Goal: Task Accomplishment & Management: Use online tool/utility

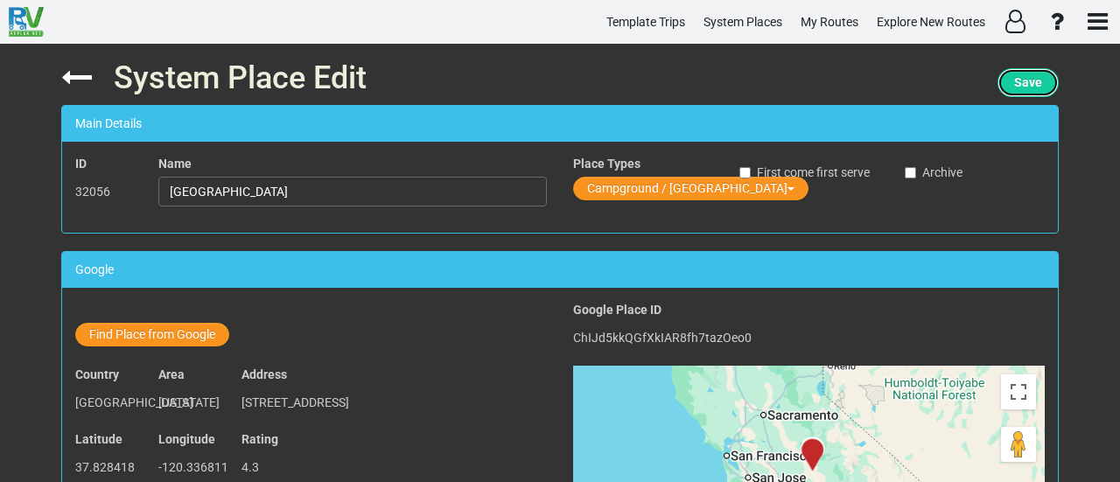
click at [1019, 83] on span "Save" at bounding box center [1028, 82] width 28 height 14
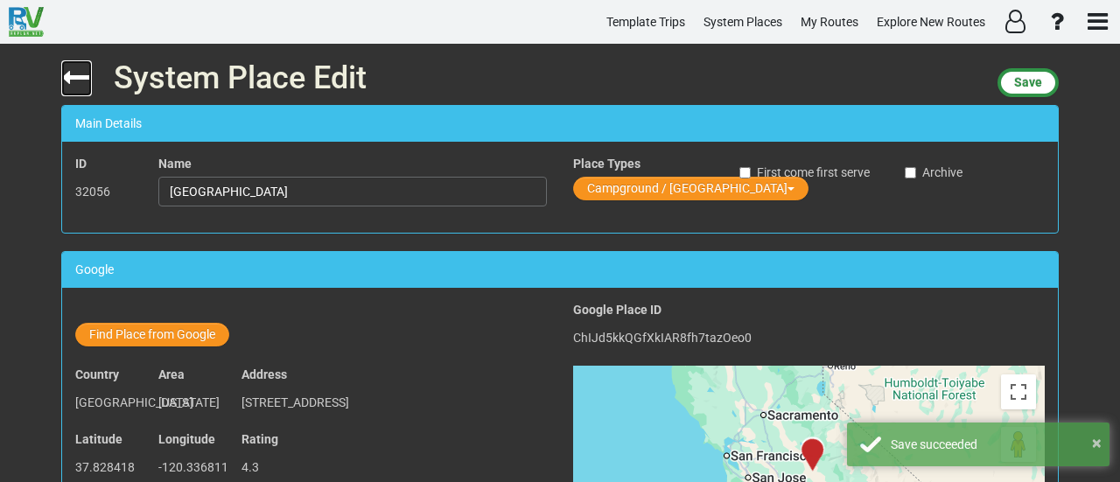
click at [87, 74] on icon at bounding box center [76, 77] width 31 height 31
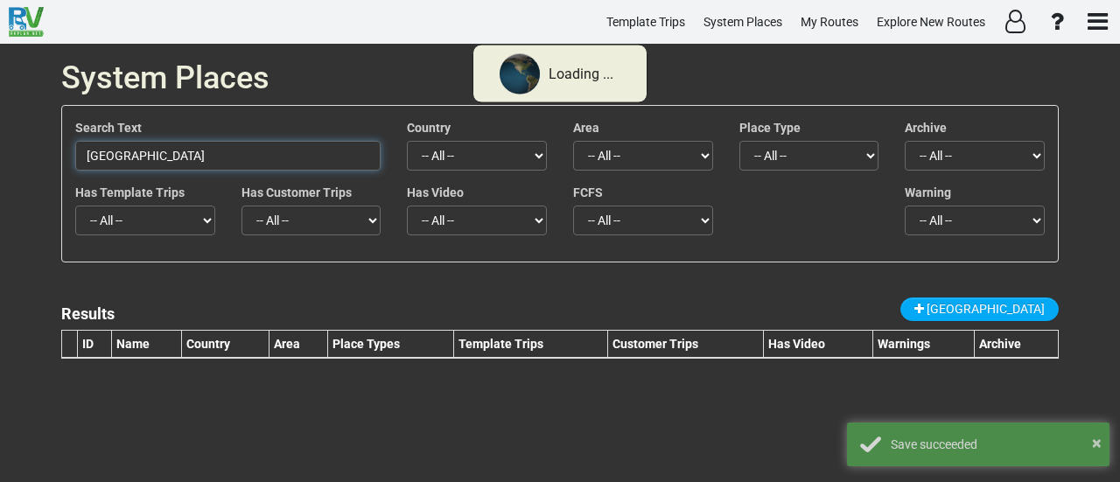
click at [211, 158] on input "[GEOGRAPHIC_DATA]" at bounding box center [227, 156] width 305 height 30
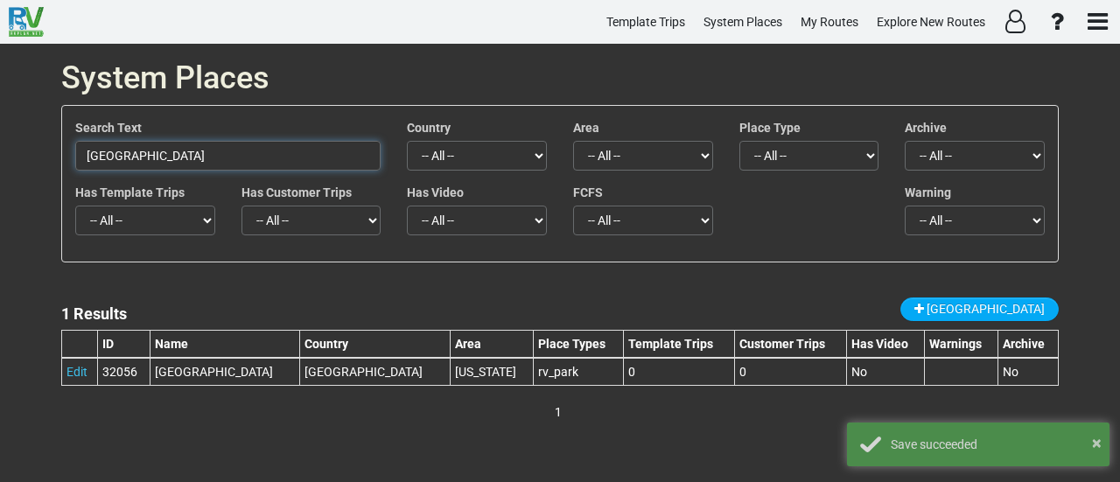
paste input "[GEOGRAPHIC_DATA]"
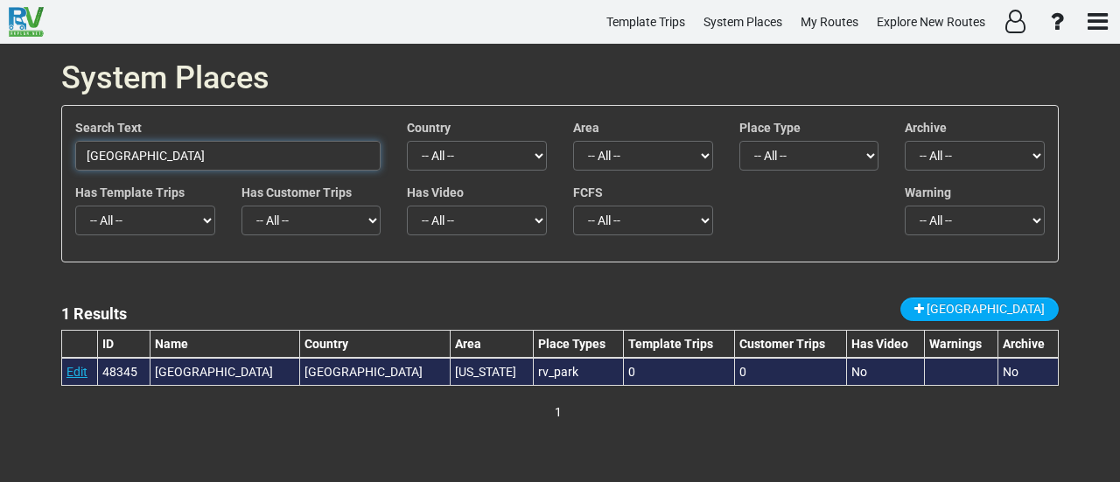
type input "[GEOGRAPHIC_DATA]"
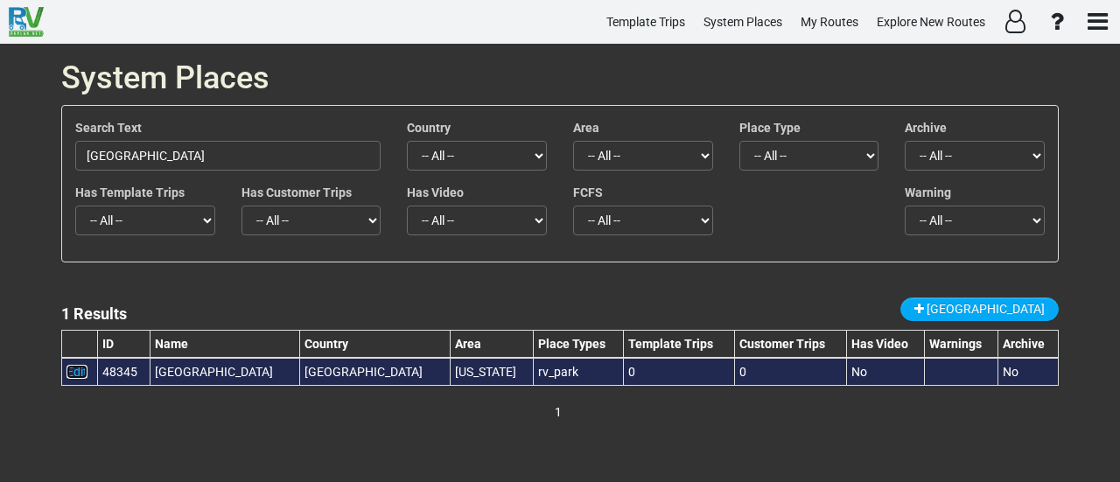
click at [83, 367] on link "Edit" at bounding box center [77, 372] width 21 height 14
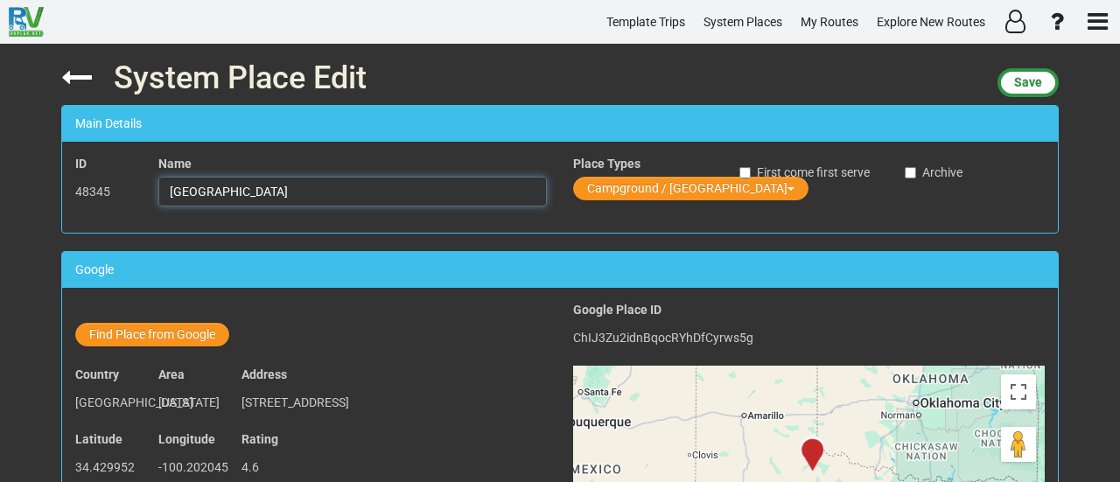
click at [306, 197] on input "[GEOGRAPHIC_DATA]" at bounding box center [352, 192] width 389 height 30
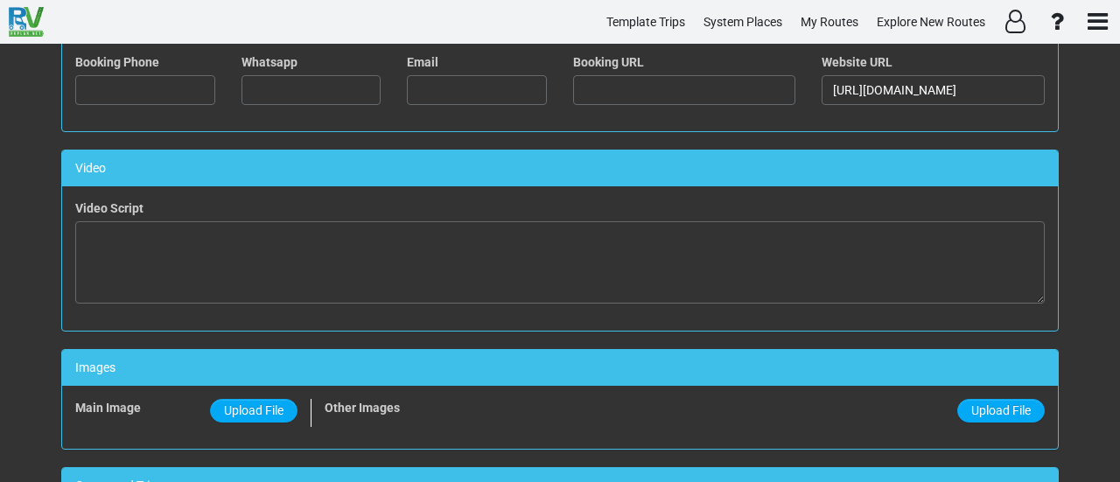
scroll to position [1164, 0]
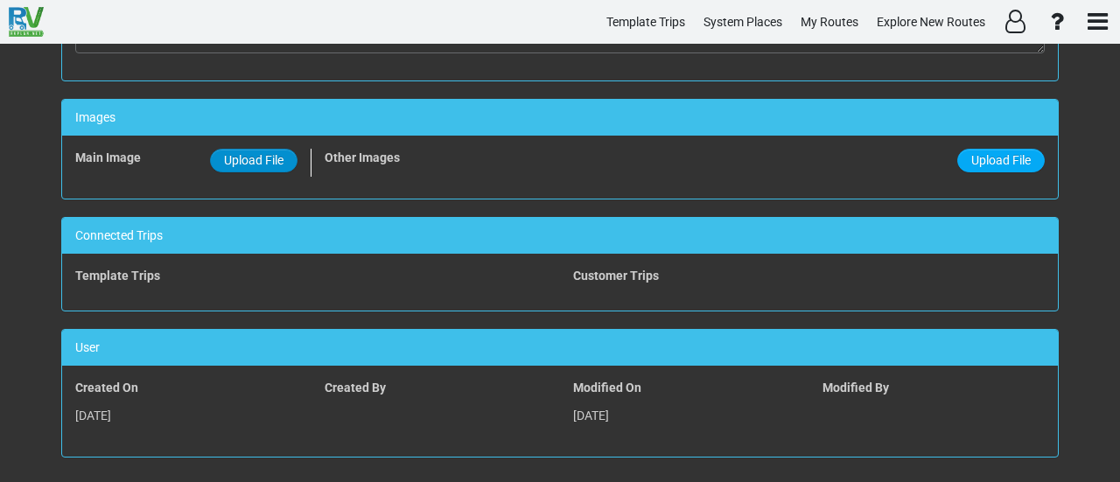
click at [252, 153] on span "Upload File" at bounding box center [254, 160] width 60 height 14
click at [0, 0] on input "Upload File" at bounding box center [0, 0] width 0 height 0
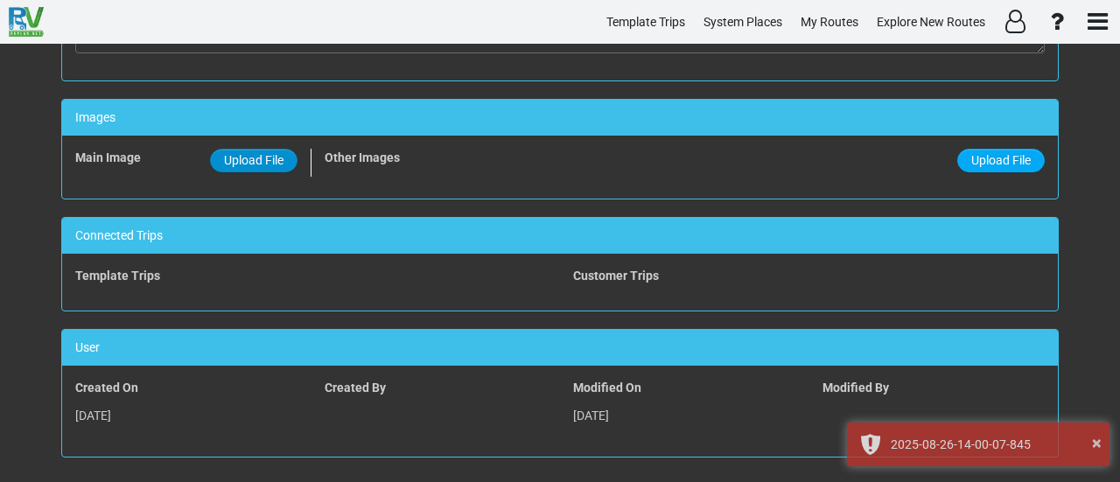
click at [269, 149] on label "Upload File" at bounding box center [254, 161] width 88 height 24
click at [0, 0] on input "Upload File" at bounding box center [0, 0] width 0 height 0
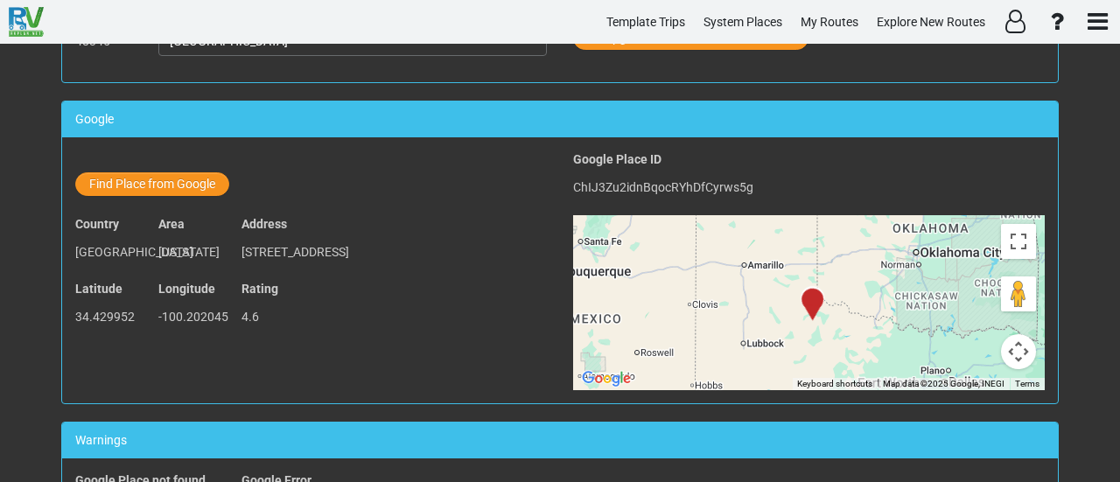
scroll to position [0, 0]
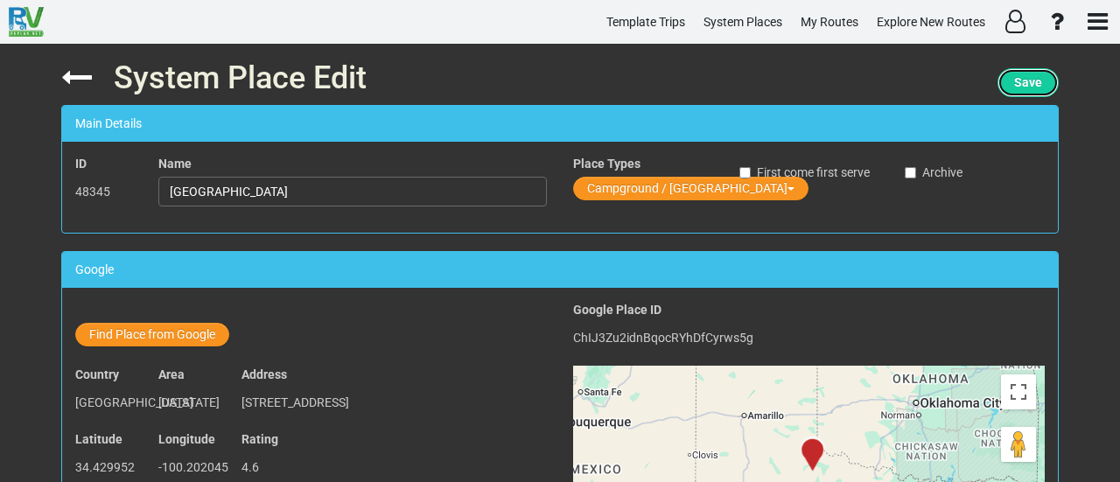
click at [1023, 85] on span "Save" at bounding box center [1028, 82] width 28 height 14
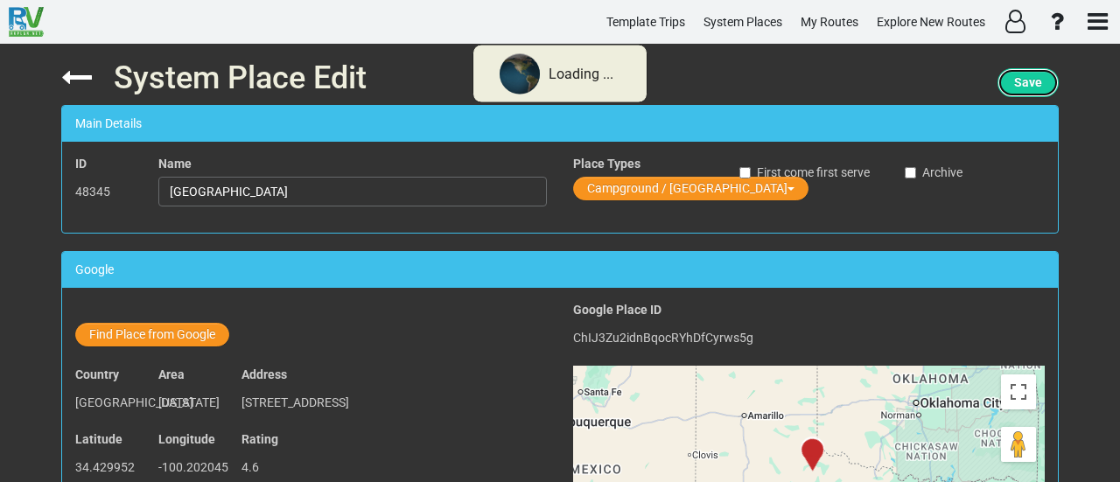
click at [1023, 85] on span "Save" at bounding box center [1028, 82] width 28 height 14
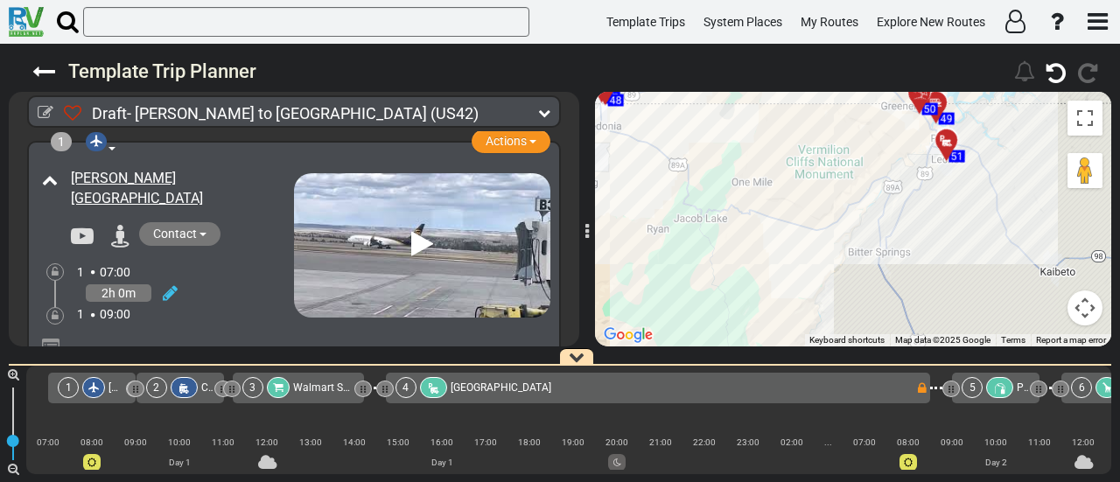
scroll to position [0, 16254]
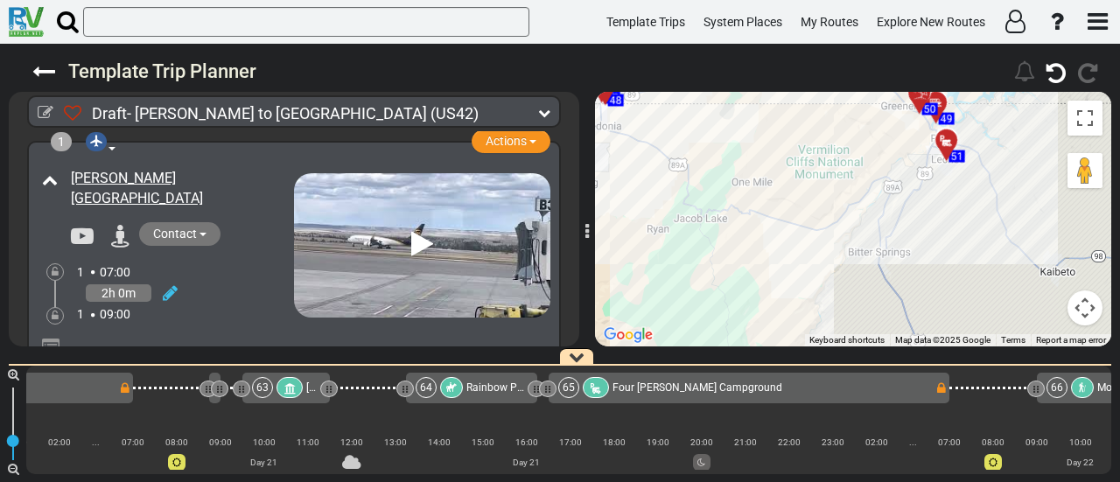
click at [702, 386] on span "Four Jeffrey Campground" at bounding box center [698, 388] width 170 height 12
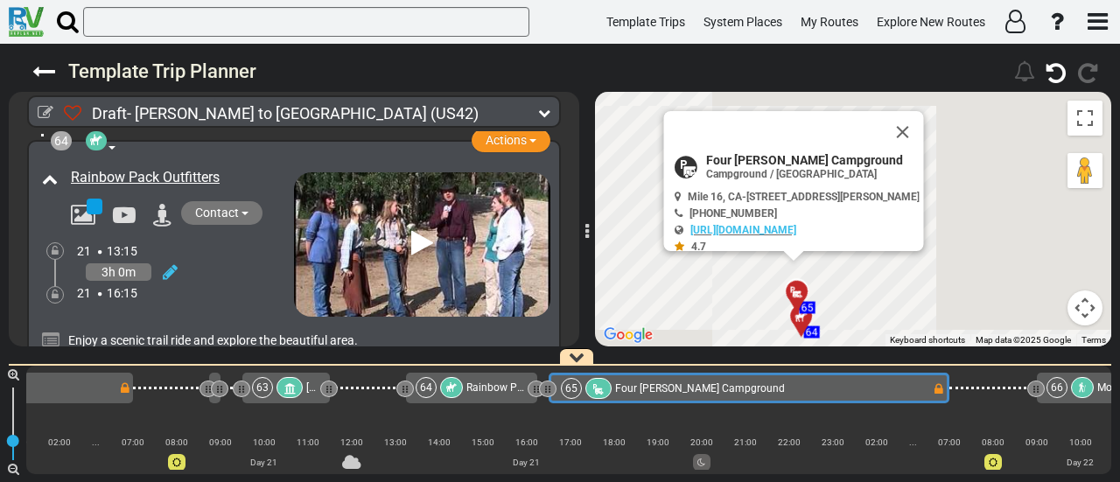
scroll to position [0, 16426]
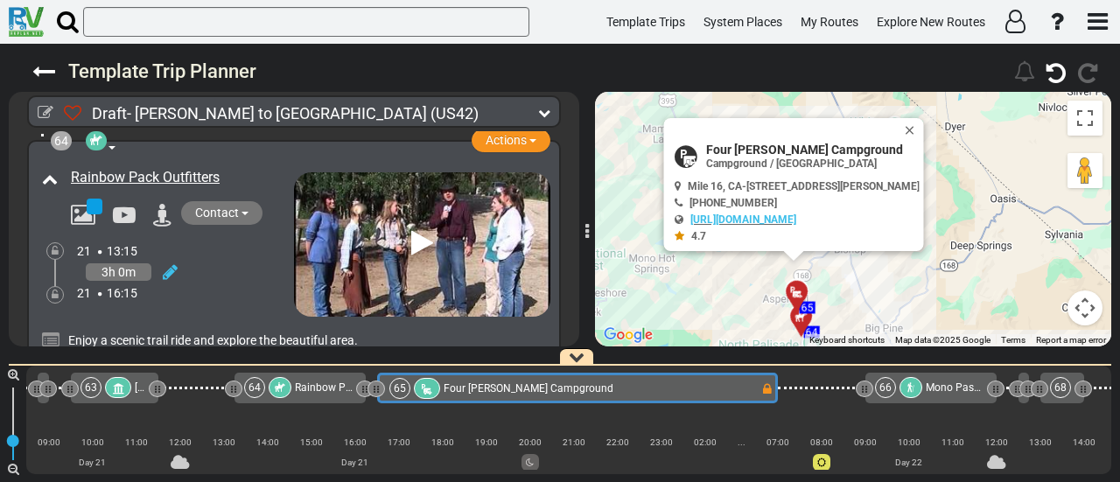
click at [906, 390] on div at bounding box center [911, 387] width 23 height 21
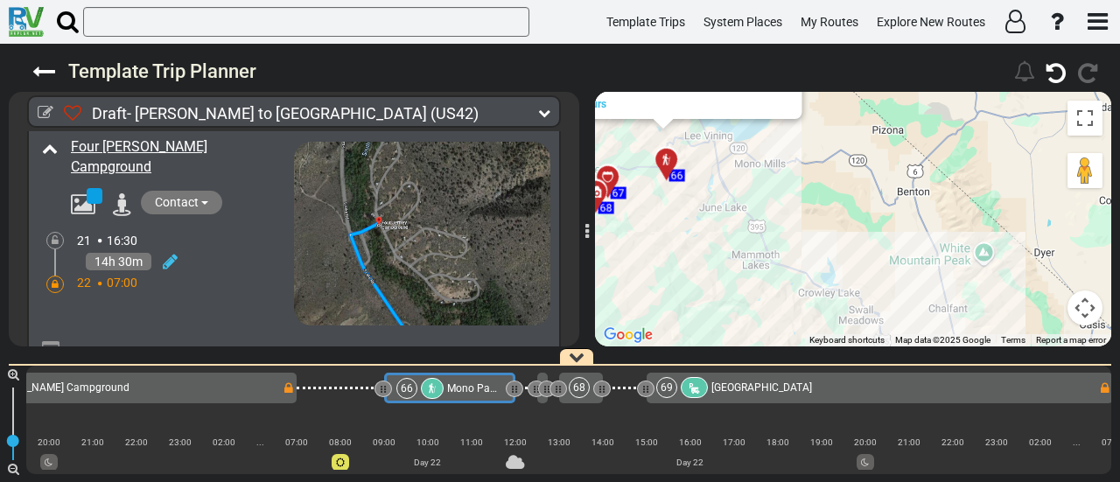
scroll to position [0, 16915]
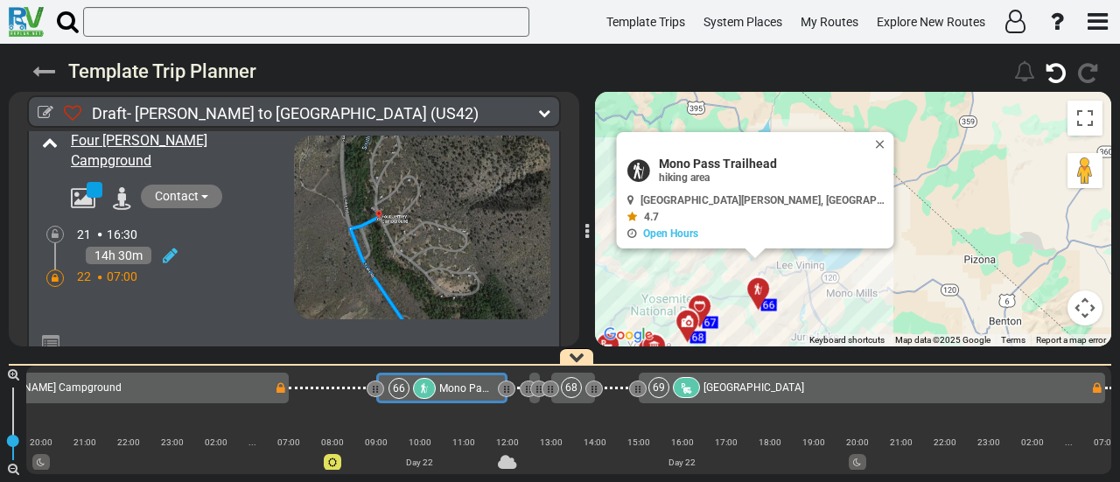
click at [50, 65] on icon at bounding box center [43, 71] width 23 height 23
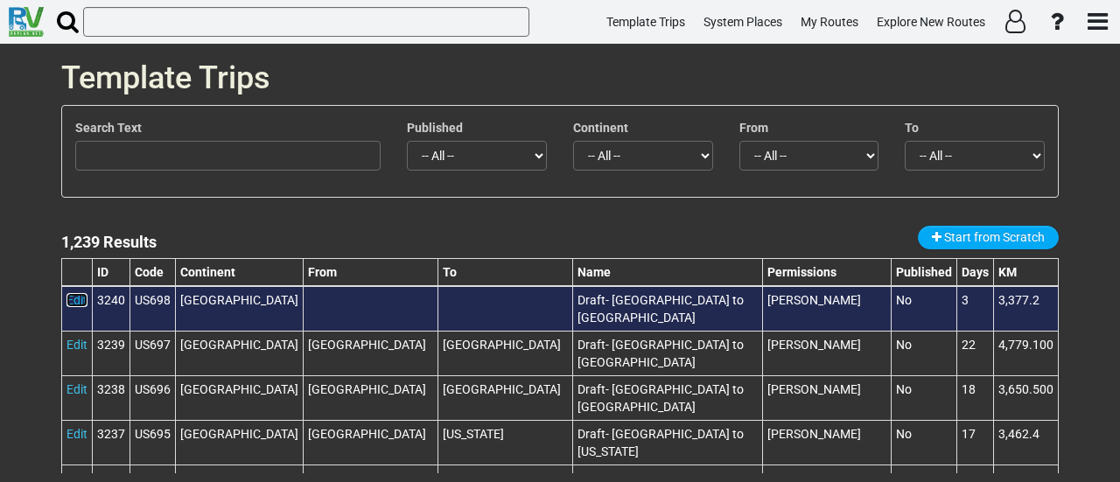
click at [75, 300] on link "Edit" at bounding box center [77, 300] width 21 height 14
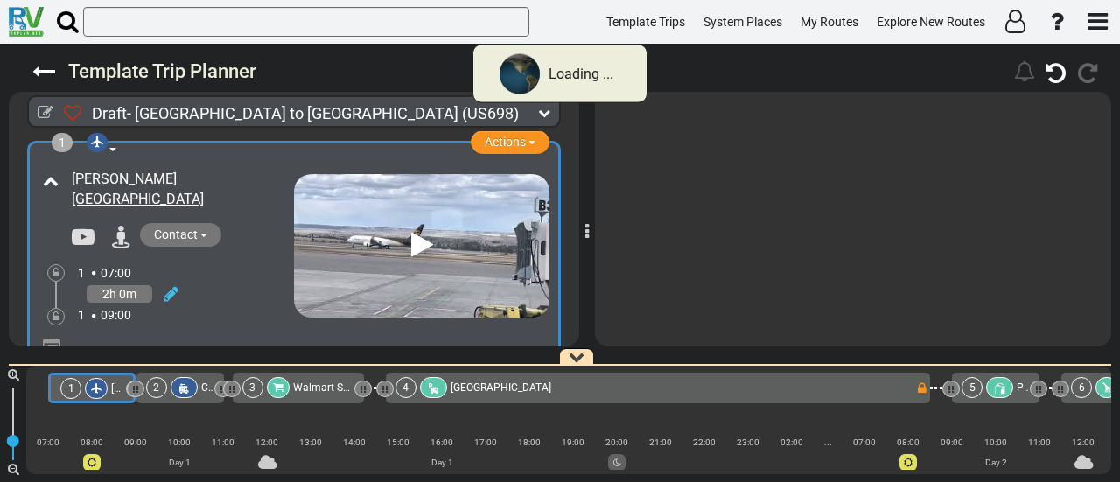
checkbox input "false"
type input "100"
type input "Draft- [GEOGRAPHIC_DATA] to [GEOGRAPHIC_DATA]"
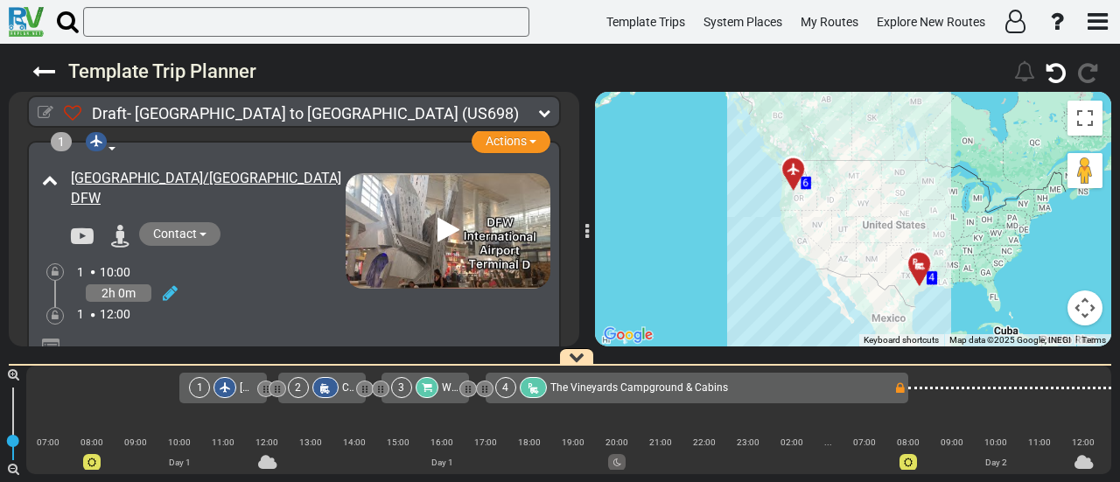
click at [51, 116] on icon at bounding box center [46, 113] width 16 height 16
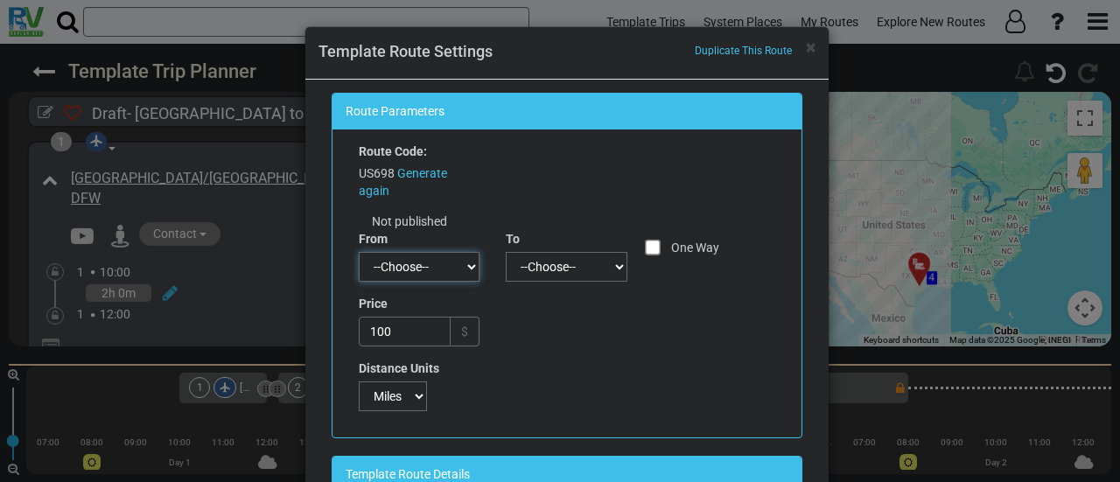
click at [438, 263] on select "--Choose-- Agoura Hills Albuquerque Allston Anchorage Atlanta Aurora Austin Avo…" at bounding box center [420, 267] width 122 height 30
select select "number:46"
click at [359, 252] on select "--Choose-- Agoura Hills Albuquerque Allston Anchorage Atlanta Aurora Austin Avo…" at bounding box center [420, 267] width 122 height 30
checkbox input "true"
click at [550, 264] on select "--Choose-- Agoura Hills Albuquerque Allston Anchorage Atlanta Aurora Austin Avo…" at bounding box center [567, 267] width 122 height 30
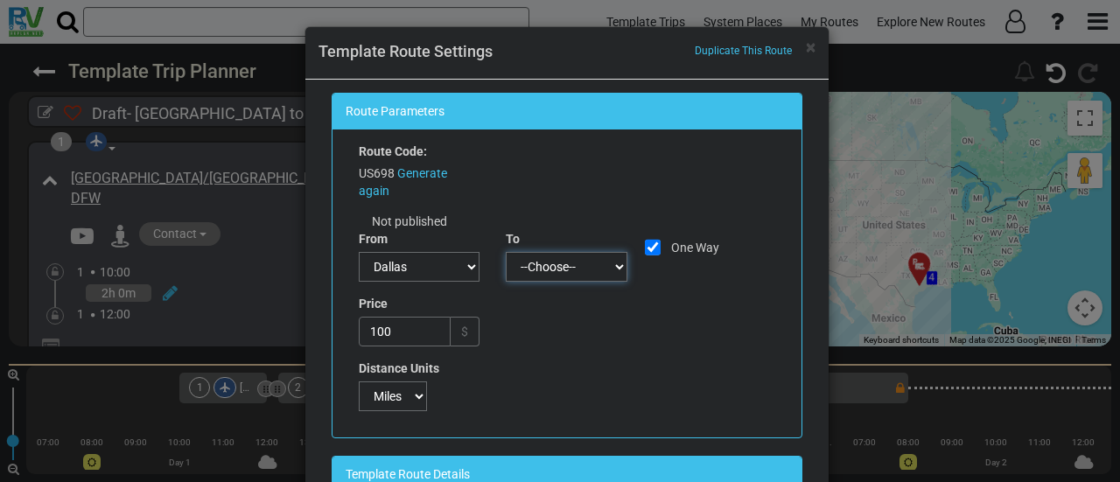
select select "number:23"
click at [506, 252] on select "--Choose-- Agoura Hills Albuquerque Allston Anchorage Atlanta Aurora Austin Avo…" at bounding box center [567, 267] width 122 height 30
click at [432, 330] on input "100" at bounding box center [405, 332] width 93 height 30
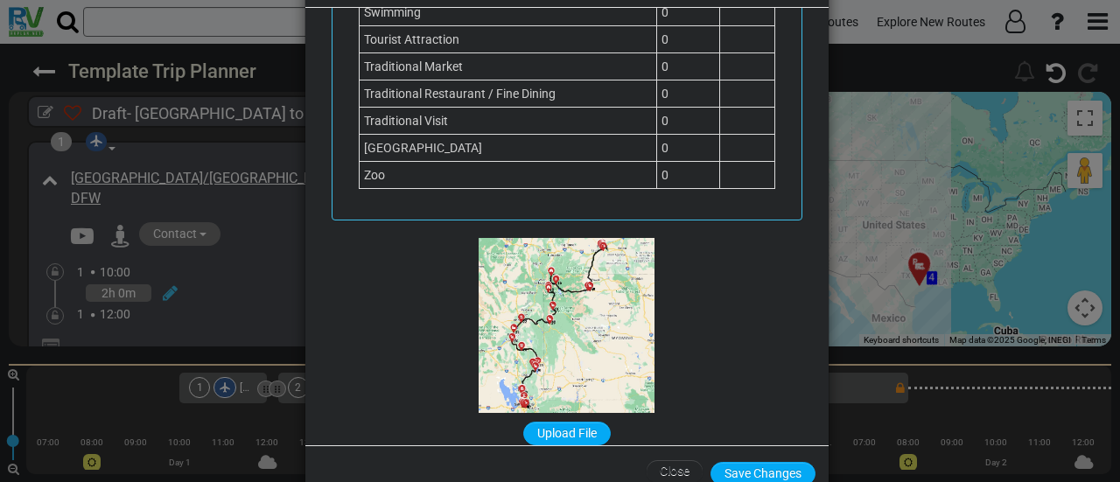
scroll to position [115, 0]
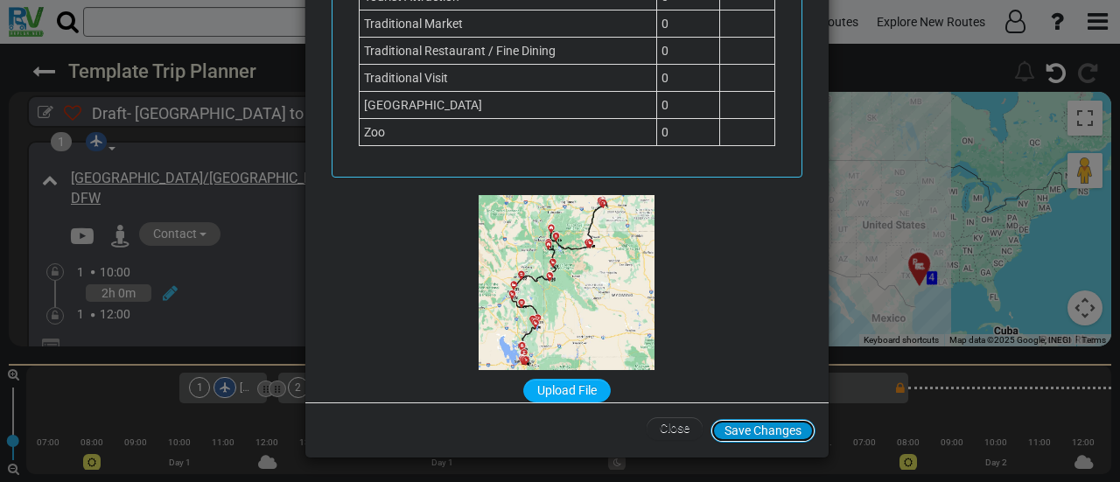
click at [777, 421] on button "Save Changes" at bounding box center [763, 431] width 105 height 24
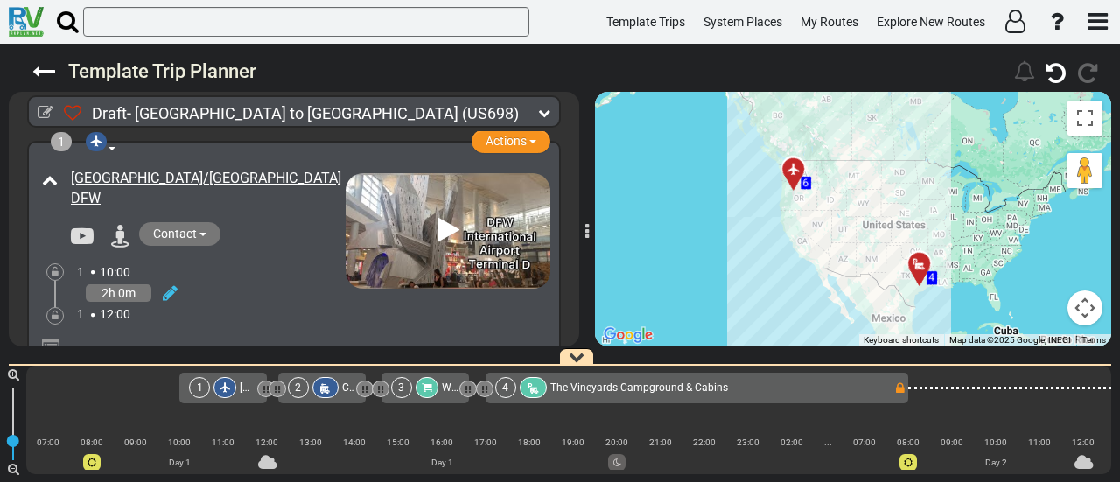
drag, startPoint x: 860, startPoint y: 384, endPoint x: 838, endPoint y: 391, distance: 23.8
click at [860, 383] on div "4 The Vineyards Campground & Cabins" at bounding box center [694, 387] width 398 height 21
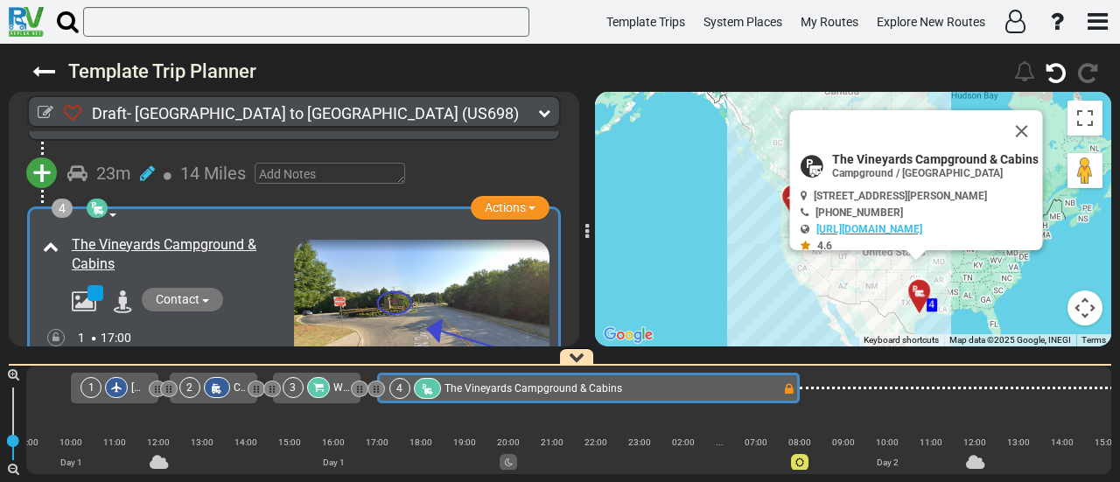
scroll to position [0, 109]
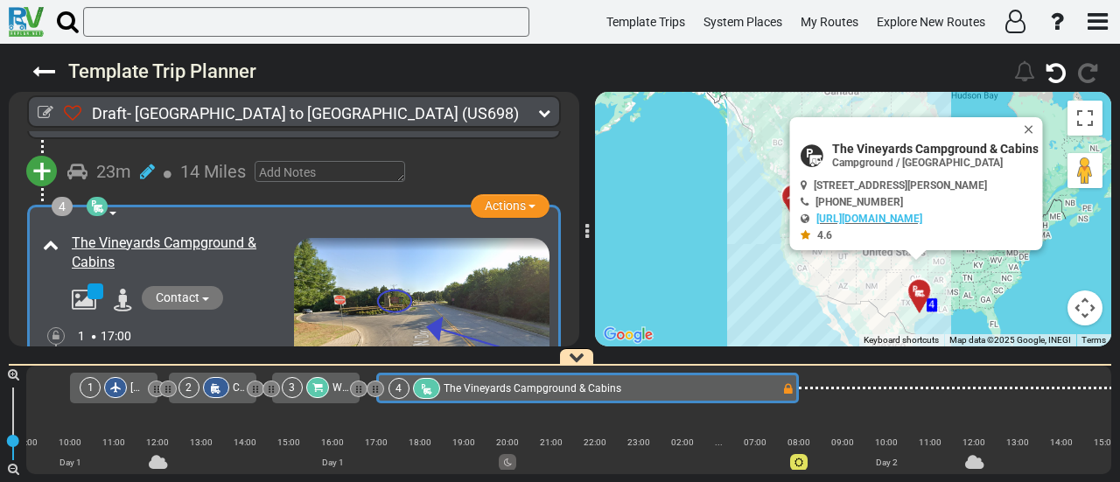
click at [1029, 127] on button "Close" at bounding box center [1032, 129] width 21 height 25
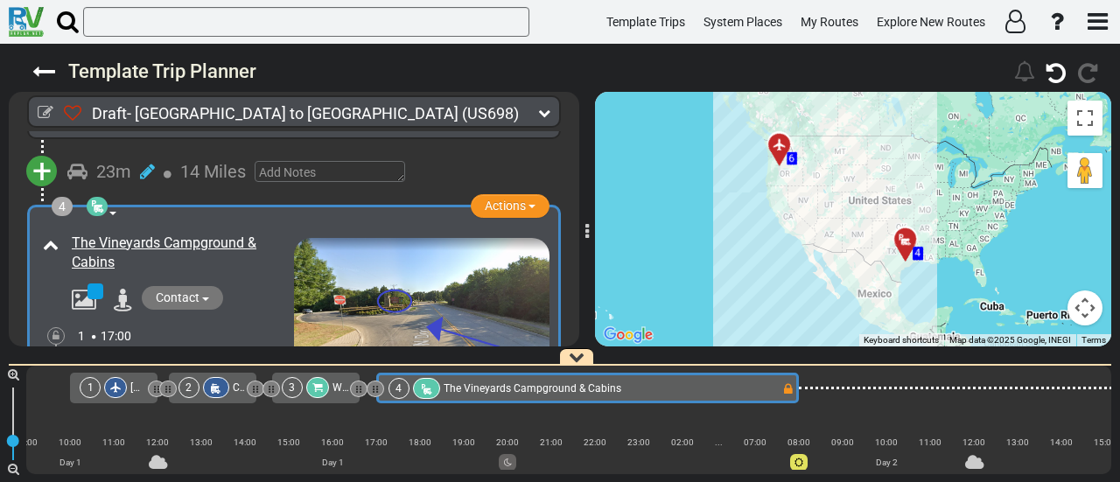
click at [954, 198] on div "To activate drag with keyboard, press Alt + Enter. Once in keyboard drag state,…" at bounding box center [853, 219] width 516 height 255
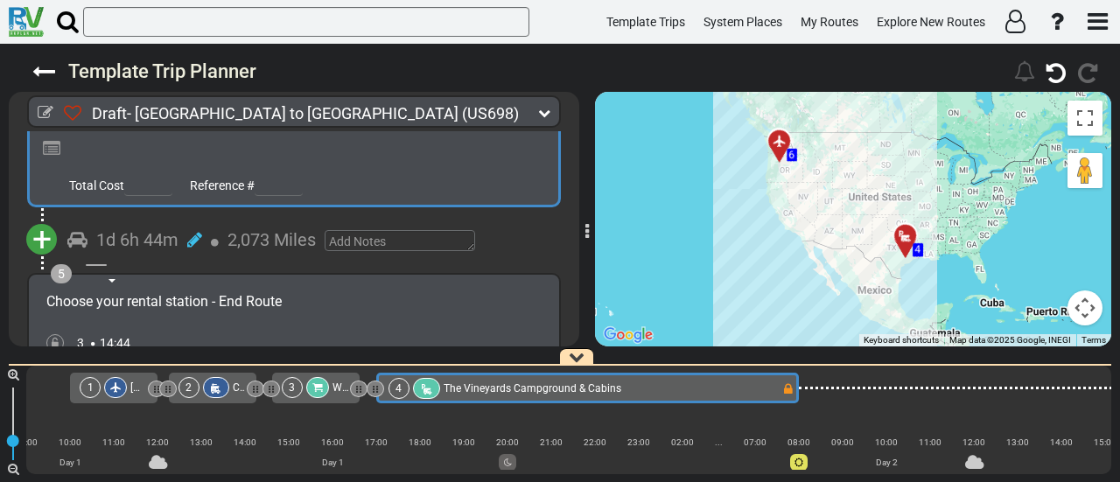
click at [43, 224] on span "+" at bounding box center [41, 240] width 19 height 40
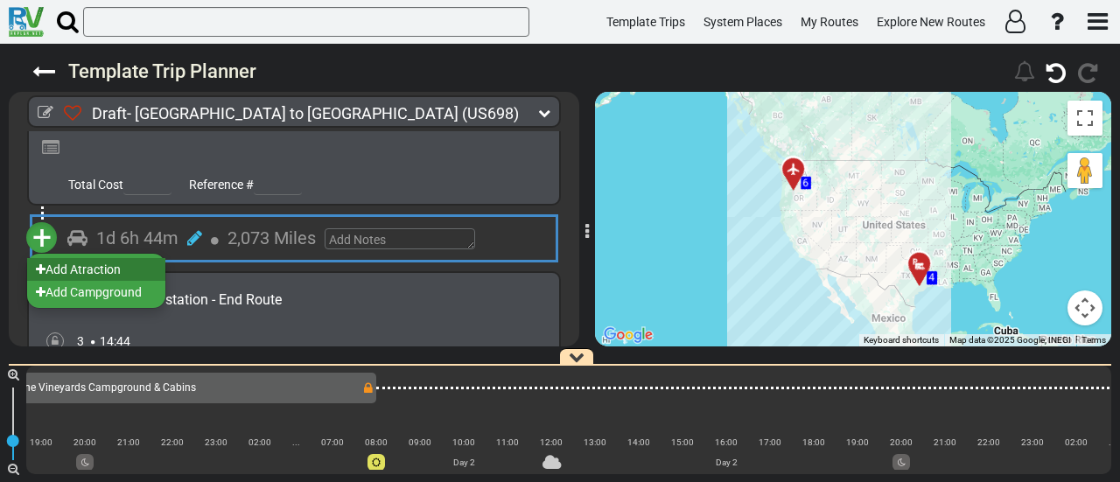
click at [116, 259] on li "Add Atraction" at bounding box center [96, 269] width 138 height 23
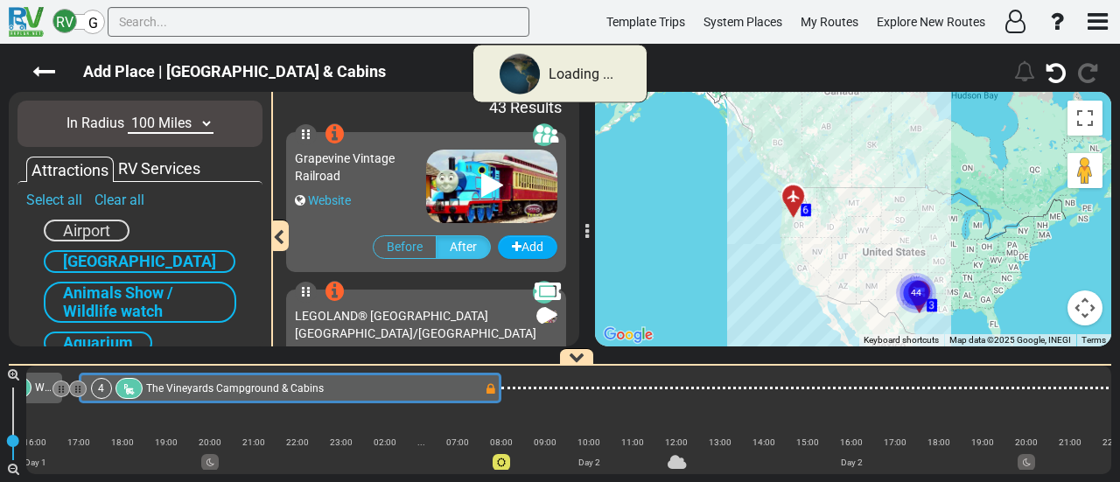
scroll to position [0, 109]
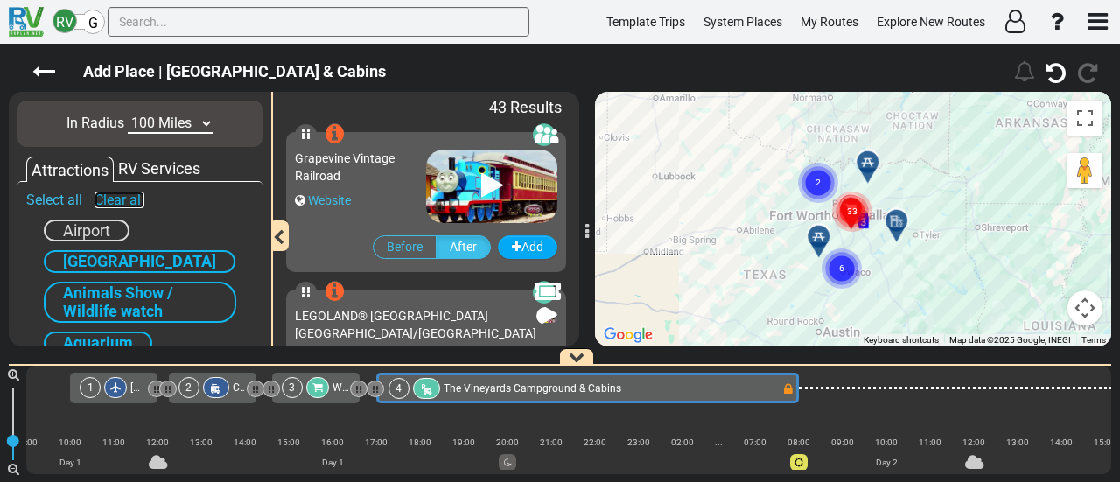
click at [108, 202] on link "Clear all" at bounding box center [120, 200] width 50 height 17
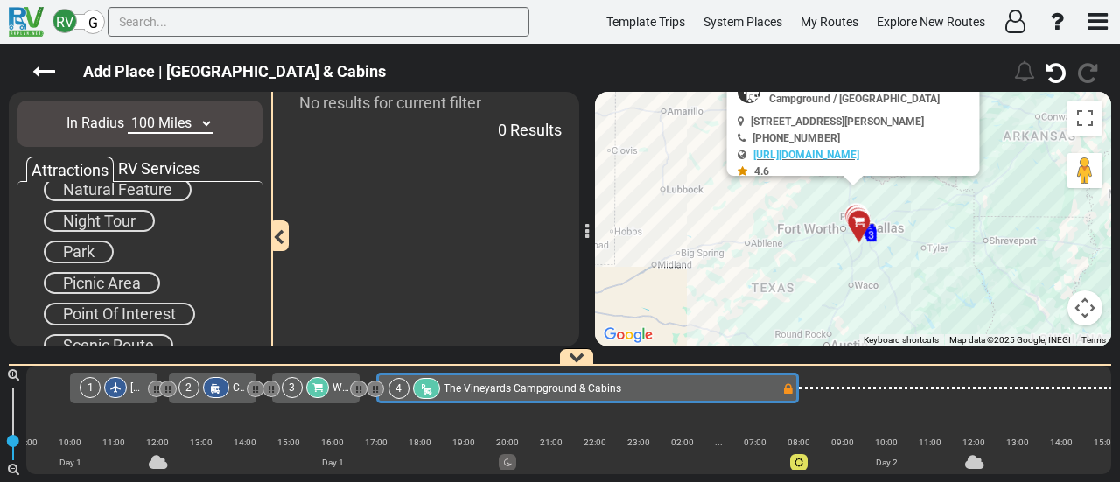
scroll to position [726, 0]
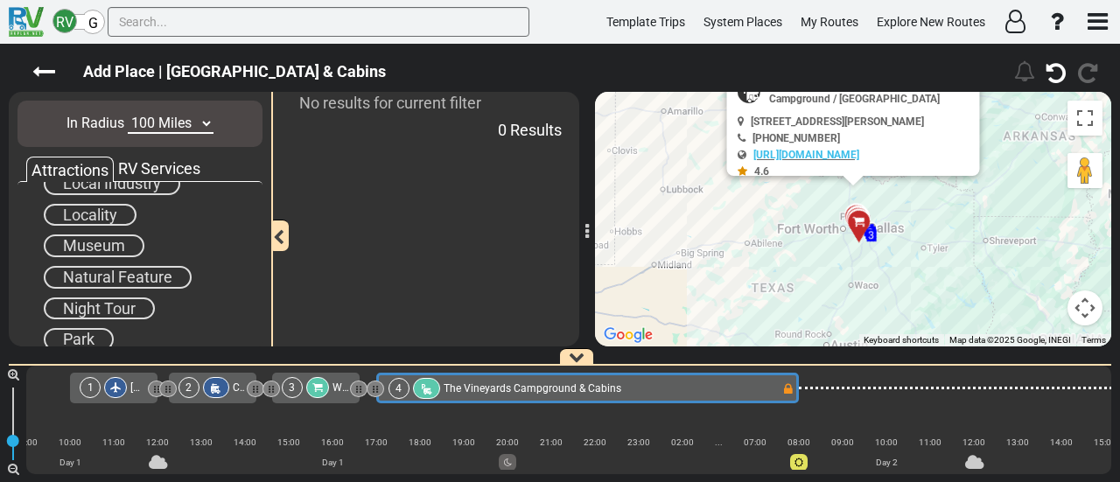
click at [98, 248] on span "Museum" at bounding box center [94, 245] width 62 height 18
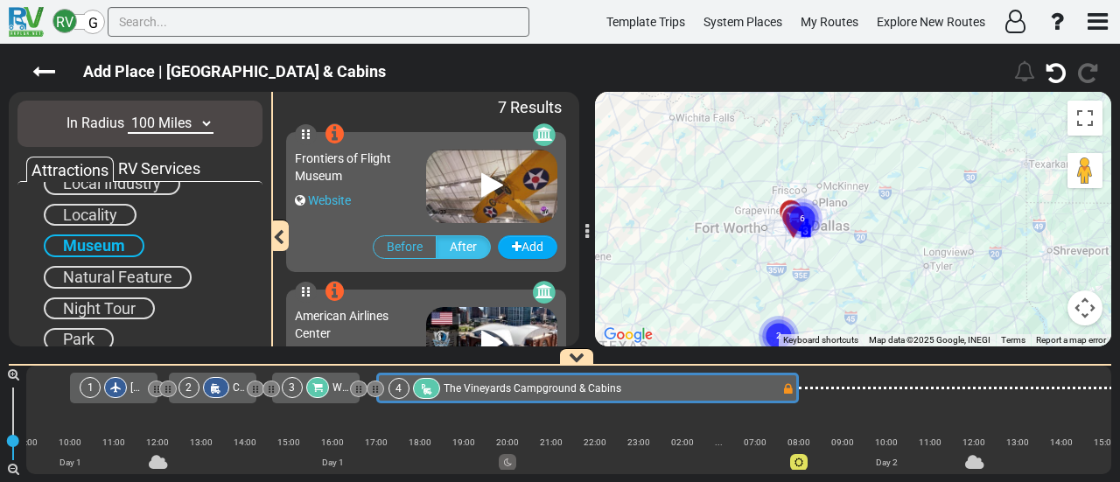
drag, startPoint x: 893, startPoint y: 214, endPoint x: 828, endPoint y: 270, distance: 85.1
click at [828, 270] on div "To activate drag with keyboard, press Alt + Enter. Once in keyboard drag state,…" at bounding box center [853, 219] width 516 height 255
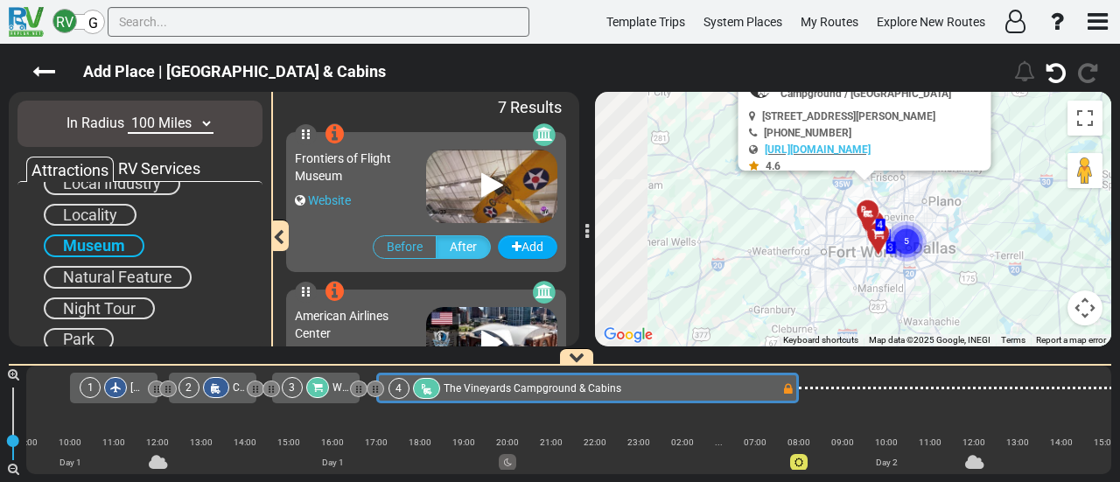
drag, startPoint x: 796, startPoint y: 209, endPoint x: 944, endPoint y: 200, distance: 148.2
click at [944, 200] on div "To activate drag with keyboard, press Alt + Enter. Once in keyboard drag state,…" at bounding box center [853, 219] width 516 height 255
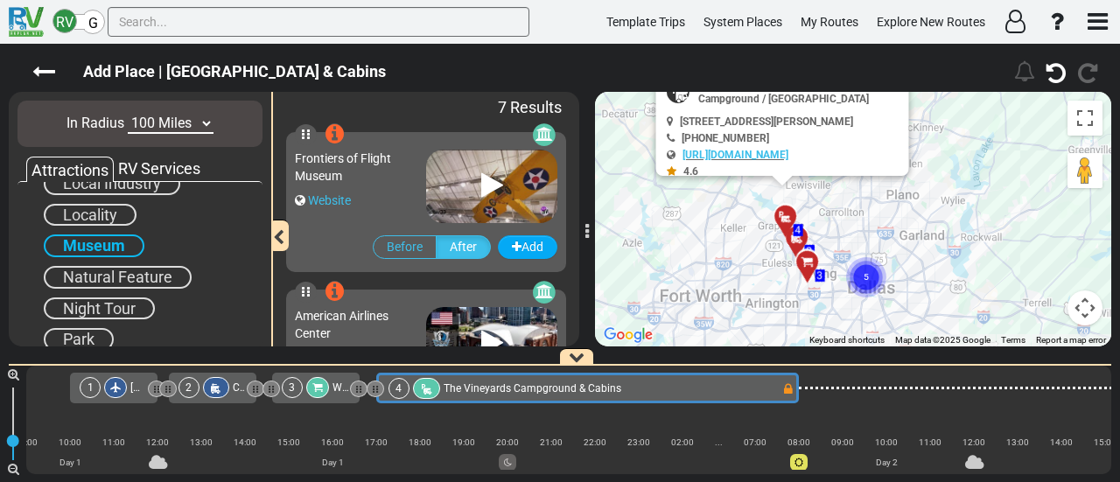
click at [874, 275] on circle "Cluster of 5 markers" at bounding box center [866, 277] width 40 height 40
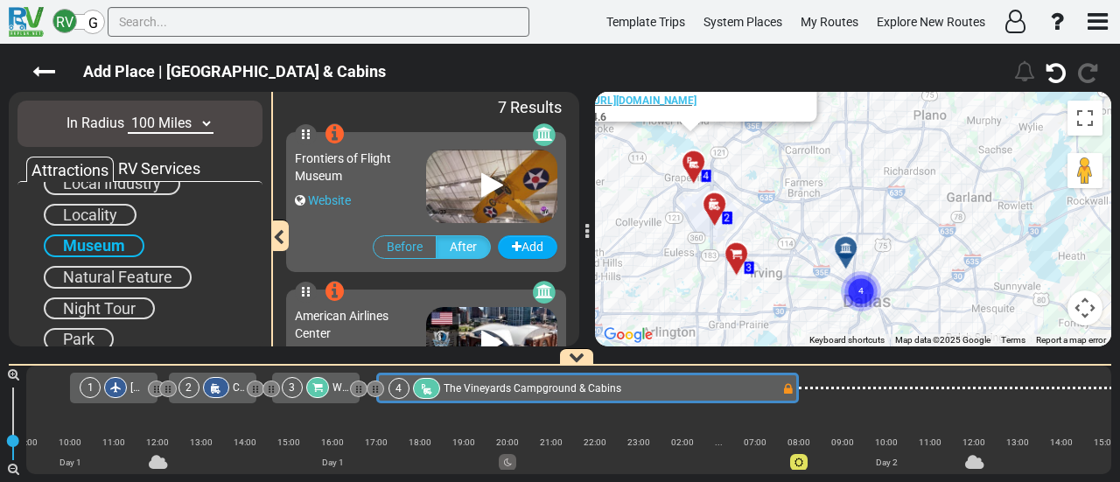
click at [843, 248] on gmp-advanced-marker "4" at bounding box center [861, 271] width 44 height 46
click at [844, 249] on gmp-advanced-marker "4" at bounding box center [861, 271] width 44 height 46
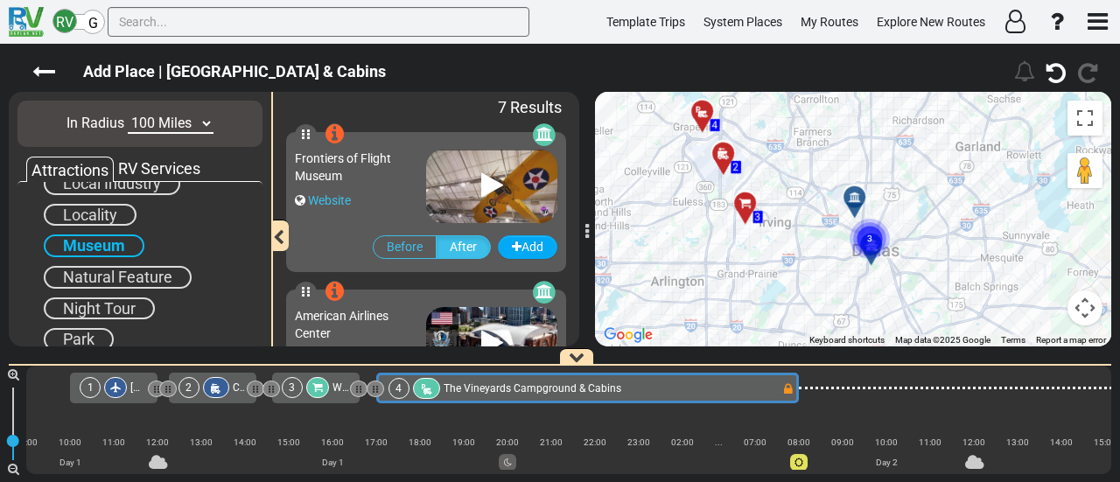
drag, startPoint x: 909, startPoint y: 227, endPoint x: 917, endPoint y: 178, distance: 49.8
click at [917, 178] on div "To activate drag with keyboard, press Alt + Enter. Once in keyboard drag state,…" at bounding box center [853, 219] width 516 height 255
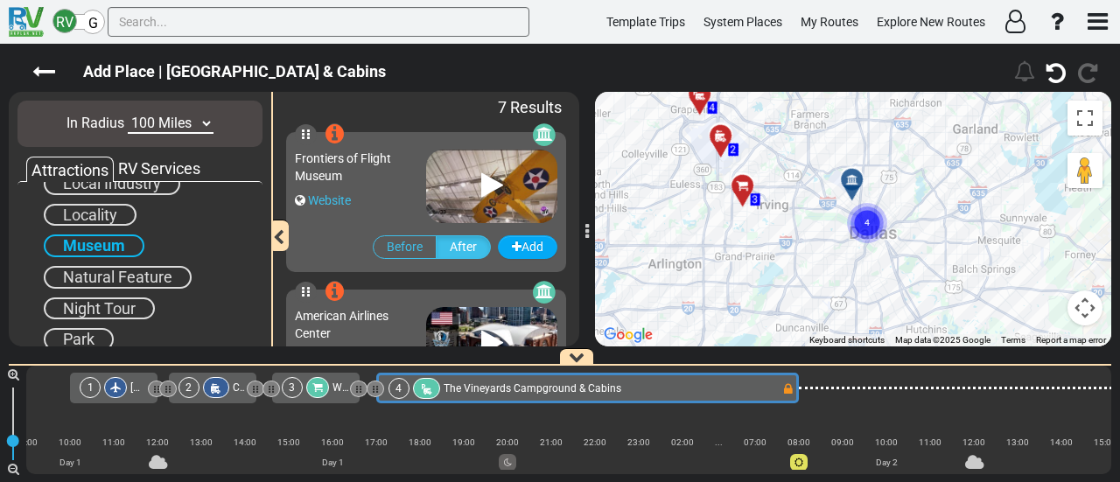
click at [853, 178] on icon at bounding box center [852, 179] width 12 height 12
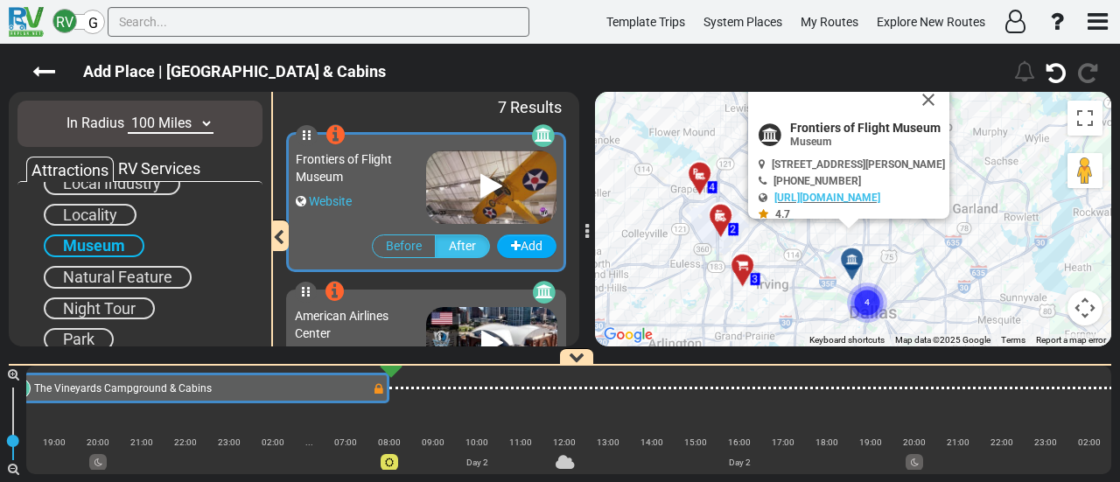
scroll to position [0, 532]
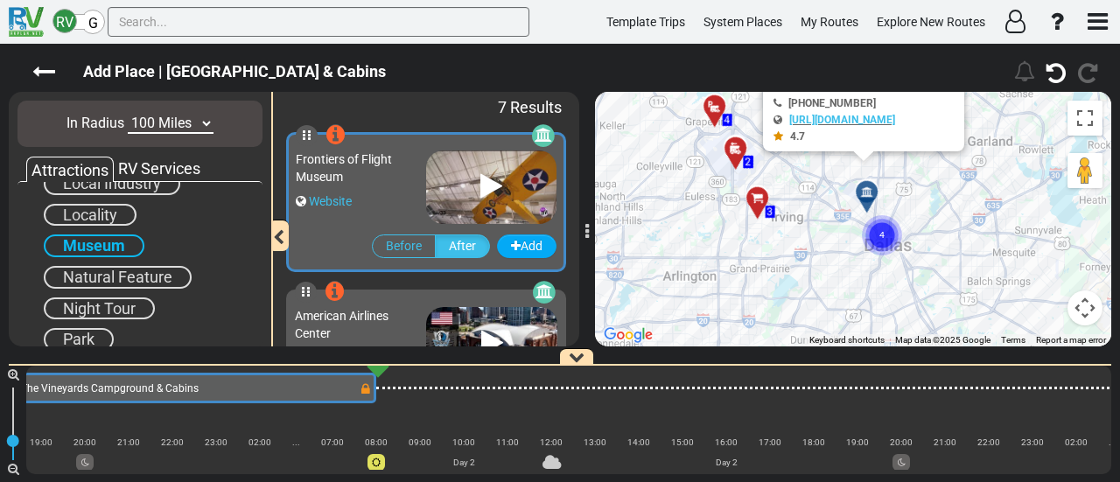
drag, startPoint x: 931, startPoint y: 304, endPoint x: 947, endPoint y: 203, distance: 101.9
click at [947, 203] on div "To activate drag with keyboard, press Alt + Enter. Once in keyboard drag state,…" at bounding box center [853, 219] width 516 height 255
click at [888, 232] on circle "Cluster of 4 markers" at bounding box center [882, 235] width 40 height 40
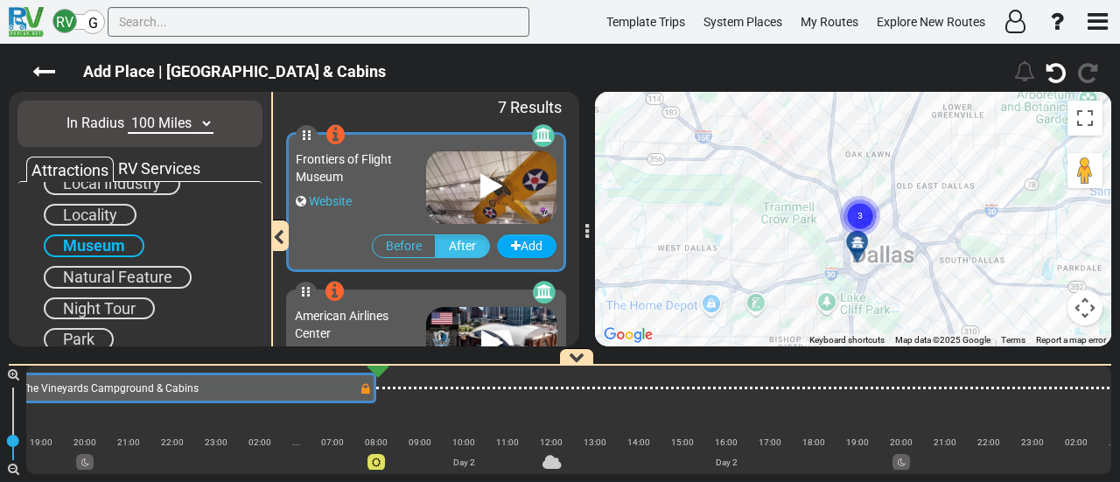
click at [863, 249] on div at bounding box center [863, 248] width 29 height 27
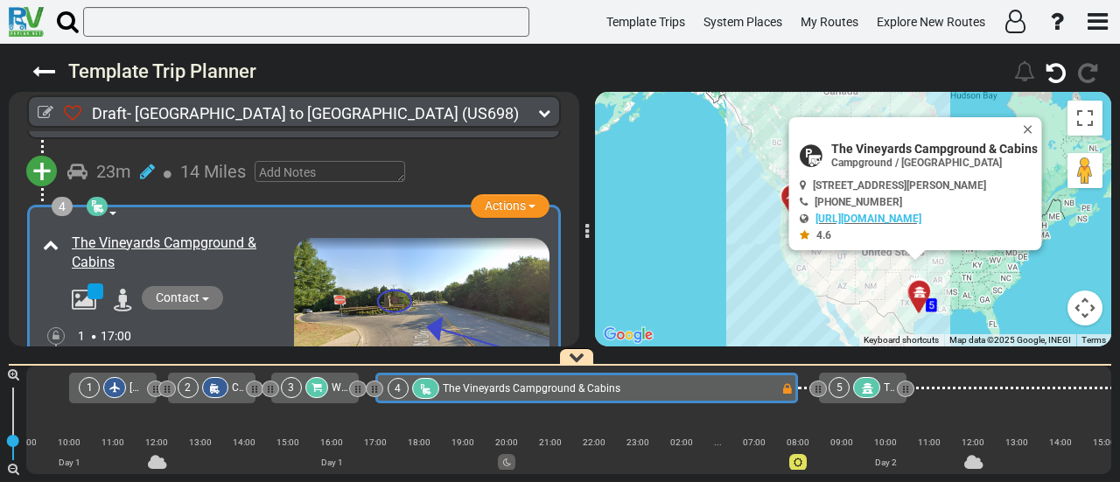
scroll to position [0, 109]
click at [870, 388] on icon at bounding box center [867, 389] width 15 height 12
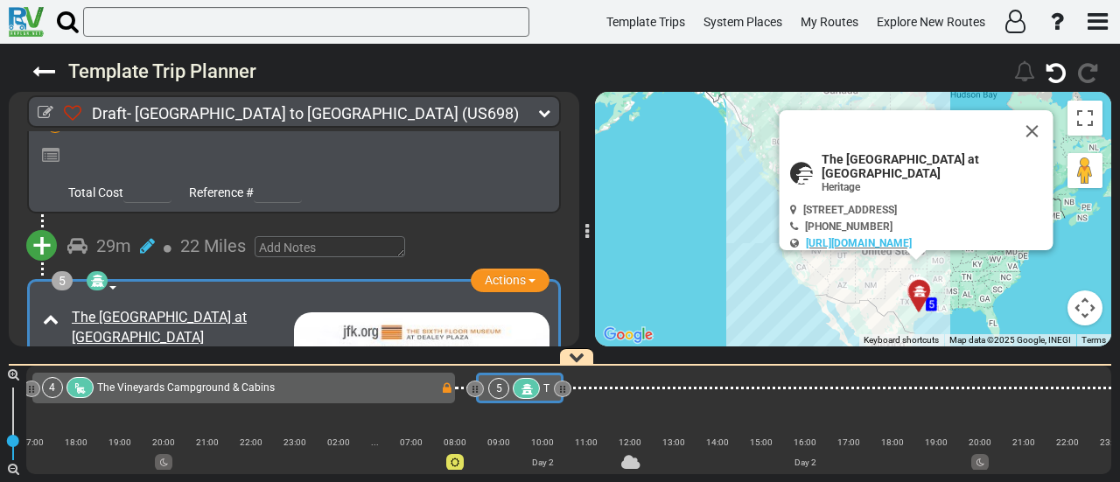
scroll to position [0, 0]
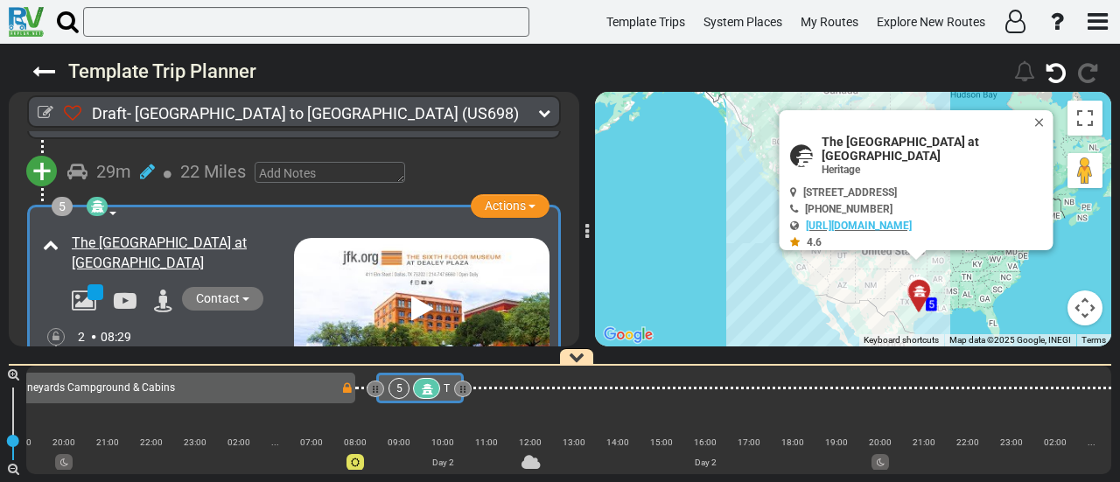
click at [912, 139] on span "The [GEOGRAPHIC_DATA] at [GEOGRAPHIC_DATA]" at bounding box center [936, 149] width 228 height 28
copy div "The [GEOGRAPHIC_DATA] at [GEOGRAPHIC_DATA]"
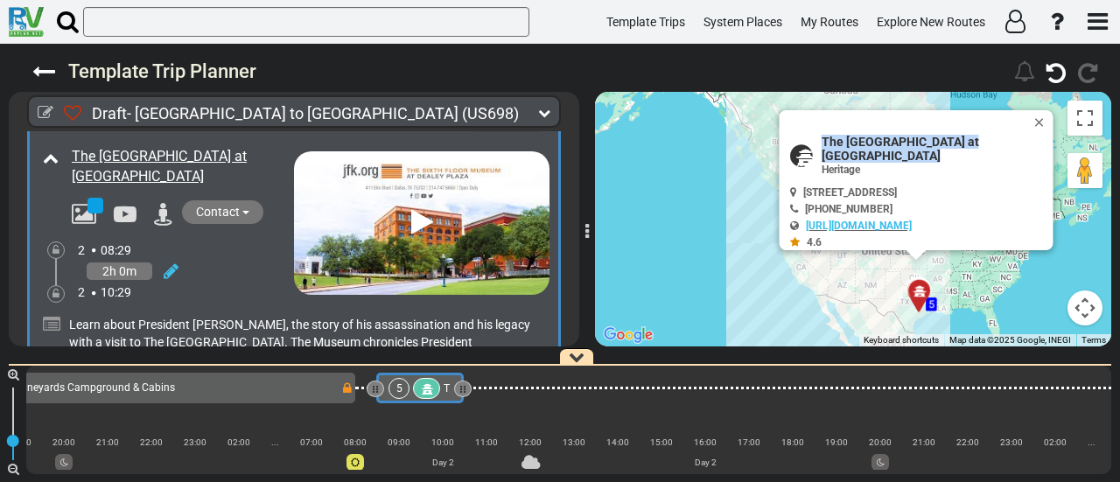
scroll to position [1203, 0]
click at [167, 263] on icon at bounding box center [171, 271] width 15 height 18
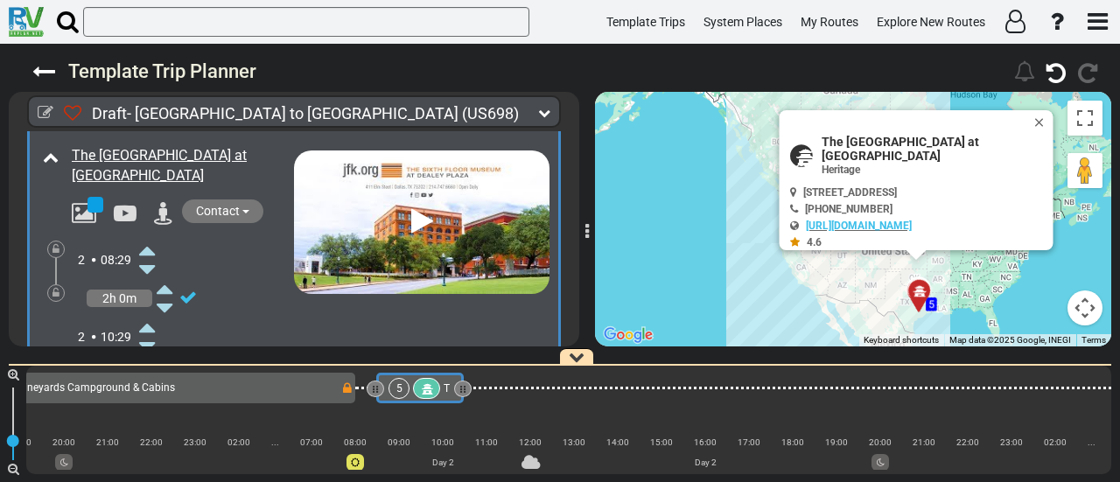
click at [148, 242] on icon at bounding box center [147, 250] width 16 height 28
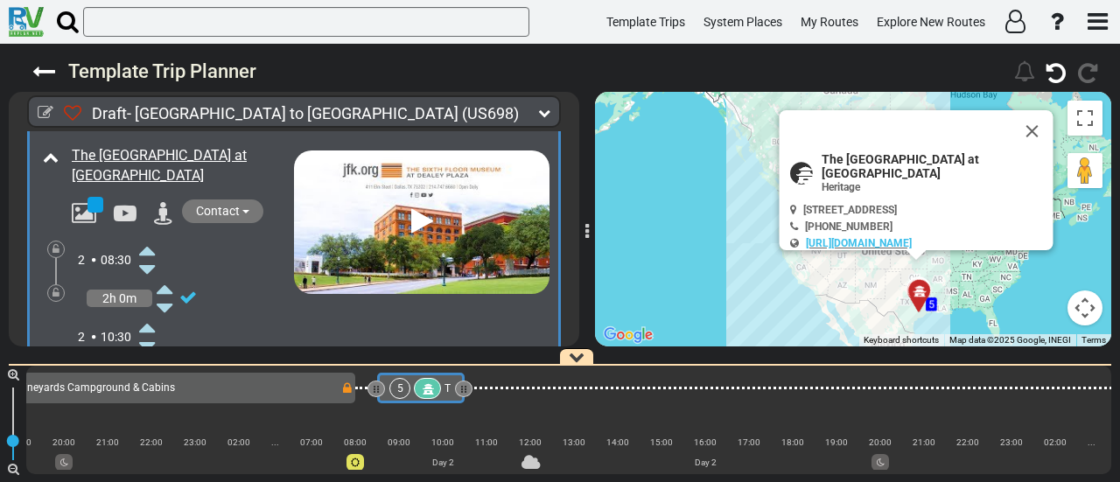
scroll to position [0, 554]
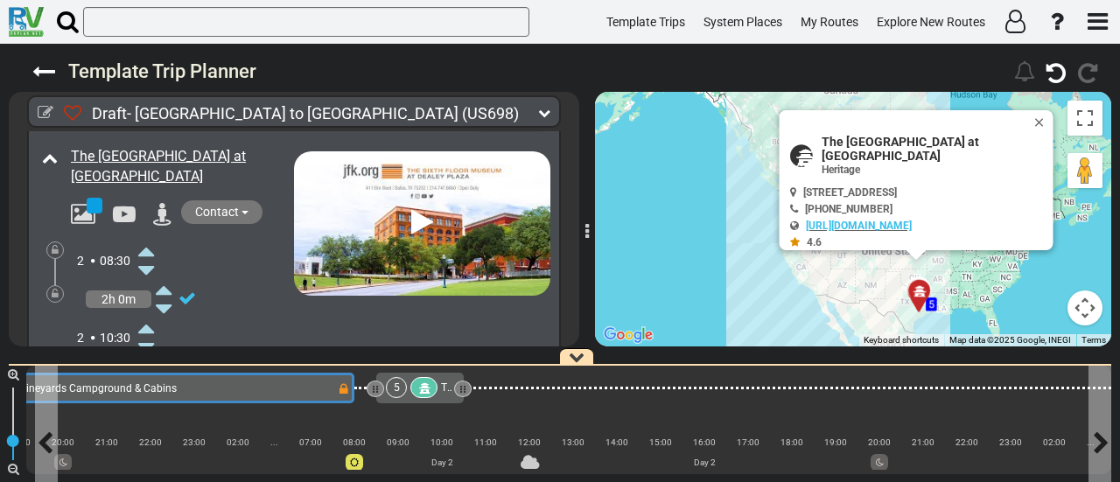
click at [308, 383] on div "4 The Vineyards Campground & Cabins" at bounding box center [140, 388] width 393 height 21
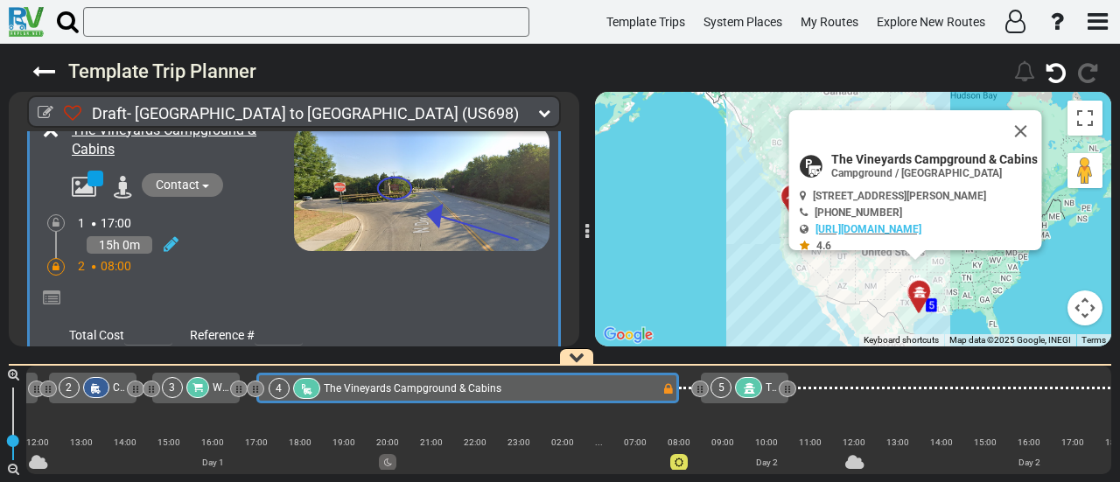
scroll to position [798, 0]
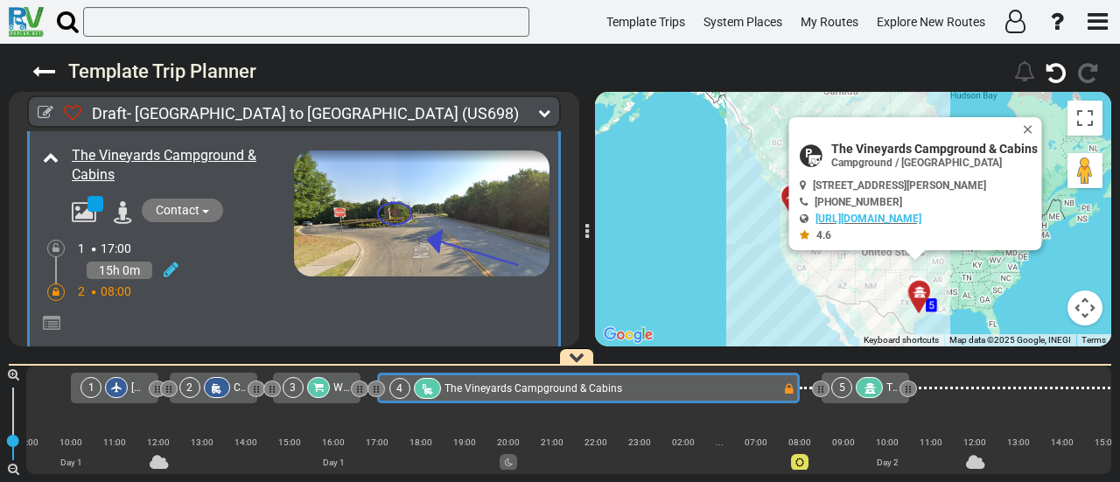
click at [51, 284] on div at bounding box center [56, 293] width 18 height 18
click at [56, 287] on icon at bounding box center [56, 292] width 7 height 11
click at [171, 263] on icon at bounding box center [171, 270] width 15 height 18
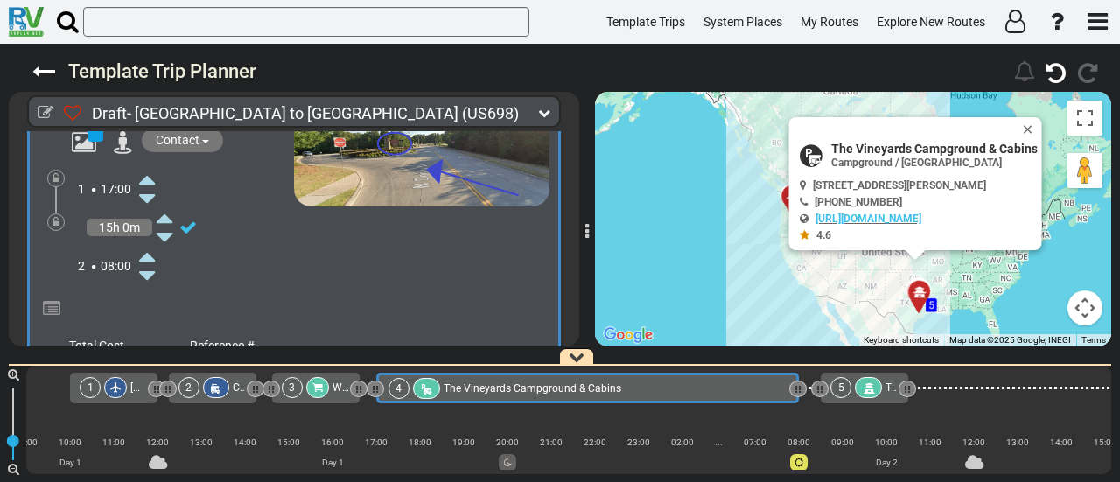
click at [151, 249] on icon at bounding box center [147, 256] width 16 height 28
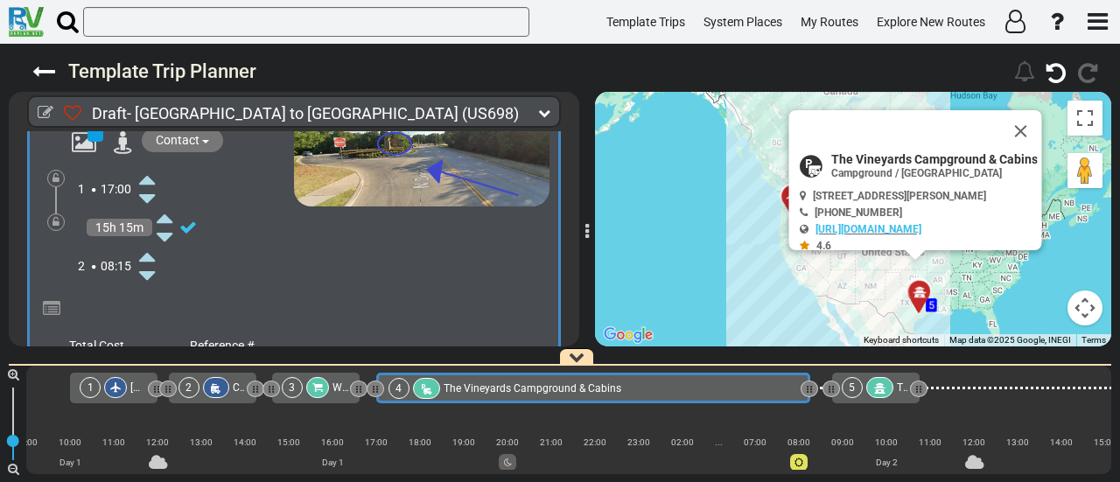
click at [151, 249] on icon at bounding box center [147, 256] width 16 height 28
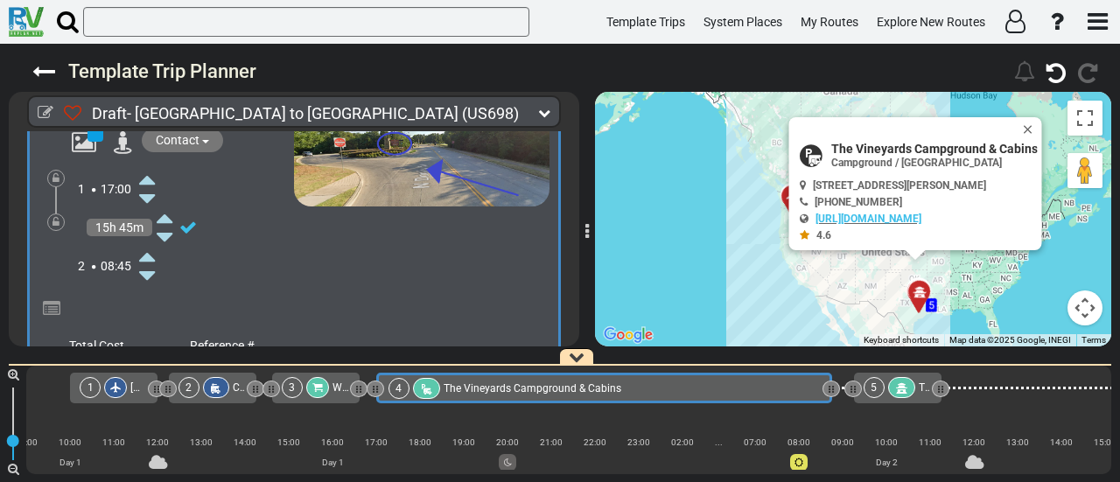
click at [151, 249] on icon at bounding box center [147, 256] width 16 height 28
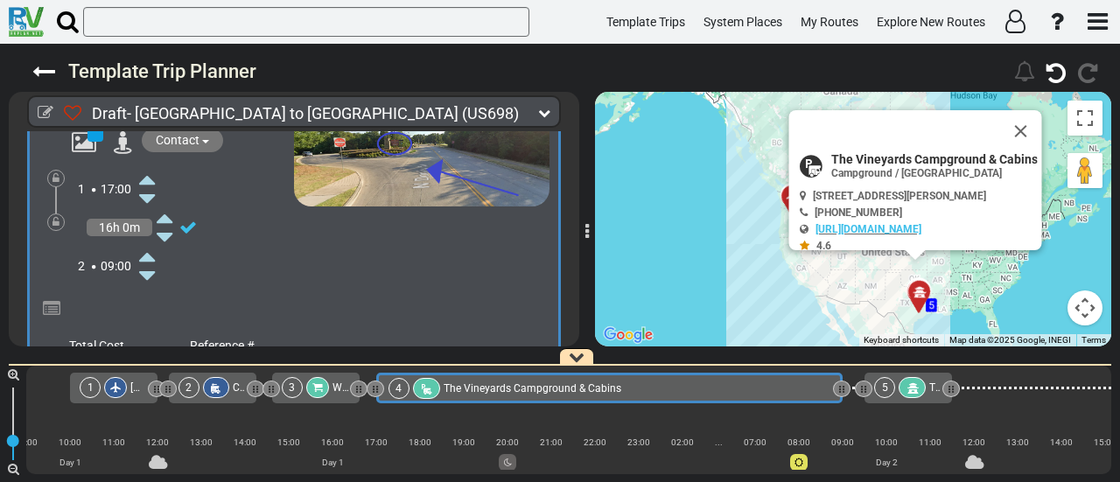
click at [151, 249] on icon at bounding box center [147, 256] width 16 height 28
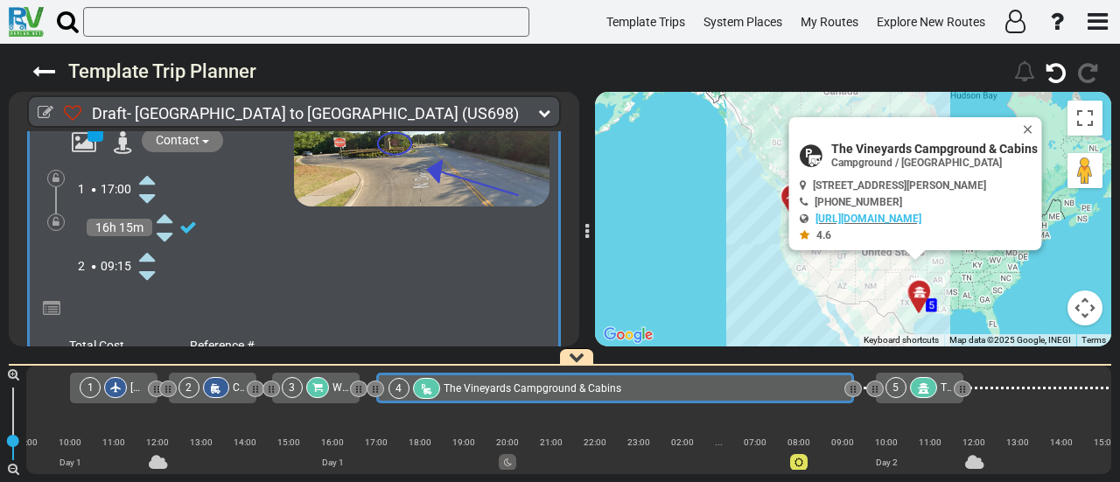
click at [151, 249] on icon at bounding box center [147, 256] width 16 height 28
click at [60, 215] on div at bounding box center [56, 223] width 18 height 18
click at [56, 217] on icon at bounding box center [56, 222] width 7 height 11
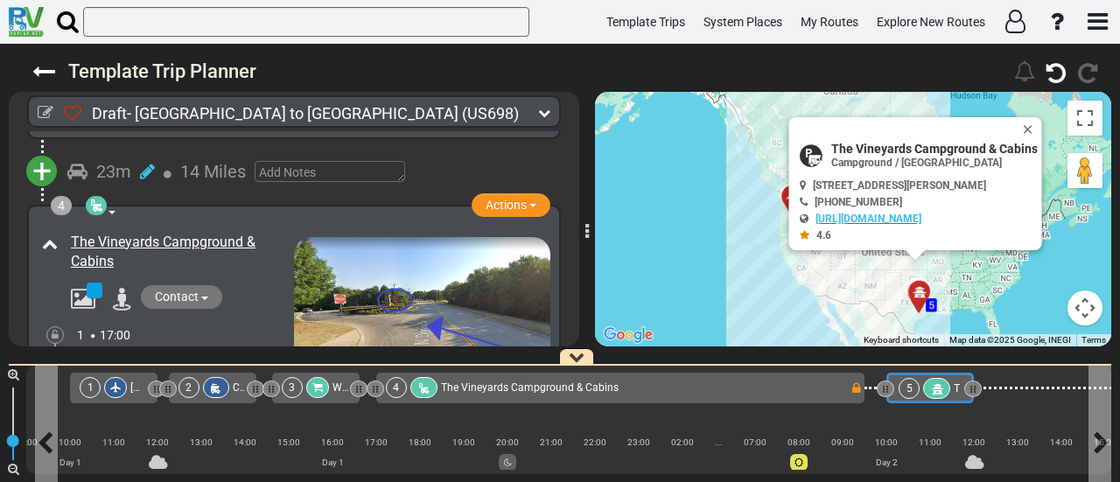
click at [934, 389] on icon at bounding box center [937, 389] width 15 height 12
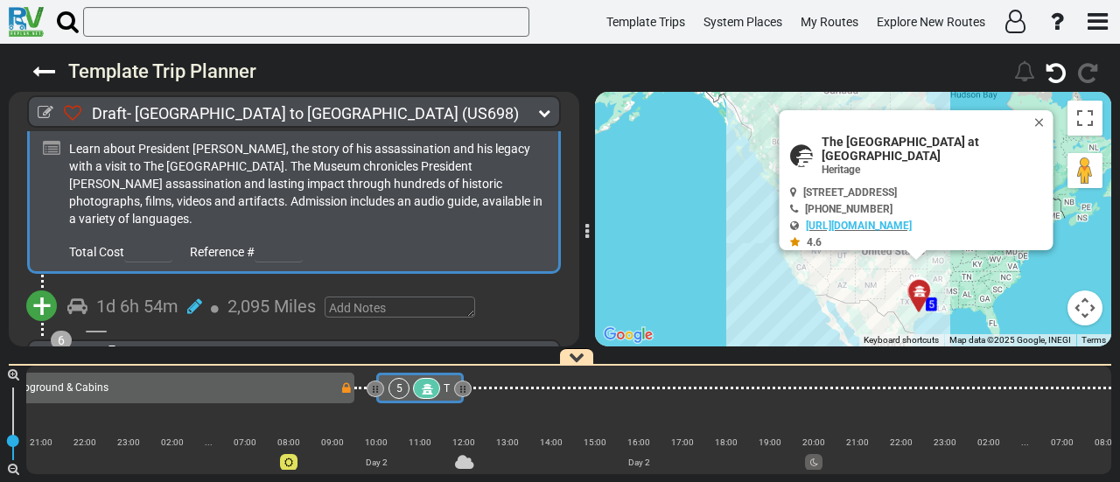
click at [45, 299] on span "+" at bounding box center [41, 306] width 19 height 40
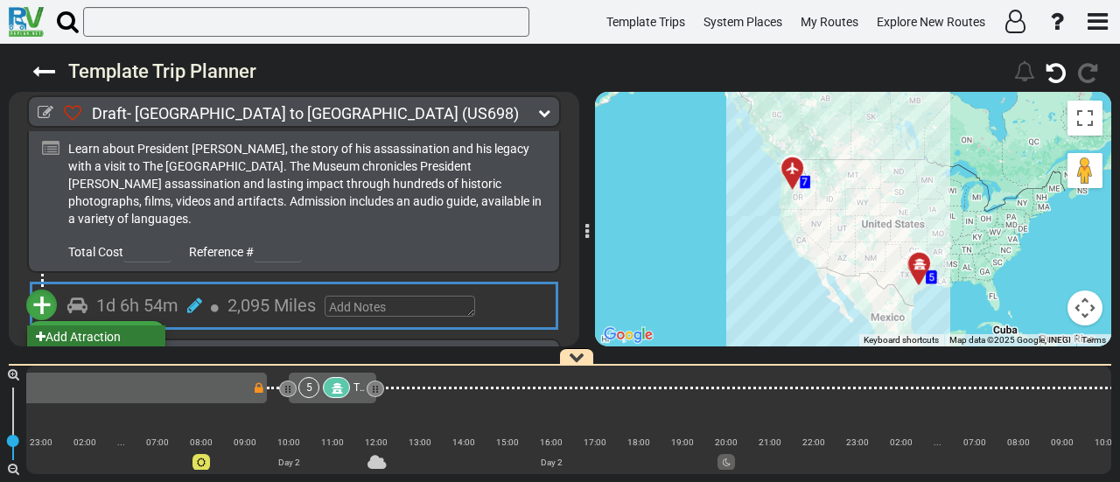
click at [116, 326] on li "Add Atraction" at bounding box center [96, 337] width 138 height 23
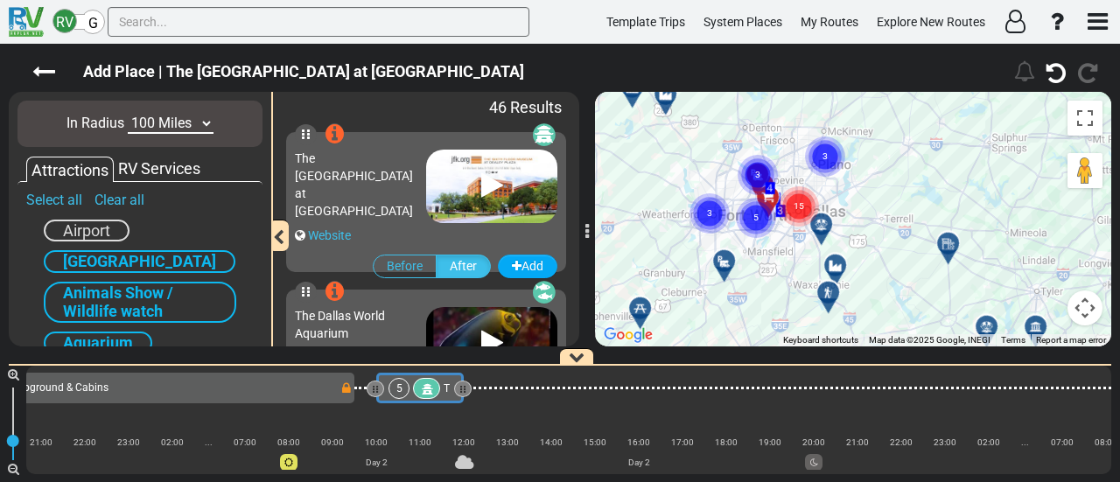
drag, startPoint x: 833, startPoint y: 139, endPoint x: 870, endPoint y: 243, distance: 110.5
click at [870, 243] on div "To activate drag with keyboard, press Alt + Enter. Once in keyboard drag state,…" at bounding box center [853, 219] width 516 height 255
click at [808, 197] on circle "Cluster of 15 markers" at bounding box center [799, 206] width 40 height 40
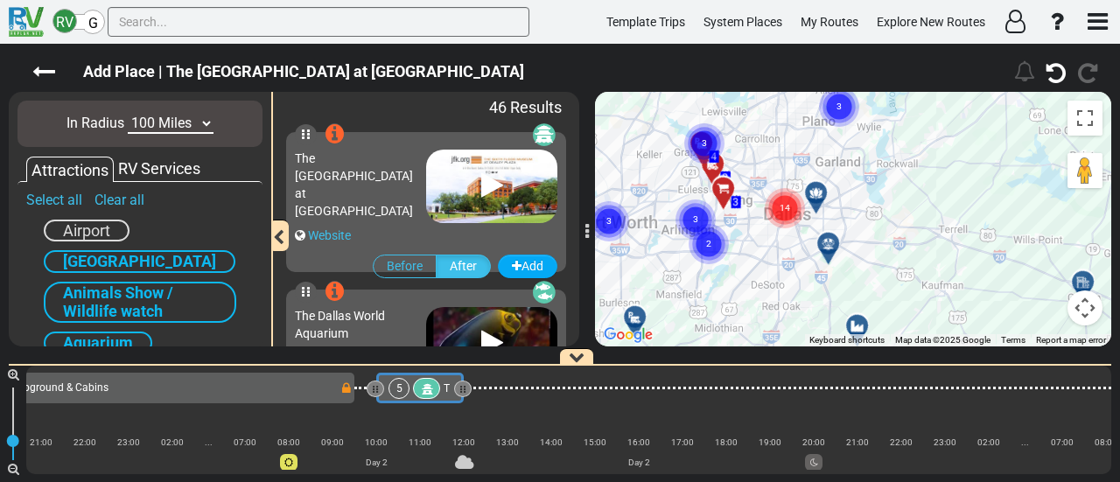
drag, startPoint x: 731, startPoint y: 224, endPoint x: 825, endPoint y: 228, distance: 93.7
click at [825, 228] on div "To activate drag with keyboard, press Alt + Enter. Once in keyboard drag state,…" at bounding box center [853, 219] width 516 height 255
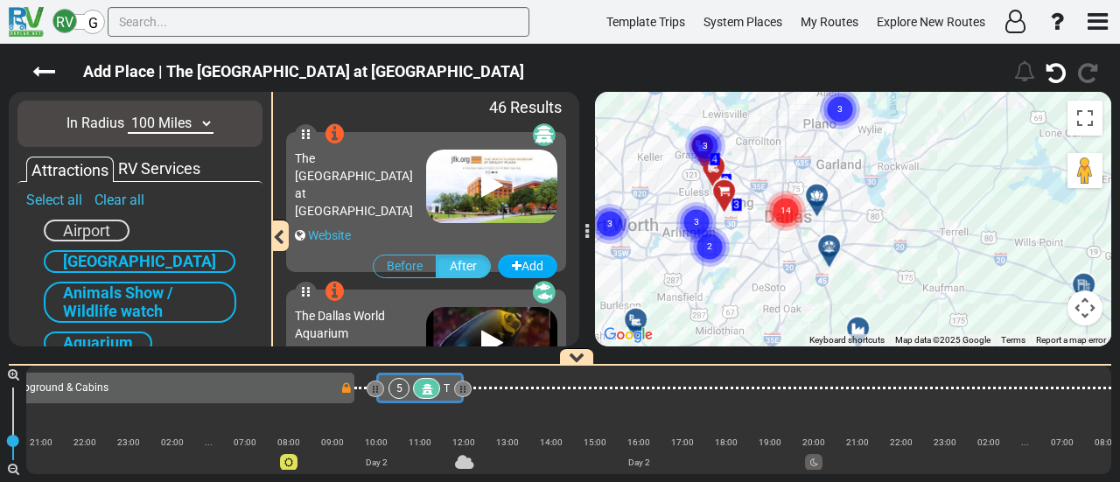
click at [798, 207] on circle "Cluster of 14 markers" at bounding box center [786, 211] width 40 height 40
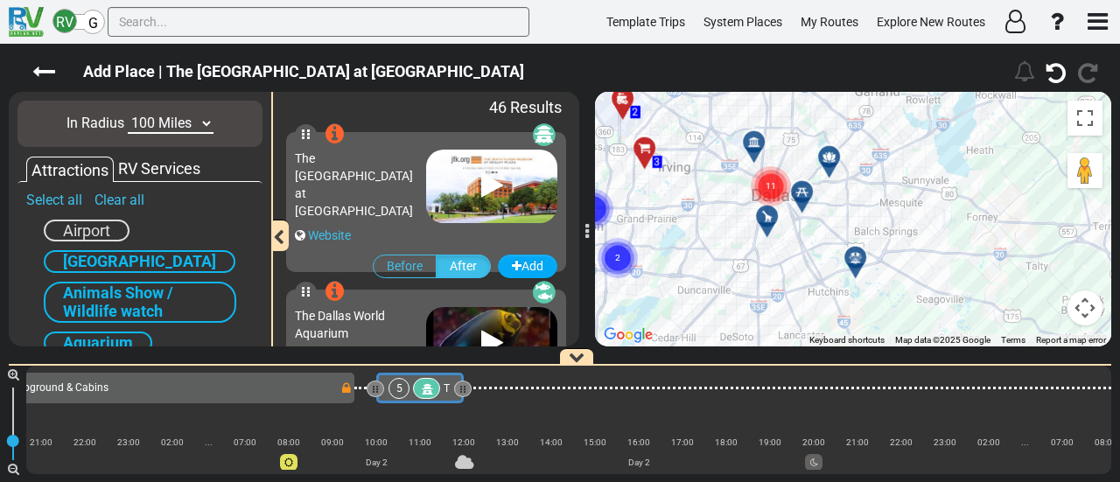
drag, startPoint x: 819, startPoint y: 232, endPoint x: 886, endPoint y: 200, distance: 73.6
click at [886, 201] on div "To activate drag with keyboard, press Alt + Enter. Once in keyboard drag state,…" at bounding box center [853, 219] width 516 height 255
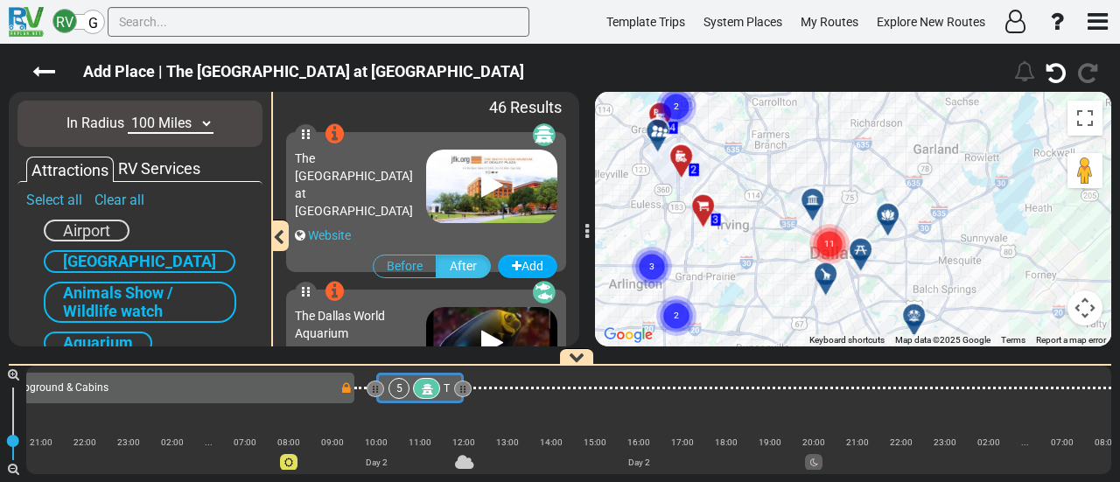
drag, startPoint x: 828, startPoint y: 183, endPoint x: 887, endPoint y: 244, distance: 84.8
click at [887, 244] on div "To activate drag with keyboard, press Alt + Enter. Once in keyboard drag state,…" at bounding box center [853, 219] width 516 height 255
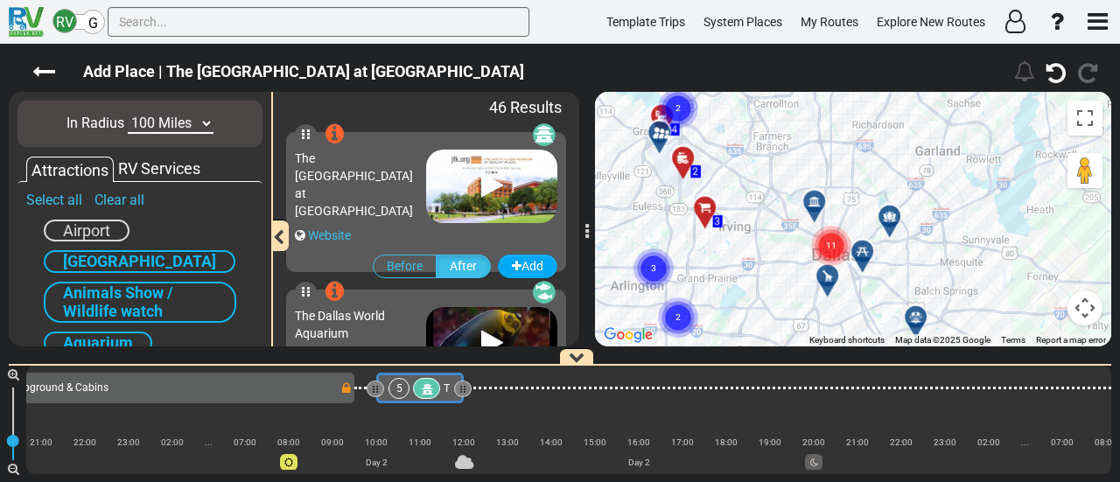
click at [893, 221] on div at bounding box center [895, 223] width 29 height 27
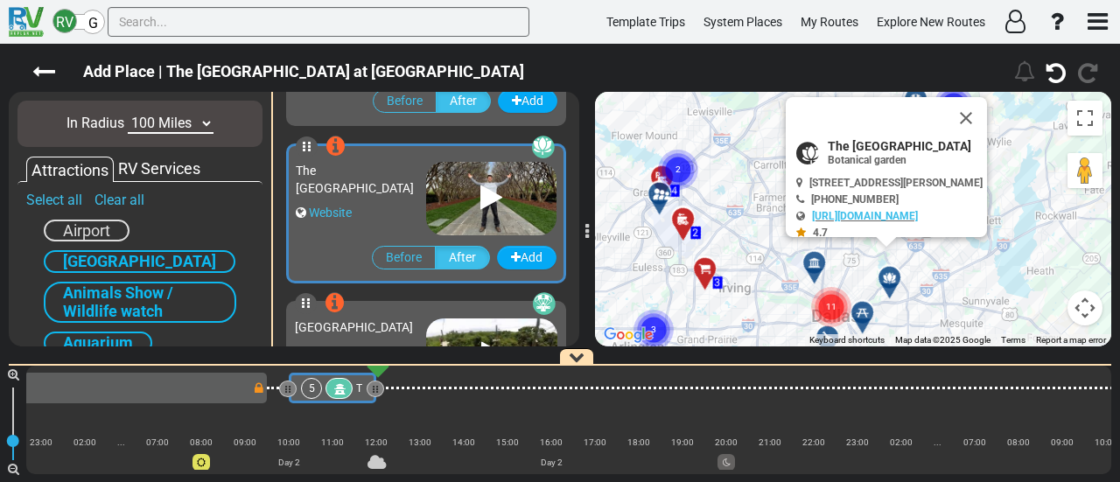
scroll to position [0, 707]
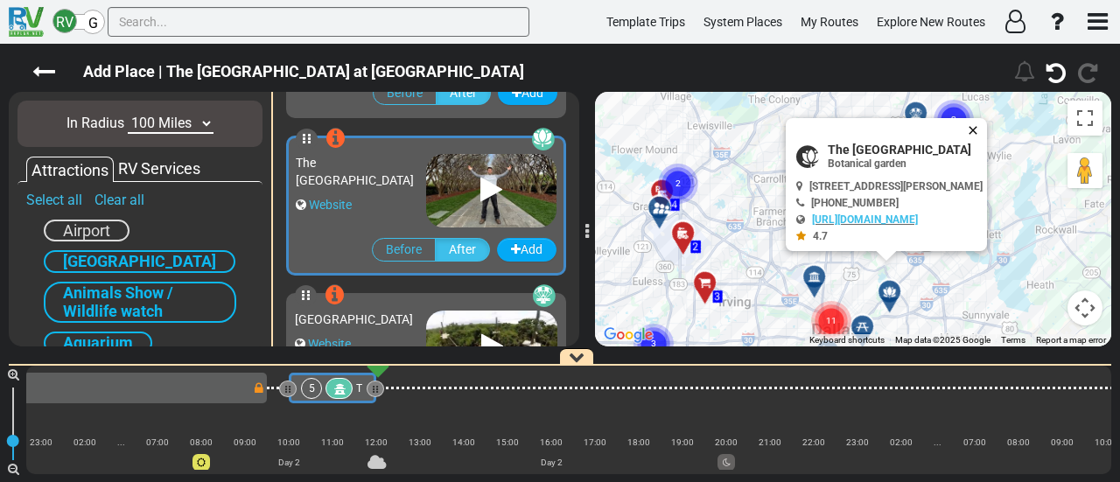
click at [987, 122] on button "Close" at bounding box center [976, 130] width 21 height 25
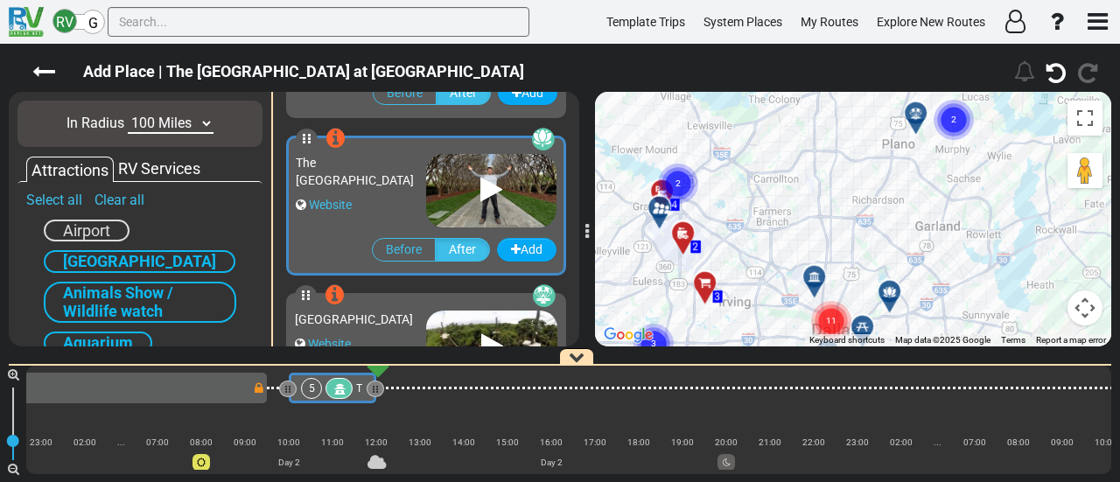
click at [815, 276] on icon at bounding box center [814, 276] width 12 height 12
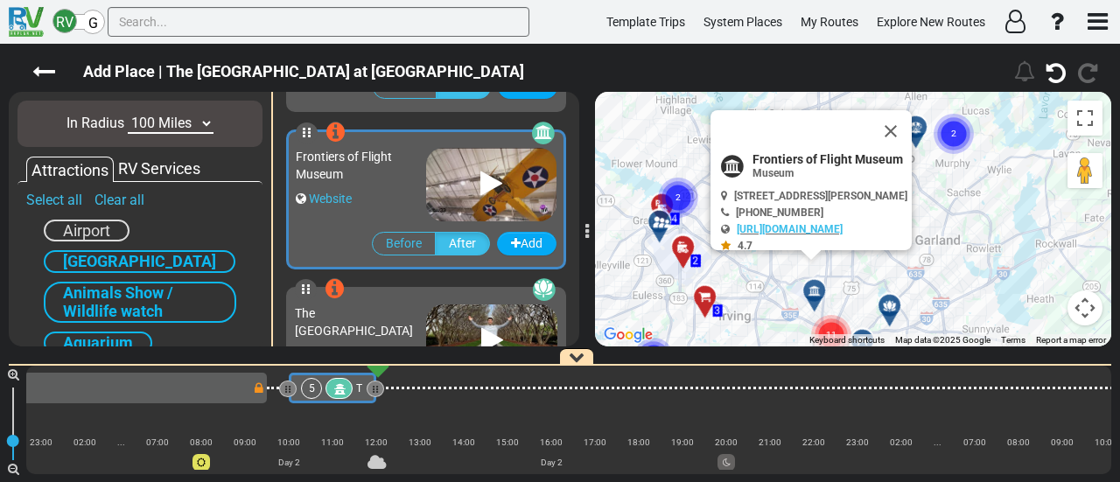
scroll to position [1887, 0]
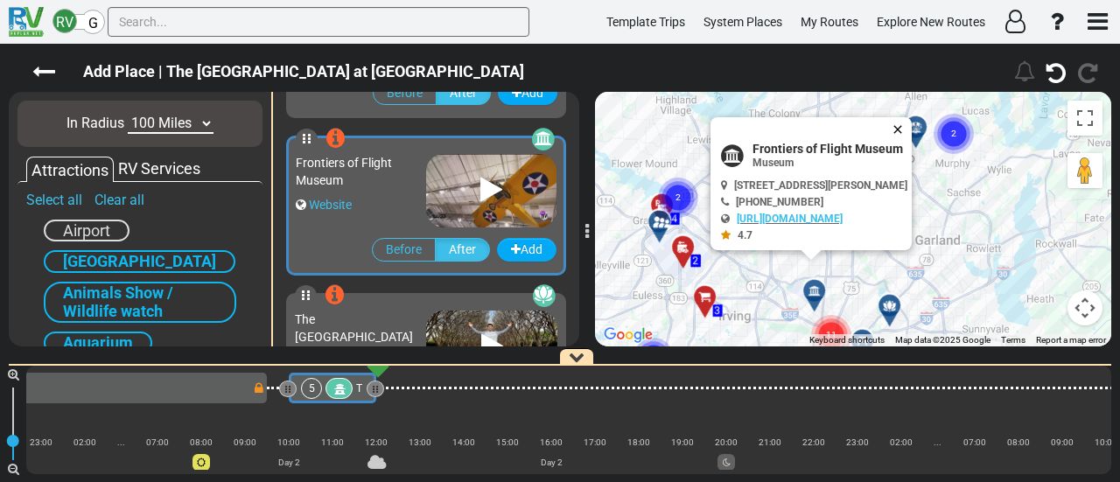
click at [909, 128] on button "Close" at bounding box center [901, 129] width 21 height 25
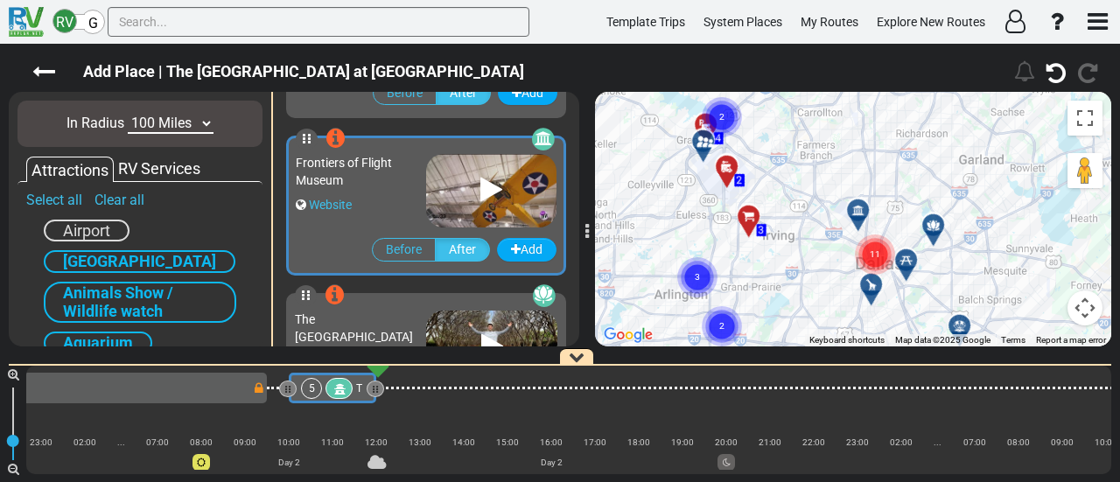
drag, startPoint x: 840, startPoint y: 235, endPoint x: 886, endPoint y: 153, distance: 94.0
click at [886, 153] on div "To activate drag with keyboard, press Alt + Enter. Once in keyboard drag state,…" at bounding box center [853, 219] width 516 height 255
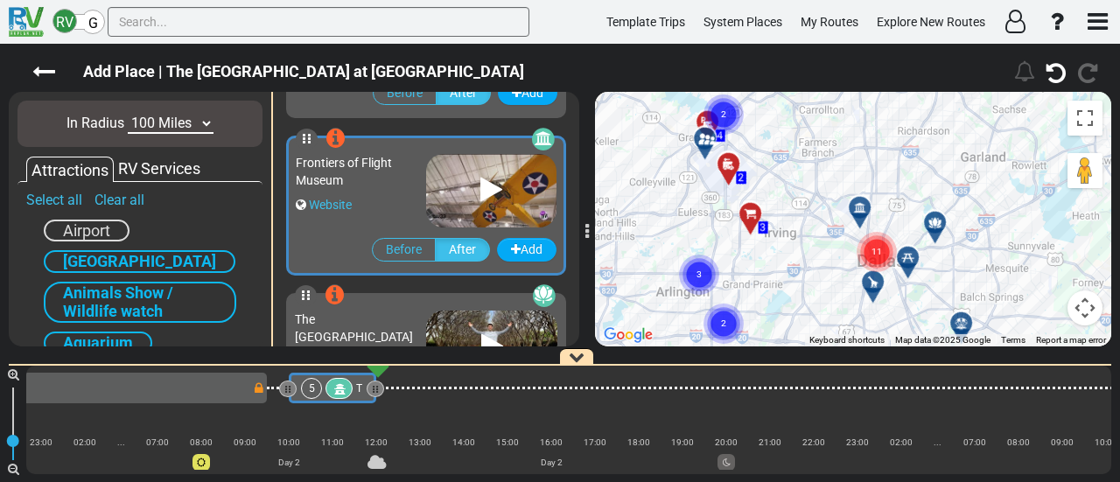
click at [861, 206] on icon at bounding box center [859, 207] width 12 height 12
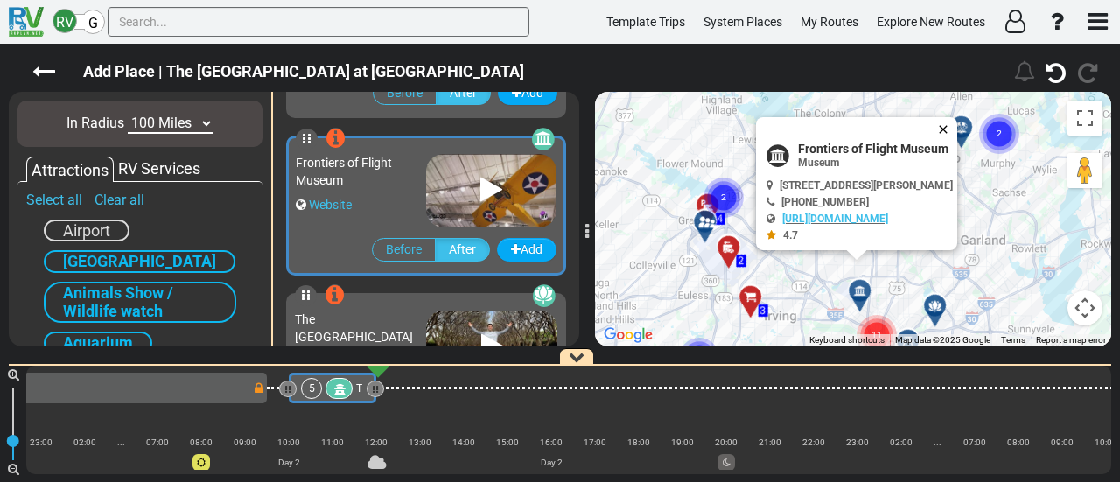
click at [958, 124] on button "Close" at bounding box center [947, 129] width 21 height 25
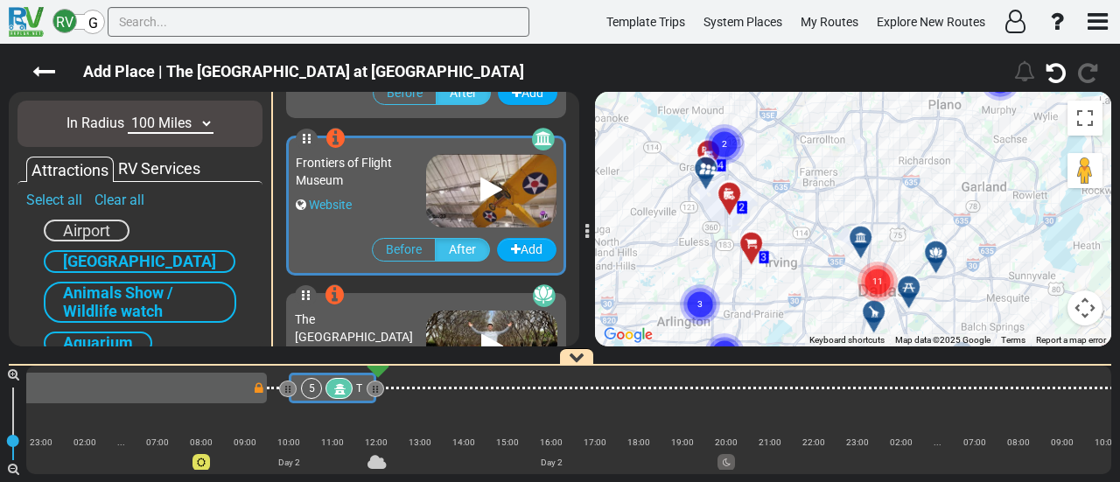
drag, startPoint x: 895, startPoint y: 191, endPoint x: 895, endPoint y: 173, distance: 17.5
click at [895, 173] on div "To navigate, press the arrow keys. To activate drag with keyboard, press Alt + …" at bounding box center [853, 219] width 516 height 255
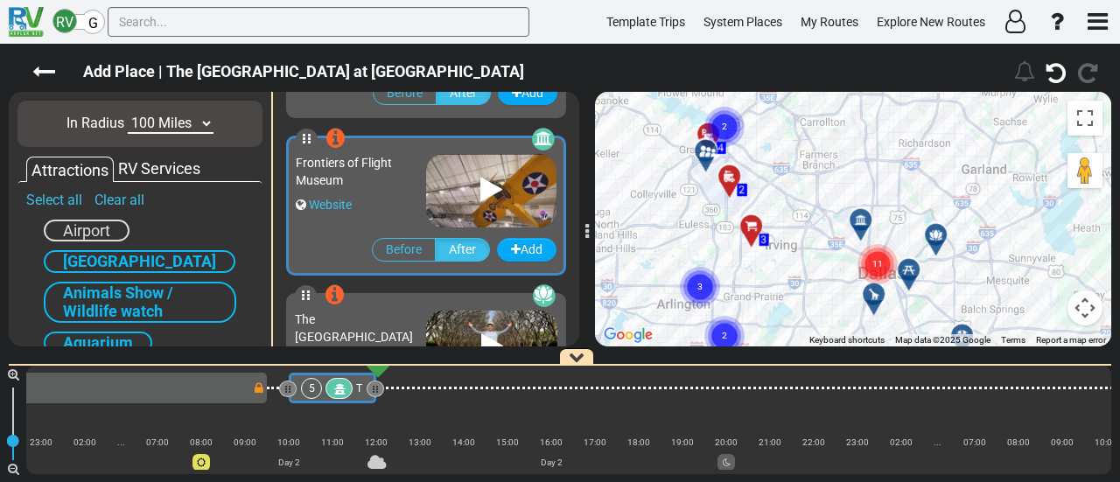
click at [886, 259] on circle "Cluster of 11 markers" at bounding box center [878, 264] width 40 height 40
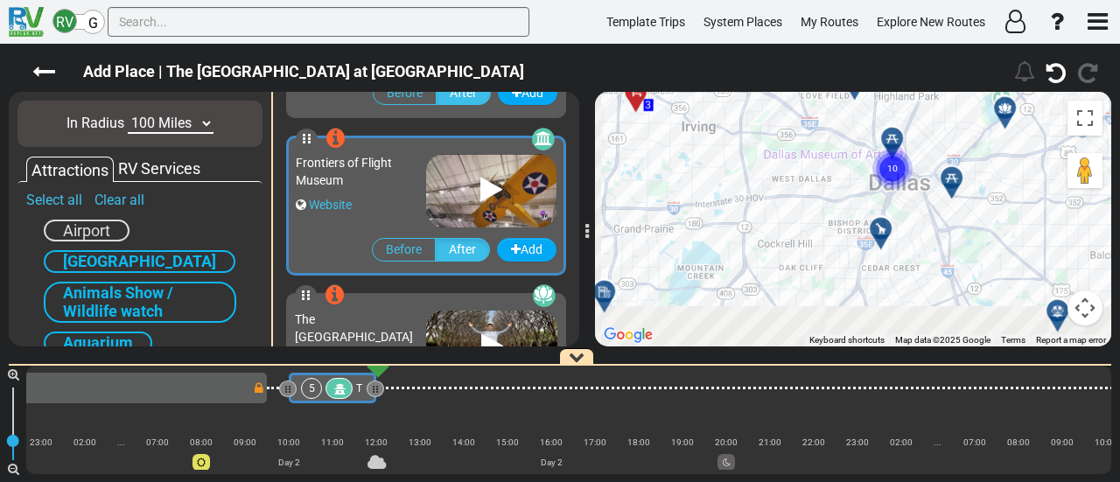
drag, startPoint x: 854, startPoint y: 238, endPoint x: 912, endPoint y: 164, distance: 94.2
click at [940, 99] on div "To activate drag with keyboard, press Alt + Enter. Once in keyboard drag state,…" at bounding box center [853, 219] width 516 height 255
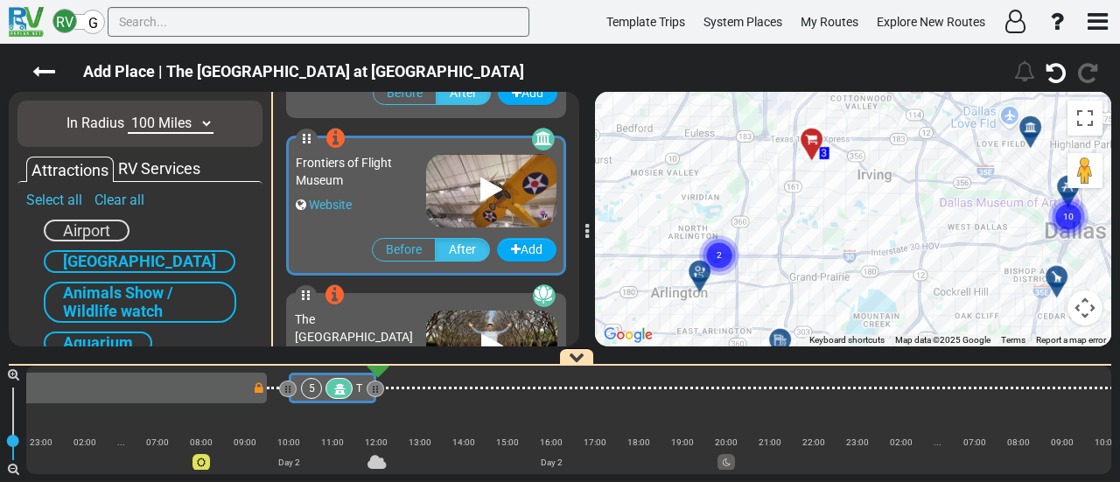
drag, startPoint x: 639, startPoint y: 245, endPoint x: 819, endPoint y: 272, distance: 182.3
click at [819, 273] on div "To activate drag with keyboard, press Alt + Enter. Once in keyboard drag state,…" at bounding box center [853, 219] width 516 height 255
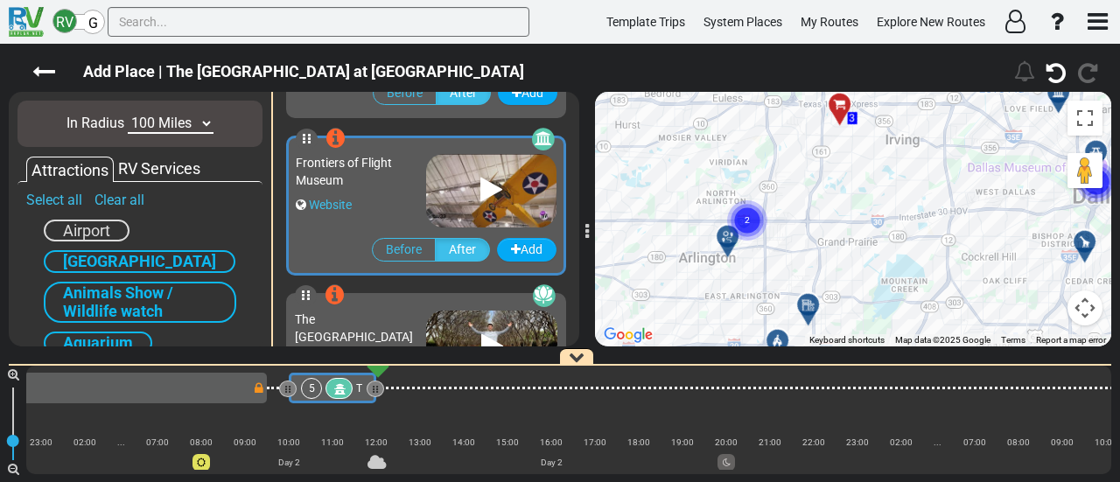
click at [729, 239] on icon "2" at bounding box center [748, 221] width 44 height 44
click at [731, 228] on div at bounding box center [727, 236] width 31 height 31
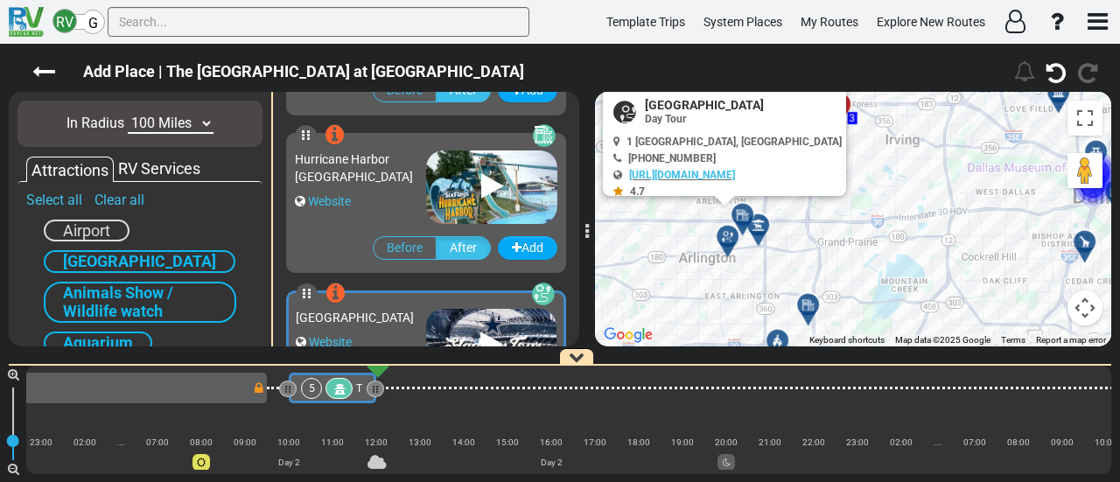
scroll to position [2990, 0]
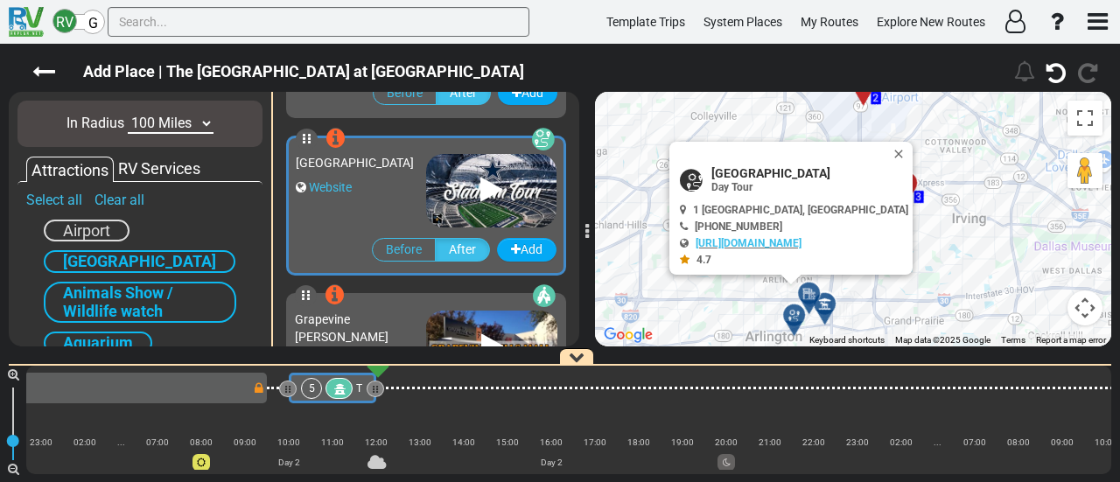
drag, startPoint x: 914, startPoint y: 235, endPoint x: 981, endPoint y: 318, distance: 106.4
click at [981, 318] on div "To activate drag with keyboard, press Alt + Enter. Once in keyboard drag state,…" at bounding box center [853, 219] width 516 height 255
click at [892, 149] on button "Close" at bounding box center [902, 154] width 21 height 25
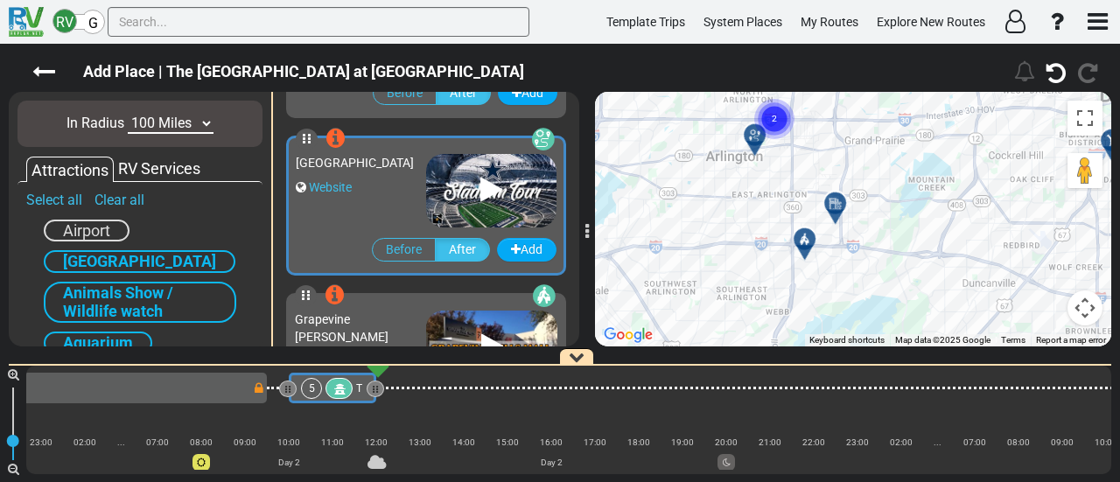
drag, startPoint x: 884, startPoint y: 288, endPoint x: 839, endPoint y: 104, distance: 189.4
click at [839, 103] on div "To activate drag with keyboard, press Alt + Enter. Once in keyboard drag state,…" at bounding box center [853, 219] width 516 height 255
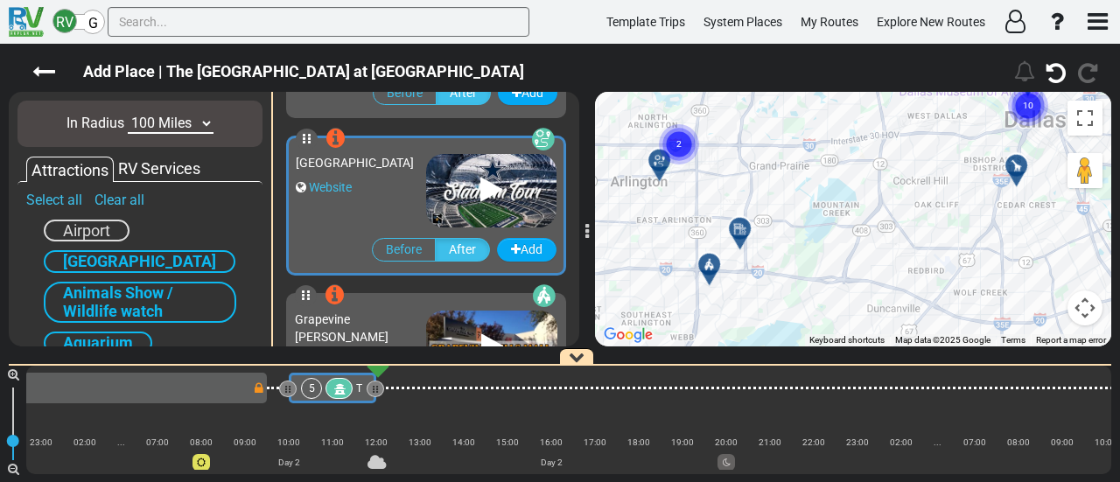
drag, startPoint x: 921, startPoint y: 229, endPoint x: 821, endPoint y: 279, distance: 111.6
click at [821, 279] on div "To activate drag with keyboard, press Alt + Enter. Once in keyboard drag state,…" at bounding box center [853, 219] width 516 height 255
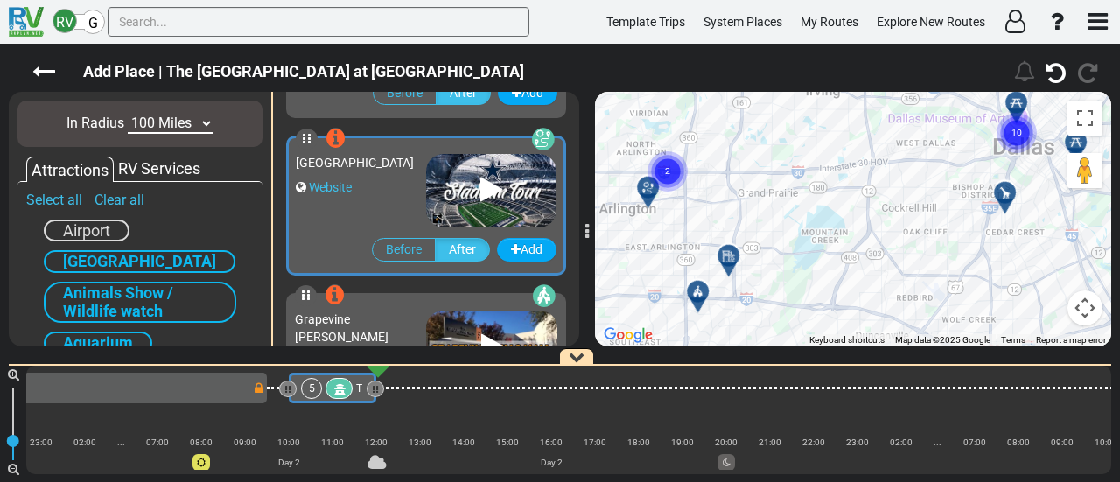
click at [1093, 310] on button "Map camera controls" at bounding box center [1085, 308] width 35 height 35
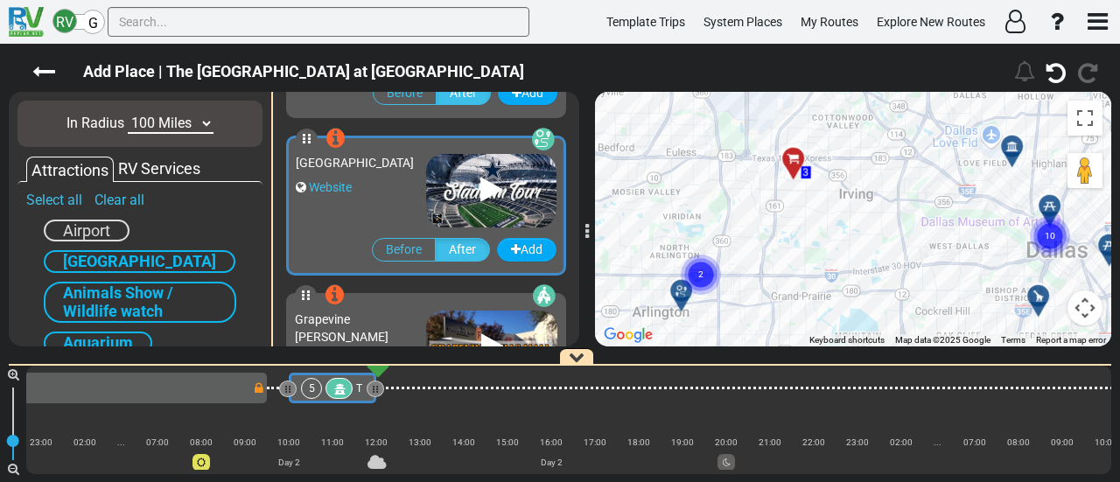
drag, startPoint x: 867, startPoint y: 256, endPoint x: 912, endPoint y: 346, distance: 100.2
click at [912, 346] on div "To activate drag with keyboard, press Alt + Enter. Once in keyboard drag state,…" at bounding box center [853, 219] width 516 height 255
drag, startPoint x: 1080, startPoint y: 311, endPoint x: 1070, endPoint y: 307, distance: 11.1
click at [1080, 310] on button "Map camera controls" at bounding box center [1085, 308] width 35 height 35
click at [1035, 307] on button "Zoom out" at bounding box center [1041, 308] width 35 height 35
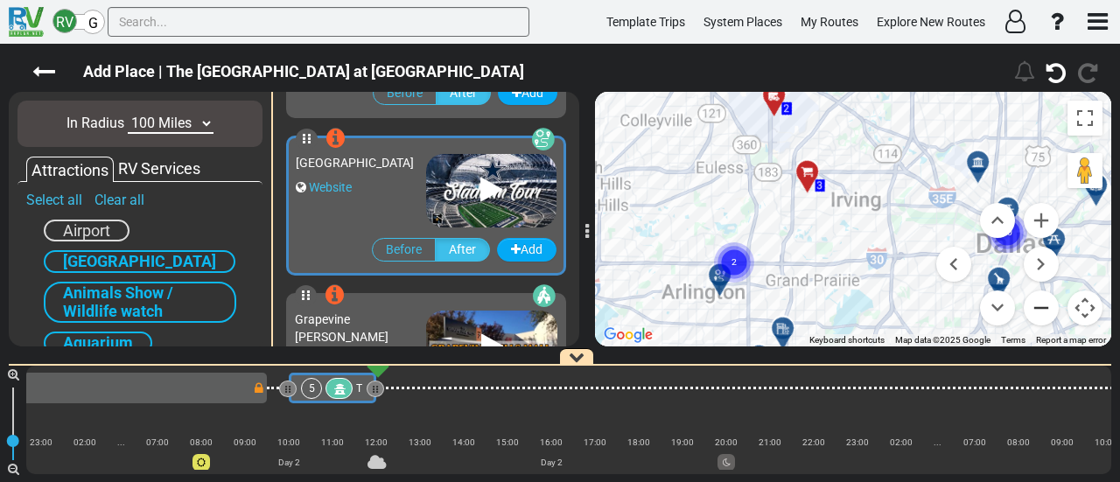
click at [1035, 307] on button "Zoom out" at bounding box center [1041, 308] width 35 height 35
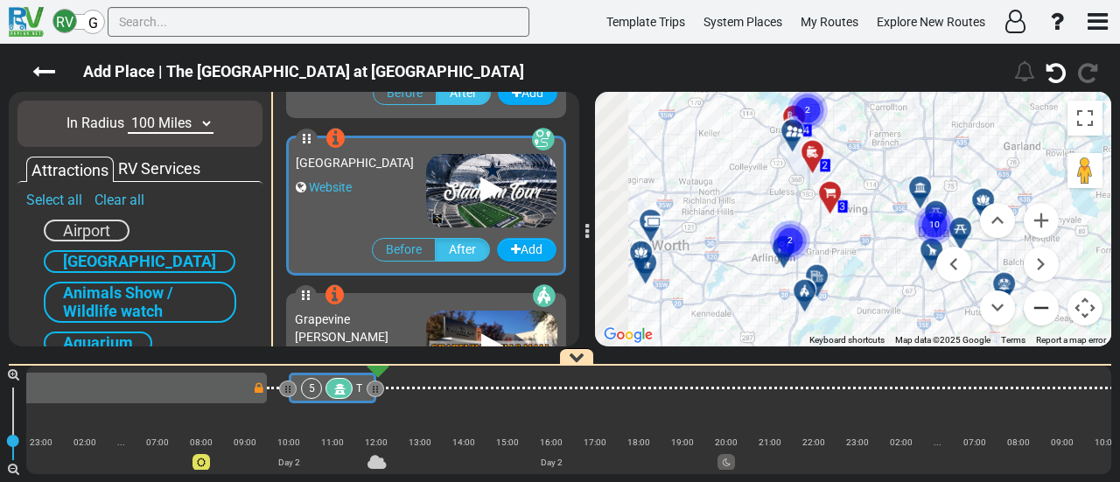
click at [1035, 307] on button "Zoom out" at bounding box center [1041, 308] width 35 height 35
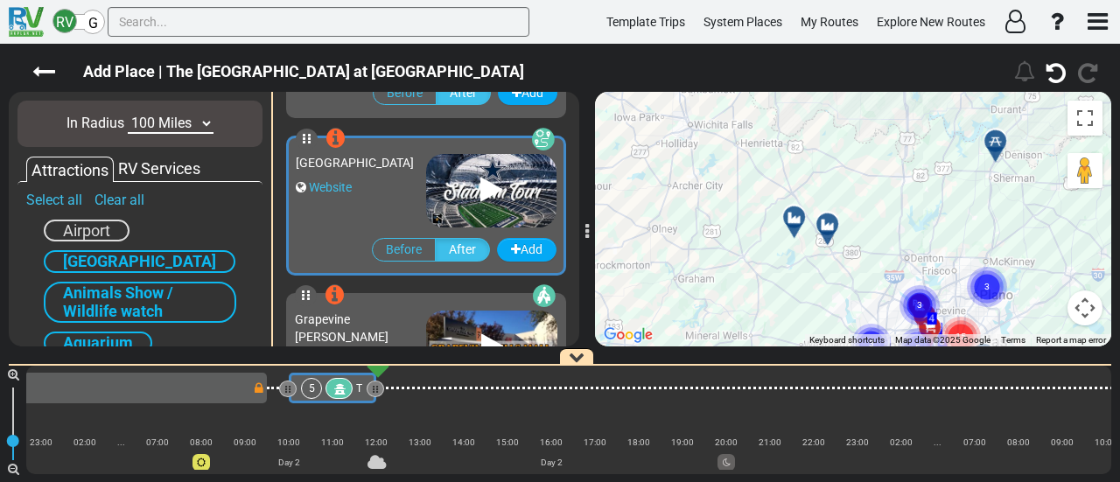
drag, startPoint x: 871, startPoint y: 132, endPoint x: 954, endPoint y: 254, distance: 147.4
click at [954, 254] on div "To activate drag with keyboard, press Alt + Enter. Once in keyboard drag state,…" at bounding box center [853, 219] width 516 height 255
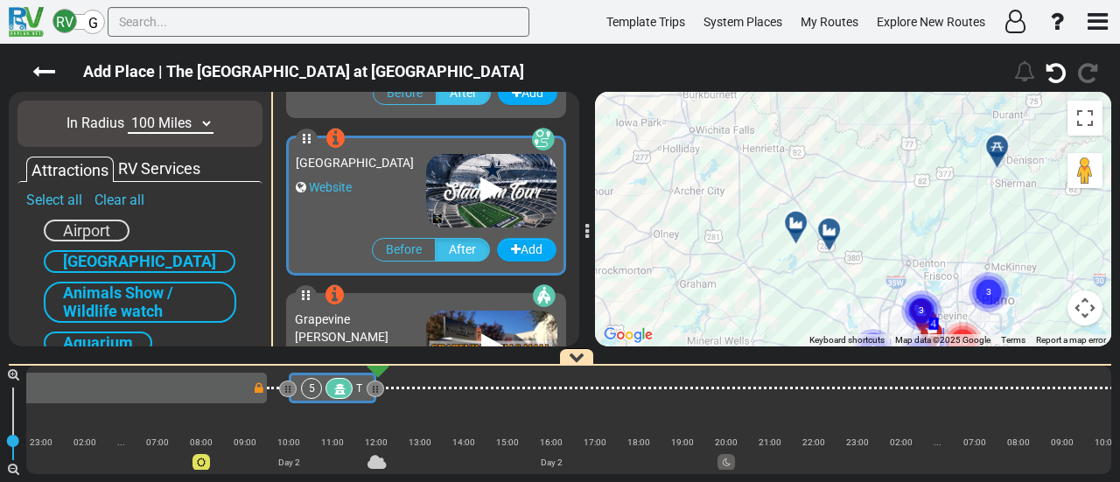
click at [839, 225] on div at bounding box center [835, 236] width 29 height 27
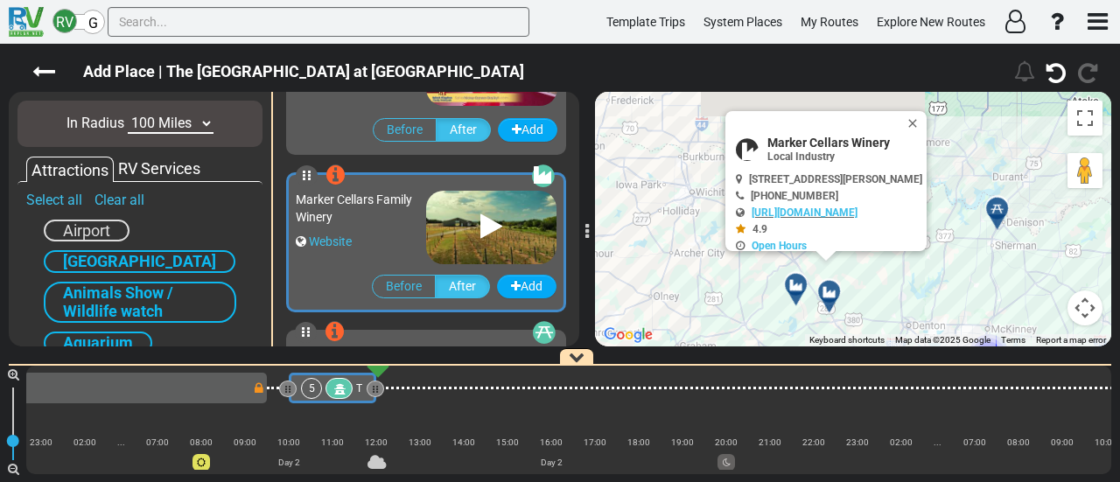
scroll to position [5196, 0]
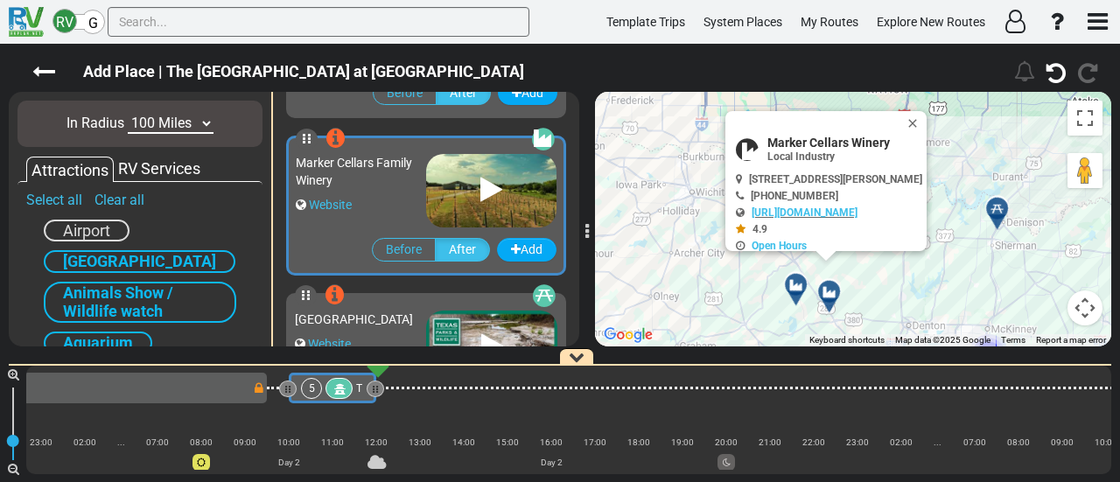
click at [951, 115] on div "To activate drag with keyboard, press Alt + Enter. Once in keyboard drag state,…" at bounding box center [853, 219] width 516 height 255
click at [927, 121] on button "Close" at bounding box center [916, 123] width 21 height 25
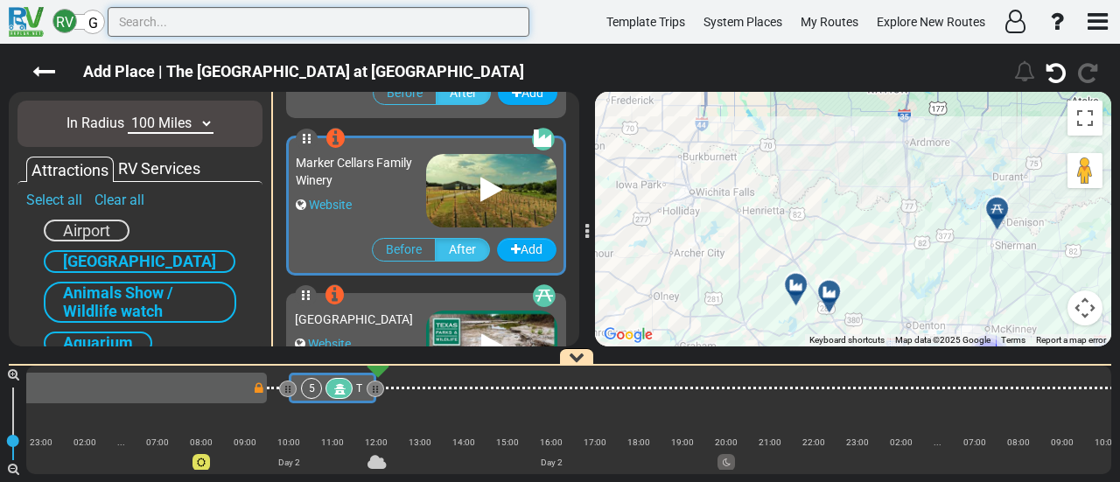
click at [250, 27] on input "text" at bounding box center [319, 22] width 422 height 30
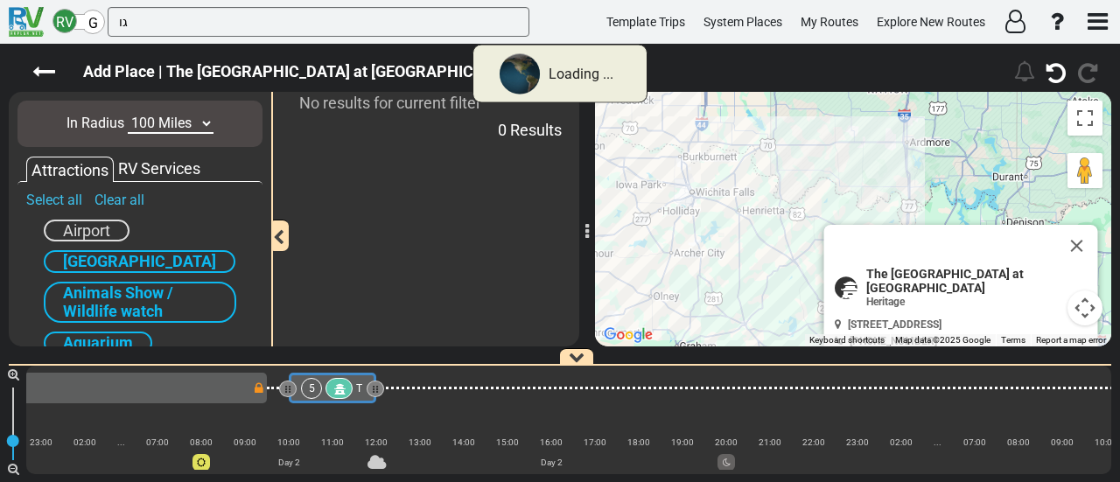
scroll to position [0, 0]
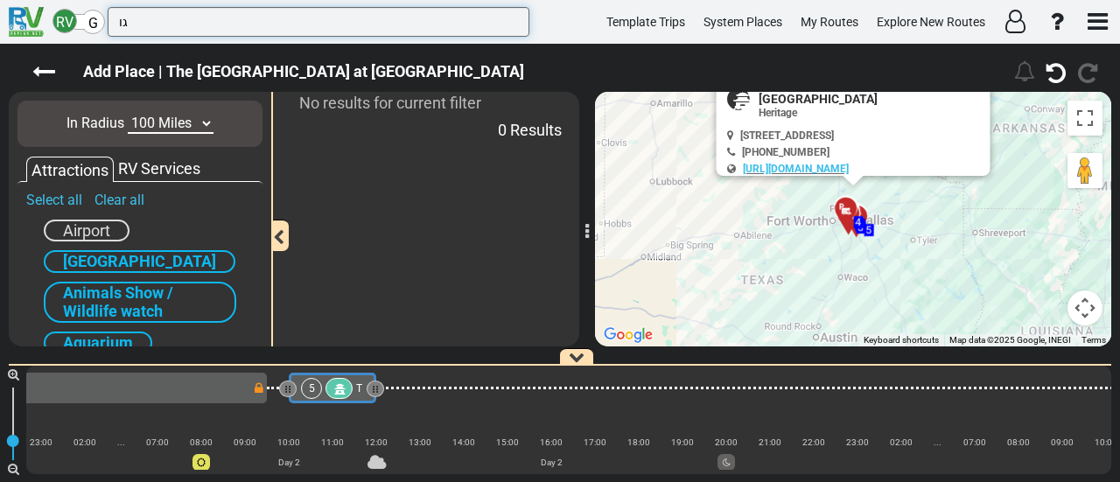
click at [122, 25] on input "גו" at bounding box center [319, 22] width 422 height 30
click at [140, 31] on input "גור" at bounding box center [319, 22] width 422 height 30
drag, startPoint x: 144, startPoint y: 25, endPoint x: 144, endPoint y: 16, distance: 9.7
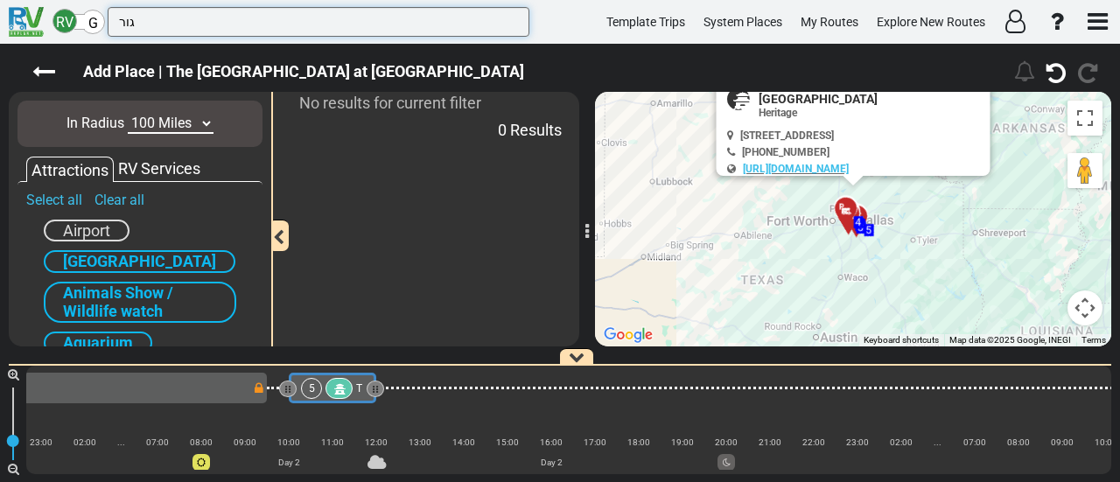
click at [144, 25] on input "גור" at bounding box center [319, 22] width 422 height 30
click at [144, 16] on input "גור" at bounding box center [319, 22] width 422 height 30
click at [173, 22] on input "dur" at bounding box center [319, 22] width 422 height 30
type input "duro"
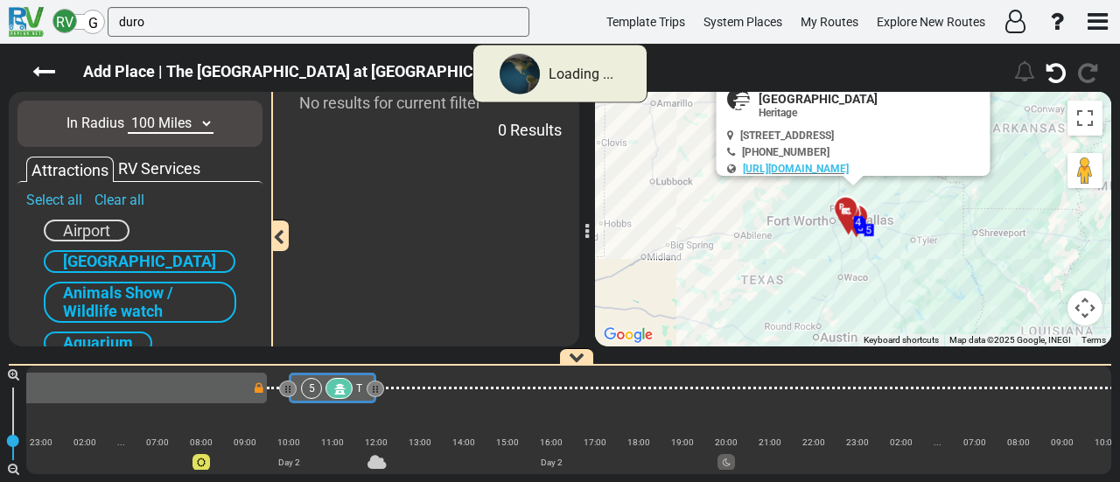
click at [182, 120] on select "10 Miles 50 Miles 100 Miles 250 Miles 500 Miles 1000 Miles" at bounding box center [171, 124] width 86 height 20
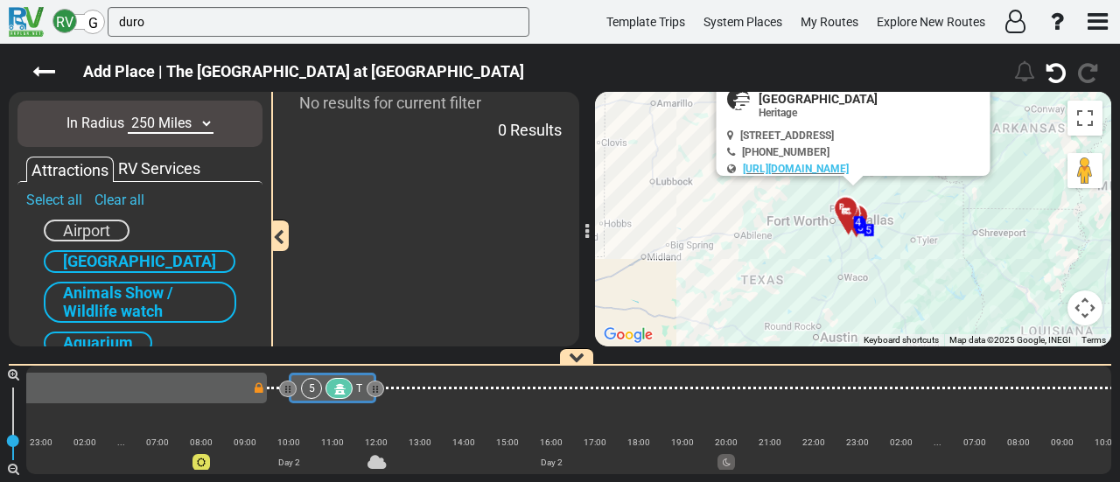
click at [128, 114] on select "10 Miles 50 Miles 100 Miles 250 Miles 500 Miles 1000 Miles" at bounding box center [171, 124] width 86 height 20
click at [185, 129] on select "10 Miles 50 Miles 100 Miles 250 Miles 500 Miles 1000 Miles" at bounding box center [171, 124] width 86 height 20
select select "number:500"
click at [128, 114] on select "10 Miles 50 Miles 100 Miles 250 Miles 500 Miles 1000 Miles" at bounding box center [171, 124] width 86 height 20
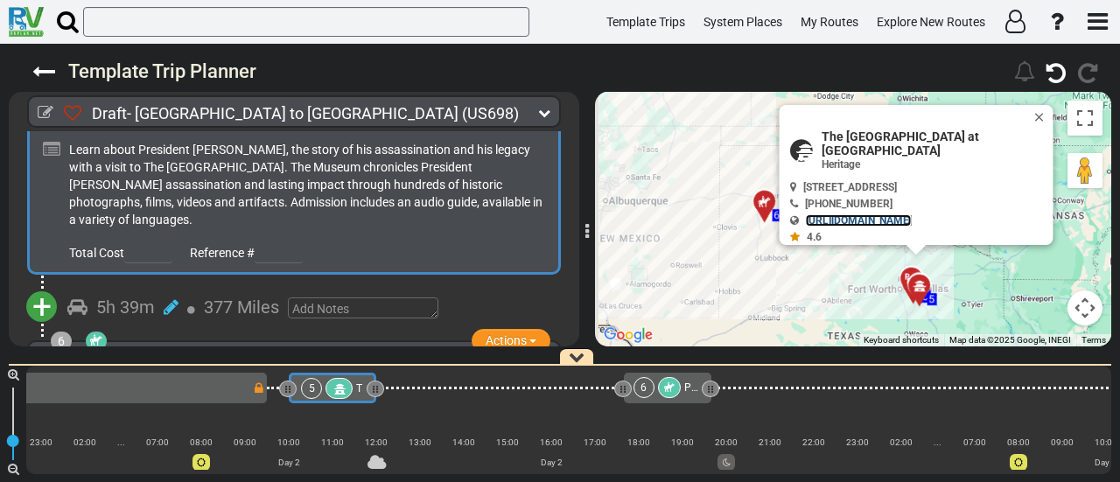
scroll to position [0, 620]
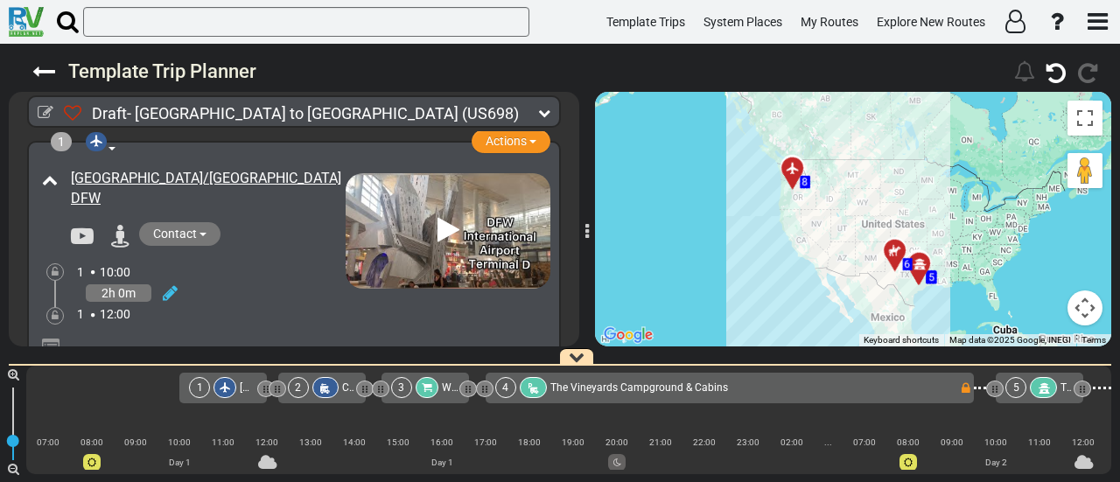
click at [1030, 390] on div "5" at bounding box center [1033, 387] width 55 height 21
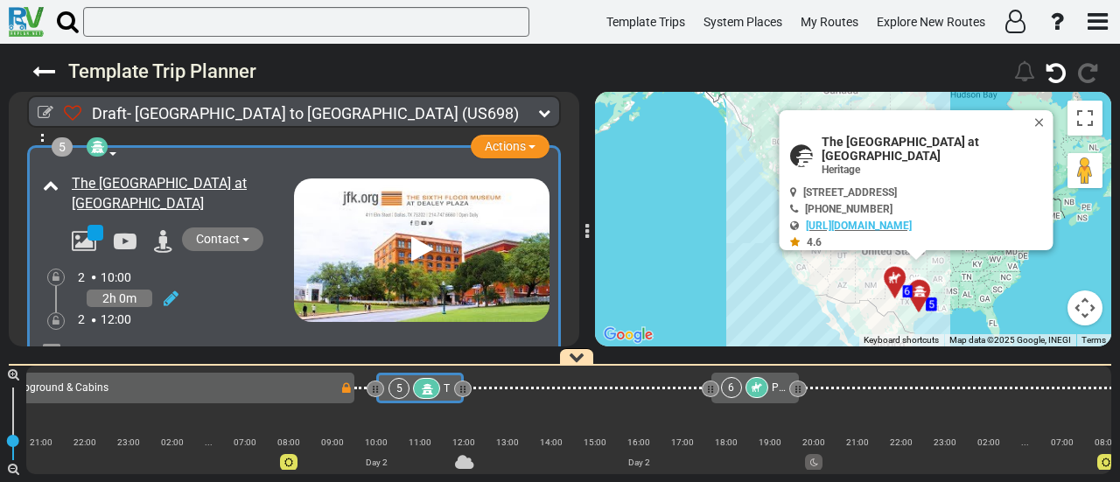
scroll to position [1203, 0]
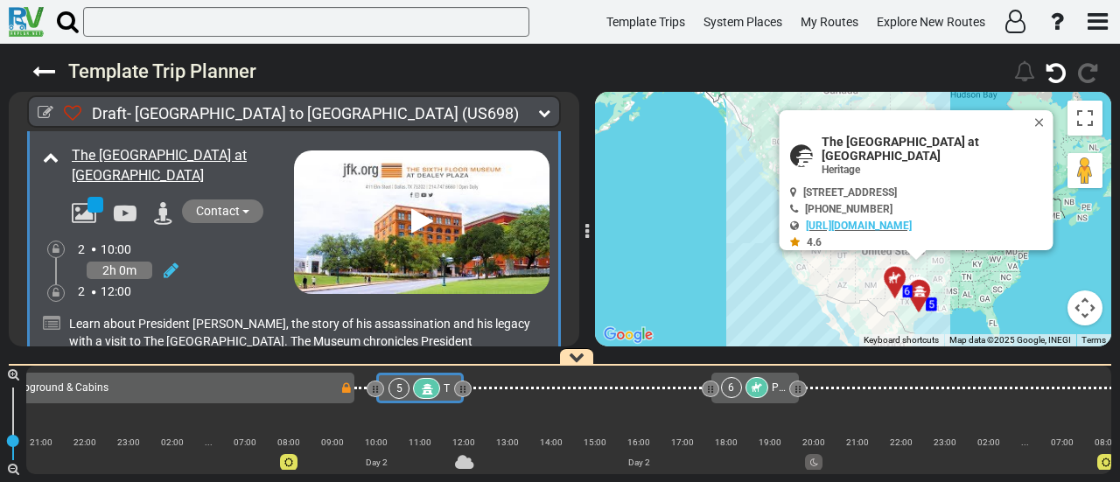
click at [756, 386] on icon at bounding box center [757, 388] width 11 height 11
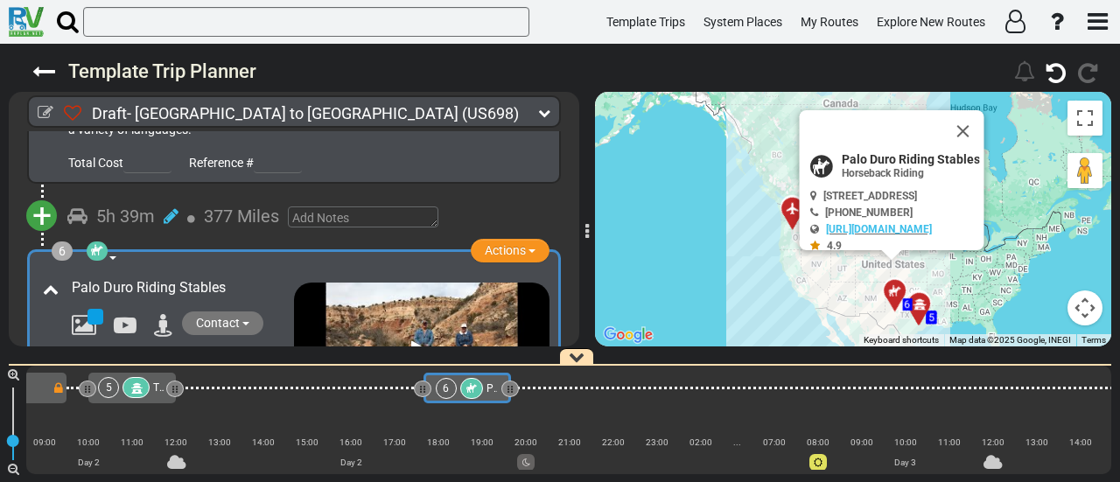
scroll to position [0, 954]
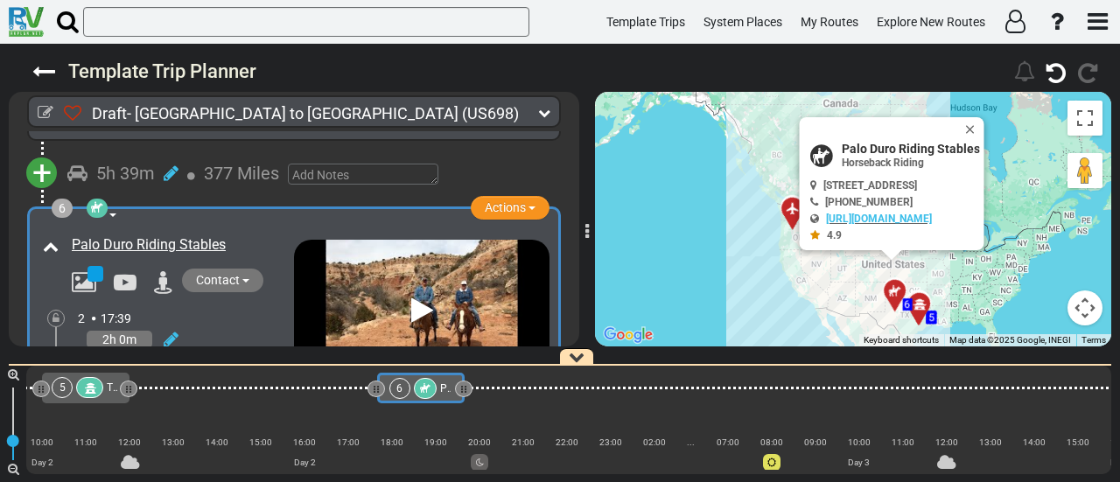
click at [100, 391] on div at bounding box center [89, 387] width 27 height 21
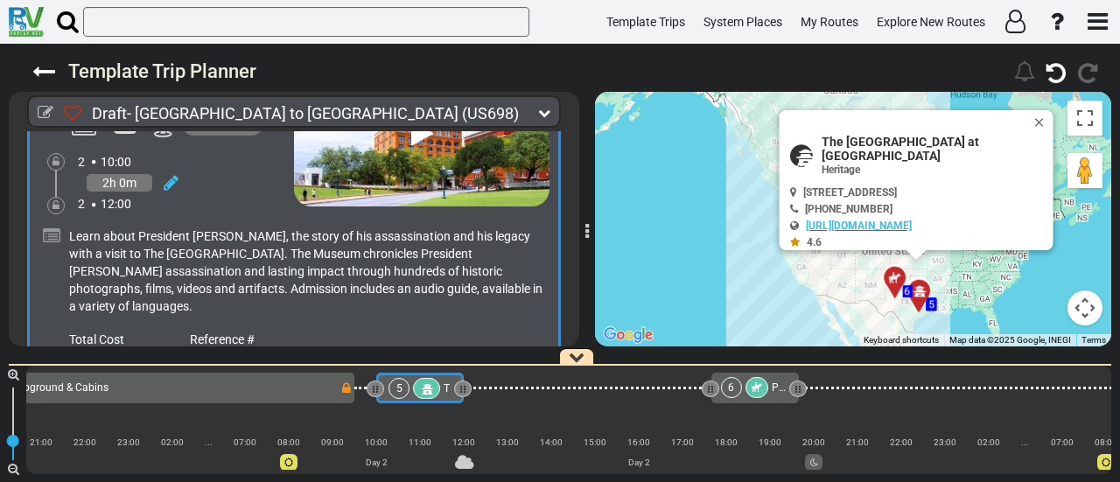
scroll to position [1203, 0]
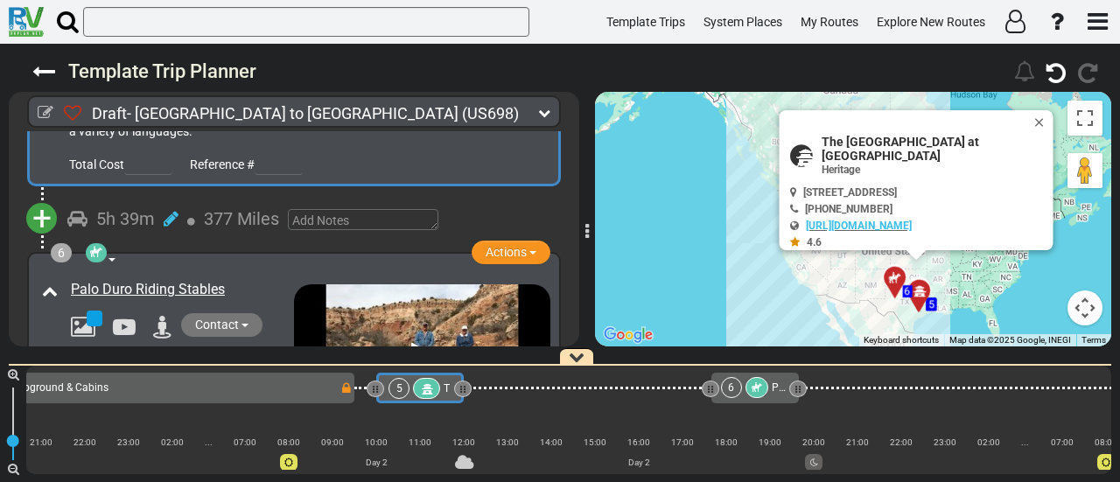
click at [40, 209] on span "+" at bounding box center [41, 219] width 19 height 40
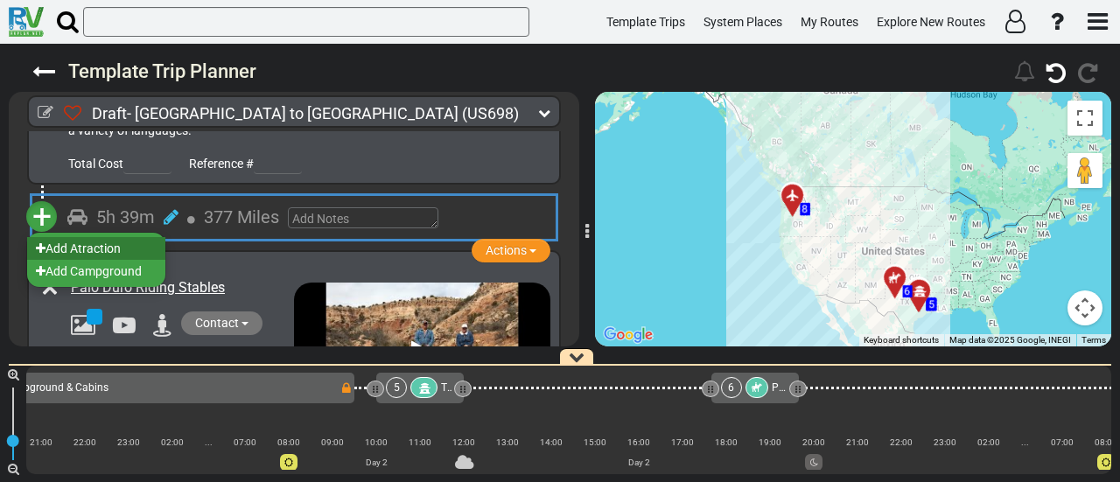
scroll to position [1464, 0]
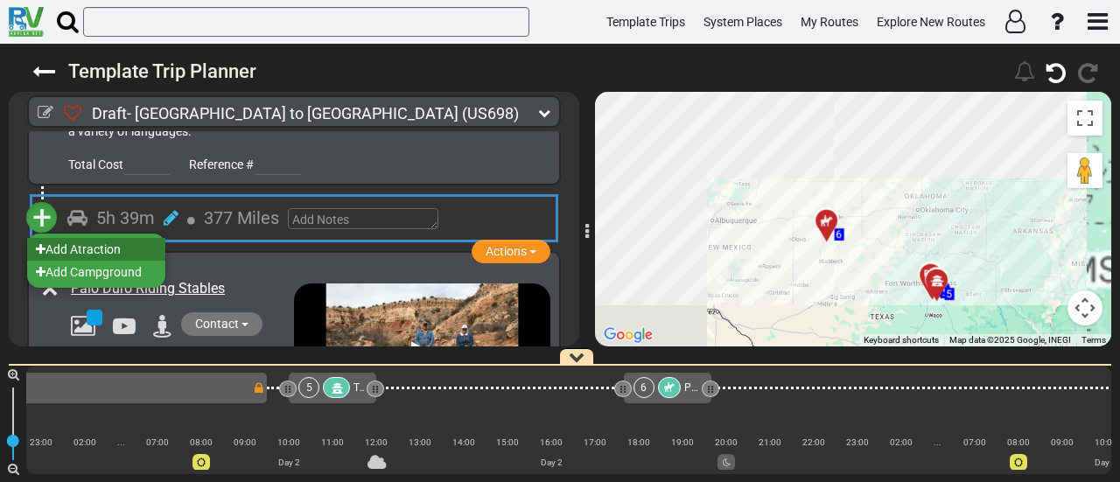
click at [158, 247] on li "Add Atraction" at bounding box center [96, 249] width 138 height 23
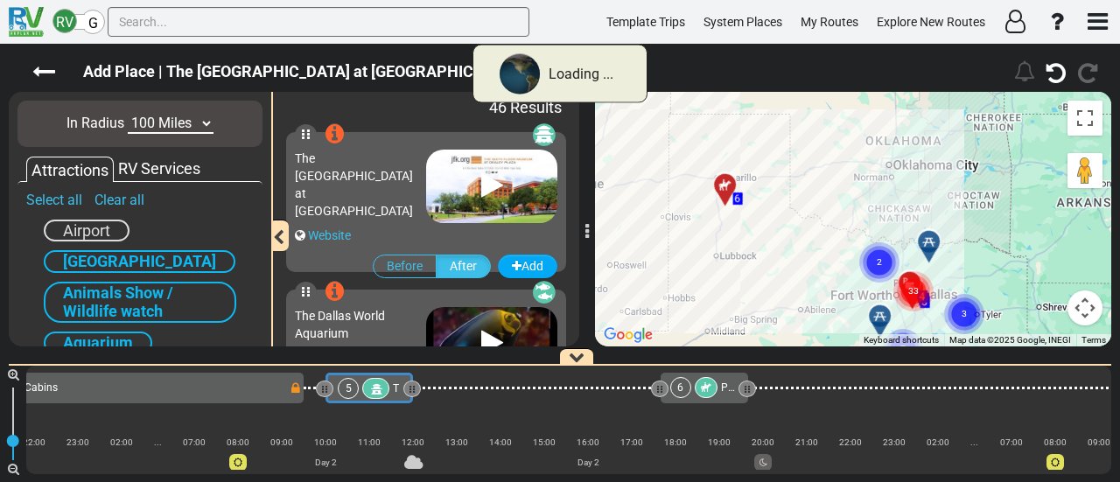
scroll to position [0, 620]
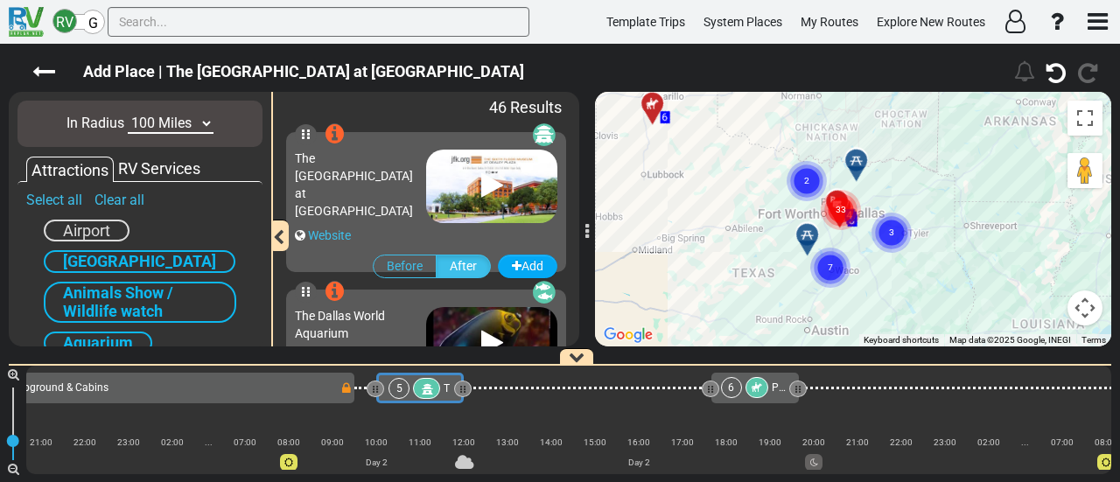
click at [814, 175] on circle "Cluster of 2 markers" at bounding box center [807, 181] width 40 height 40
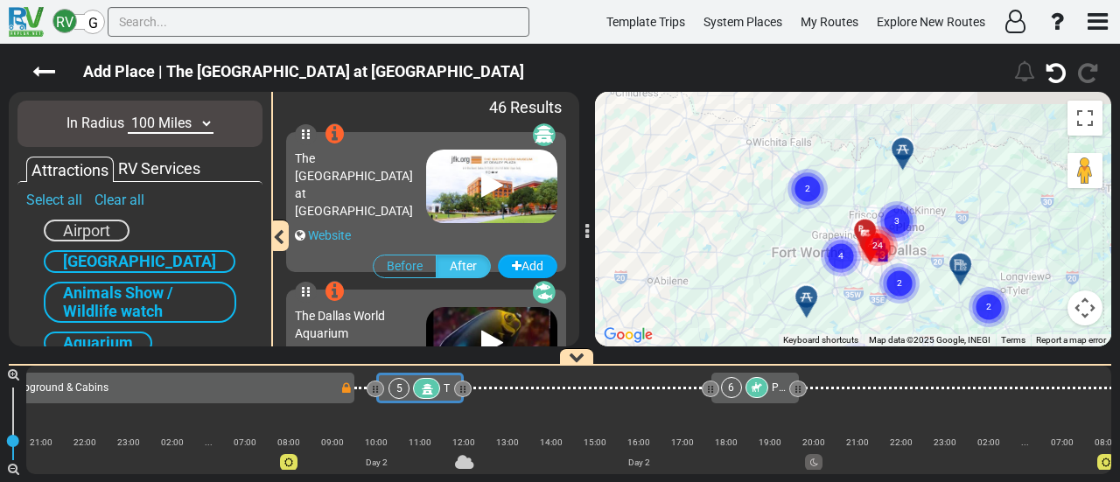
drag, startPoint x: 821, startPoint y: 167, endPoint x: 907, endPoint y: 189, distance: 88.5
click at [907, 189] on gmp-advanced-marker "3" at bounding box center [897, 201] width 44 height 46
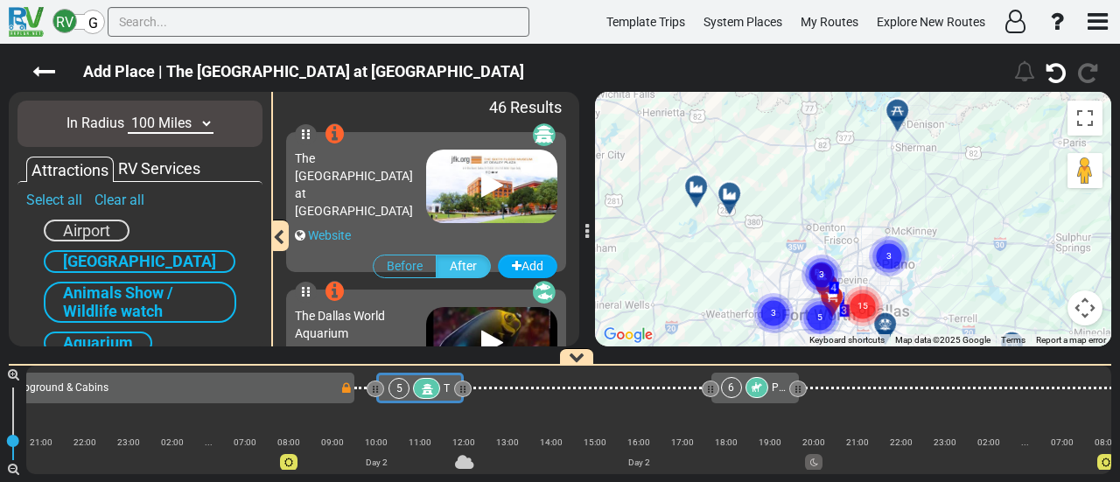
click at [731, 188] on icon at bounding box center [730, 194] width 18 height 14
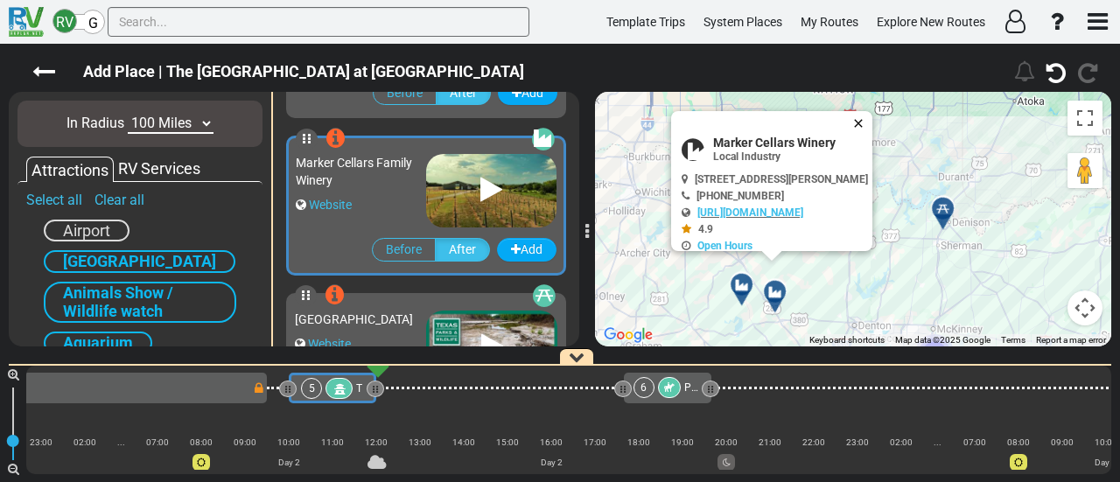
click at [873, 112] on button "Close" at bounding box center [862, 123] width 21 height 25
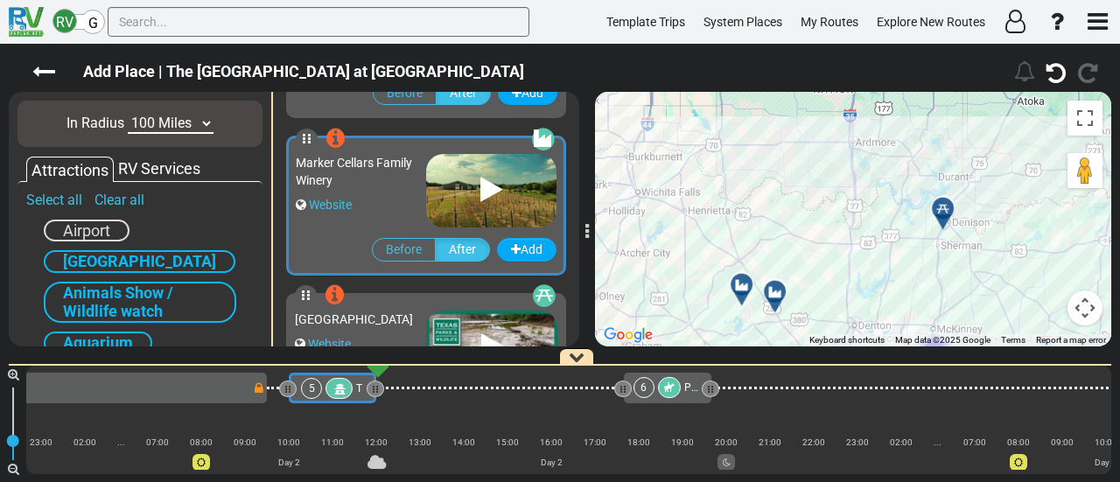
click at [739, 284] on icon at bounding box center [742, 285] width 18 height 14
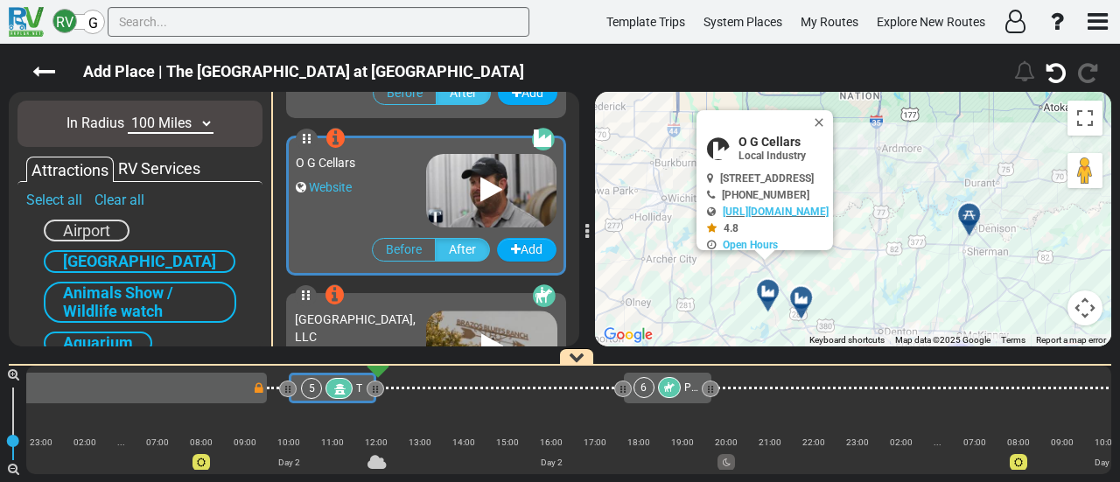
click at [833, 123] on button "Close" at bounding box center [822, 122] width 21 height 25
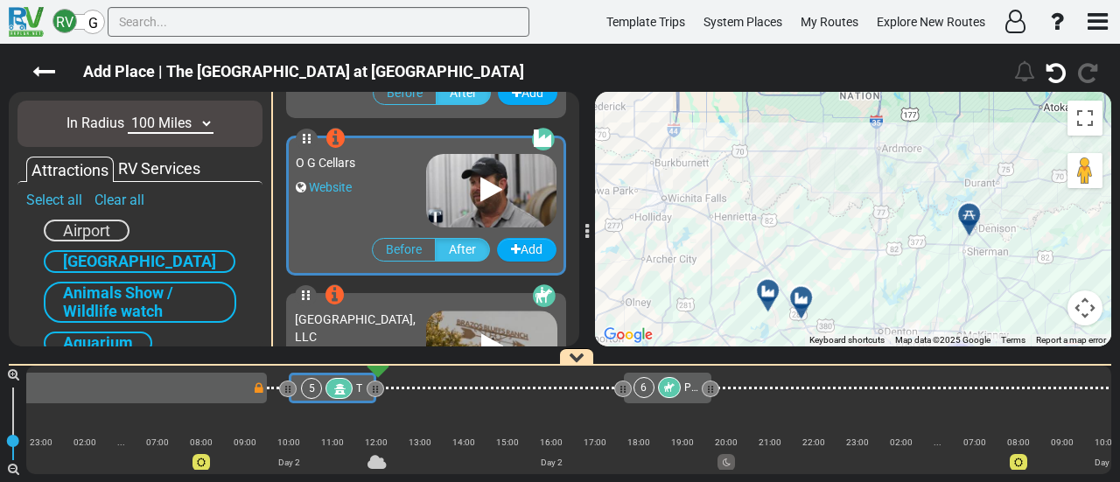
click at [810, 295] on div at bounding box center [807, 304] width 29 height 27
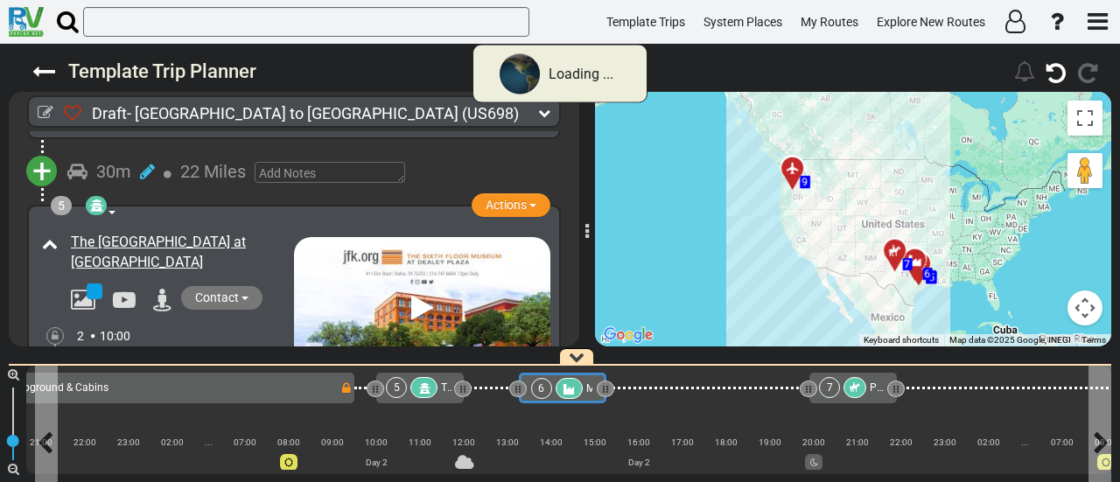
click at [557, 386] on div at bounding box center [569, 388] width 27 height 21
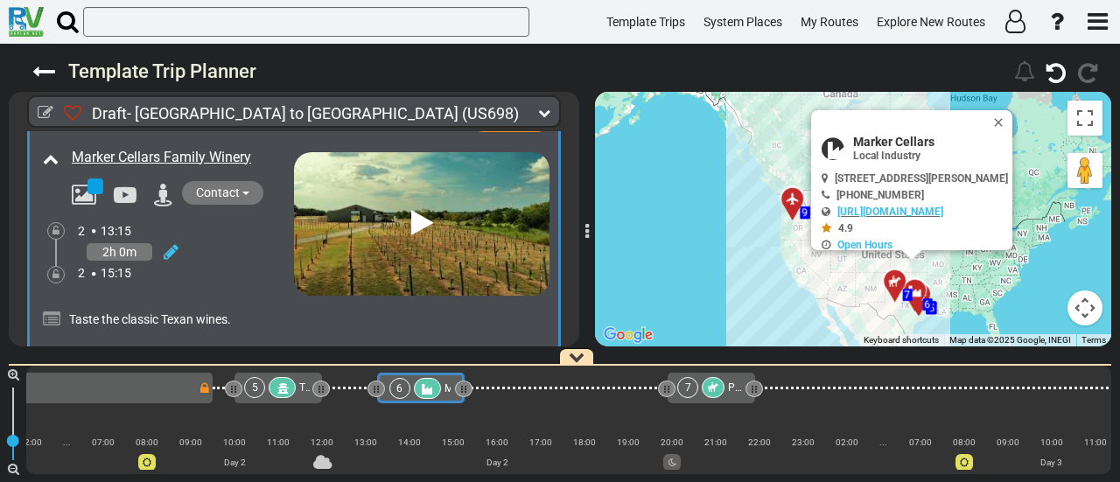
click at [414, 391] on div at bounding box center [427, 388] width 27 height 21
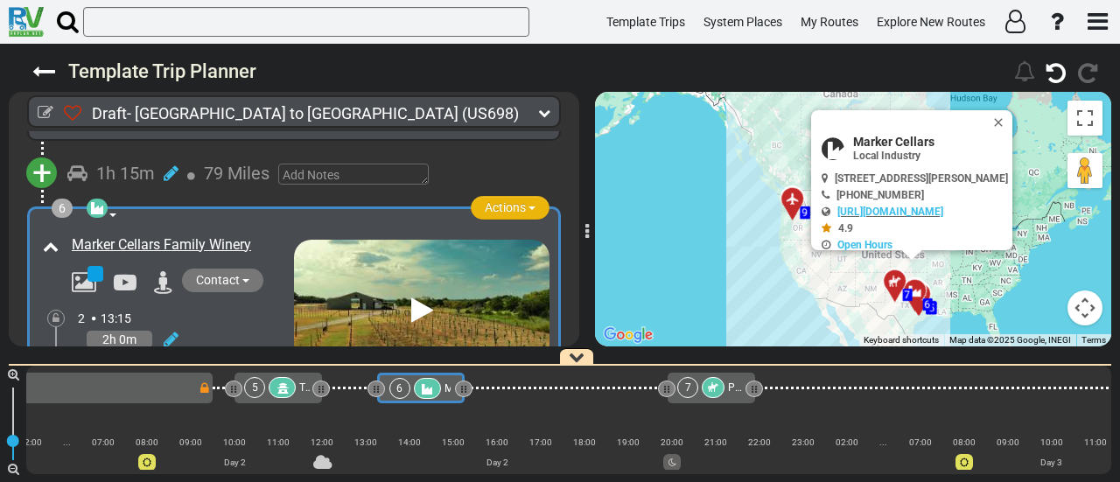
click at [497, 207] on span "Actions" at bounding box center [505, 207] width 41 height 14
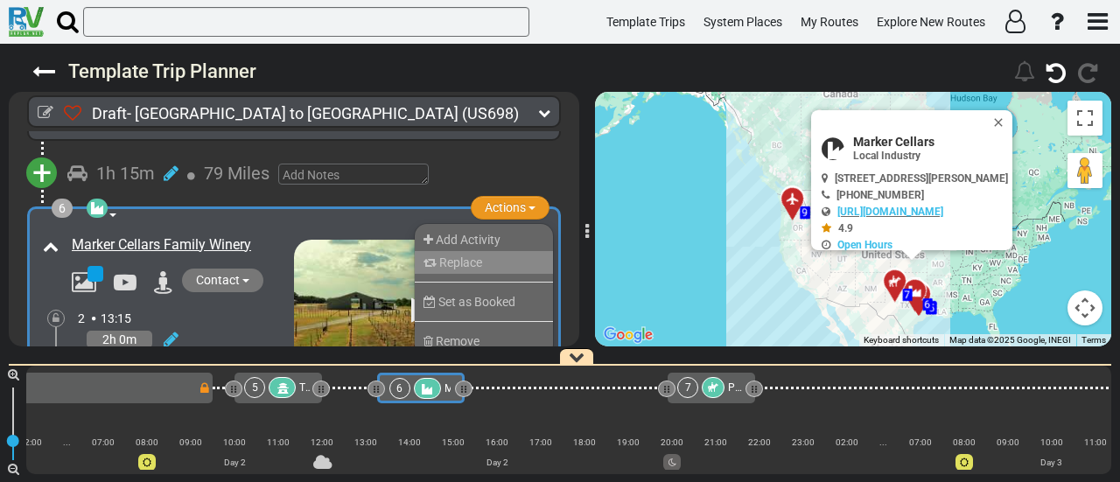
click at [490, 251] on li "Replace" at bounding box center [484, 262] width 138 height 23
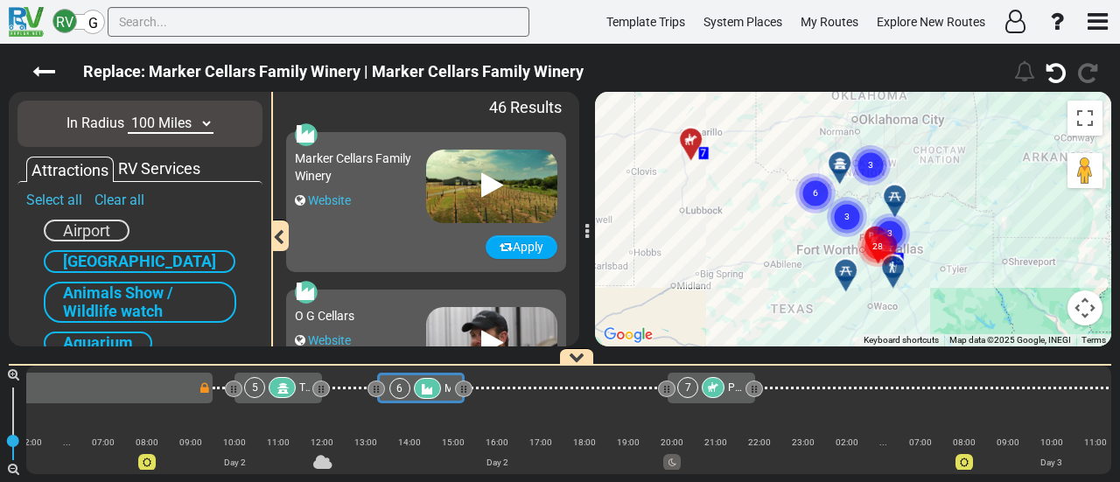
click at [183, 122] on select "10 Miles 50 Miles 100 Miles 250 Miles 500 Miles 1000 Miles" at bounding box center [171, 124] width 86 height 20
select select "number:50"
click at [128, 114] on select "10 Miles 50 Miles 100 Miles 250 Miles 500 Miles 1000 Miles" at bounding box center [171, 124] width 86 height 20
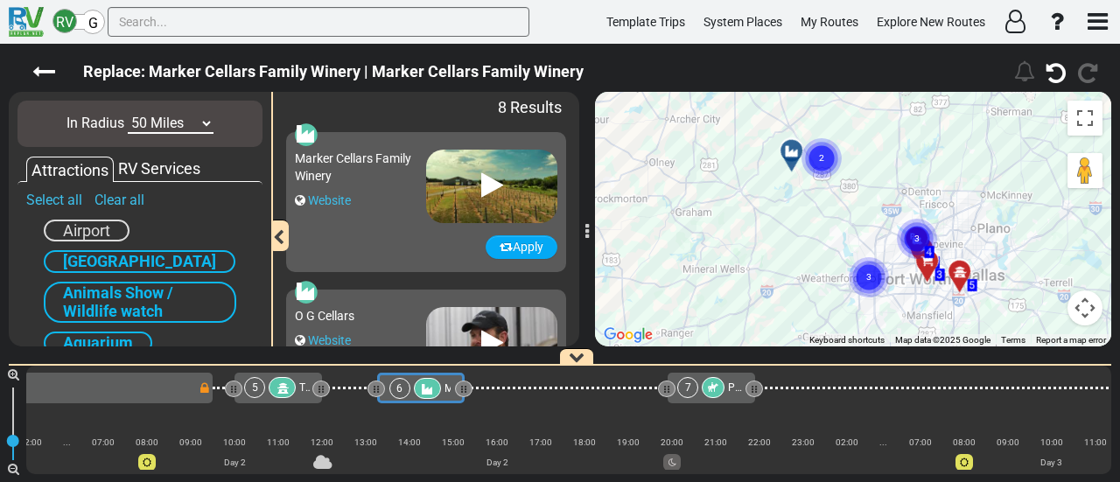
click at [875, 284] on circle "Cluster of 3 markers" at bounding box center [869, 277] width 40 height 40
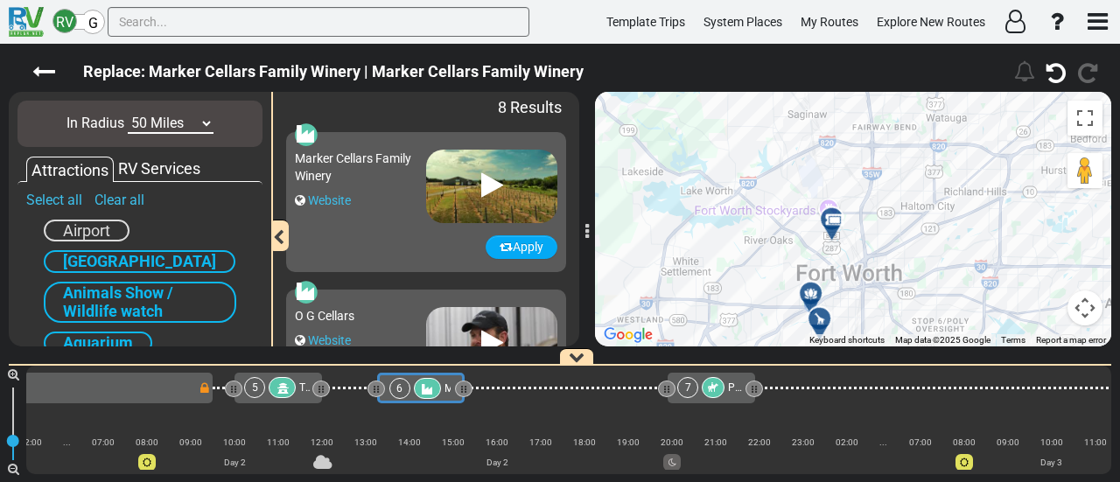
click at [835, 220] on div at bounding box center [838, 226] width 29 height 27
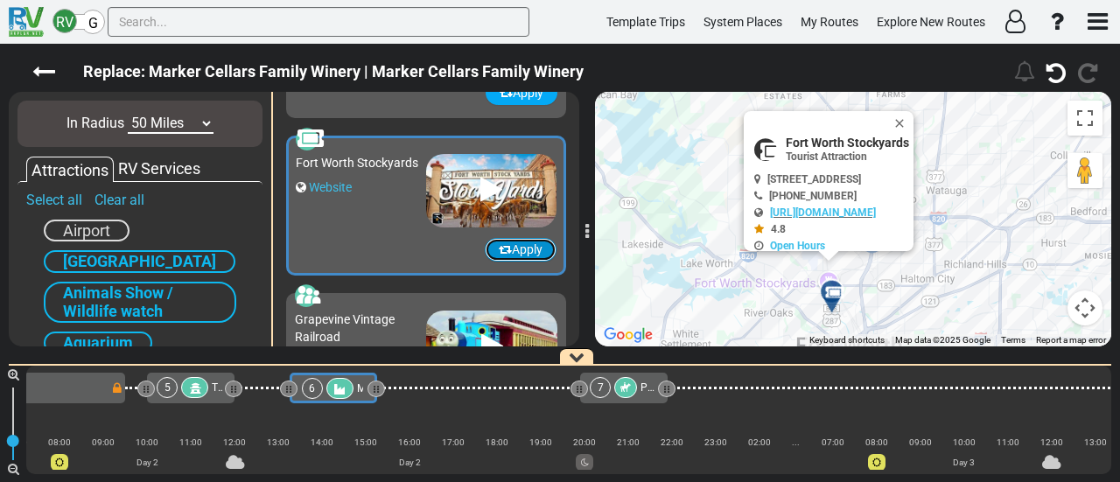
click at [525, 251] on button "Apply" at bounding box center [521, 250] width 72 height 24
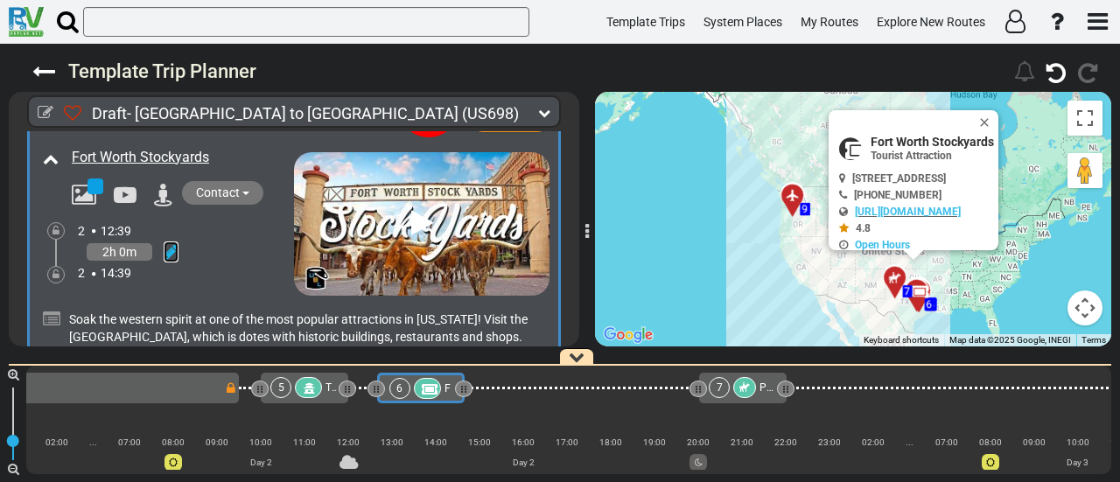
click at [169, 243] on icon at bounding box center [171, 252] width 15 height 18
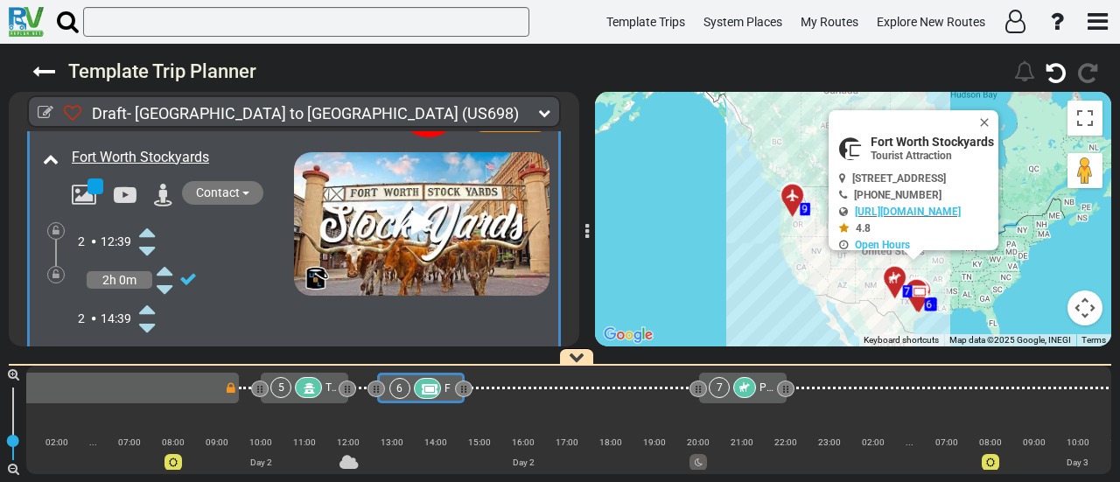
click at [147, 222] on icon at bounding box center [147, 232] width 16 height 28
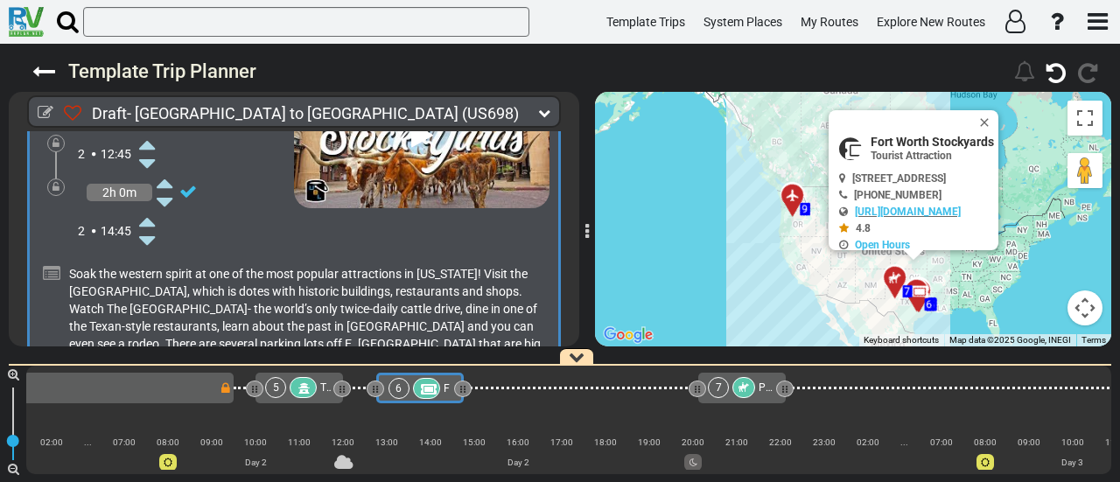
click at [150, 215] on icon at bounding box center [147, 221] width 16 height 28
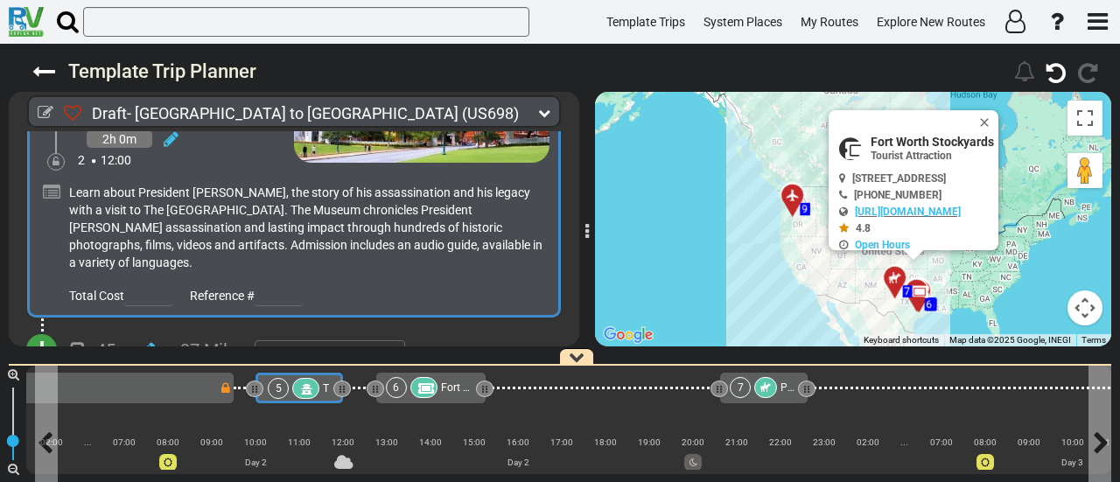
click at [303, 387] on icon at bounding box center [305, 389] width 15 height 12
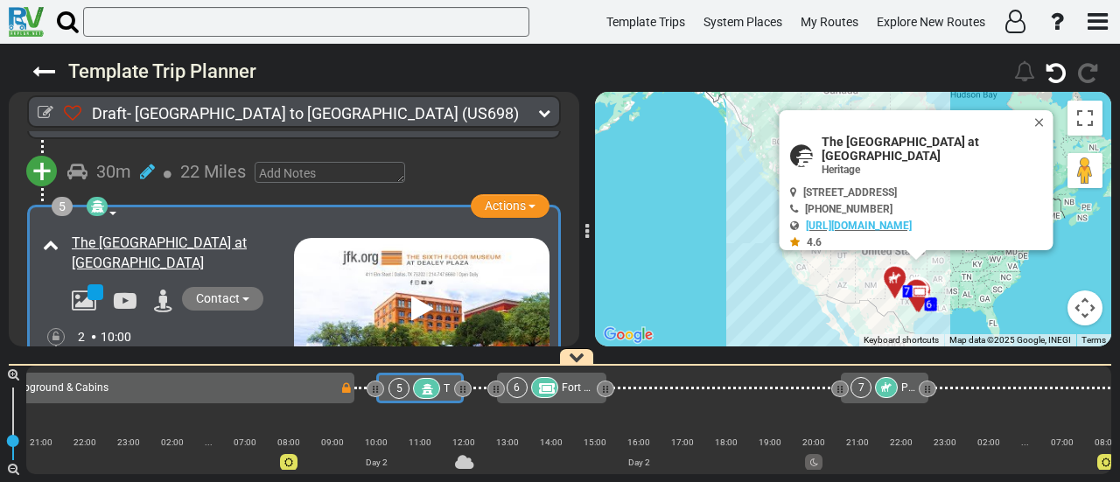
click at [544, 388] on icon at bounding box center [544, 389] width 15 height 12
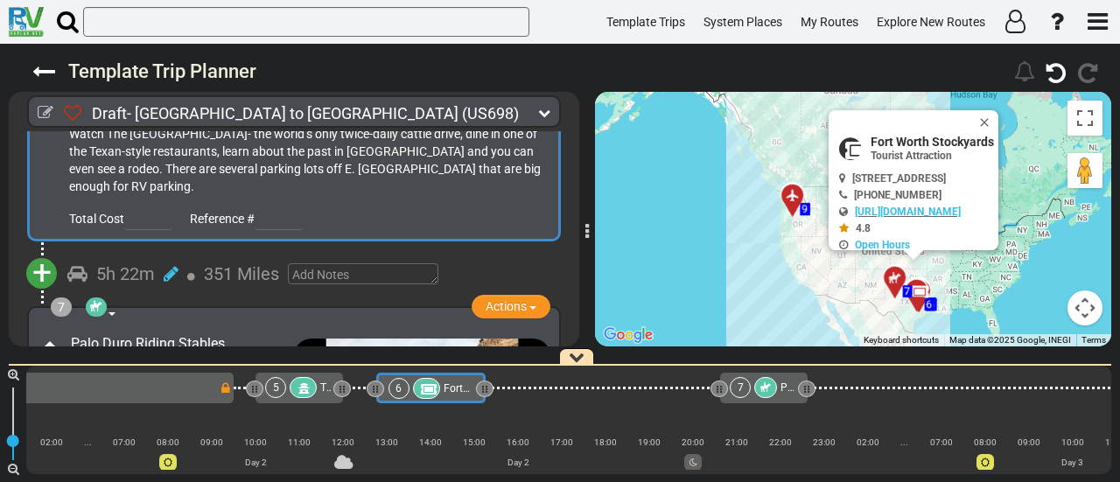
click at [45, 266] on span "+" at bounding box center [41, 273] width 19 height 40
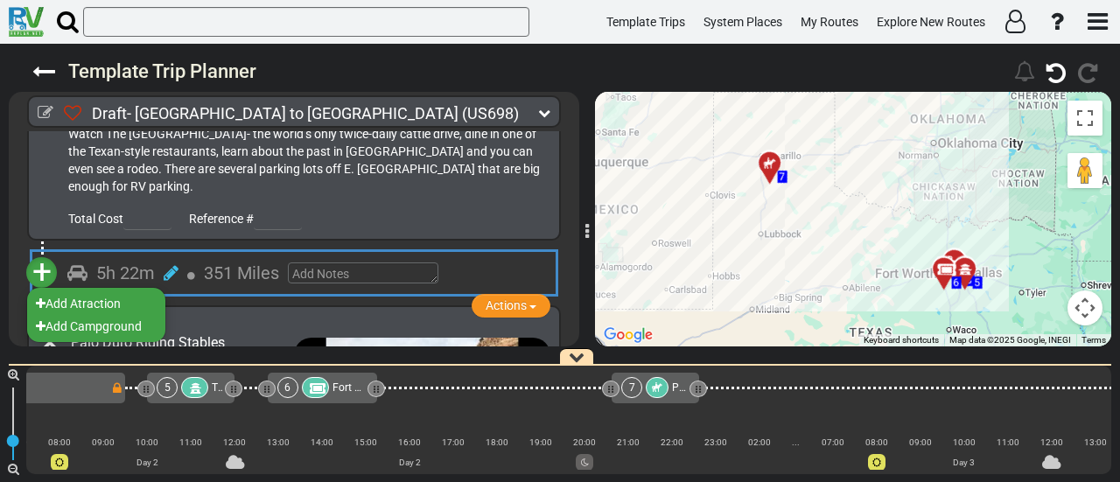
click at [102, 301] on li "Add Atraction" at bounding box center [96, 303] width 138 height 23
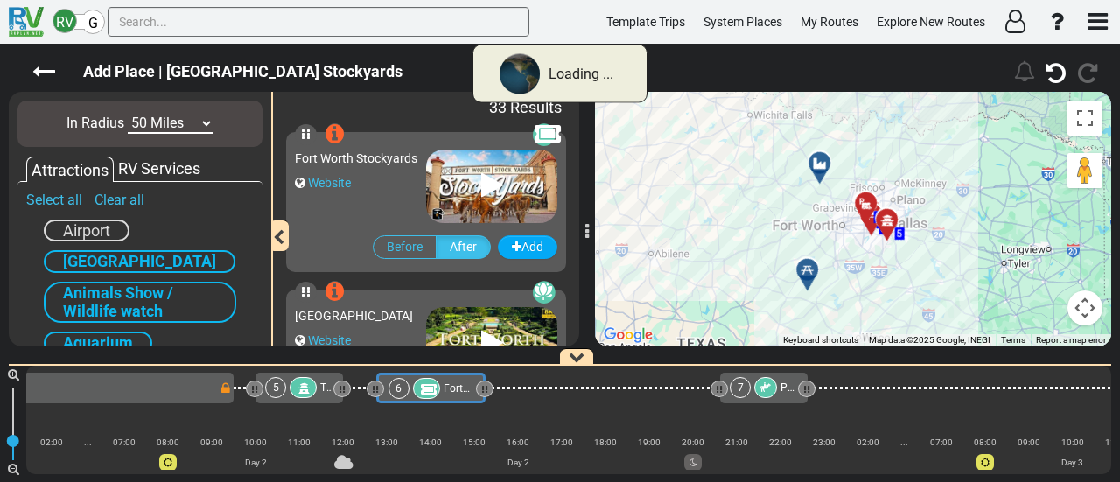
click at [182, 127] on select "10 Miles 50 Miles 100 Miles 250 Miles 500 Miles 1000 Miles" at bounding box center [171, 124] width 86 height 20
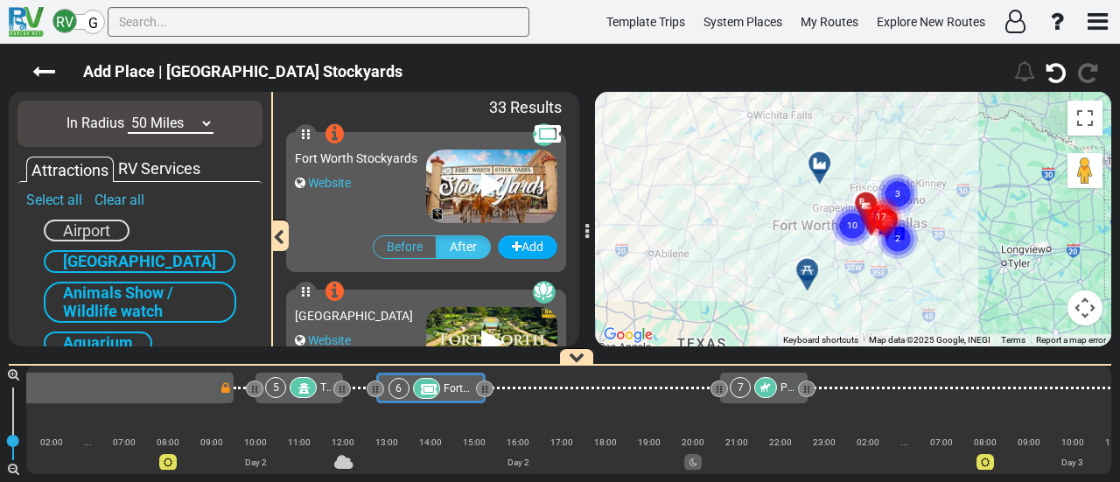
select select "number:100"
click at [128, 114] on select "10 Miles 50 Miles 100 Miles 250 Miles 500 Miles 1000 Miles" at bounding box center [171, 124] width 86 height 20
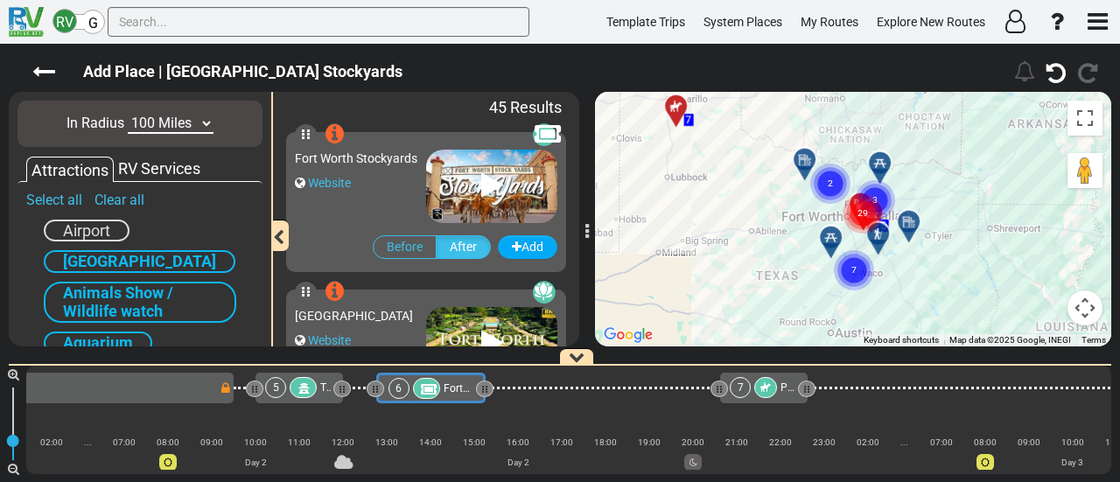
click at [839, 178] on circle "Cluster of 2 markers" at bounding box center [831, 184] width 40 height 40
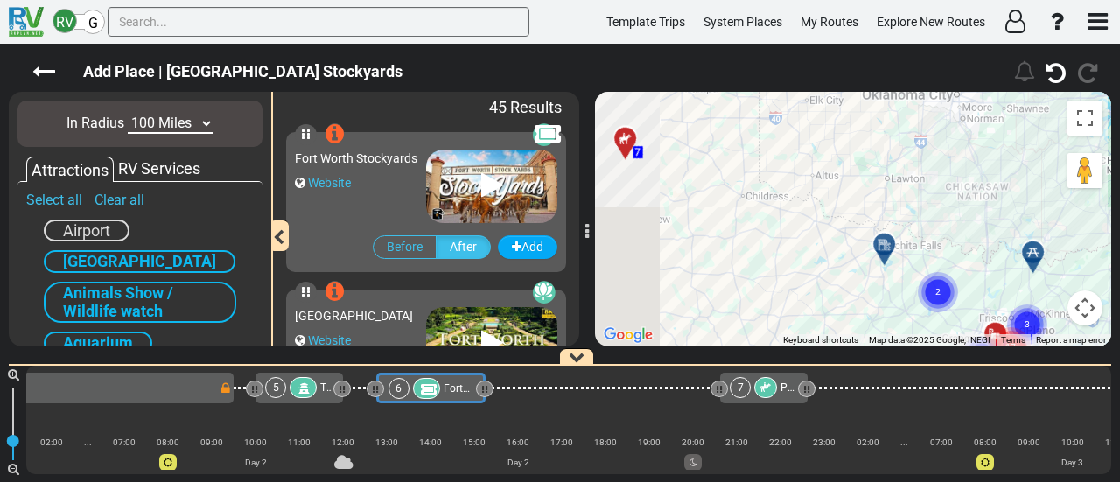
drag, startPoint x: 769, startPoint y: 198, endPoint x: 924, endPoint y: 340, distance: 211.3
click at [924, 340] on div "To activate drag with keyboard, press Alt + Enter. Once in keyboard drag state,…" at bounding box center [853, 219] width 516 height 255
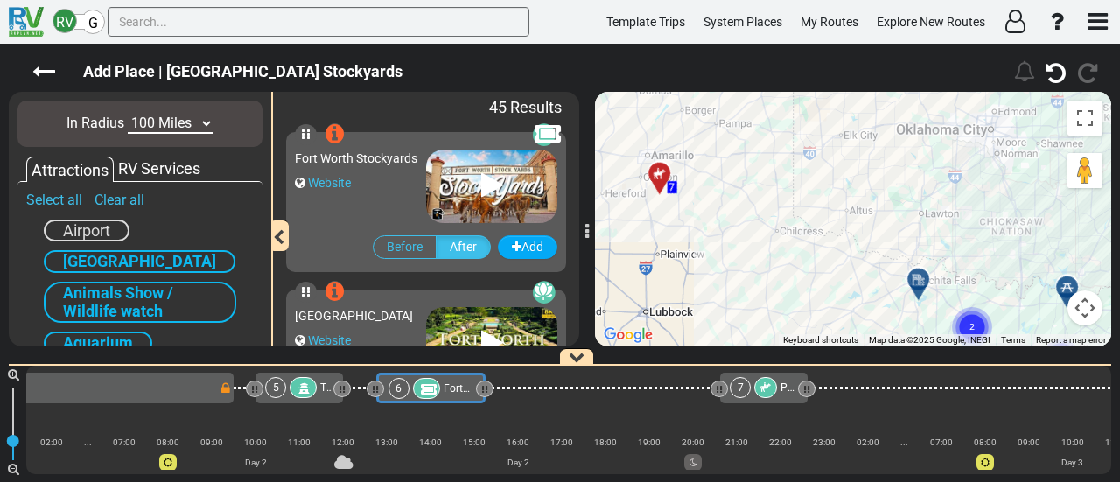
click at [919, 295] on div at bounding box center [924, 286] width 29 height 27
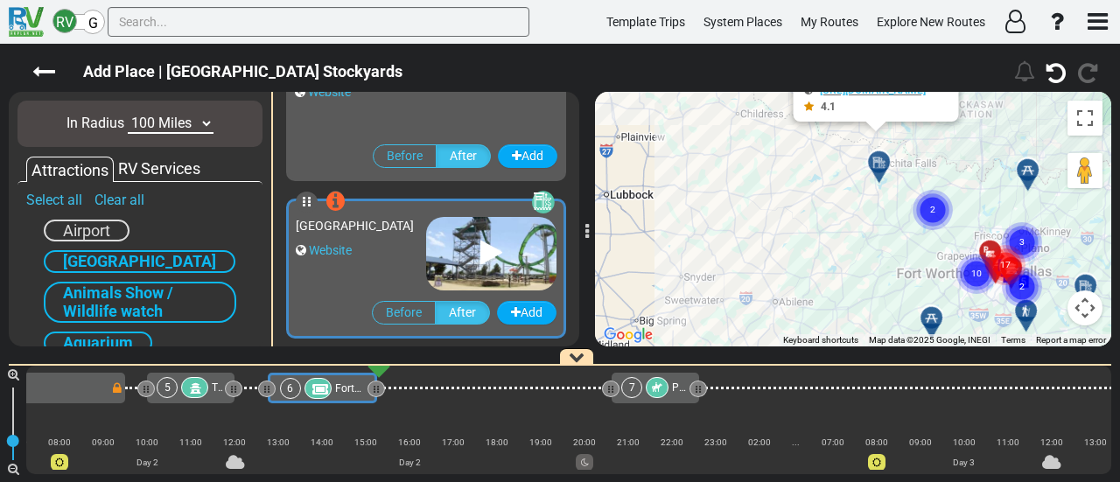
drag, startPoint x: 979, startPoint y: 300, endPoint x: 939, endPoint y: 161, distance: 144.9
click at [939, 166] on gmp-advanced-marker "2" at bounding box center [933, 189] width 44 height 46
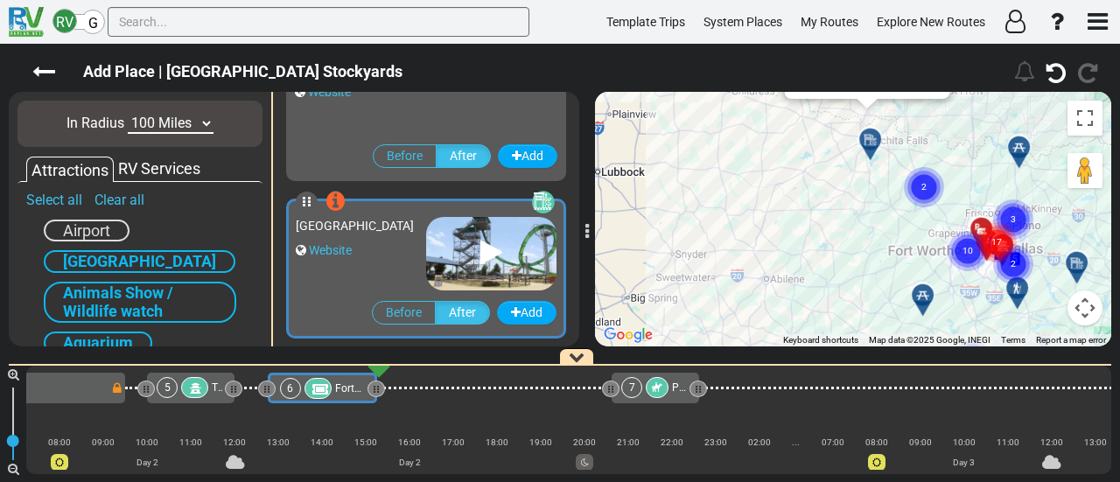
click at [921, 195] on circle "Cluster of 2 markers" at bounding box center [924, 187] width 40 height 40
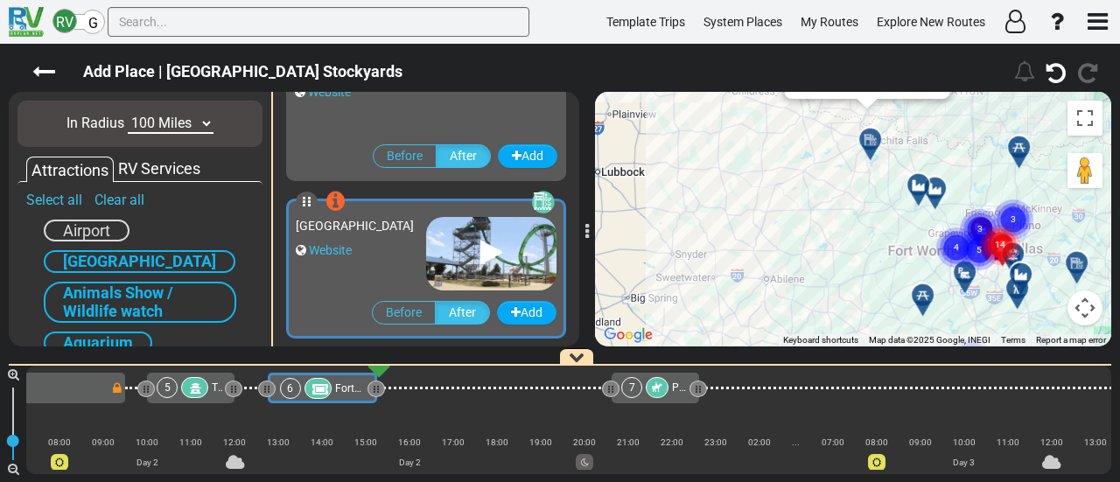
click at [161, 165] on div "RV Services" at bounding box center [159, 169] width 91 height 23
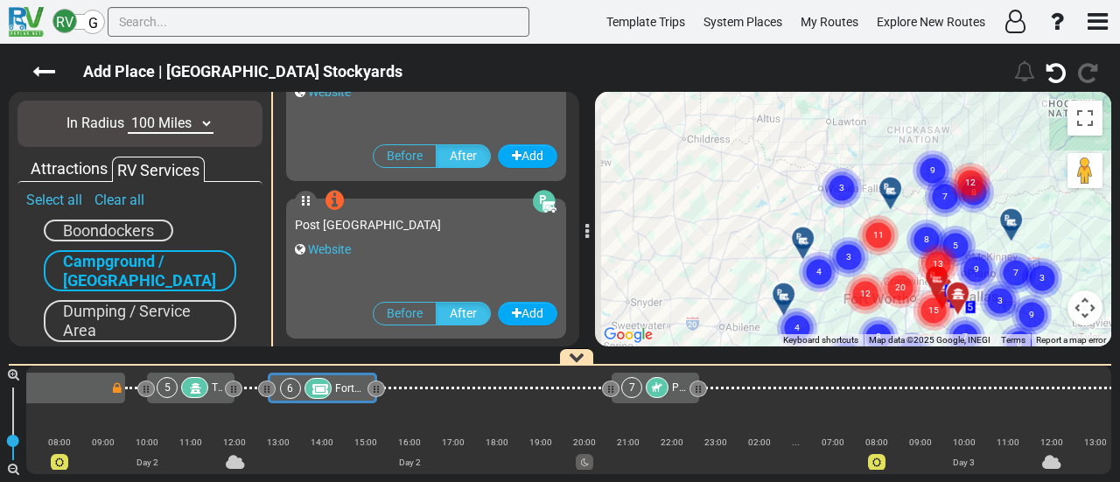
drag, startPoint x: 813, startPoint y: 153, endPoint x: 895, endPoint y: 199, distance: 93.3
click at [895, 199] on div "To activate drag with keyboard, press Alt + Enter. Once in keyboard drag state,…" at bounding box center [853, 219] width 516 height 255
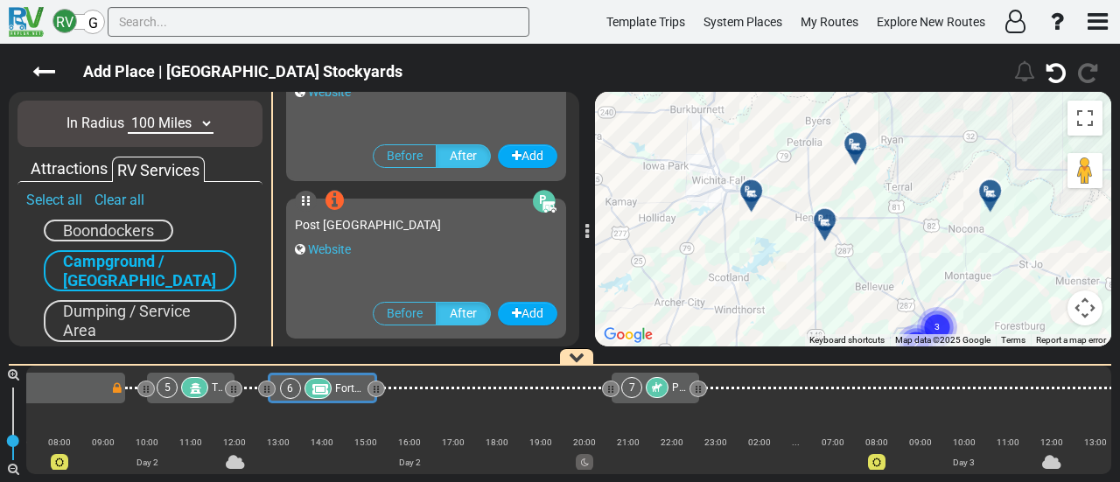
click at [768, 235] on div "To activate drag with keyboard, press Alt + Enter. Once in keyboard drag state,…" at bounding box center [853, 219] width 516 height 255
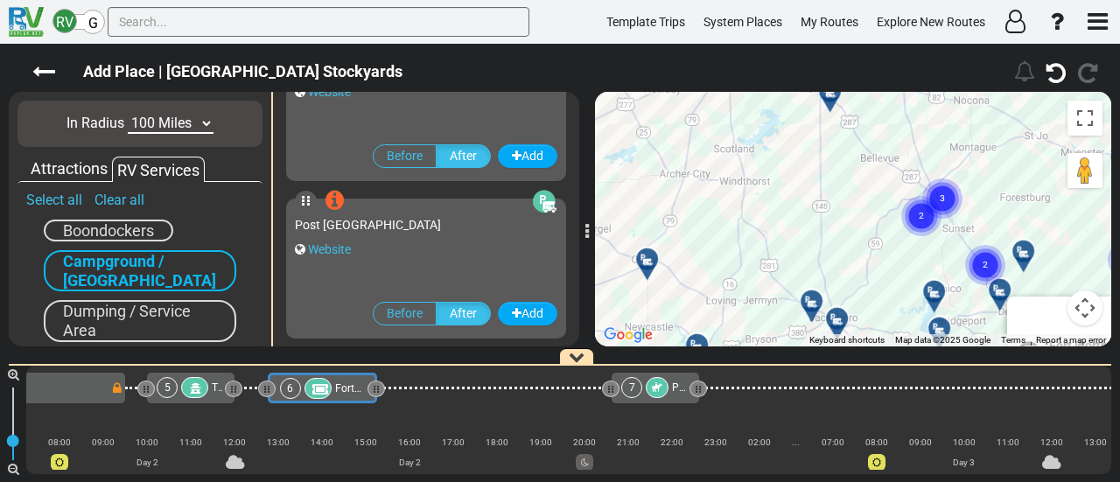
drag, startPoint x: 713, startPoint y: 197, endPoint x: 906, endPoint y: 386, distance: 269.9
click at [906, 386] on div "Add Place | Fort Worth Stockyards" at bounding box center [560, 263] width 1120 height 439
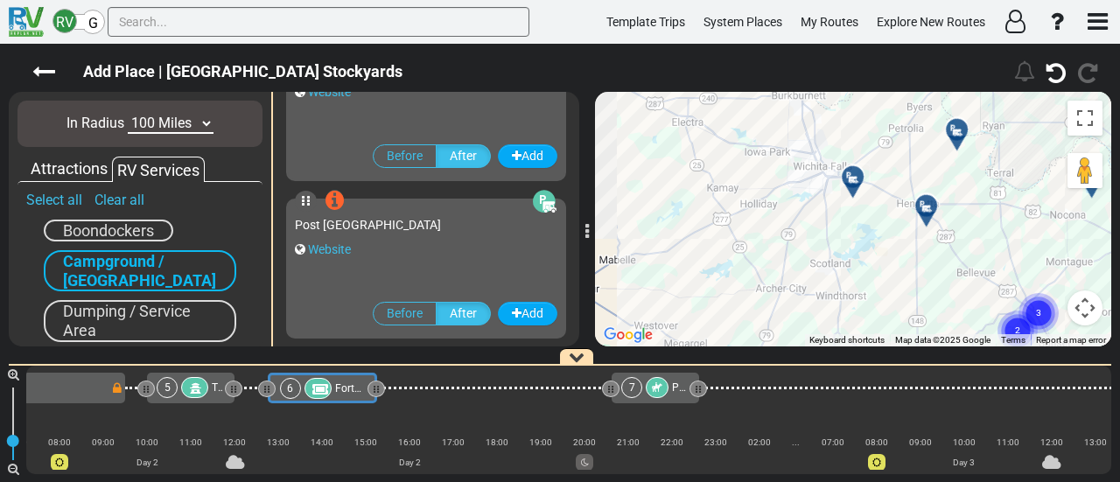
drag, startPoint x: 833, startPoint y: 249, endPoint x: 858, endPoint y: 291, distance: 48.6
click at [858, 291] on div "To activate drag with keyboard, press Alt + Enter. Once in keyboard drag state,…" at bounding box center [853, 219] width 516 height 255
click at [853, 188] on div at bounding box center [859, 184] width 29 height 27
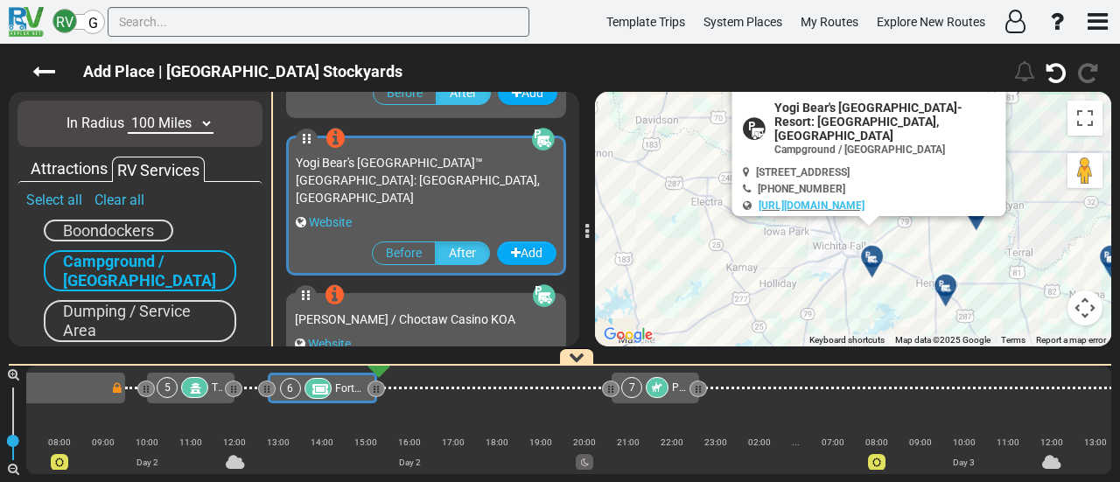
drag, startPoint x: 914, startPoint y: 275, endPoint x: 937, endPoint y: 234, distance: 47.0
click at [937, 234] on div "To activate drag with keyboard, press Alt + Enter. Once in keyboard drag state,…" at bounding box center [853, 219] width 516 height 255
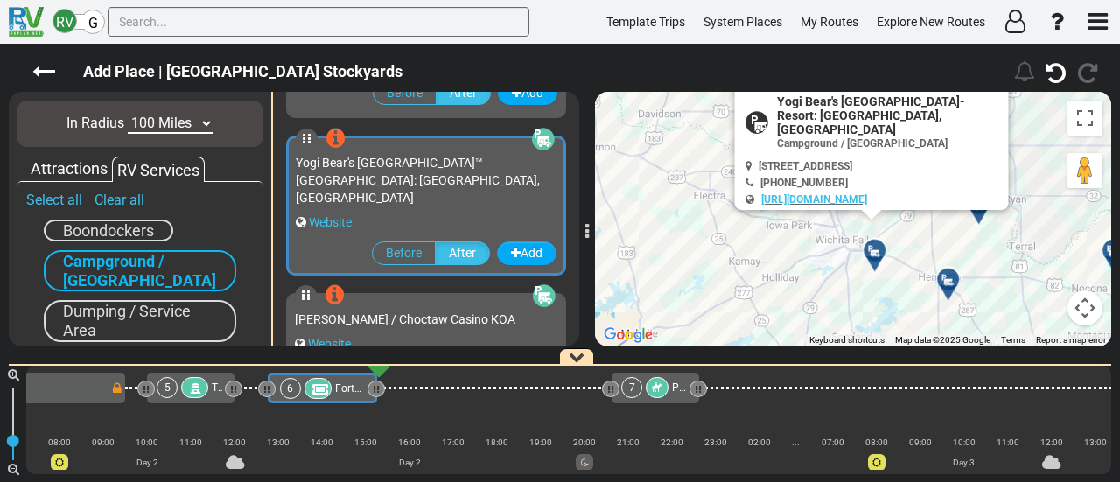
click at [958, 277] on div at bounding box center [954, 286] width 29 height 27
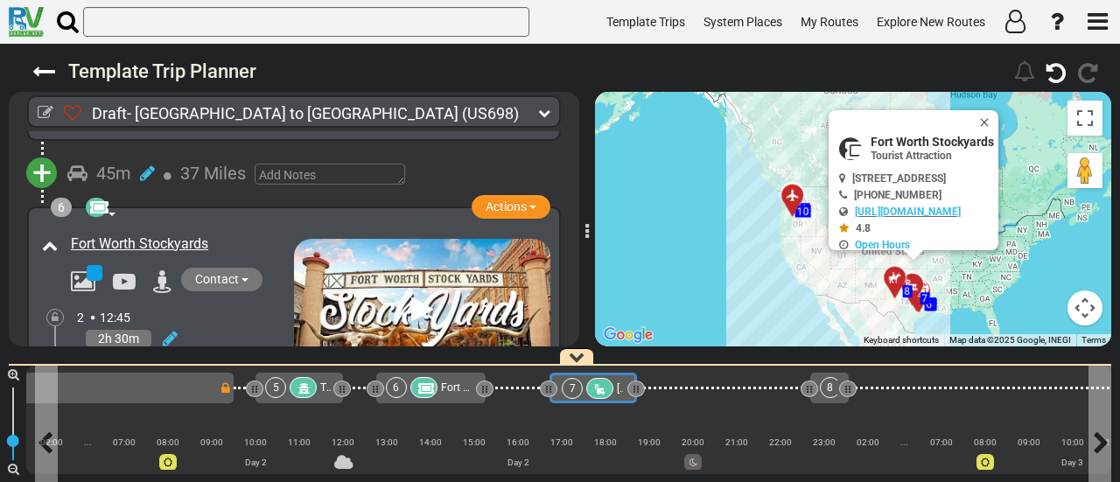
click at [586, 385] on div at bounding box center [599, 388] width 27 height 21
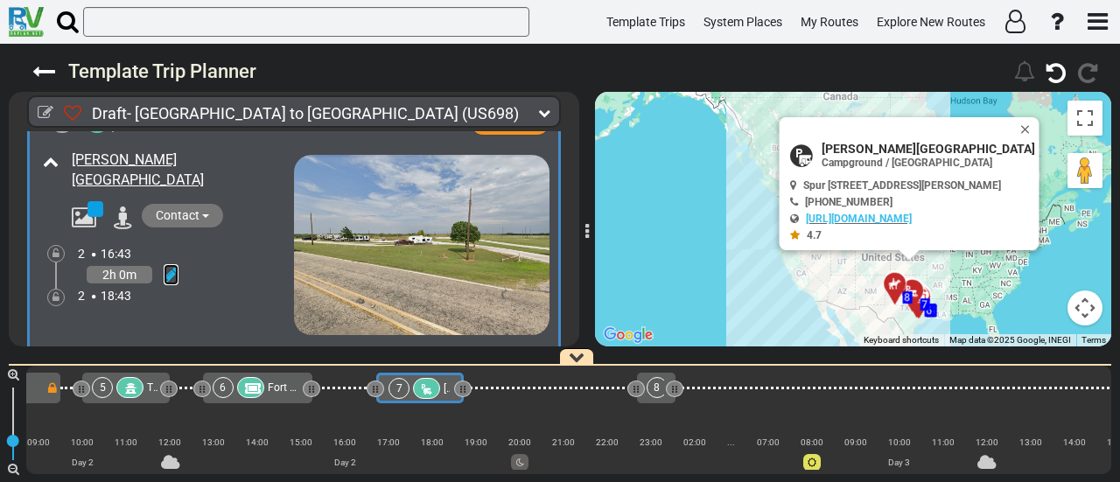
click at [170, 266] on icon at bounding box center [171, 275] width 15 height 18
click at [151, 241] on icon at bounding box center [147, 255] width 16 height 28
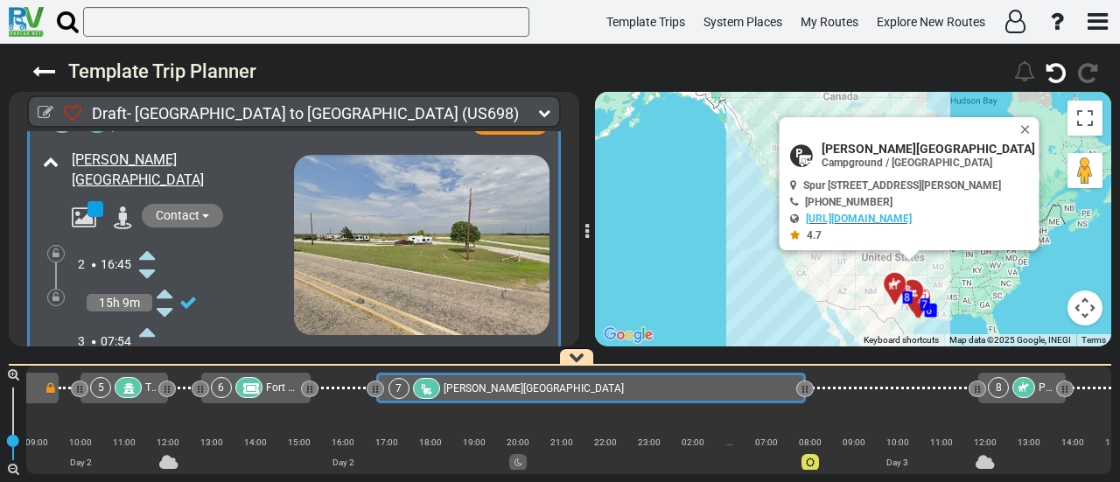
drag, startPoint x: 463, startPoint y: 388, endPoint x: 805, endPoint y: 422, distance: 343.9
click at [805, 422] on div "1 [GEOGRAPHIC_DATA]/[GEOGRAPHIC_DATA] DFW" at bounding box center [568, 420] width 1085 height 109
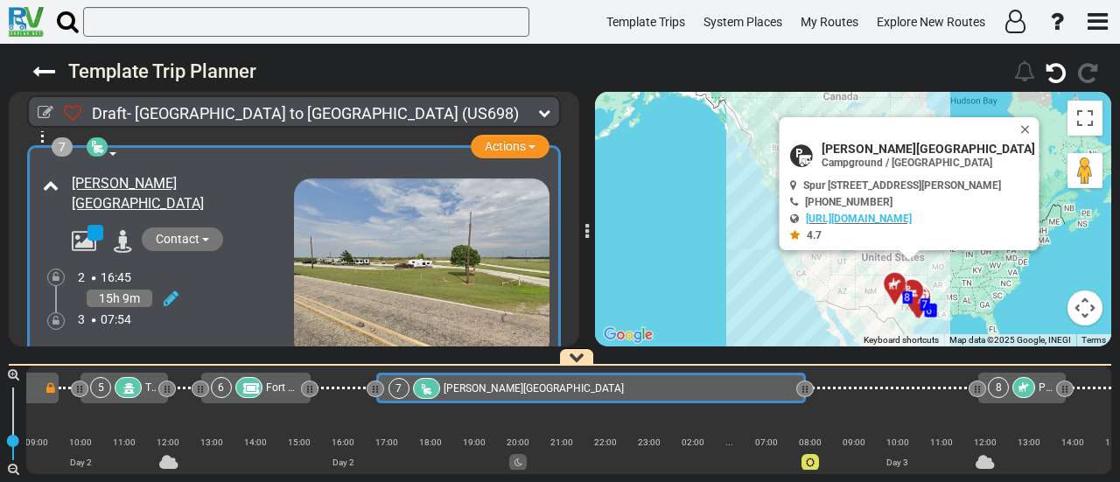
scroll to position [2001, 0]
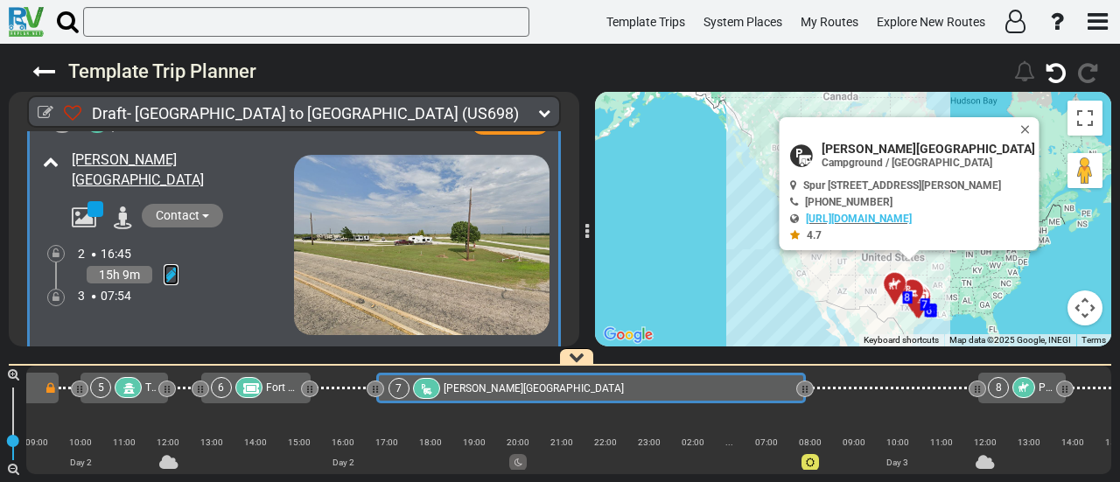
click at [176, 266] on icon at bounding box center [171, 275] width 15 height 18
click at [148, 318] on icon at bounding box center [147, 332] width 16 height 28
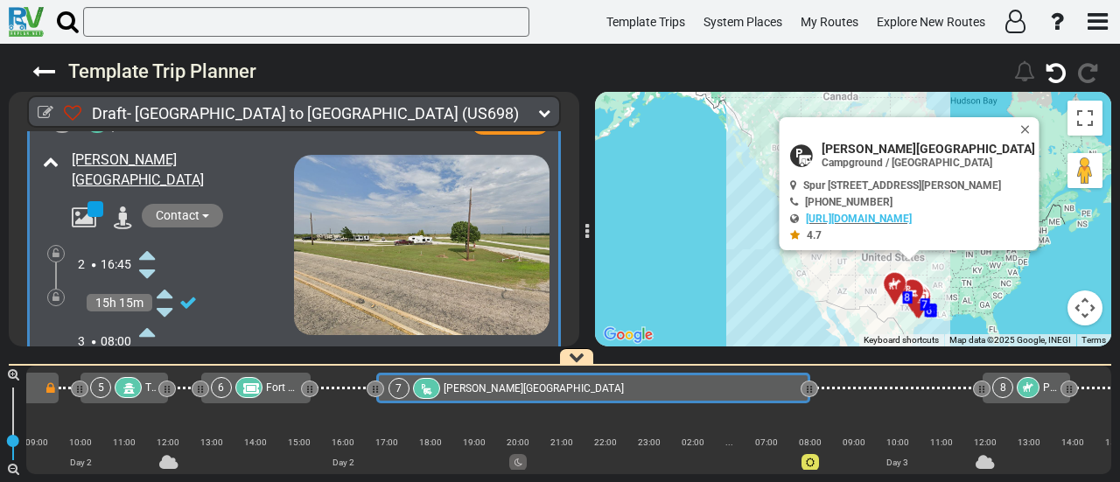
click at [55, 291] on div at bounding box center [56, 298] width 7 height 15
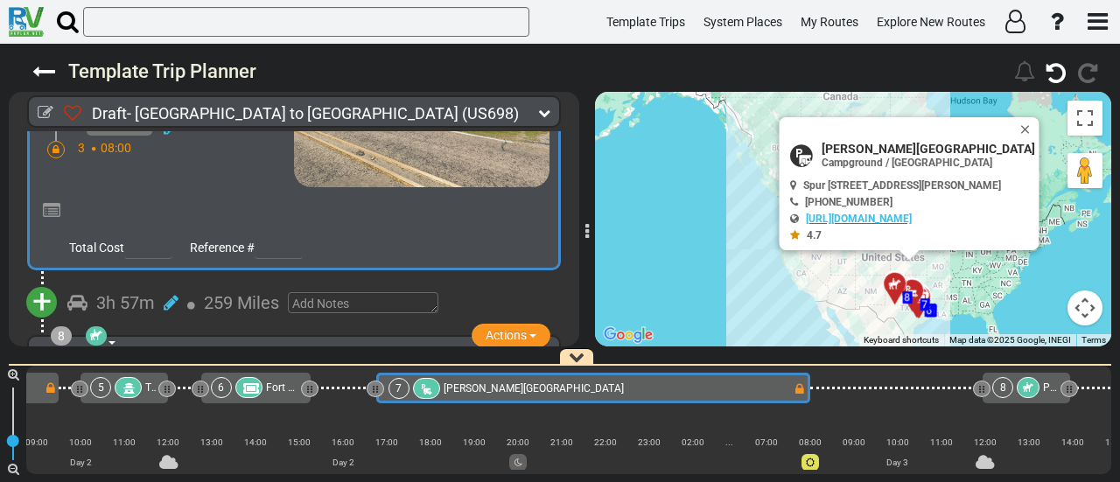
scroll to position [2176, 0]
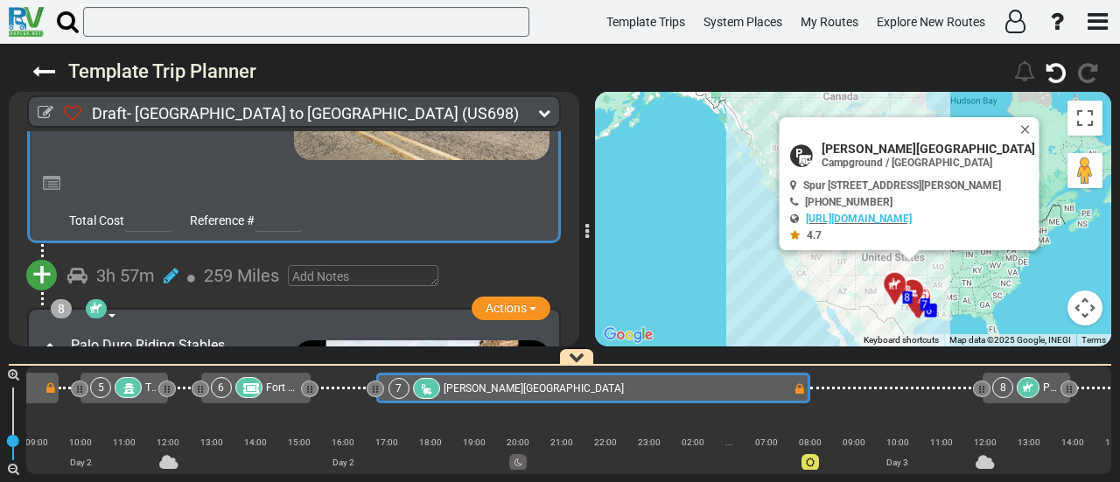
click at [39, 260] on span "+" at bounding box center [41, 275] width 19 height 40
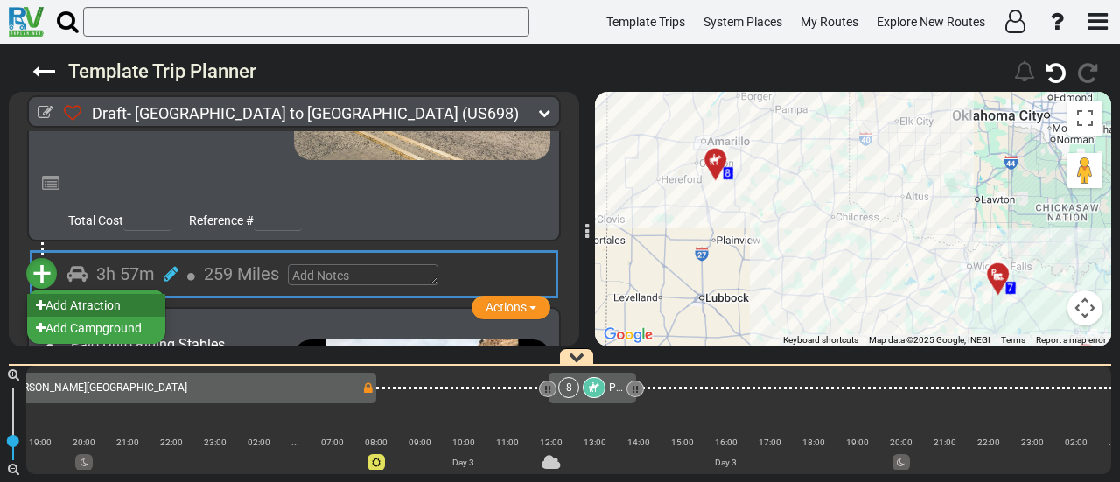
click at [138, 294] on li "Add Atraction" at bounding box center [96, 305] width 138 height 23
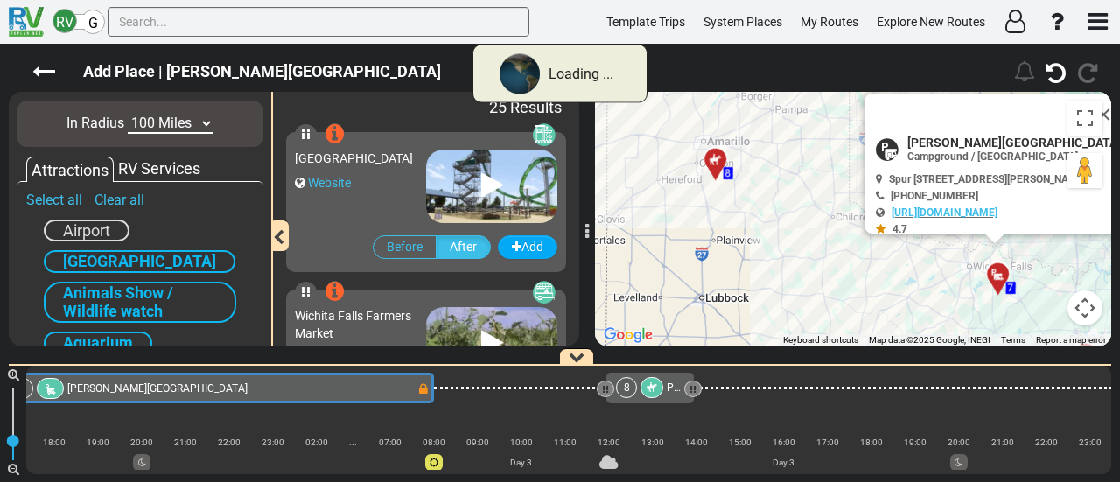
scroll to position [0, 916]
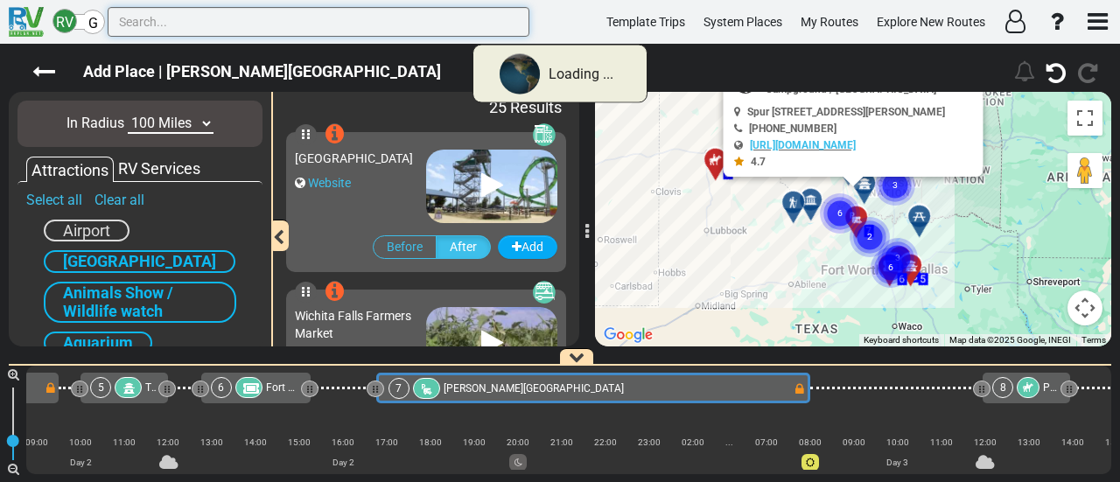
click at [271, 22] on input "text" at bounding box center [319, 22] width 422 height 30
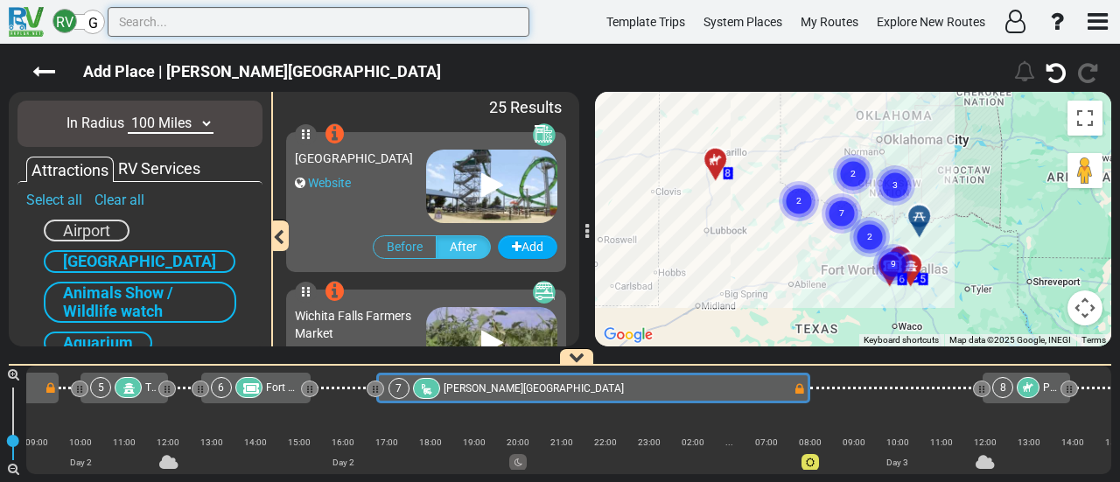
paste input "Lighthouse Rock"
type input "Lighthouse Rock"
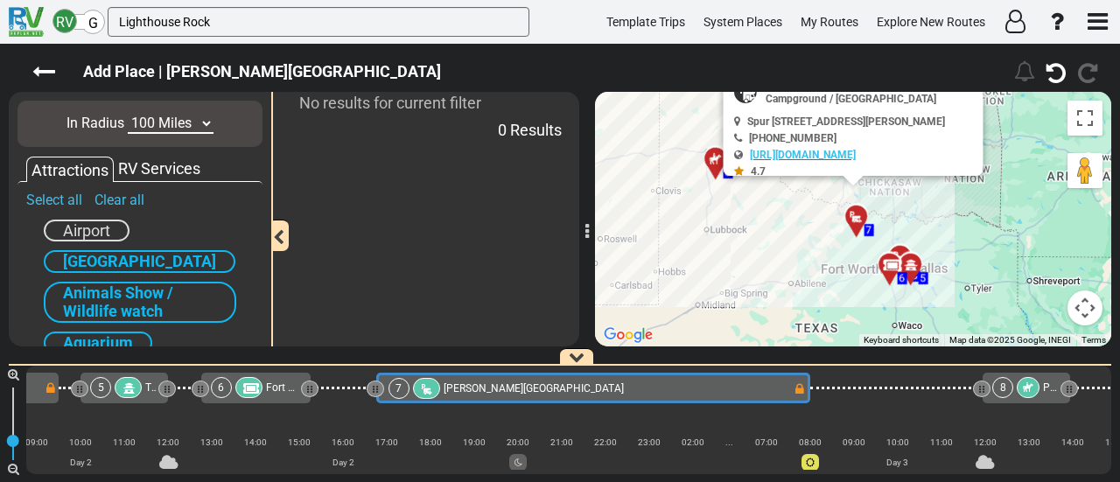
drag, startPoint x: 186, startPoint y: 116, endPoint x: 190, endPoint y: 124, distance: 9.8
click at [186, 116] on select "10 Miles 50 Miles 100 Miles 250 Miles 500 Miles 1000 Miles" at bounding box center [171, 124] width 86 height 20
click at [128, 114] on select "10 Miles 50 Miles 100 Miles 250 Miles 500 Miles 1000 Miles" at bounding box center [171, 124] width 86 height 20
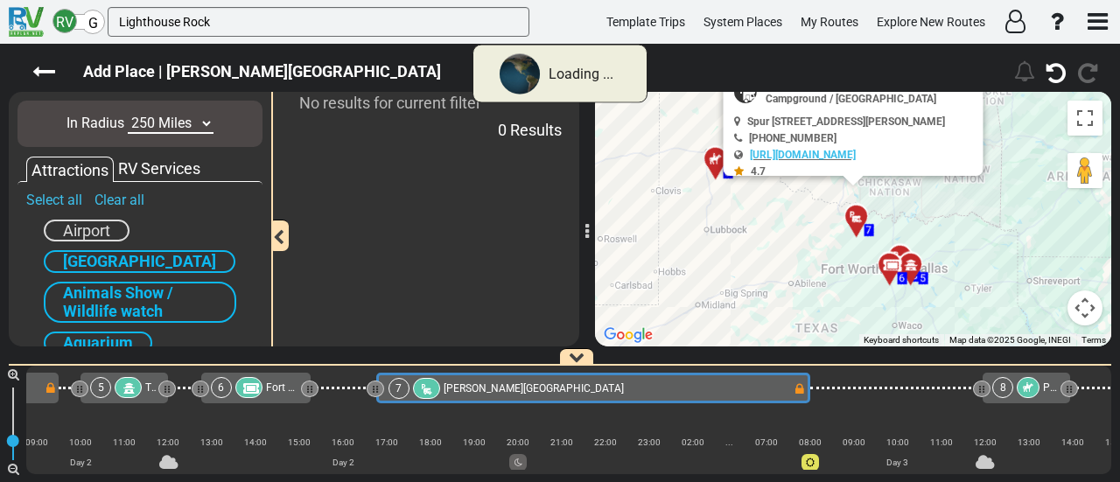
click at [173, 123] on select "10 Miles 50 Miles 100 Miles 250 Miles 500 Miles 1000 Miles" at bounding box center [171, 124] width 86 height 20
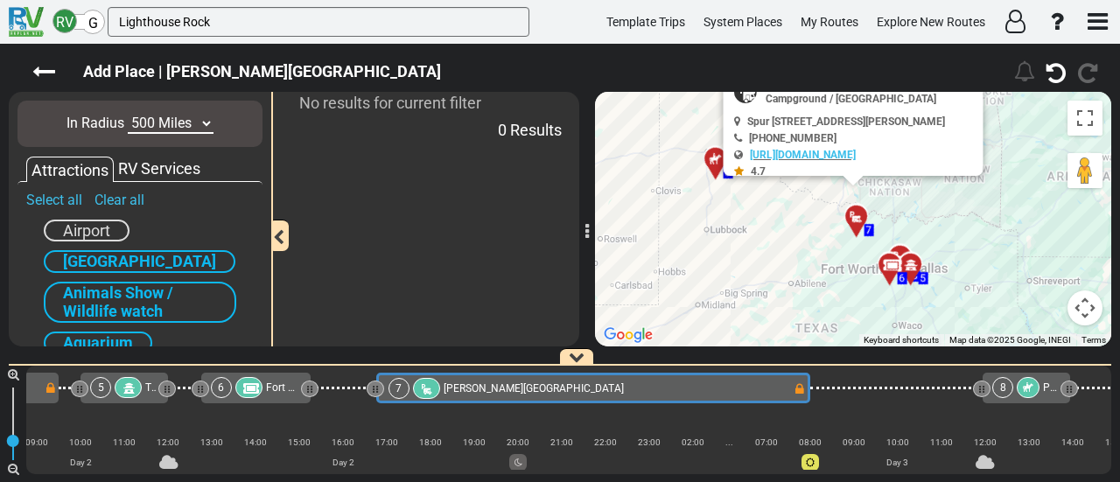
click at [128, 114] on select "10 Miles 50 Miles 100 Miles 250 Miles 500 Miles 1000 Miles" at bounding box center [171, 124] width 86 height 20
click at [180, 125] on select "10 Miles 50 Miles 100 Miles 250 Miles 500 Miles 1000 Miles" at bounding box center [171, 124] width 86 height 20
select select "number:50"
click at [128, 114] on select "10 Miles 50 Miles 100 Miles 250 Miles 500 Miles 1000 Miles" at bounding box center [171, 124] width 86 height 20
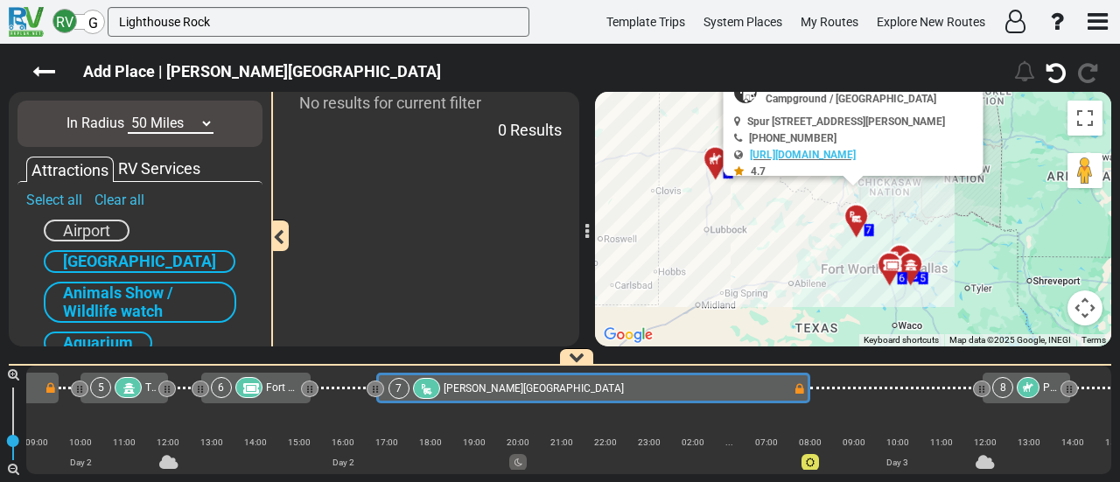
click at [1018, 381] on div "8" at bounding box center [1018, 387] width 51 height 21
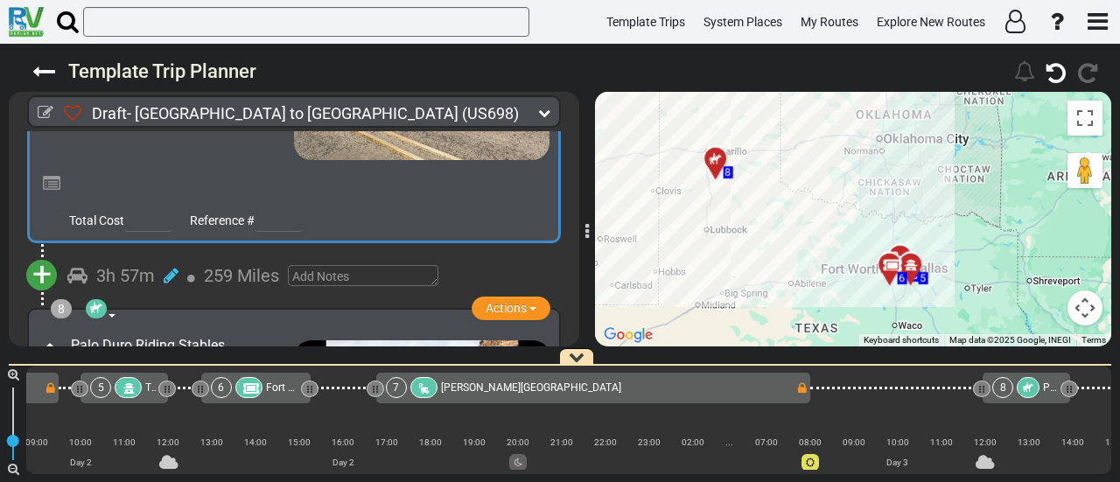
scroll to position [2175, 0]
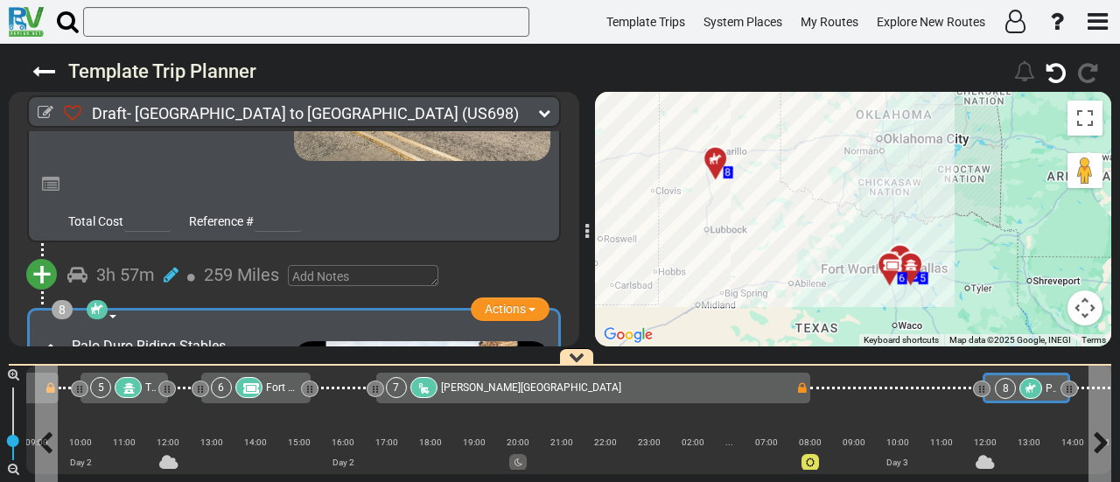
click at [1026, 388] on icon at bounding box center [1031, 388] width 11 height 11
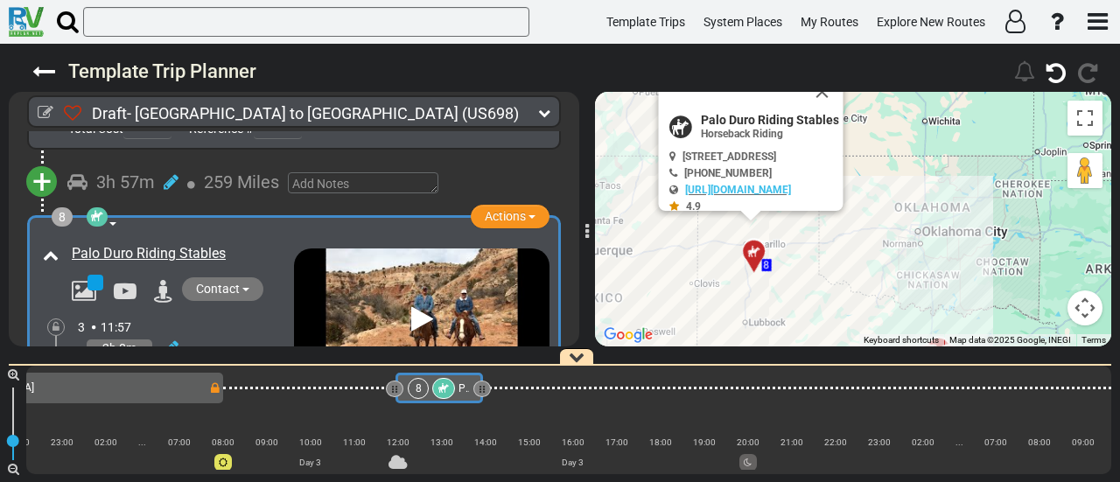
scroll to position [0, 1522]
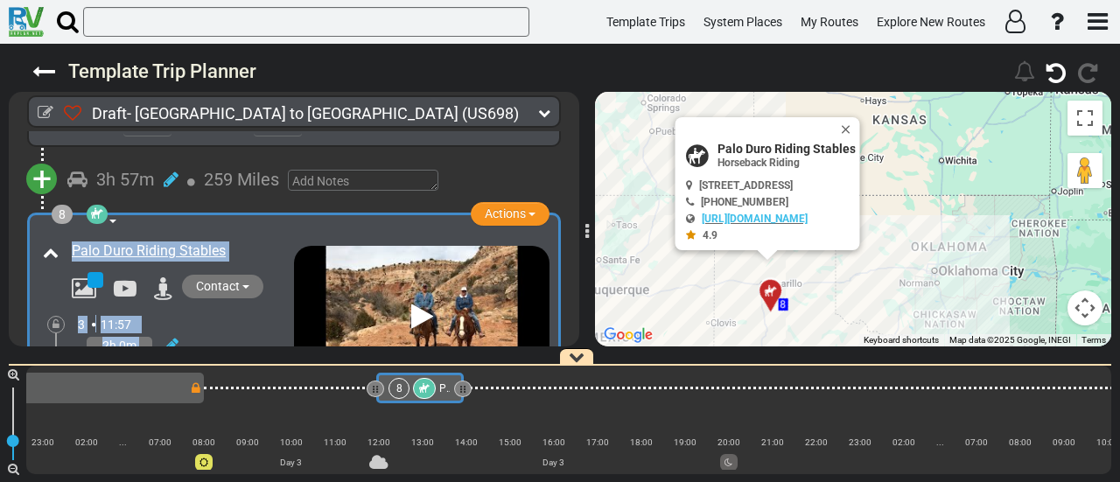
drag, startPoint x: 49, startPoint y: 237, endPoint x: 350, endPoint y: 288, distance: 305.4
click at [364, 293] on div "8 Horseback Riding Actions Add Activity Replace Set as Booked Remove" at bounding box center [294, 343] width 571 height 262
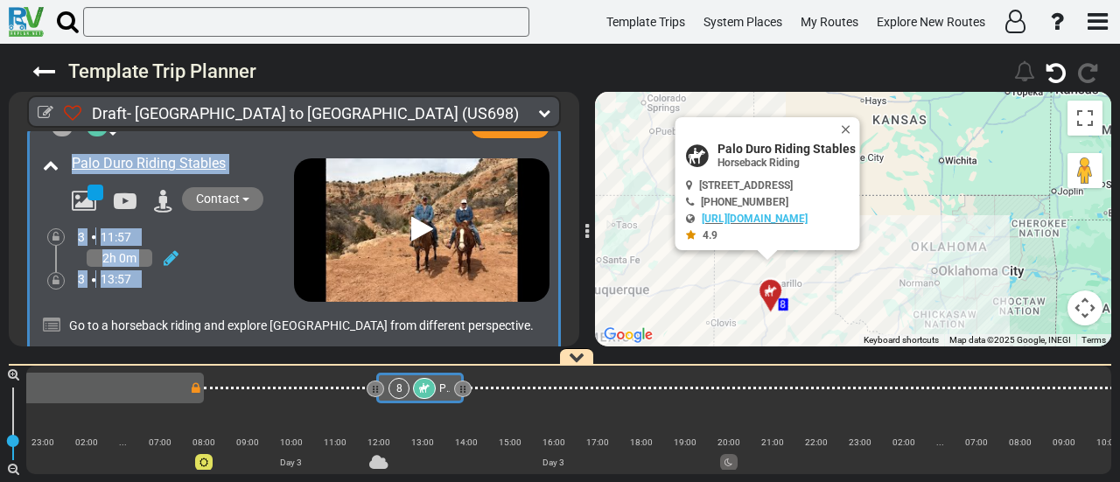
scroll to position [2533, 0]
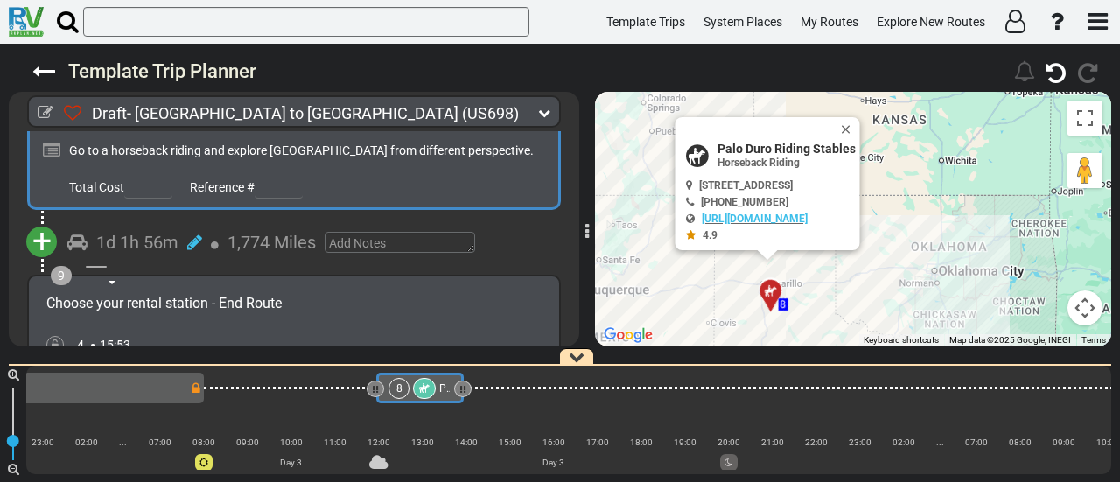
click at [33, 223] on span "+" at bounding box center [41, 241] width 19 height 40
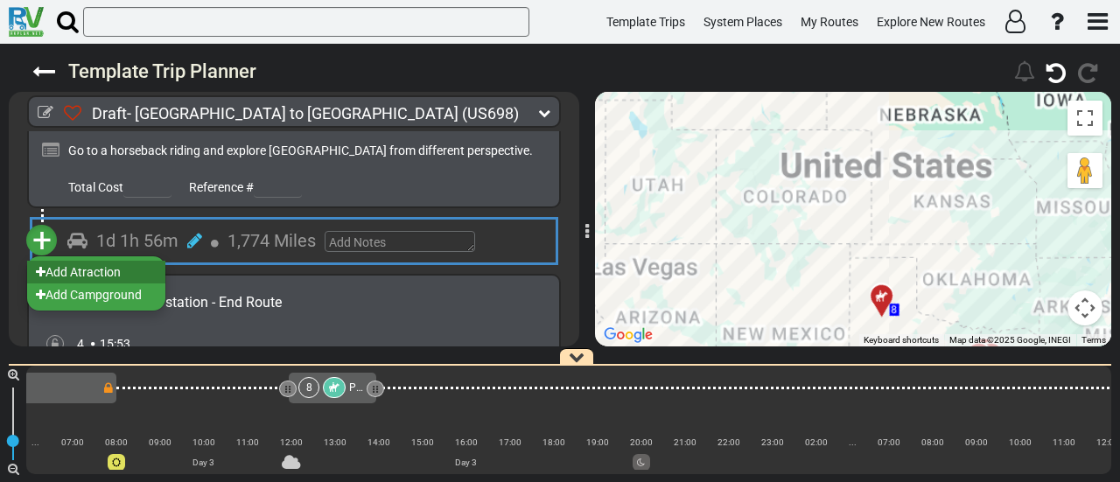
click at [121, 261] on li "Add Atraction" at bounding box center [96, 272] width 138 height 23
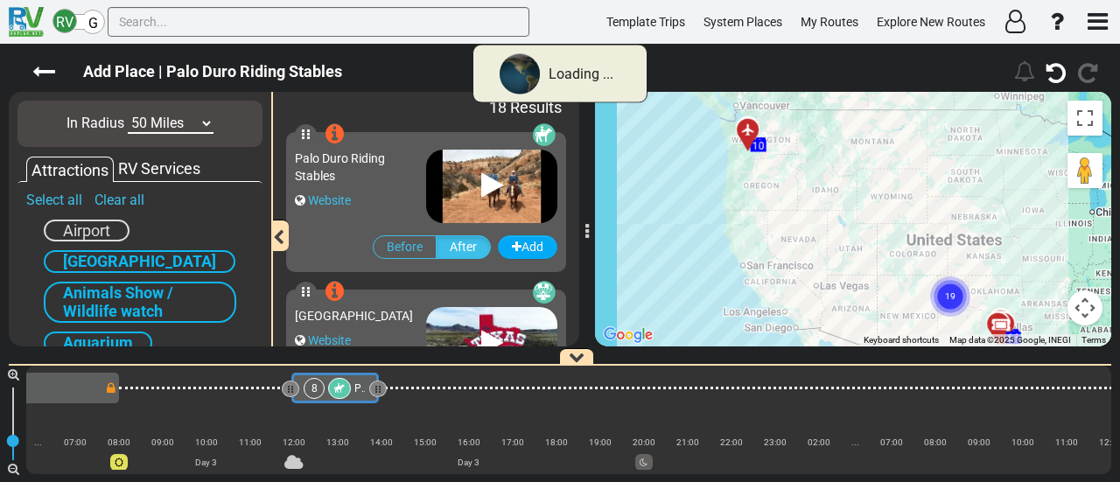
scroll to position [0, 1522]
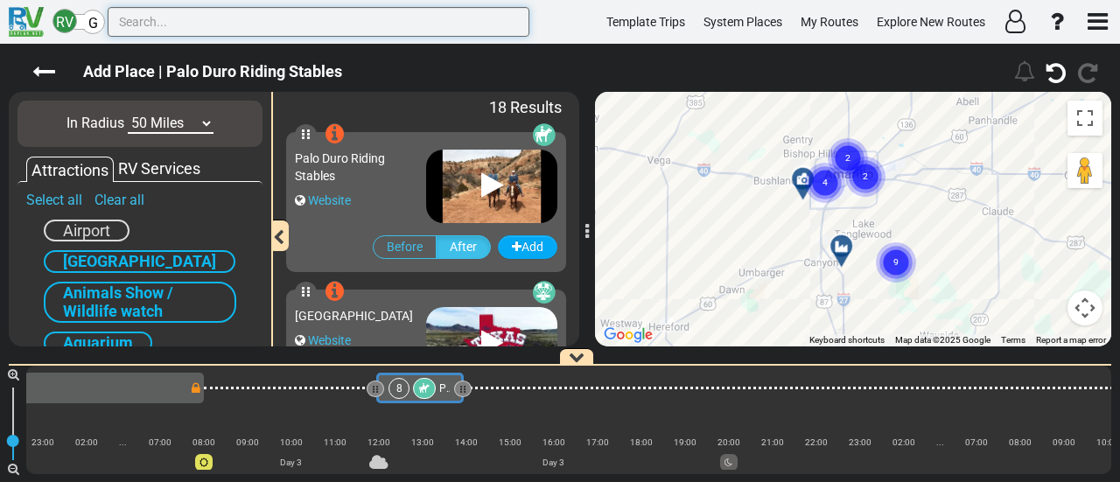
click at [224, 20] on input "text" at bounding box center [319, 22] width 422 height 30
paste input "Lighthouse Rock"
type input "Lighthouse Rock"
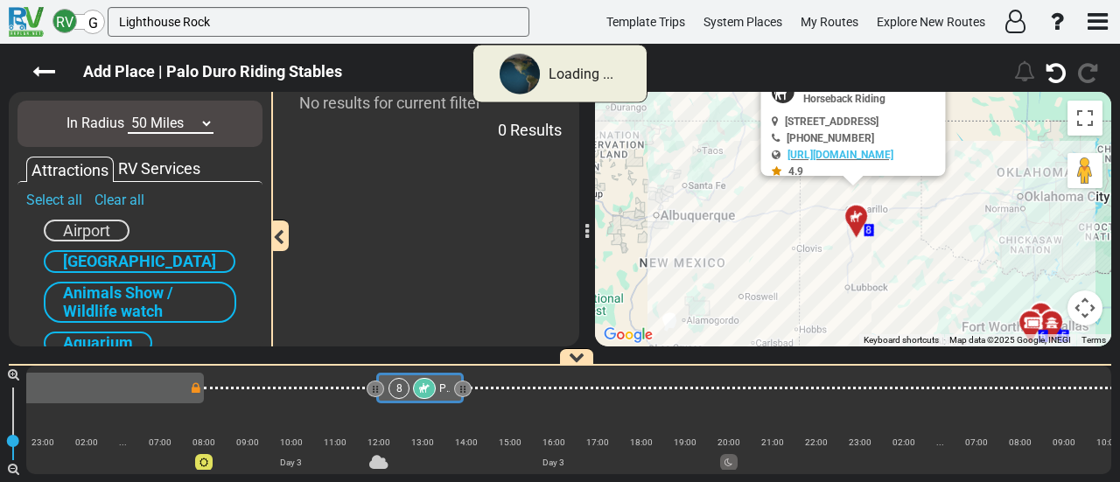
click at [187, 125] on select "10 Miles 50 Miles 100 Miles 250 Miles 500 Miles 1000 Miles" at bounding box center [171, 124] width 86 height 20
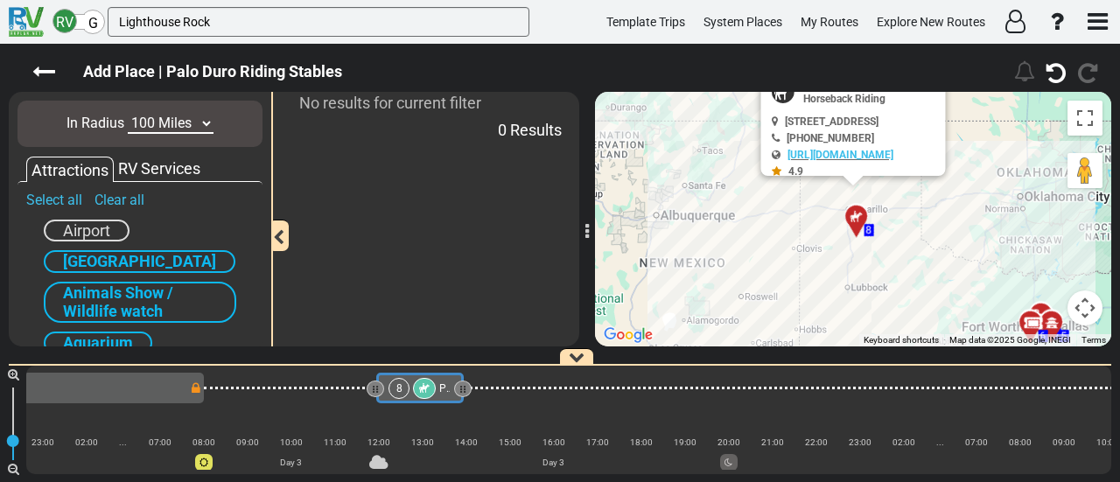
click at [128, 114] on select "10 Miles 50 Miles 100 Miles 250 Miles 500 Miles 1000 Miles" at bounding box center [171, 124] width 86 height 20
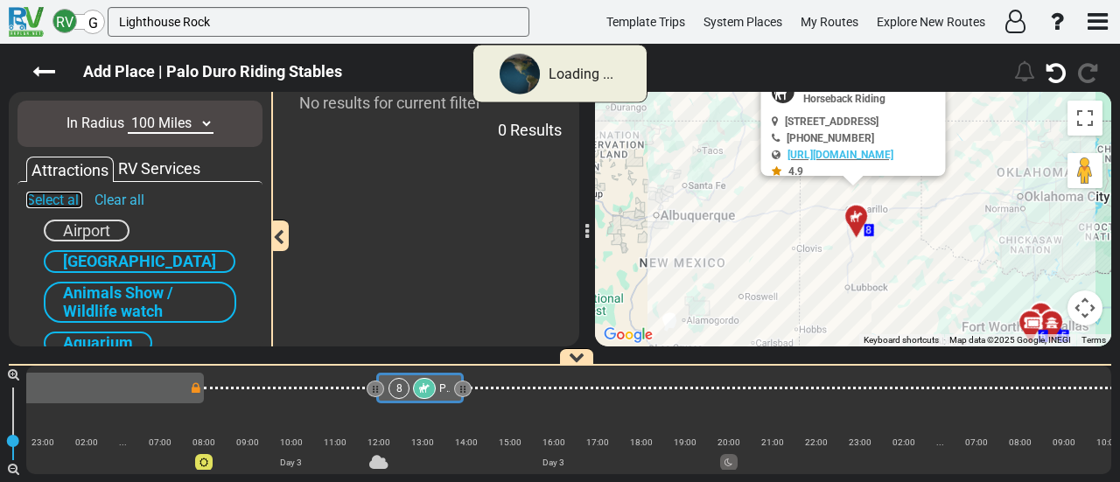
click at [64, 204] on link "Select all" at bounding box center [54, 200] width 56 height 17
click at [175, 123] on select "10 Miles 50 Miles 100 Miles 250 Miles 500 Miles 1000 Miles" at bounding box center [171, 124] width 86 height 20
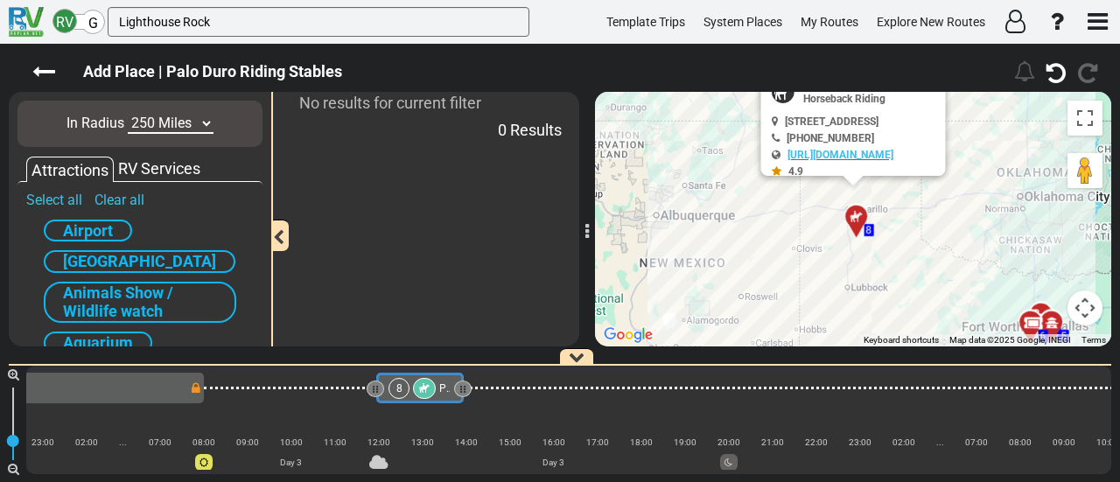
click at [128, 114] on select "10 Miles 50 Miles 100 Miles 250 Miles 500 Miles 1000 Miles" at bounding box center [171, 124] width 86 height 20
click at [190, 131] on select "10 Miles 50 Miles 100 Miles 250 Miles 500 Miles 1000 Miles" at bounding box center [171, 124] width 86 height 20
click at [128, 114] on select "10 Miles 50 Miles 100 Miles 250 Miles 500 Miles 1000 Miles" at bounding box center [171, 124] width 86 height 20
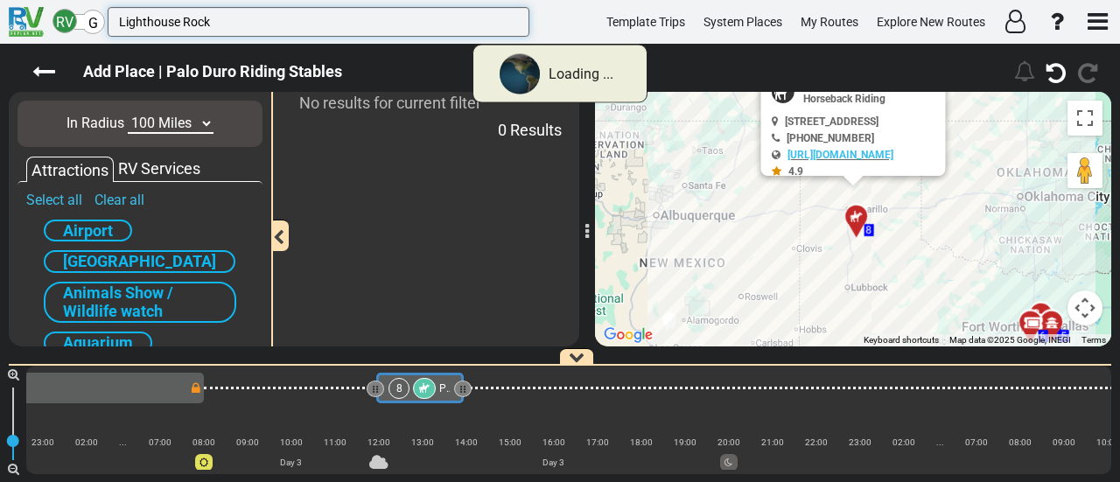
click at [189, 21] on input "Lighthouse Rock" at bounding box center [319, 22] width 422 height 30
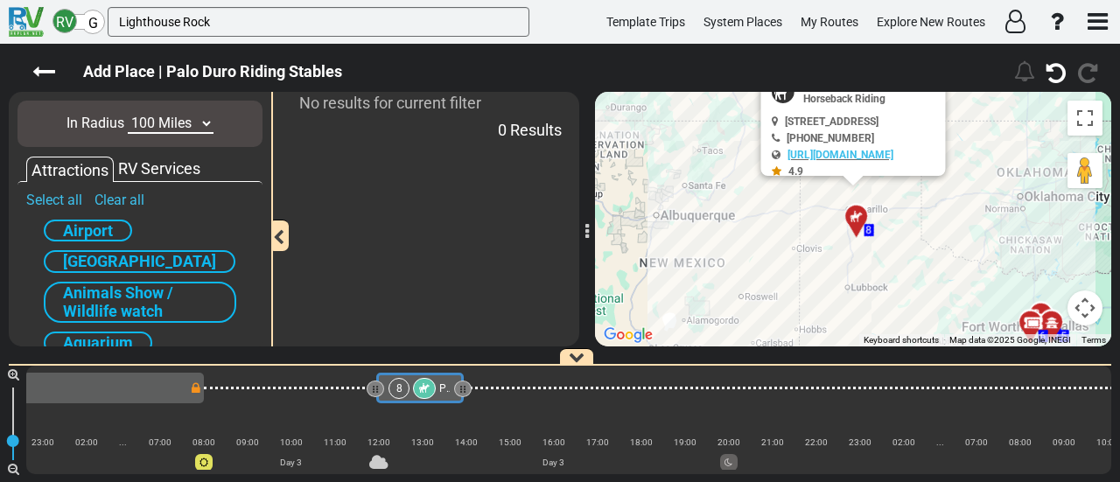
drag, startPoint x: 164, startPoint y: 123, endPoint x: 161, endPoint y: 133, distance: 10.0
click at [164, 123] on select "10 Miles 50 Miles 100 Miles 250 Miles 500 Miles 1000 Miles" at bounding box center [171, 124] width 86 height 20
select select "number:50"
click at [128, 114] on select "10 Miles 50 Miles 100 Miles 250 Miles 500 Miles 1000 Miles" at bounding box center [171, 124] width 86 height 20
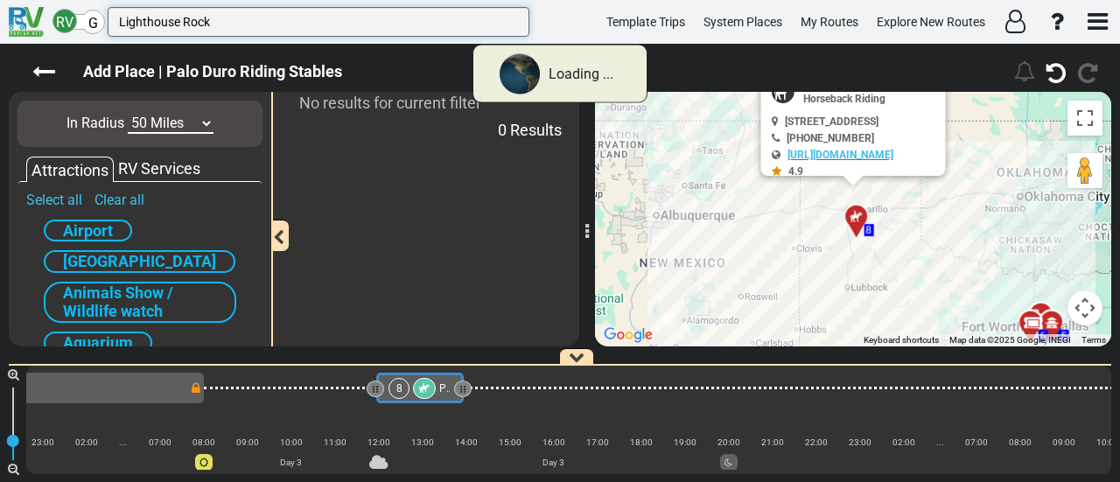
click at [180, 13] on input "Lighthouse Rock" at bounding box center [319, 22] width 422 height 30
click at [182, 11] on input "Lighthouse Rock" at bounding box center [319, 22] width 422 height 30
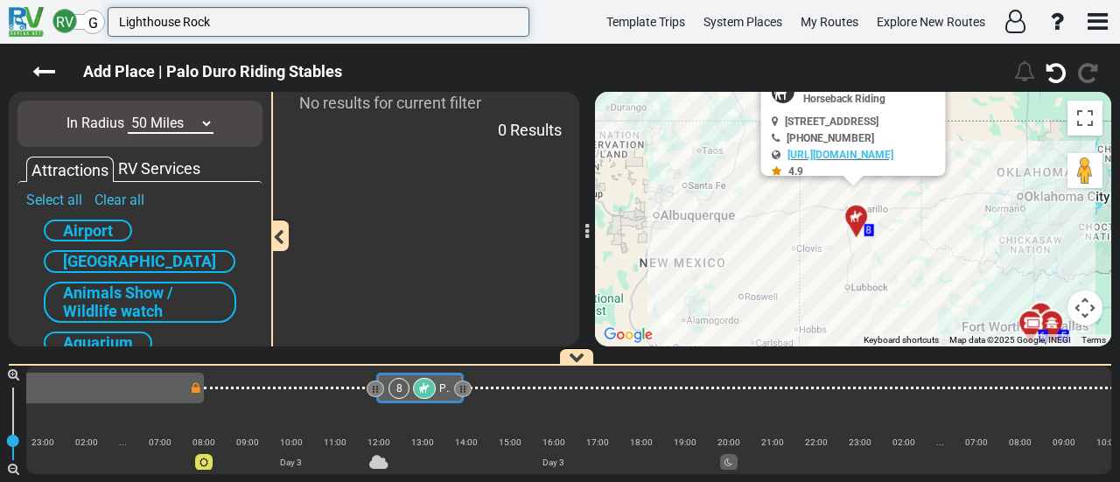
click at [182, 18] on input "Lighthouse Rock" at bounding box center [319, 22] width 422 height 30
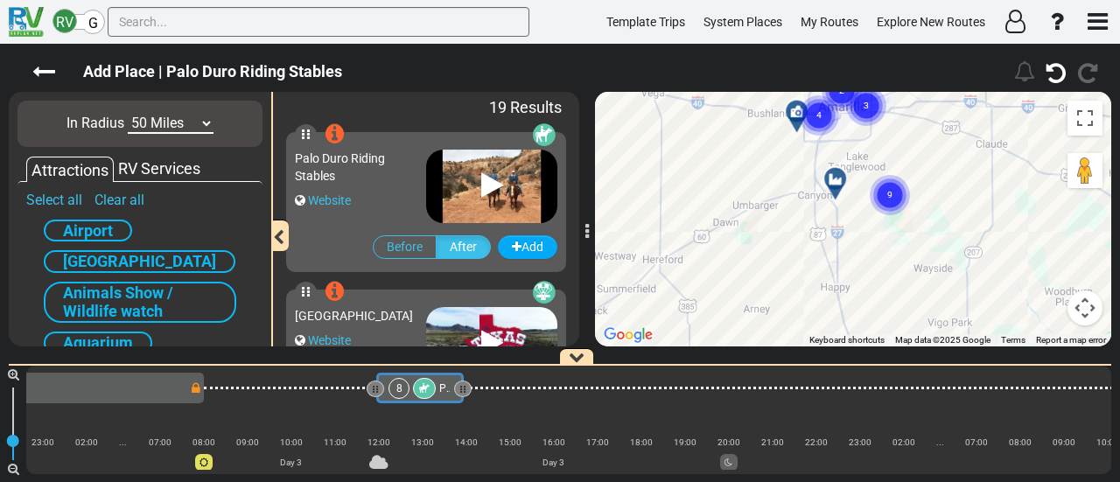
drag, startPoint x: 943, startPoint y: 304, endPoint x: 932, endPoint y: 225, distance: 79.5
click at [932, 225] on div "To activate drag with keyboard, press Alt + Enter. Once in keyboard drag state,…" at bounding box center [853, 219] width 516 height 255
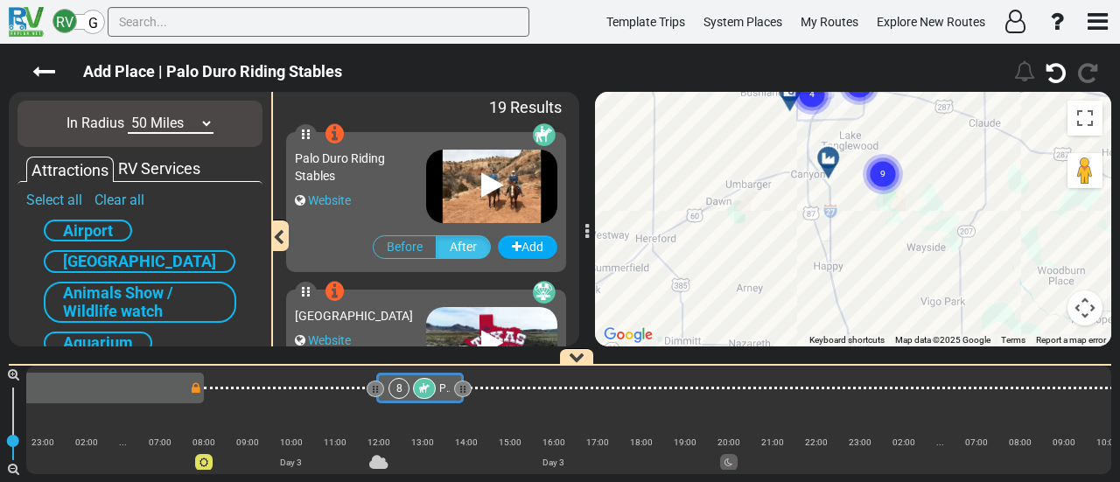
click at [896, 170] on circle "Cluster of 9 markers" at bounding box center [883, 174] width 40 height 40
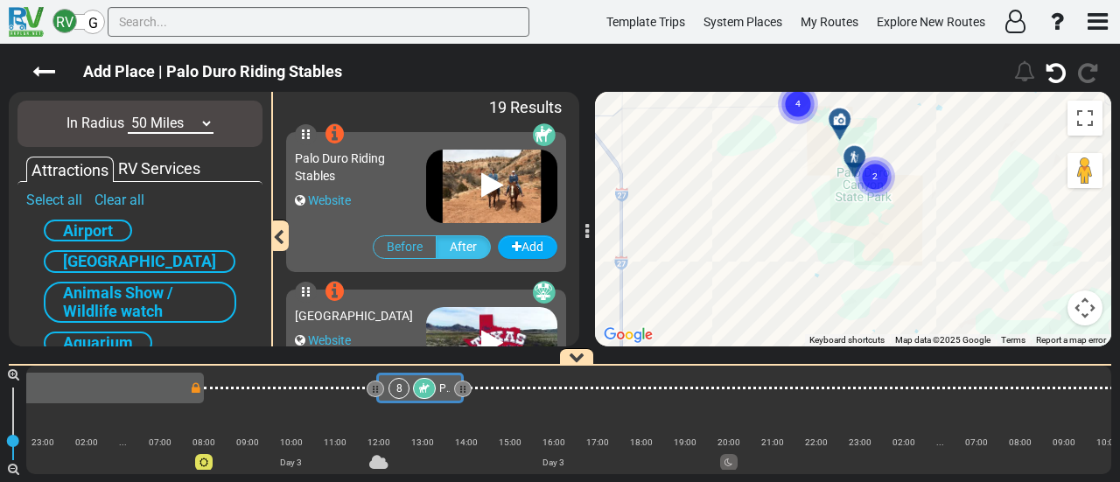
click at [858, 155] on icon "2" at bounding box center [875, 177] width 44 height 44
click at [854, 155] on icon "2" at bounding box center [875, 177] width 44 height 44
click at [846, 156] on div at bounding box center [855, 158] width 22 height 14
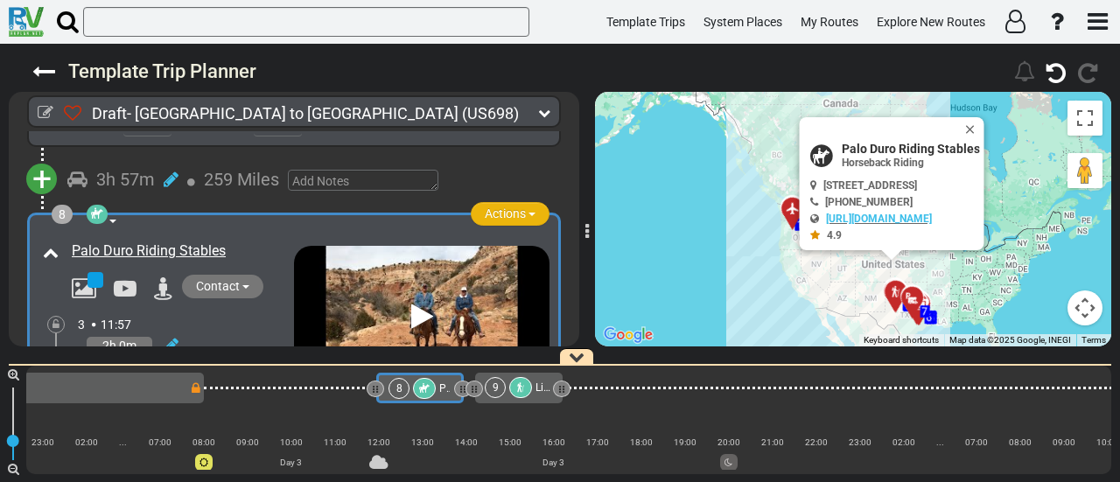
click at [504, 207] on span "Actions" at bounding box center [505, 214] width 41 height 14
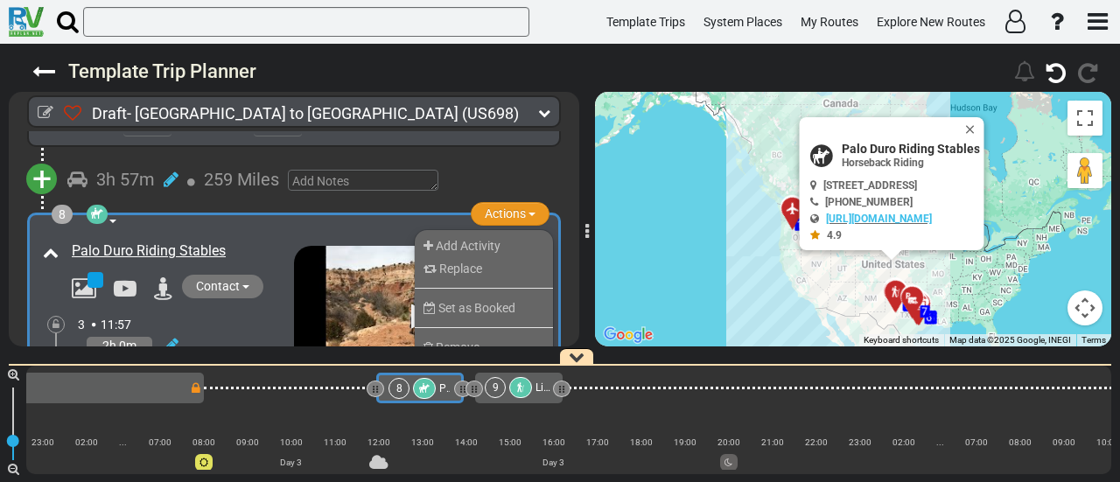
drag, startPoint x: 478, startPoint y: 332, endPoint x: 485, endPoint y: 68, distance: 263.6
click at [478, 336] on li "Remove" at bounding box center [484, 347] width 138 height 23
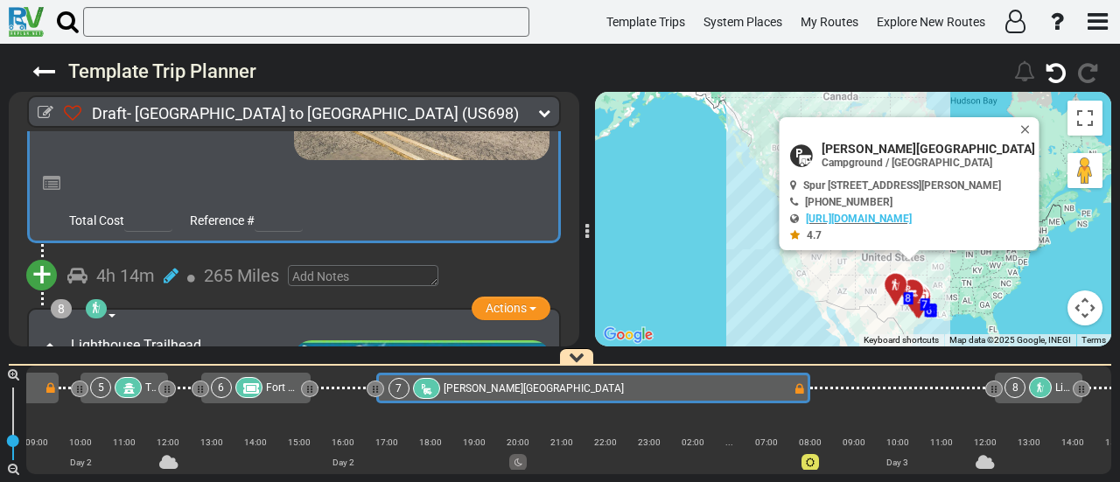
click at [38, 262] on span "+" at bounding box center [41, 275] width 19 height 40
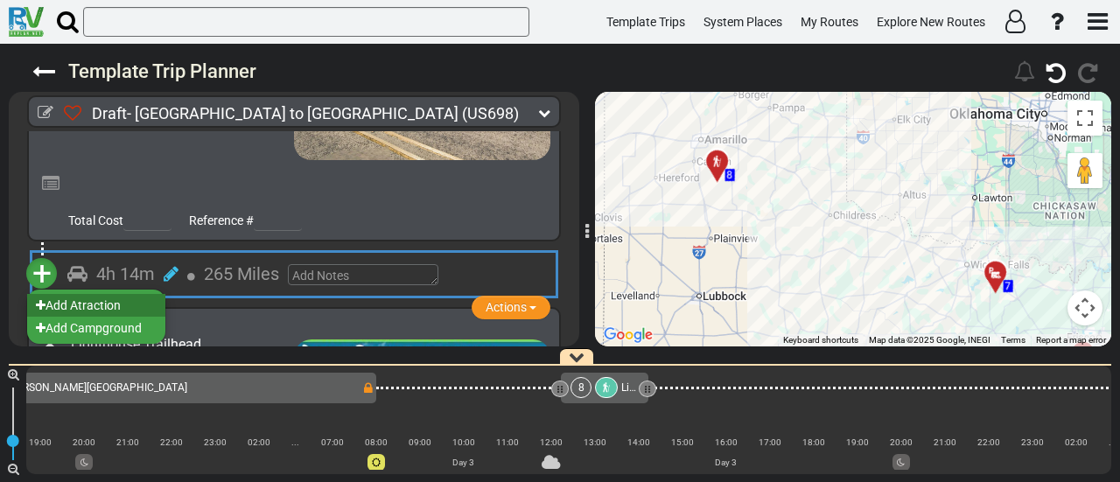
click at [94, 294] on li "Add Atraction" at bounding box center [96, 305] width 138 height 23
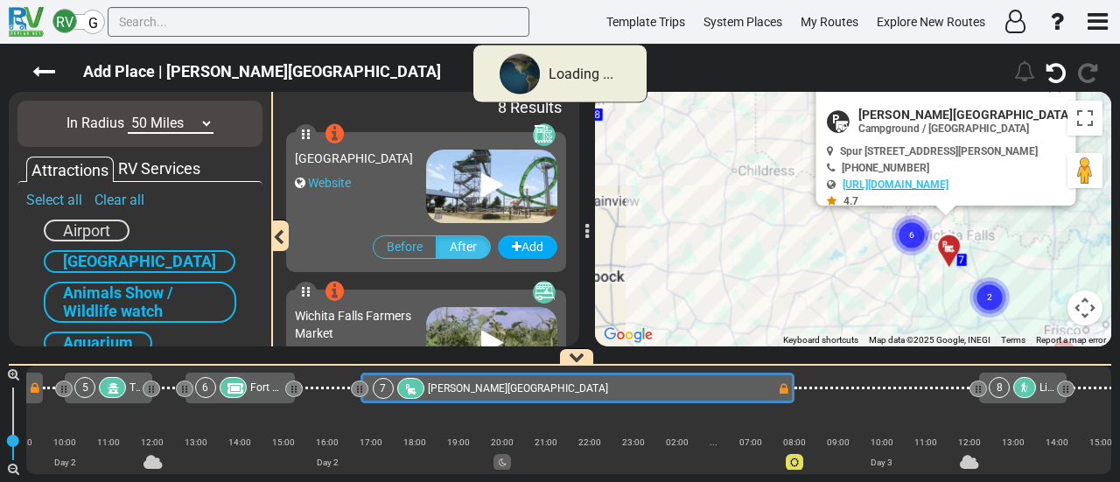
scroll to position [0, 916]
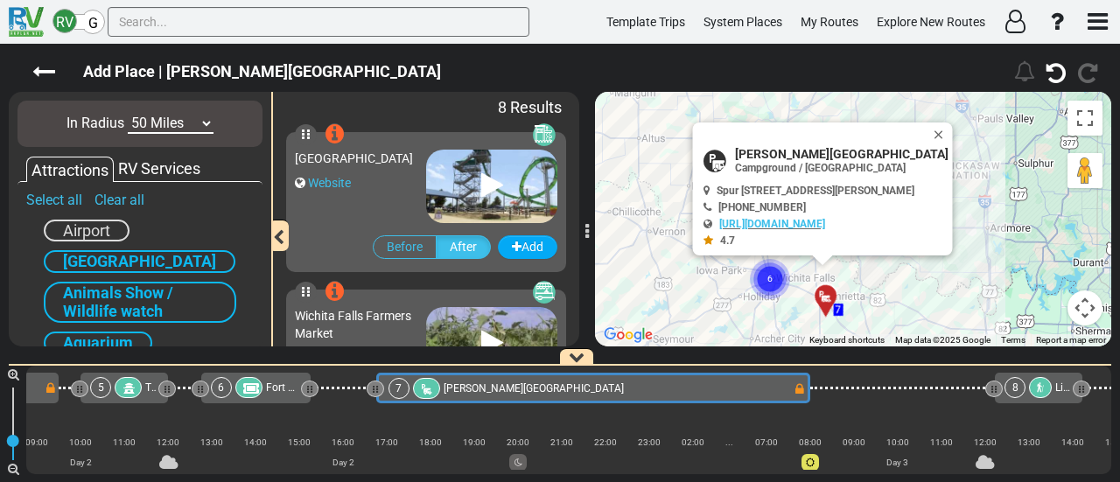
drag, startPoint x: 902, startPoint y: 193, endPoint x: 889, endPoint y: 304, distance: 111.1
click at [887, 309] on div "To activate drag with keyboard, press Alt + Enter. Once in keyboard drag state,…" at bounding box center [853, 219] width 516 height 255
click at [940, 130] on button "Close" at bounding box center [942, 135] width 21 height 25
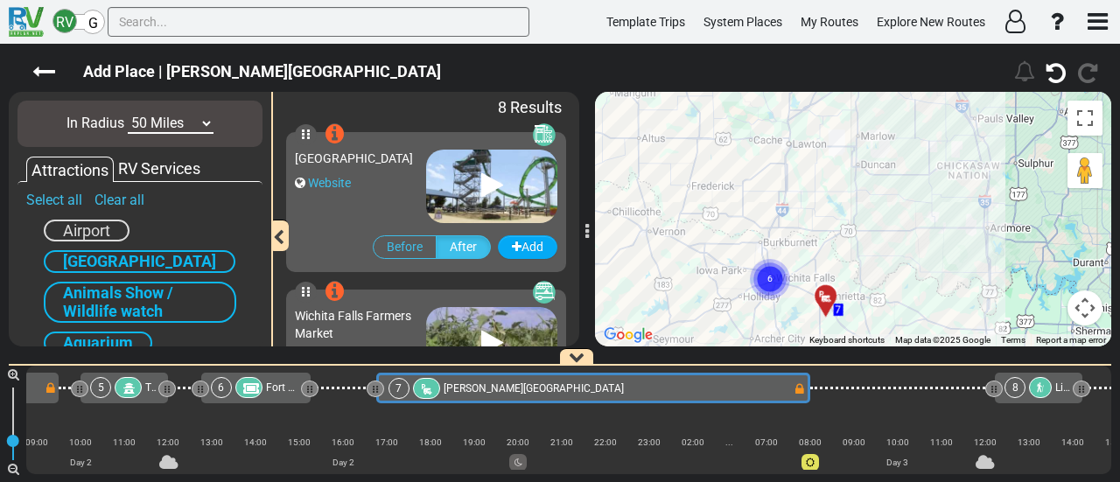
click at [763, 290] on circle "Cluster of 6 markers" at bounding box center [770, 279] width 40 height 40
click at [768, 284] on circle "Cluster of 6 markers" at bounding box center [770, 279] width 40 height 40
click at [778, 263] on circle "Cluster of 2 markers" at bounding box center [769, 275] width 40 height 40
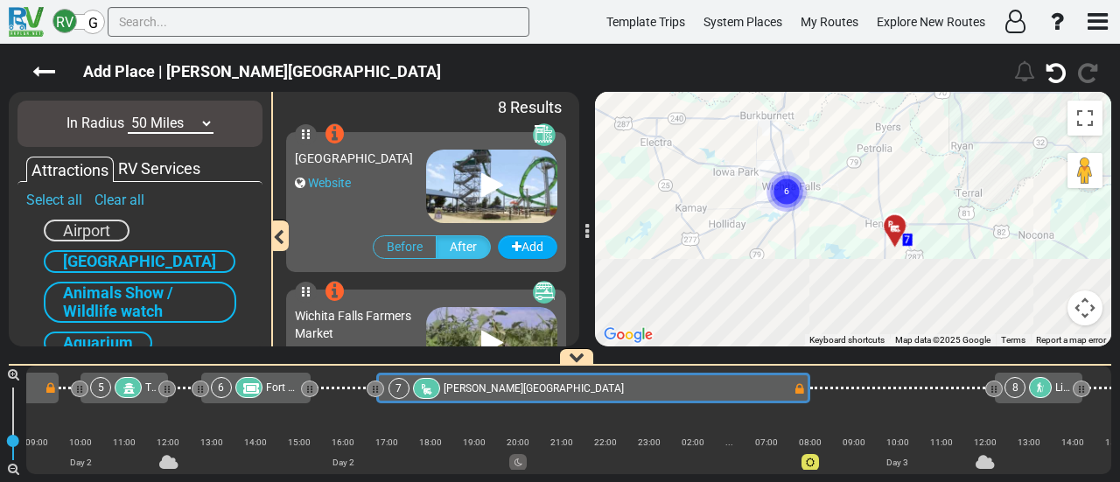
drag, startPoint x: 795, startPoint y: 229, endPoint x: 966, endPoint y: 123, distance: 201.6
click at [966, 123] on div "To activate drag with keyboard, press Alt + Enter. Once in keyboard drag state,…" at bounding box center [853, 219] width 516 height 255
click at [778, 193] on circle "Cluster of 6 markers" at bounding box center [787, 192] width 40 height 40
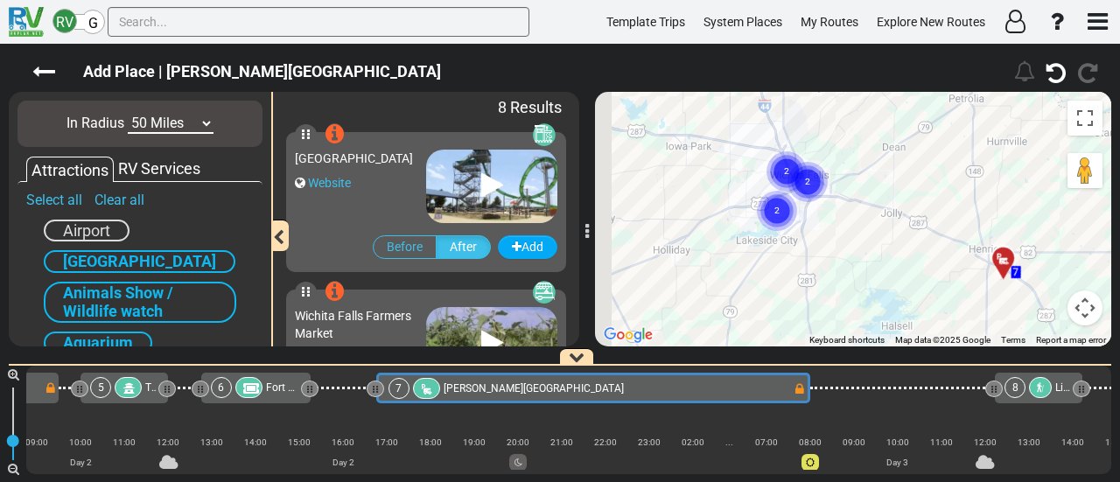
drag, startPoint x: 790, startPoint y: 188, endPoint x: 1010, endPoint y: 228, distance: 223.4
click at [1030, 213] on div "To navigate, press the arrow keys. To activate drag with keyboard, press Alt + …" at bounding box center [853, 219] width 516 height 255
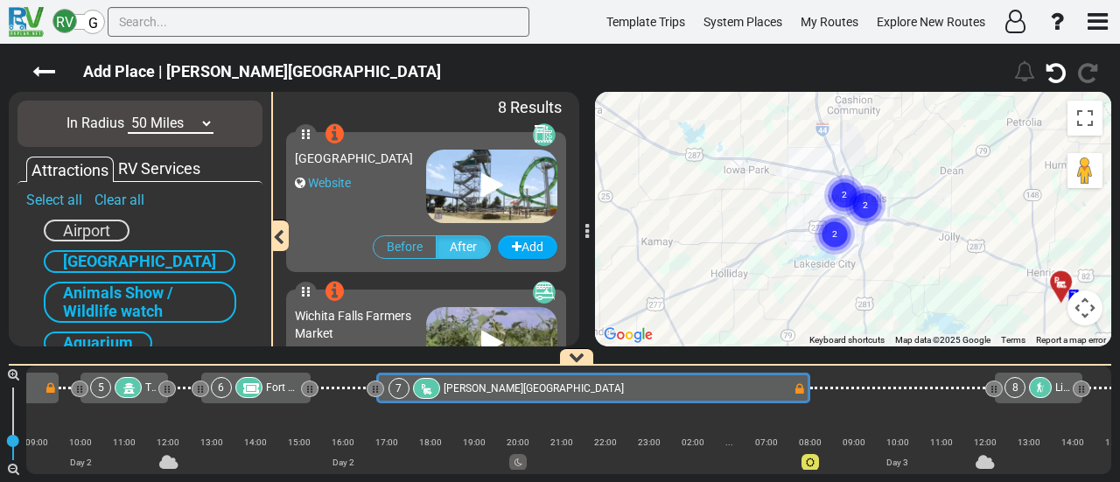
click at [870, 197] on circle "Cluster of 2 markers" at bounding box center [866, 206] width 40 height 40
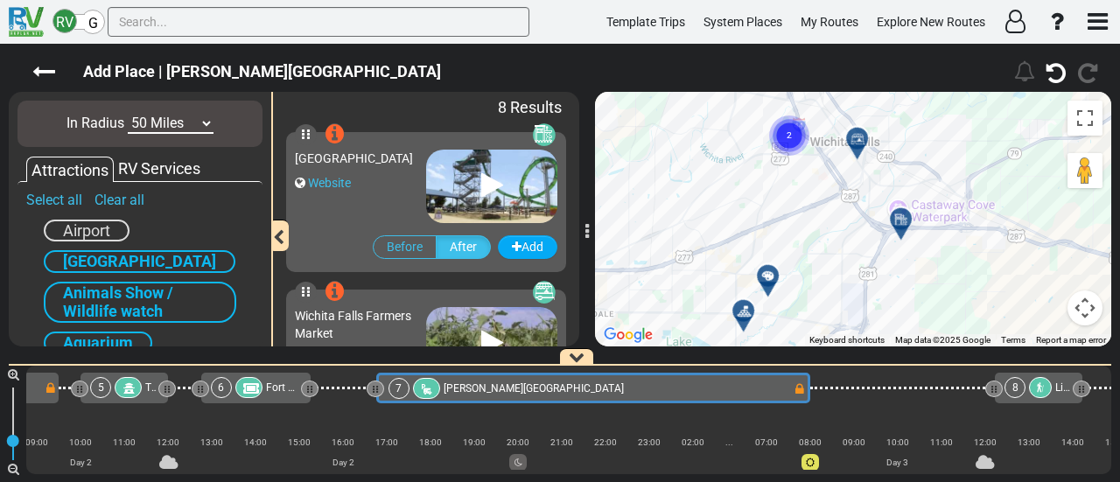
click at [770, 280] on div at bounding box center [774, 283] width 29 height 27
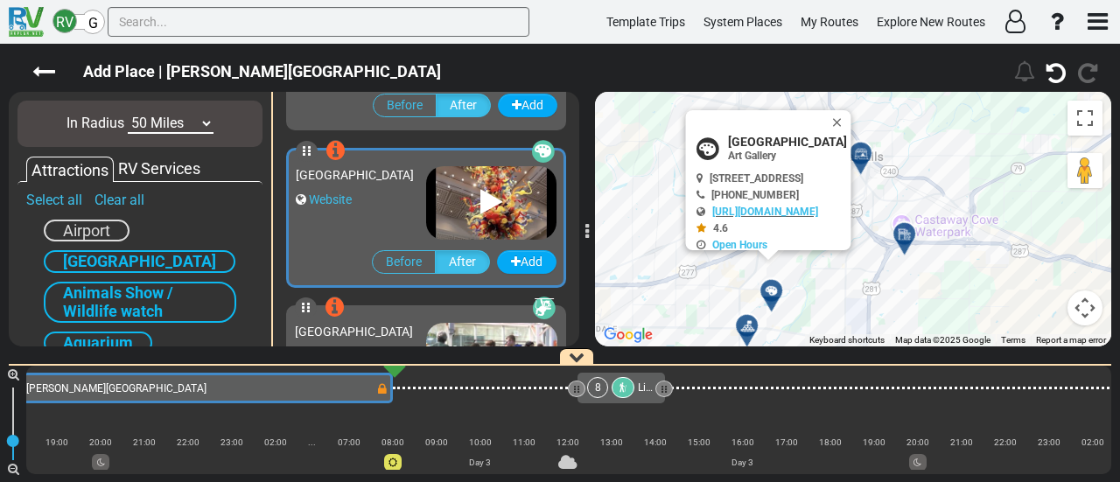
scroll to position [312, 0]
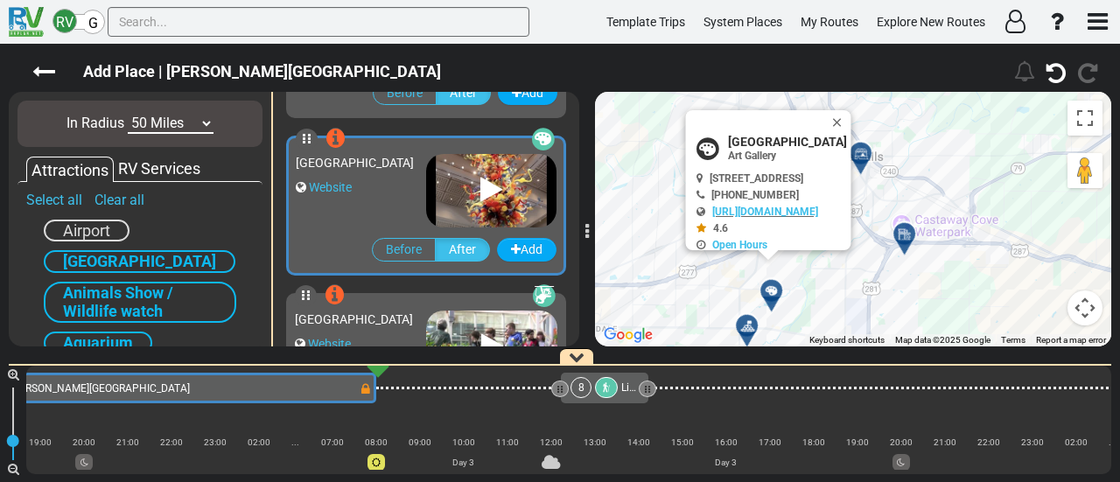
click at [748, 324] on icon at bounding box center [748, 326] width 18 height 14
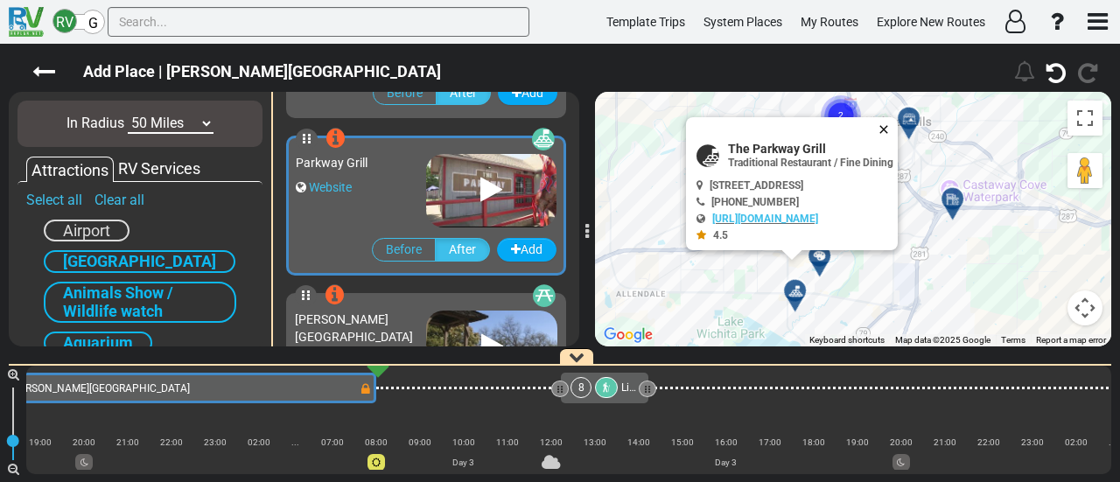
click at [898, 124] on button "Close" at bounding box center [887, 129] width 21 height 25
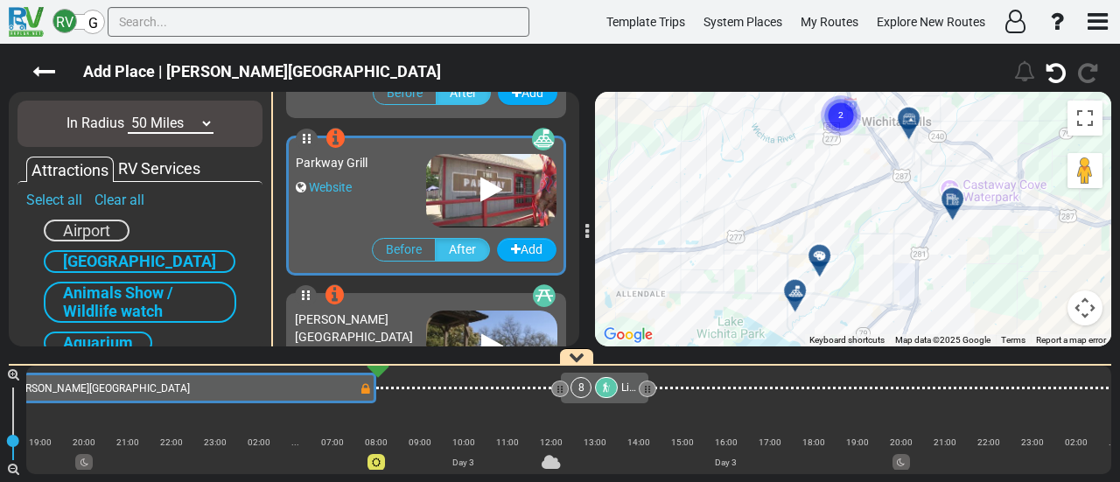
click at [916, 120] on div at bounding box center [915, 125] width 29 height 27
click at [910, 123] on div at bounding box center [914, 125] width 29 height 27
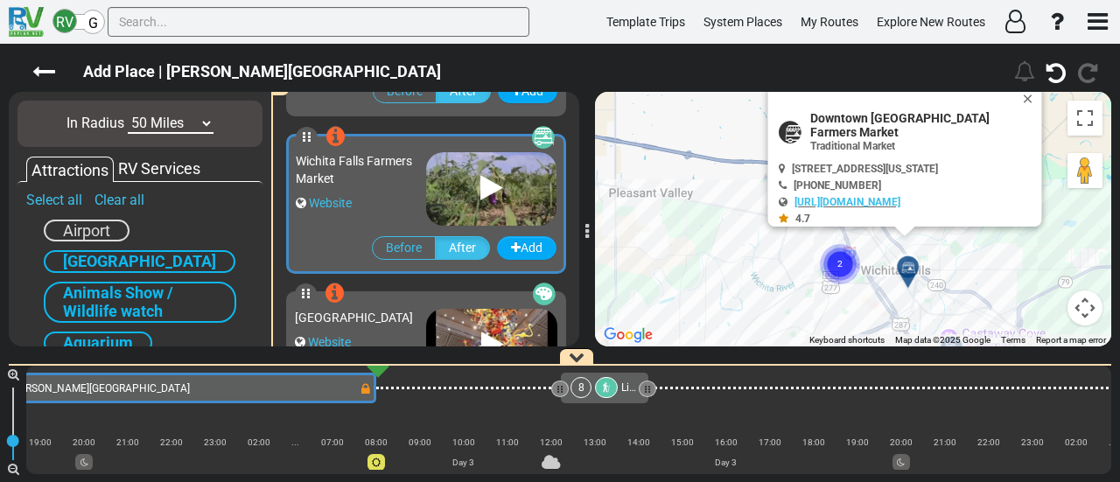
scroll to position [154, 0]
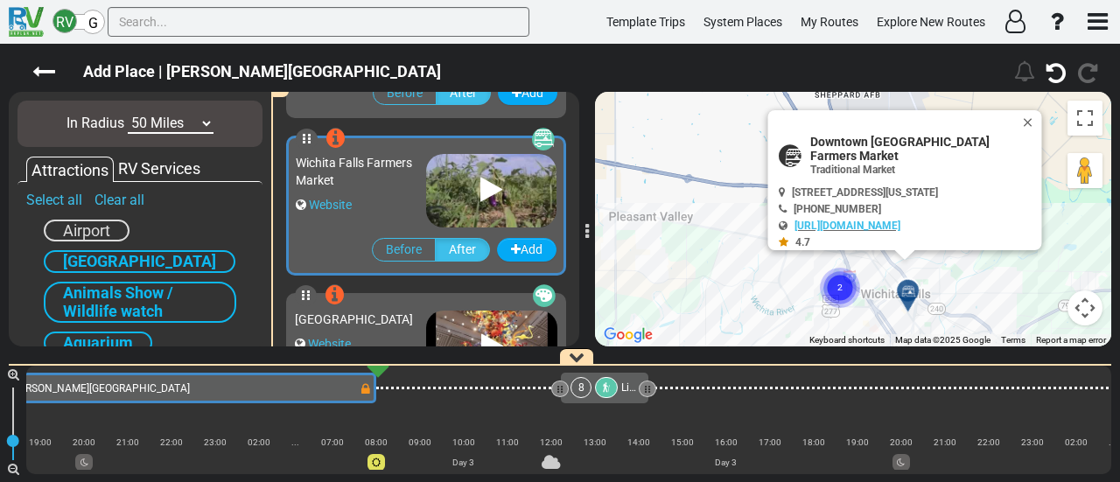
click at [830, 290] on circle "Cluster of 2 markers" at bounding box center [840, 288] width 40 height 40
click at [847, 301] on div at bounding box center [853, 302] width 29 height 27
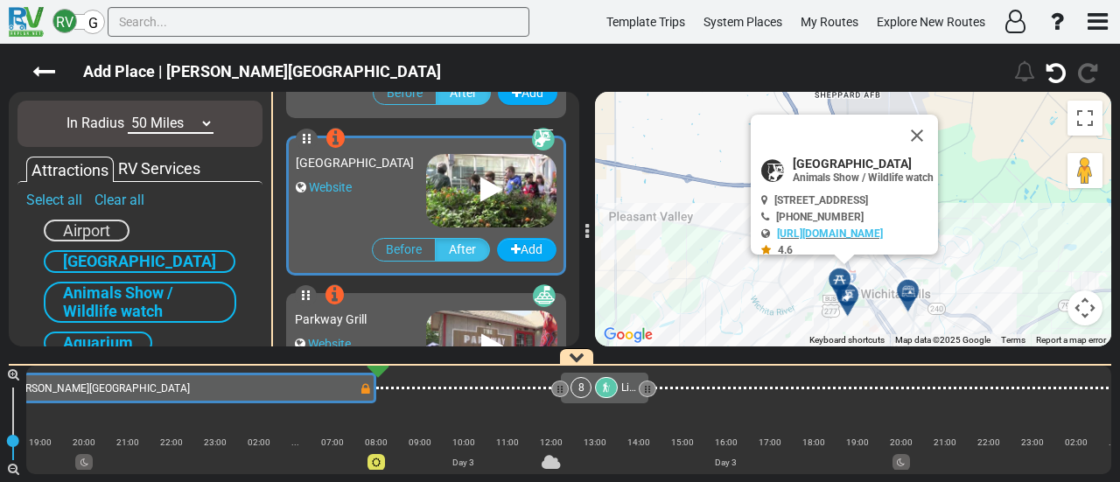
scroll to position [469, 0]
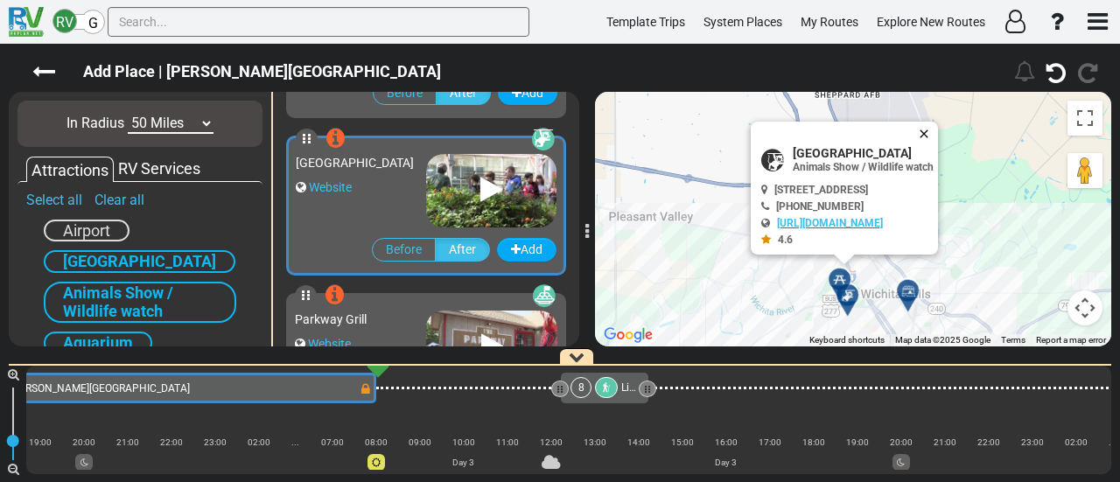
click at [938, 122] on button "Close" at bounding box center [927, 134] width 21 height 25
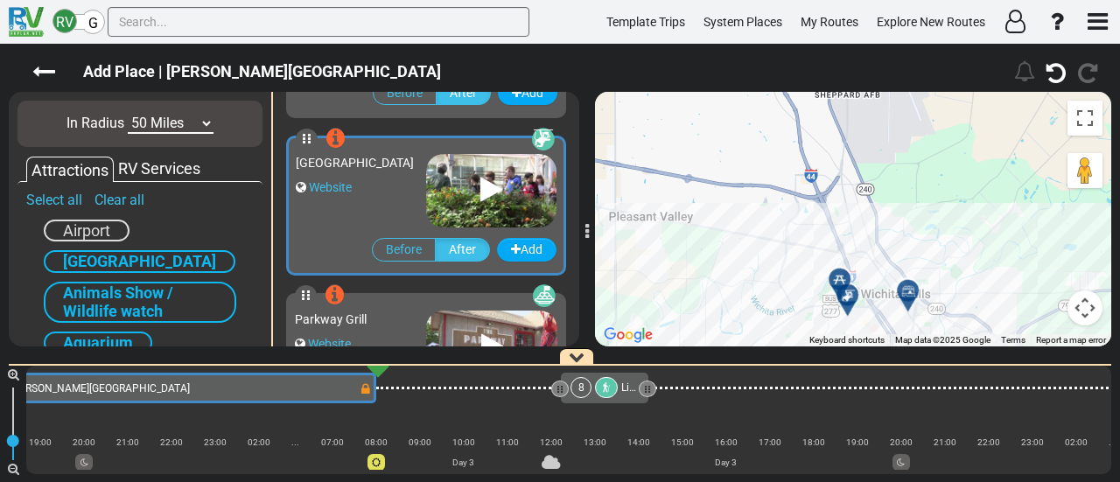
click at [902, 293] on icon at bounding box center [909, 291] width 18 height 14
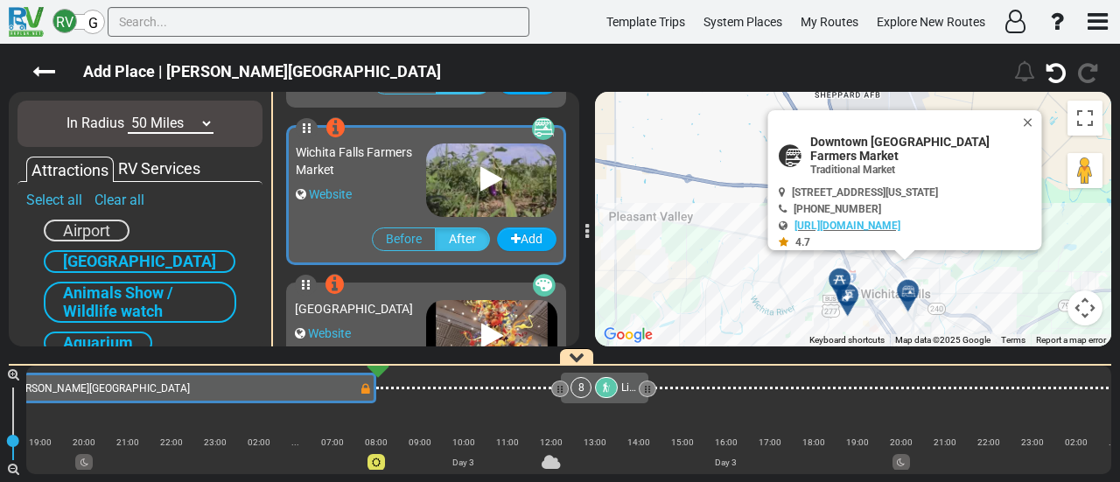
scroll to position [154, 0]
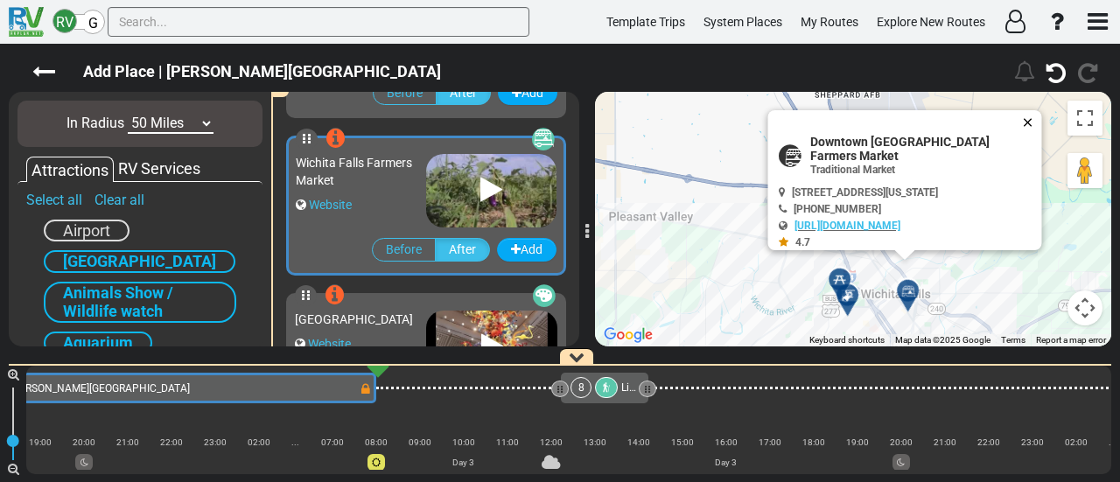
click at [1031, 115] on button "Close" at bounding box center [1031, 122] width 21 height 25
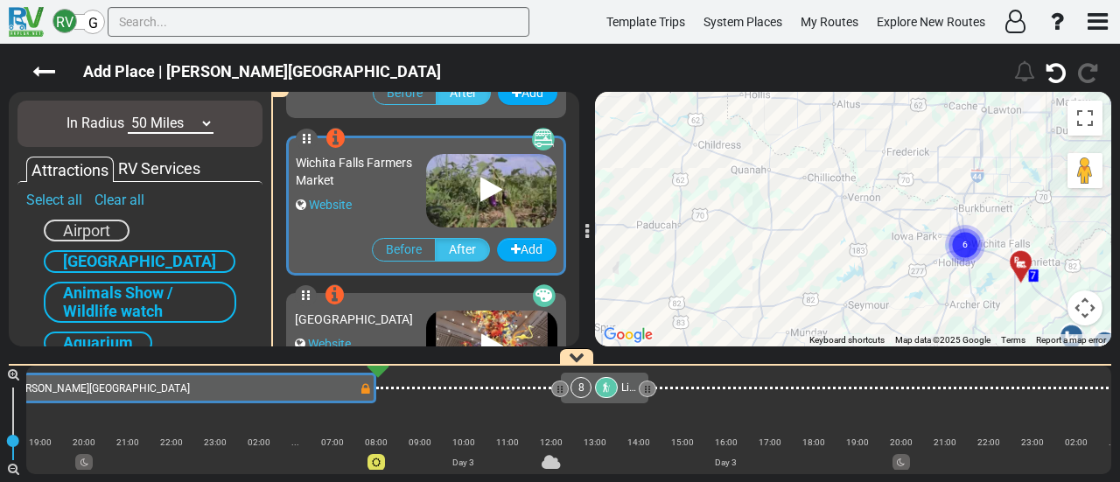
drag, startPoint x: 939, startPoint y: 175, endPoint x: 973, endPoint y: 190, distance: 37.2
click at [973, 190] on div "To navigate, press the arrow keys. To activate drag with keyboard, press Alt + …" at bounding box center [853, 219] width 516 height 255
drag, startPoint x: 157, startPoint y: 120, endPoint x: 155, endPoint y: 130, distance: 9.8
click at [157, 120] on select "10 Miles 50 Miles 100 Miles 250 Miles 500 Miles 1000 Miles" at bounding box center [171, 124] width 86 height 20
select select "number:100"
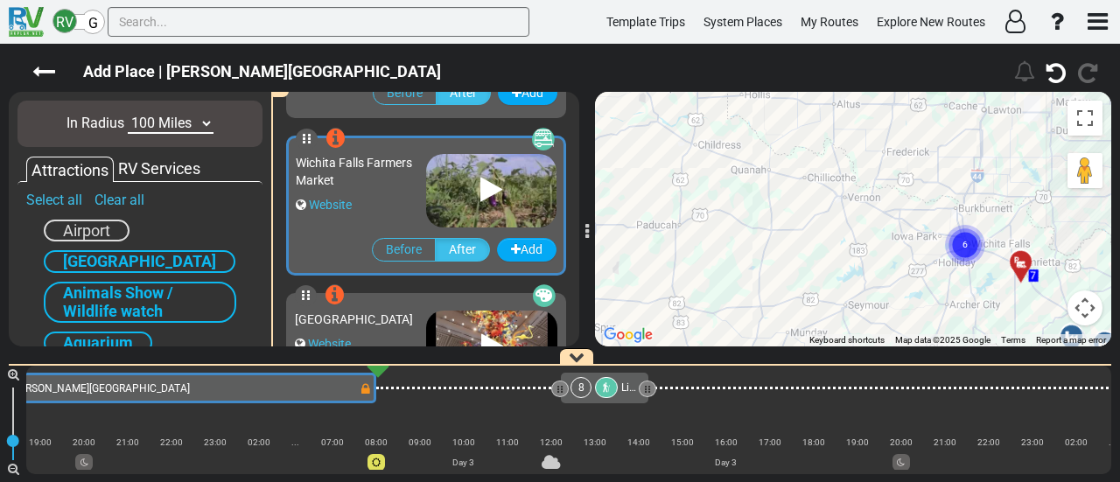
click at [128, 114] on select "10 Miles 50 Miles 100 Miles 250 Miles 500 Miles 1000 Miles" at bounding box center [171, 124] width 86 height 20
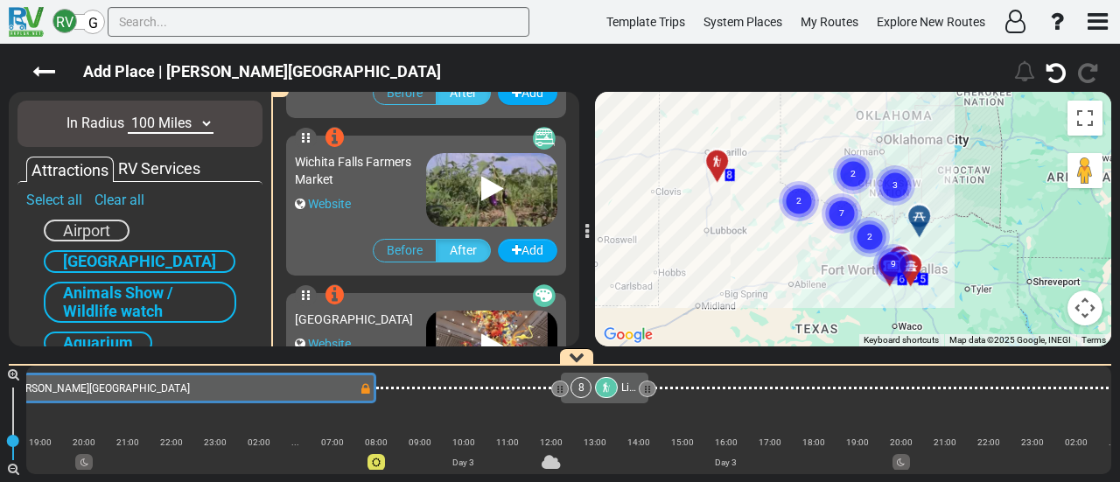
click at [800, 213] on circle "Cluster of 2 markers" at bounding box center [799, 201] width 40 height 40
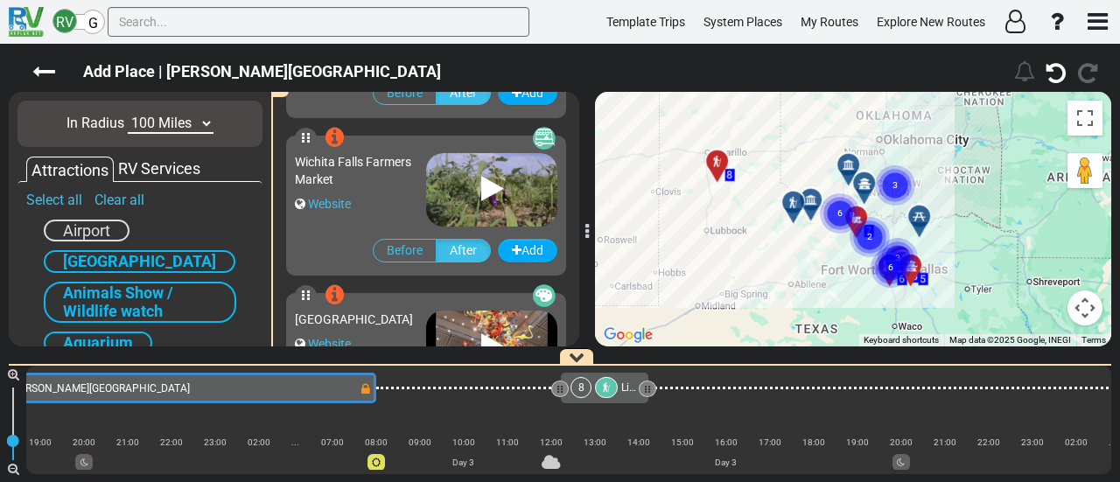
click at [814, 211] on div at bounding box center [799, 209] width 29 height 27
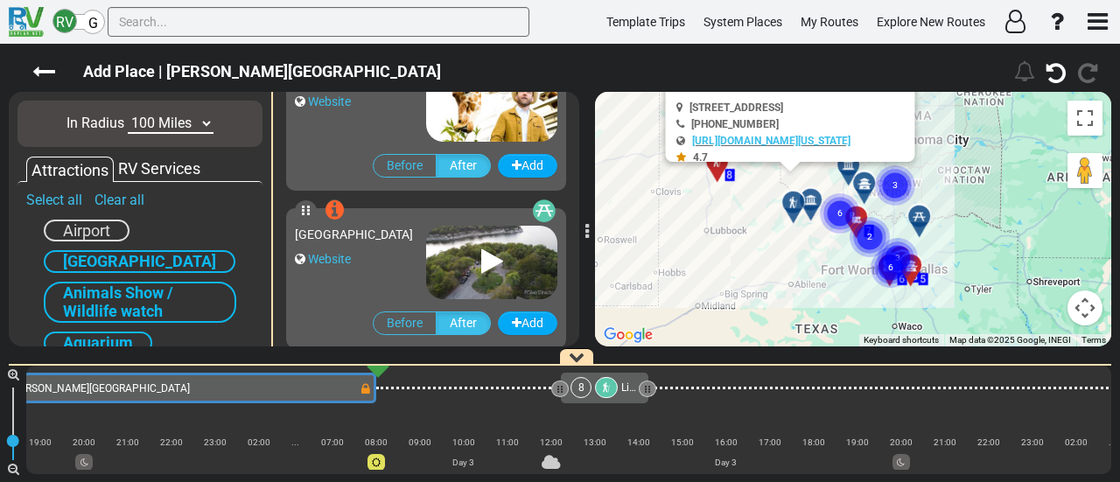
scroll to position [3305, 0]
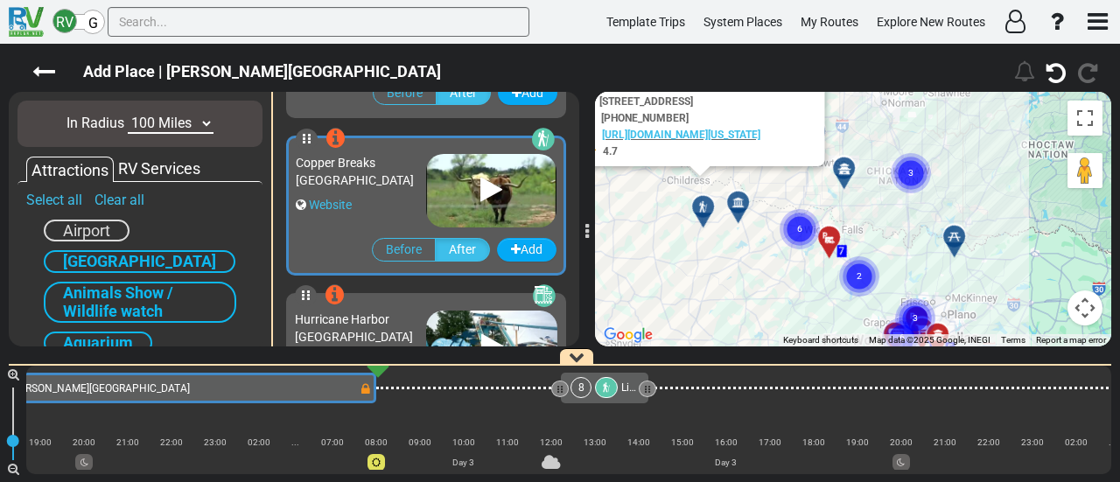
click at [737, 214] on div at bounding box center [744, 209] width 29 height 27
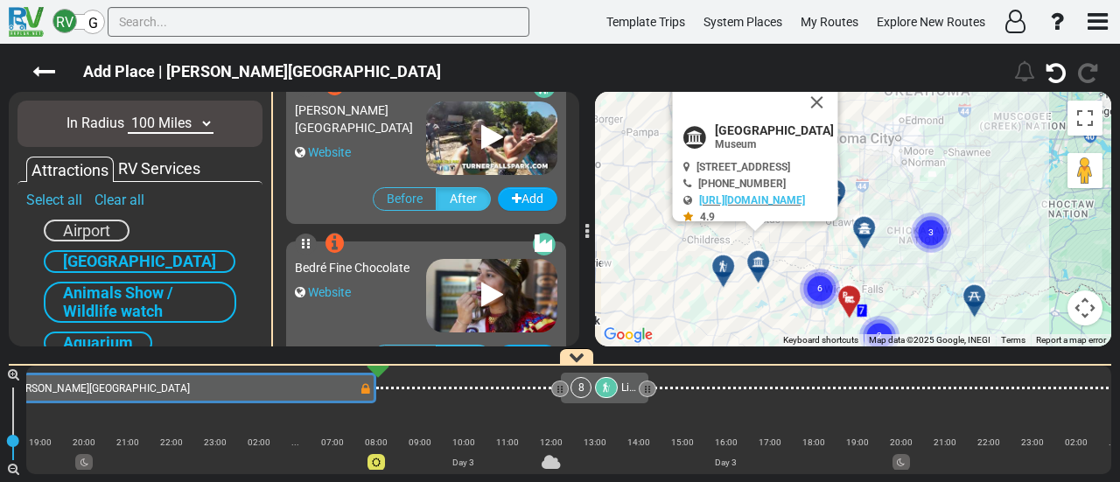
scroll to position [1414, 0]
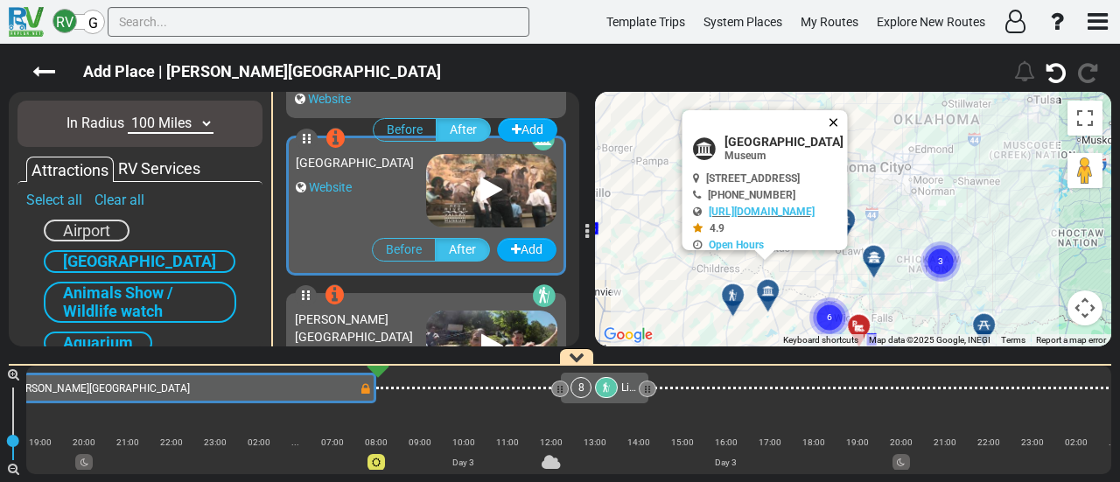
click at [848, 122] on button "Close" at bounding box center [837, 122] width 21 height 25
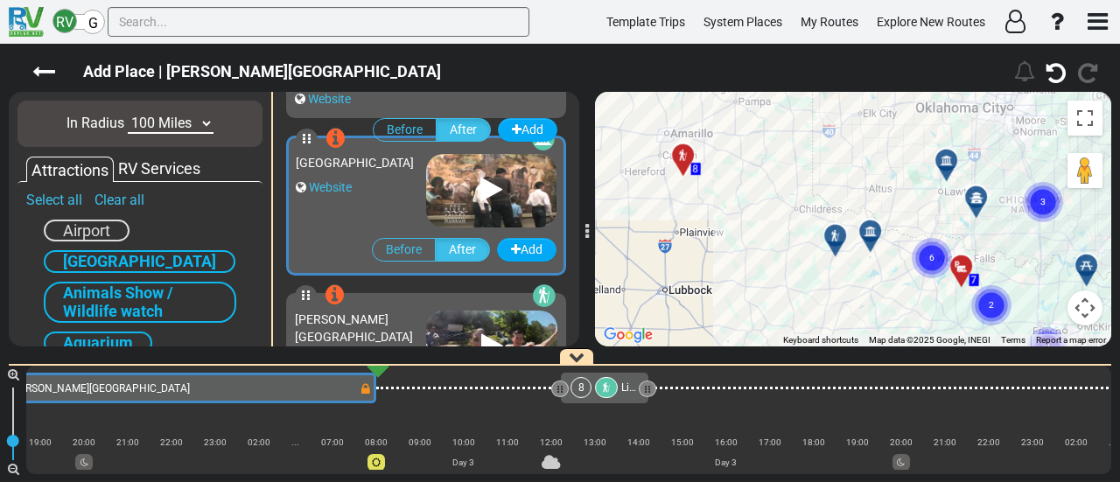
drag, startPoint x: 808, startPoint y: 244, endPoint x: 913, endPoint y: 183, distance: 121.6
click at [913, 183] on div "To activate drag with keyboard, press Alt + Enter. Once in keyboard drag state,…" at bounding box center [853, 219] width 516 height 255
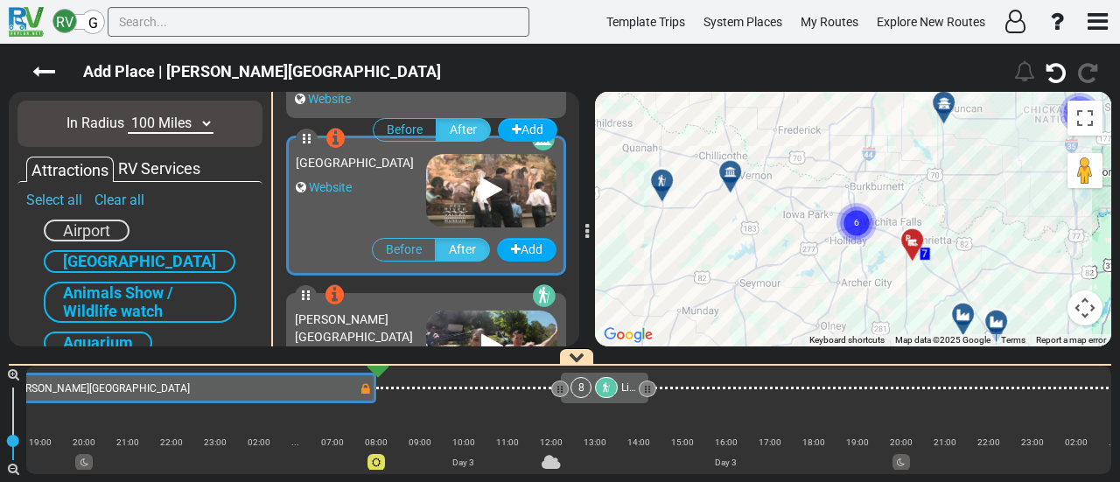
drag, startPoint x: 898, startPoint y: 241, endPoint x: 832, endPoint y: 194, distance: 81.1
click at [801, 136] on div "To activate drag with keyboard, press Alt + Enter. Once in keyboard drag state,…" at bounding box center [853, 219] width 516 height 255
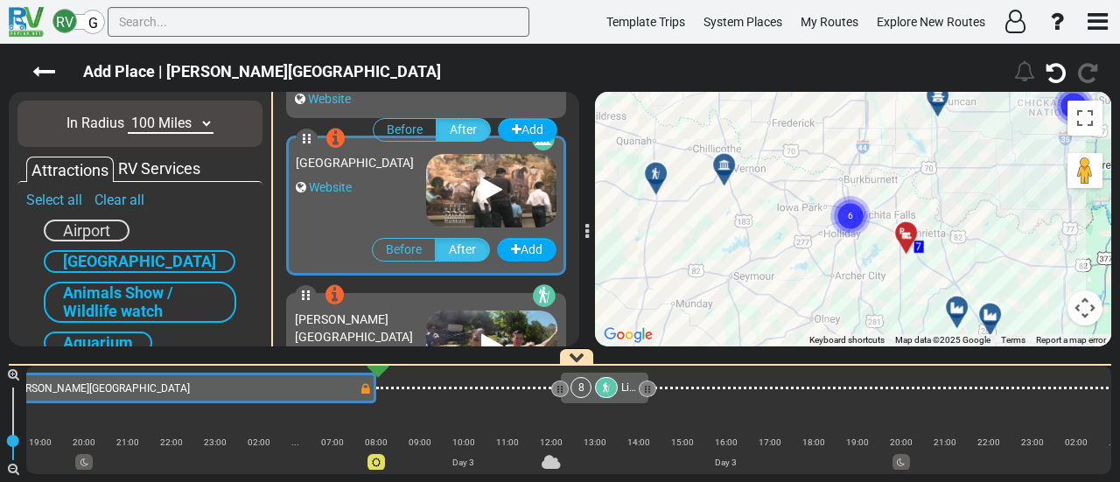
click at [850, 227] on circle "Cluster of 6 markers" at bounding box center [851, 216] width 40 height 40
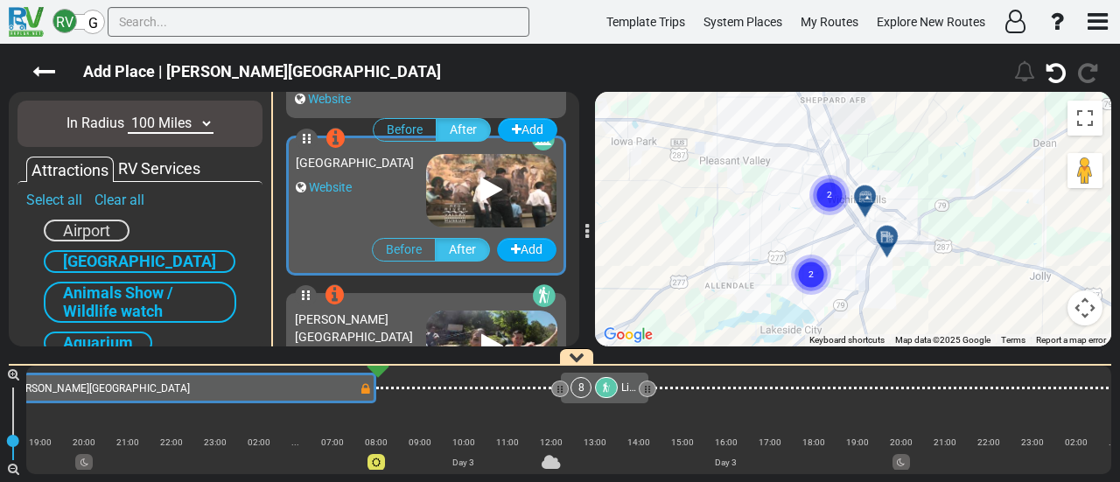
click at [832, 232] on div "To navigate, press the arrow keys. To activate drag with keyboard, press Alt + …" at bounding box center [853, 219] width 516 height 255
click at [811, 279] on text "2" at bounding box center [811, 274] width 5 height 11
click at [805, 284] on icon at bounding box center [809, 284] width 18 height 14
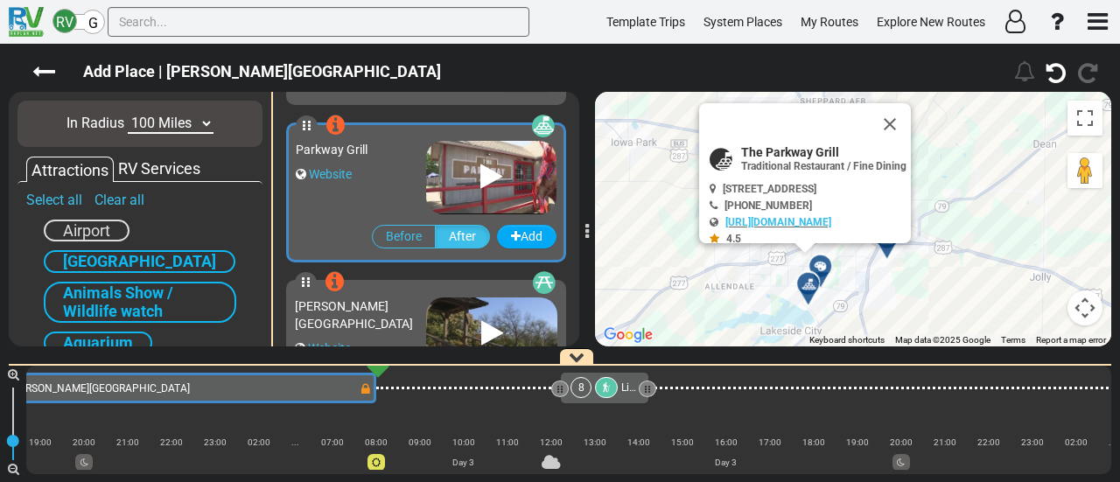
scroll to position [627, 0]
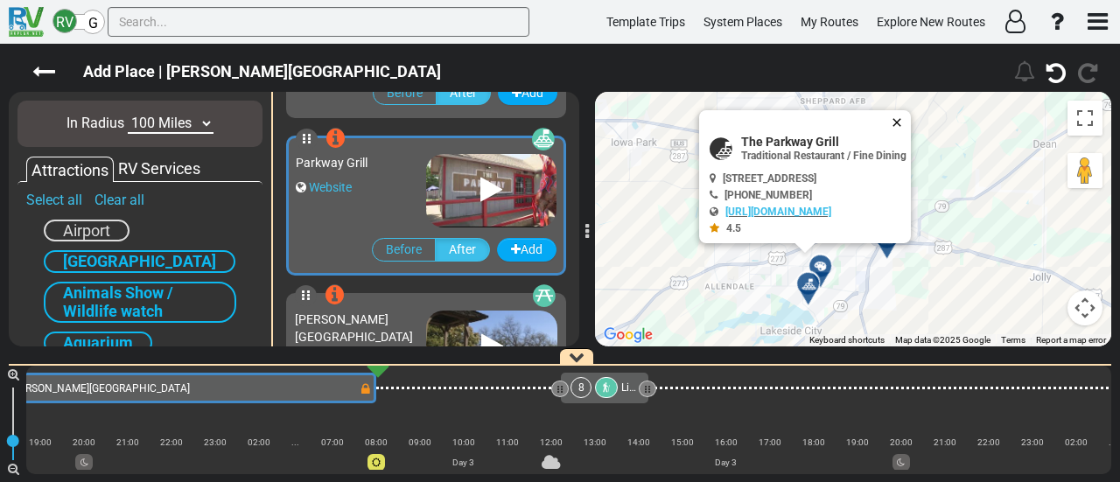
click at [911, 113] on button "Close" at bounding box center [900, 122] width 21 height 25
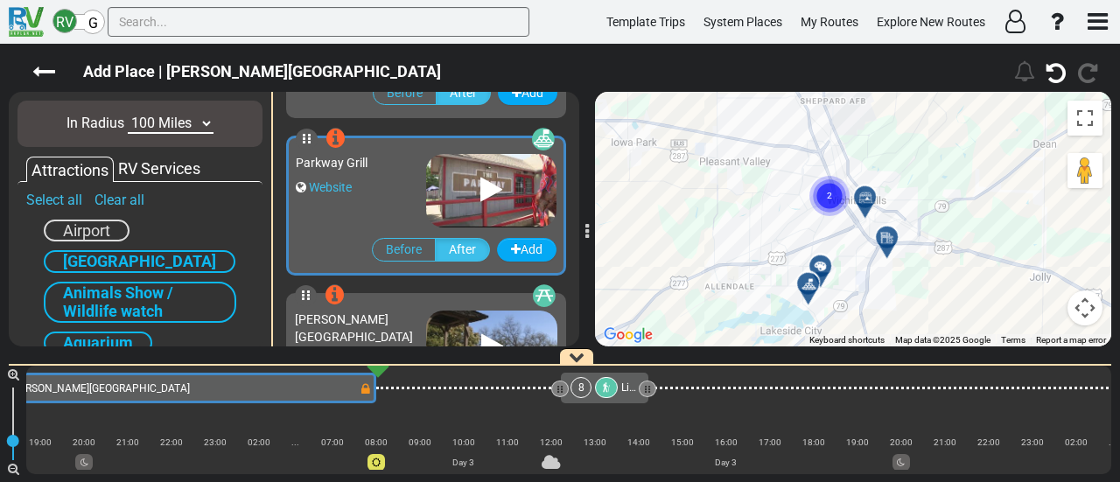
click at [825, 195] on circle "Cluster of 2 markers" at bounding box center [830, 196] width 40 height 40
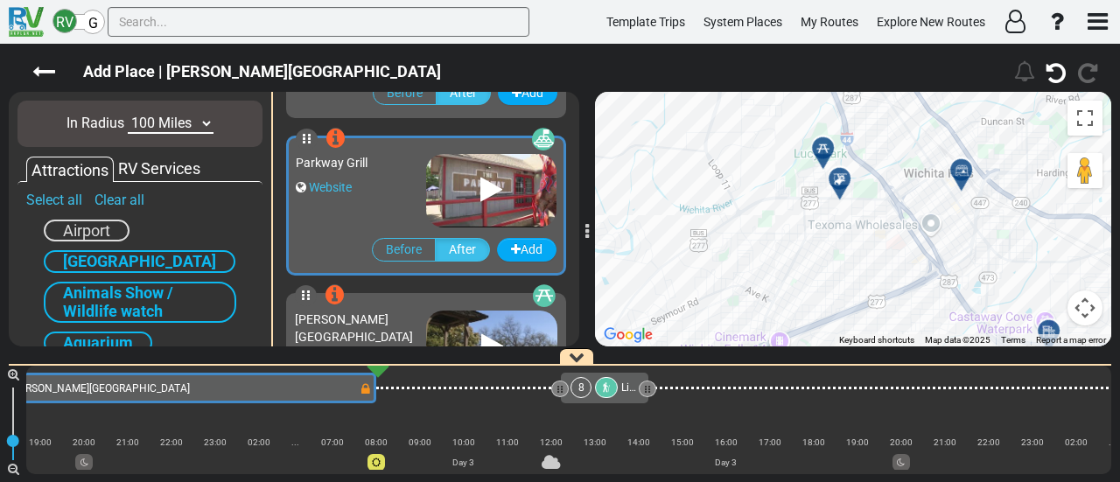
drag, startPoint x: 826, startPoint y: 123, endPoint x: 837, endPoint y: 213, distance: 89.9
click at [837, 213] on div "To activate drag with keyboard, press Alt + Enter. Once in keyboard drag state,…" at bounding box center [853, 219] width 516 height 255
click at [838, 179] on icon at bounding box center [841, 179] width 18 height 14
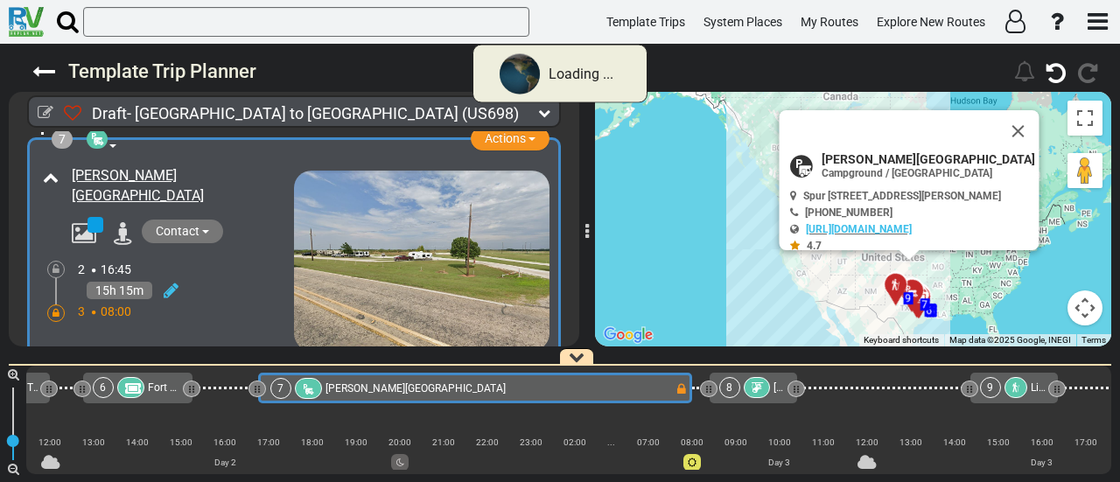
scroll to position [0, 916]
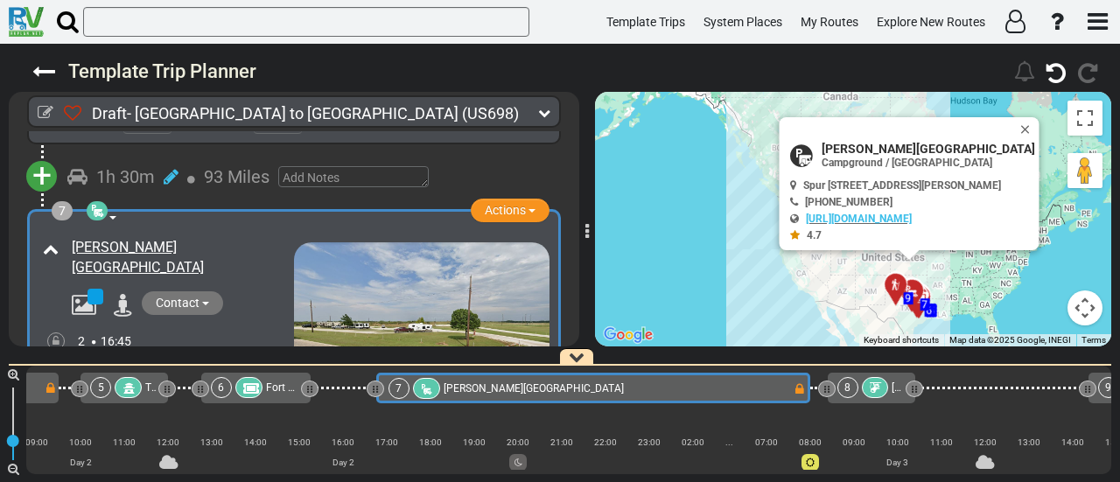
click at [884, 389] on div at bounding box center [875, 387] width 27 height 21
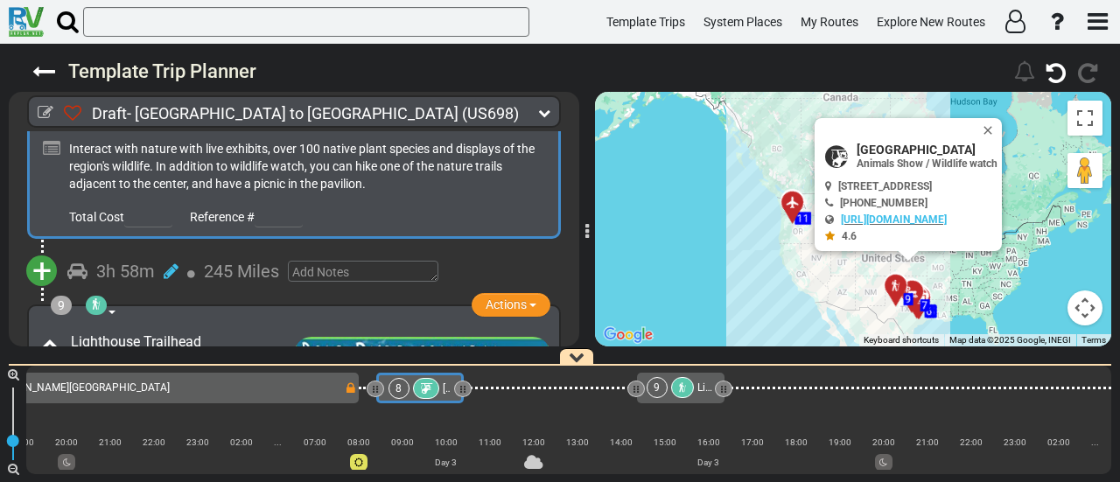
scroll to position [2621, 0]
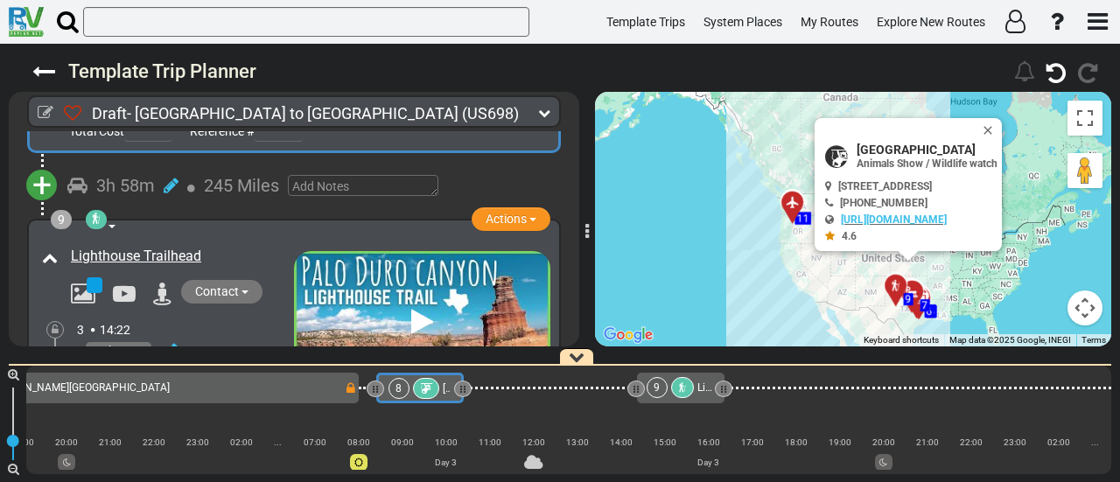
click at [47, 167] on span "+" at bounding box center [41, 185] width 19 height 40
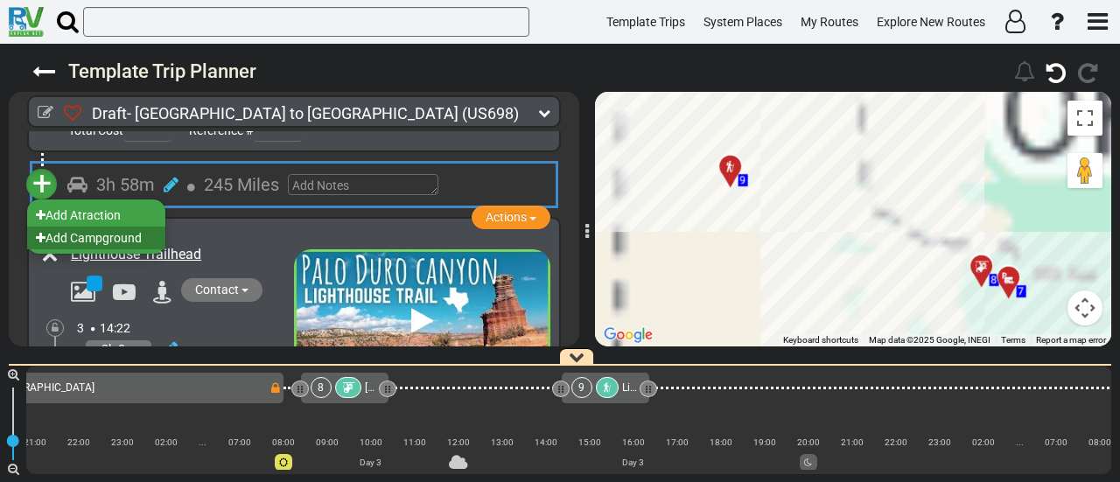
scroll to position [0, 1455]
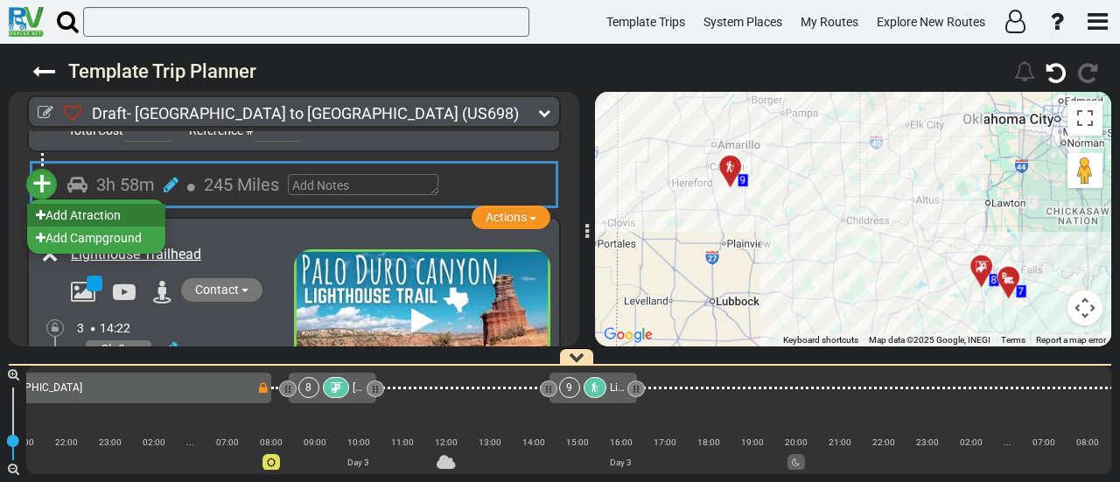
click at [130, 204] on li "Add Atraction" at bounding box center [96, 215] width 138 height 23
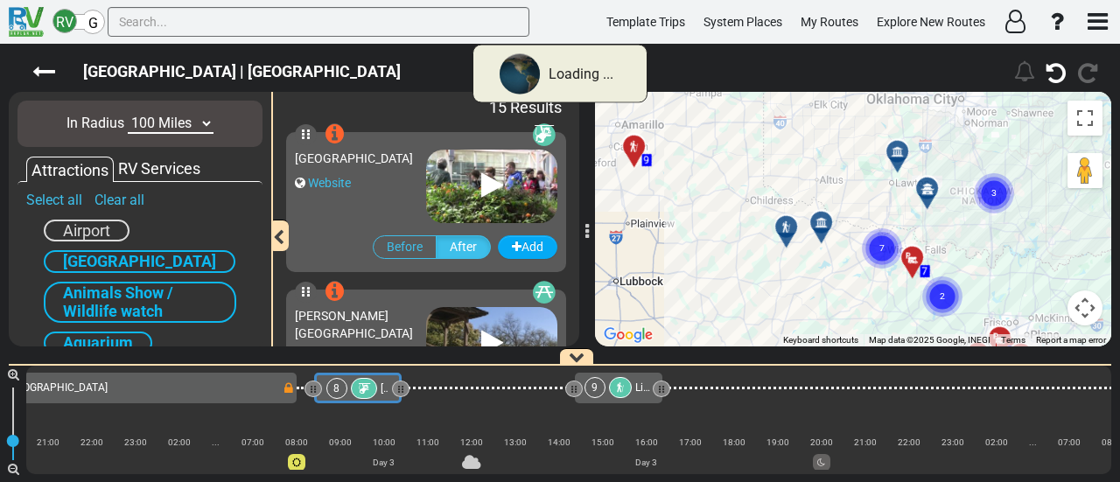
scroll to position [0, 1367]
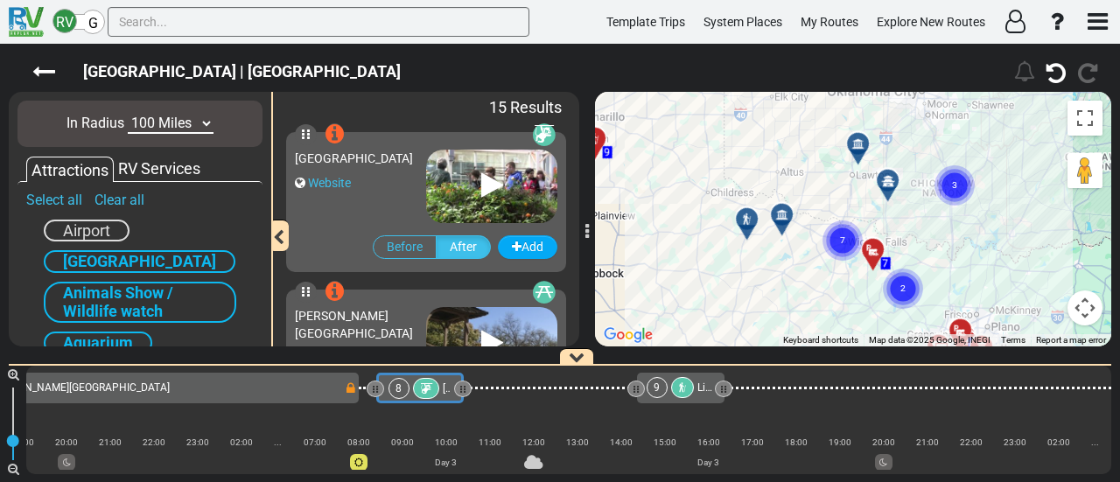
click at [173, 129] on select "10 Miles 50 Miles 100 Miles 250 Miles 500 Miles 1000 Miles" at bounding box center [171, 124] width 86 height 20
select select "number:10"
click at [128, 114] on select "10 Miles 50 Miles 100 Miles 250 Miles 500 Miles 1000 Miles" at bounding box center [171, 124] width 86 height 20
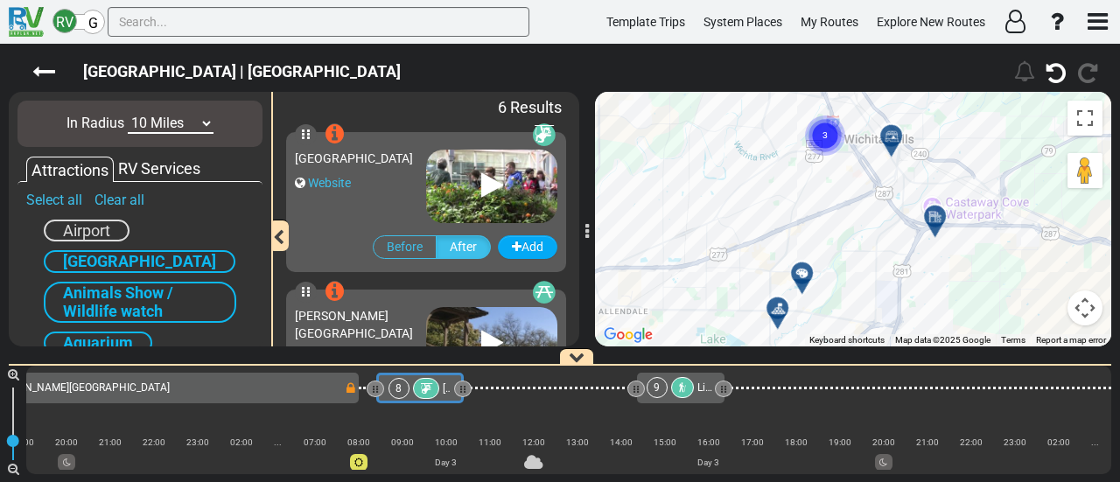
click at [779, 311] on div at bounding box center [783, 315] width 29 height 27
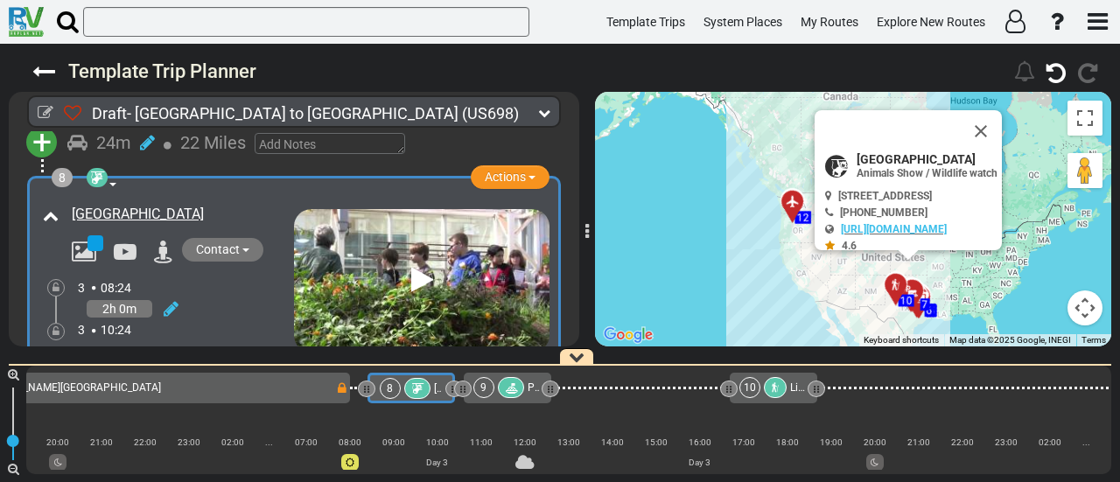
scroll to position [2271, 0]
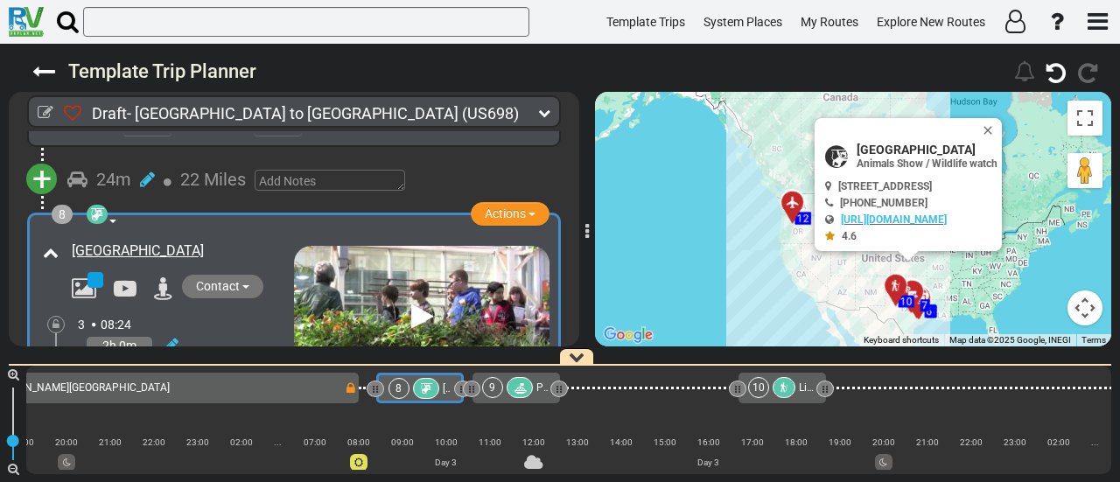
click at [427, 387] on icon at bounding box center [426, 389] width 15 height 12
click at [921, 146] on span "[GEOGRAPHIC_DATA]" at bounding box center [927, 150] width 141 height 14
copy div "[GEOGRAPHIC_DATA]"
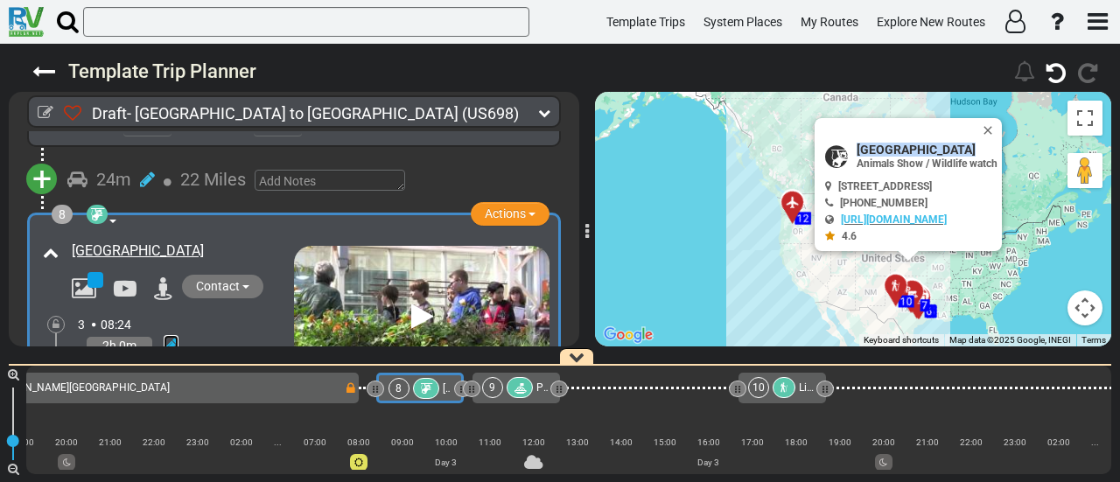
click at [172, 337] on icon at bounding box center [171, 346] width 15 height 18
click at [148, 312] on icon at bounding box center [147, 326] width 16 height 28
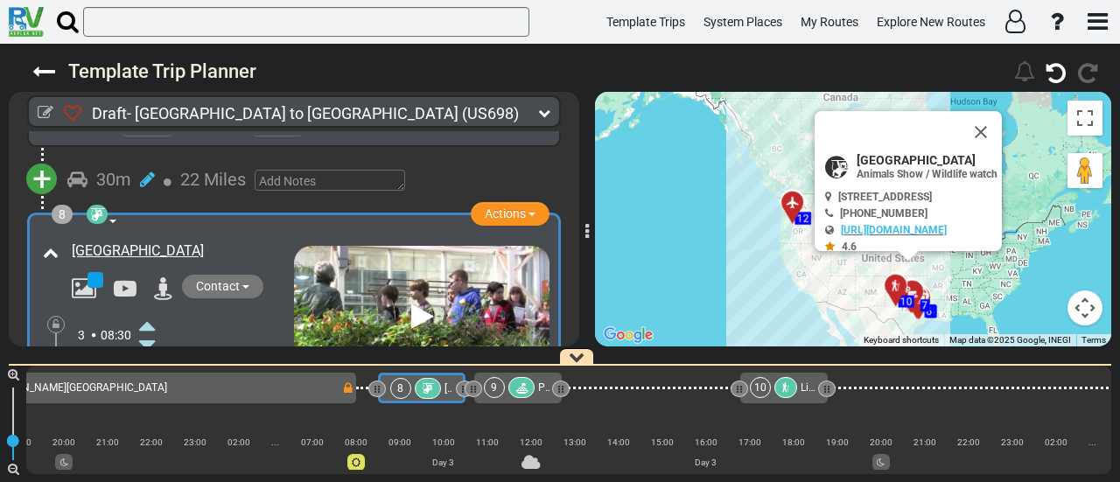
scroll to position [2358, 0]
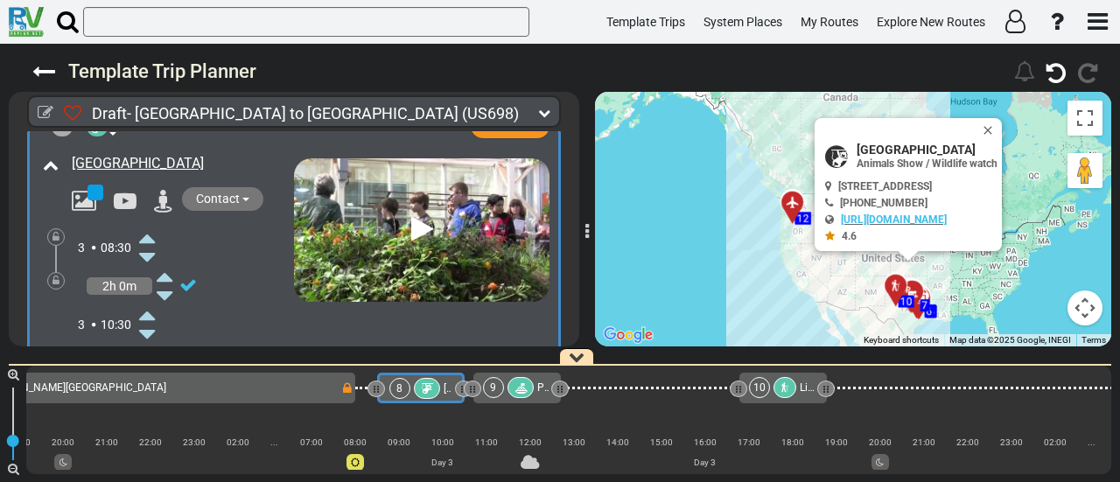
click at [151, 301] on icon at bounding box center [147, 315] width 16 height 28
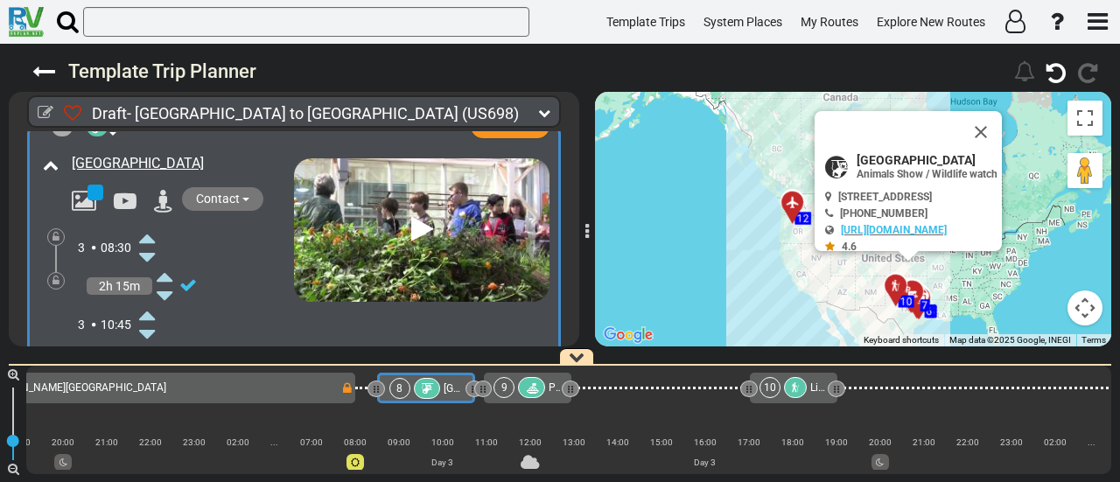
click at [151, 301] on icon at bounding box center [147, 315] width 16 height 28
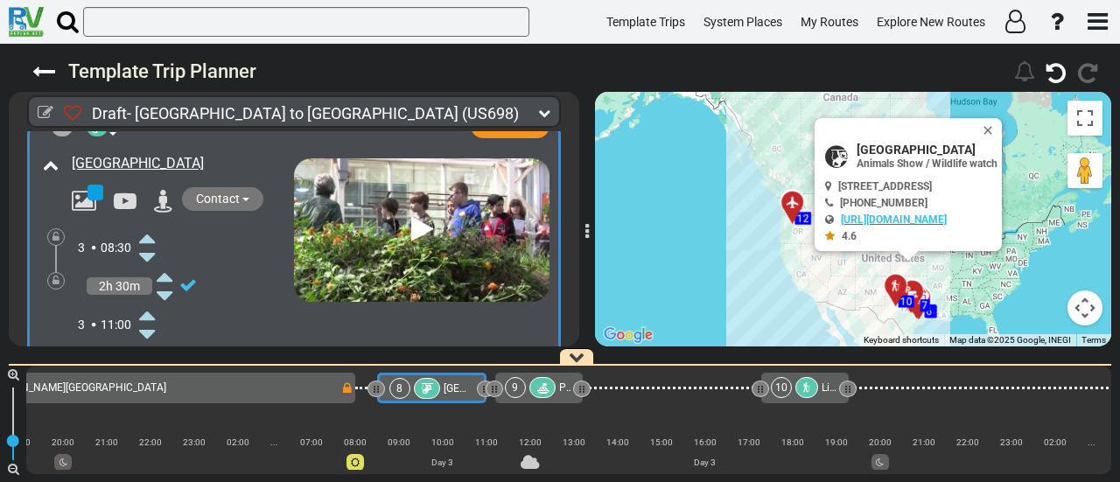
click at [539, 381] on div at bounding box center [543, 387] width 27 height 21
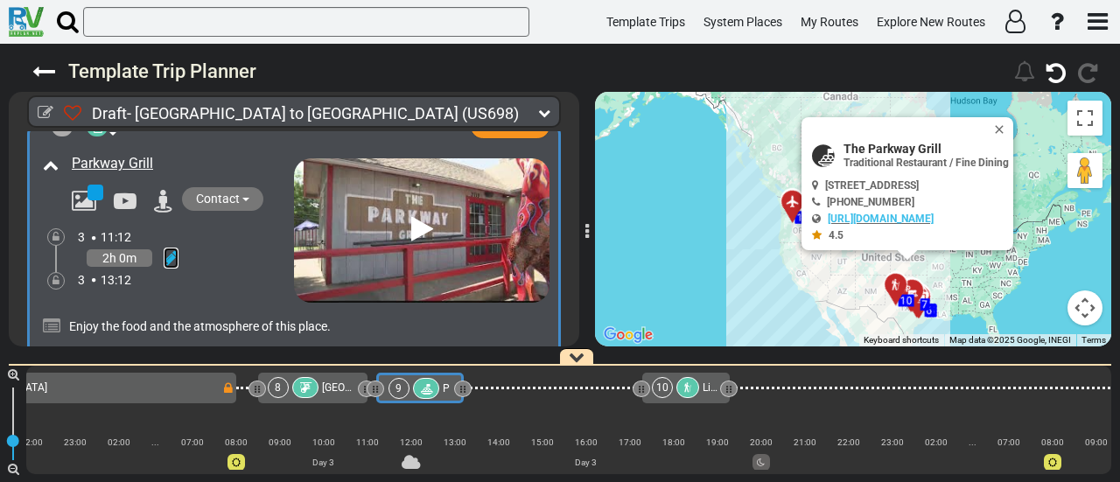
click at [173, 249] on icon at bounding box center [171, 258] width 15 height 18
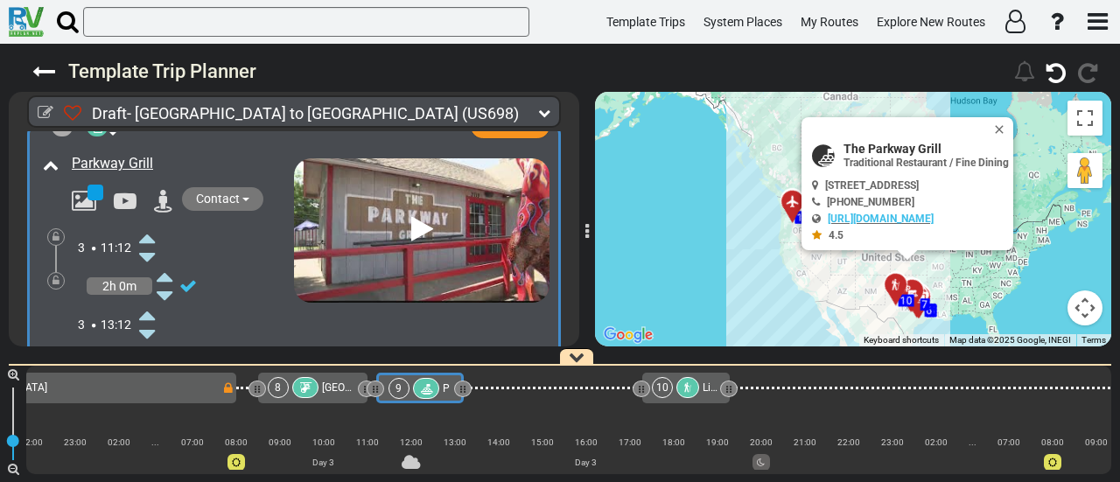
click at [144, 224] on icon at bounding box center [147, 238] width 16 height 28
click at [1014, 128] on button "Close" at bounding box center [1003, 129] width 21 height 25
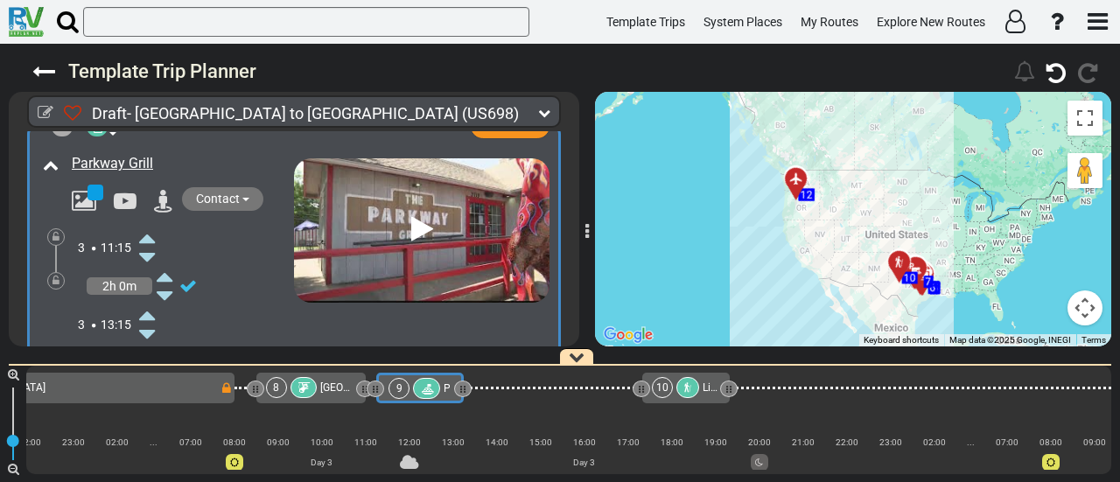
drag, startPoint x: 658, startPoint y: 305, endPoint x: 662, endPoint y: 281, distance: 24.8
click at [662, 281] on div "To activate drag with keyboard, press Alt + Enter. Once in keyboard drag state,…" at bounding box center [853, 219] width 516 height 255
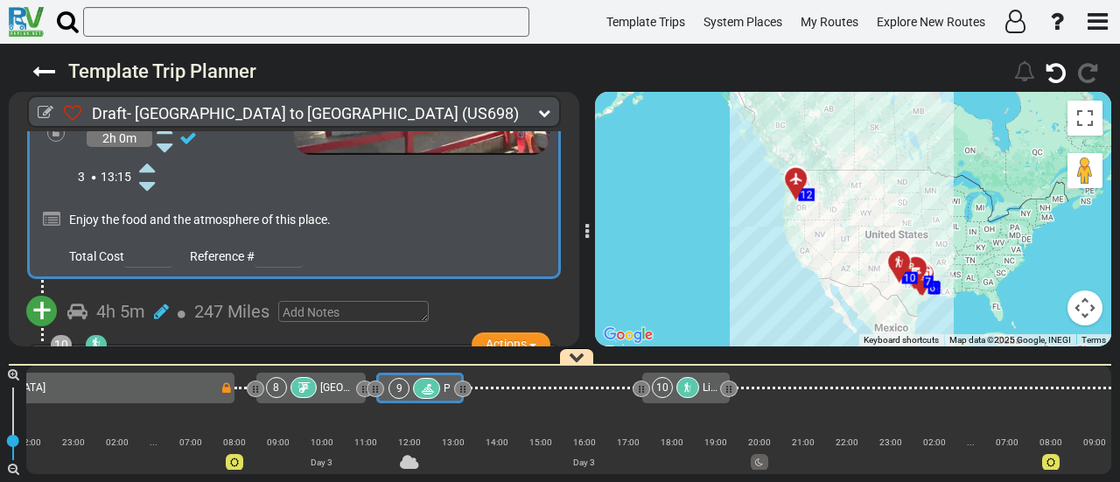
scroll to position [2929, 0]
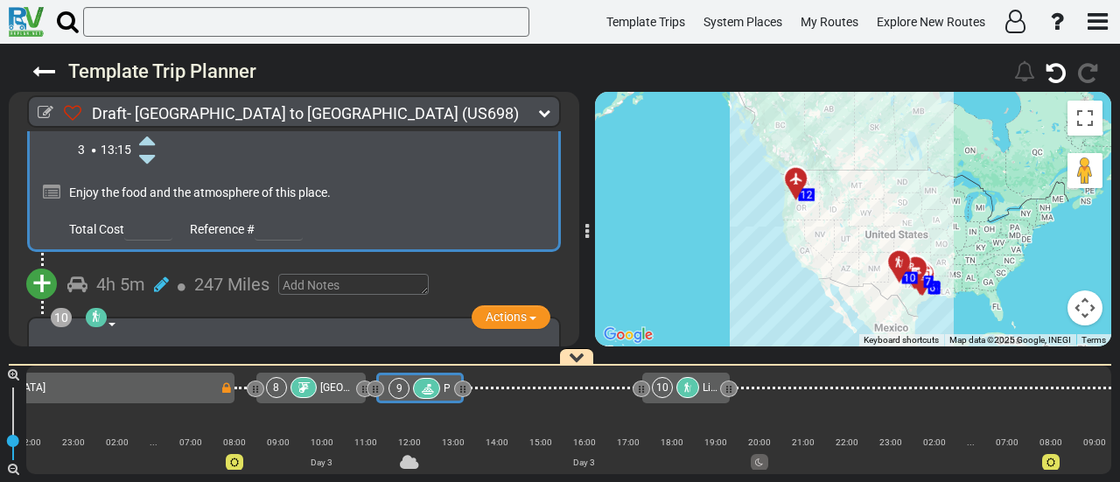
click at [45, 269] on span "+" at bounding box center [41, 283] width 19 height 40
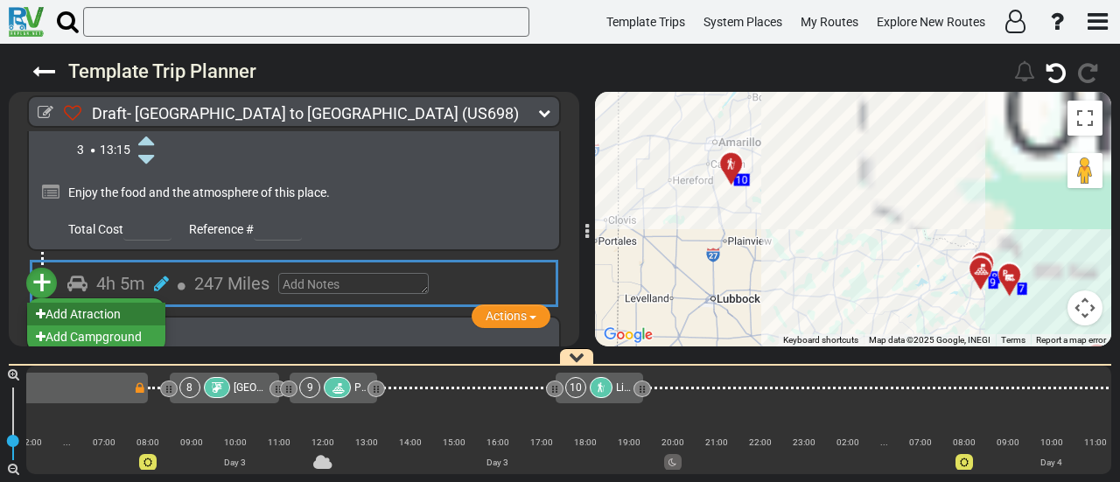
scroll to position [0, 1579]
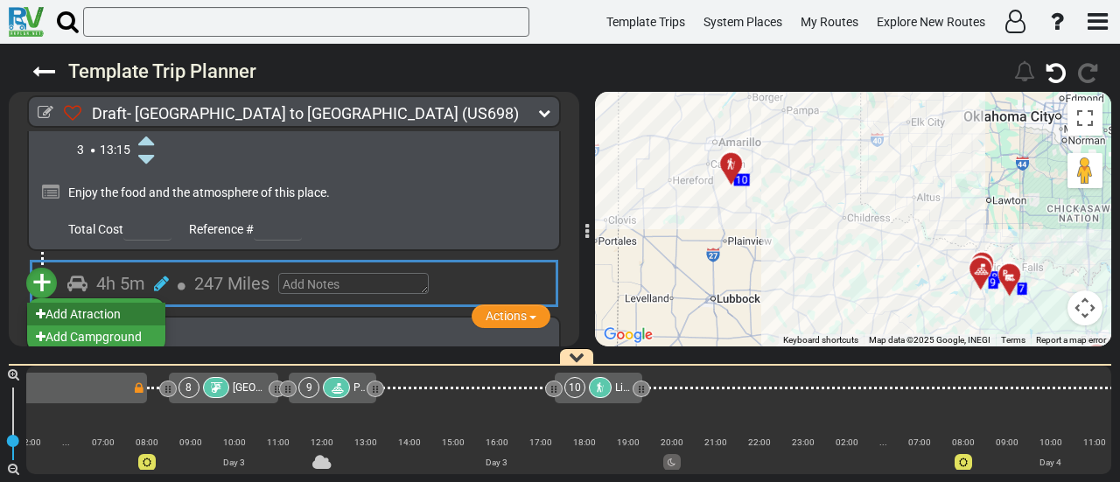
click at [100, 303] on li "Add Atraction" at bounding box center [96, 314] width 138 height 23
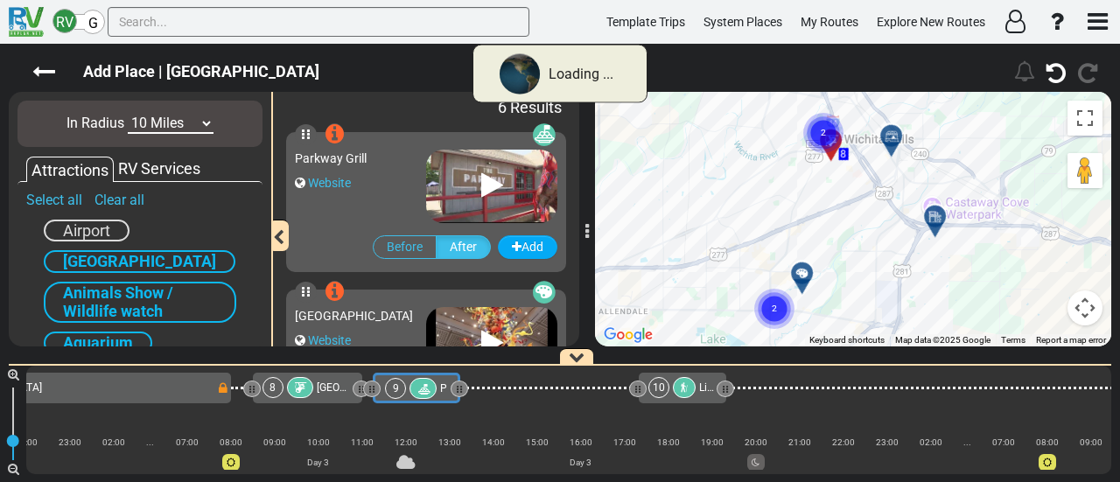
scroll to position [0, 1492]
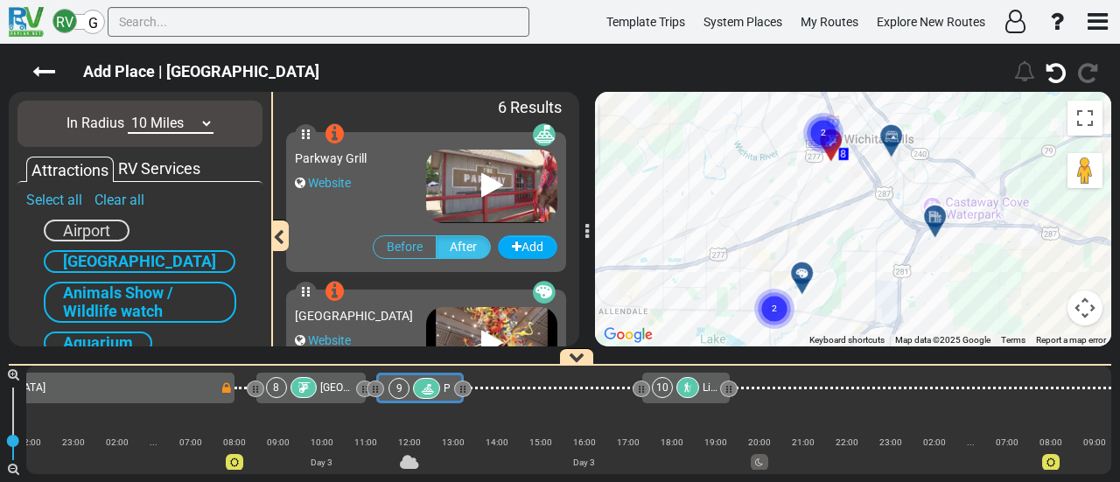
click at [806, 272] on div at bounding box center [808, 280] width 29 height 27
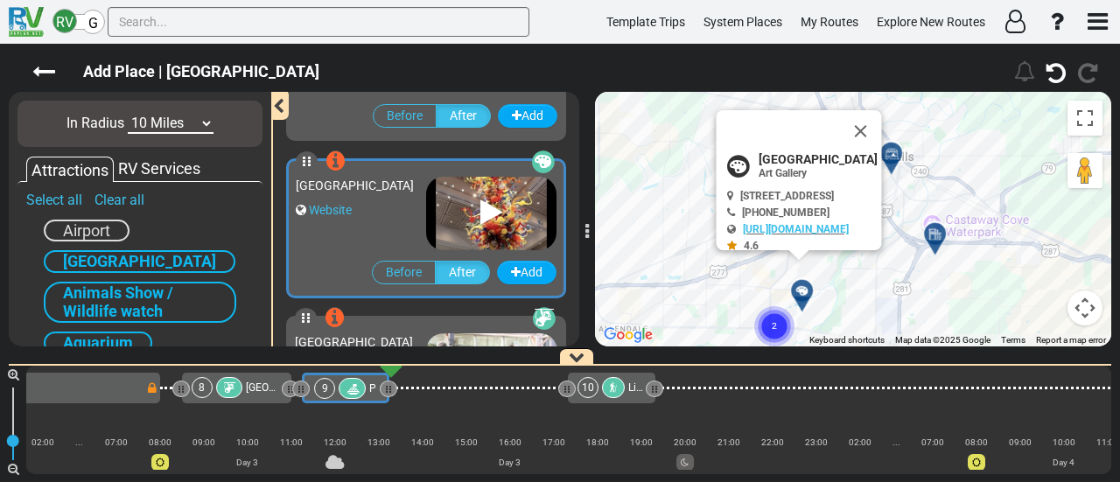
scroll to position [0, 1579]
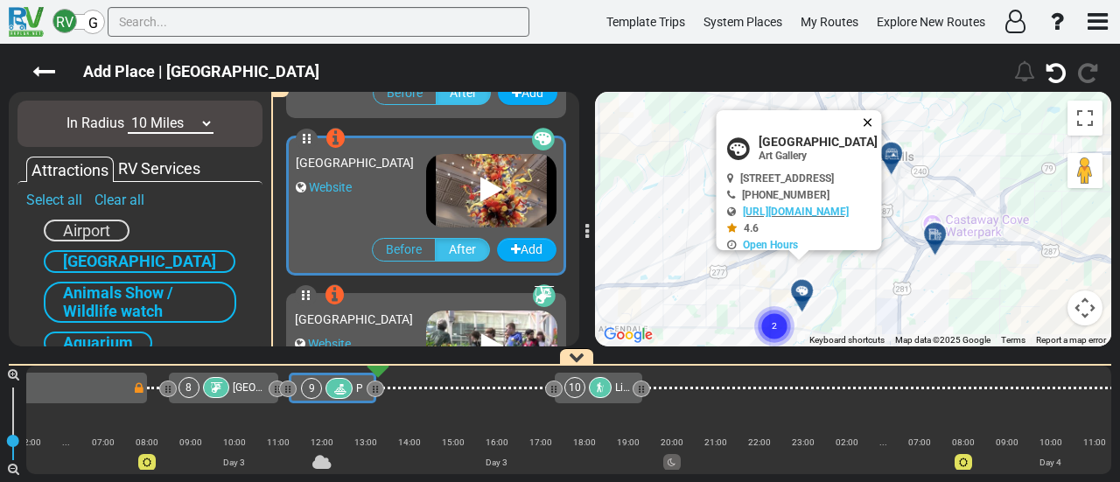
click at [882, 120] on button "Close" at bounding box center [871, 122] width 21 height 25
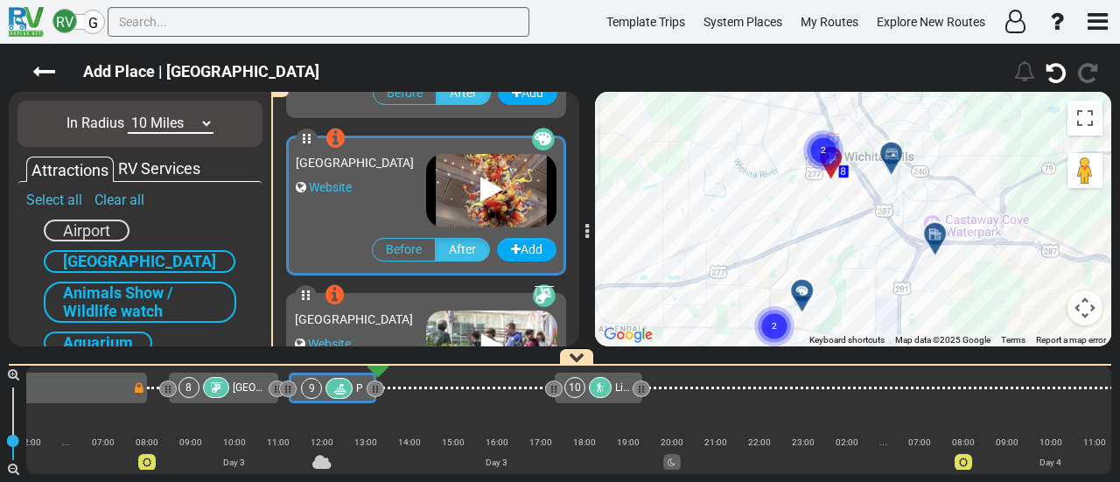
click at [1083, 314] on button "Map camera controls" at bounding box center [1085, 308] width 35 height 35
click at [1042, 317] on button "Zoom out" at bounding box center [1041, 308] width 35 height 35
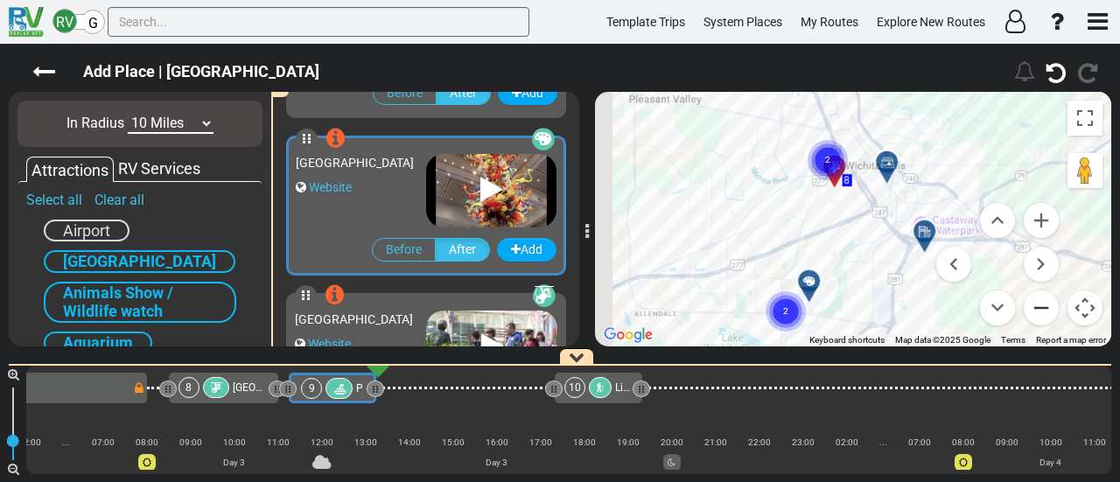
click at [1042, 317] on button "Zoom out" at bounding box center [1041, 308] width 35 height 35
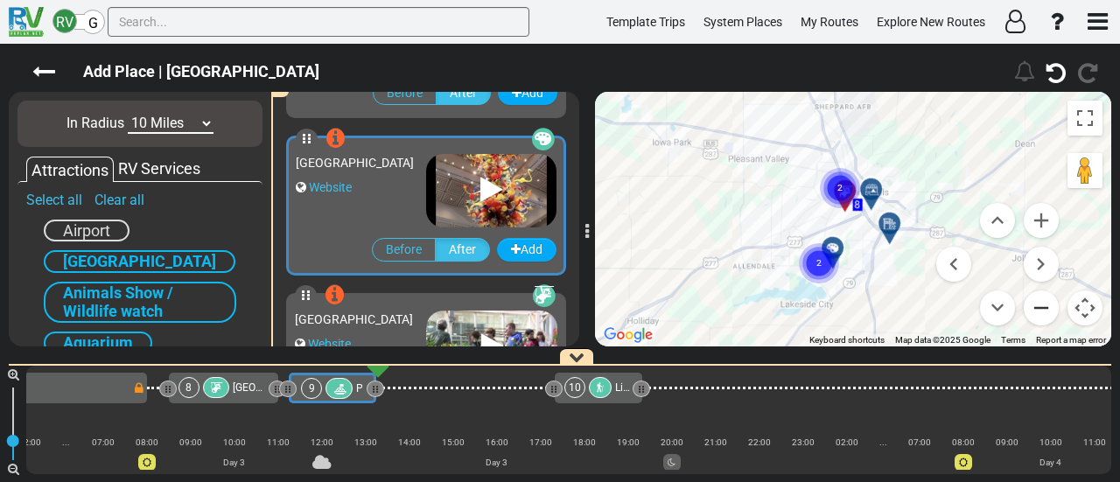
click at [1042, 317] on button "Zoom out" at bounding box center [1041, 308] width 35 height 35
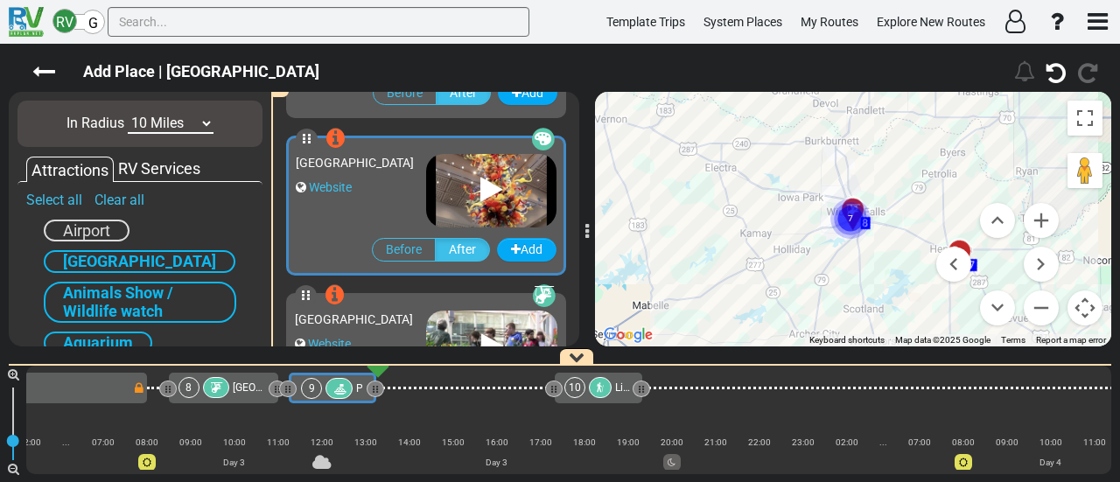
click at [156, 120] on select "10 Miles 50 Miles 100 Miles 250 Miles 500 Miles 1000 Miles" at bounding box center [171, 124] width 86 height 20
select select "number:100"
click at [128, 114] on select "10 Miles 50 Miles 100 Miles 250 Miles 500 Miles 1000 Miles" at bounding box center [171, 124] width 86 height 20
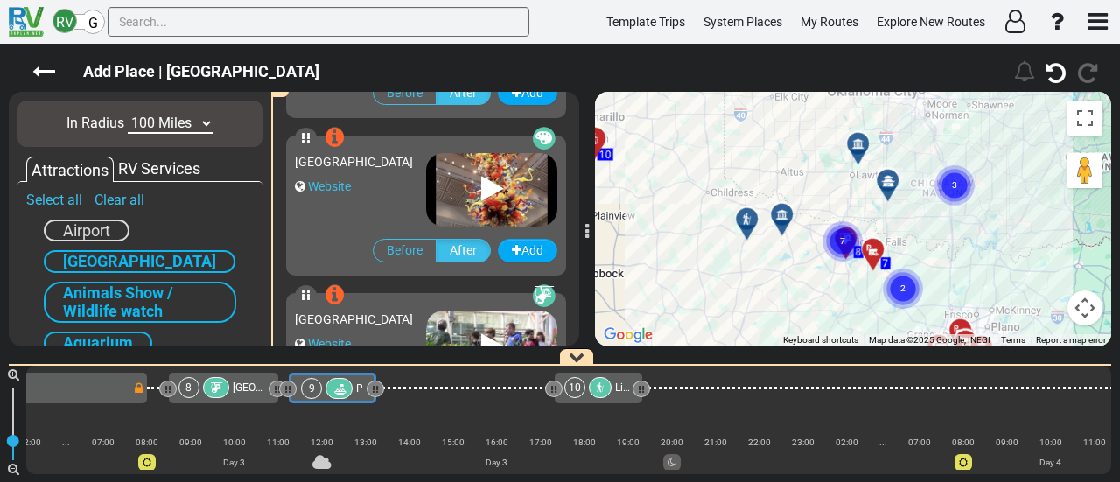
click at [780, 224] on div at bounding box center [788, 221] width 29 height 27
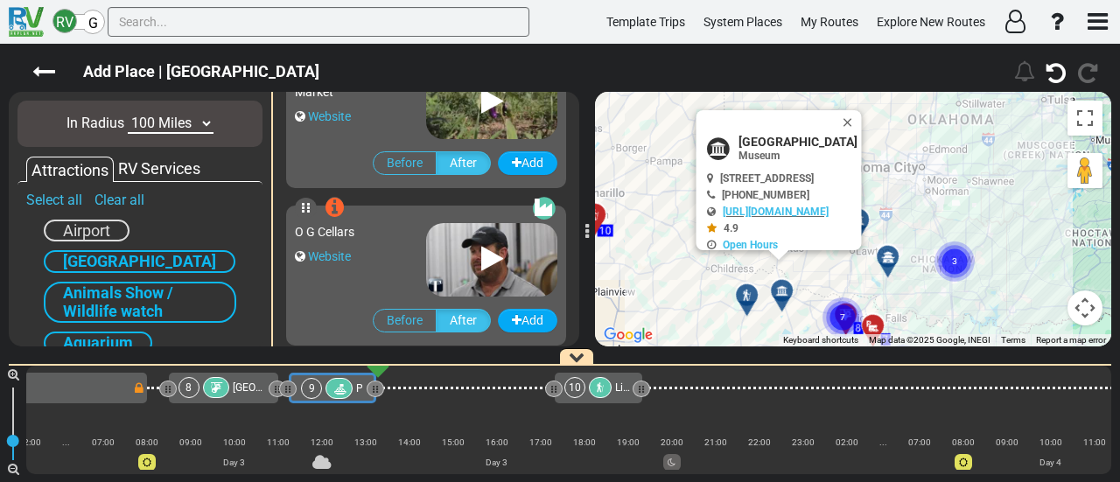
scroll to position [1099, 0]
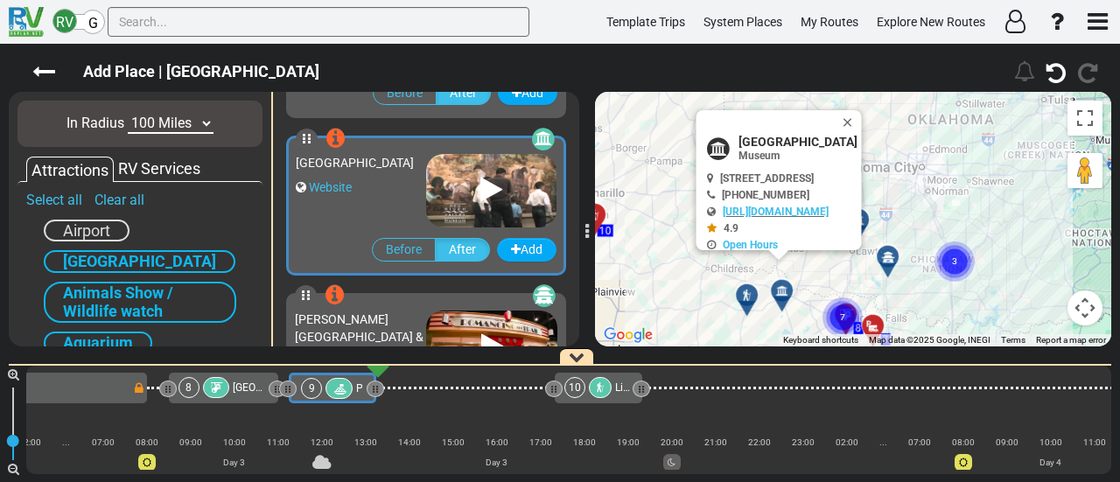
click at [743, 302] on div at bounding box center [753, 302] width 29 height 27
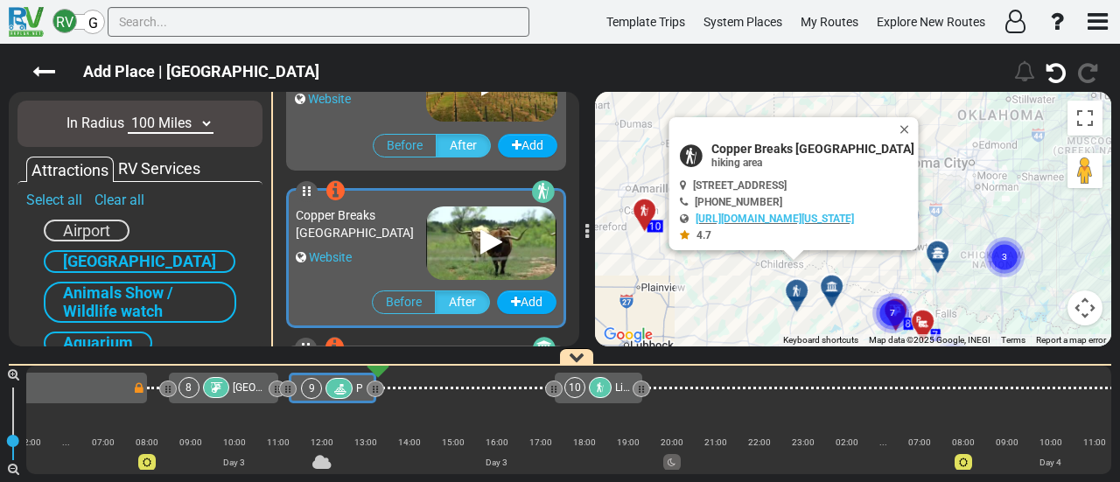
scroll to position [1572, 0]
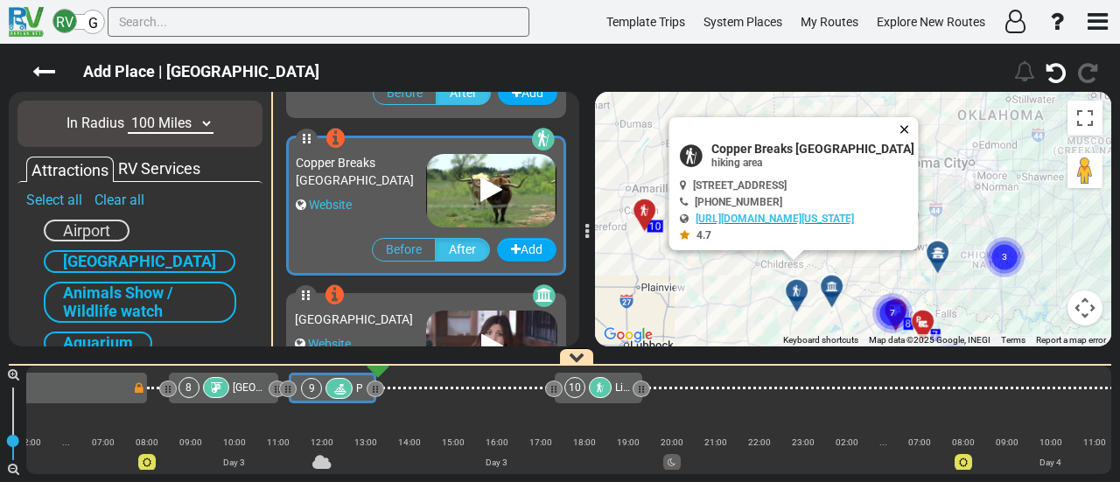
click at [917, 123] on button "Close" at bounding box center [908, 129] width 21 height 25
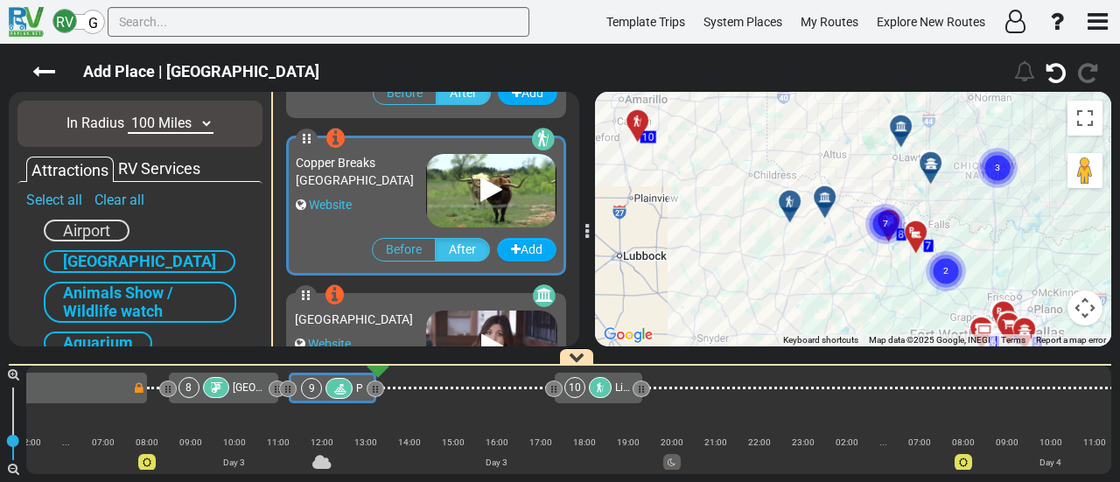
drag, startPoint x: 846, startPoint y: 166, endPoint x: 842, endPoint y: 151, distance: 15.5
click at [842, 151] on div "To activate drag with keyboard, press Alt + Enter. Once in keyboard drag state,…" at bounding box center [853, 219] width 516 height 255
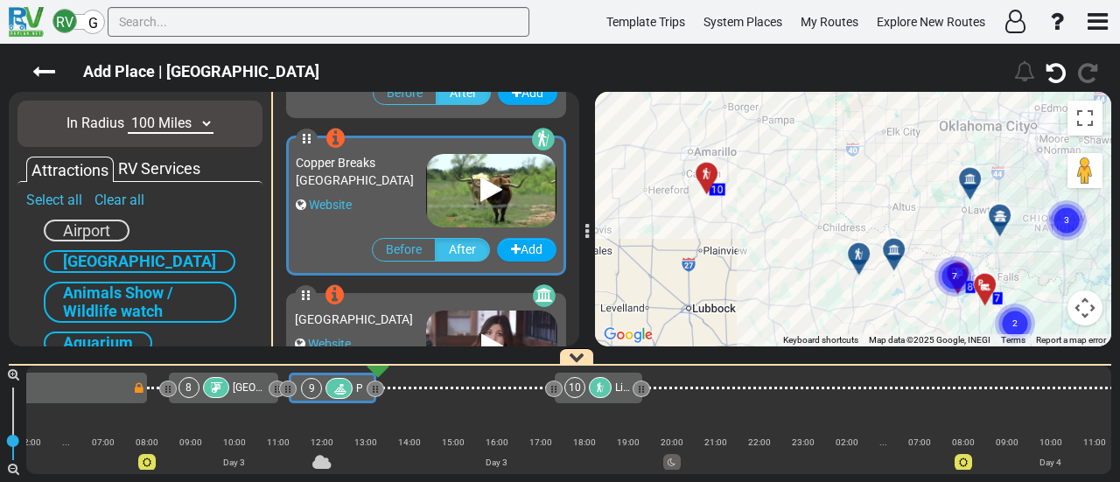
drag, startPoint x: 842, startPoint y: 151, endPoint x: 911, endPoint y: 206, distance: 87.9
click at [911, 206] on div "To activate drag with keyboard, press Alt + Enter. Once in keyboard drag state,…" at bounding box center [853, 219] width 516 height 255
click at [148, 174] on div "RV Services" at bounding box center [159, 169] width 91 height 23
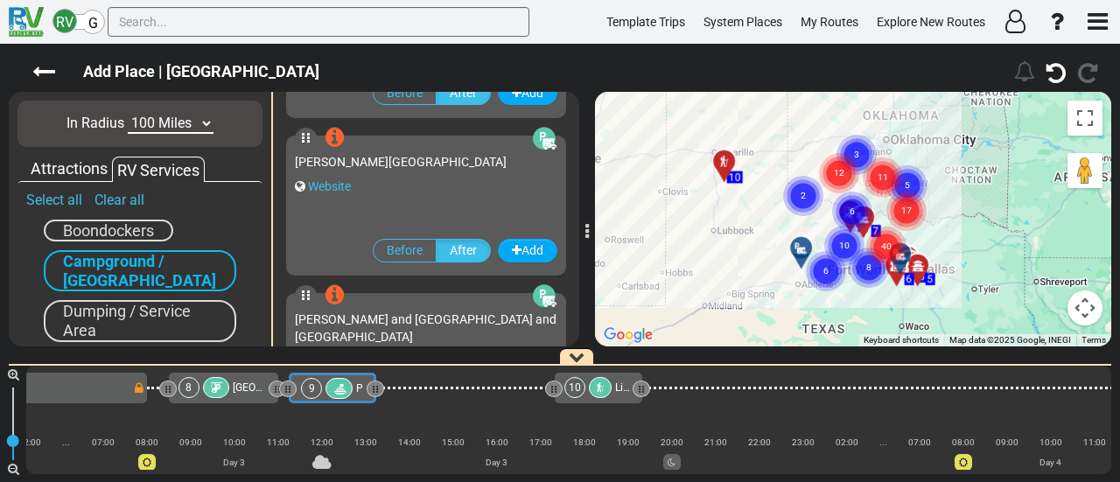
click at [813, 191] on circle "Cluster of 2 markers" at bounding box center [803, 196] width 40 height 40
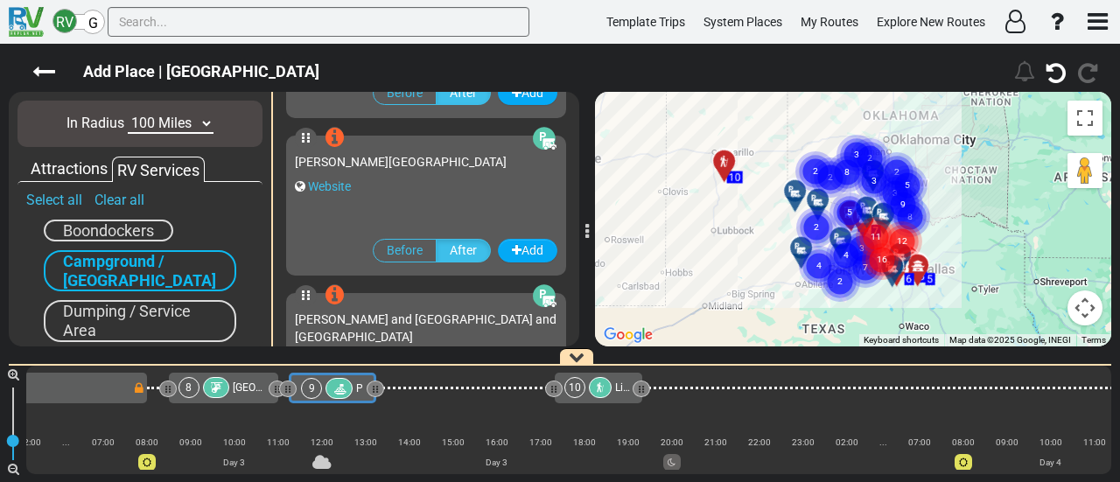
click at [798, 190] on icon "2" at bounding box center [816, 172] width 44 height 44
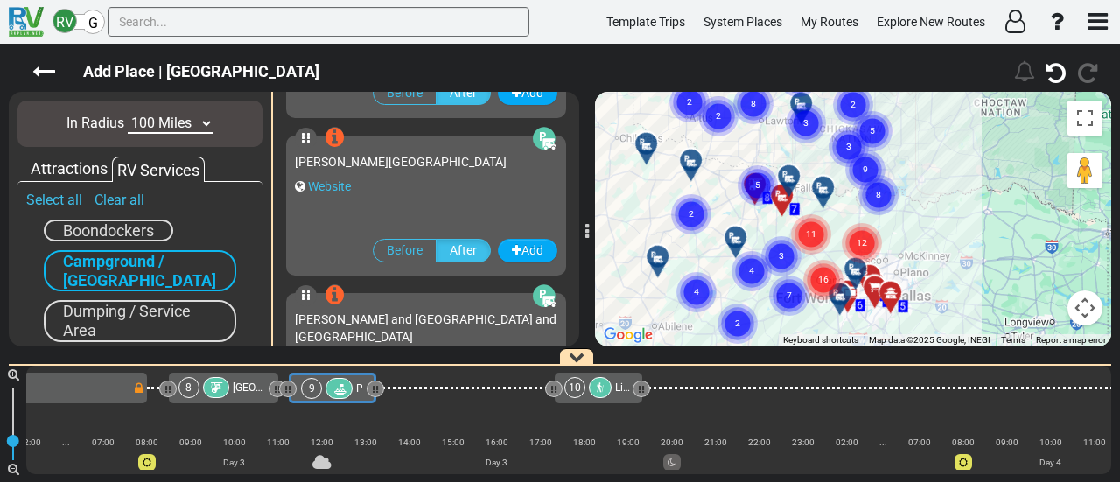
click at [942, 242] on div "To navigate, press the arrow keys. To activate drag with keyboard, press Alt + …" at bounding box center [853, 219] width 516 height 255
click at [649, 157] on div at bounding box center [652, 150] width 29 height 27
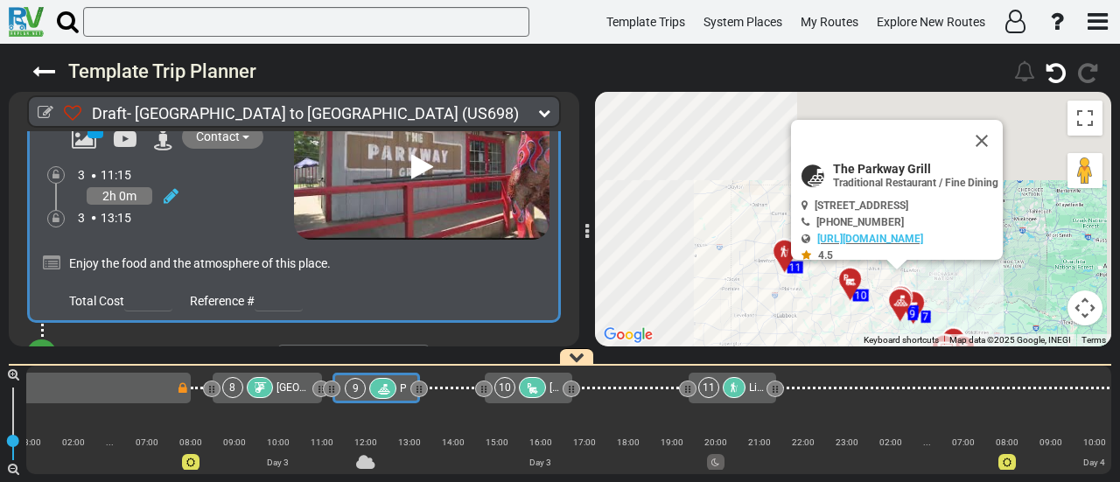
scroll to position [2679, 0]
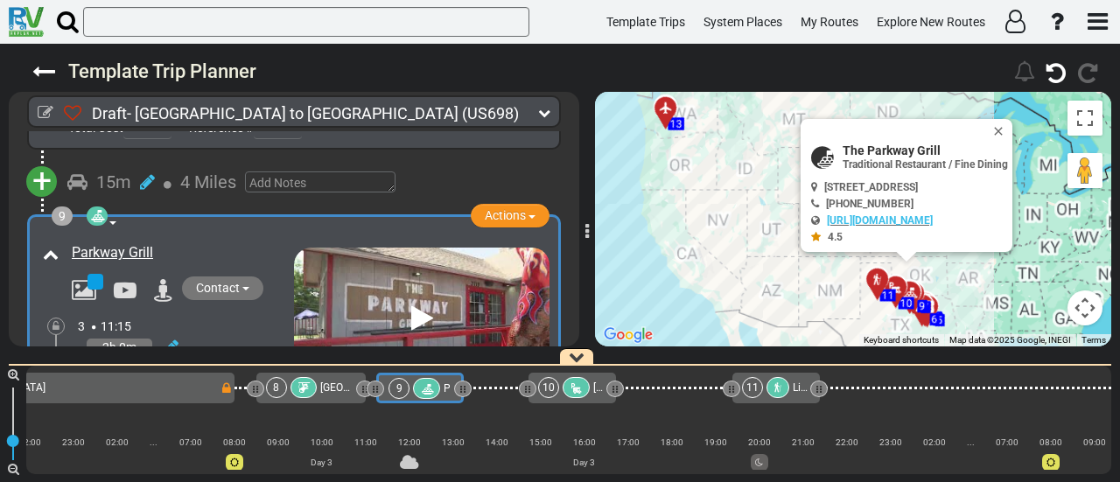
click at [572, 386] on icon at bounding box center [576, 389] width 15 height 12
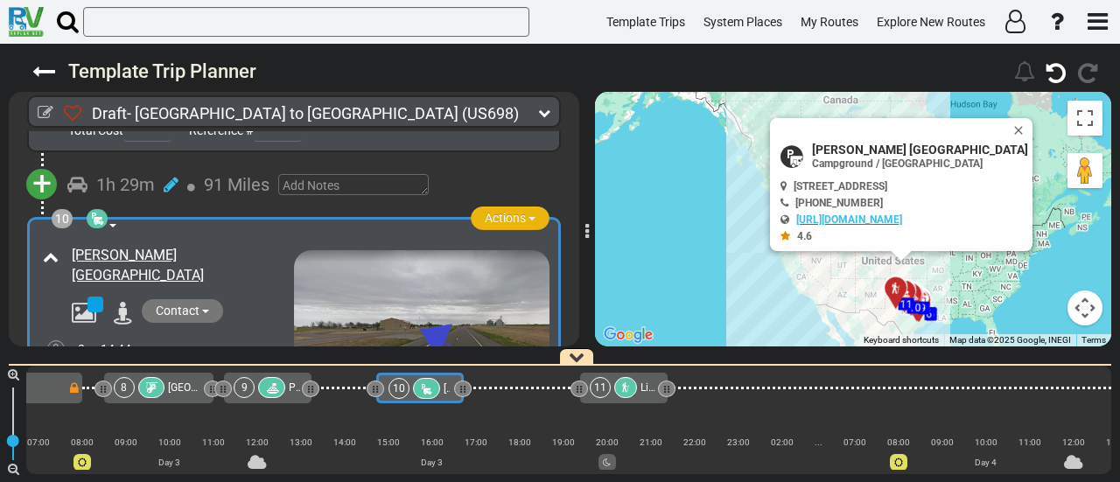
click at [485, 211] on span "Actions" at bounding box center [505, 218] width 41 height 14
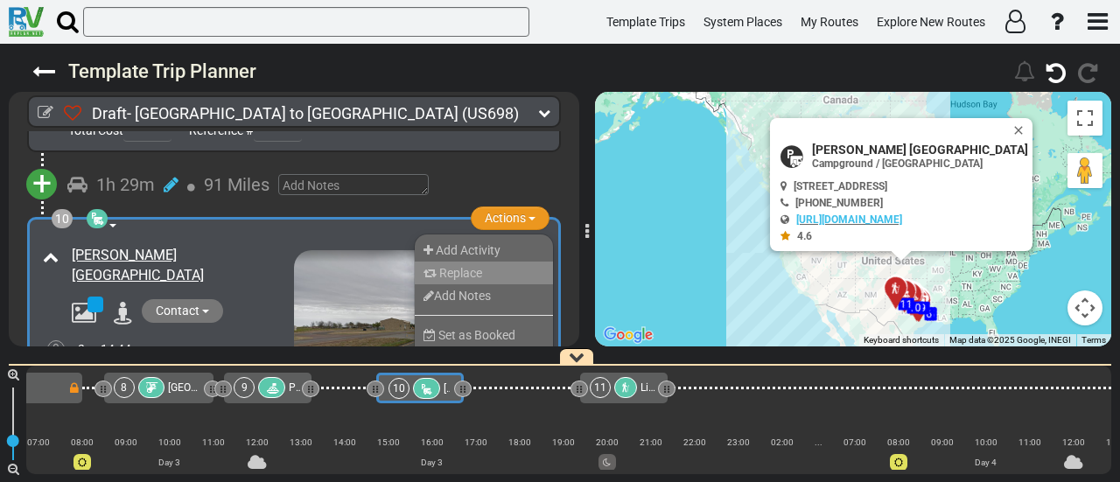
click at [483, 262] on li "Replace" at bounding box center [484, 273] width 138 height 23
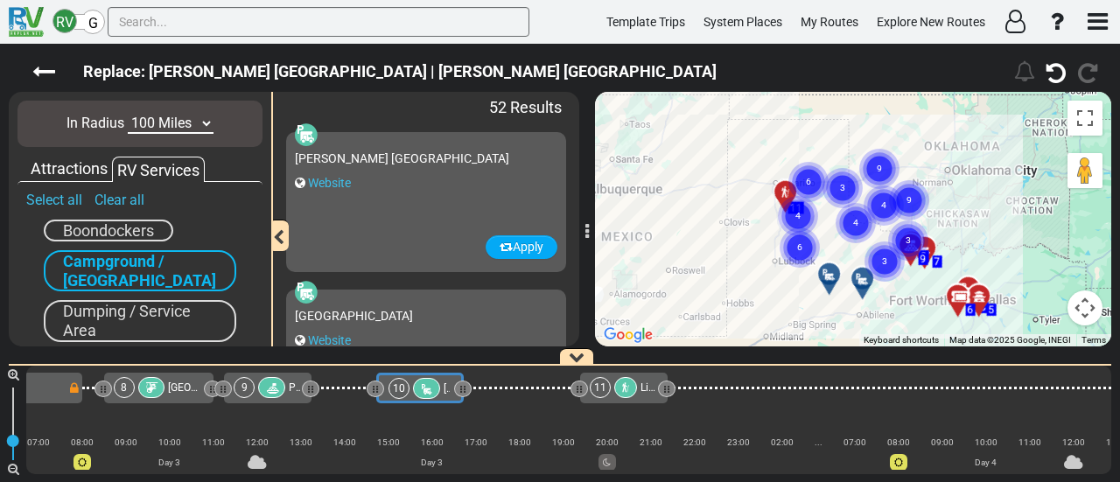
click at [180, 127] on select "10 Miles 50 Miles 100 Miles 250 Miles 500 Miles 1000 Miles" at bounding box center [171, 124] width 86 height 20
select select "number:50"
click at [128, 114] on select "10 Miles 50 Miles 100 Miles 250 Miles 500 Miles 1000 Miles" at bounding box center [171, 124] width 86 height 20
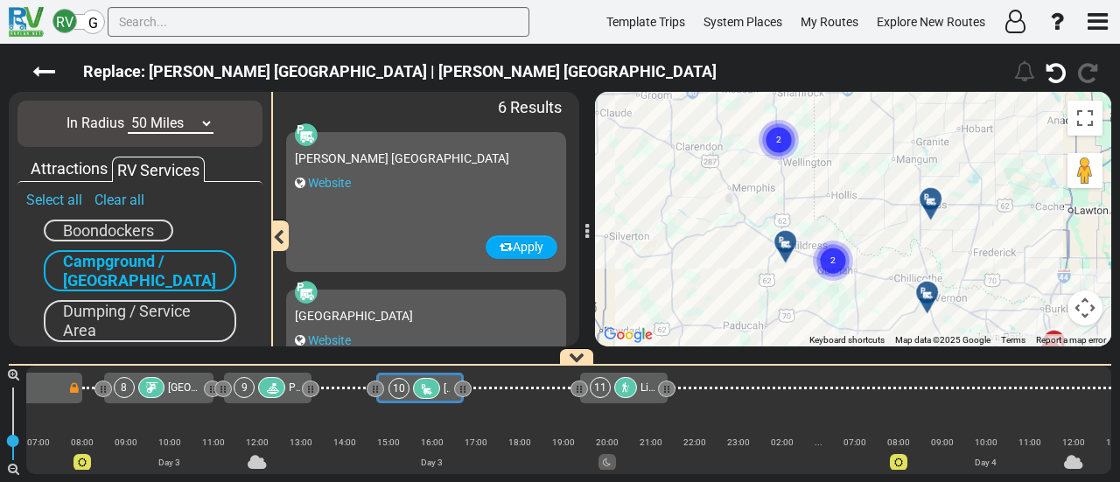
click at [788, 238] on icon at bounding box center [786, 242] width 18 height 14
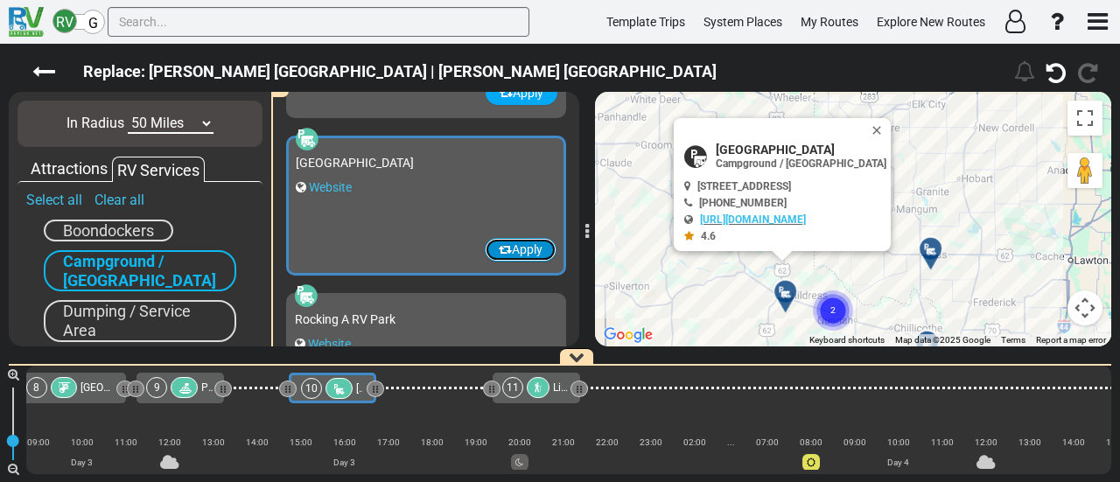
click at [513, 246] on button "Apply" at bounding box center [521, 250] width 72 height 24
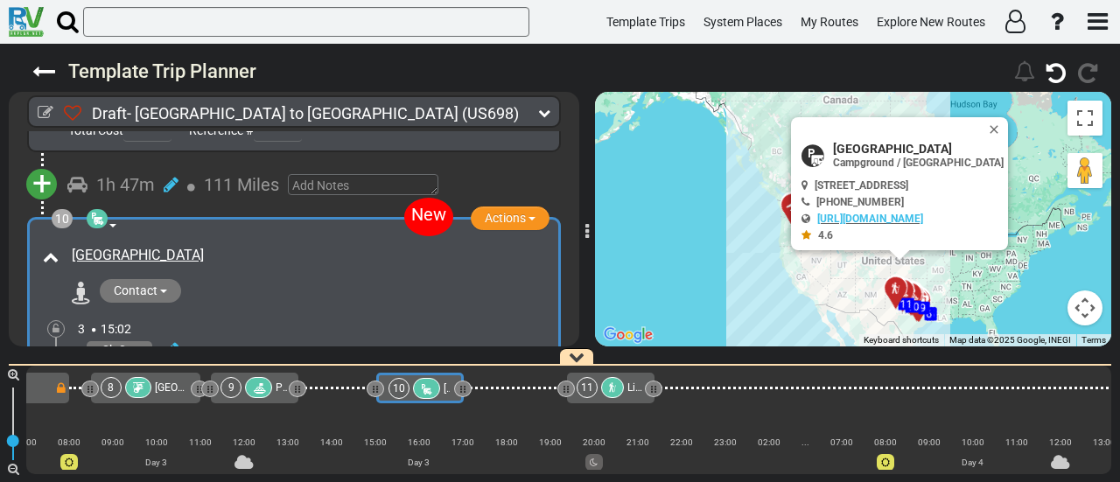
click at [123, 386] on div "8" at bounding box center [128, 387] width 55 height 21
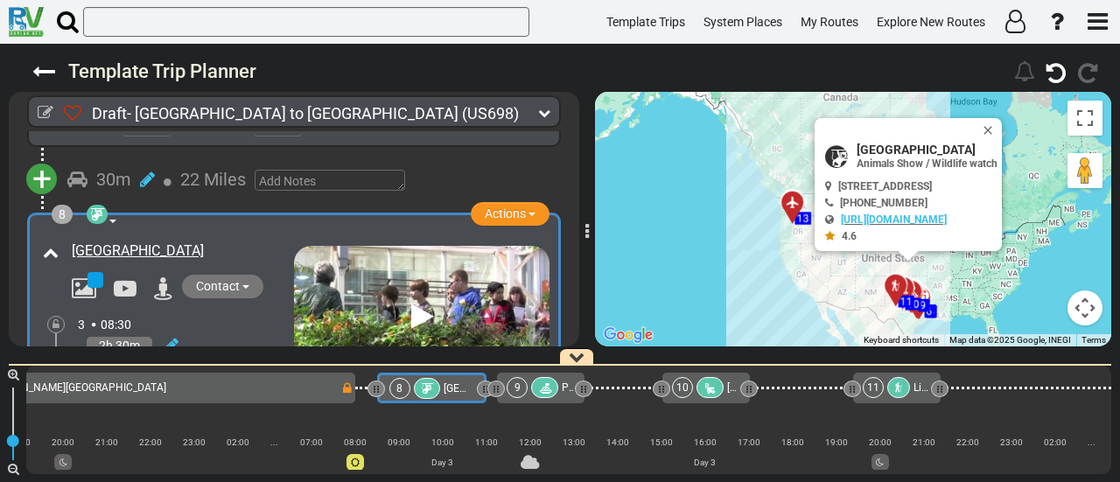
click at [711, 395] on icon at bounding box center [710, 389] width 15 height 12
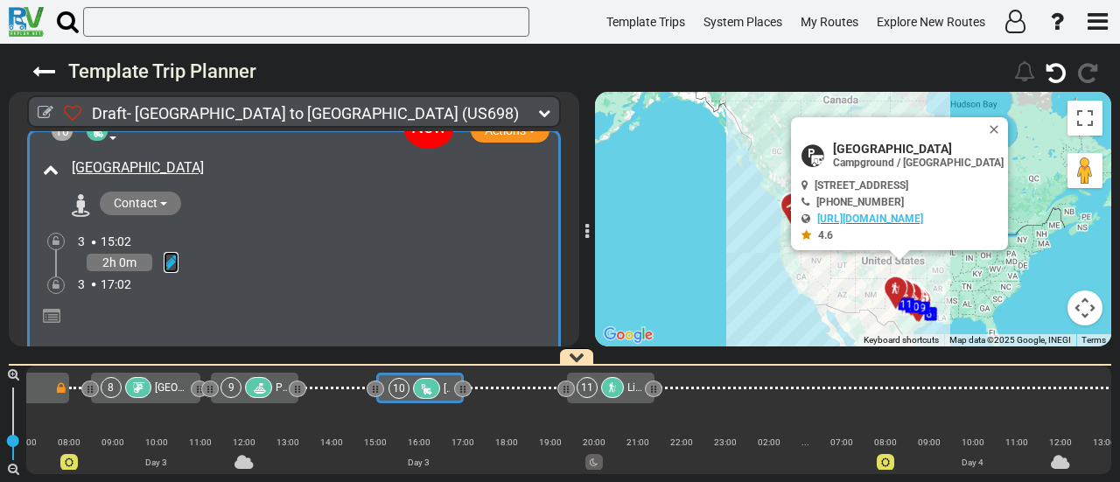
click at [174, 254] on icon at bounding box center [171, 263] width 15 height 18
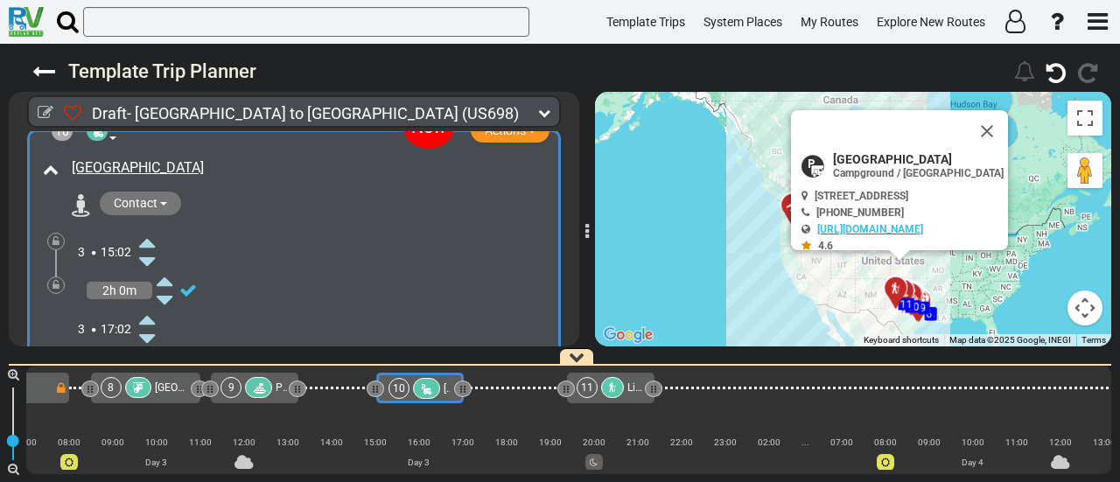
click at [144, 228] on icon at bounding box center [147, 242] width 16 height 28
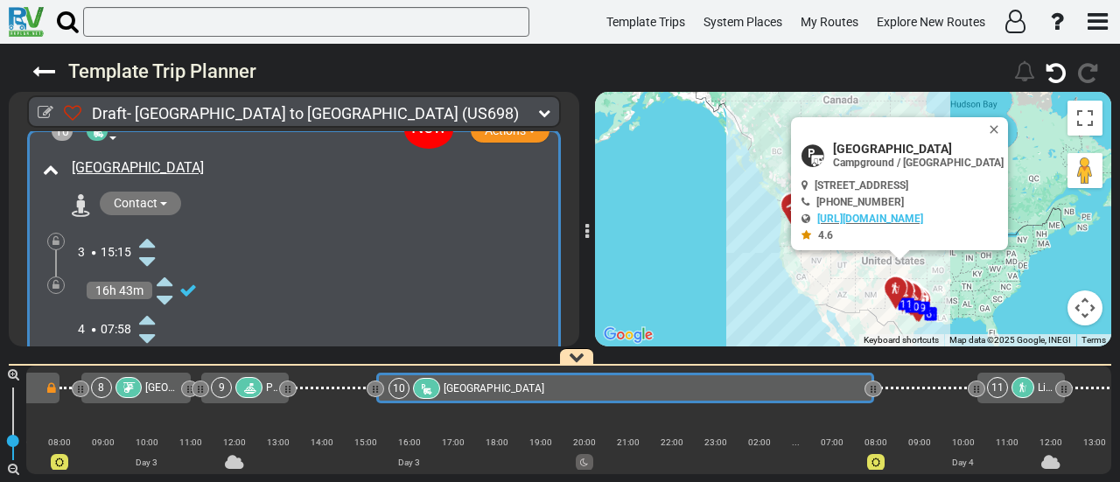
drag, startPoint x: 465, startPoint y: 391, endPoint x: 876, endPoint y: 440, distance: 414.3
click at [876, 440] on div "1 [GEOGRAPHIC_DATA]/[GEOGRAPHIC_DATA] DFW" at bounding box center [568, 420] width 1085 height 109
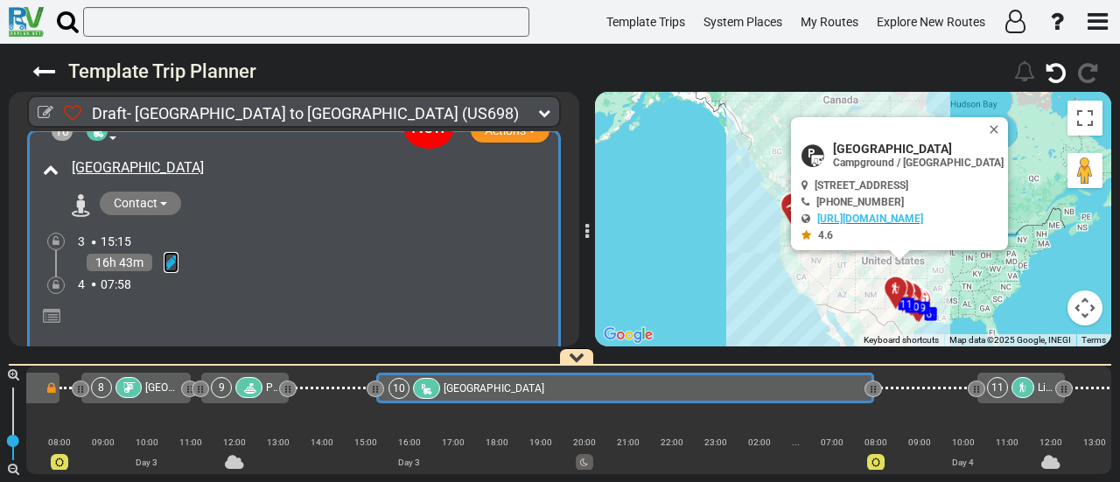
click at [172, 254] on icon at bounding box center [171, 263] width 15 height 18
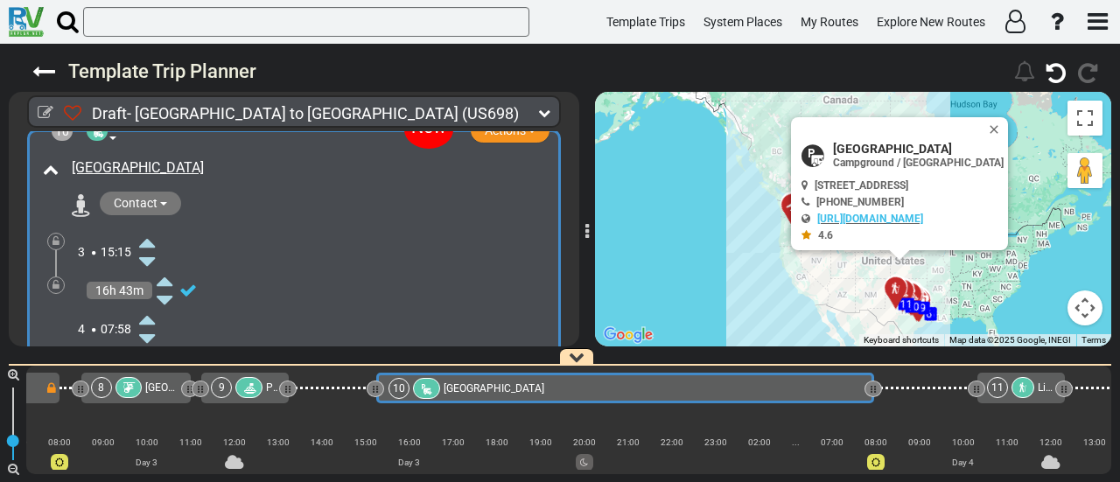
click at [151, 305] on icon at bounding box center [147, 319] width 16 height 28
click at [56, 280] on icon at bounding box center [56, 285] width 7 height 11
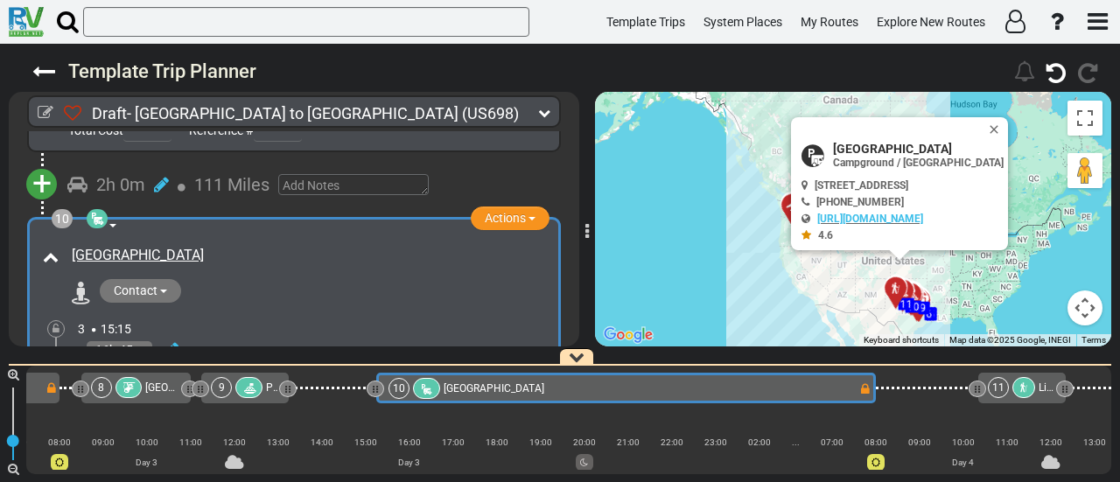
click at [1015, 389] on div at bounding box center [1024, 387] width 23 height 21
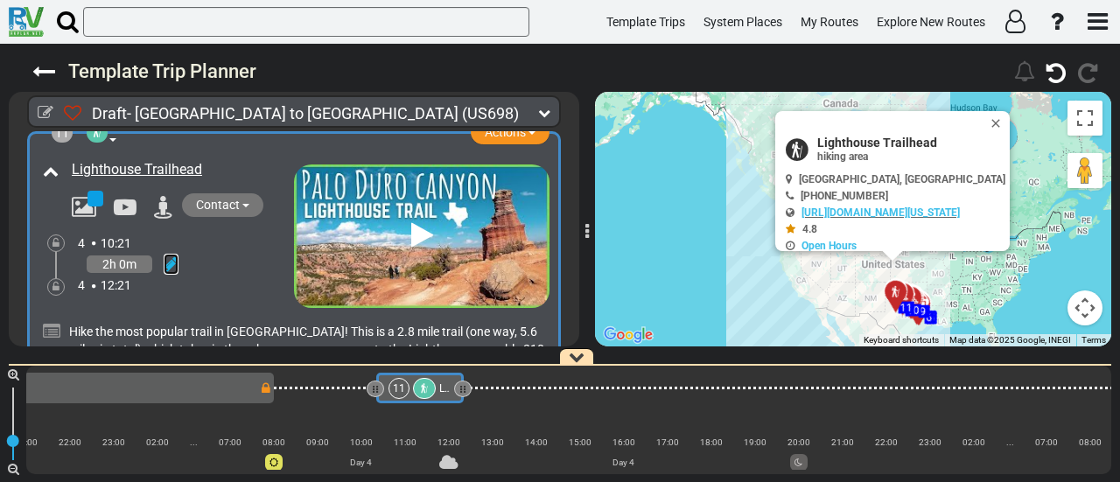
click at [166, 256] on icon at bounding box center [171, 265] width 15 height 18
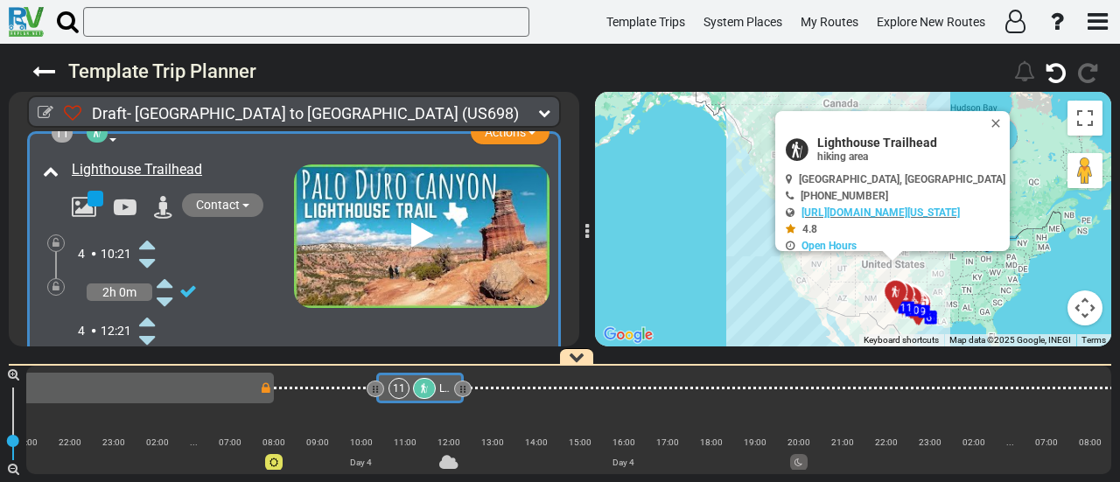
click at [146, 230] on icon at bounding box center [147, 244] width 16 height 28
click at [228, 388] on div "10 Childress Fair Park" at bounding box center [14, 387] width 475 height 21
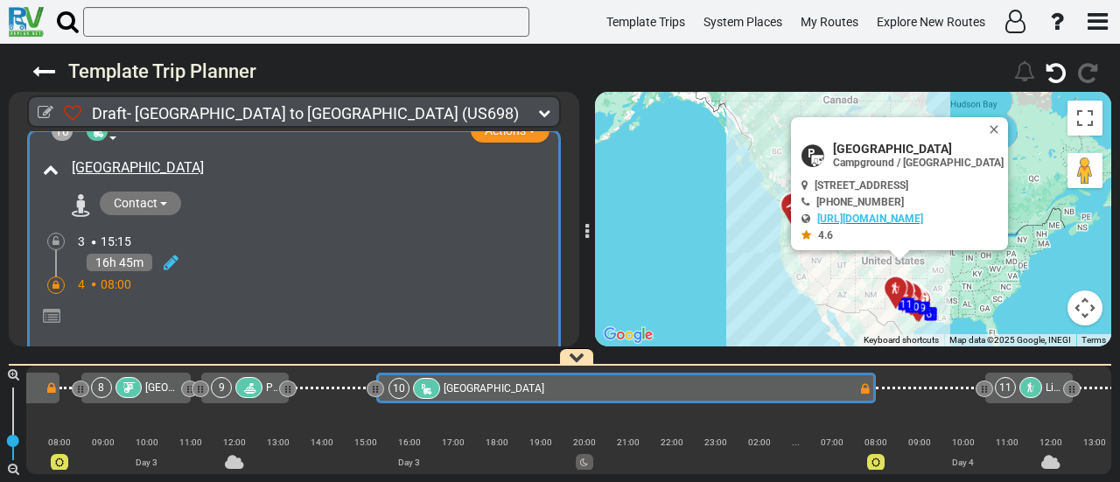
click at [49, 277] on div at bounding box center [56, 286] width 18 height 18
click at [55, 278] on div at bounding box center [56, 285] width 7 height 15
click at [172, 254] on icon at bounding box center [171, 263] width 15 height 18
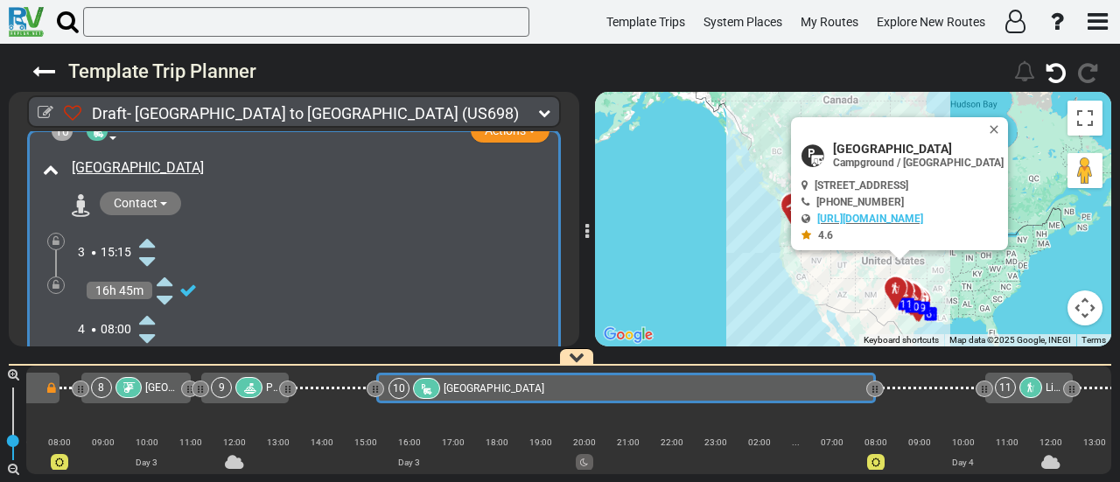
click at [144, 325] on icon at bounding box center [147, 339] width 16 height 28
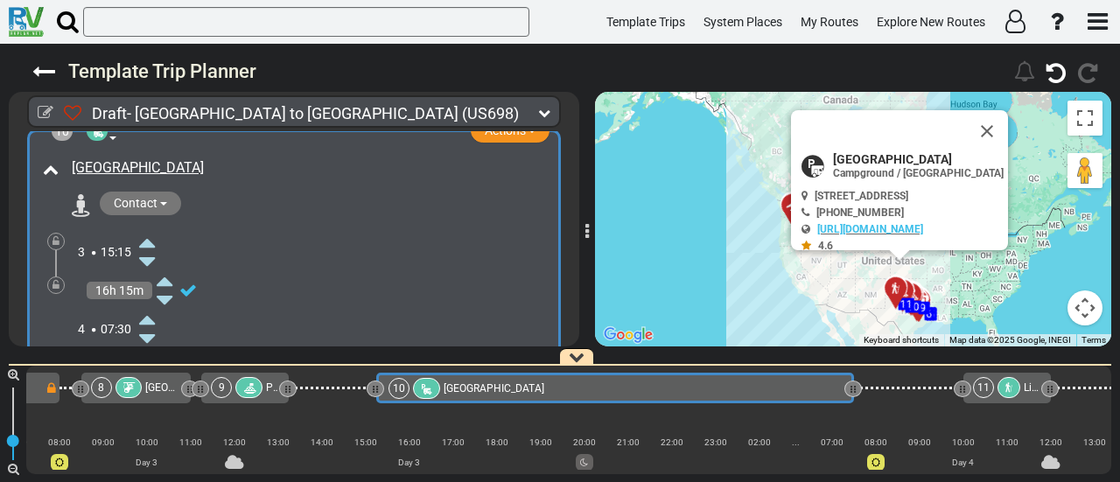
click at [144, 325] on icon at bounding box center [147, 339] width 16 height 28
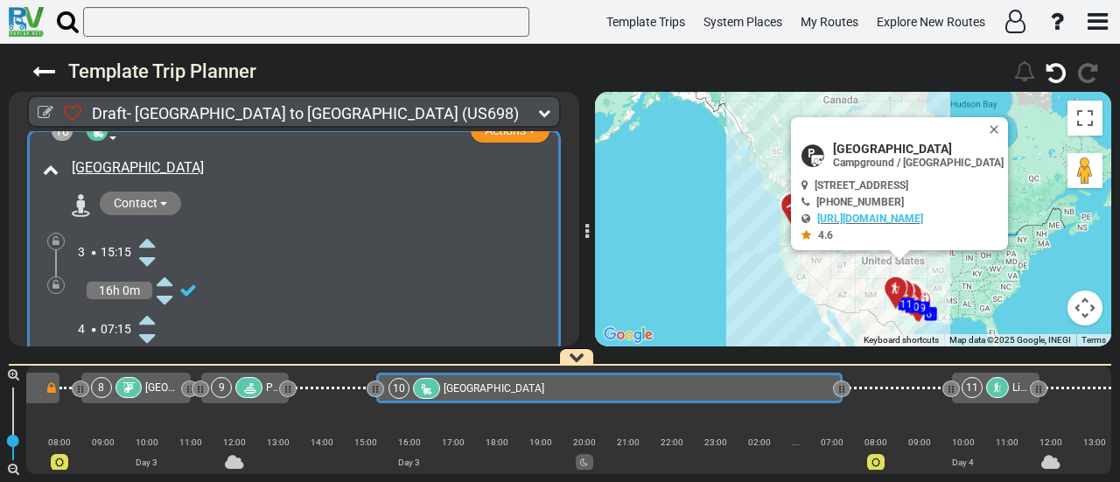
click at [144, 325] on icon at bounding box center [147, 339] width 16 height 28
click at [53, 280] on icon at bounding box center [56, 285] width 7 height 11
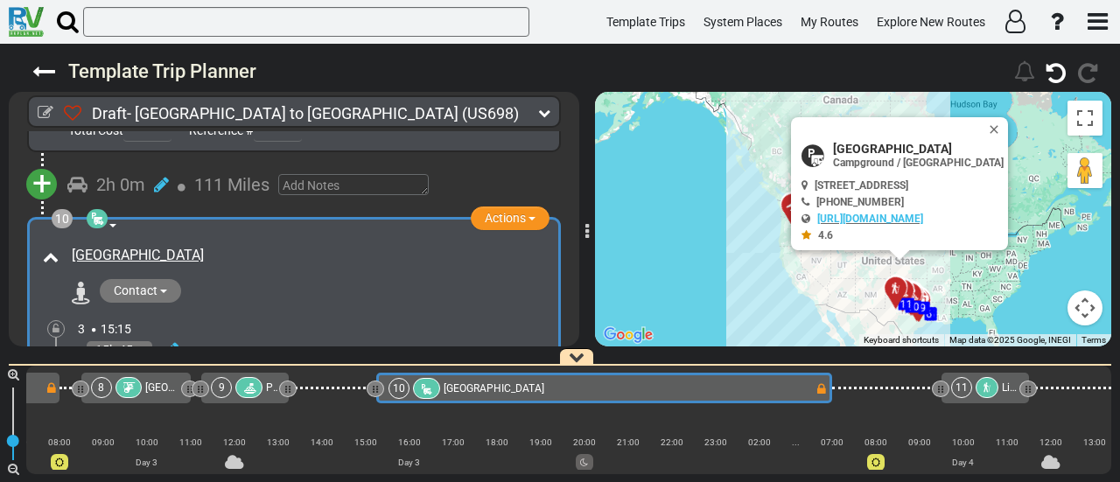
click at [896, 151] on span "Childress Fair Park Campground" at bounding box center [918, 149] width 171 height 14
copy div "Childress Fair Park Campground"
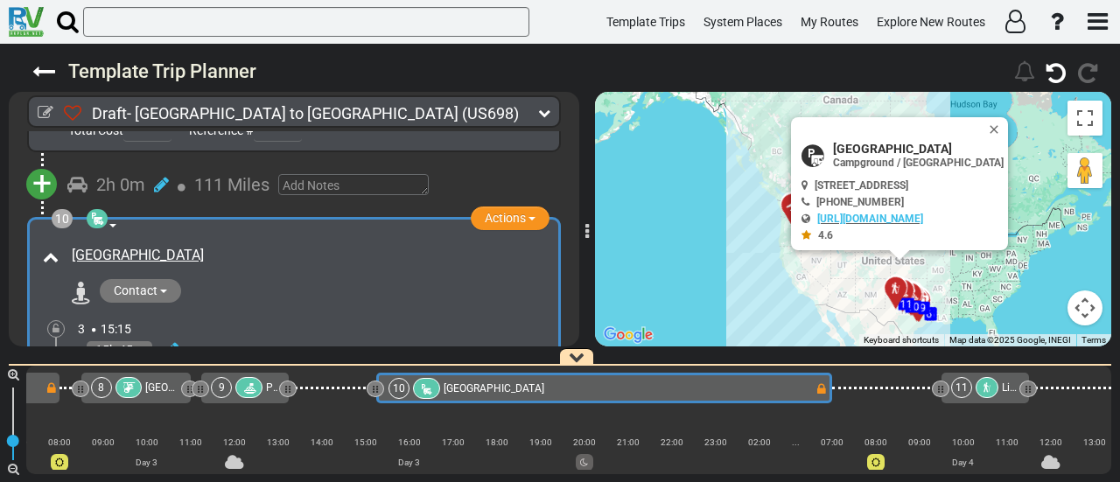
click at [204, 246] on div "[GEOGRAPHIC_DATA]" at bounding box center [309, 256] width 474 height 20
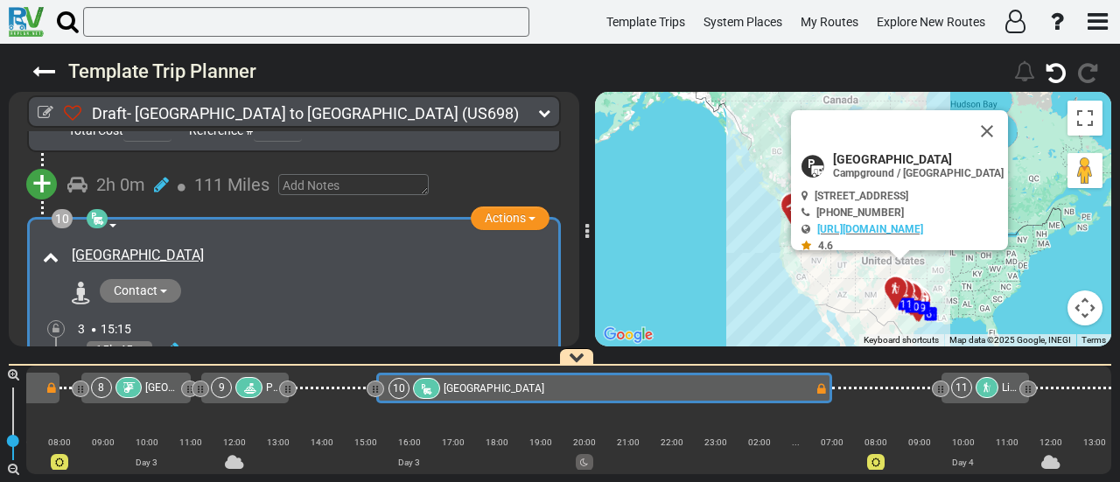
click at [205, 246] on div "[GEOGRAPHIC_DATA]" at bounding box center [309, 256] width 474 height 20
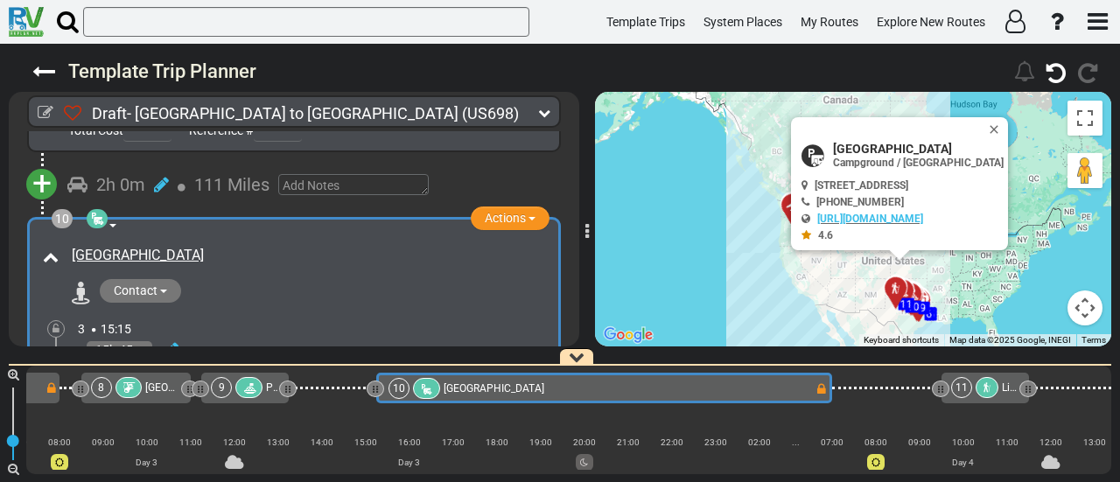
click at [204, 246] on div "[GEOGRAPHIC_DATA]" at bounding box center [309, 256] width 474 height 20
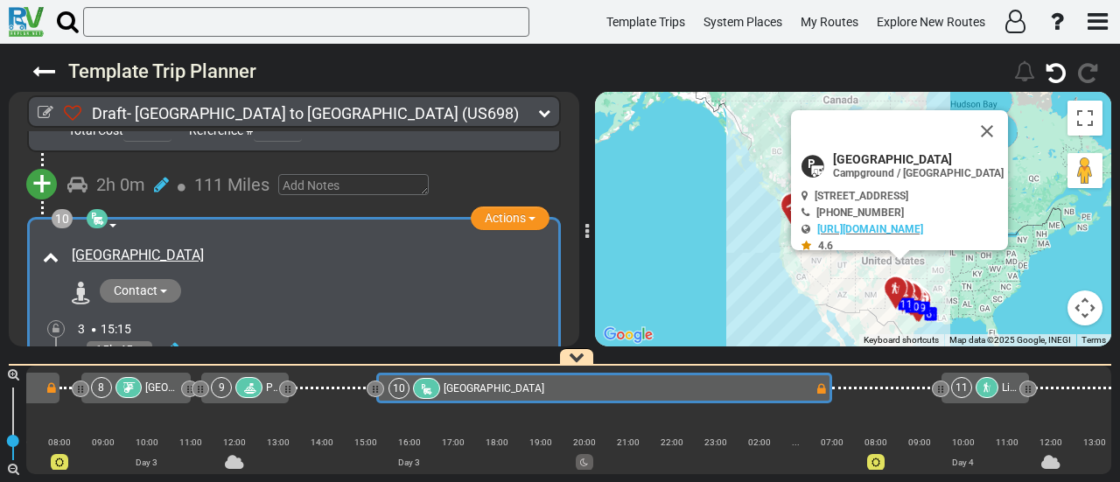
click at [204, 246] on div "[GEOGRAPHIC_DATA]" at bounding box center [309, 256] width 474 height 20
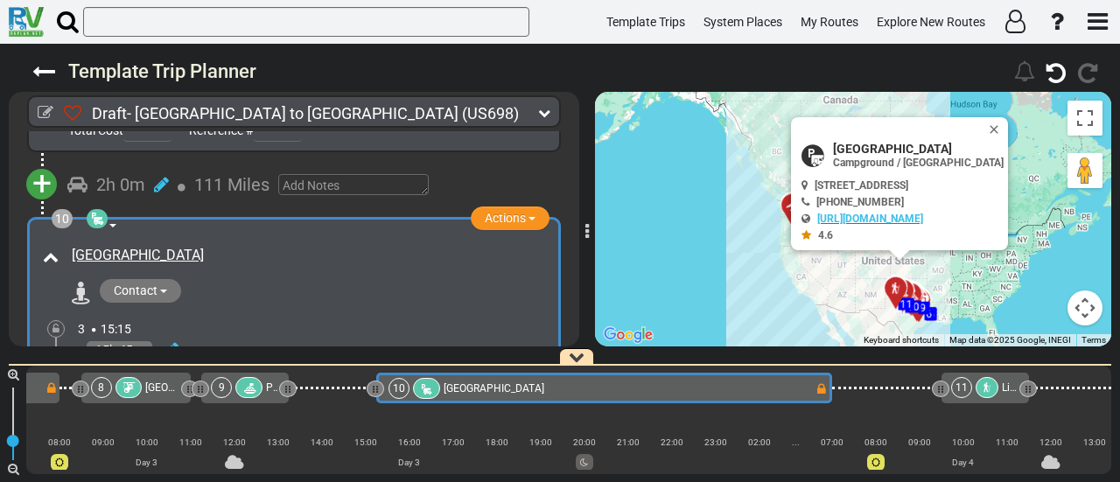
copy div "[GEOGRAPHIC_DATA]"
click at [984, 387] on icon at bounding box center [987, 388] width 11 height 11
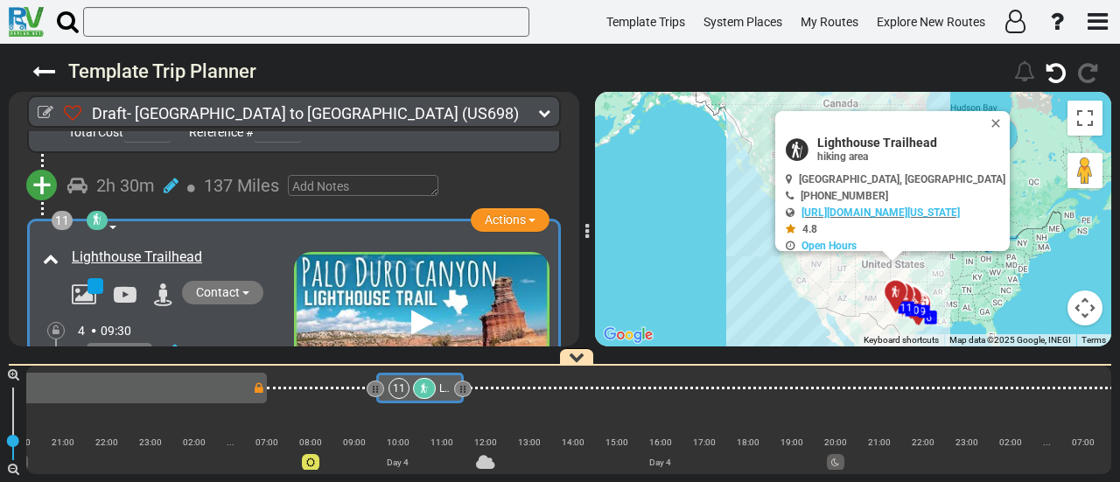
scroll to position [3340, 0]
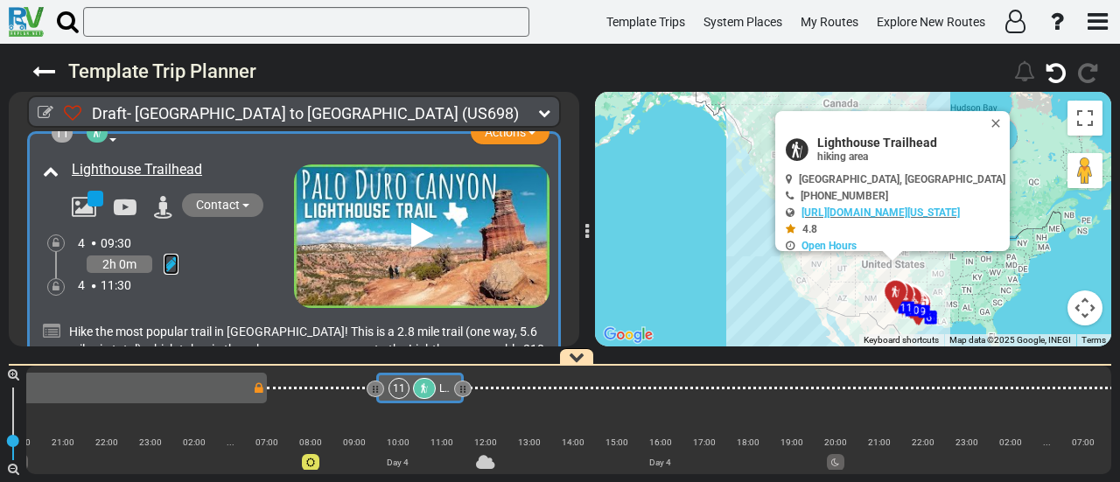
click at [172, 256] on icon at bounding box center [171, 265] width 15 height 18
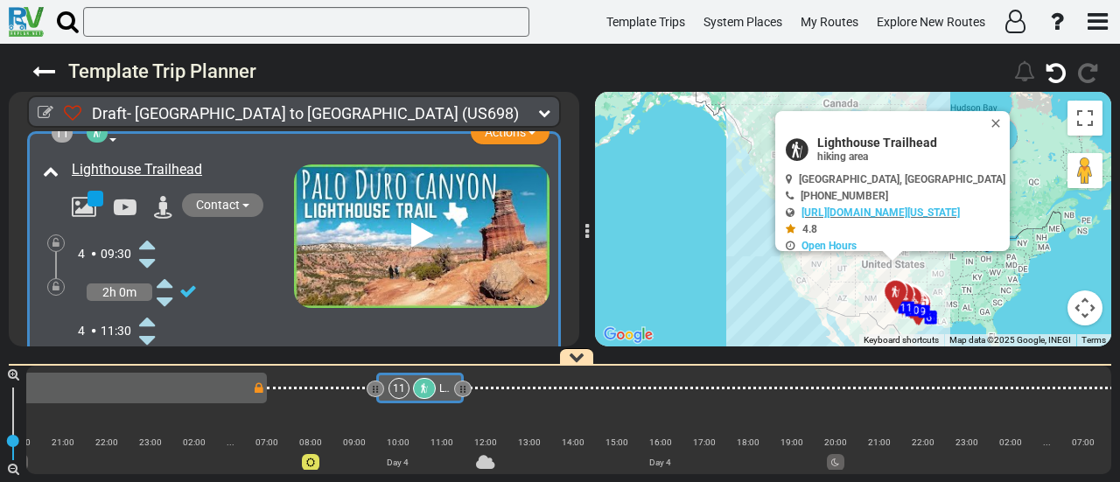
click at [151, 307] on icon at bounding box center [147, 321] width 16 height 28
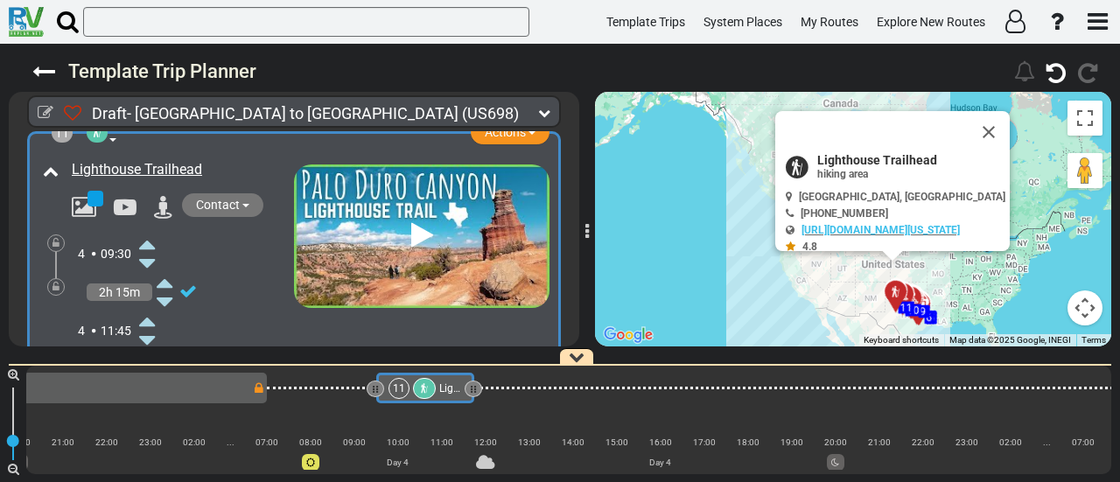
click at [151, 307] on icon at bounding box center [147, 321] width 16 height 28
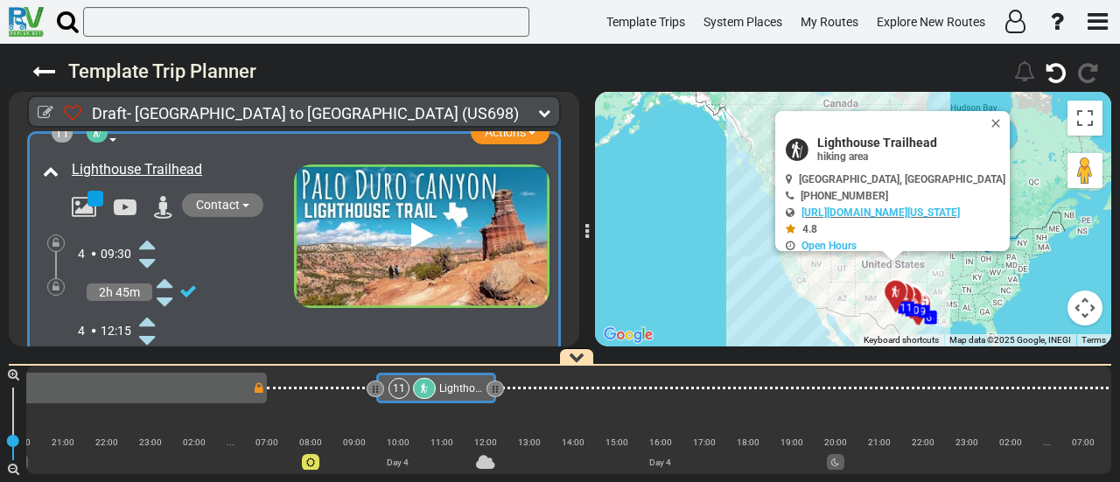
click at [151, 307] on icon at bounding box center [147, 321] width 16 height 28
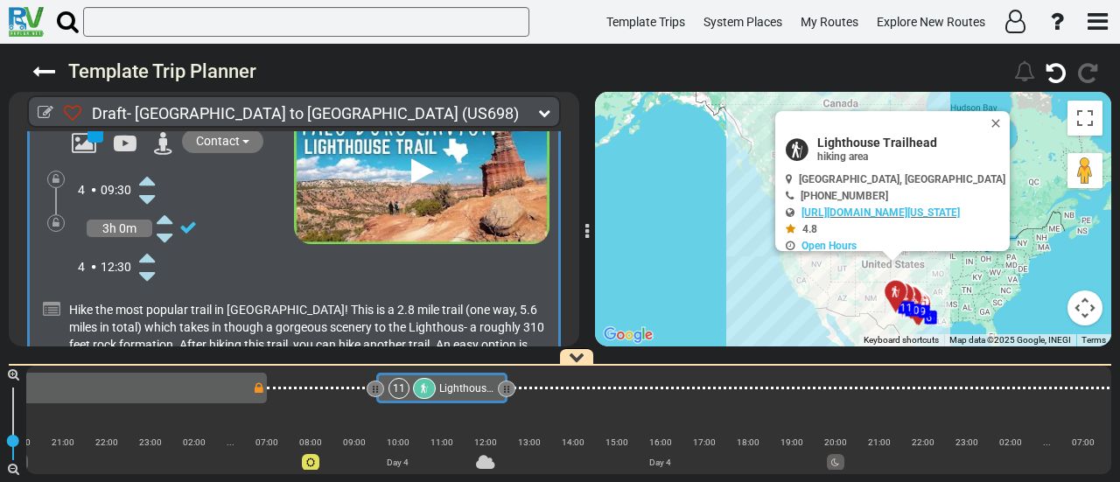
scroll to position [3428, 0]
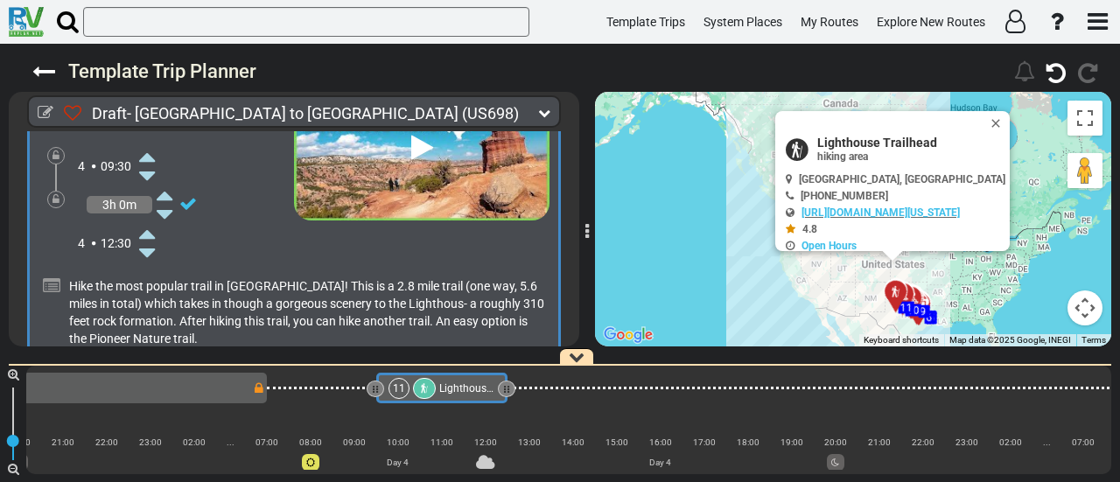
click at [148, 220] on icon at bounding box center [147, 234] width 16 height 28
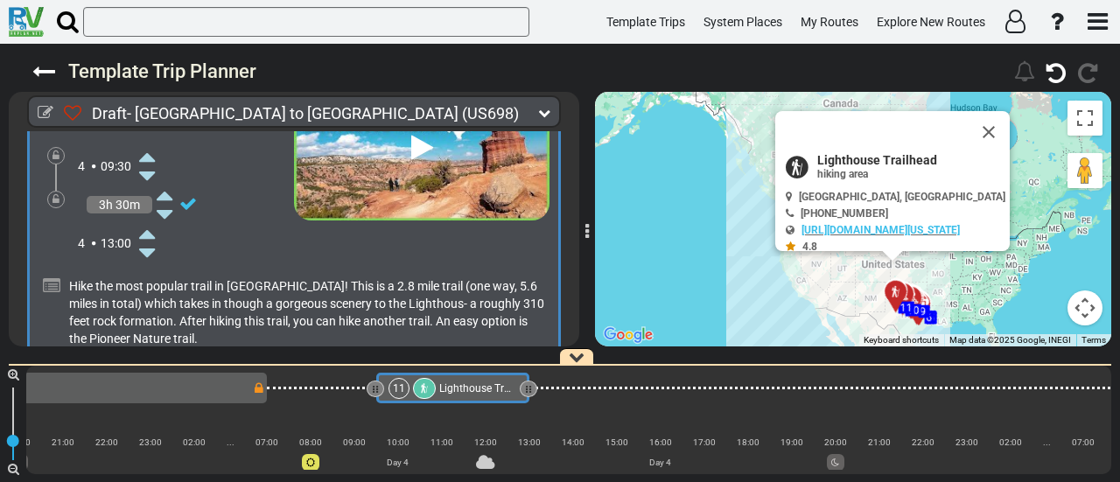
click at [148, 220] on icon at bounding box center [147, 234] width 16 height 28
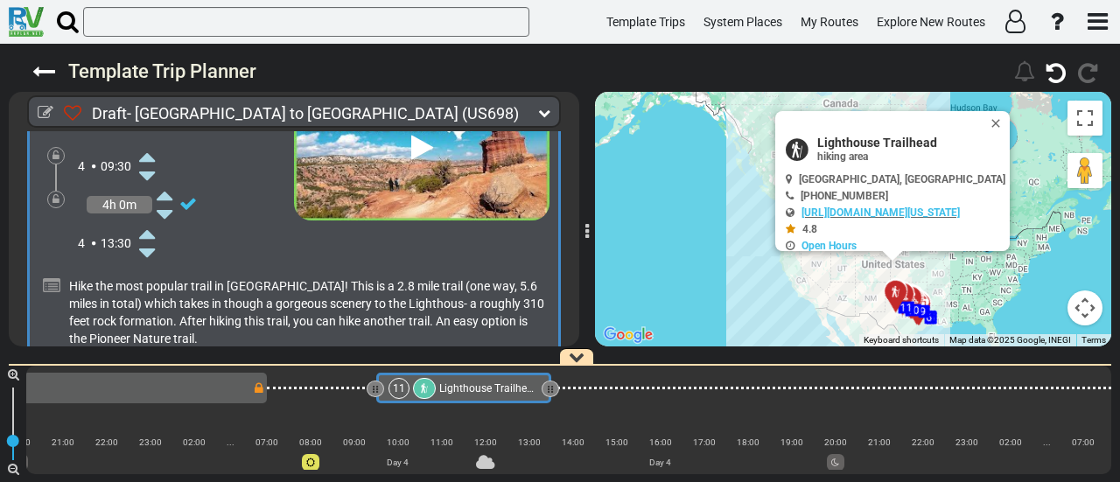
click at [148, 220] on icon at bounding box center [147, 234] width 16 height 28
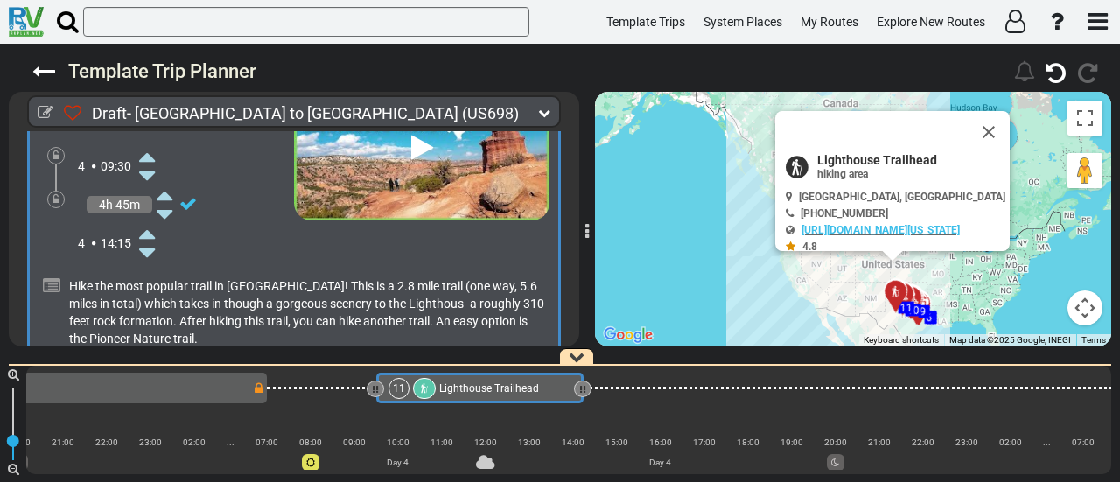
click at [148, 220] on icon at bounding box center [147, 234] width 16 height 28
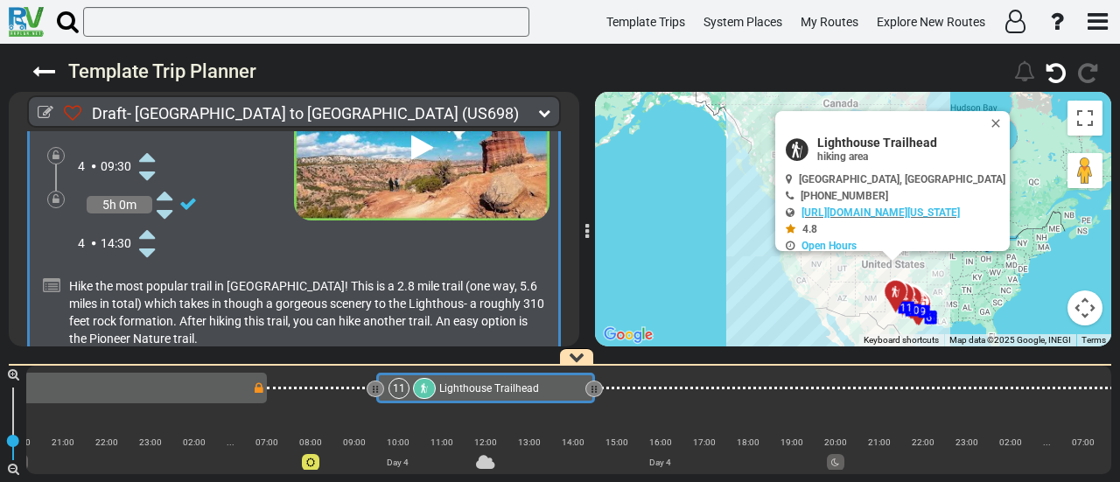
click at [145, 220] on icon at bounding box center [147, 234] width 16 height 28
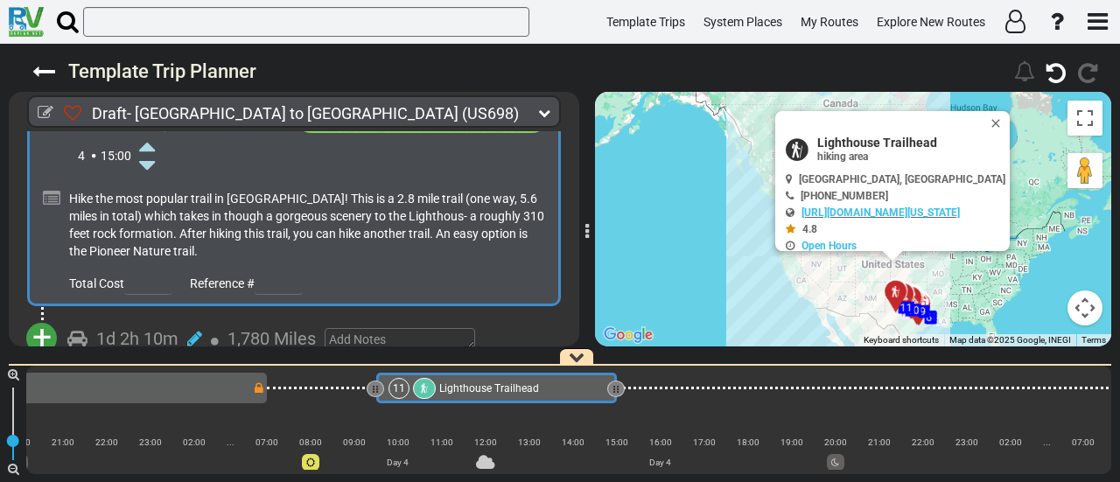
scroll to position [3515, 0]
click at [47, 318] on span "+" at bounding box center [41, 338] width 19 height 40
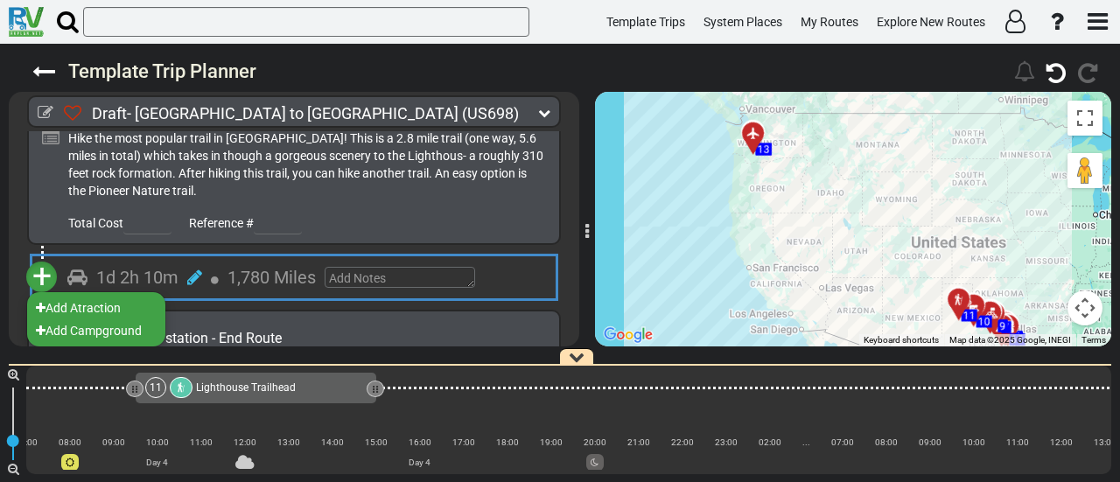
scroll to position [3603, 0]
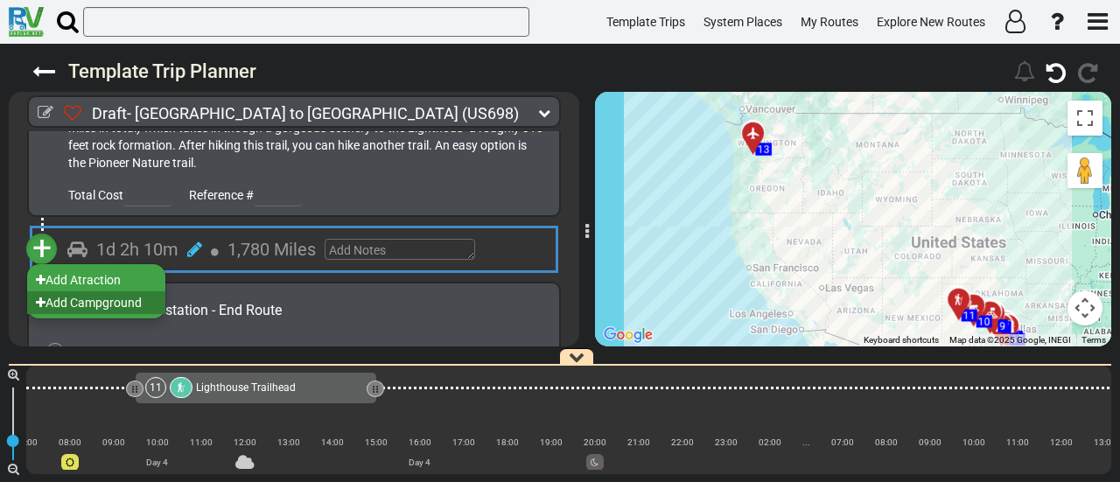
click at [132, 291] on li "Add Campground" at bounding box center [96, 302] width 138 height 23
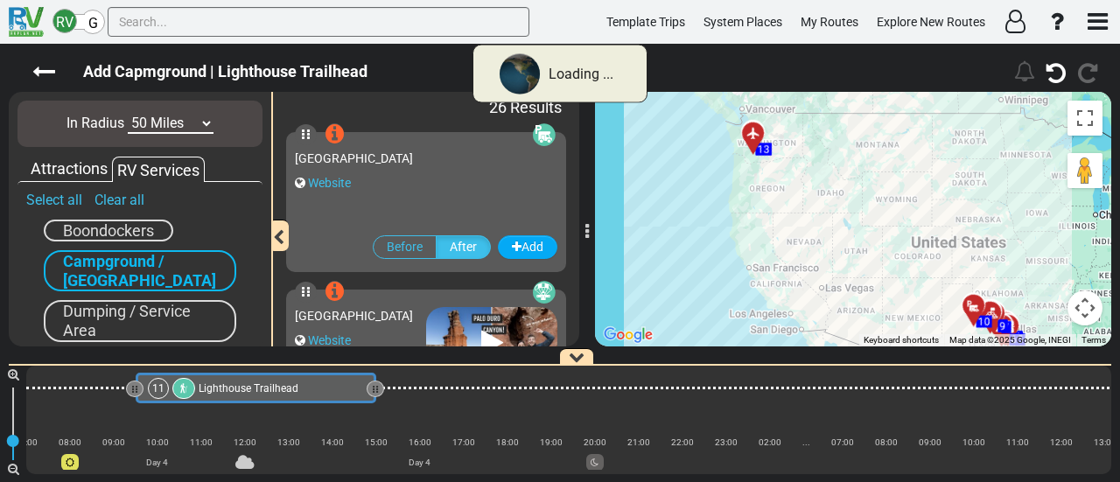
scroll to position [0, 2232]
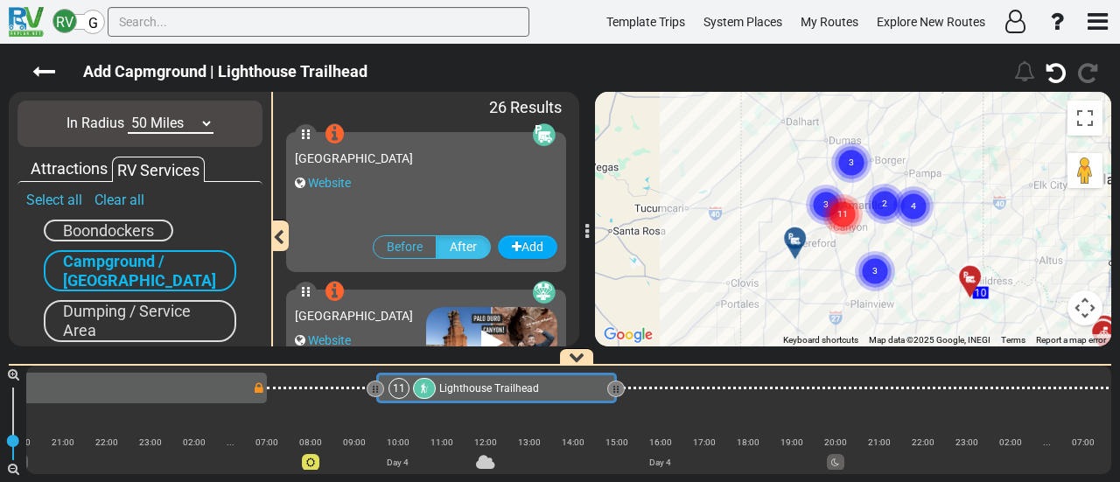
click at [161, 127] on select "10 Miles 50 Miles 100 Miles 250 Miles 500 Miles 1000 Miles" at bounding box center [171, 124] width 86 height 20
select select "number:10"
click at [128, 114] on select "10 Miles 50 Miles 100 Miles 250 Miles 500 Miles 1000 Miles" at bounding box center [171, 124] width 86 height 20
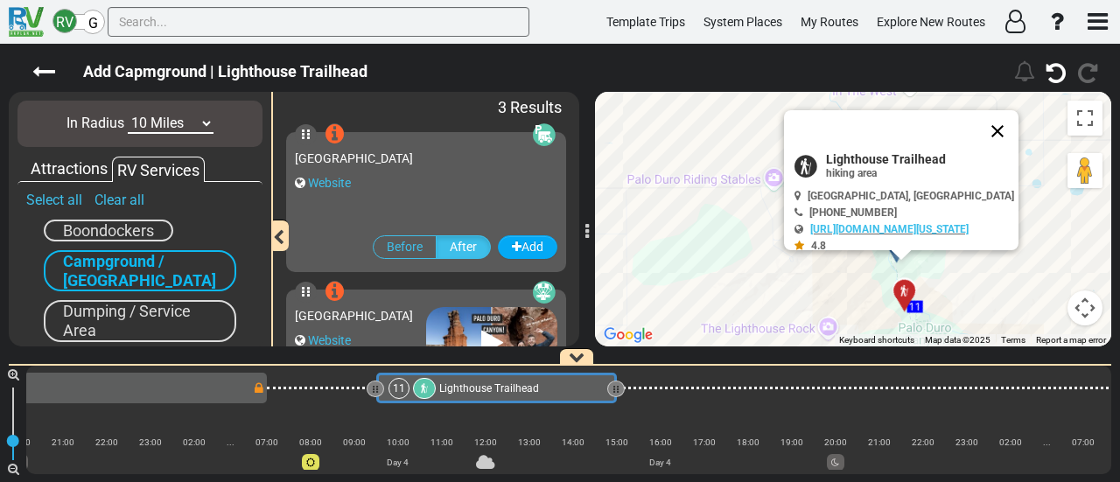
click at [1019, 136] on button "Close" at bounding box center [998, 131] width 42 height 42
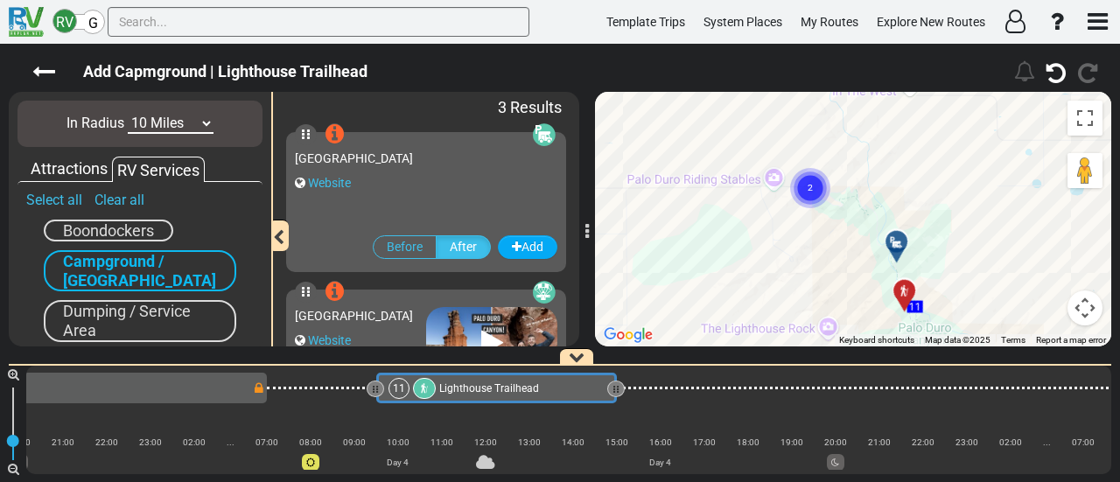
click at [814, 174] on circle "Cluster of 2 markers" at bounding box center [810, 188] width 40 height 40
click at [828, 178] on icon "2" at bounding box center [811, 188] width 44 height 44
click at [823, 180] on icon at bounding box center [820, 187] width 18 height 14
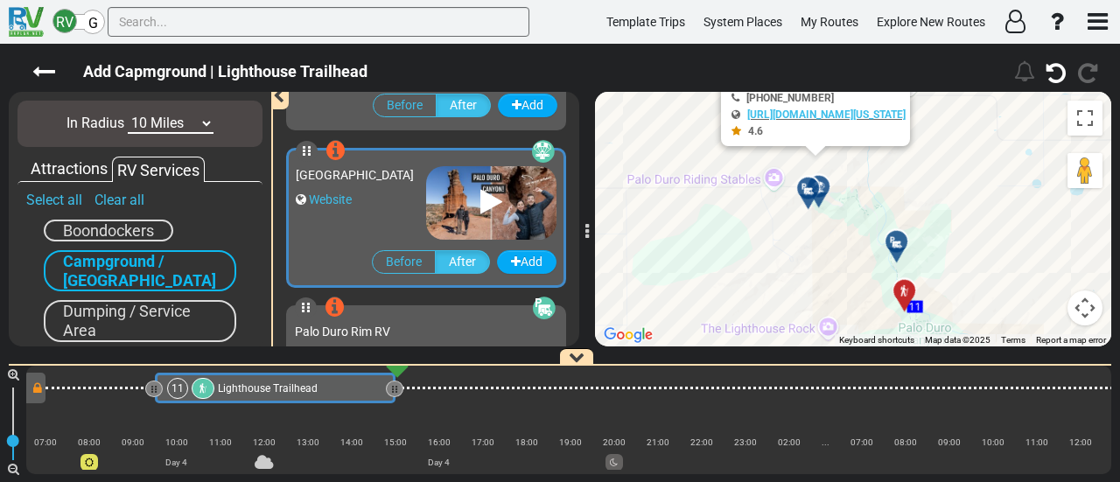
scroll to position [154, 0]
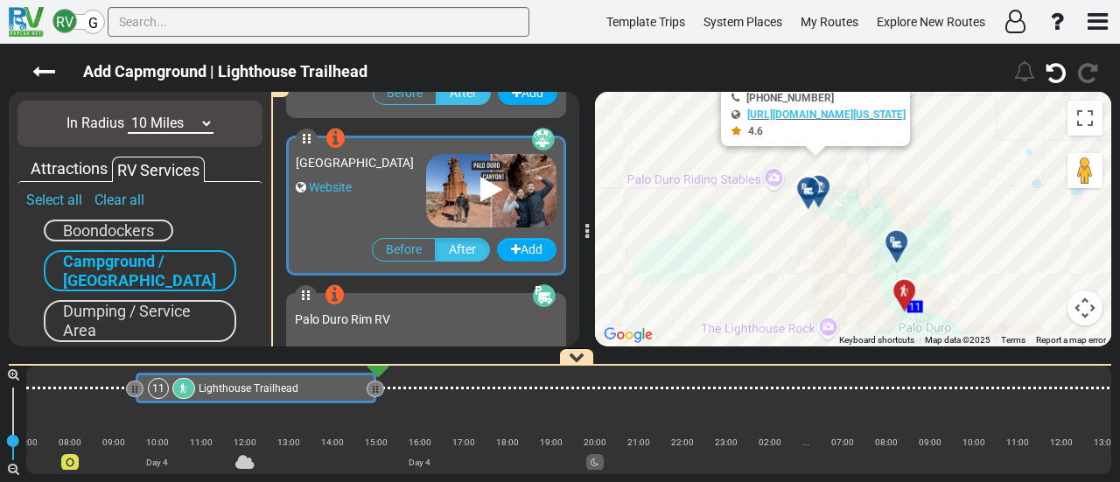
click at [803, 193] on div at bounding box center [814, 195] width 29 height 27
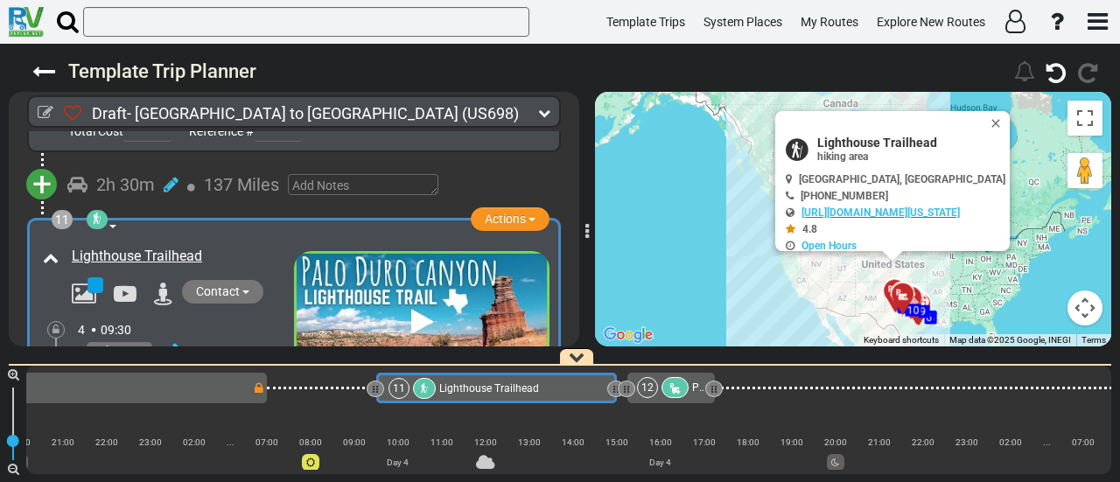
scroll to position [0, 2232]
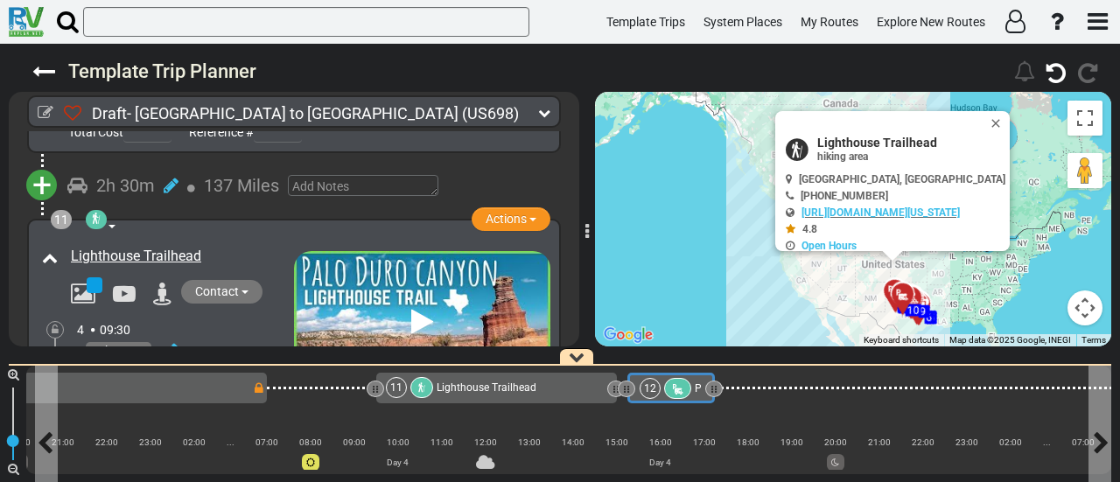
click at [686, 386] on div at bounding box center [677, 388] width 27 height 21
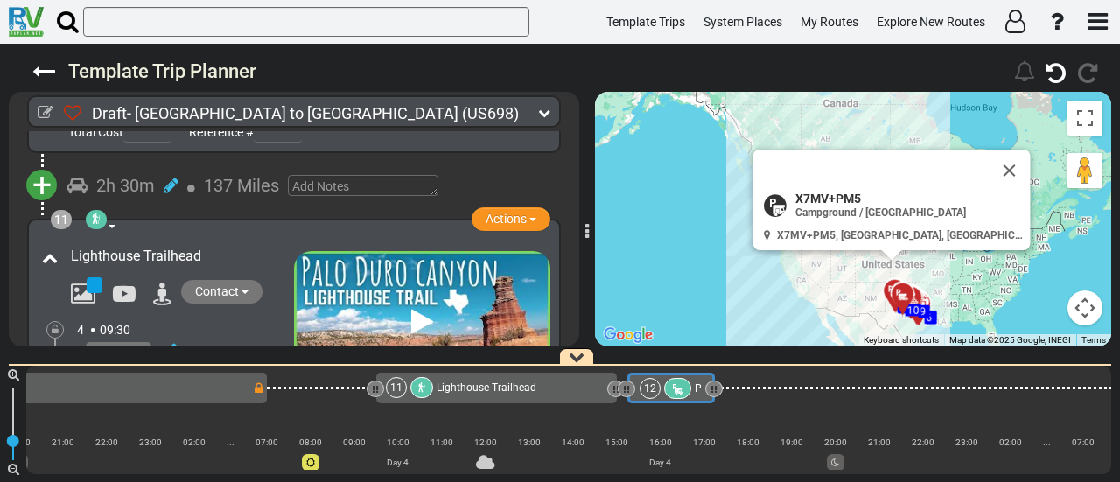
scroll to position [3343, 0]
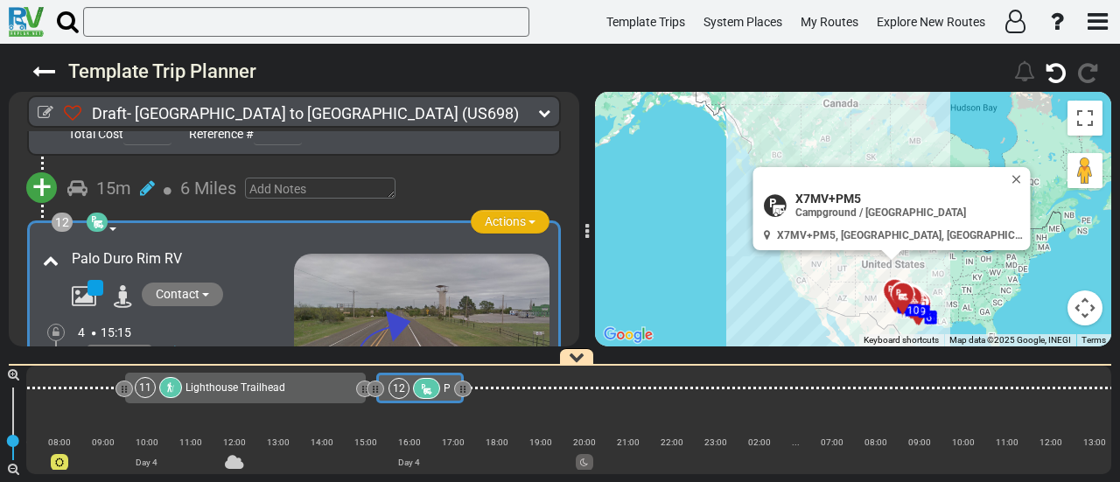
click at [499, 214] on span "Actions" at bounding box center [505, 221] width 41 height 14
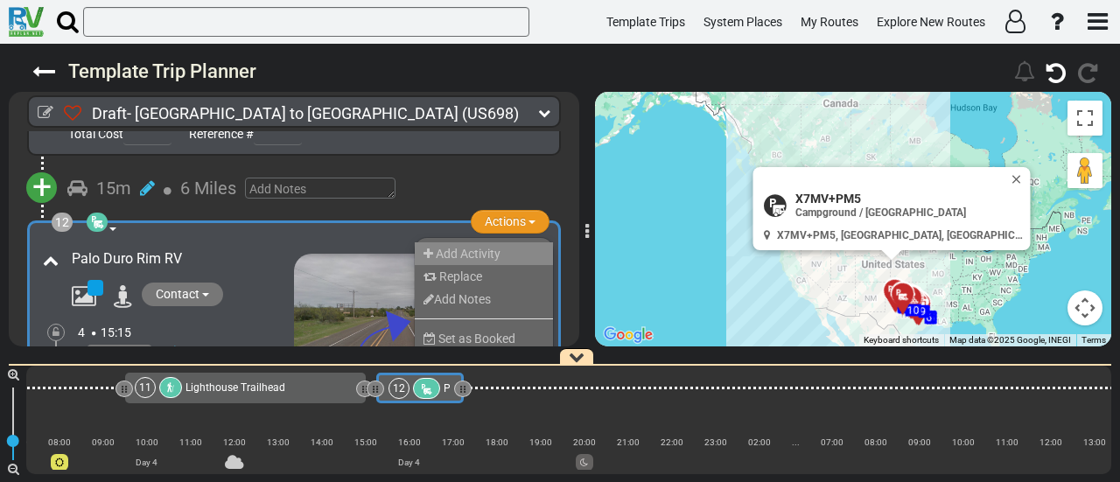
click at [489, 242] on li "Add Activity" at bounding box center [484, 253] width 138 height 23
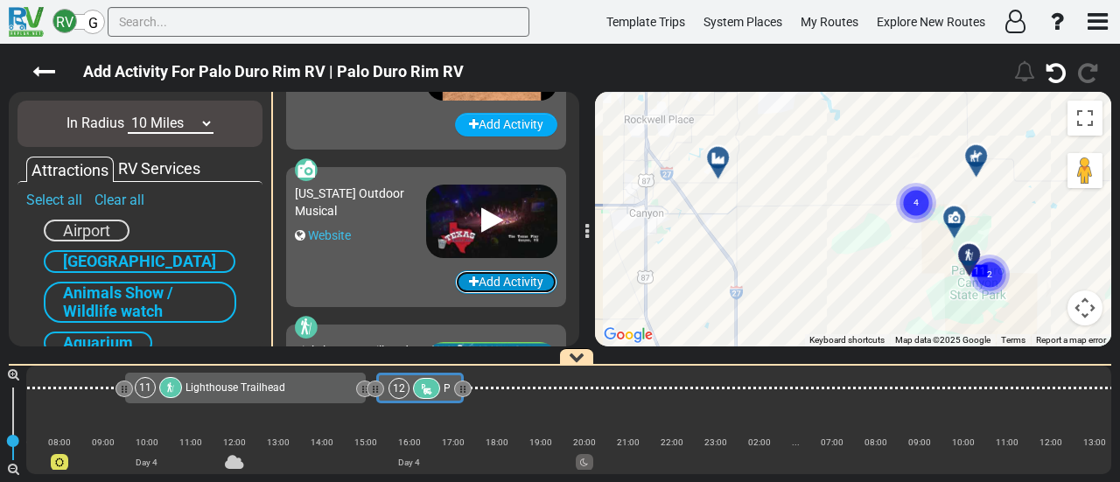
click at [525, 284] on button "Add Activity" at bounding box center [506, 282] width 102 height 24
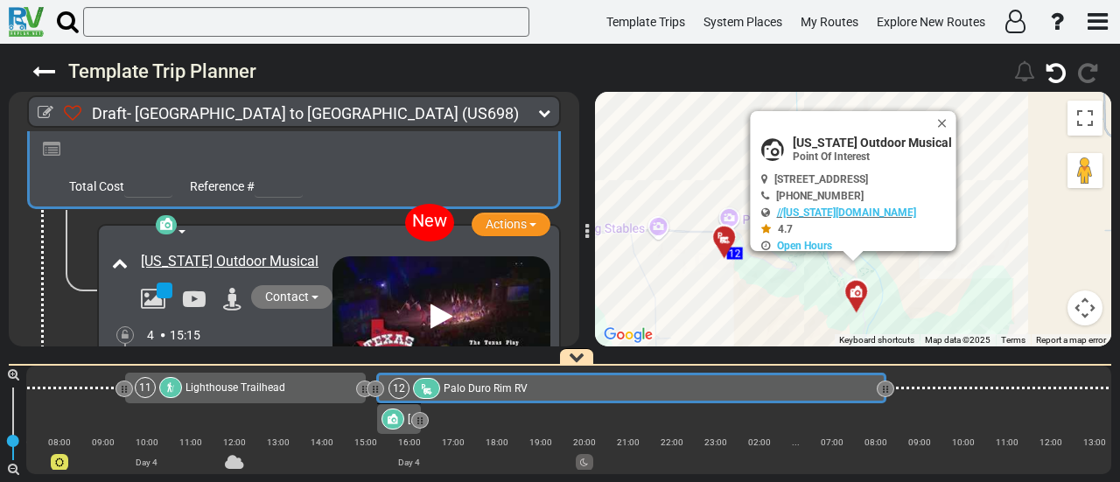
drag, startPoint x: 460, startPoint y: 390, endPoint x: 882, endPoint y: 477, distance: 431.7
click at [882, 474] on div "1 [GEOGRAPHIC_DATA]/[GEOGRAPHIC_DATA] DFW" at bounding box center [568, 420] width 1085 height 109
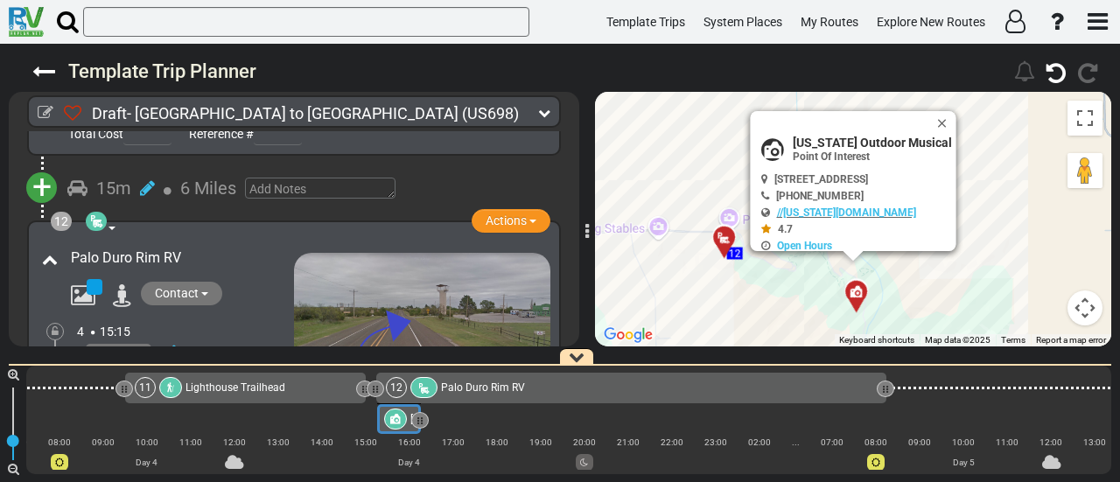
click at [399, 421] on div at bounding box center [395, 419] width 23 height 21
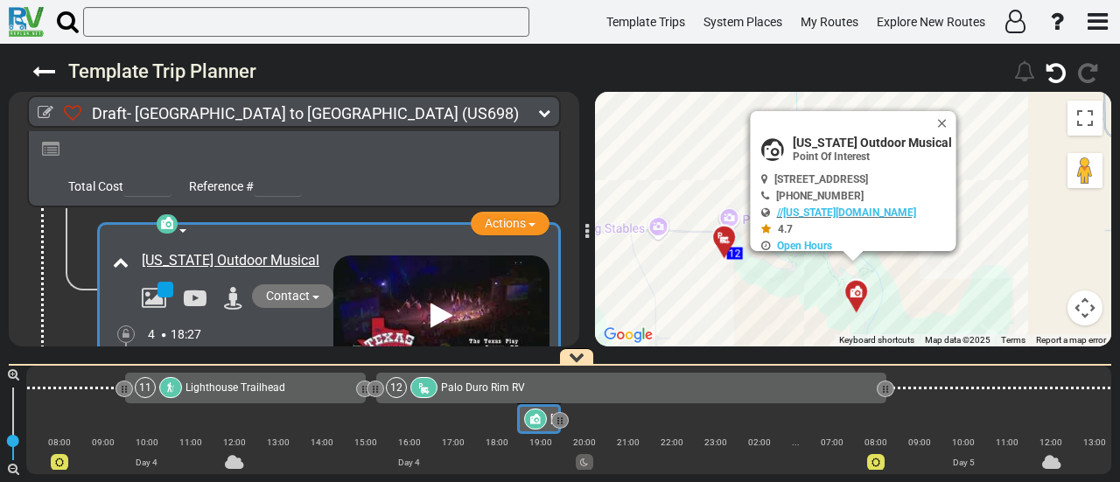
drag, startPoint x: 399, startPoint y: 421, endPoint x: 539, endPoint y: 470, distance: 148.4
click at [539, 470] on div "1 [GEOGRAPHIC_DATA]/[GEOGRAPHIC_DATA] DFW" at bounding box center [568, 420] width 1085 height 109
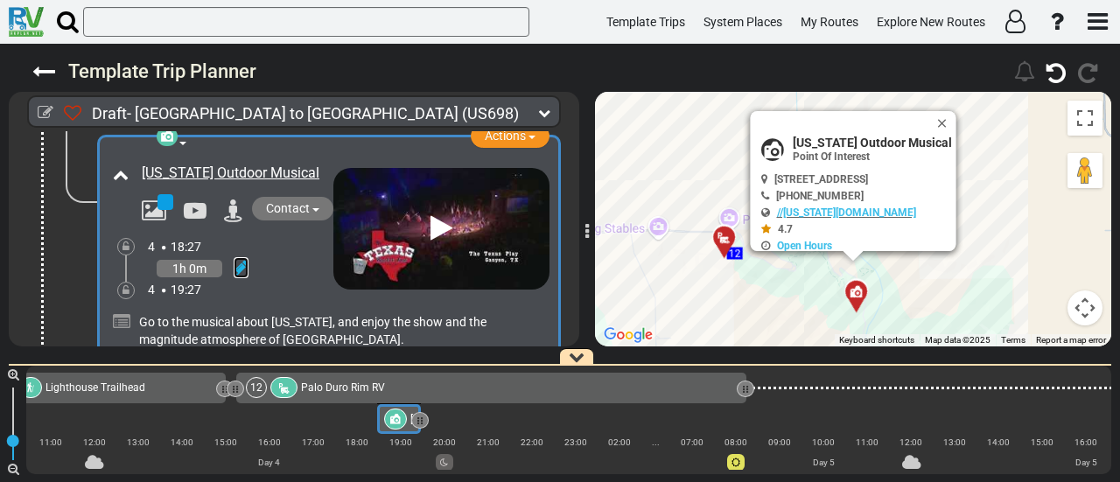
click at [242, 259] on icon at bounding box center [241, 268] width 15 height 18
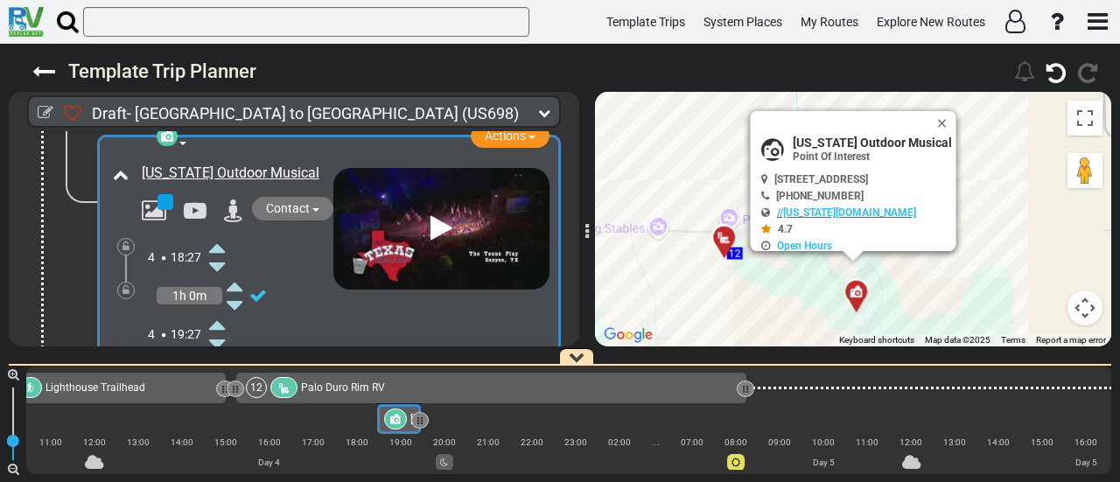
click at [221, 234] on icon at bounding box center [217, 248] width 16 height 28
click at [322, 381] on div "Palo Duro Rim RV" at bounding box center [340, 387] width 84 height 21
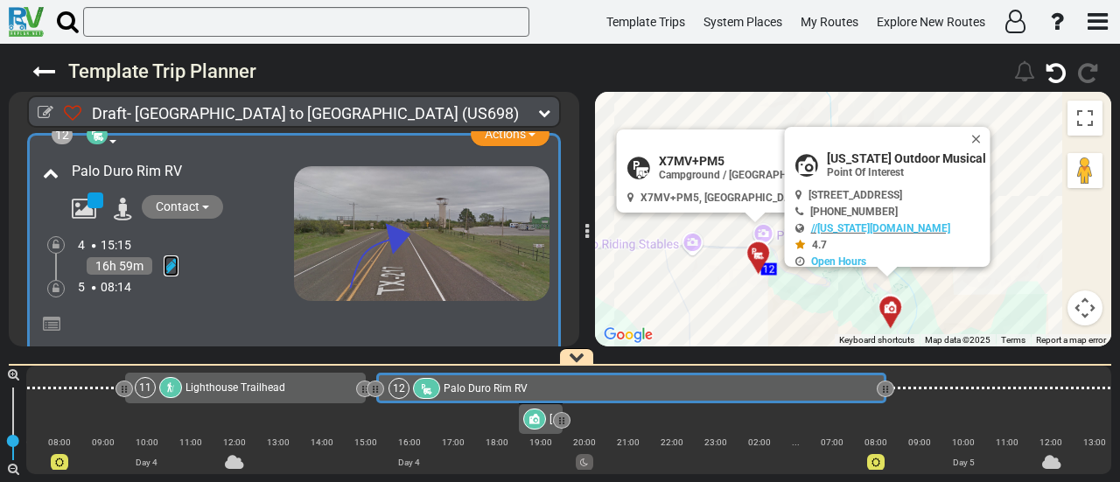
click at [173, 257] on icon at bounding box center [171, 266] width 15 height 18
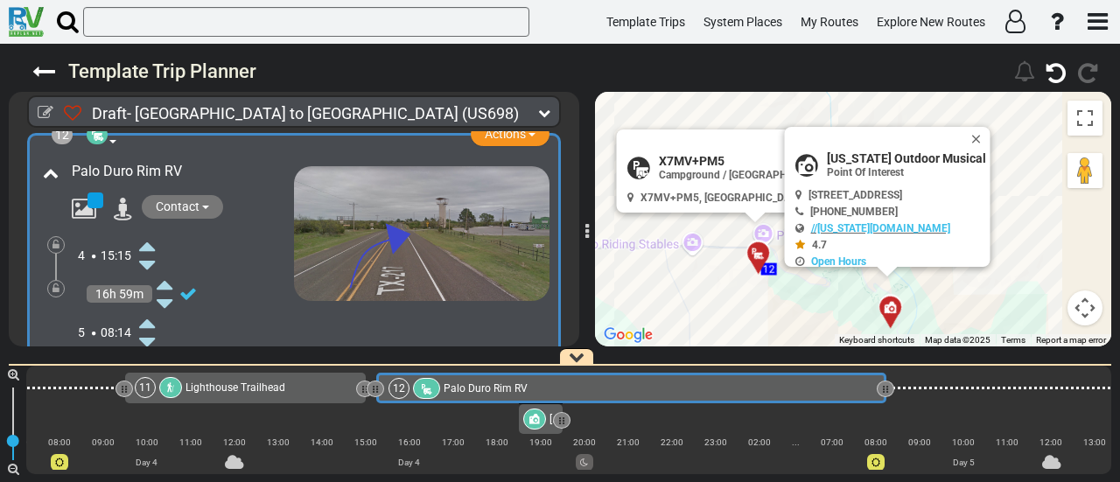
click at [151, 328] on icon at bounding box center [147, 342] width 16 height 28
click at [53, 284] on icon at bounding box center [56, 289] width 7 height 11
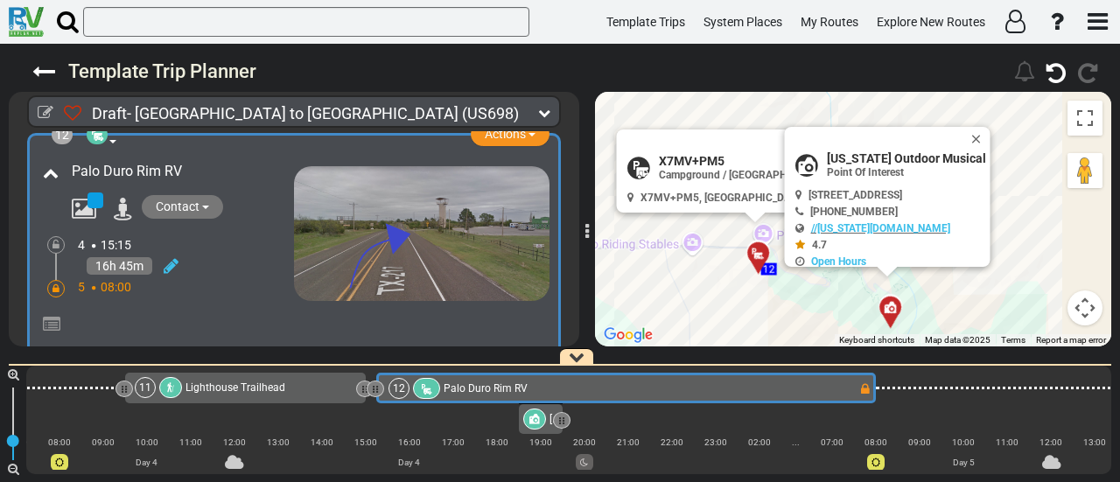
click at [537, 418] on icon at bounding box center [535, 419] width 11 height 11
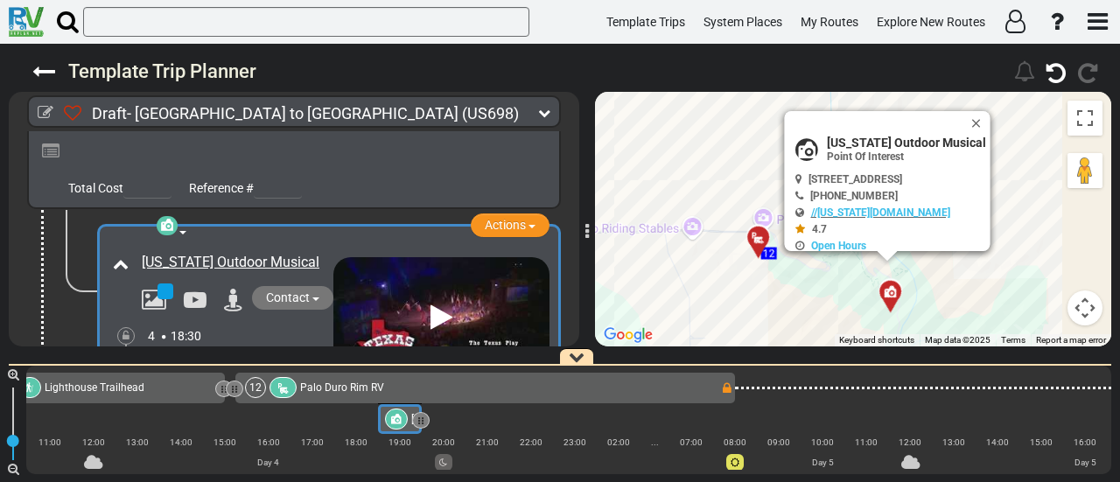
scroll to position [3885, 0]
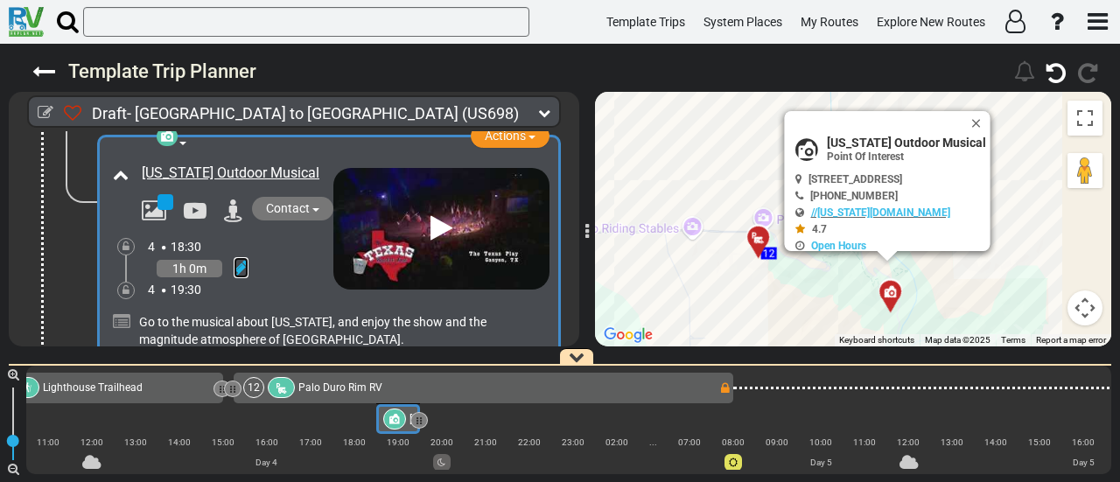
click at [236, 259] on icon at bounding box center [241, 268] width 15 height 18
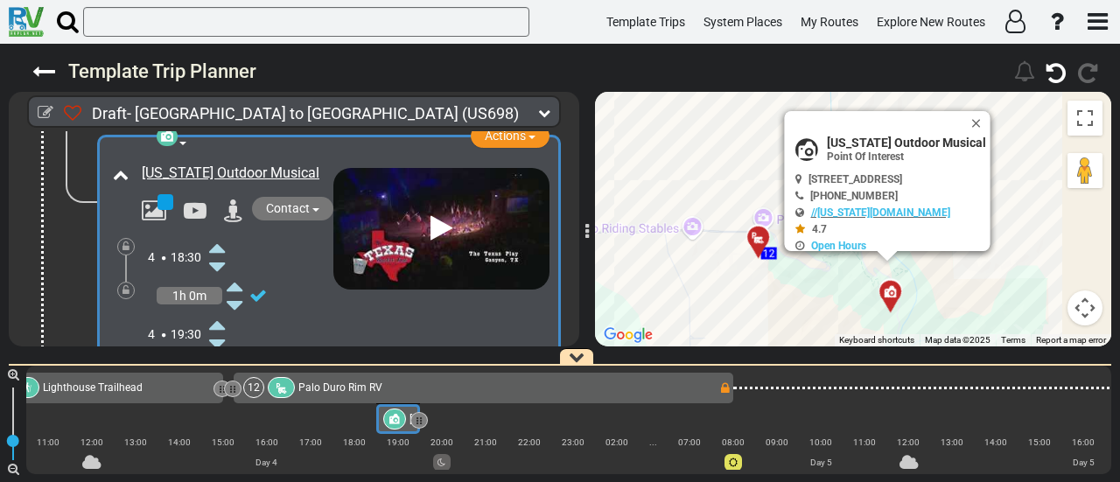
click at [221, 311] on icon at bounding box center [217, 325] width 16 height 28
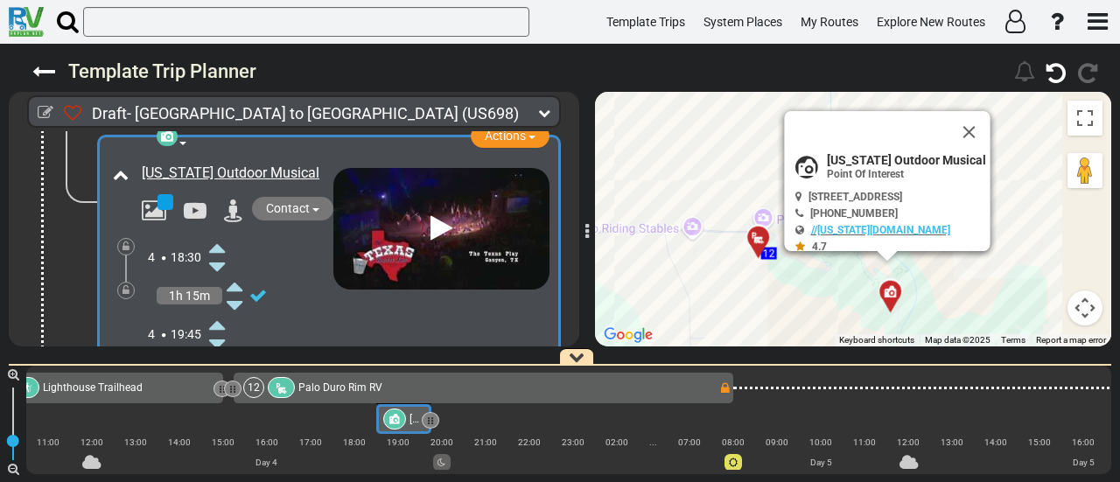
click at [221, 311] on icon at bounding box center [217, 325] width 16 height 28
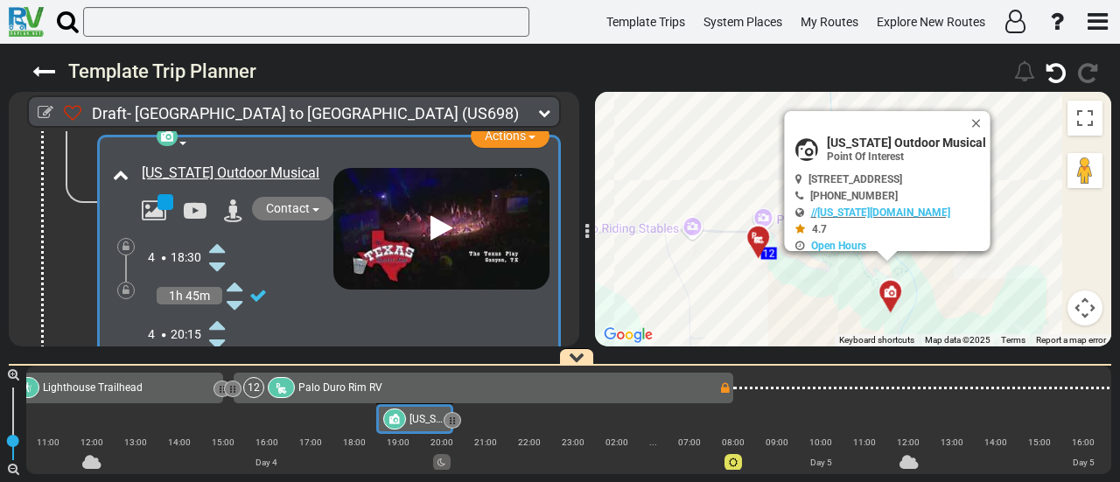
click at [221, 311] on icon at bounding box center [217, 325] width 16 height 28
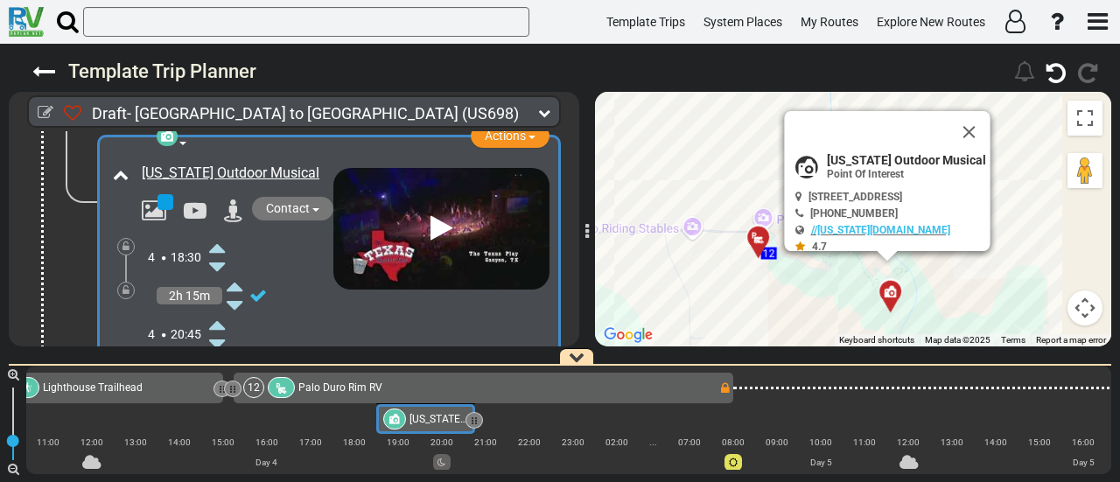
click at [221, 311] on icon at bounding box center [217, 325] width 16 height 28
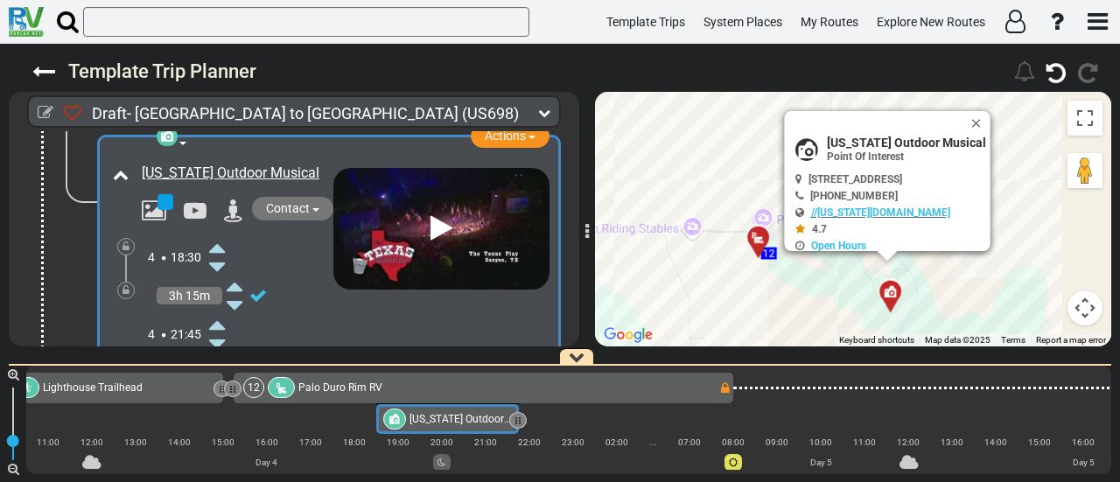
click at [221, 311] on icon at bounding box center [217, 325] width 16 height 28
click at [220, 330] on icon at bounding box center [217, 344] width 16 height 28
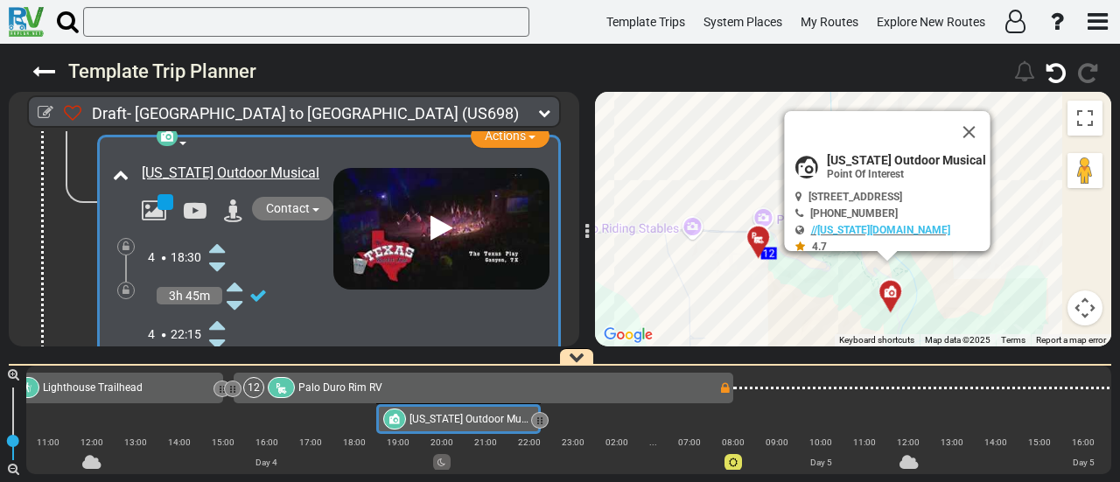
click at [220, 330] on icon at bounding box center [217, 344] width 16 height 28
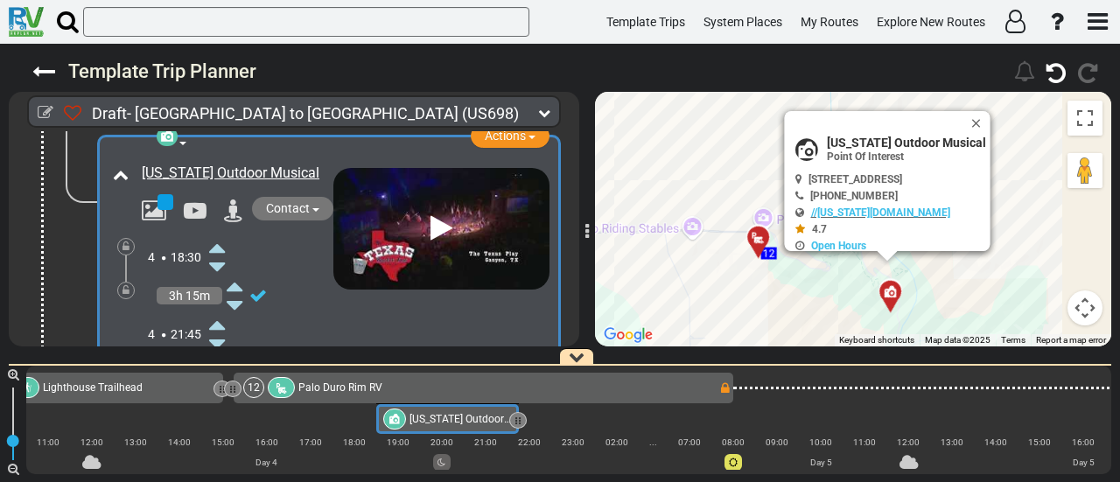
click at [220, 330] on icon at bounding box center [217, 344] width 16 height 28
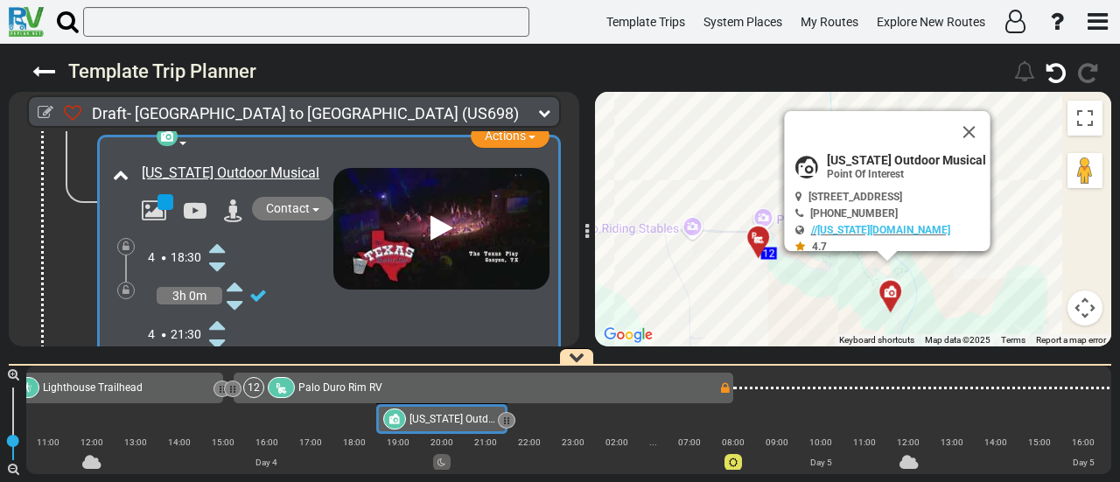
click at [220, 330] on icon at bounding box center [217, 344] width 16 height 28
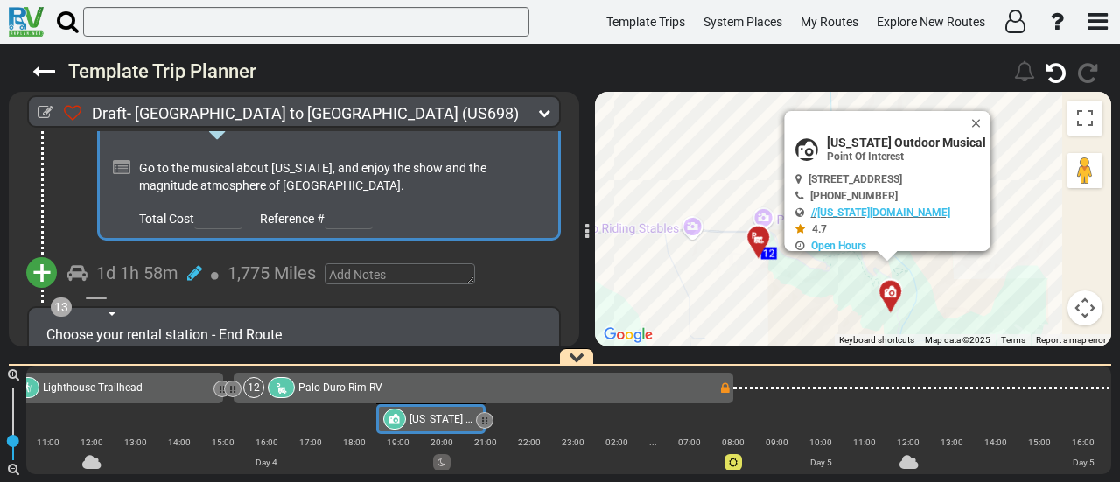
scroll to position [4183, 0]
click at [49, 252] on span "+" at bounding box center [41, 272] width 19 height 40
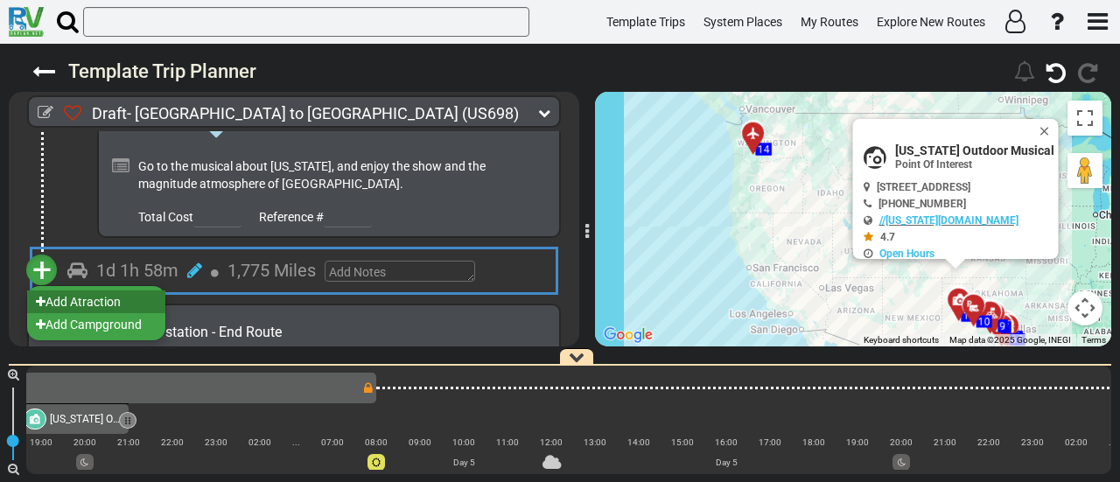
click at [100, 291] on li "Add Atraction" at bounding box center [96, 302] width 138 height 23
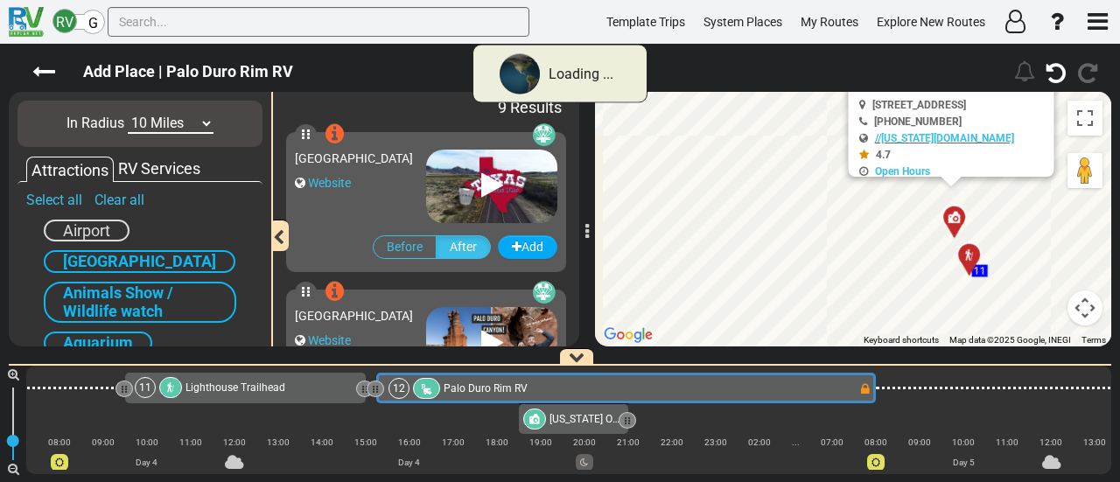
scroll to position [0, 2483]
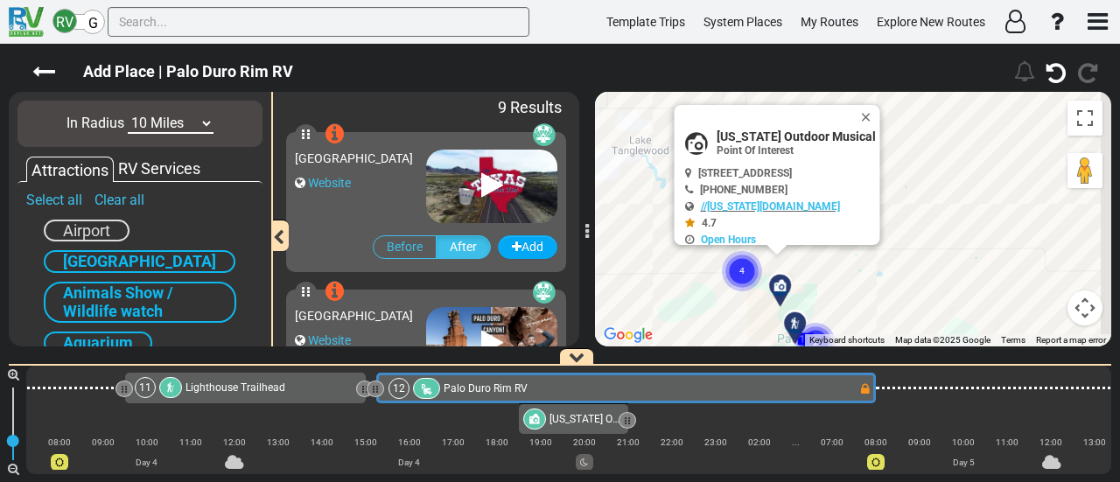
drag, startPoint x: 812, startPoint y: 270, endPoint x: 766, endPoint y: 243, distance: 53.7
click at [597, 361] on div "Add Place | Palo Duro Rim RV" at bounding box center [560, 263] width 1120 height 439
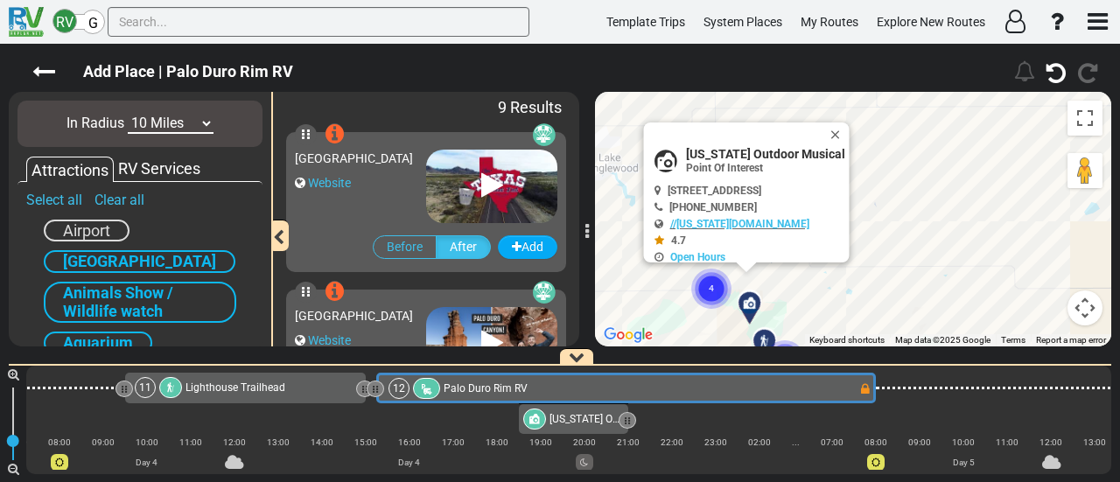
drag, startPoint x: 876, startPoint y: 133, endPoint x: 858, endPoint y: 146, distance: 22.6
click at [850, 133] on button "Close" at bounding box center [839, 135] width 21 height 25
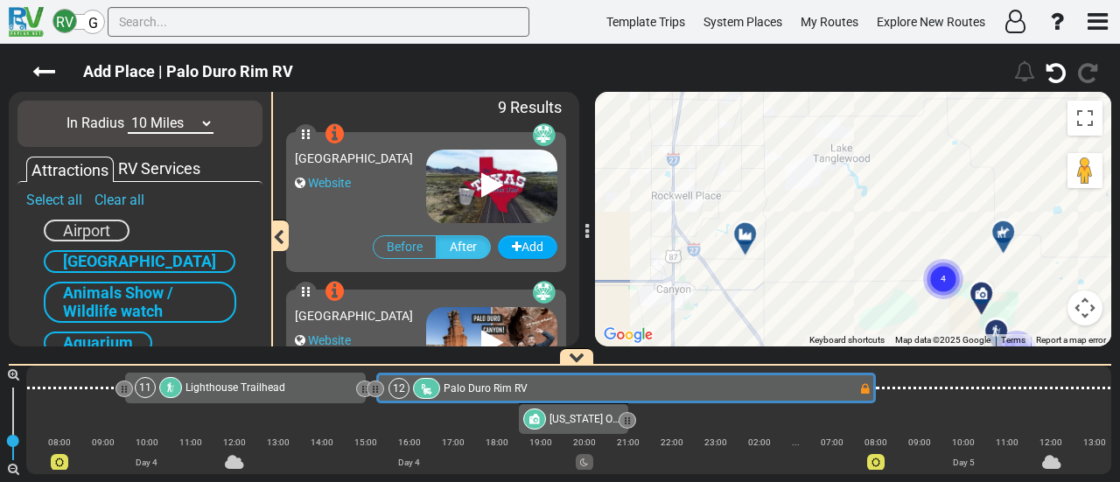
drag, startPoint x: 721, startPoint y: 193, endPoint x: 958, endPoint y: 183, distance: 236.5
click at [958, 183] on div "To activate drag with keyboard, press Alt + Enter. Once in keyboard drag state,…" at bounding box center [853, 219] width 516 height 255
click at [182, 128] on select "10 Miles 50 Miles 100 Miles 250 Miles 500 Miles 1000 Miles" at bounding box center [171, 124] width 86 height 20
select select "number:100"
click at [128, 114] on select "10 Miles 50 Miles 100 Miles 250 Miles 500 Miles 1000 Miles" at bounding box center [171, 124] width 86 height 20
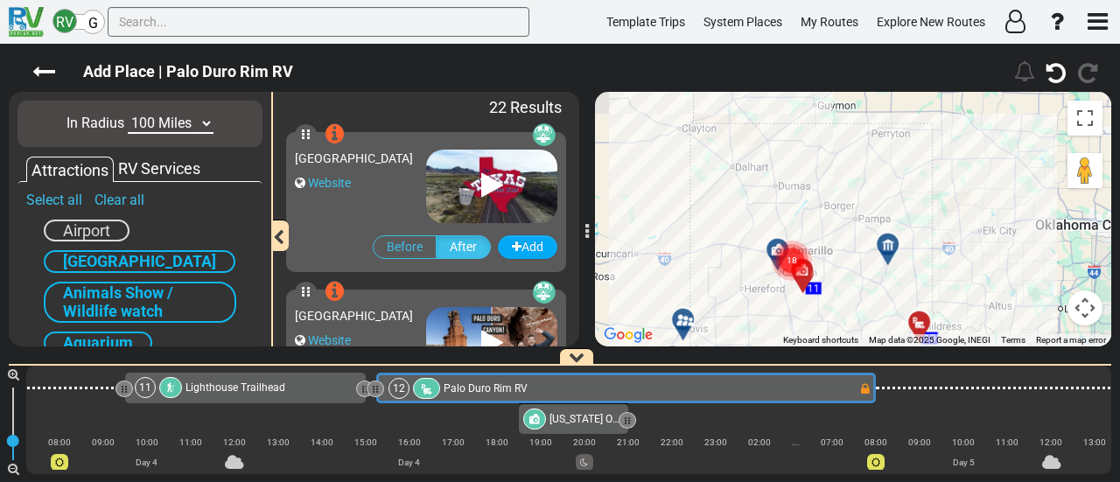
drag, startPoint x: 896, startPoint y: 228, endPoint x: 903, endPoint y: 369, distance: 141.1
click at [904, 370] on div "Add Place | Palo Duro Rim RV" at bounding box center [560, 263] width 1120 height 439
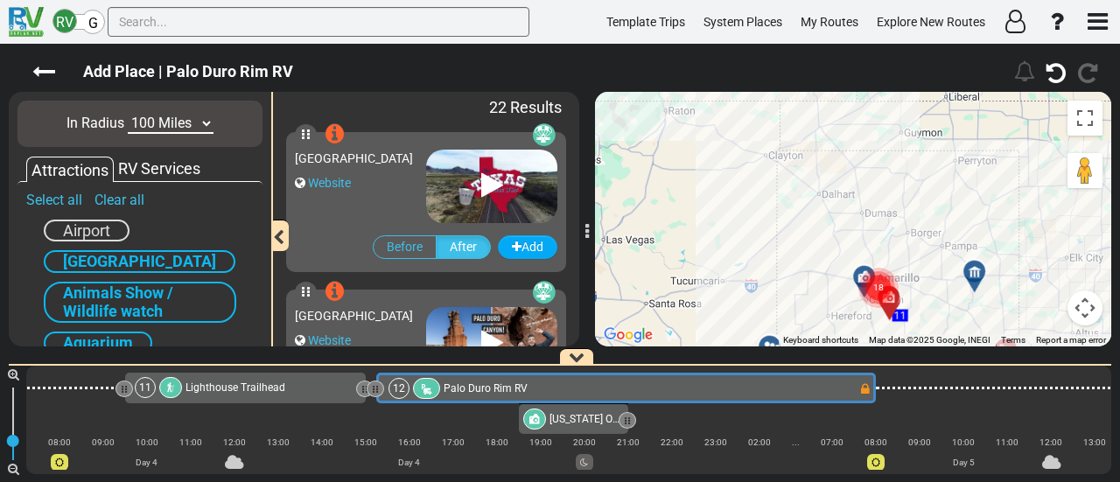
click at [1091, 314] on button "Map camera controls" at bounding box center [1085, 308] width 35 height 35
click at [1035, 307] on button "Zoom out" at bounding box center [1041, 308] width 35 height 35
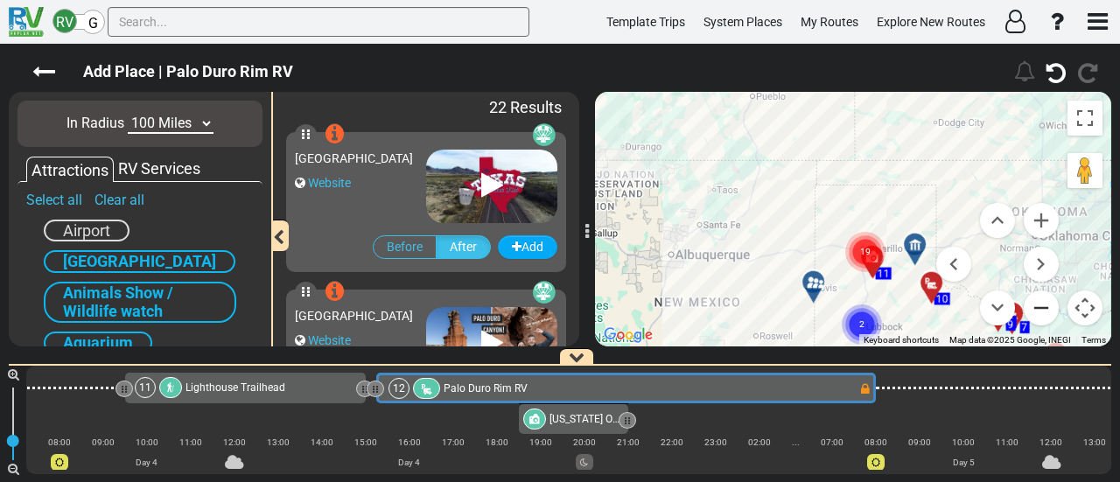
click at [1038, 305] on button "Zoom out" at bounding box center [1041, 308] width 35 height 35
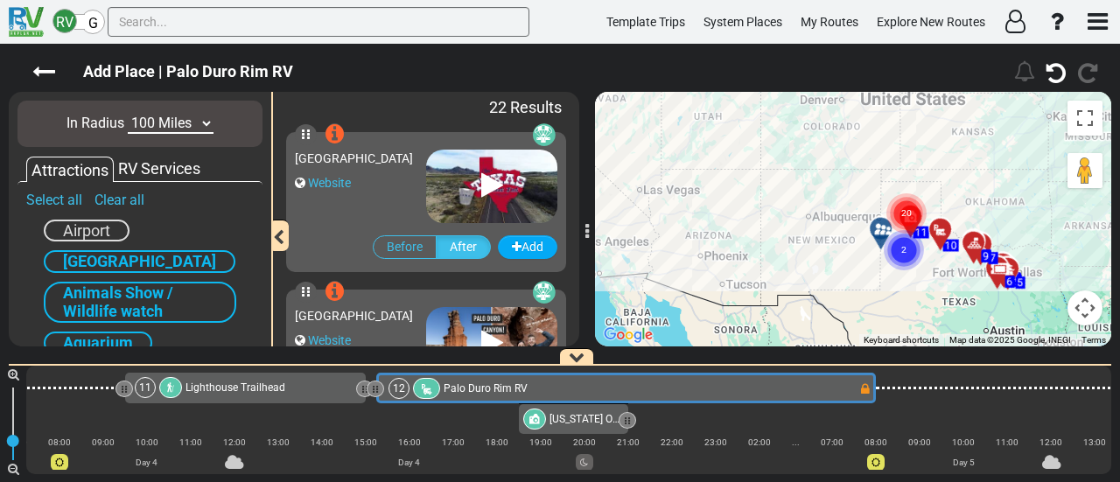
drag, startPoint x: 870, startPoint y: 134, endPoint x: 916, endPoint y: 118, distance: 49.0
click at [916, 118] on div "To activate drag with keyboard, press Alt + Enter. Once in keyboard drag state,…" at bounding box center [853, 219] width 516 height 255
click at [245, 29] on input "text" at bounding box center [319, 22] width 422 height 30
paste input "Garden of the Gods"
type input "Garden of the Gods"
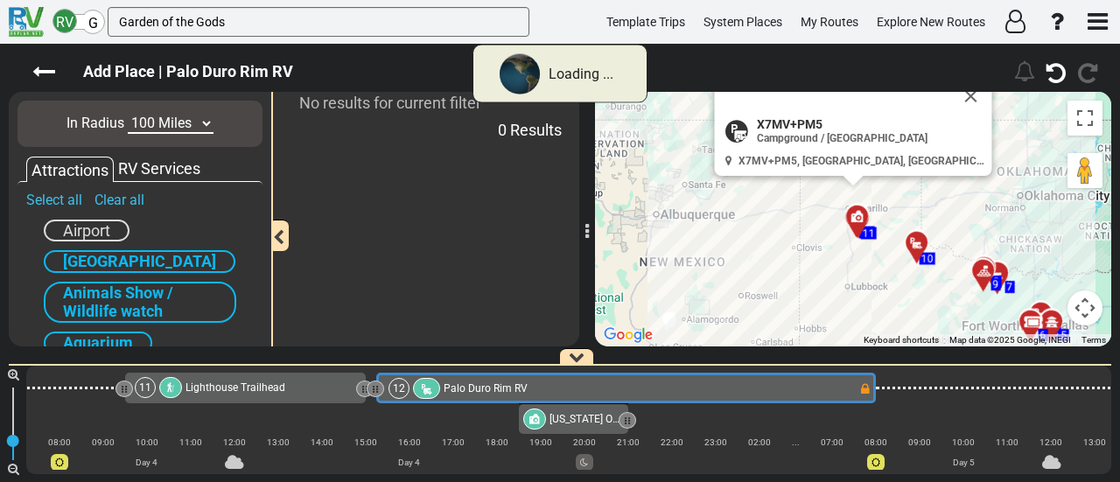
click at [194, 126] on select "10 Miles 50 Miles 100 Miles 250 Miles 500 Miles 1000 Miles" at bounding box center [171, 124] width 86 height 20
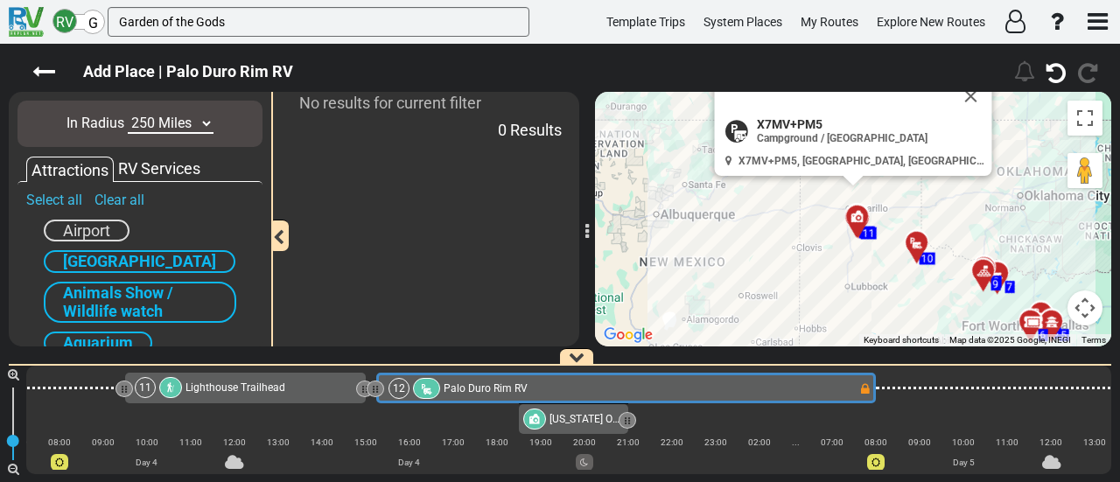
click at [128, 114] on select "10 Miles 50 Miles 100 Miles 250 Miles 500 Miles 1000 Miles" at bounding box center [171, 124] width 86 height 20
click at [158, 22] on input "Garden of the Gods" at bounding box center [319, 22] width 422 height 30
click at [231, 22] on input "Garden of the Gods" at bounding box center [319, 22] width 422 height 30
click at [48, 198] on link "Select all" at bounding box center [54, 200] width 56 height 17
click at [161, 123] on select "10 Miles 50 Miles 100 Miles 250 Miles 500 Miles 1000 Miles" at bounding box center [171, 124] width 86 height 20
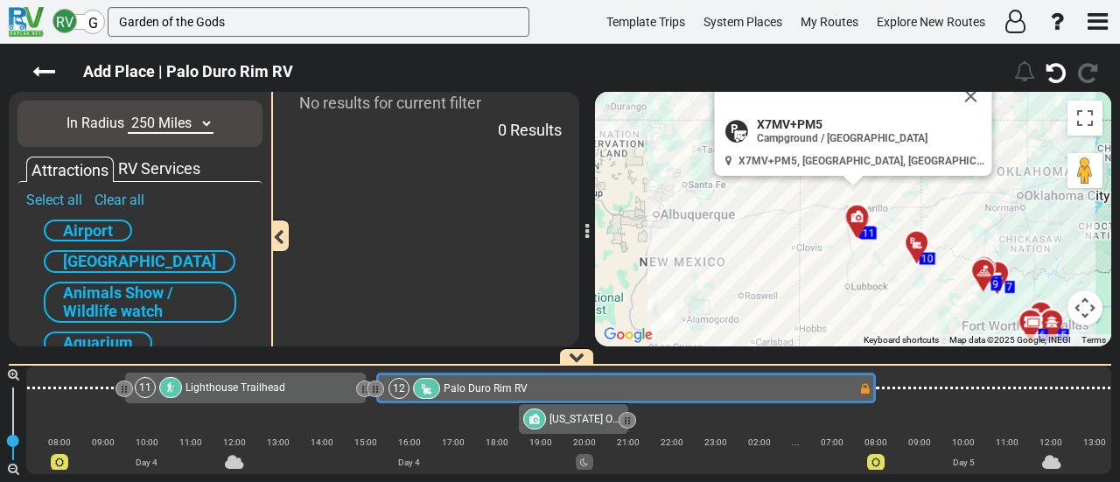
select select "number:500"
click at [128, 114] on select "10 Miles 50 Miles 100 Miles 250 Miles 500 Miles 1000 Miles" at bounding box center [171, 124] width 86 height 20
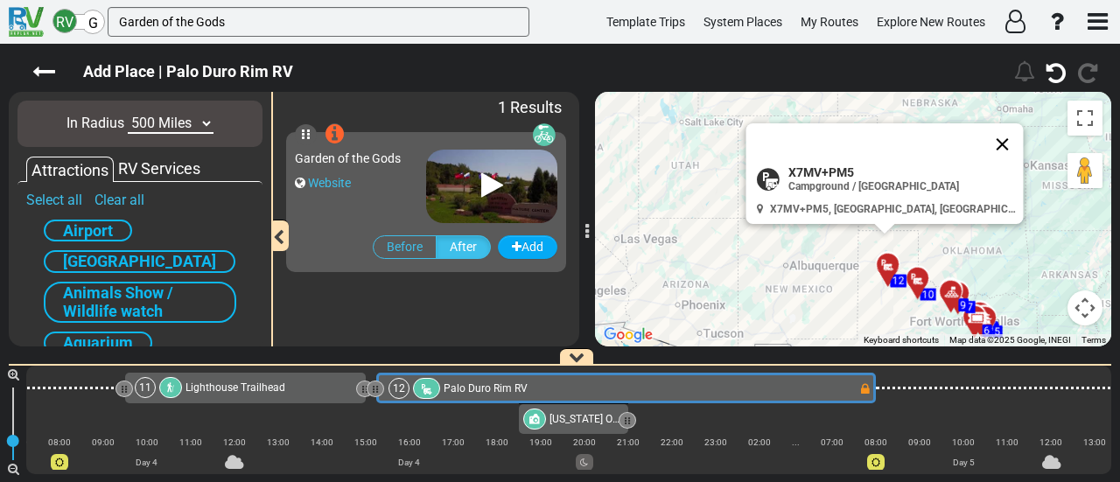
click at [982, 129] on button "Close" at bounding box center [1003, 144] width 42 height 42
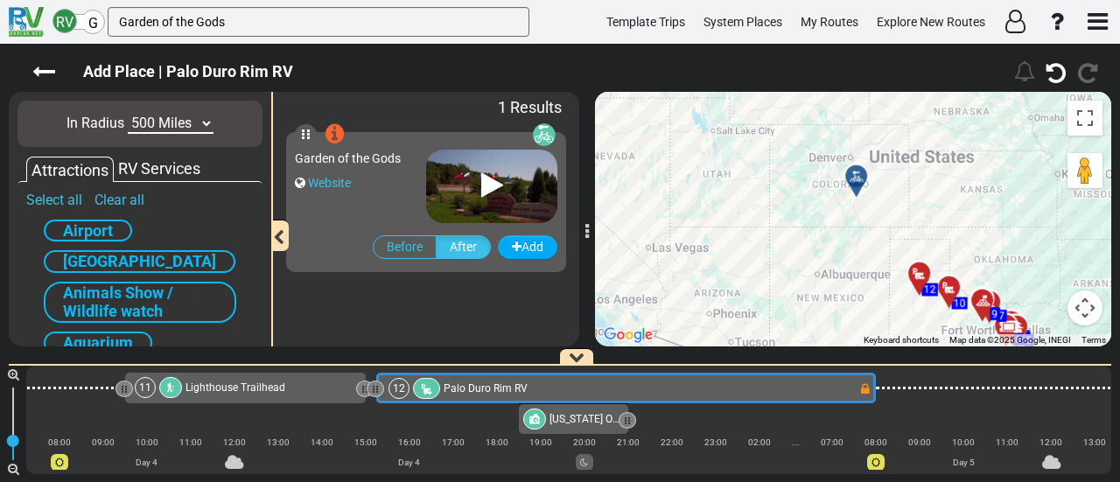
drag, startPoint x: 933, startPoint y: 202, endPoint x: 970, endPoint y: 212, distance: 38.0
click at [970, 212] on div "To activate drag with keyboard, press Alt + Enter. Once in keyboard drag state,…" at bounding box center [853, 219] width 516 height 255
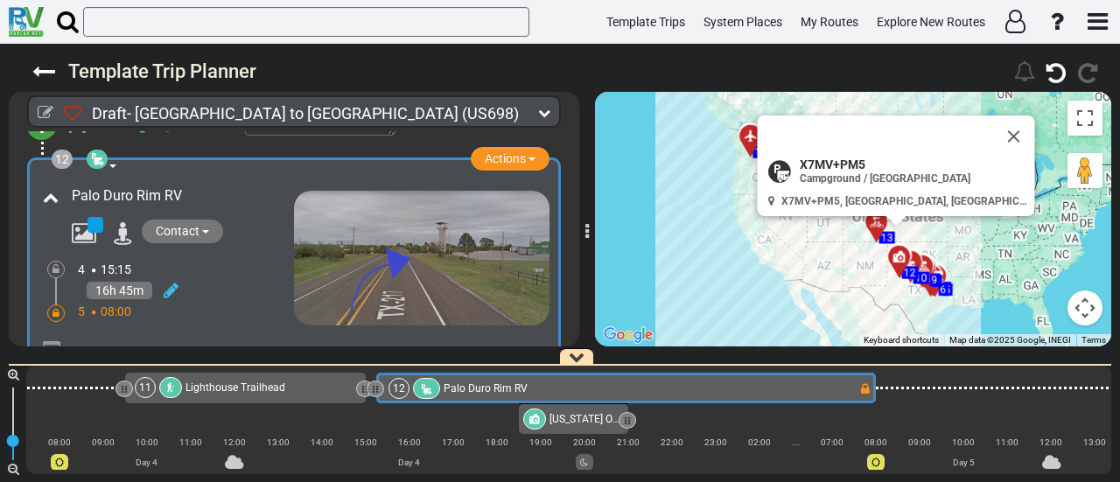
scroll to position [3623, 0]
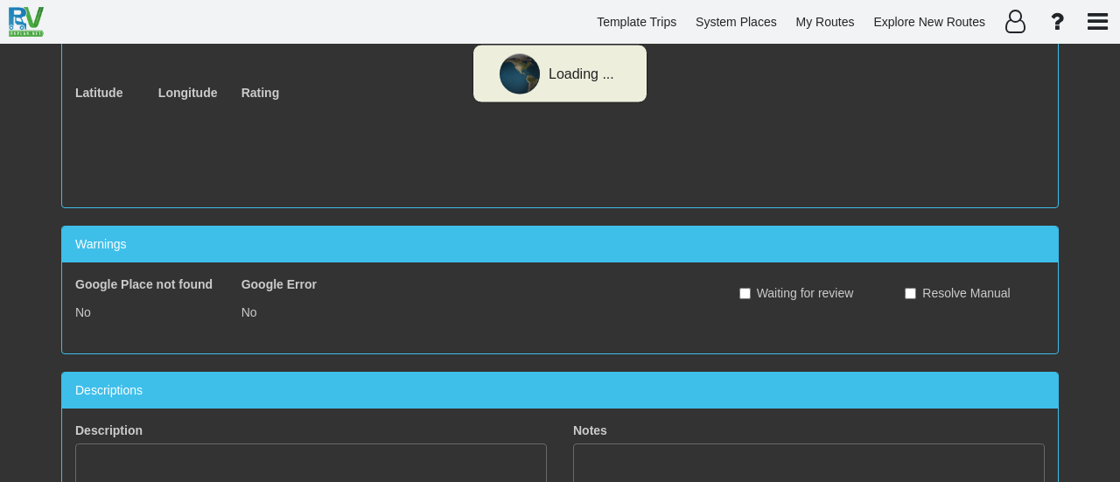
type input "[GEOGRAPHIC_DATA]"
type input "[URL][DOMAIN_NAME]"
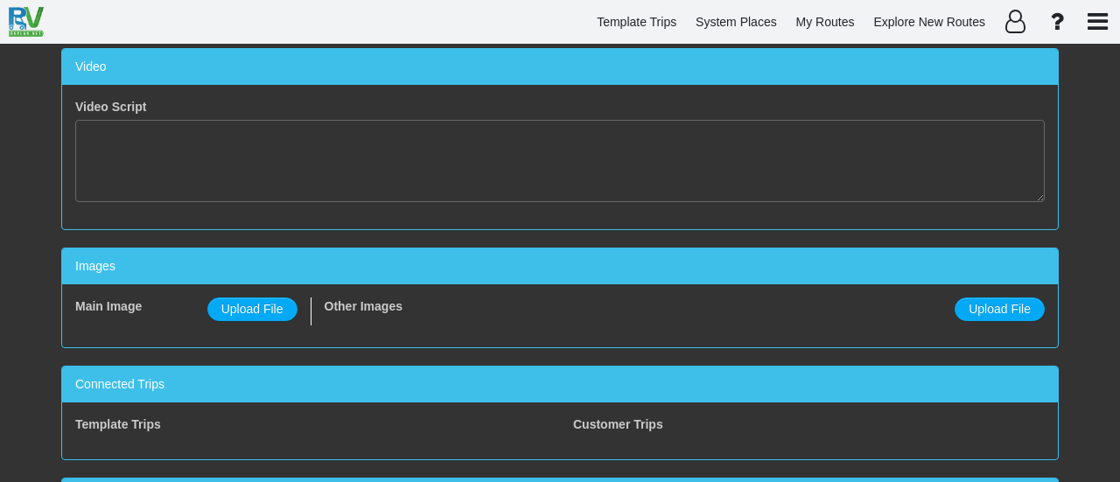
scroll to position [1021, 0]
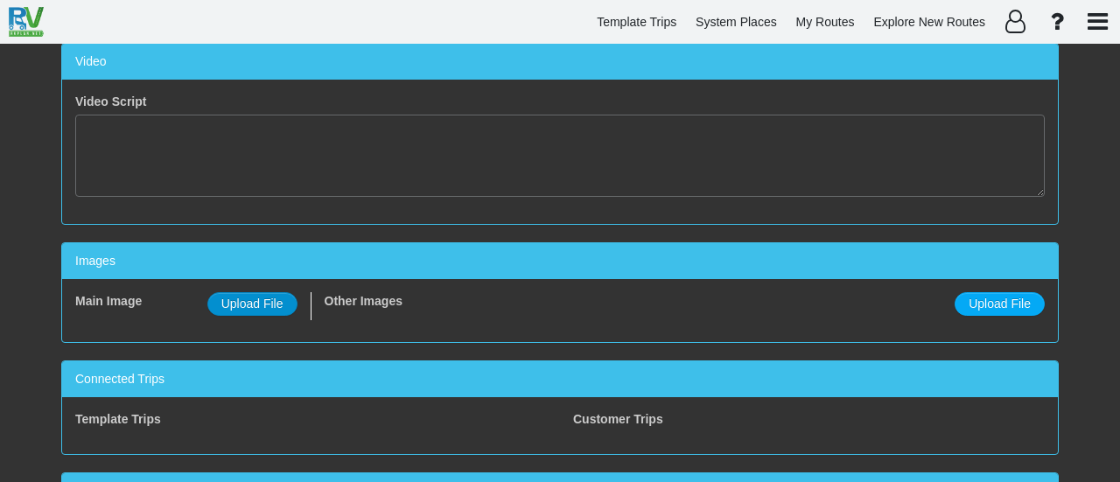
click at [278, 297] on span "Upload File" at bounding box center [252, 304] width 62 height 14
click at [0, 0] on input "Upload File" at bounding box center [0, 0] width 0 height 0
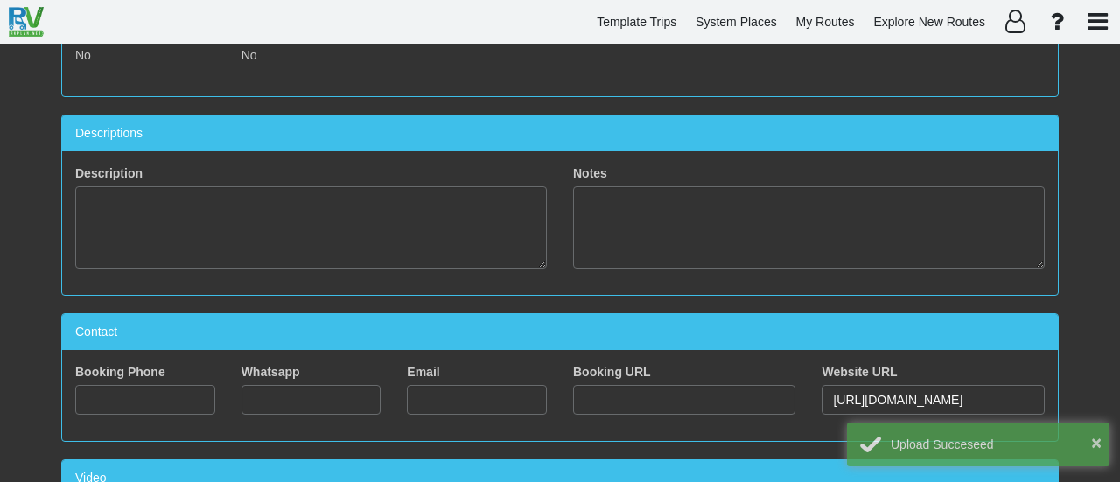
scroll to position [0, 0]
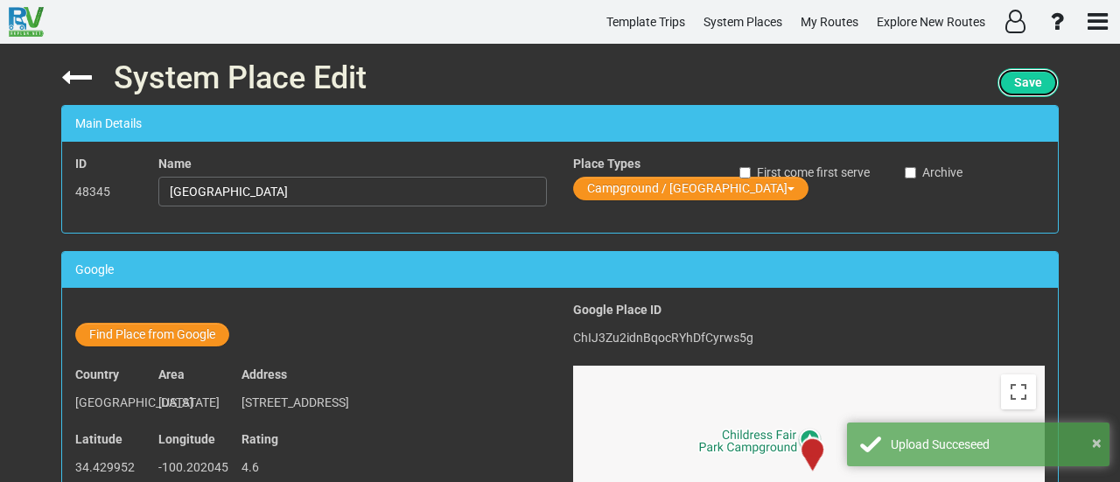
click at [1028, 81] on span "Save" at bounding box center [1028, 82] width 28 height 14
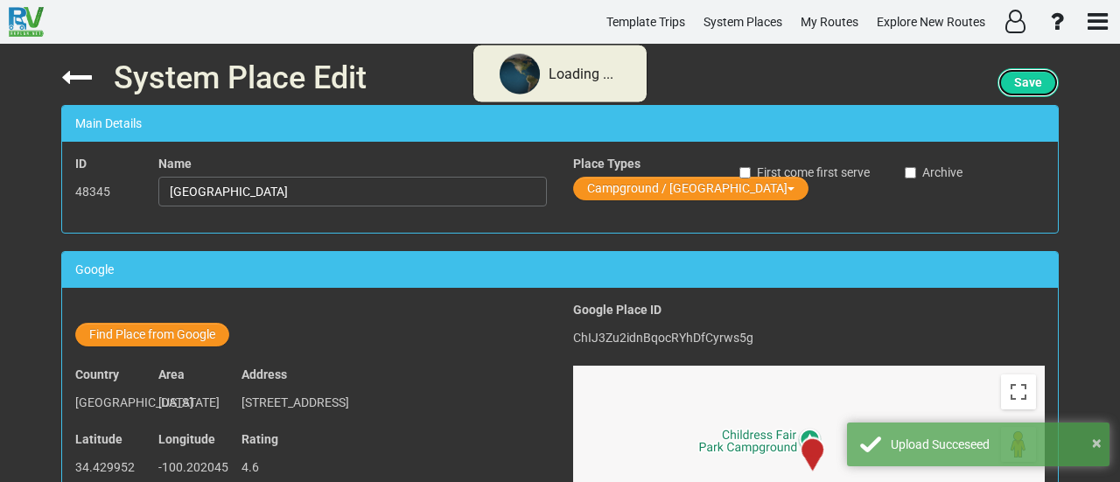
click at [1028, 81] on span "Save" at bounding box center [1028, 82] width 28 height 14
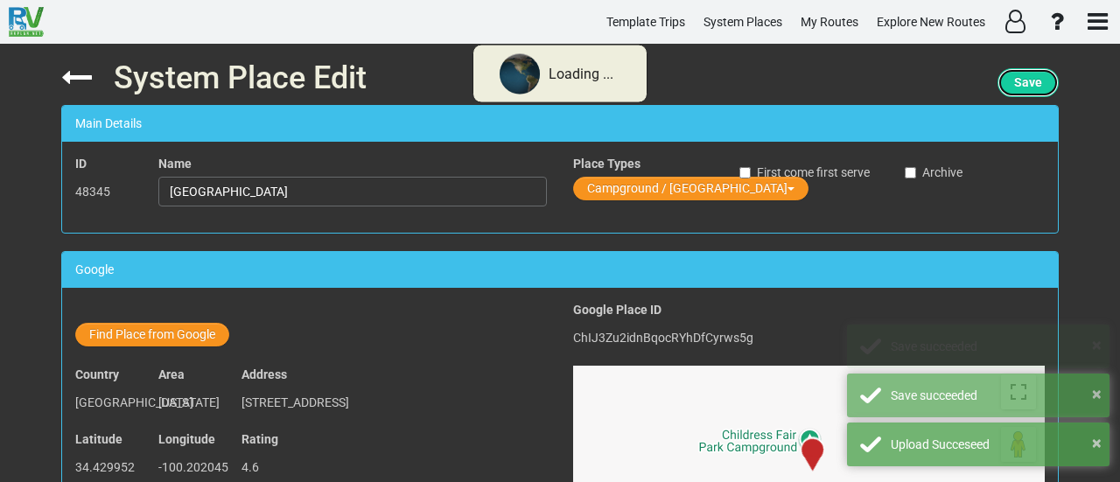
click at [1028, 81] on span "Save" at bounding box center [1028, 82] width 28 height 14
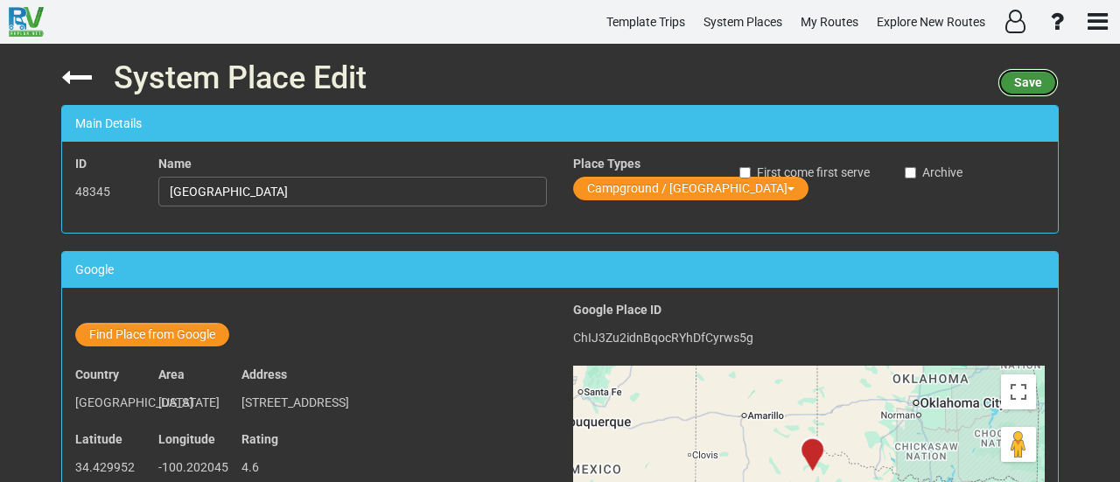
drag, startPoint x: 1023, startPoint y: 85, endPoint x: 868, endPoint y: 78, distance: 155.1
click at [1024, 83] on span "Save" at bounding box center [1028, 82] width 28 height 14
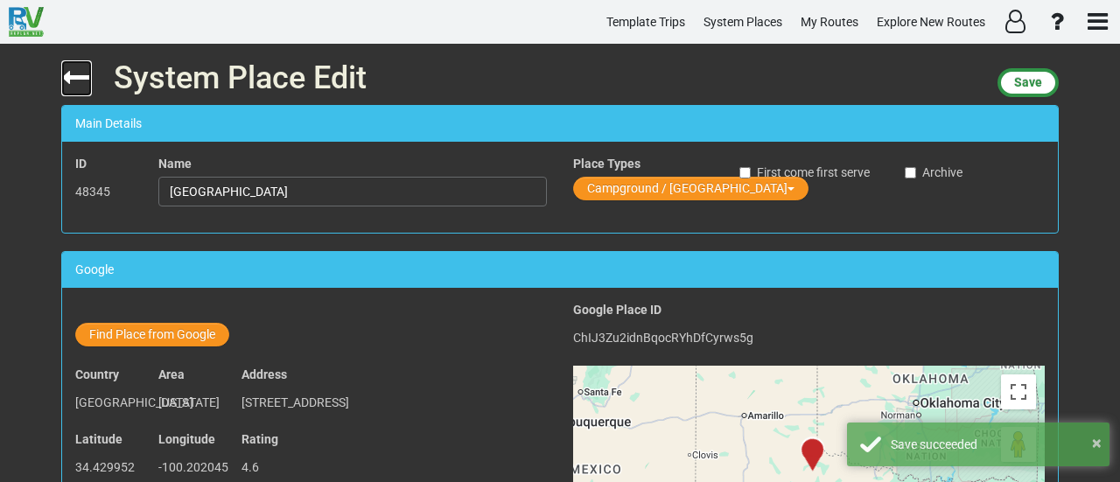
click at [84, 77] on icon at bounding box center [76, 77] width 31 height 31
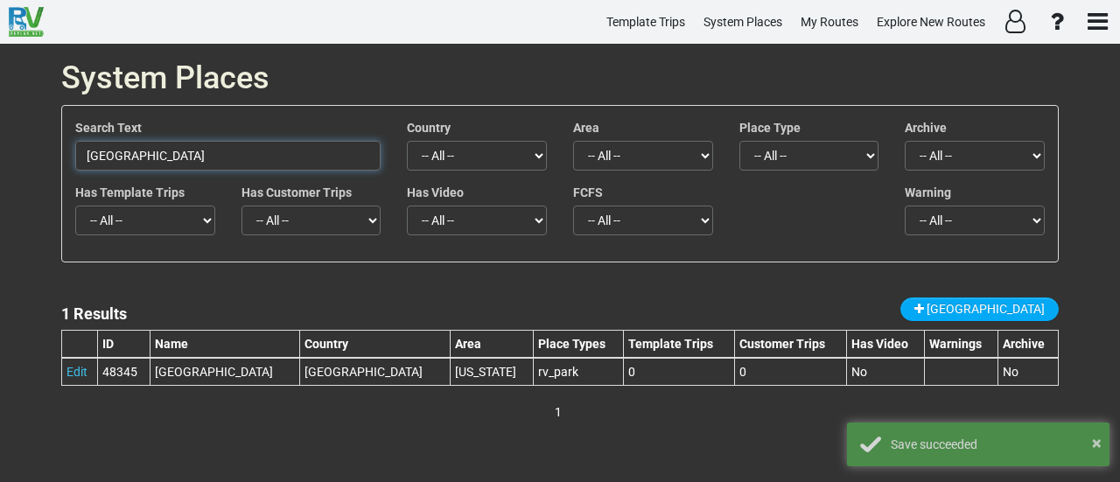
click at [205, 148] on input "[GEOGRAPHIC_DATA]" at bounding box center [227, 156] width 305 height 30
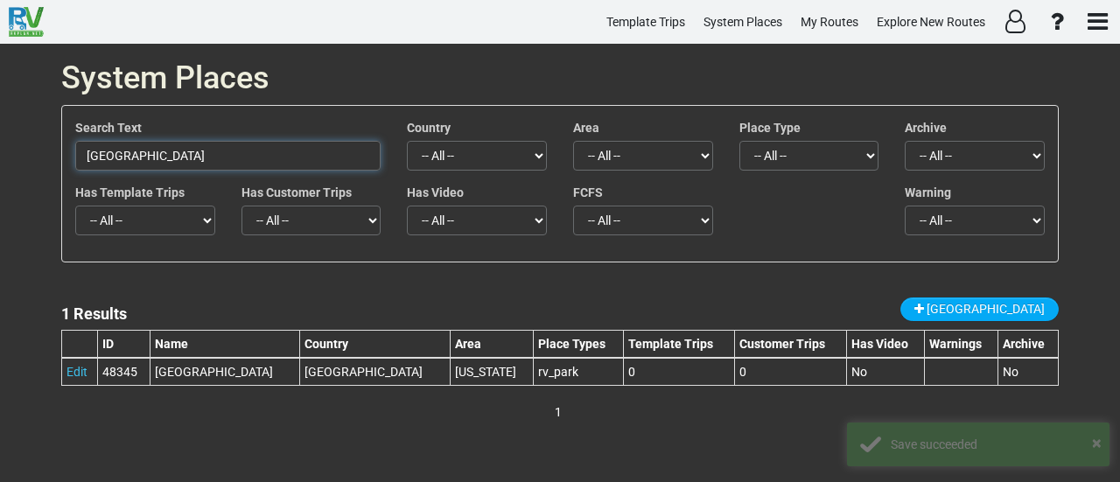
paste input "Pikes Peak Hwy"
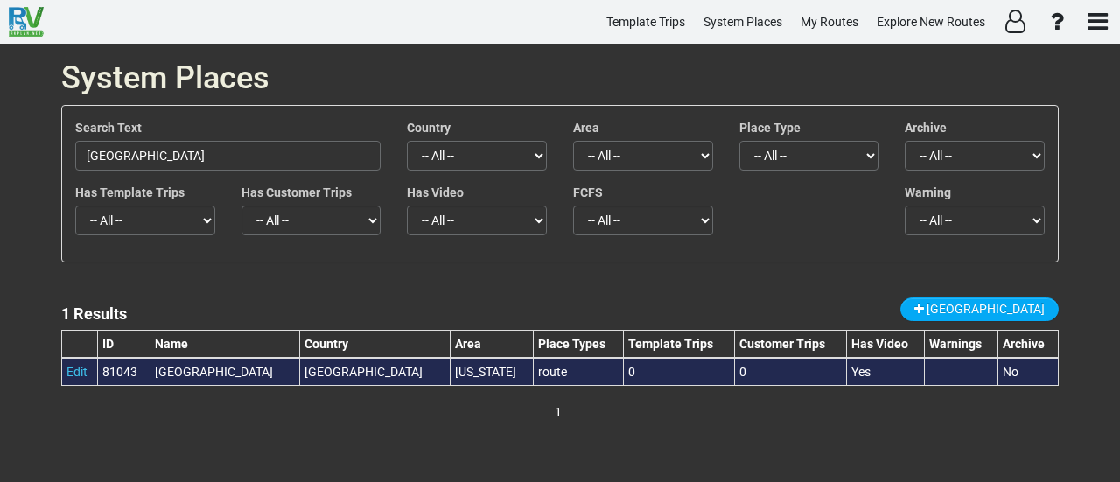
click at [214, 368] on div "Pike's Peak Highway" at bounding box center [225, 372] width 140 height 18
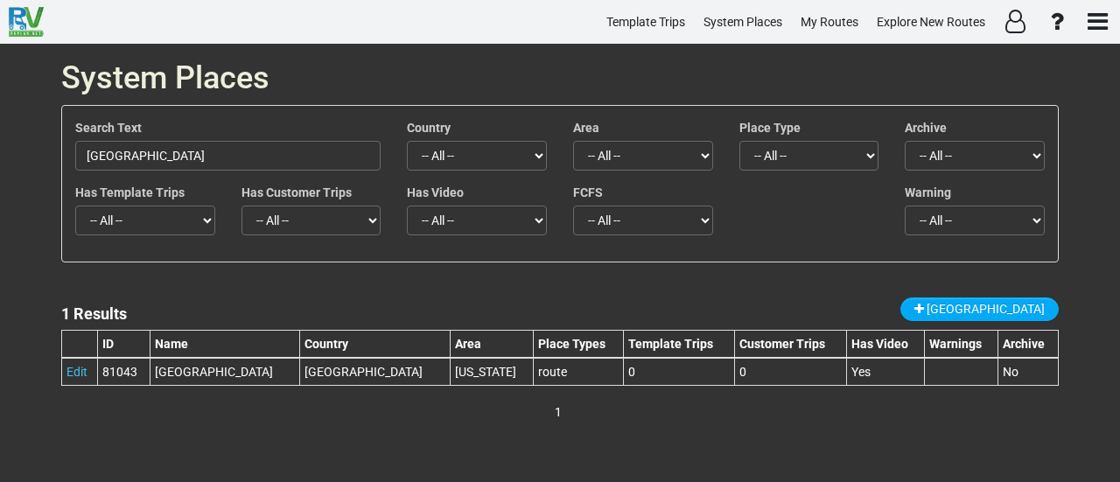
copy tr "Pike's Peak Highway"
click at [220, 153] on input "Pikes Peak Hwy" at bounding box center [227, 156] width 305 height 30
click at [221, 153] on input "Pikes Peak Hwy" at bounding box center [227, 156] width 305 height 30
paste input "Six Mile Campground"
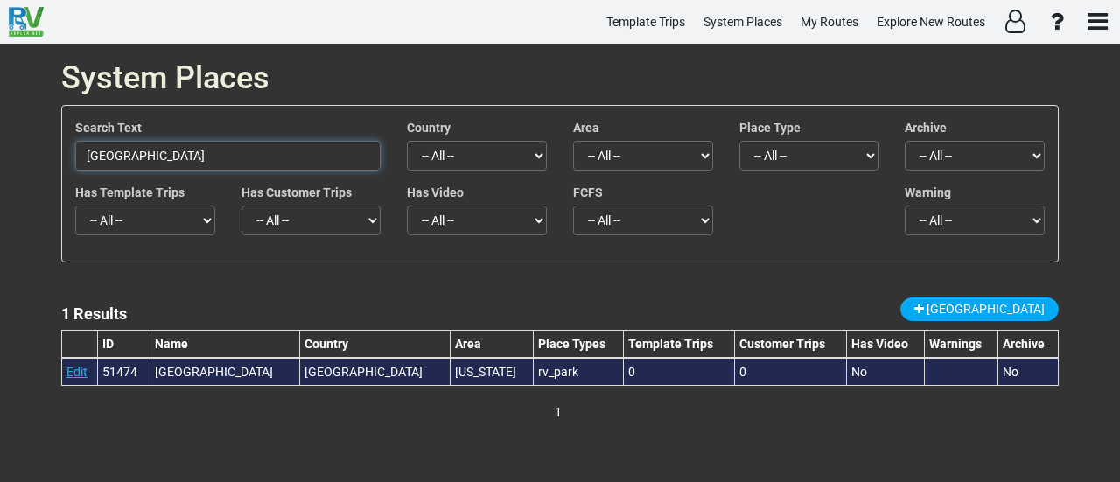
type input "Six Mile Campground"
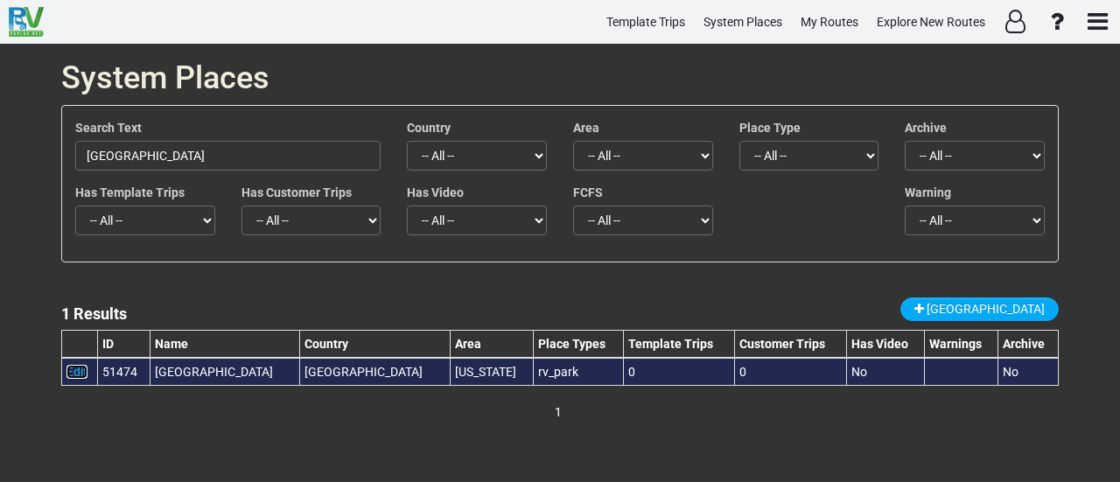
click at [73, 371] on link "Edit" at bounding box center [77, 372] width 21 height 14
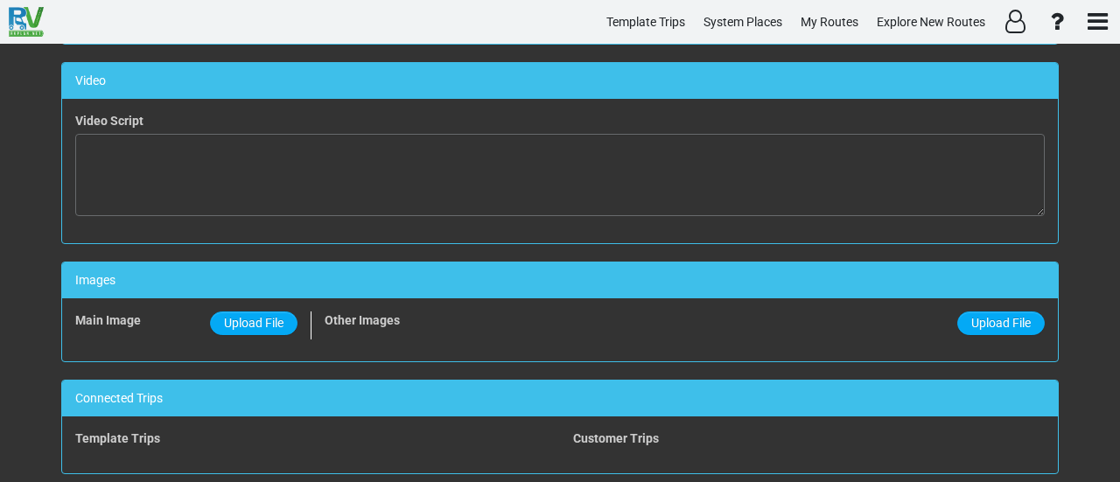
scroll to position [1164, 0]
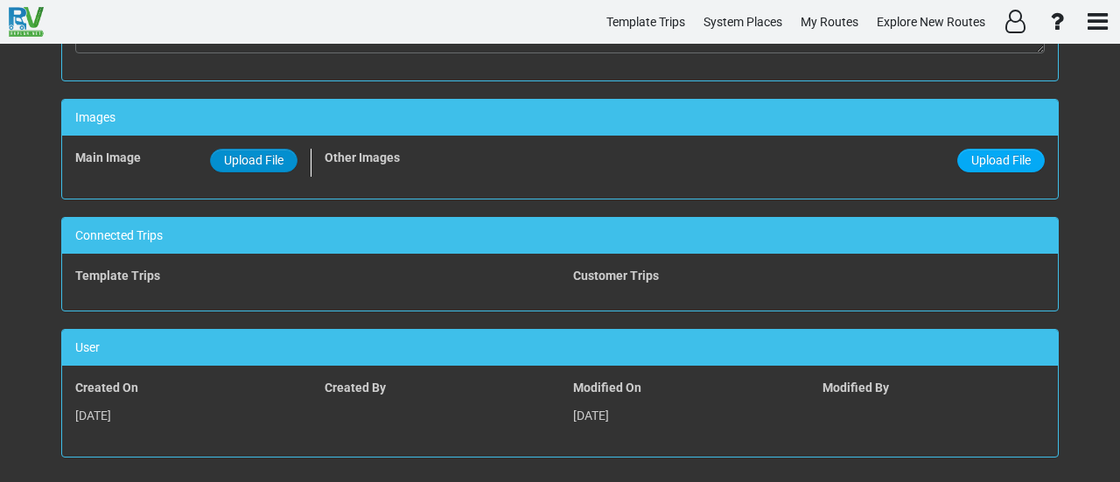
click at [283, 151] on label "Upload File" at bounding box center [254, 161] width 88 height 24
click at [0, 0] on input "Upload File" at bounding box center [0, 0] width 0 height 0
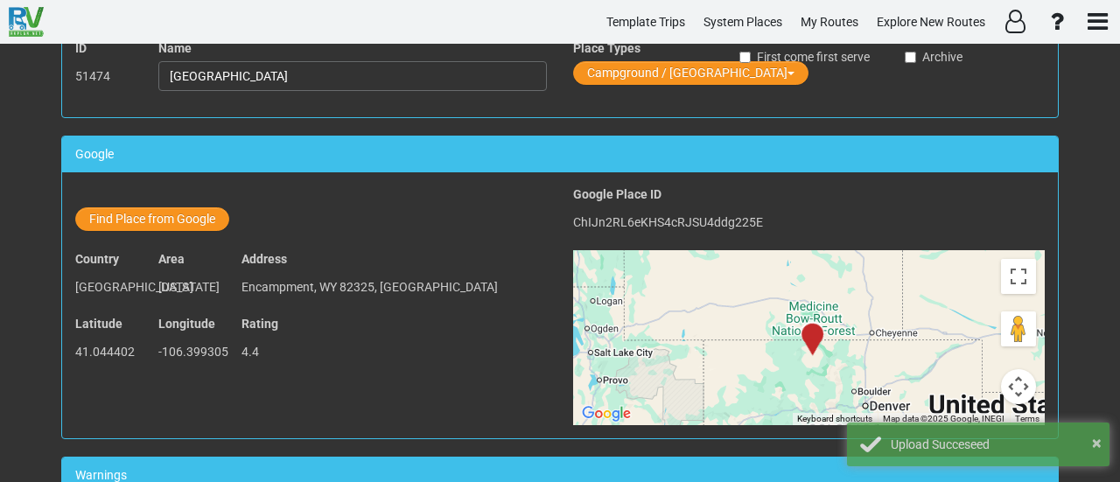
scroll to position [0, 0]
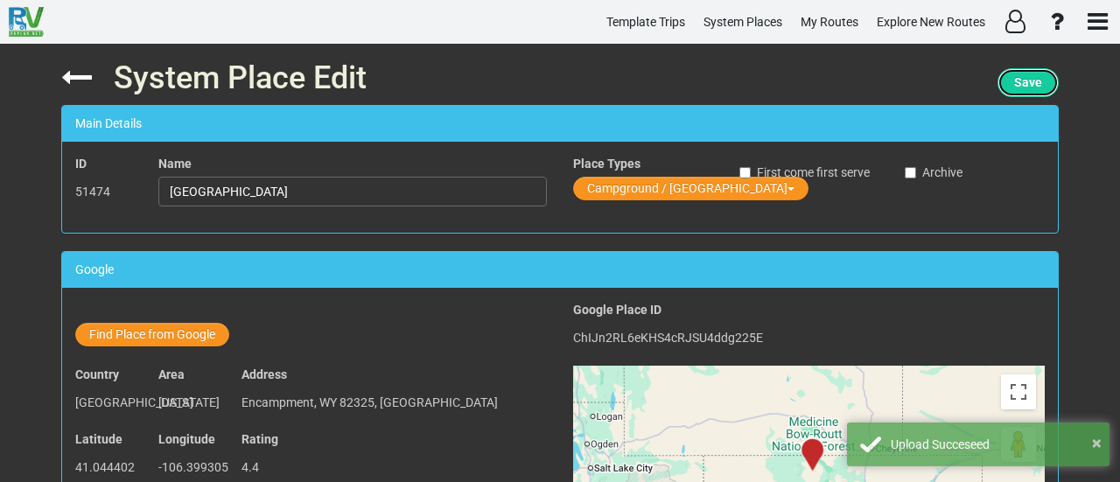
click at [1029, 74] on button "Save" at bounding box center [1028, 82] width 61 height 29
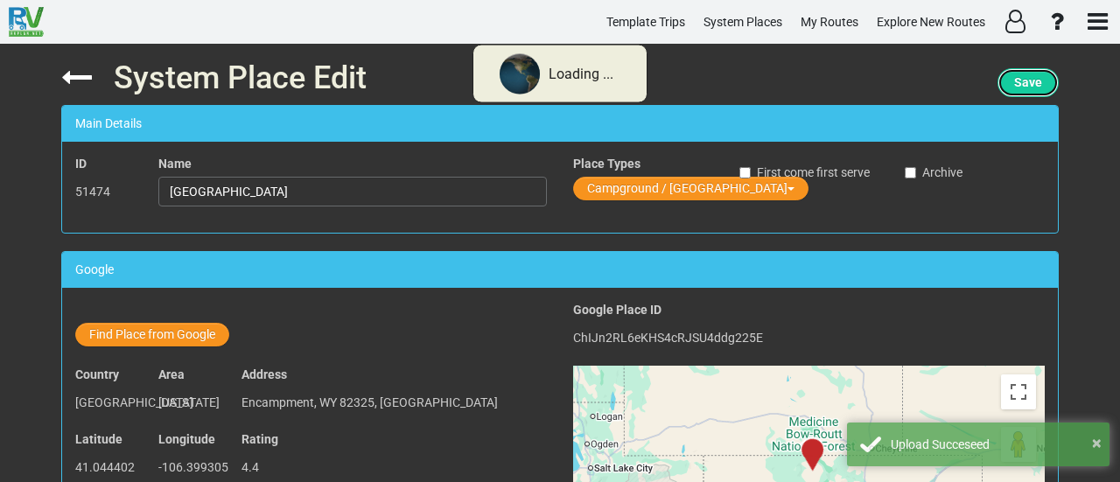
click at [1029, 74] on button "Save" at bounding box center [1028, 82] width 61 height 29
click at [1029, 78] on button "Save" at bounding box center [1028, 82] width 61 height 29
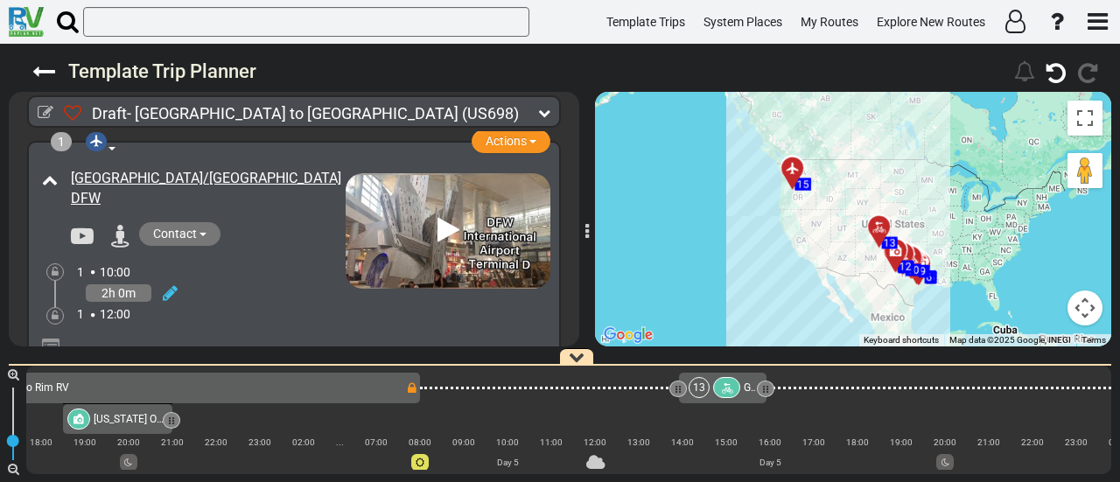
scroll to position [0, 2964]
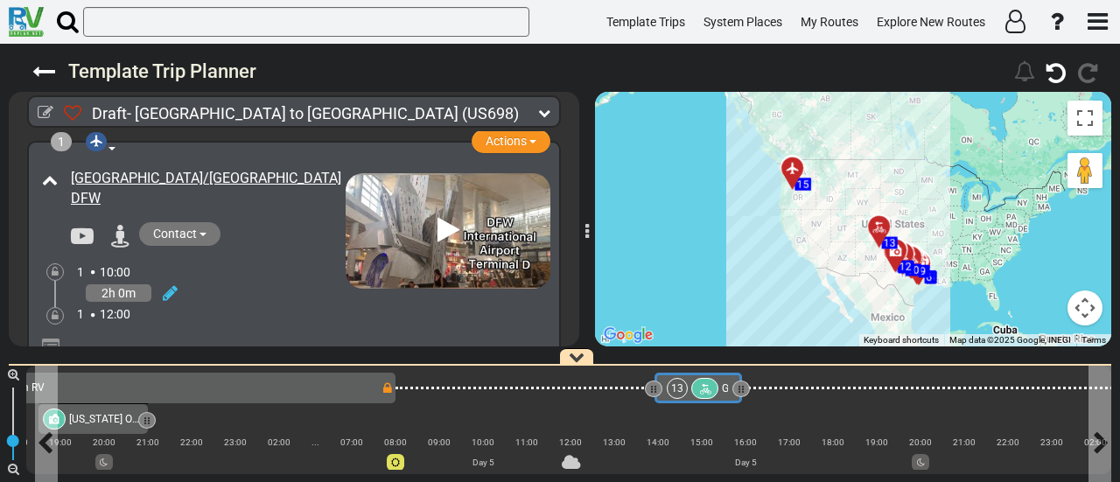
click at [695, 384] on div at bounding box center [704, 388] width 27 height 21
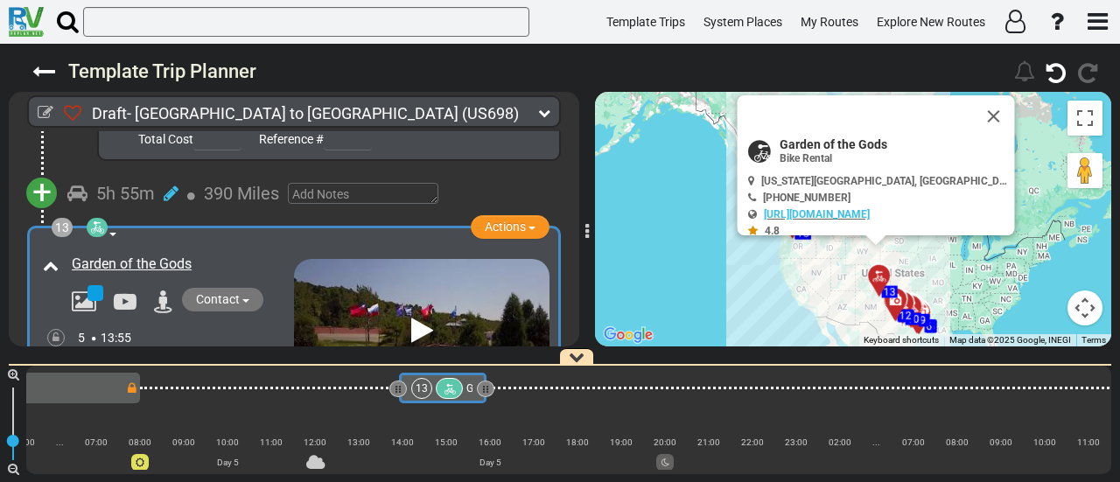
scroll to position [0, 3242]
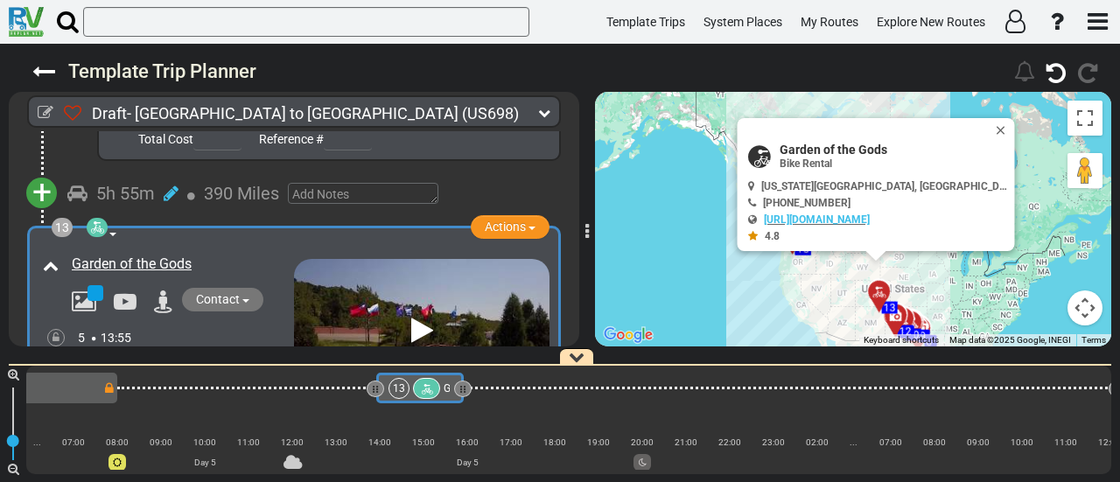
drag, startPoint x: 870, startPoint y: 481, endPoint x: 849, endPoint y: 481, distance: 21.0
click at [849, 481] on div "60 1" at bounding box center [560, 418] width 1120 height 127
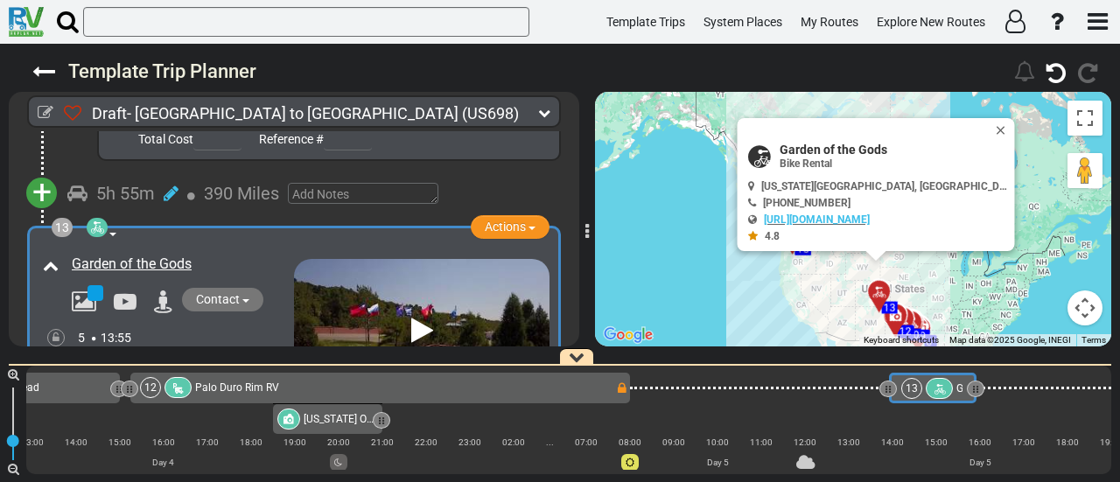
scroll to position [0, 2724]
click at [613, 390] on div "12 Palo Duro Rim RV" at bounding box center [382, 387] width 475 height 21
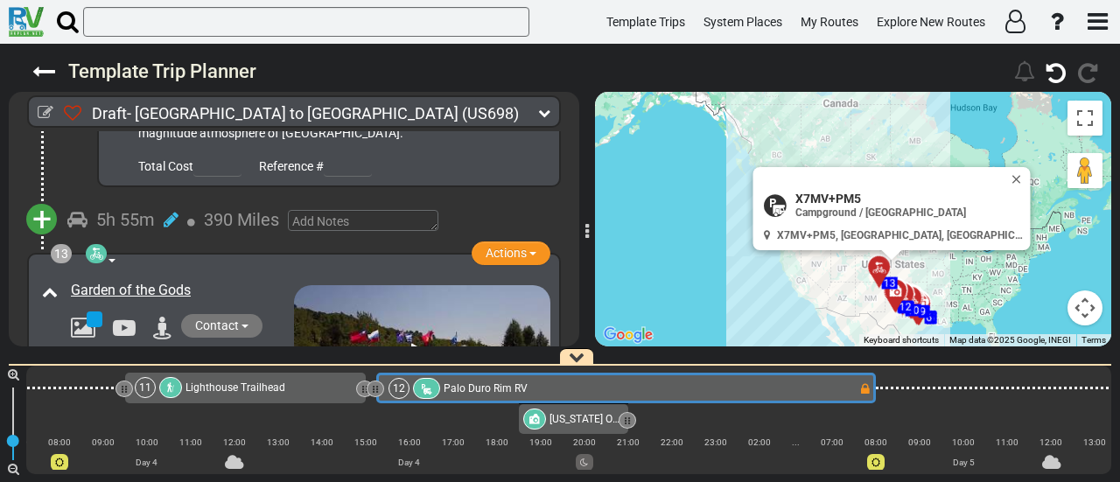
scroll to position [4233, 0]
drag, startPoint x: 42, startPoint y: 194, endPoint x: 51, endPoint y: 200, distance: 10.7
click at [42, 199] on span "+" at bounding box center [41, 219] width 19 height 40
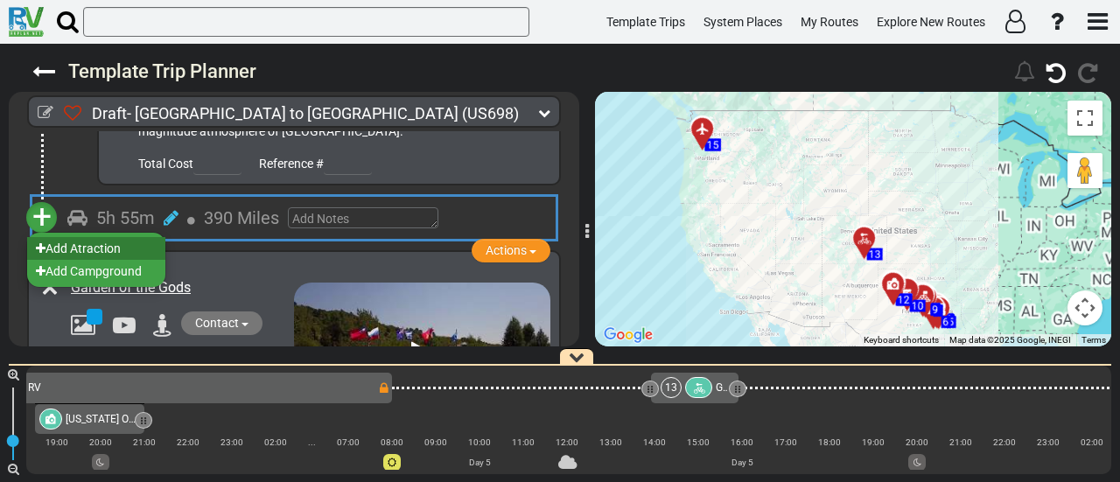
scroll to position [0, 2983]
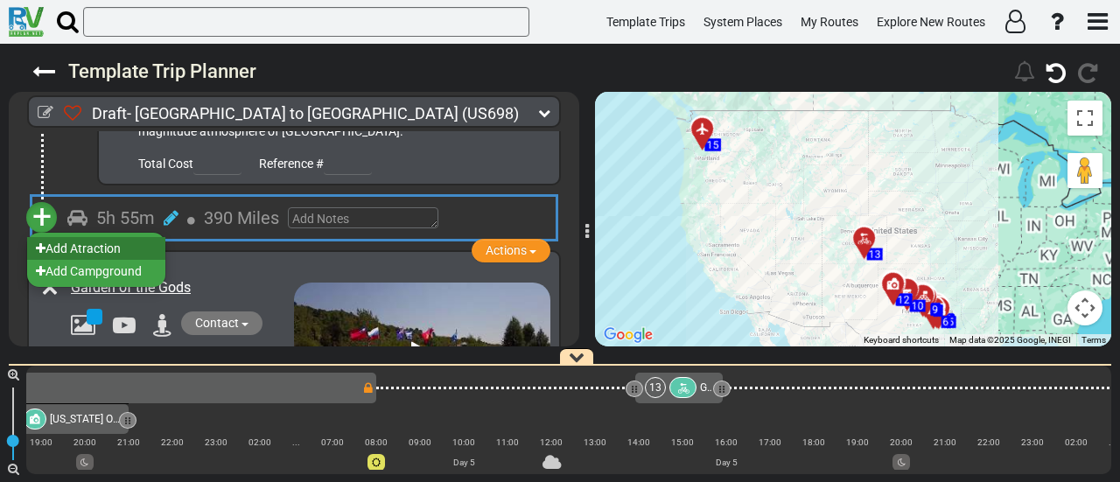
click at [116, 237] on li "Add Atraction" at bounding box center [96, 248] width 138 height 23
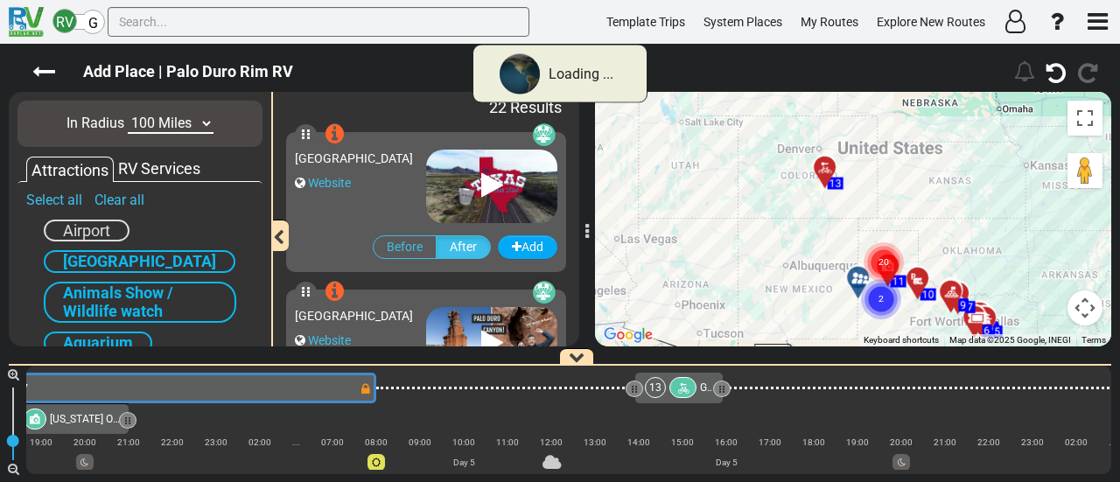
scroll to position [0, 2483]
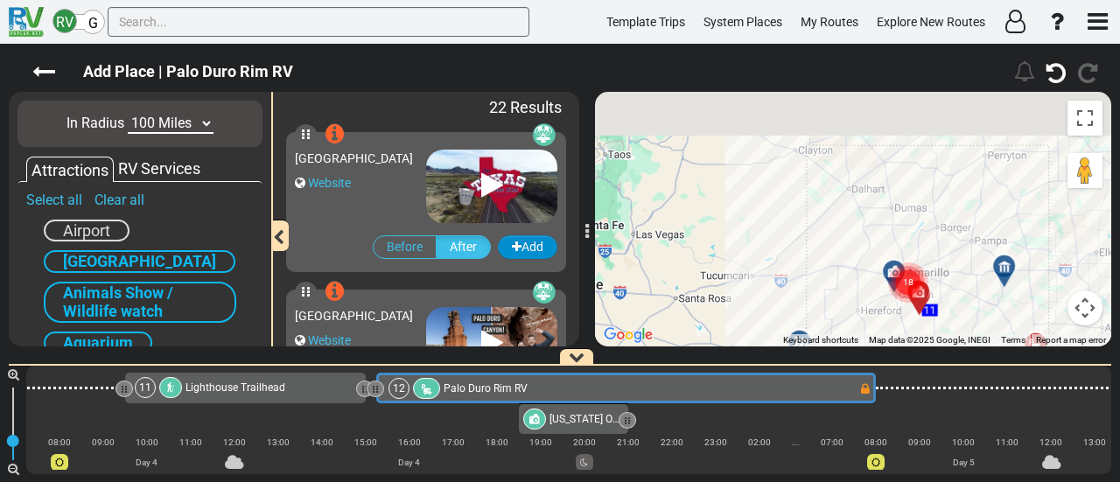
drag, startPoint x: 749, startPoint y: 167, endPoint x: 536, endPoint y: 256, distance: 231.5
click at [861, 356] on div "Add Place | Palo Duro Rim RV" at bounding box center [560, 263] width 1120 height 439
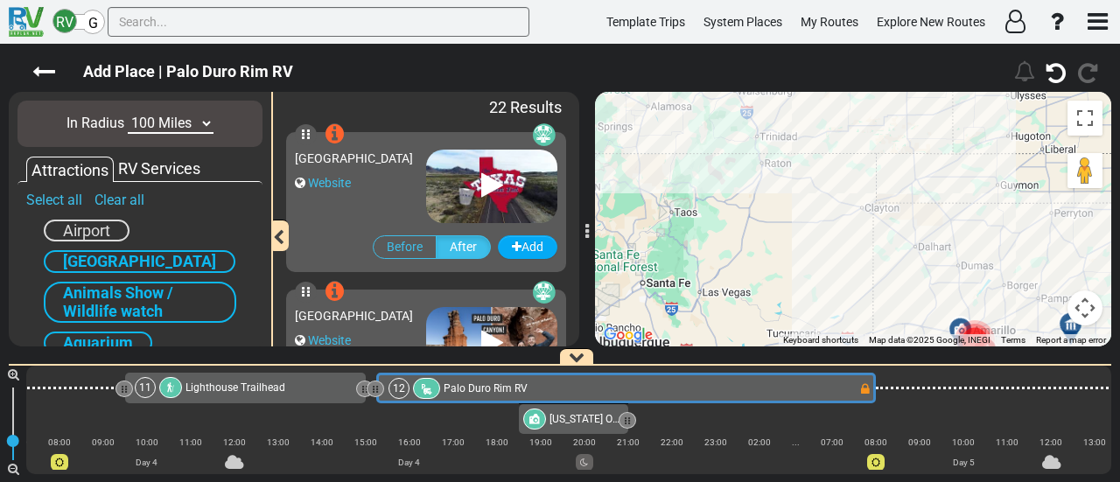
click at [194, 126] on select "10 Miles 50 Miles 100 Miles 250 Miles 500 Miles 1000 Miles" at bounding box center [171, 124] width 86 height 20
select select "number:250"
click at [128, 114] on select "10 Miles 50 Miles 100 Miles 250 Miles 500 Miles 1000 Miles" at bounding box center [171, 124] width 86 height 20
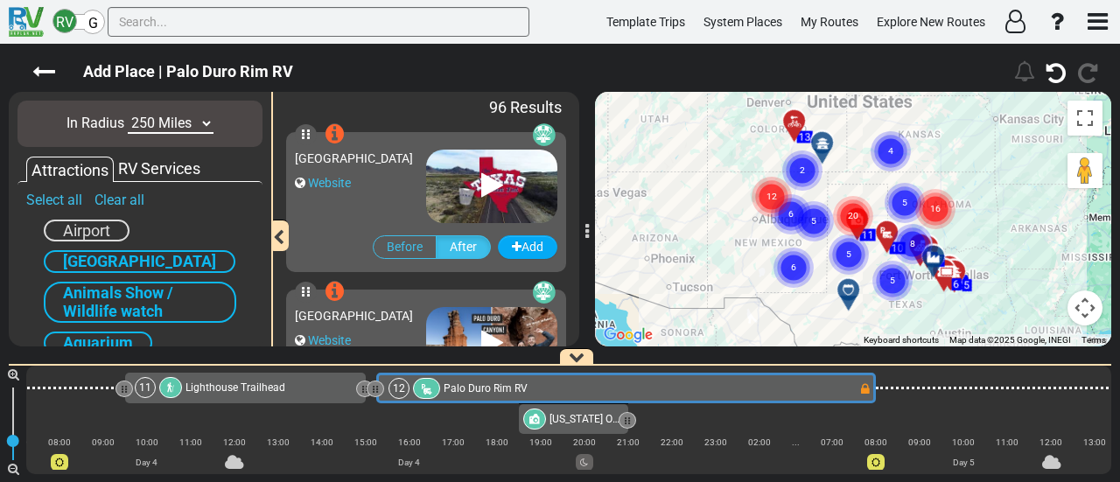
drag, startPoint x: 864, startPoint y: 204, endPoint x: 869, endPoint y: 195, distance: 10.2
click at [863, 204] on circle "Cluster of 20 markers" at bounding box center [853, 216] width 40 height 40
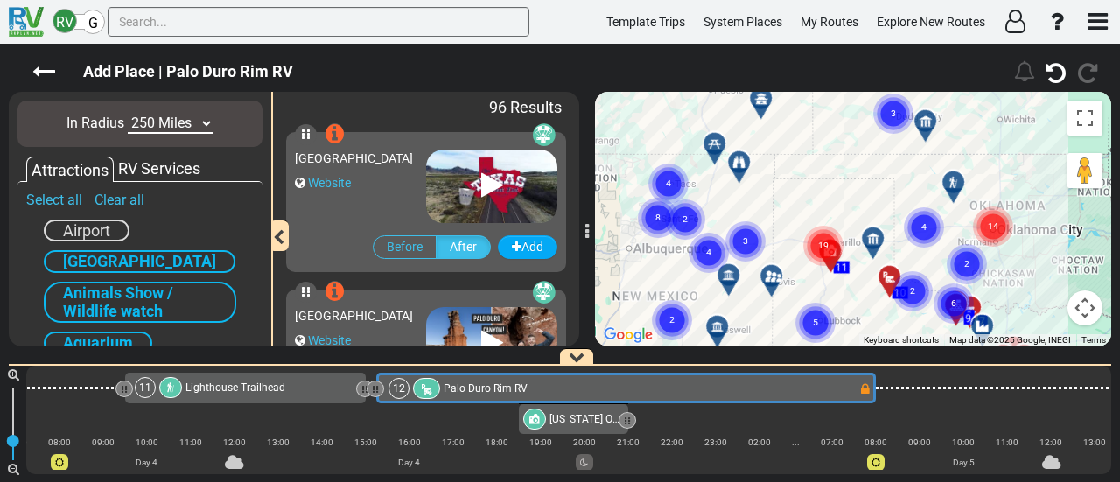
click at [743, 158] on icon at bounding box center [739, 162] width 12 height 12
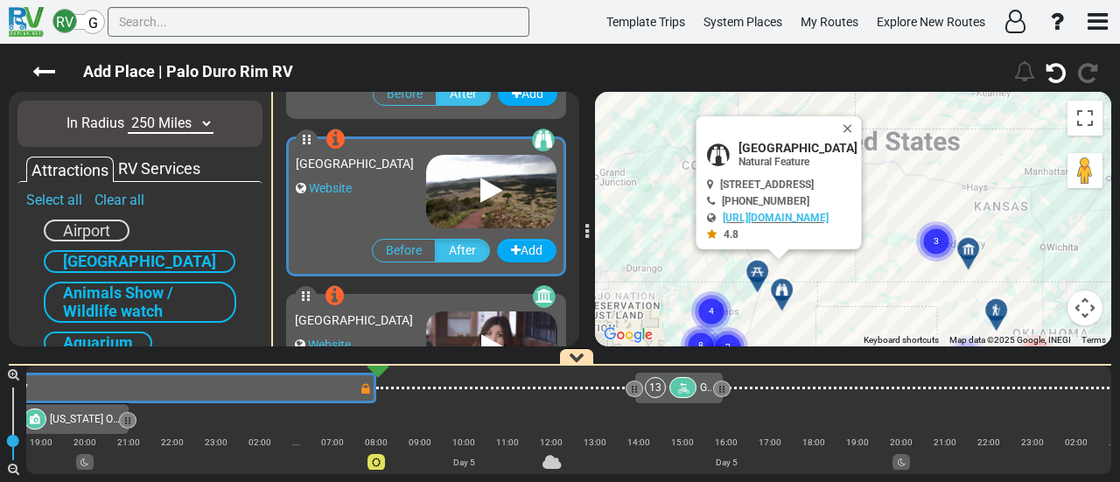
scroll to position [6141, 0]
click at [862, 123] on button "Close" at bounding box center [851, 130] width 21 height 25
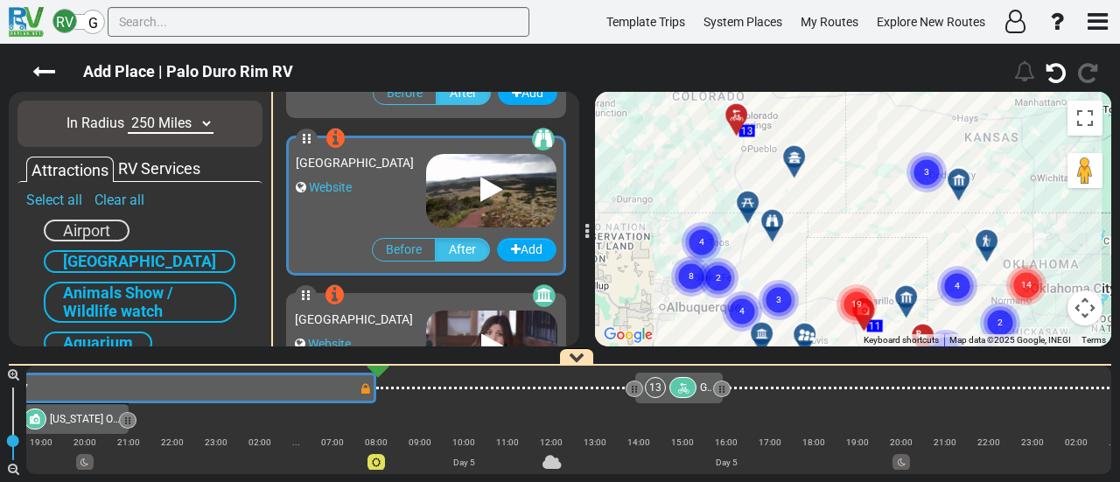
drag, startPoint x: 839, startPoint y: 209, endPoint x: 833, endPoint y: 154, distance: 55.4
click at [833, 155] on div "To navigate, press the arrow keys. To activate drag with keyboard, press Alt + …" at bounding box center [853, 219] width 516 height 255
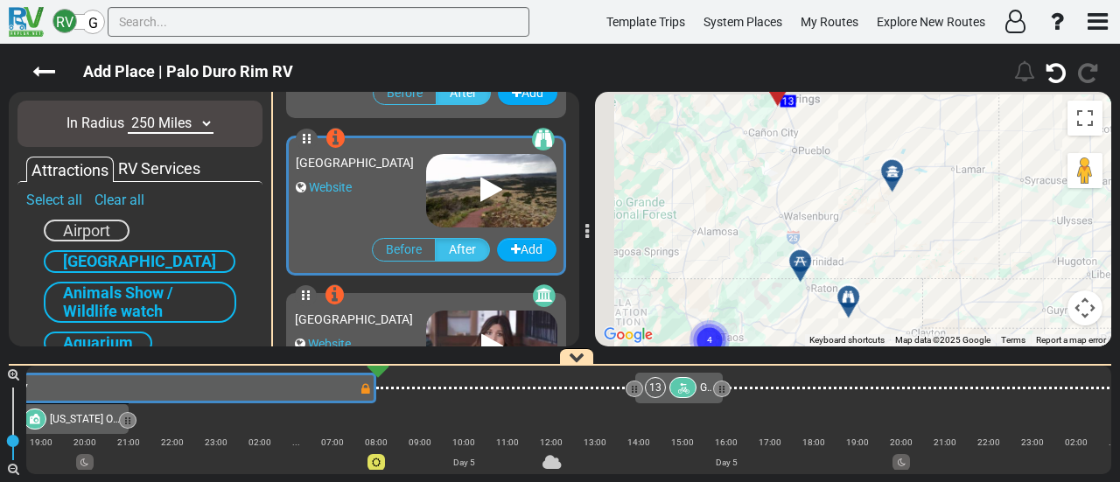
drag, startPoint x: 783, startPoint y: 123, endPoint x: 930, endPoint y: 273, distance: 209.8
click at [930, 273] on div "To activate drag with keyboard, press Alt + Enter. Once in keyboard drag state,…" at bounding box center [853, 219] width 516 height 255
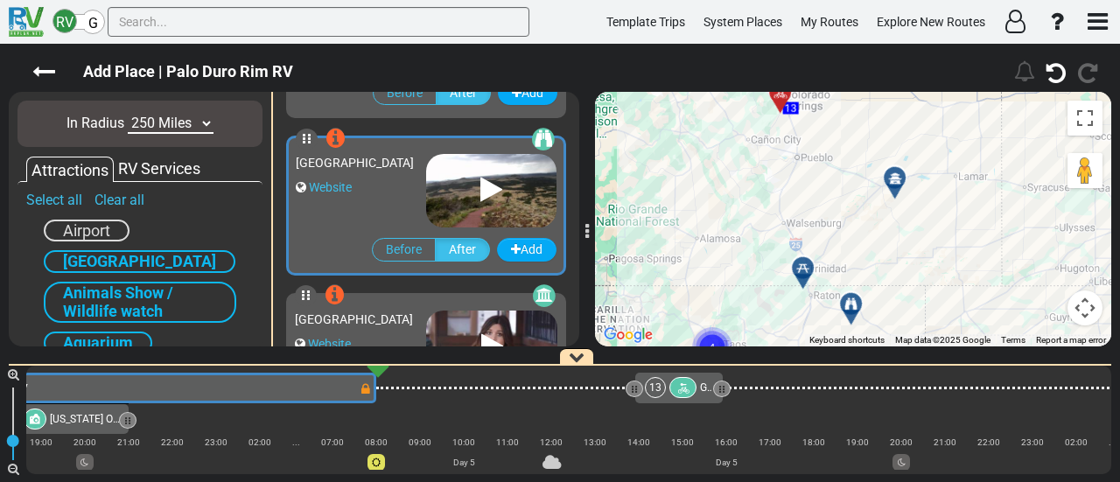
click at [855, 298] on icon at bounding box center [851, 304] width 12 height 12
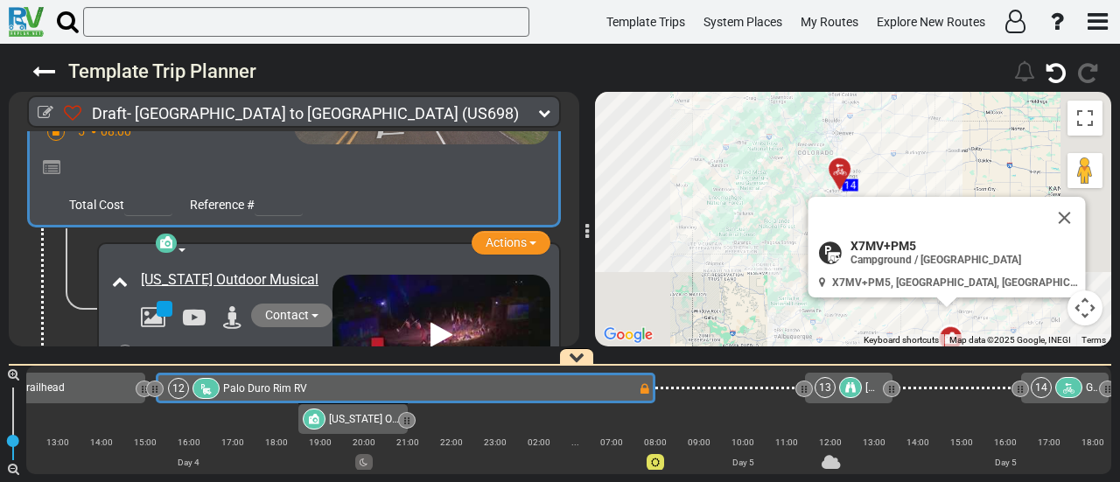
scroll to position [0, 0]
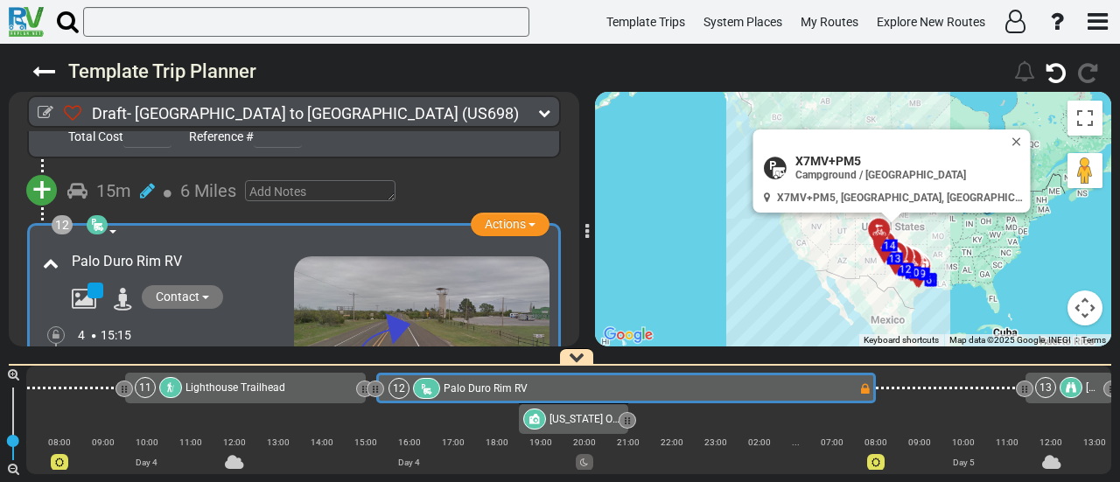
click at [1063, 386] on div at bounding box center [1071, 387] width 23 height 21
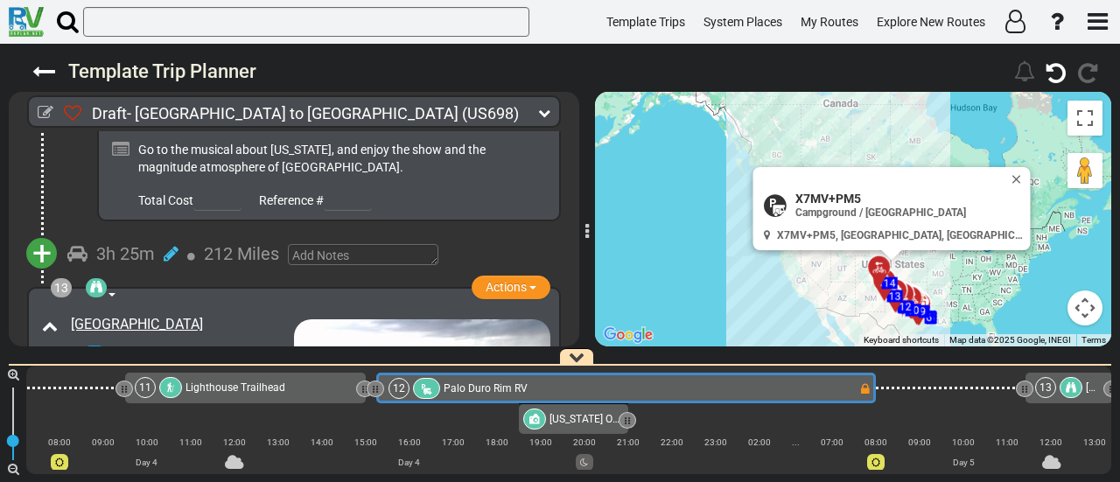
click at [37, 234] on span "+" at bounding box center [41, 254] width 19 height 40
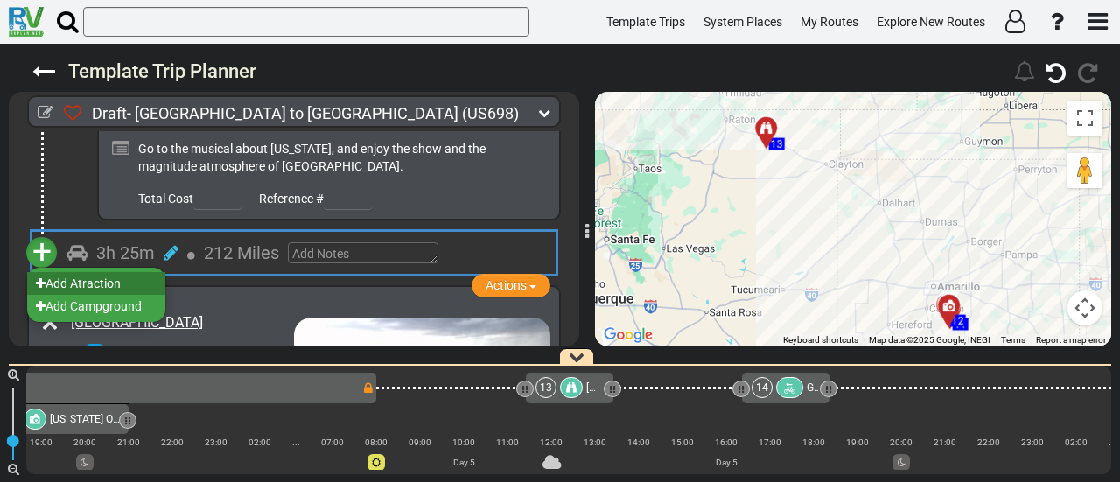
click at [81, 272] on li "Add Atraction" at bounding box center [96, 283] width 138 height 23
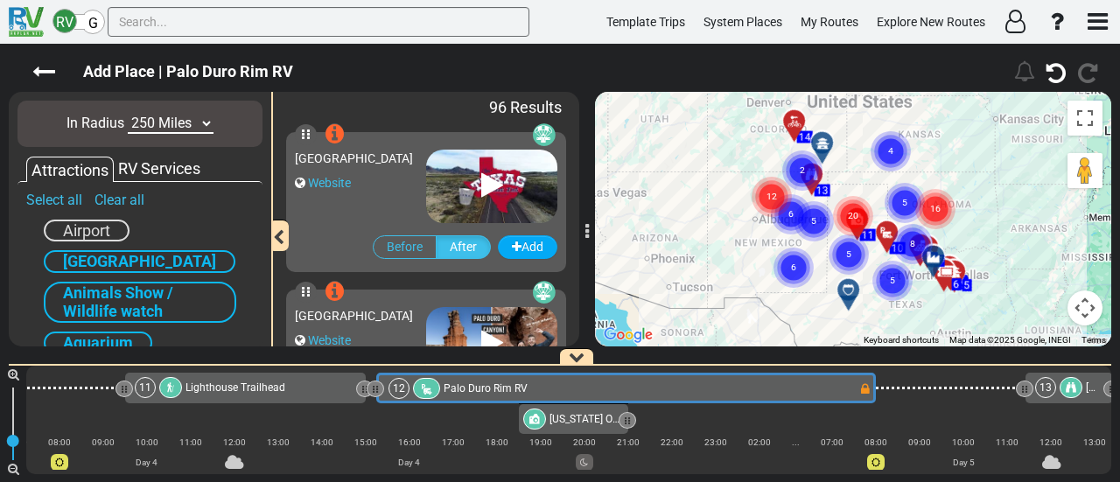
click at [168, 121] on select "10 Miles 50 Miles 100 Miles 250 Miles 500 Miles 1000 Miles" at bounding box center [171, 124] width 86 height 20
select select "number:50"
click at [128, 114] on select "10 Miles 50 Miles 100 Miles 250 Miles 500 Miles 1000 Miles" at bounding box center [171, 124] width 86 height 20
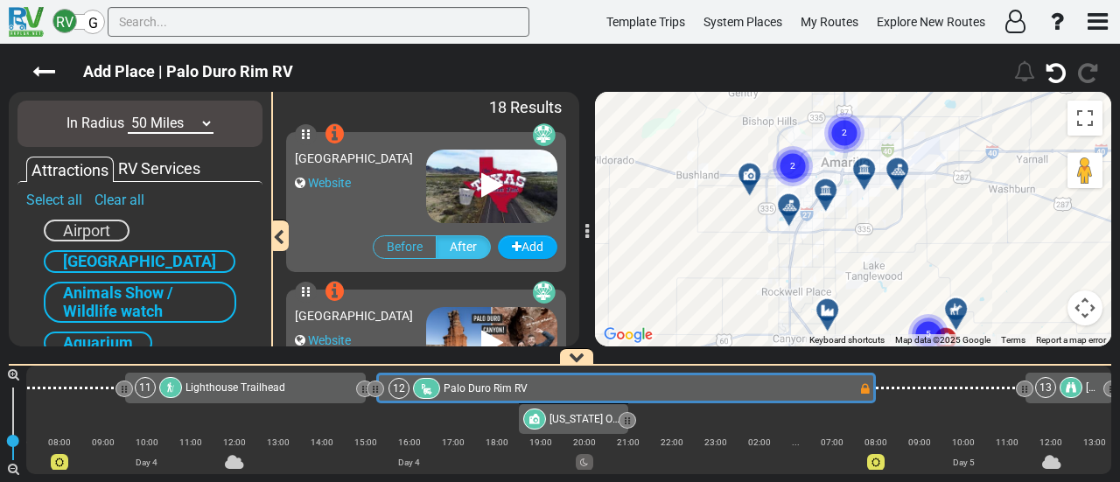
click at [797, 200] on icon at bounding box center [790, 206] width 18 height 14
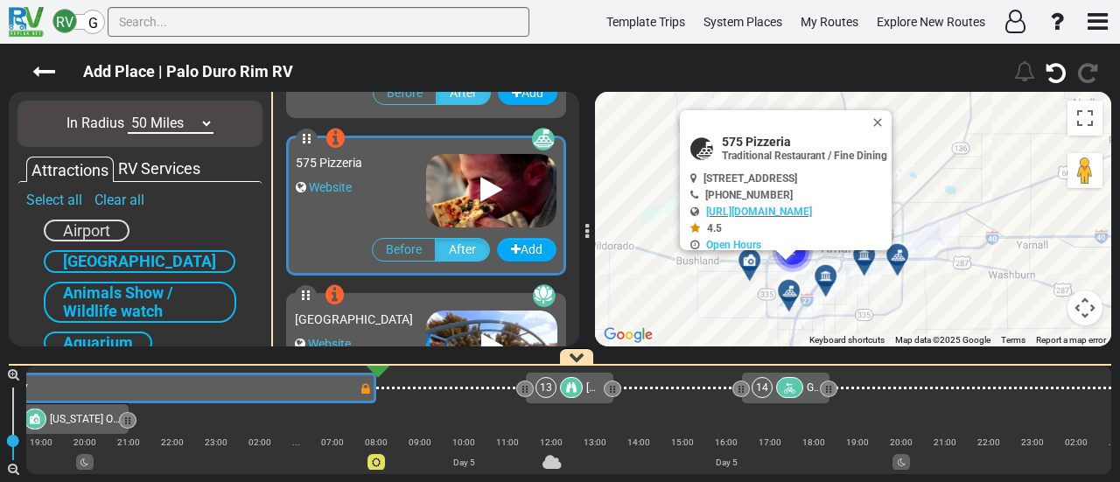
click at [892, 115] on button "Close" at bounding box center [881, 122] width 21 height 25
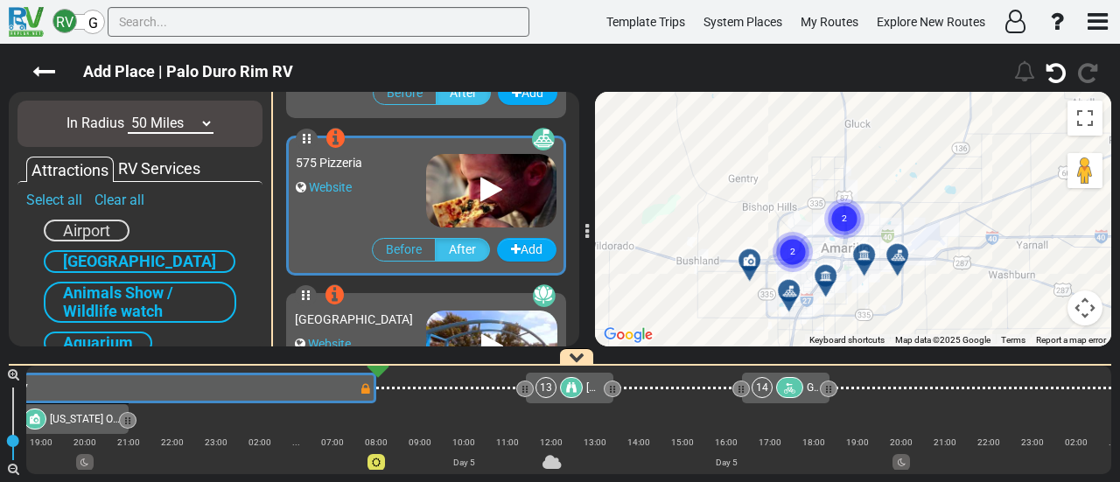
click at [832, 279] on div at bounding box center [832, 283] width 29 height 27
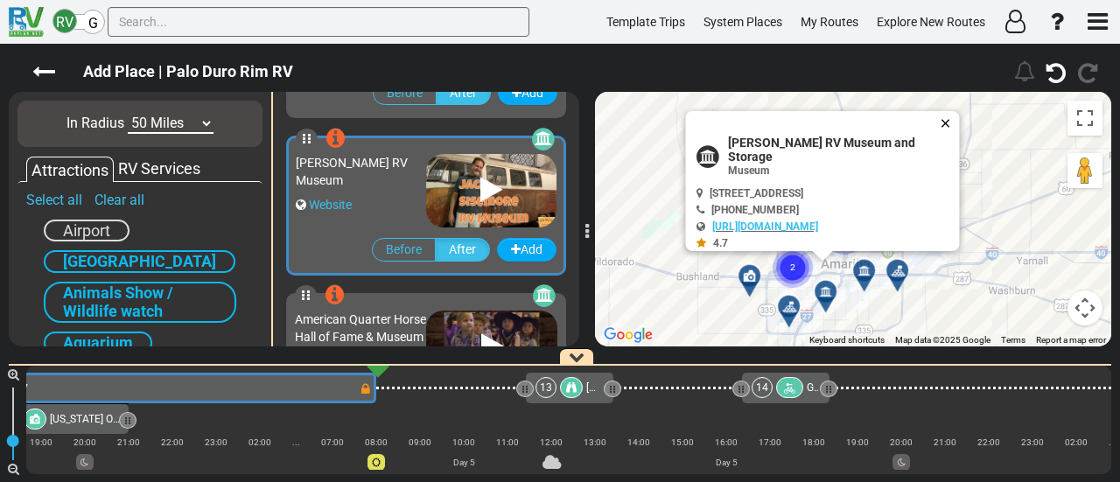
click at [949, 116] on button "Close" at bounding box center [949, 123] width 21 height 25
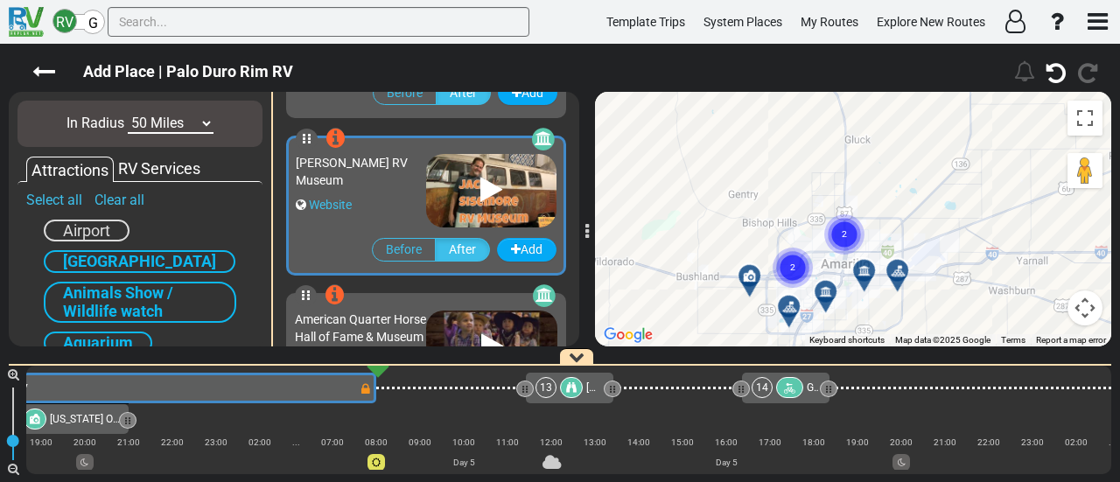
click at [865, 274] on div at bounding box center [870, 277] width 29 height 27
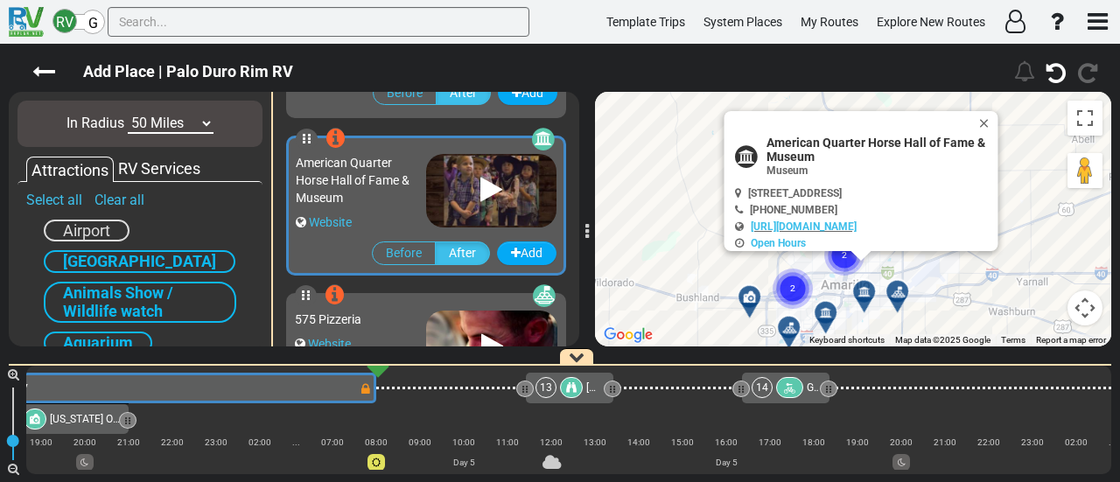
drag, startPoint x: 992, startPoint y: 117, endPoint x: 968, endPoint y: 148, distance: 38.7
click at [991, 117] on button "Close" at bounding box center [988, 123] width 21 height 25
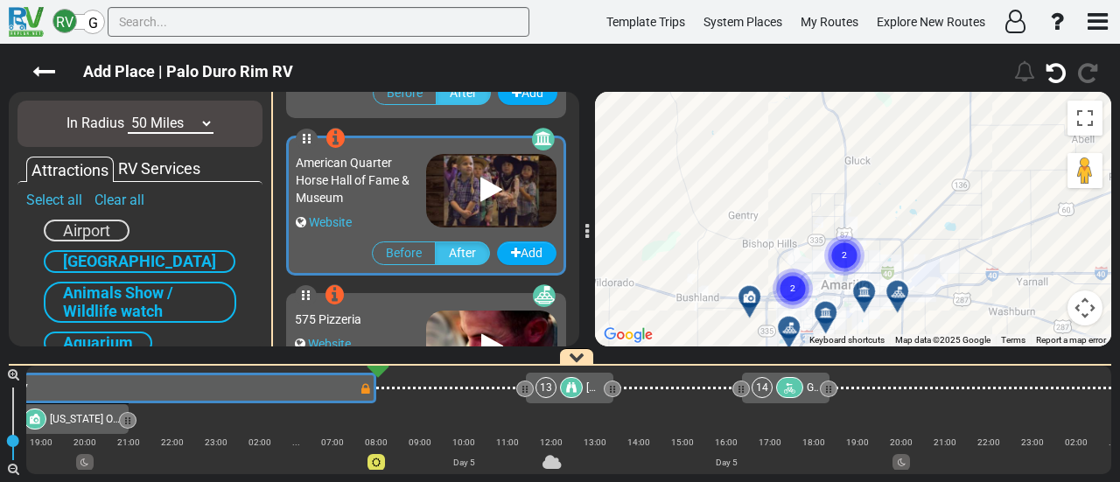
click at [791, 281] on circle "Cluster of 2 markers" at bounding box center [793, 289] width 40 height 40
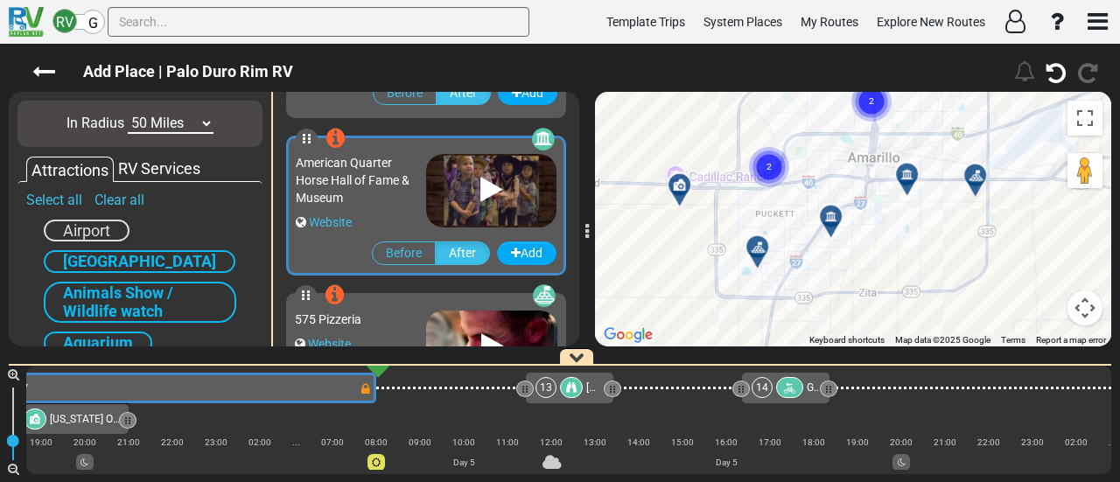
drag, startPoint x: 760, startPoint y: 281, endPoint x: 827, endPoint y: 182, distance: 119.7
click at [827, 182] on div "To activate drag with keyboard, press Alt + Enter. Once in keyboard drag state,…" at bounding box center [853, 219] width 516 height 255
click at [774, 162] on circle "Cluster of 2 markers" at bounding box center [769, 167] width 40 height 40
click at [805, 67] on div "Add Place | Palo Duro Rim RV" at bounding box center [560, 263] width 1120 height 439
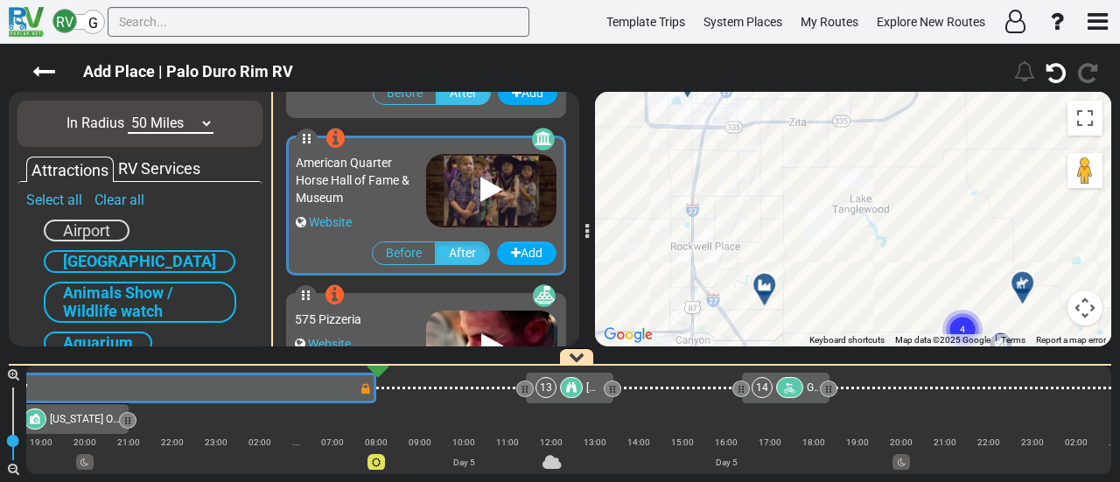
click at [822, 153] on div "To activate drag with keyboard, press Alt + Enter. Once in keyboard drag state,…" at bounding box center [853, 219] width 516 height 255
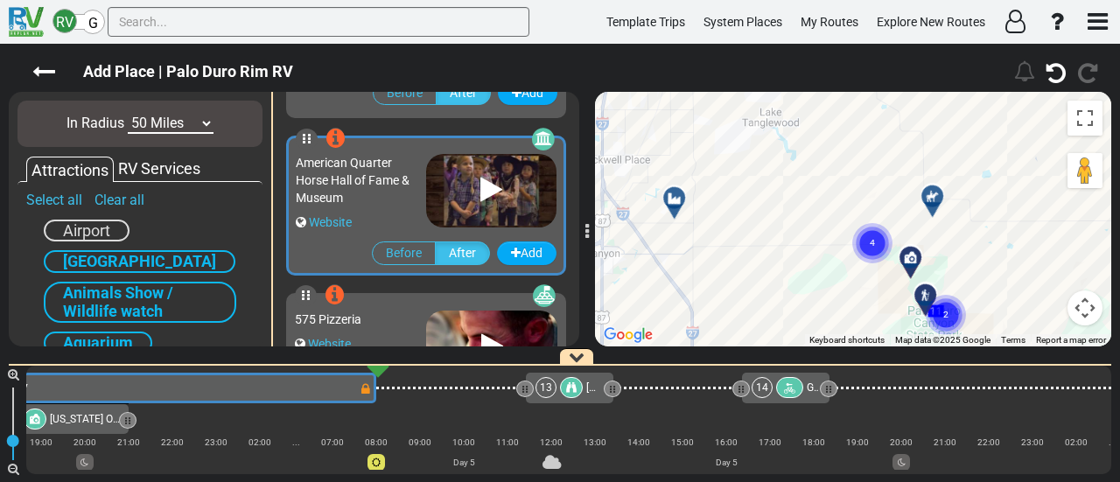
click at [930, 204] on div at bounding box center [938, 203] width 29 height 27
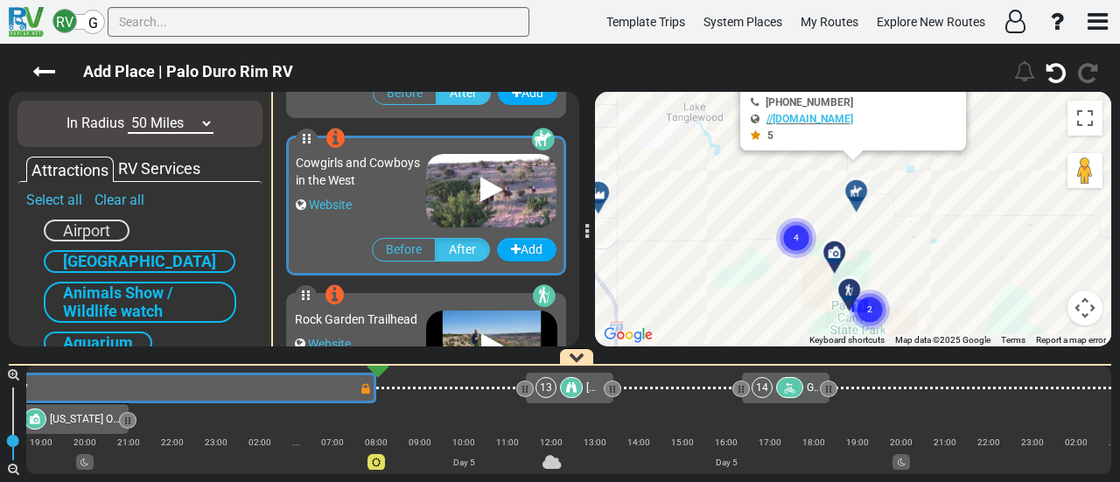
drag, startPoint x: 831, startPoint y: 256, endPoint x: 780, endPoint y: 171, distance: 99.7
click at [780, 171] on div "To navigate, press the arrow keys. To activate drag with keyboard, press Alt + …" at bounding box center [853, 219] width 516 height 255
click at [795, 230] on circle "Cluster of 4 markers" at bounding box center [796, 238] width 40 height 40
click at [785, 252] on icon "3" at bounding box center [801, 238] width 44 height 44
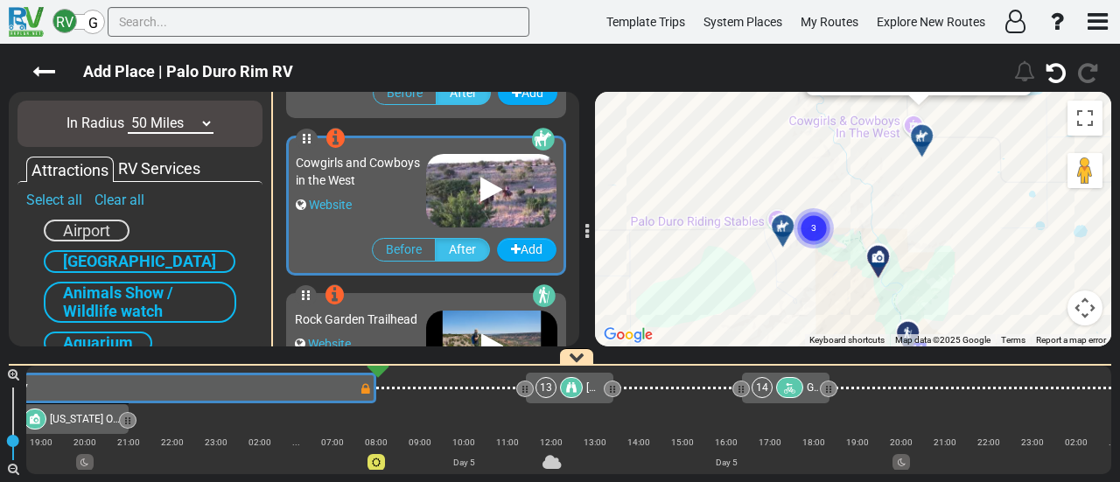
click at [784, 236] on div at bounding box center [789, 233] width 29 height 27
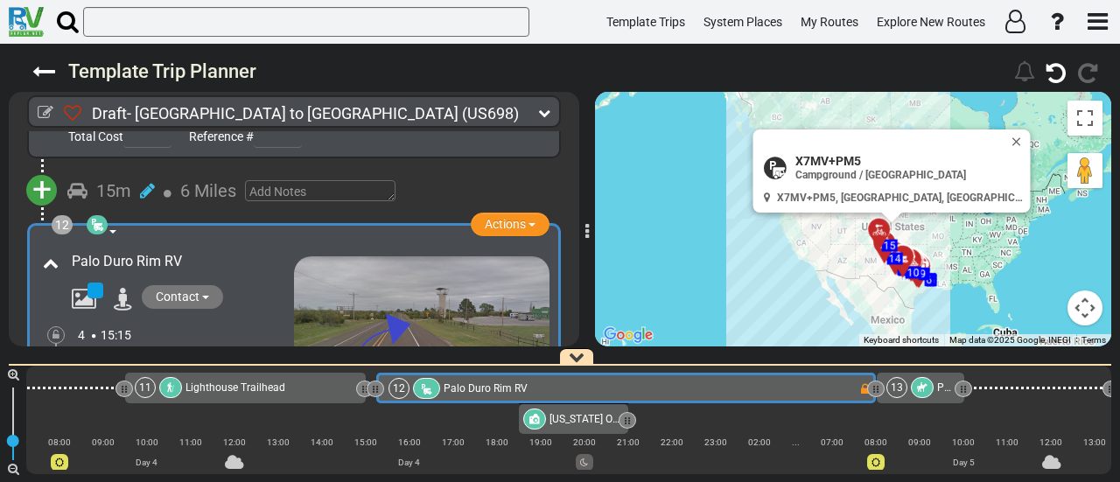
click at [917, 388] on div at bounding box center [922, 387] width 23 height 21
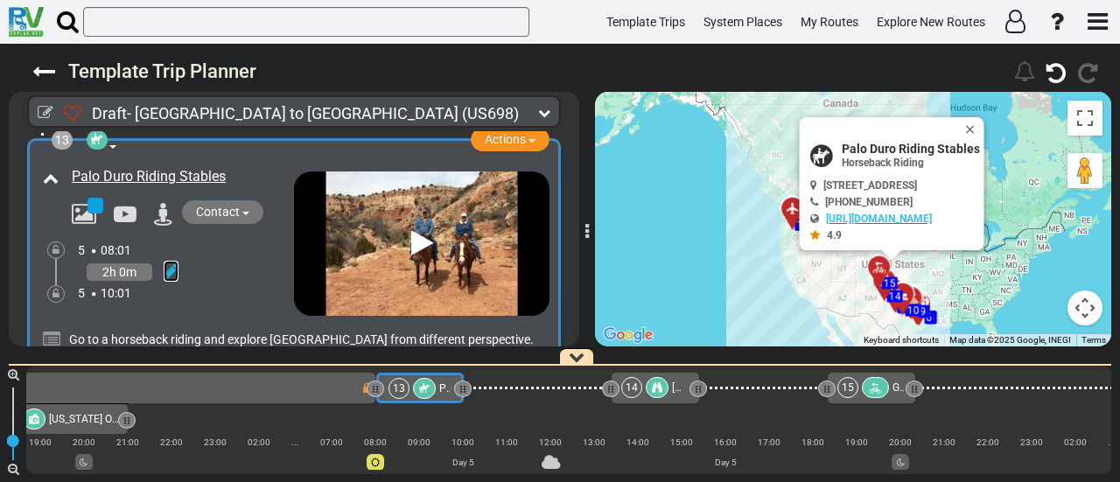
click at [170, 263] on icon at bounding box center [171, 272] width 15 height 18
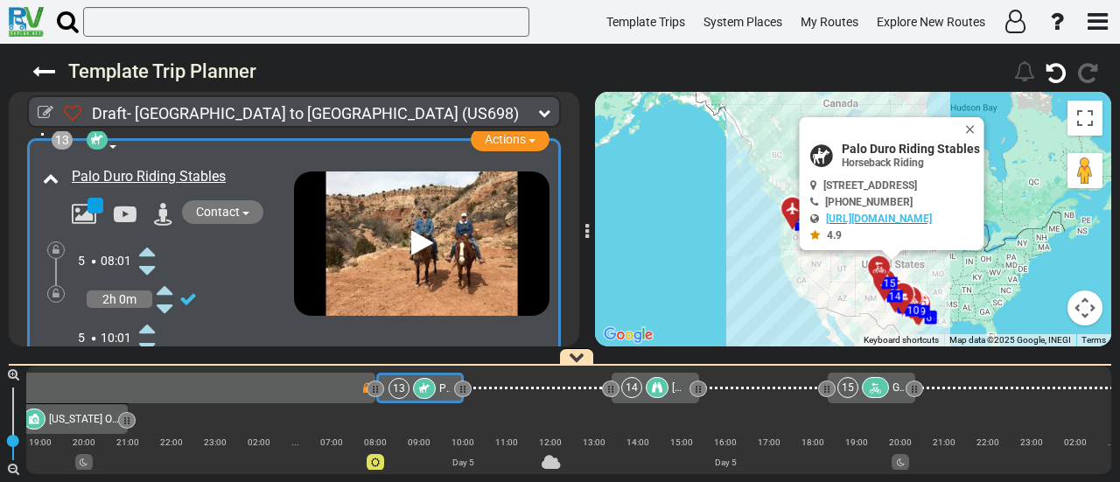
click at [145, 237] on icon at bounding box center [147, 251] width 16 height 28
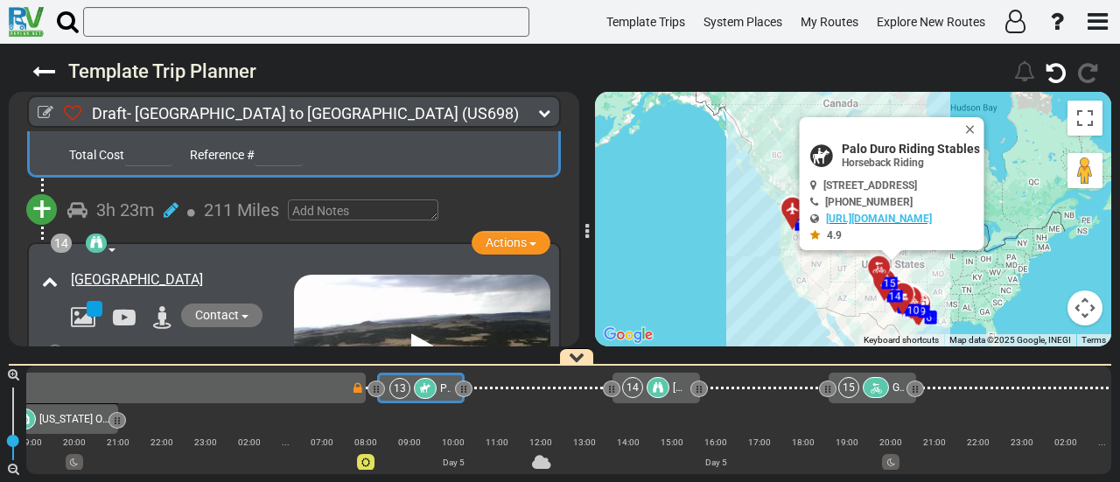
click at [40, 189] on span "+" at bounding box center [41, 209] width 19 height 40
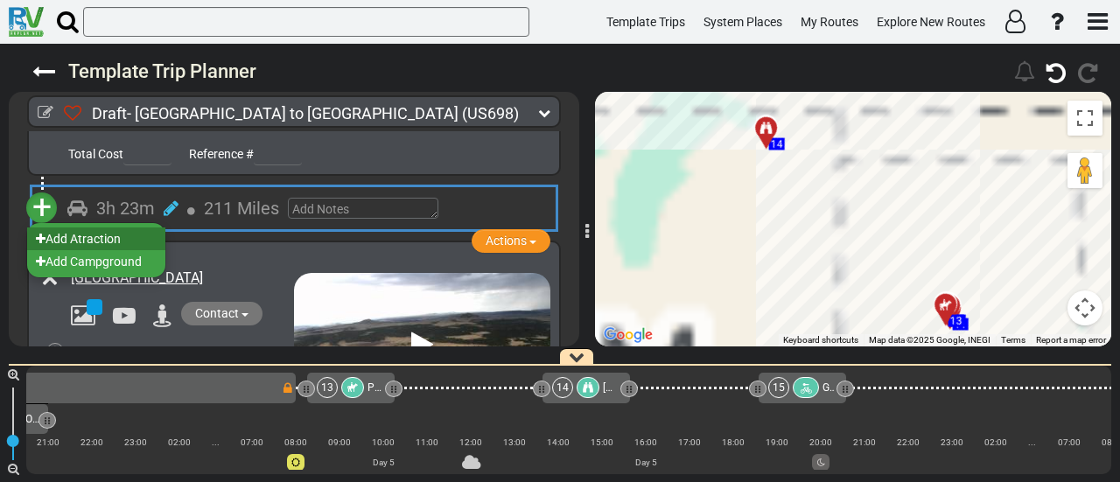
click at [99, 228] on li "Add Atraction" at bounding box center [96, 239] width 138 height 23
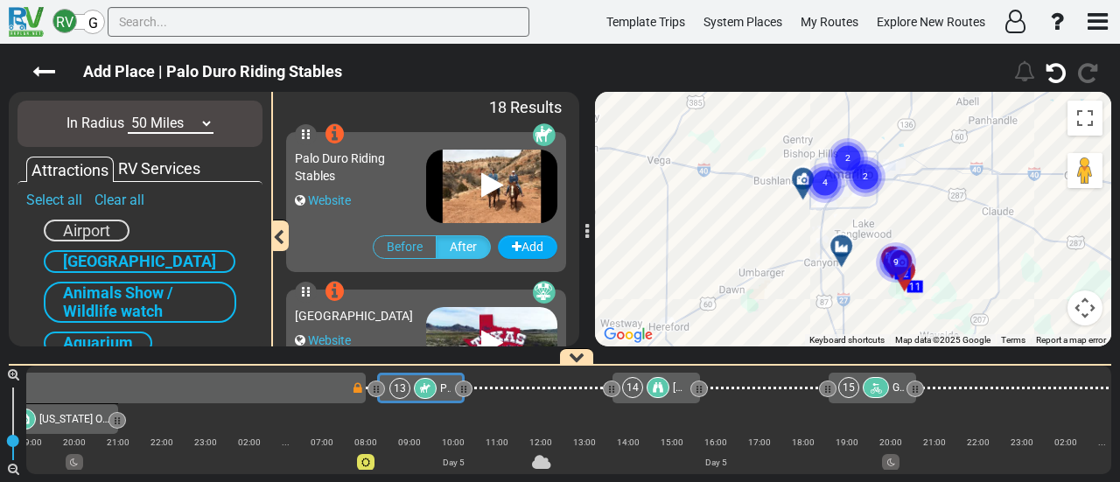
click at [825, 181] on text "4" at bounding box center [825, 181] width 5 height 11
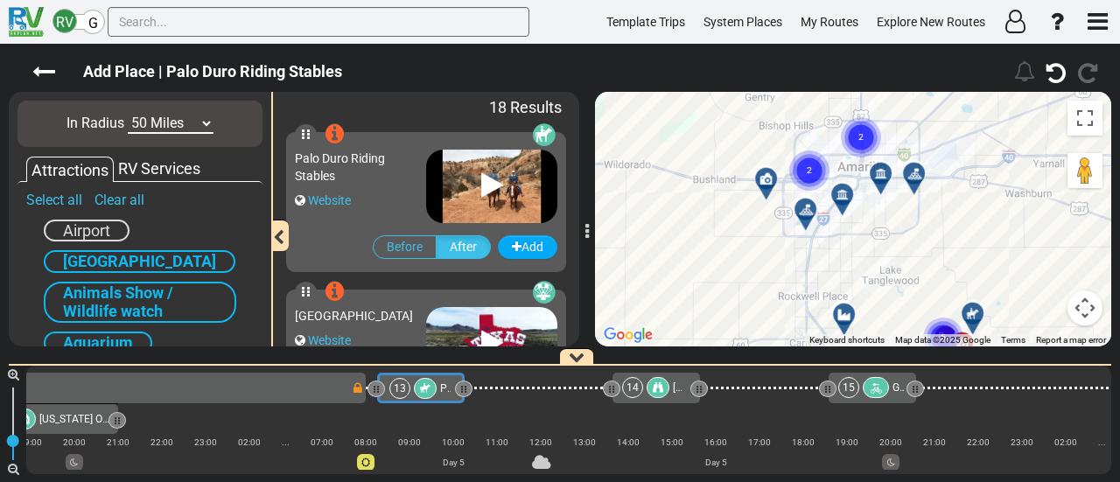
click at [807, 171] on text "2" at bounding box center [809, 169] width 5 height 11
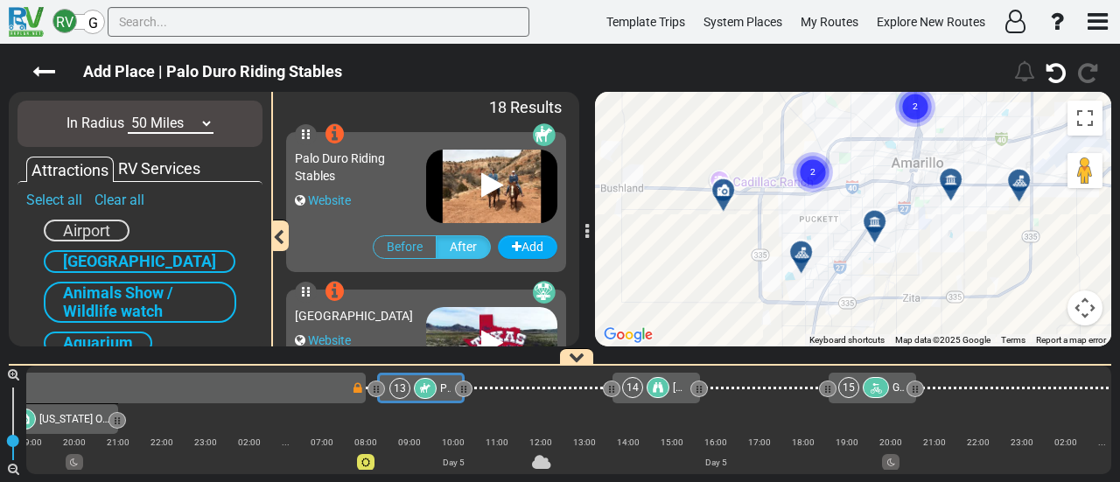
click at [876, 227] on div at bounding box center [881, 228] width 29 height 27
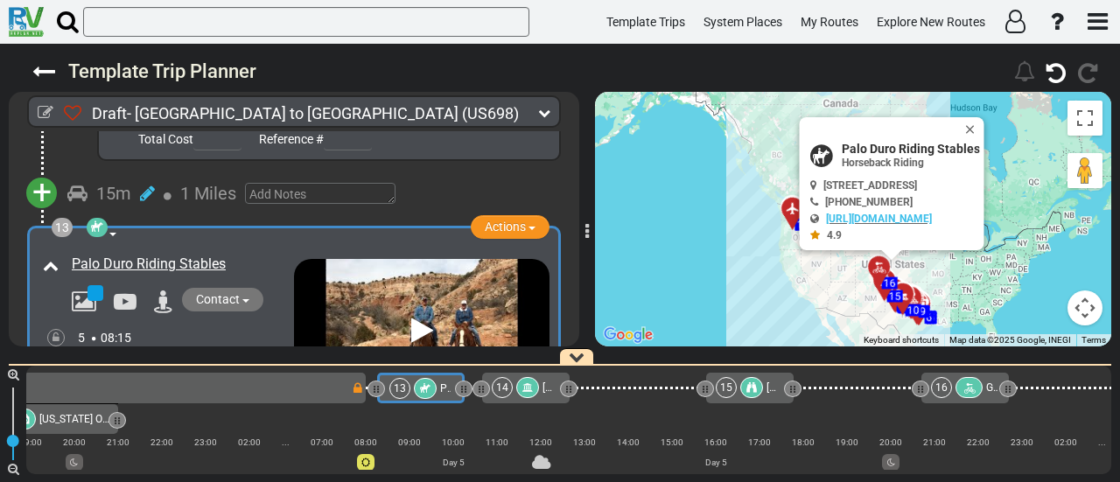
click at [549, 388] on span "[PERSON_NAME] RV Museum" at bounding box center [612, 388] width 139 height 12
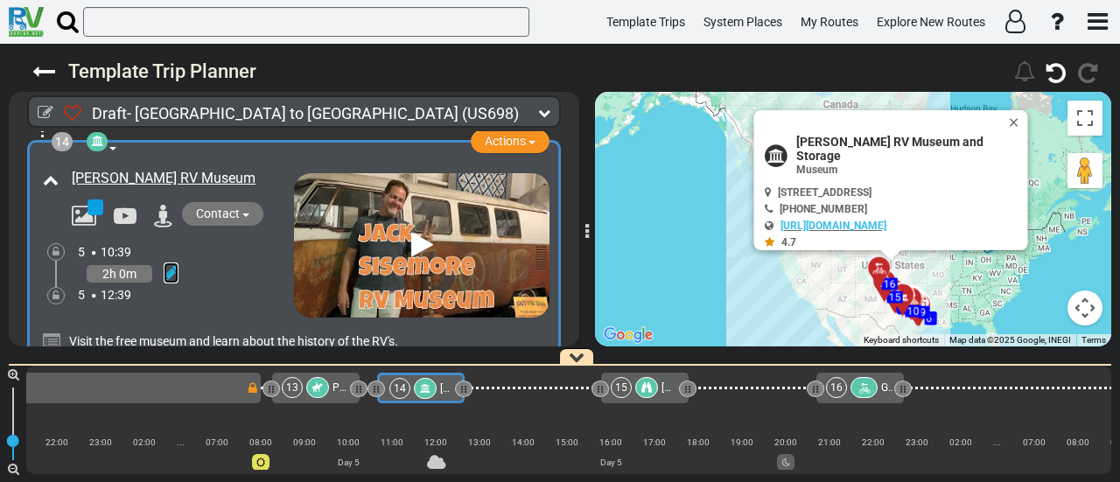
click at [165, 264] on icon at bounding box center [171, 273] width 15 height 18
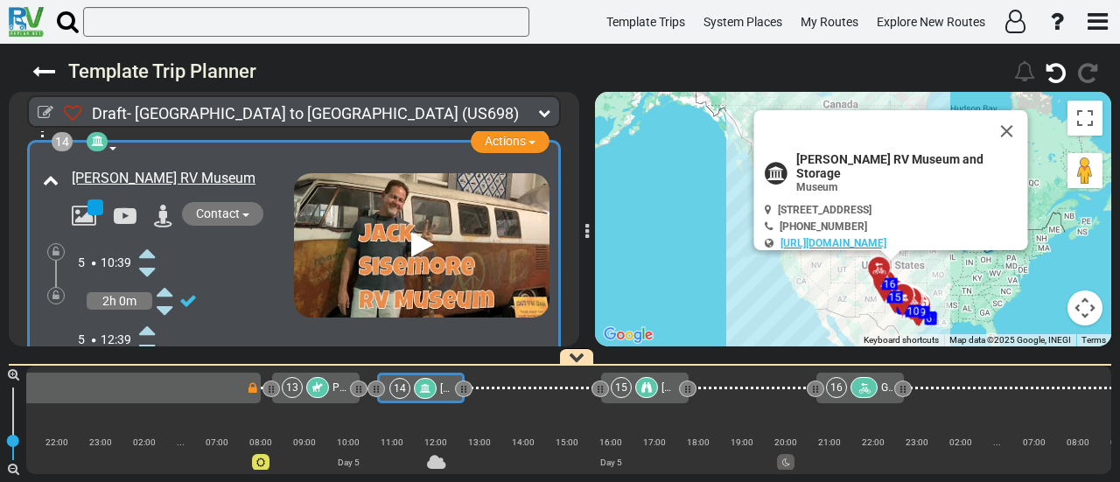
click at [146, 239] on icon at bounding box center [147, 253] width 16 height 28
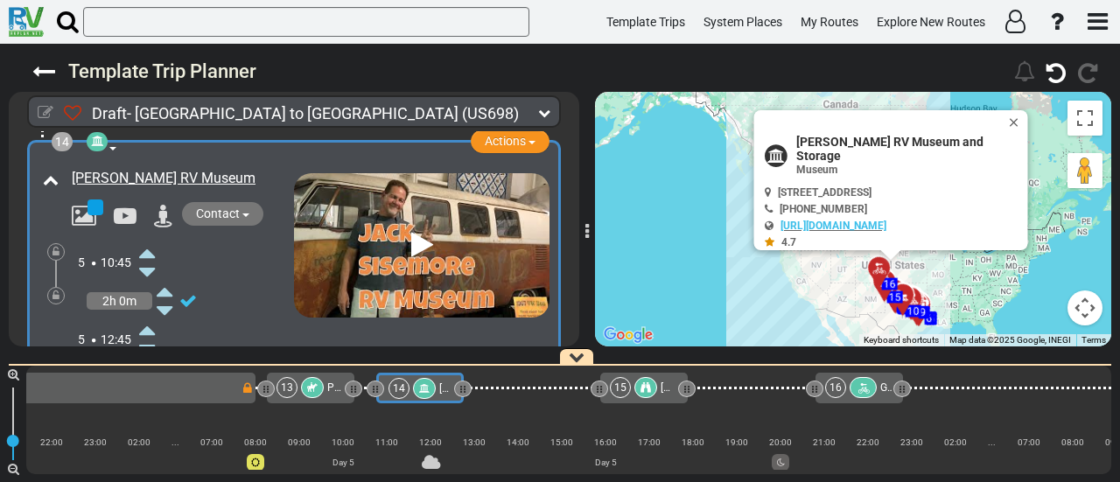
click at [39, 112] on icon at bounding box center [46, 113] width 16 height 16
select select "number:46"
select select "number:23"
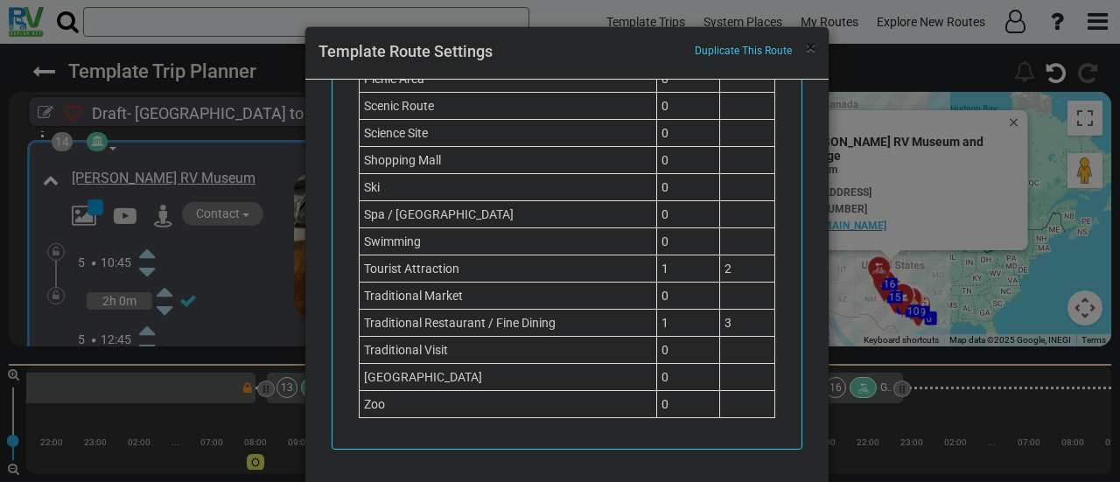
click at [811, 53] on span "×" at bounding box center [811, 47] width 10 height 21
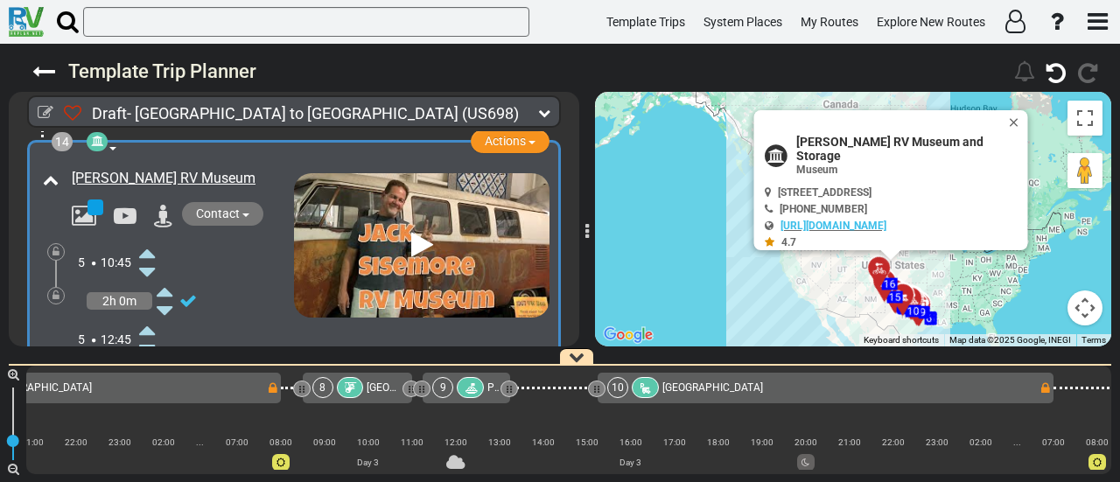
click at [463, 386] on div at bounding box center [470, 387] width 27 height 21
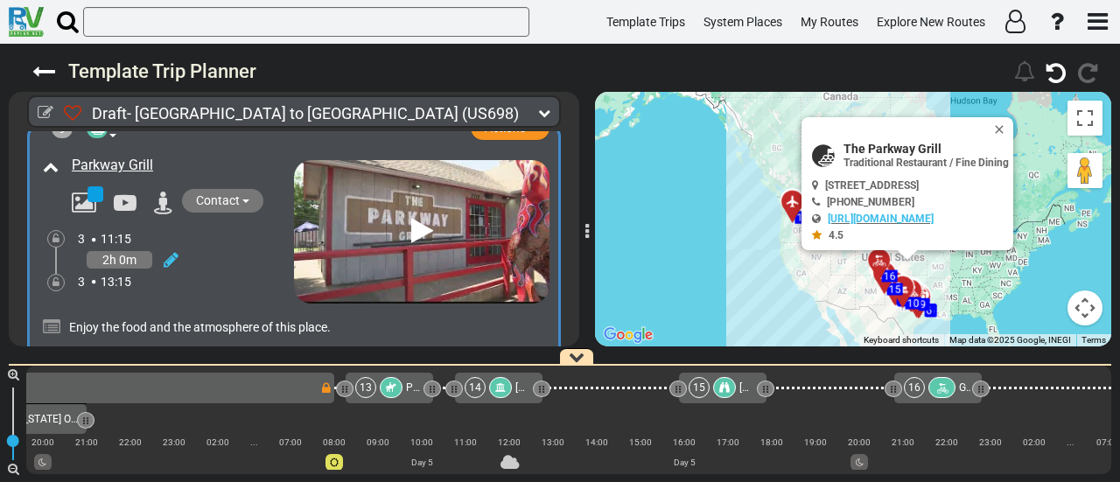
click at [506, 390] on div at bounding box center [500, 387] width 23 height 21
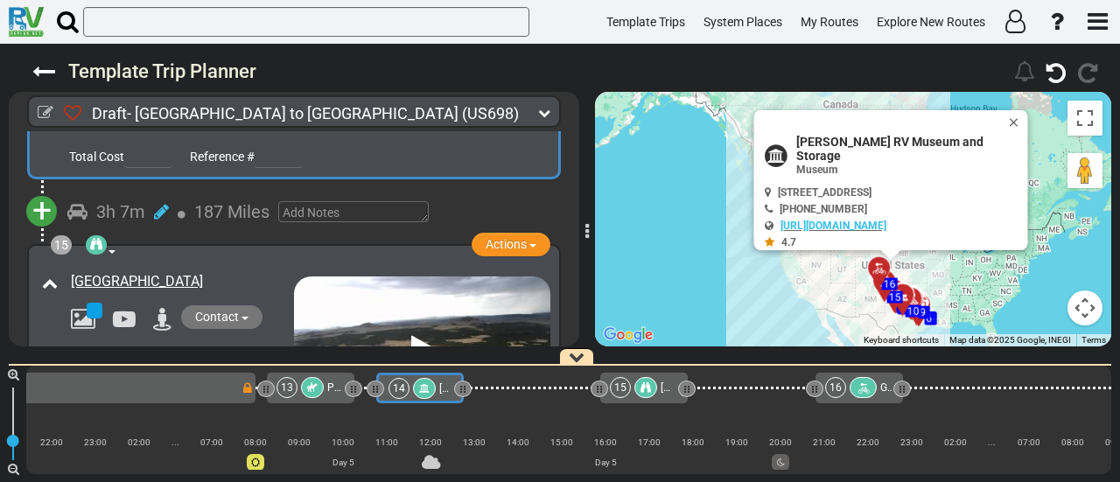
click at [41, 191] on span "+" at bounding box center [41, 211] width 19 height 40
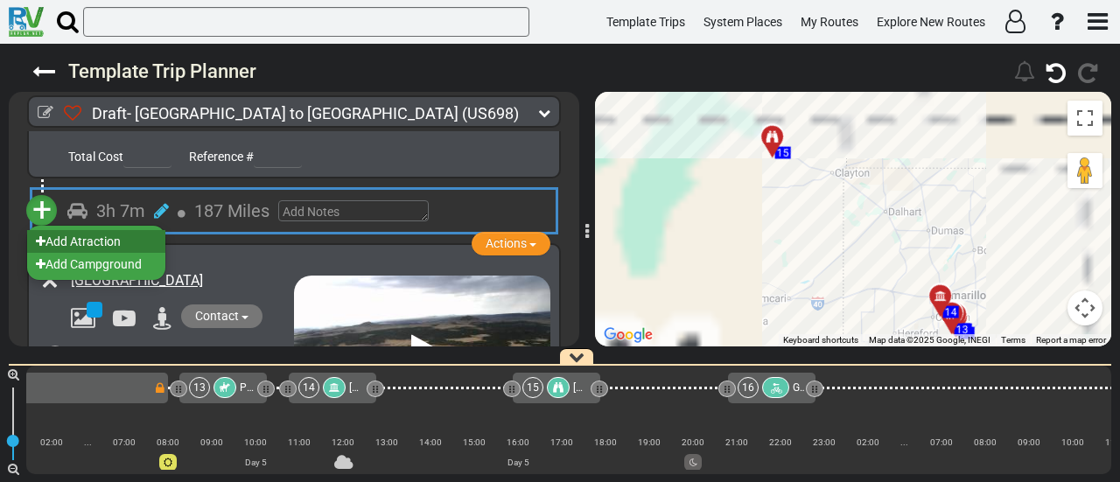
click at [107, 230] on li "Add Atraction" at bounding box center [96, 241] width 138 height 23
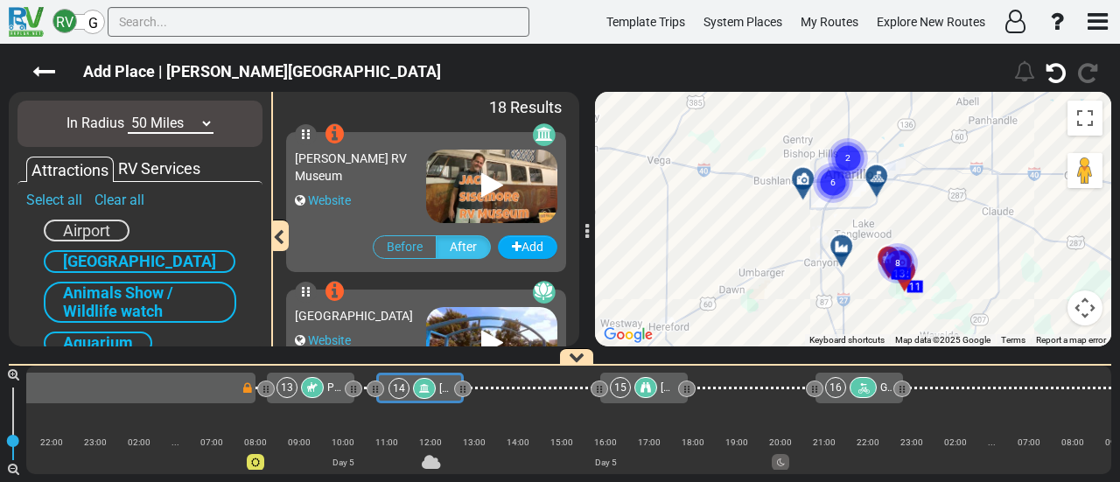
click at [836, 243] on icon at bounding box center [842, 247] width 18 height 14
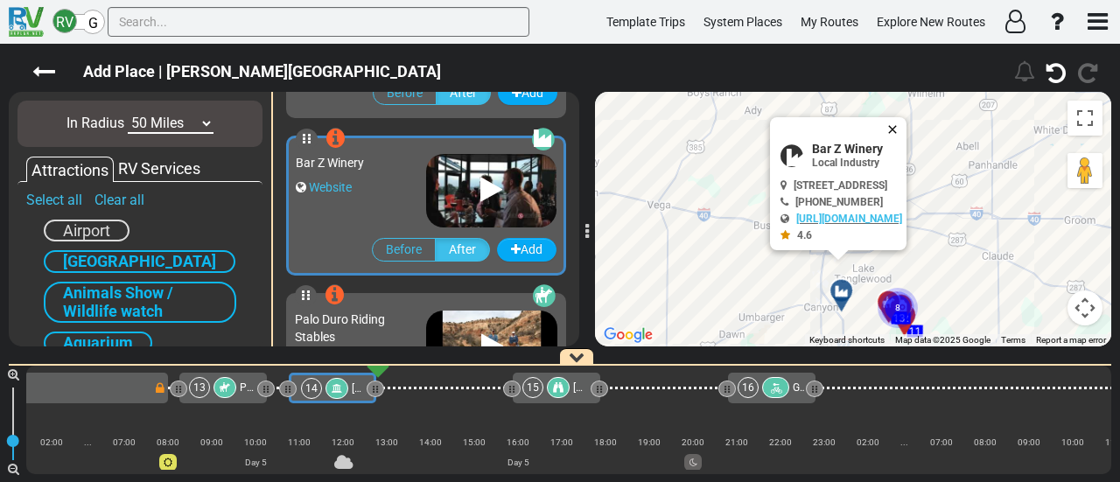
click at [907, 125] on button "Close" at bounding box center [896, 129] width 21 height 25
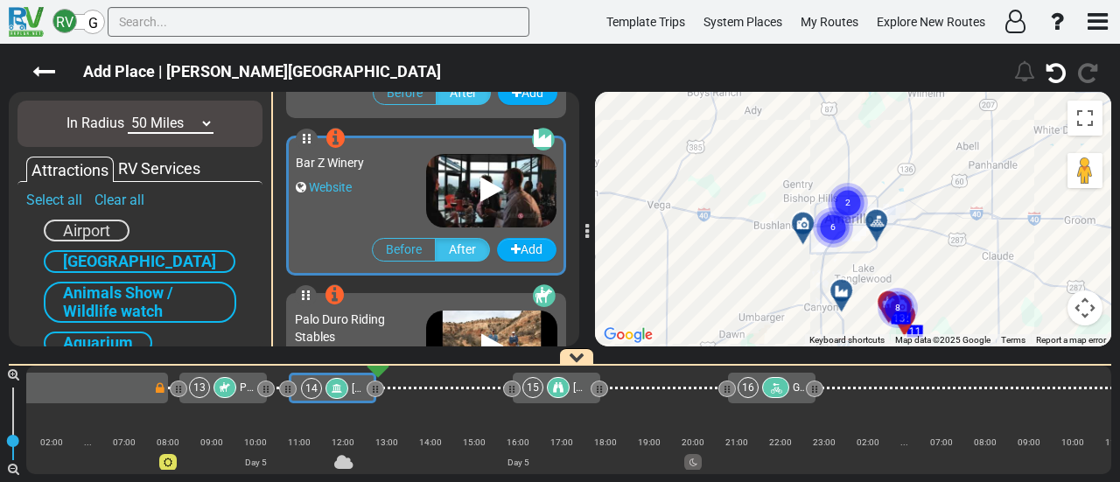
click at [823, 223] on circle "Cluster of 6 markers" at bounding box center [833, 227] width 40 height 40
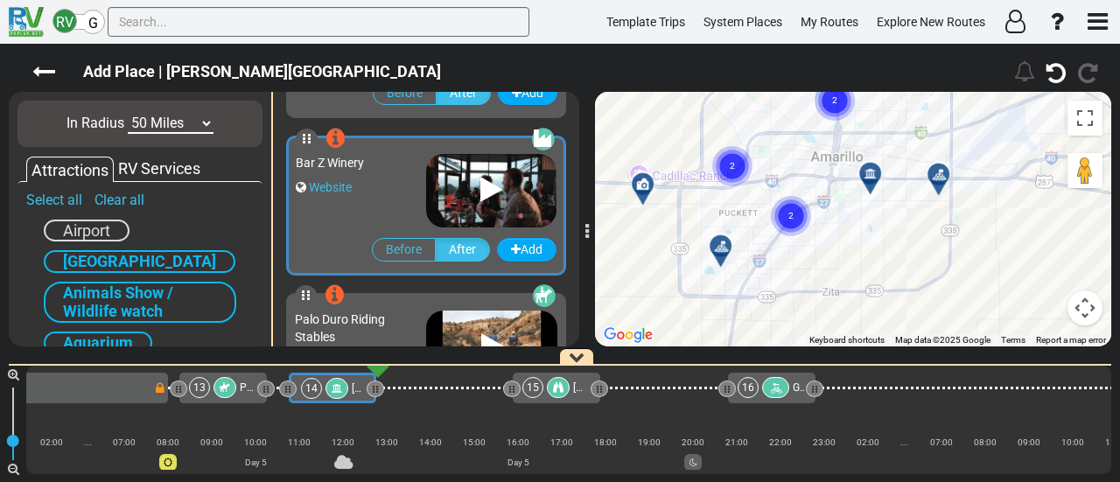
click at [726, 162] on circle "Cluster of 2 markers" at bounding box center [732, 166] width 40 height 40
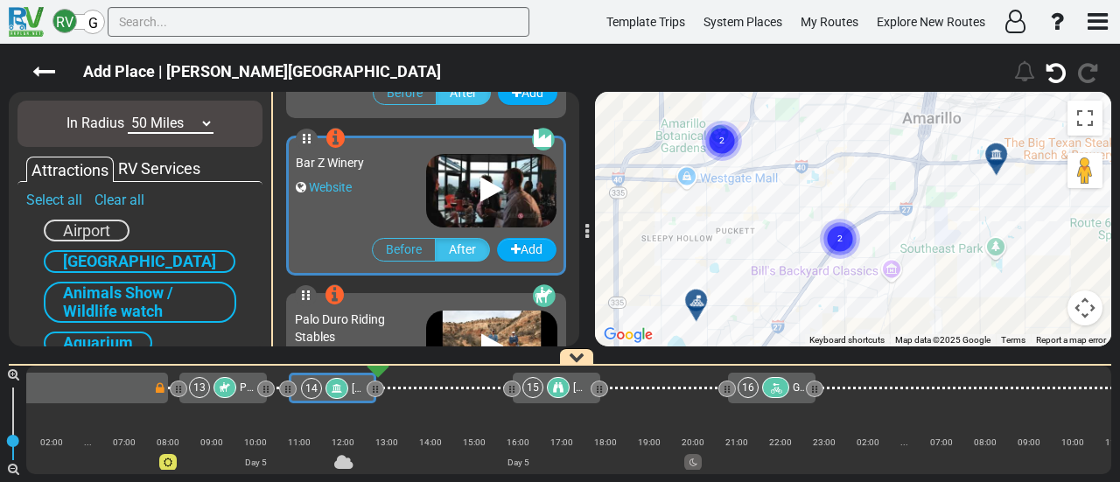
click at [721, 206] on div "To navigate, press the arrow keys. To activate drag with keyboard, press Alt + …" at bounding box center [853, 219] width 516 height 255
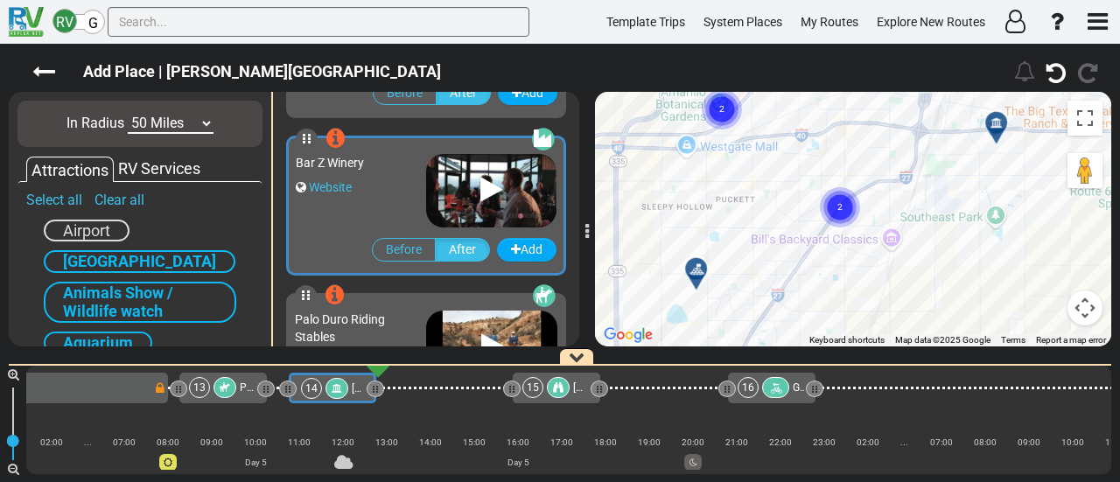
click at [698, 277] on div at bounding box center [702, 276] width 29 height 27
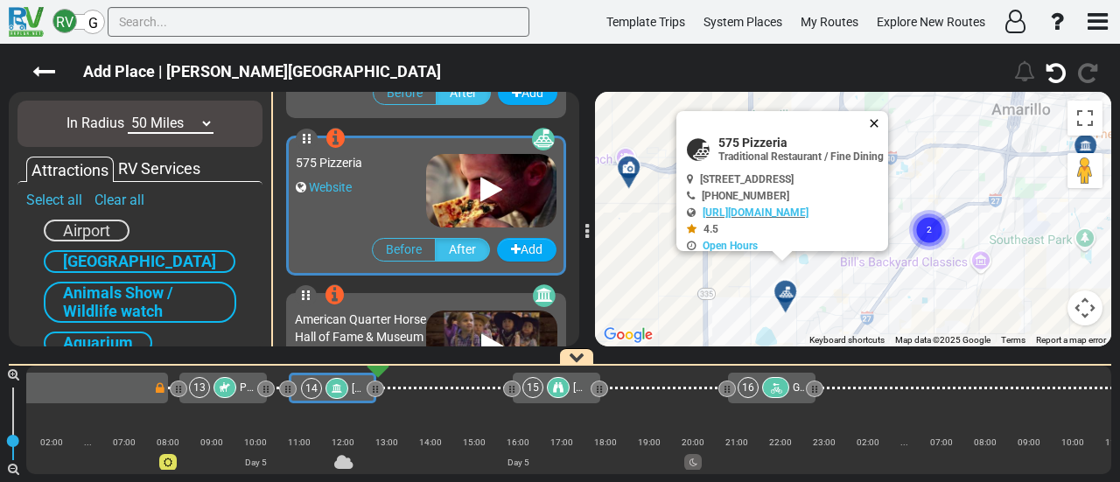
click at [888, 121] on button "Close" at bounding box center [877, 123] width 21 height 25
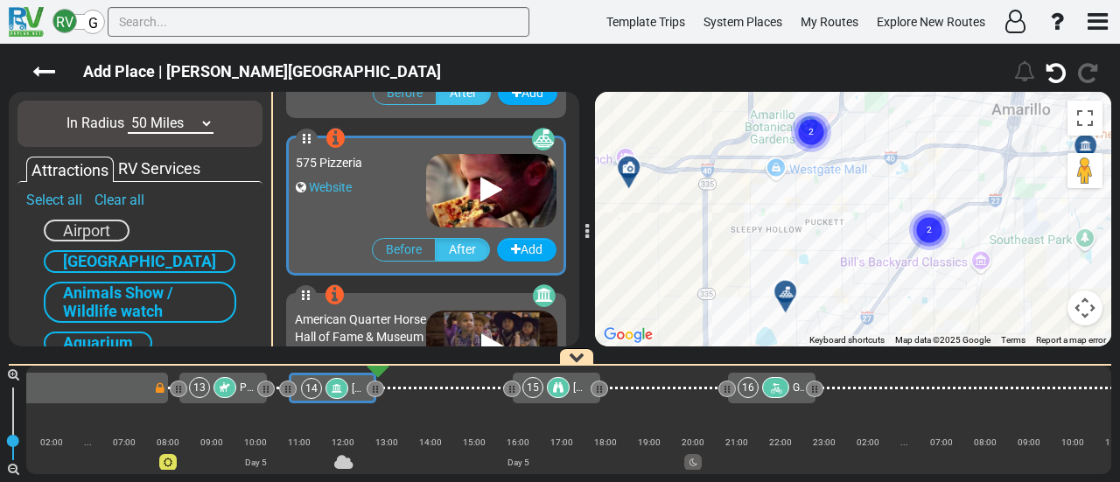
click at [1080, 314] on button "Map camera controls" at bounding box center [1085, 308] width 35 height 35
click at [1038, 314] on button "Zoom out" at bounding box center [1041, 308] width 35 height 35
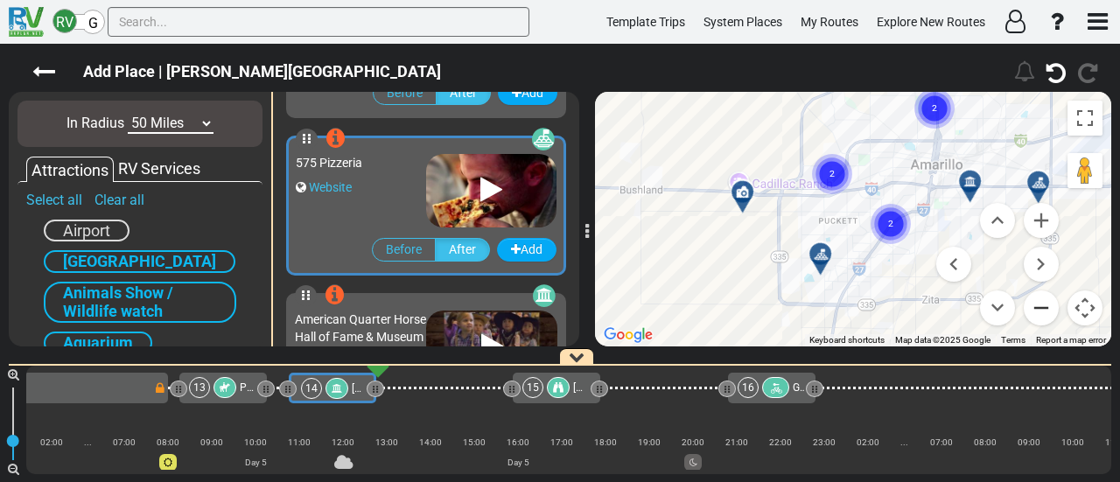
click at [1038, 314] on button "Zoom out" at bounding box center [1041, 308] width 35 height 35
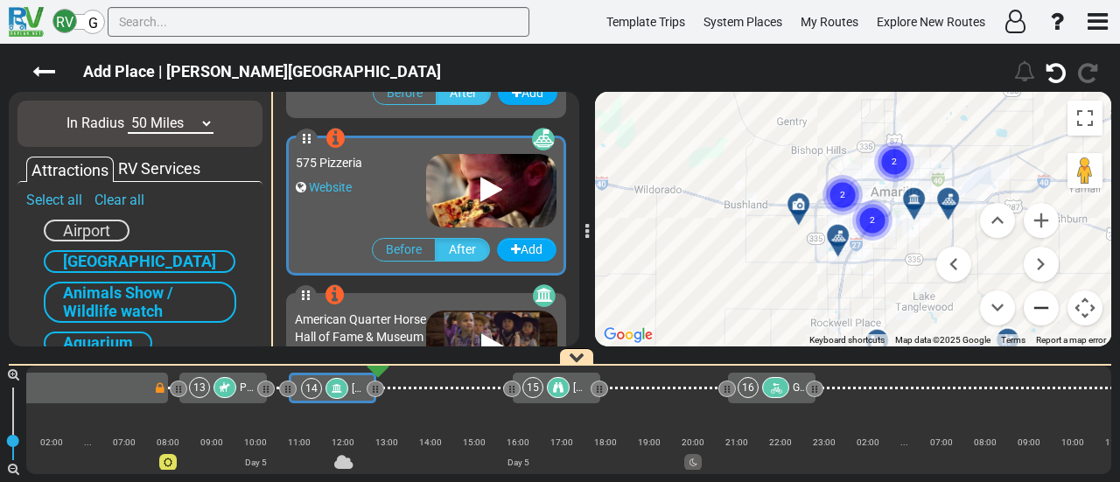
click at [1038, 314] on button "Zoom out" at bounding box center [1041, 308] width 35 height 35
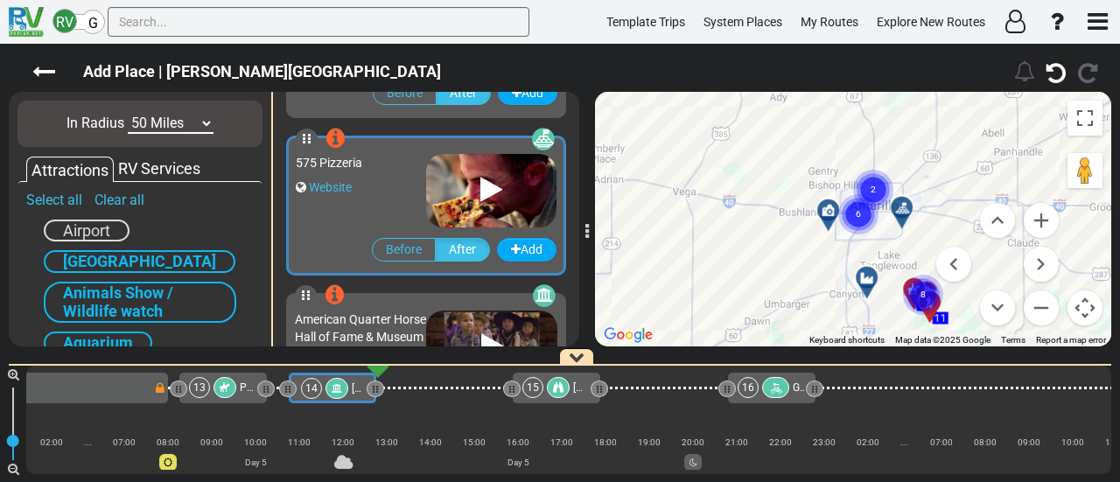
click at [905, 204] on icon at bounding box center [903, 208] width 18 height 14
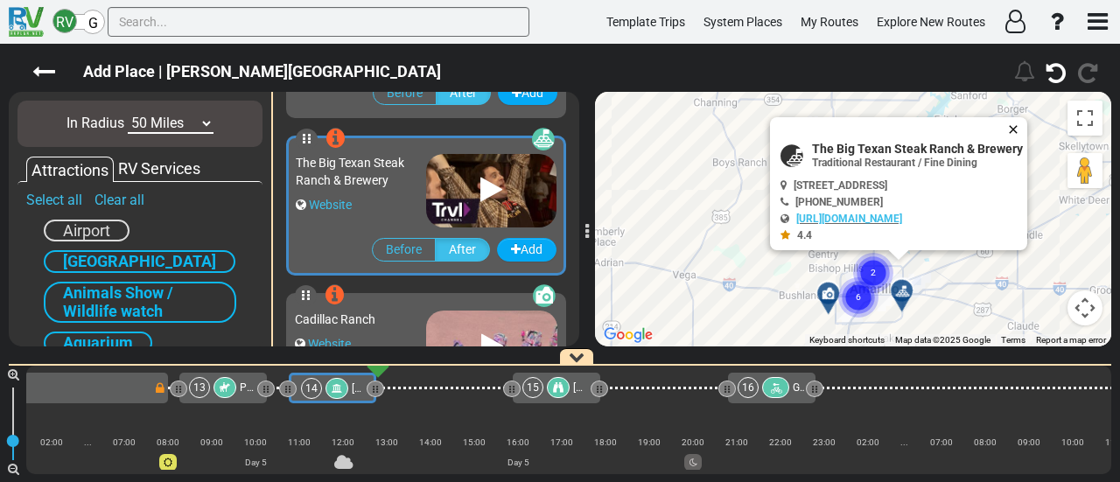
click at [1019, 117] on button "Close" at bounding box center [1017, 129] width 21 height 25
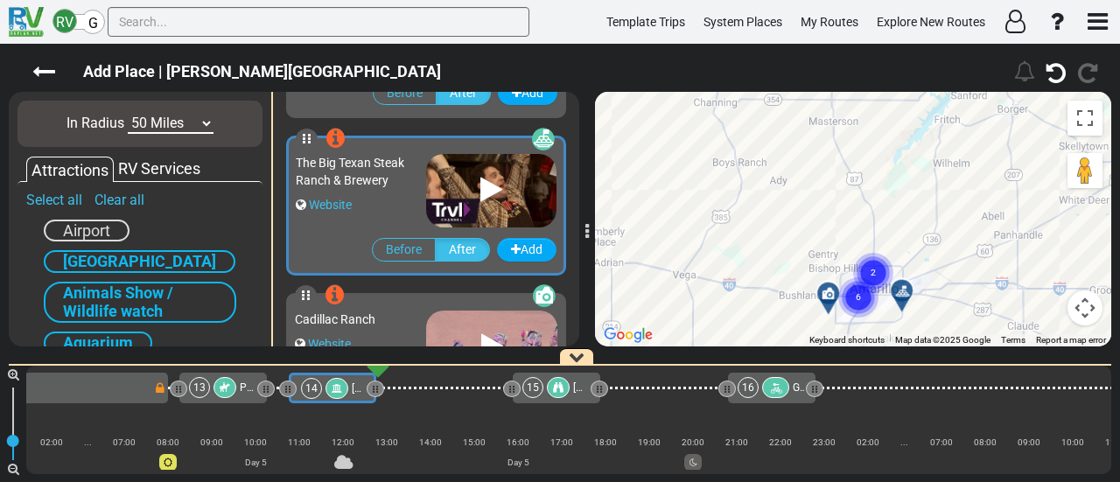
drag, startPoint x: 1081, startPoint y: 311, endPoint x: 1062, endPoint y: 321, distance: 21.9
click at [1082, 311] on button "Map camera controls" at bounding box center [1085, 308] width 35 height 35
click at [1046, 323] on button "Zoom out" at bounding box center [1041, 308] width 35 height 35
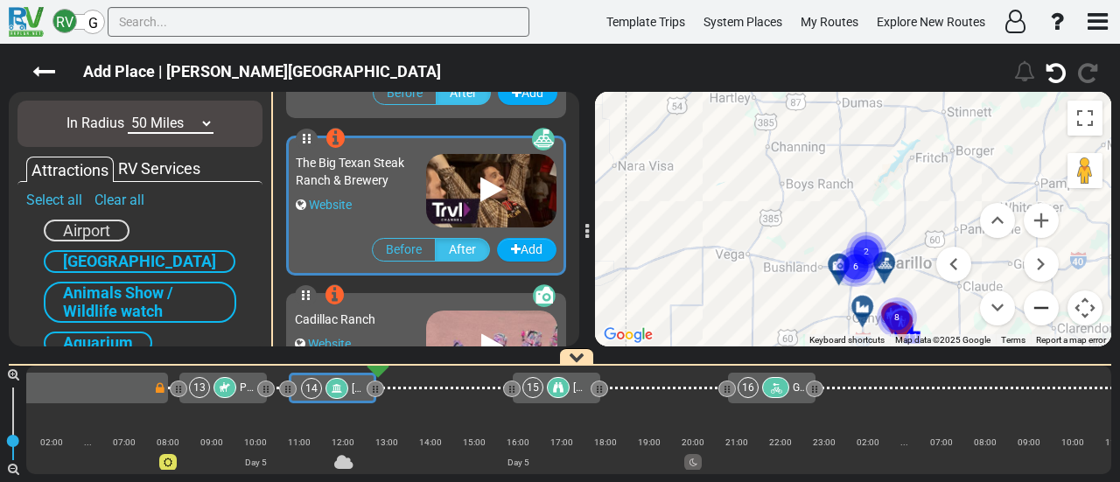
click at [1045, 320] on button "Zoom out" at bounding box center [1041, 308] width 35 height 35
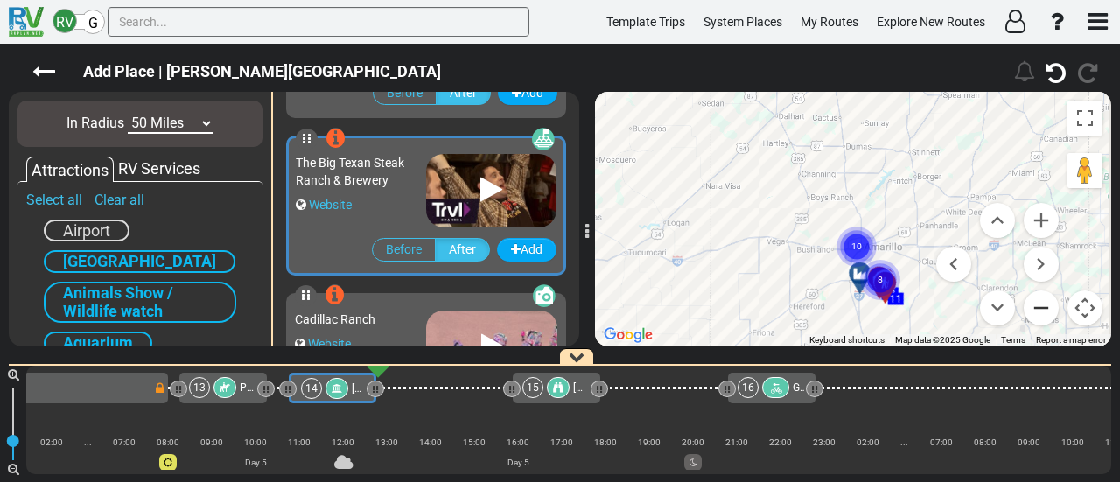
click at [1045, 319] on button "Zoom out" at bounding box center [1041, 308] width 35 height 35
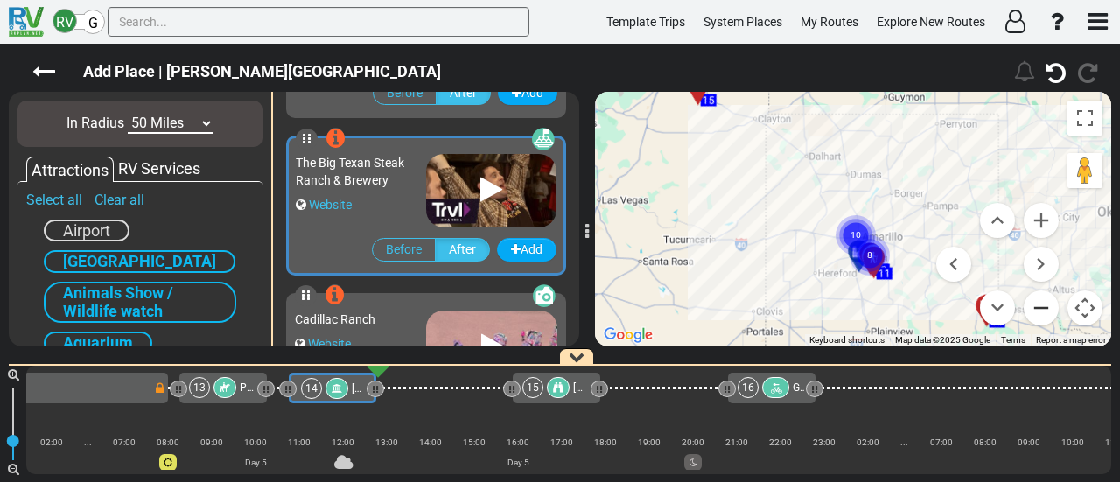
click at [1045, 319] on button "Zoom out" at bounding box center [1041, 308] width 35 height 35
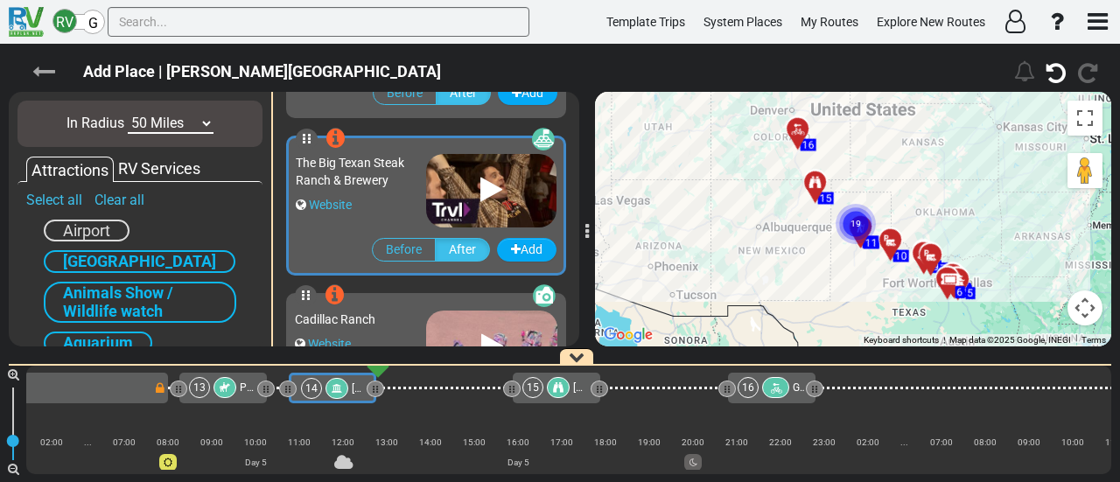
click at [46, 69] on icon at bounding box center [43, 71] width 23 height 23
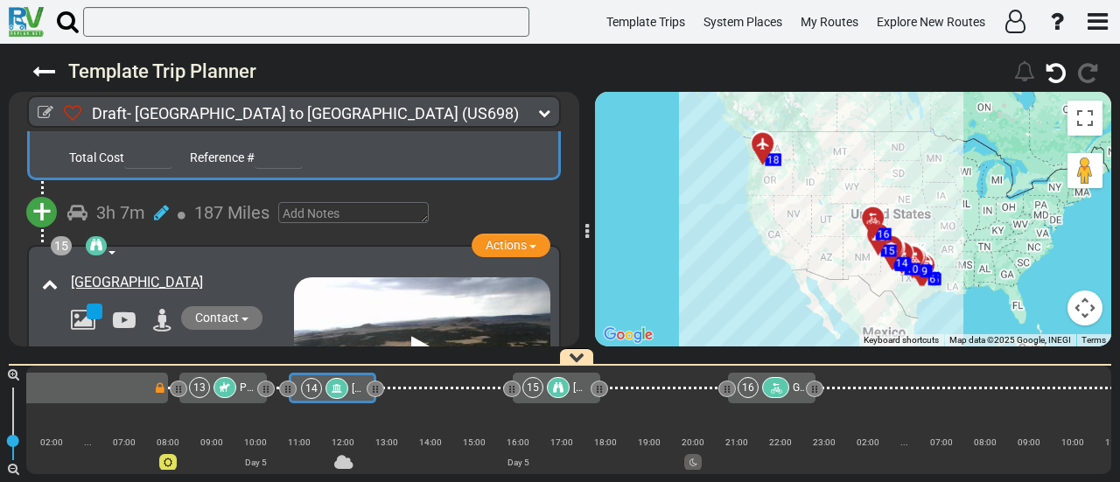
click at [238, 385] on div "13 Palo Duro Riding Stables" at bounding box center [222, 387] width 67 height 21
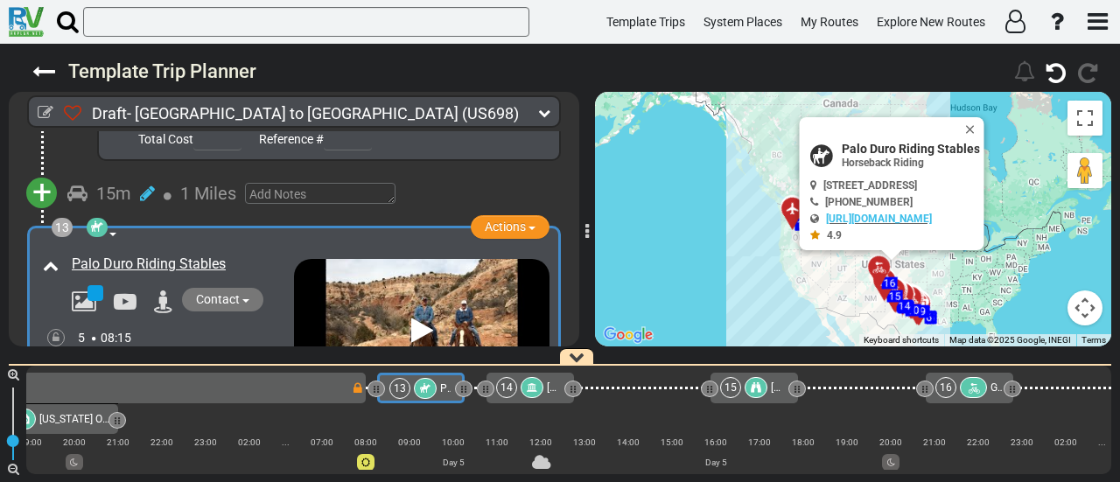
click at [888, 143] on span "Palo Duro Riding Stables" at bounding box center [911, 149] width 138 height 14
click at [889, 143] on span "Palo Duro Riding Stables" at bounding box center [911, 149] width 138 height 14
copy div "Palo Duro Riding Stables"
click at [530, 392] on icon at bounding box center [532, 388] width 11 height 11
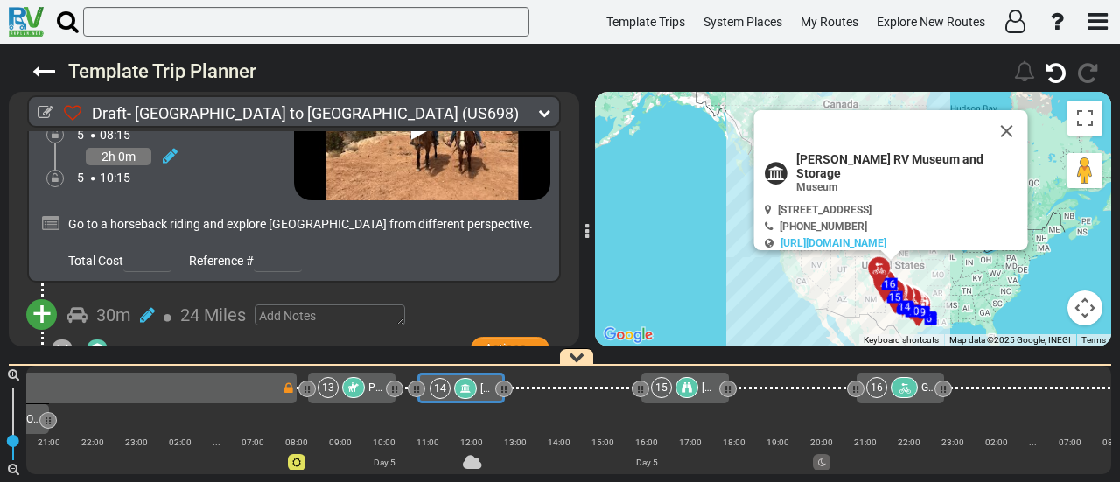
scroll to position [0, 3104]
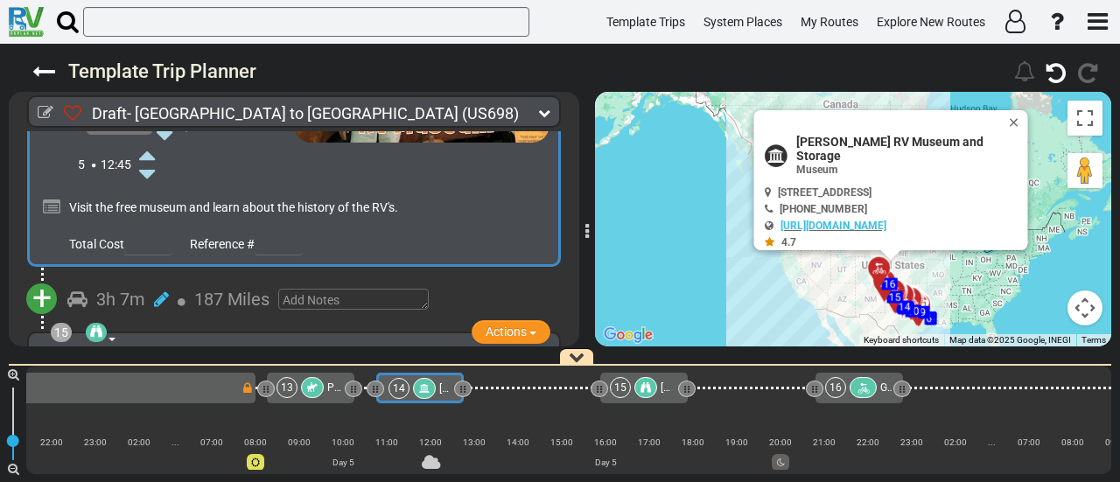
click at [48, 278] on span "+" at bounding box center [41, 298] width 19 height 40
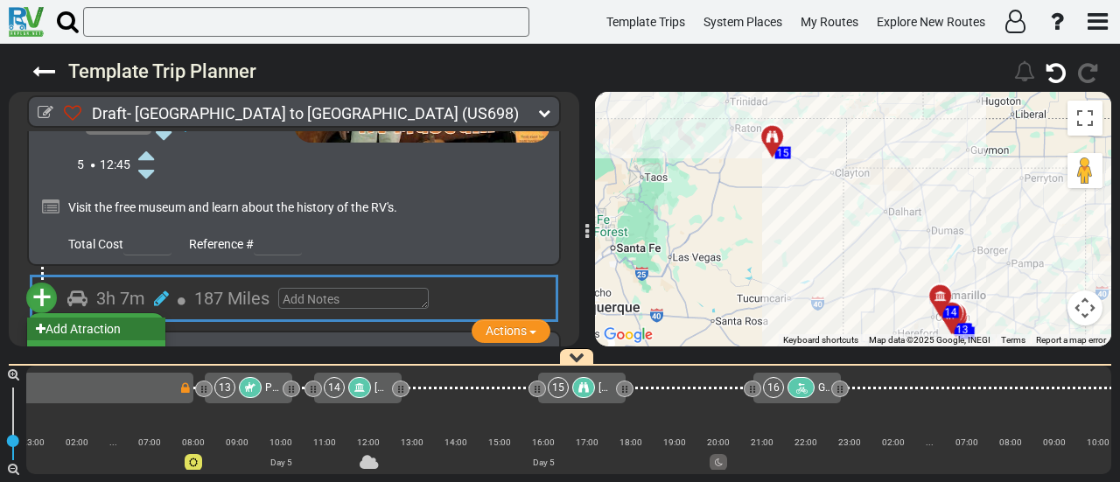
scroll to position [0, 3191]
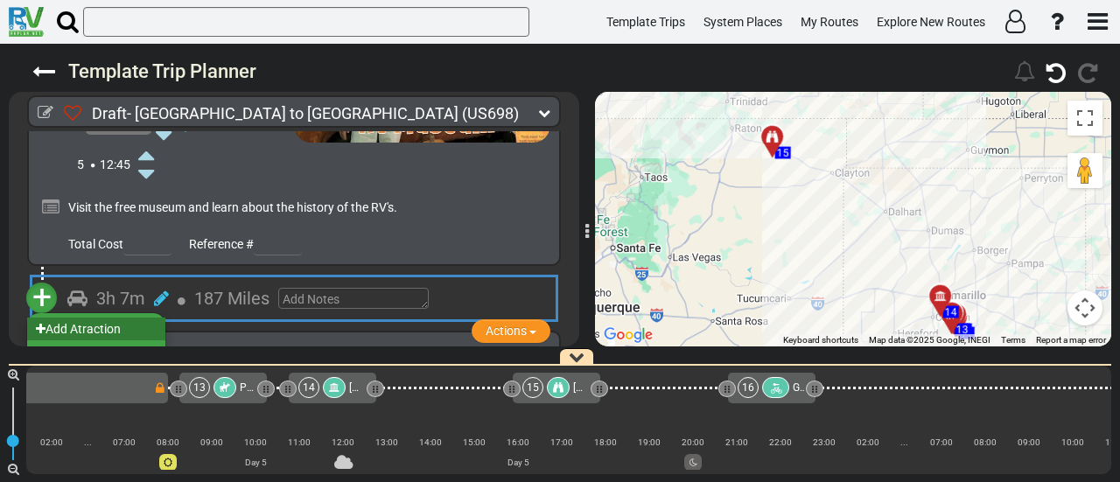
click at [92, 318] on li "Add Atraction" at bounding box center [96, 329] width 138 height 23
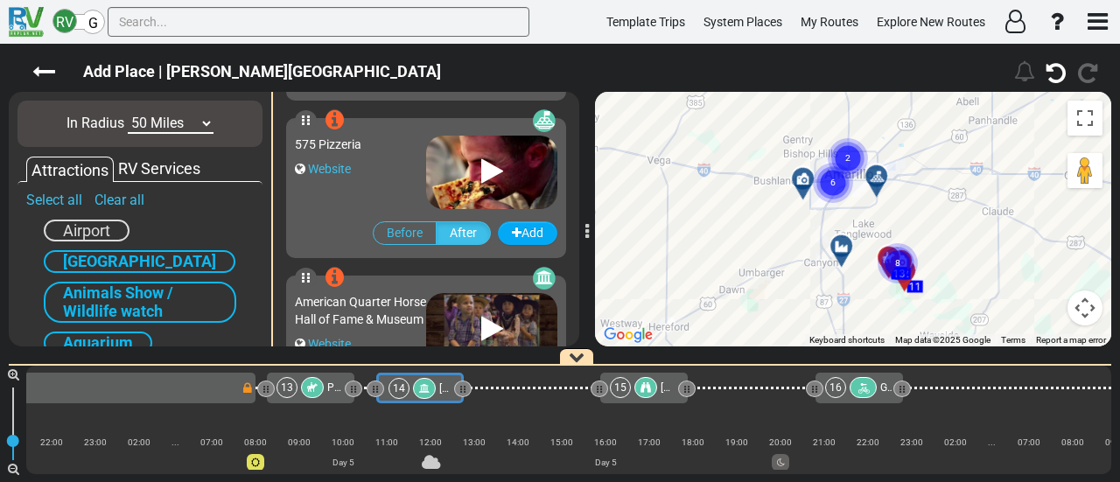
scroll to position [525, 0]
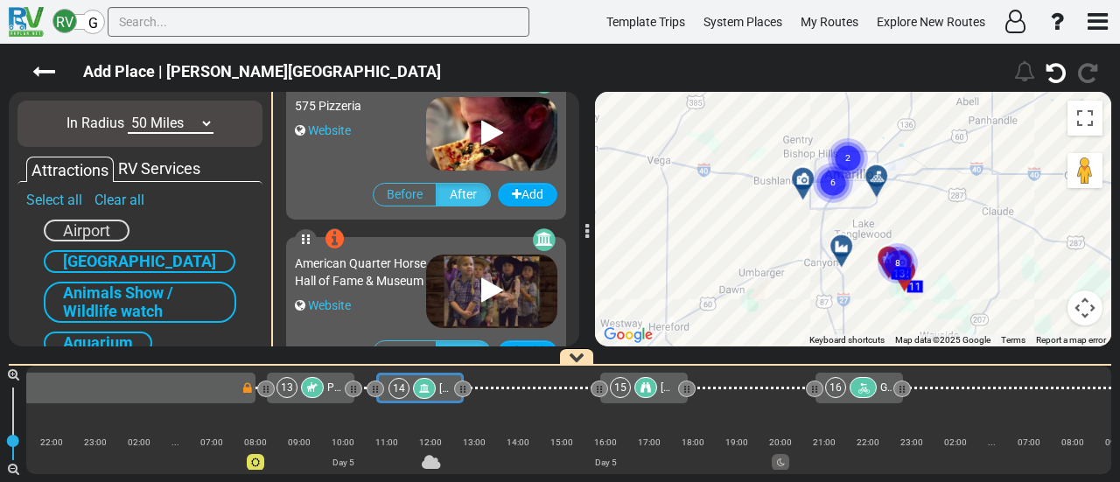
click at [874, 174] on icon at bounding box center [877, 177] width 18 height 14
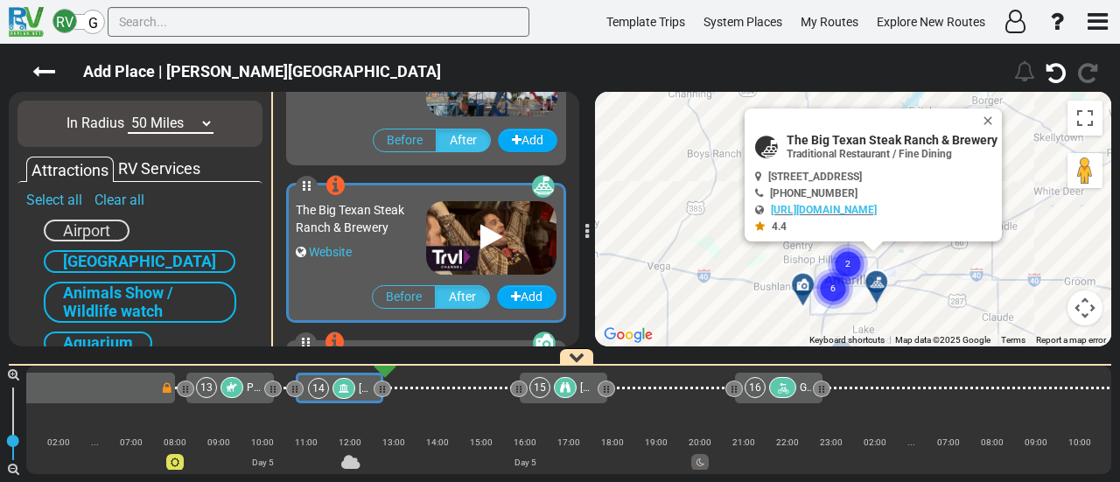
scroll to position [1099, 0]
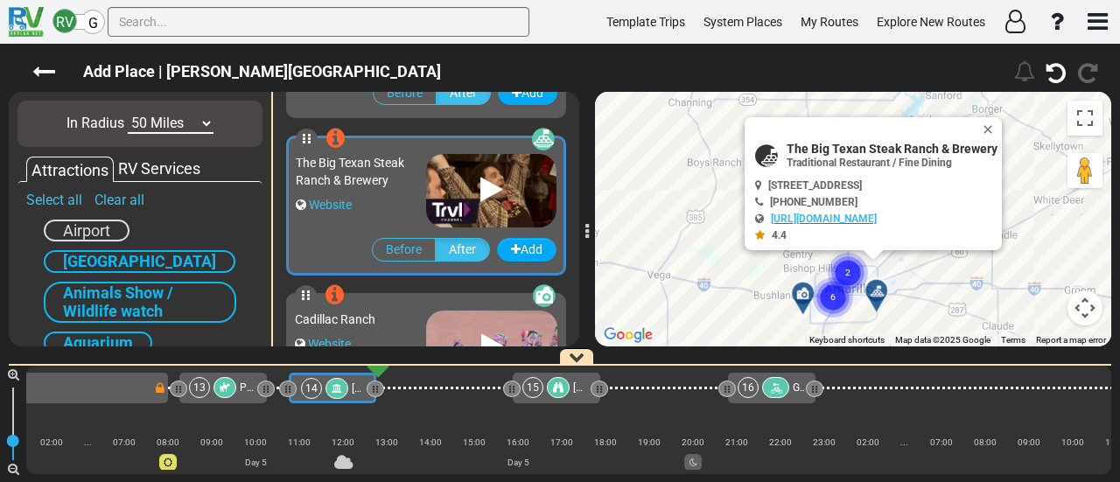
click at [830, 298] on circle "Cluster of 6 markers" at bounding box center [833, 297] width 40 height 40
click at [820, 307] on circle "Cluster of 2 markers" at bounding box center [823, 290] width 40 height 40
click at [820, 312] on icon "2" at bounding box center [838, 302] width 44 height 44
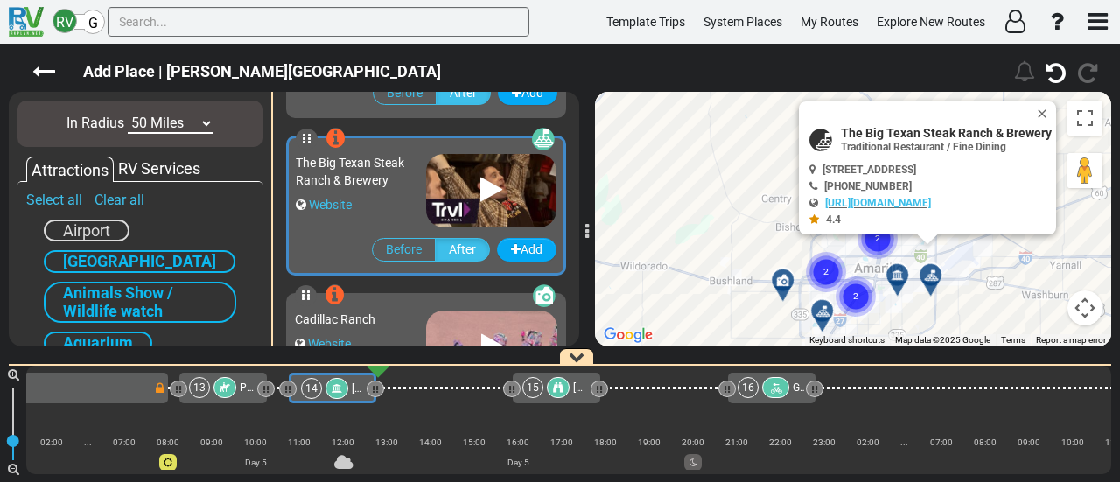
click at [821, 307] on icon at bounding box center [823, 312] width 18 height 14
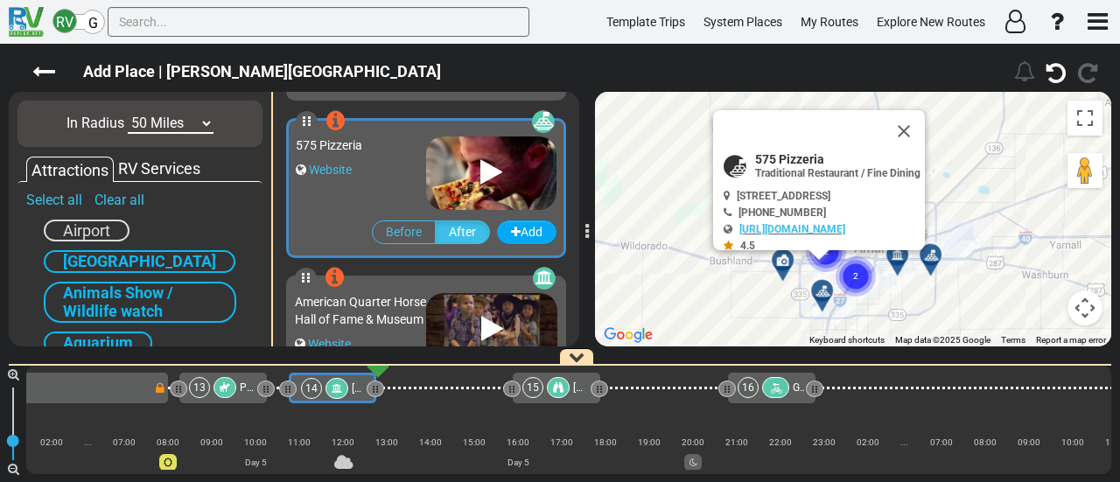
scroll to position [469, 0]
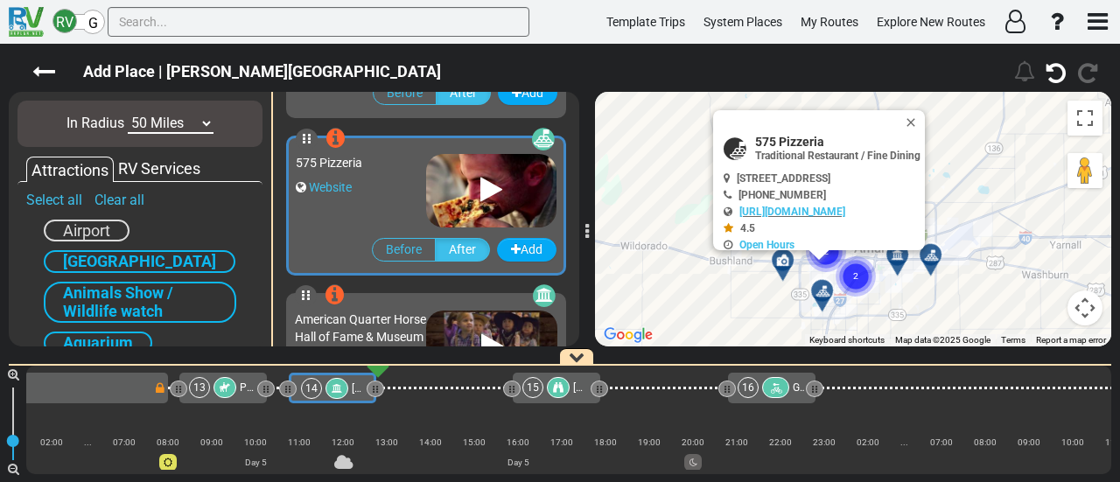
click at [373, 118] on div "Don Harrington Discovery Center Website" at bounding box center [426, 48] width 306 height 158
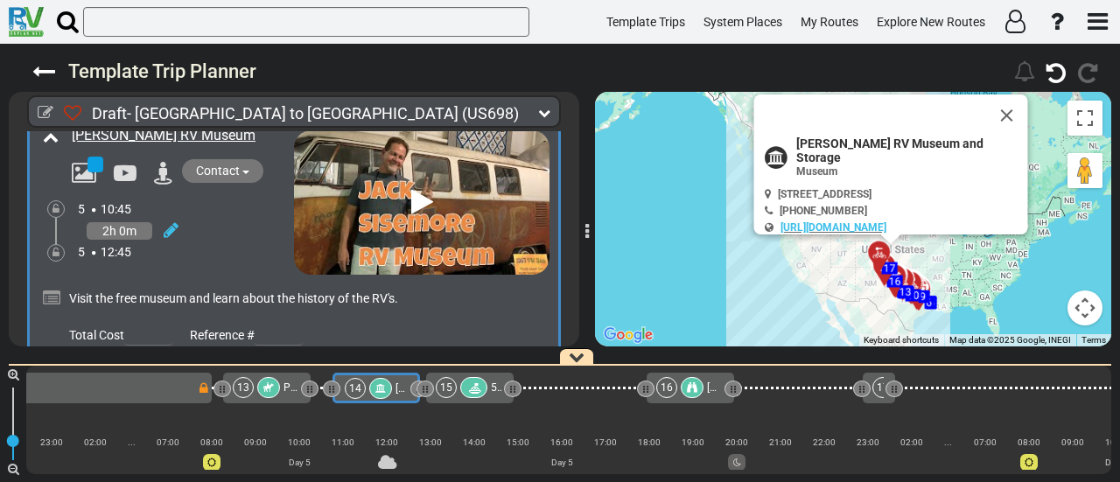
scroll to position [4580, 0]
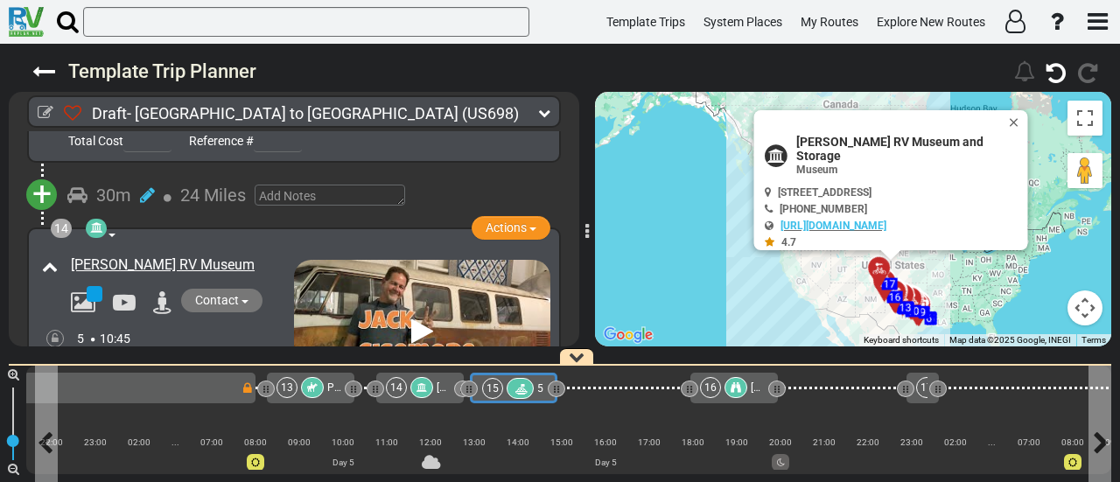
click at [504, 385] on div "15" at bounding box center [509, 388] width 55 height 21
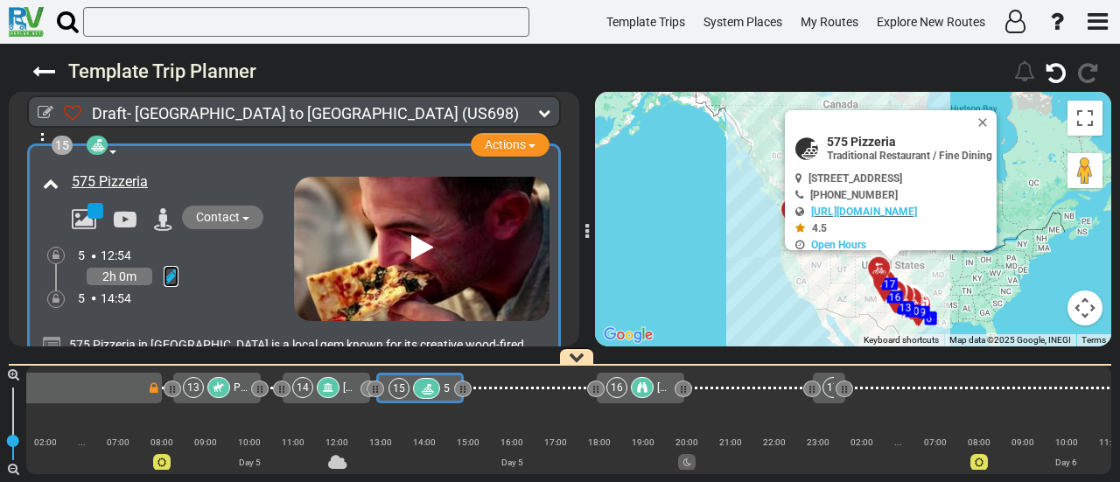
click at [178, 268] on icon at bounding box center [171, 277] width 15 height 18
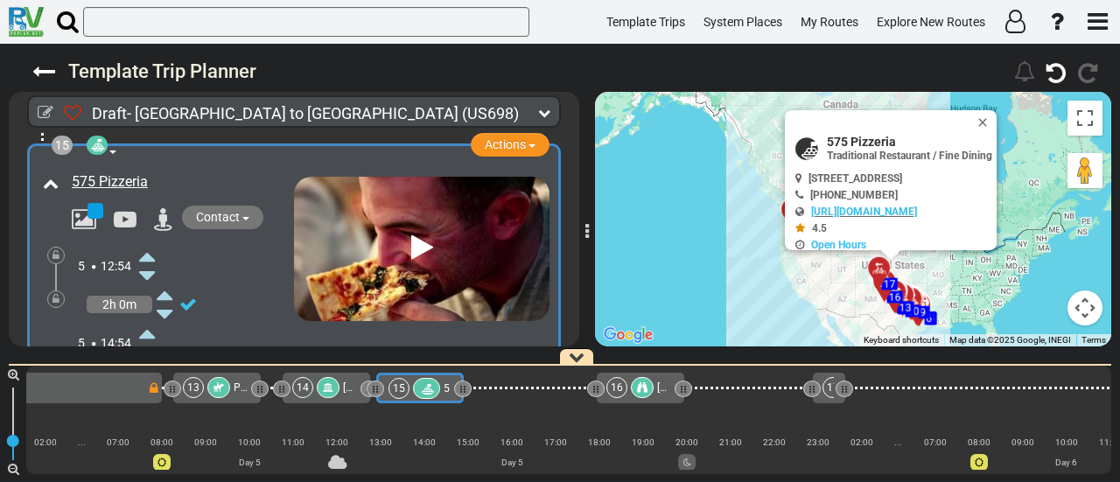
click at [149, 242] on icon at bounding box center [147, 256] width 16 height 28
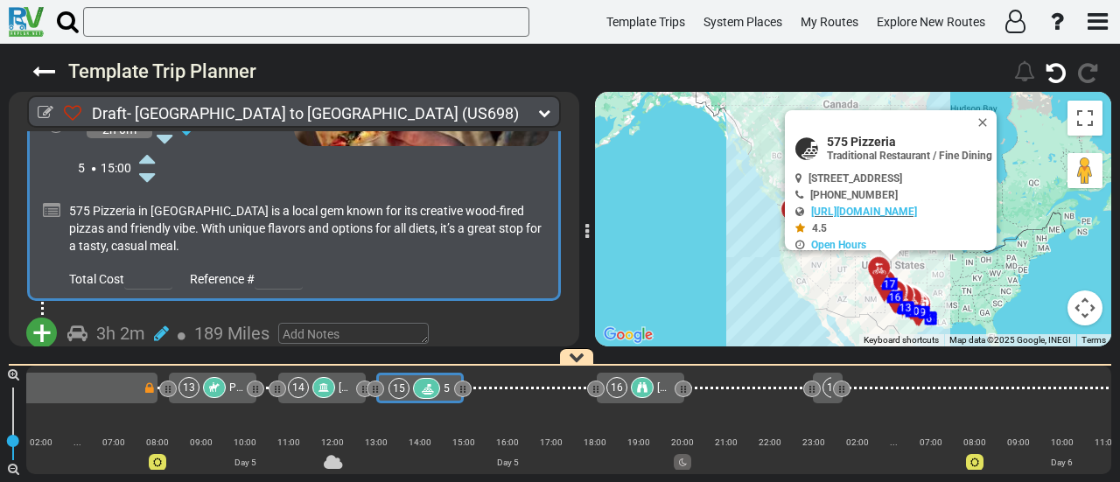
click at [41, 313] on span "+" at bounding box center [41, 333] width 19 height 40
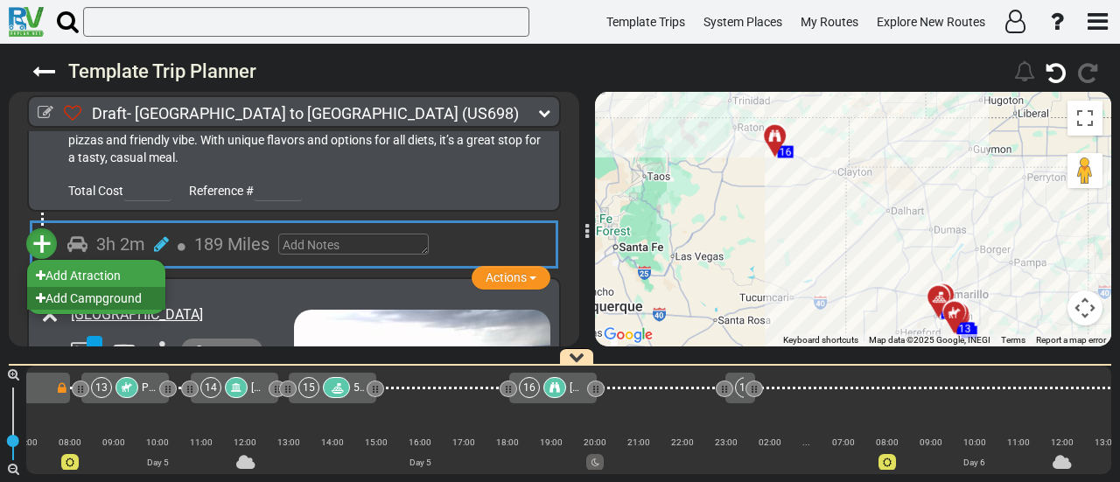
click at [124, 287] on li "Add Campground" at bounding box center [96, 298] width 138 height 23
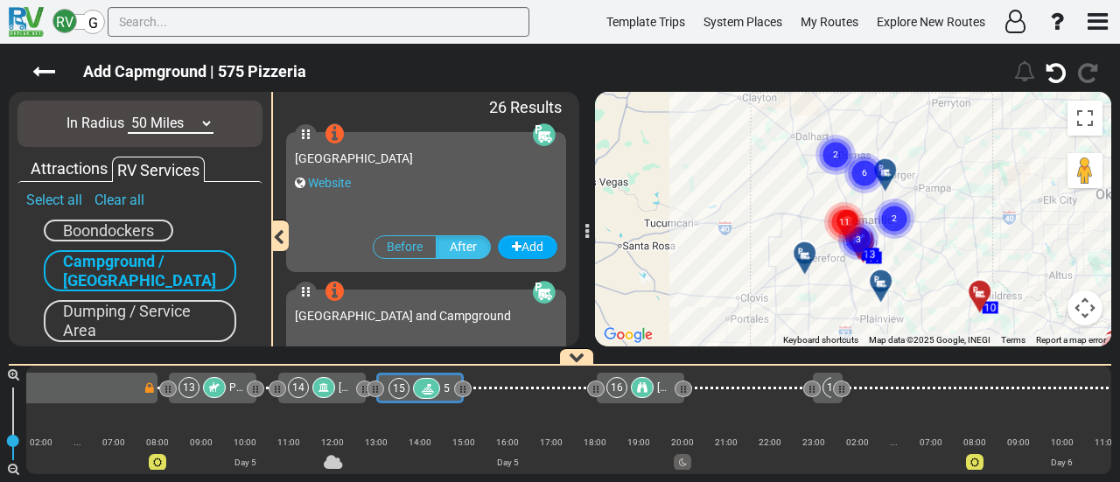
click at [161, 115] on select "10 Miles 50 Miles 100 Miles 250 Miles 500 Miles 1000 Miles" at bounding box center [171, 124] width 86 height 20
select select "number:100"
click at [128, 114] on select "10 Miles 50 Miles 100 Miles 250 Miles 500 Miles 1000 Miles" at bounding box center [171, 124] width 86 height 20
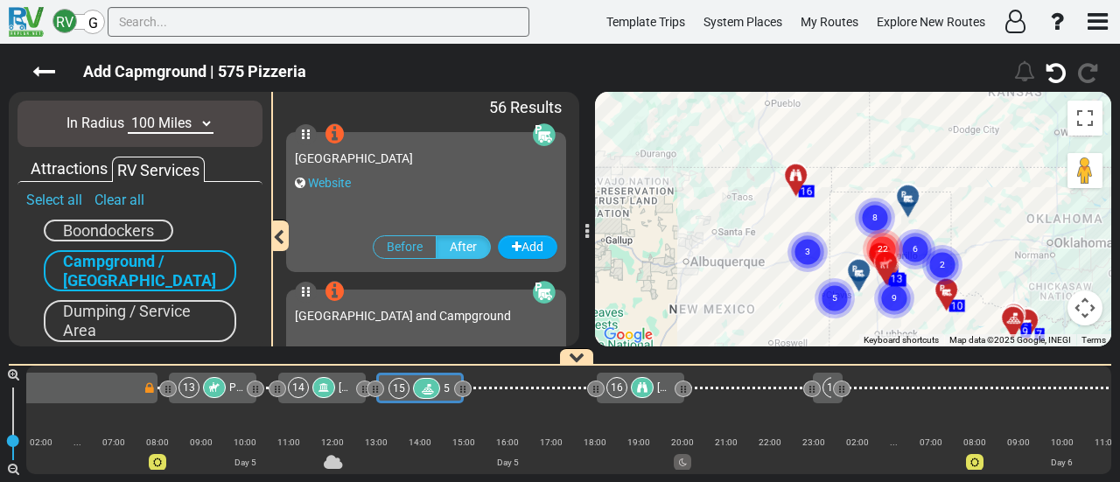
click at [837, 233] on div "To activate drag with keyboard, press Alt + Enter. Once in keyboard drag state,…" at bounding box center [853, 219] width 516 height 255
click at [872, 217] on gmp-advanced-marker "22" at bounding box center [884, 230] width 44 height 46
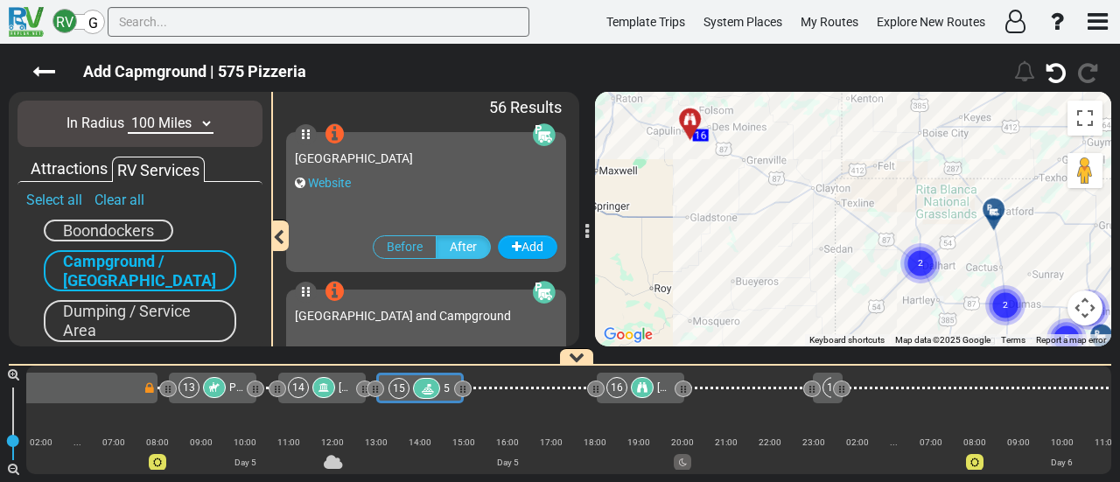
drag, startPoint x: 895, startPoint y: 186, endPoint x: 934, endPoint y: 216, distance: 49.4
click at [934, 216] on div "To activate drag with keyboard, press Alt + Enter. Once in keyboard drag state,…" at bounding box center [853, 219] width 516 height 255
click at [930, 256] on circle "Cluster of 2 markers" at bounding box center [921, 263] width 40 height 40
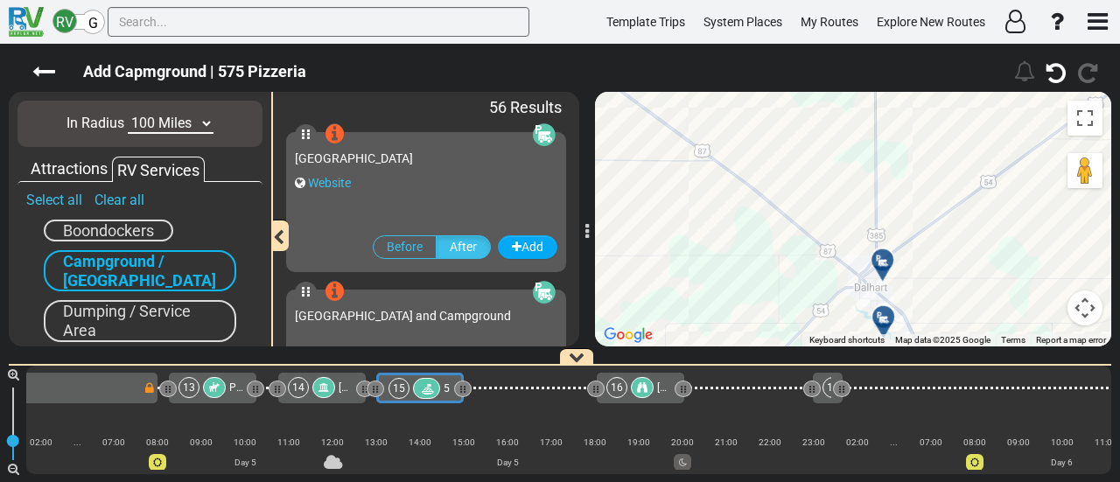
click at [886, 260] on div at bounding box center [888, 267] width 29 height 27
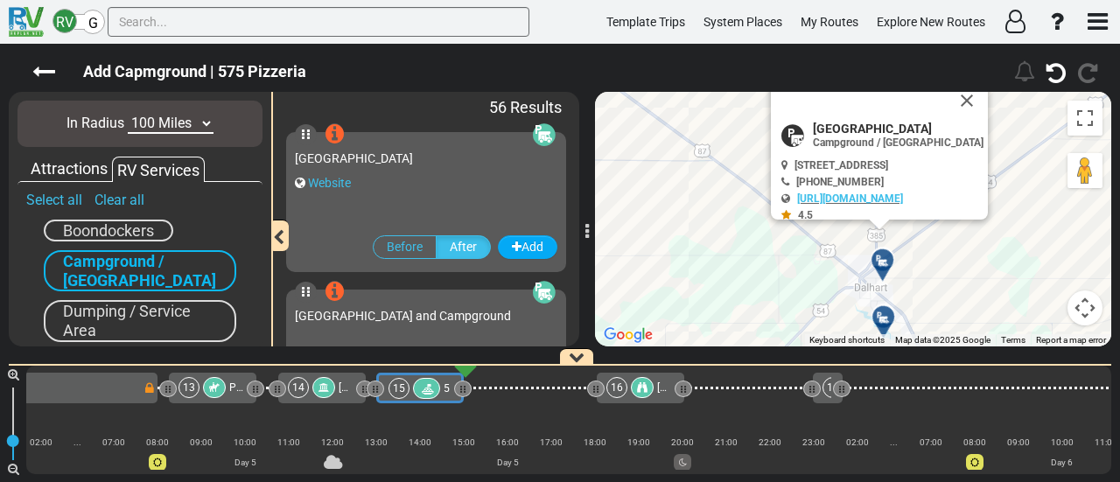
scroll to position [0, 3228]
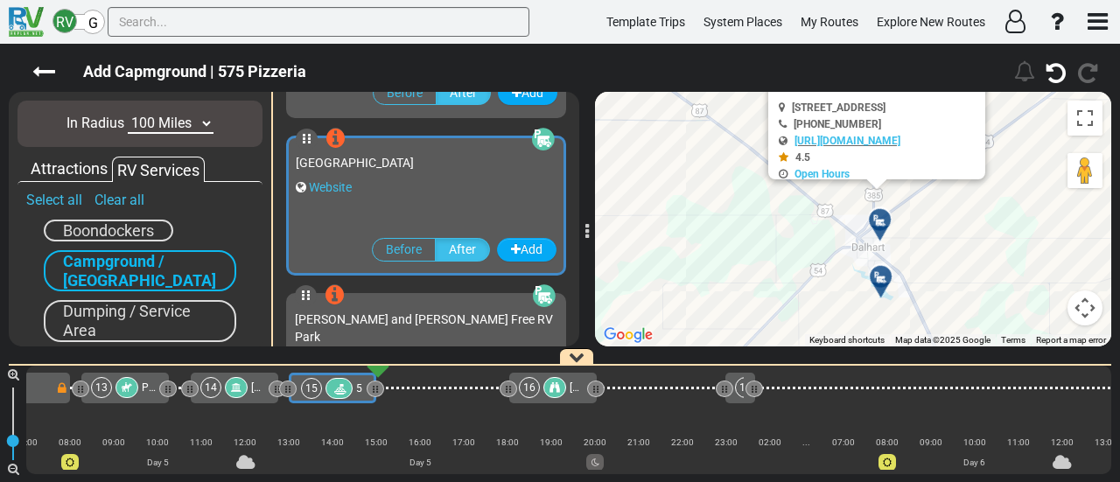
drag, startPoint x: 970, startPoint y: 273, endPoint x: 965, endPoint y: 171, distance: 102.5
click at [966, 171] on div "To activate drag with keyboard, press Alt + Enter. Once in keyboard drag state,…" at bounding box center [853, 219] width 516 height 255
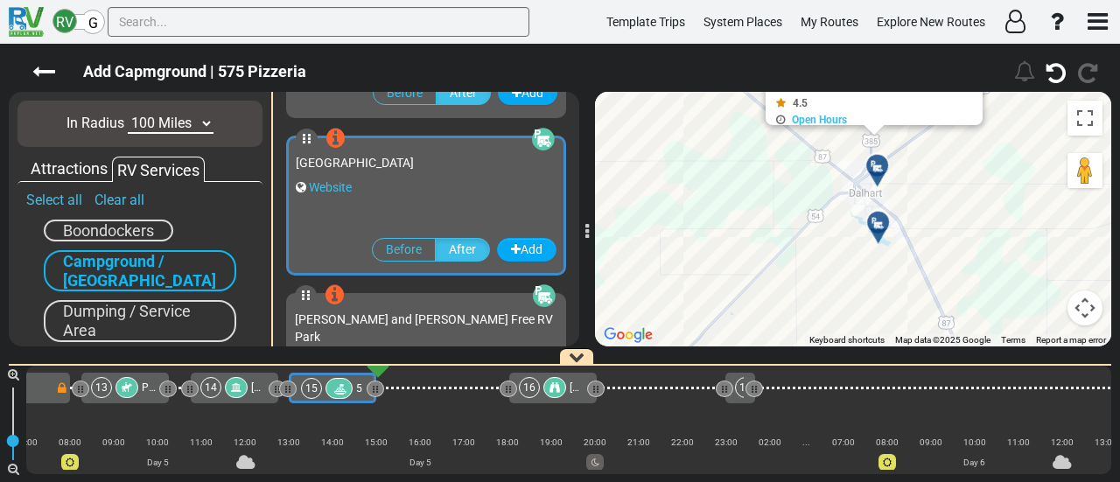
click at [884, 232] on div at bounding box center [884, 229] width 29 height 27
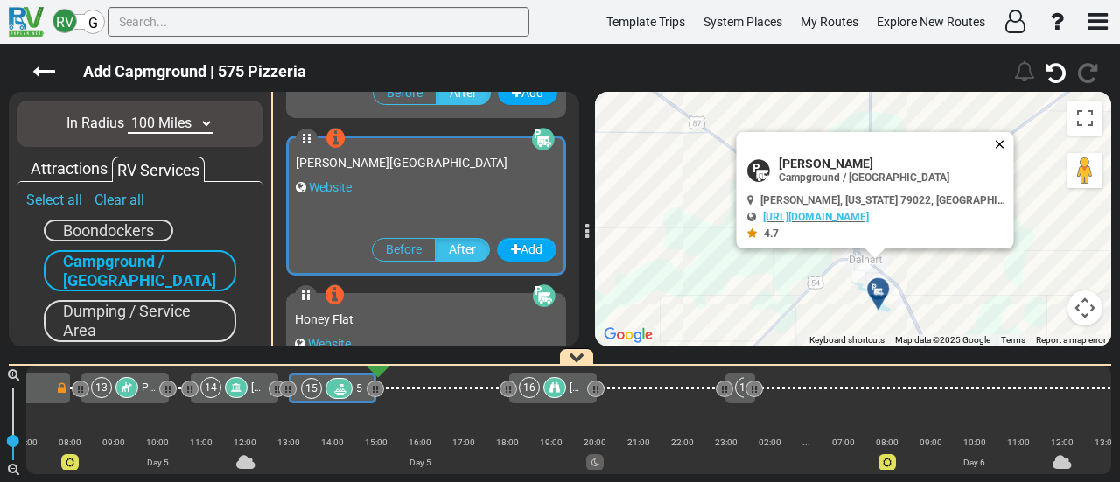
click at [1001, 144] on button "Close" at bounding box center [1003, 144] width 21 height 25
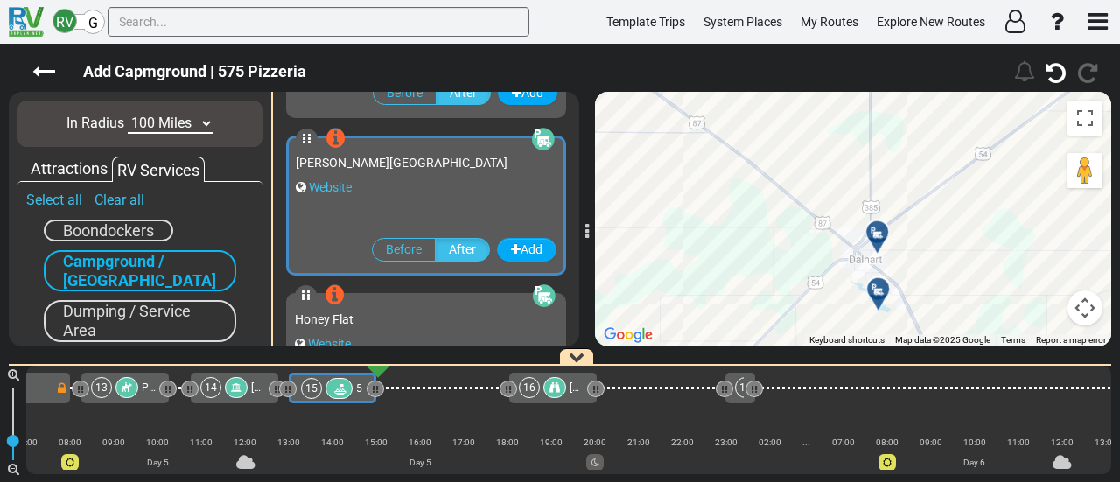
click at [882, 228] on icon at bounding box center [878, 233] width 18 height 14
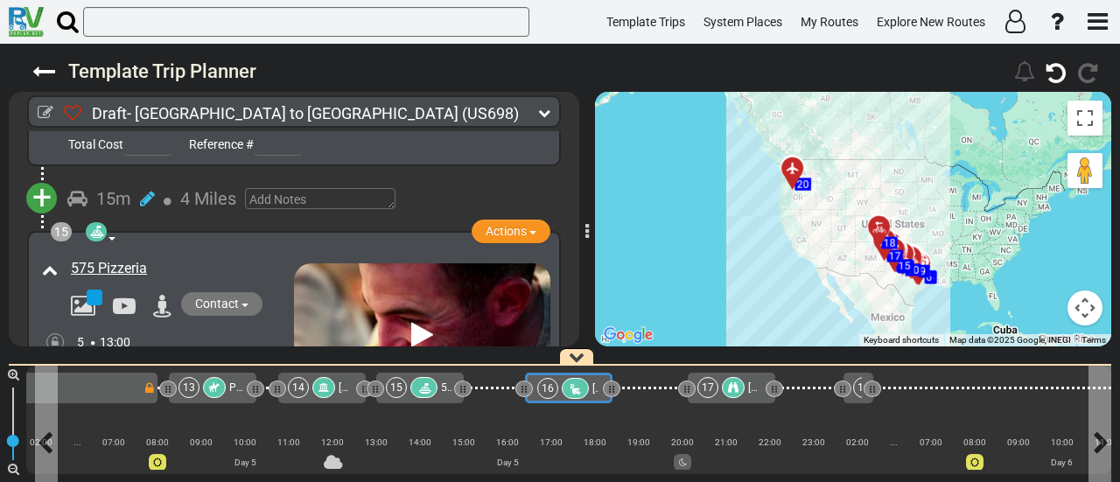
click at [557, 392] on div "16" at bounding box center [564, 388] width 55 height 21
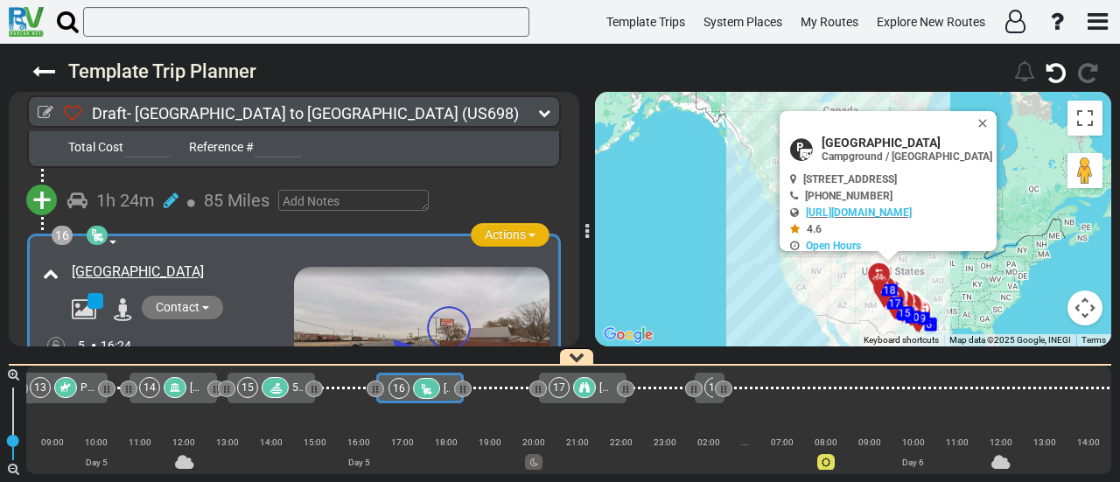
click at [524, 223] on button "Actions" at bounding box center [510, 235] width 79 height 24
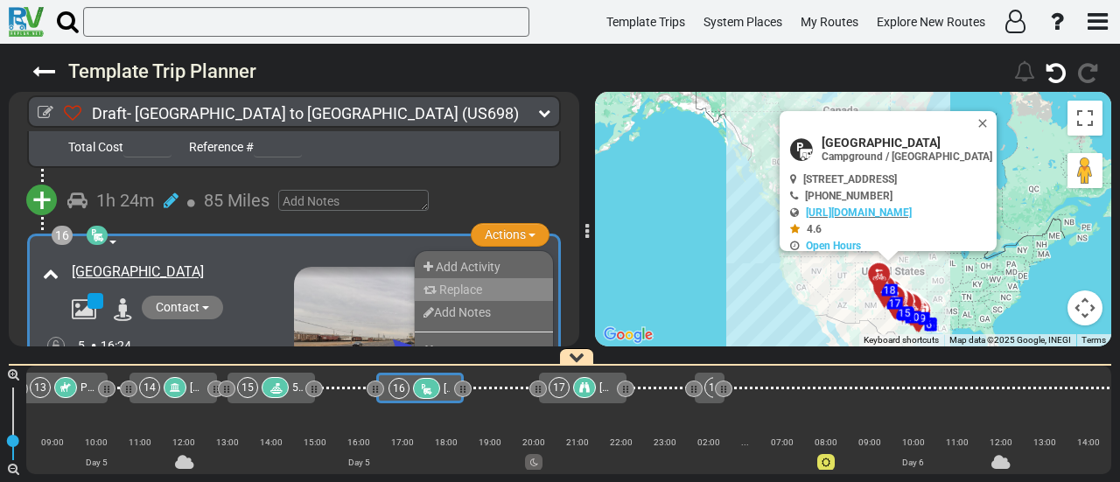
click at [487, 278] on li "Replace" at bounding box center [484, 289] width 138 height 23
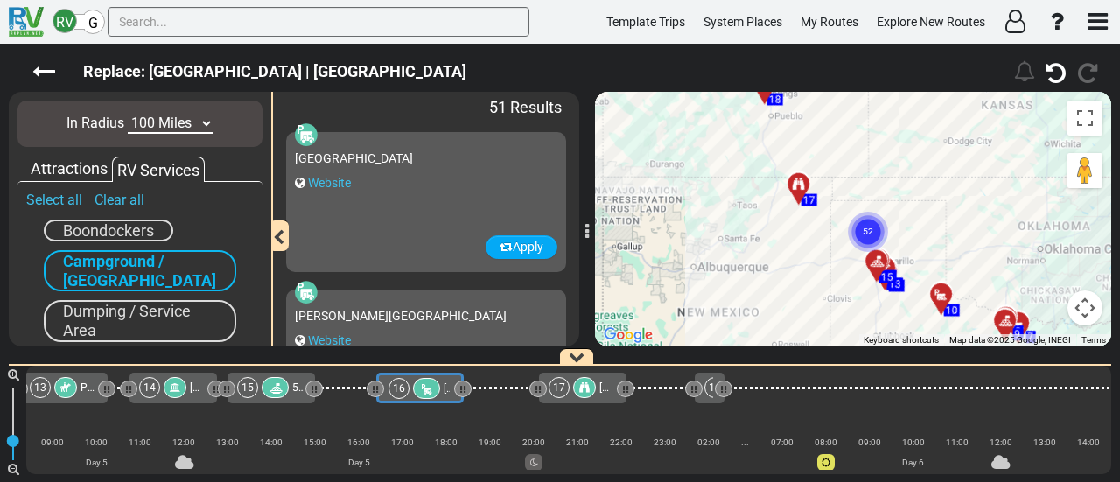
click at [204, 117] on select "10 Miles 50 Miles 100 Miles 250 Miles 500 Miles 1000 Miles" at bounding box center [171, 124] width 86 height 20
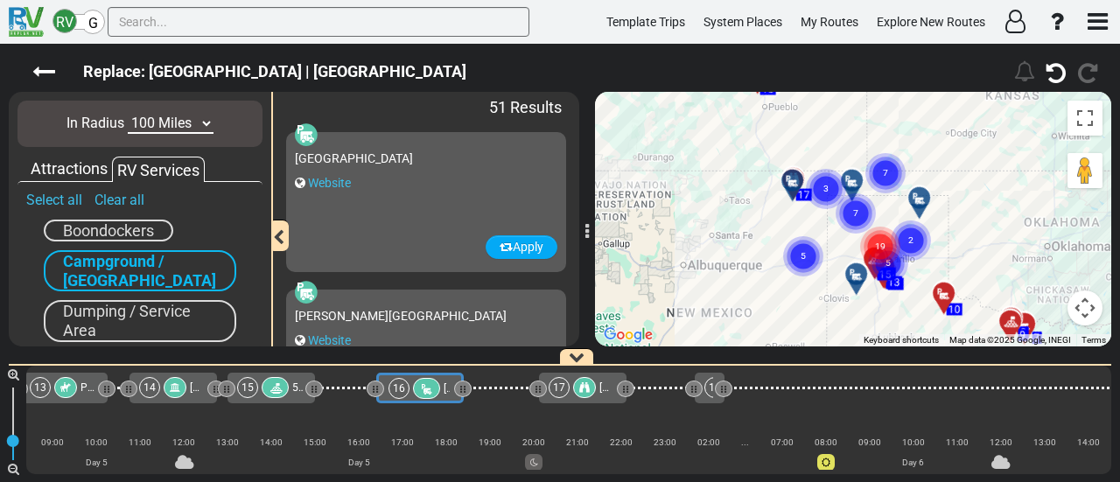
select select "number:50"
click at [128, 114] on select "10 Miles 50 Miles 100 Miles 250 Miles 500 Miles 1000 Miles" at bounding box center [171, 124] width 86 height 20
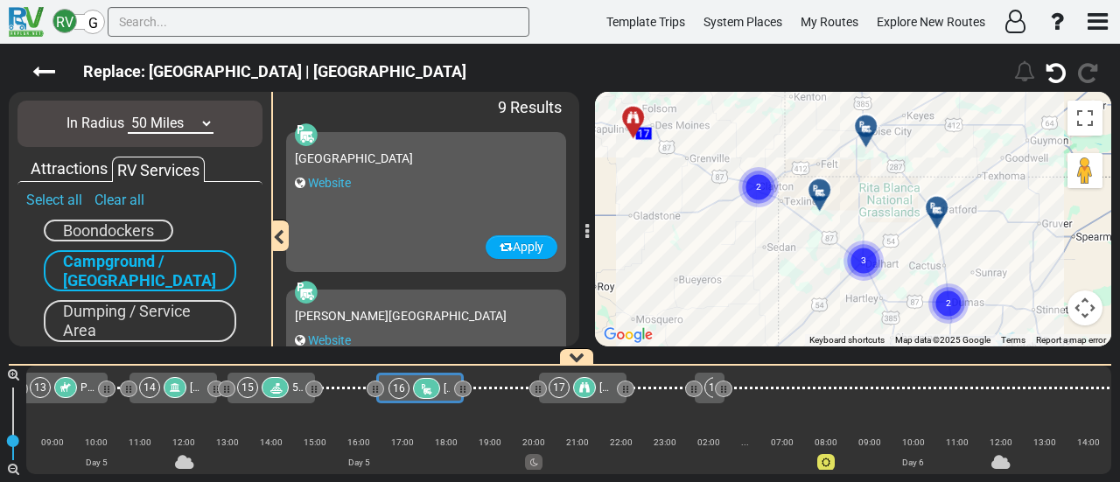
click at [765, 185] on circle "Cluster of 2 markers" at bounding box center [759, 187] width 40 height 40
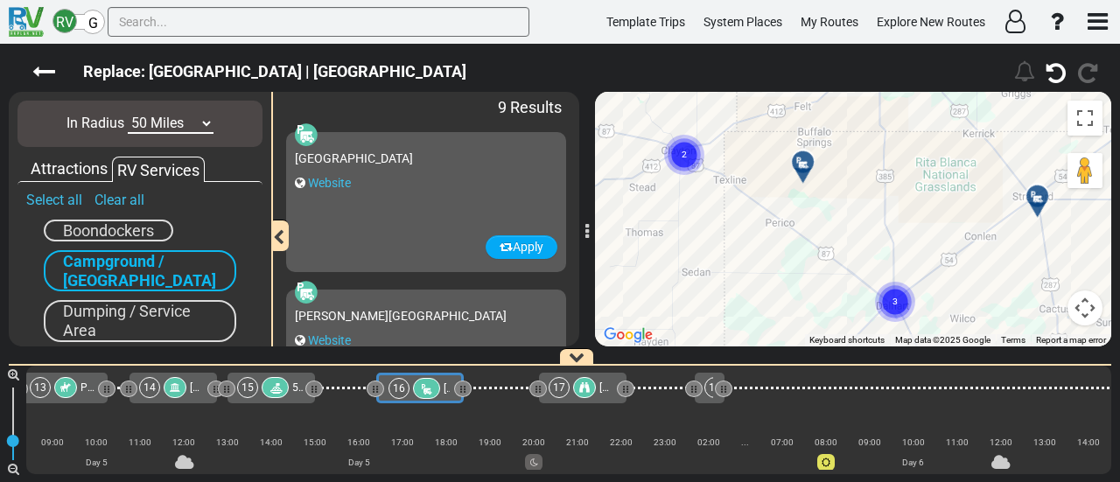
click at [677, 158] on circle "Cluster of 2 markers" at bounding box center [684, 155] width 40 height 40
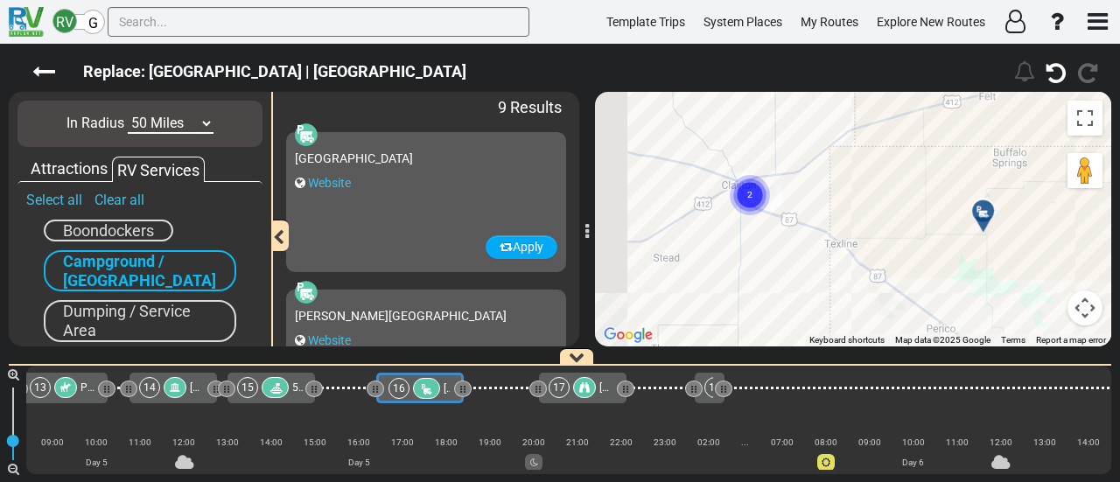
drag, startPoint x: 801, startPoint y: 188, endPoint x: 840, endPoint y: 208, distance: 44.2
click at [840, 208] on div "To activate drag with keyboard, press Alt + Enter. Once in keyboard drag state,…" at bounding box center [853, 219] width 516 height 255
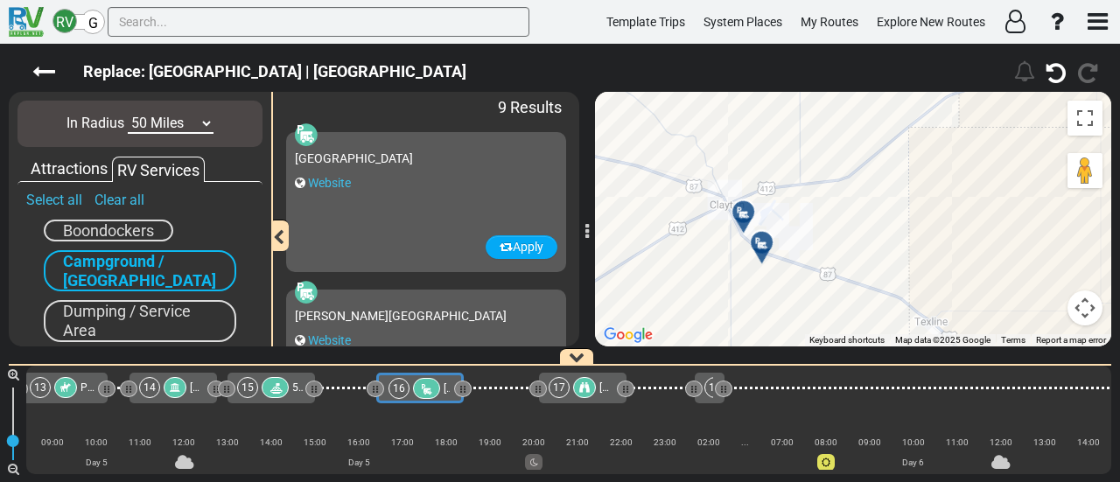
click at [746, 211] on icon at bounding box center [744, 213] width 18 height 14
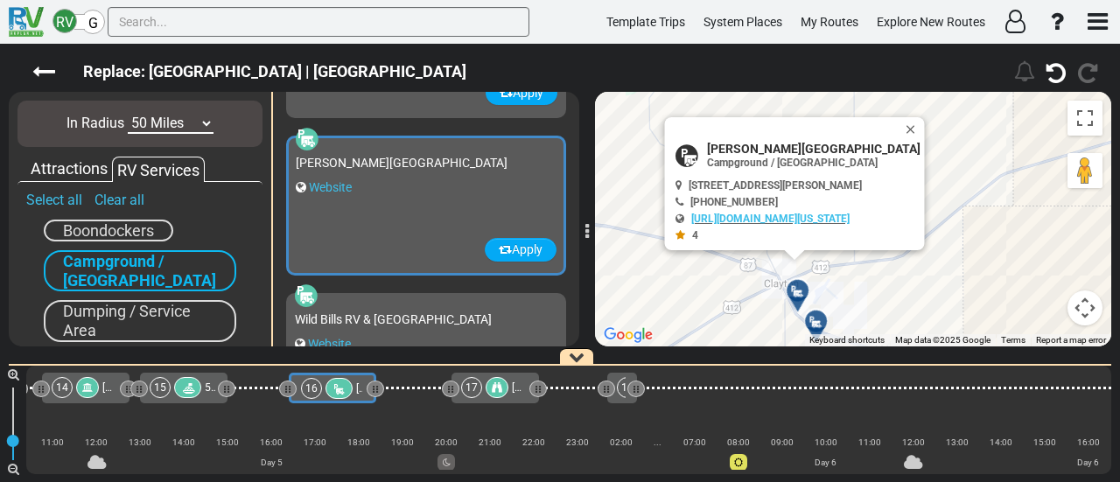
drag, startPoint x: 868, startPoint y: 307, endPoint x: 854, endPoint y: 257, distance: 51.8
click at [860, 253] on div "To activate drag with keyboard, press Alt + Enter. Once in keyboard drag state,…" at bounding box center [853, 219] width 516 height 255
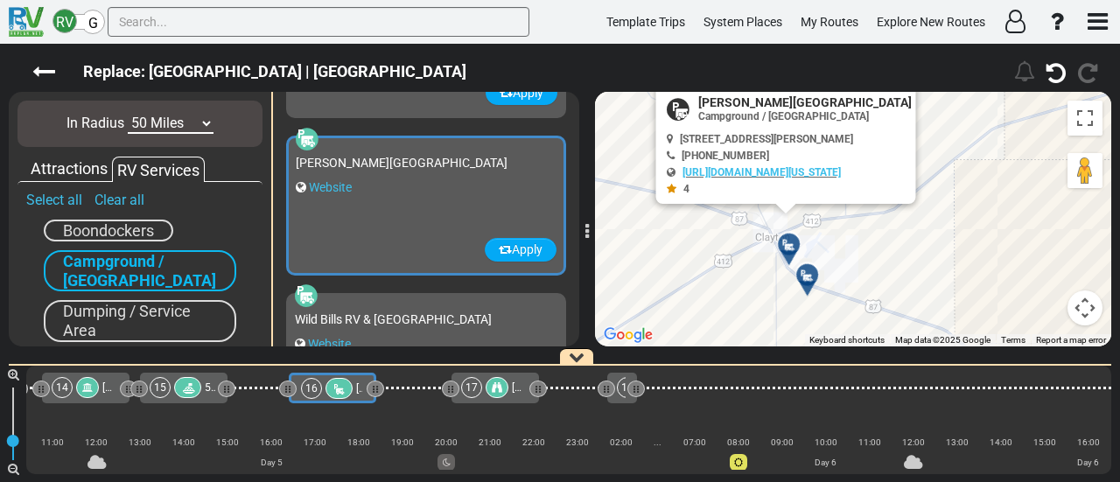
click at [811, 273] on div at bounding box center [813, 282] width 29 height 27
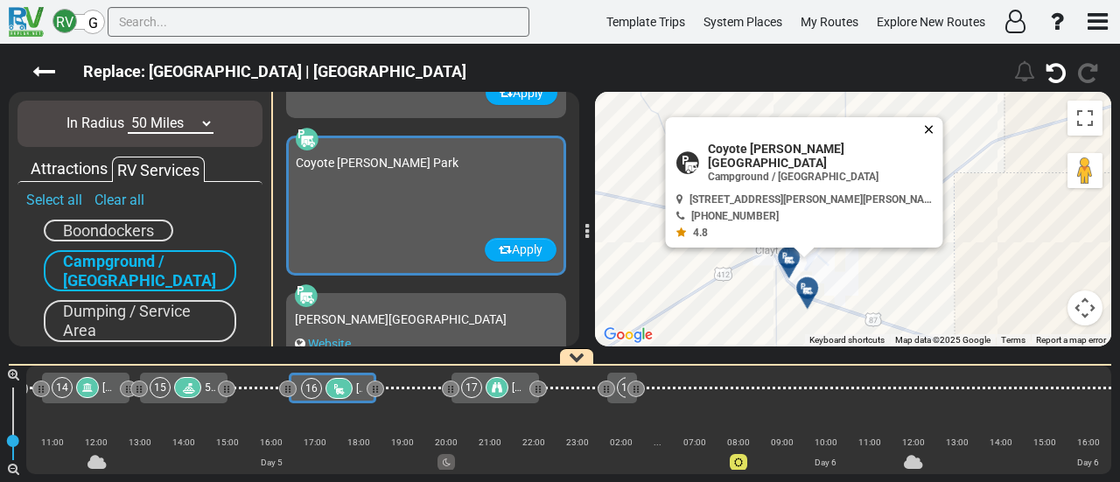
click at [923, 128] on button "Close" at bounding box center [933, 129] width 21 height 25
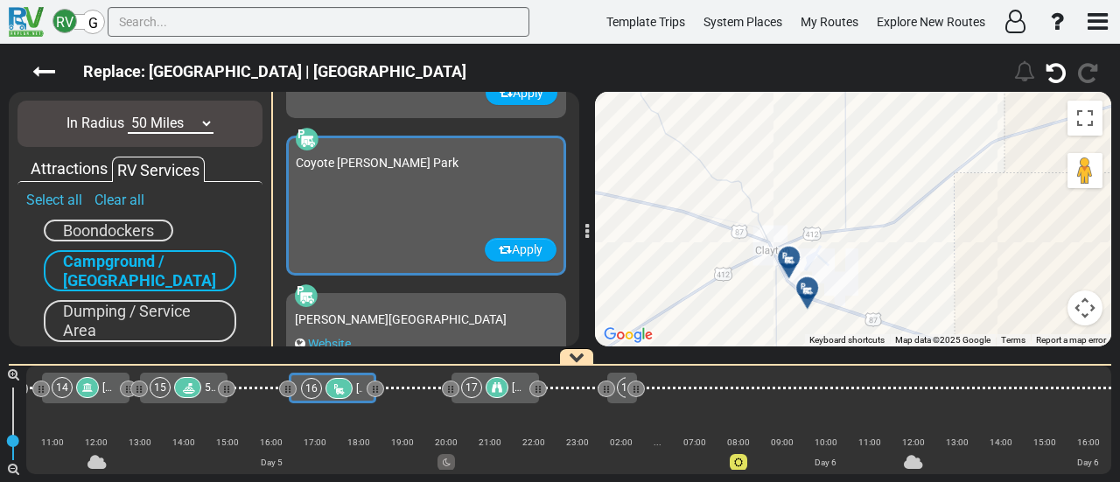
click at [790, 260] on div at bounding box center [795, 264] width 29 height 27
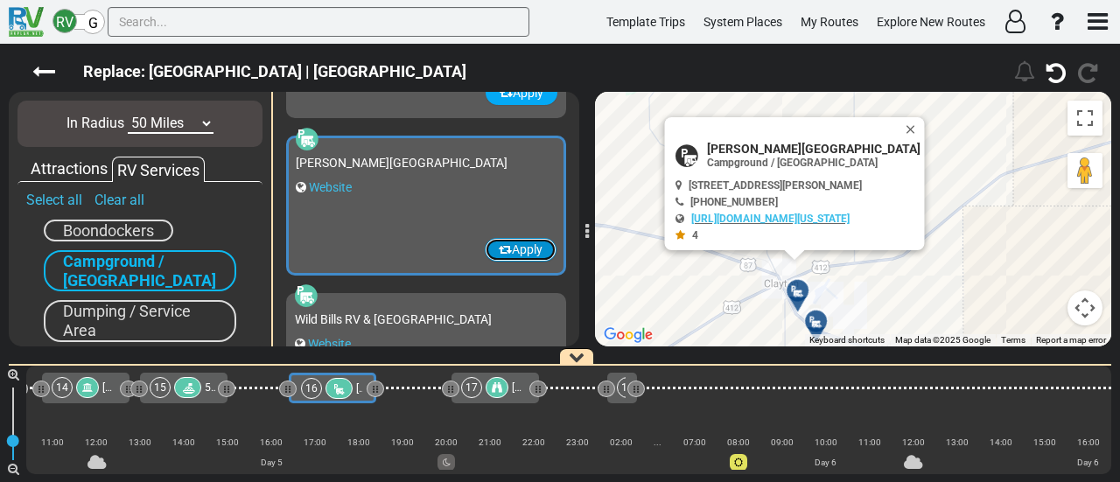
click at [506, 244] on button "Apply" at bounding box center [521, 250] width 72 height 24
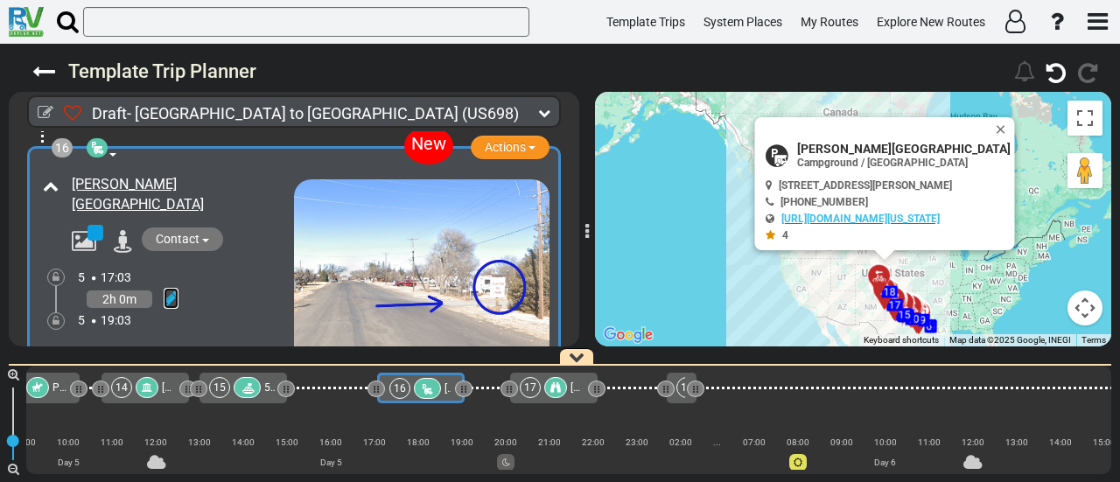
click at [172, 290] on icon at bounding box center [171, 299] width 15 height 18
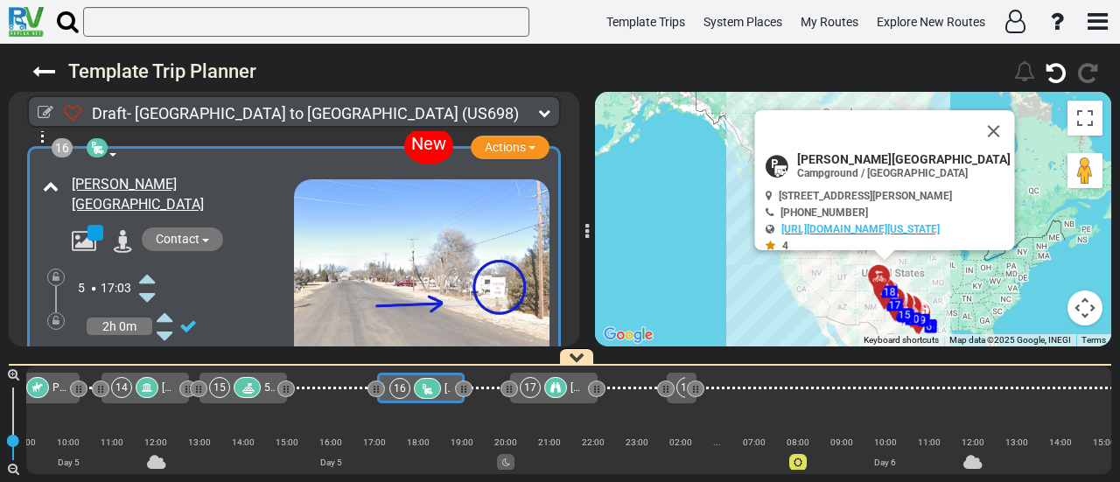
click at [144, 264] on icon at bounding box center [147, 278] width 16 height 28
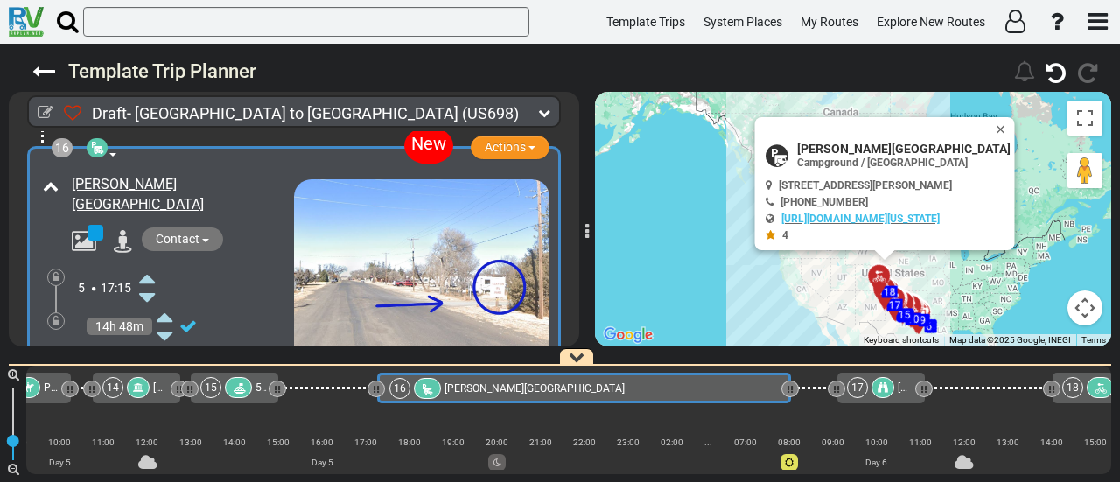
drag, startPoint x: 459, startPoint y: 386, endPoint x: 784, endPoint y: 442, distance: 330.4
click at [785, 442] on div "1 [GEOGRAPHIC_DATA]/[GEOGRAPHIC_DATA] DFW" at bounding box center [568, 420] width 1085 height 109
click at [170, 290] on icon at bounding box center [171, 299] width 15 height 18
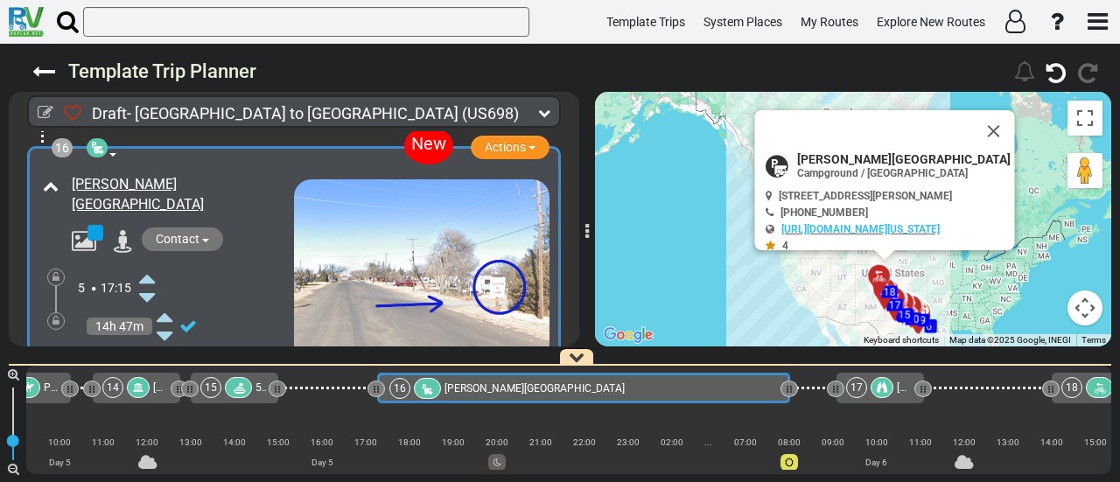
click at [145, 361] on icon at bounding box center [147, 375] width 16 height 28
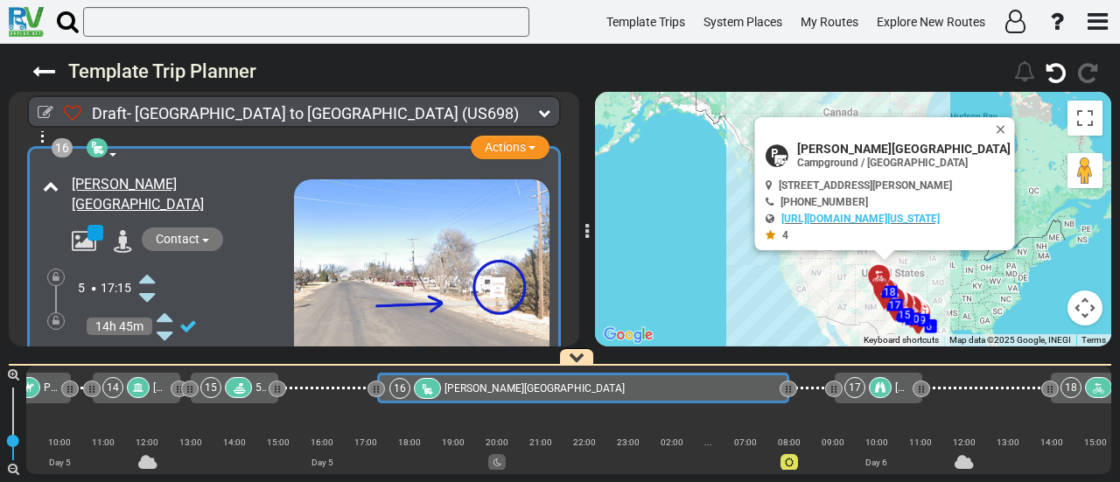
click at [53, 316] on icon at bounding box center [56, 321] width 7 height 11
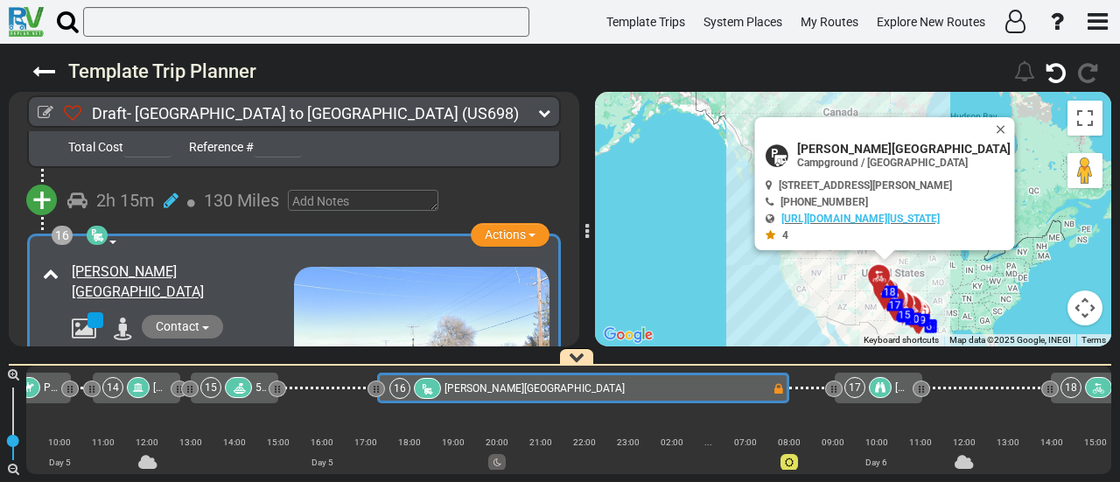
click at [894, 388] on div "17 Capulin Volcano National Monument" at bounding box center [878, 387] width 67 height 21
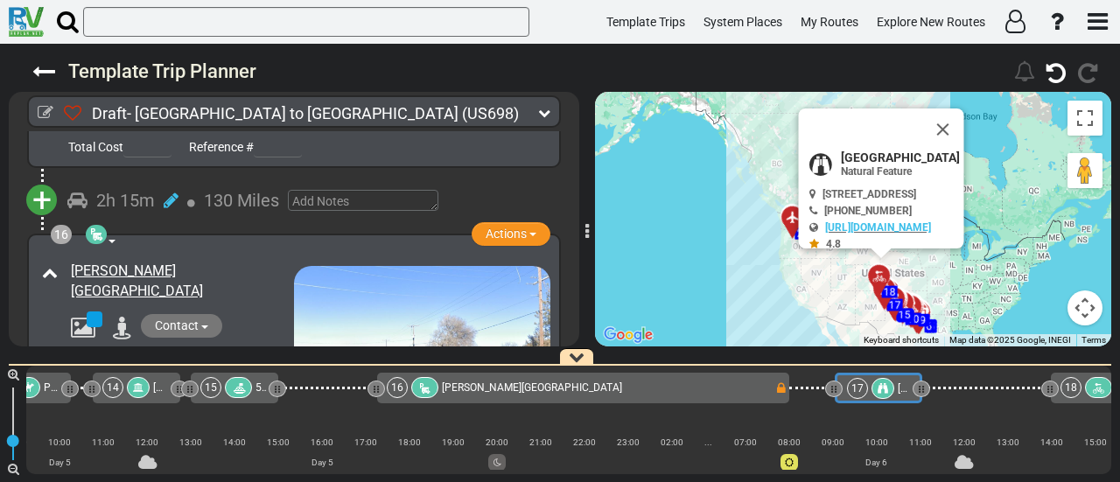
scroll to position [0, 3509]
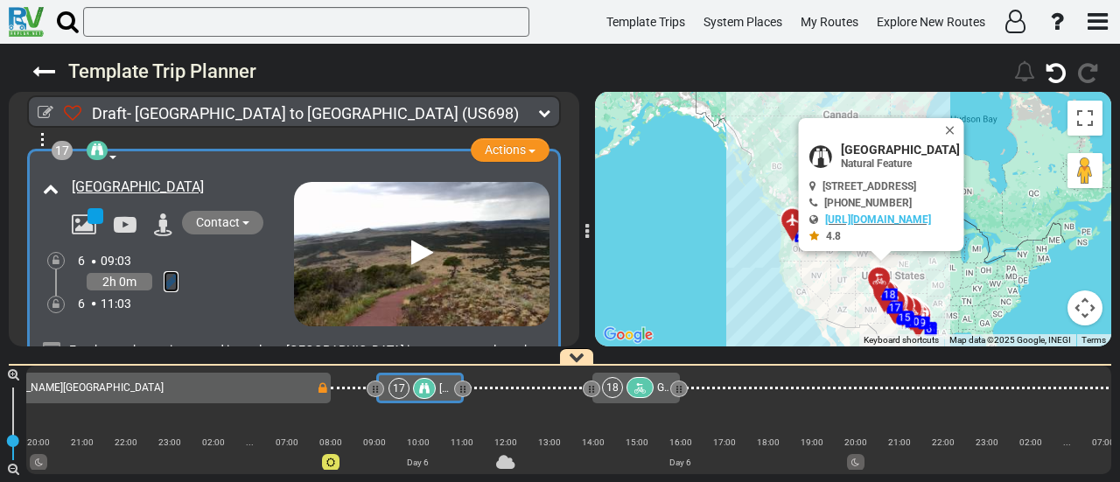
drag, startPoint x: 165, startPoint y: 257, endPoint x: 158, endPoint y: 249, distance: 10.5
click at [165, 273] on icon at bounding box center [171, 282] width 15 height 18
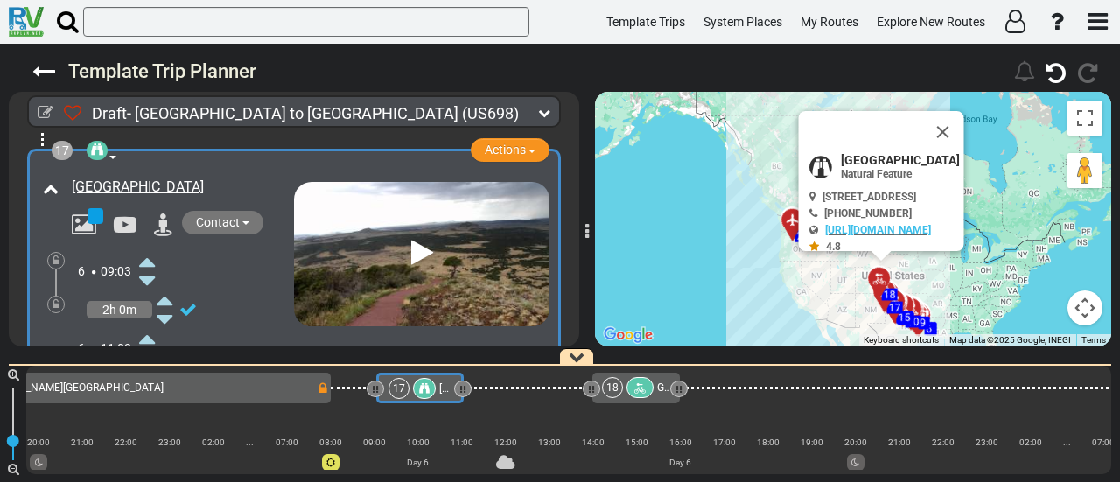
click at [152, 248] on icon at bounding box center [147, 262] width 16 height 28
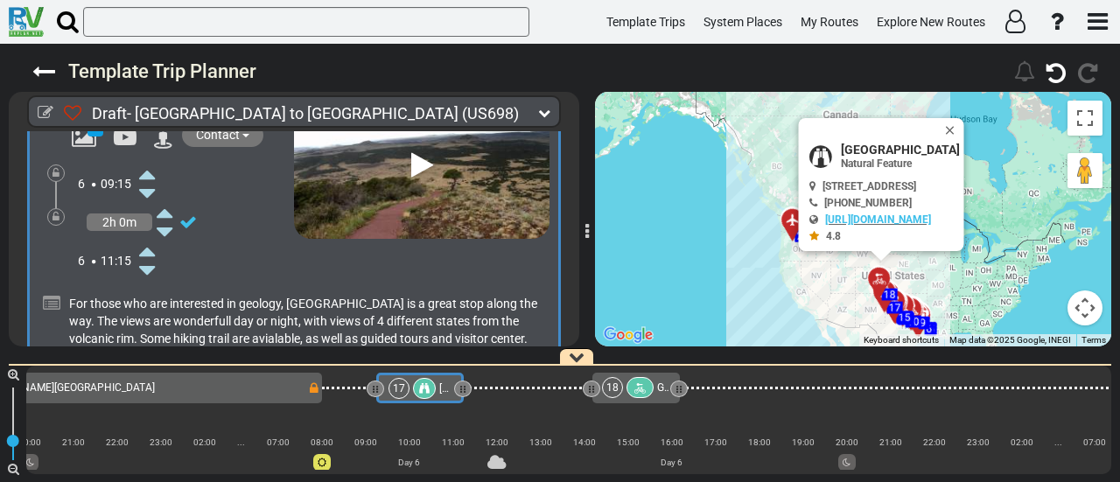
click at [144, 237] on icon at bounding box center [147, 251] width 16 height 28
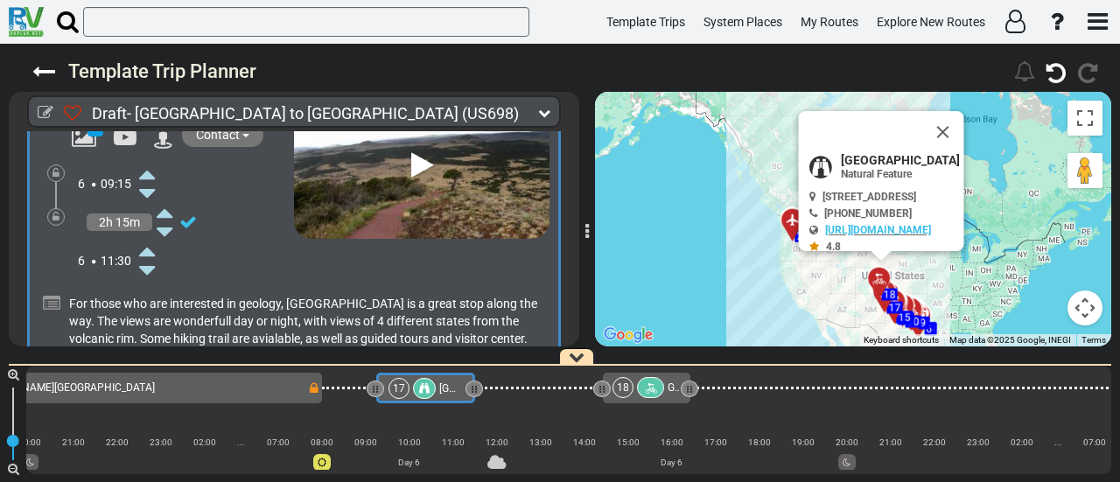
click at [144, 237] on icon at bounding box center [147, 251] width 16 height 28
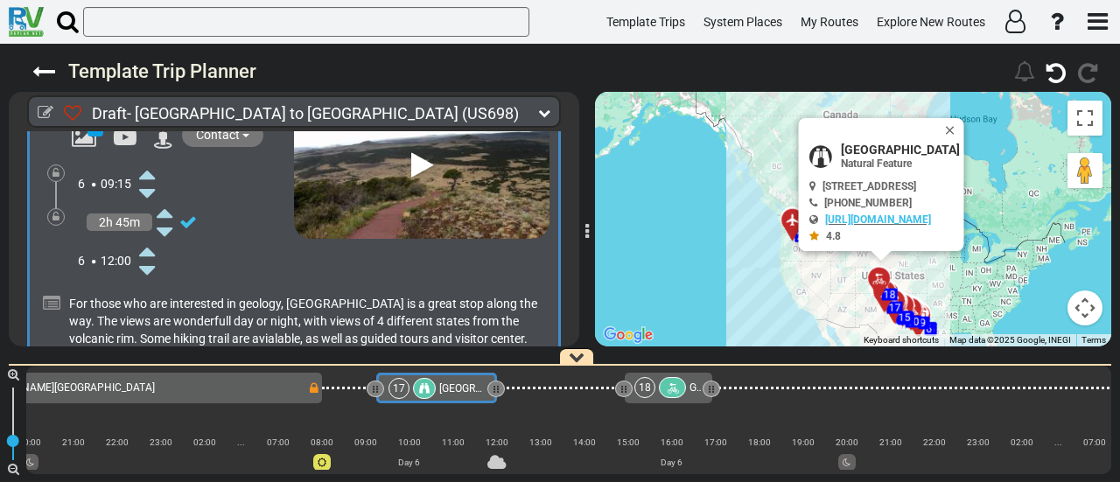
click at [144, 237] on icon at bounding box center [147, 251] width 16 height 28
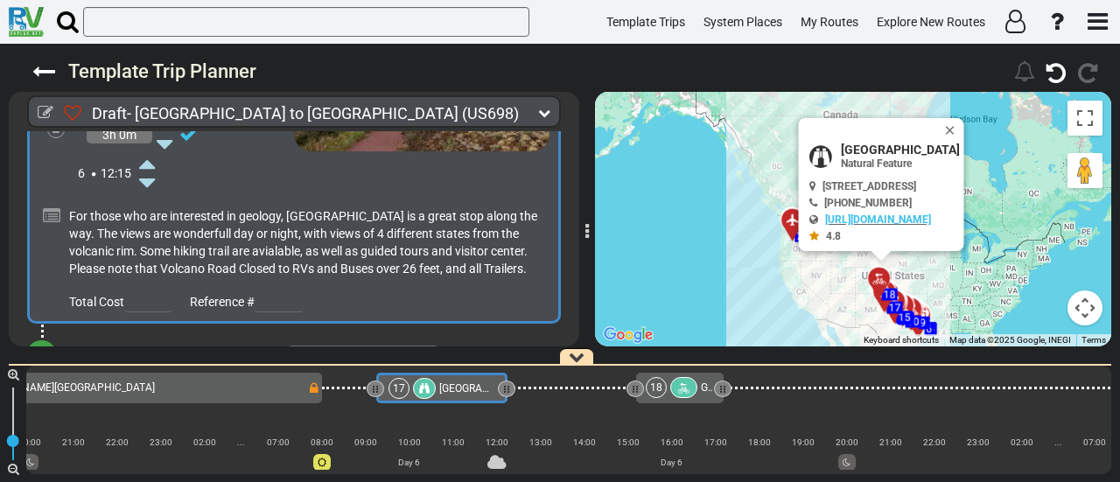
click at [460, 396] on div "[GEOGRAPHIC_DATA]" at bounding box center [466, 388] width 54 height 21
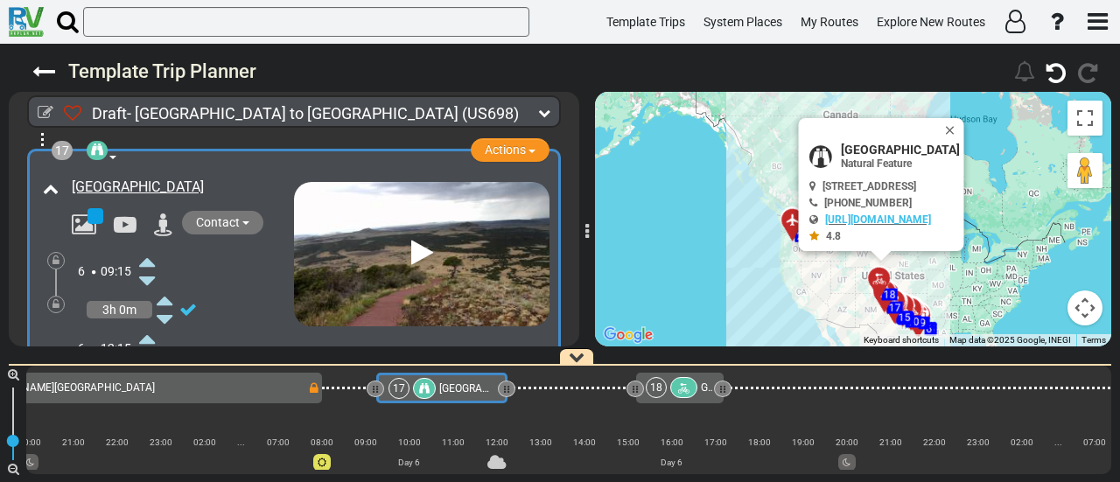
click at [225, 391] on div "16 Clayton RV Park" at bounding box center [113, 387] width 388 height 21
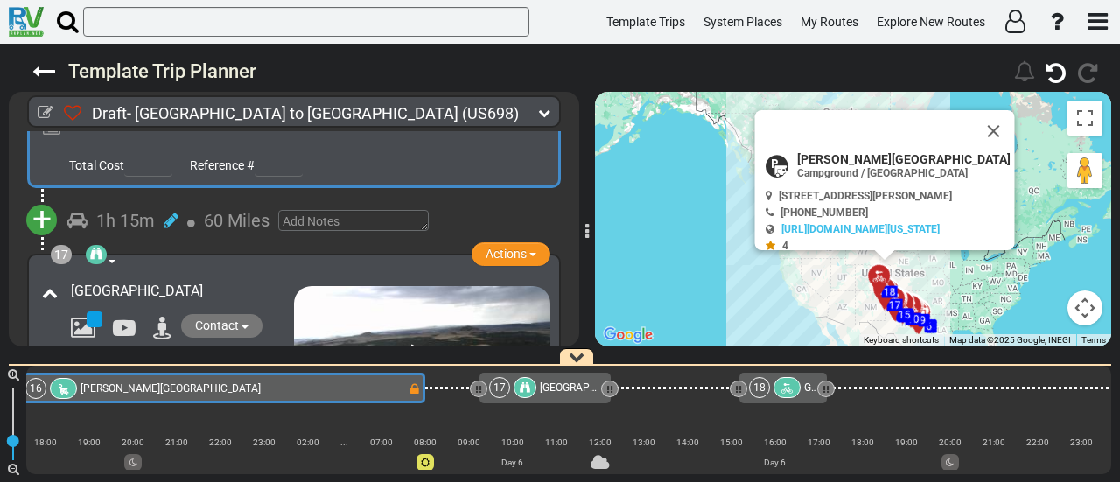
scroll to position [5268, 0]
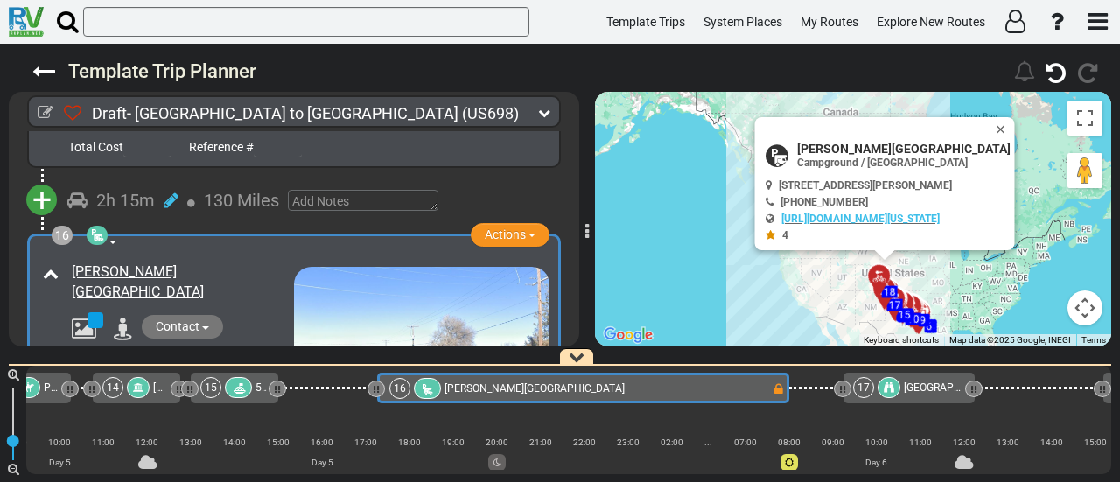
click at [126, 389] on div "14" at bounding box center [127, 387] width 51 height 21
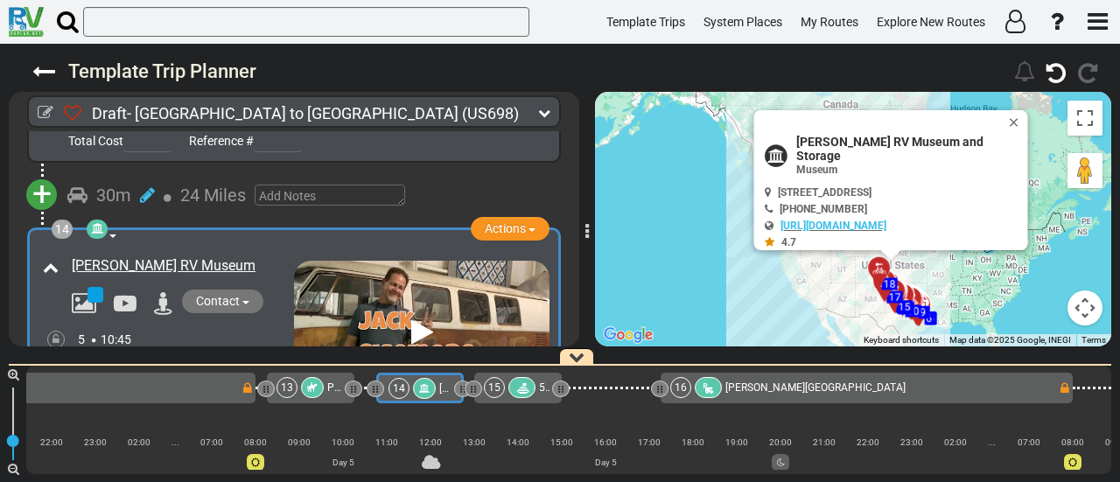
click at [189, 393] on div "12 Palo Duro Rim RV" at bounding box center [2, 387] width 475 height 21
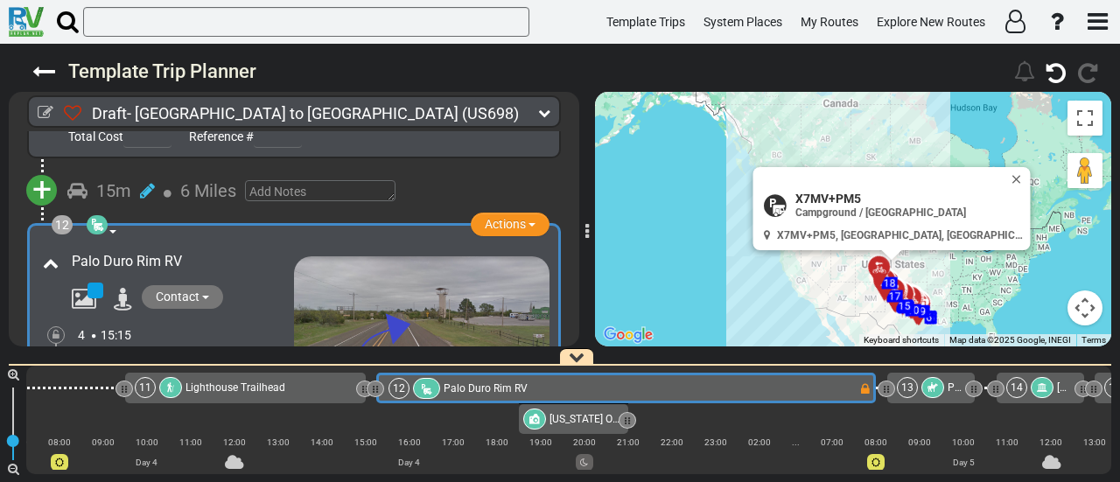
click at [264, 388] on span "Lighthouse Trailhead" at bounding box center [236, 388] width 100 height 12
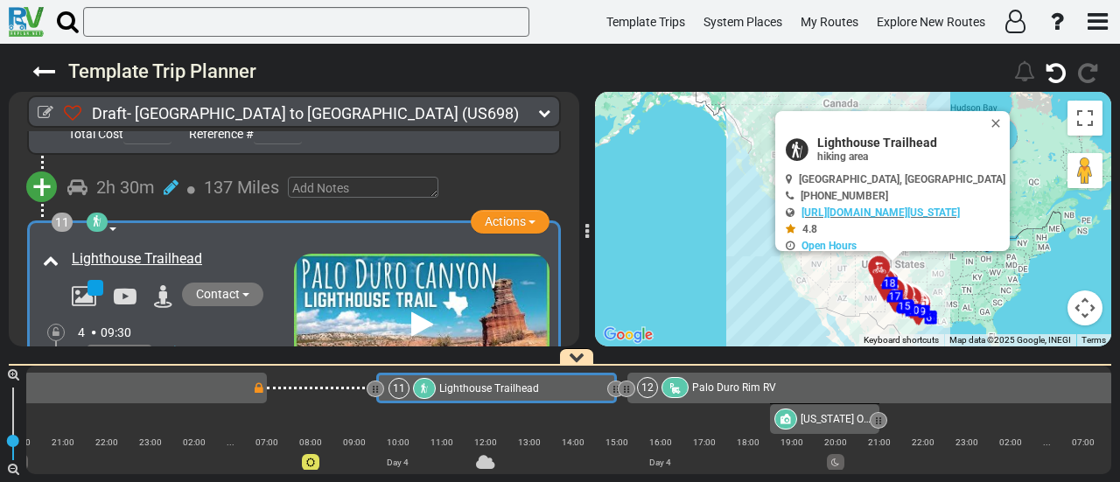
click at [198, 390] on div "10 Childress Fair Park" at bounding box center [37, 387] width 432 height 21
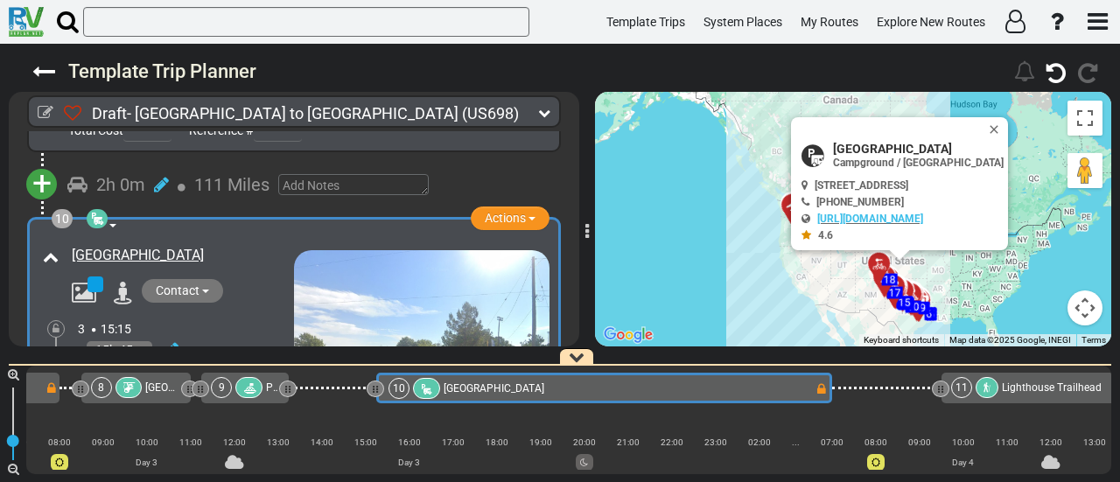
click at [37, 366] on div "60 1 Dallas/Fort Worth International Airport DFW" at bounding box center [560, 366] width 1120 height 0
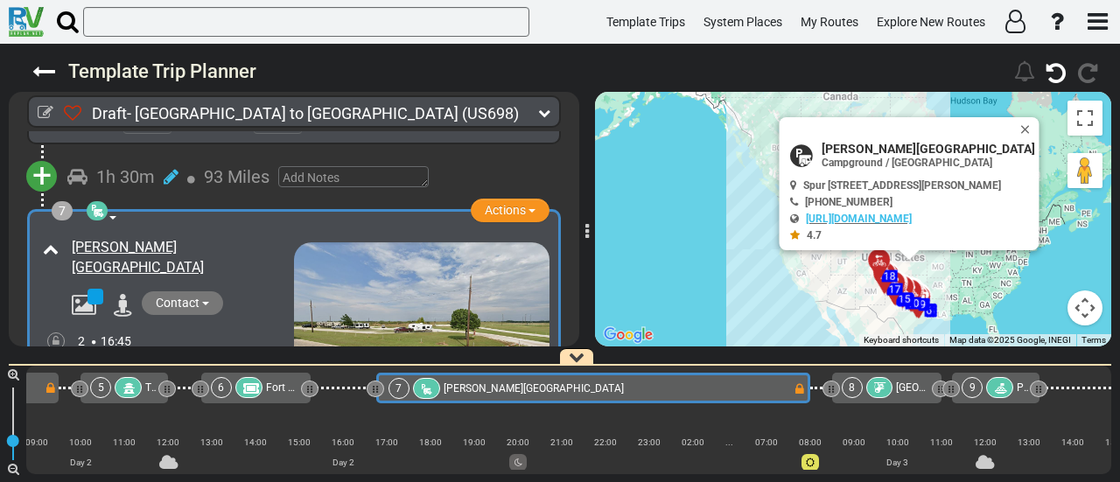
click at [39, 366] on div "60 1 Dallas/Fort Worth International Airport DFW" at bounding box center [560, 366] width 1120 height 0
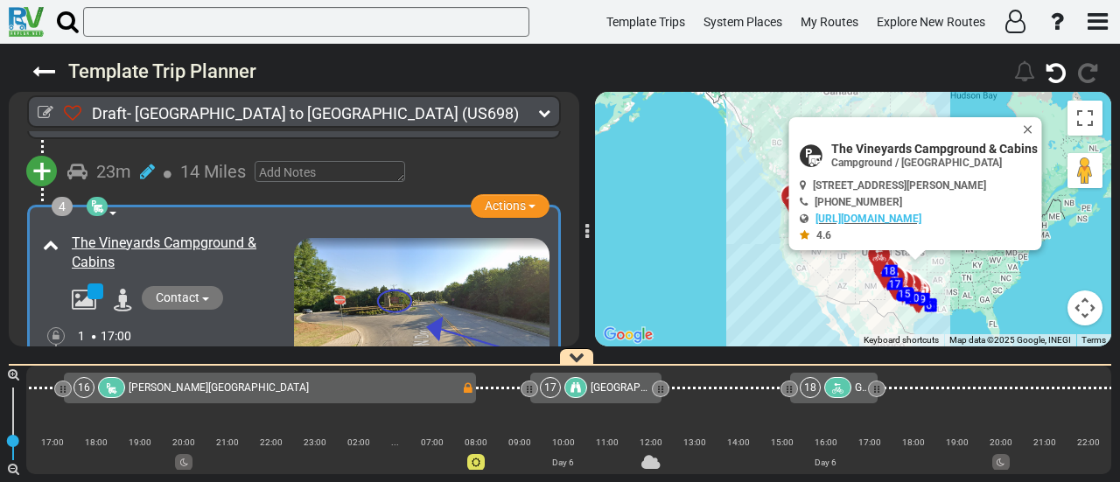
click at [355, 387] on div "16 Clayton RV Park" at bounding box center [268, 387] width 388 height 21
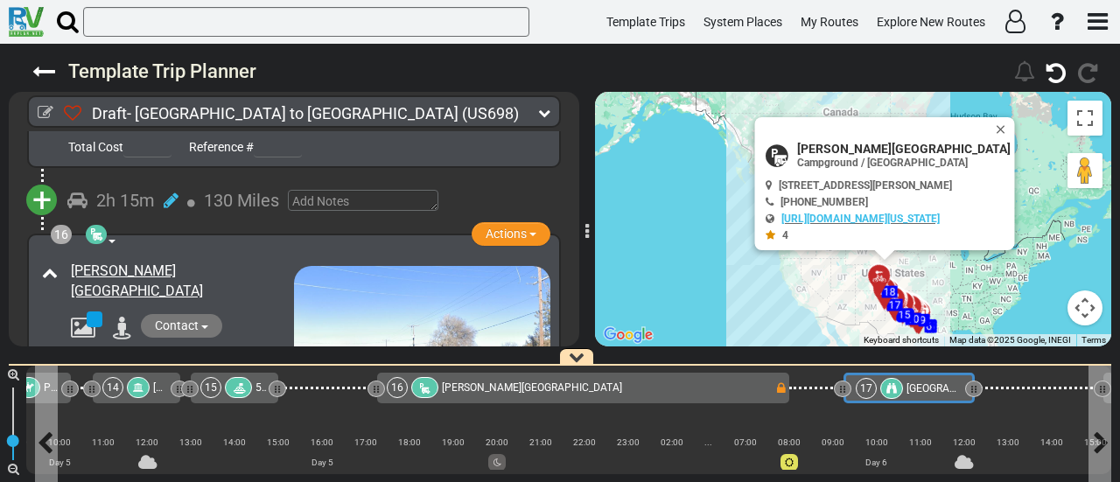
click at [919, 393] on span "[GEOGRAPHIC_DATA]" at bounding box center [957, 389] width 101 height 12
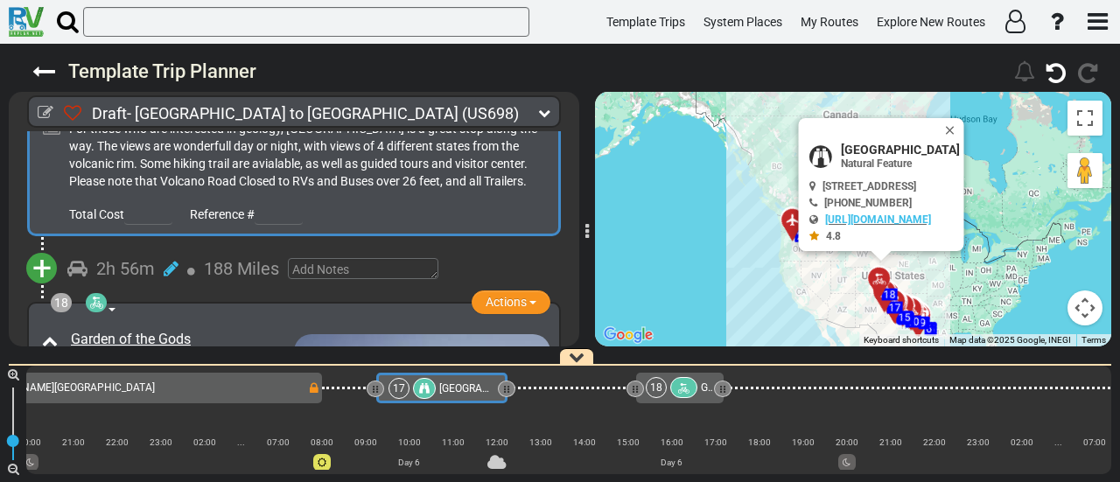
click at [42, 263] on span "+" at bounding box center [41, 269] width 19 height 40
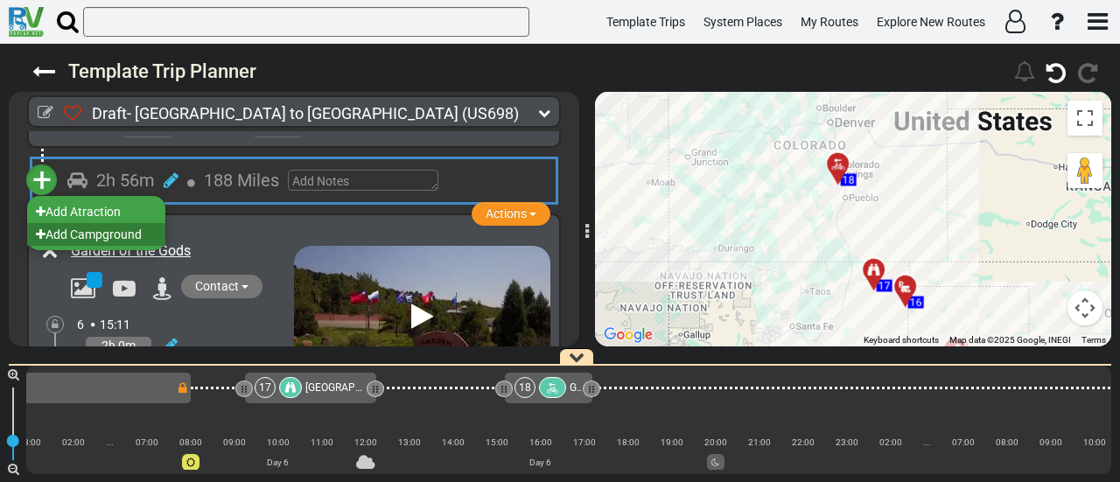
click at [141, 235] on li "Add Campground" at bounding box center [96, 234] width 138 height 23
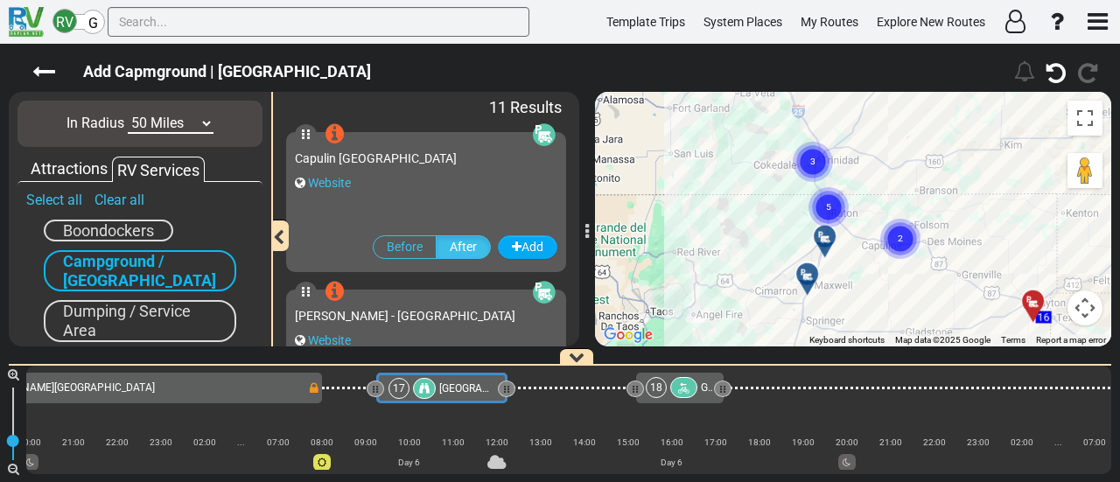
click at [151, 123] on select "10 Miles 50 Miles 100 Miles 250 Miles 500 Miles 1000 Miles" at bounding box center [171, 124] width 86 height 20
select select "number:100"
click at [128, 114] on select "10 Miles 50 Miles 100 Miles 250 Miles 500 Miles 1000 Miles" at bounding box center [171, 124] width 86 height 20
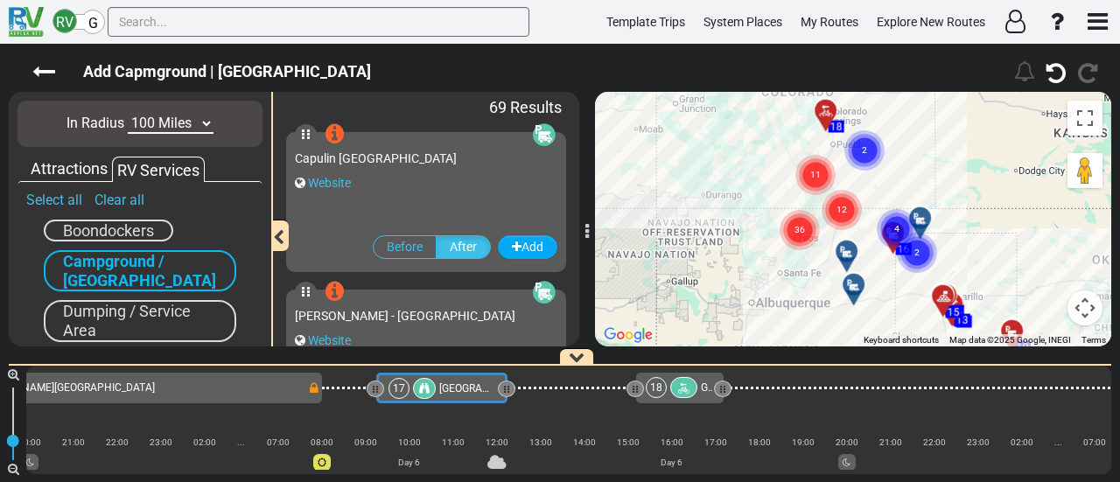
click at [814, 181] on circle "Cluster of 11 markers" at bounding box center [816, 175] width 40 height 40
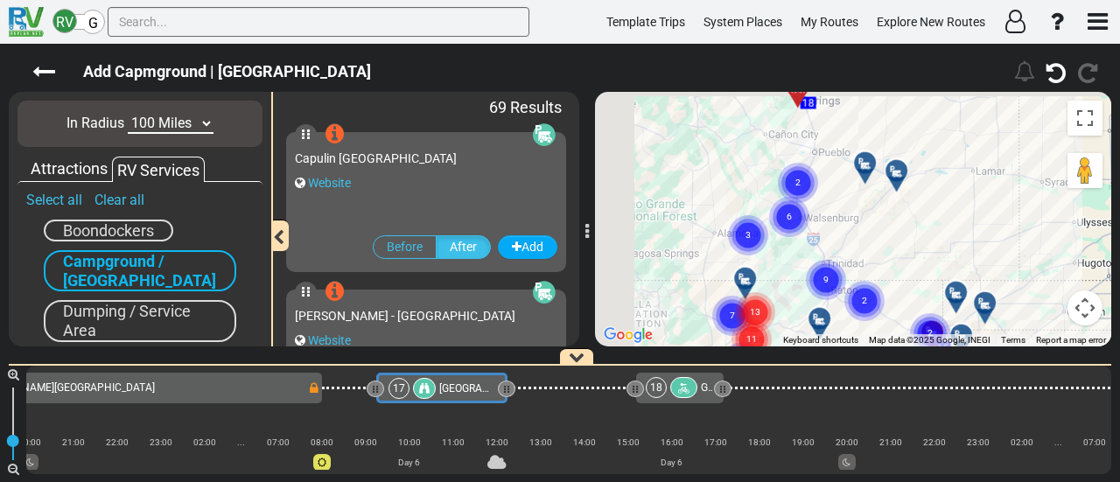
drag, startPoint x: 791, startPoint y: 151, endPoint x: 863, endPoint y: 231, distance: 107.9
click at [863, 231] on div "To activate drag with keyboard, press Alt + Enter. Once in keyboard drag state,…" at bounding box center [853, 219] width 516 height 255
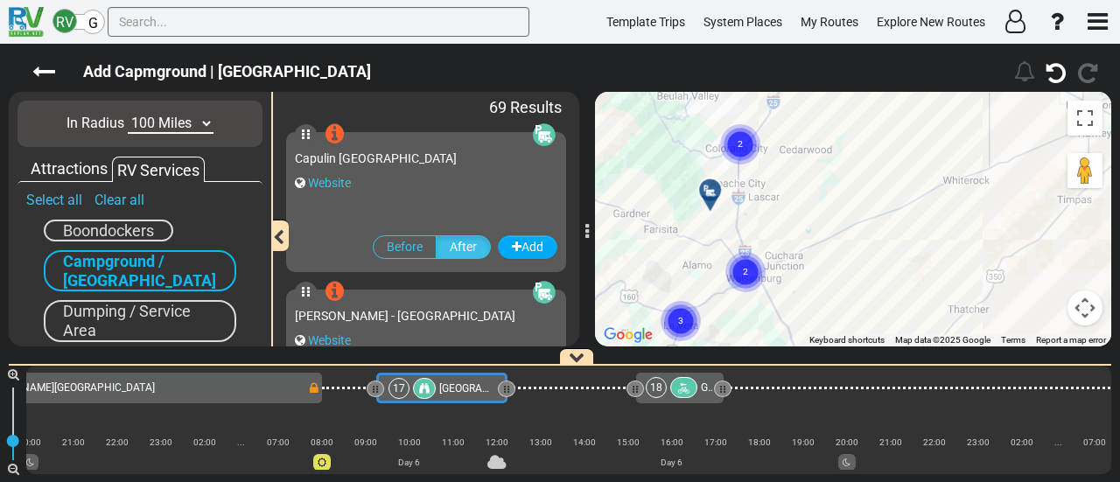
click at [730, 144] on circle "Cluster of 2 markers" at bounding box center [740, 144] width 40 height 40
click at [756, 145] on div at bounding box center [758, 146] width 29 height 27
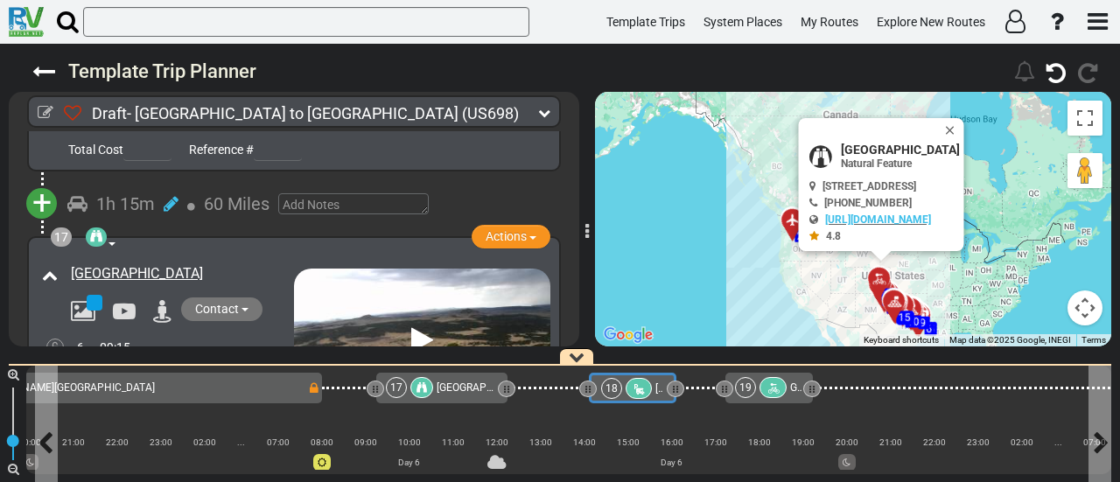
click at [635, 390] on icon at bounding box center [639, 389] width 15 height 12
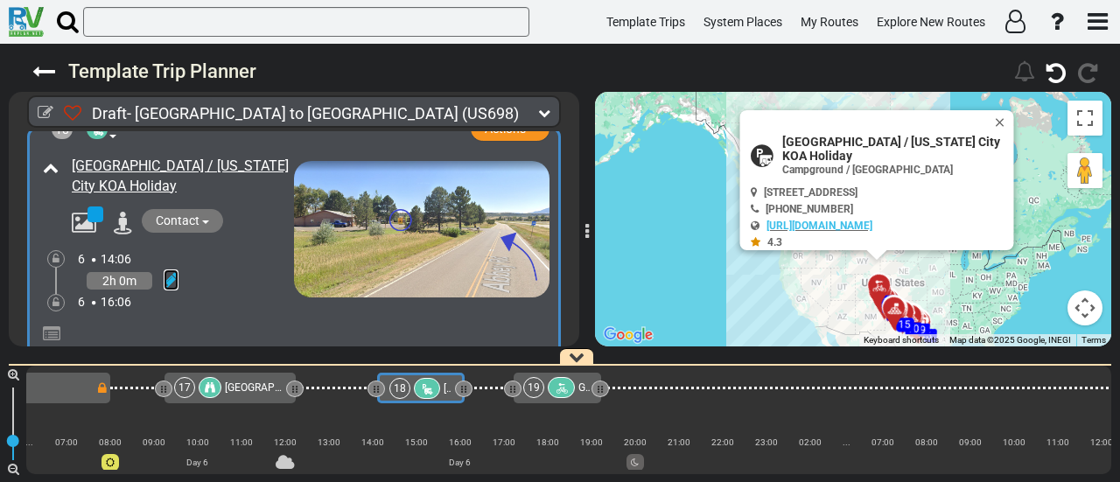
click at [170, 271] on icon at bounding box center [171, 280] width 15 height 18
click at [150, 246] on icon at bounding box center [147, 260] width 16 height 28
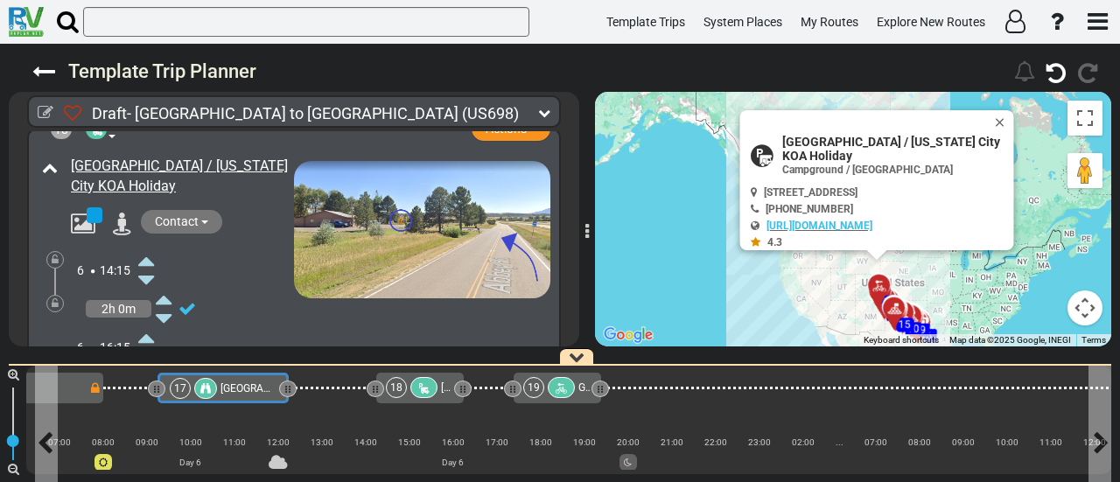
click at [231, 388] on span "[GEOGRAPHIC_DATA]" at bounding box center [271, 389] width 101 height 12
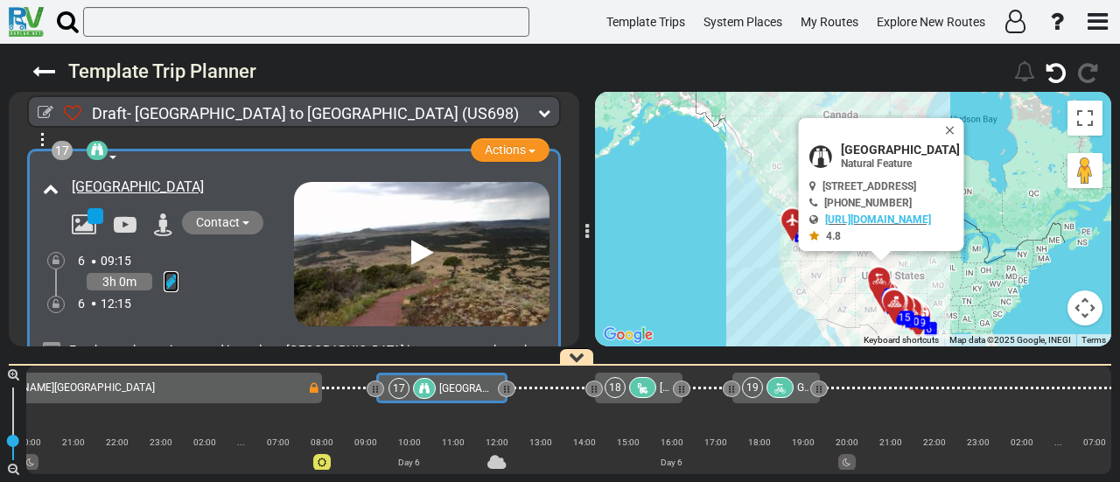
click at [167, 273] on icon at bounding box center [171, 282] width 15 height 18
click at [151, 325] on icon at bounding box center [147, 339] width 16 height 28
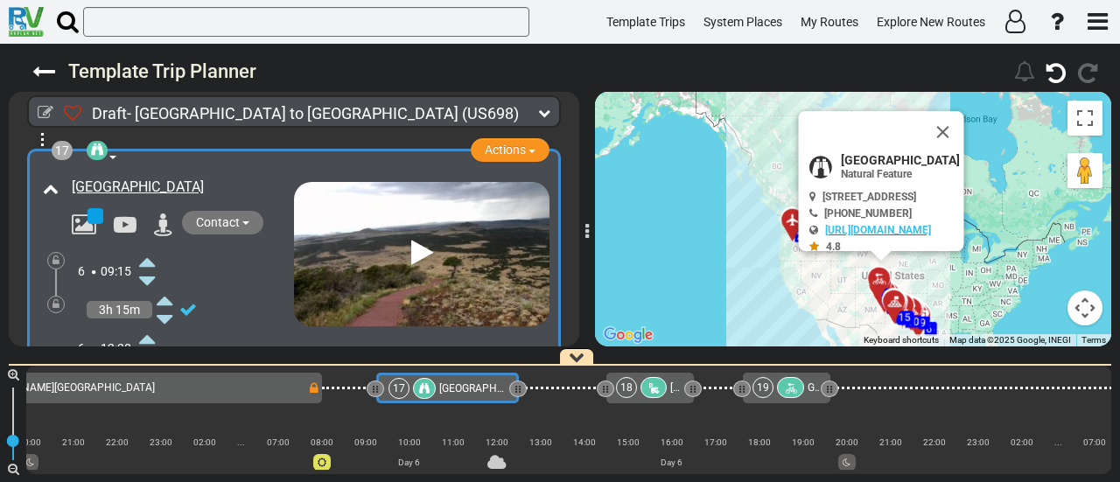
click at [151, 325] on icon at bounding box center [147, 339] width 16 height 28
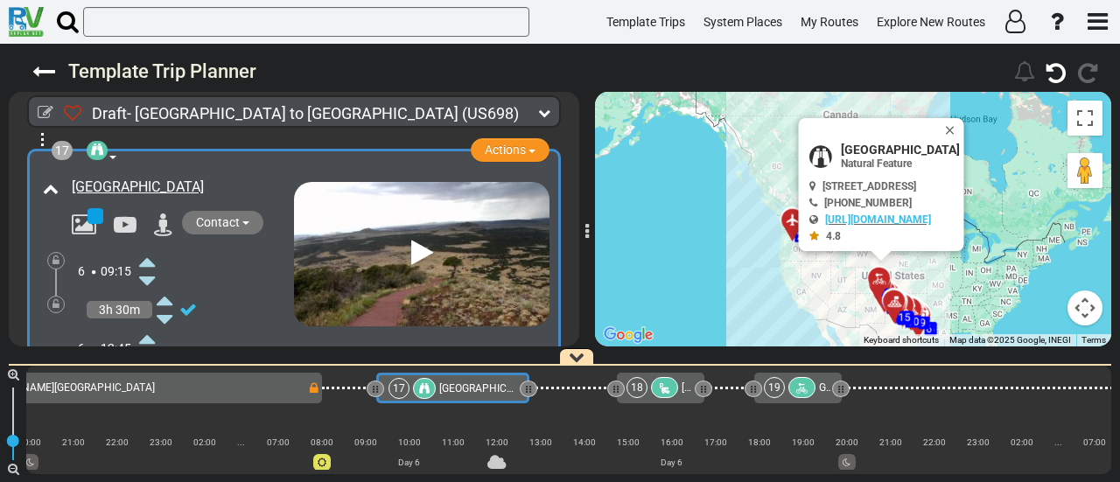
click at [144, 248] on icon at bounding box center [147, 262] width 16 height 28
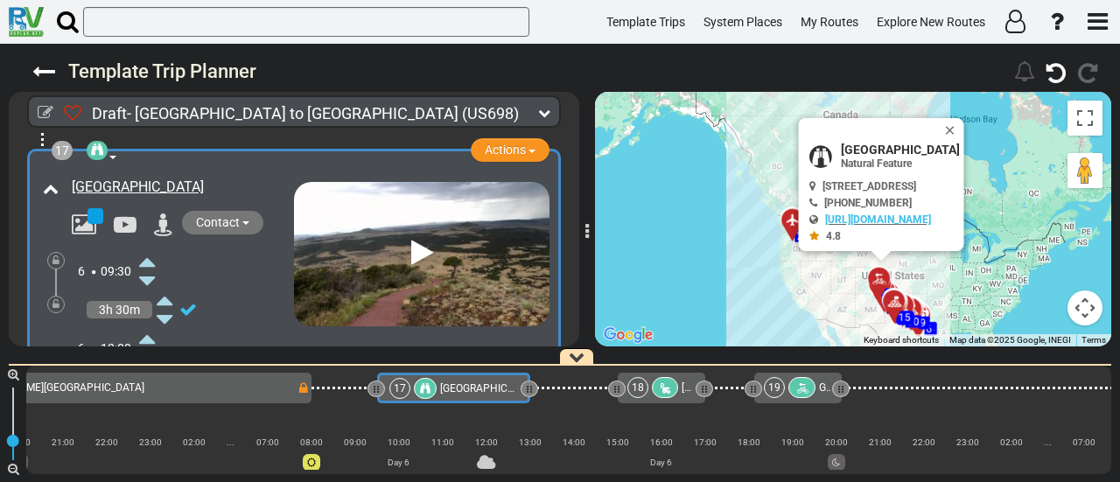
click at [663, 389] on icon at bounding box center [665, 389] width 15 height 12
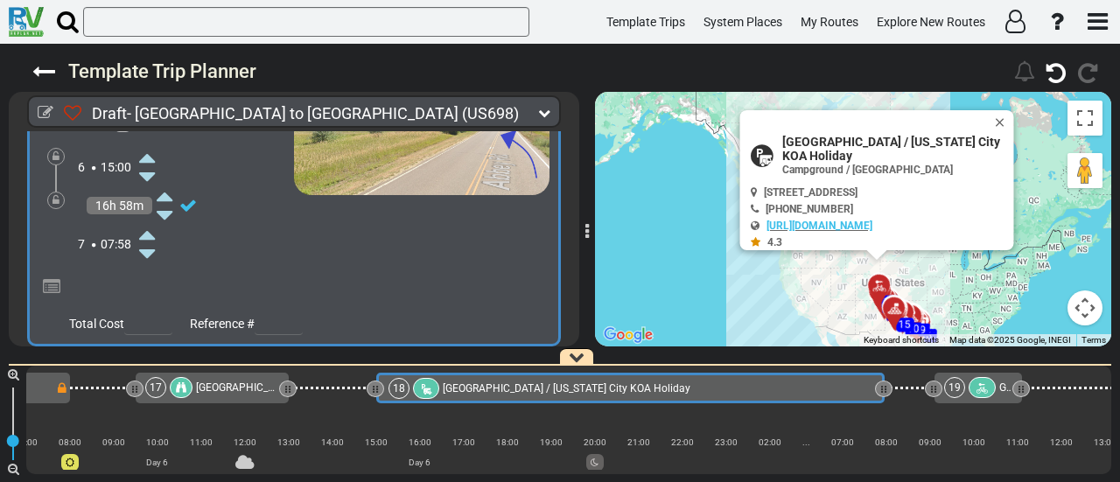
drag, startPoint x: 461, startPoint y: 390, endPoint x: 883, endPoint y: 440, distance: 424.8
click at [883, 440] on div "1 [GEOGRAPHIC_DATA]/[GEOGRAPHIC_DATA] DFW" at bounding box center [568, 420] width 1085 height 109
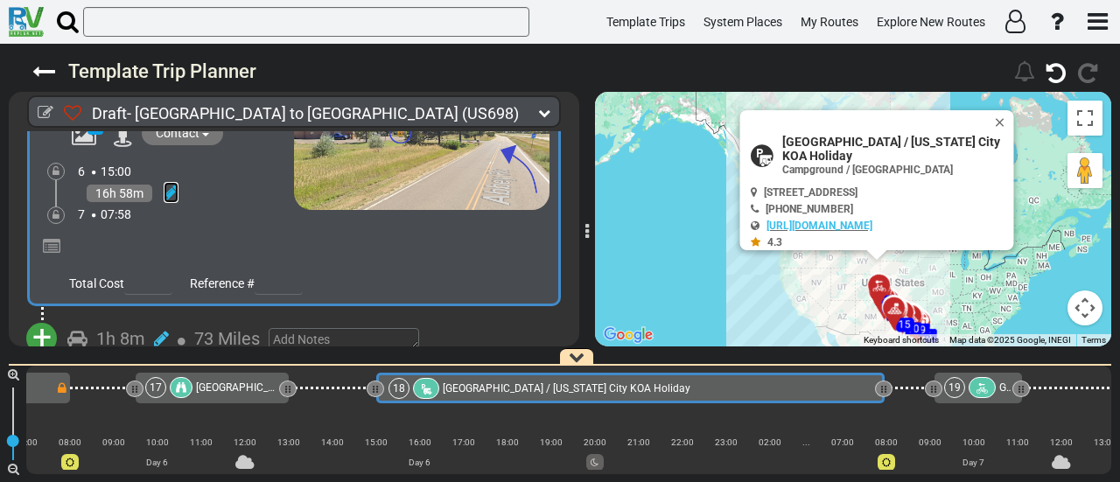
click at [168, 184] on icon at bounding box center [171, 193] width 15 height 18
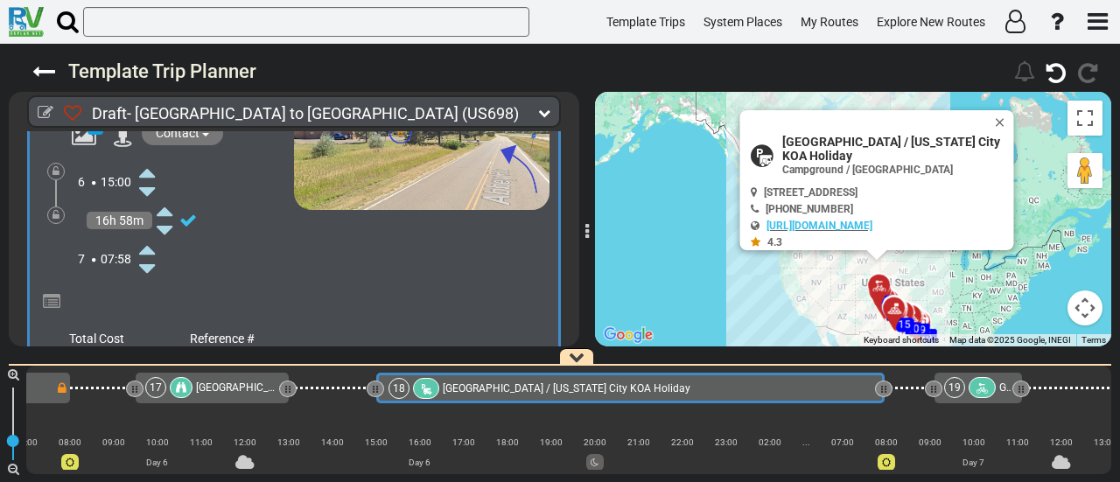
click at [145, 255] on icon at bounding box center [147, 269] width 16 height 28
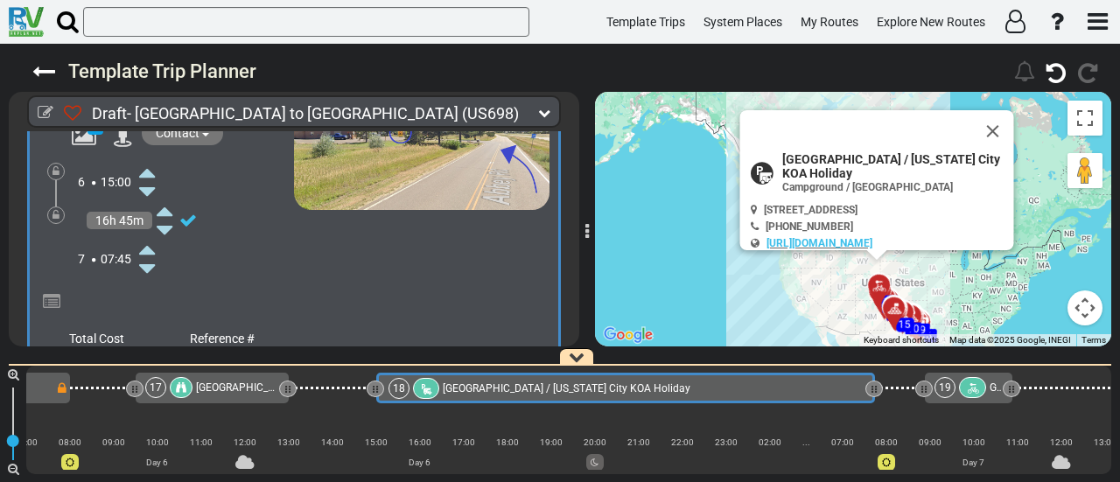
click at [145, 255] on icon at bounding box center [147, 269] width 16 height 28
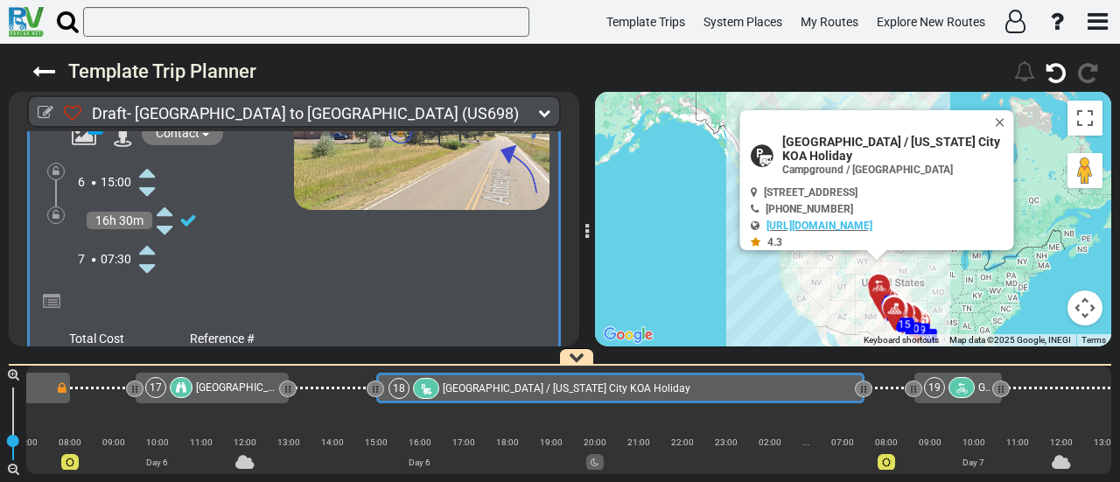
click at [56, 210] on icon at bounding box center [56, 215] width 7 height 11
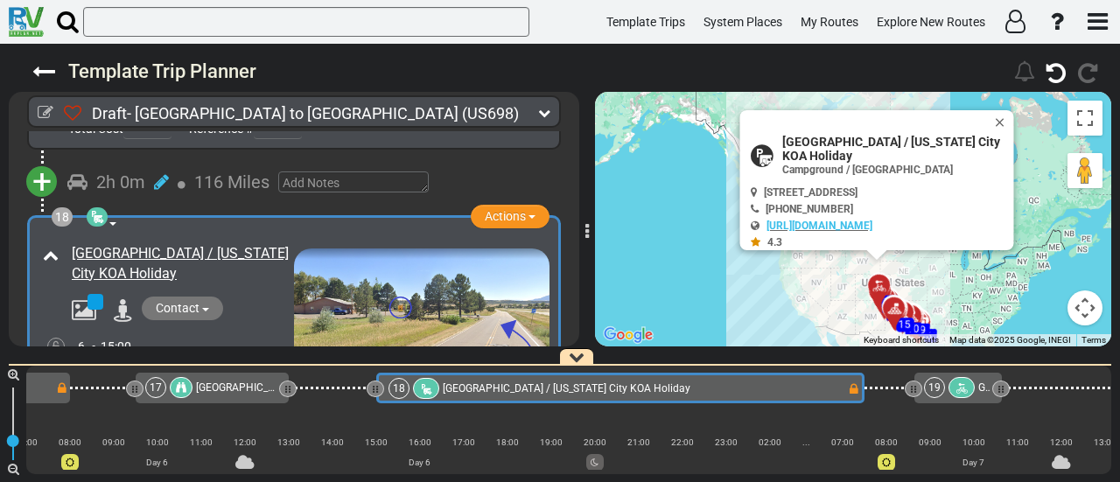
click at [952, 395] on div at bounding box center [962, 387] width 27 height 21
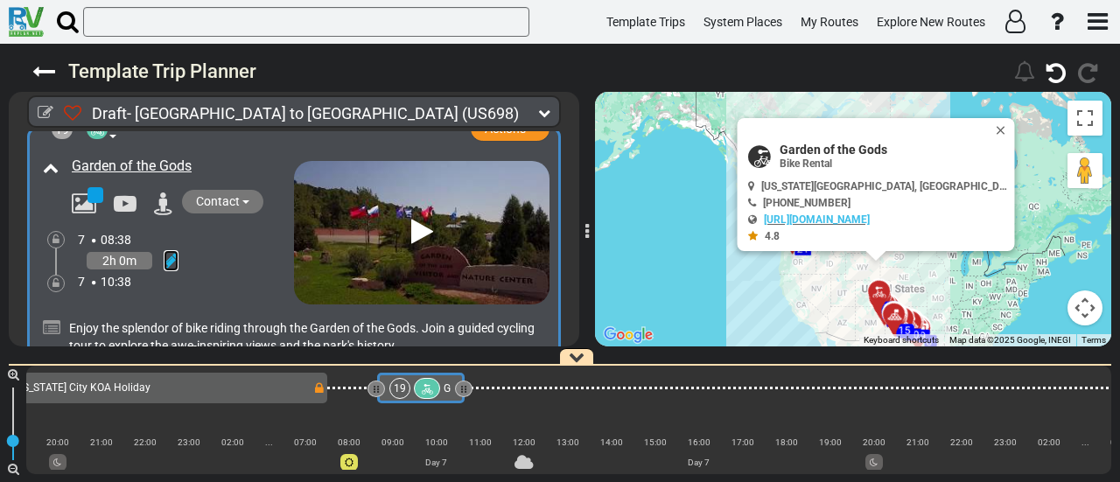
click at [167, 252] on icon at bounding box center [171, 261] width 15 height 18
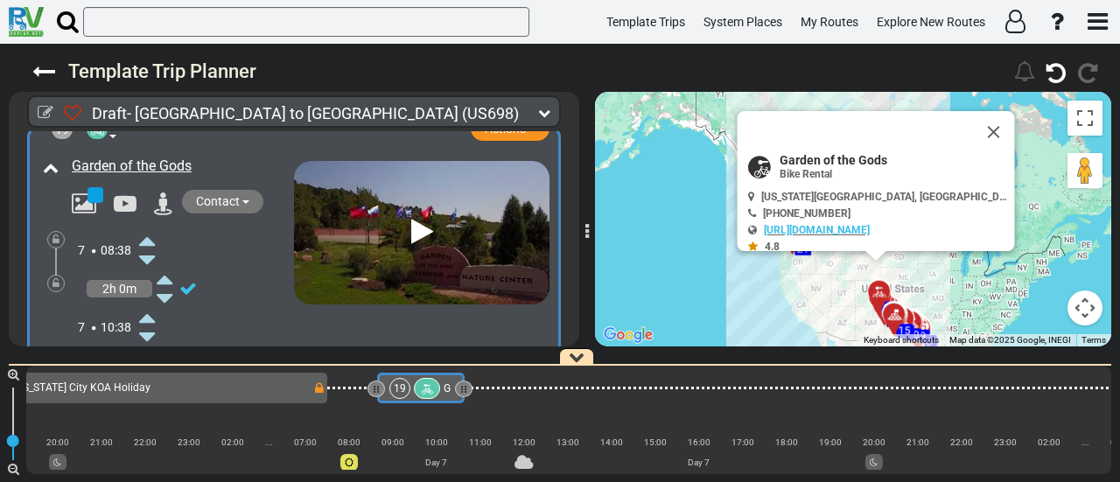
click at [143, 227] on icon at bounding box center [147, 241] width 16 height 28
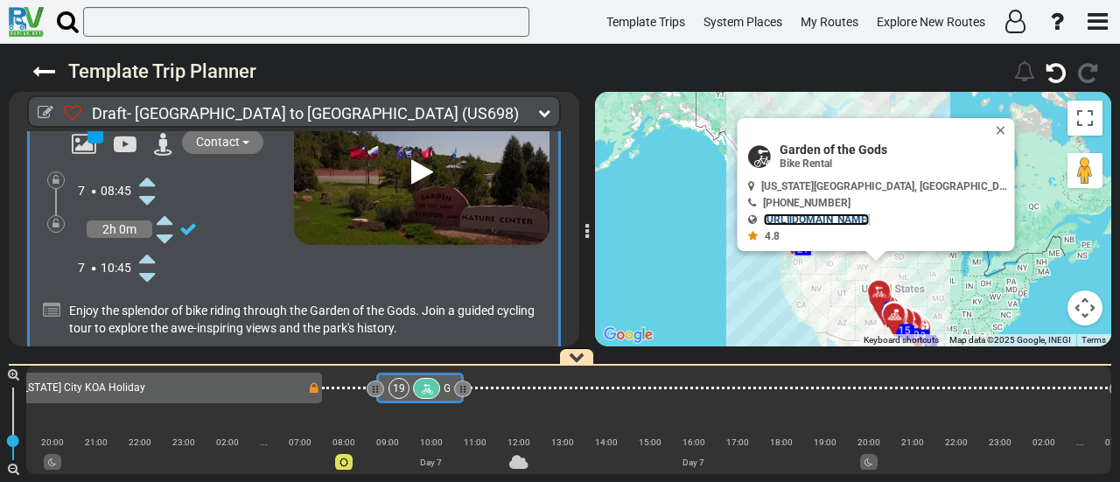
scroll to position [6526, 0]
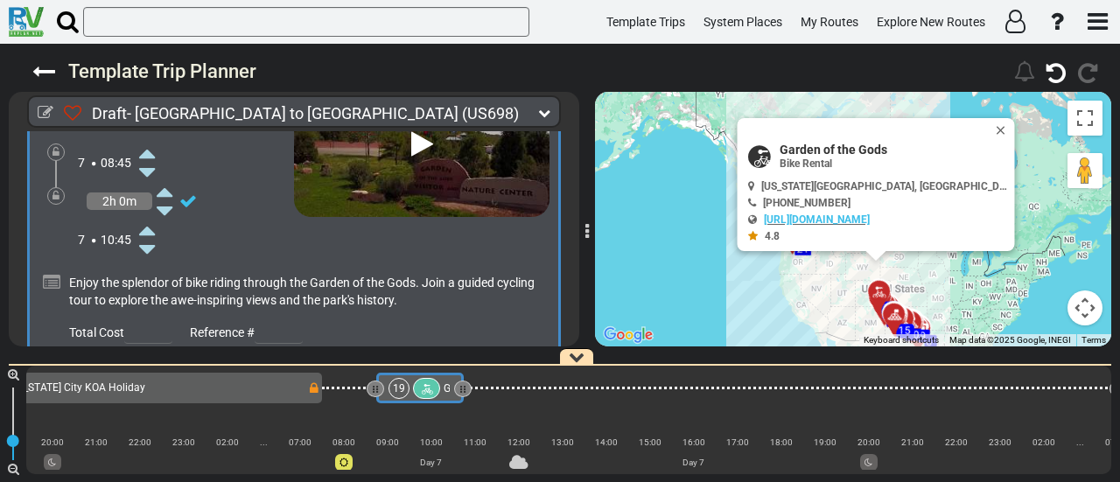
click at [149, 216] on icon at bounding box center [147, 230] width 16 height 28
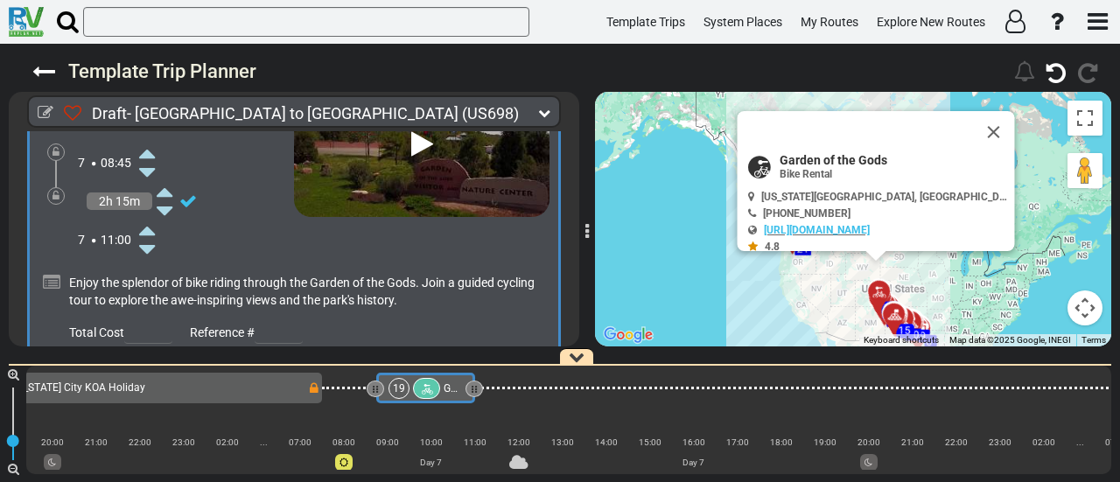
click at [149, 216] on icon at bounding box center [147, 230] width 16 height 28
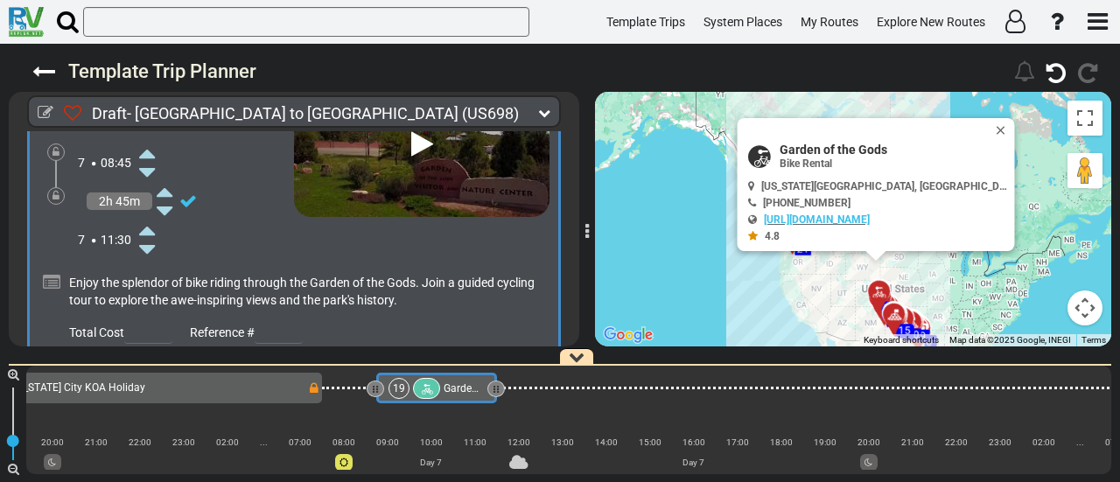
click at [149, 216] on icon at bounding box center [147, 230] width 16 height 28
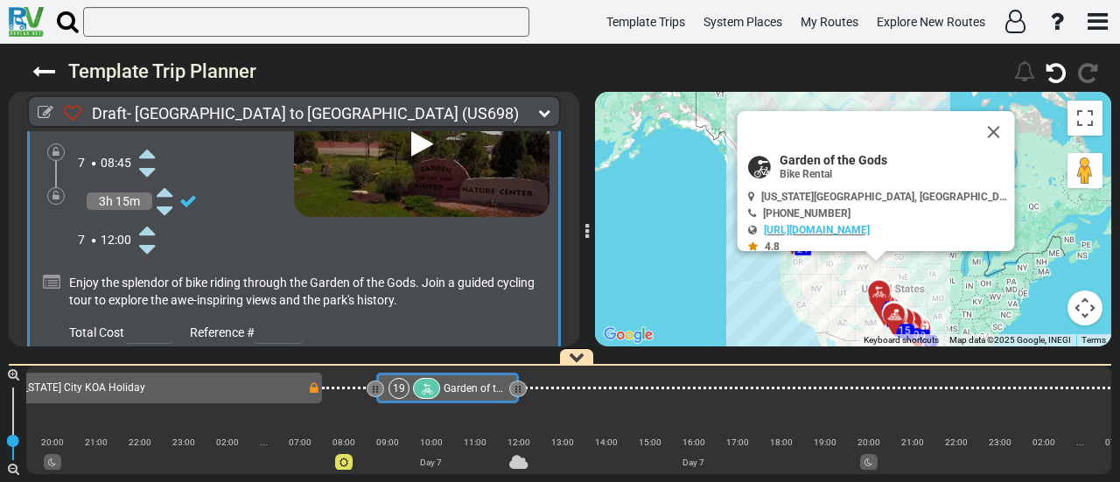
click at [149, 216] on icon at bounding box center [147, 230] width 16 height 28
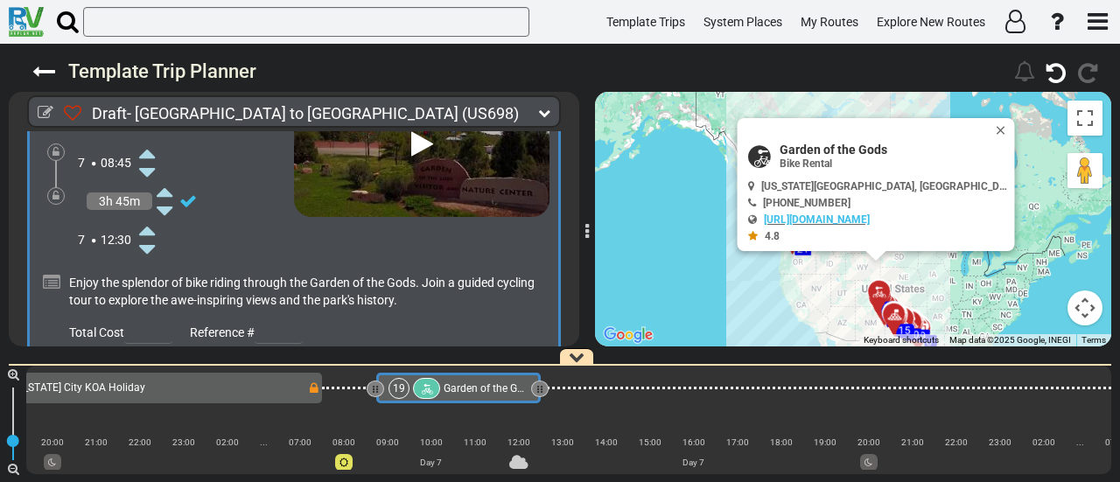
click at [149, 216] on icon at bounding box center [147, 230] width 16 height 28
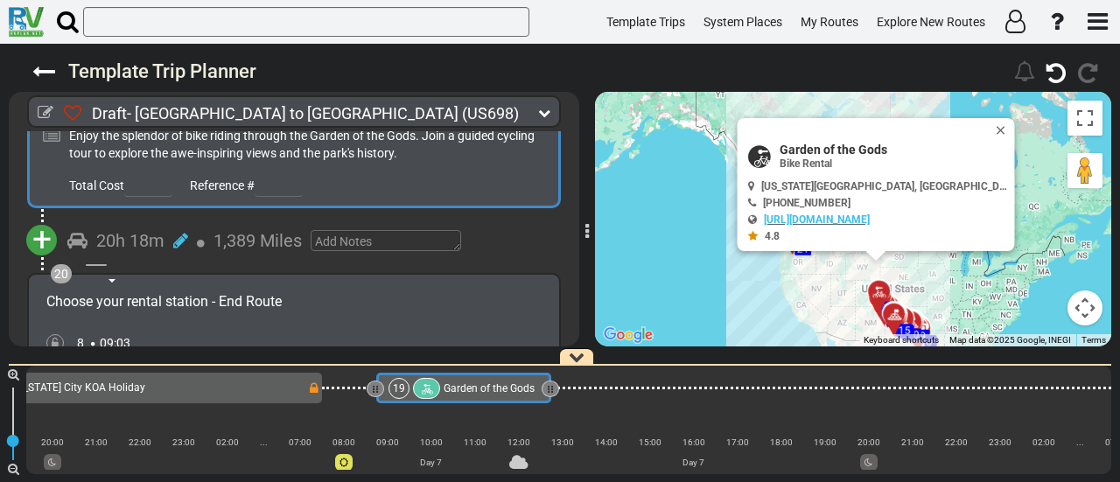
scroll to position [6701, 0]
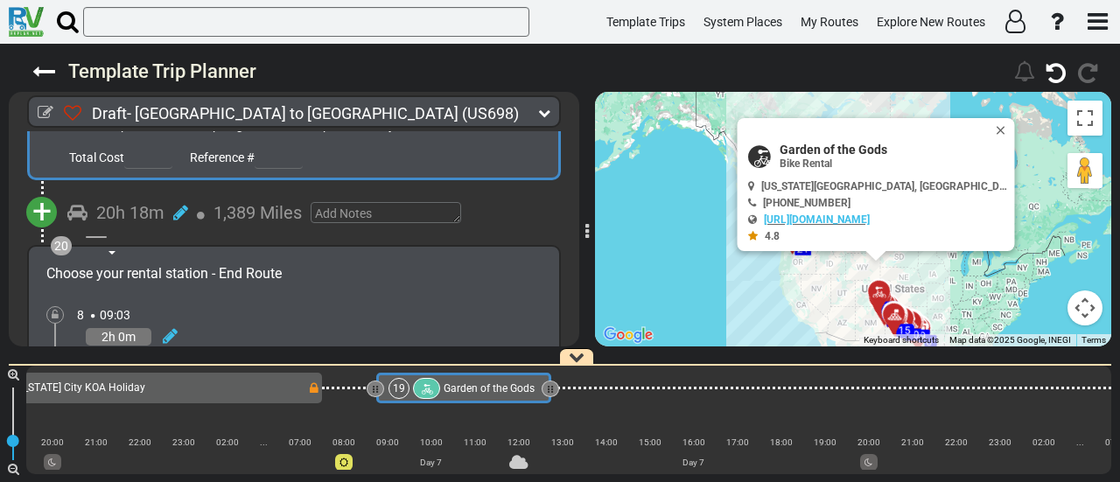
click at [41, 192] on span "+" at bounding box center [41, 212] width 19 height 40
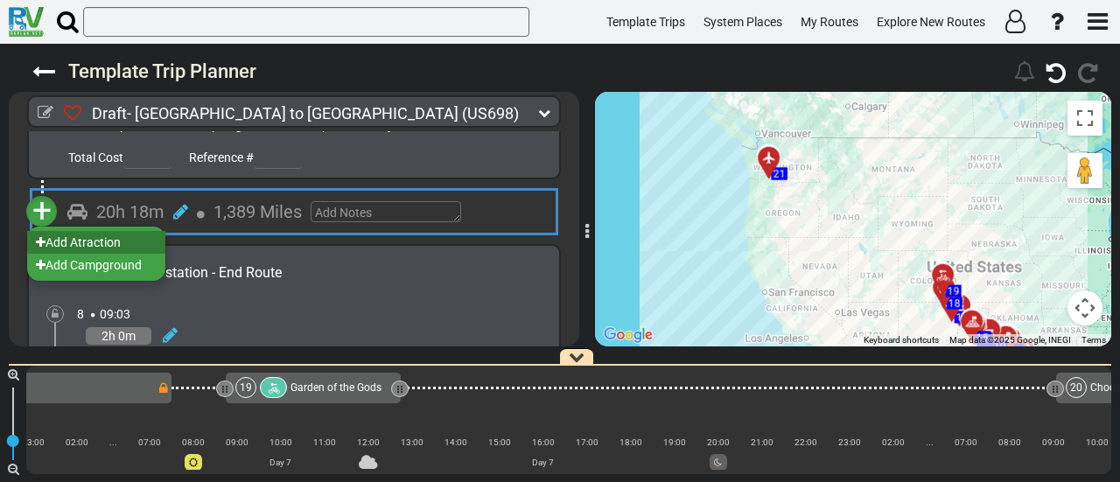
click at [75, 231] on li "Add Atraction" at bounding box center [96, 242] width 138 height 23
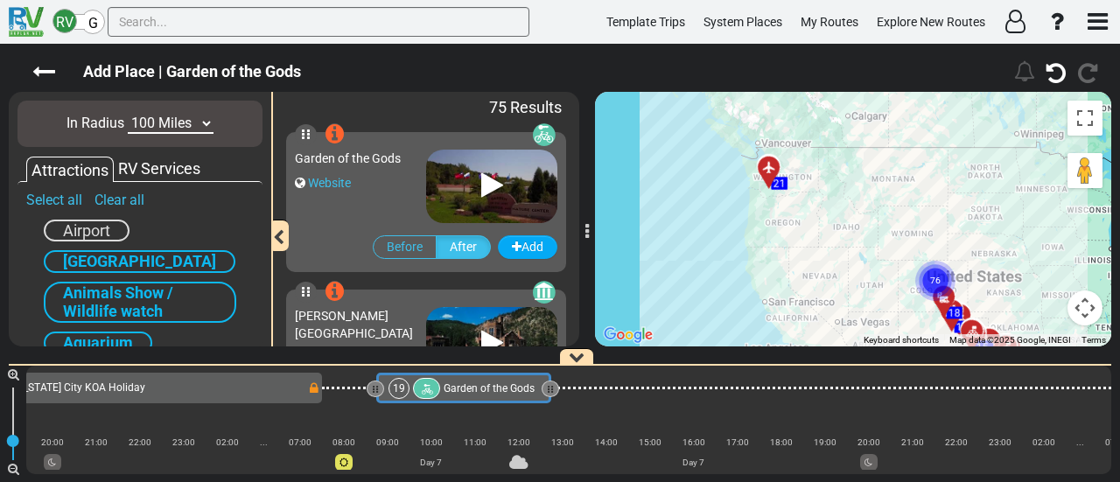
scroll to position [0, 4650]
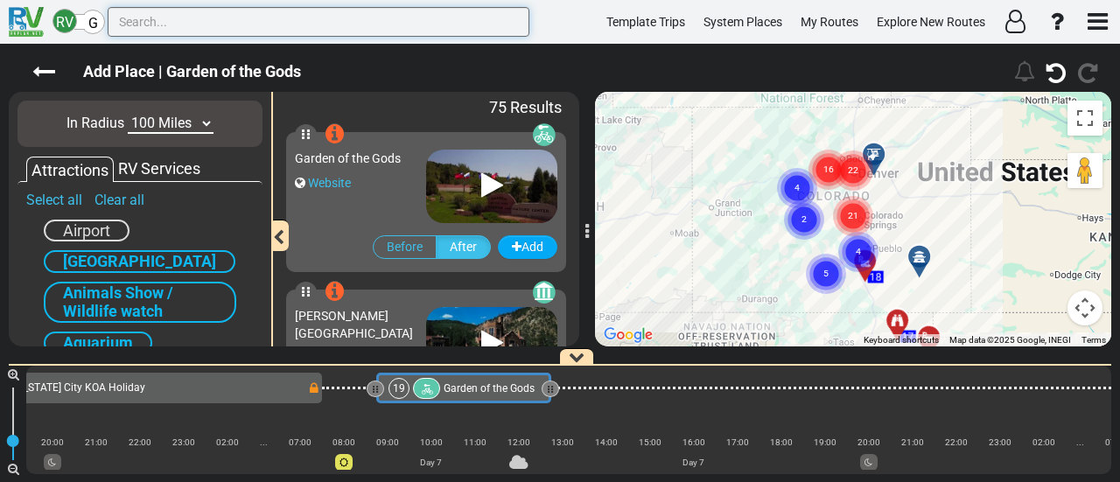
click at [206, 18] on input "text" at bounding box center [319, 22] width 422 height 30
paste input "Pikes Peak Highway"
type input "Pikes Peak Highway"
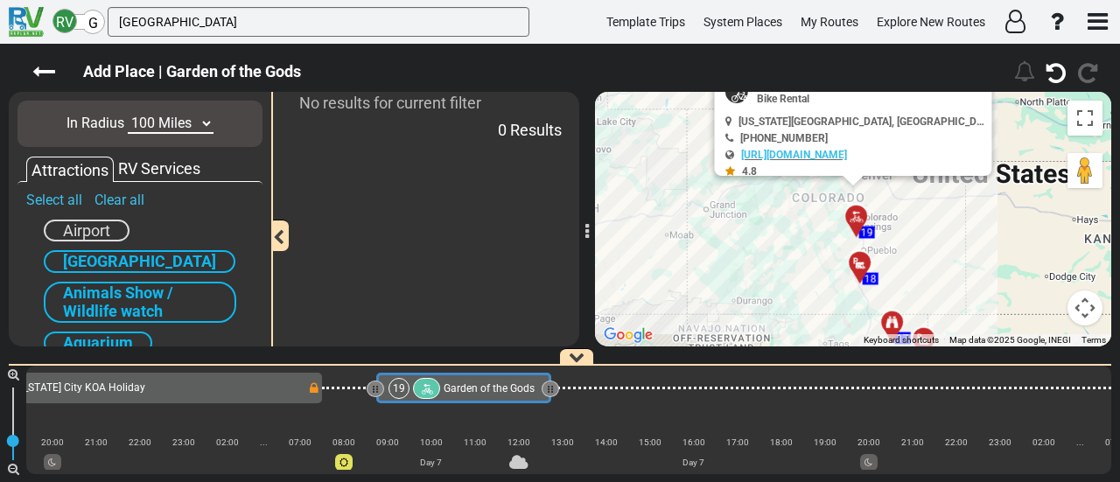
click at [180, 130] on select "10 Miles 50 Miles 100 Miles 250 Miles 500 Miles 1000 Miles" at bounding box center [171, 124] width 86 height 20
click at [128, 114] on select "10 Miles 50 Miles 100 Miles 250 Miles 500 Miles 1000 Miles" at bounding box center [171, 124] width 86 height 20
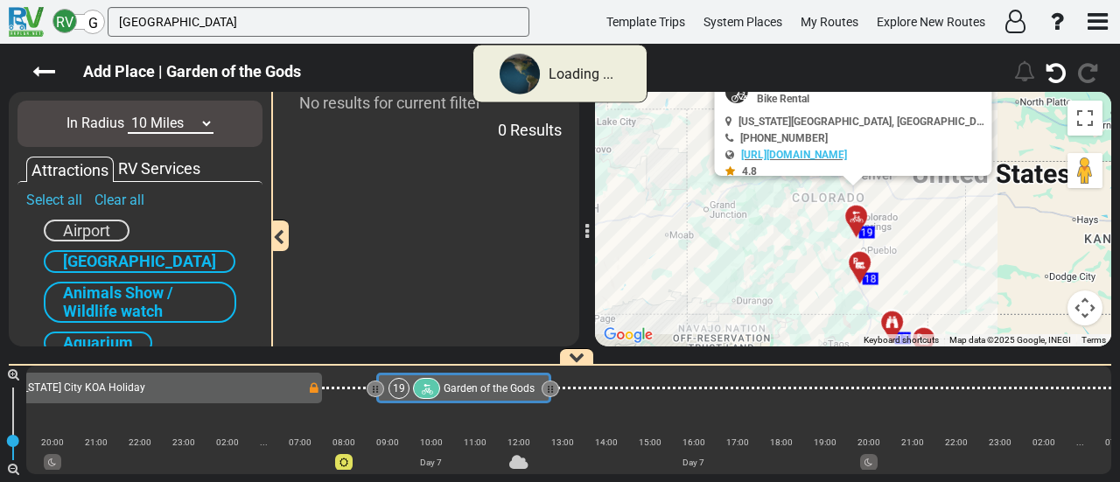
click at [155, 125] on select "10 Miles 50 Miles 100 Miles 250 Miles 500 Miles 1000 Miles" at bounding box center [171, 124] width 86 height 20
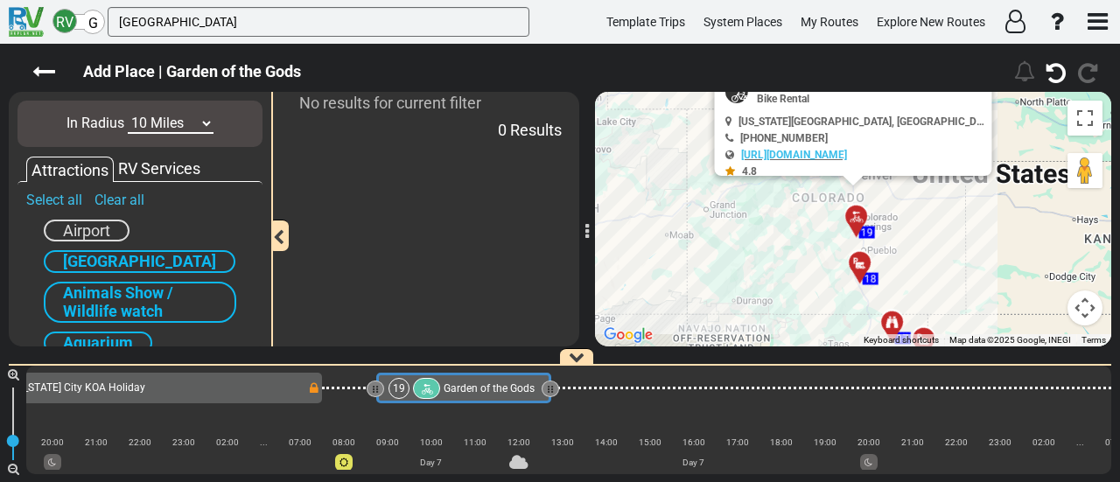
select select "number:50"
click at [128, 114] on select "10 Miles 50 Miles 100 Miles 250 Miles 500 Miles 1000 Miles" at bounding box center [171, 124] width 86 height 20
drag, startPoint x: 178, startPoint y: 20, endPoint x: 303, endPoint y: 31, distance: 125.6
click at [303, 31] on input "Pikes Peak Highway" at bounding box center [319, 22] width 422 height 30
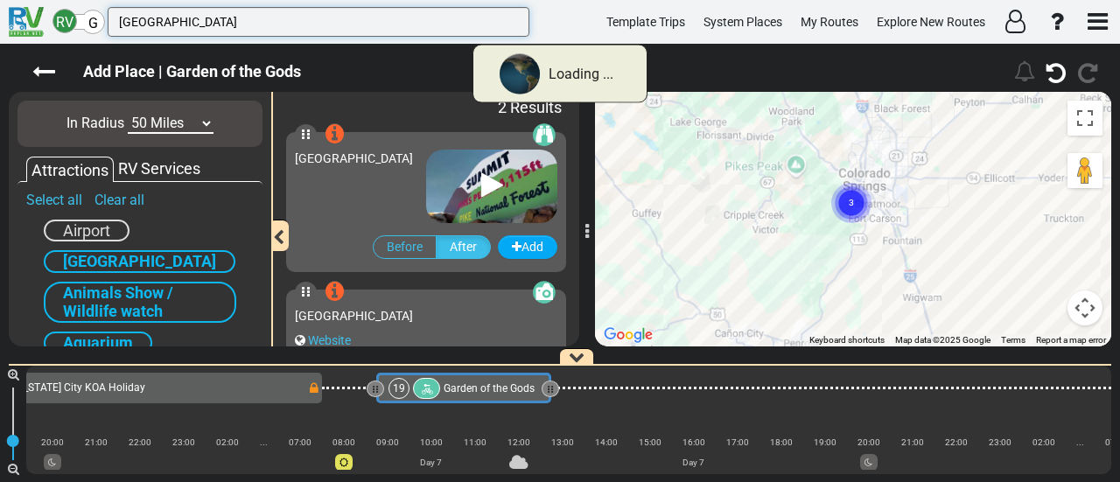
type input "[GEOGRAPHIC_DATA]"
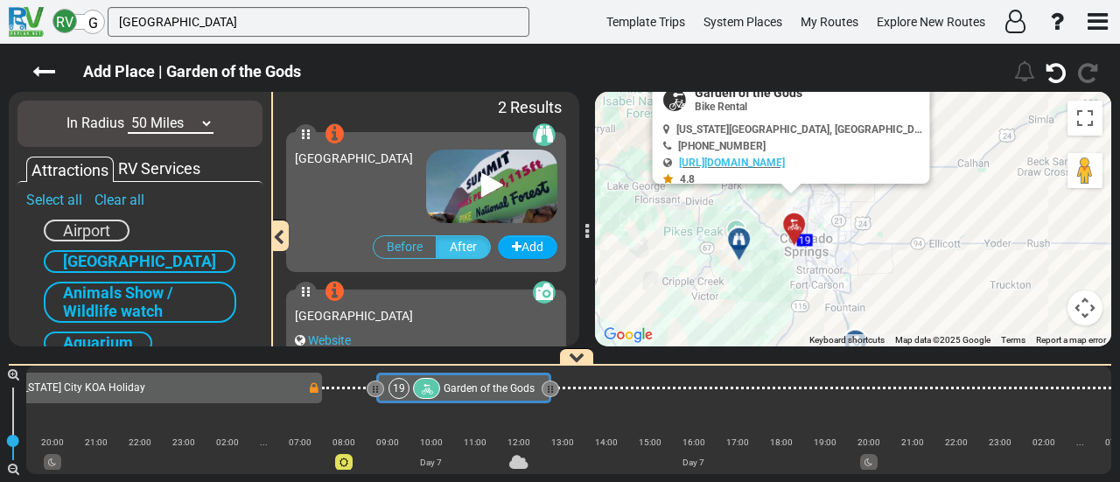
drag, startPoint x: 756, startPoint y: 286, endPoint x: 693, endPoint y: 211, distance: 98.2
click at [693, 211] on div "To activate drag with keyboard, press Alt + Enter. Once in keyboard drag state,…" at bounding box center [853, 219] width 516 height 255
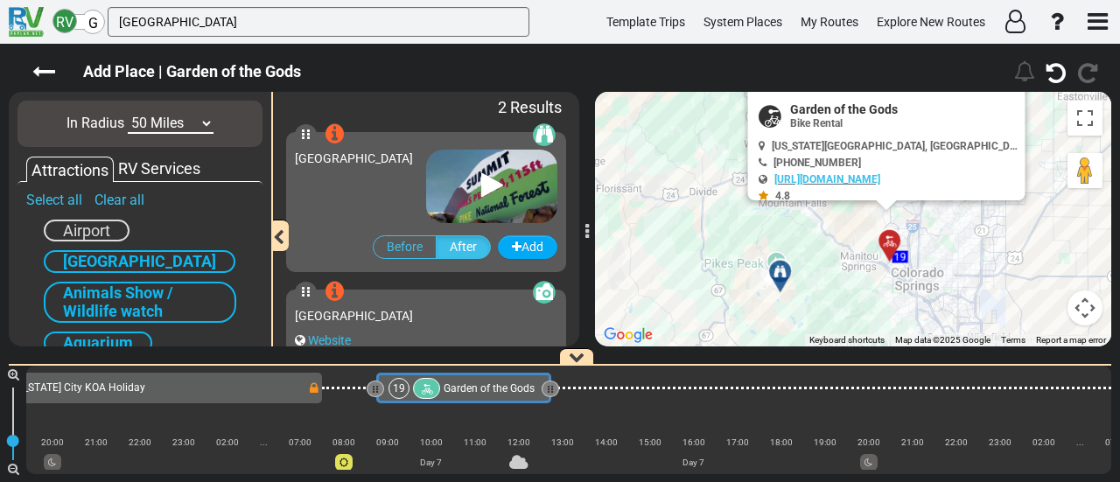
click at [785, 277] on div at bounding box center [786, 278] width 29 height 27
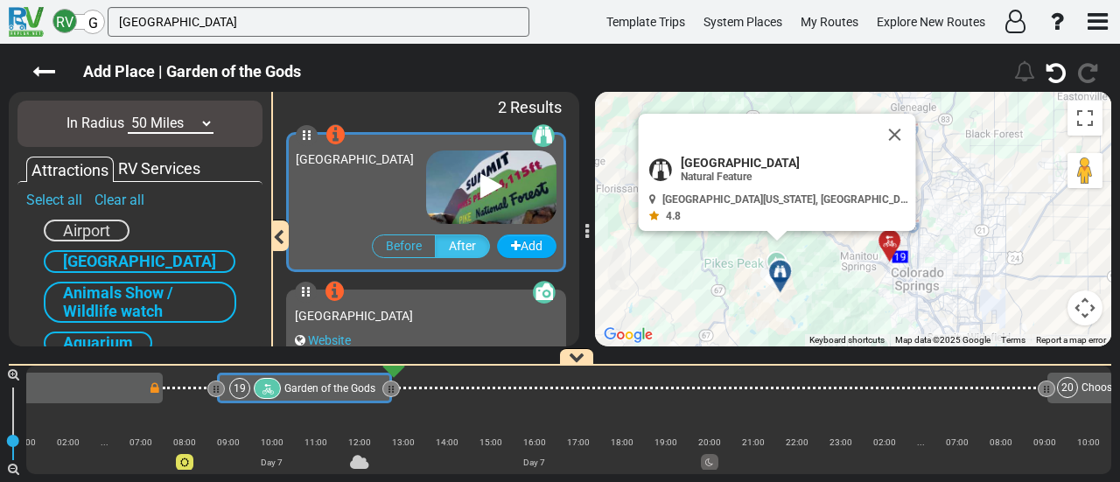
scroll to position [0, 4825]
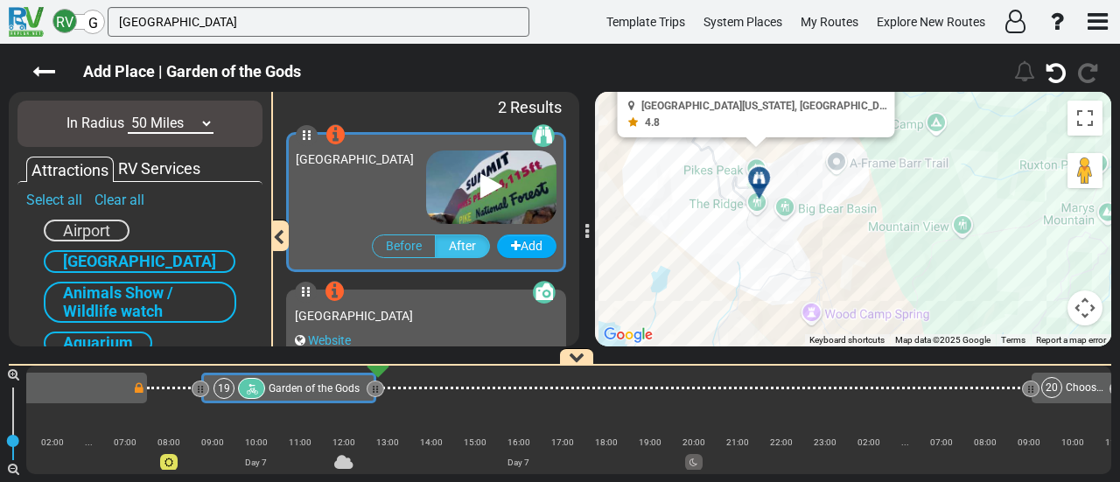
drag, startPoint x: 763, startPoint y: 178, endPoint x: 790, endPoint y: 262, distance: 88.0
click at [790, 262] on div "To activate drag with keyboard, press Alt + Enter. Once in keyboard drag state,…" at bounding box center [853, 219] width 516 height 255
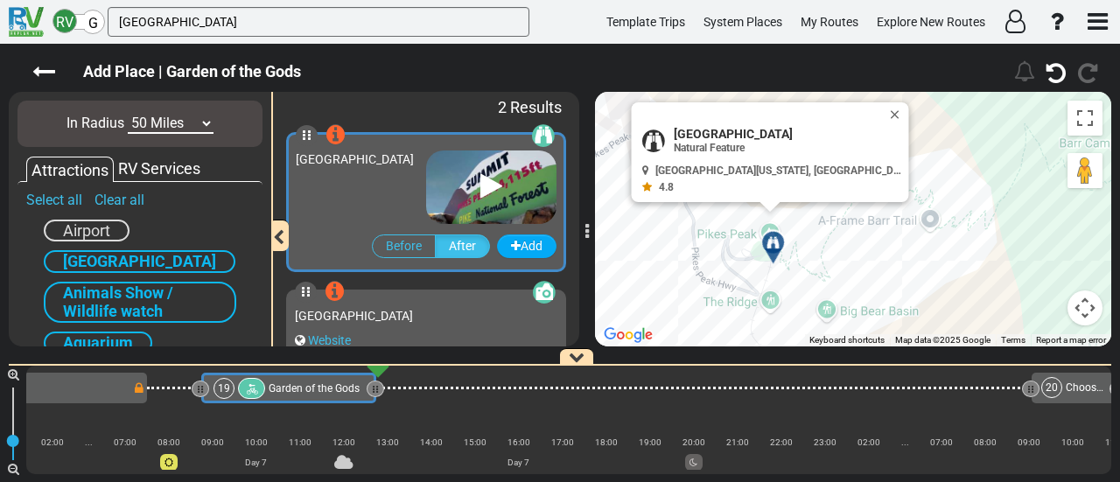
drag, startPoint x: 775, startPoint y: 193, endPoint x: 807, endPoint y: 306, distance: 117.5
click at [807, 306] on div "To activate drag with keyboard, press Alt + Enter. Once in keyboard drag state,…" at bounding box center [853, 219] width 516 height 255
click at [772, 244] on icon at bounding box center [773, 244] width 12 height 12
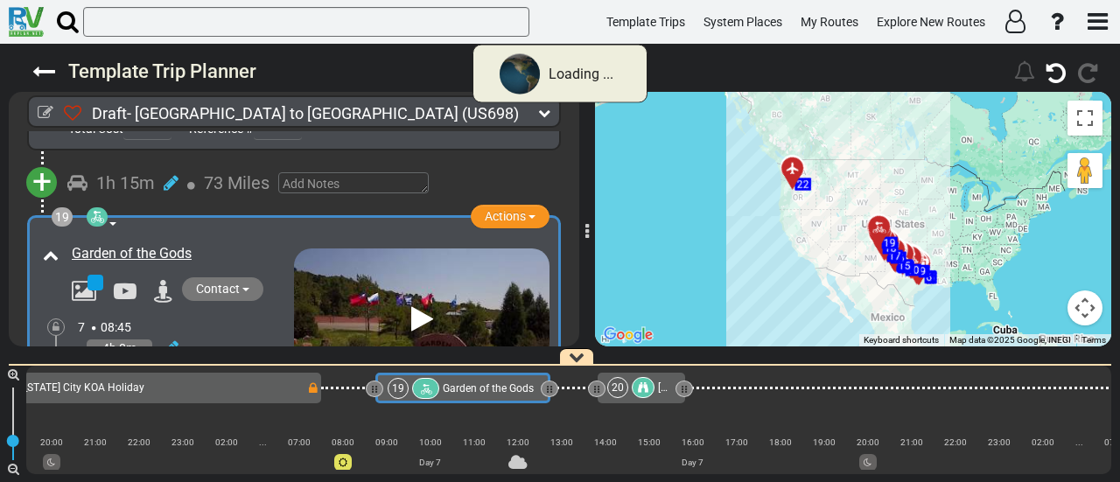
scroll to position [0, 4650]
click at [625, 391] on div "20" at bounding box center [618, 387] width 21 height 21
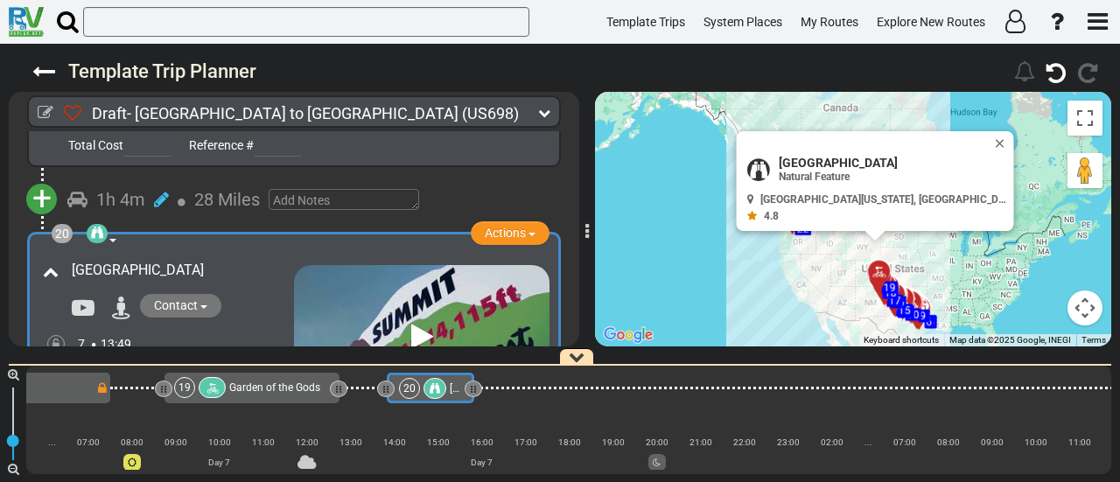
scroll to position [0, 4872]
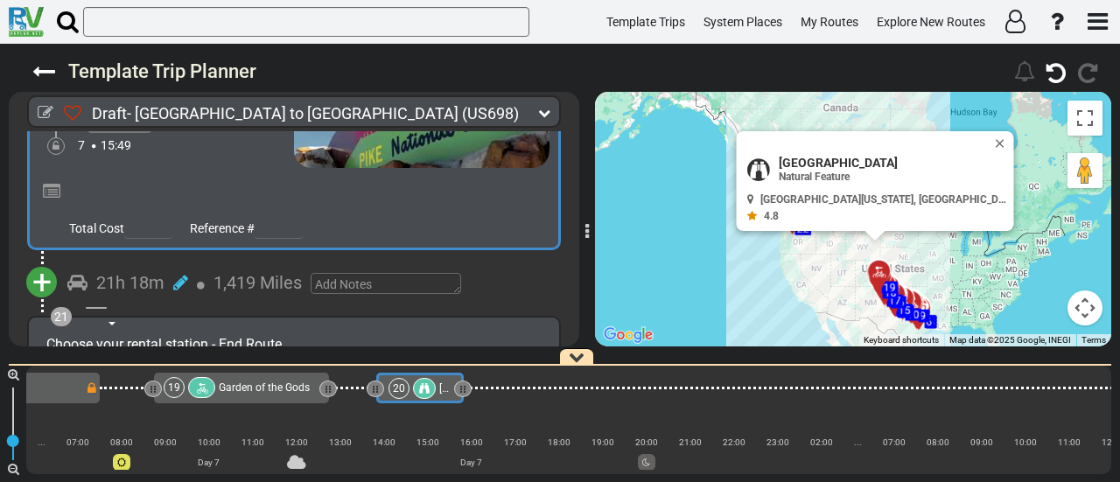
click at [422, 390] on icon at bounding box center [424, 388] width 11 height 11
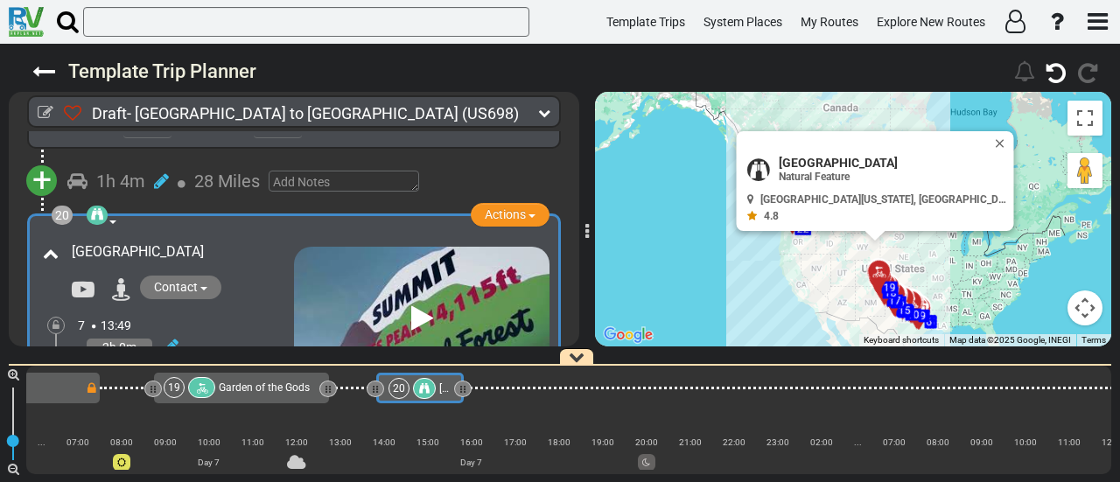
scroll to position [6685, 0]
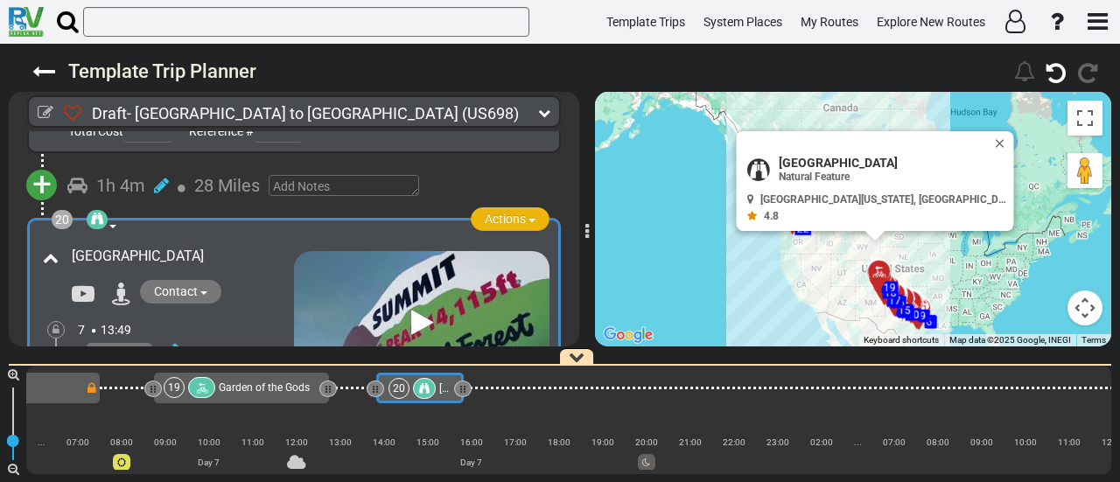
click at [516, 208] on button "Actions" at bounding box center [510, 219] width 79 height 24
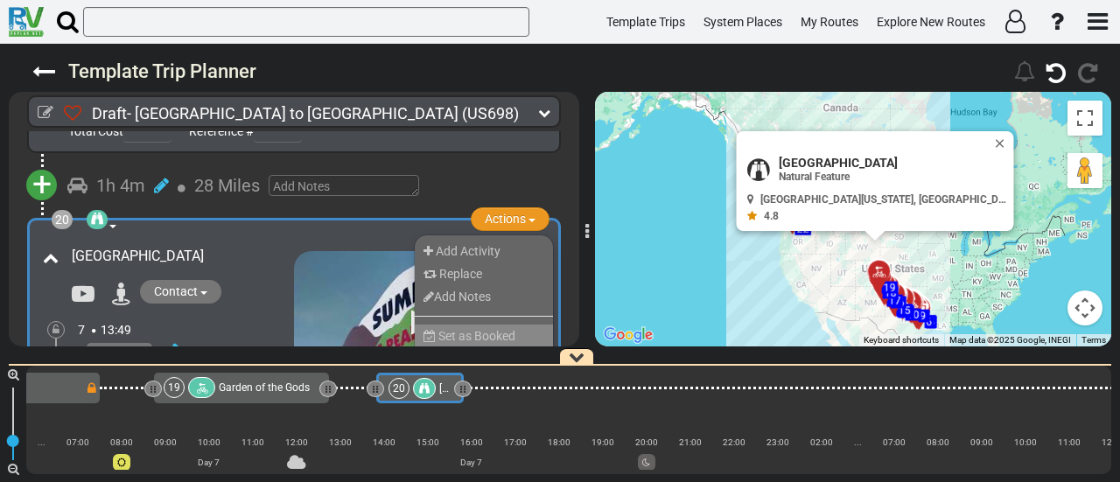
scroll to position [6773, 0]
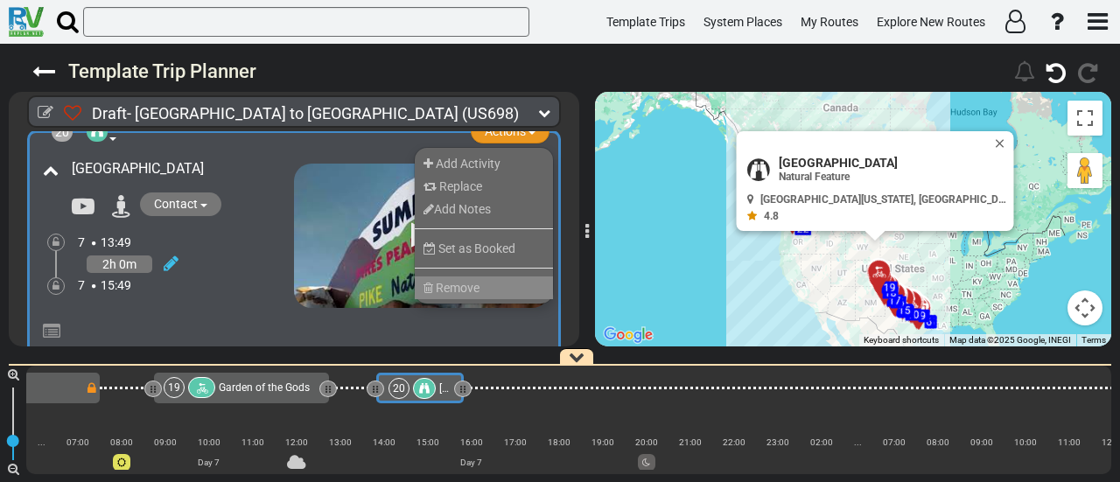
click at [465, 281] on span "Remove" at bounding box center [458, 288] width 44 height 14
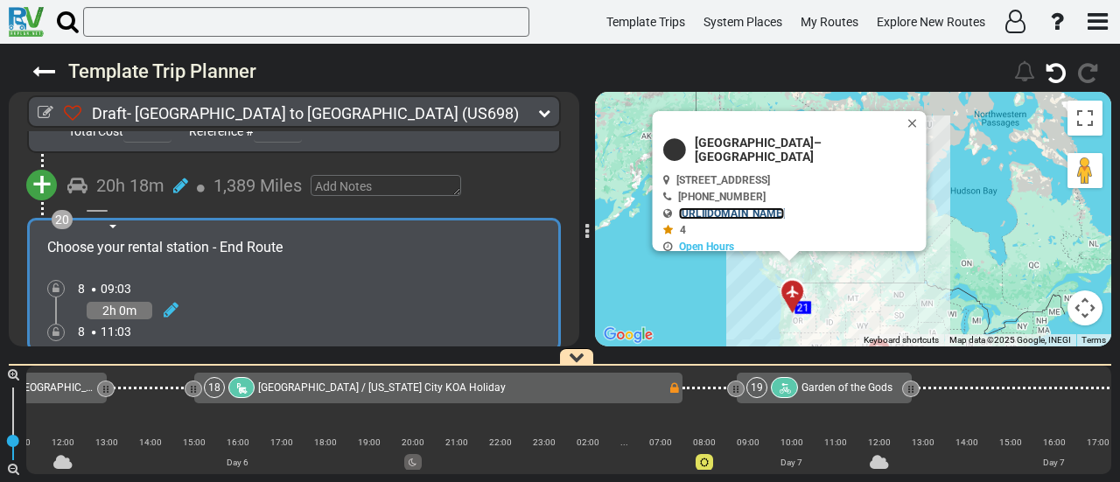
scroll to position [0, 4102]
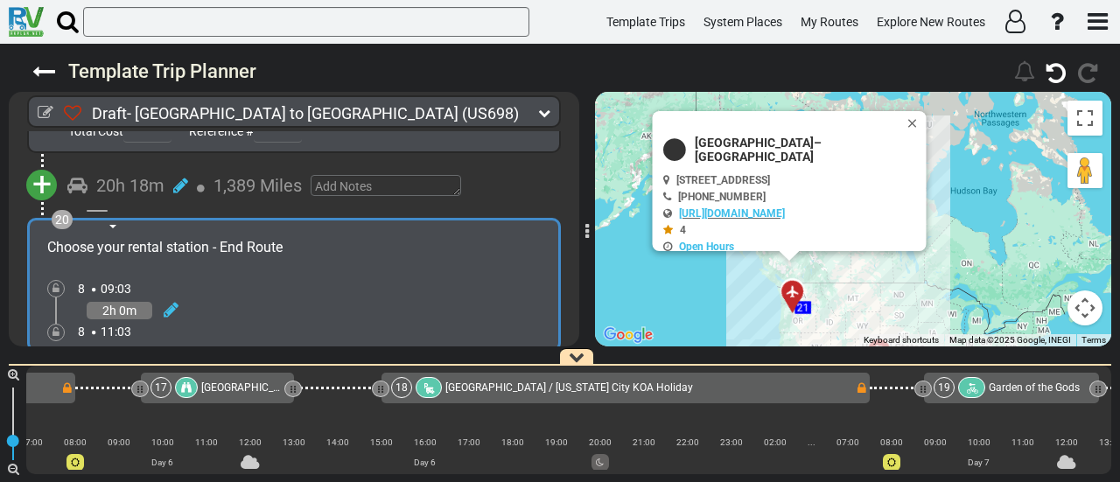
click at [1001, 386] on span "Garden of the Gods" at bounding box center [1034, 388] width 91 height 12
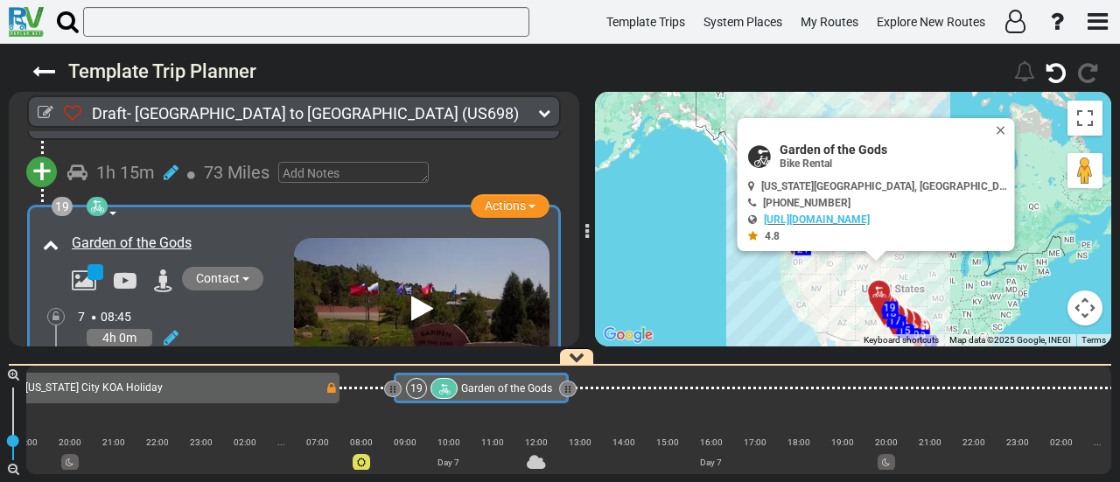
scroll to position [0, 4650]
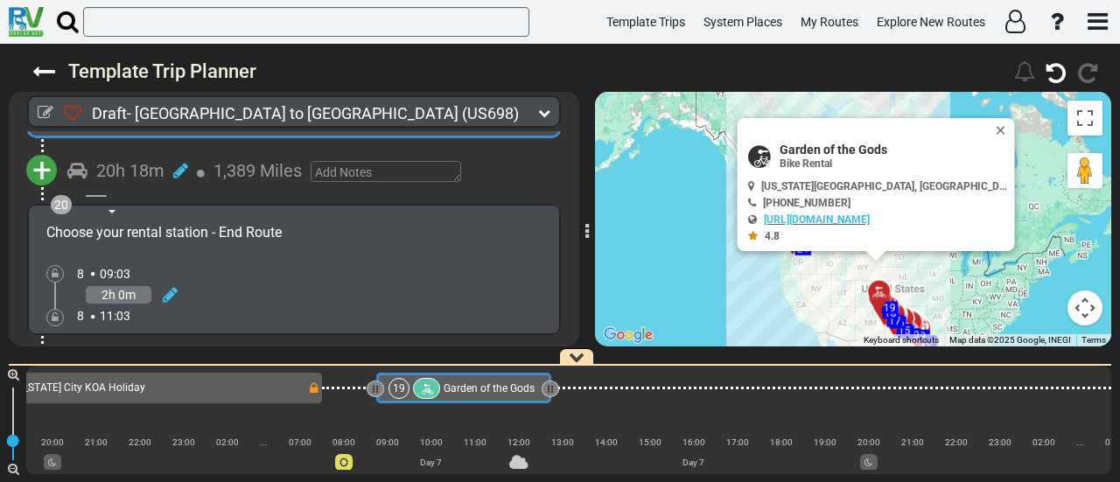
click at [42, 151] on span "+" at bounding box center [41, 171] width 19 height 40
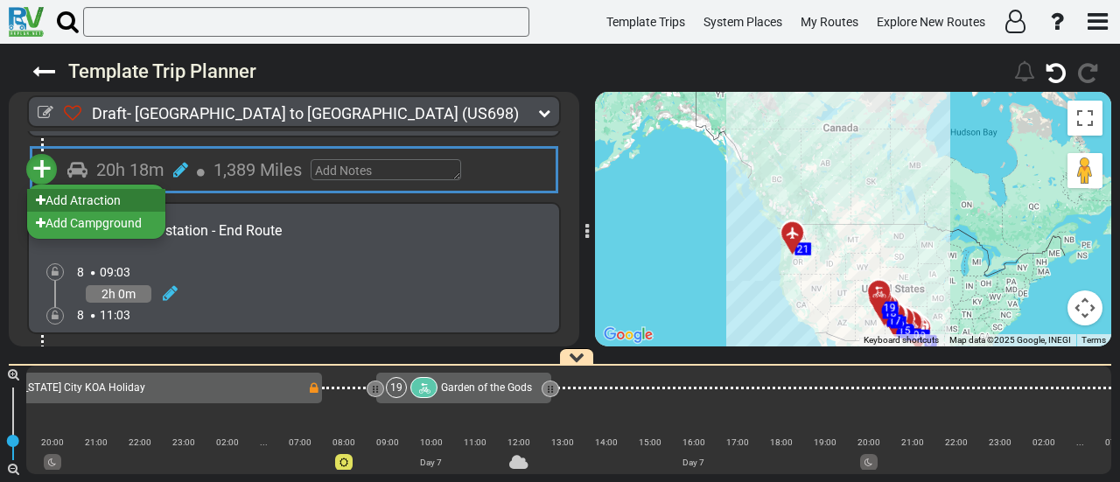
scroll to position [6700, 0]
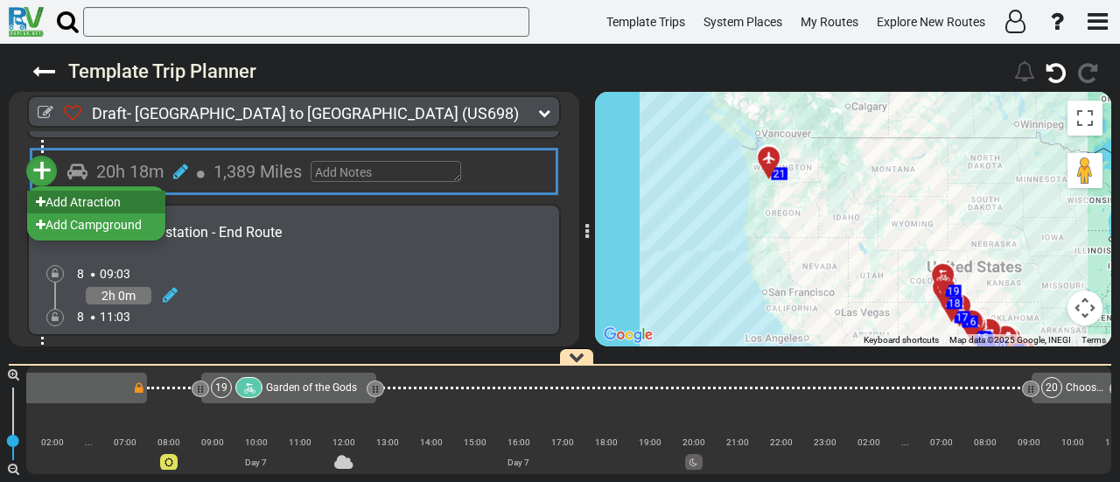
click at [132, 191] on li "Add Atraction" at bounding box center [96, 202] width 138 height 23
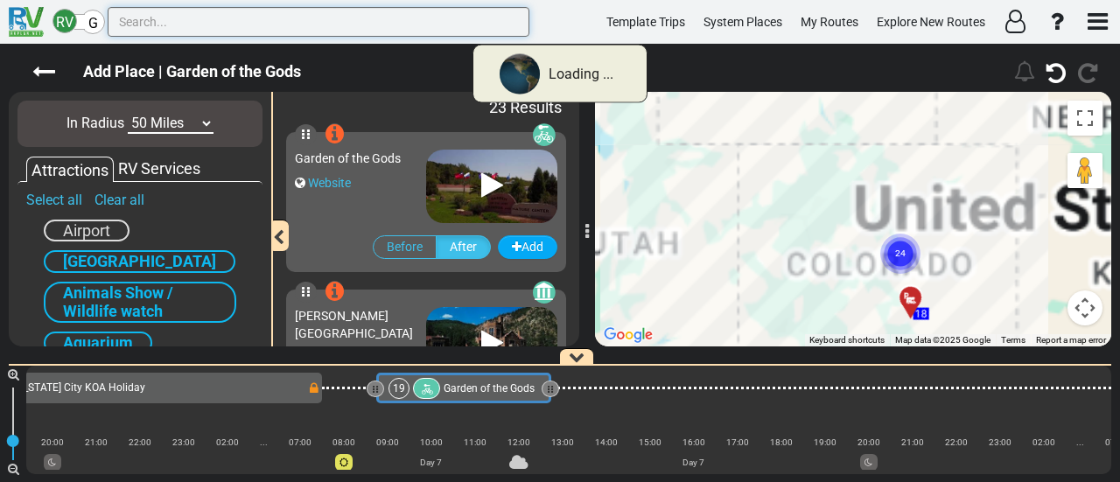
click at [283, 24] on input "text" at bounding box center [319, 22] width 422 height 30
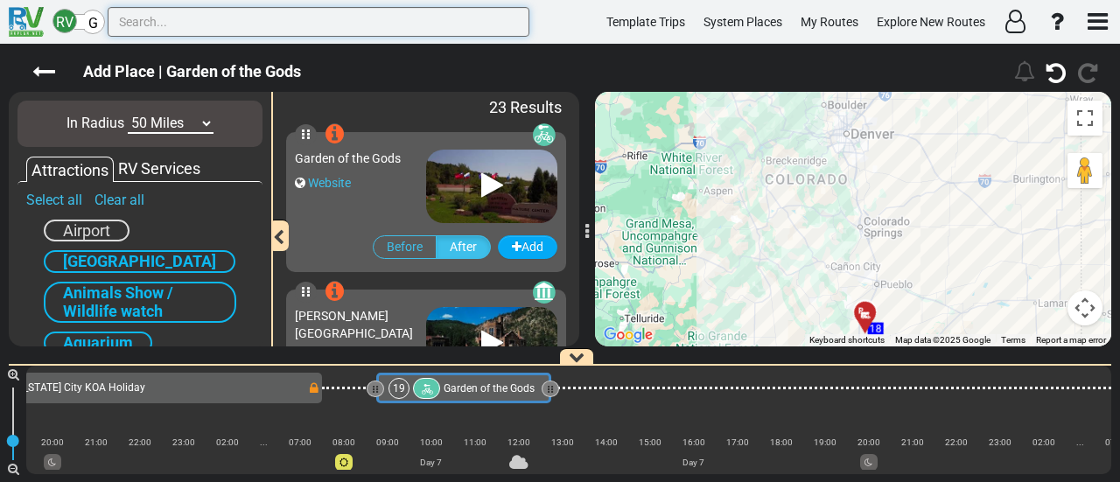
paste input "[GEOGRAPHIC_DATA]"
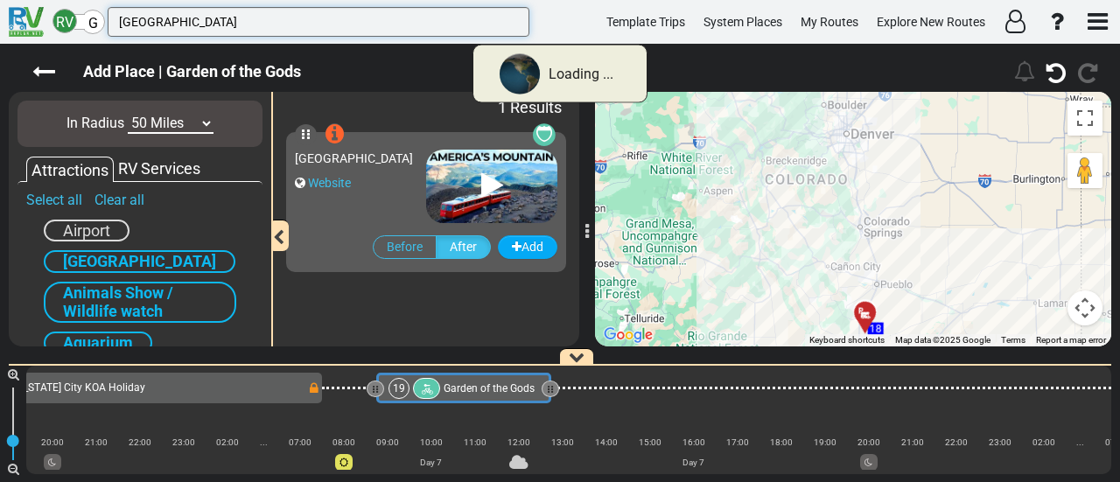
type input "[GEOGRAPHIC_DATA]"
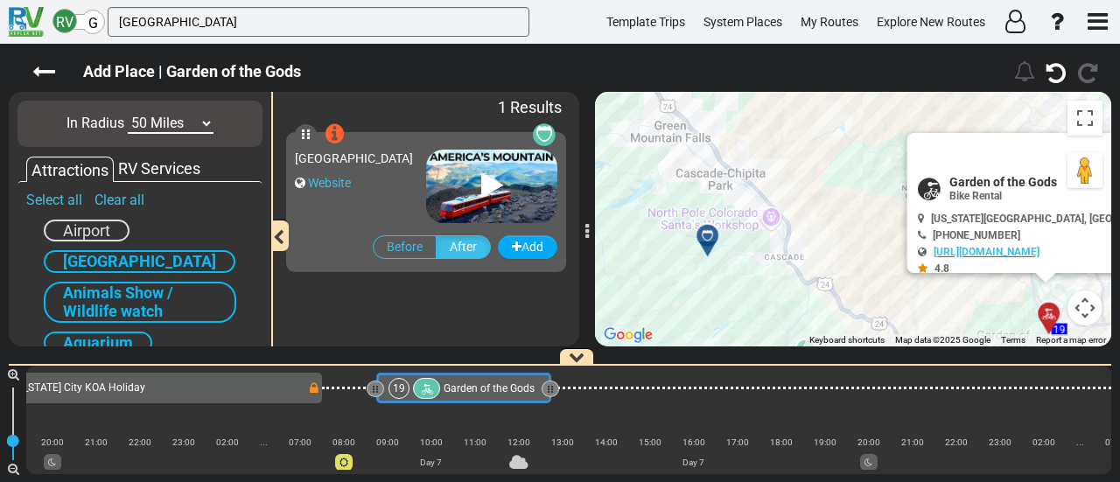
drag, startPoint x: 656, startPoint y: 231, endPoint x: 747, endPoint y: 255, distance: 93.2
click at [747, 255] on div "To activate drag with keyboard, press Alt + Enter. Once in keyboard drag state,…" at bounding box center [853, 219] width 516 height 255
click at [712, 230] on icon at bounding box center [707, 235] width 12 height 12
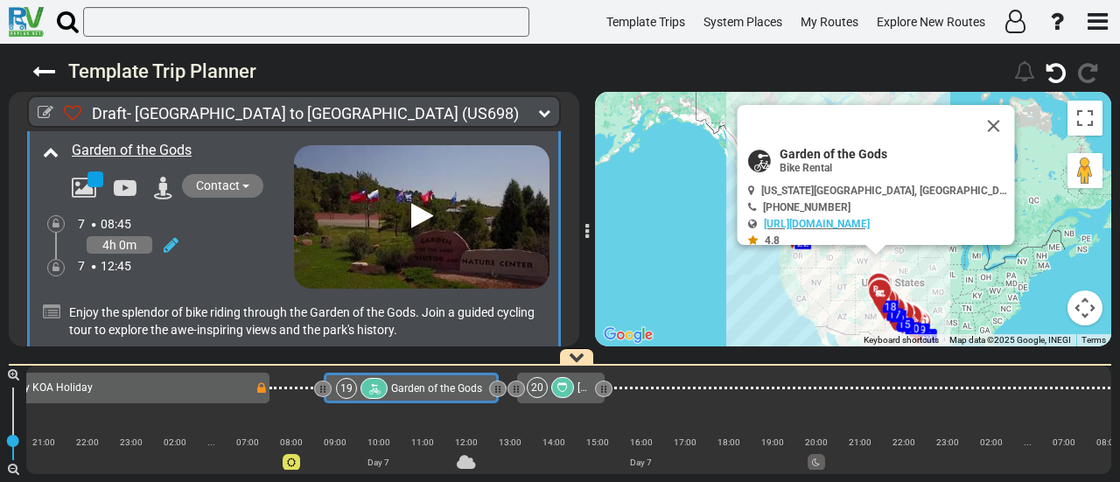
scroll to position [0, 4650]
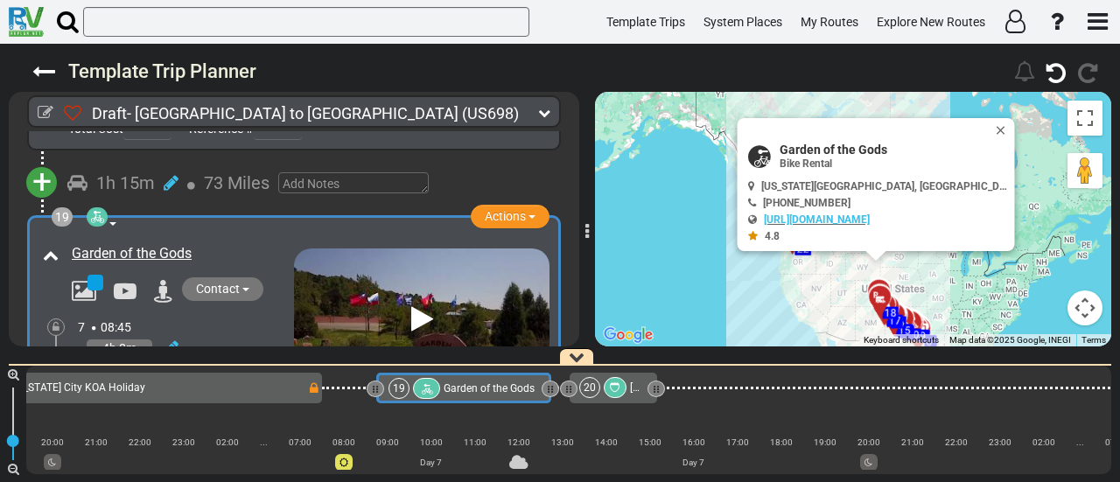
click at [628, 383] on div "20" at bounding box center [604, 387] width 51 height 21
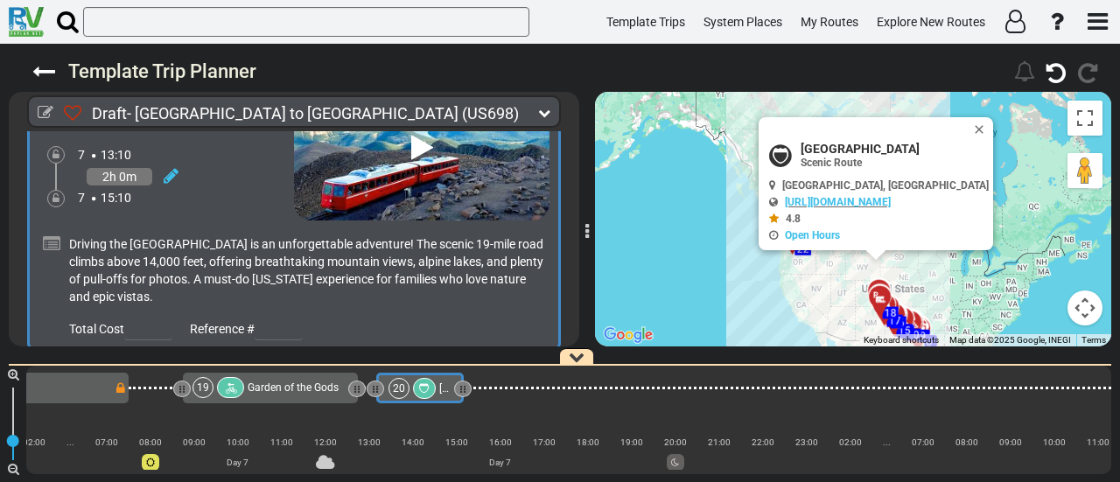
scroll to position [6773, 0]
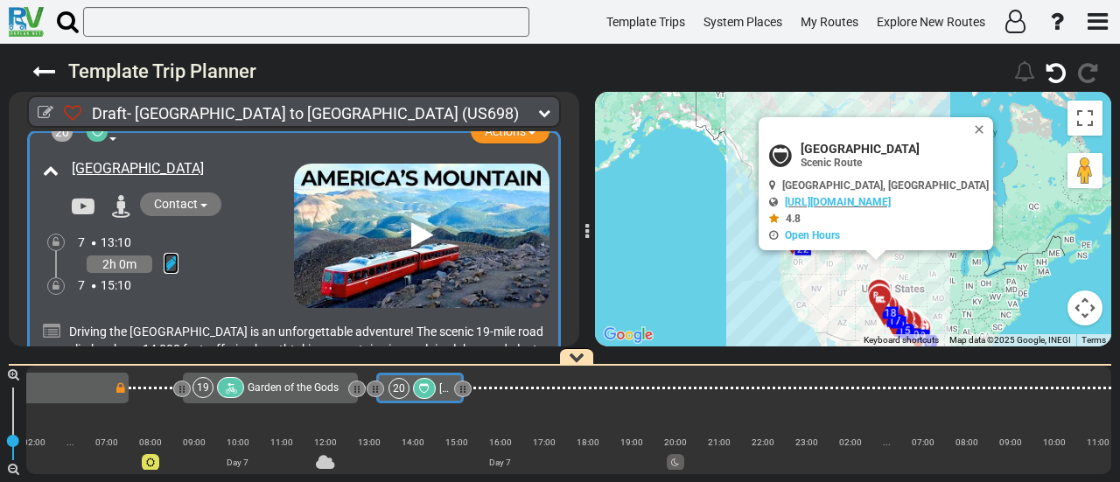
click at [177, 255] on icon at bounding box center [171, 264] width 15 height 18
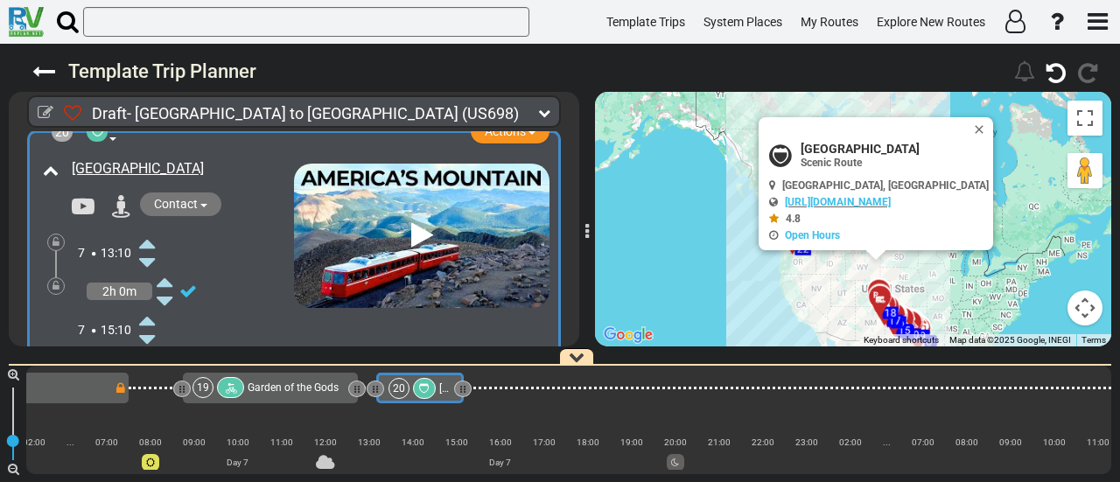
click at [151, 249] on icon at bounding box center [147, 263] width 16 height 28
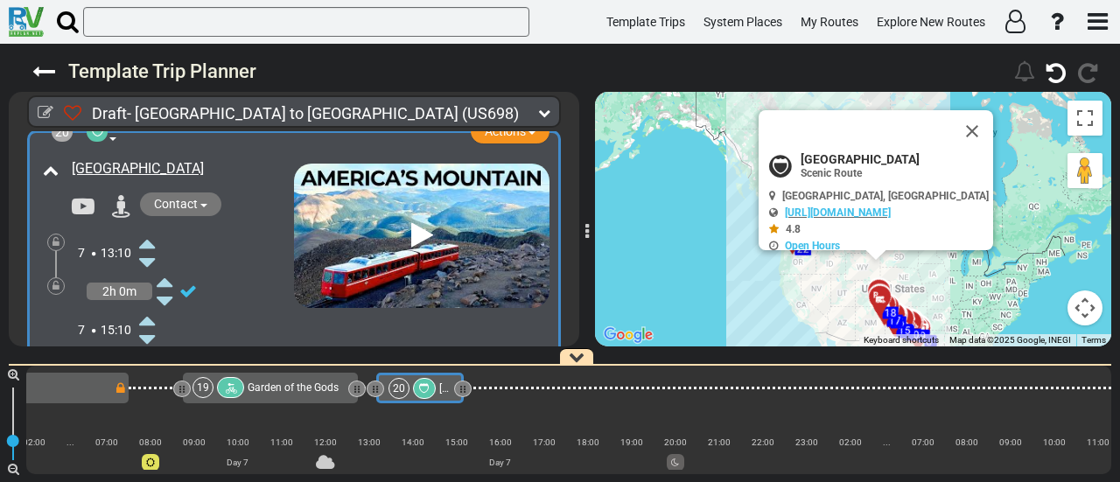
click at [151, 249] on icon at bounding box center [147, 263] width 16 height 28
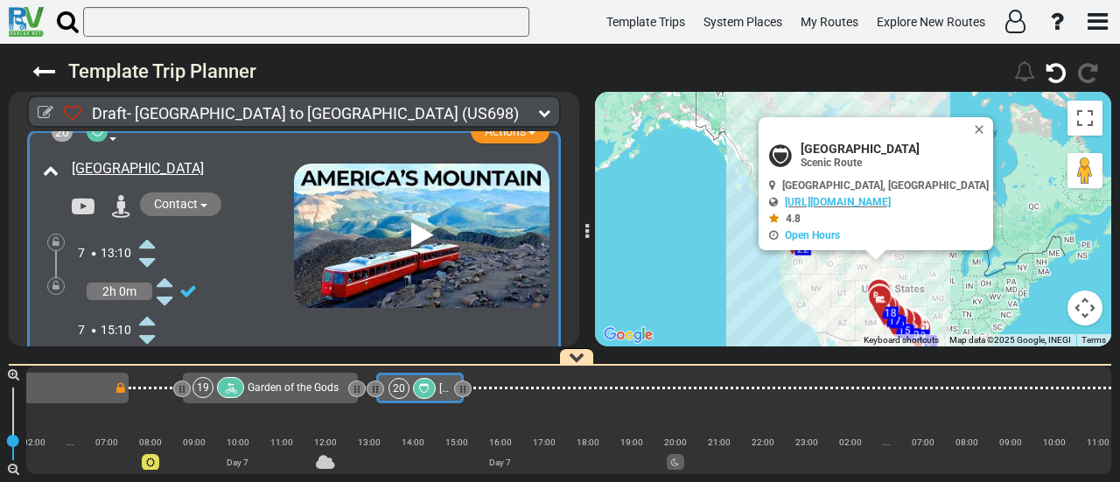
click at [149, 326] on icon at bounding box center [147, 340] width 16 height 28
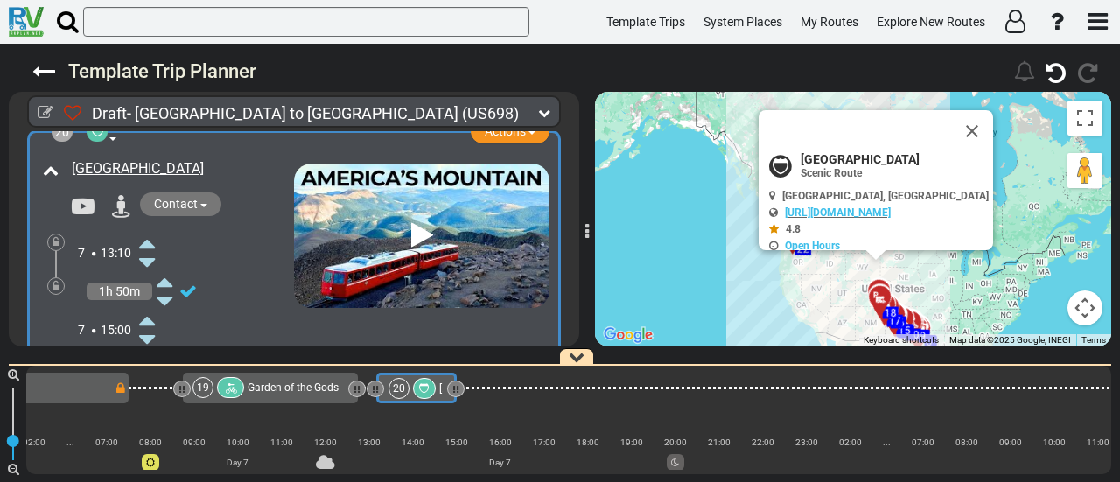
click at [149, 326] on icon at bounding box center [147, 340] width 16 height 28
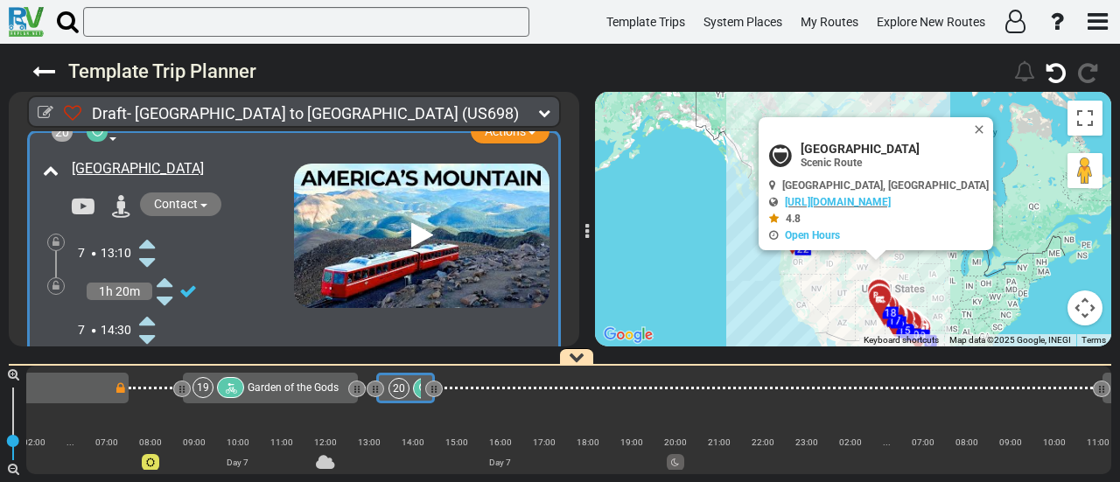
click at [149, 326] on icon at bounding box center [147, 340] width 16 height 28
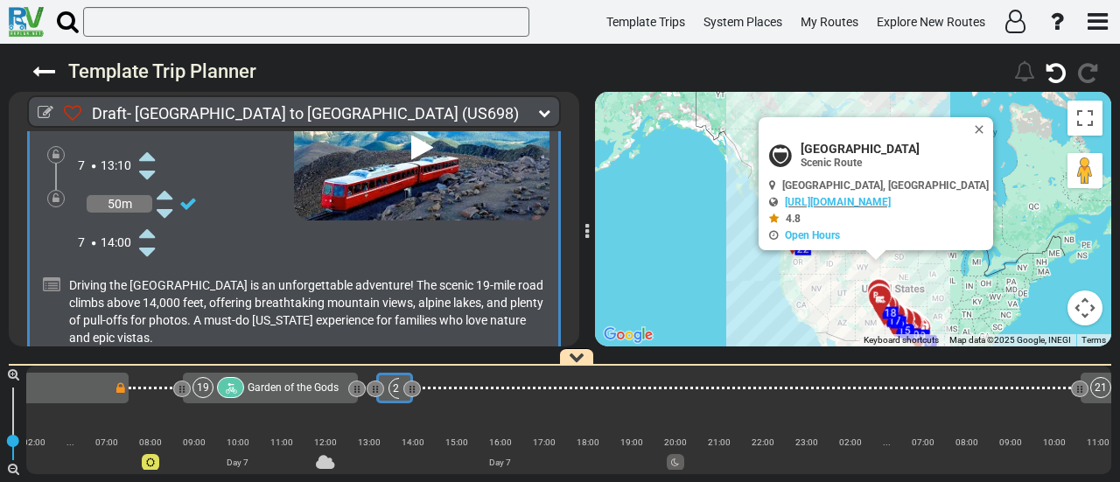
click at [148, 238] on icon at bounding box center [147, 252] width 16 height 28
click at [149, 238] on icon at bounding box center [147, 252] width 16 height 28
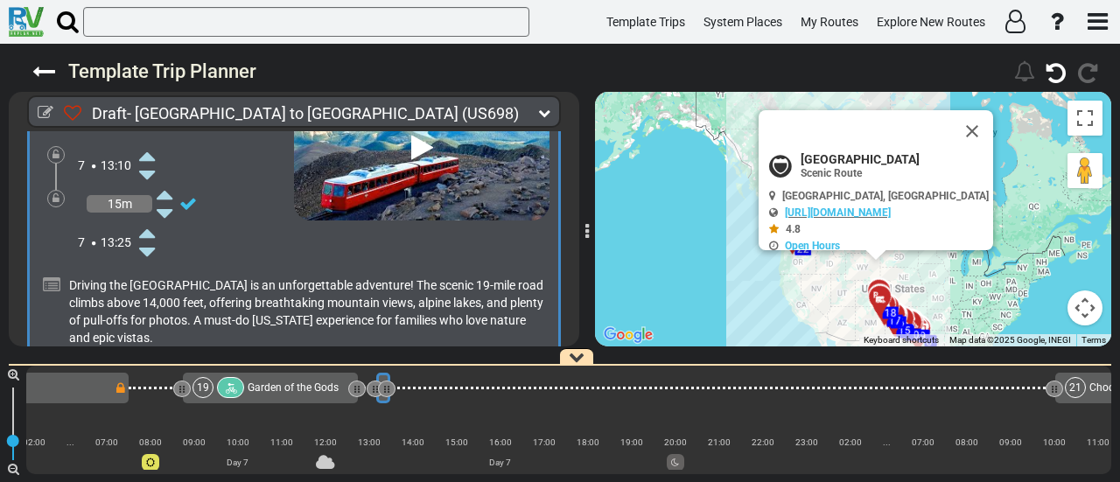
click at [149, 238] on icon at bounding box center [147, 252] width 16 height 28
click at [150, 238] on icon at bounding box center [147, 252] width 16 height 28
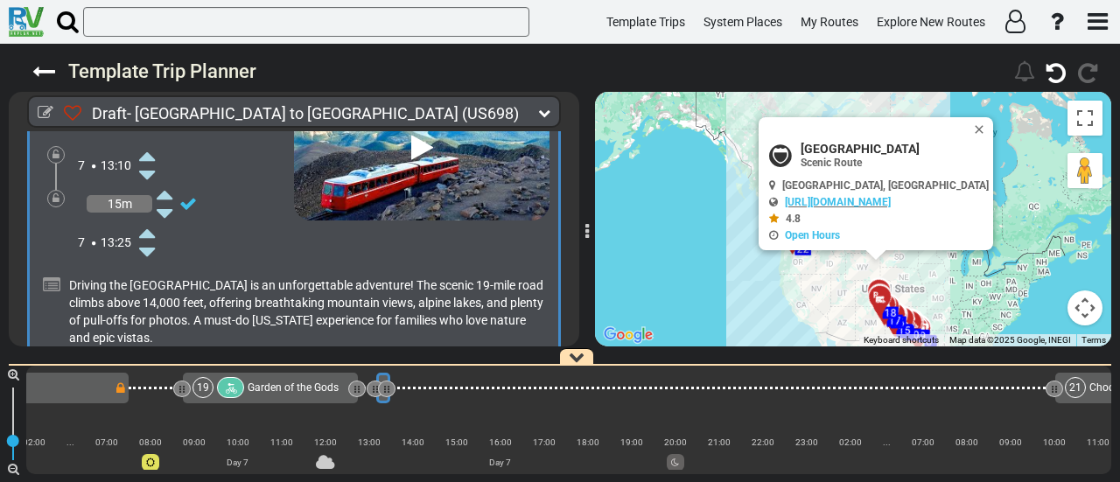
click at [145, 142] on icon at bounding box center [147, 156] width 16 height 28
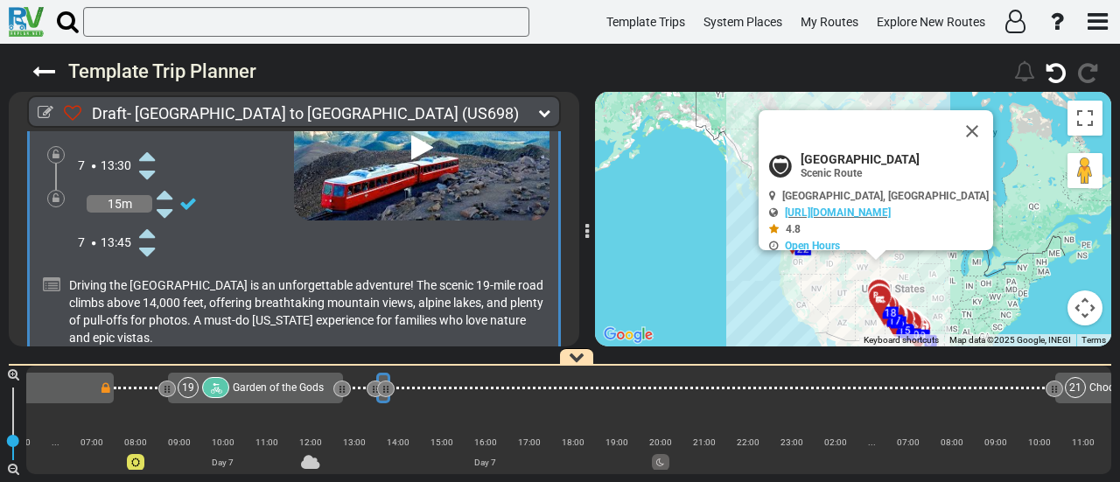
click at [145, 161] on icon at bounding box center [147, 175] width 16 height 28
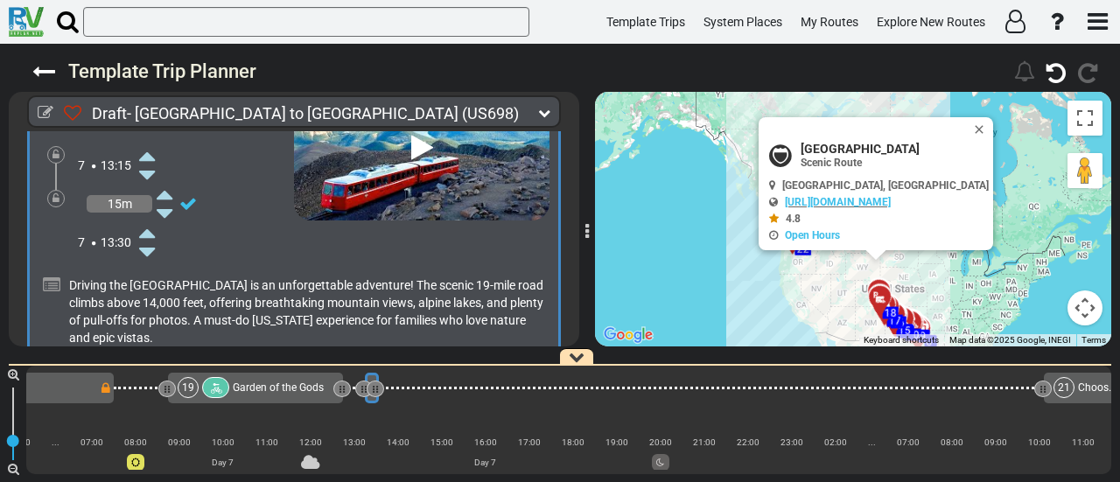
click at [145, 161] on icon at bounding box center [147, 175] width 16 height 28
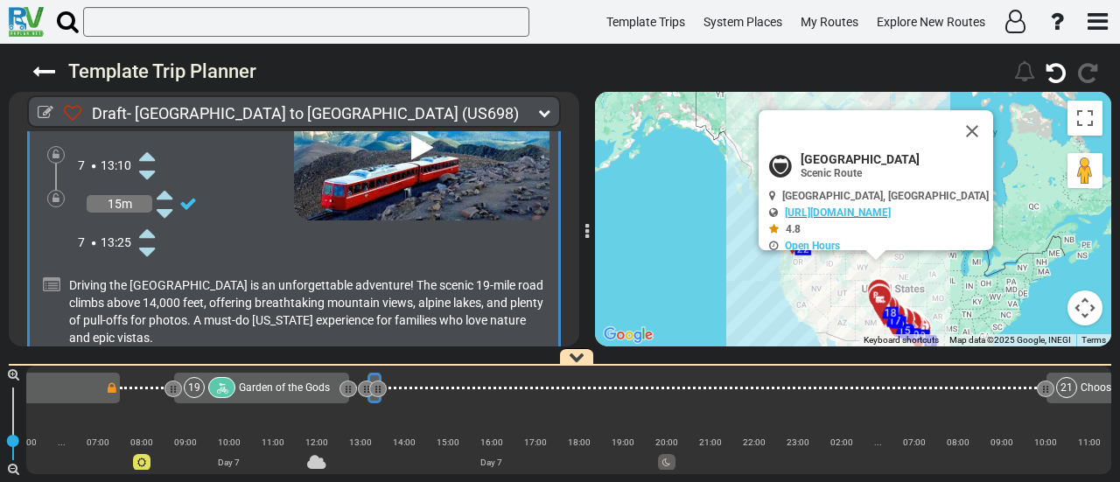
click at [145, 161] on icon at bounding box center [147, 175] width 16 height 28
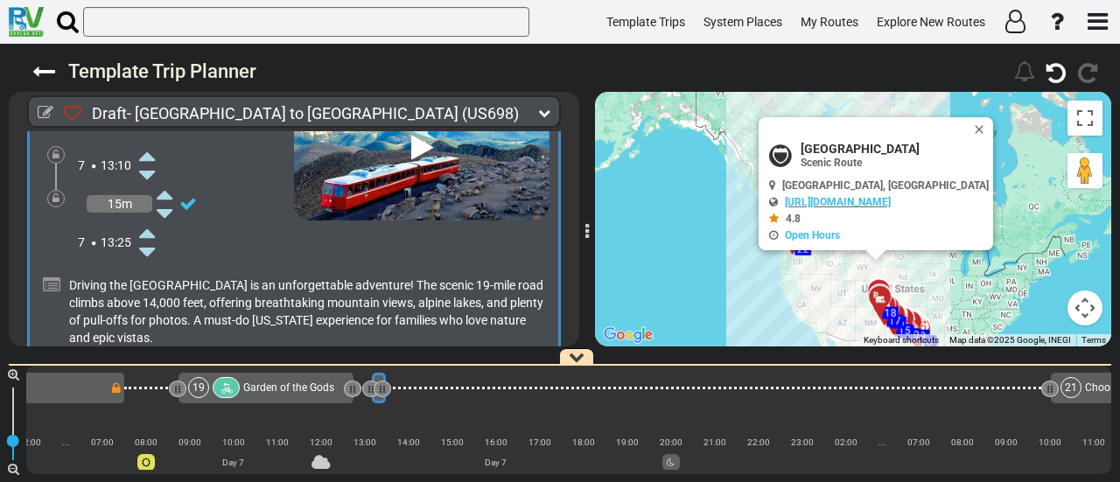
click at [146, 161] on icon at bounding box center [147, 175] width 16 height 28
click at [146, 142] on icon at bounding box center [147, 156] width 16 height 28
click at [153, 219] on icon at bounding box center [147, 233] width 16 height 28
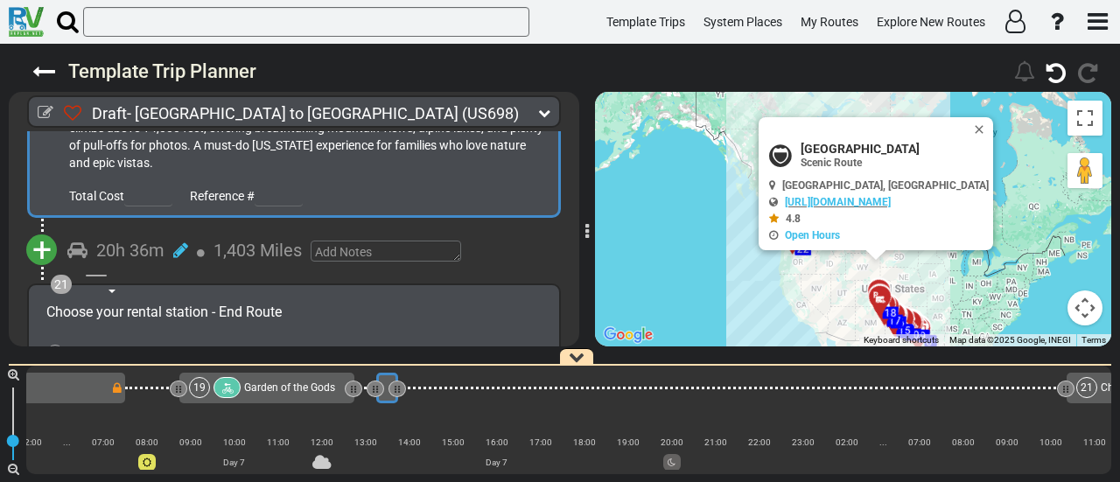
click at [38, 230] on span "+" at bounding box center [41, 250] width 19 height 40
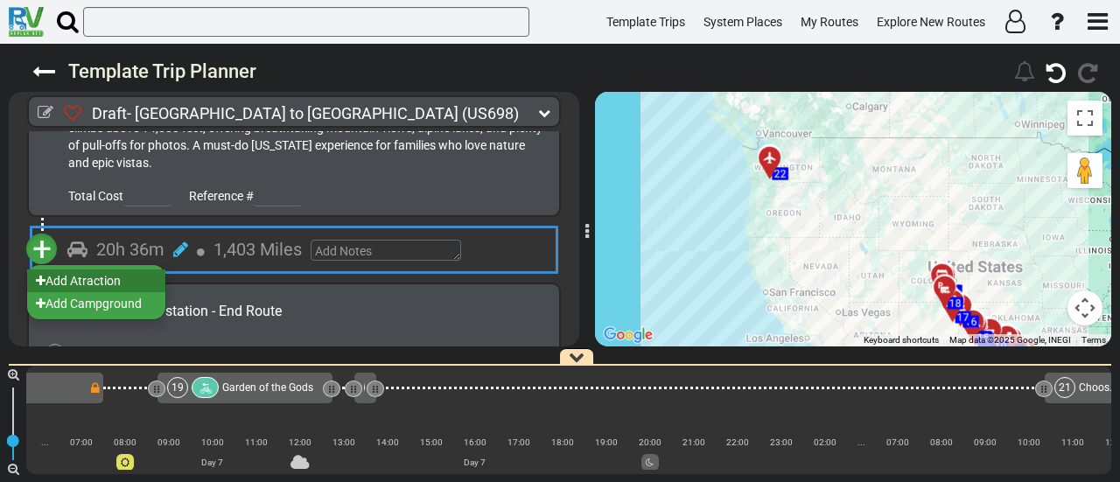
click at [103, 270] on li "Add Atraction" at bounding box center [96, 281] width 138 height 23
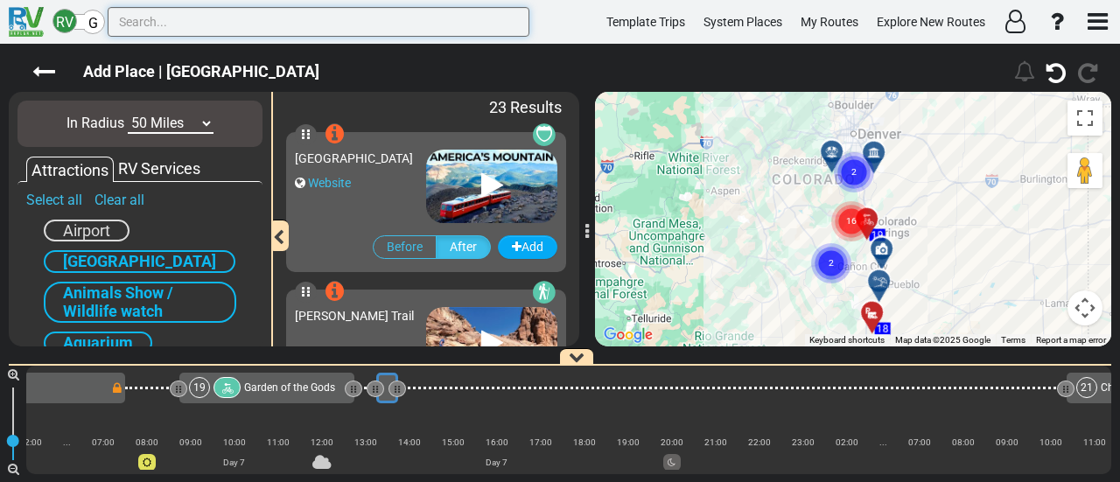
click at [392, 25] on input "text" at bounding box center [319, 22] width 422 height 30
paste input "Cave of the Winds"
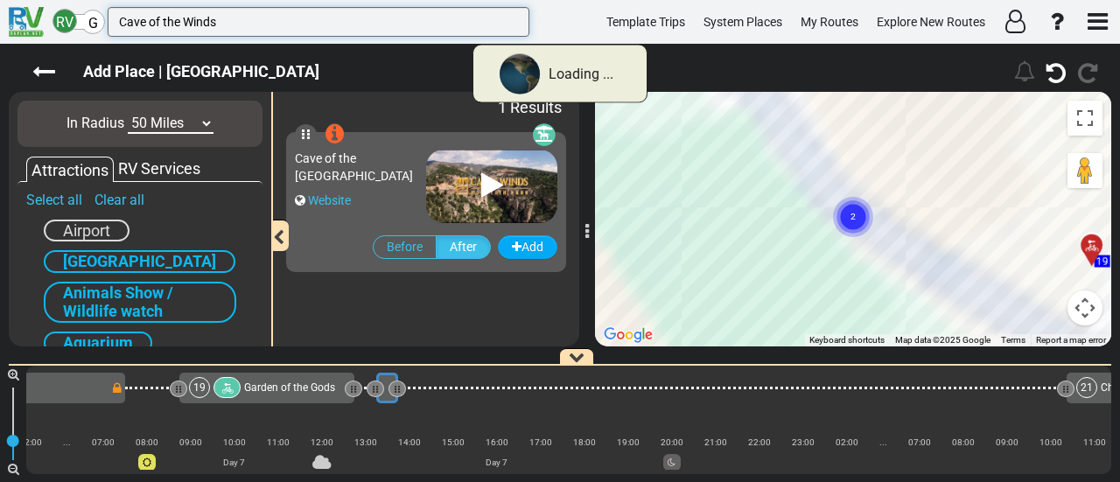
type input "Cave of the Winds"
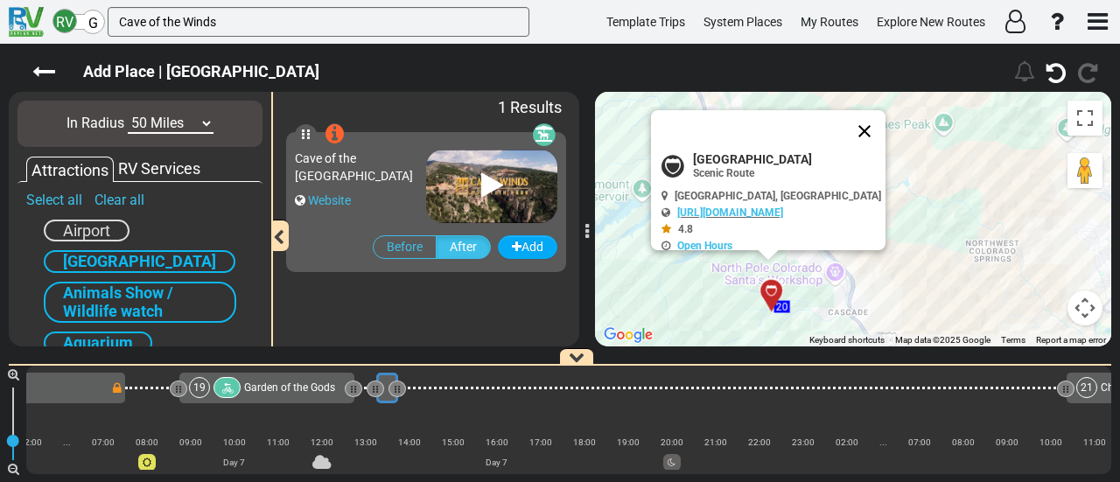
click at [867, 117] on button "Close" at bounding box center [865, 131] width 42 height 42
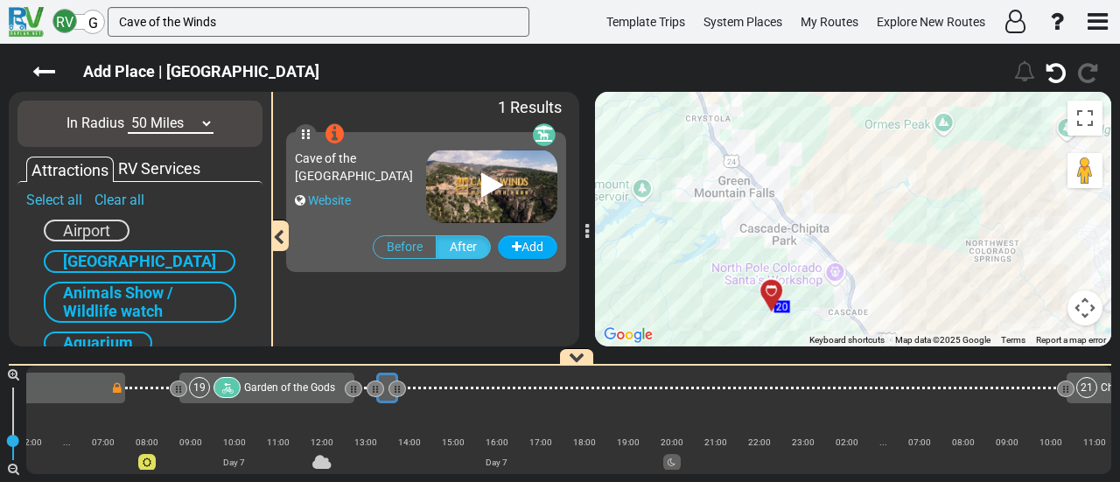
click at [1082, 313] on button "Map camera controls" at bounding box center [1085, 308] width 35 height 35
click at [1041, 311] on button "Zoom out" at bounding box center [1041, 308] width 35 height 35
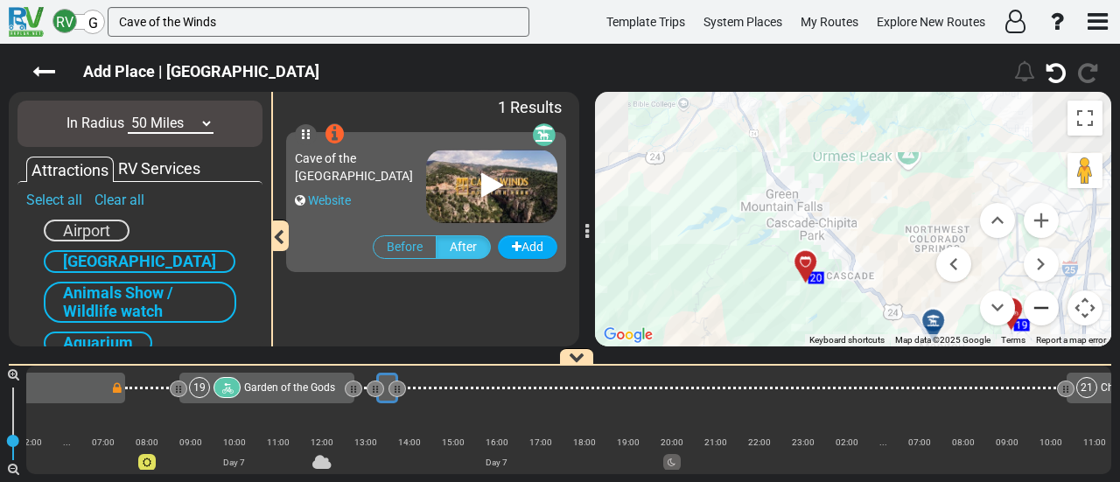
click at [1040, 311] on button "Zoom out" at bounding box center [1041, 308] width 35 height 35
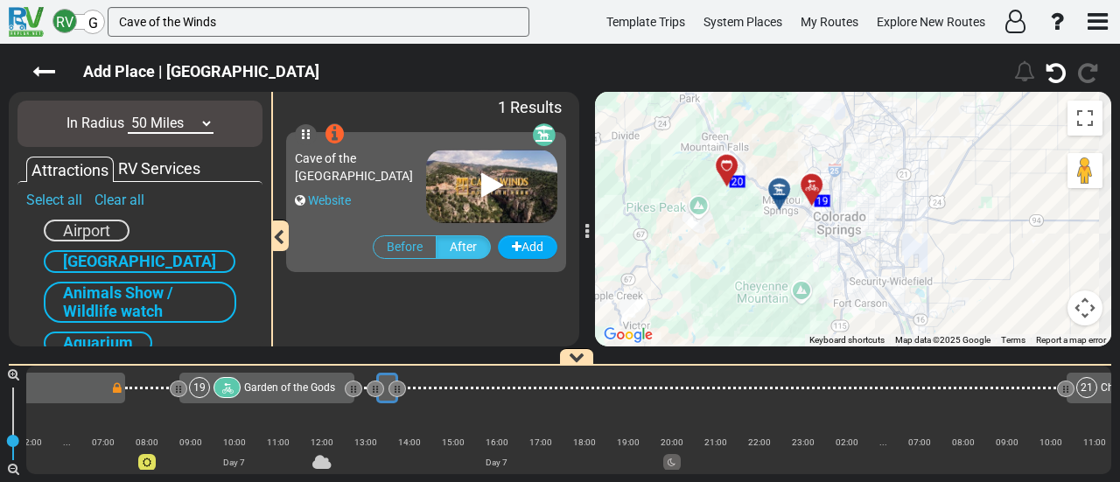
drag, startPoint x: 886, startPoint y: 167, endPoint x: 776, endPoint y: 96, distance: 131.1
click at [776, 96] on div "To activate drag with keyboard, press Alt + Enter. Once in keyboard drag state,…" at bounding box center [853, 219] width 516 height 255
click at [778, 180] on icon at bounding box center [775, 186] width 12 height 12
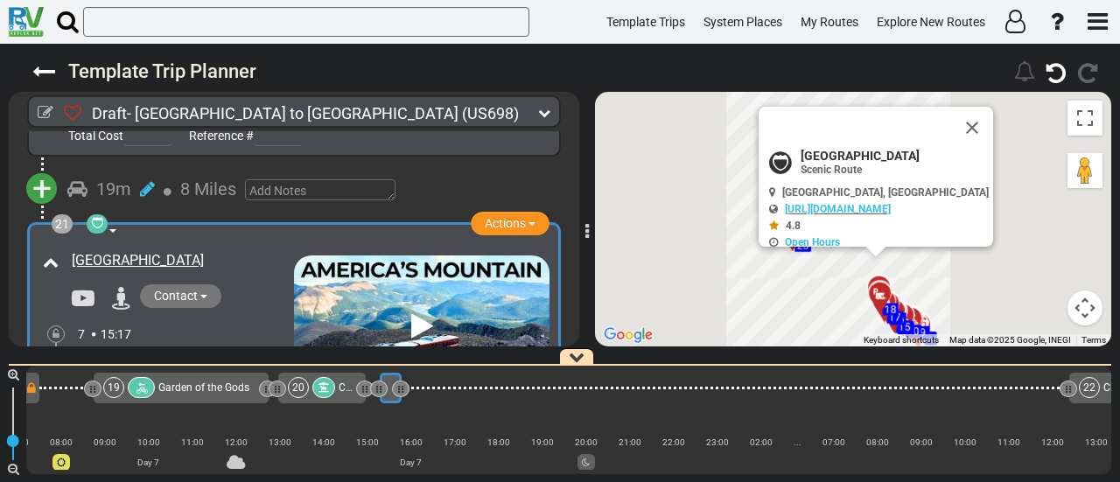
scroll to position [0, 4936]
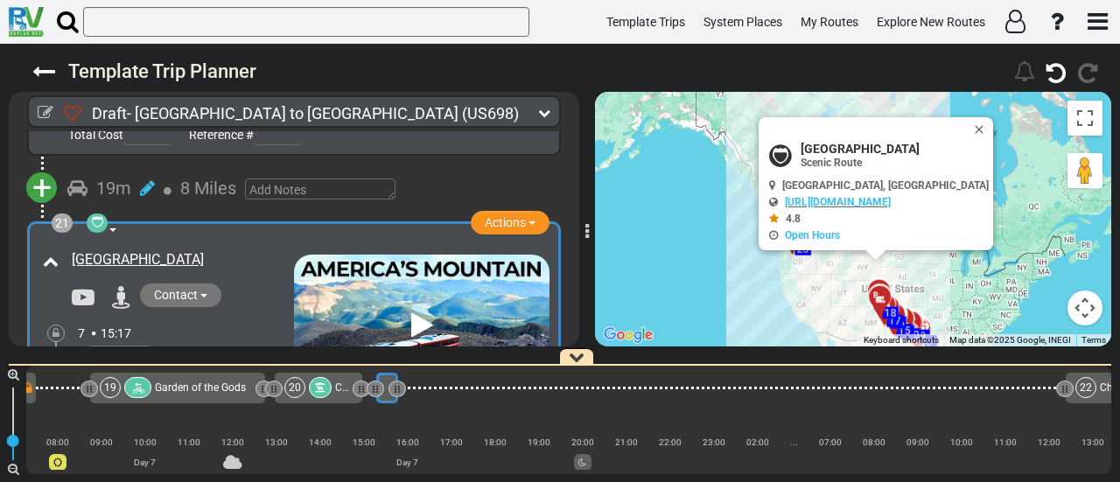
click at [312, 387] on div at bounding box center [320, 387] width 23 height 21
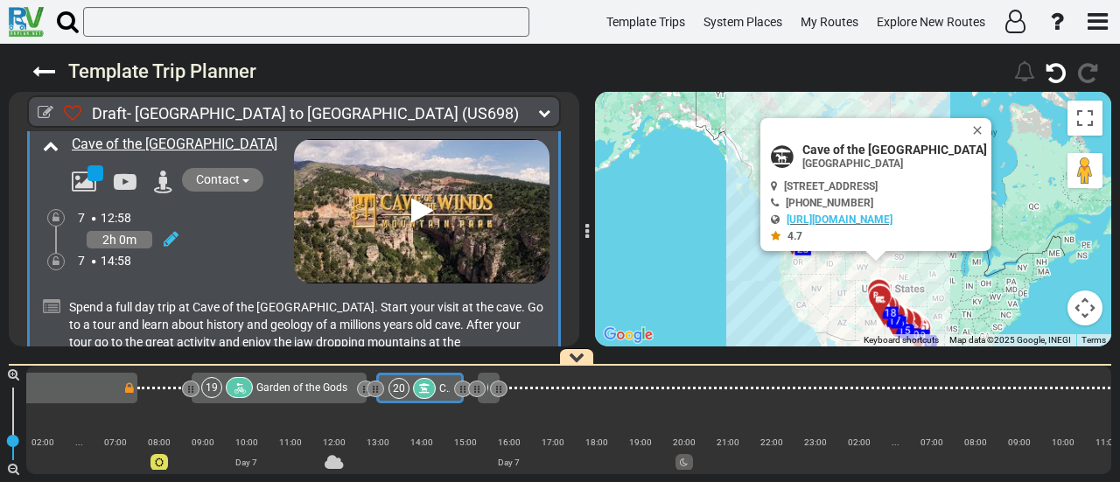
scroll to position [6861, 0]
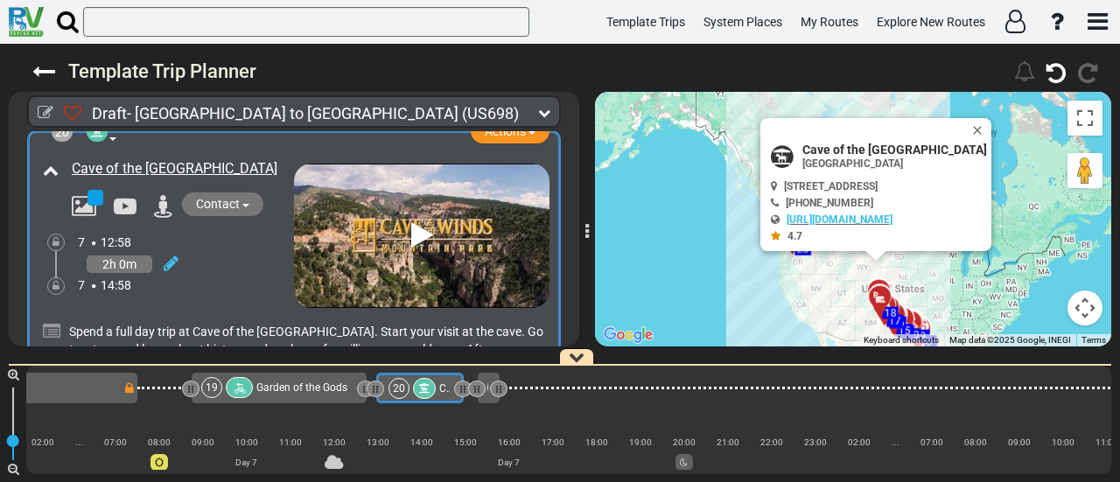
scroll to position [6685, 0]
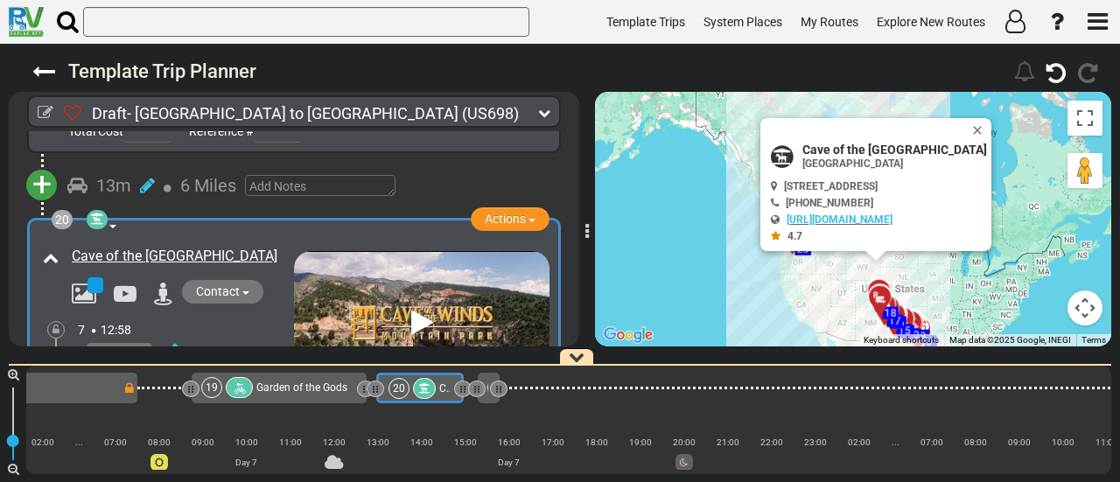
click at [863, 148] on span "Cave of the [GEOGRAPHIC_DATA]" at bounding box center [895, 150] width 185 height 14
click at [864, 148] on span "Cave of the [GEOGRAPHIC_DATA]" at bounding box center [895, 150] width 185 height 14
click at [861, 148] on span "Cave of the [GEOGRAPHIC_DATA]" at bounding box center [895, 150] width 185 height 14
drag, startPoint x: 782, startPoint y: 144, endPoint x: 879, endPoint y: 146, distance: 97.2
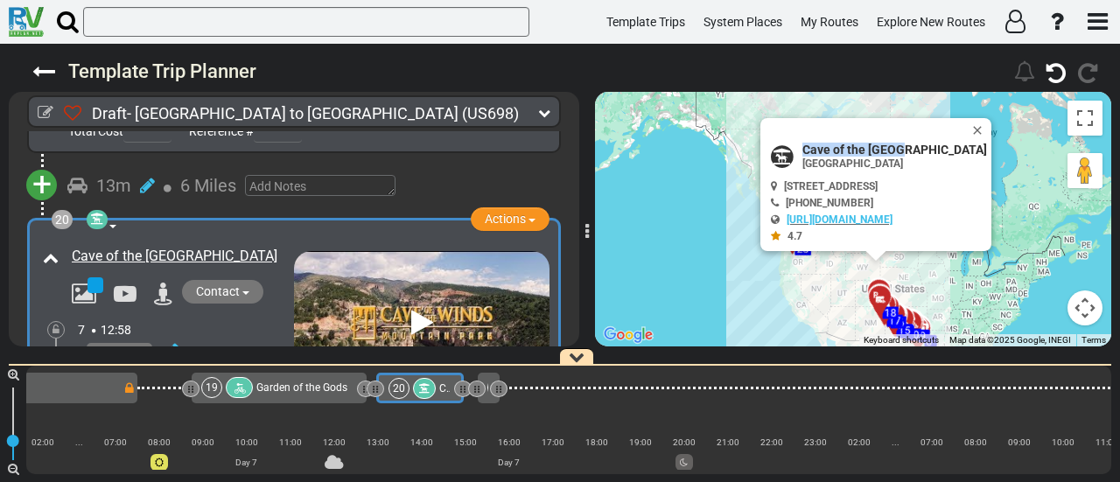
click at [879, 146] on span "Cave of the [GEOGRAPHIC_DATA]" at bounding box center [895, 150] width 185 height 14
copy span "Cave of the Winds"
click at [98, 213] on icon at bounding box center [97, 219] width 12 height 12
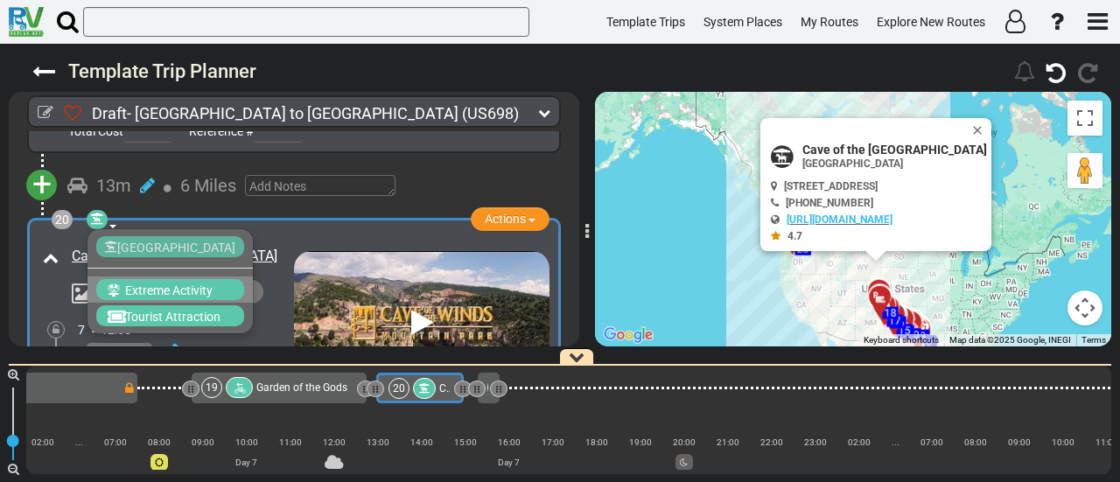
click at [159, 284] on span "Extreme Activity" at bounding box center [169, 291] width 88 height 14
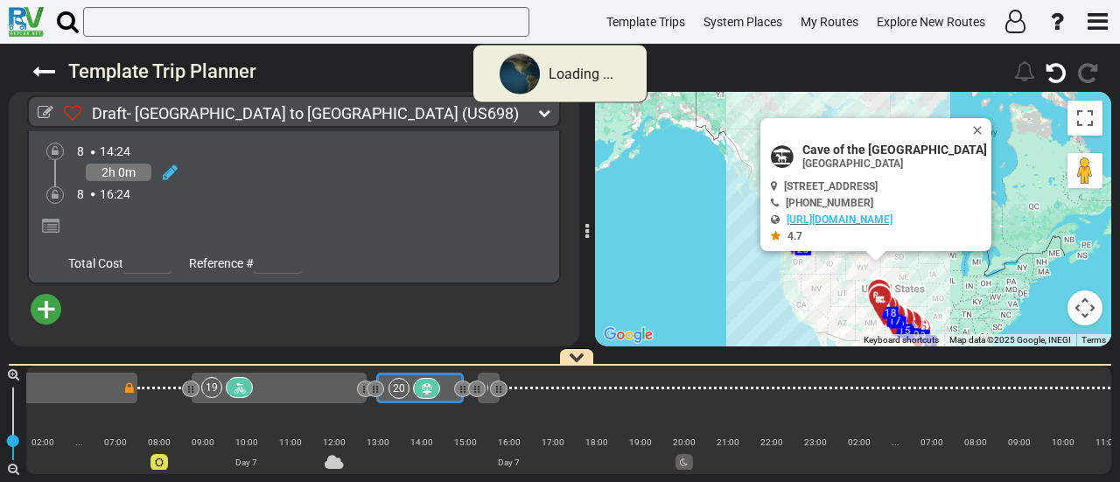
scroll to position [5679, 0]
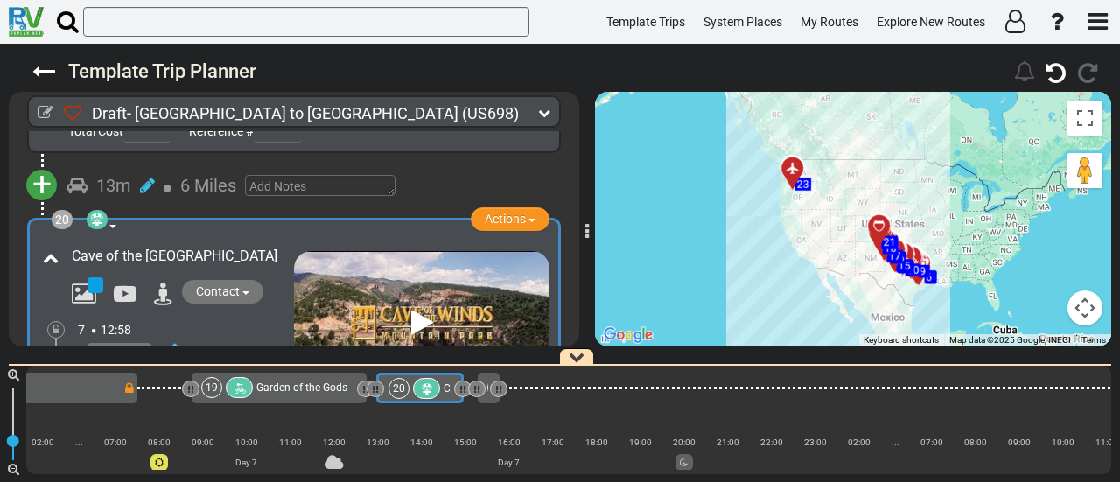
click at [312, 397] on div "Garden of the Gods" at bounding box center [301, 387] width 91 height 21
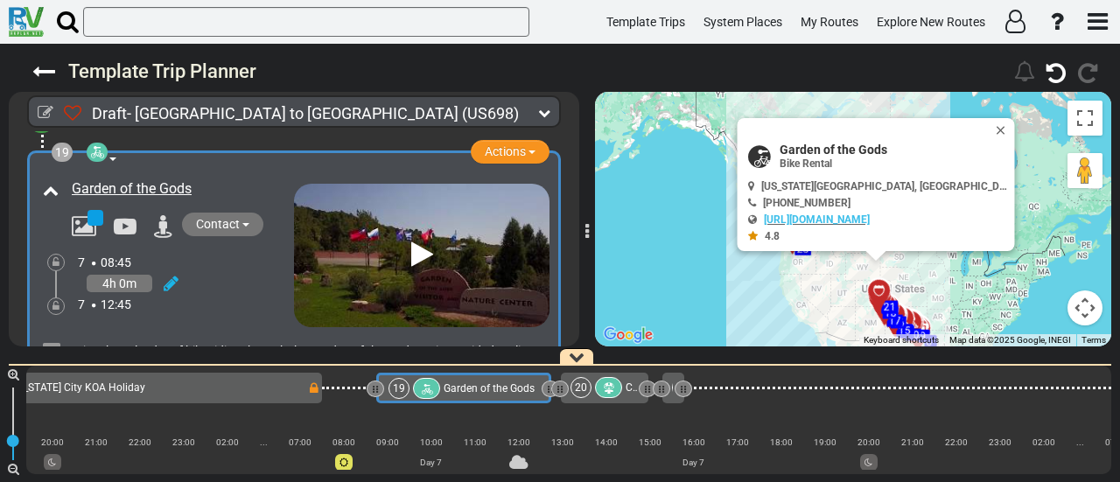
scroll to position [6439, 0]
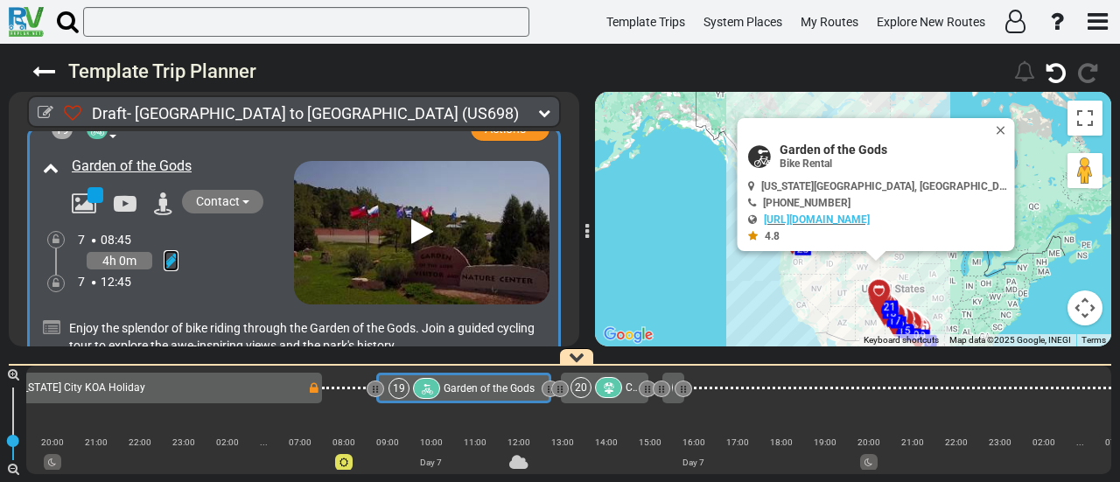
click at [166, 252] on icon at bounding box center [171, 261] width 15 height 18
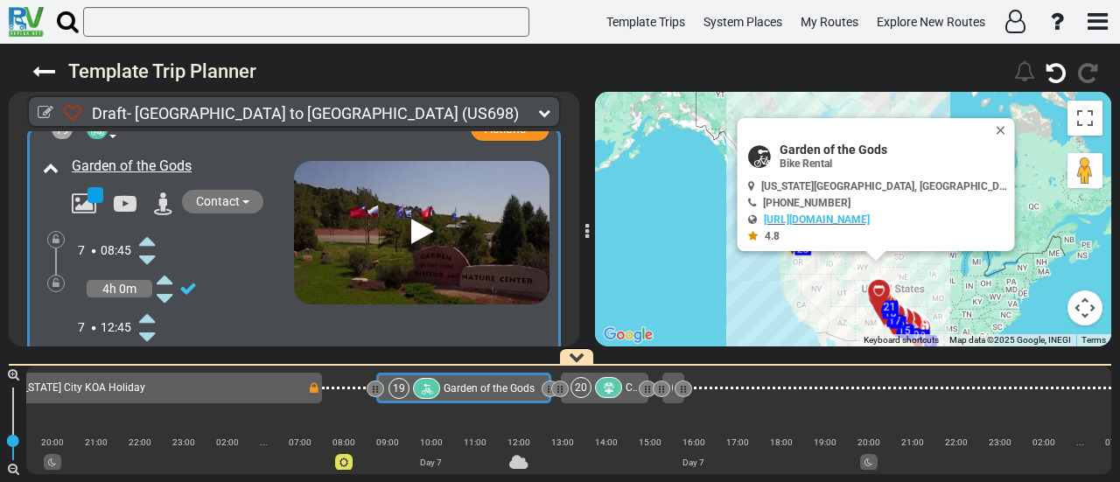
click at [149, 323] on icon at bounding box center [147, 337] width 16 height 28
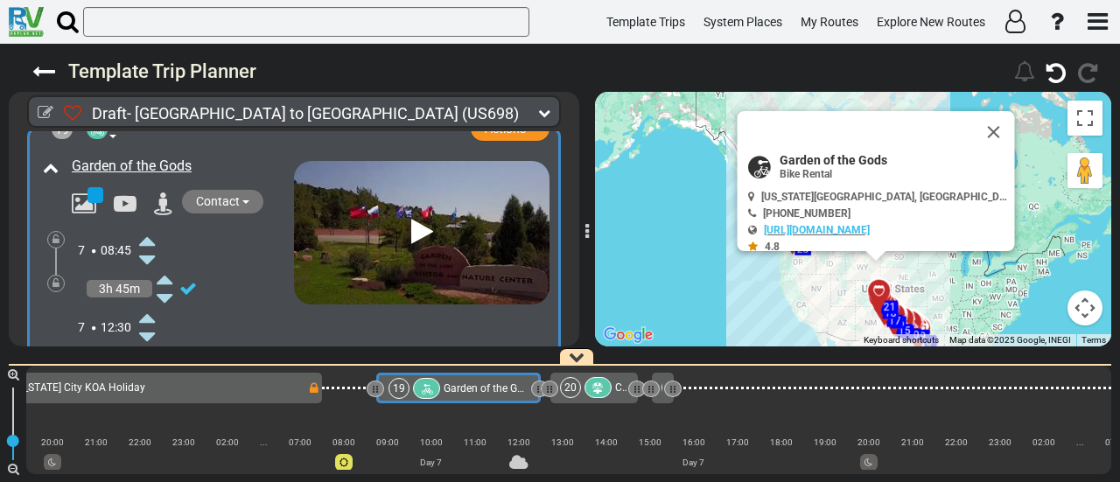
click at [149, 323] on icon at bounding box center [147, 337] width 16 height 28
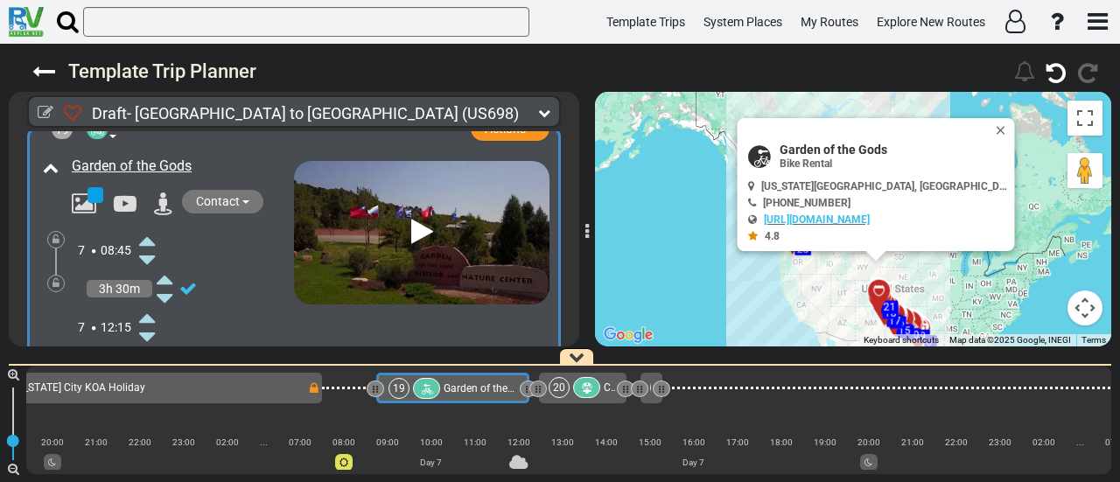
click at [149, 323] on icon at bounding box center [147, 337] width 16 height 28
click at [150, 323] on icon at bounding box center [147, 337] width 16 height 28
click at [567, 390] on icon at bounding box center [565, 389] width 15 height 12
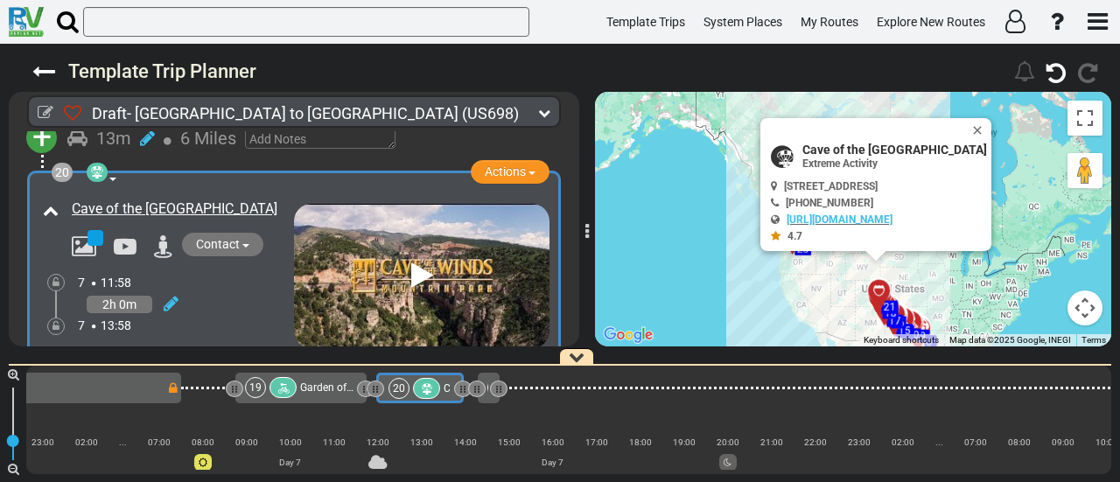
scroll to position [6809, 0]
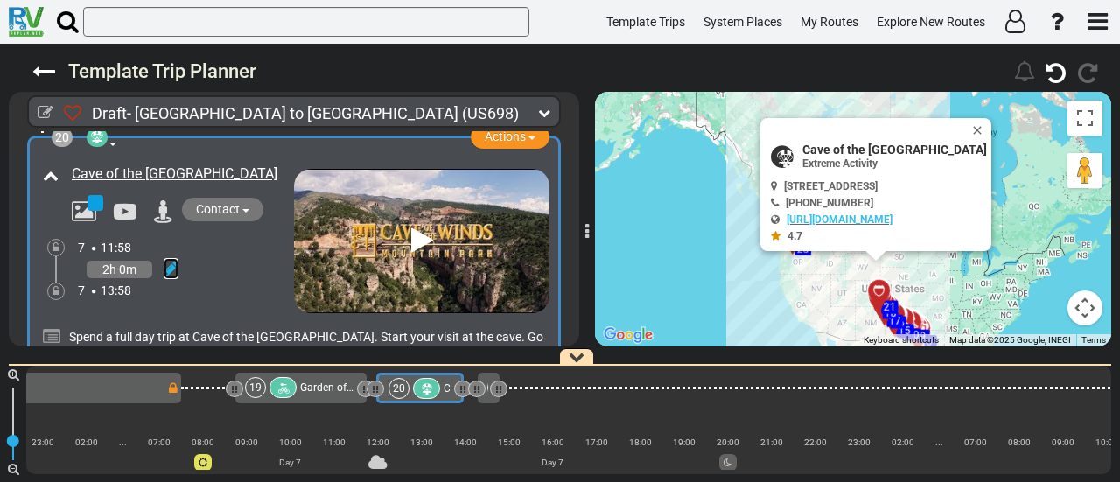
click at [171, 260] on icon at bounding box center [171, 269] width 15 height 18
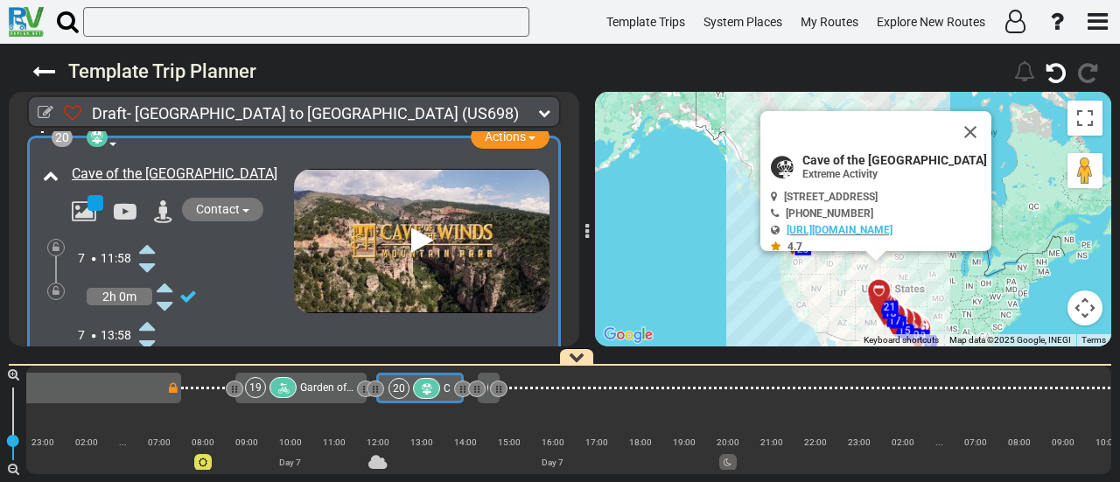
click at [150, 235] on icon at bounding box center [147, 249] width 16 height 28
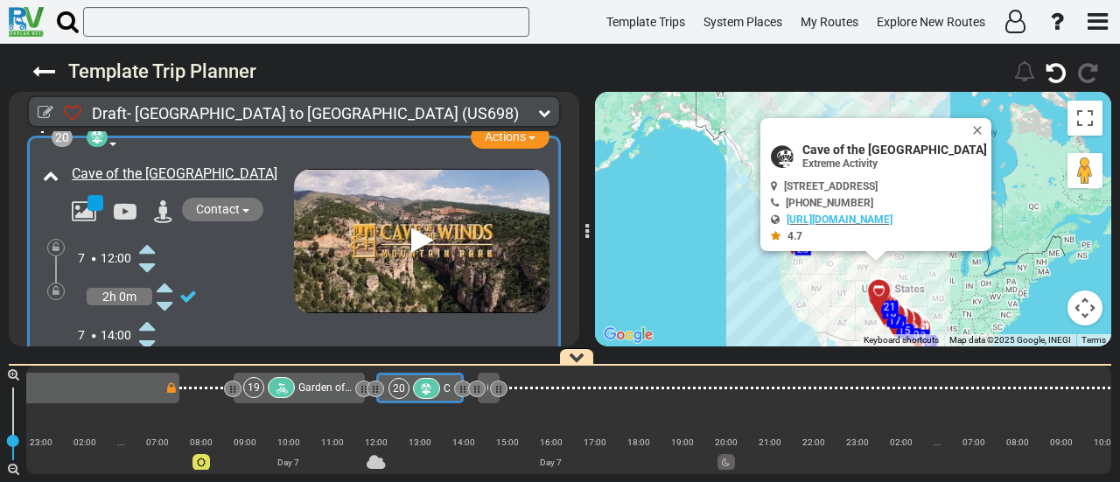
click at [151, 312] on icon at bounding box center [147, 326] width 16 height 28
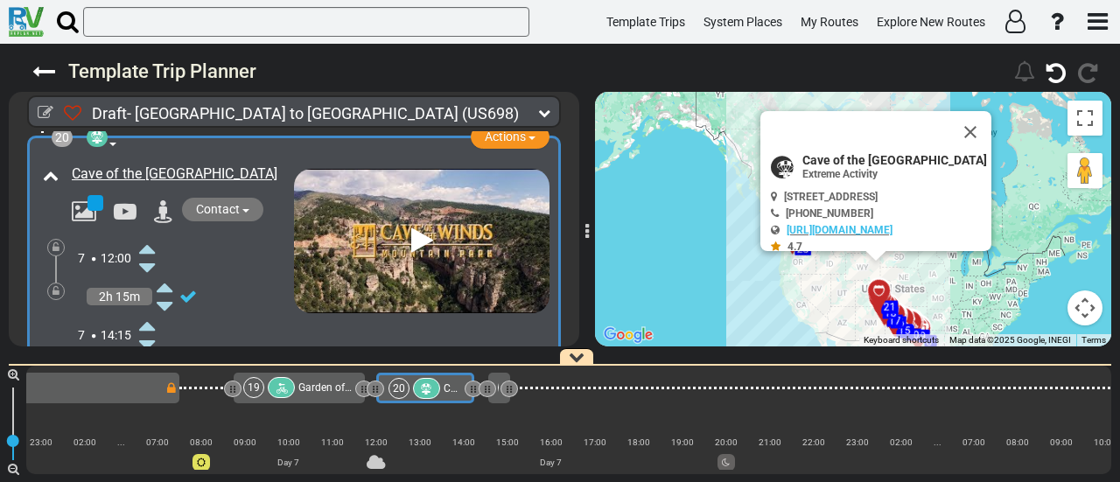
click at [151, 312] on icon at bounding box center [147, 326] width 16 height 28
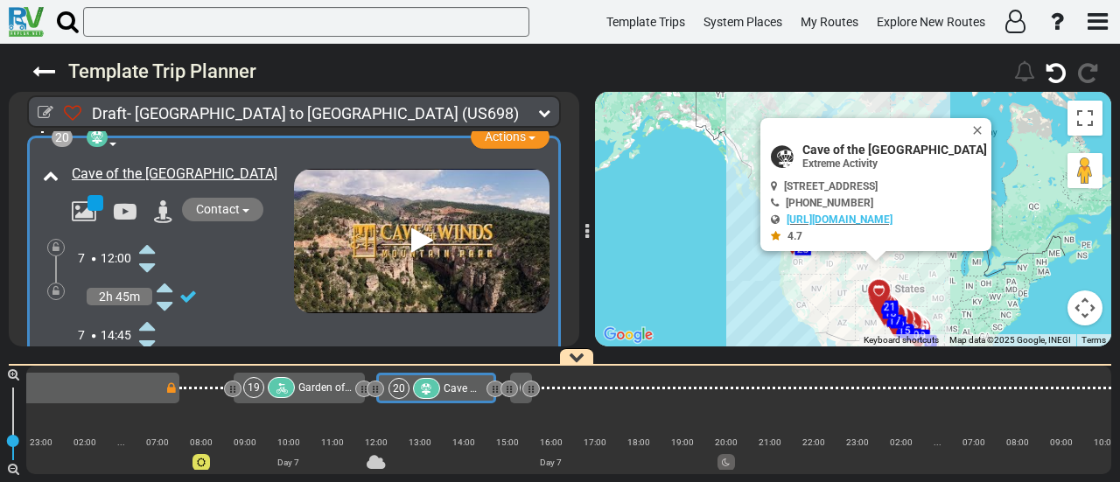
click at [151, 312] on icon at bounding box center [147, 326] width 16 height 28
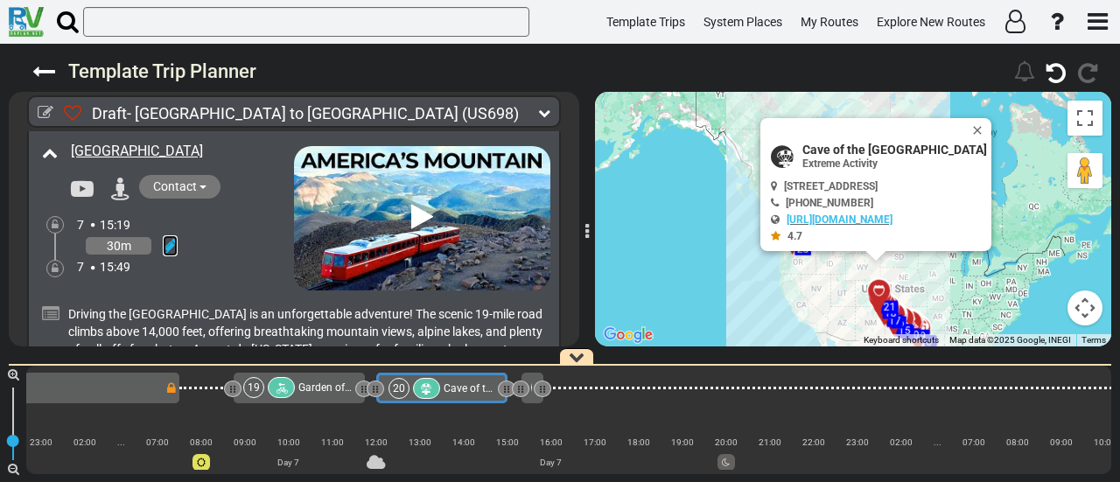
click at [170, 237] on icon at bounding box center [170, 246] width 15 height 18
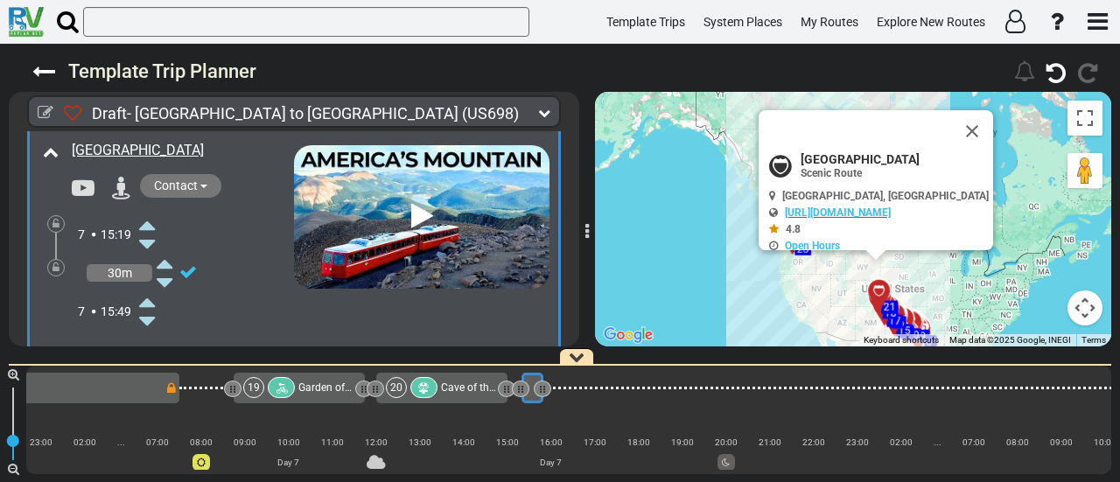
scroll to position [7246, 0]
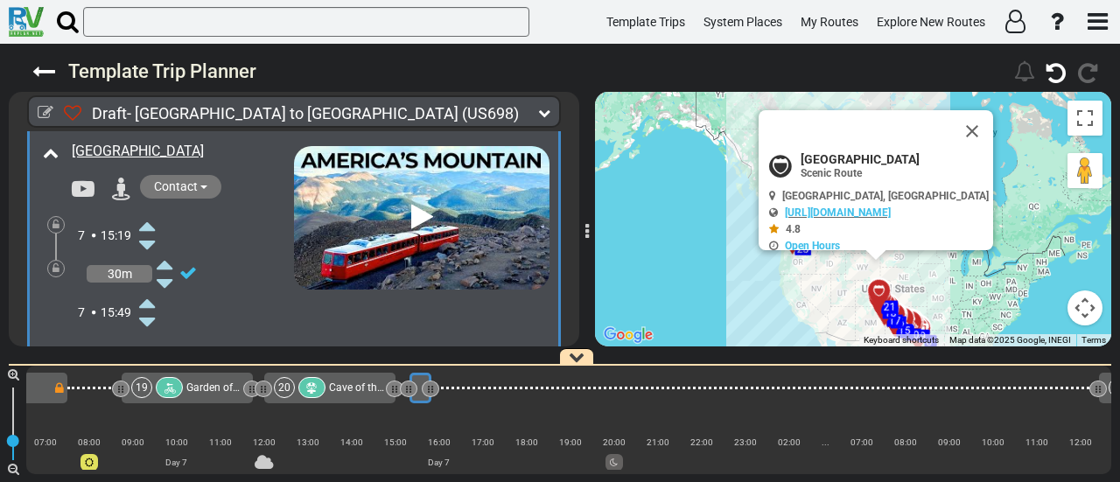
click at [150, 231] on icon at bounding box center [147, 245] width 16 height 28
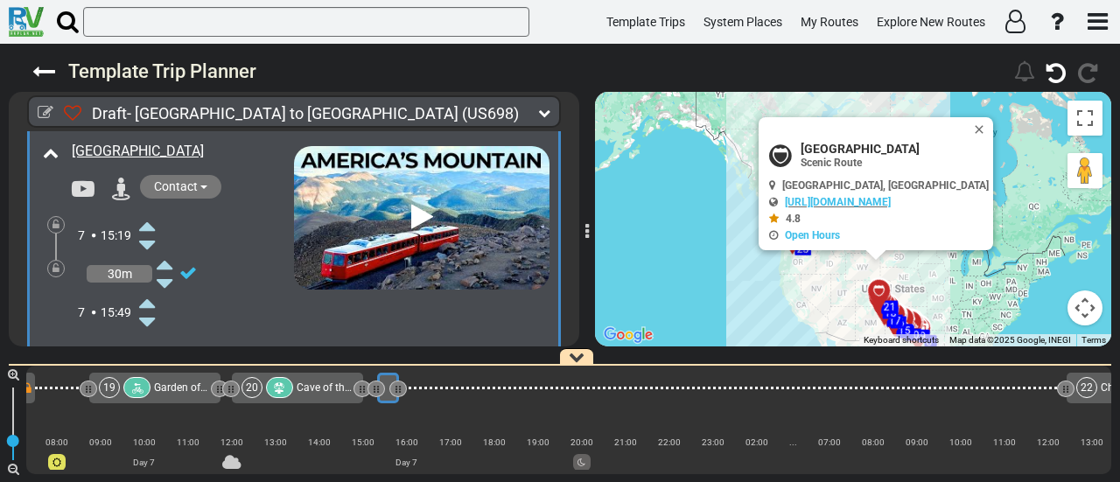
click at [150, 231] on icon at bounding box center [147, 245] width 16 height 28
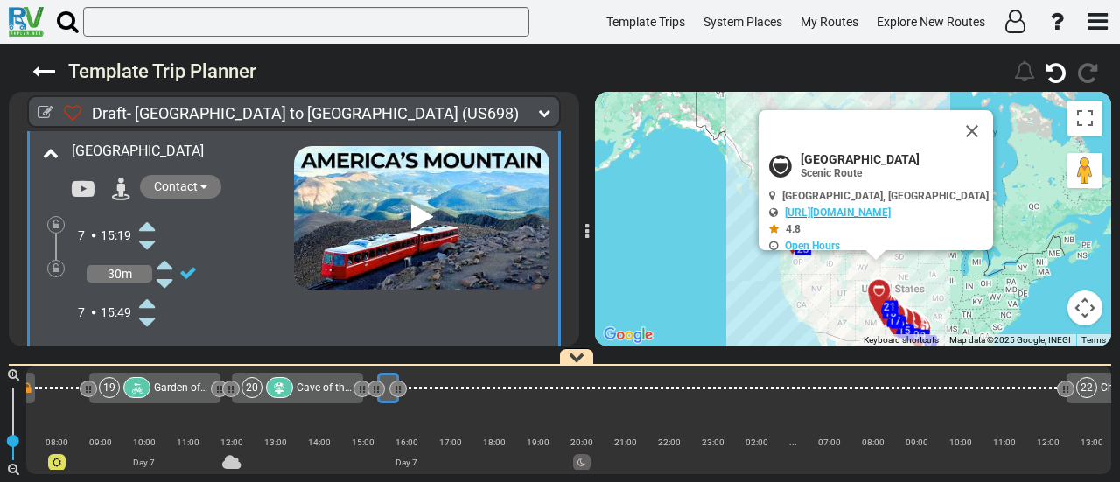
click at [150, 212] on icon at bounding box center [147, 226] width 16 height 28
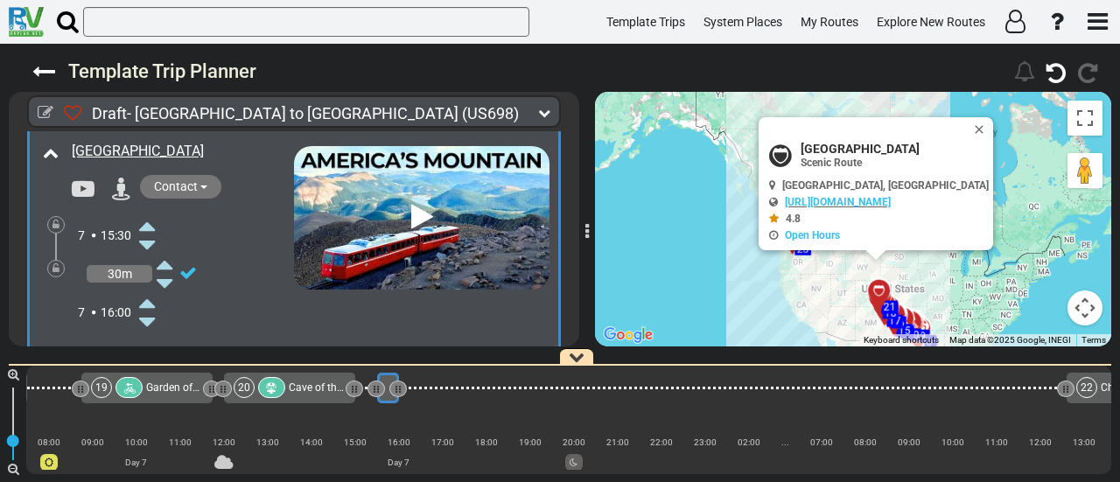
scroll to position [0, 4945]
click at [152, 308] on icon at bounding box center [147, 322] width 16 height 28
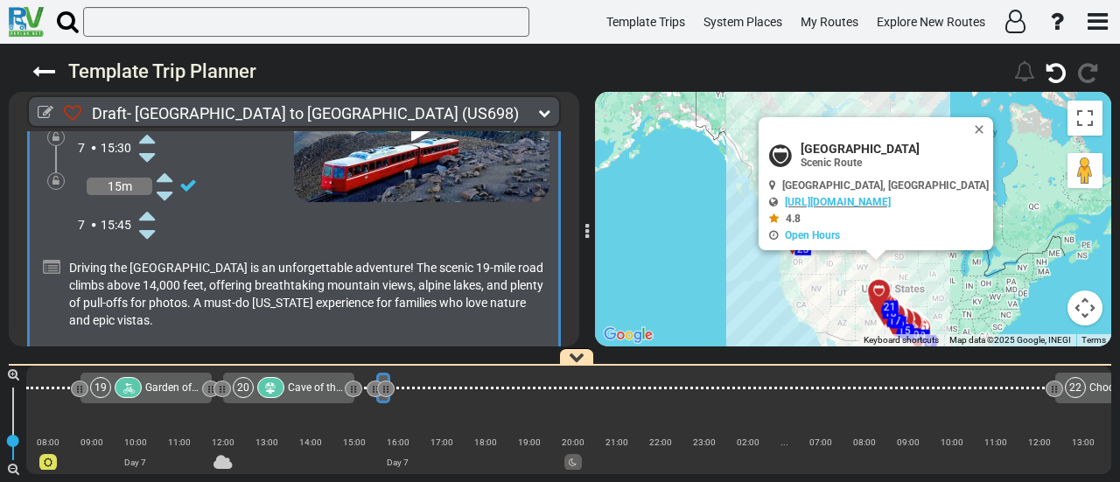
click at [161, 389] on span "Garden of the Gods" at bounding box center [190, 388] width 91 height 12
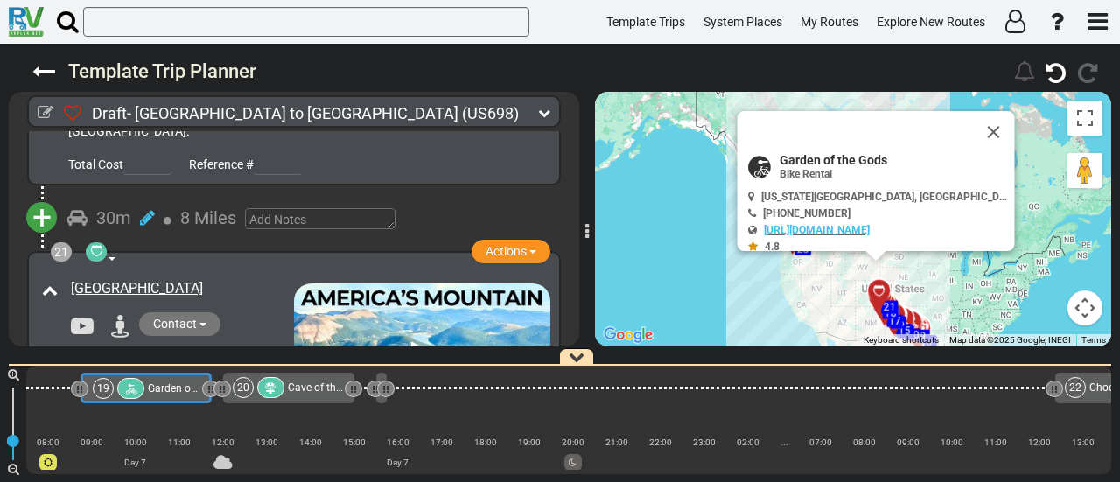
scroll to position [0, 0]
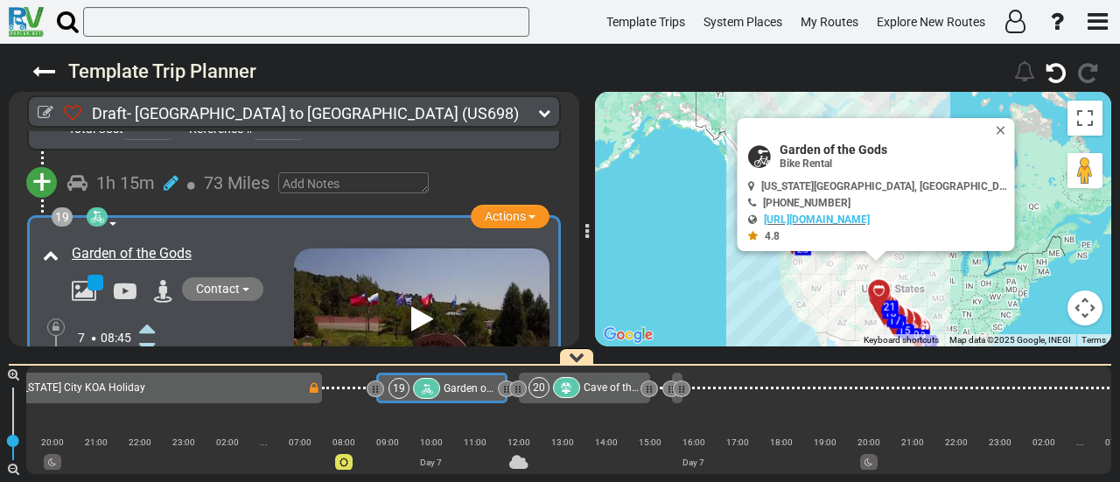
click at [583, 389] on div "20 Cave of the [GEOGRAPHIC_DATA]" at bounding box center [584, 387] width 110 height 21
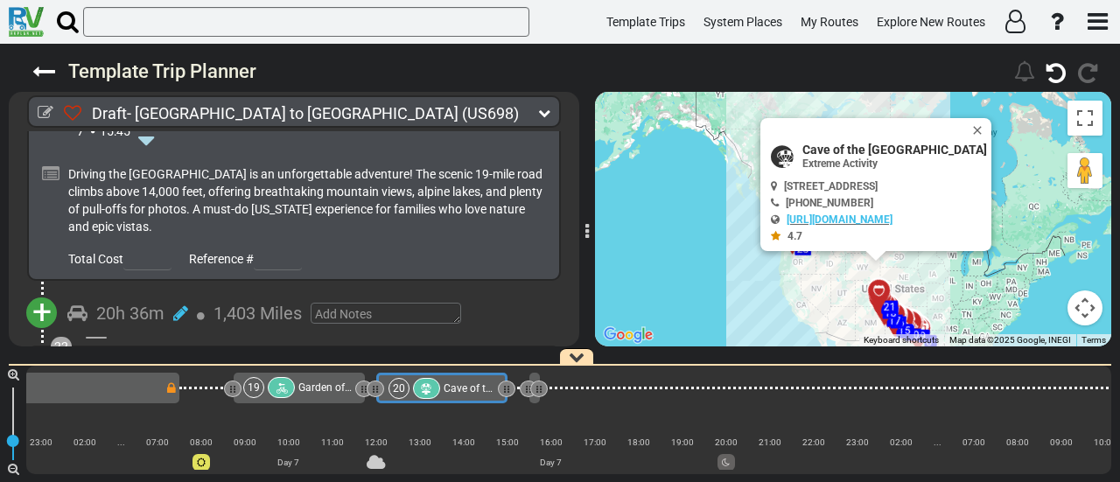
click at [47, 292] on span "+" at bounding box center [41, 312] width 19 height 40
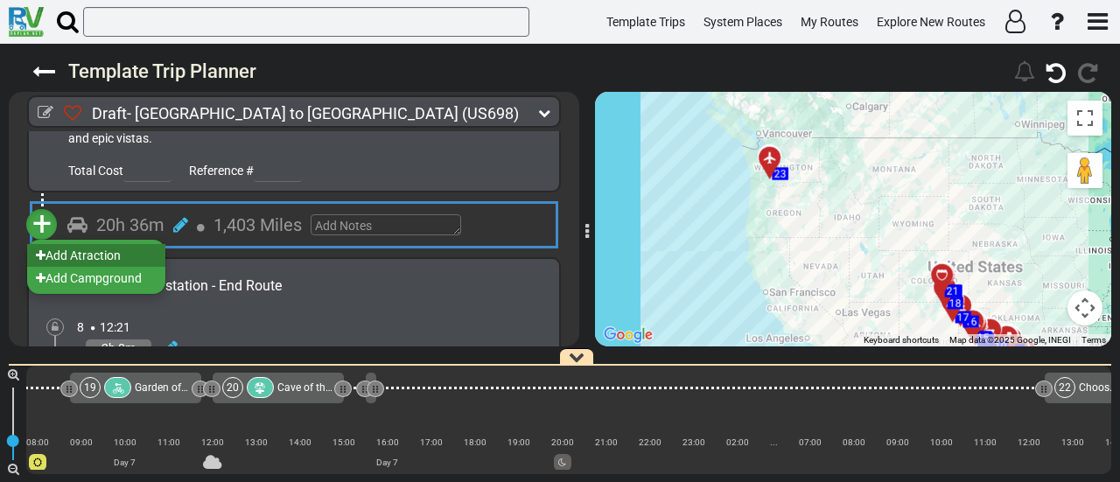
click at [116, 244] on li "Add Atraction" at bounding box center [96, 255] width 138 height 23
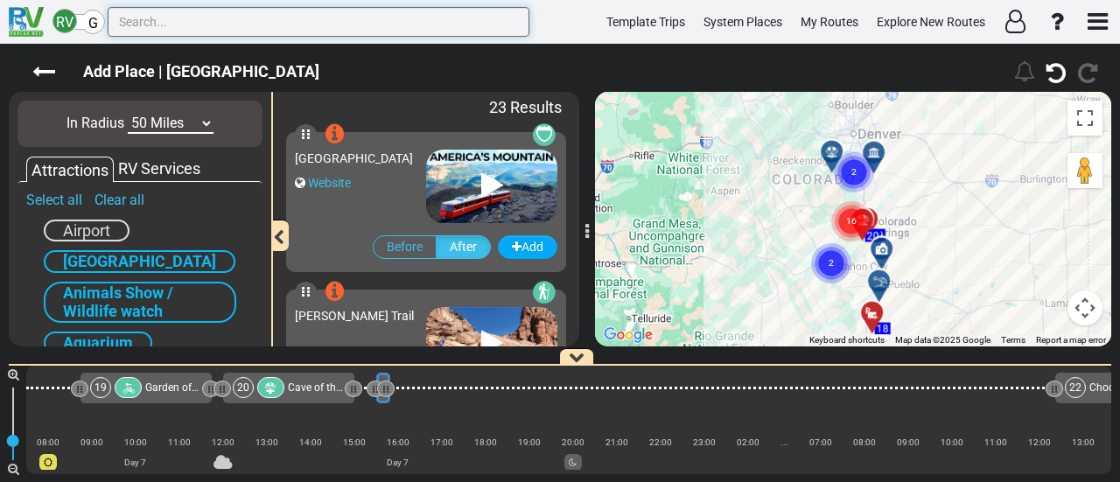
click at [273, 11] on input "text" at bounding box center [319, 22] width 422 height 30
paste input "Bear Lake Trail"
type input "Bear Lake Trail"
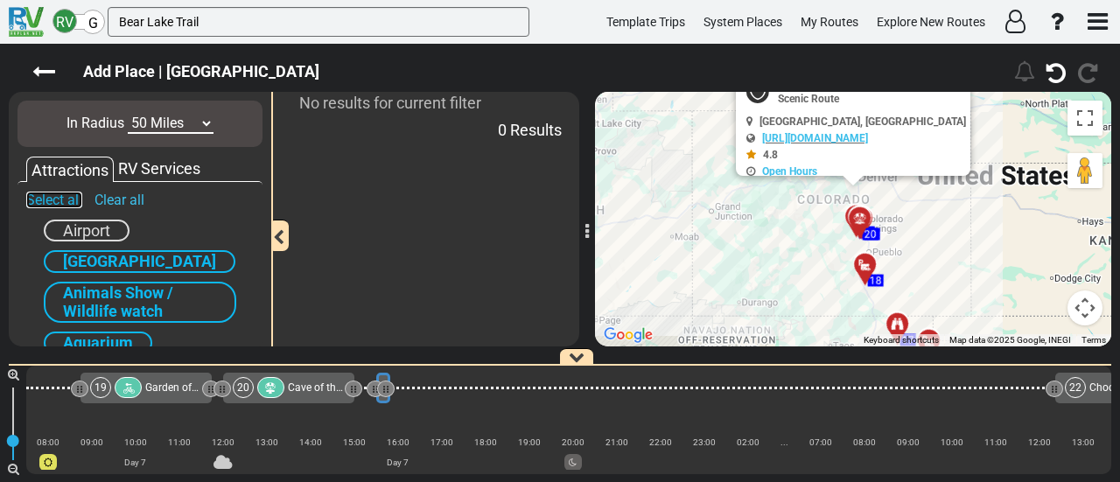
click at [70, 202] on link "Select all" at bounding box center [54, 200] width 56 height 17
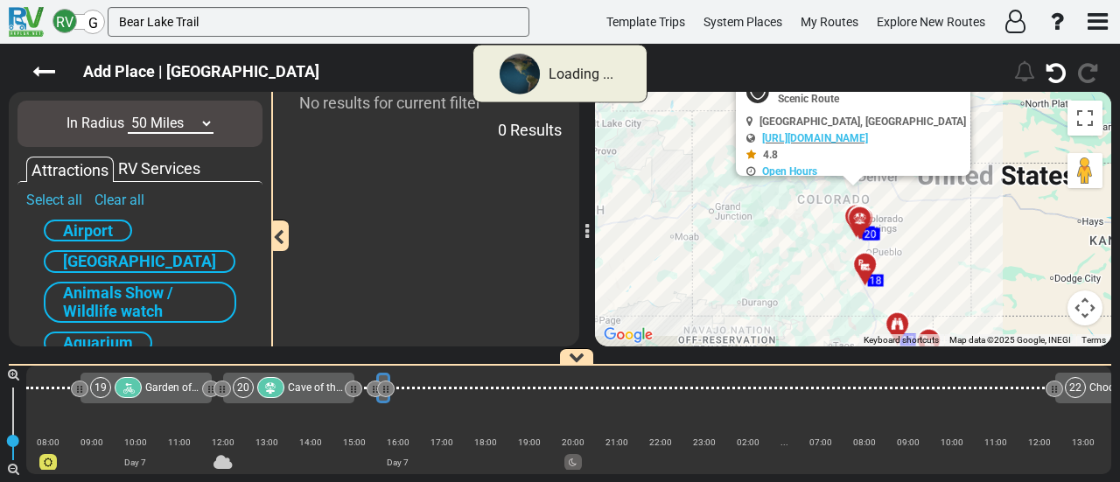
click at [188, 118] on select "10 Miles 50 Miles 100 Miles 250 Miles 500 Miles 1000 Miles" at bounding box center [171, 124] width 86 height 20
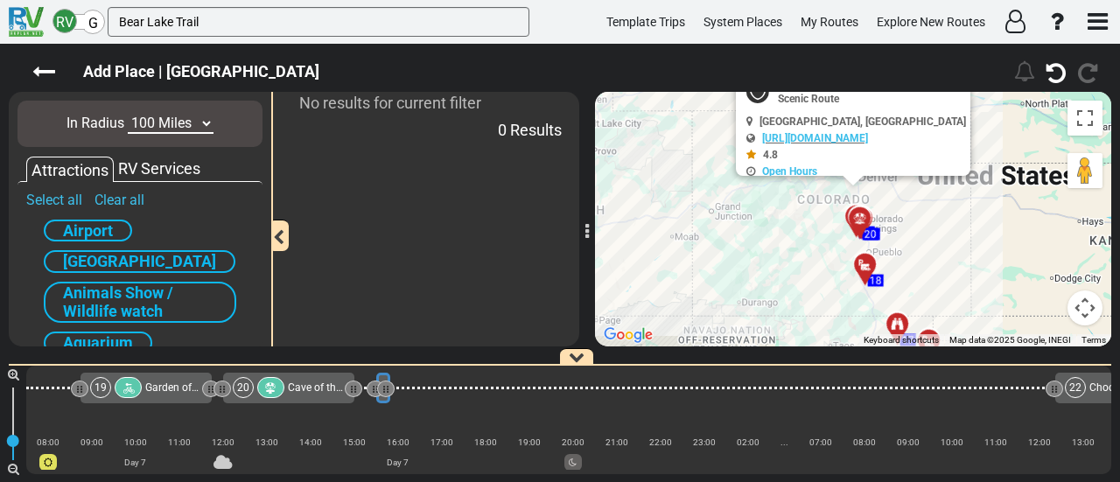
click at [128, 114] on select "10 Miles 50 Miles 100 Miles 250 Miles 500 Miles 1000 Miles" at bounding box center [171, 124] width 86 height 20
click at [159, 125] on select "10 Miles 50 Miles 100 Miles 250 Miles 500 Miles 1000 Miles" at bounding box center [171, 124] width 86 height 20
select select "number:250"
click at [128, 114] on select "10 Miles 50 Miles 100 Miles 250 Miles 500 Miles 1000 Miles" at bounding box center [171, 124] width 86 height 20
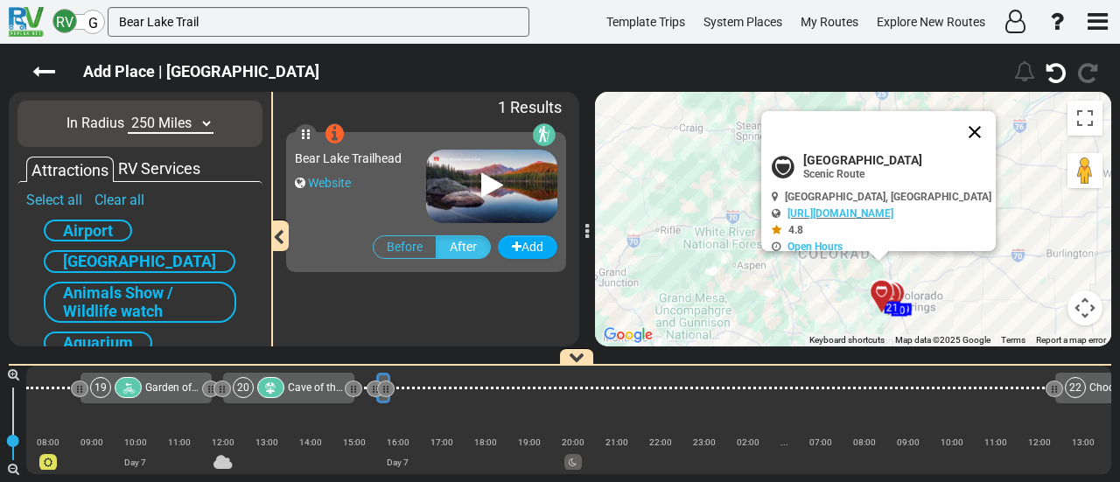
click at [994, 136] on button "Close" at bounding box center [975, 132] width 42 height 42
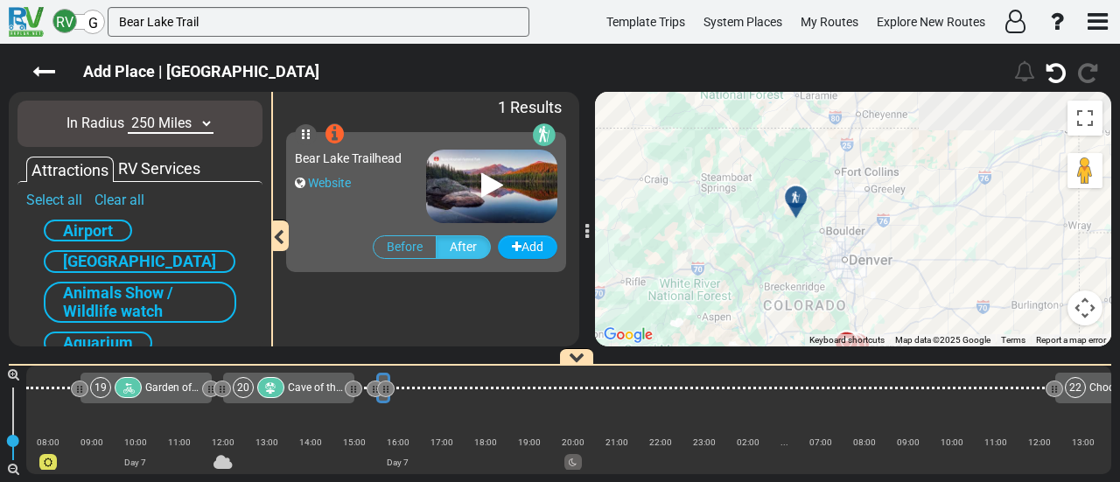
drag, startPoint x: 993, startPoint y: 137, endPoint x: 951, endPoint y: 196, distance: 71.6
click at [951, 196] on div "To activate drag with keyboard, press Alt + Enter. Once in keyboard drag state,…" at bounding box center [853, 219] width 516 height 255
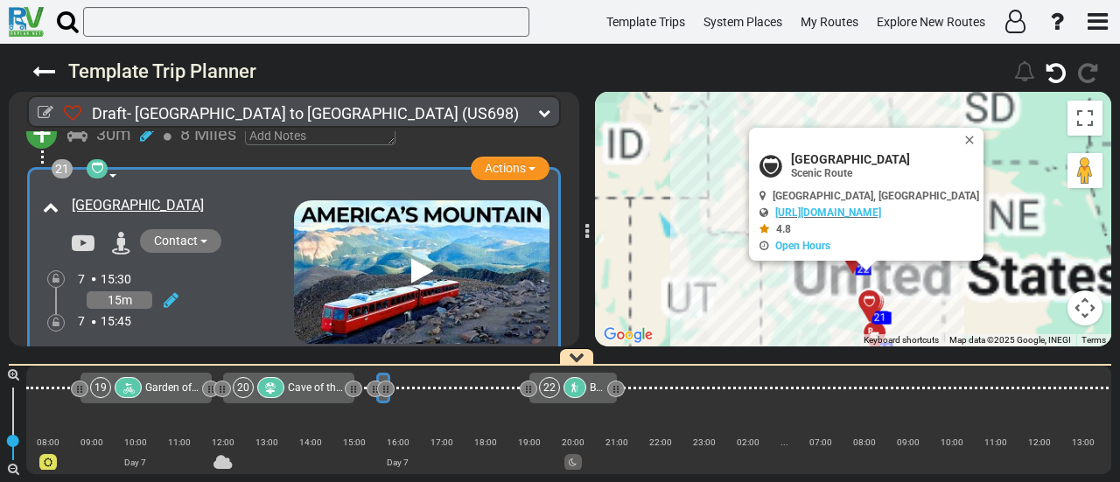
scroll to position [7055, 0]
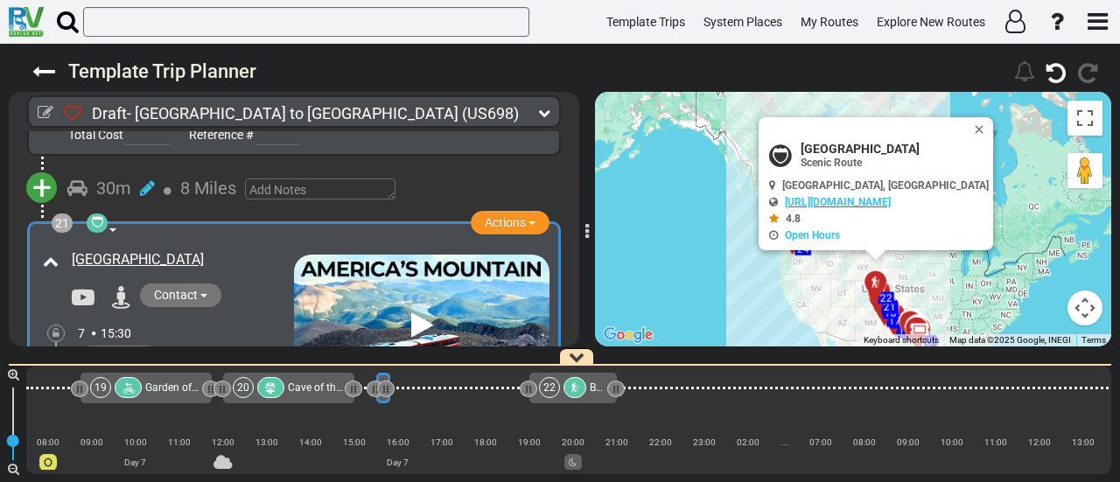
click at [573, 391] on icon at bounding box center [575, 388] width 11 height 11
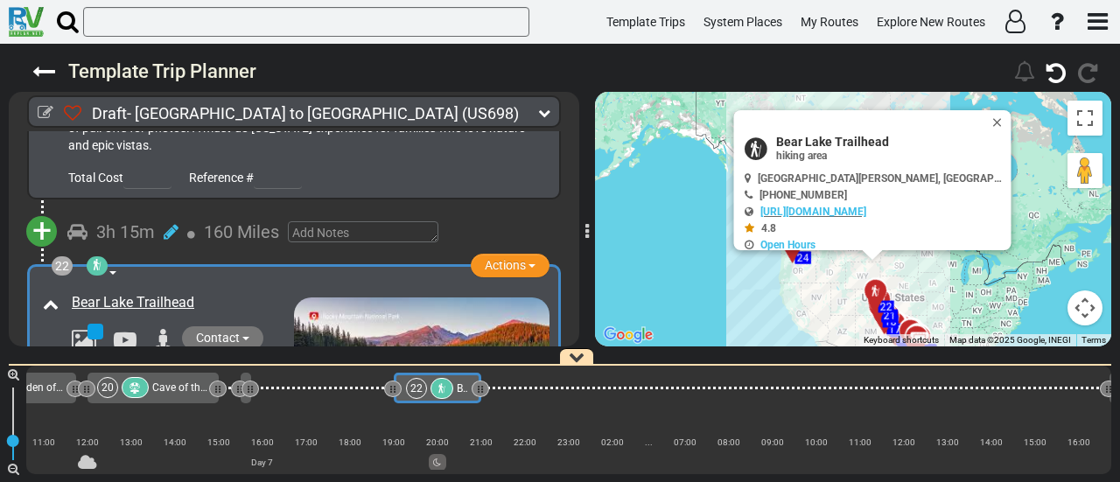
scroll to position [0, 5099]
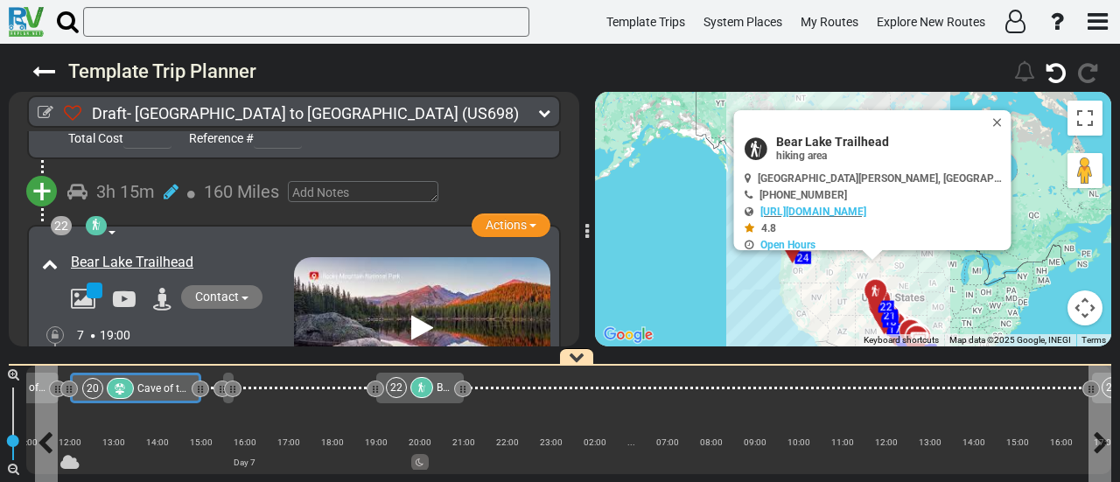
click at [161, 391] on span "Cave of the [GEOGRAPHIC_DATA]" at bounding box center [215, 389] width 157 height 12
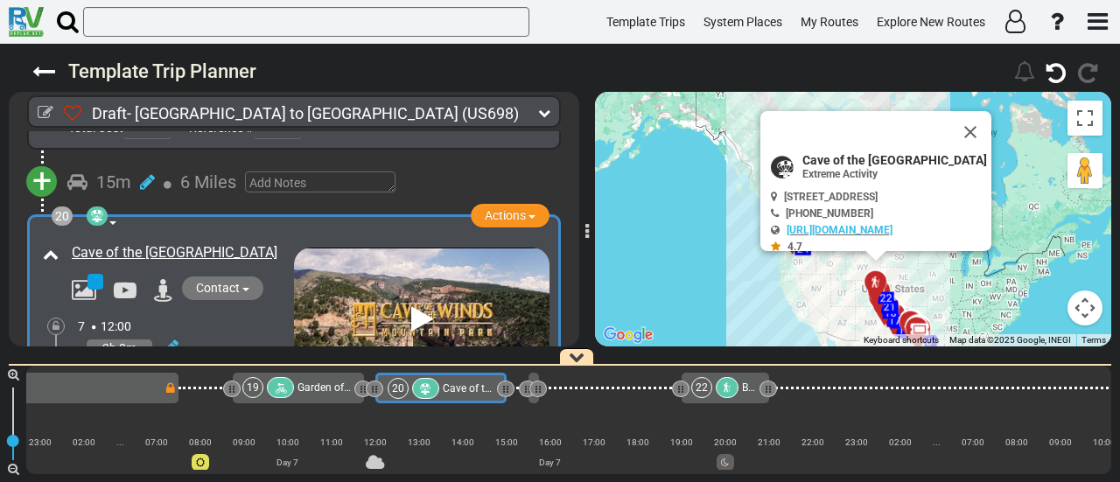
scroll to position [0, 4792]
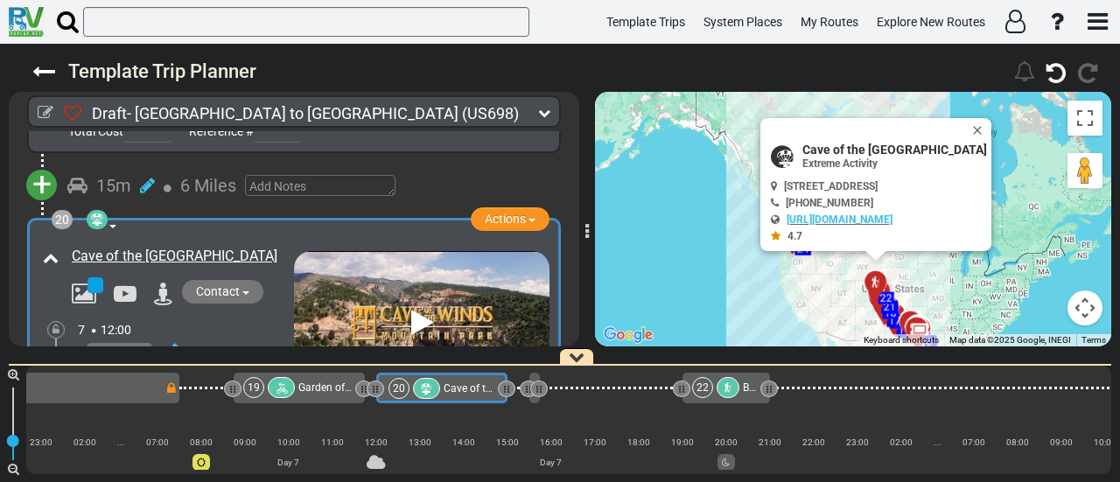
click at [317, 381] on div "Garden of the Gods" at bounding box center [325, 387] width 55 height 21
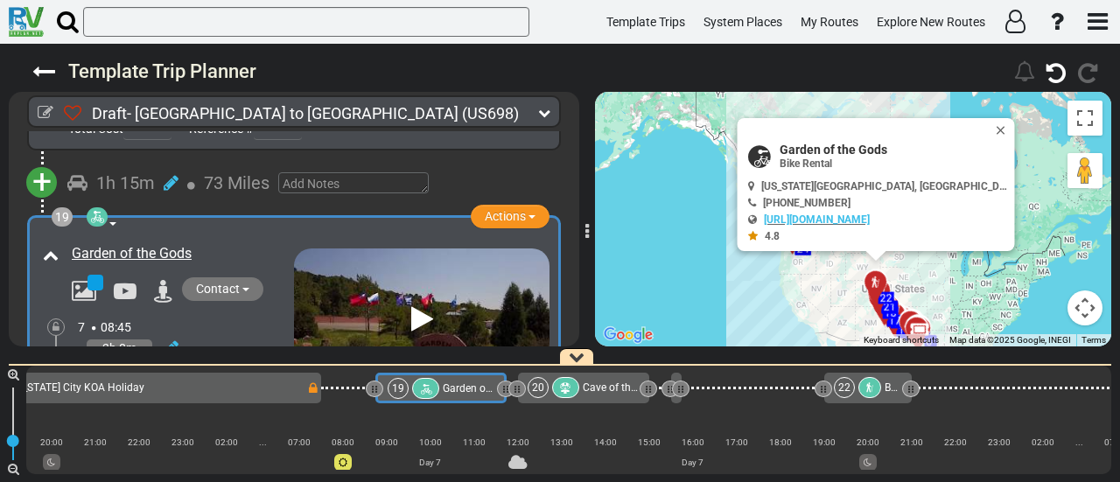
scroll to position [0, 4650]
click at [619, 390] on span "Cave of the [GEOGRAPHIC_DATA]" at bounding box center [662, 388] width 157 height 12
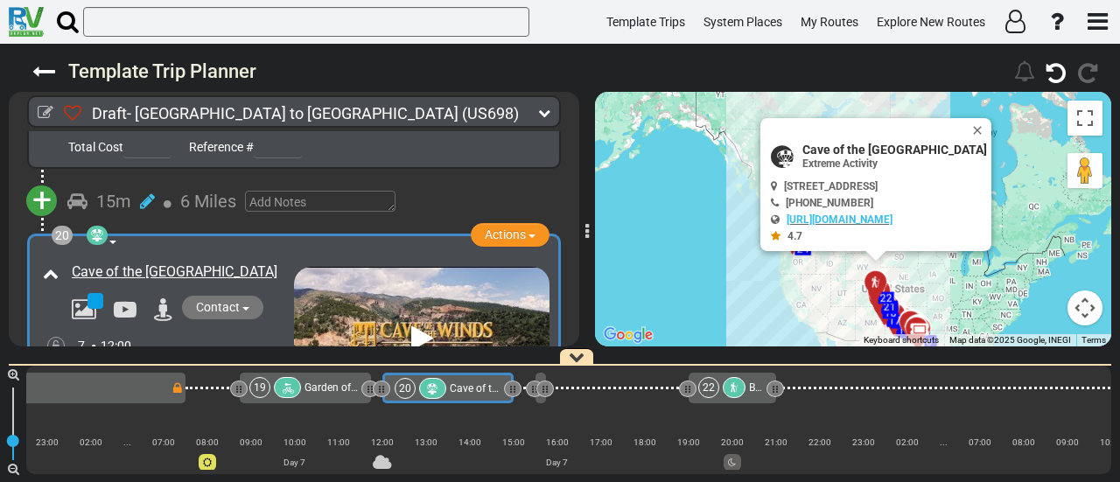
scroll to position [0, 4792]
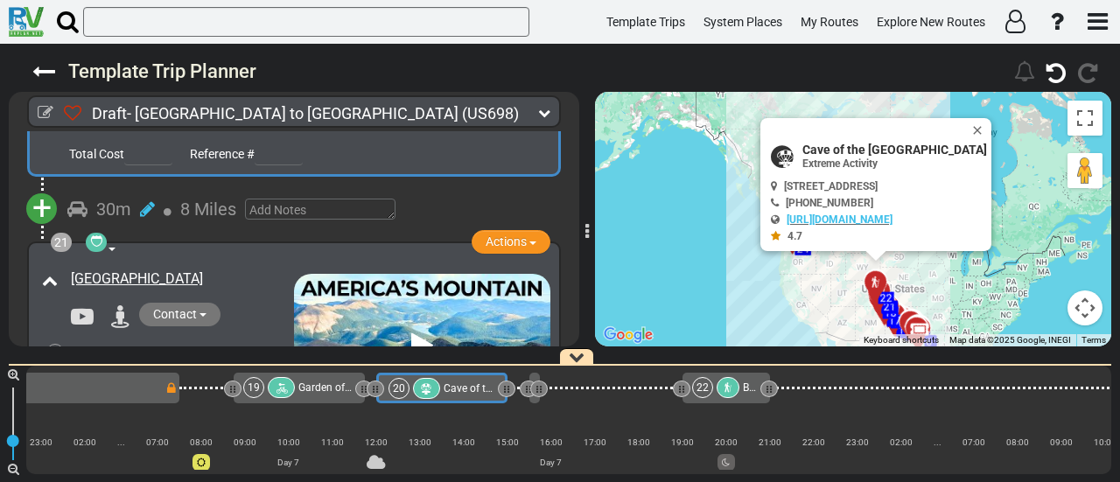
click at [35, 188] on span "+" at bounding box center [41, 208] width 19 height 40
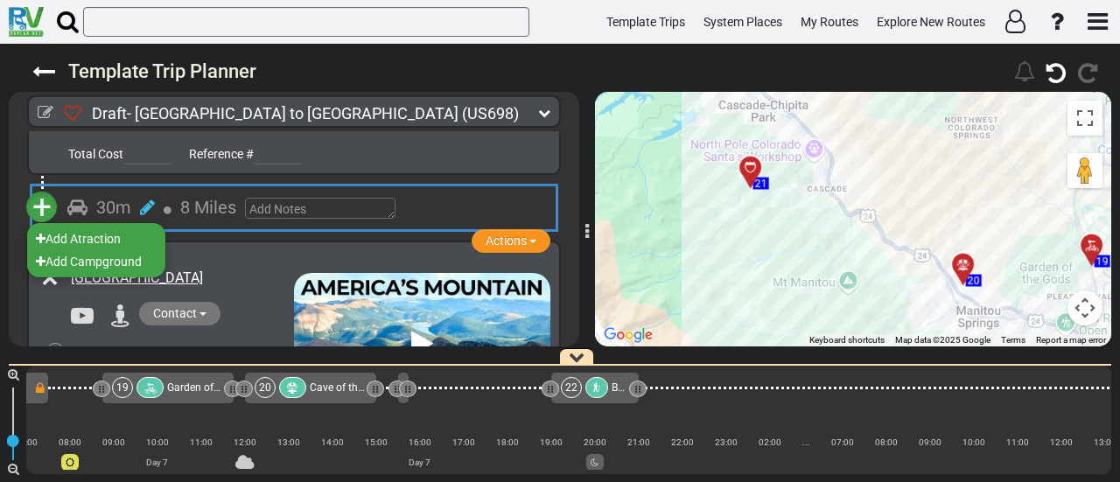
click at [188, 391] on span "Garden of the Gods" at bounding box center [212, 388] width 91 height 12
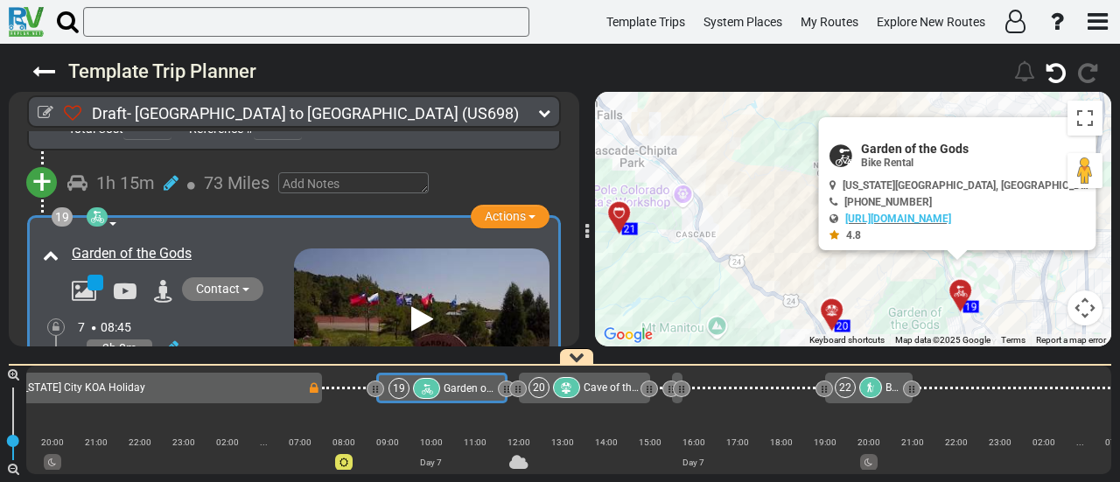
click at [595, 384] on span "Cave of the [GEOGRAPHIC_DATA]" at bounding box center [662, 388] width 157 height 12
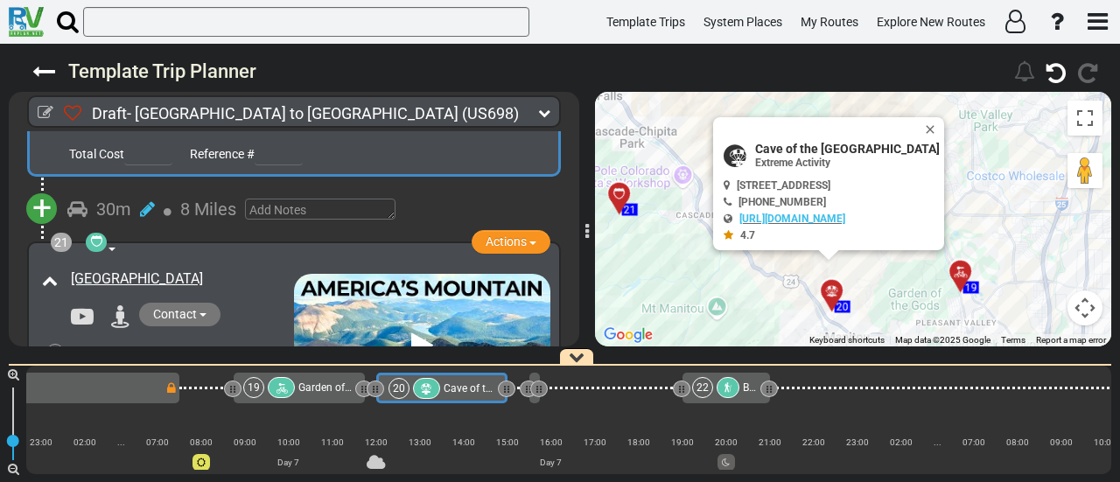
click at [36, 188] on span "+" at bounding box center [41, 208] width 19 height 40
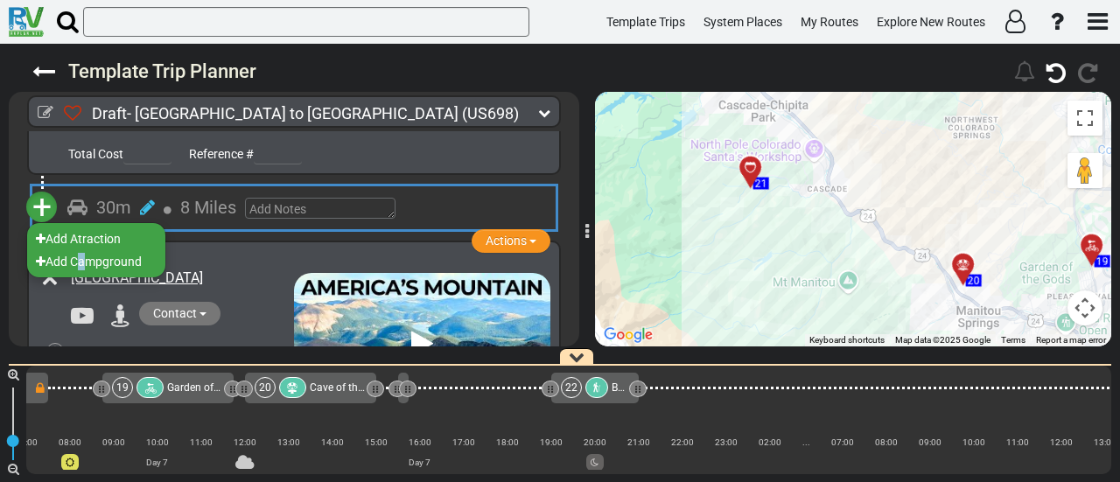
click at [76, 250] on li "Add Campground" at bounding box center [96, 261] width 138 height 23
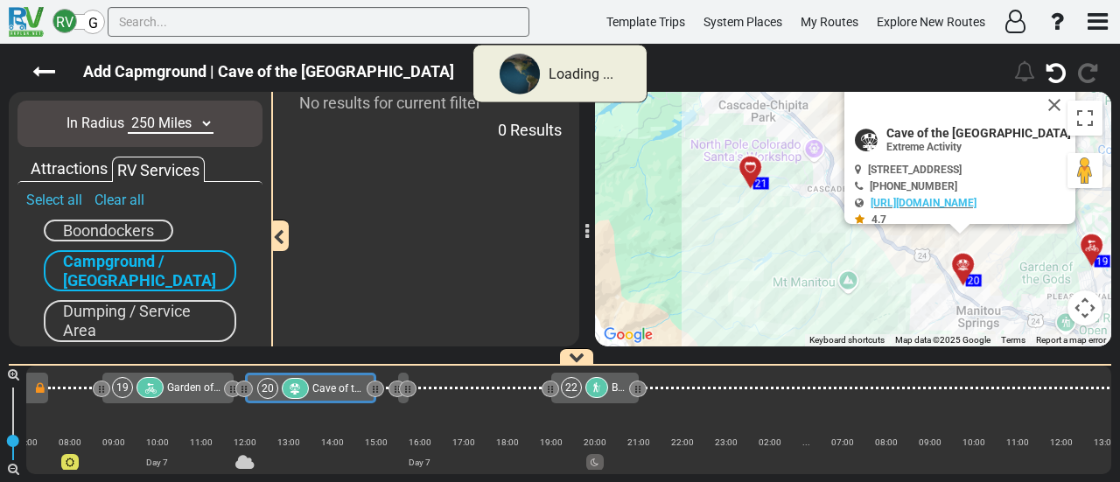
click at [152, 126] on select "10 Miles 50 Miles 100 Miles 250 Miles 500 Miles 1000 Miles" at bounding box center [171, 124] width 86 height 20
click at [154, 126] on select "10 Miles 50 Miles 100 Miles 250 Miles 500 Miles 1000 Miles" at bounding box center [171, 124] width 86 height 20
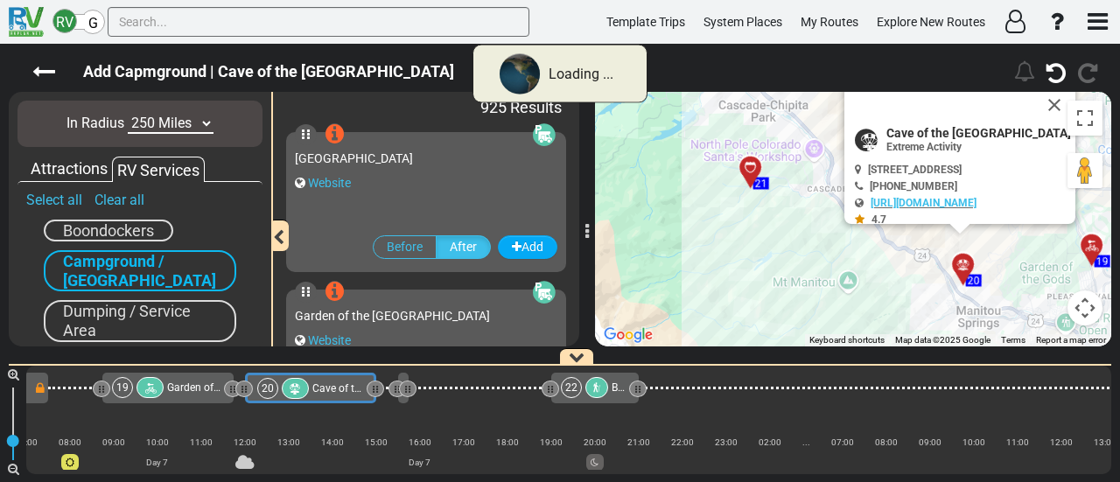
click at [154, 127] on select "10 Miles 50 Miles 100 Miles 250 Miles 500 Miles 1000 Miles" at bounding box center [171, 124] width 86 height 20
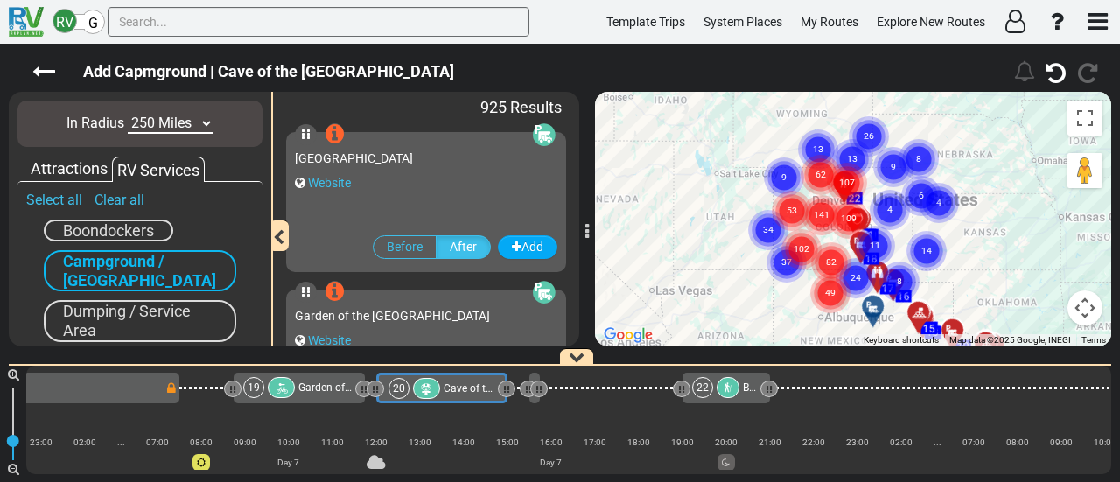
select select "number:100"
click at [128, 114] on select "10 Miles 50 Miles 100 Miles 250 Miles 500 Miles 1000 Miles" at bounding box center [171, 124] width 86 height 20
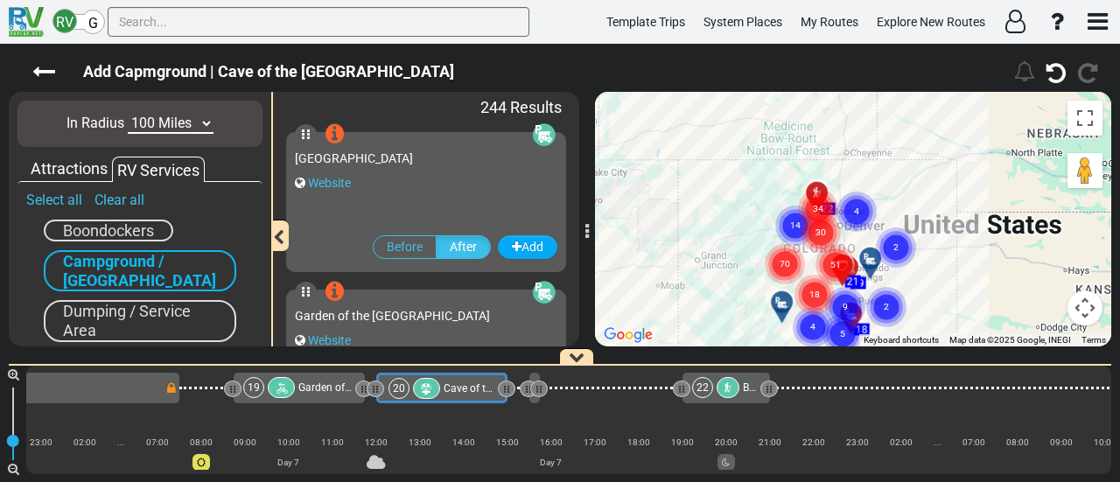
drag, startPoint x: 825, startPoint y: 199, endPoint x: 802, endPoint y: 260, distance: 65.7
click at [802, 260] on icon "70" at bounding box center [785, 264] width 44 height 44
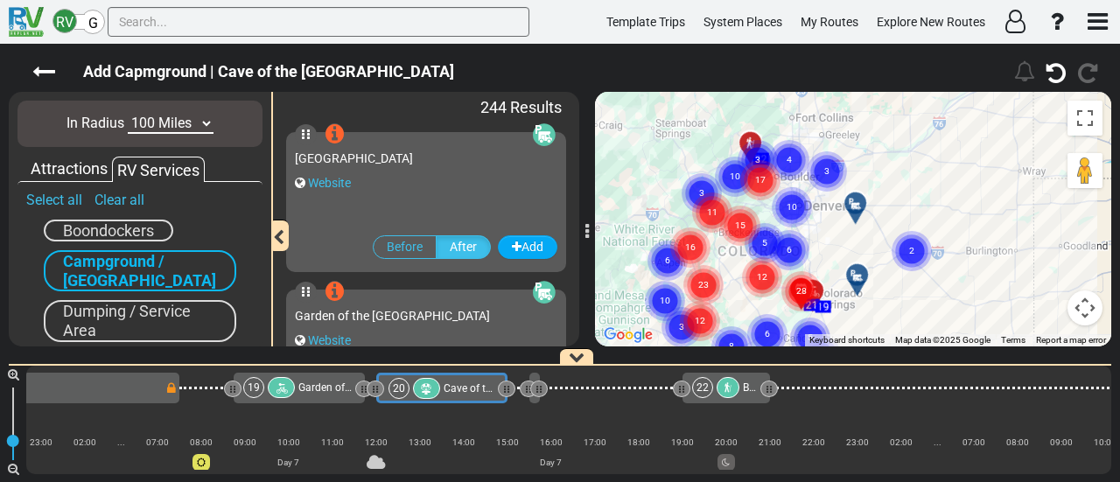
drag, startPoint x: 826, startPoint y: 186, endPoint x: 800, endPoint y: 207, distance: 33.6
click at [776, 234] on div "19 21 7 8 9 10 11 12 13 14 15 16 17 18 22 1 2 3 4 5 6 23 24 28 12 5 6 6 5 4 10 …" at bounding box center [1034, 234] width 516 height 0
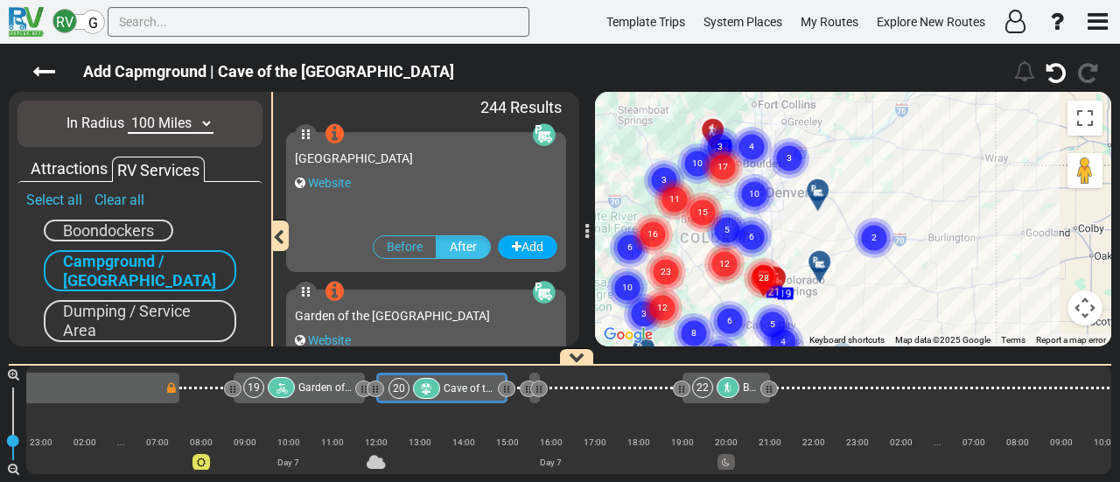
click at [753, 199] on icon "10" at bounding box center [755, 194] width 44 height 44
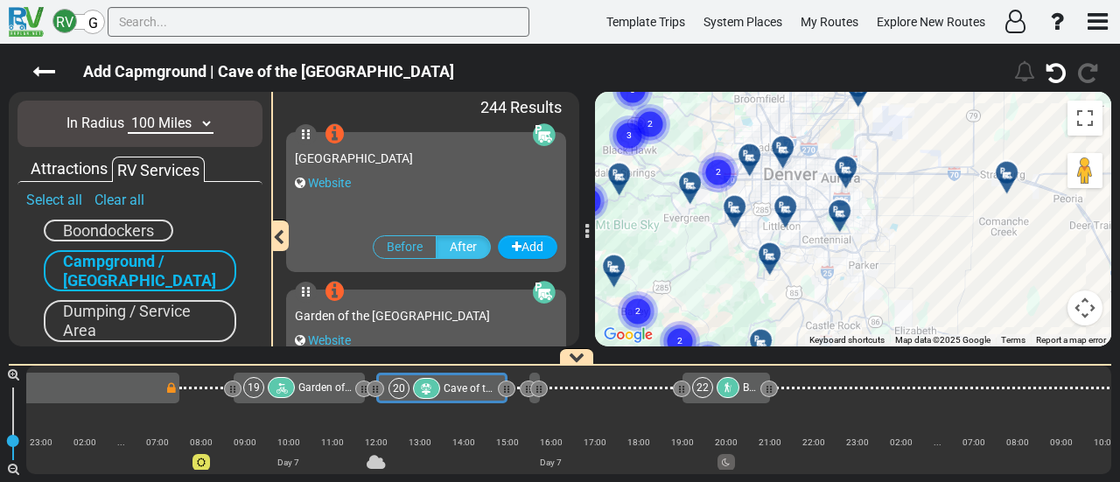
click at [786, 209] on div at bounding box center [791, 213] width 29 height 27
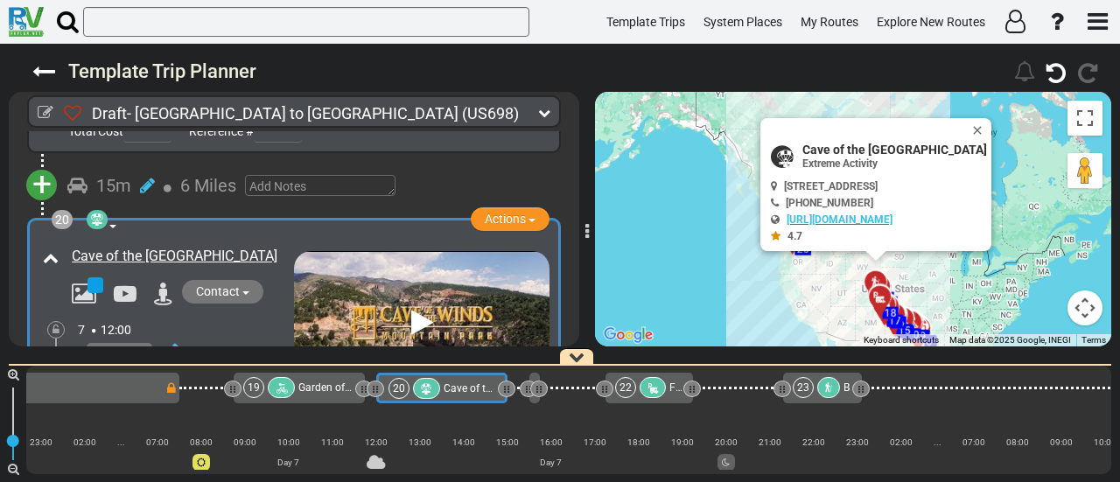
click at [648, 389] on icon at bounding box center [653, 389] width 15 height 12
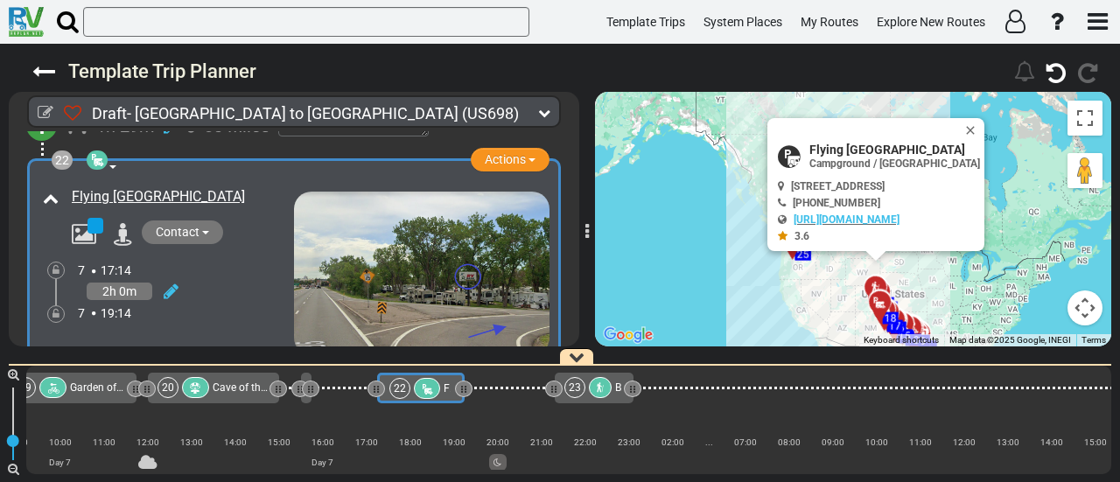
scroll to position [7513, 0]
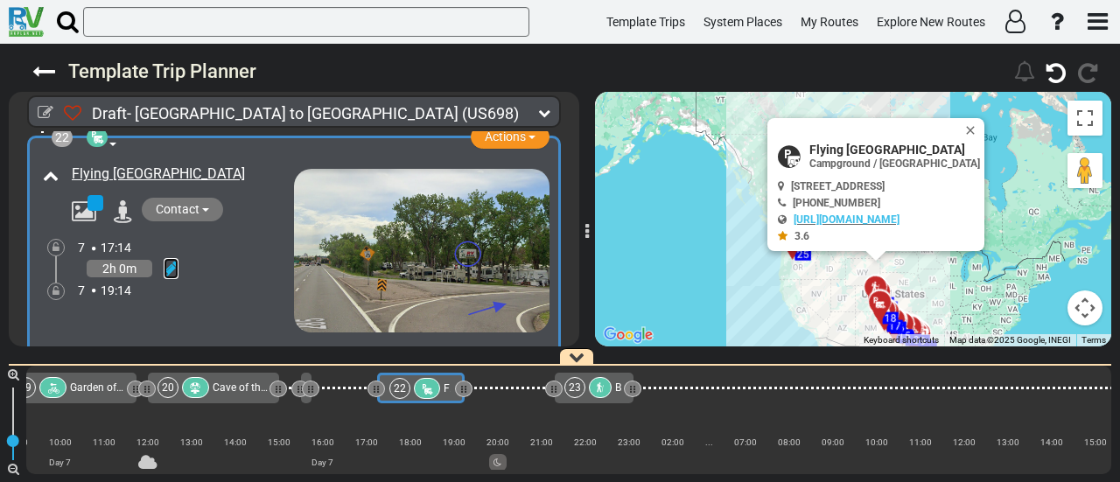
click at [165, 260] on icon at bounding box center [171, 269] width 15 height 18
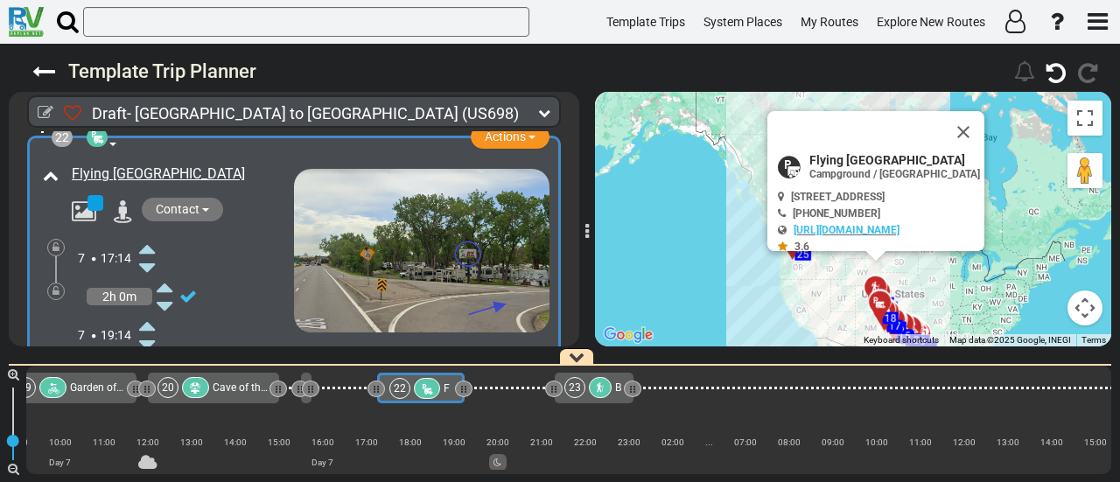
click at [148, 235] on icon at bounding box center [147, 249] width 16 height 28
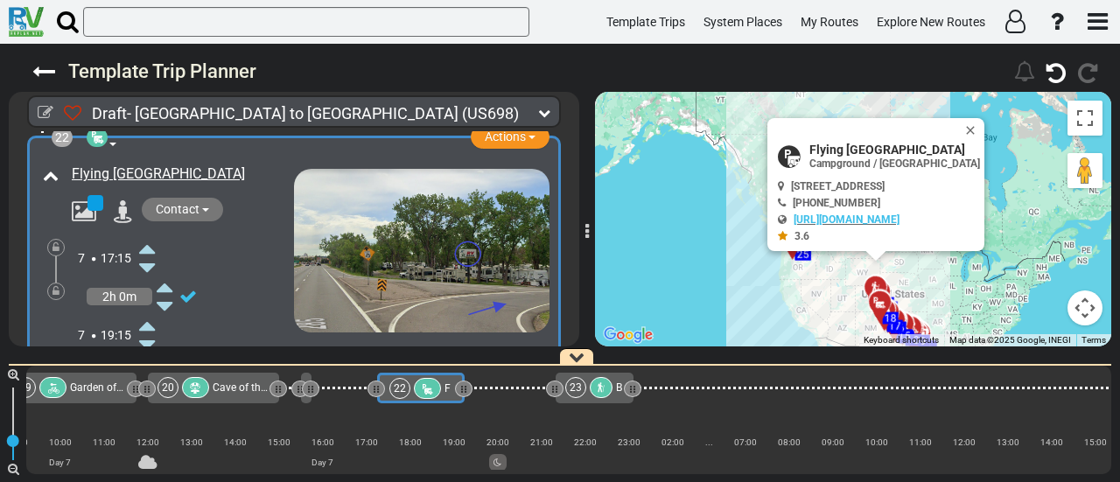
scroll to position [0, 5022]
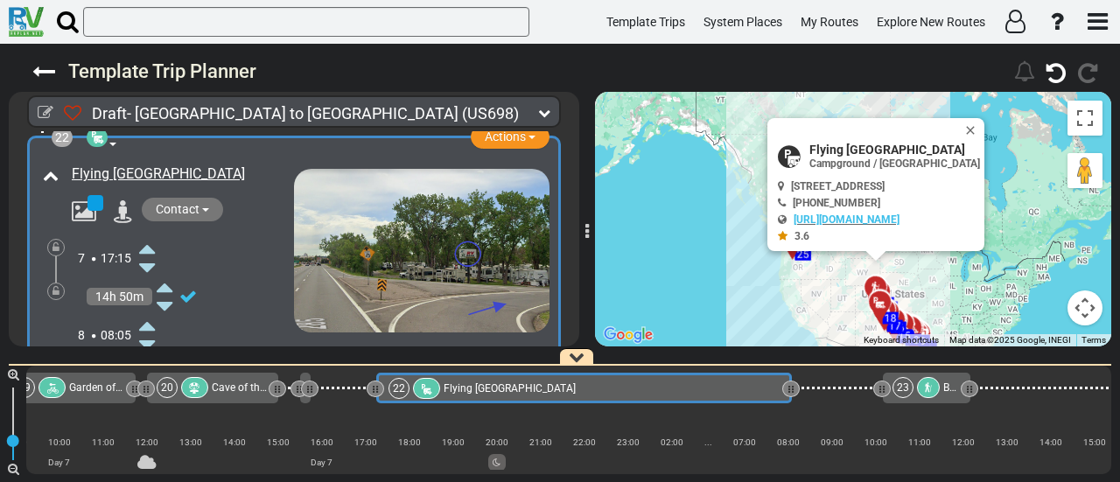
drag, startPoint x: 467, startPoint y: 384, endPoint x: 795, endPoint y: 412, distance: 329.4
click at [795, 412] on div "1 [GEOGRAPHIC_DATA]/[GEOGRAPHIC_DATA] DFW" at bounding box center [568, 420] width 1085 height 109
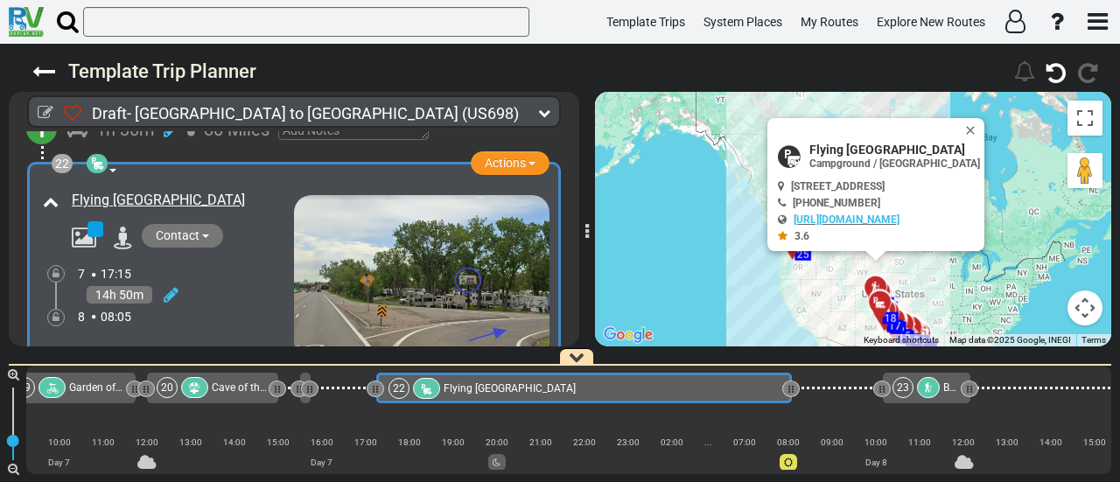
scroll to position [7513, 0]
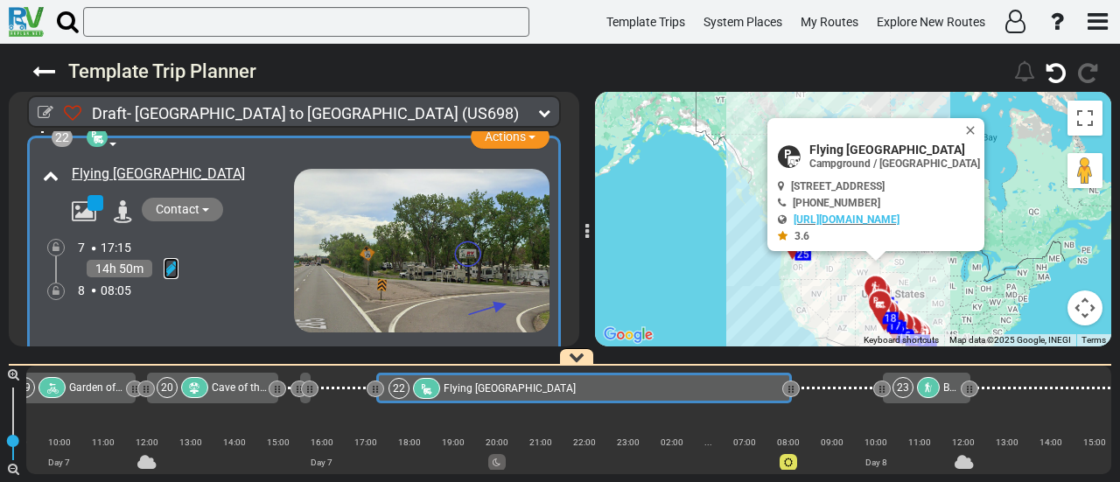
click at [170, 260] on icon at bounding box center [171, 269] width 15 height 18
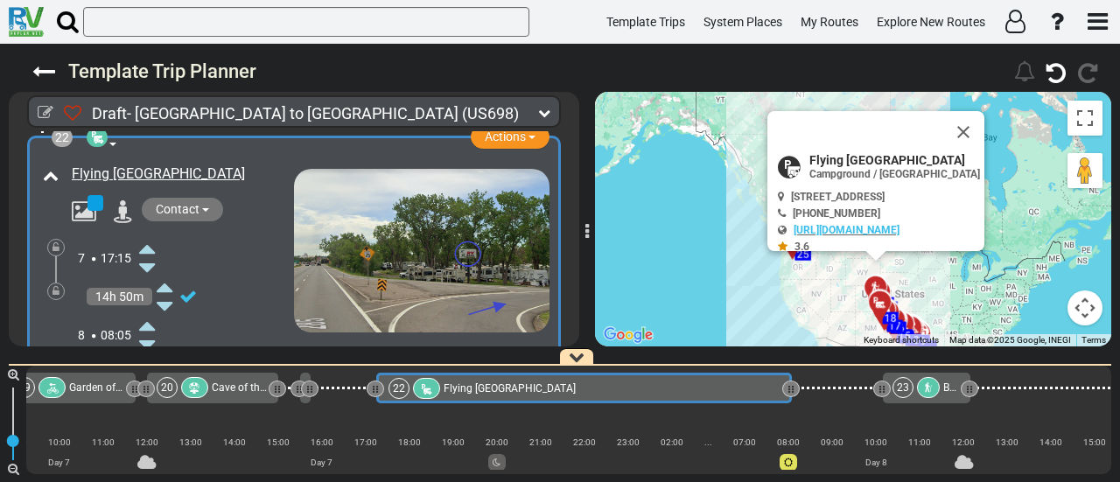
click at [151, 331] on icon at bounding box center [147, 345] width 16 height 28
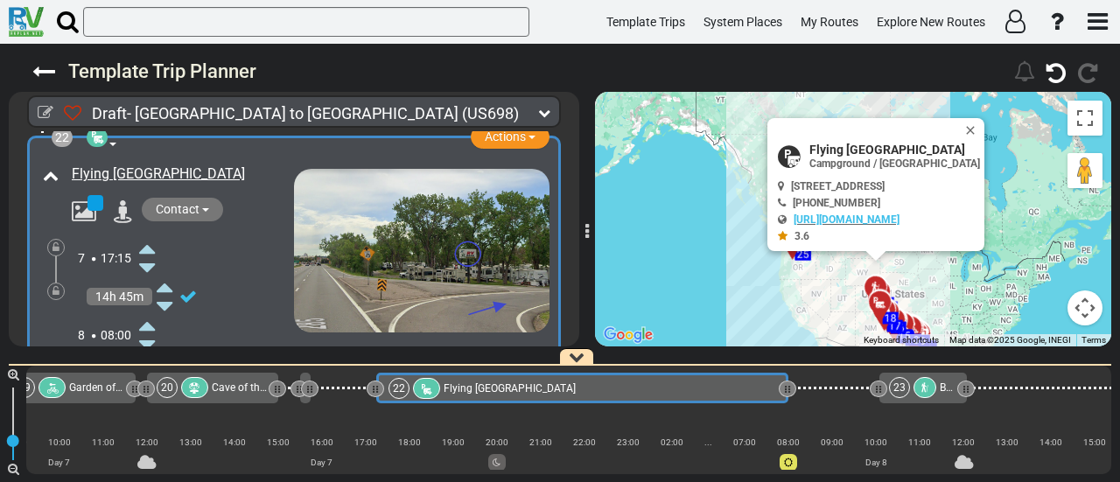
click at [54, 286] on icon at bounding box center [56, 291] width 7 height 11
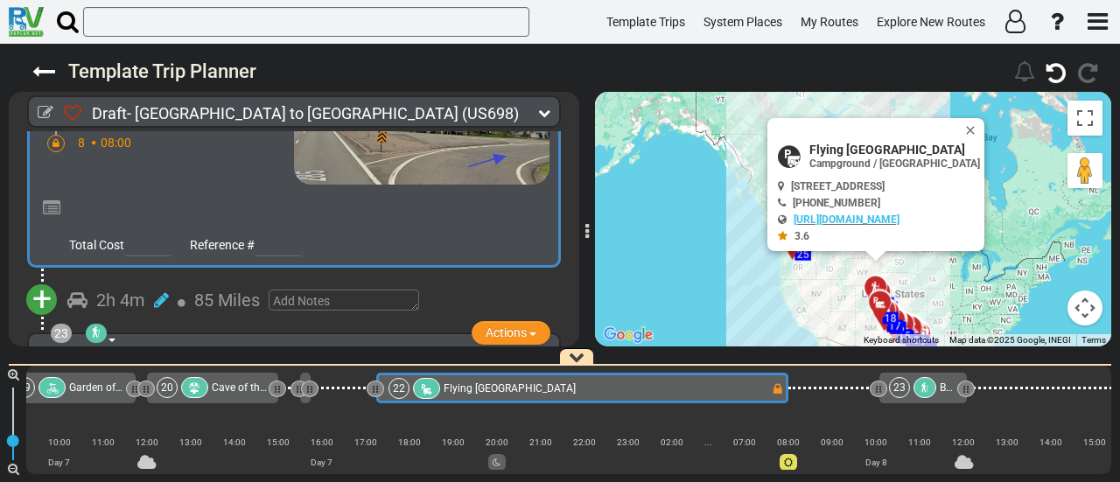
scroll to position [7688, 0]
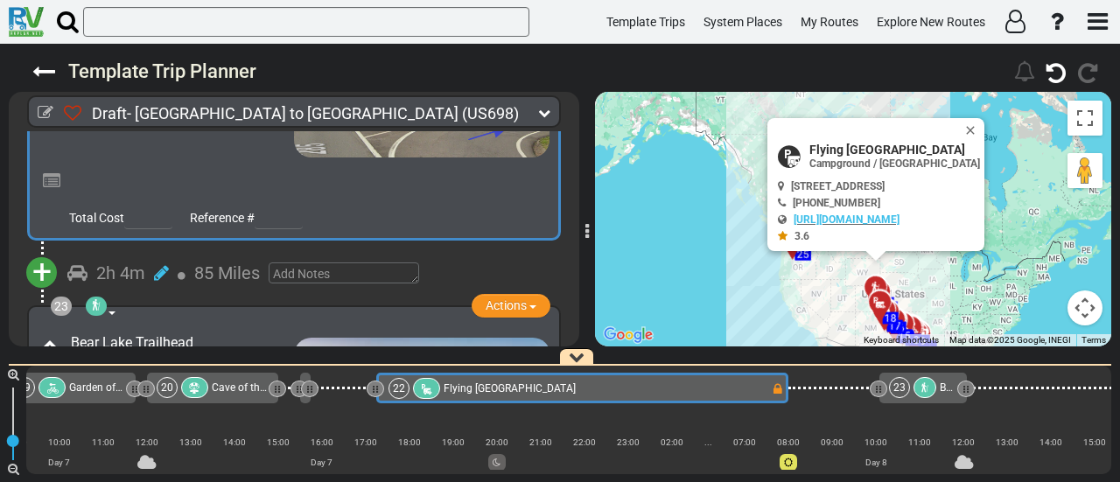
click at [39, 252] on span "+" at bounding box center [41, 272] width 19 height 40
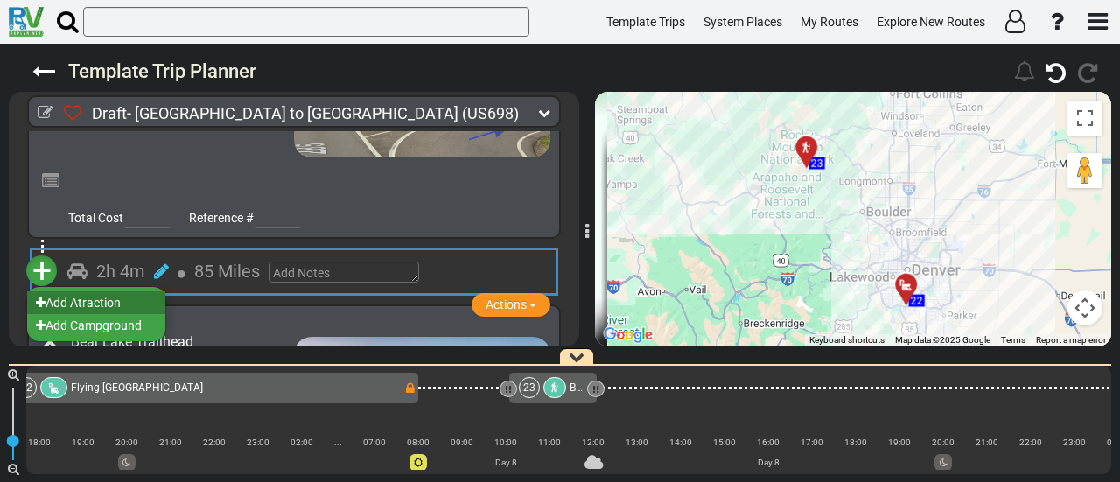
scroll to position [0, 5434]
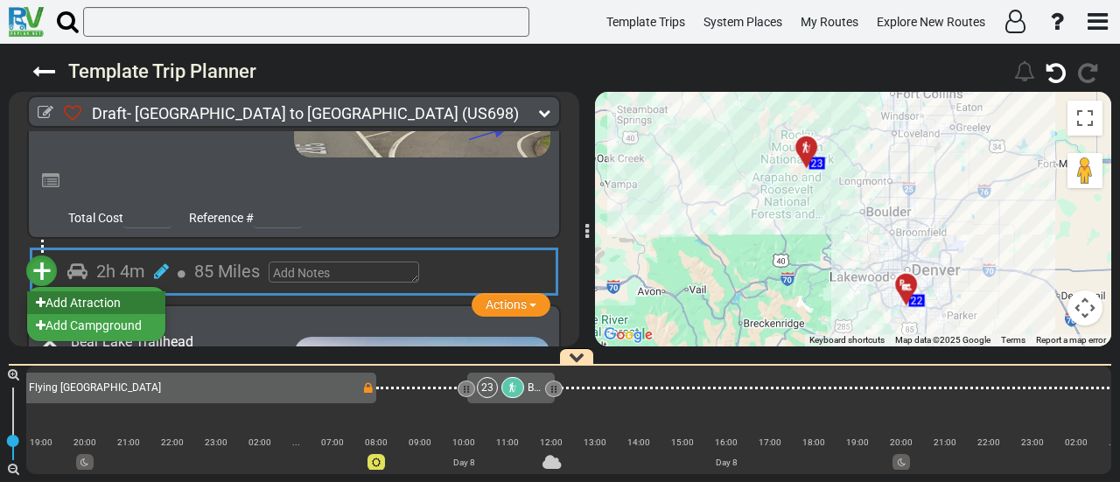
click at [143, 291] on li "Add Atraction" at bounding box center [96, 302] width 138 height 23
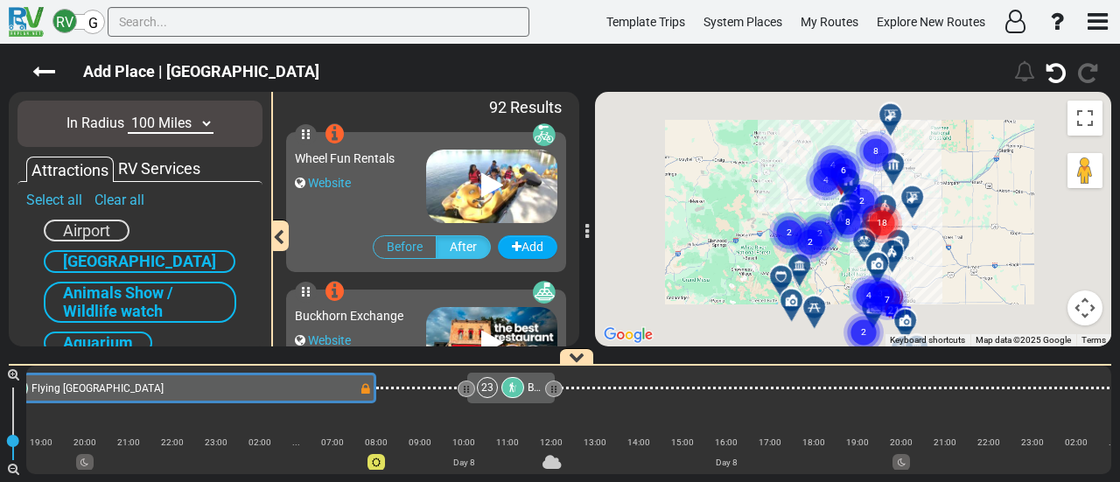
scroll to position [0, 5022]
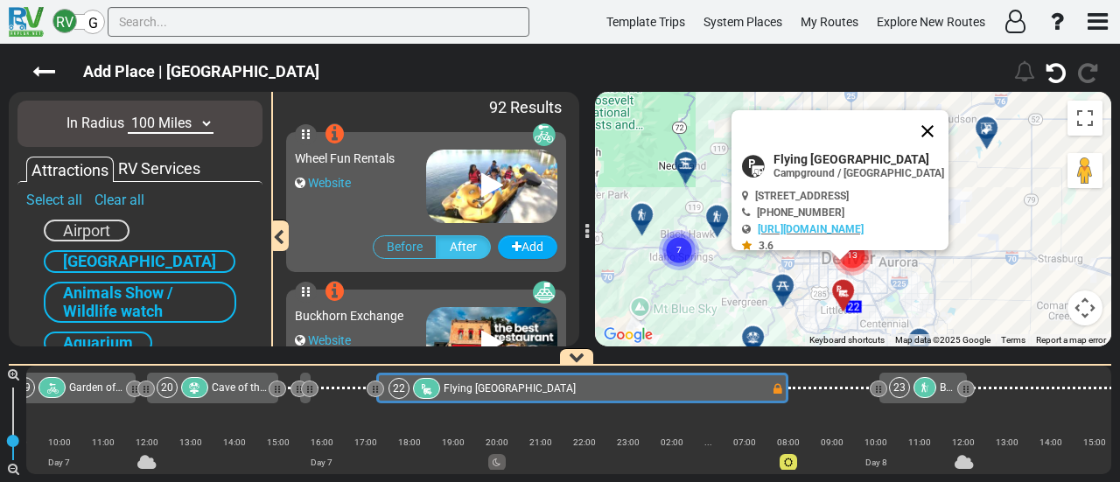
click at [949, 126] on button "Close" at bounding box center [928, 131] width 42 height 42
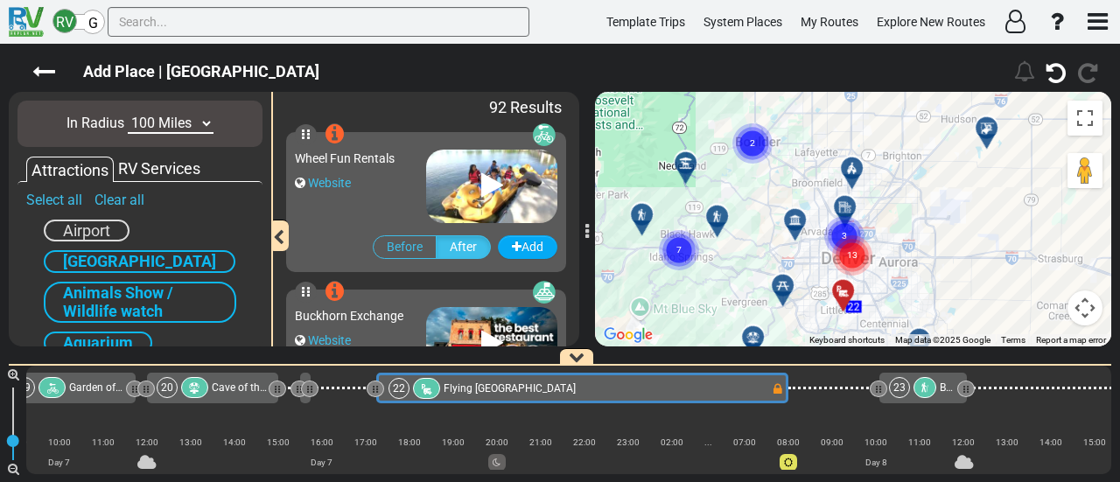
click at [679, 160] on div at bounding box center [686, 164] width 22 height 14
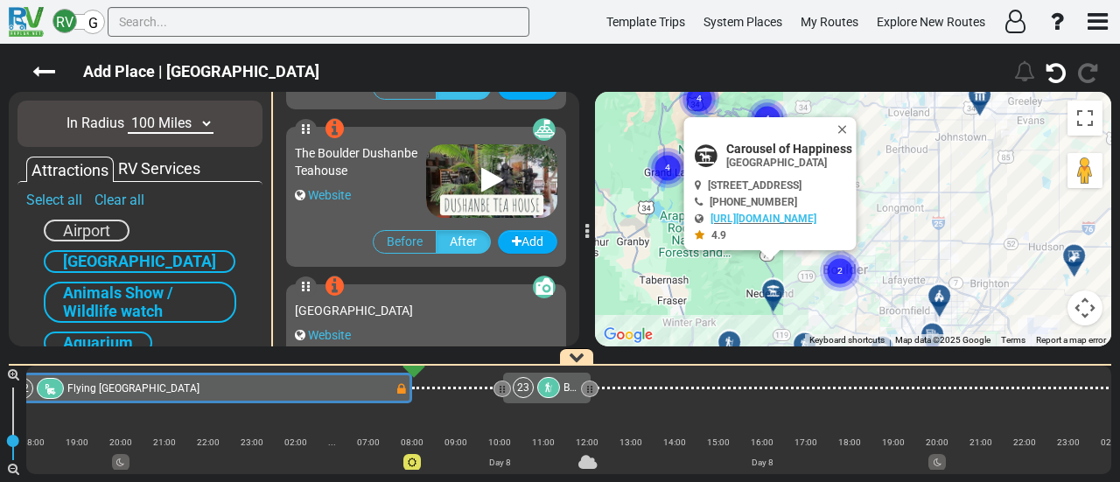
scroll to position [5353, 0]
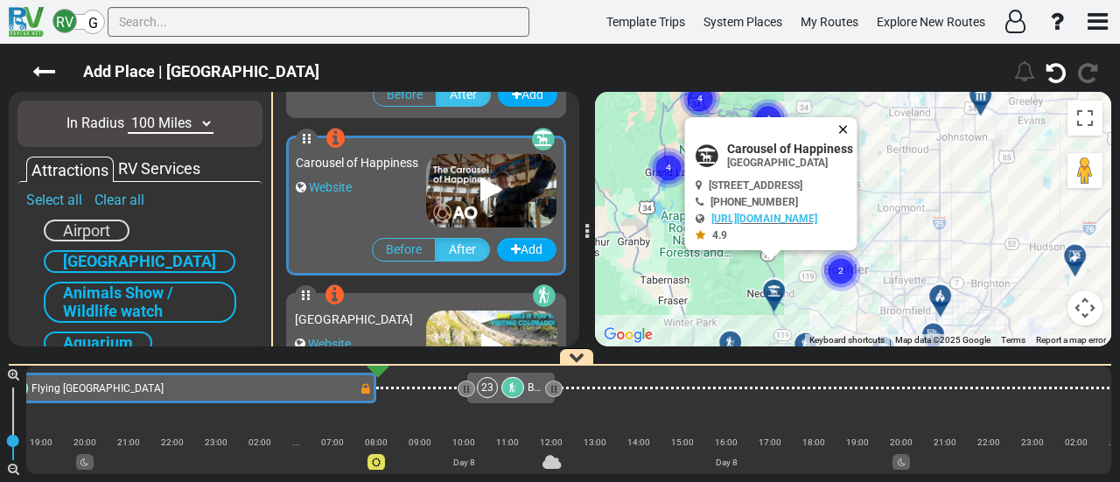
click at [858, 130] on button "Close" at bounding box center [847, 129] width 21 height 25
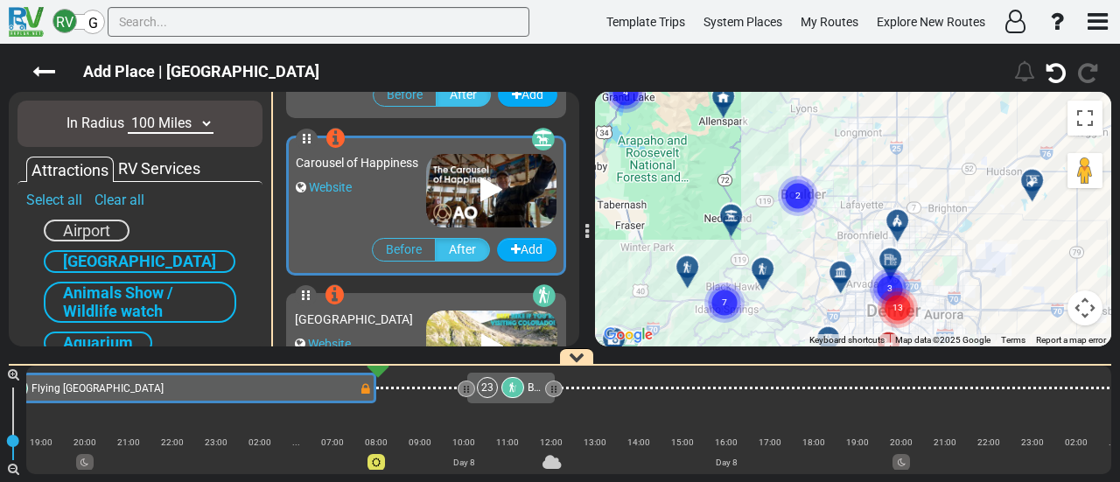
drag, startPoint x: 889, startPoint y: 108, endPoint x: 862, endPoint y: 154, distance: 53.7
click at [873, 89] on div "Add Place | Flying Saucer RV Park" at bounding box center [560, 263] width 1120 height 439
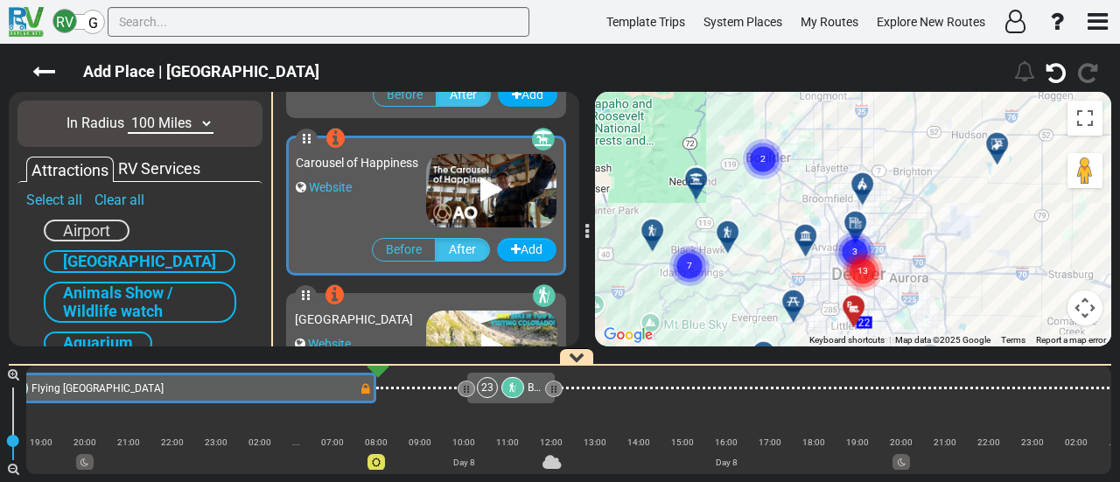
click at [867, 274] on text "13" at bounding box center [863, 269] width 11 height 11
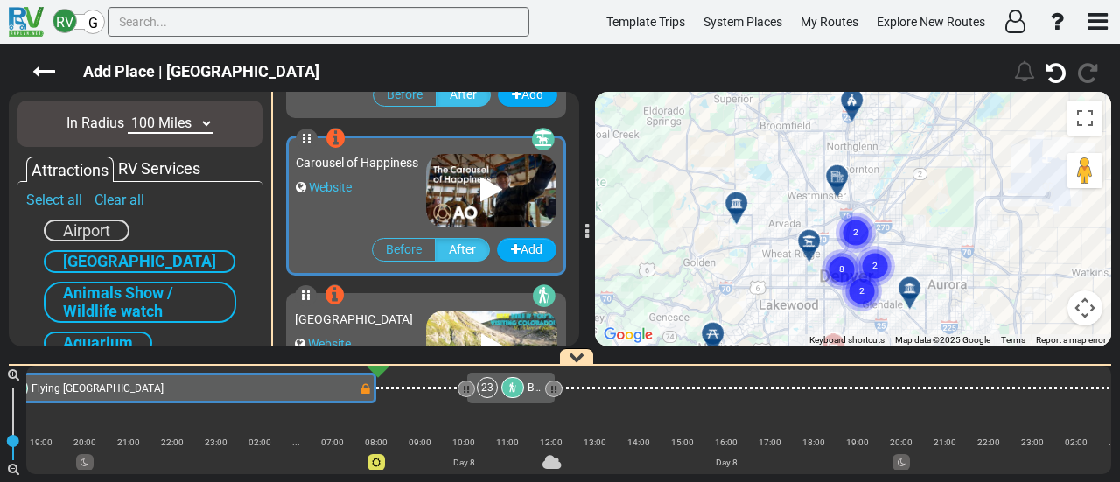
click at [805, 240] on icon at bounding box center [809, 241] width 12 height 12
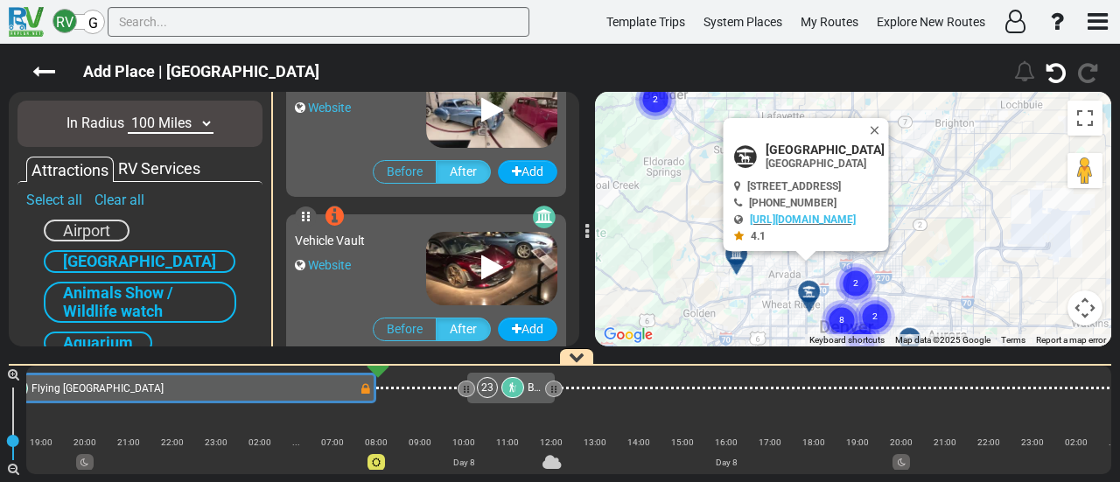
scroll to position [2045, 0]
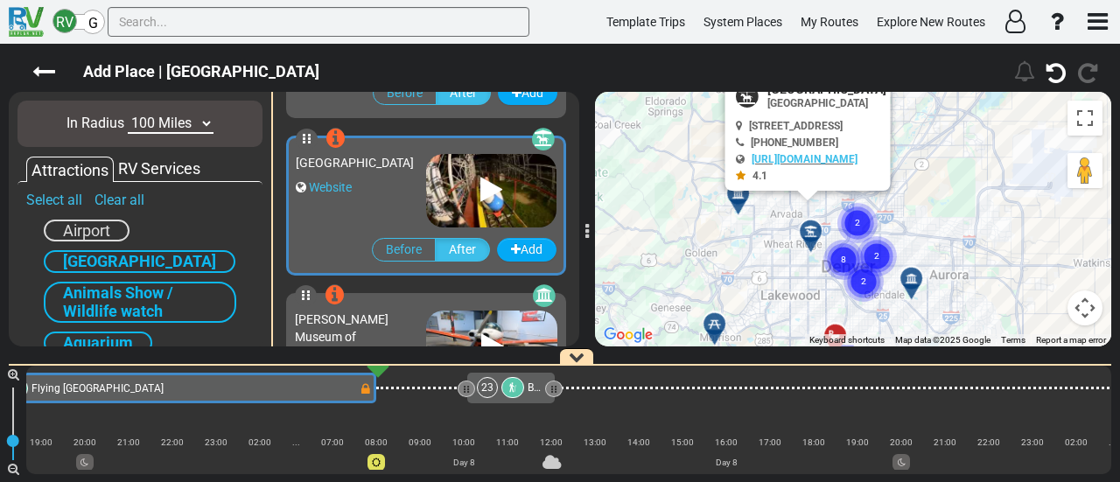
drag, startPoint x: 891, startPoint y: 290, endPoint x: 895, endPoint y: 206, distance: 84.1
click at [895, 213] on gmp-advanced-marker "2" at bounding box center [877, 236] width 44 height 46
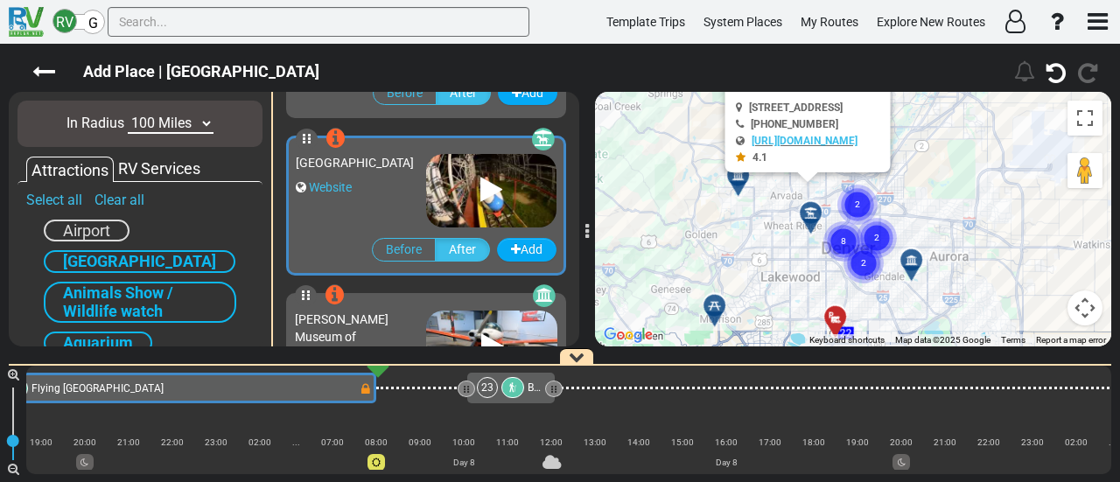
click at [854, 239] on circle "Cluster of 8 markers" at bounding box center [844, 241] width 40 height 40
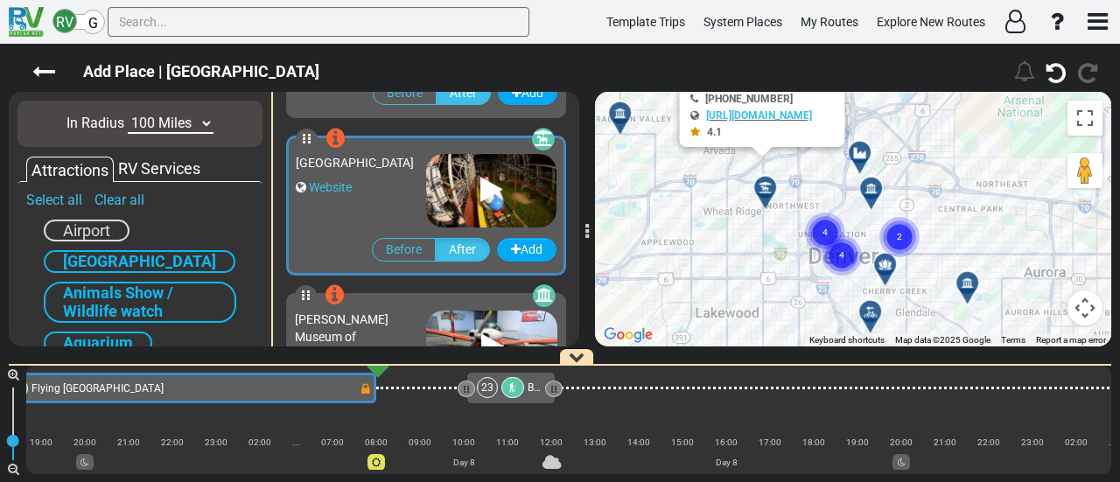
click at [889, 269] on div at bounding box center [891, 271] width 29 height 27
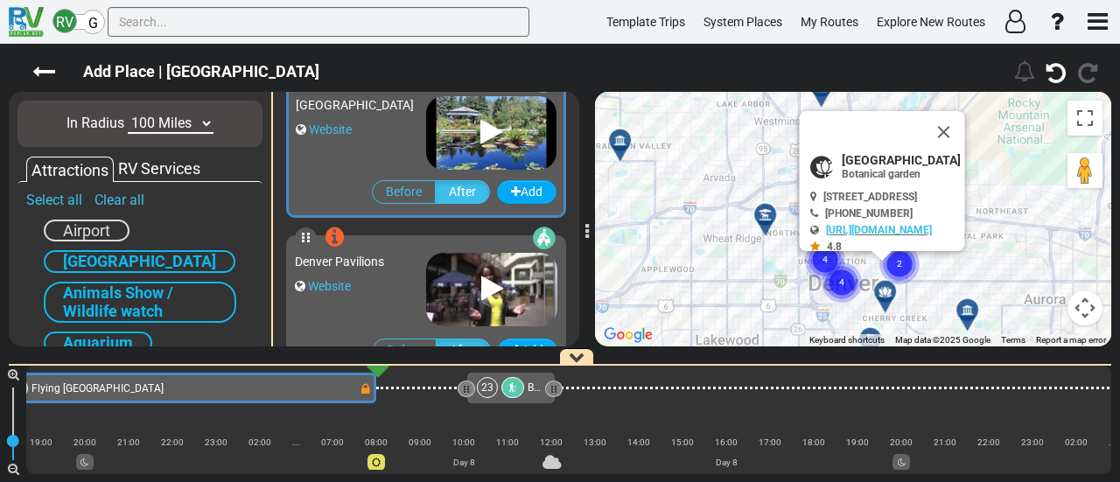
scroll to position [627, 0]
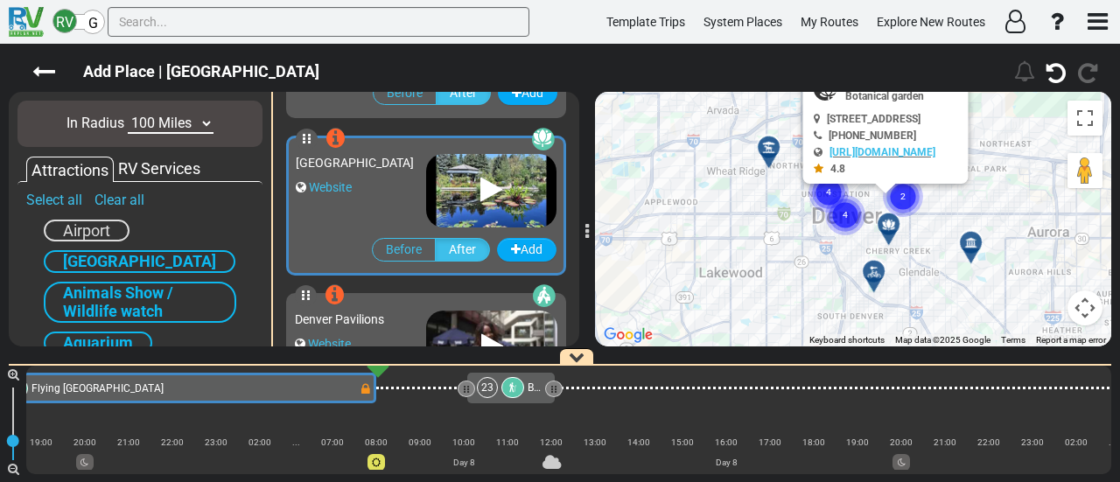
drag, startPoint x: 905, startPoint y: 298, endPoint x: 910, endPoint y: 231, distance: 67.6
click at [910, 231] on div "To activate drag with keyboard, press Alt + Enter. Once in keyboard drag state,…" at bounding box center [853, 219] width 516 height 255
click at [871, 265] on icon at bounding box center [875, 272] width 18 height 14
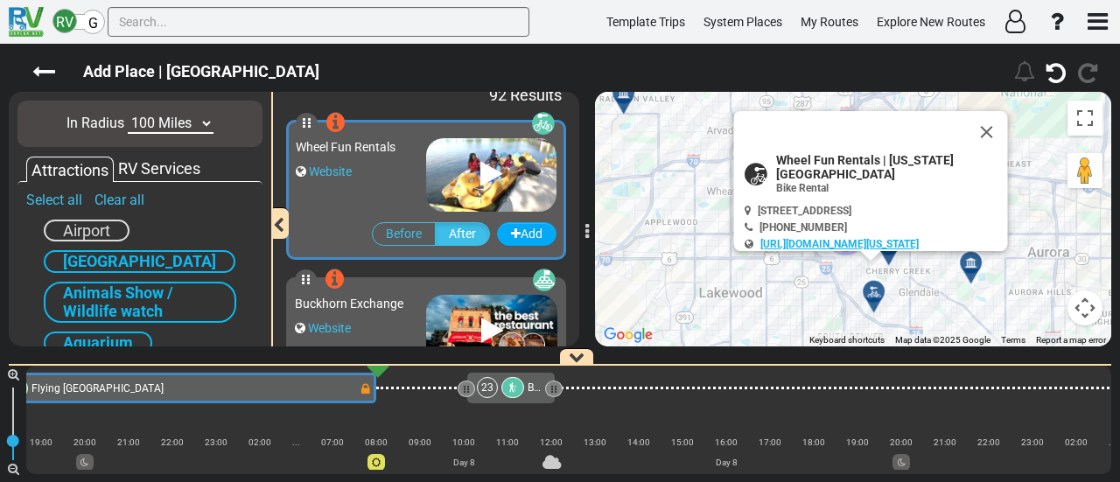
scroll to position [0, 0]
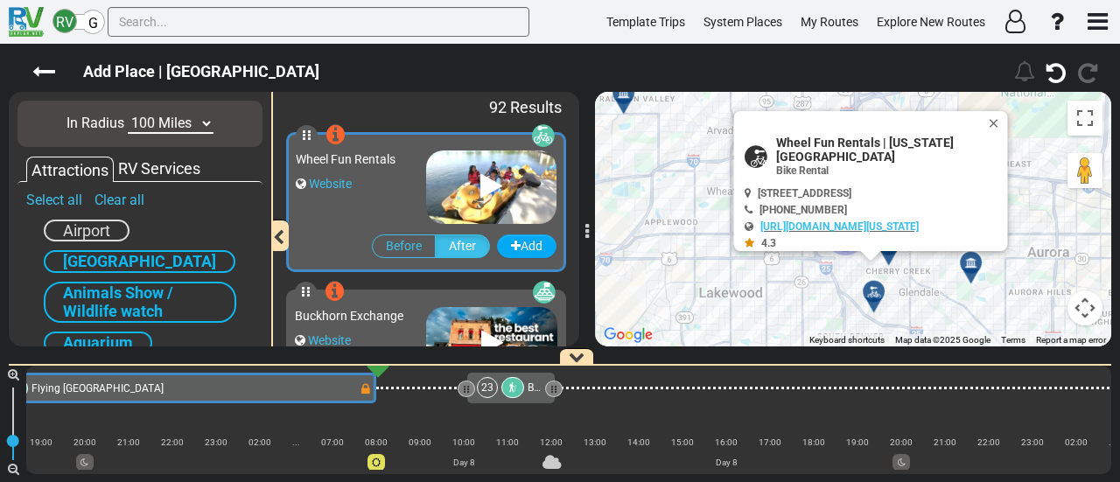
drag, startPoint x: 1001, startPoint y: 120, endPoint x: 989, endPoint y: 129, distance: 15.1
click at [1002, 120] on button "Close" at bounding box center [997, 123] width 21 height 25
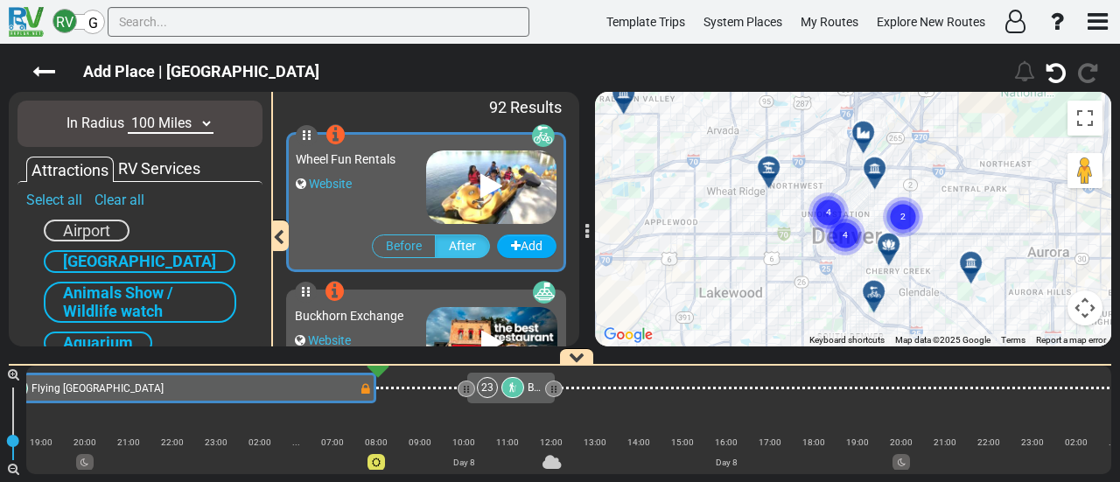
click at [849, 229] on circle "Cluster of 4 markers" at bounding box center [845, 235] width 40 height 40
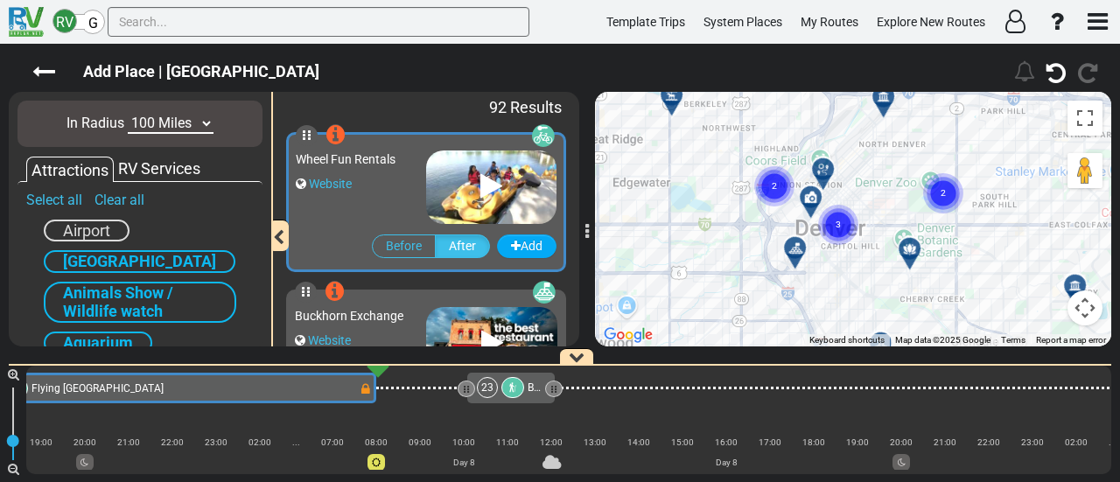
click at [826, 176] on div at bounding box center [829, 176] width 29 height 27
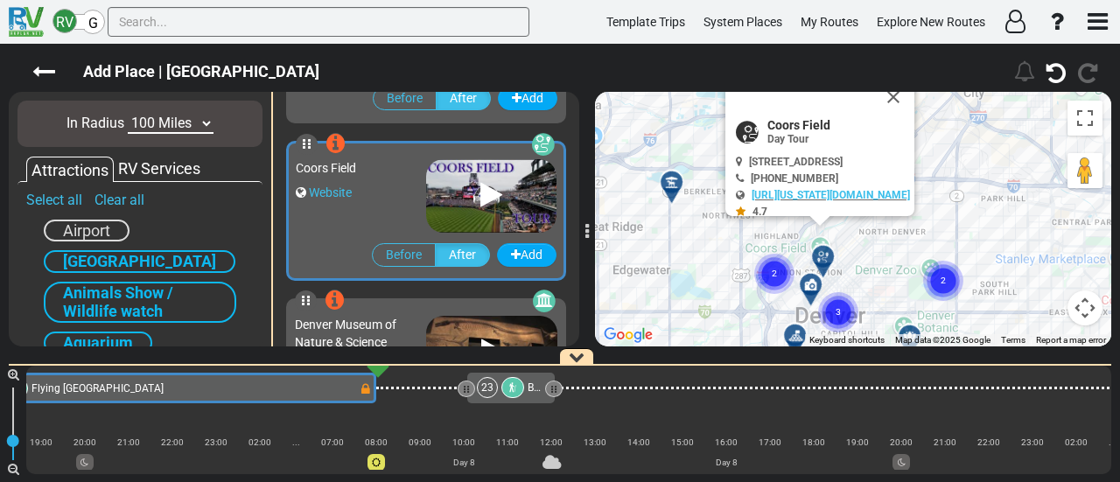
scroll to position [1414, 0]
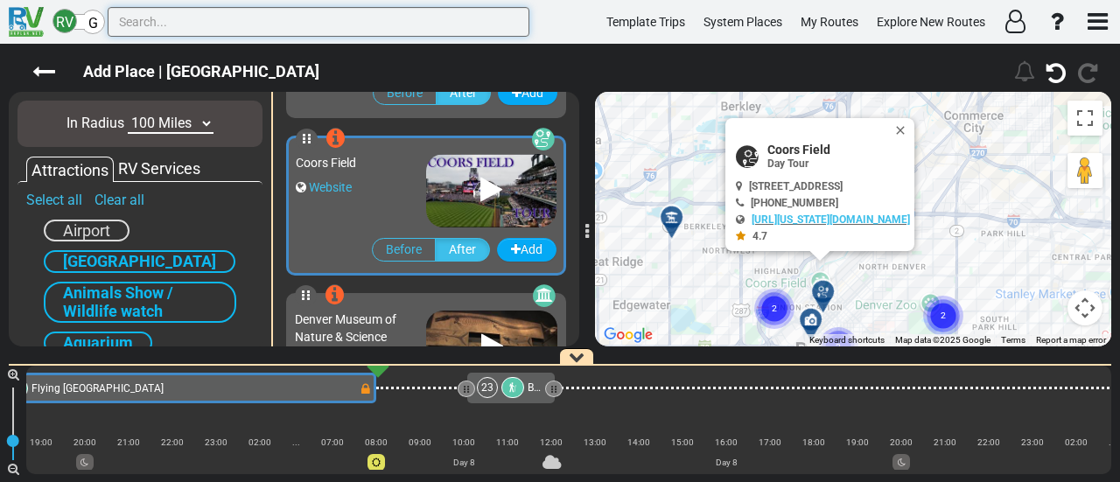
click at [359, 24] on input "text" at bounding box center [319, 22] width 422 height 30
paste input "[GEOGRAPHIC_DATA]"
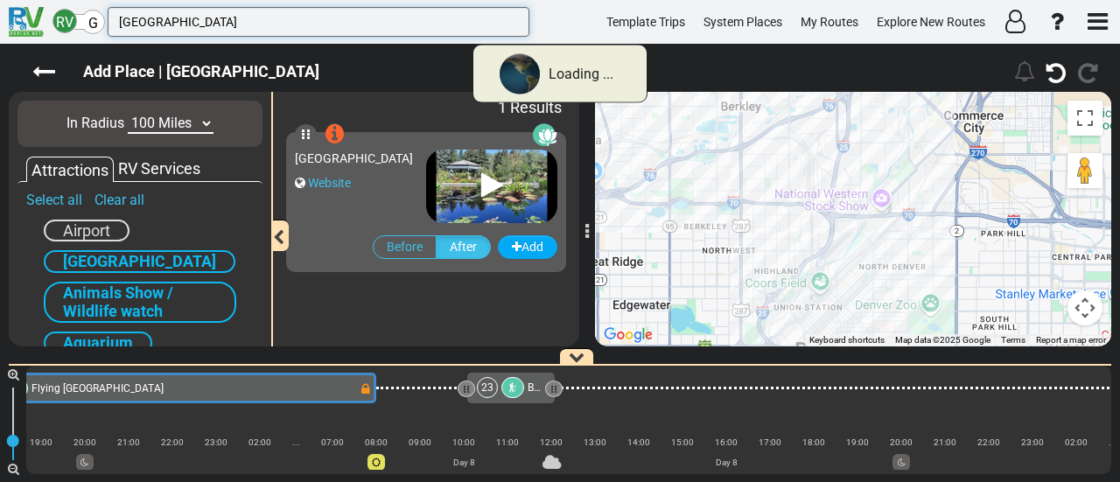
scroll to position [0, 0]
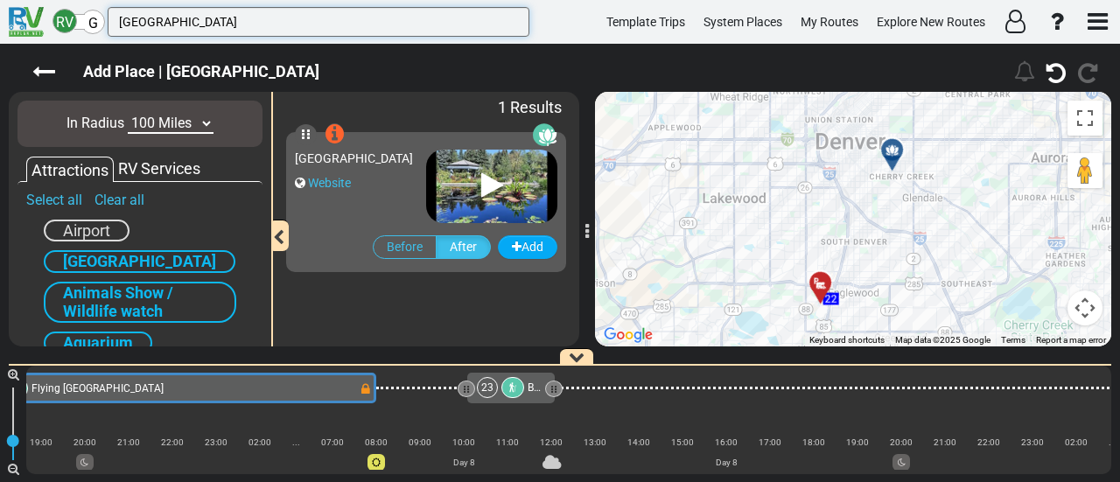
type input "[GEOGRAPHIC_DATA]"
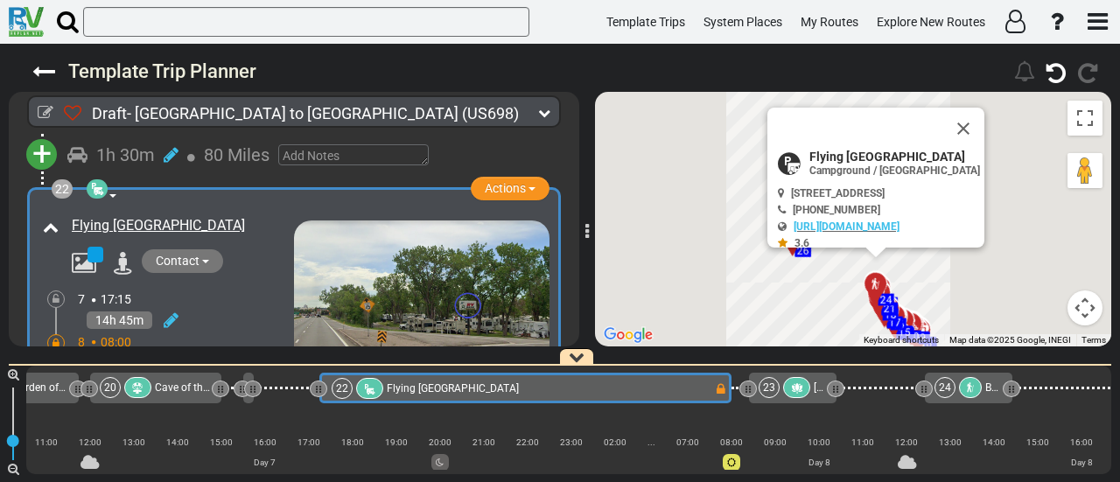
scroll to position [0, 5022]
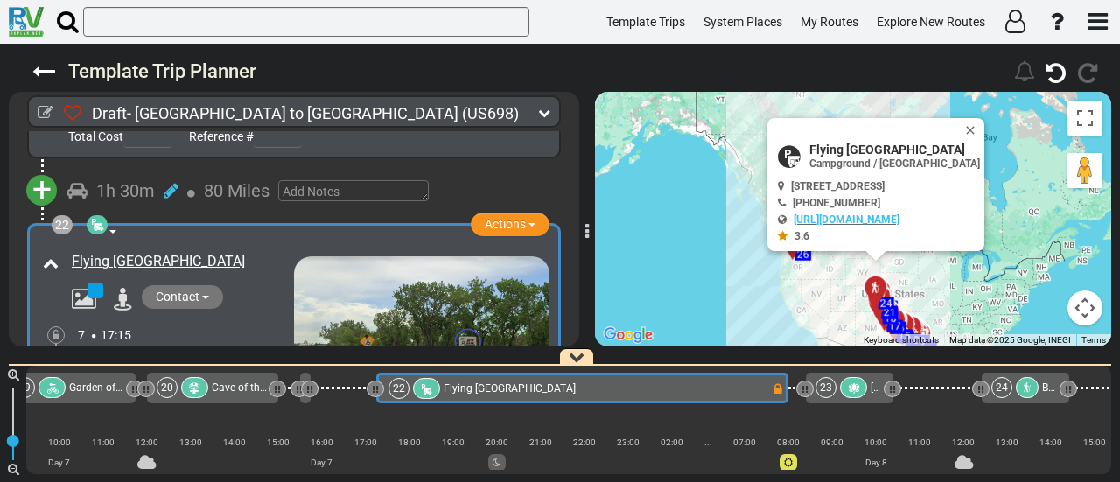
click at [839, 384] on div "23" at bounding box center [843, 387] width 55 height 21
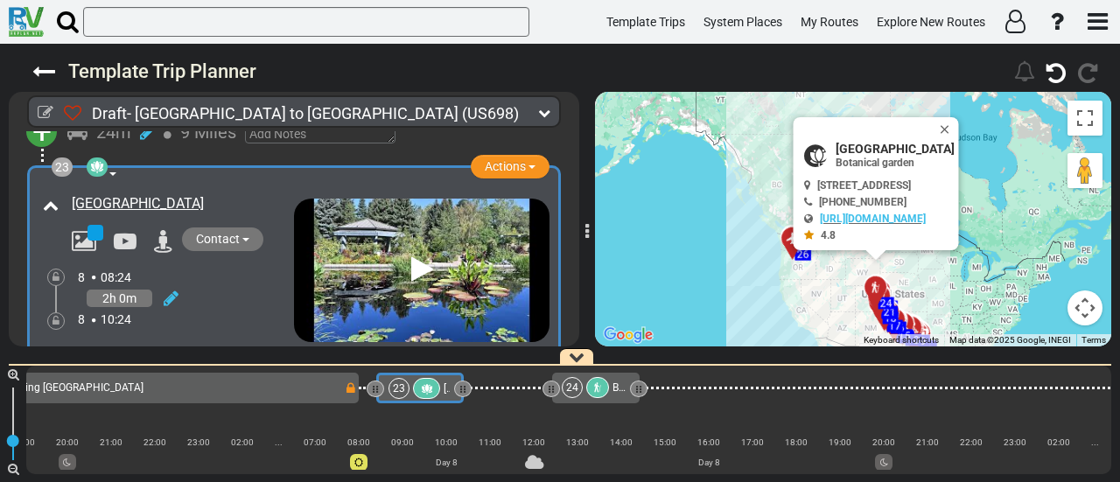
scroll to position [7853, 0]
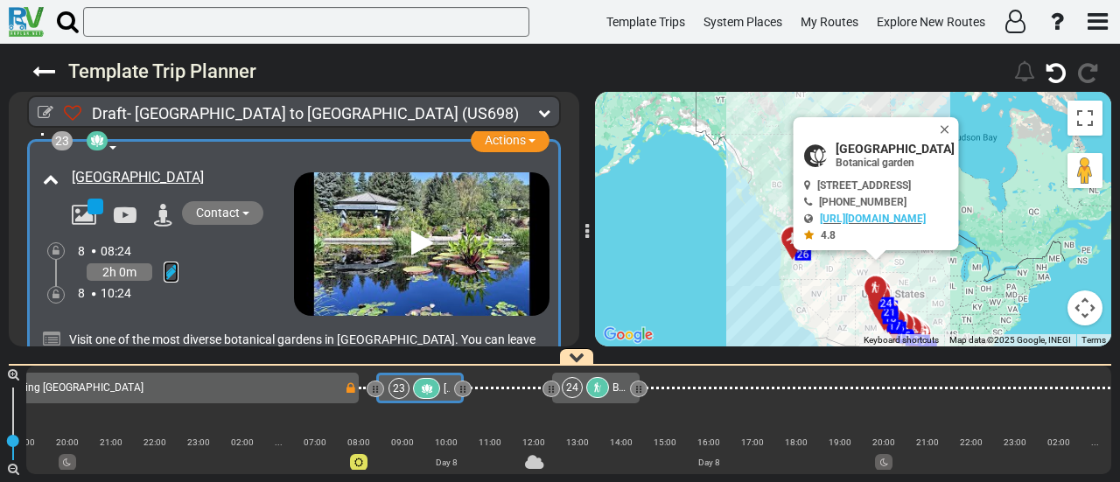
click at [169, 263] on icon at bounding box center [171, 272] width 15 height 18
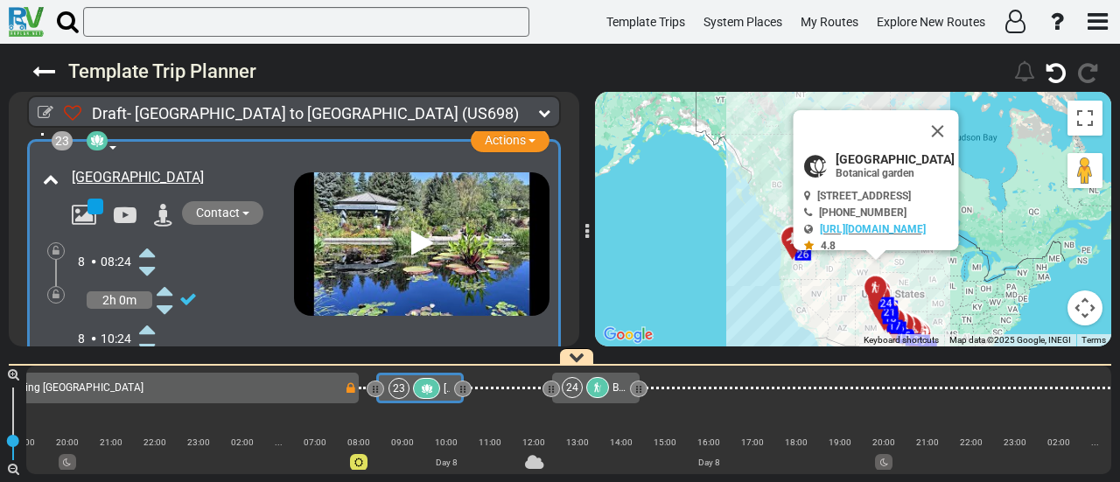
click at [147, 238] on icon at bounding box center [147, 252] width 16 height 28
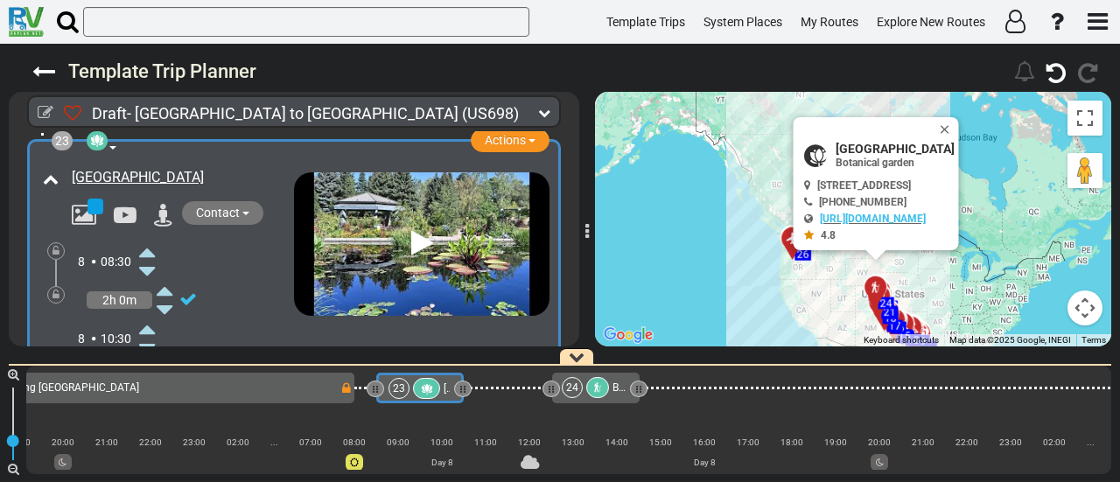
click at [147, 315] on icon at bounding box center [147, 329] width 16 height 28
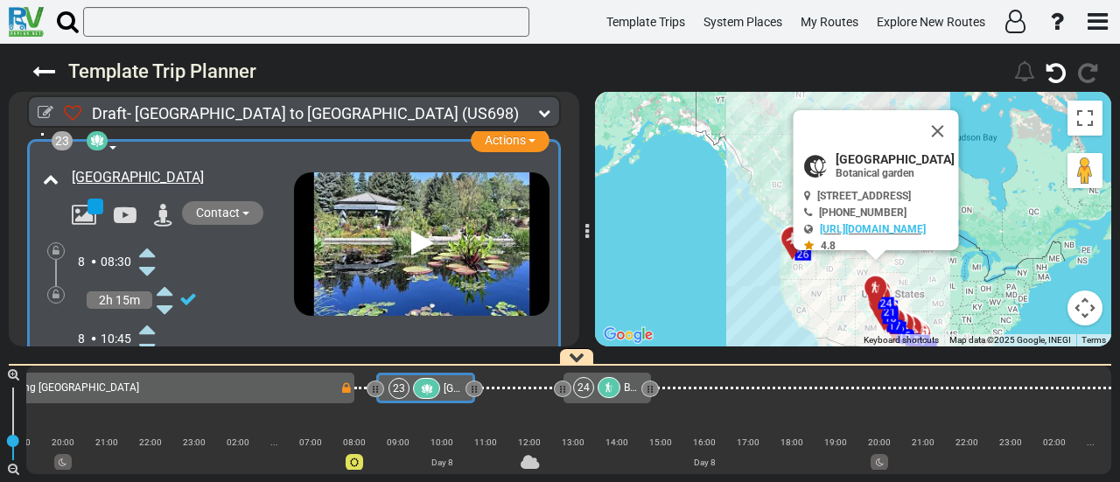
click at [147, 315] on icon at bounding box center [147, 329] width 16 height 28
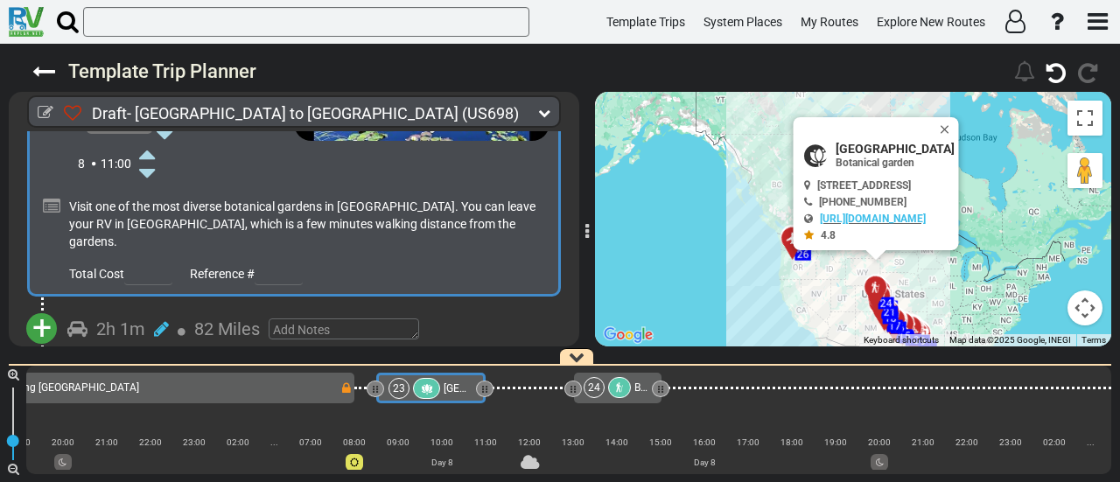
click at [39, 308] on span "+" at bounding box center [41, 328] width 19 height 40
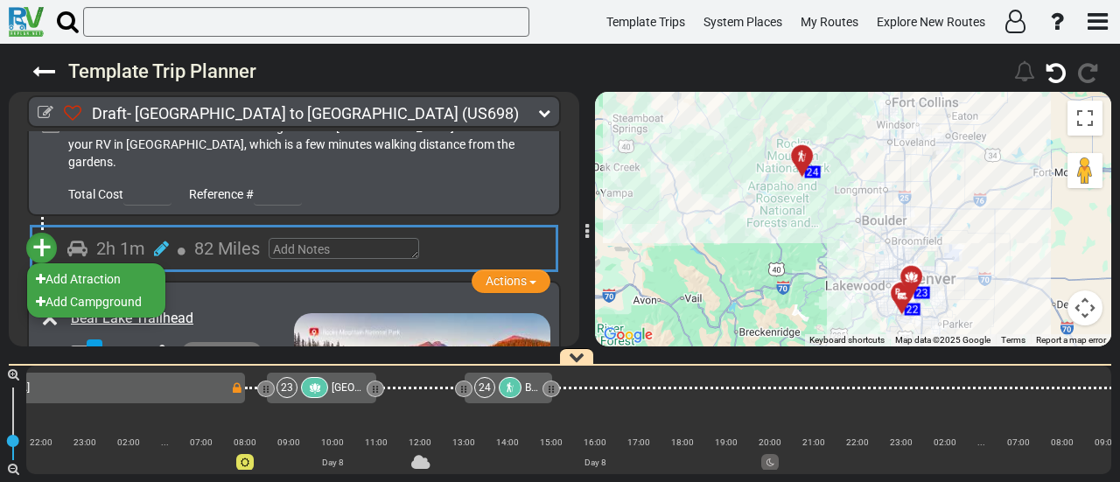
scroll to position [8116, 0]
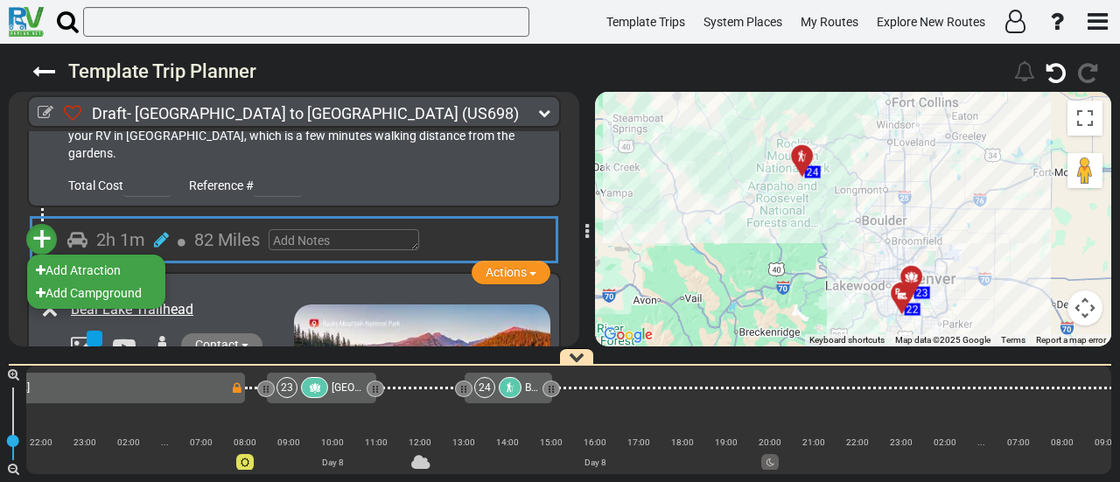
click at [95, 259] on li "Add Atraction" at bounding box center [96, 270] width 138 height 23
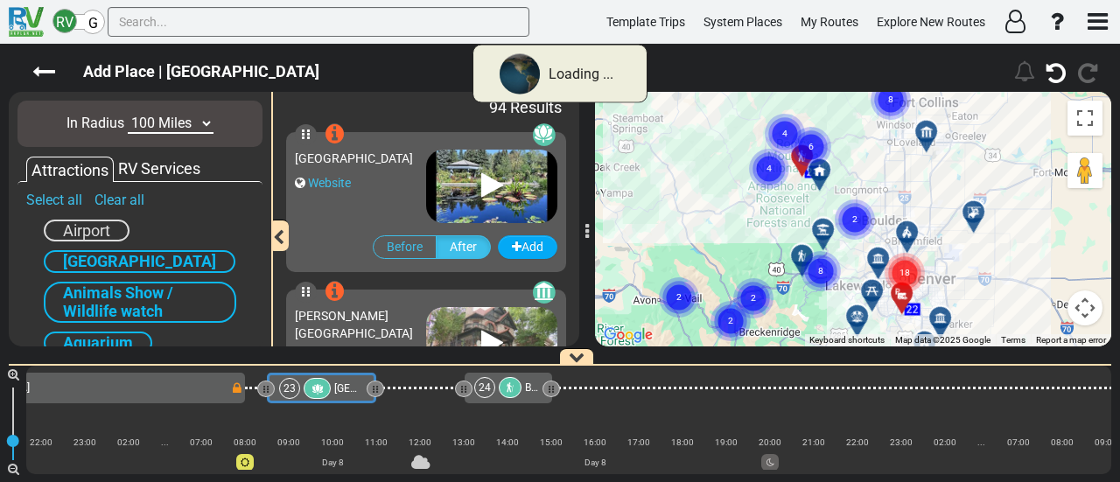
scroll to position [0, 5456]
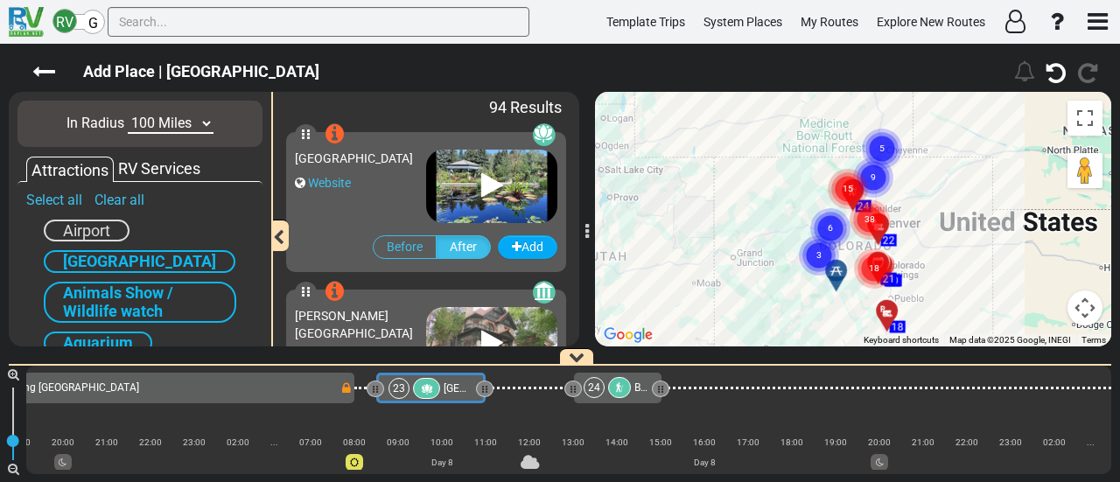
click at [140, 125] on select "10 Miles 50 Miles 100 Miles 250 Miles 500 Miles 1000 Miles" at bounding box center [171, 124] width 86 height 20
select select "number:50"
click at [128, 114] on select "10 Miles 50 Miles 100 Miles 250 Miles 500 Miles 1000 Miles" at bounding box center [171, 124] width 86 height 20
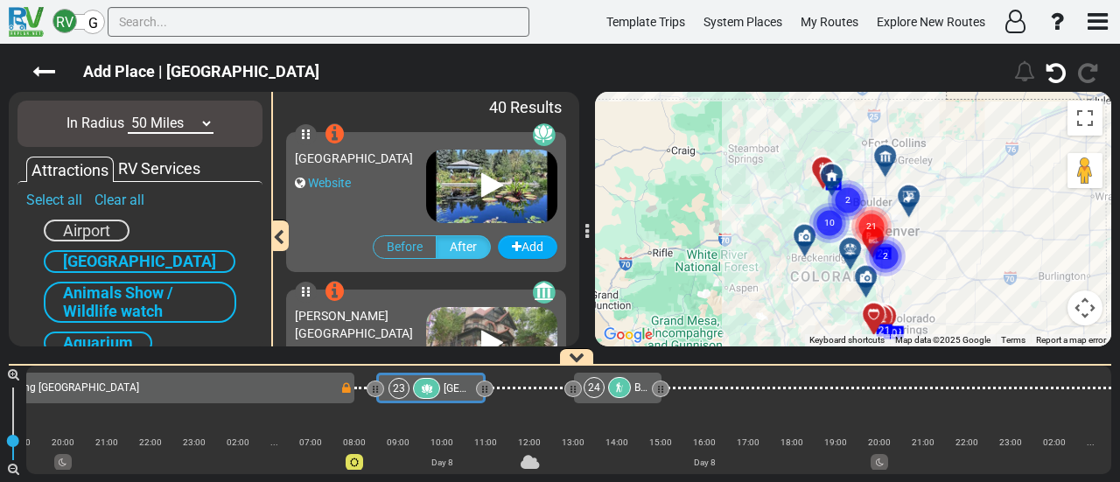
click at [892, 220] on icon "21" at bounding box center [872, 227] width 44 height 44
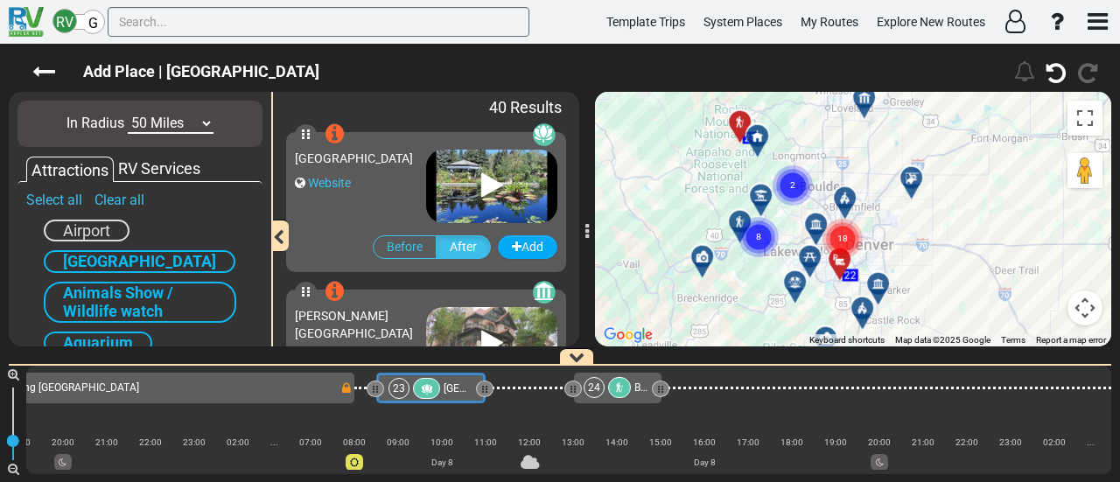
click at [853, 220] on div "22 18 19 20 21 24 25 26 1 2 3 4 5 6 7 8 9 18 8 2 10 11 12 13 14 15 16 17" at bounding box center [1111, 220] width 516 height 0
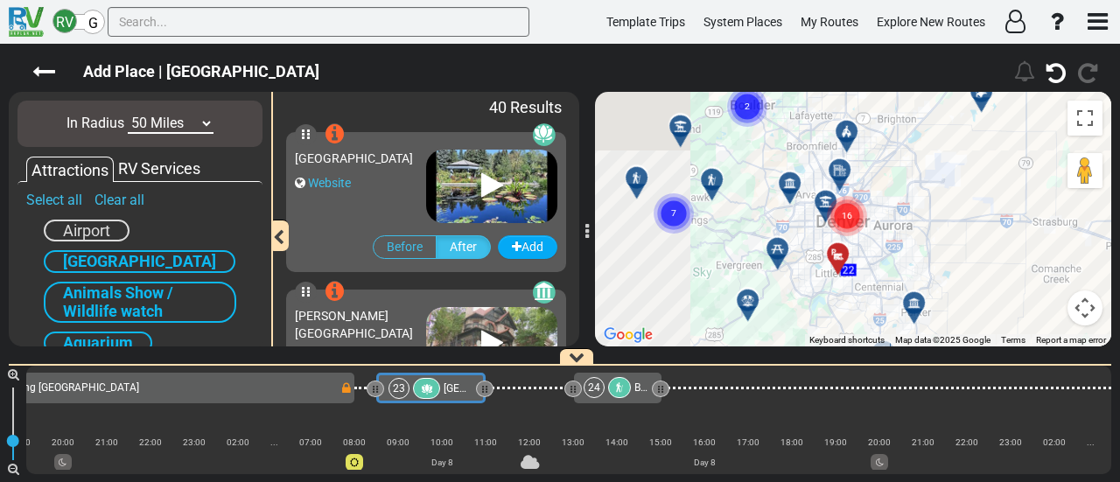
drag, startPoint x: 806, startPoint y: 247, endPoint x: 878, endPoint y: 221, distance: 76.1
click at [979, 207] on div "To activate drag with keyboard, press Alt + Enter. Once in keyboard drag state,…" at bounding box center [853, 219] width 516 height 255
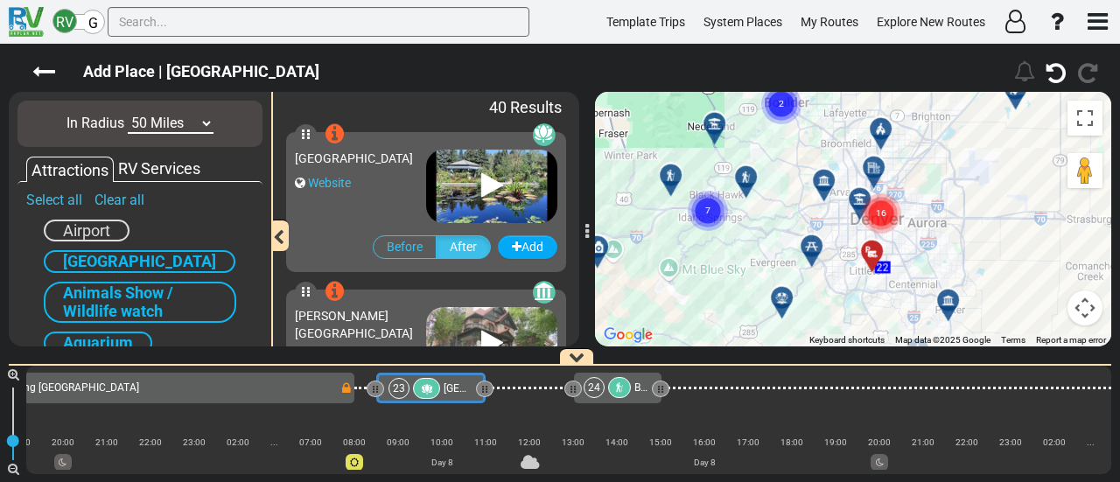
click at [861, 195] on icon "16" at bounding box center [882, 214] width 44 height 44
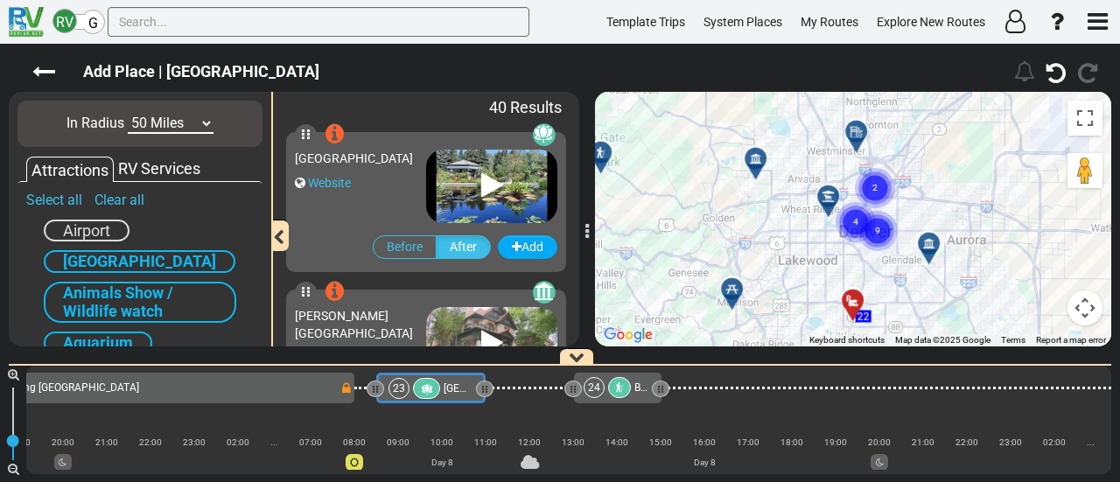
click at [885, 190] on gmp-advanced-marker "9" at bounding box center [878, 210] width 44 height 46
click at [830, 193] on icon at bounding box center [828, 196] width 12 height 12
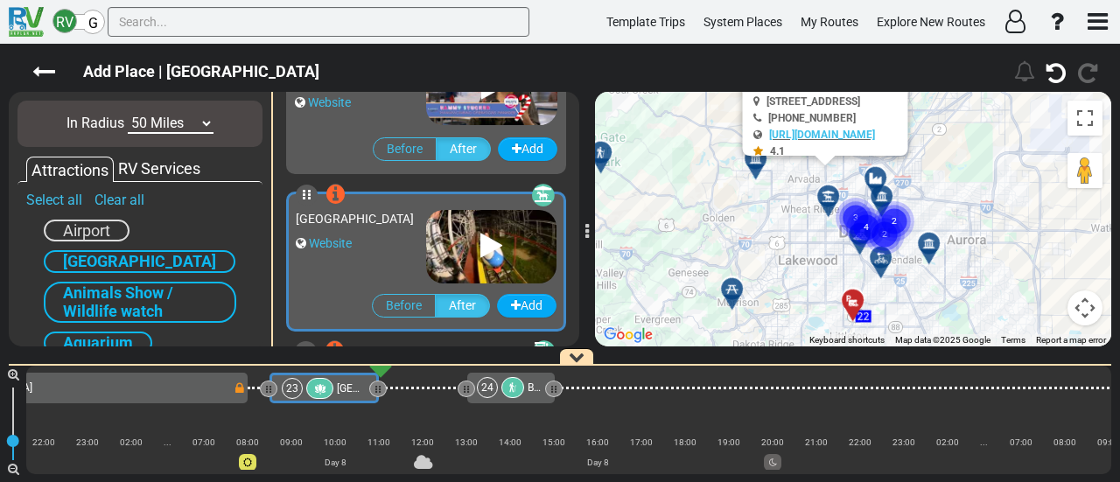
scroll to position [2360, 0]
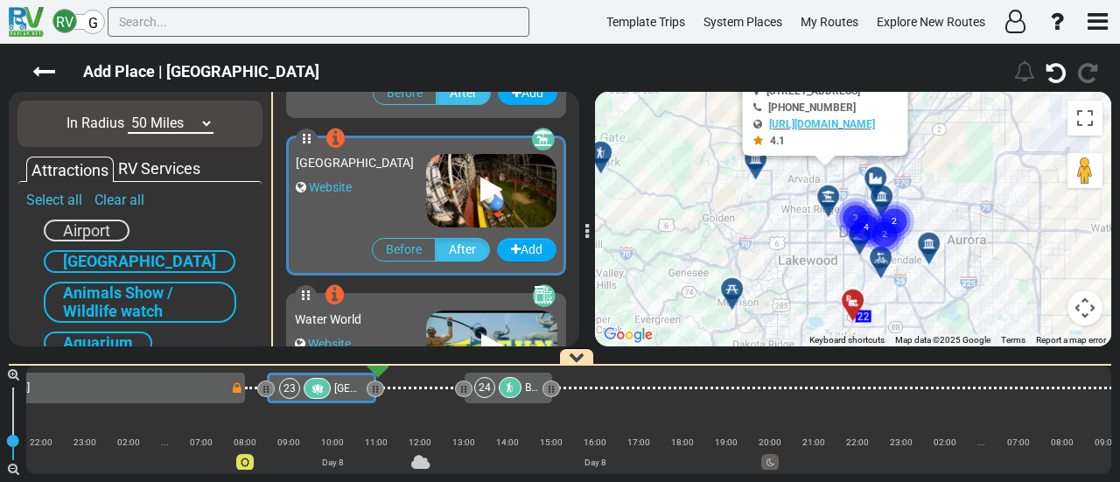
click at [875, 179] on gmp-advanced-marker "3" at bounding box center [856, 197] width 44 height 46
click at [882, 200] on gmp-advanced-marker "2" at bounding box center [863, 203] width 44 height 46
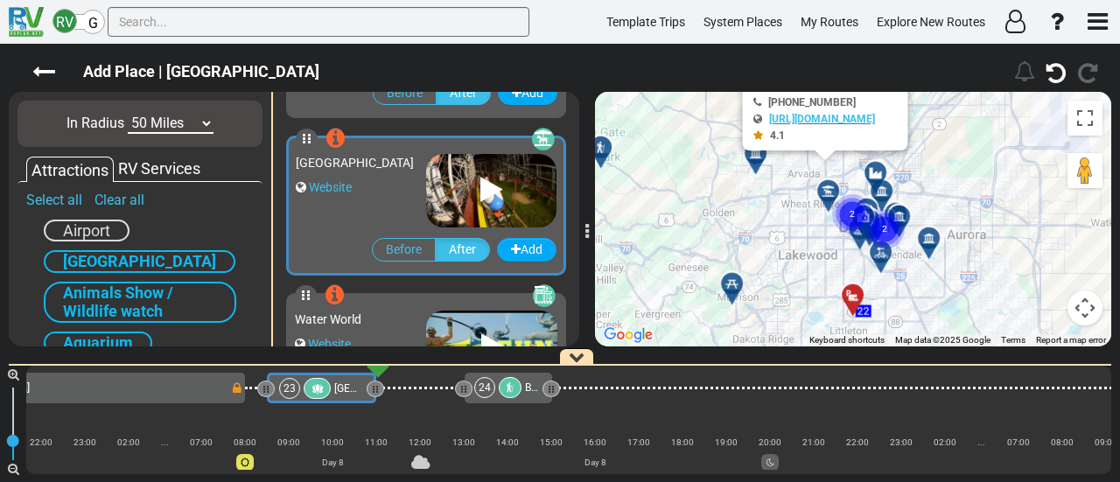
click at [930, 197] on div "To activate drag with keyboard, press Alt + Enter. Once in keyboard drag state,…" at bounding box center [853, 219] width 516 height 255
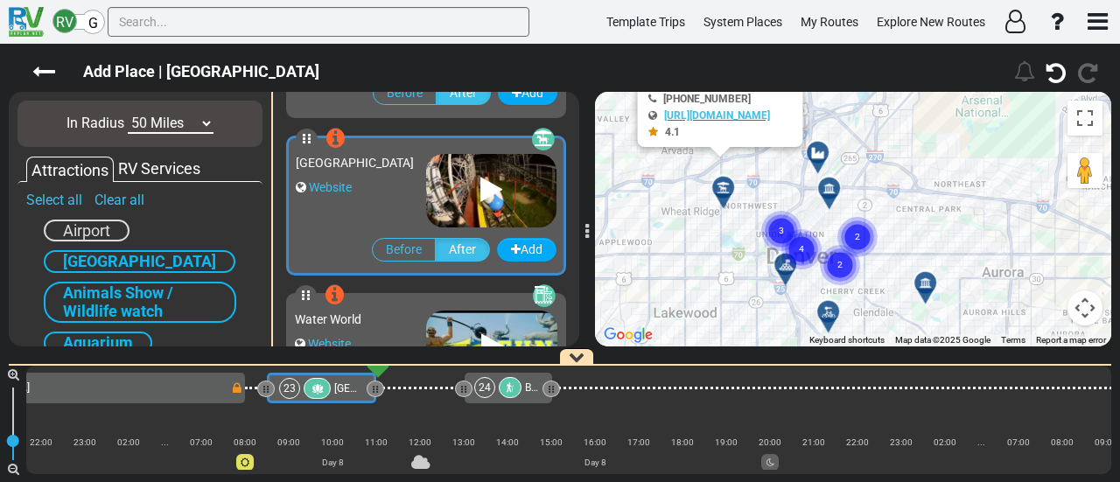
click at [831, 187] on icon at bounding box center [829, 188] width 12 height 12
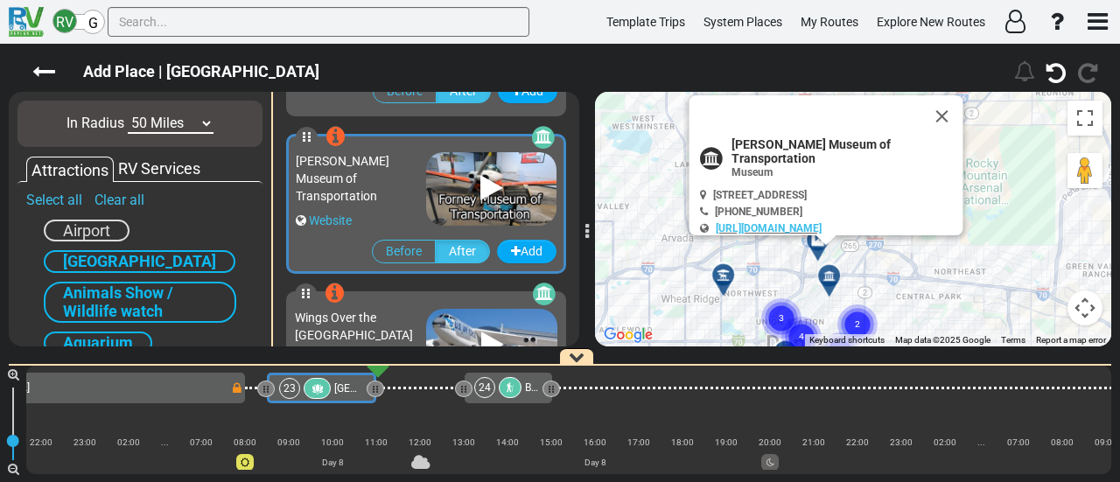
scroll to position [1887, 0]
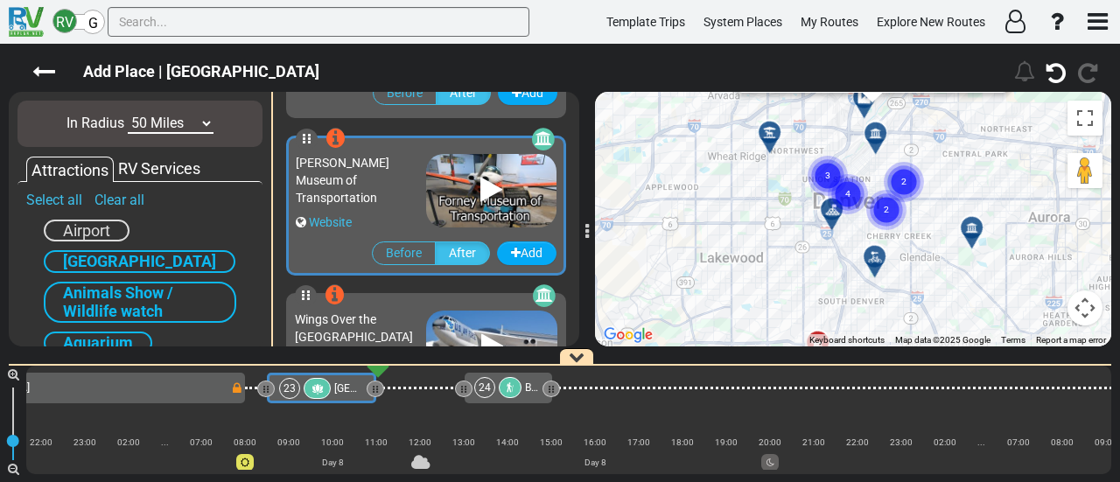
drag, startPoint x: 916, startPoint y: 284, endPoint x: 959, endPoint y: 127, distance: 162.4
click at [959, 127] on div "To activate drag with keyboard, press Alt + Enter. Once in keyboard drag state,…" at bounding box center [853, 219] width 516 height 255
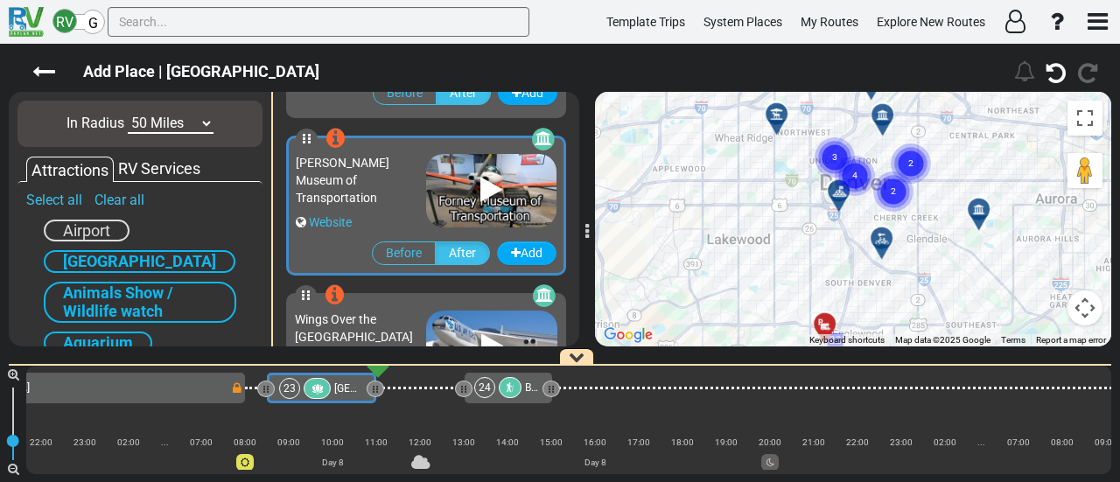
click at [835, 188] on icon "4" at bounding box center [855, 176] width 44 height 44
click at [888, 245] on div at bounding box center [888, 245] width 29 height 27
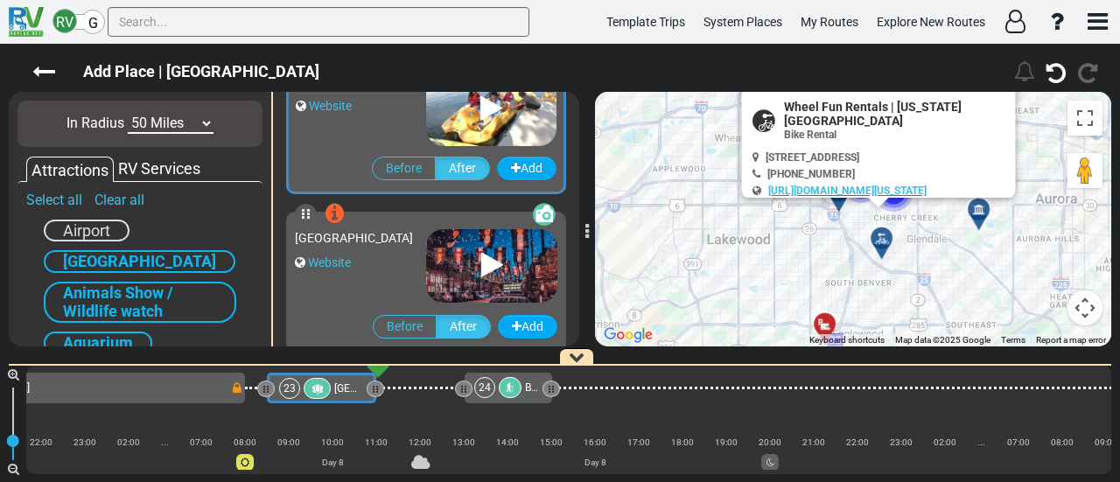
scroll to position [942, 0]
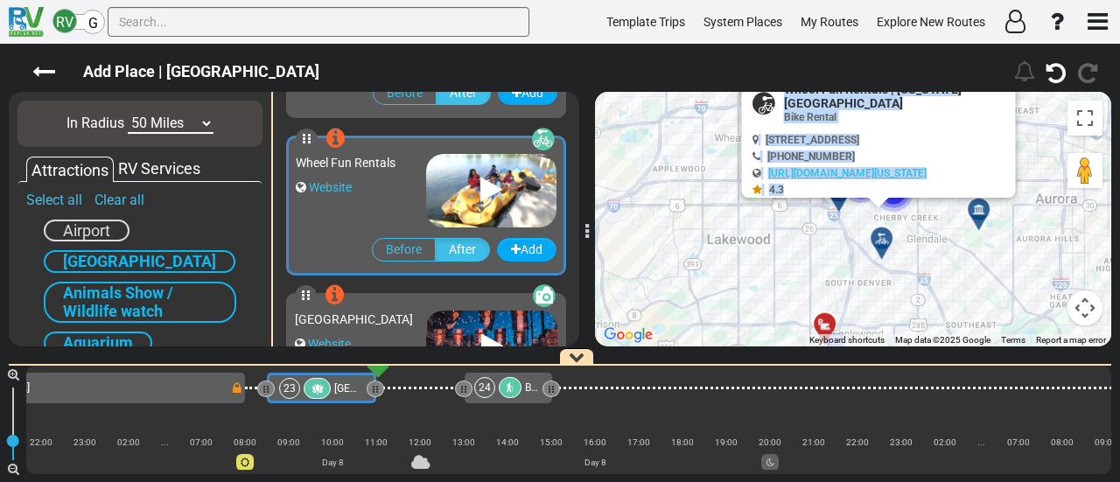
drag, startPoint x: 990, startPoint y: 234, endPoint x: 978, endPoint y: 254, distance: 23.6
click at [978, 254] on div "To activate drag with keyboard, press Alt + Enter. Once in keyboard drag state,…" at bounding box center [853, 219] width 516 height 255
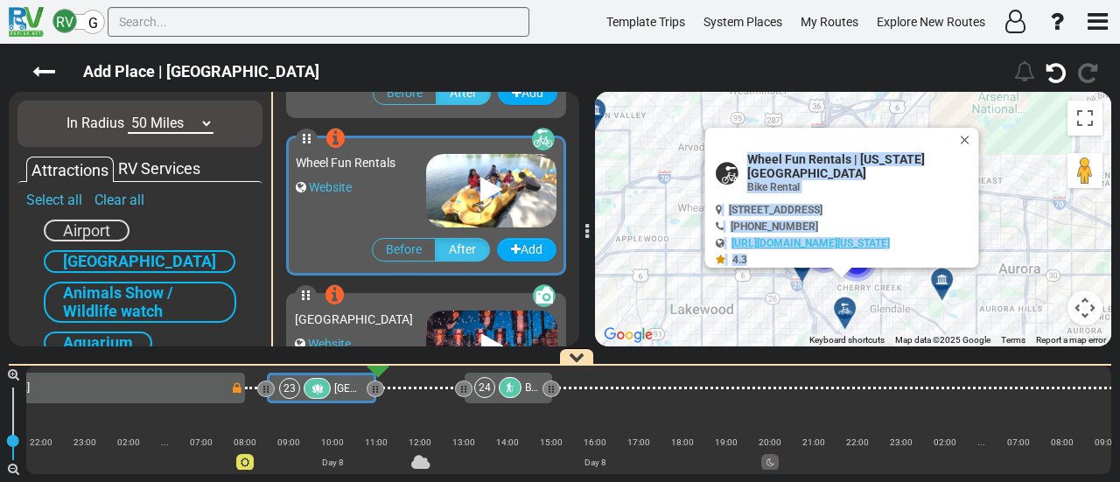
drag, startPoint x: 980, startPoint y: 295, endPoint x: 973, endPoint y: 321, distance: 27.2
click at [973, 321] on div "To activate drag with keyboard, press Alt + Enter. Once in keyboard drag state,…" at bounding box center [853, 219] width 516 height 255
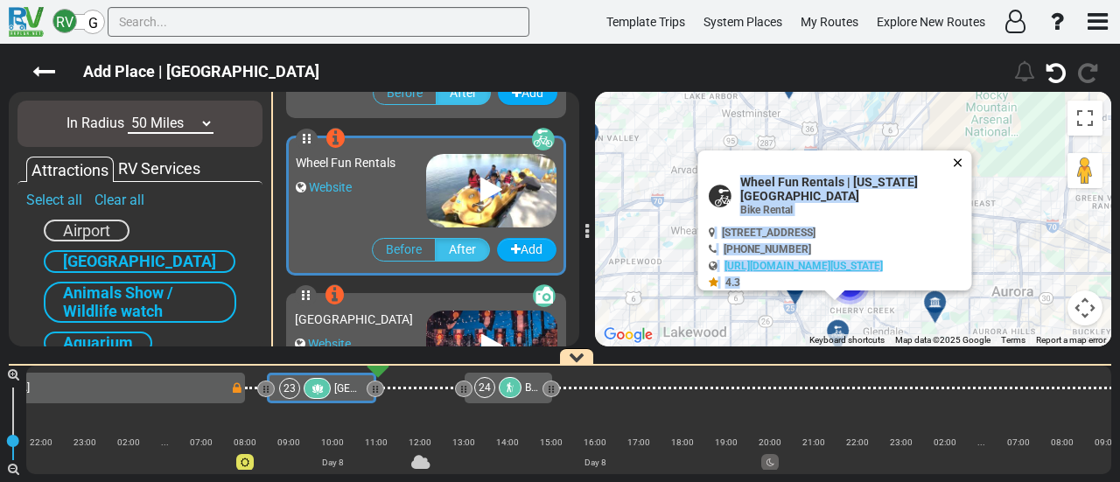
click at [962, 164] on button "Close" at bounding box center [961, 163] width 21 height 25
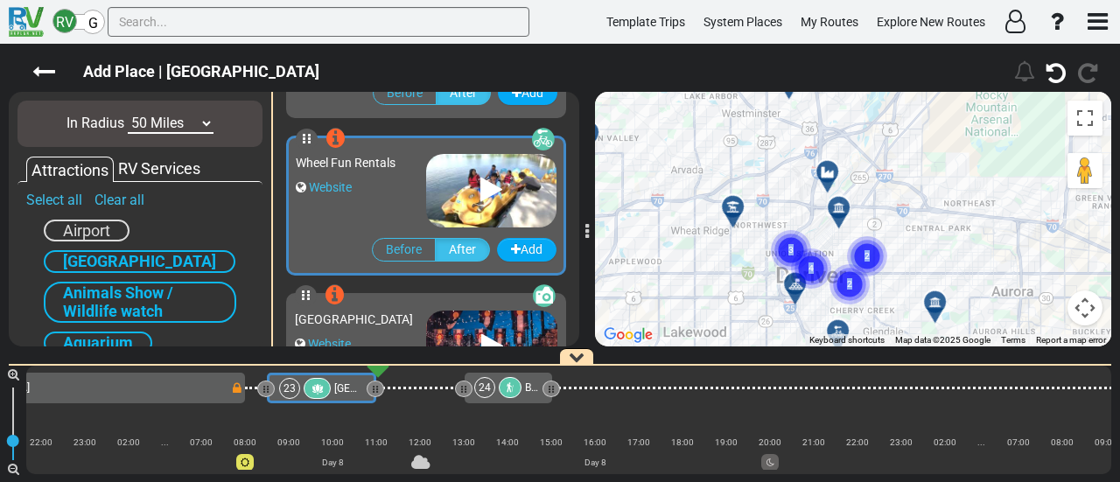
click at [815, 265] on circle "Cluster of 4 markers" at bounding box center [811, 269] width 40 height 40
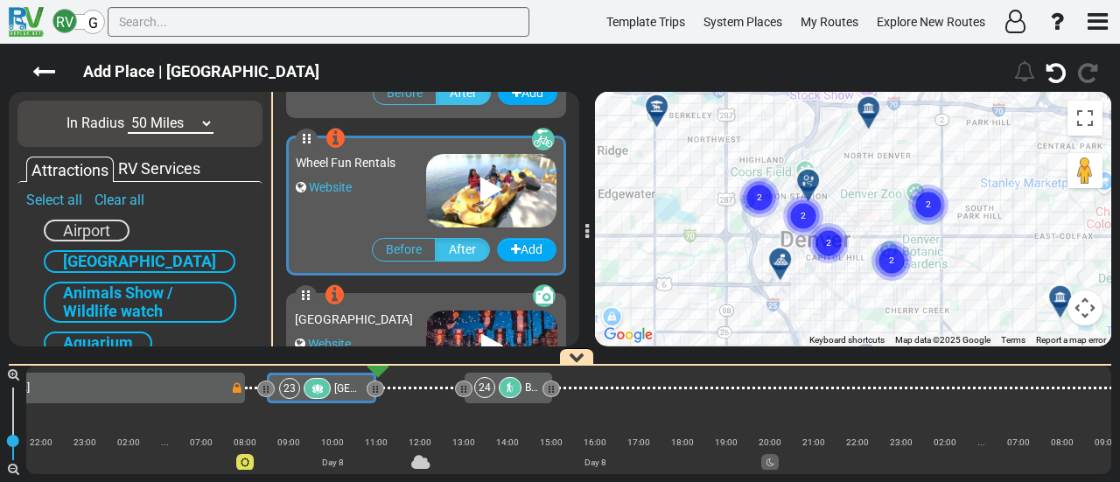
drag, startPoint x: 780, startPoint y: 233, endPoint x: 823, endPoint y: 186, distance: 63.2
click at [823, 186] on gmp-advanced-marker "2" at bounding box center [804, 195] width 44 height 46
click at [805, 214] on text "2" at bounding box center [803, 214] width 5 height 11
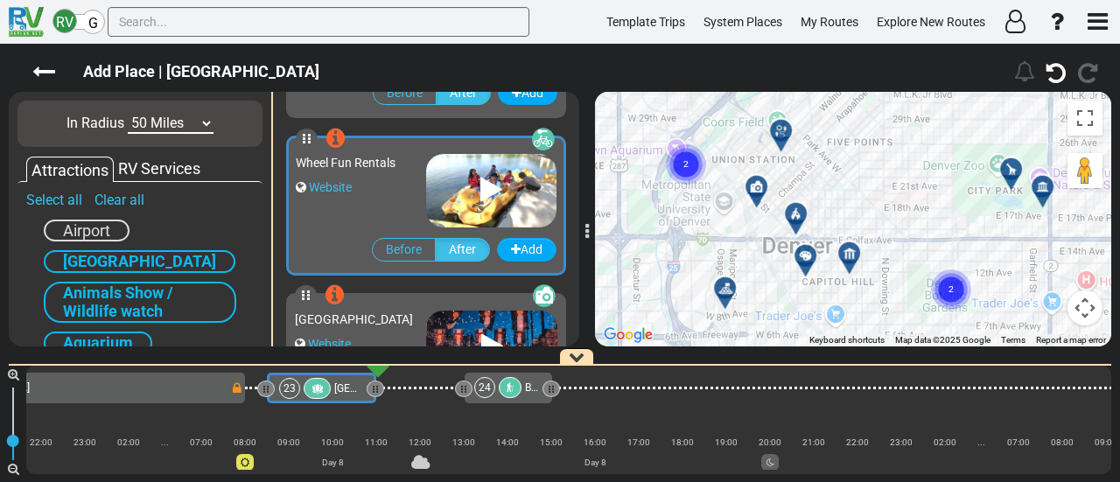
click at [810, 249] on icon at bounding box center [805, 255] width 12 height 12
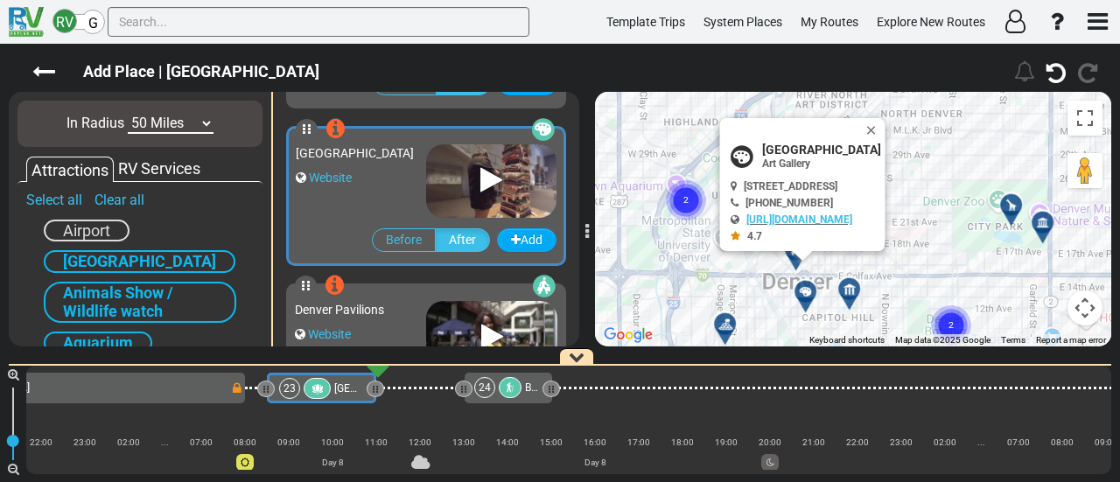
scroll to position [627, 0]
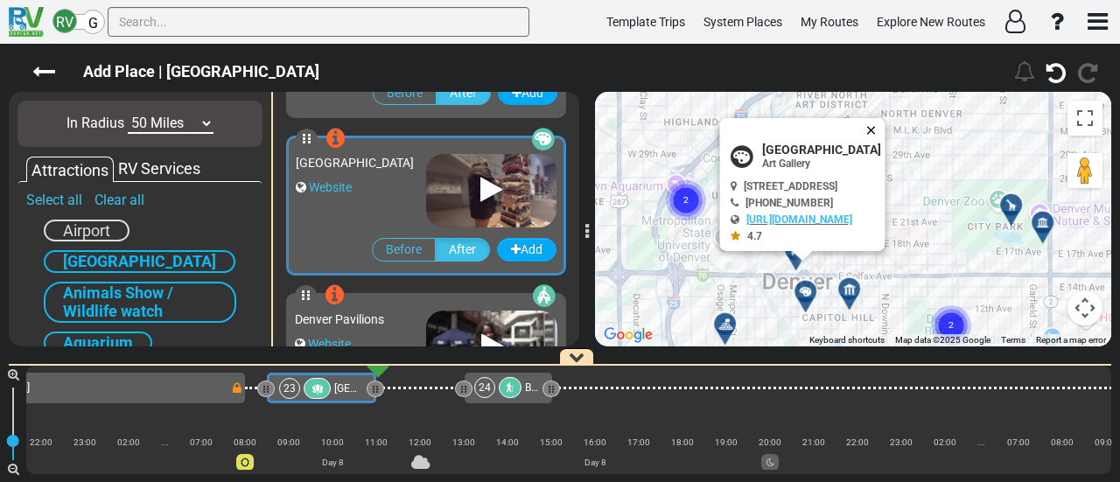
click at [886, 125] on button "Close" at bounding box center [875, 130] width 21 height 25
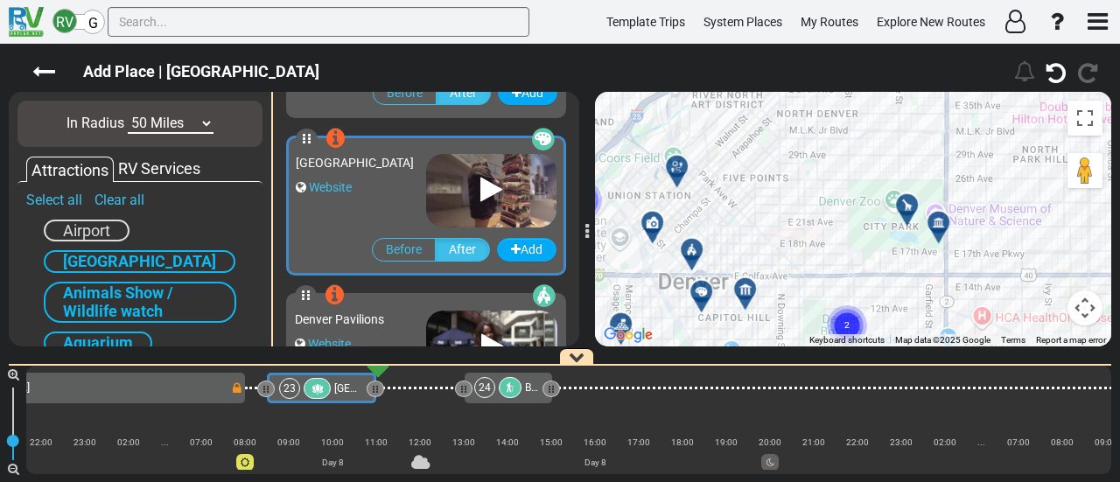
drag, startPoint x: 878, startPoint y: 216, endPoint x: 767, endPoint y: 216, distance: 111.2
click at [767, 216] on div "To activate drag with keyboard, press Alt + Enter. Once in keyboard drag state,…" at bounding box center [853, 219] width 516 height 255
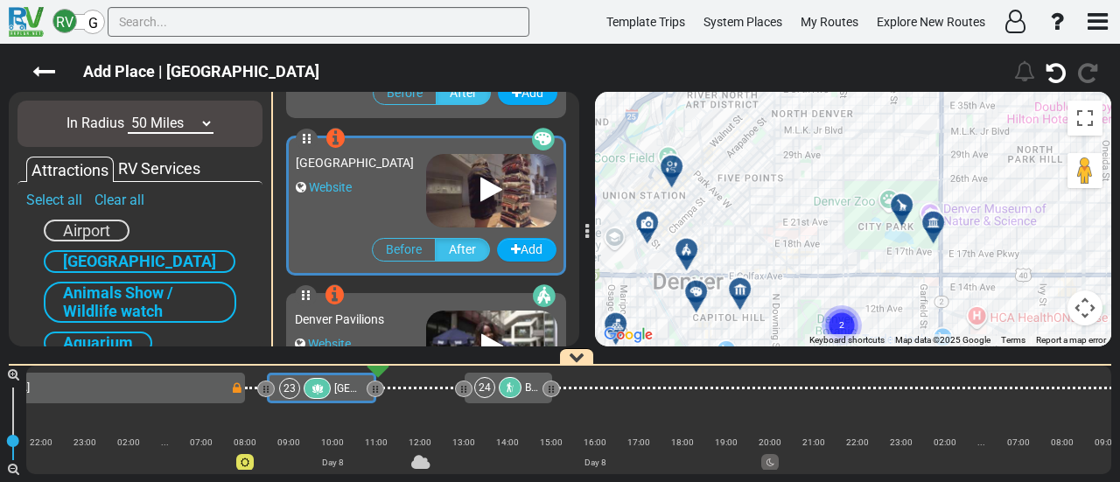
click at [938, 224] on div at bounding box center [939, 229] width 29 height 27
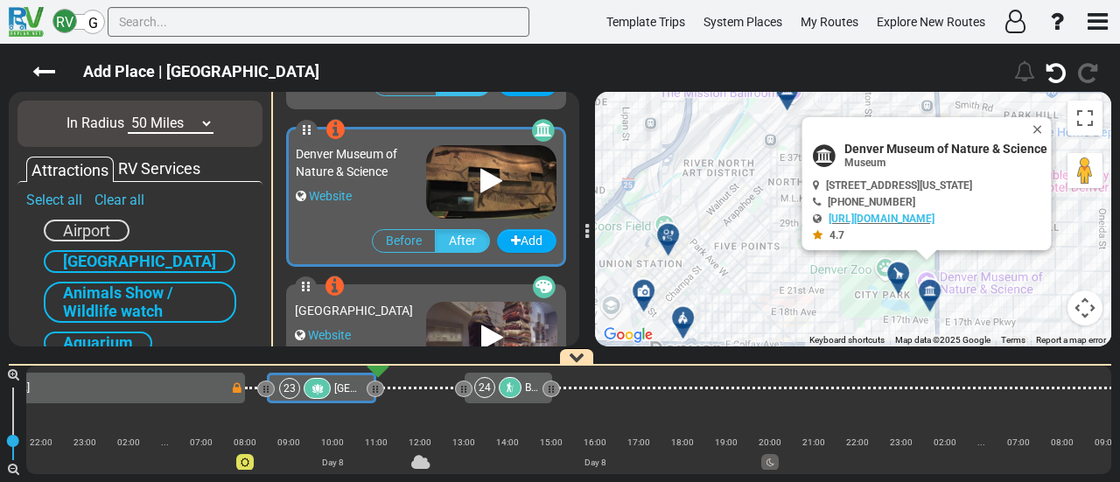
scroll to position [469, 0]
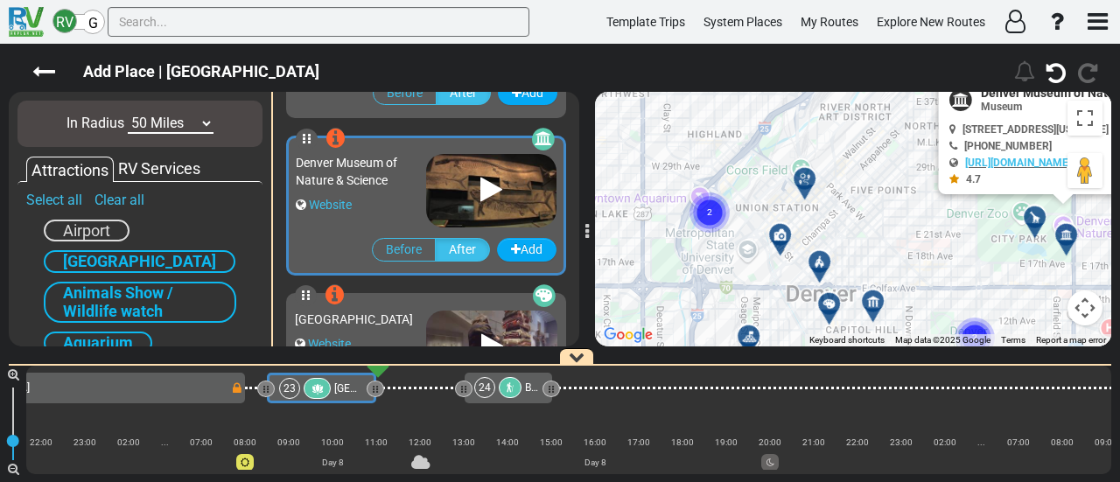
drag, startPoint x: 774, startPoint y: 253, endPoint x: 863, endPoint y: 227, distance: 93.1
click at [863, 227] on div "To activate drag with keyboard, press Alt + Enter. Once in keyboard drag state,…" at bounding box center [853, 219] width 516 height 255
click at [709, 216] on text "2" at bounding box center [709, 211] width 5 height 11
click at [705, 209] on div at bounding box center [709, 213] width 29 height 27
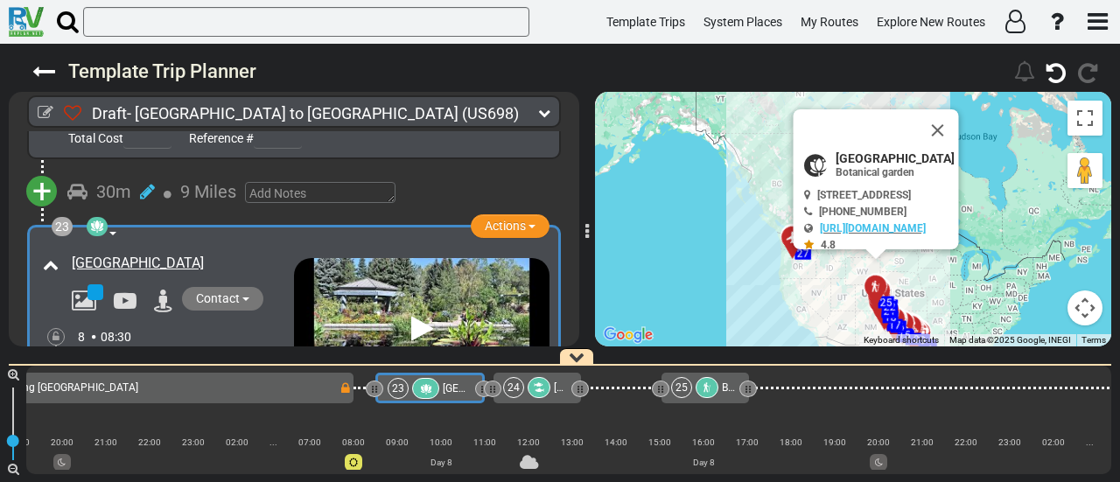
scroll to position [0, 5456]
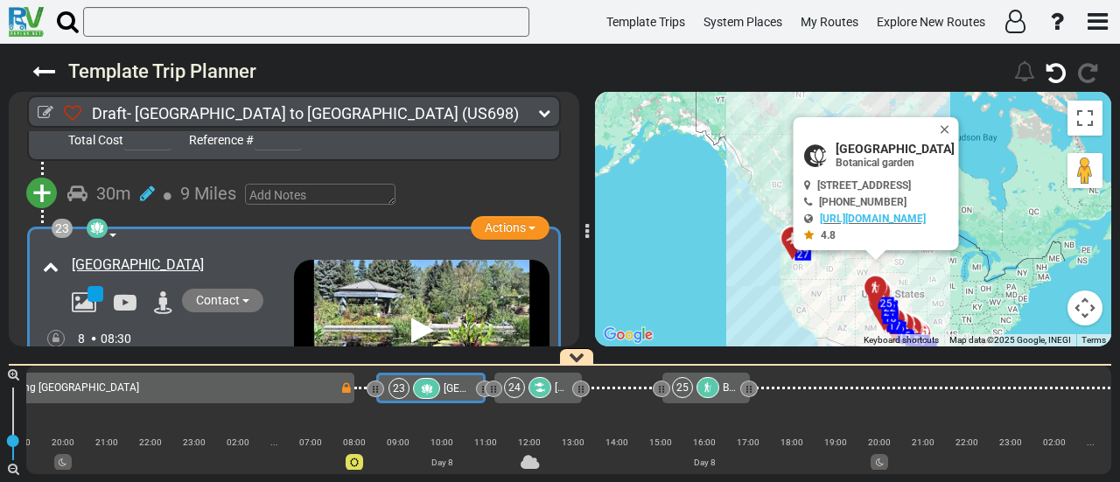
click at [539, 392] on icon at bounding box center [540, 388] width 11 height 11
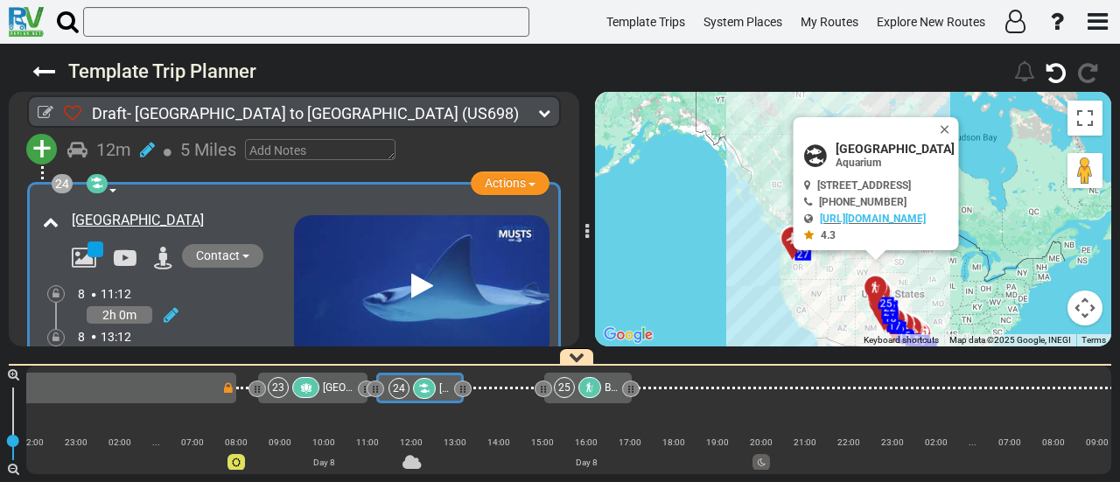
scroll to position [8188, 0]
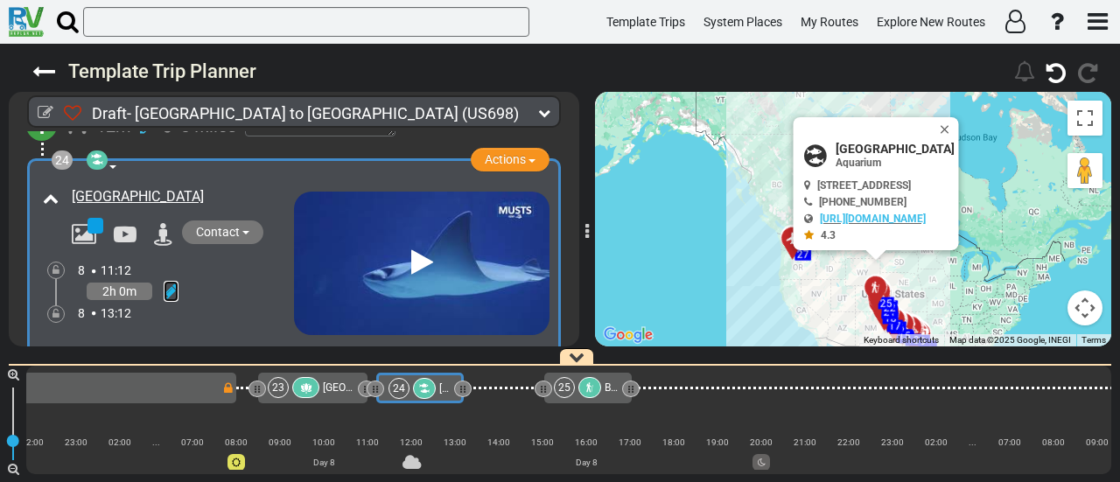
click at [168, 283] on icon at bounding box center [171, 292] width 15 height 18
click at [153, 257] on icon at bounding box center [147, 271] width 16 height 28
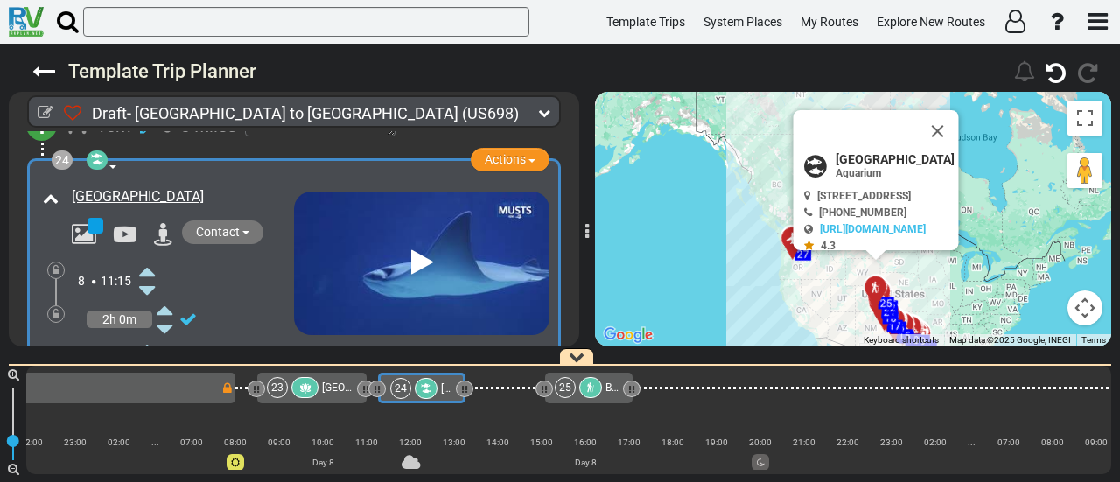
scroll to position [0, 5576]
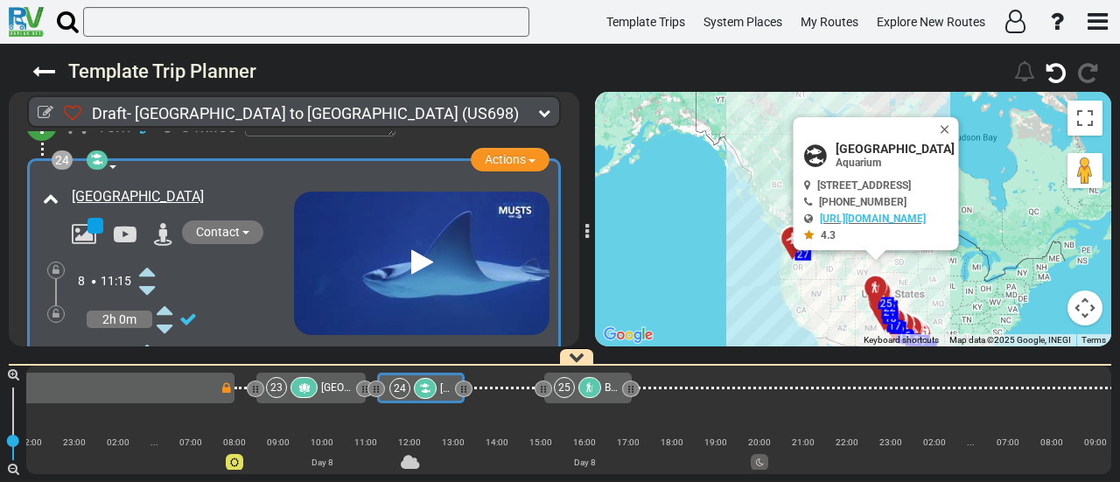
click at [146, 334] on icon at bounding box center [147, 348] width 16 height 28
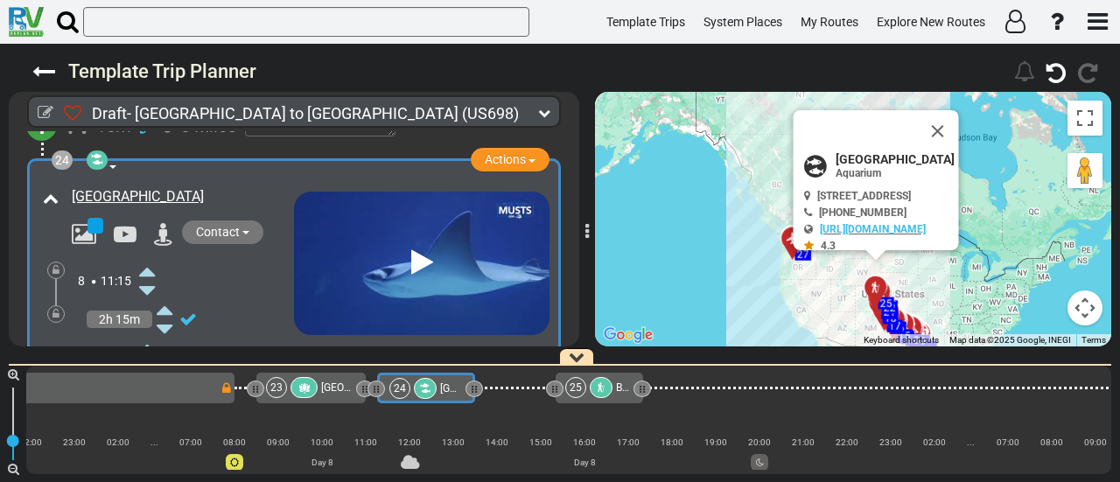
click at [146, 334] on icon at bounding box center [147, 348] width 16 height 28
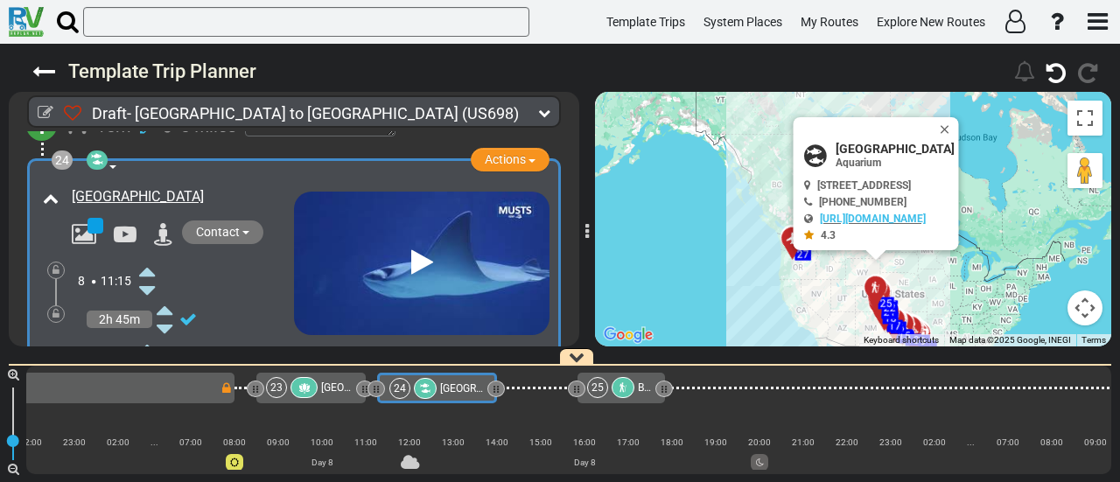
click at [146, 334] on icon at bounding box center [147, 348] width 16 height 28
click at [315, 392] on div at bounding box center [304, 387] width 27 height 21
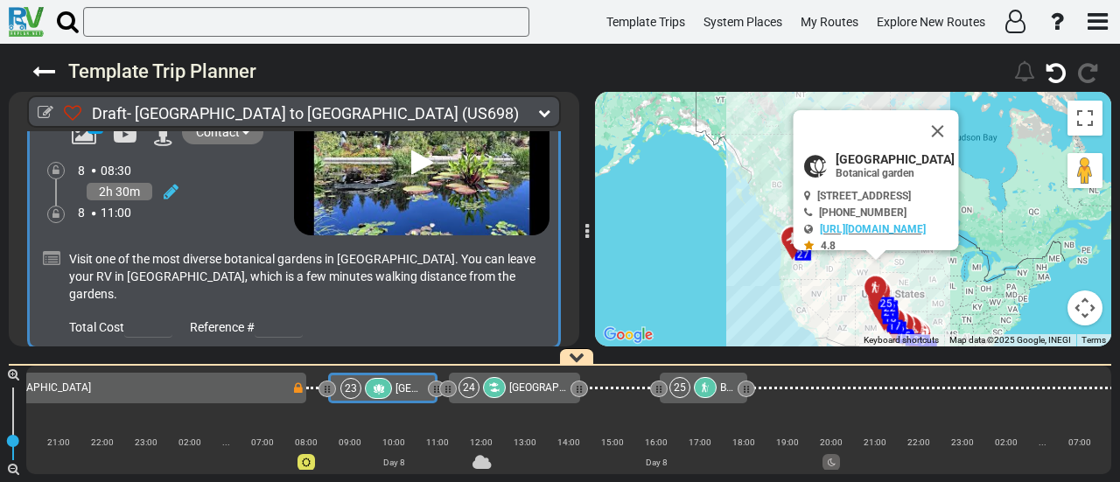
scroll to position [7767, 0]
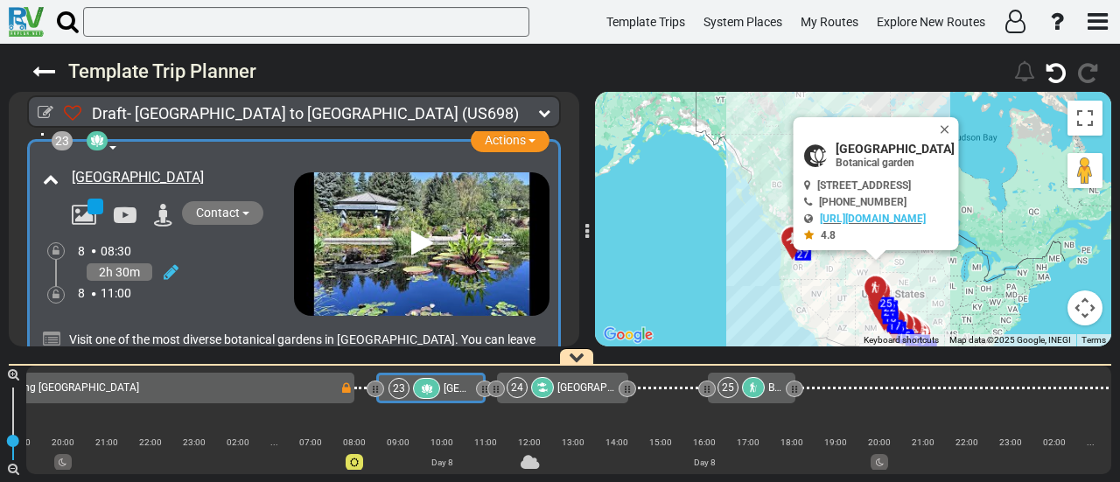
click at [567, 388] on span "[GEOGRAPHIC_DATA]" at bounding box center [608, 388] width 101 height 12
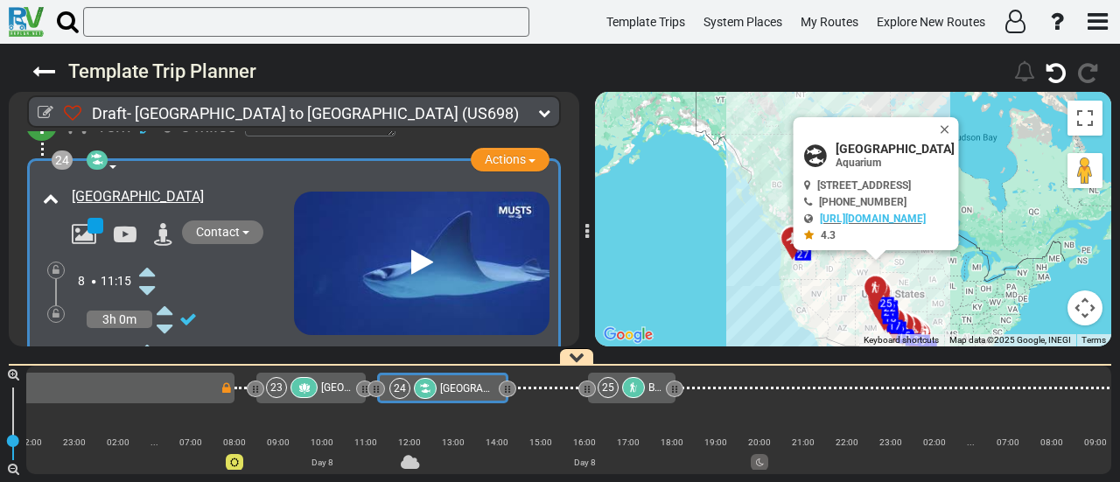
click at [632, 388] on icon at bounding box center [633, 388] width 11 height 11
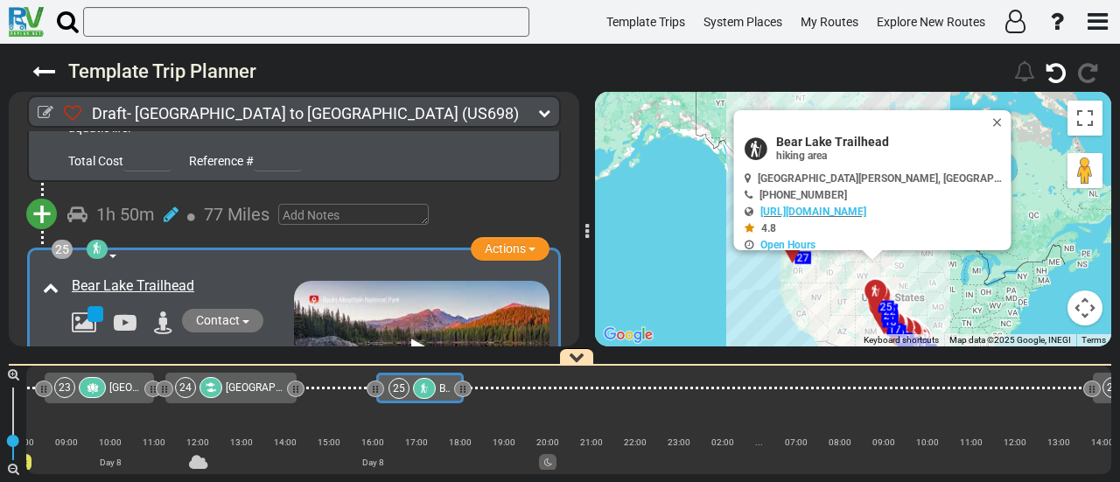
click at [100, 383] on div at bounding box center [92, 387] width 27 height 21
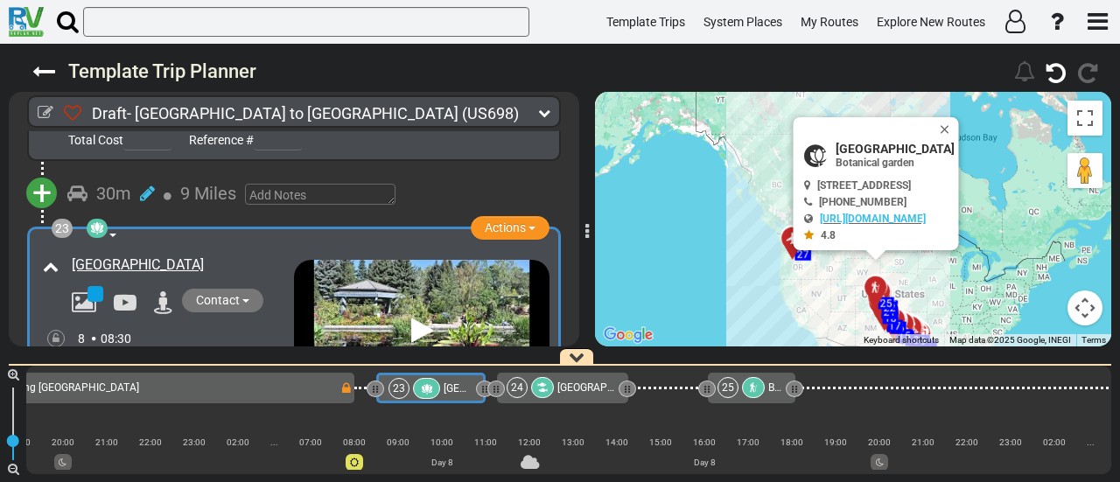
click at [758, 391] on icon at bounding box center [753, 388] width 11 height 11
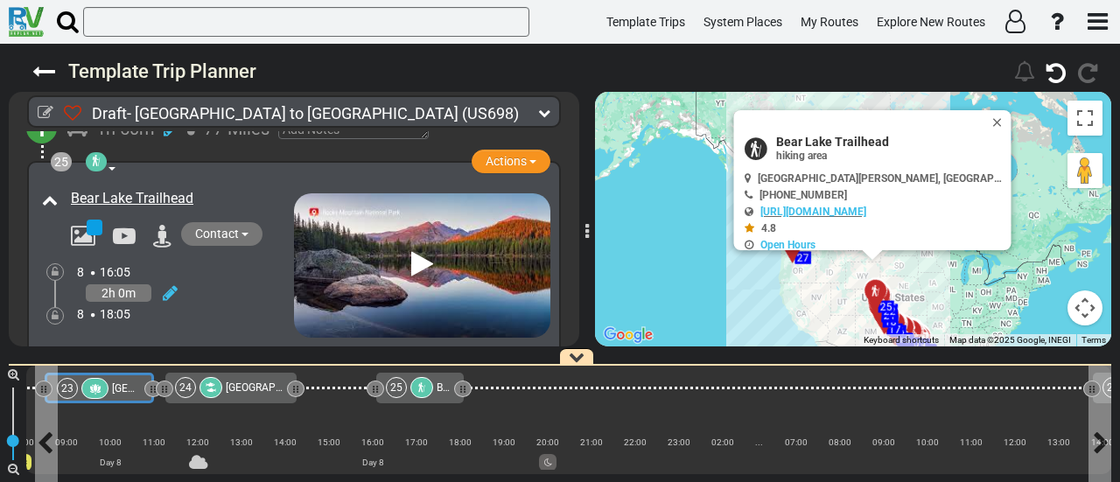
click at [112, 393] on span "[GEOGRAPHIC_DATA]" at bounding box center [162, 389] width 101 height 12
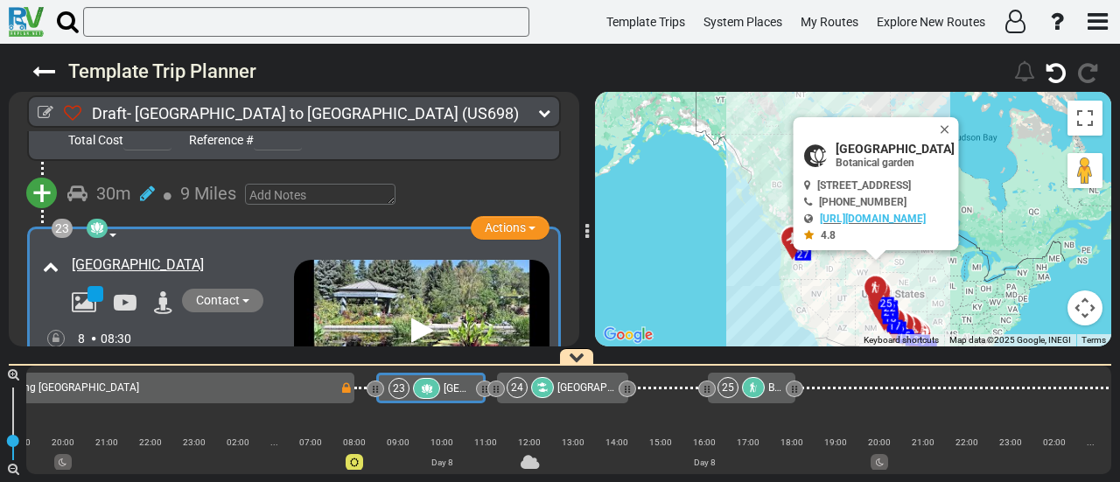
click at [745, 390] on div at bounding box center [753, 387] width 23 height 21
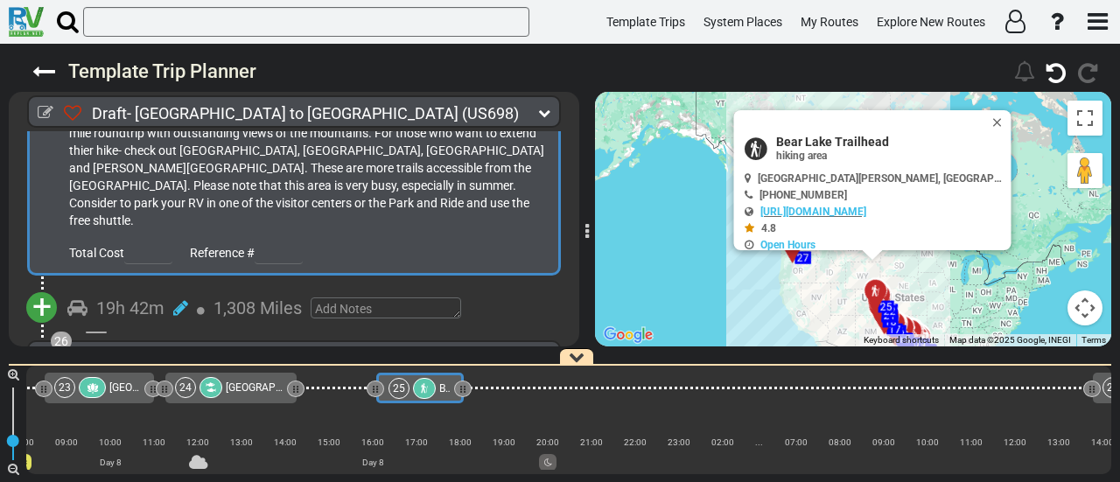
click at [38, 287] on span "+" at bounding box center [41, 307] width 19 height 40
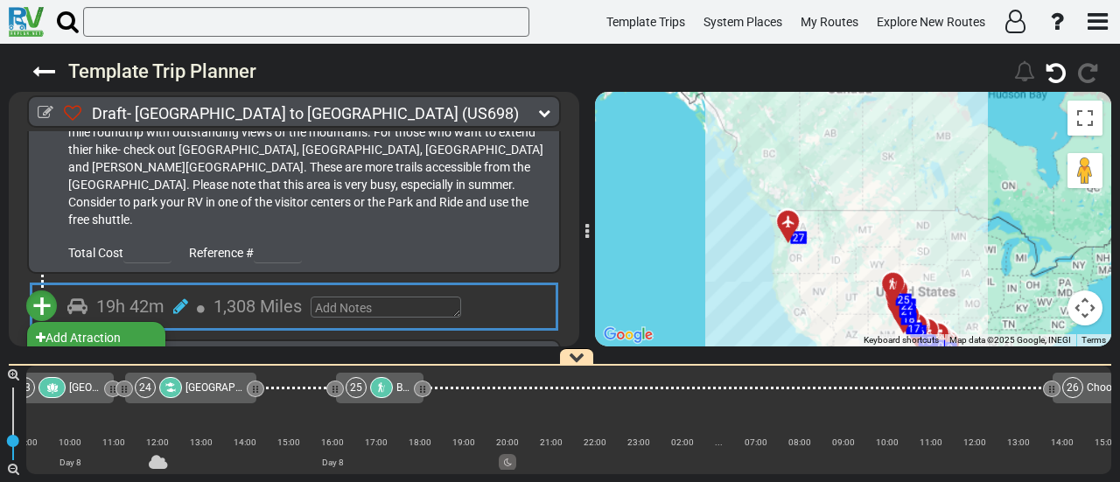
click at [110, 349] on li "Add Campground" at bounding box center [96, 360] width 138 height 23
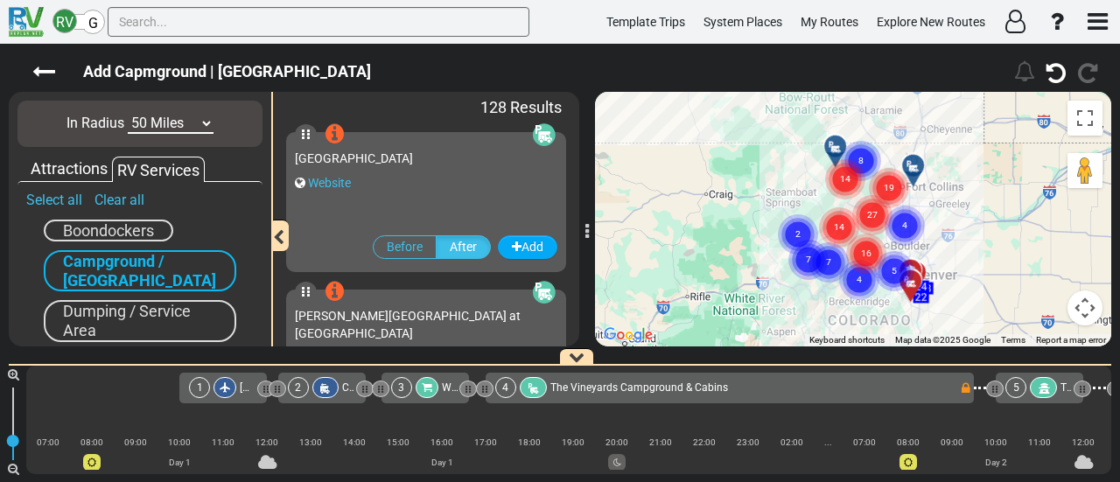
scroll to position [0, 5787]
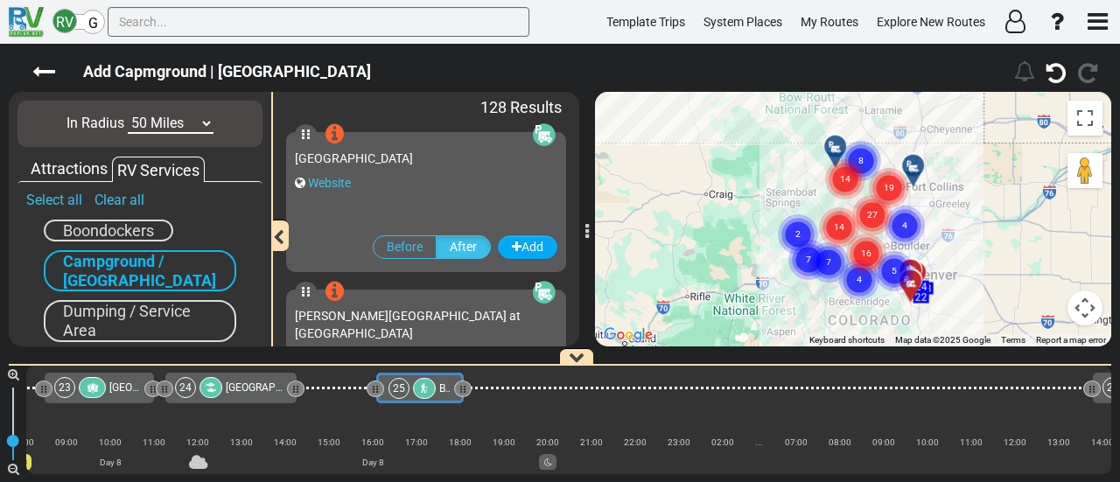
select select "number:10"
click at [128, 114] on select "10 Miles 50 Miles 100 Miles 250 Miles 500 Miles 1000 Miles" at bounding box center [171, 124] width 86 height 20
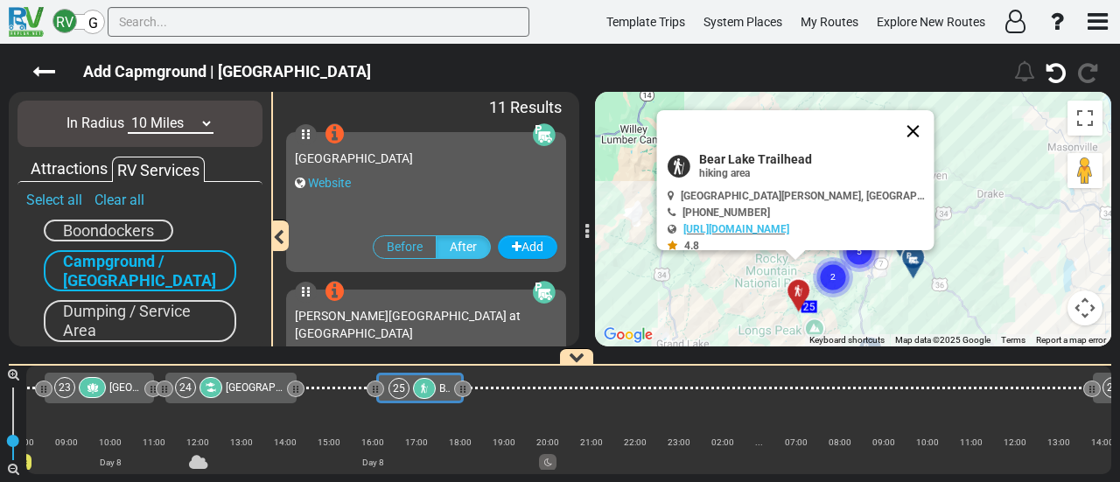
click at [917, 125] on button "Close" at bounding box center [914, 131] width 42 height 42
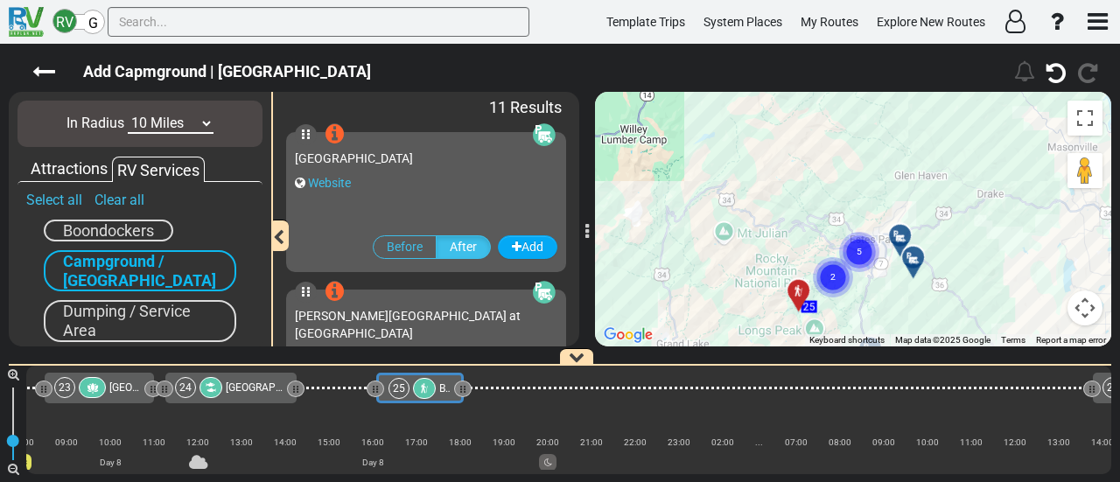
click at [844, 285] on circle "Cluster of 2 markers" at bounding box center [833, 277] width 40 height 40
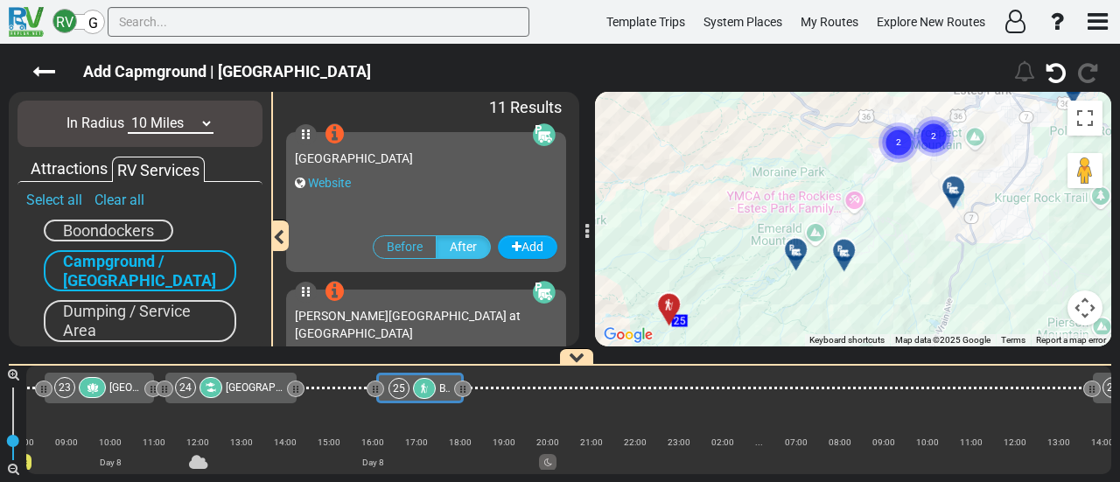
click at [803, 261] on div at bounding box center [802, 256] width 29 height 27
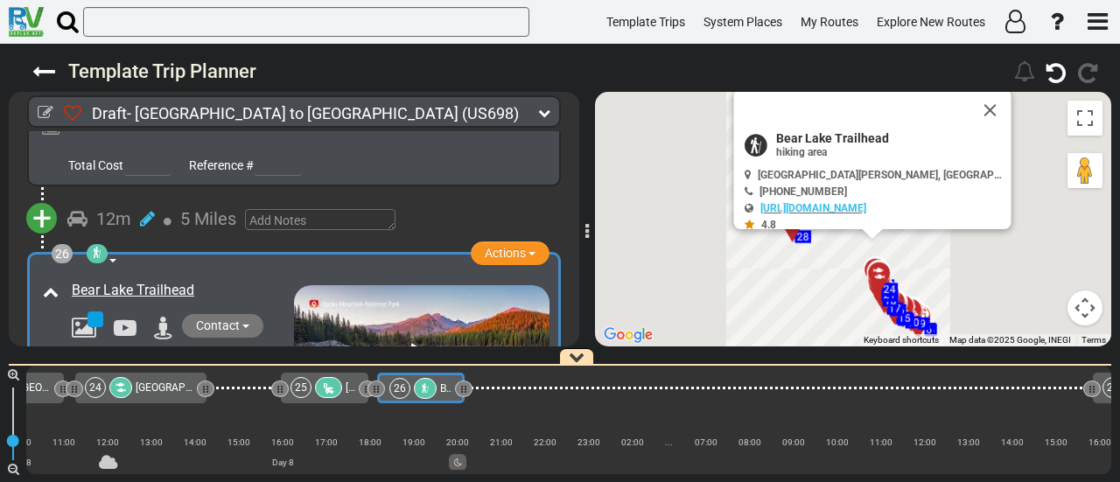
scroll to position [0, 5878]
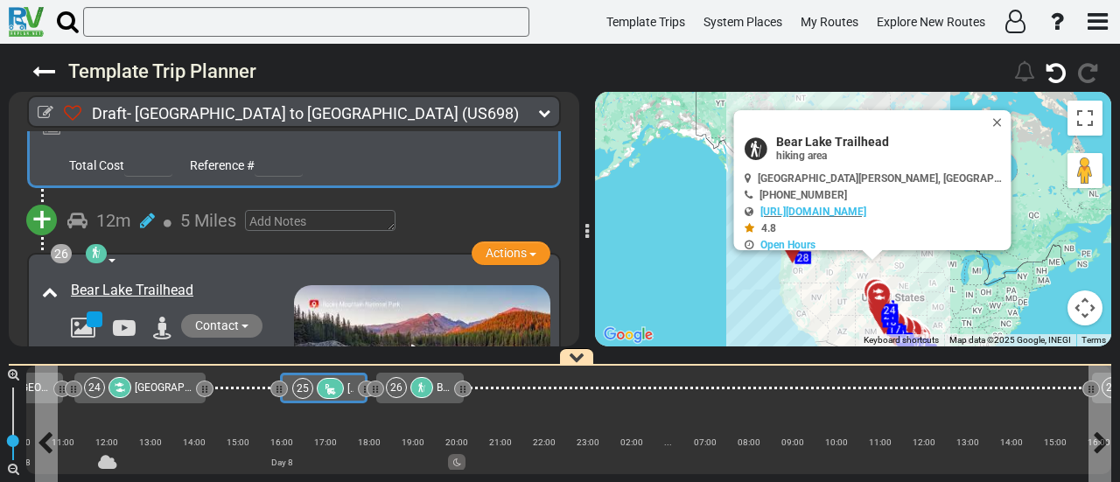
click at [317, 392] on div at bounding box center [330, 388] width 27 height 21
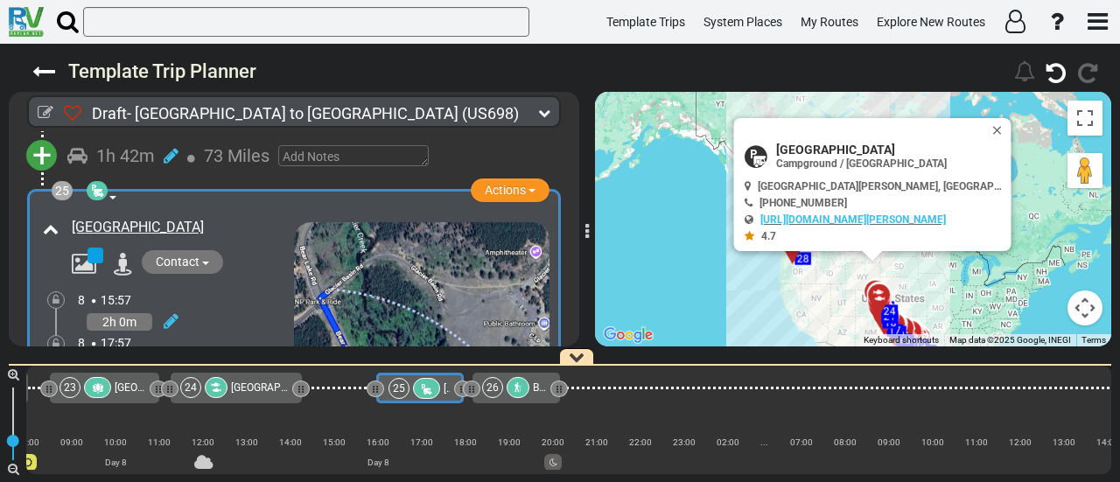
scroll to position [8558, 0]
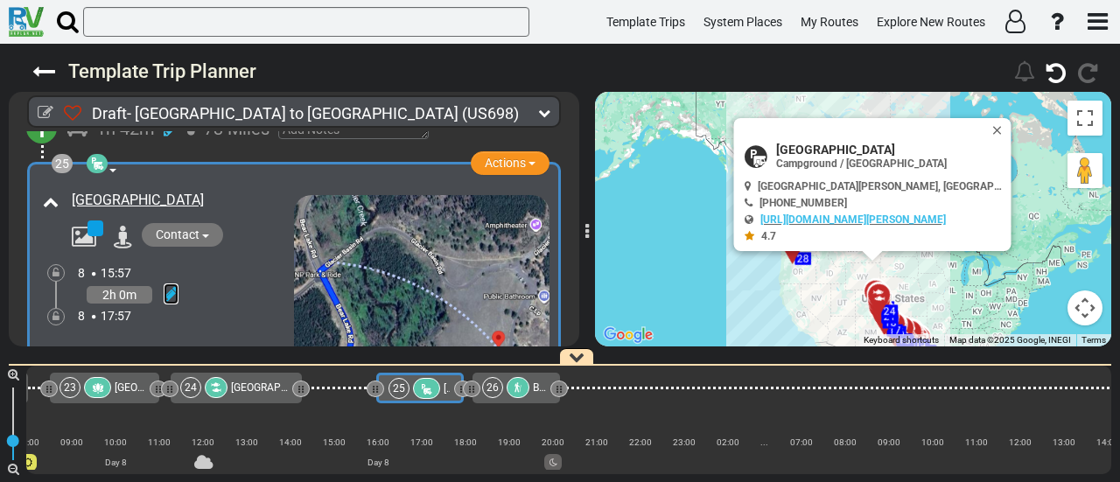
click at [174, 285] on icon at bounding box center [171, 294] width 15 height 18
click at [152, 260] on icon at bounding box center [147, 274] width 16 height 28
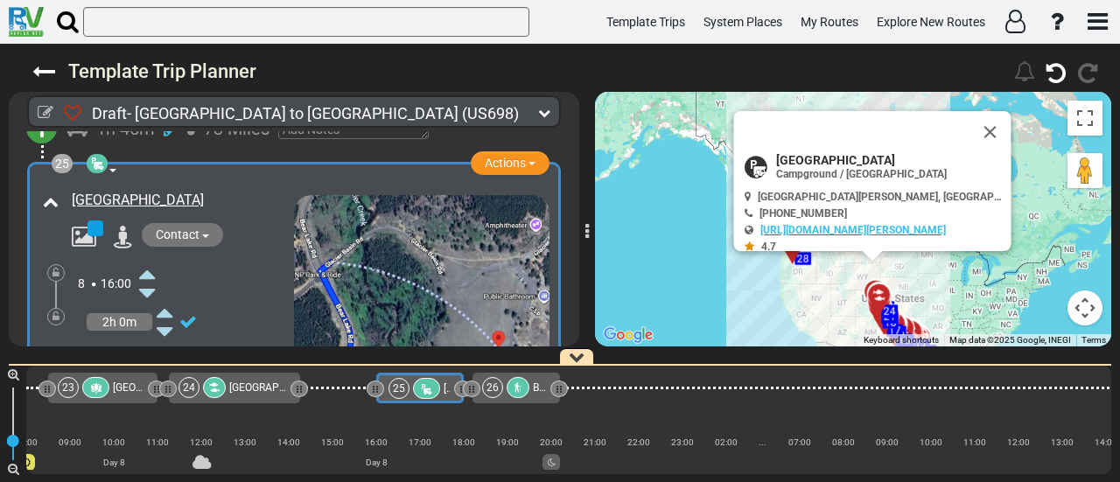
scroll to position [0, 5784]
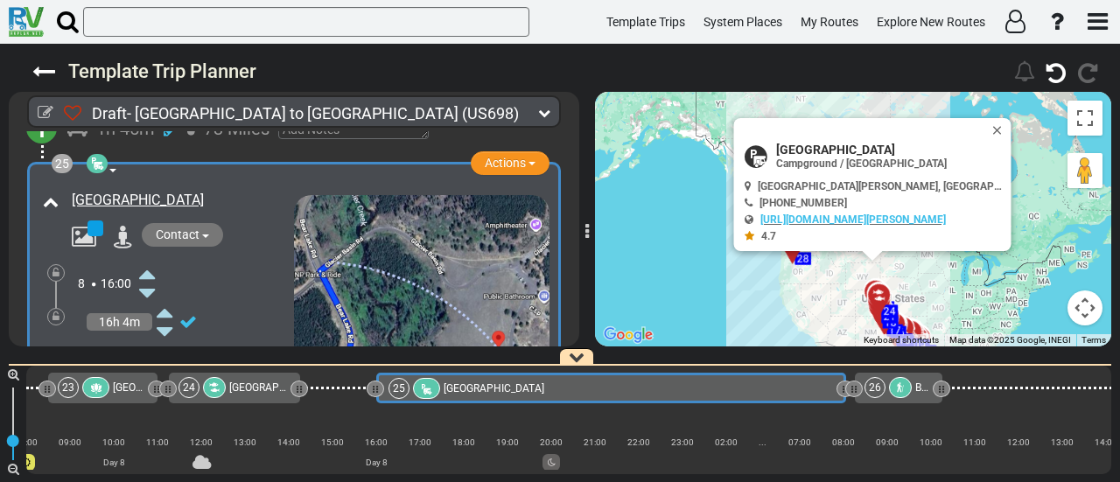
drag, startPoint x: 457, startPoint y: 386, endPoint x: 828, endPoint y: 421, distance: 372.8
click at [839, 439] on div "1 [GEOGRAPHIC_DATA]/[GEOGRAPHIC_DATA] DFW" at bounding box center [568, 420] width 1085 height 109
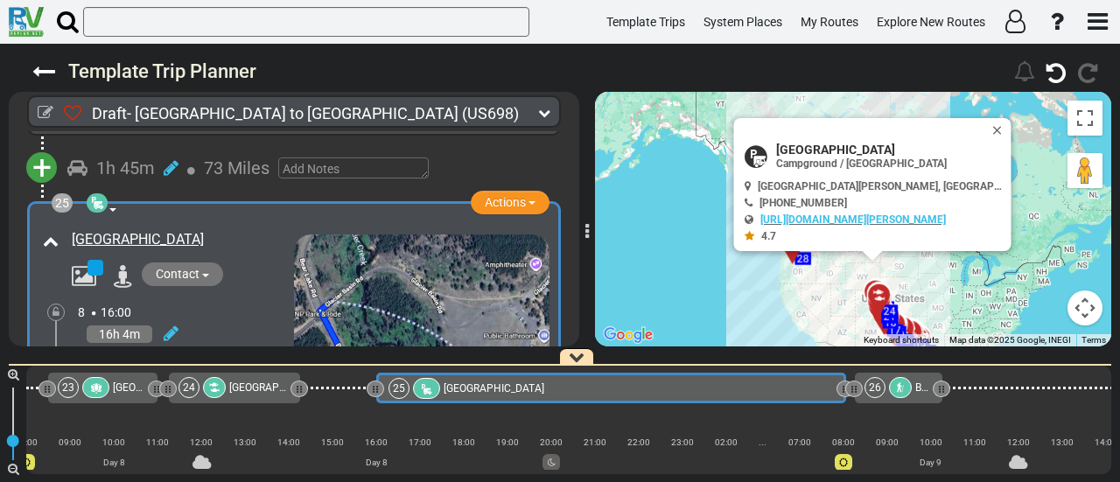
scroll to position [8558, 0]
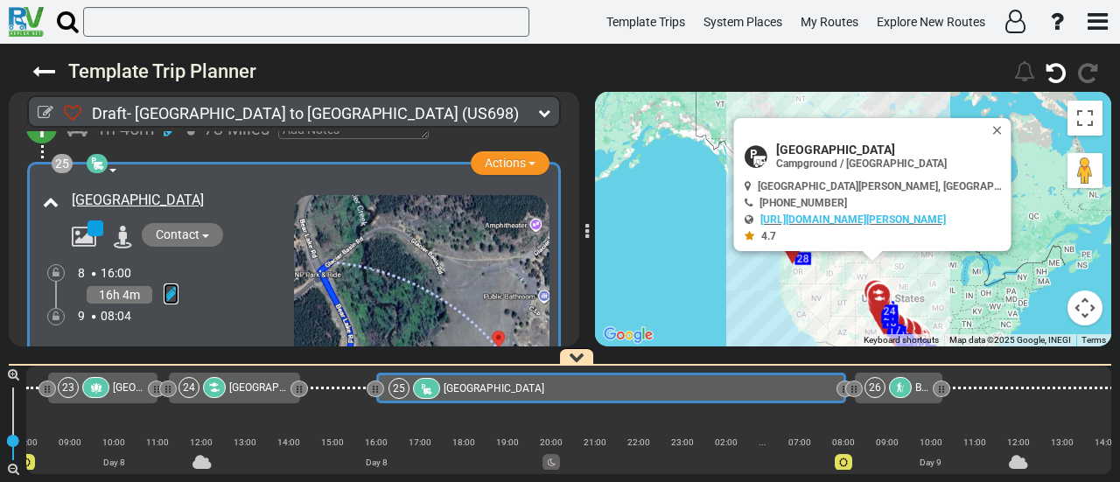
click at [172, 285] on icon at bounding box center [171, 294] width 15 height 18
click at [152, 356] on icon at bounding box center [147, 370] width 16 height 28
click at [61, 308] on div at bounding box center [56, 317] width 18 height 18
click at [54, 312] on icon at bounding box center [56, 317] width 7 height 11
click at [905, 390] on div at bounding box center [898, 387] width 23 height 21
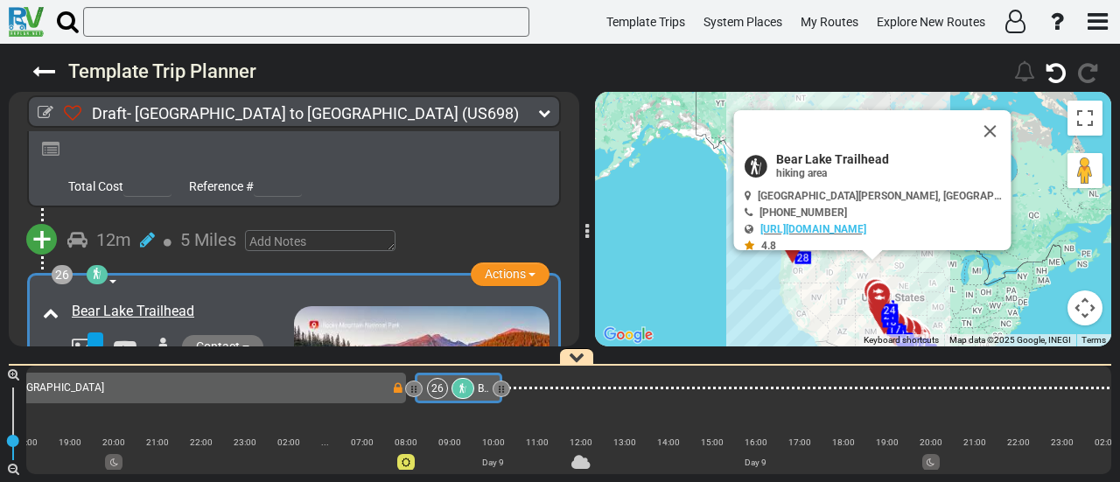
scroll to position [0, 6260]
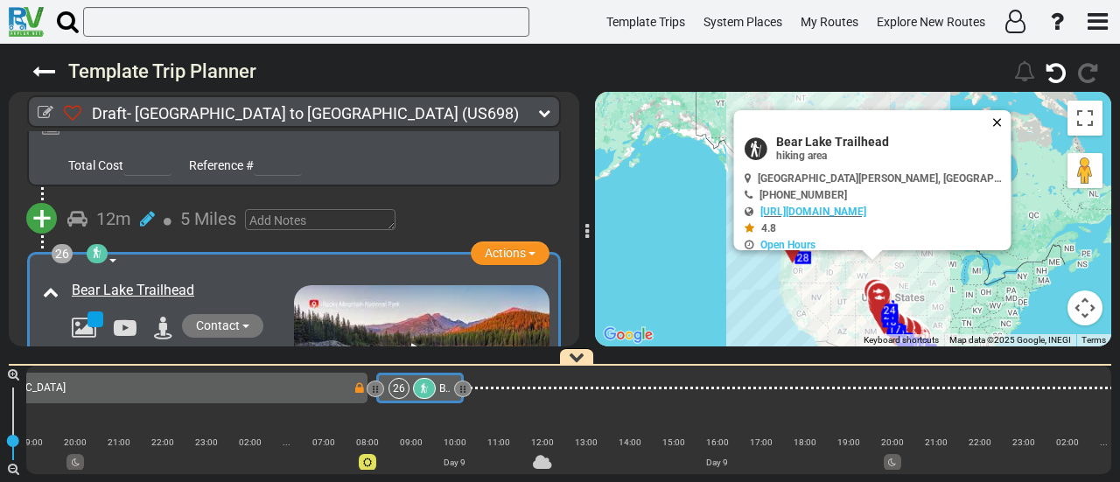
click at [1012, 115] on button "Close" at bounding box center [1001, 122] width 21 height 25
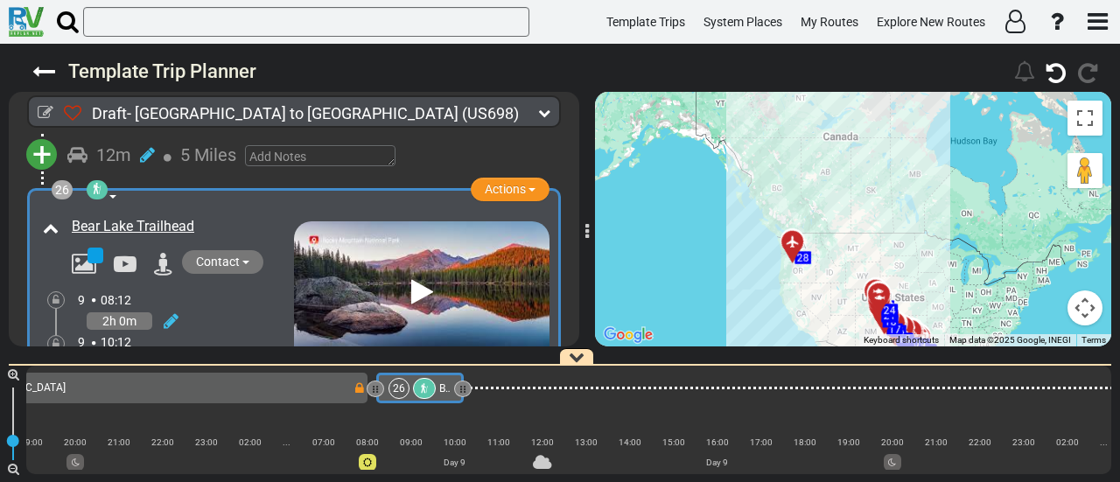
scroll to position [0, 0]
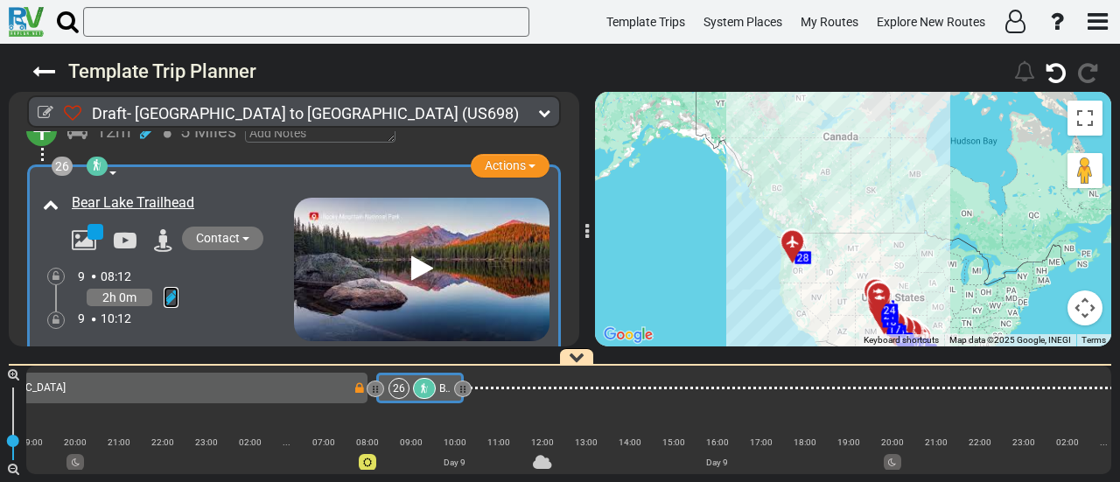
click at [166, 289] on icon at bounding box center [171, 298] width 15 height 18
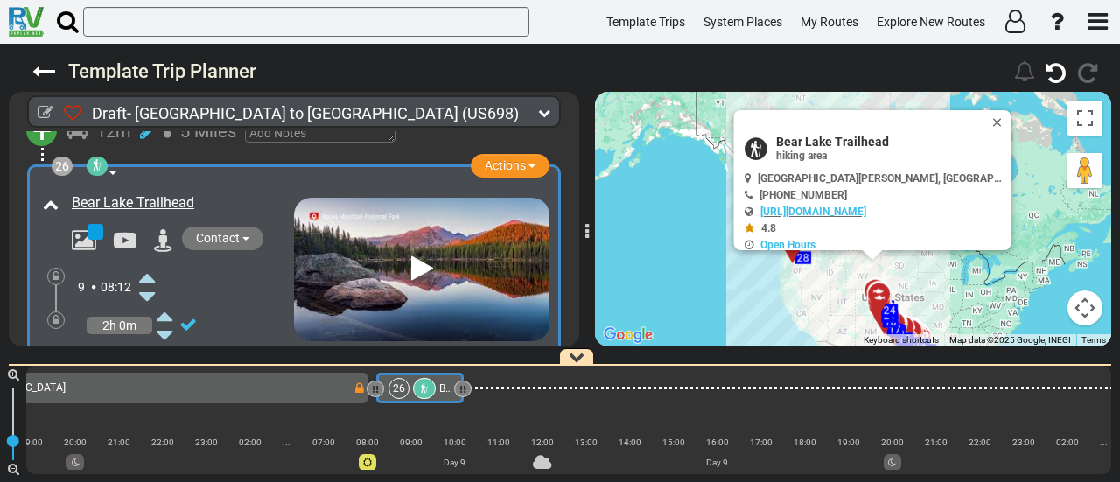
click at [154, 263] on icon at bounding box center [147, 277] width 16 height 28
click at [155, 340] on icon at bounding box center [147, 354] width 16 height 28
click at [154, 340] on icon at bounding box center [147, 354] width 16 height 28
click at [149, 340] on icon at bounding box center [147, 354] width 16 height 28
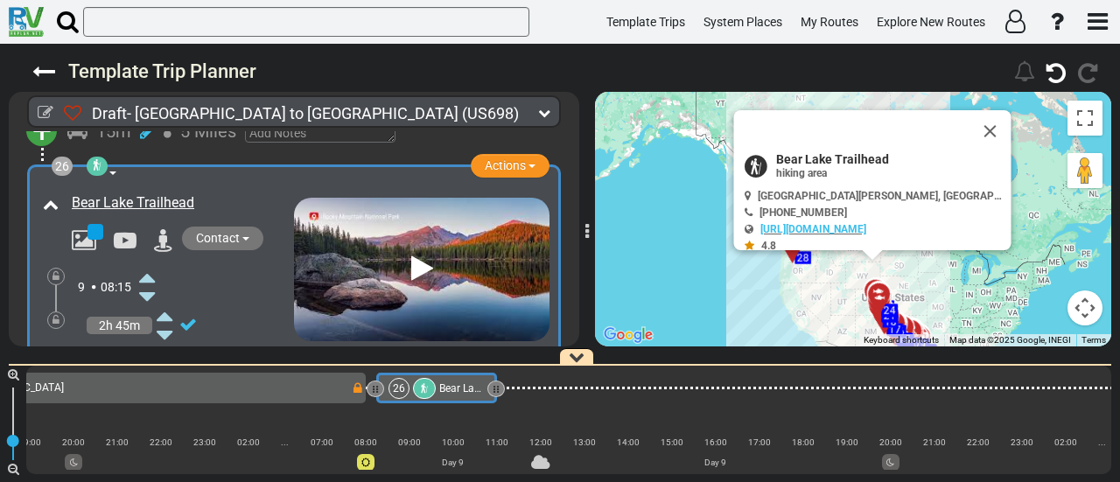
click at [149, 340] on icon at bounding box center [147, 354] width 16 height 28
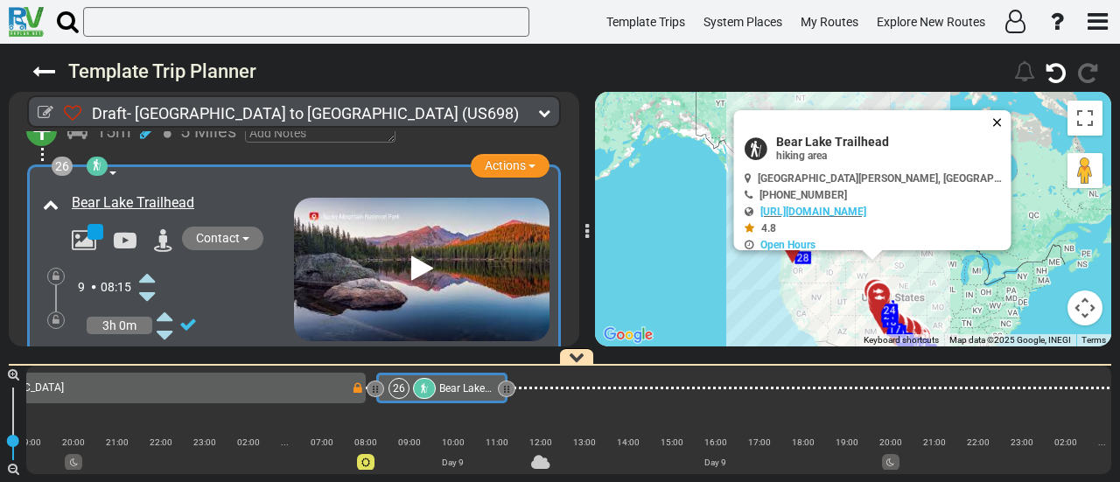
click at [1009, 116] on button "Close" at bounding box center [1001, 122] width 21 height 25
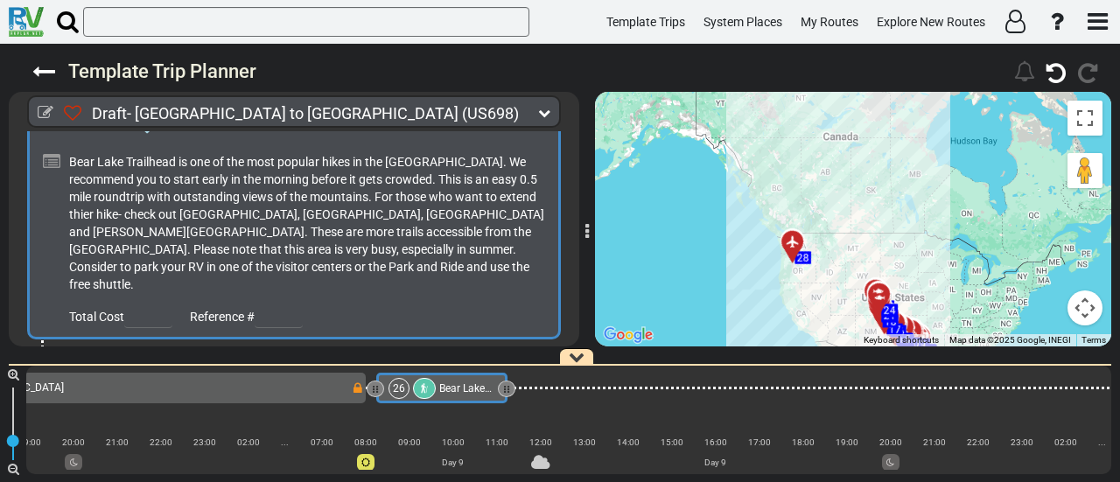
scroll to position [9191, 0]
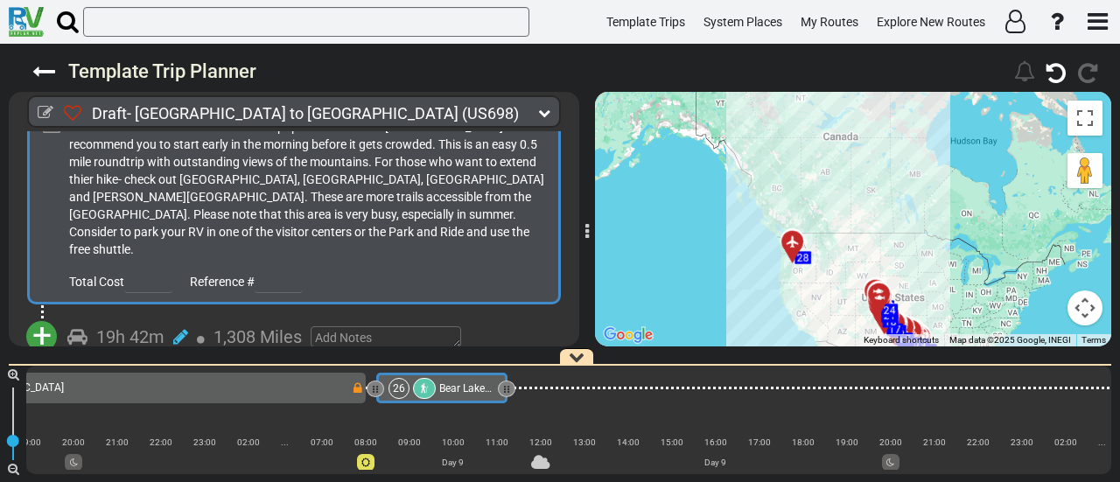
click at [32, 316] on span "+" at bounding box center [41, 336] width 19 height 40
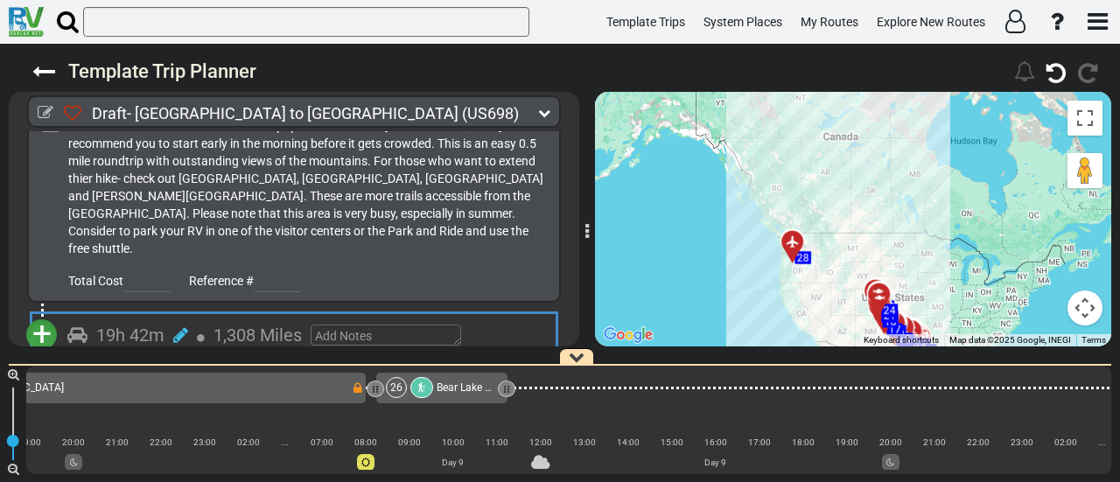
scroll to position [9191, 0]
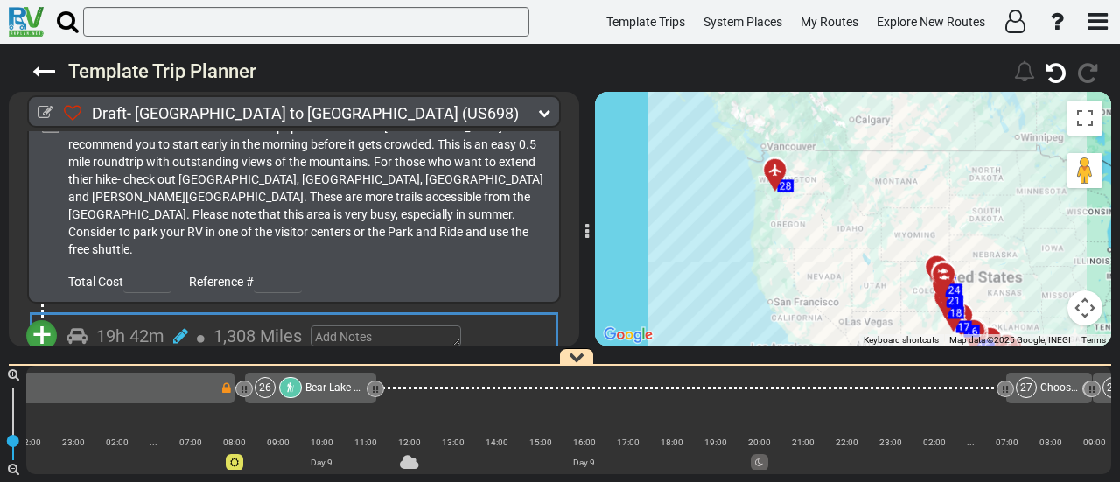
click at [80, 355] on li "Add Atraction" at bounding box center [96, 366] width 138 height 23
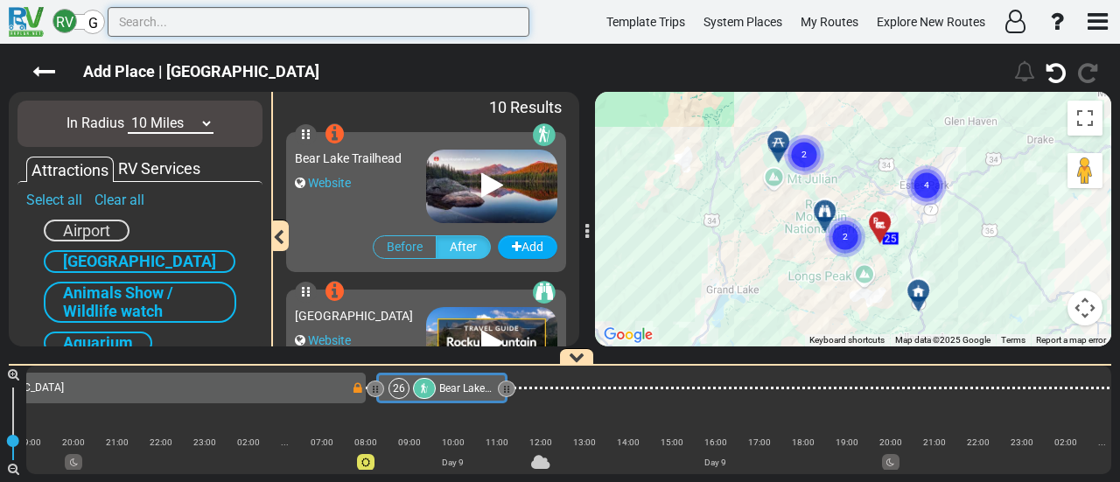
click at [350, 37] on div "RV G Template Trips System Places My Routes Explore New Routes" at bounding box center [560, 22] width 1120 height 44
paste input "[GEOGRAPHIC_DATA]"
type input "[GEOGRAPHIC_DATA]"
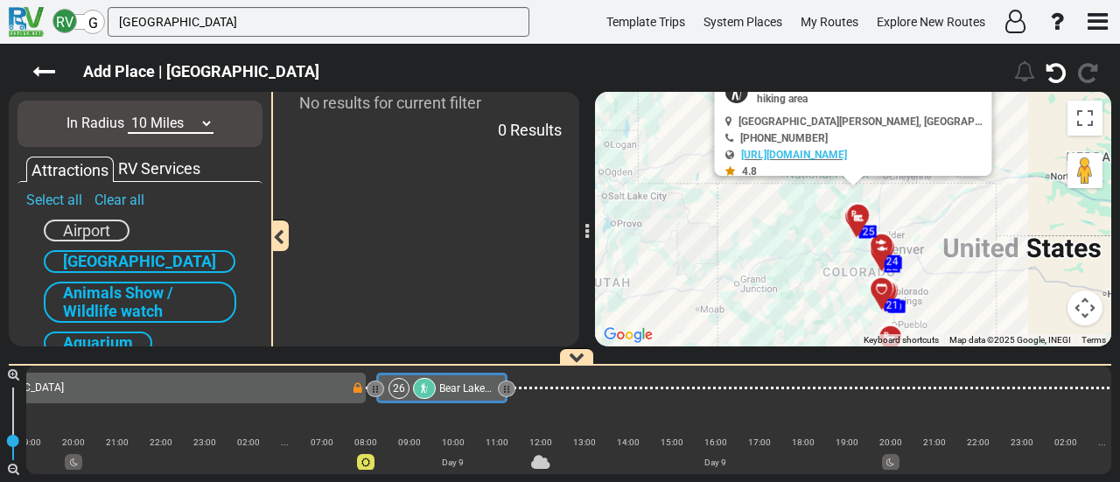
click at [181, 127] on select "10 Miles 50 Miles 100 Miles 250 Miles 500 Miles 1000 Miles" at bounding box center [171, 124] width 86 height 20
click at [128, 114] on select "10 Miles 50 Miles 100 Miles 250 Miles 500 Miles 1000 Miles" at bounding box center [171, 124] width 86 height 20
click at [178, 127] on select "10 Miles 50 Miles 100 Miles 250 Miles 500 Miles 1000 Miles" at bounding box center [171, 124] width 86 height 20
select select "number:100"
click at [128, 114] on select "10 Miles 50 Miles 100 Miles 250 Miles 500 Miles 1000 Miles" at bounding box center [171, 124] width 86 height 20
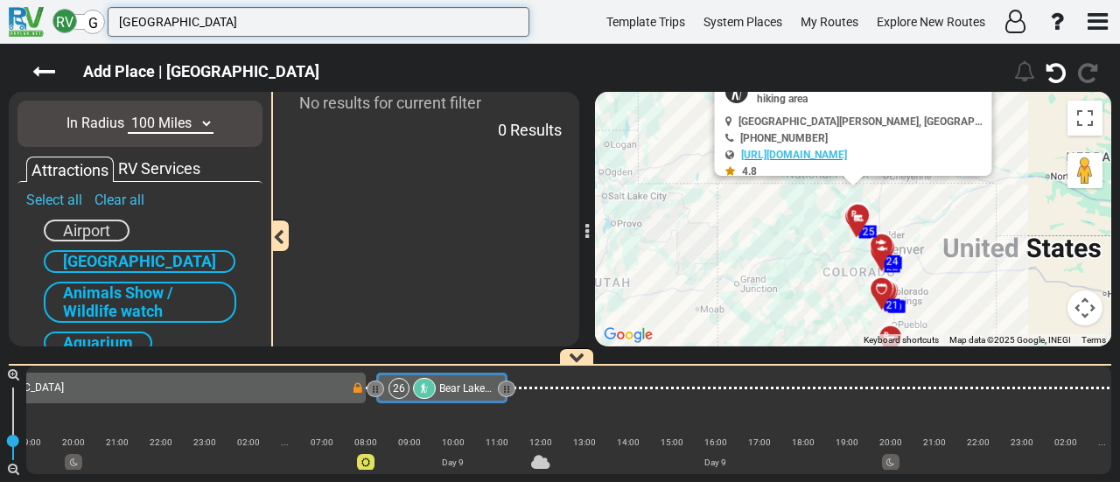
drag, startPoint x: 164, startPoint y: 27, endPoint x: 236, endPoint y: 29, distance: 72.7
click at [235, 29] on input "[GEOGRAPHIC_DATA]" at bounding box center [319, 22] width 422 height 30
type input "Emerald"
click at [173, 123] on select "10 Miles 50 Miles 100 Miles 250 Miles 500 Miles 1000 Miles" at bounding box center [171, 124] width 86 height 20
select select "number:50"
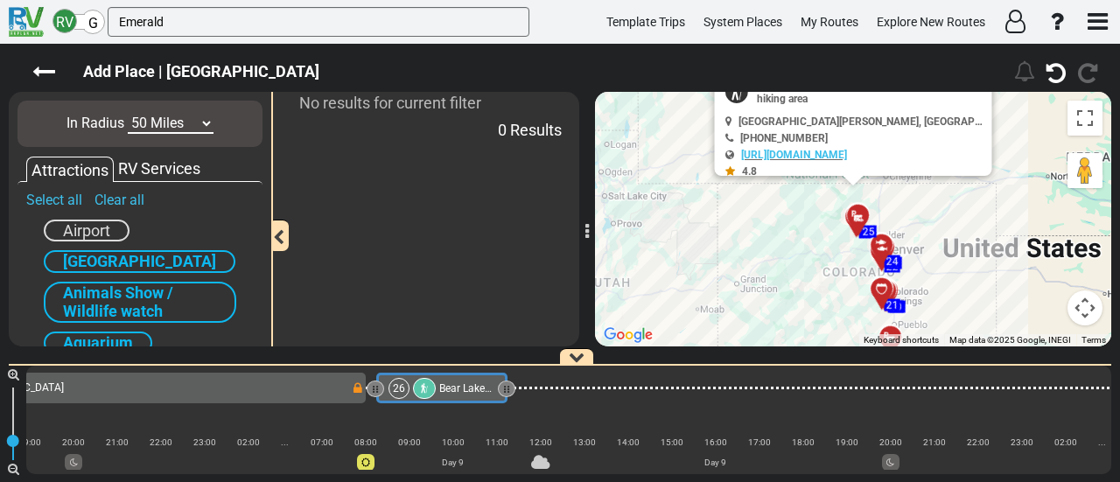
click at [128, 114] on select "10 Miles 50 Miles 100 Miles 250 Miles 500 Miles 1000 Miles" at bounding box center [171, 124] width 86 height 20
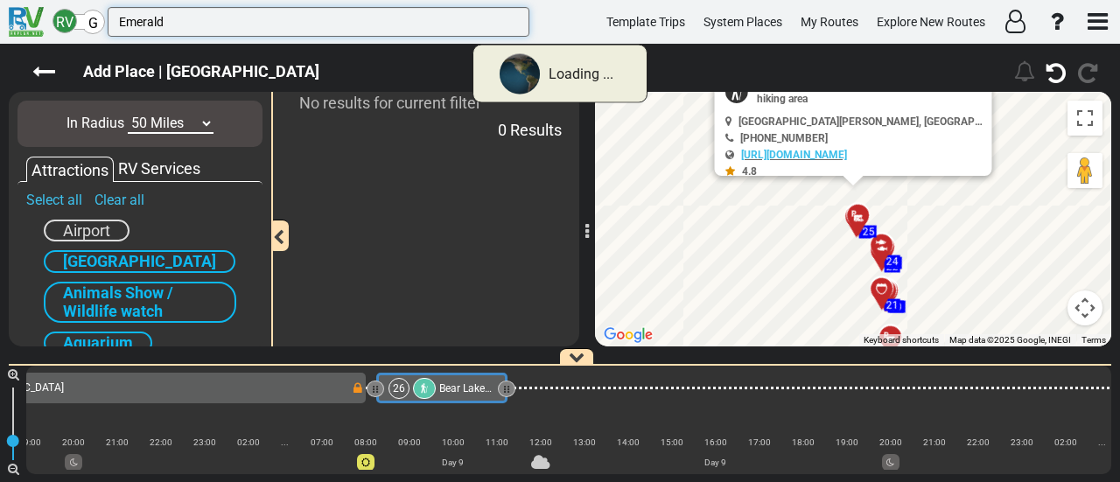
click at [170, 15] on input "Emerald" at bounding box center [319, 22] width 422 height 30
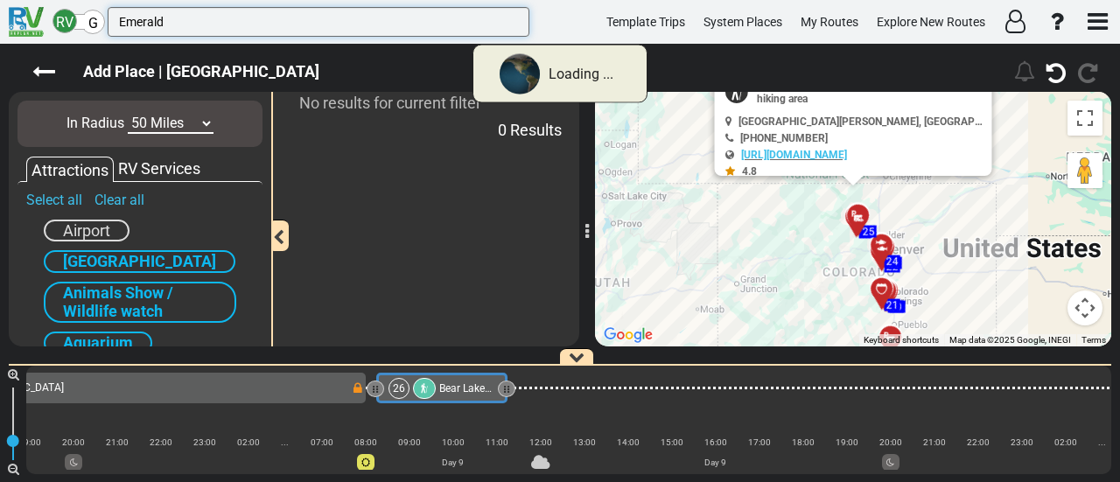
click at [170, 15] on input "Emerald" at bounding box center [319, 22] width 422 height 30
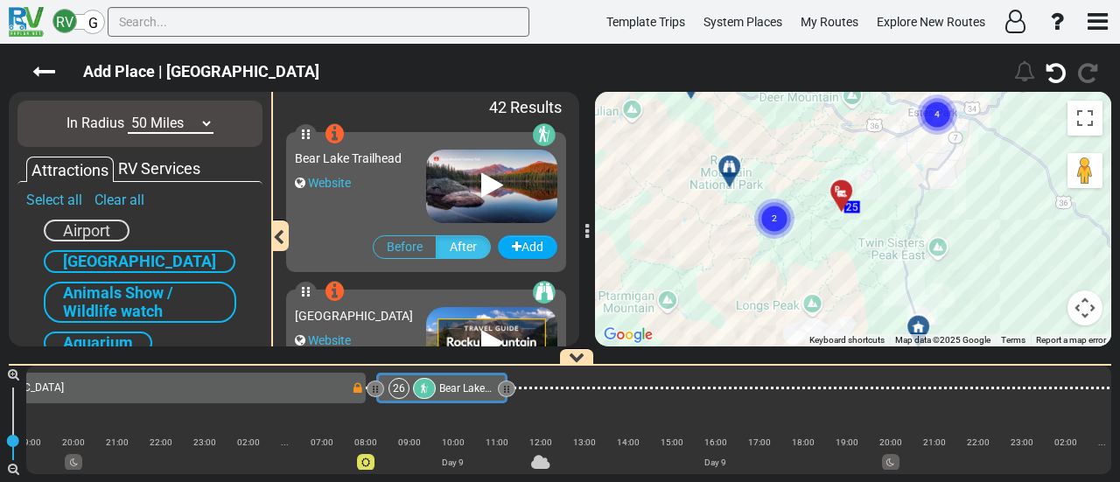
drag, startPoint x: 779, startPoint y: 186, endPoint x: 862, endPoint y: 293, distance: 135.3
click at [862, 293] on div "To activate drag with keyboard, press Alt + Enter. Once in keyboard drag state,…" at bounding box center [853, 219] width 516 height 255
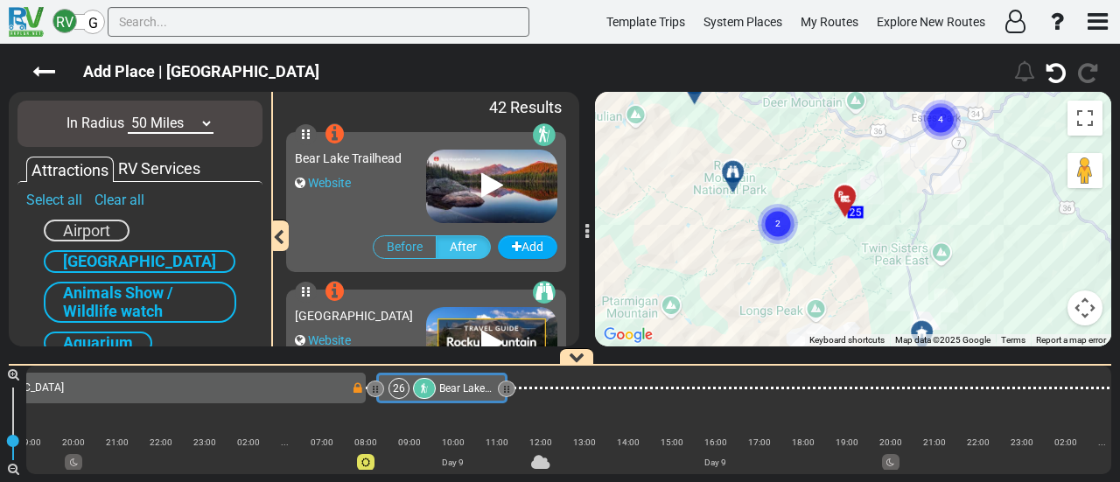
click at [769, 216] on circle "Cluster of 2 markers" at bounding box center [778, 224] width 40 height 40
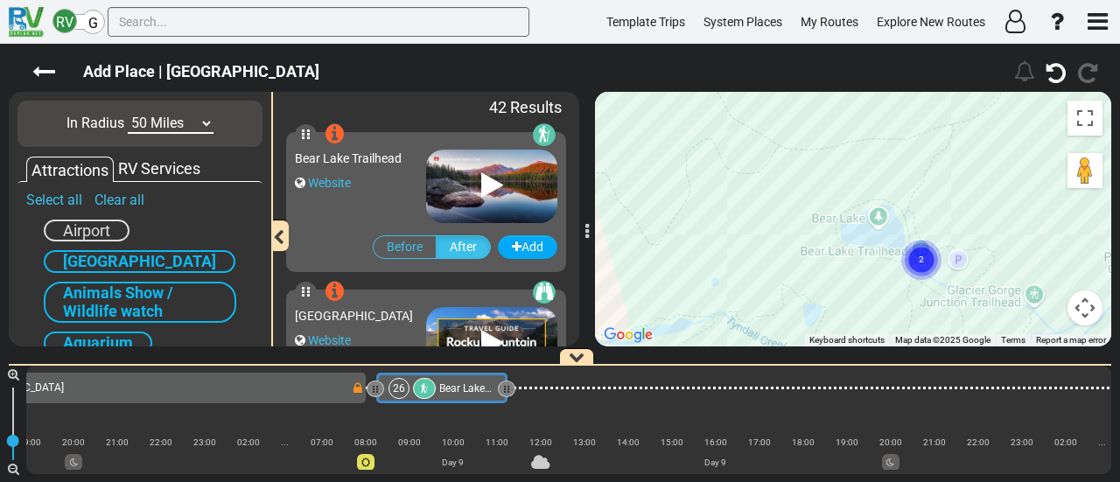
drag, startPoint x: 797, startPoint y: 263, endPoint x: 729, endPoint y: 181, distance: 106.4
click at [729, 181] on div "To navigate, press the arrow keys. To activate drag with keyboard, press Alt + …" at bounding box center [853, 219] width 516 height 255
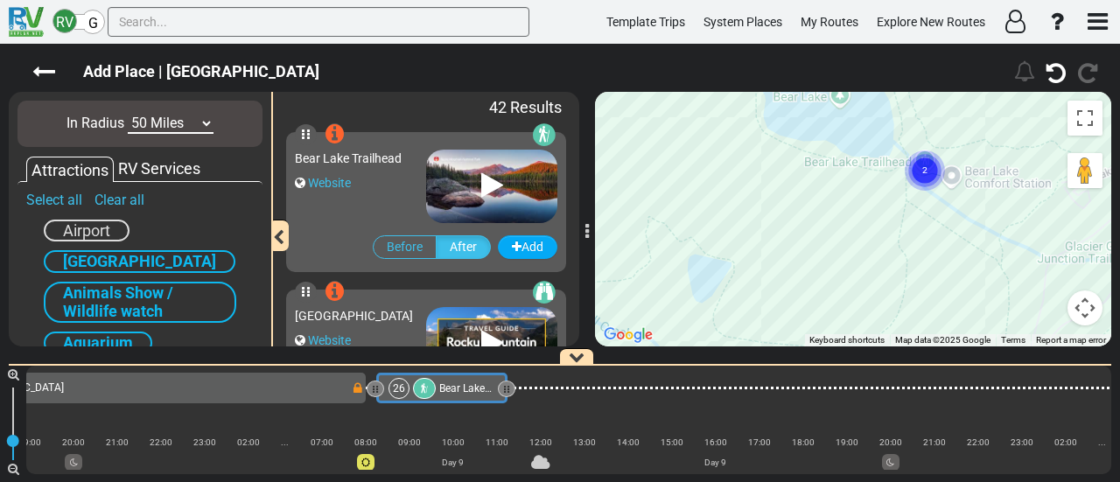
drag, startPoint x: 788, startPoint y: 218, endPoint x: 729, endPoint y: 232, distance: 60.3
click at [729, 235] on div "To navigate, press the arrow keys. To activate drag with keyboard, press Alt + …" at bounding box center [853, 219] width 516 height 255
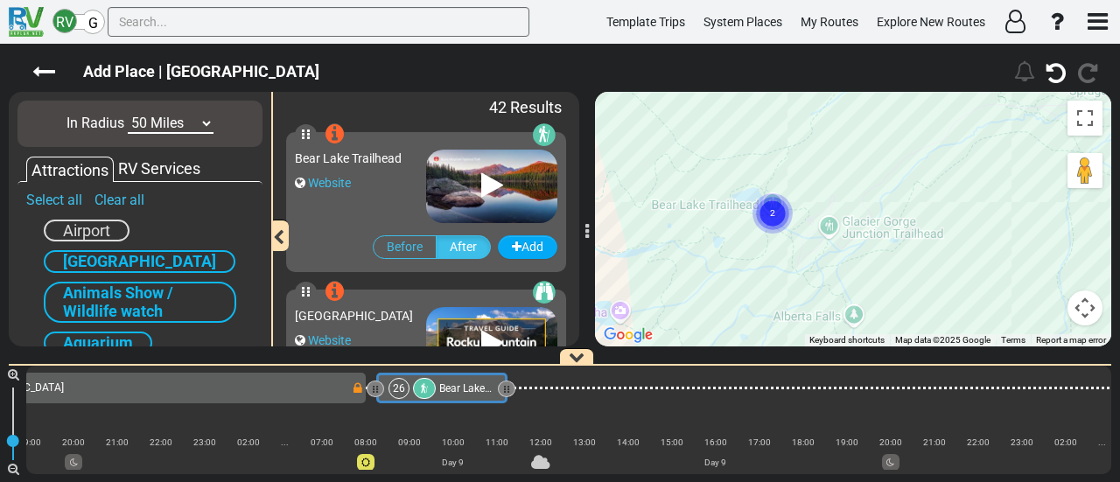
click at [1078, 306] on button "Map camera controls" at bounding box center [1085, 308] width 35 height 35
click at [1036, 314] on button "Zoom out" at bounding box center [1041, 308] width 35 height 35
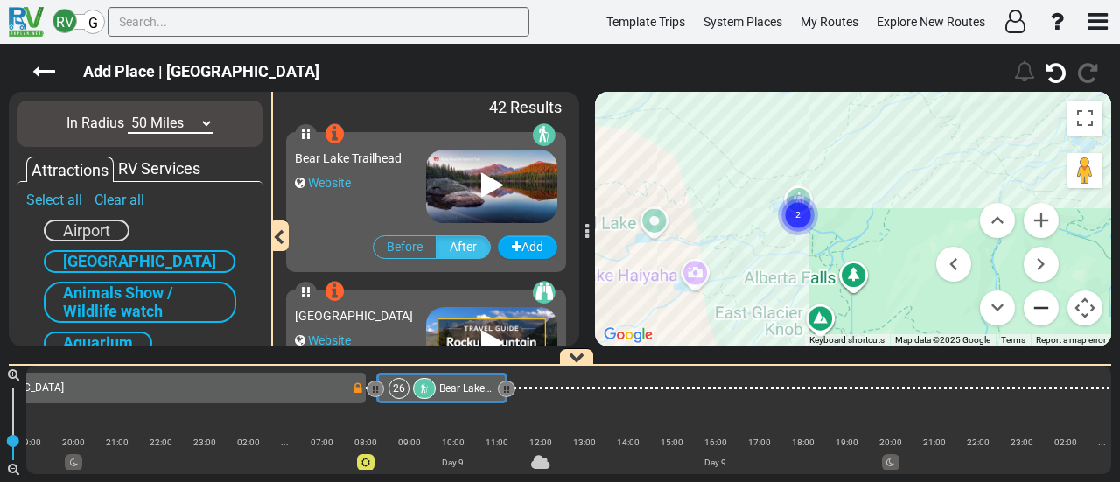
click at [1036, 314] on button "Zoom out" at bounding box center [1041, 308] width 35 height 35
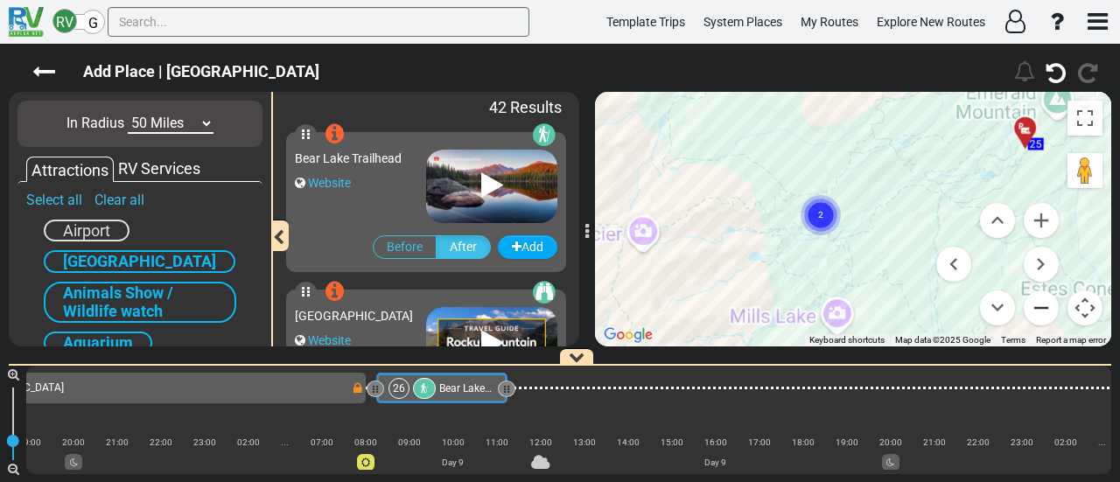
click at [1036, 314] on button "Zoom out" at bounding box center [1041, 308] width 35 height 35
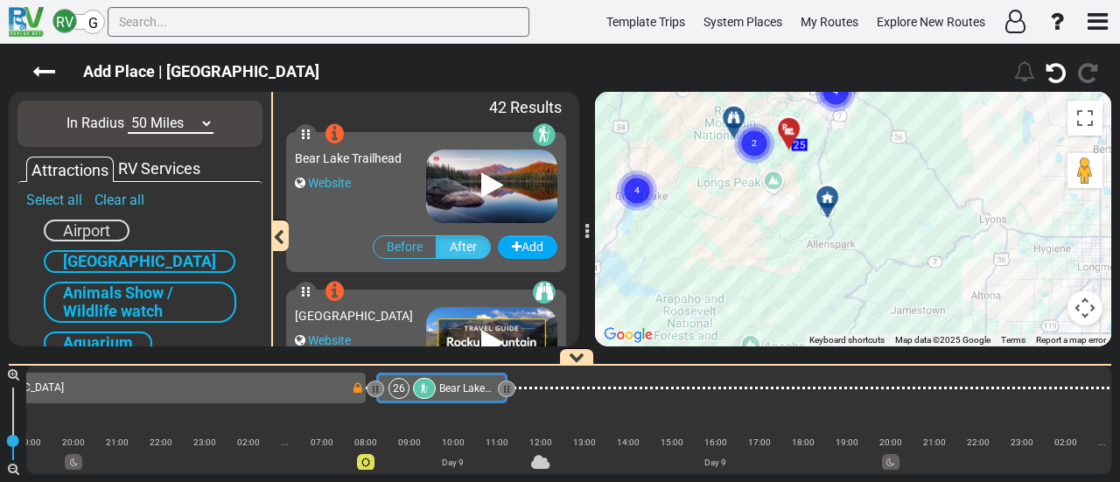
drag, startPoint x: 890, startPoint y: 263, endPoint x: 793, endPoint y: 186, distance: 124.0
click at [793, 186] on div "To navigate, press the arrow keys. To activate drag with keyboard, press Alt + …" at bounding box center [853, 219] width 516 height 255
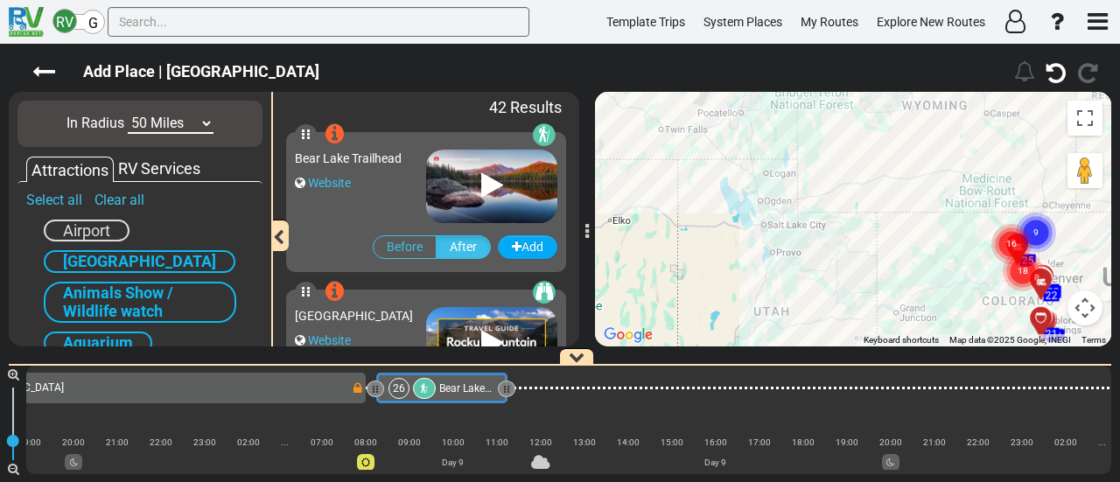
drag, startPoint x: 700, startPoint y: 165, endPoint x: 928, endPoint y: 214, distance: 232.8
click at [928, 214] on div "To navigate, press the arrow keys. To activate drag with keyboard, press Alt + …" at bounding box center [853, 219] width 516 height 255
click at [298, 27] on input "text" at bounding box center [319, 22] width 422 height 30
paste input "[GEOGRAPHIC_DATA]"
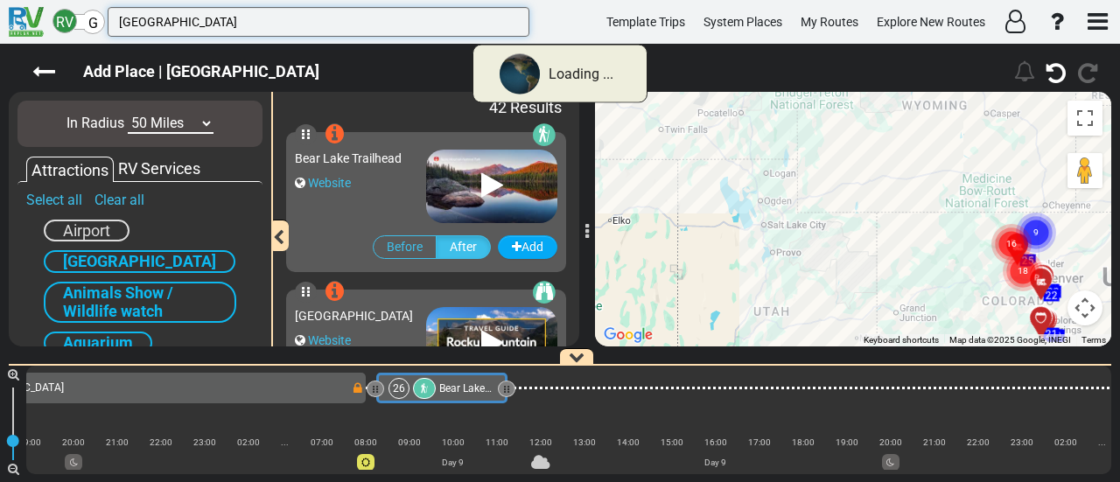
type input "[GEOGRAPHIC_DATA]"
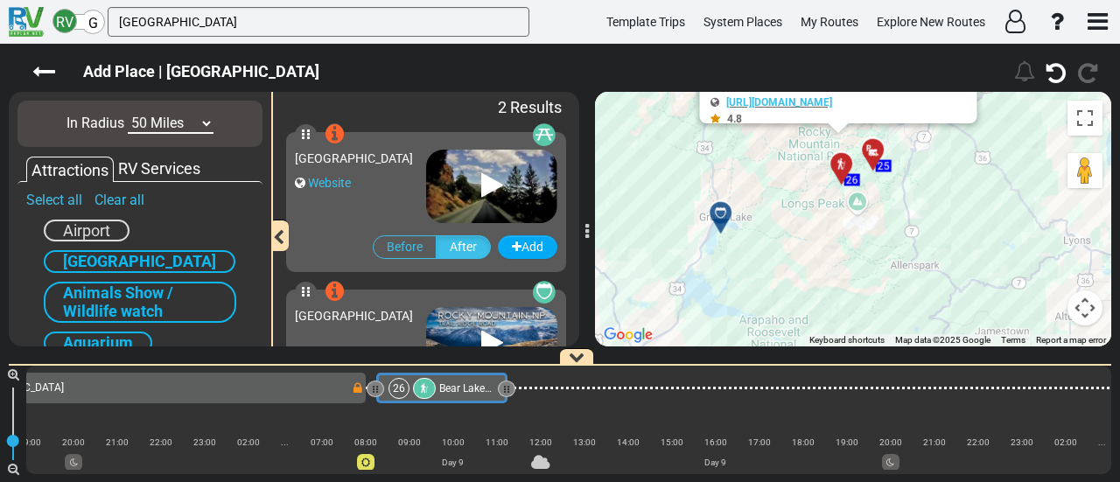
drag, startPoint x: 818, startPoint y: 290, endPoint x: 740, endPoint y: 151, distance: 159.2
click at [740, 151] on div "To navigate, press the arrow keys. To activate drag with keyboard, press Alt + …" at bounding box center [853, 219] width 516 height 255
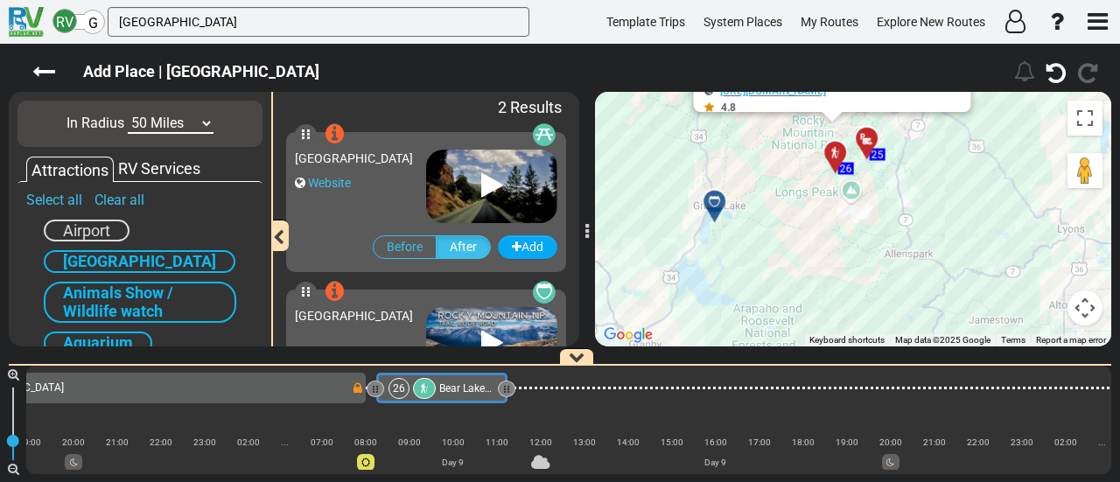
click at [715, 208] on div at bounding box center [720, 208] width 29 height 27
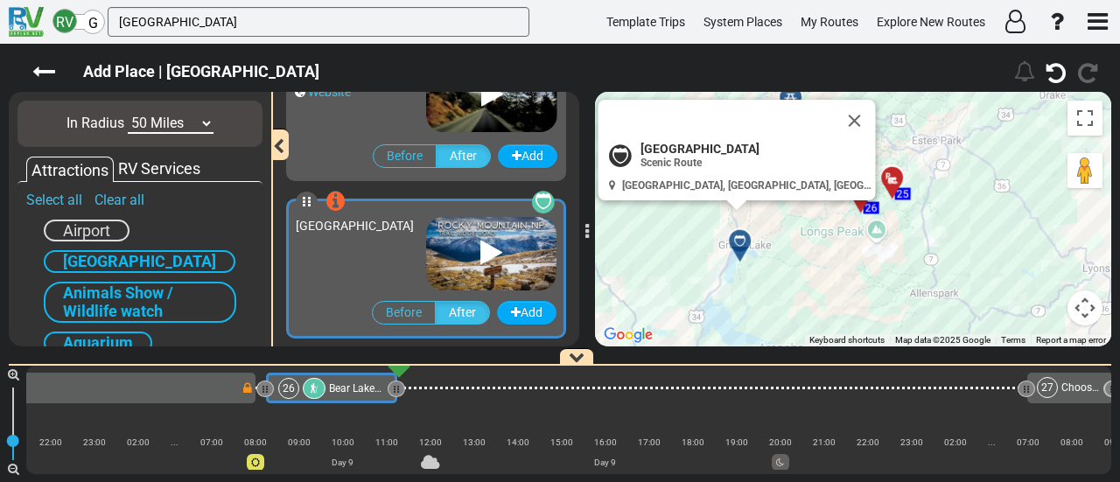
scroll to position [0, 6393]
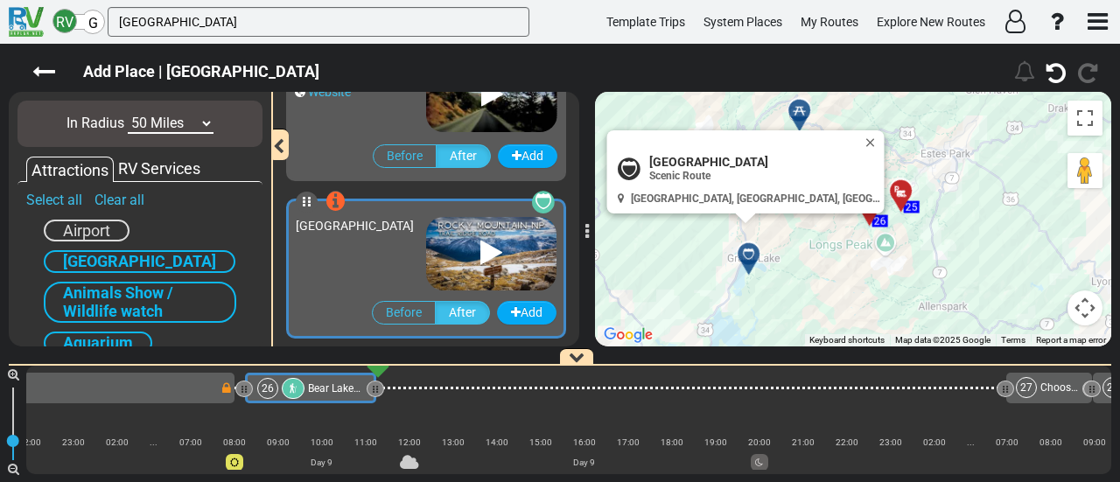
click at [374, 101] on div "Website" at bounding box center [360, 92] width 131 height 18
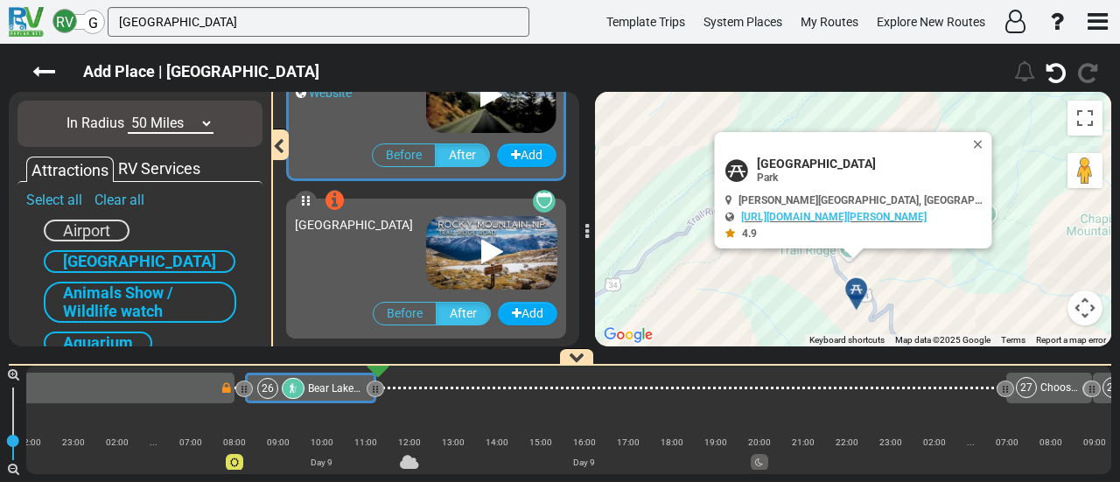
drag, startPoint x: 840, startPoint y: 288, endPoint x: 826, endPoint y: 269, distance: 23.8
click at [837, 246] on div "To activate drag with keyboard, press Alt + Enter. Once in keyboard drag state,…" at bounding box center [853, 219] width 516 height 255
drag, startPoint x: 802, startPoint y: 306, endPoint x: 804, endPoint y: 113, distance: 193.4
click at [804, 113] on div "To activate drag with keyboard, press Alt + Enter. Once in keyboard drag state,…" at bounding box center [853, 219] width 516 height 255
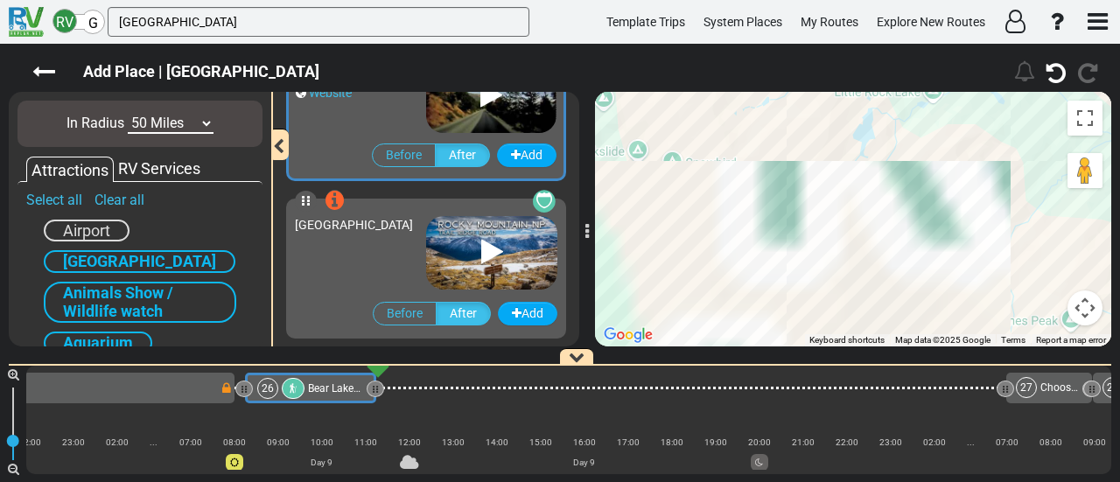
click at [802, 128] on div "To activate drag with keyboard, press Alt + Enter. Once in keyboard drag state,…" at bounding box center [853, 219] width 516 height 255
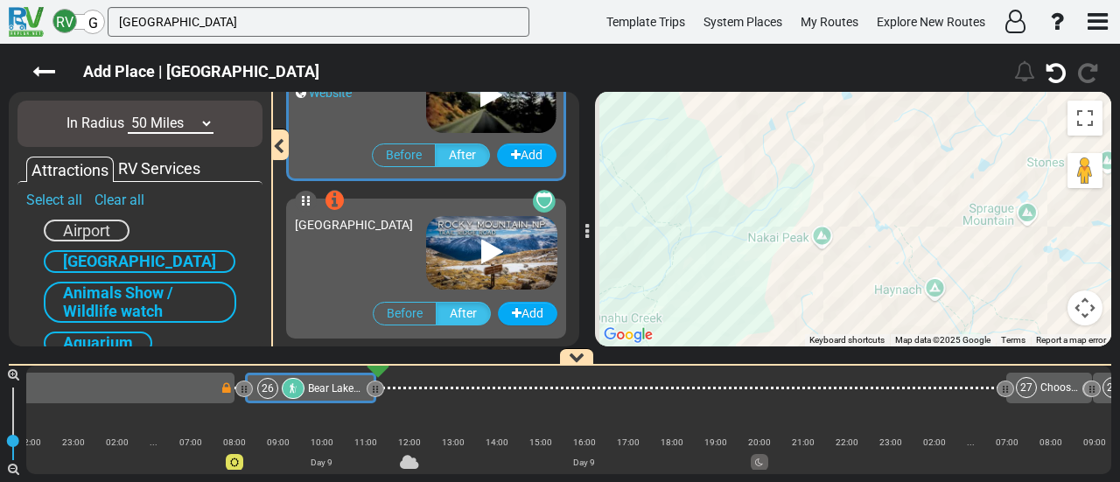
click at [805, 185] on div "To activate drag with keyboard, press Alt + Enter. Once in keyboard drag state,…" at bounding box center [853, 219] width 516 height 255
click at [375, 249] on div "[GEOGRAPHIC_DATA]" at bounding box center [360, 248] width 131 height 82
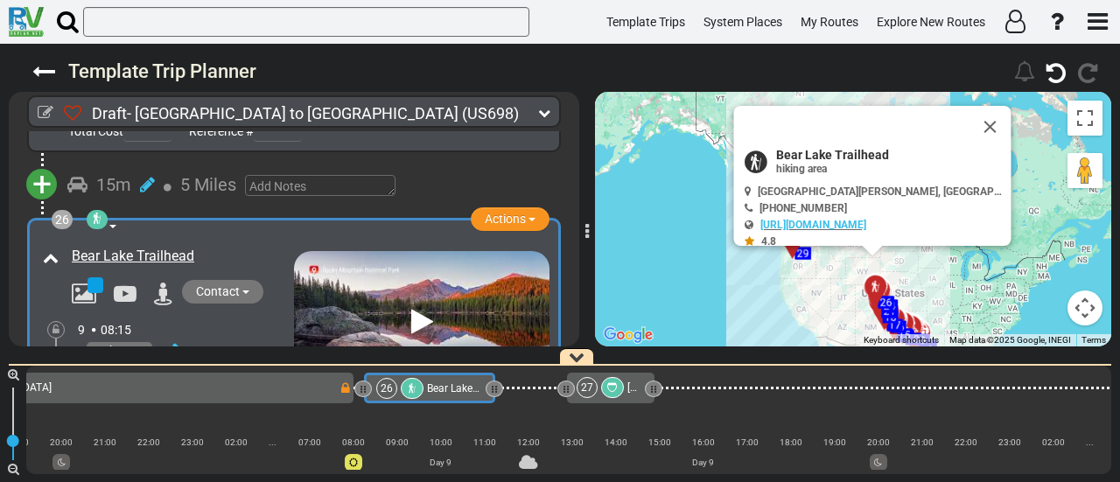
scroll to position [0, 6262]
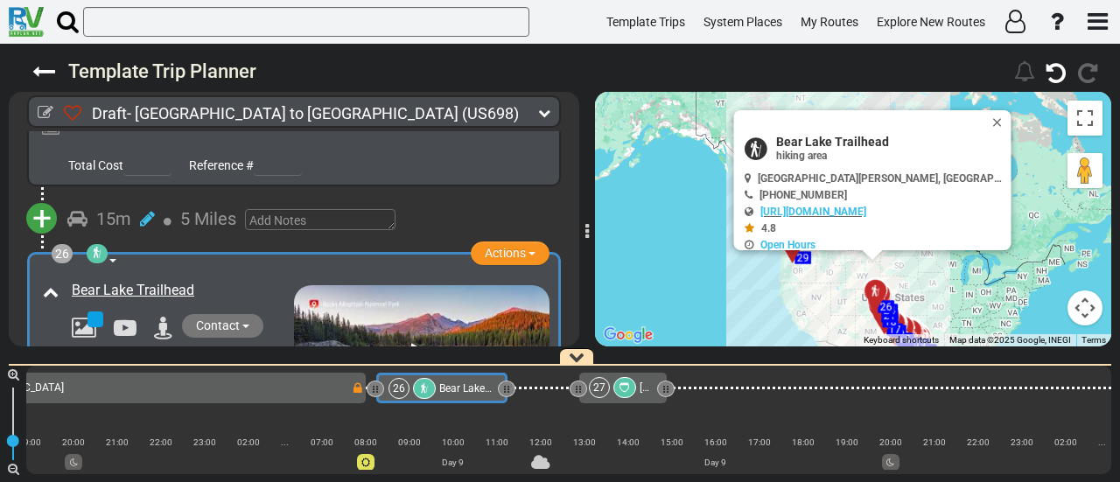
click at [635, 393] on div "27" at bounding box center [614, 387] width 51 height 21
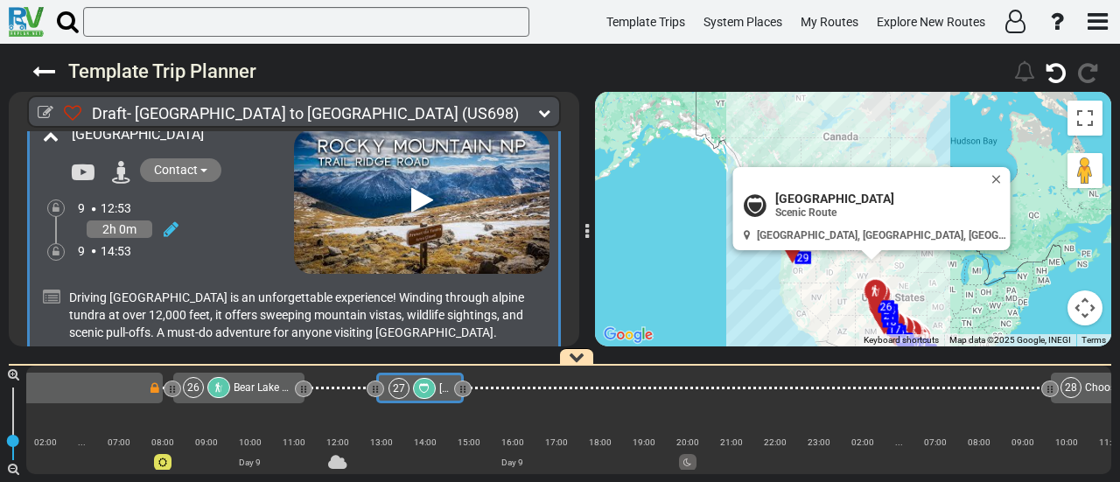
scroll to position [9334, 0]
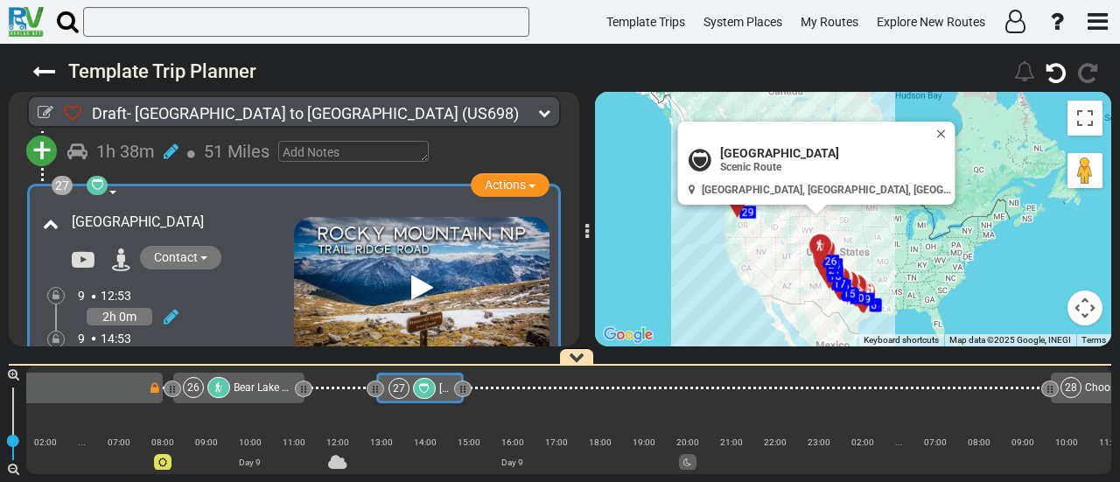
drag, startPoint x: 783, startPoint y: 308, endPoint x: 726, endPoint y: 257, distance: 75.6
click at [726, 257] on div "To activate drag with keyboard, press Alt + Enter. Once in keyboard drag state,…" at bounding box center [853, 219] width 516 height 255
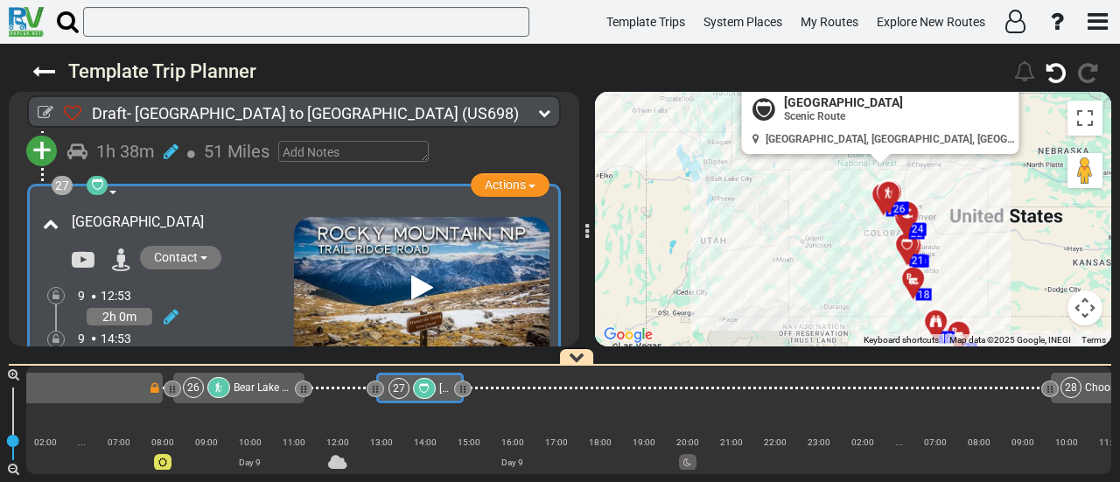
drag, startPoint x: 870, startPoint y: 263, endPoint x: 635, endPoint y: 235, distance: 237.1
click at [635, 232] on div "To activate drag with keyboard, press Alt + Enter. Once in keyboard drag state,…" at bounding box center [853, 219] width 516 height 255
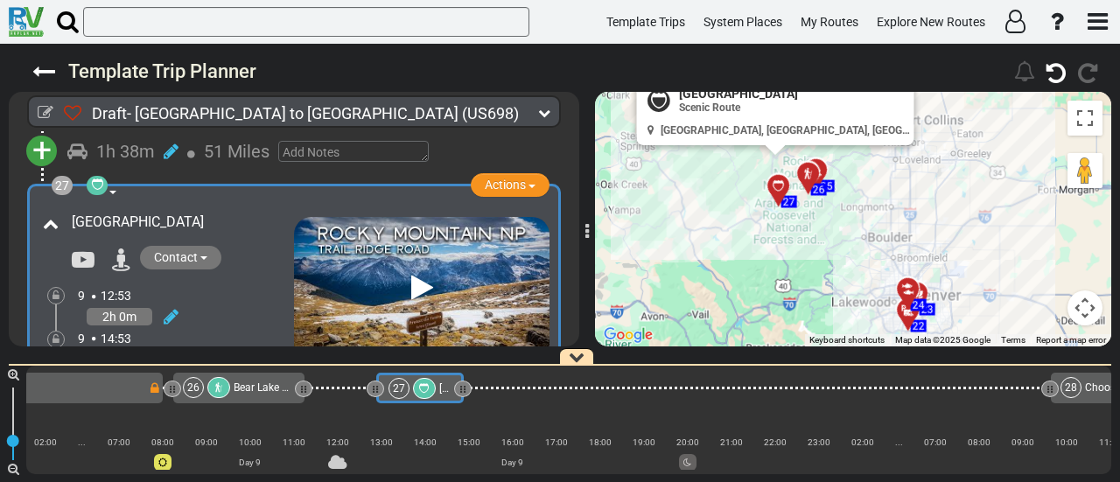
drag, startPoint x: 900, startPoint y: 214, endPoint x: 540, endPoint y: 326, distance: 377.0
click at [540, 326] on div "Draft- [GEOGRAPHIC_DATA] to [GEOGRAPHIC_DATA] (US698) 10 Days 2,374 Miles 237" at bounding box center [560, 263] width 1120 height 439
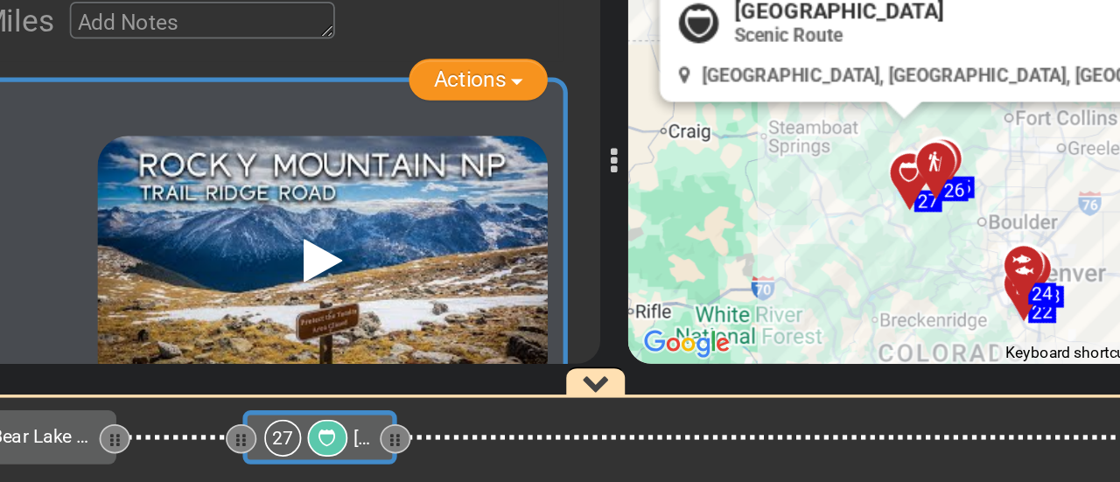
click at [727, 354] on div "Draft- [GEOGRAPHIC_DATA] to [GEOGRAPHIC_DATA] (US698) 10 Days 2,374 Miles 237" at bounding box center [560, 263] width 1120 height 439
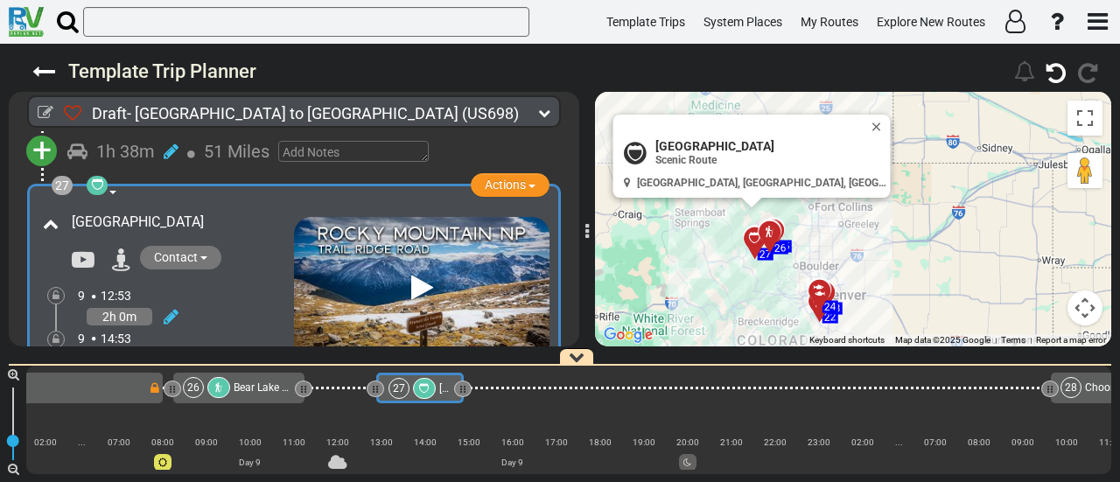
click at [789, 295] on div "To activate drag with keyboard, press Alt + Enter. Once in keyboard drag state,…" at bounding box center [853, 219] width 516 height 255
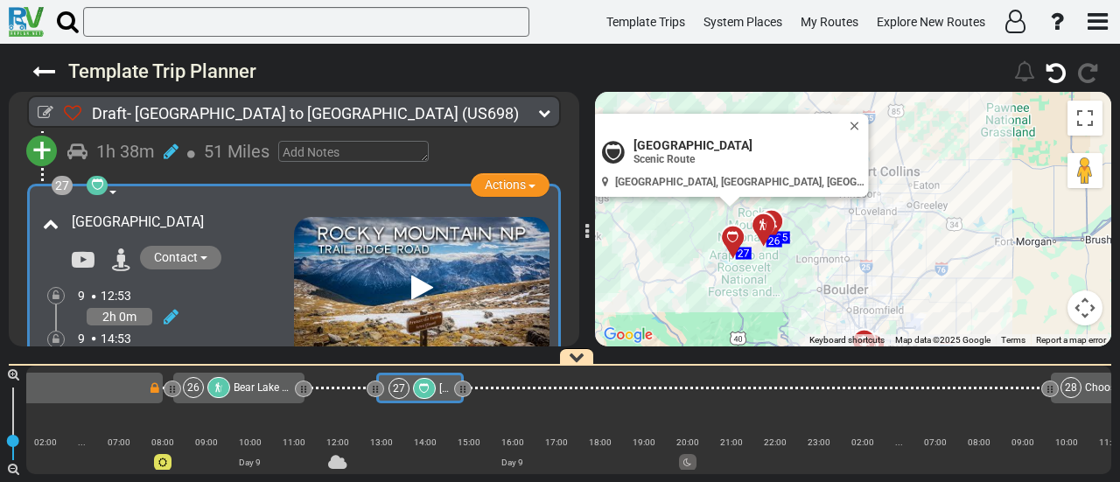
drag, startPoint x: 776, startPoint y: 249, endPoint x: 794, endPoint y: 318, distance: 71.5
click at [794, 318] on div "To activate drag with keyboard, press Alt + Enter. Once in keyboard drag state,…" at bounding box center [853, 219] width 516 height 255
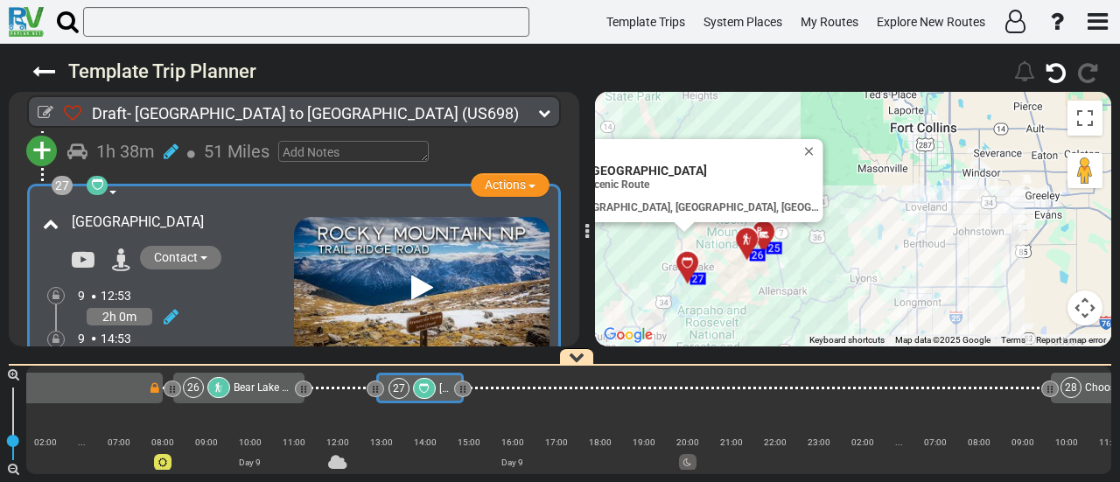
drag, startPoint x: 714, startPoint y: 276, endPoint x: 776, endPoint y: 210, distance: 90.4
click at [744, 334] on div "To activate drag with keyboard, press Alt + Enter. Once in keyboard drag state,…" at bounding box center [853, 219] width 516 height 255
click at [804, 139] on button "Close" at bounding box center [814, 151] width 21 height 25
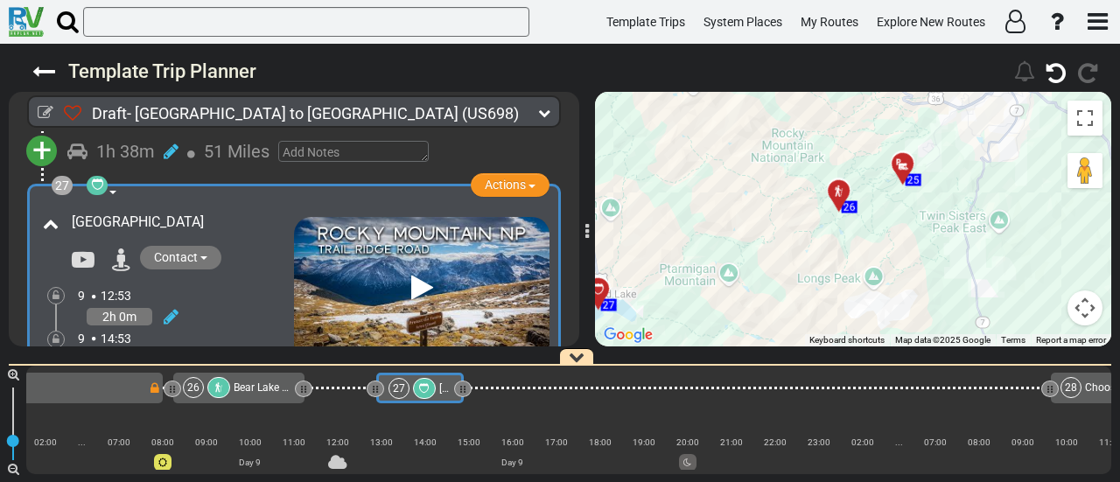
drag, startPoint x: 733, startPoint y: 229, endPoint x: 755, endPoint y: 301, distance: 75.0
click at [755, 301] on div "To activate drag with keyboard, press Alt + Enter. Once in keyboard drag state,…" at bounding box center [853, 219] width 516 height 255
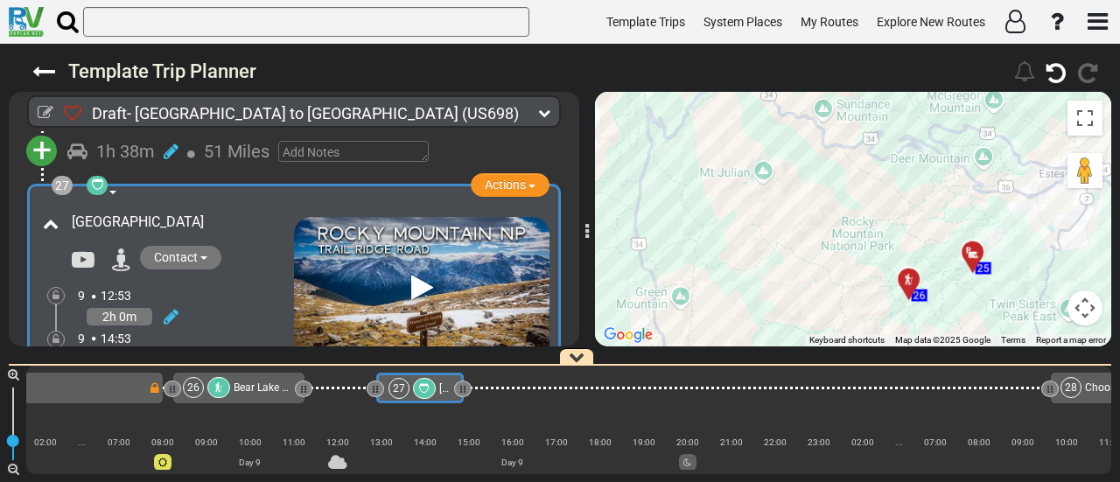
drag, startPoint x: 744, startPoint y: 263, endPoint x: 765, endPoint y: 270, distance: 22.4
click at [765, 270] on div "To activate drag with keyboard, press Alt + Enter. Once in keyboard drag state,…" at bounding box center [853, 219] width 516 height 255
click at [259, 390] on span "Bear Lake Trailhead" at bounding box center [280, 388] width 93 height 12
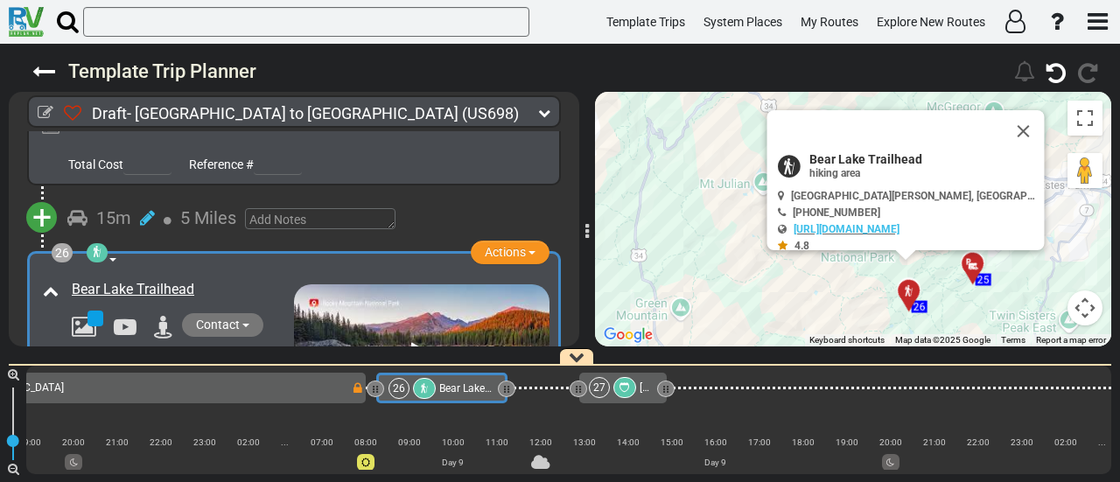
scroll to position [0, 6262]
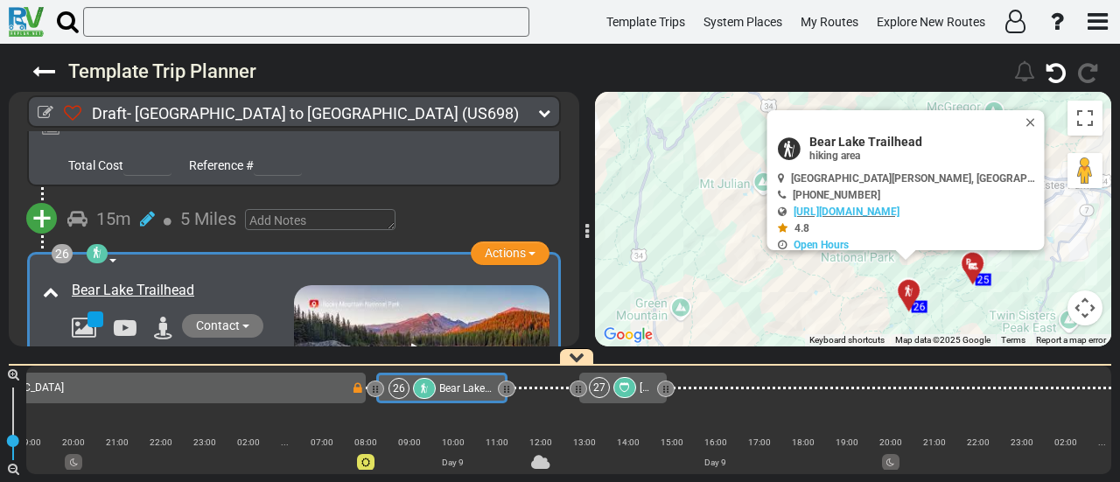
click at [613, 390] on div "27" at bounding box center [614, 387] width 51 height 21
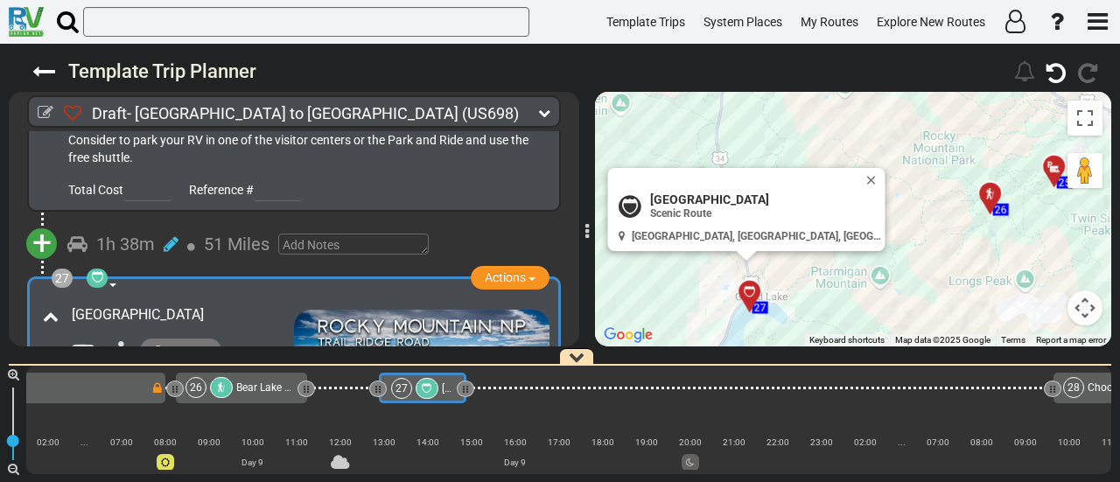
scroll to position [0, 6465]
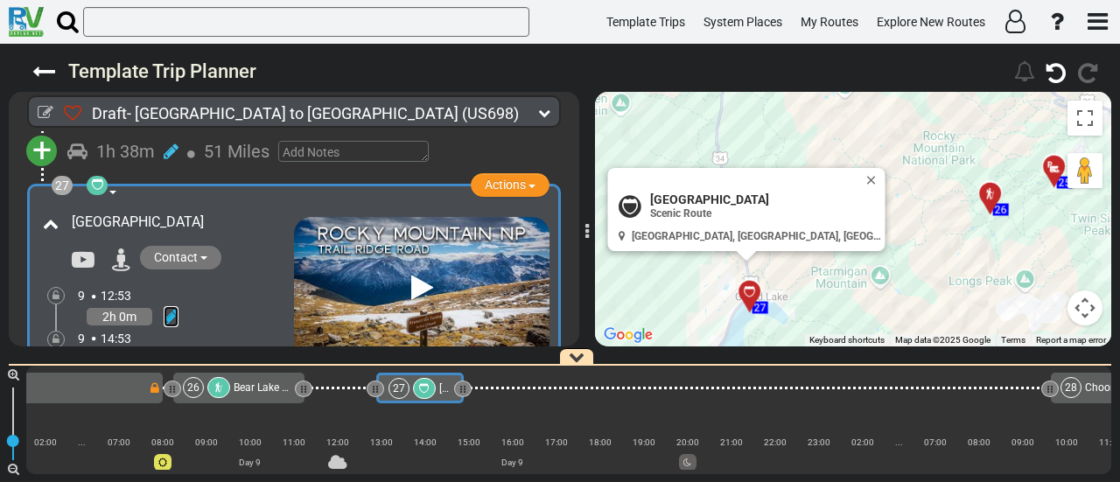
click at [173, 308] on icon at bounding box center [171, 317] width 15 height 18
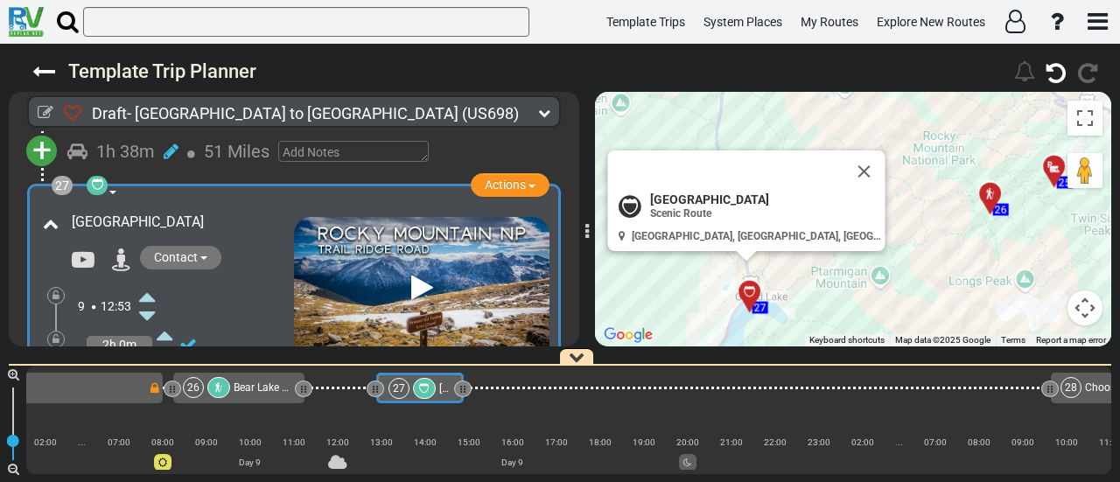
click at [151, 302] on icon at bounding box center [147, 316] width 16 height 28
click at [148, 283] on icon at bounding box center [147, 297] width 16 height 28
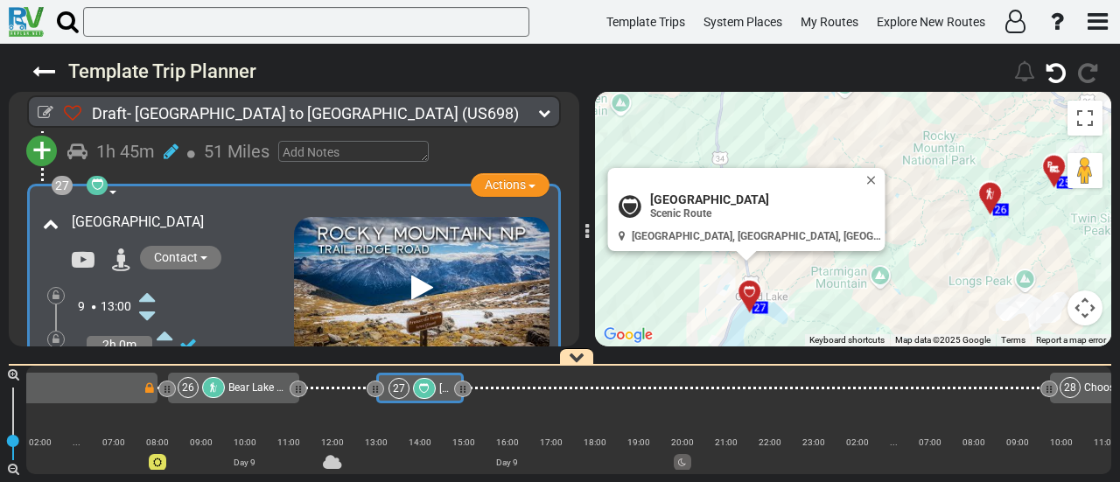
click at [151, 379] on icon at bounding box center [147, 393] width 16 height 28
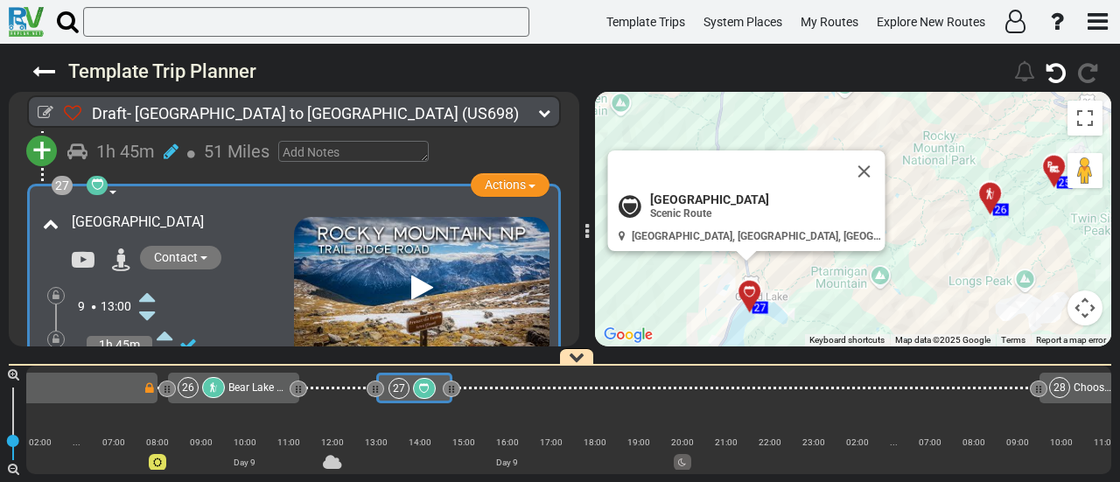
click at [150, 379] on icon at bounding box center [147, 393] width 16 height 28
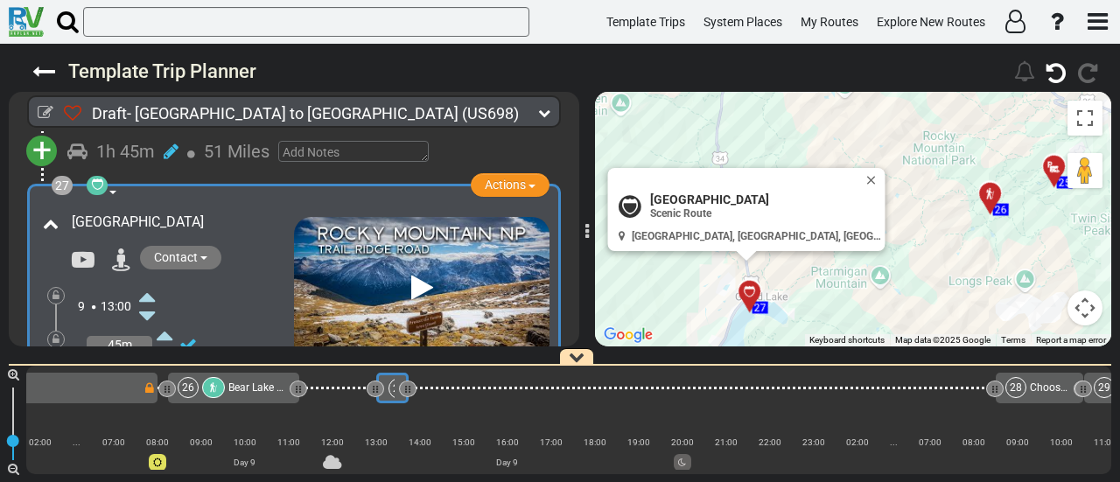
click at [150, 379] on icon at bounding box center [147, 393] width 16 height 28
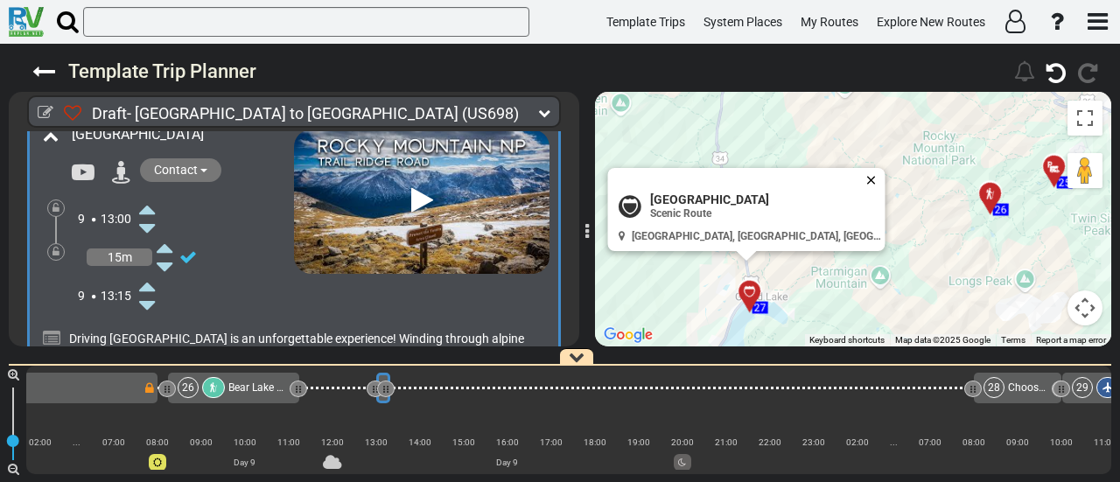
click at [865, 183] on button "Close" at bounding box center [875, 180] width 21 height 25
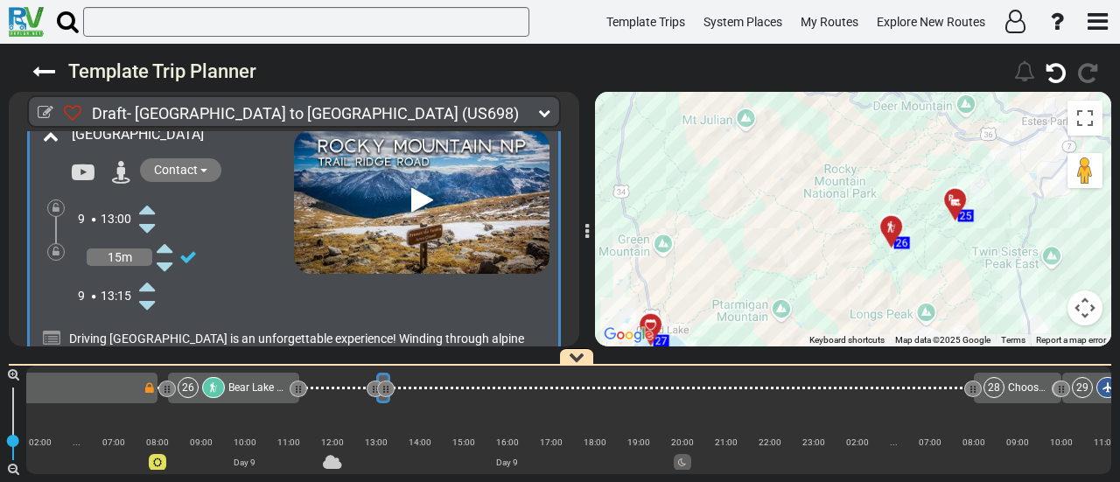
drag, startPoint x: 881, startPoint y: 196, endPoint x: 782, endPoint y: 232, distance: 106.0
click at [782, 232] on div "To activate drag with keyboard, press Alt + Enter. Once in keyboard drag state,…" at bounding box center [853, 219] width 516 height 255
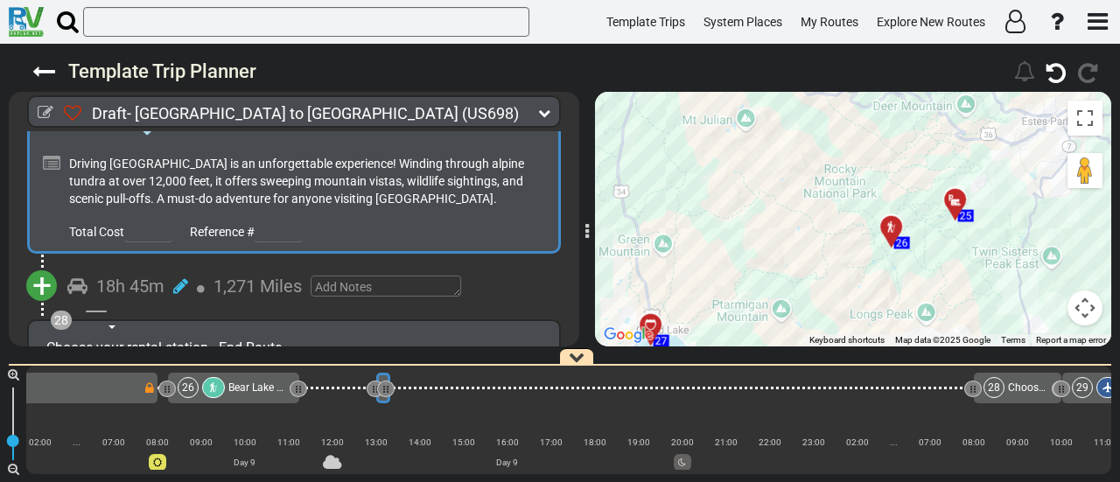
click at [49, 266] on span "+" at bounding box center [41, 286] width 19 height 40
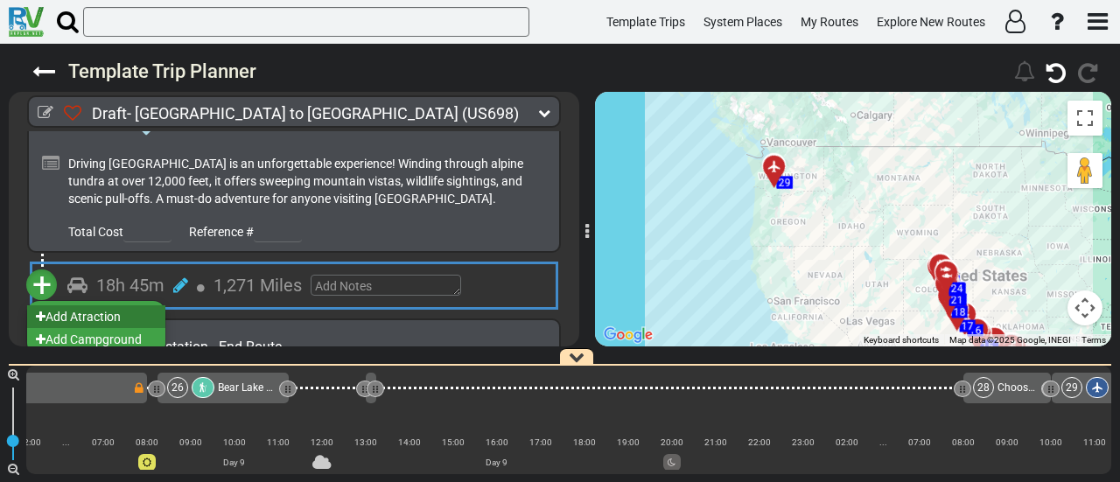
click at [127, 305] on li "Add Atraction" at bounding box center [96, 316] width 138 height 23
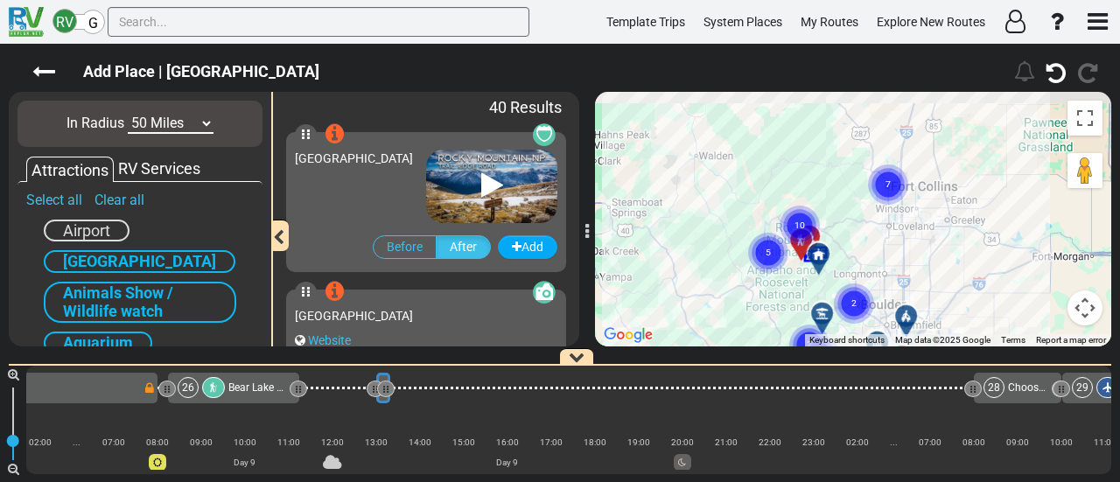
drag, startPoint x: 923, startPoint y: 186, endPoint x: 739, endPoint y: 351, distance: 246.7
click at [739, 351] on div "Draft- Dallas to Seattle (US698) 10 Days 2,374 Miles 237" at bounding box center [560, 263] width 1120 height 439
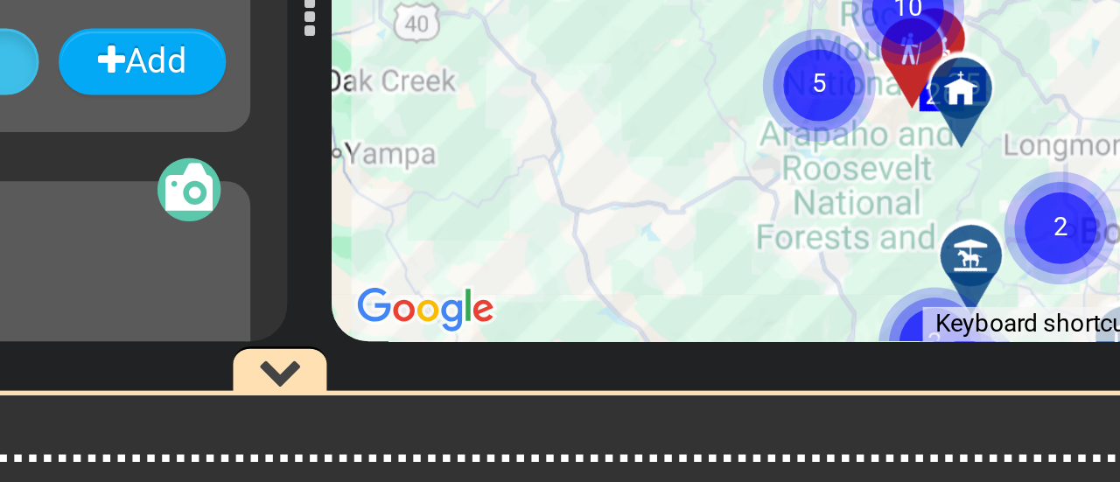
click at [771, 354] on div "Draft- Dallas to Seattle (US698) 10 Days 2,374 Miles 237" at bounding box center [560, 263] width 1120 height 439
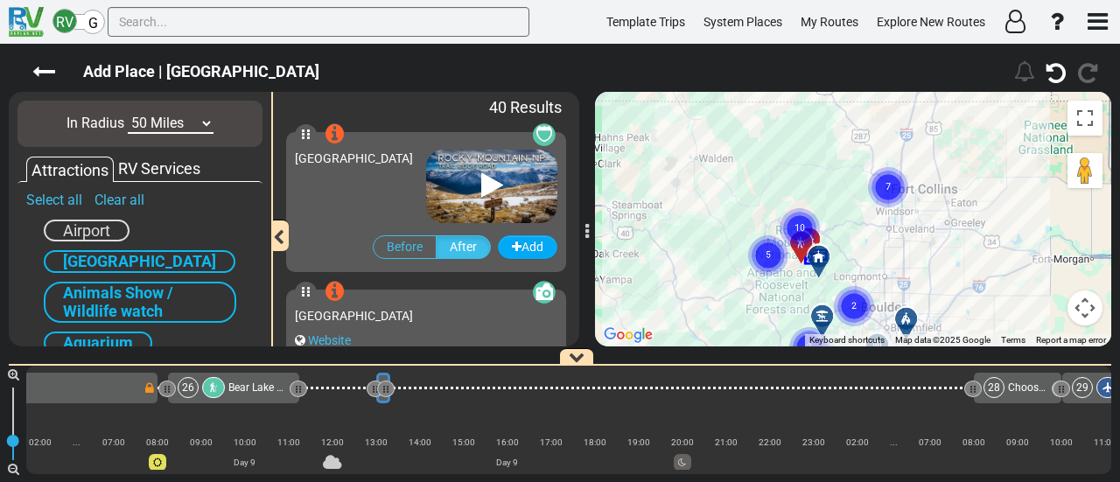
click at [781, 258] on circle "Cluster of 5 markers" at bounding box center [768, 255] width 40 height 40
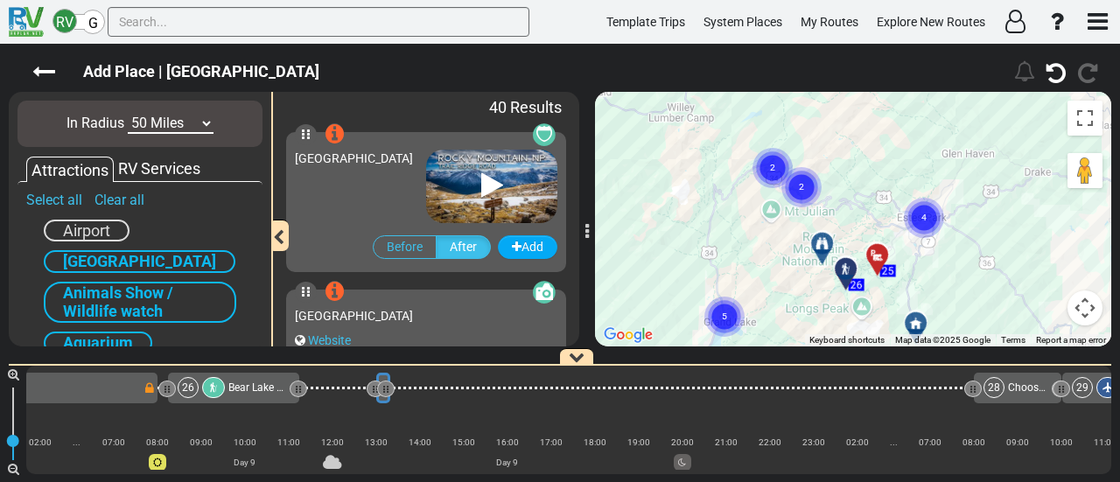
drag, startPoint x: 791, startPoint y: 201, endPoint x: 801, endPoint y: 269, distance: 68.1
click at [801, 269] on div "To activate drag with keyboard, press Alt + Enter. Once in keyboard drag state,…" at bounding box center [853, 219] width 516 height 255
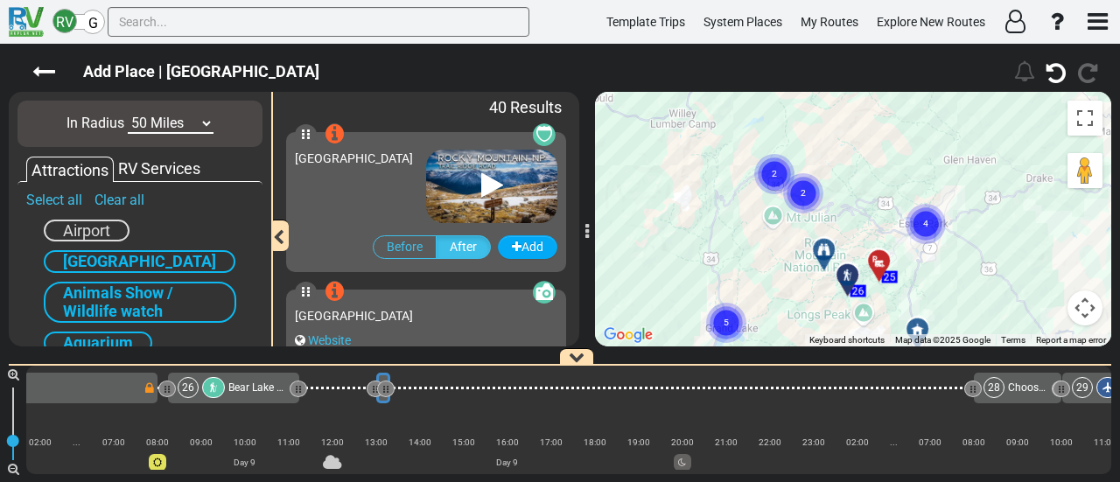
click at [806, 186] on circle "Cluster of 2 markers" at bounding box center [803, 193] width 40 height 40
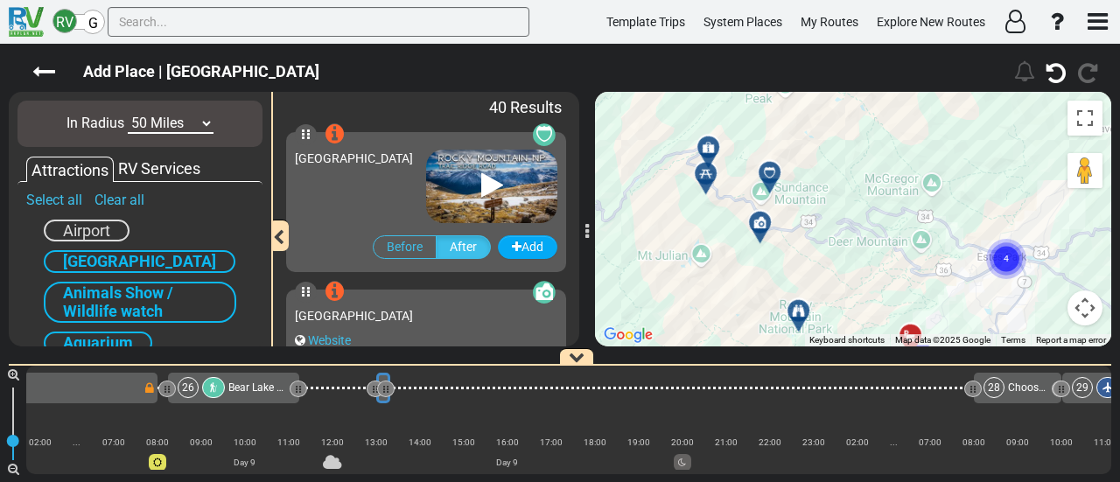
click at [776, 167] on icon at bounding box center [769, 172] width 12 height 12
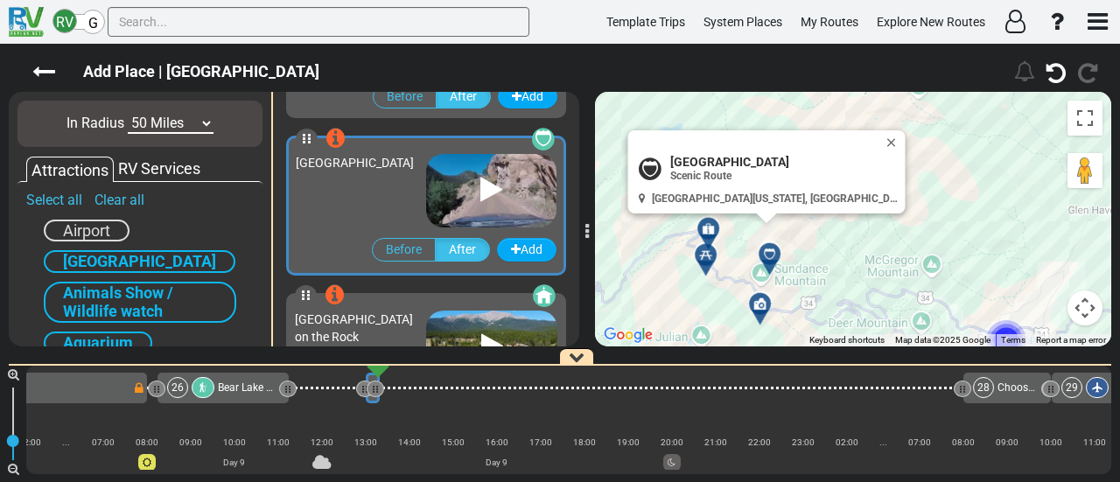
click at [762, 319] on div at bounding box center [766, 311] width 29 height 27
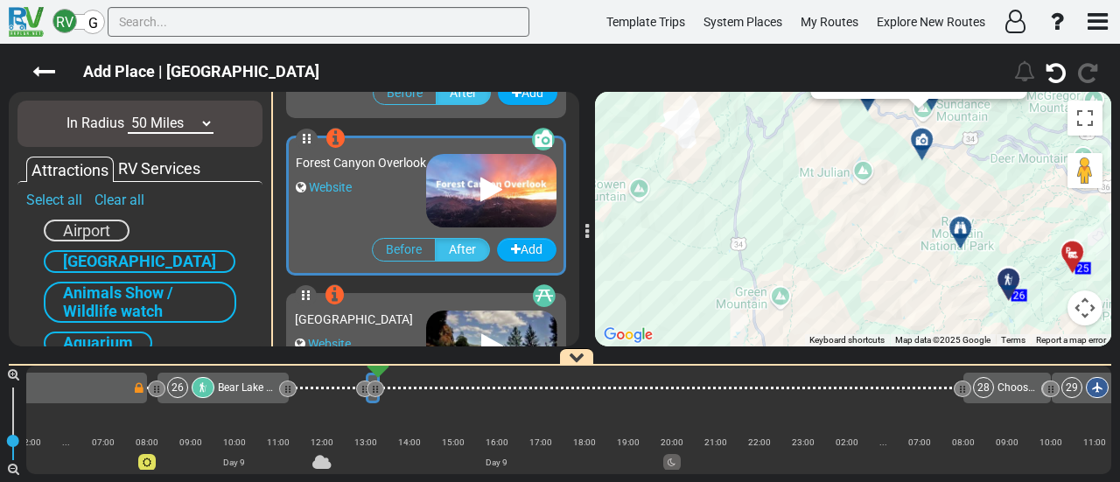
drag, startPoint x: 722, startPoint y: 321, endPoint x: 868, endPoint y: 158, distance: 219.4
click at [872, 137] on div "To activate drag with keyboard, press Alt + Enter. Once in keyboard drag state,…" at bounding box center [853, 219] width 516 height 255
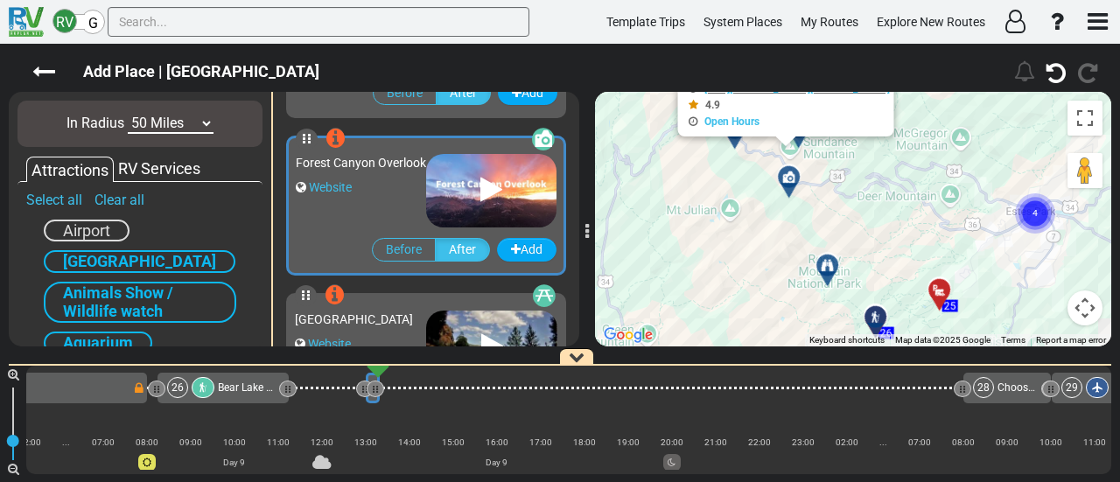
drag, startPoint x: 861, startPoint y: 256, endPoint x: 711, endPoint y: 315, distance: 161.6
click at [711, 315] on div "To activate drag with keyboard, press Alt + Enter. Once in keyboard drag state,…" at bounding box center [853, 219] width 516 height 255
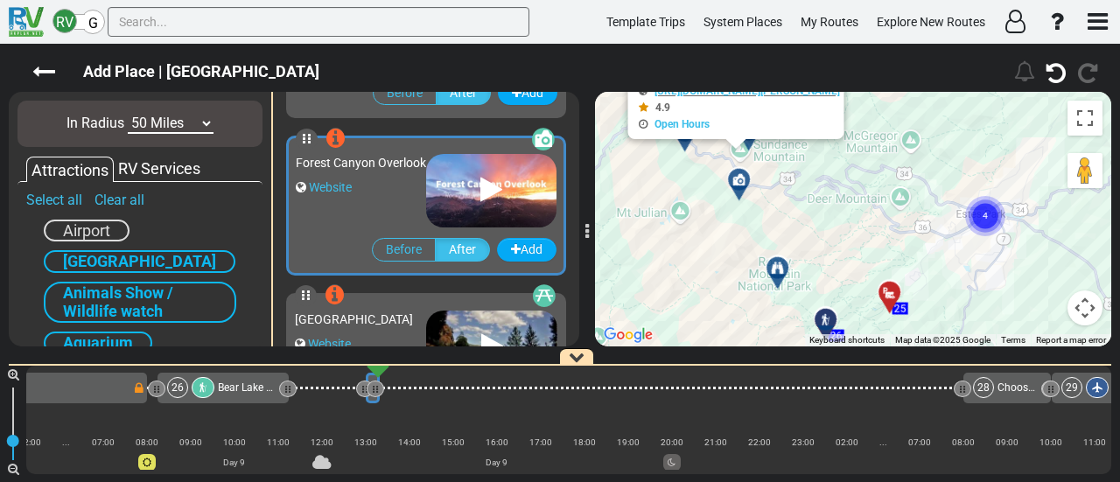
drag, startPoint x: 973, startPoint y: 253, endPoint x: 923, endPoint y: 260, distance: 50.4
click at [923, 260] on div "To activate drag with keyboard, press Alt + Enter. Once in keyboard drag state,…" at bounding box center [853, 219] width 516 height 255
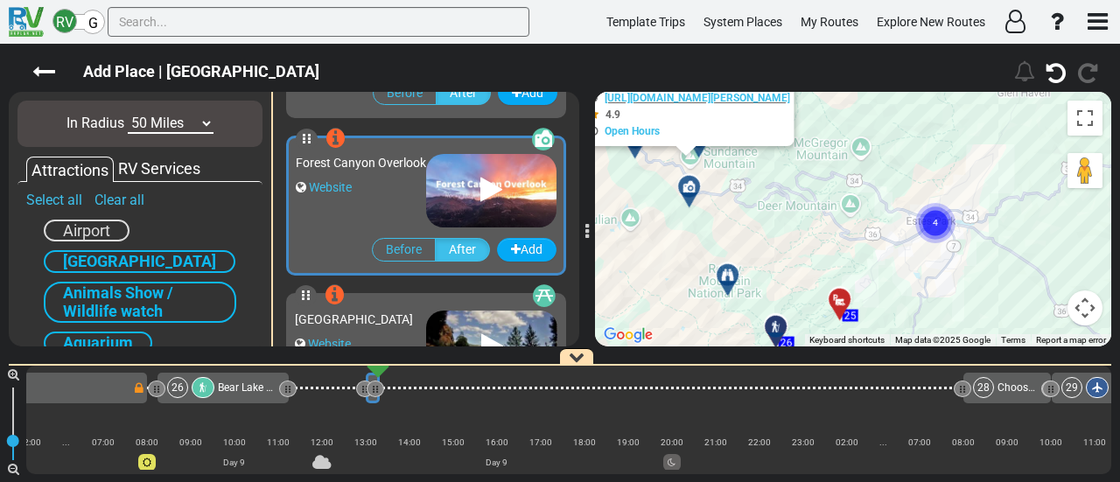
click at [942, 231] on circle "Cluster of 4 markers" at bounding box center [936, 223] width 40 height 40
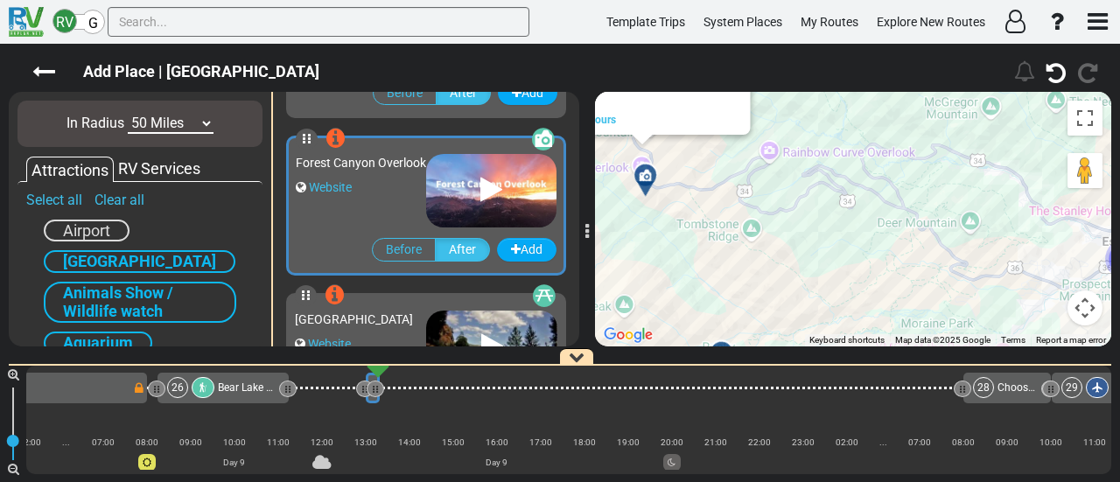
drag, startPoint x: 758, startPoint y: 172, endPoint x: 957, endPoint y: 221, distance: 204.4
click at [988, 212] on div "To activate drag with keyboard, press Alt + Enter. Once in keyboard drag state,…" at bounding box center [853, 219] width 516 height 255
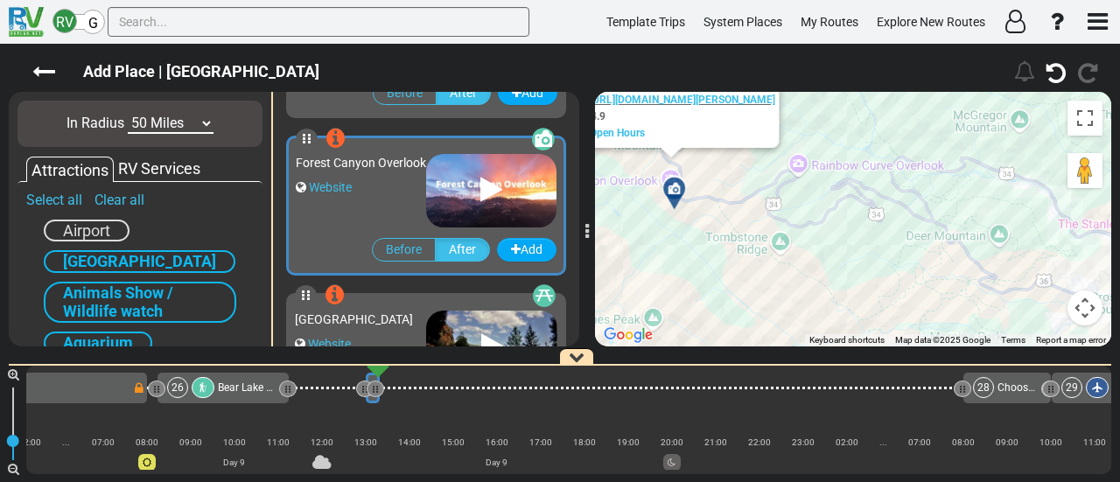
click at [671, 188] on icon at bounding box center [674, 188] width 12 height 12
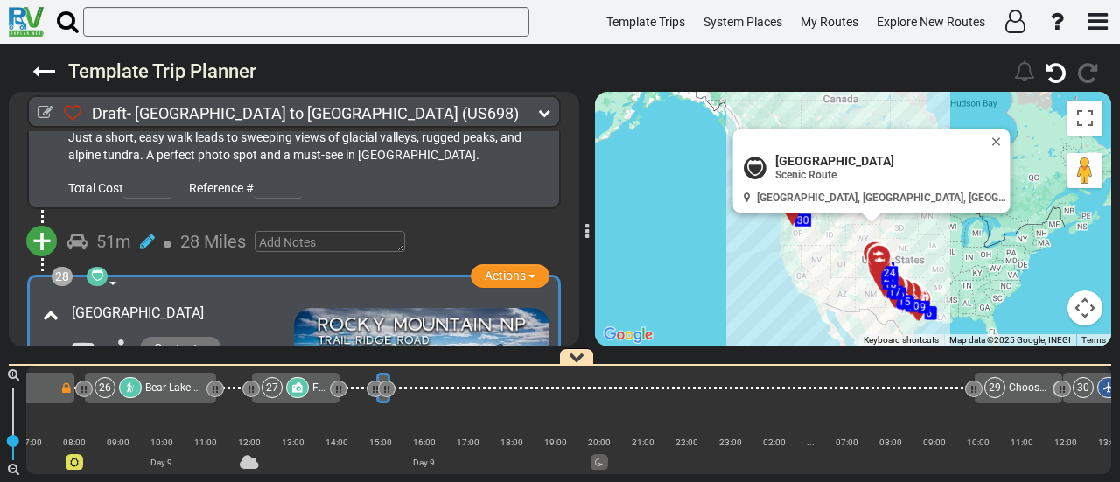
click at [306, 393] on div at bounding box center [297, 387] width 23 height 21
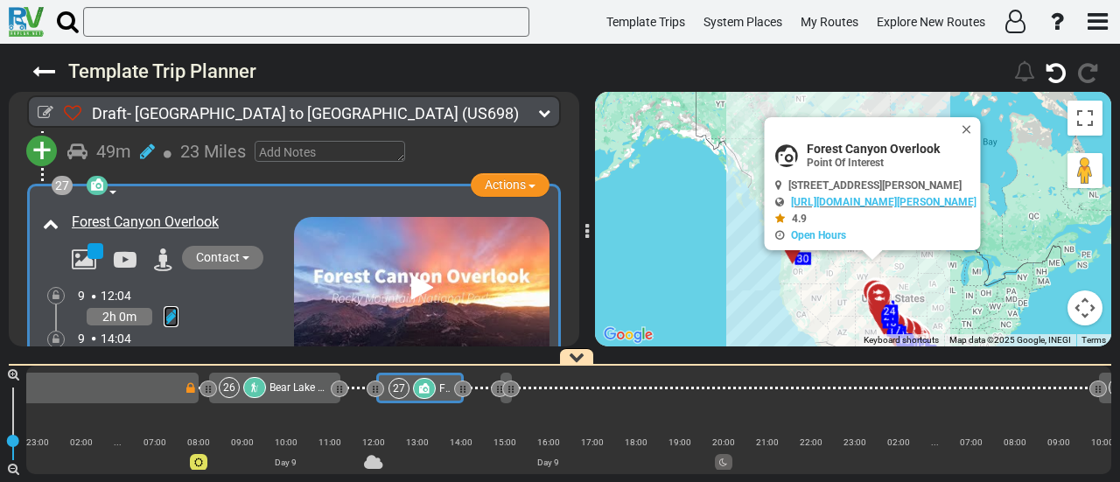
click at [169, 308] on icon at bounding box center [171, 317] width 15 height 18
click at [152, 283] on icon at bounding box center [147, 297] width 16 height 28
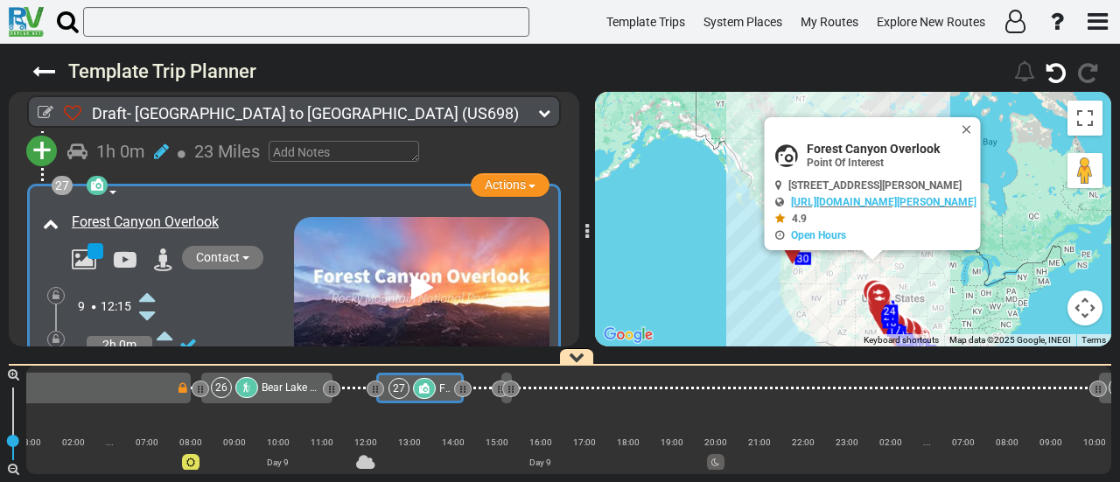
click at [145, 379] on icon at bounding box center [147, 393] width 16 height 28
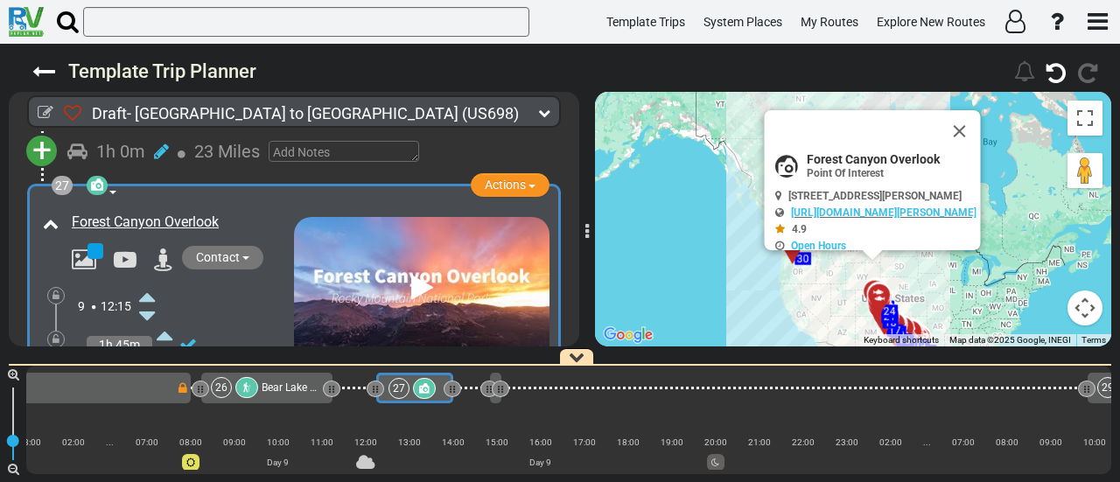
click at [145, 379] on icon at bounding box center [147, 393] width 16 height 28
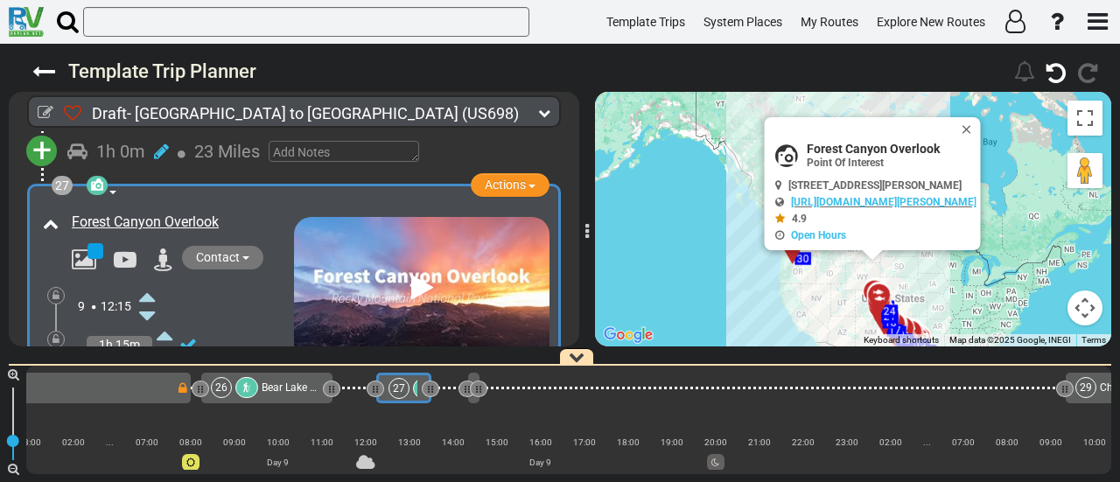
click at [145, 379] on icon at bounding box center [147, 393] width 16 height 28
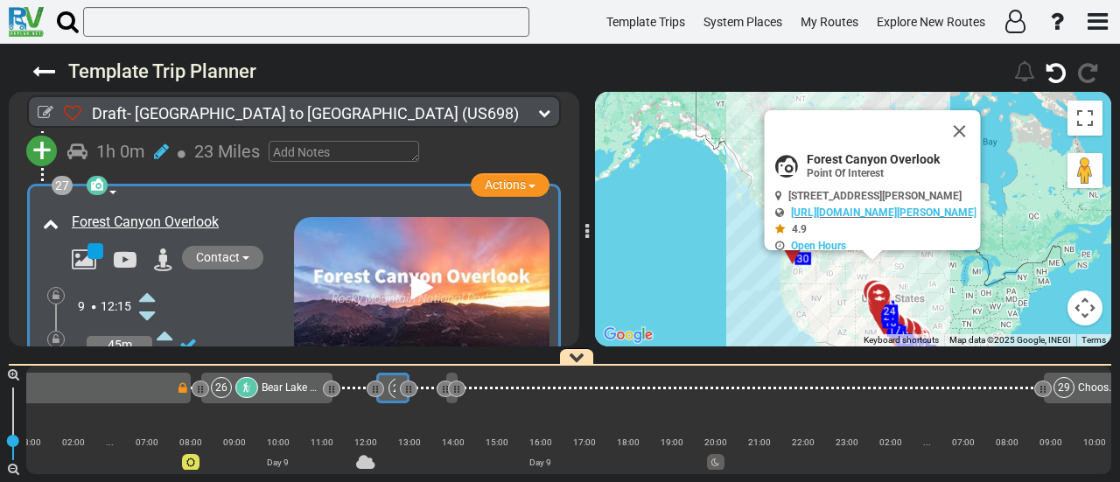
click at [145, 379] on icon at bounding box center [147, 393] width 16 height 28
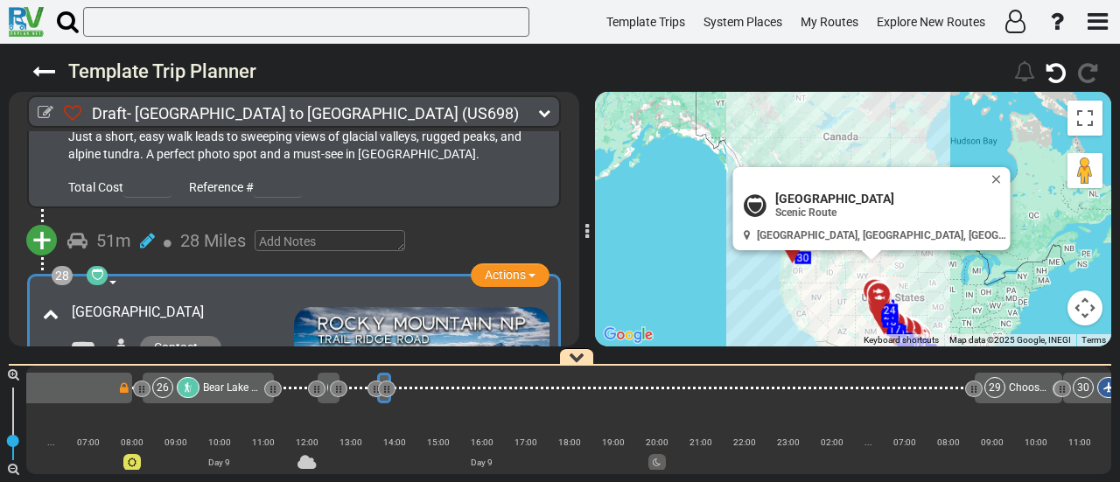
scroll to position [0, 6496]
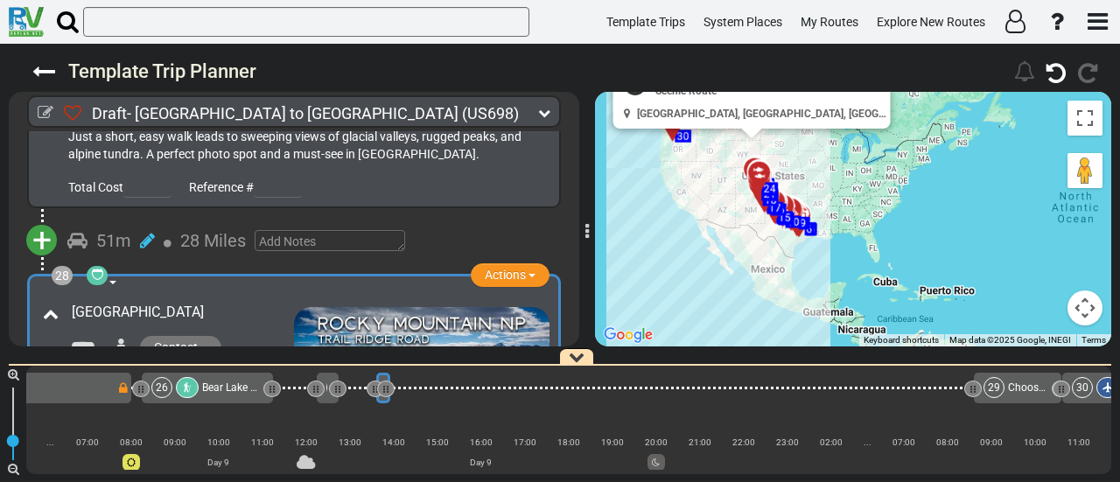
drag, startPoint x: 795, startPoint y: 330, endPoint x: 674, endPoint y: 207, distance: 172.1
click at [674, 207] on div "To activate drag with keyboard, press Alt + Enter. Once in keyboard drag state,…" at bounding box center [853, 219] width 516 height 255
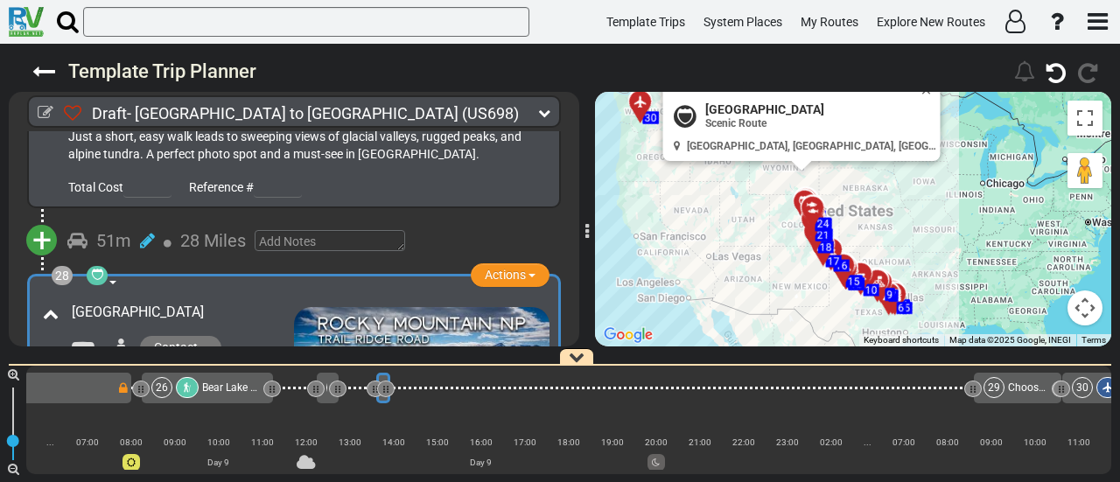
drag, startPoint x: 769, startPoint y: 192, endPoint x: 742, endPoint y: 260, distance: 73.1
click at [742, 260] on div "To activate drag with keyboard, press Alt + Enter. Once in keyboard drag state,…" at bounding box center [853, 219] width 516 height 255
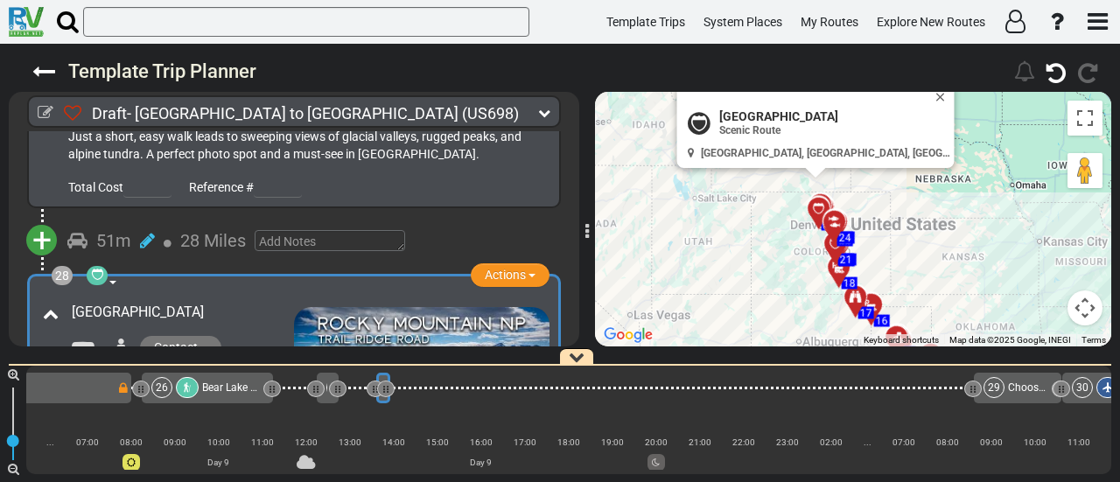
drag, startPoint x: 780, startPoint y: 214, endPoint x: 735, endPoint y: 278, distance: 78.7
click at [735, 278] on div "To activate drag with keyboard, press Alt + Enter. Once in keyboard drag state,…" at bounding box center [853, 219] width 516 height 255
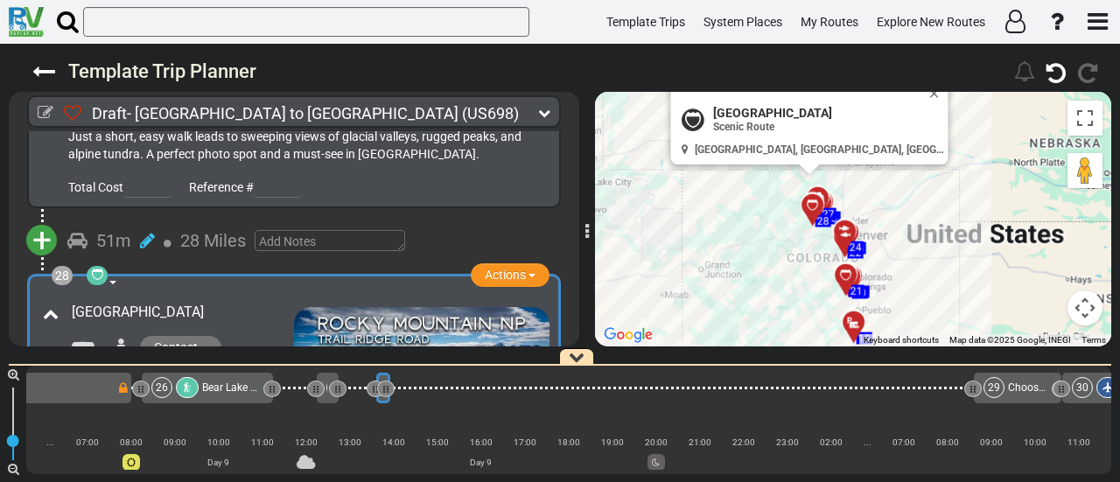
drag, startPoint x: 752, startPoint y: 246, endPoint x: 670, endPoint y: 308, distance: 102.4
click at [670, 308] on div "To activate drag with keyboard, press Alt + Enter. Once in keyboard drag state,…" at bounding box center [853, 219] width 516 height 255
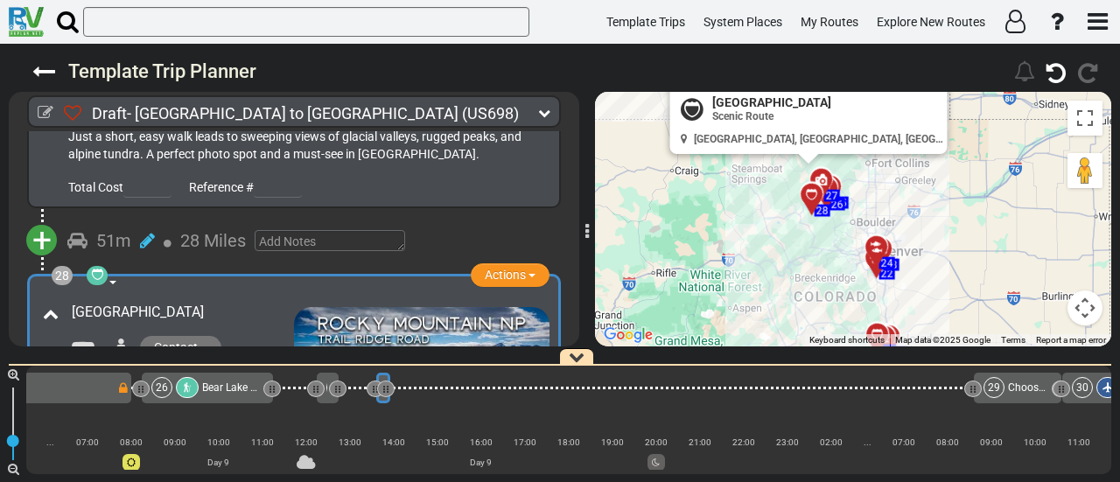
drag, startPoint x: 811, startPoint y: 235, endPoint x: 665, endPoint y: 326, distance: 172.7
click at [665, 326] on div "To activate drag with keyboard, press Alt + Enter. Once in keyboard drag state,…" at bounding box center [853, 219] width 516 height 255
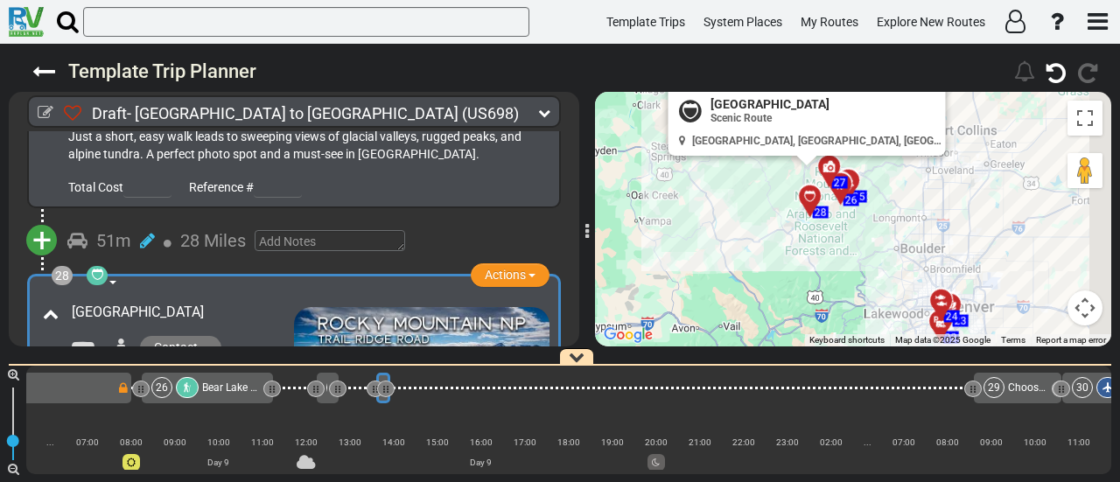
drag, startPoint x: 804, startPoint y: 227, endPoint x: 669, endPoint y: 354, distance: 185.7
click at [670, 354] on div "Draft- Dallas to Seattle (US698) 10 Days 2,374 Miles 237" at bounding box center [560, 263] width 1120 height 439
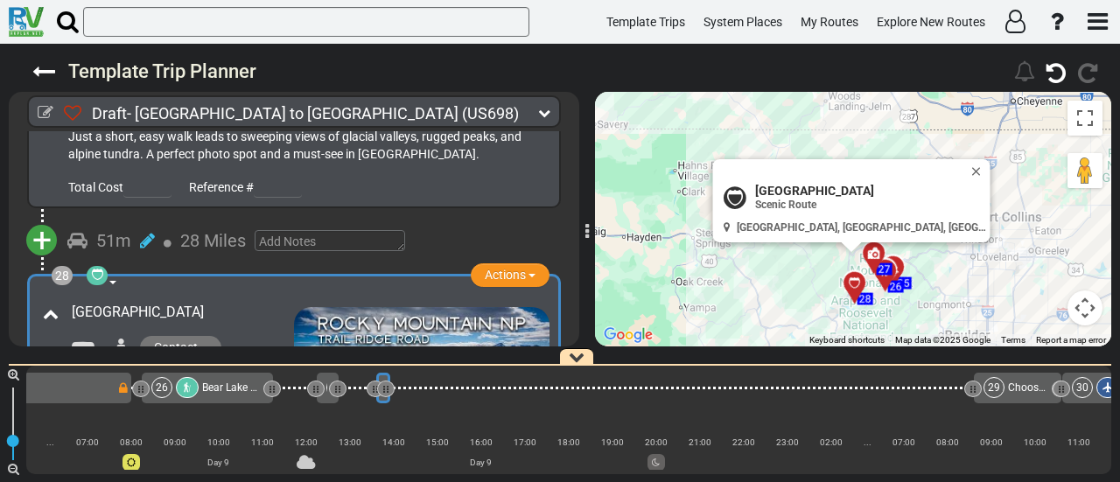
drag, startPoint x: 782, startPoint y: 314, endPoint x: 882, endPoint y: 236, distance: 127.3
click at [790, 351] on div "Draft- Dallas to Seattle (US698) 10 Days 2,374 Miles 237" at bounding box center [560, 263] width 1120 height 439
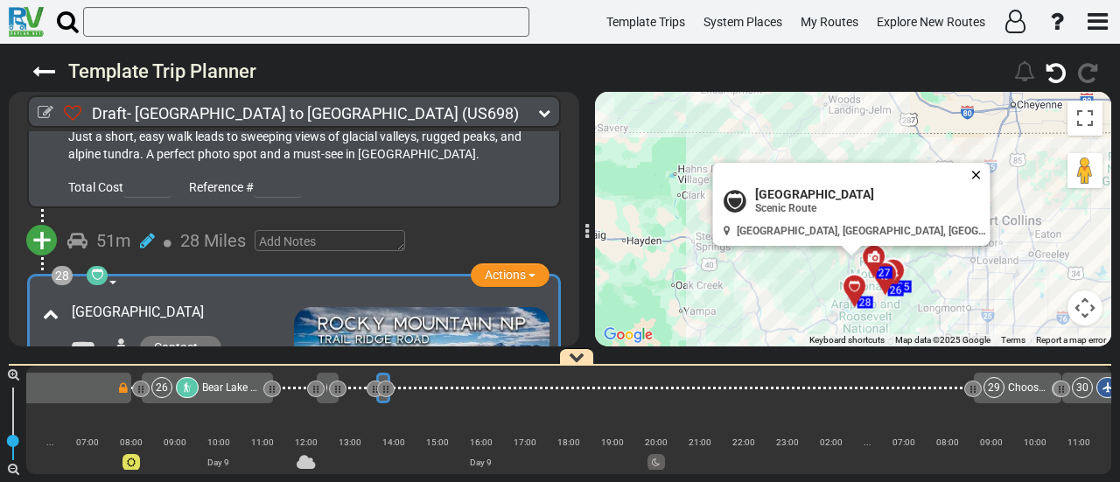
click at [970, 179] on button "Close" at bounding box center [980, 175] width 21 height 25
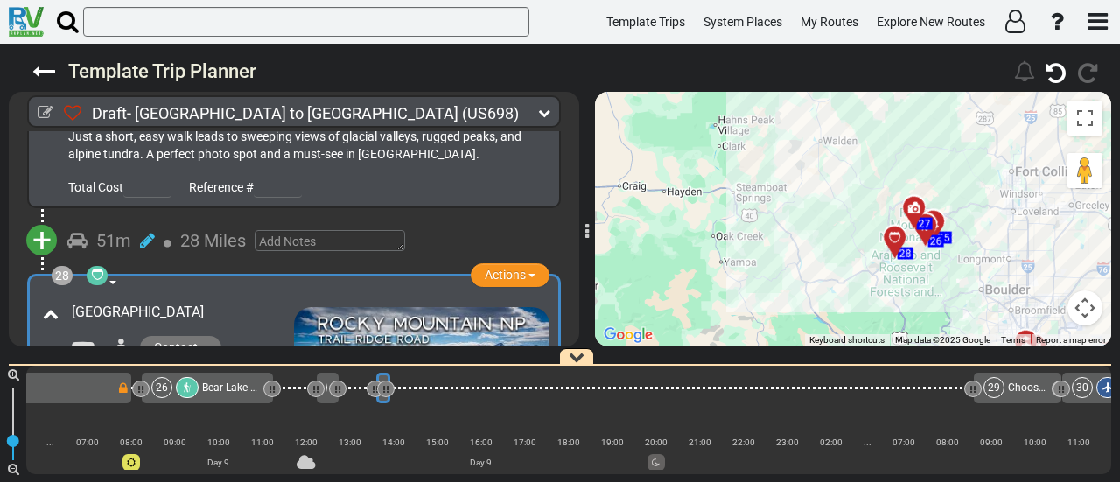
drag, startPoint x: 912, startPoint y: 191, endPoint x: 952, endPoint y: 138, distance: 66.2
click at [952, 138] on div "To activate drag with keyboard, press Alt + Enter. Once in keyboard drag state,…" at bounding box center [853, 219] width 516 height 255
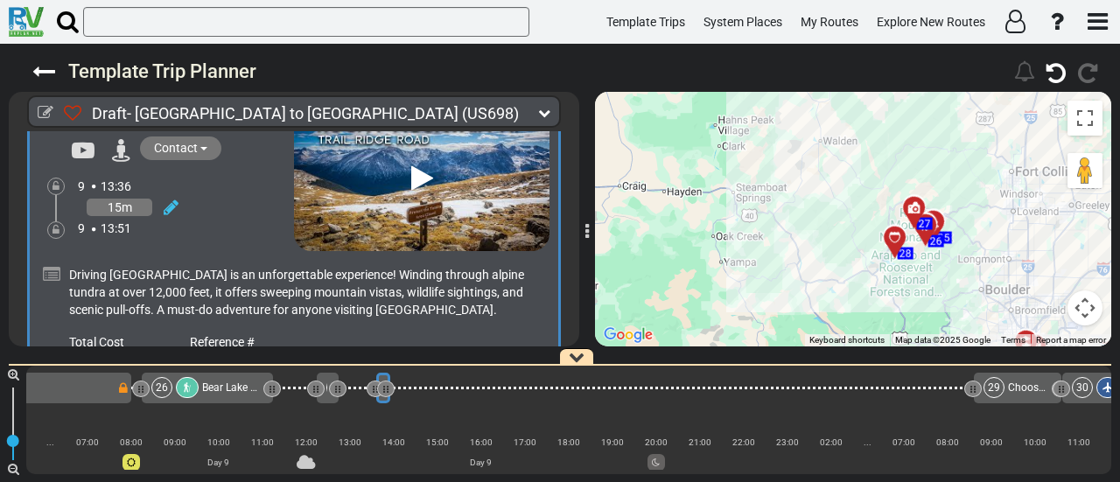
scroll to position [9903, 0]
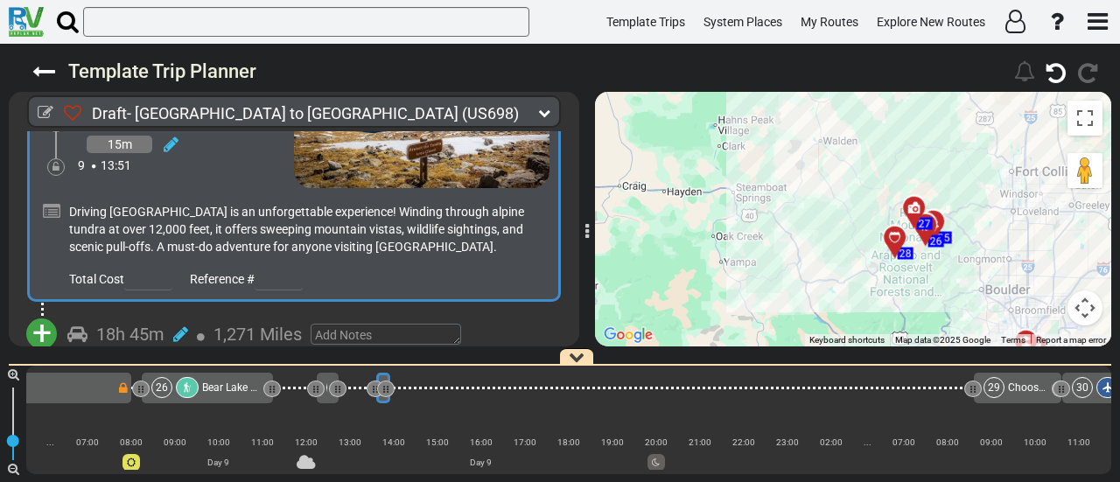
click at [39, 313] on span "+" at bounding box center [41, 333] width 19 height 40
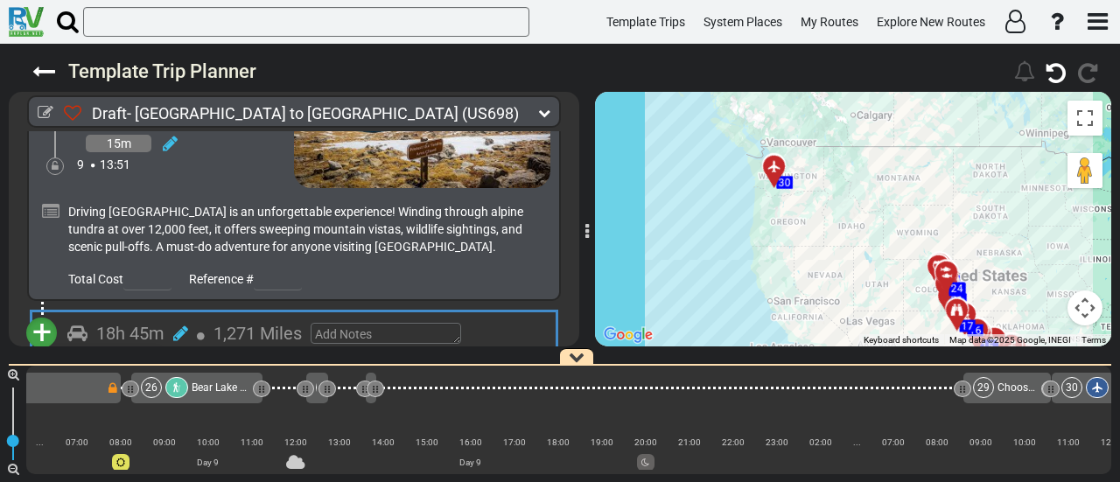
scroll to position [0, 6507]
click at [103, 353] on li "Add Atraction" at bounding box center [96, 364] width 138 height 23
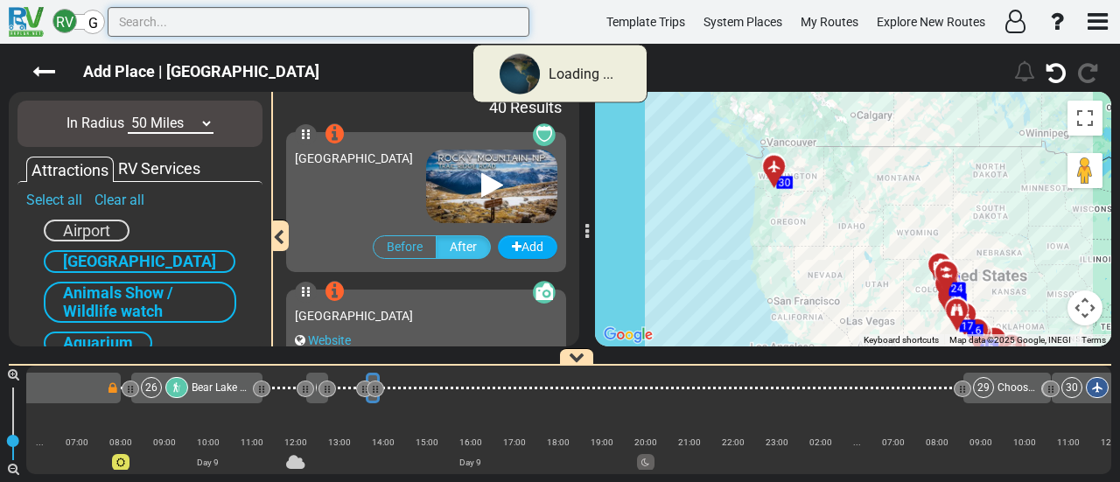
click at [290, 24] on input "text" at bounding box center [319, 22] width 422 height 30
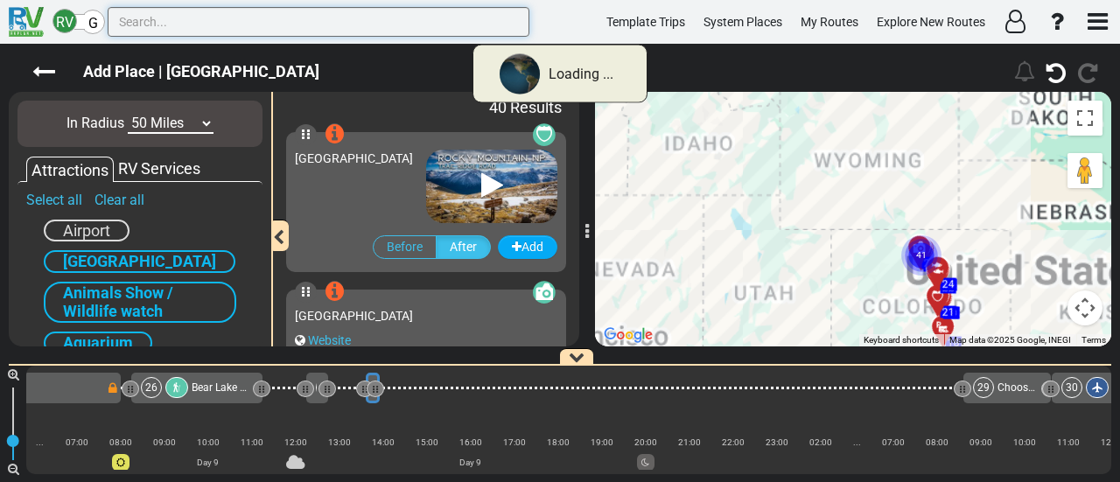
scroll to position [0, 6496]
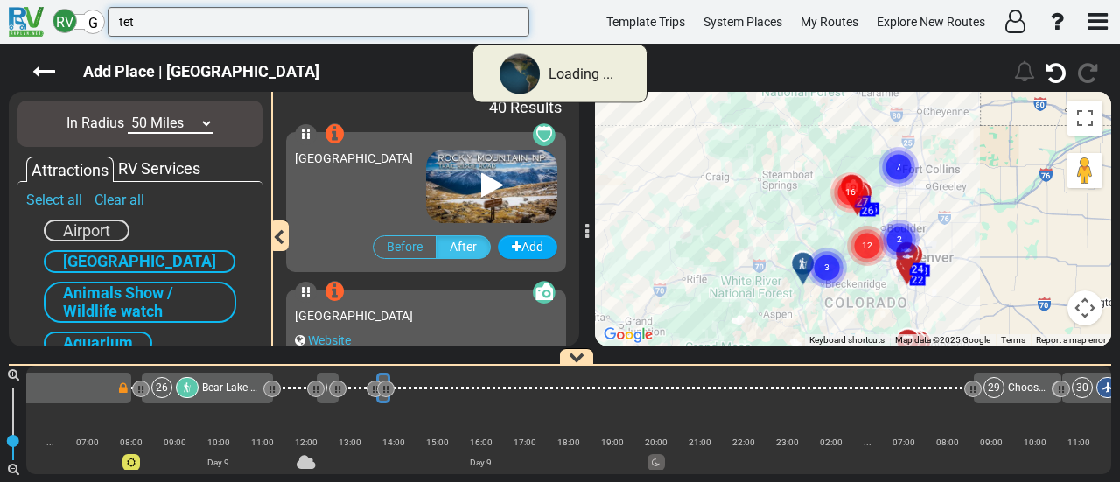
type input "tet"
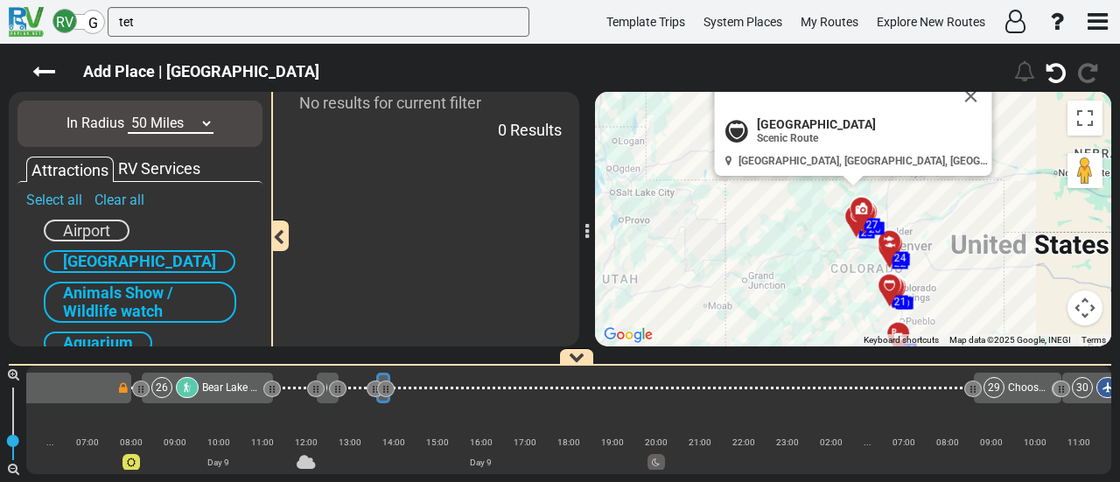
click at [178, 125] on select "10 Miles 50 Miles 100 Miles 250 Miles 500 Miles 1000 Miles" at bounding box center [171, 124] width 86 height 20
click at [128, 114] on select "10 Miles 50 Miles 100 Miles 250 Miles 500 Miles 1000 Miles" at bounding box center [171, 124] width 86 height 20
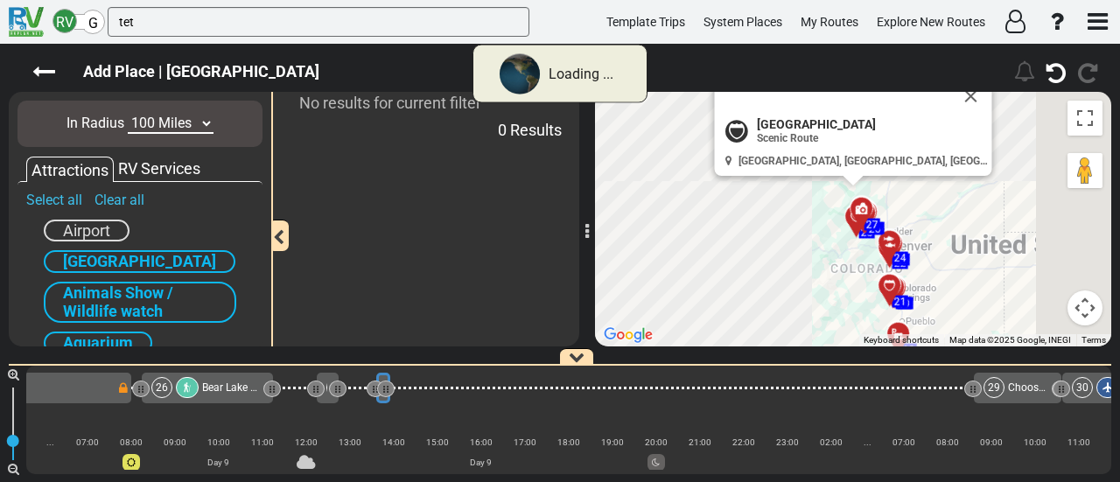
click at [179, 122] on select "10 Miles 50 Miles 100 Miles 250 Miles 500 Miles 1000 Miles" at bounding box center [171, 124] width 86 height 20
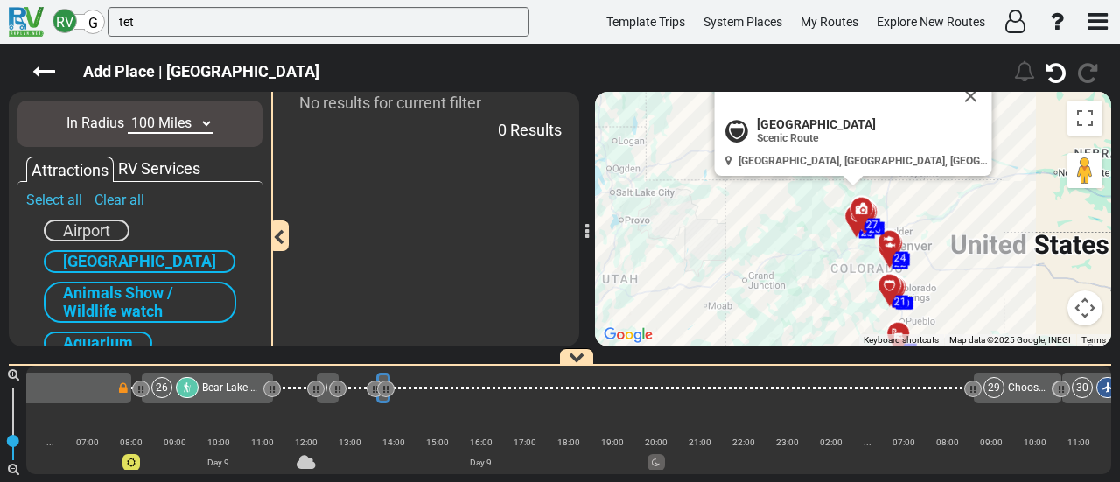
select select "number:250"
click at [128, 114] on select "10 Miles 50 Miles 100 Miles 250 Miles 500 Miles 1000 Miles" at bounding box center [171, 124] width 86 height 20
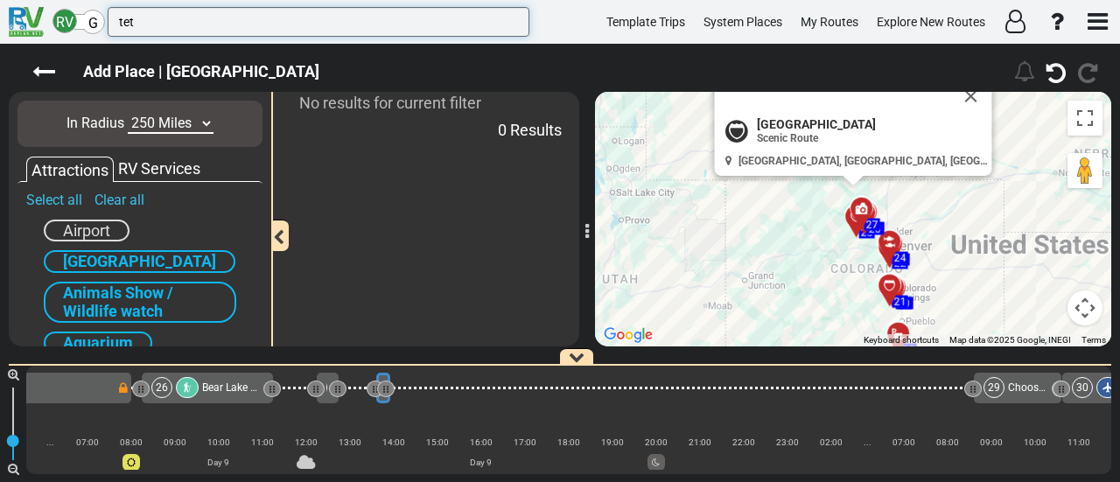
click at [361, 17] on input "tet" at bounding box center [319, 22] width 422 height 30
paste input "Jenny Lake"
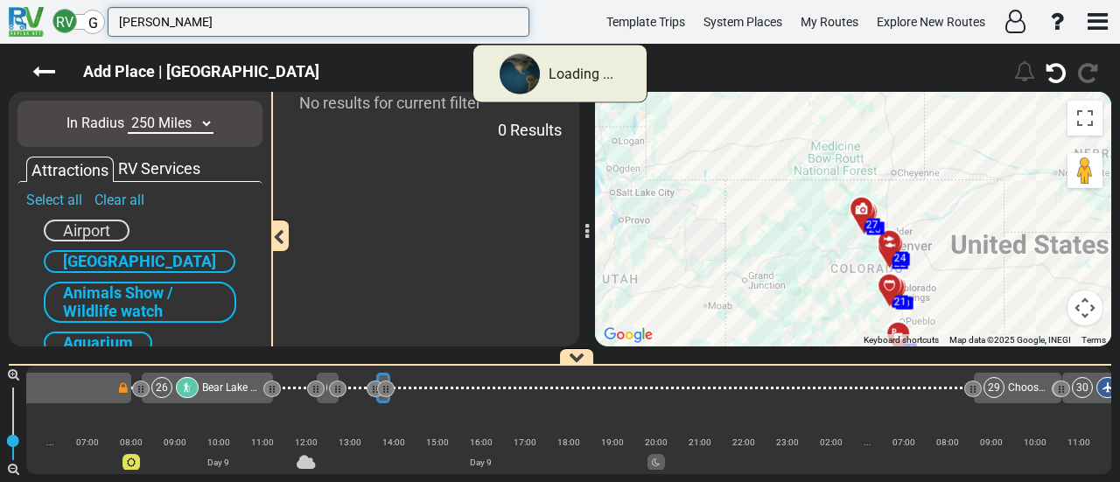
type input "Jenny Lake"
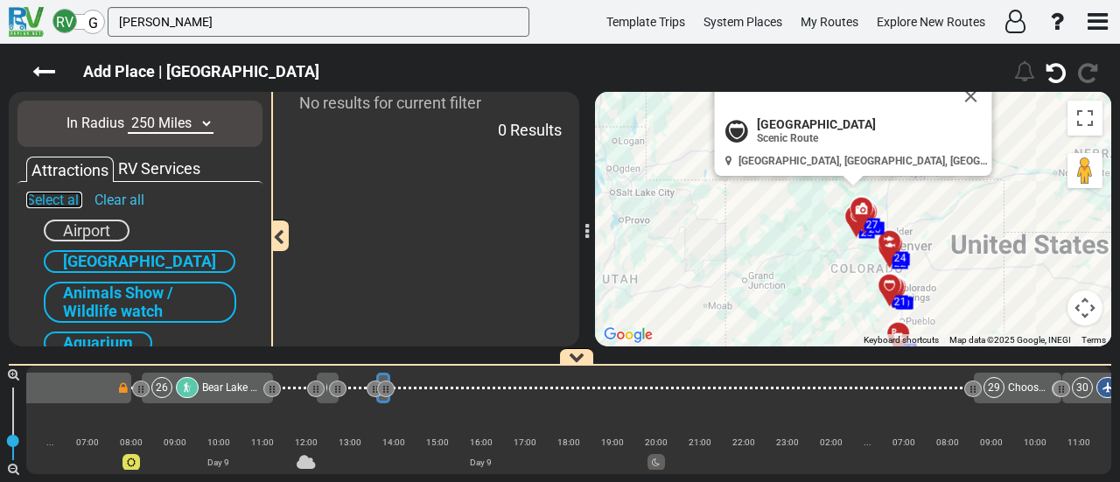
click at [60, 199] on link "Select all" at bounding box center [54, 200] width 56 height 17
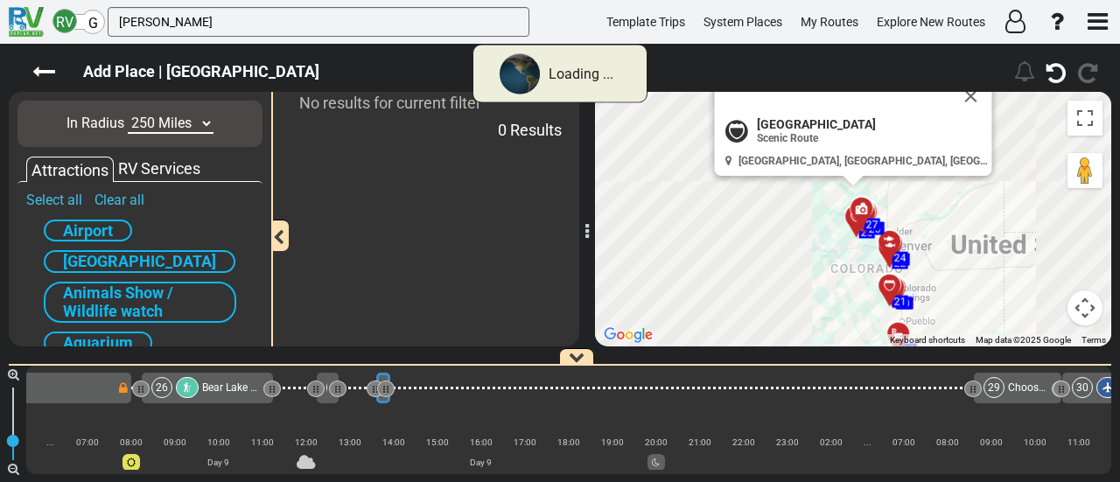
click at [168, 127] on select "10 Miles 50 Miles 100 Miles 250 Miles 500 Miles 1000 Miles" at bounding box center [171, 124] width 86 height 20
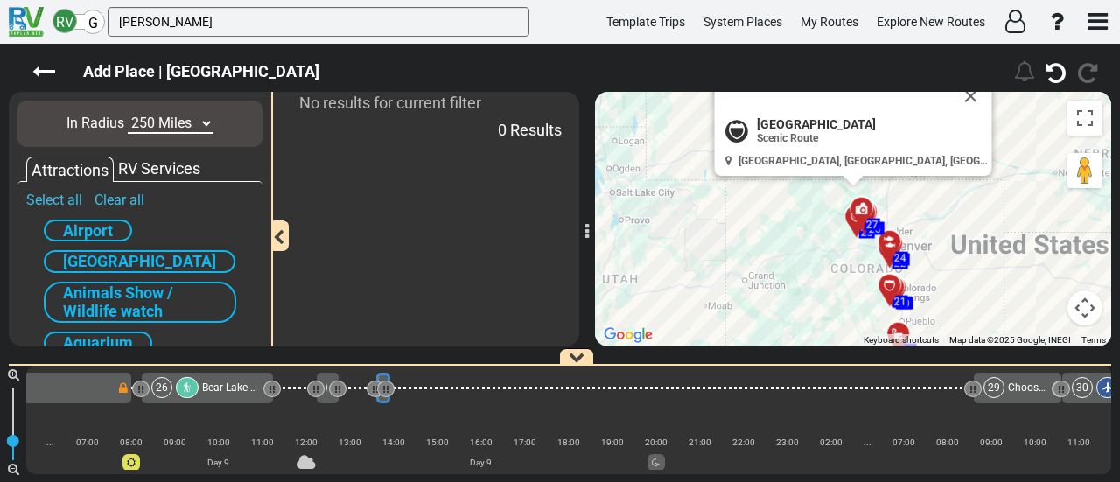
select select "number:500"
click at [128, 114] on select "10 Miles 50 Miles 100 Miles 250 Miles 500 Miles 1000 Miles" at bounding box center [171, 124] width 86 height 20
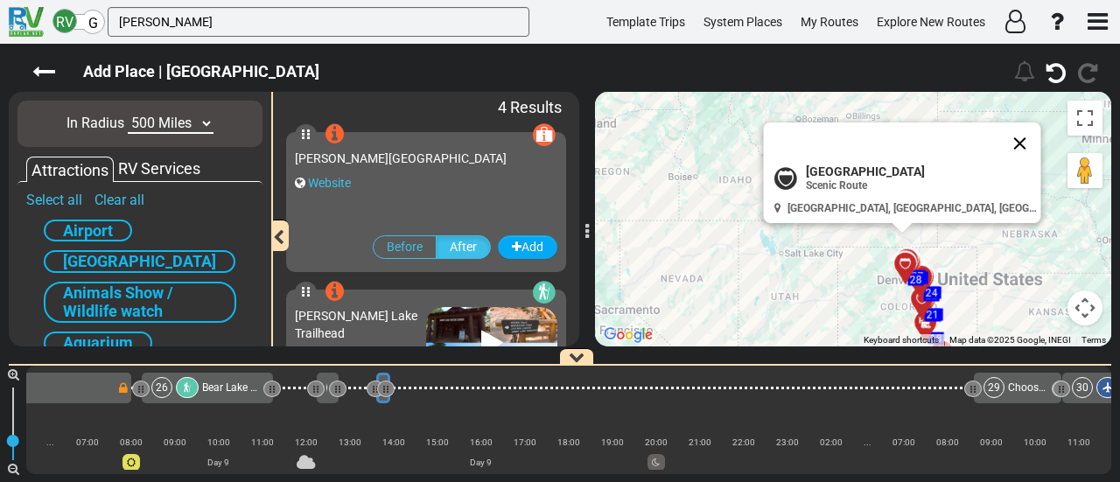
click at [1000, 137] on button "Close" at bounding box center [1021, 144] width 42 height 42
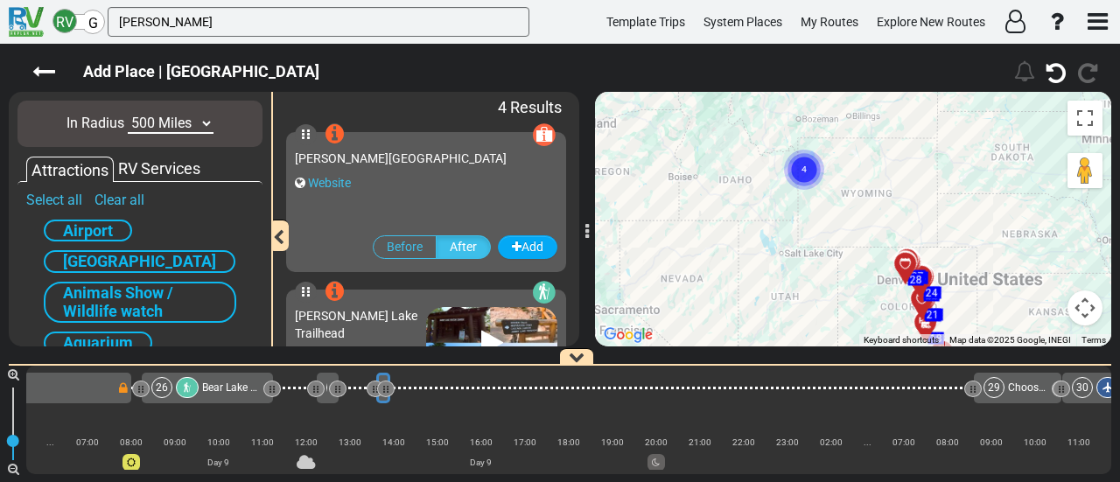
click at [803, 174] on circle "Cluster of 4 markers" at bounding box center [804, 170] width 40 height 40
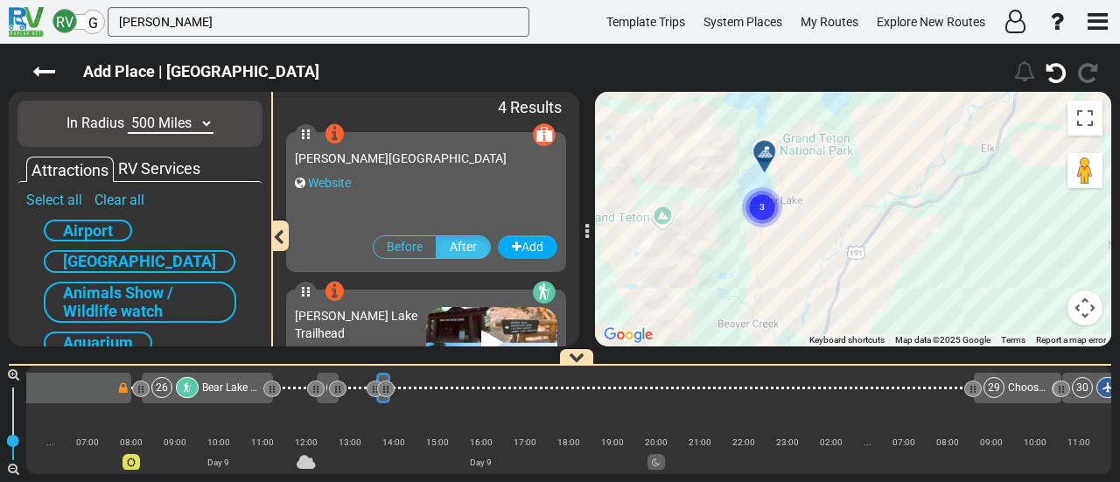
click at [762, 213] on circle "Cluster of 3 markers" at bounding box center [762, 207] width 40 height 40
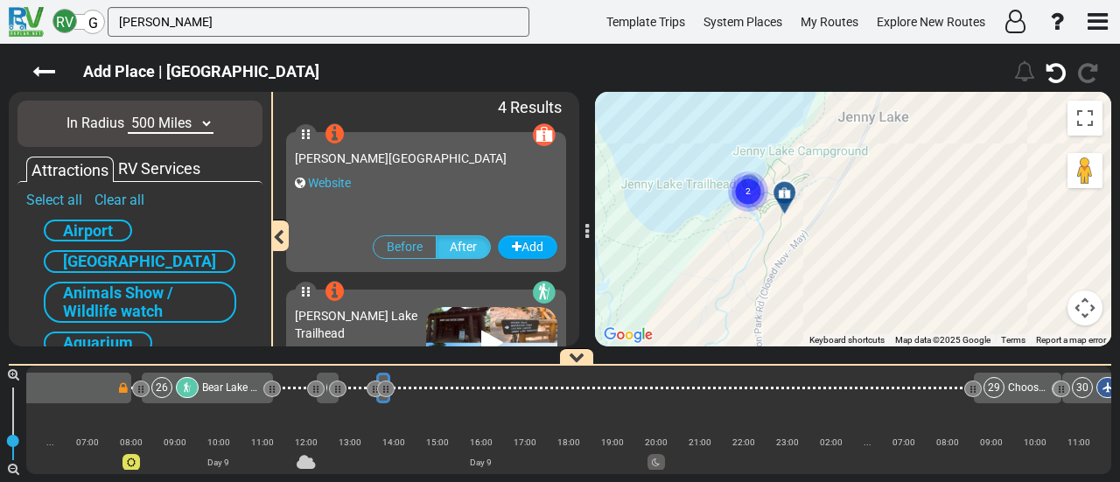
click at [740, 199] on circle "Cluster of 2 markers" at bounding box center [748, 192] width 40 height 40
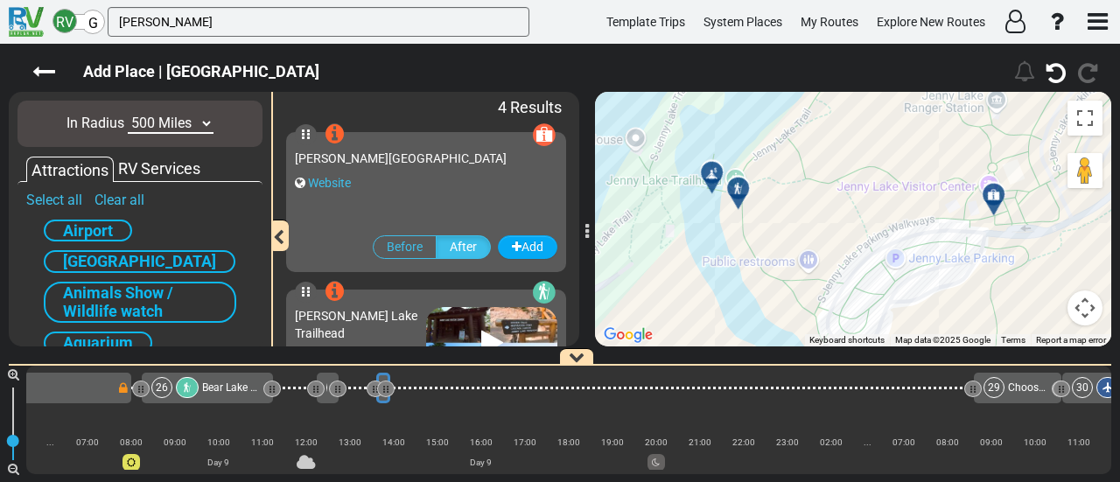
click at [712, 175] on div at bounding box center [718, 179] width 29 height 27
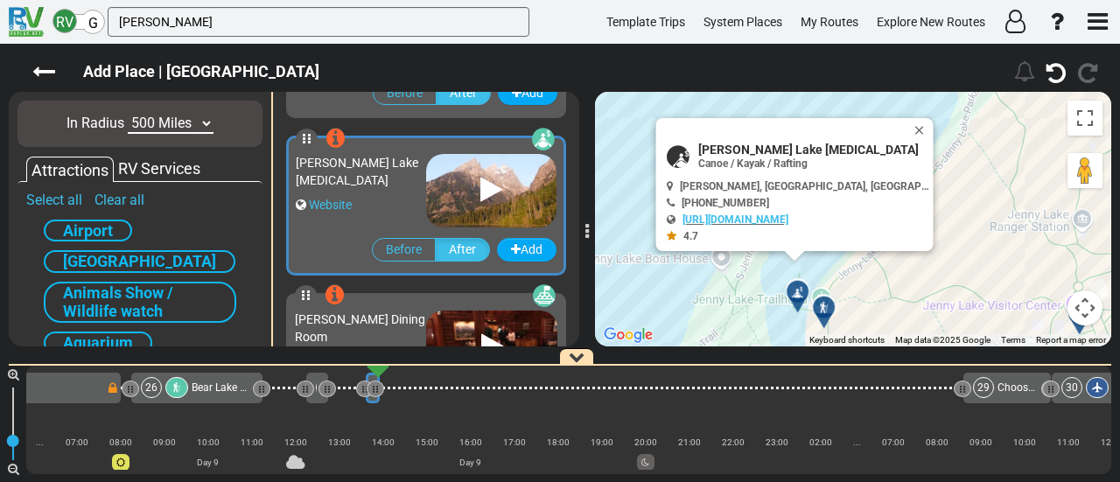
scroll to position [312, 0]
click at [825, 303] on icon at bounding box center [824, 307] width 12 height 12
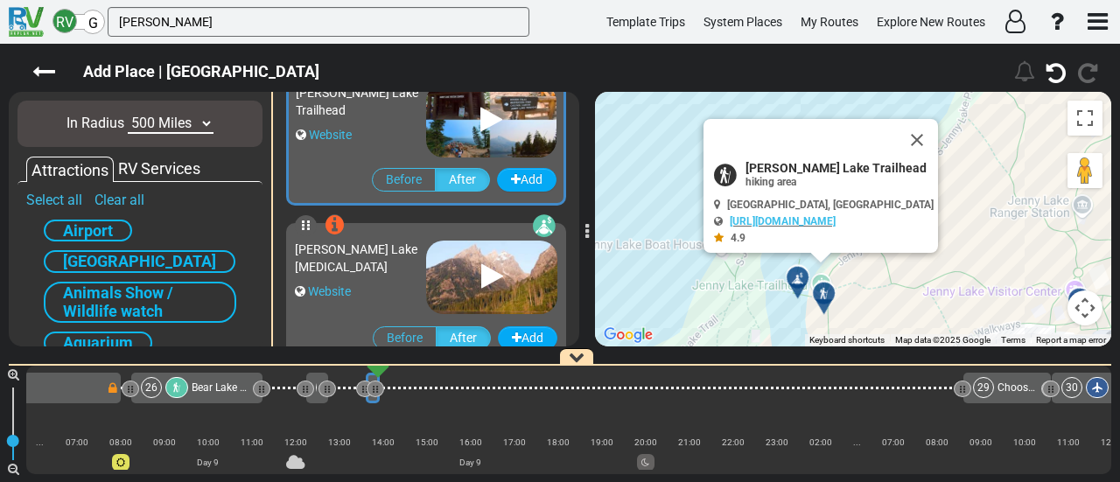
scroll to position [154, 0]
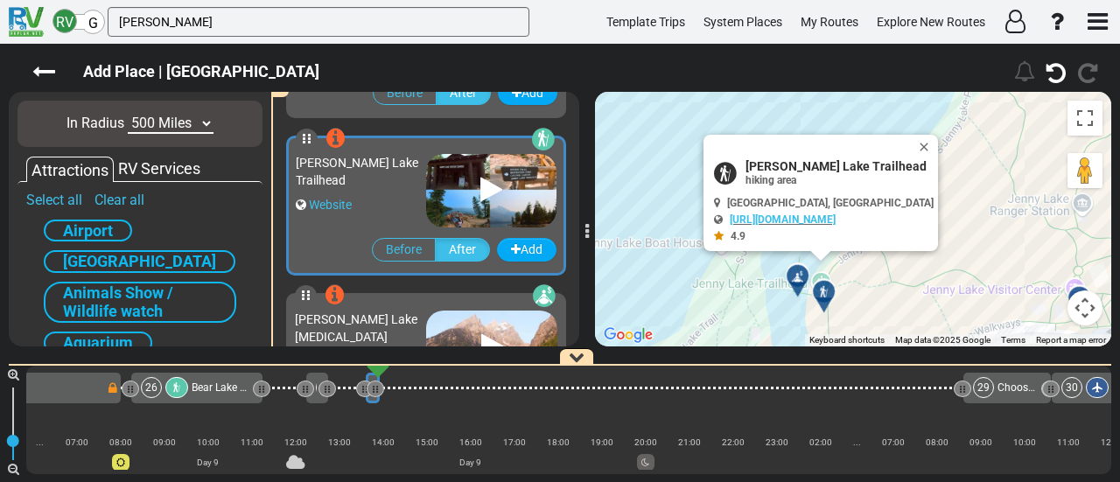
click at [798, 277] on div at bounding box center [804, 283] width 29 height 27
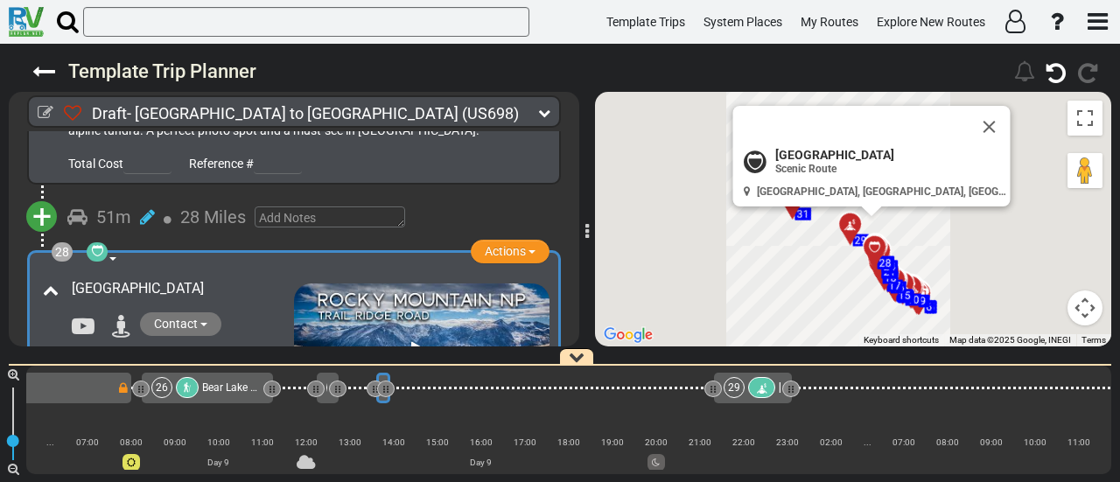
scroll to position [0, 6496]
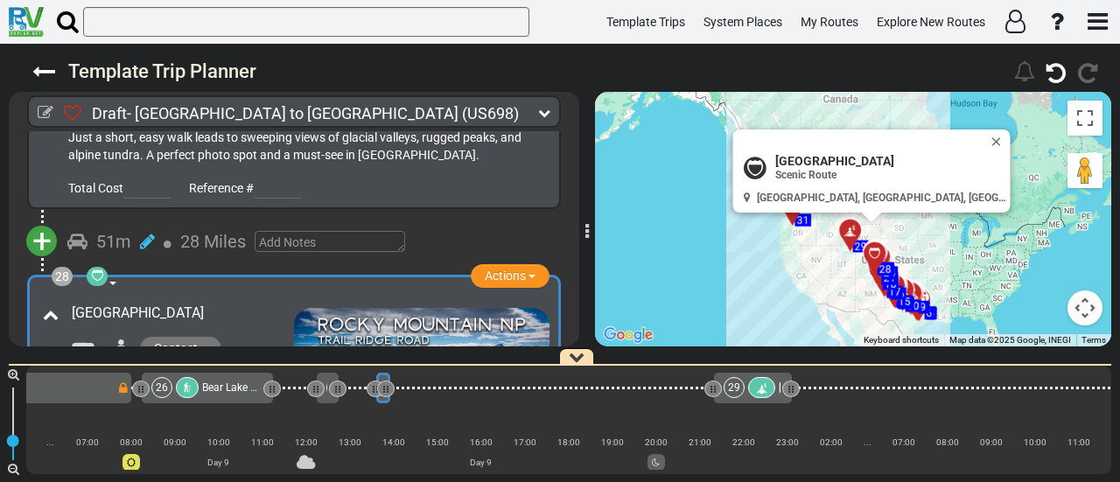
click at [757, 389] on icon at bounding box center [762, 389] width 15 height 12
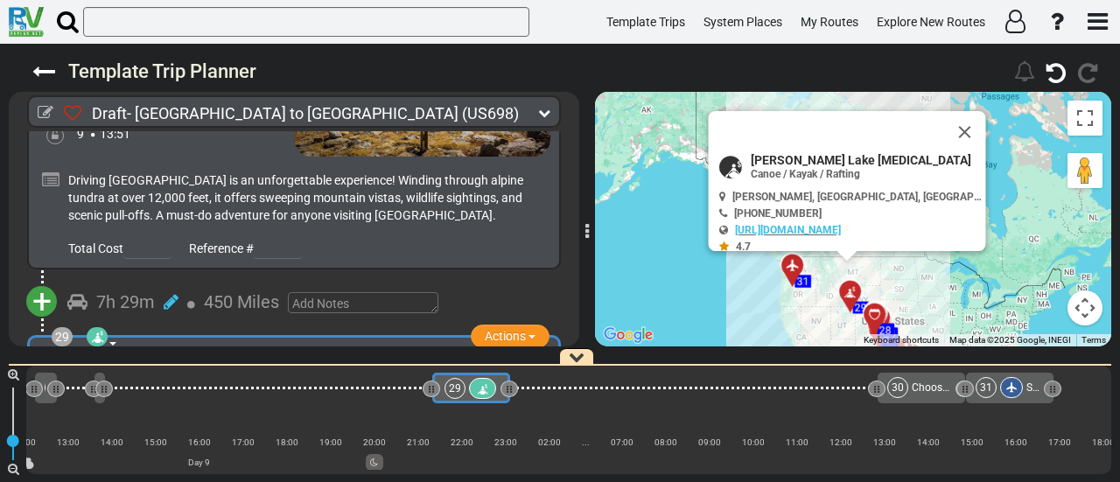
scroll to position [0, 6834]
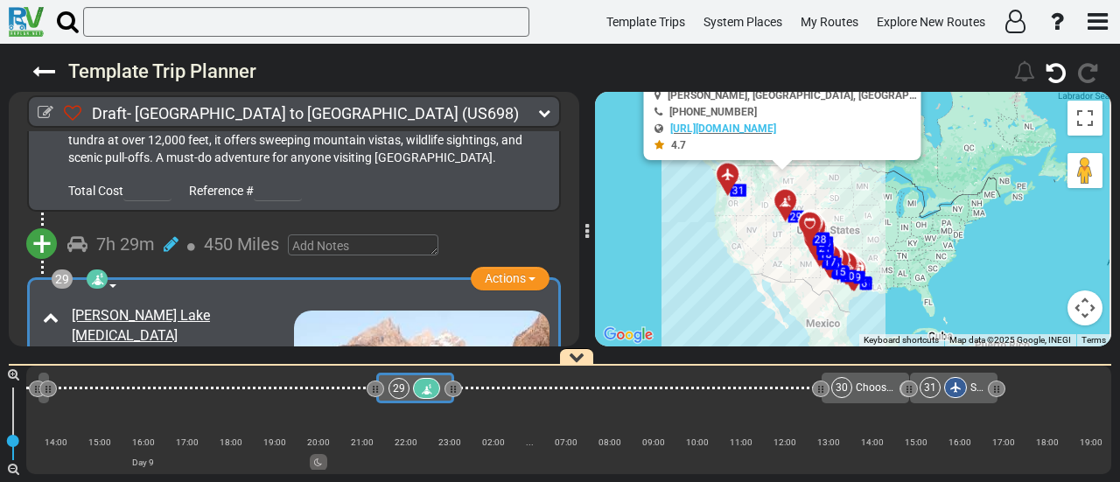
drag, startPoint x: 788, startPoint y: 328, endPoint x: 723, endPoint y: 232, distance: 116.0
click at [723, 232] on div "To activate drag with keyboard, press Alt + Enter. Once in keyboard drag state,…" at bounding box center [853, 219] width 516 height 255
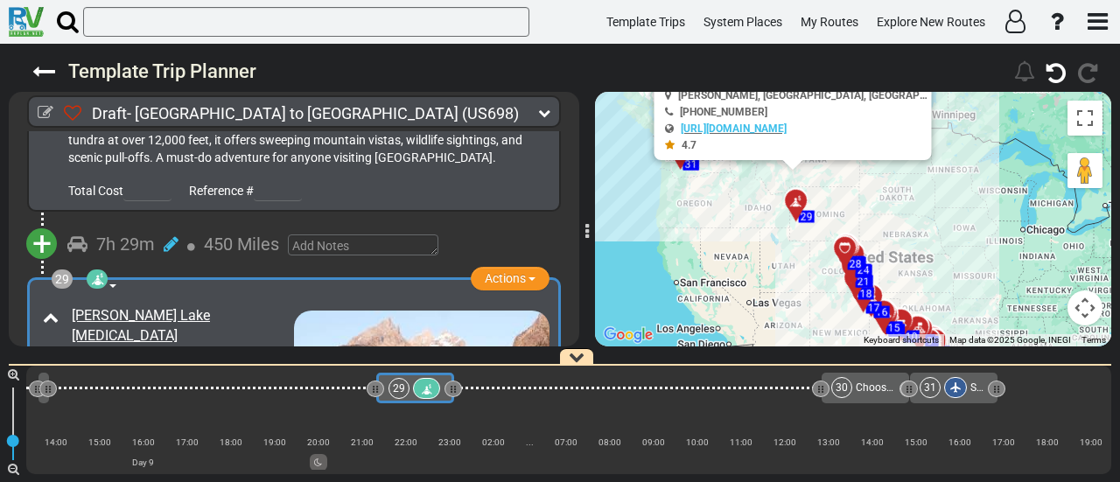
click at [760, 291] on div "To activate drag with keyboard, press Alt + Enter. Once in keyboard drag state,…" at bounding box center [853, 219] width 516 height 255
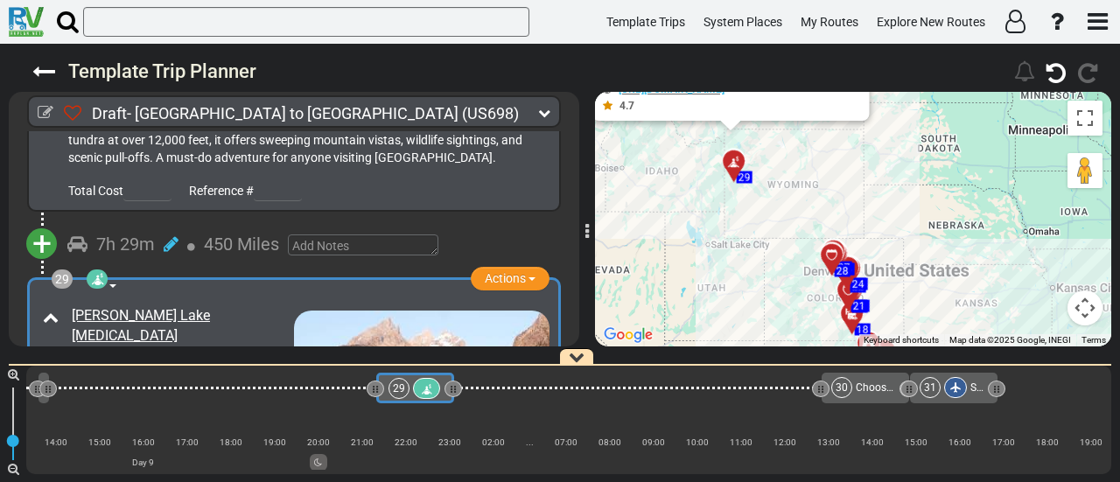
drag, startPoint x: 785, startPoint y: 256, endPoint x: 707, endPoint y: 298, distance: 88.5
click at [707, 298] on div "To activate drag with keyboard, press Alt + Enter. Once in keyboard drag state,…" at bounding box center [853, 219] width 516 height 255
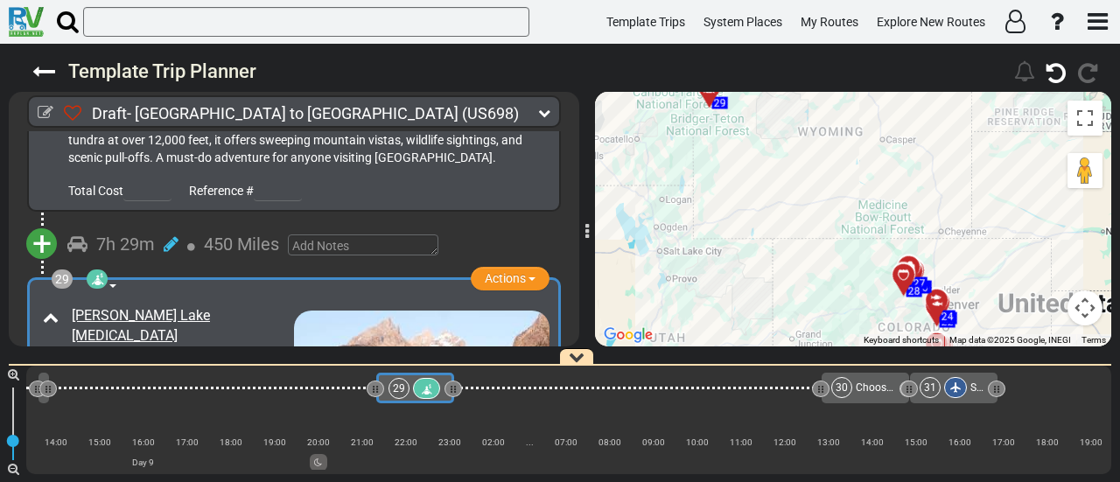
drag, startPoint x: 777, startPoint y: 216, endPoint x: 744, endPoint y: 274, distance: 66.7
click at [744, 274] on div "To activate drag with keyboard, press Alt + Enter. Once in keyboard drag state,…" at bounding box center [853, 219] width 516 height 255
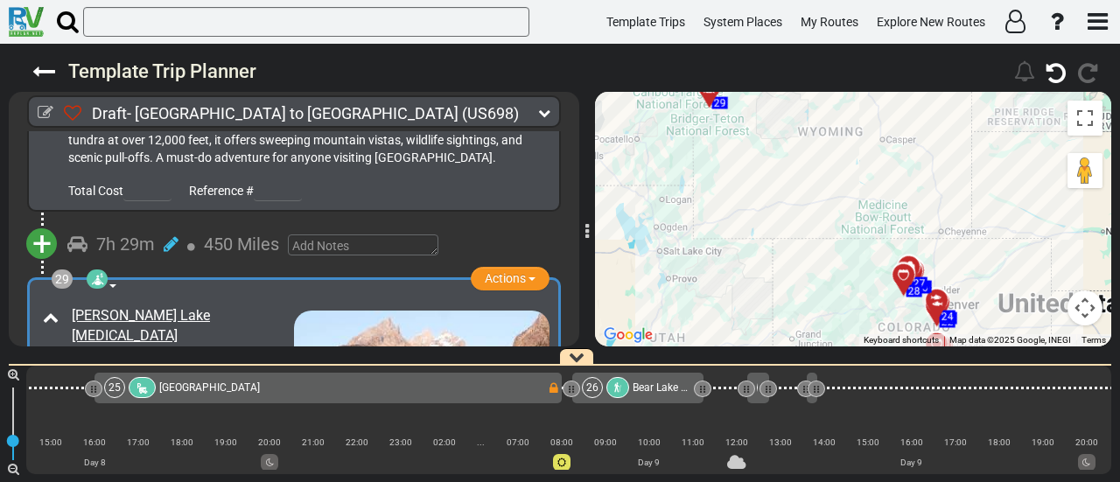
scroll to position [0, 6093]
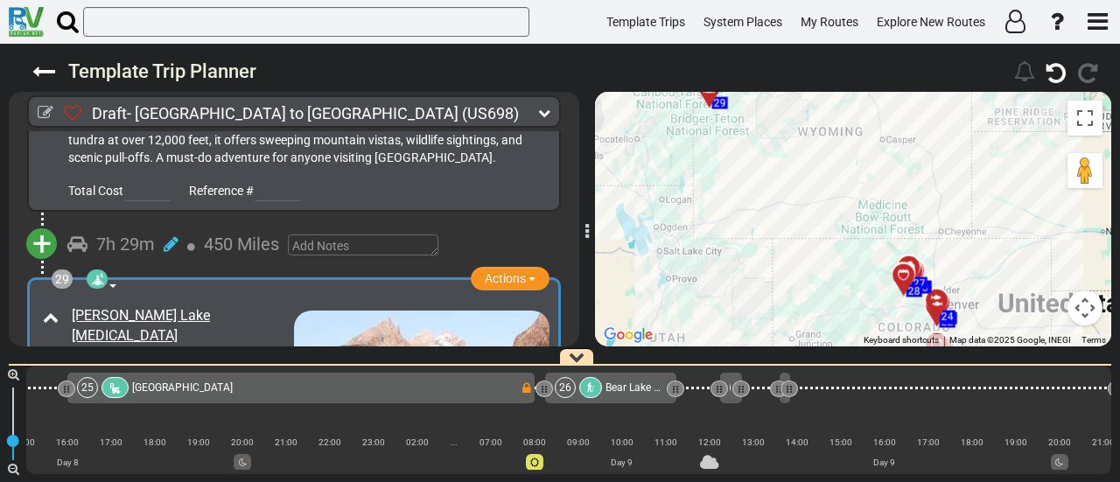
click at [621, 382] on span "Bear Lake Trailhead" at bounding box center [652, 388] width 93 height 12
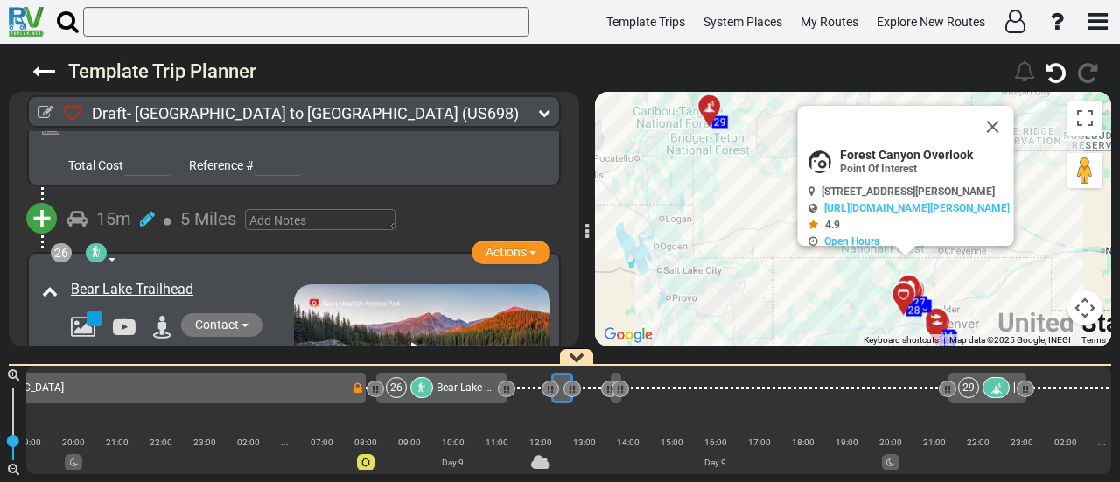
scroll to position [0, 6315]
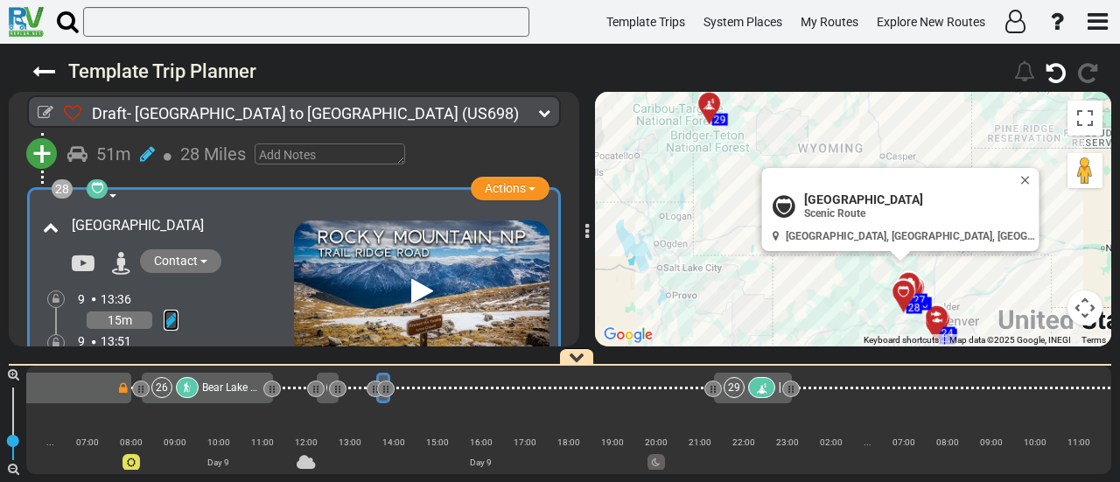
click at [170, 312] on icon at bounding box center [171, 321] width 15 height 18
click at [151, 286] on icon at bounding box center [147, 300] width 16 height 28
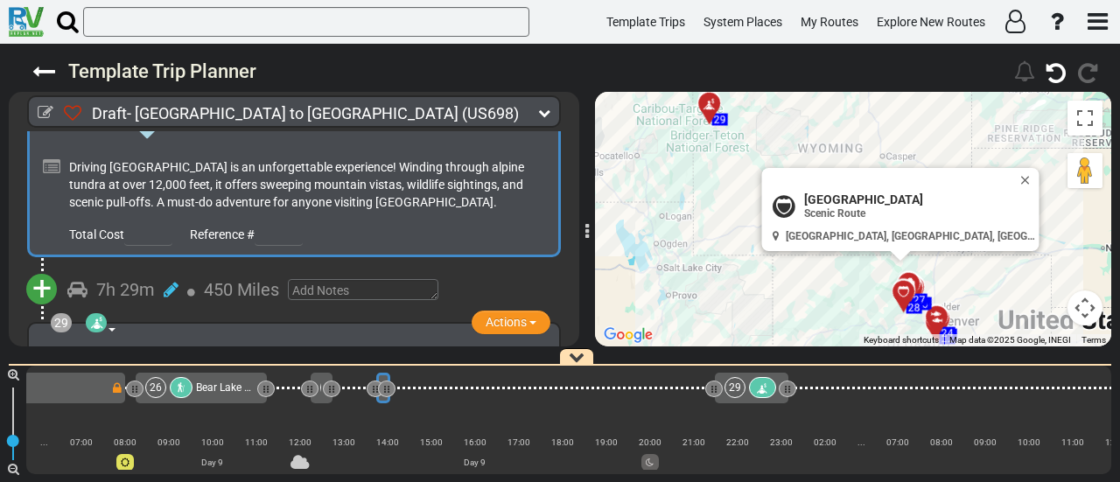
click at [38, 269] on span "+" at bounding box center [41, 289] width 19 height 40
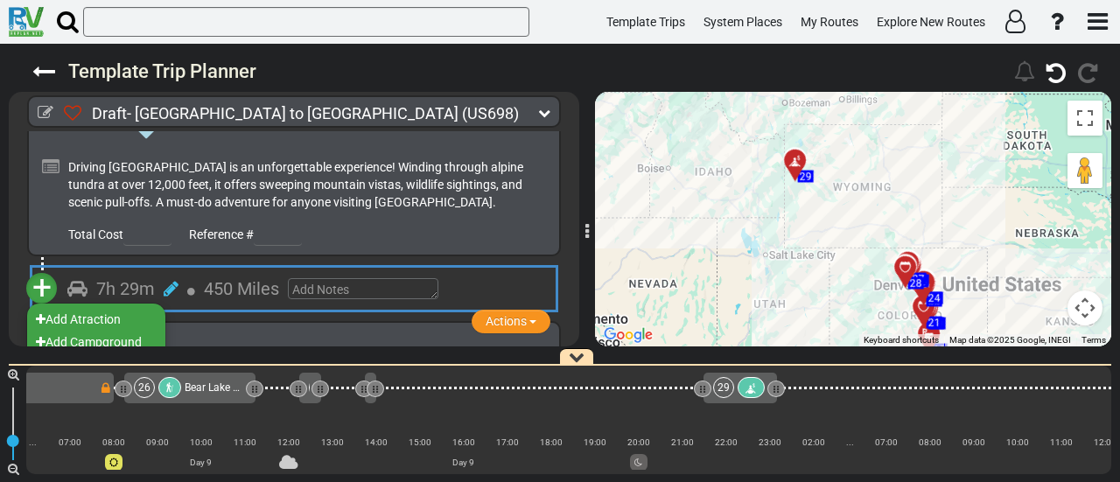
click at [90, 308] on li "Add Atraction" at bounding box center [96, 319] width 138 height 23
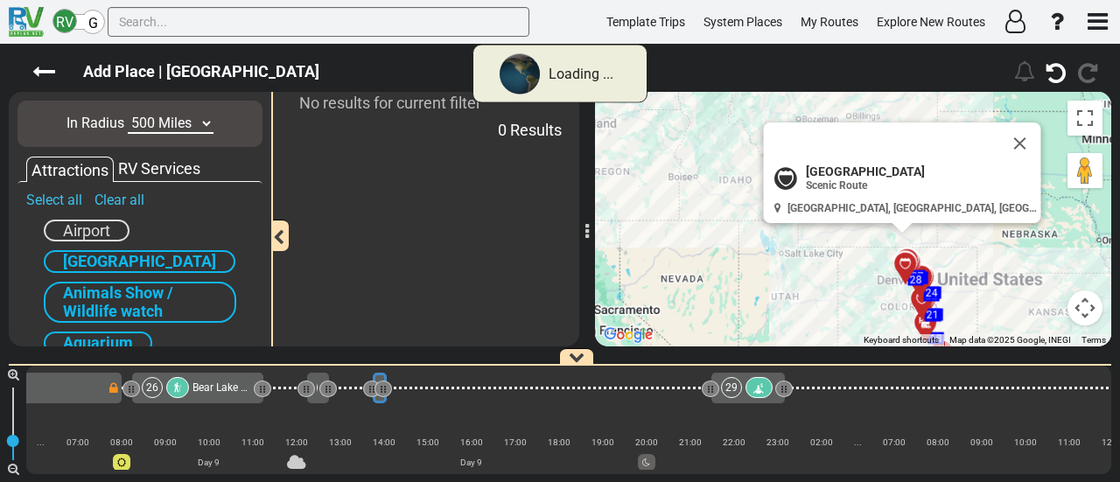
click at [160, 128] on select "10 Miles 50 Miles 100 Miles 250 Miles 500 Miles 1000 Miles" at bounding box center [171, 124] width 86 height 20
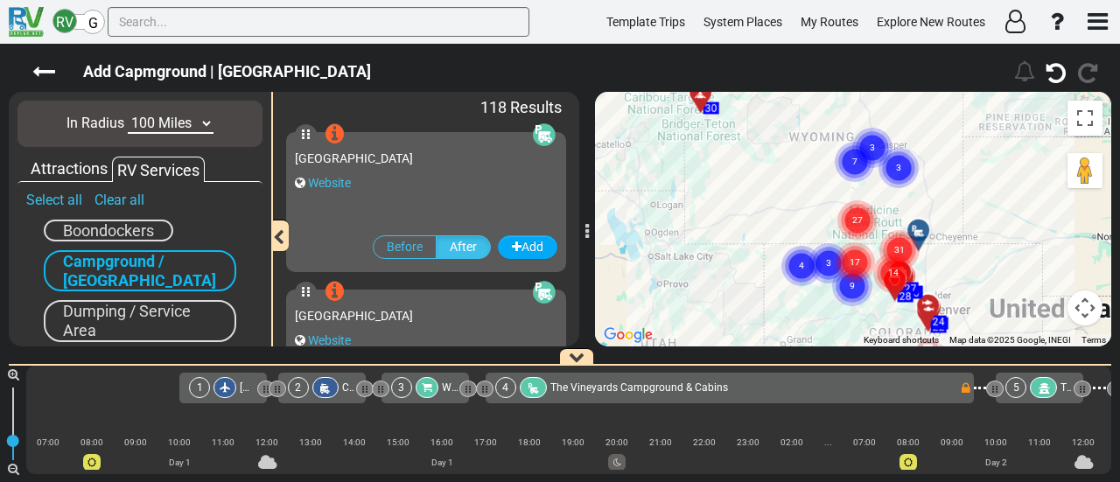
scroll to position [0, 6617]
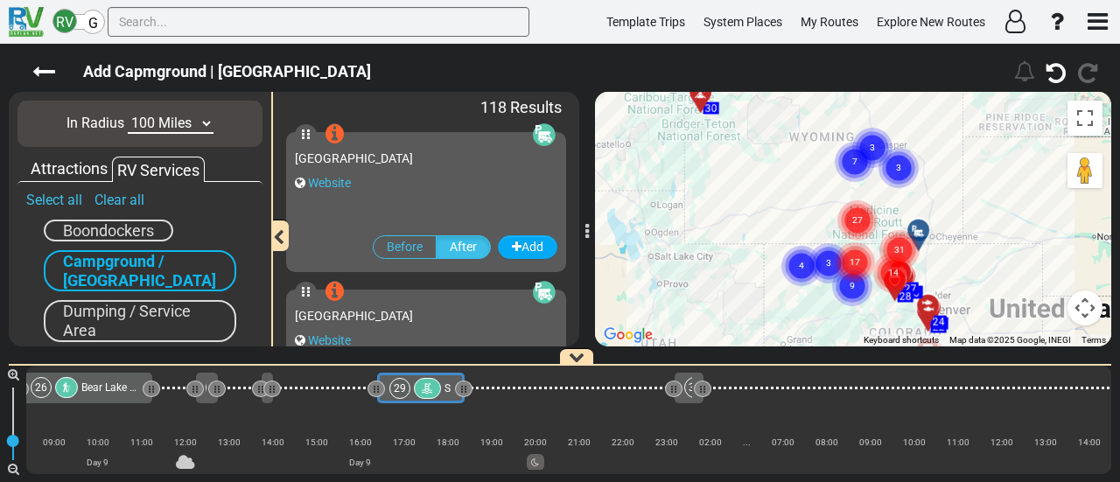
drag, startPoint x: 145, startPoint y: 119, endPoint x: 147, endPoint y: 129, distance: 9.8
click at [145, 119] on select "10 Miles 50 Miles 100 Miles 250 Miles 500 Miles 1000 Miles" at bounding box center [171, 124] width 86 height 20
select select "number:50"
click at [128, 114] on select "10 Miles 50 Miles 100 Miles 250 Miles 500 Miles 1000 Miles" at bounding box center [171, 124] width 86 height 20
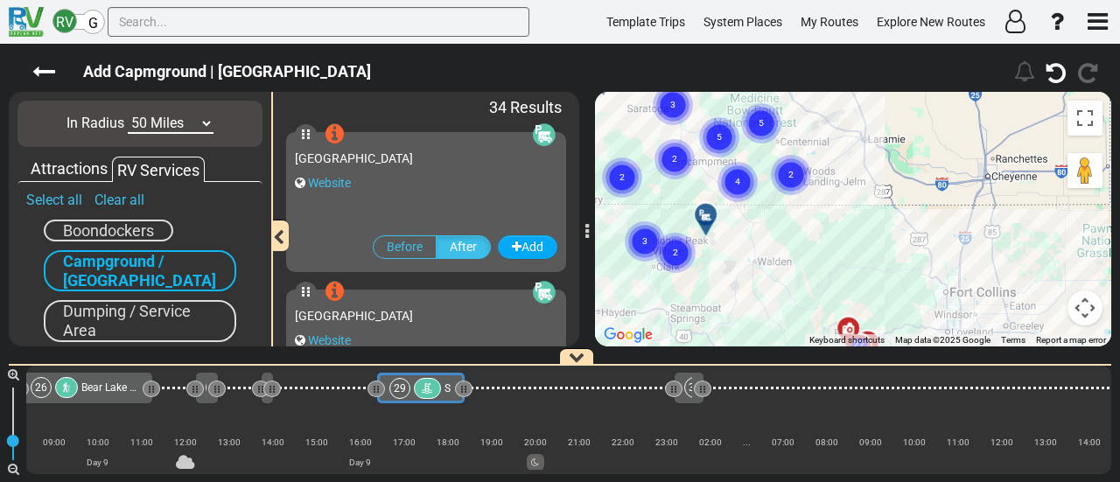
drag, startPoint x: 895, startPoint y: 179, endPoint x: 786, endPoint y: 186, distance: 108.8
click at [786, 186] on circle "Cluster of 2 markers" at bounding box center [791, 175] width 40 height 40
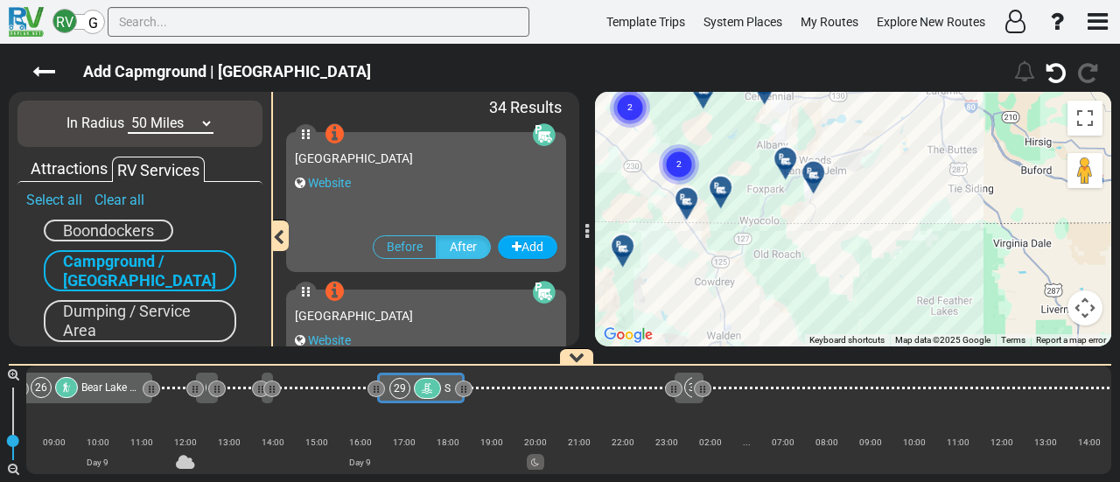
click at [689, 201] on div at bounding box center [692, 206] width 29 height 27
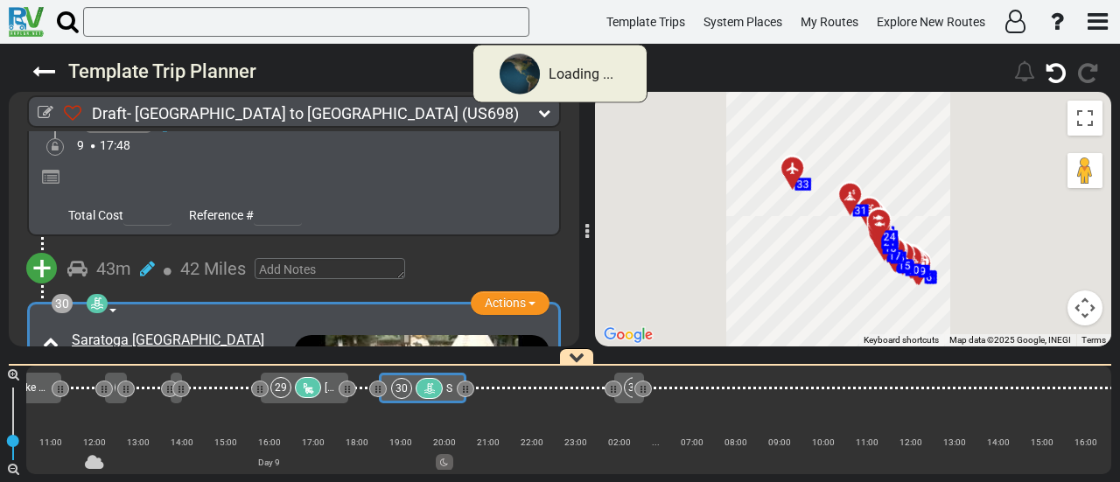
scroll to position [0, 6711]
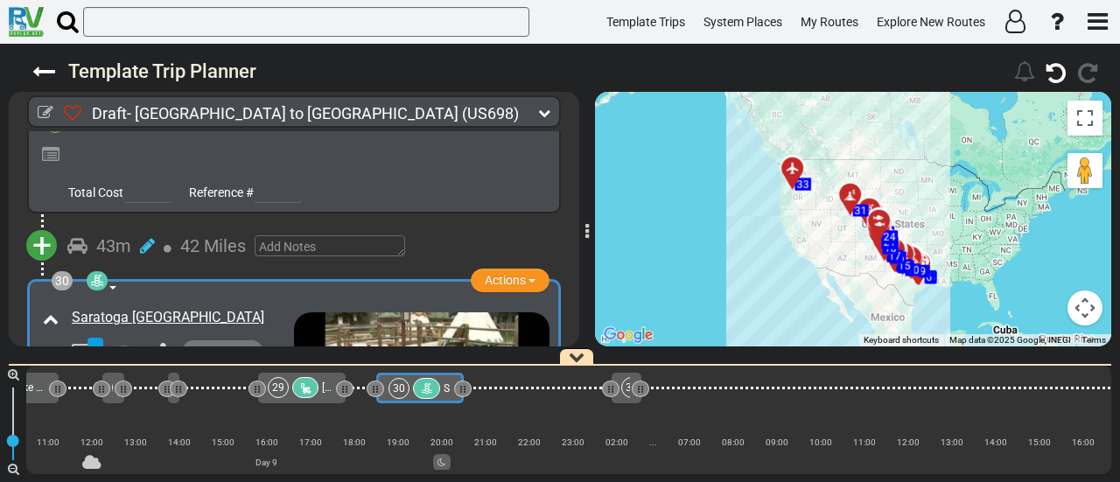
click at [309, 384] on icon at bounding box center [305, 389] width 15 height 12
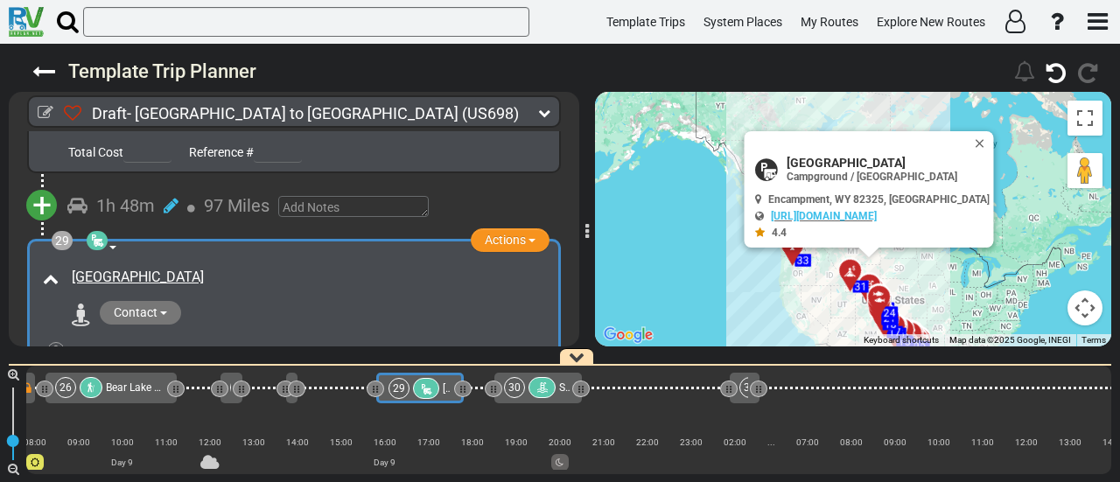
scroll to position [10038, 0]
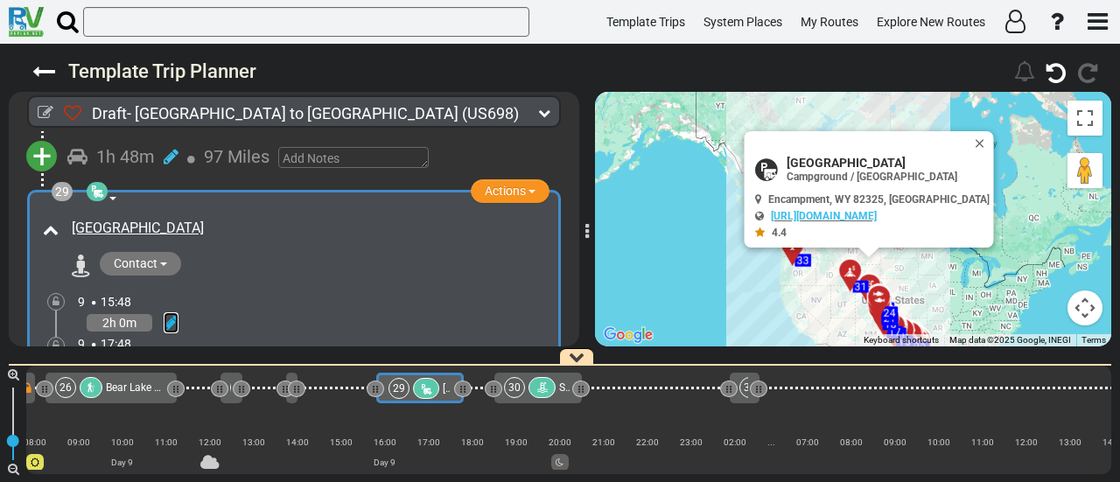
click at [177, 314] on icon at bounding box center [171, 323] width 15 height 18
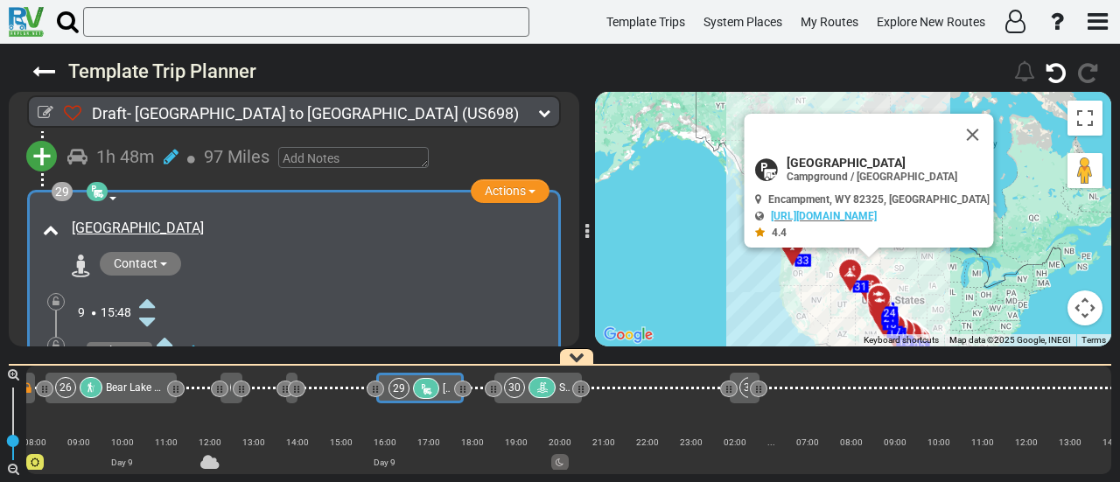
click at [155, 289] on icon at bounding box center [147, 303] width 16 height 28
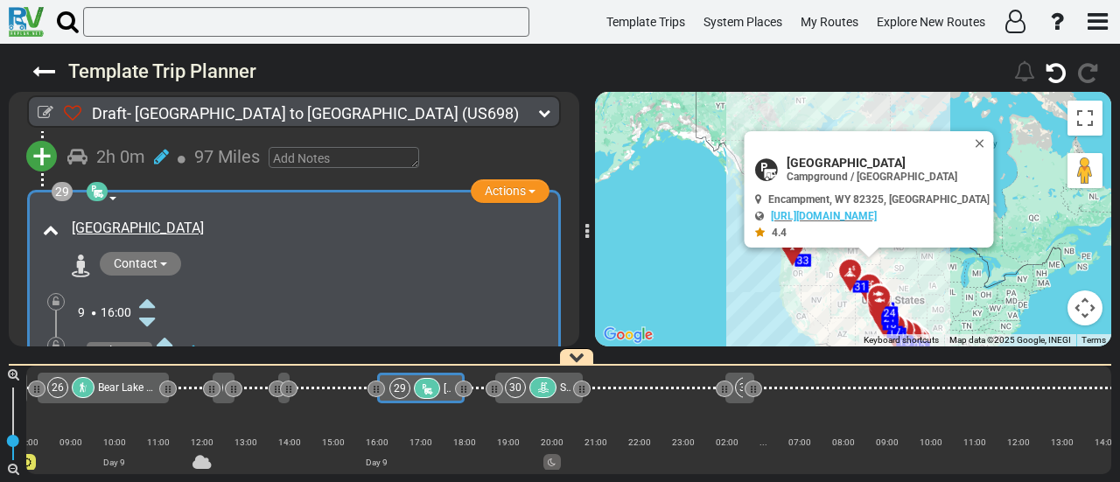
scroll to position [0, 6601]
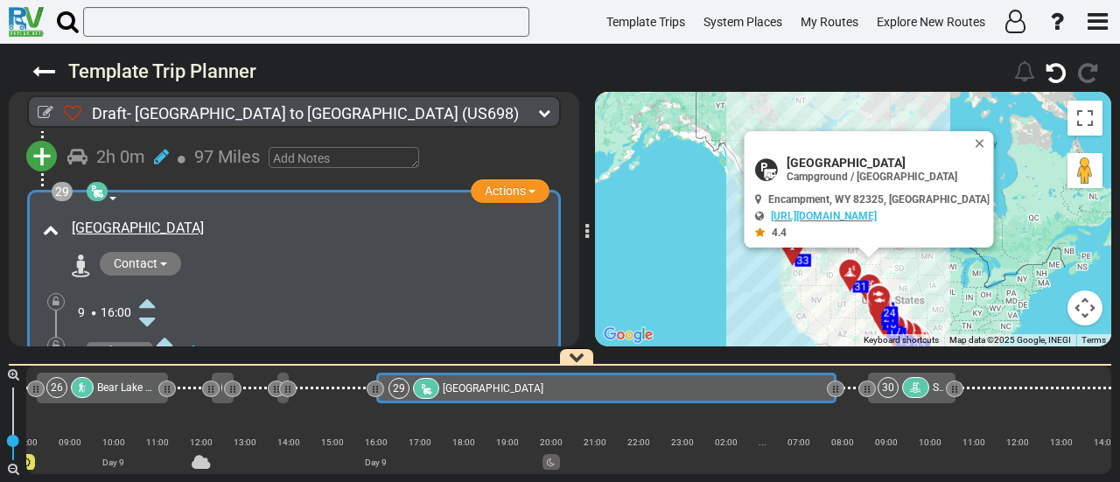
drag, startPoint x: 465, startPoint y: 391, endPoint x: 839, endPoint y: 452, distance: 378.6
click at [839, 452] on div "1 [GEOGRAPHIC_DATA]/[GEOGRAPHIC_DATA] DFW" at bounding box center [568, 420] width 1085 height 109
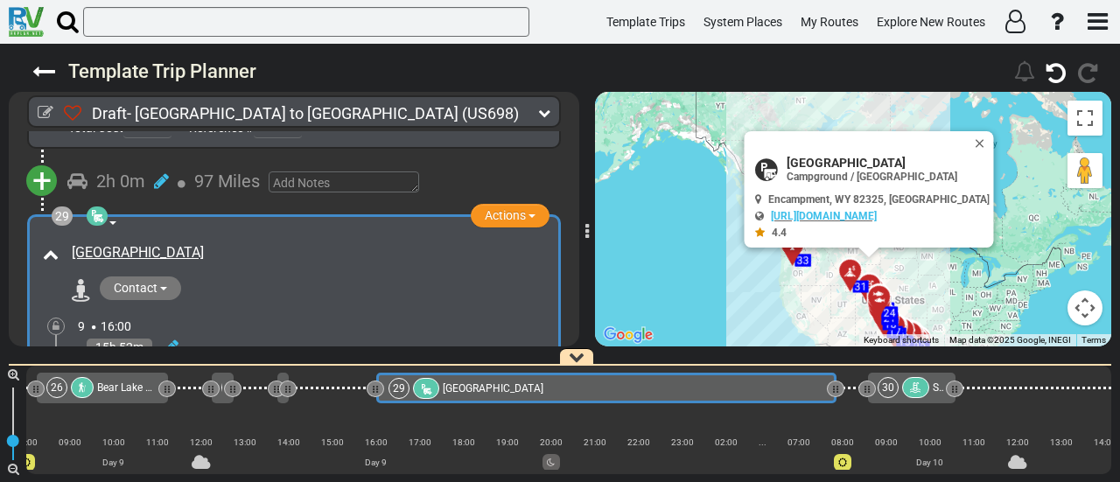
scroll to position [10038, 0]
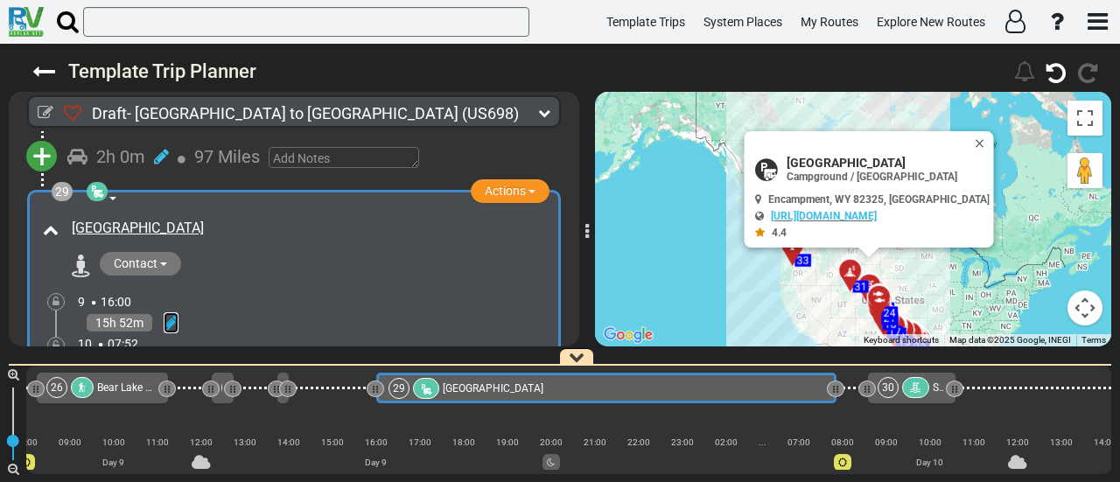
click at [174, 314] on icon at bounding box center [171, 323] width 15 height 18
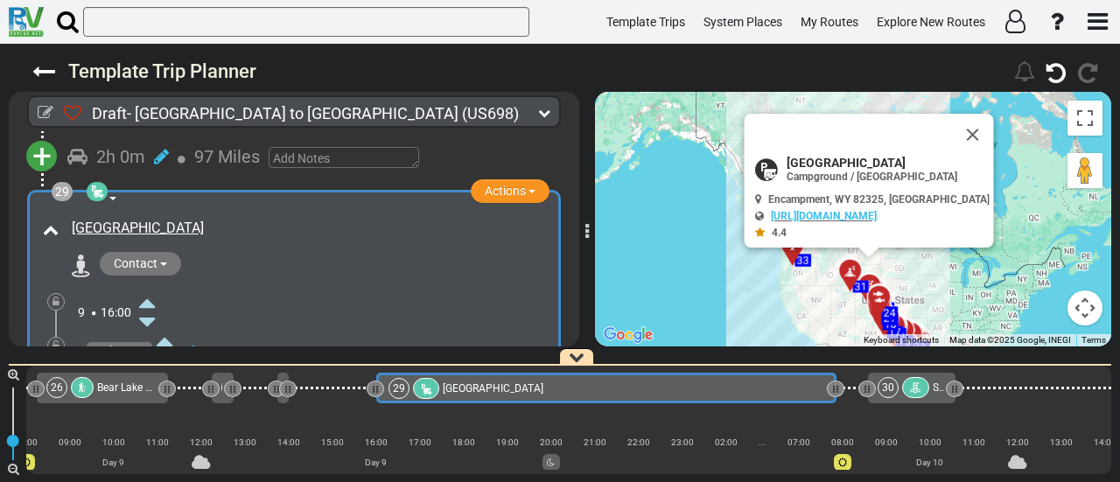
click at [158, 366] on icon at bounding box center [154, 380] width 16 height 28
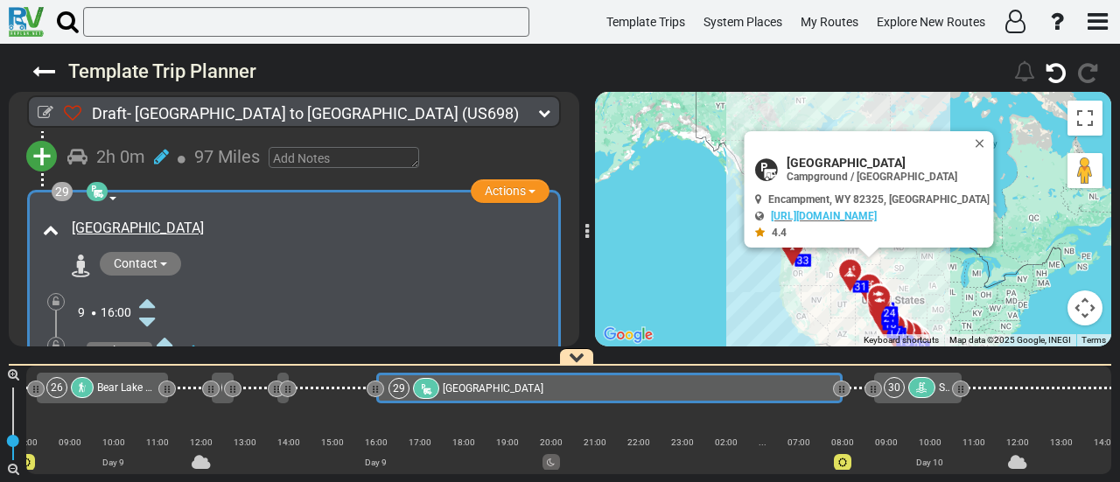
click at [58, 340] on icon at bounding box center [56, 345] width 7 height 11
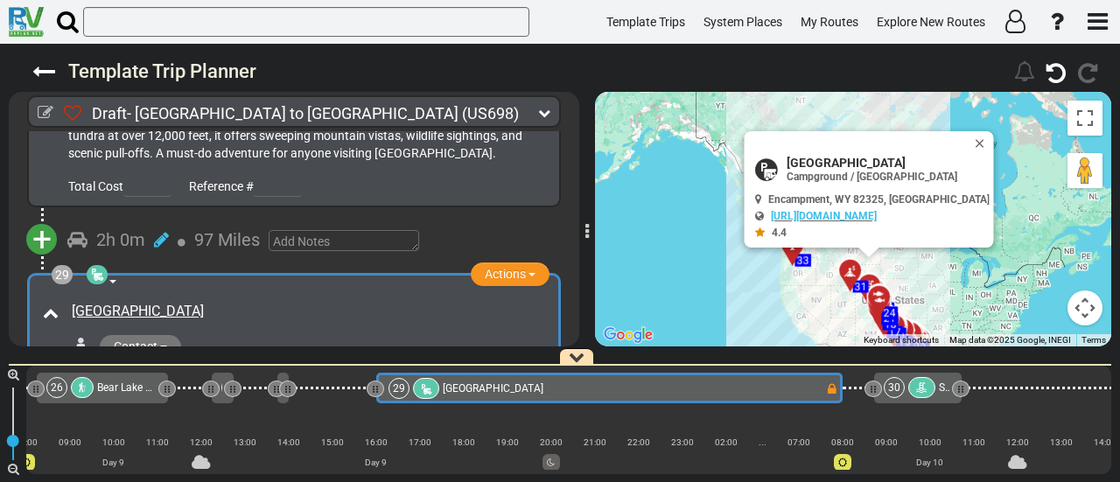
scroll to position [9950, 0]
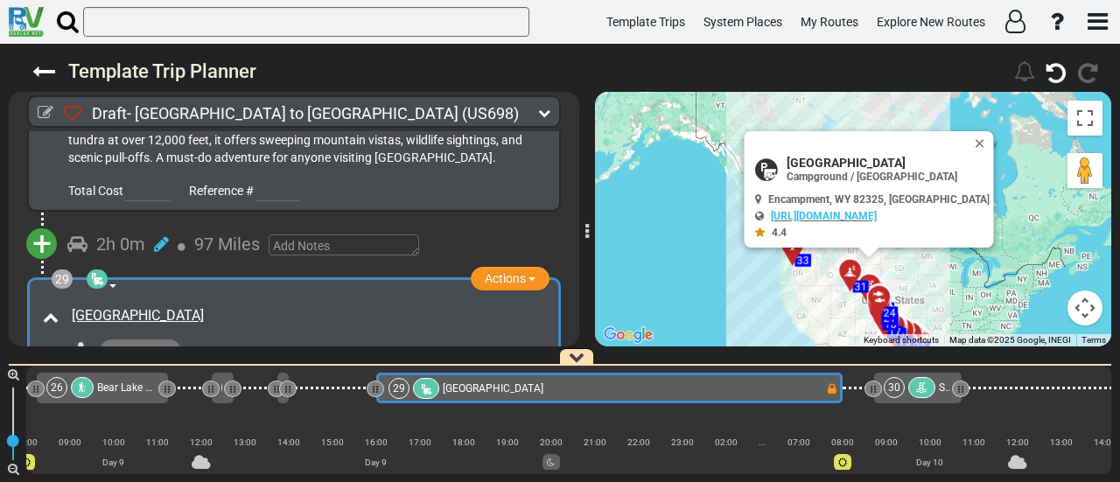
click at [847, 156] on span "[GEOGRAPHIC_DATA]" at bounding box center [888, 163] width 203 height 14
copy div "[GEOGRAPHIC_DATA]"
click at [882, 193] on span "Encampment, WY 82325, [GEOGRAPHIC_DATA]" at bounding box center [879, 199] width 221 height 12
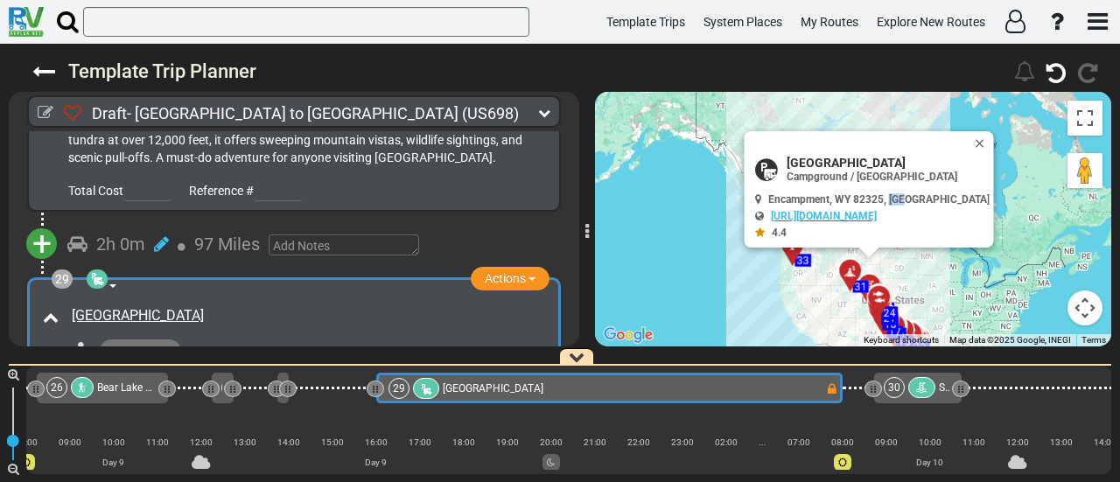
click at [882, 193] on span "Encampment, WY 82325, [GEOGRAPHIC_DATA]" at bounding box center [879, 199] width 221 height 12
copy div "Encampment, WY 82325, [GEOGRAPHIC_DATA]"
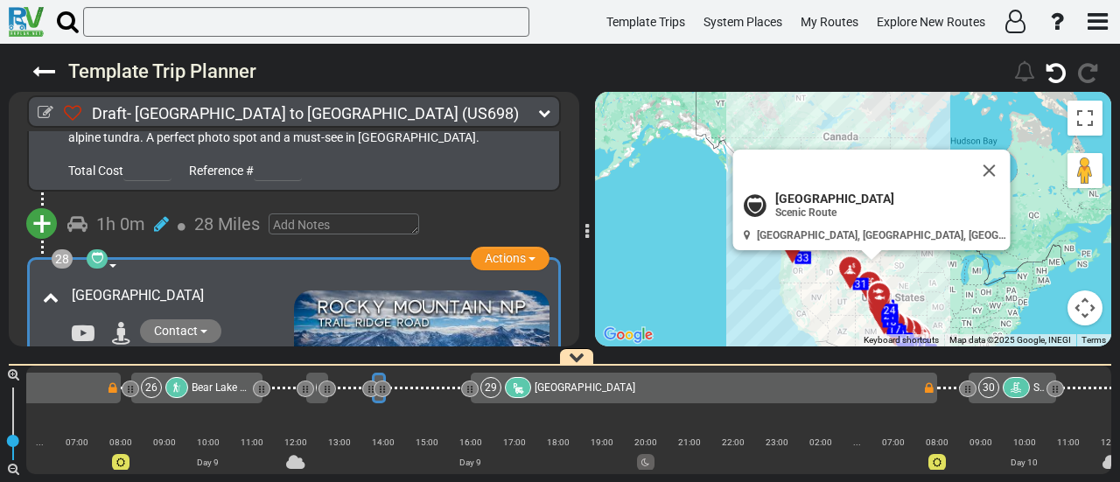
scroll to position [0, 6503]
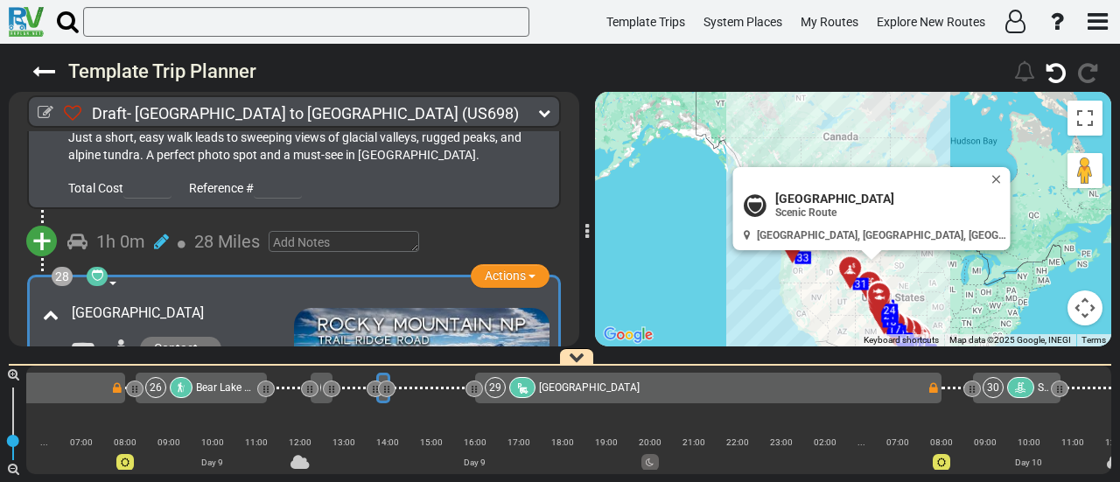
click at [828, 193] on span "[GEOGRAPHIC_DATA]" at bounding box center [890, 199] width 228 height 14
copy div "[GEOGRAPHIC_DATA]"
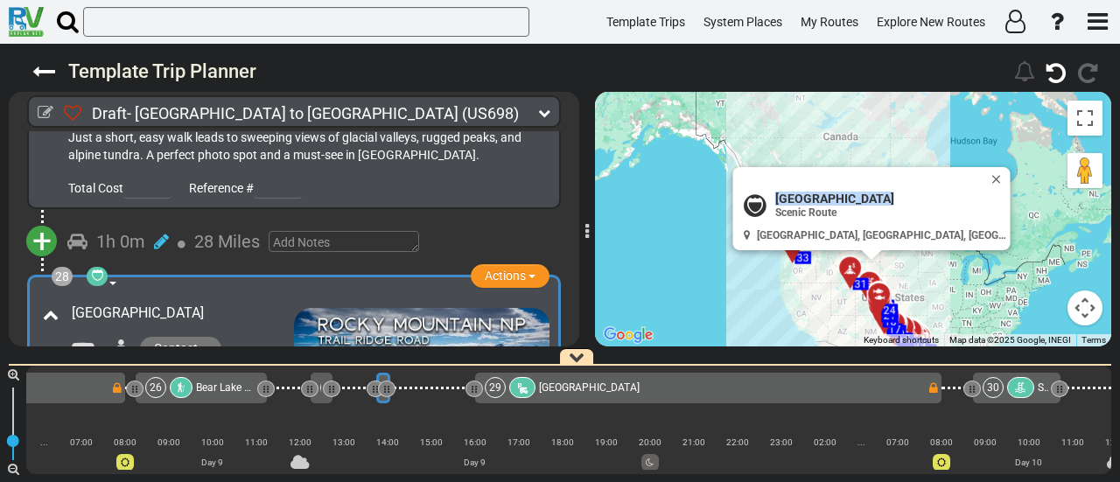
click at [586, 390] on span "[GEOGRAPHIC_DATA]" at bounding box center [589, 388] width 101 height 12
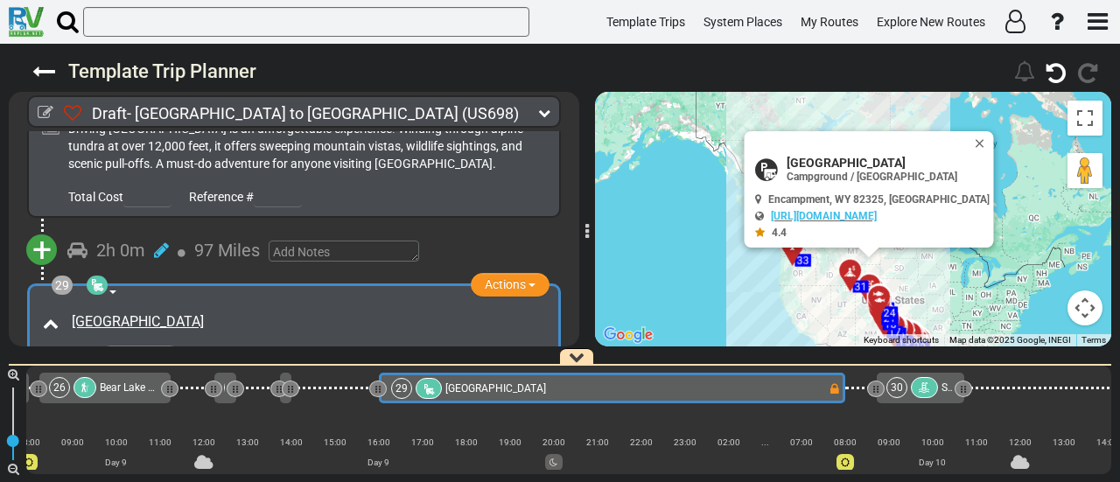
scroll to position [0, 6601]
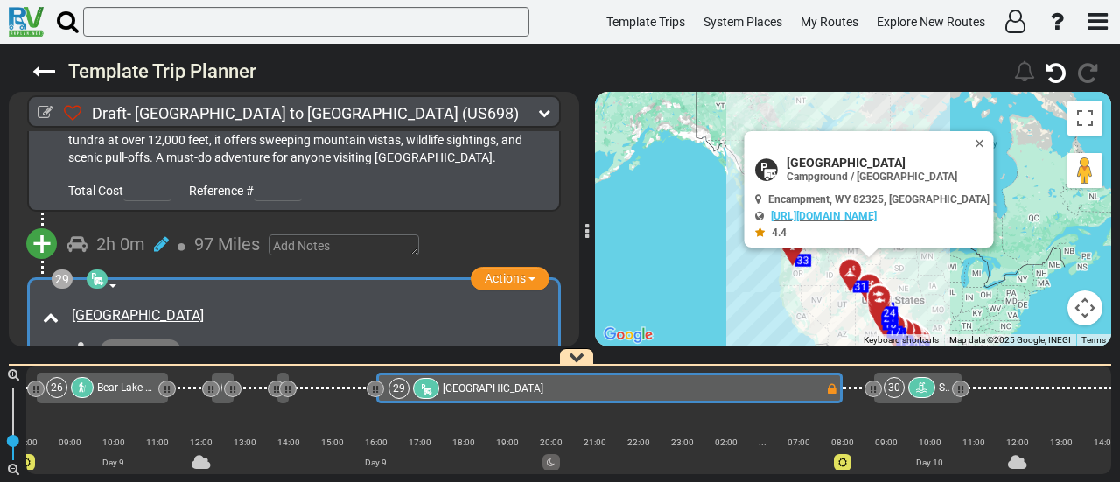
click at [251, 306] on div "[GEOGRAPHIC_DATA]" at bounding box center [309, 316] width 474 height 20
copy div "[GEOGRAPHIC_DATA]"
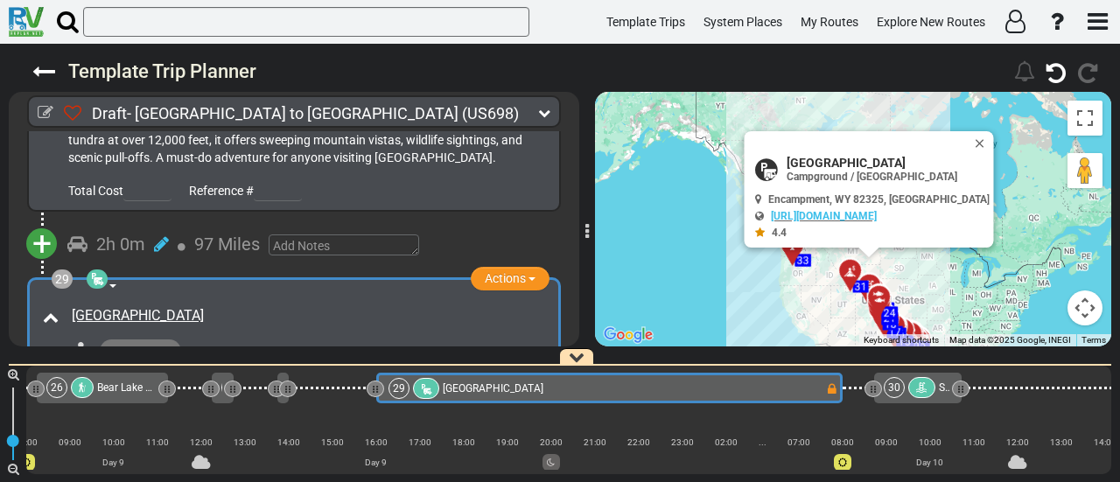
click at [923, 392] on icon at bounding box center [922, 389] width 15 height 12
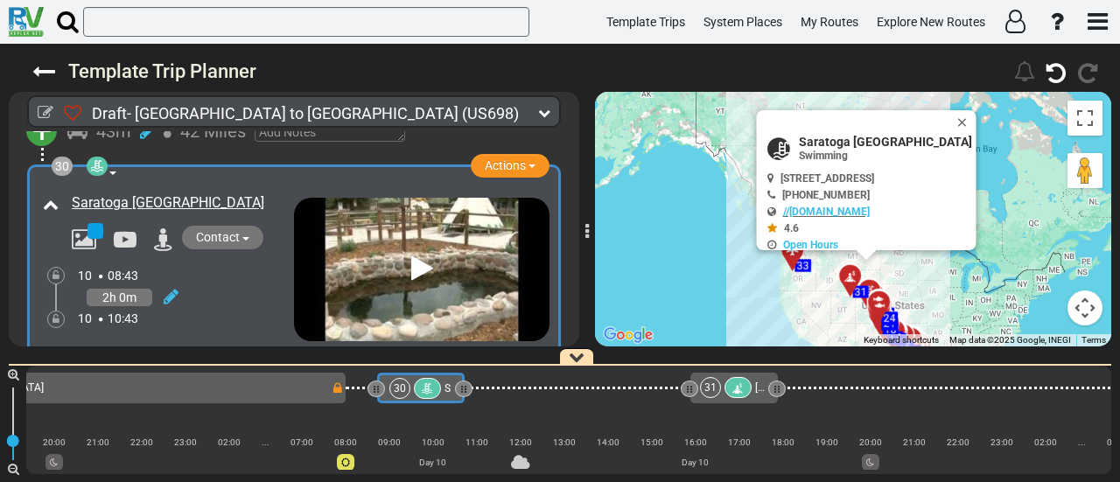
scroll to position [10346, 0]
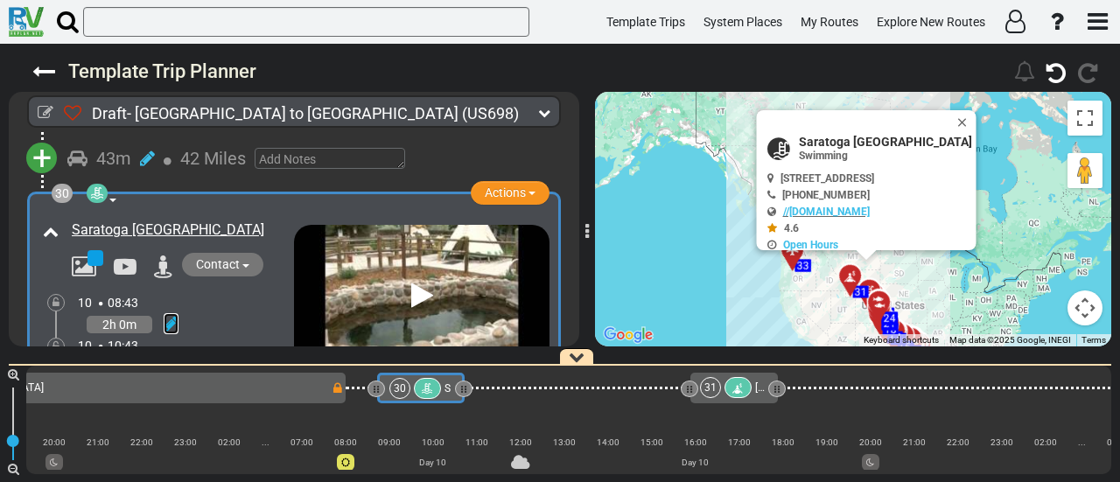
click at [165, 315] on icon at bounding box center [171, 324] width 15 height 18
click at [154, 290] on icon at bounding box center [154, 304] width 16 height 28
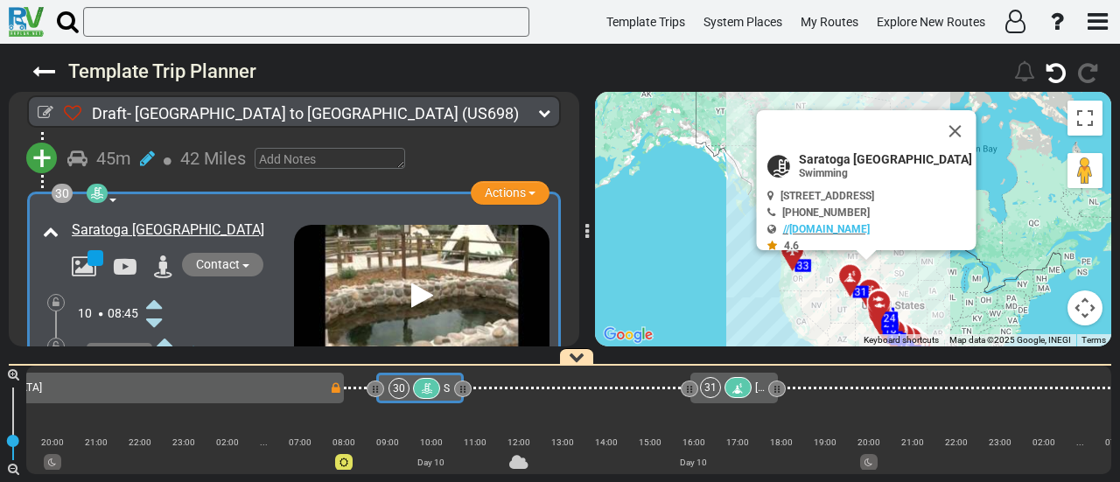
click at [154, 290] on icon at bounding box center [154, 304] width 16 height 28
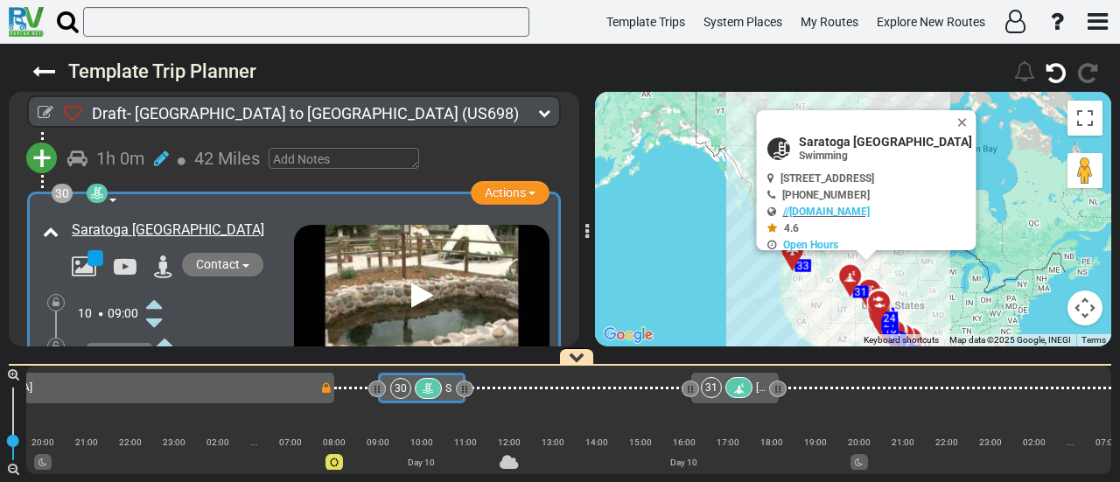
scroll to position [0, 7112]
click at [158, 367] on icon at bounding box center [154, 381] width 16 height 28
click at [156, 386] on icon at bounding box center [154, 400] width 16 height 28
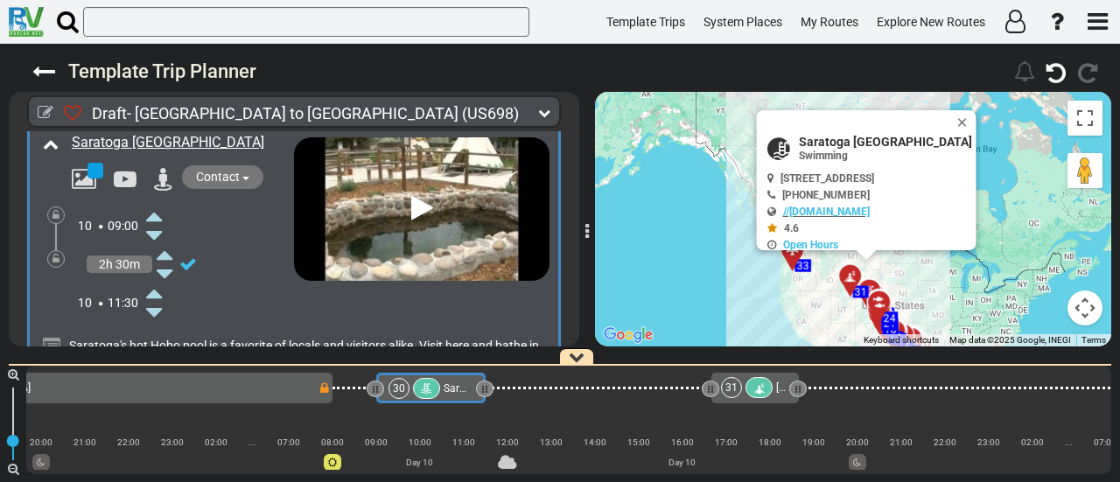
scroll to position [10521, 0]
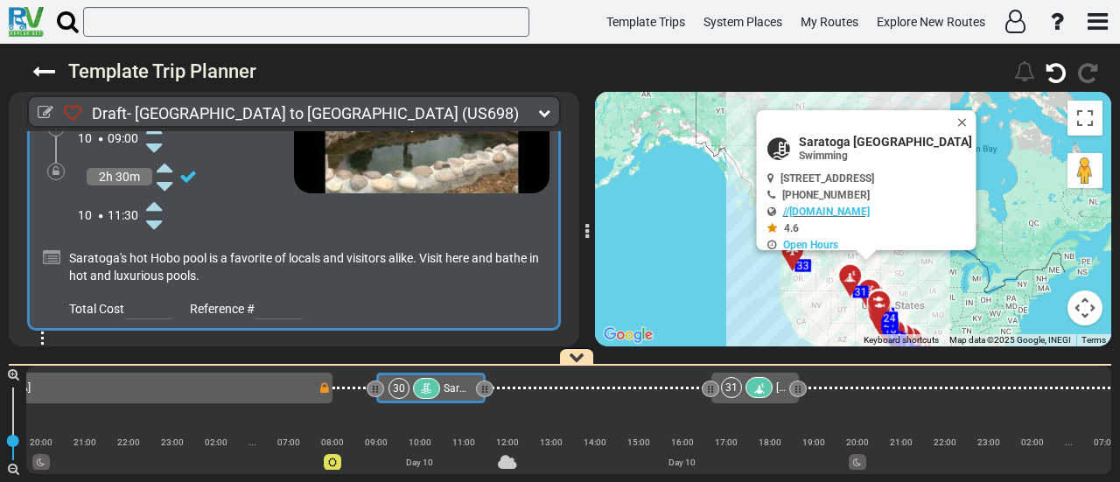
click at [35, 343] on span "+" at bounding box center [41, 363] width 19 height 40
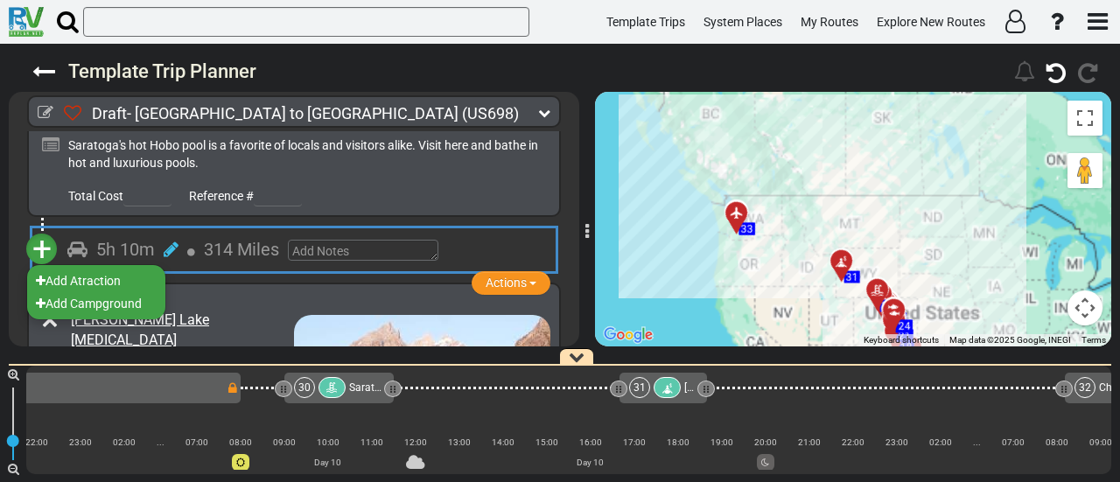
scroll to position [10696, 0]
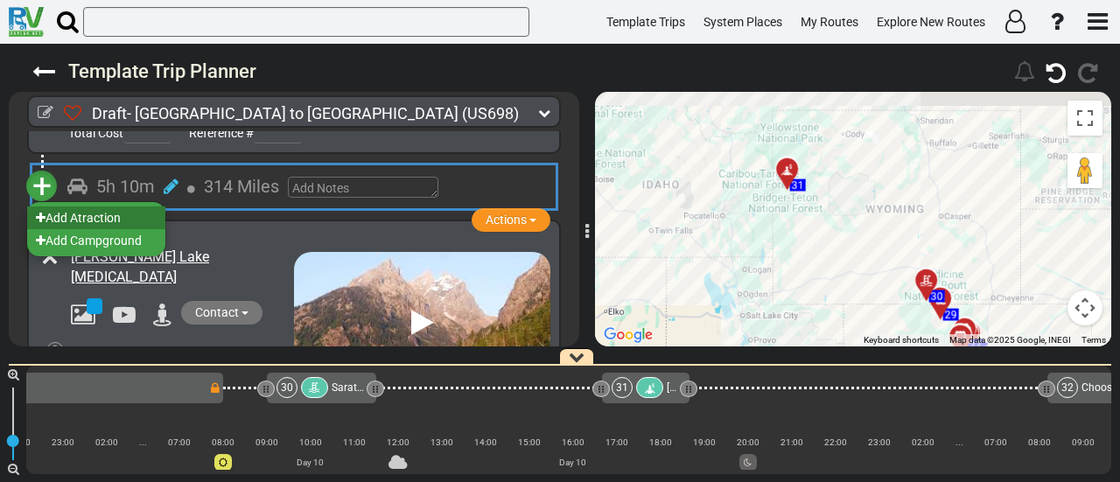
click at [133, 207] on li "Add Atraction" at bounding box center [96, 218] width 138 height 23
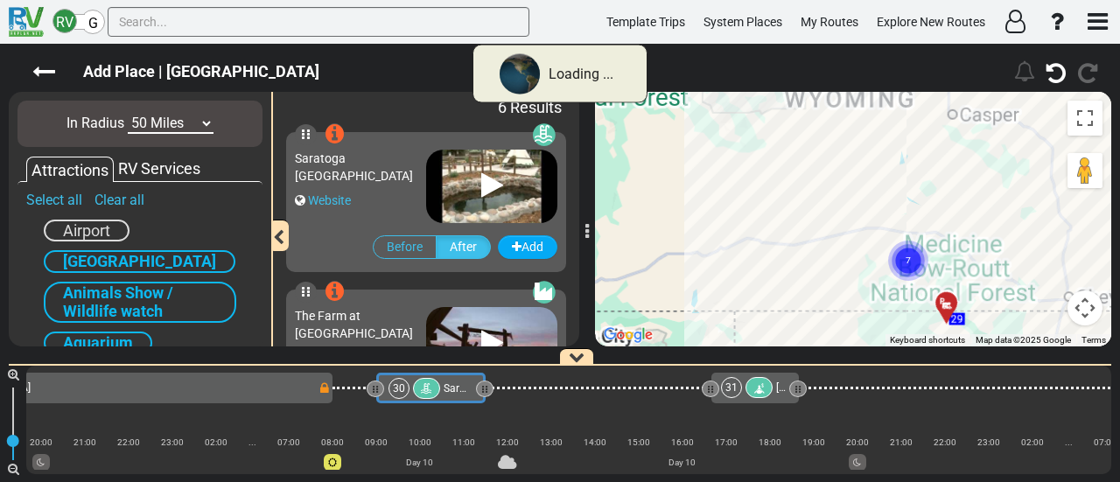
scroll to position [0, 7112]
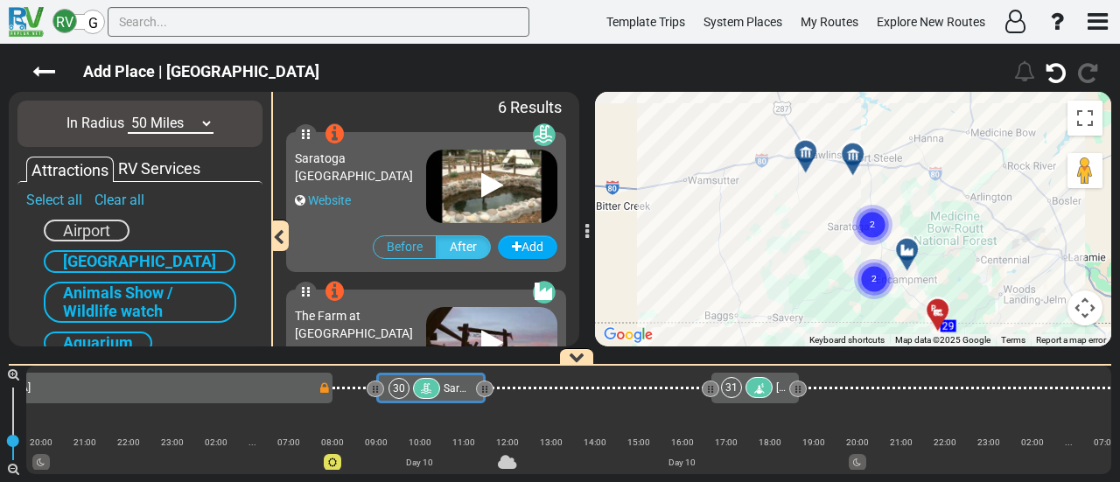
click at [856, 151] on icon at bounding box center [854, 155] width 18 height 14
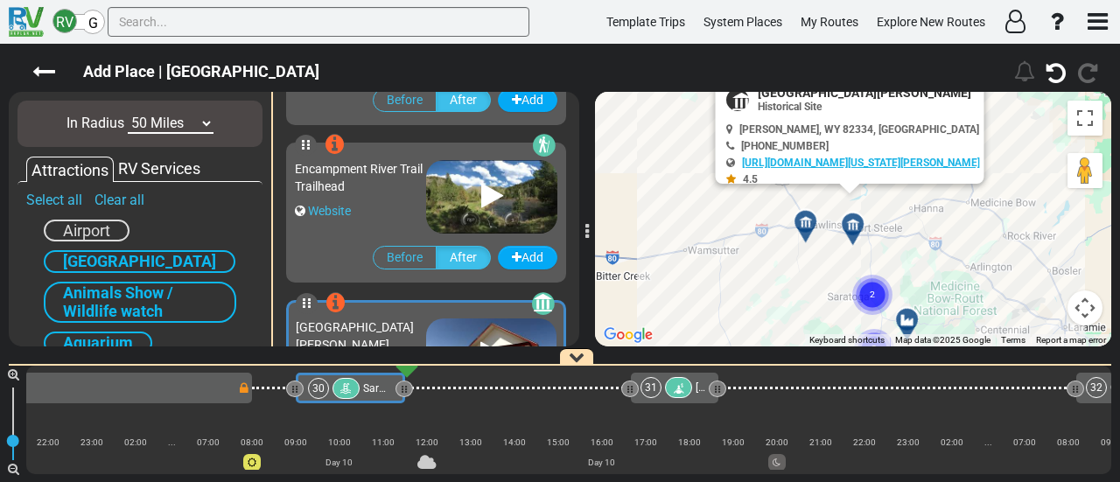
scroll to position [627, 0]
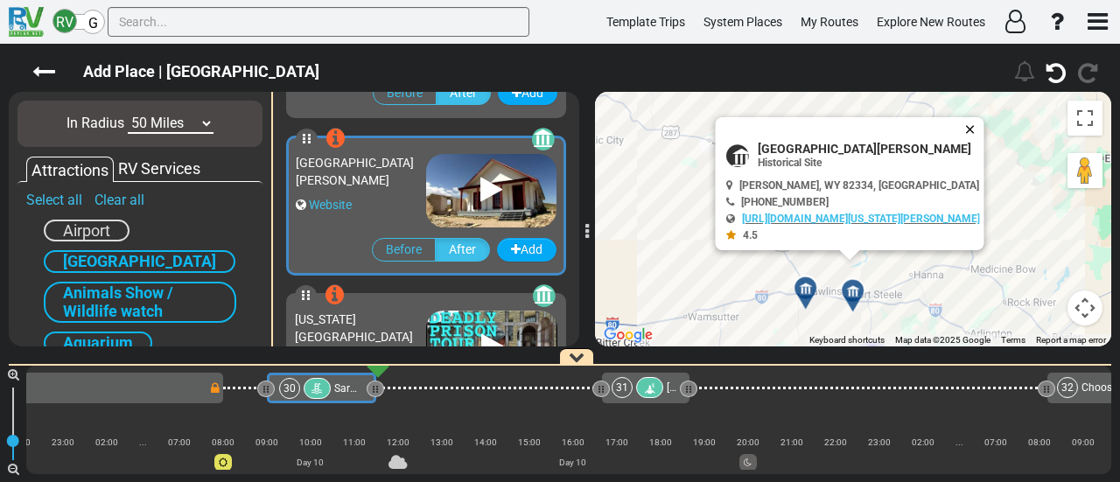
click at [976, 119] on button "Close" at bounding box center [974, 129] width 21 height 25
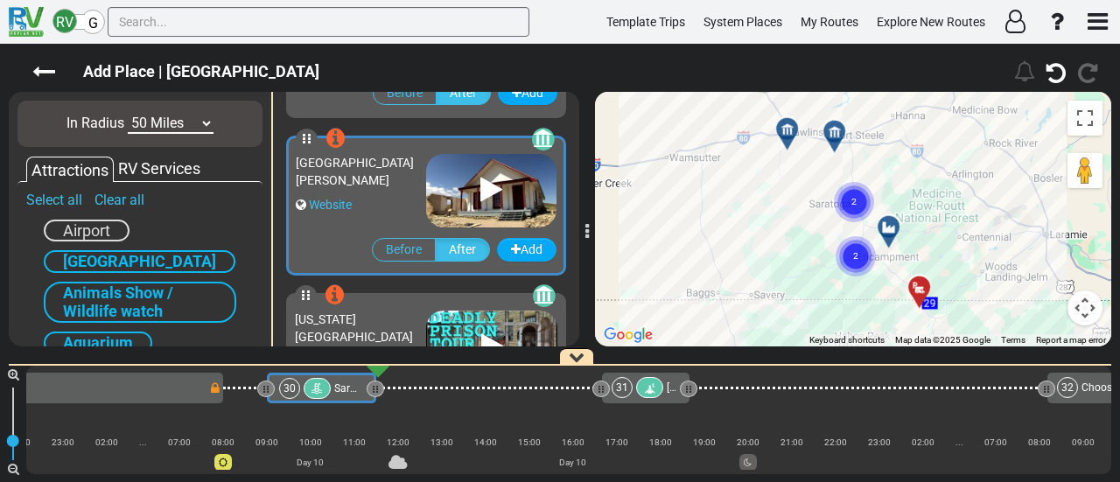
drag, startPoint x: 879, startPoint y: 239, endPoint x: 866, endPoint y: 76, distance: 163.3
click at [866, 76] on div "Add Place | [GEOGRAPHIC_DATA]" at bounding box center [560, 263] width 1120 height 439
click at [835, 128] on icon at bounding box center [835, 132] width 18 height 14
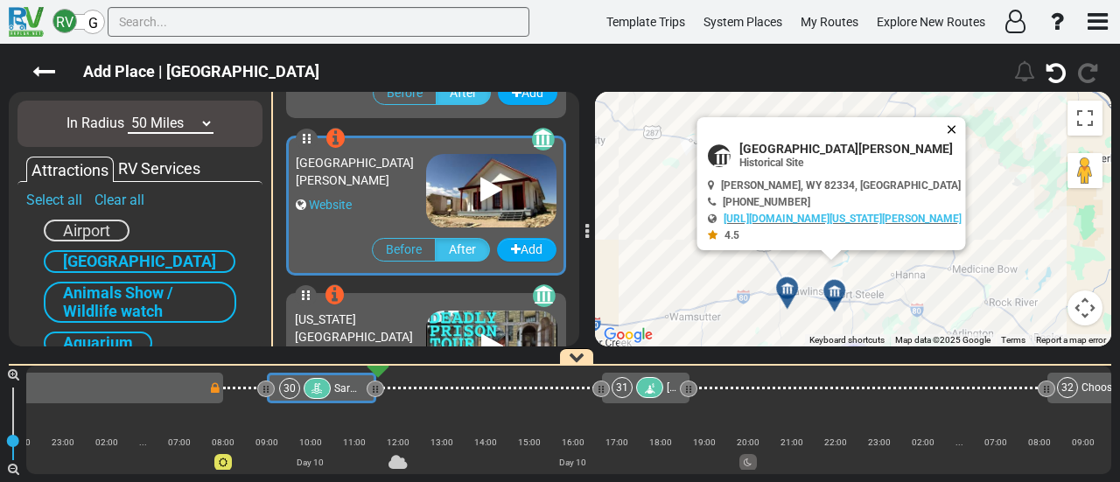
click at [954, 123] on button "Close" at bounding box center [955, 129] width 21 height 25
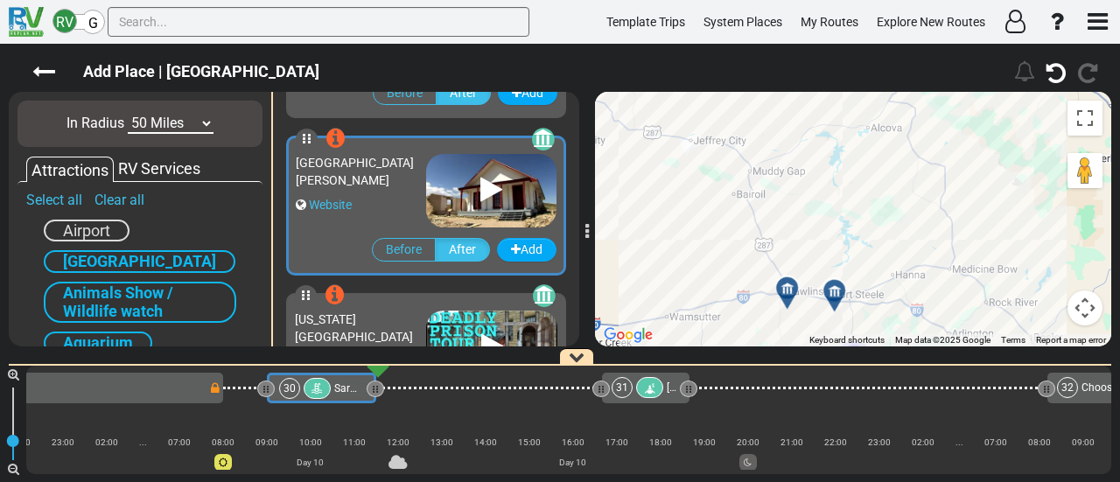
click at [787, 303] on div at bounding box center [793, 295] width 29 height 27
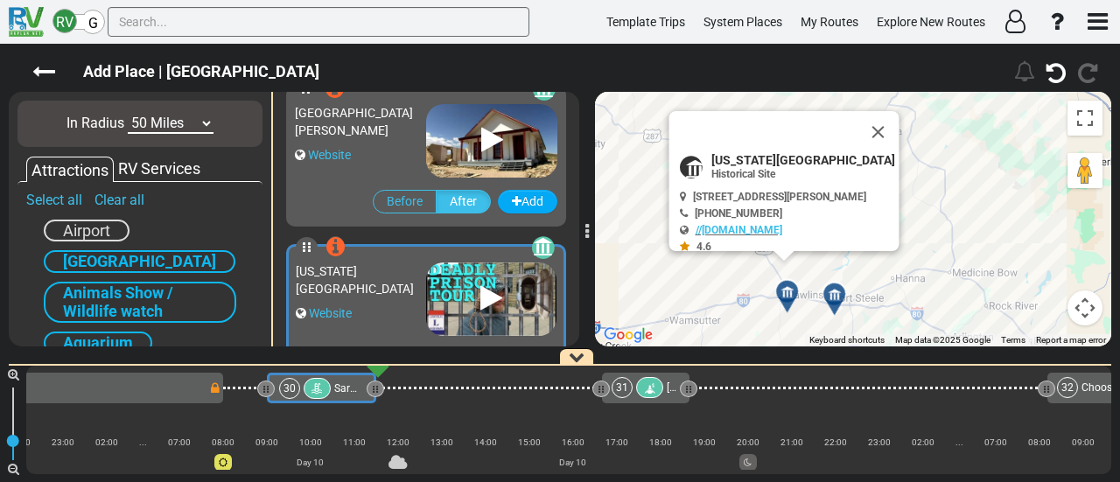
scroll to position [721, 0]
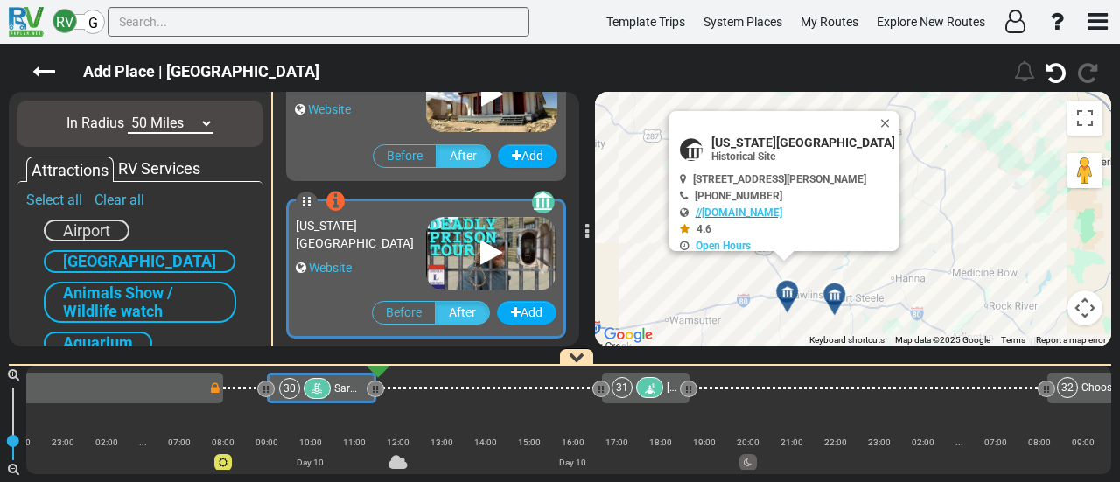
click at [839, 291] on icon at bounding box center [835, 295] width 18 height 14
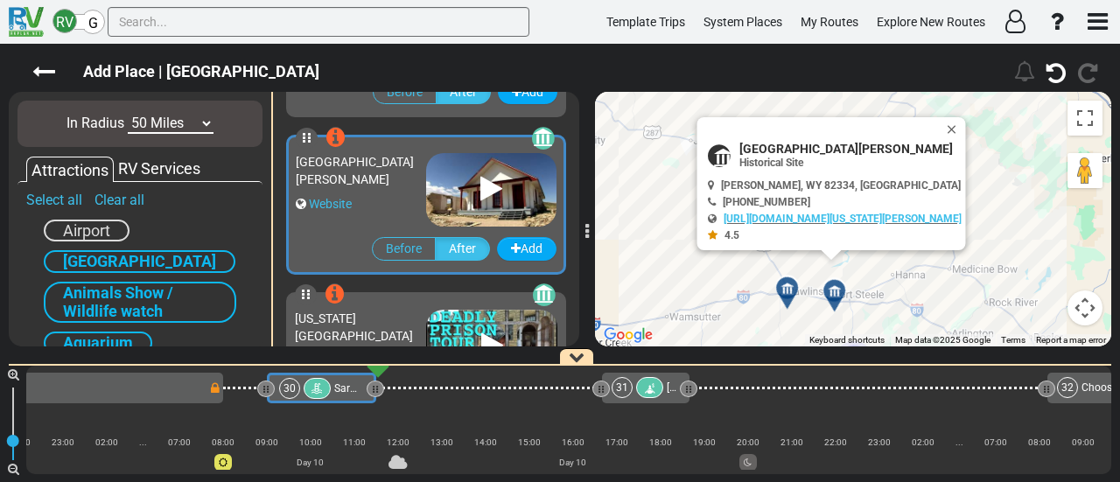
scroll to position [627, 0]
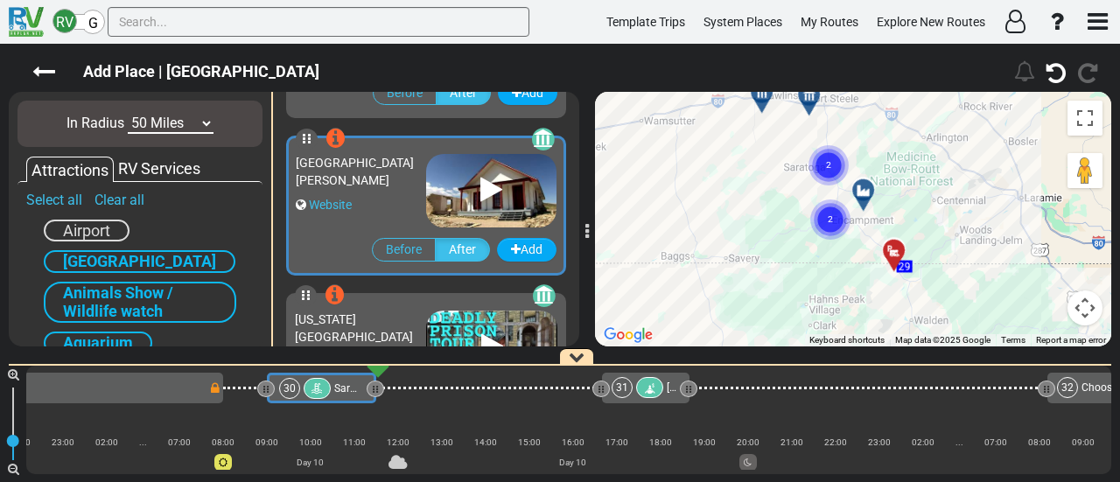
drag, startPoint x: 958, startPoint y: 290, endPoint x: 906, endPoint y: 200, distance: 103.6
click at [938, 134] on div "To activate drag with keyboard, press Alt + Enter. Once in keyboard drag state,…" at bounding box center [853, 219] width 516 height 255
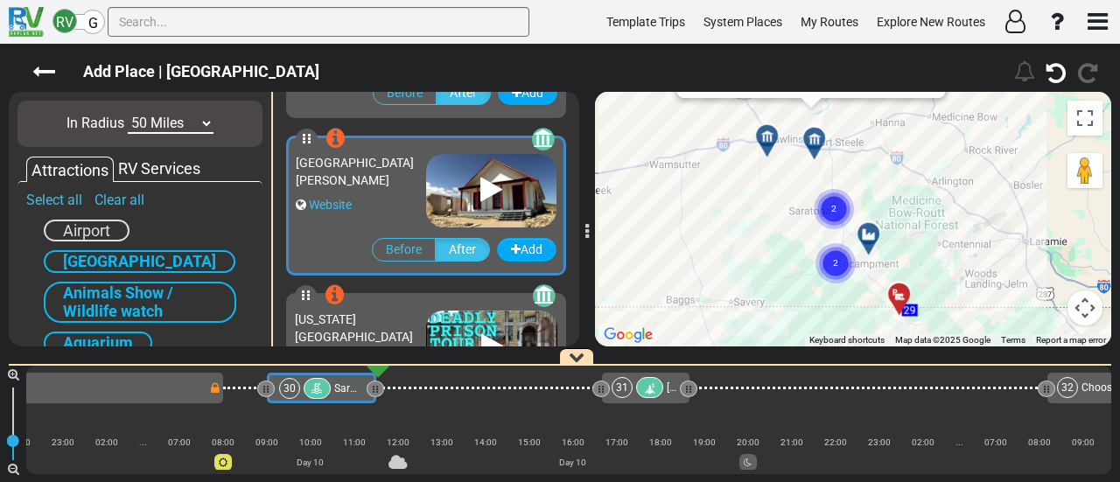
click at [839, 203] on circle "Cluster of 2 markers" at bounding box center [834, 209] width 40 height 40
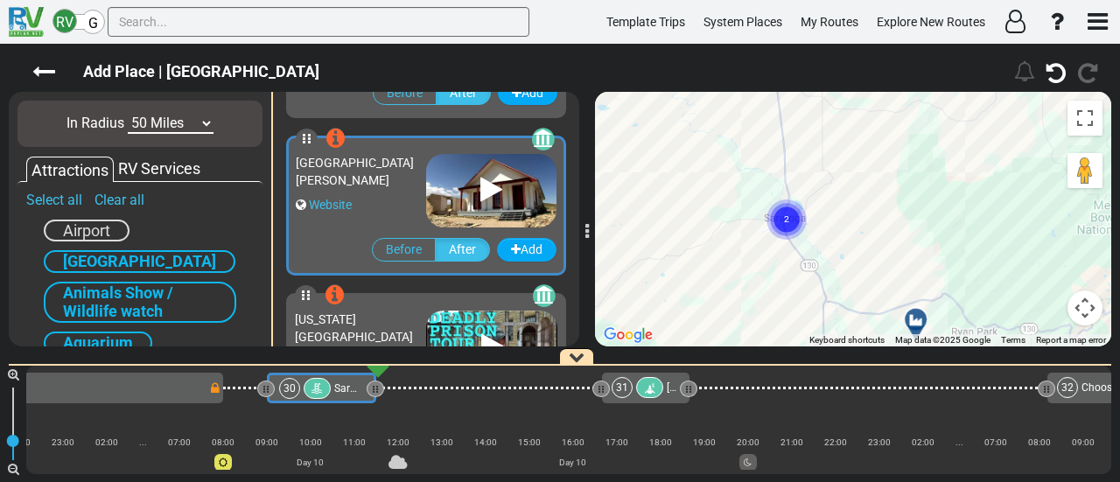
click at [796, 219] on circle "Cluster of 2 markers" at bounding box center [787, 220] width 40 height 40
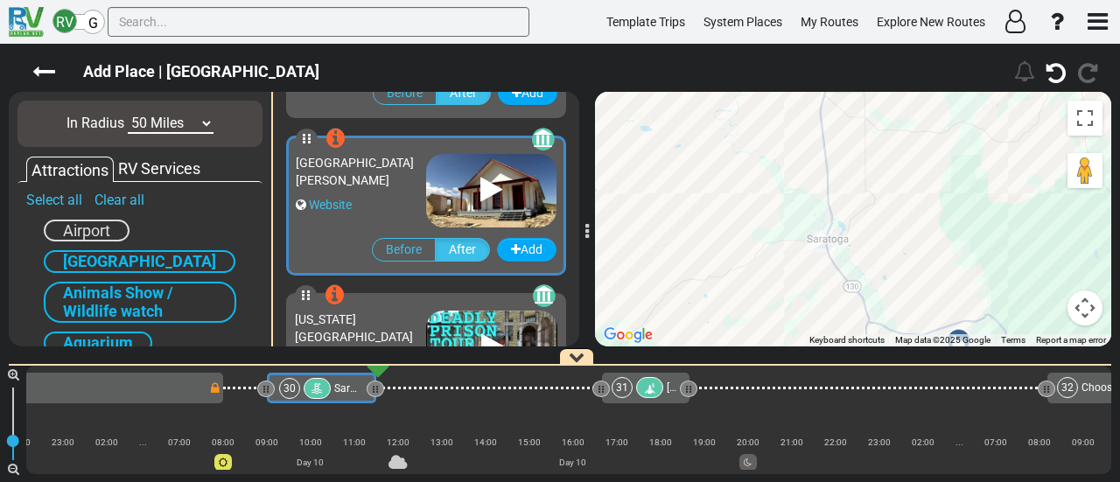
drag, startPoint x: 921, startPoint y: 226, endPoint x: 916, endPoint y: 179, distance: 46.7
click at [902, 52] on div "Add Place | [GEOGRAPHIC_DATA]" at bounding box center [560, 263] width 1120 height 439
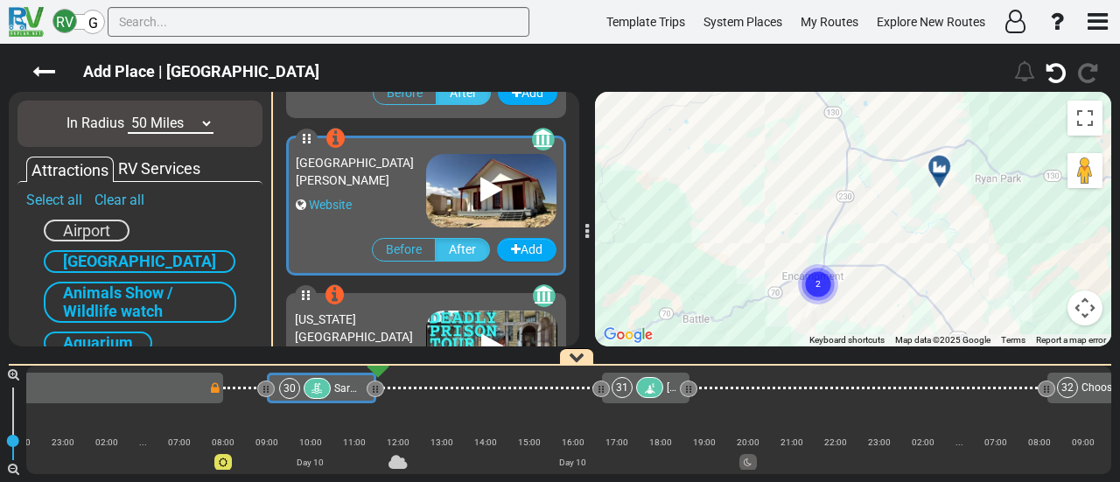
click at [820, 290] on circle "Cluster of 2 markers" at bounding box center [818, 284] width 40 height 40
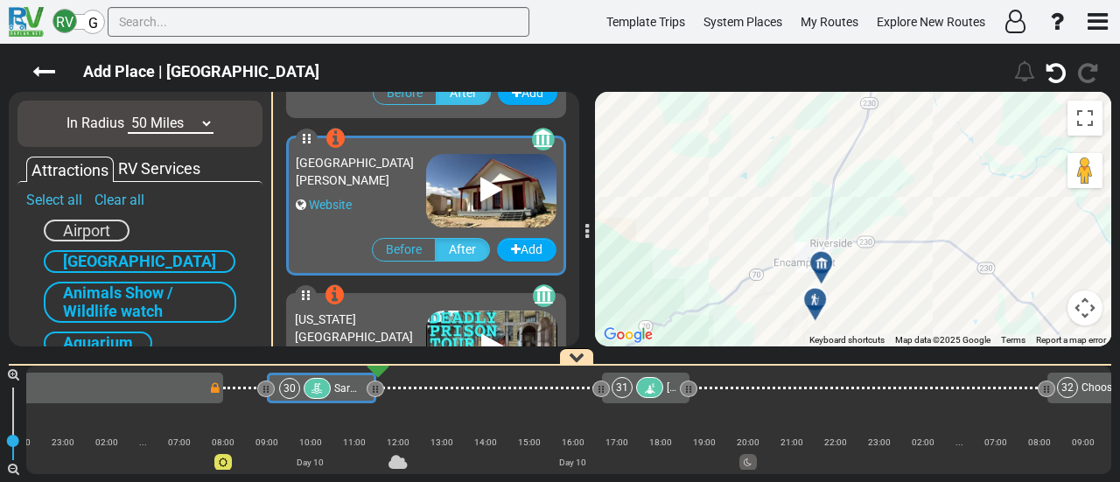
click at [820, 263] on icon at bounding box center [822, 263] width 18 height 14
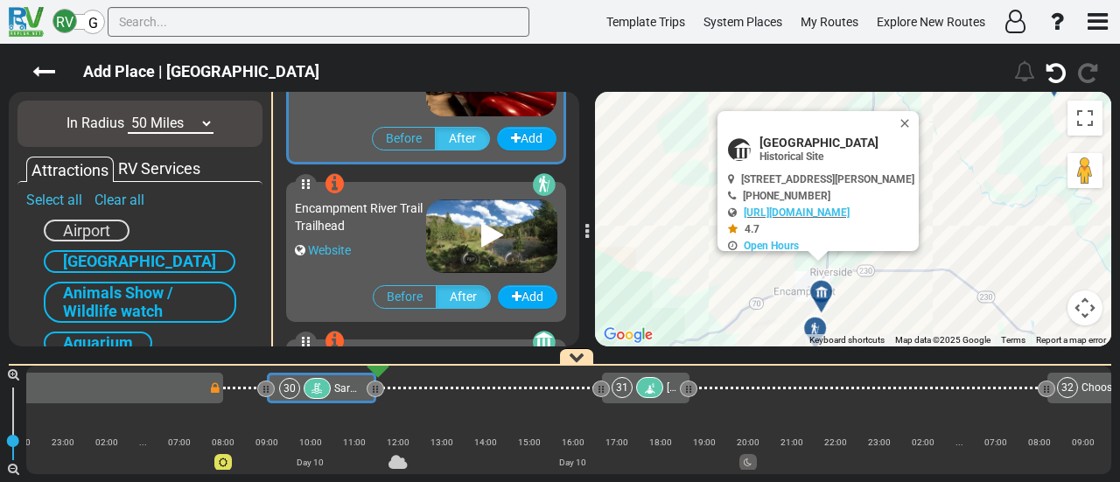
scroll to position [312, 0]
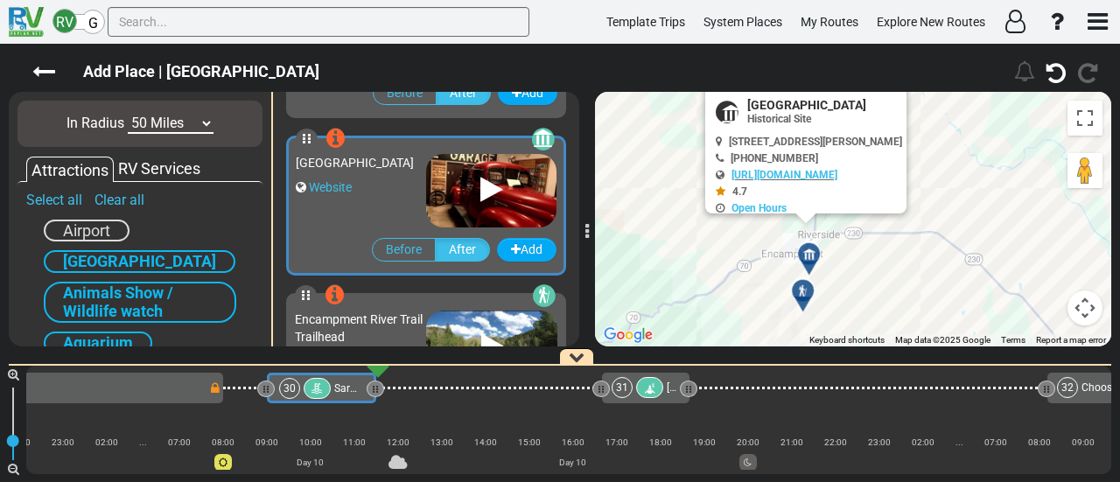
drag, startPoint x: 775, startPoint y: 319, endPoint x: 755, endPoint y: 251, distance: 71.2
click at [755, 251] on div "To activate drag with keyboard, press Alt + Enter. Once in keyboard drag state,…" at bounding box center [853, 219] width 516 height 255
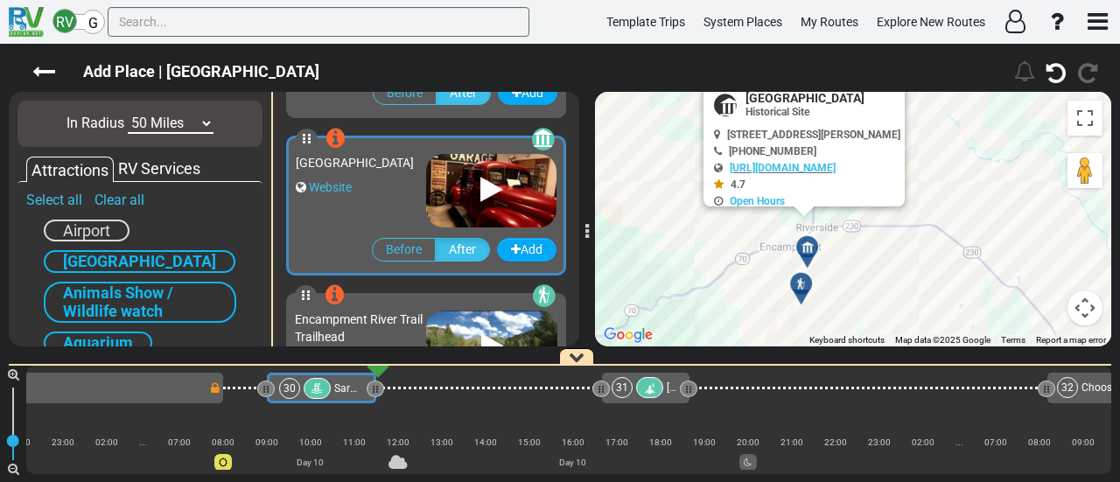
click at [802, 281] on icon at bounding box center [801, 283] width 12 height 12
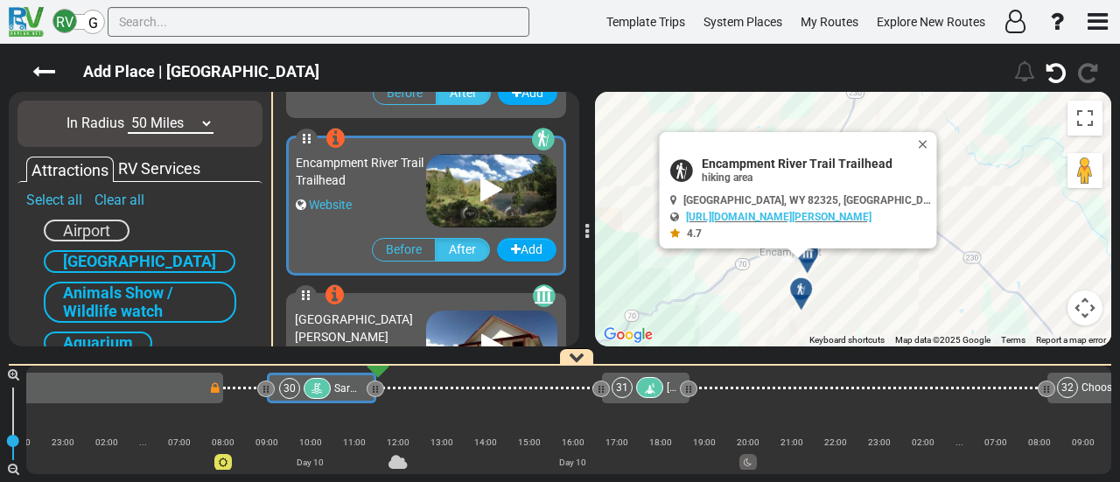
scroll to position [469, 0]
click at [914, 128] on div "To activate drag with keyboard, press Alt + Enter. Once in keyboard drag state,…" at bounding box center [853, 219] width 516 height 255
click at [923, 144] on button "Close" at bounding box center [926, 144] width 21 height 25
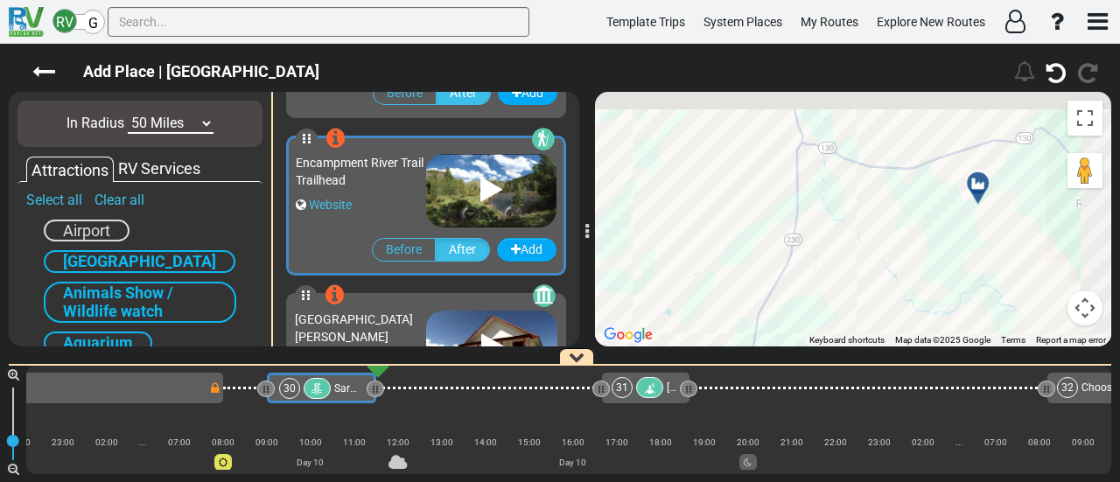
drag, startPoint x: 951, startPoint y: 168, endPoint x: 928, endPoint y: 270, distance: 104.2
click at [880, 330] on div "To navigate, press the arrow keys. To activate drag with keyboard, press Alt + …" at bounding box center [853, 219] width 516 height 255
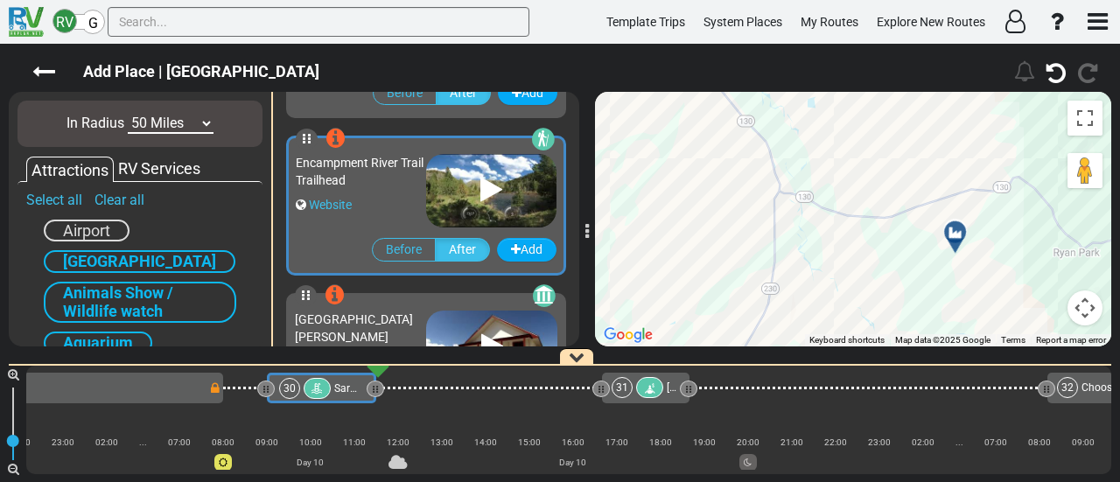
click at [956, 237] on div at bounding box center [961, 239] width 29 height 27
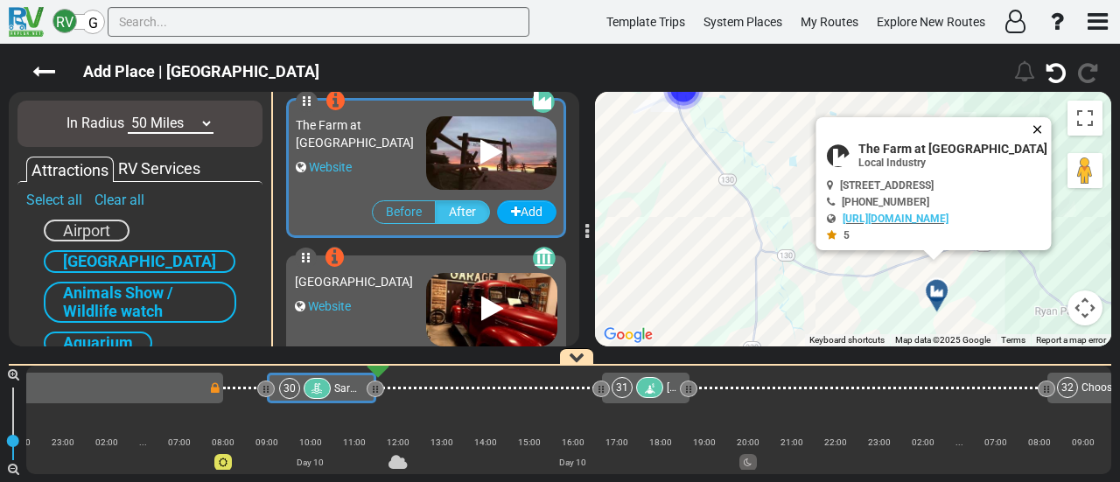
scroll to position [154, 0]
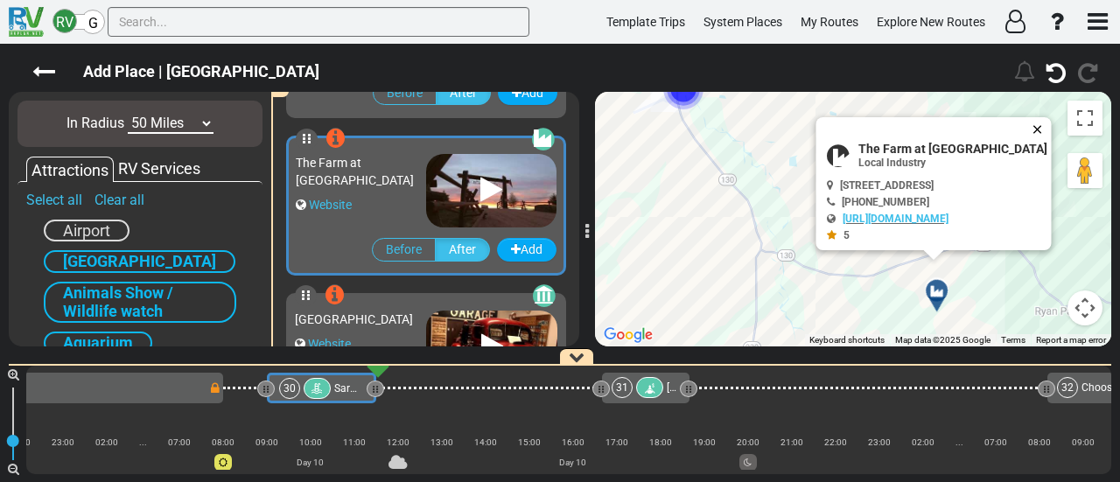
click at [1044, 122] on button "Close" at bounding box center [1041, 129] width 21 height 25
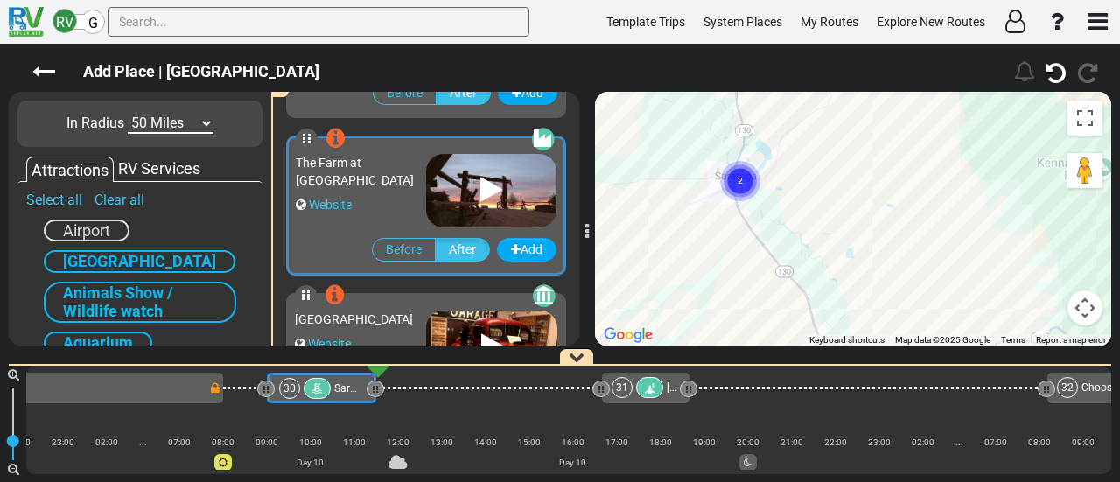
drag, startPoint x: 895, startPoint y: 221, endPoint x: 933, endPoint y: 272, distance: 63.2
click at [933, 272] on div "To navigate, press the arrow keys. To activate drag with keyboard, press Alt + …" at bounding box center [853, 219] width 516 height 255
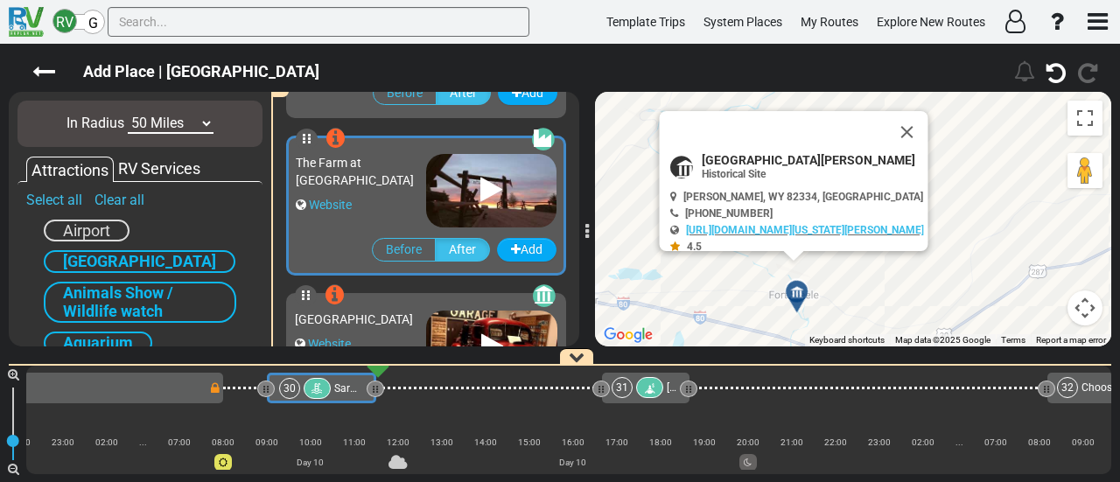
click at [924, 120] on button "Close" at bounding box center [908, 132] width 42 height 42
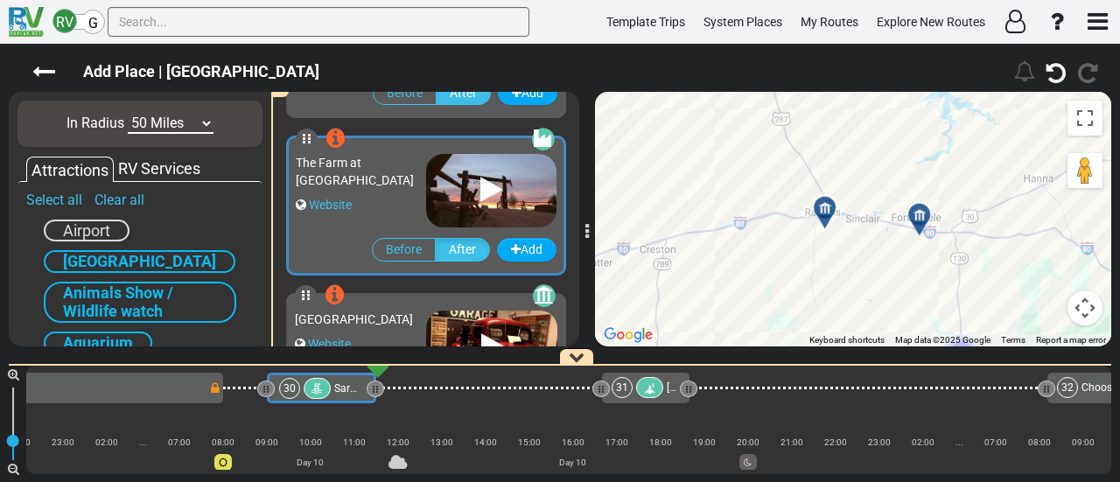
drag, startPoint x: 944, startPoint y: 165, endPoint x: 915, endPoint y: 176, distance: 30.7
click at [819, 20] on div "RV G Template Trips System Places My Routes Explore New Routes" at bounding box center [560, 241] width 1120 height 482
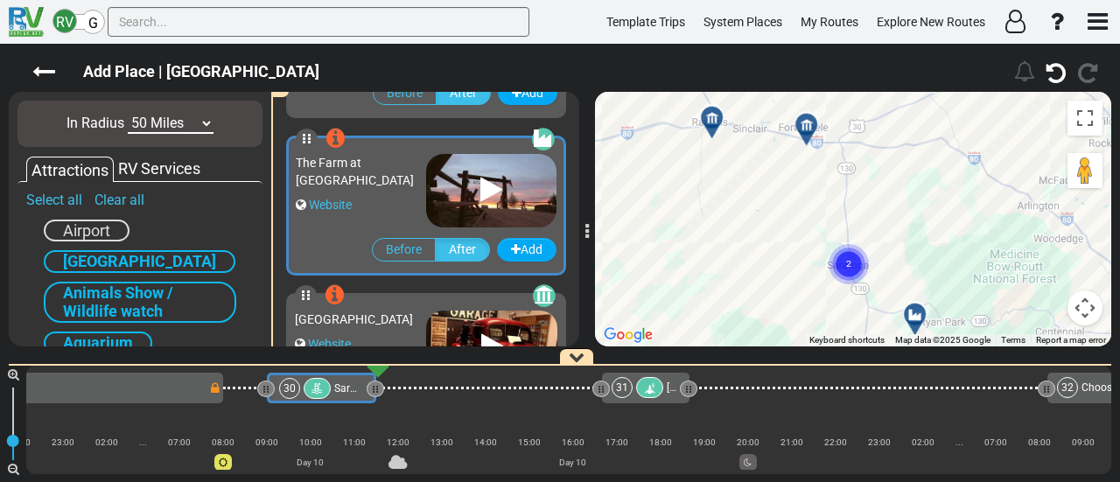
drag, startPoint x: 902, startPoint y: 224, endPoint x: 912, endPoint y: 265, distance: 42.5
click at [917, 279] on div "To activate drag with keyboard, press Alt + Enter. Once in keyboard drag state,…" at bounding box center [853, 219] width 516 height 255
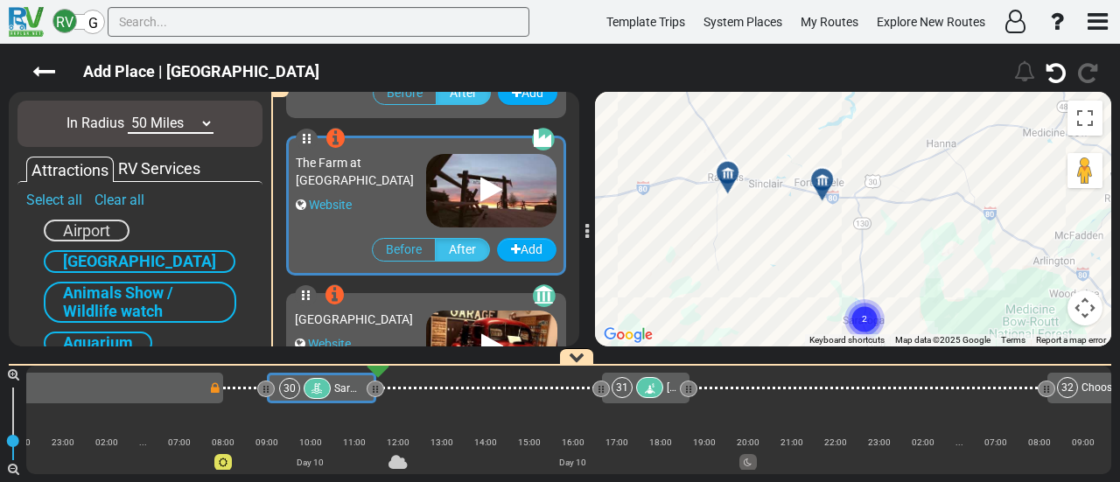
click at [830, 174] on icon at bounding box center [823, 180] width 18 height 14
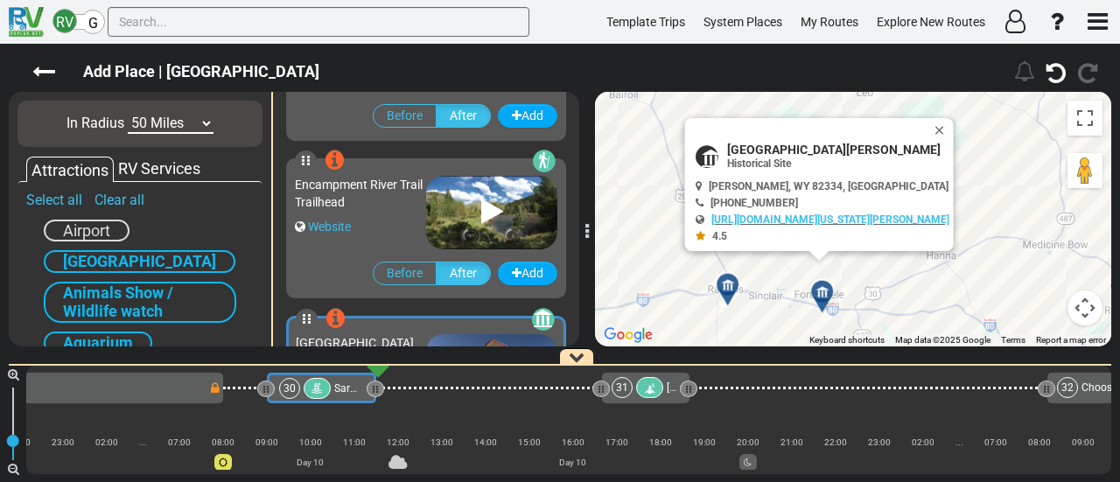
scroll to position [627, 0]
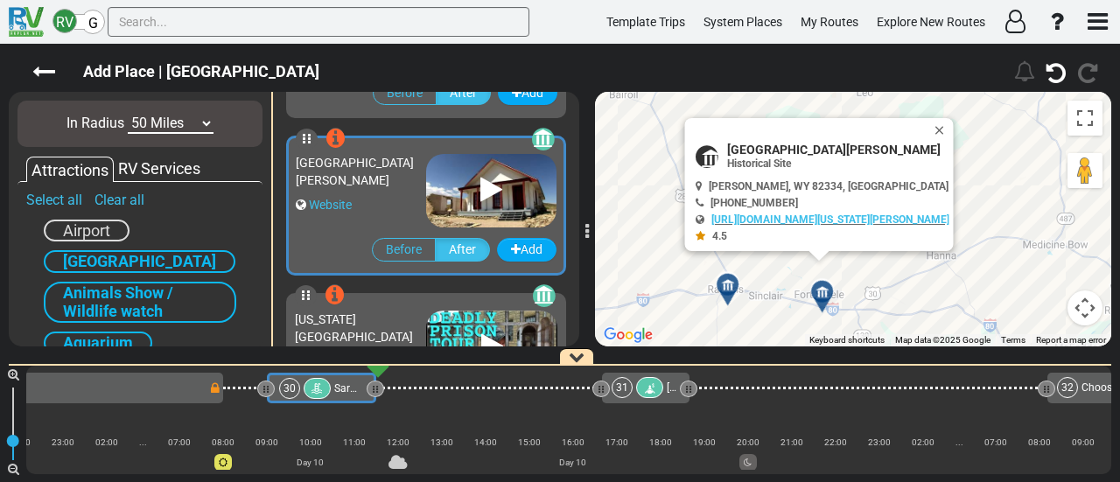
click at [730, 299] on div at bounding box center [733, 291] width 29 height 27
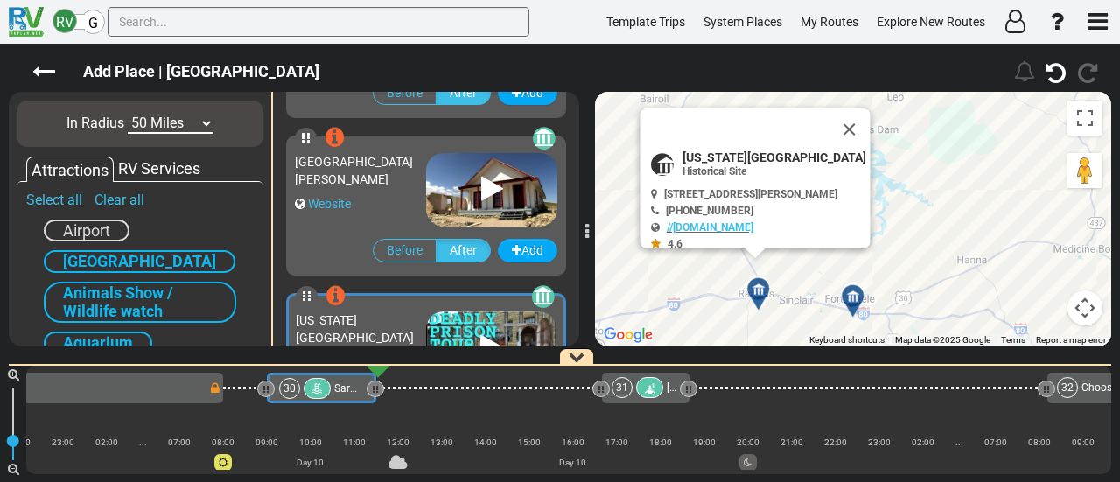
scroll to position [721, 0]
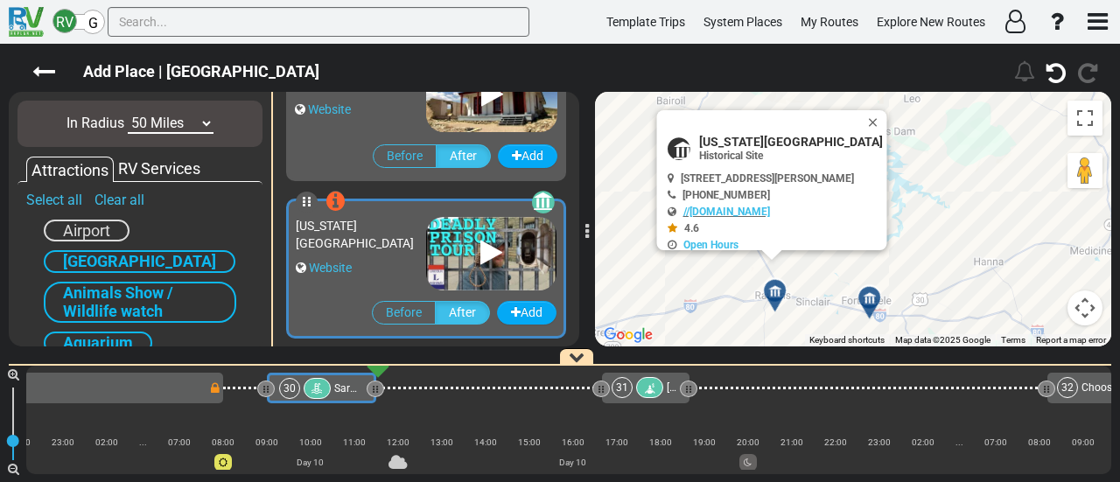
click at [879, 116] on button "Close" at bounding box center [877, 122] width 21 height 25
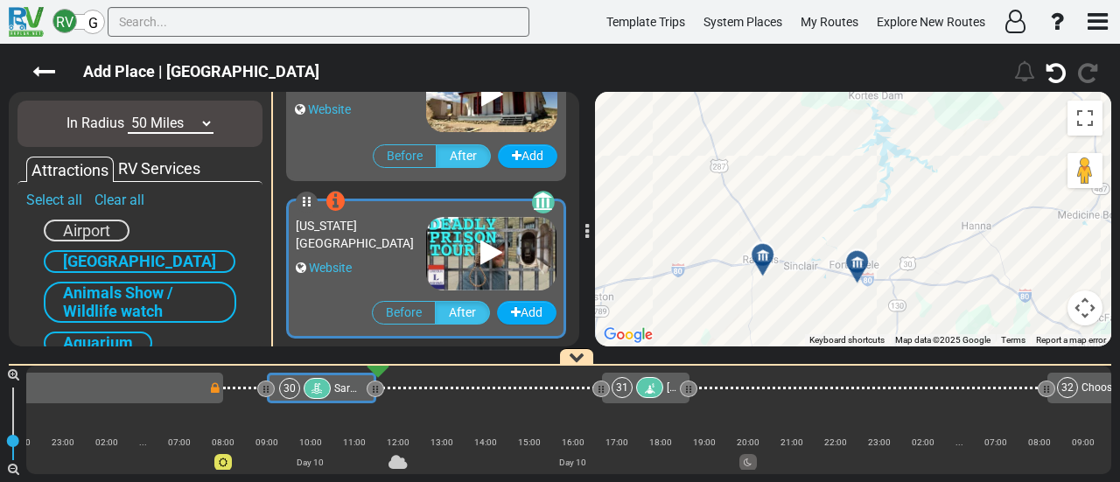
drag, startPoint x: 859, startPoint y: 21, endPoint x: 951, endPoint y: 244, distance: 241.7
click at [846, 0] on html "RV G Template Trips System Places My Routes Explore New Routes ×" at bounding box center [560, 241] width 1120 height 482
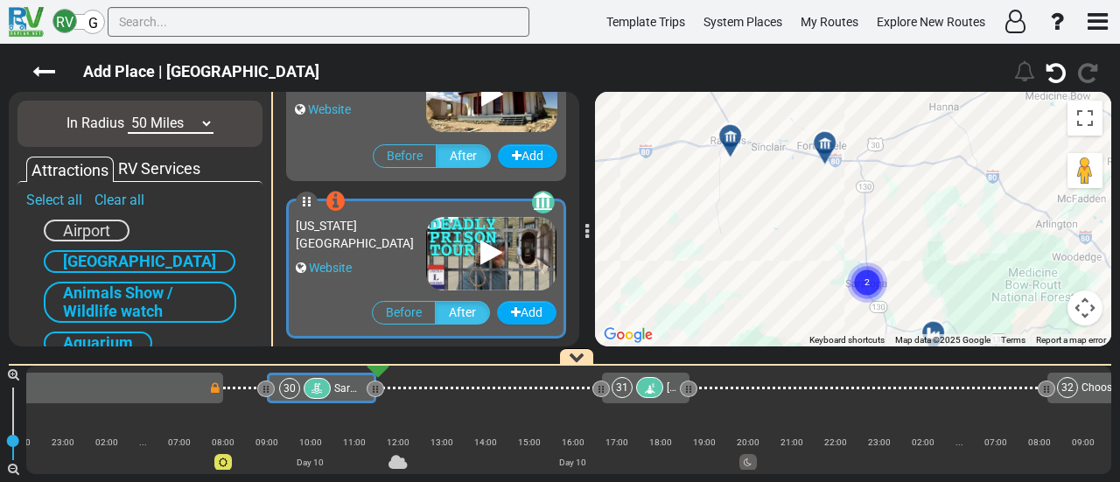
drag, startPoint x: 924, startPoint y: 168, endPoint x: 889, endPoint y: 201, distance: 48.3
click at [961, 265] on div "To activate drag with keyboard, press Alt + Enter. Once in keyboard drag state,…" at bounding box center [853, 219] width 516 height 255
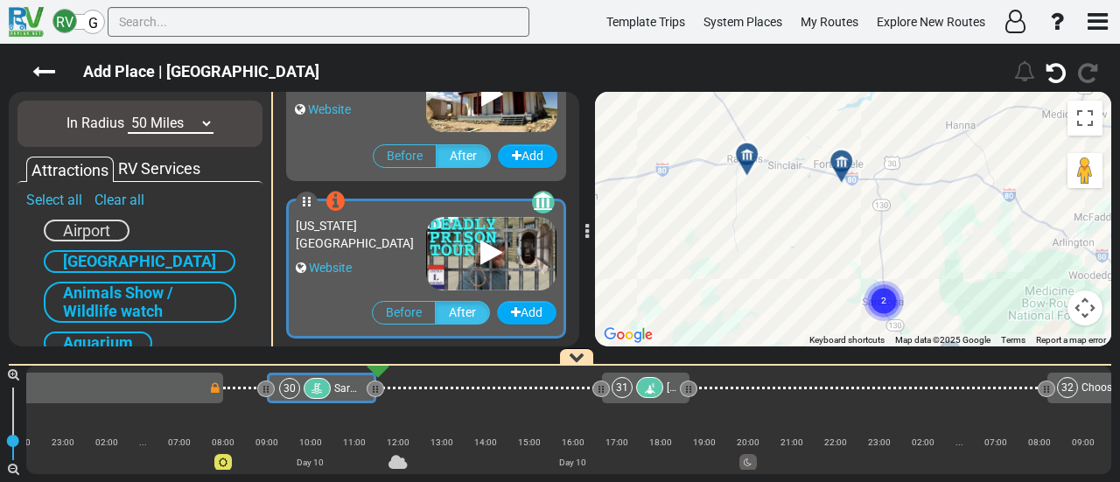
click at [842, 158] on icon at bounding box center [842, 162] width 18 height 14
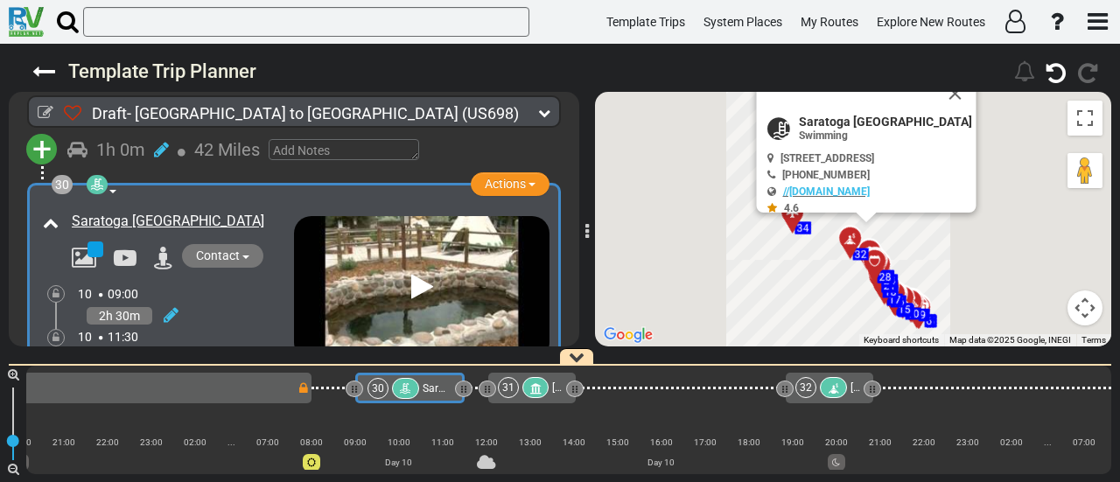
scroll to position [0, 7112]
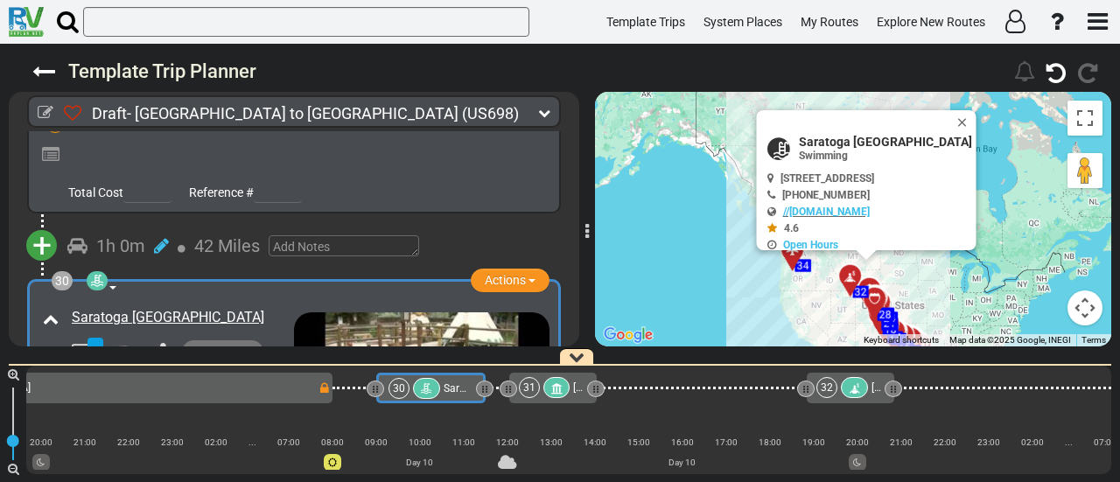
click at [537, 388] on div "31" at bounding box center [529, 387] width 21 height 21
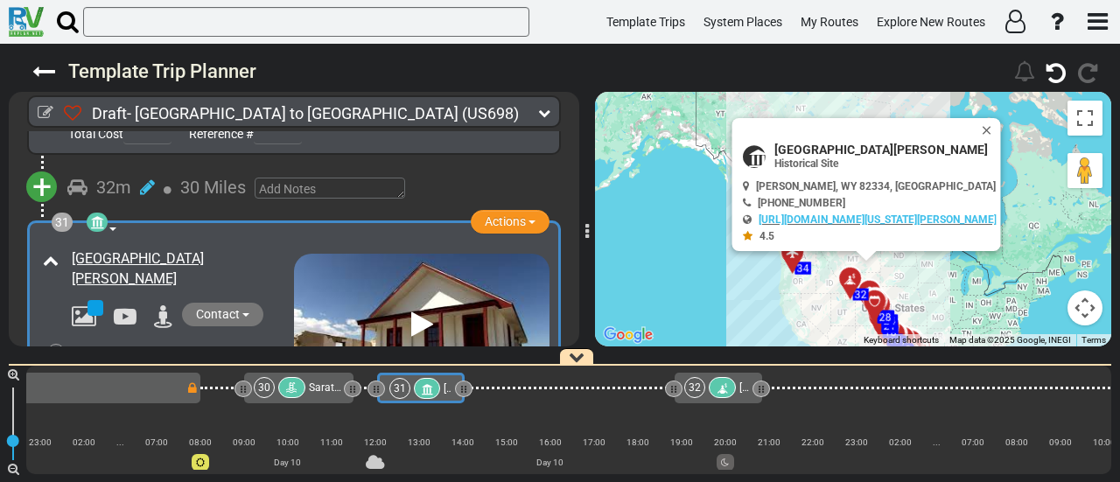
scroll to position [10681, 0]
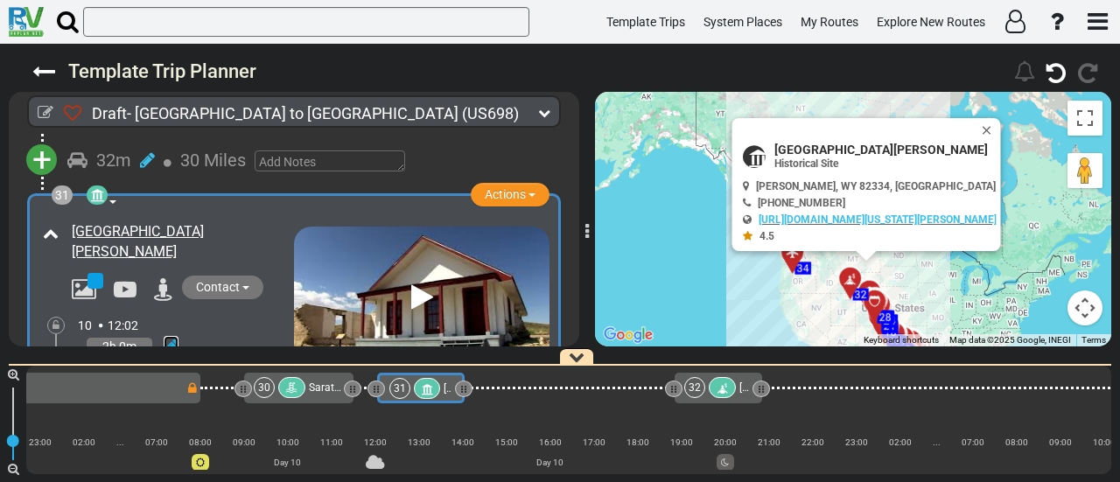
click at [165, 338] on icon at bounding box center [171, 347] width 15 height 18
click at [152, 312] on icon at bounding box center [154, 326] width 16 height 28
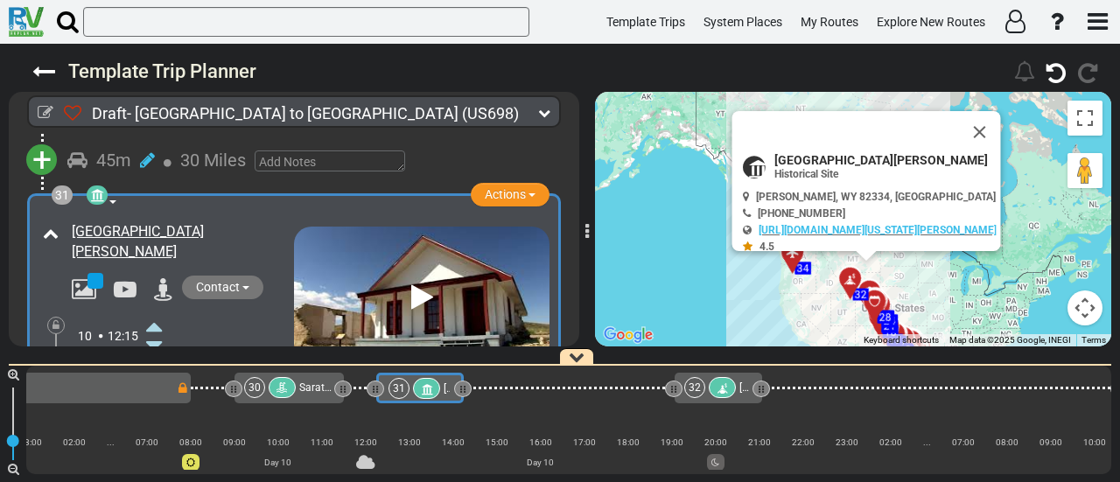
scroll to position [0, 7254]
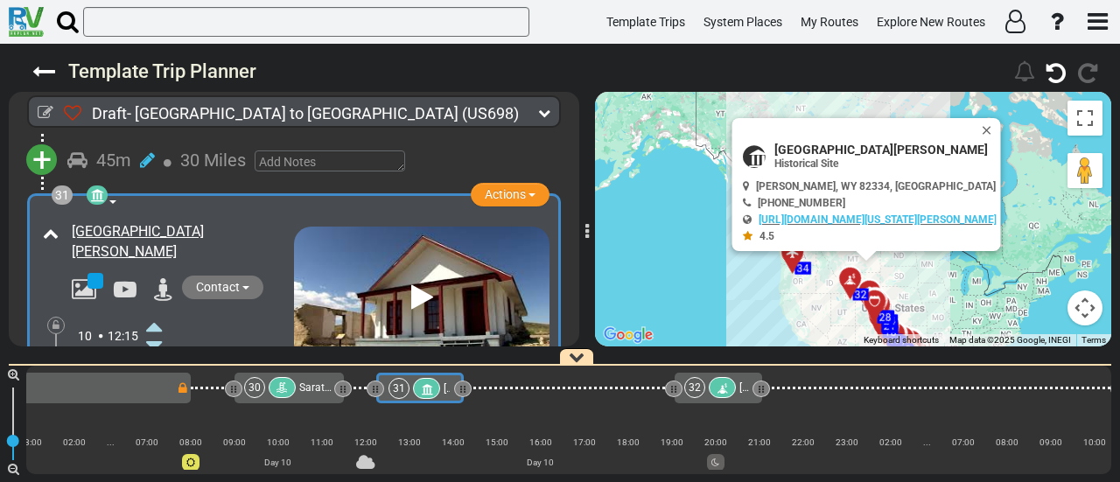
click at [156, 390] on icon at bounding box center [154, 404] width 16 height 28
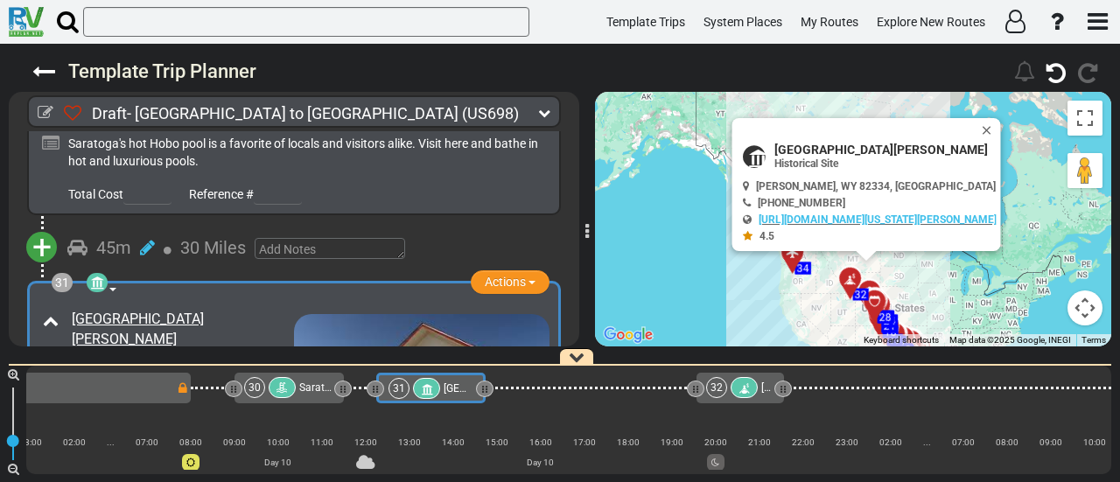
scroll to position [10506, 0]
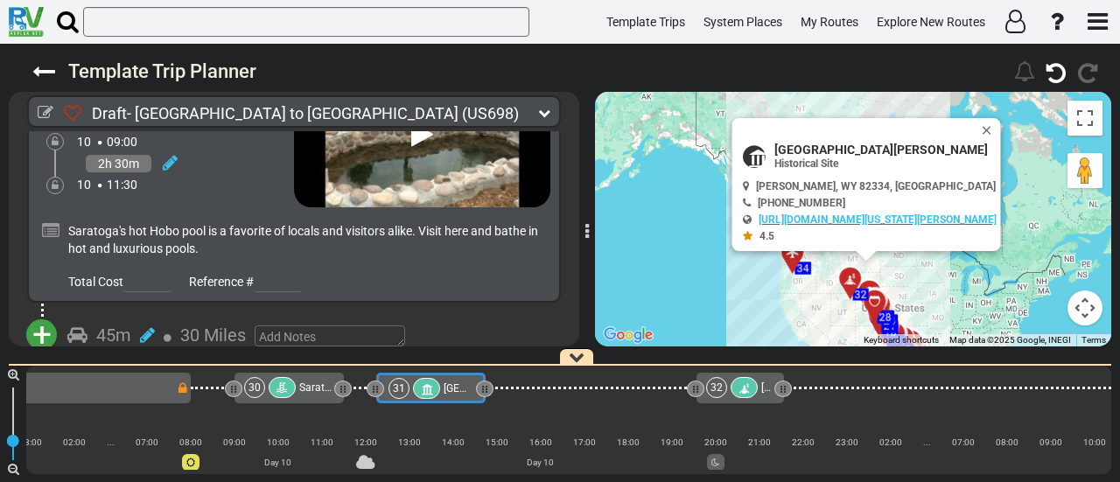
click at [278, 388] on icon at bounding box center [282, 389] width 15 height 12
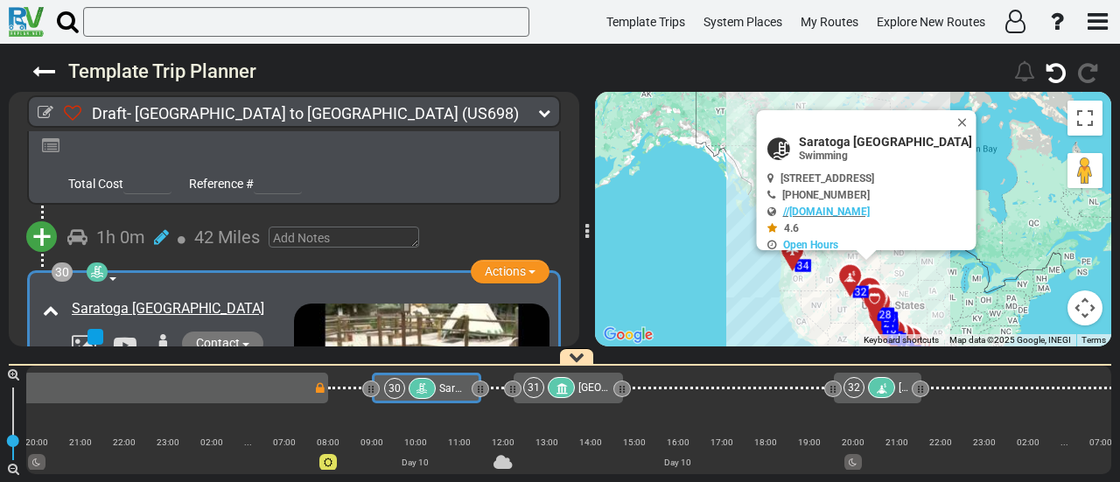
scroll to position [0, 7111]
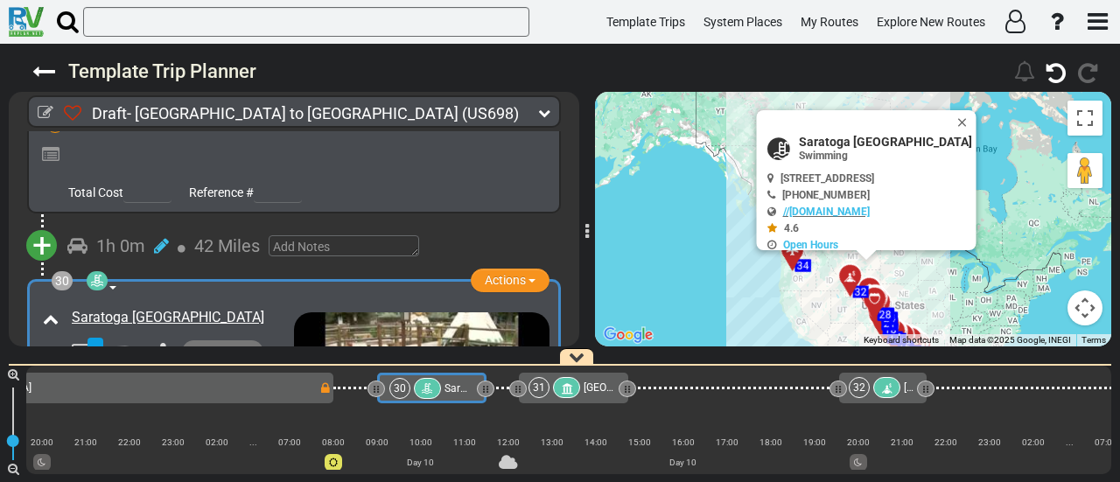
click at [551, 388] on div "31" at bounding box center [556, 387] width 55 height 21
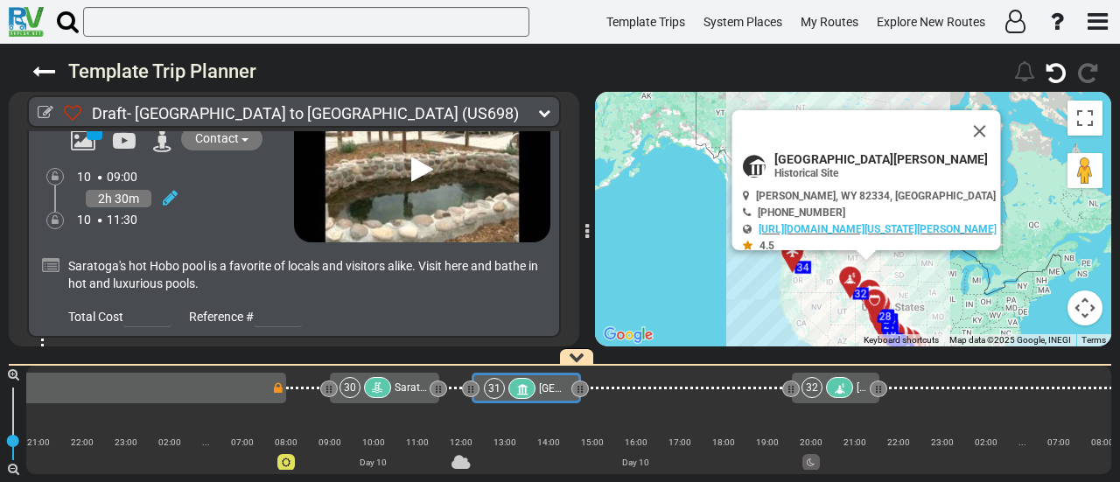
scroll to position [0, 0]
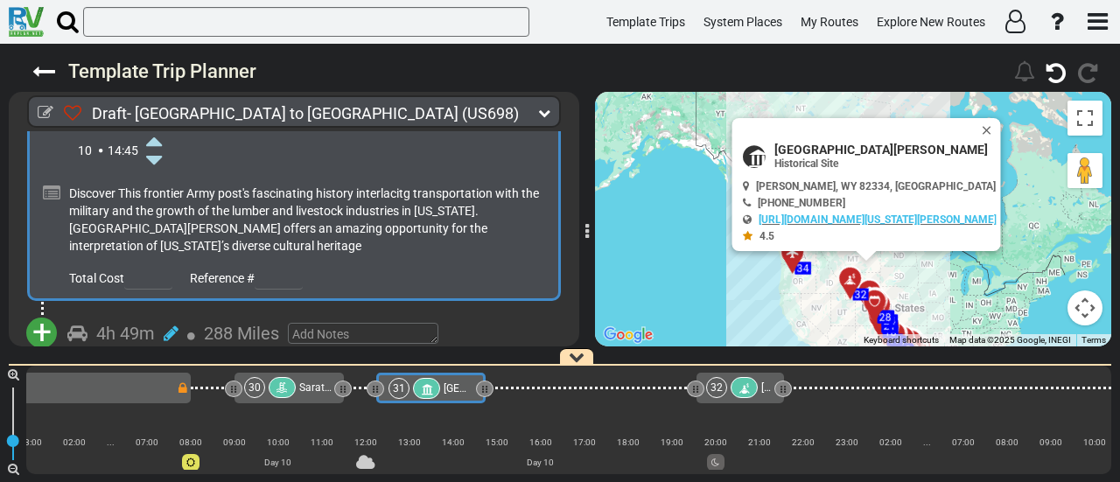
click at [49, 312] on span "+" at bounding box center [41, 332] width 19 height 40
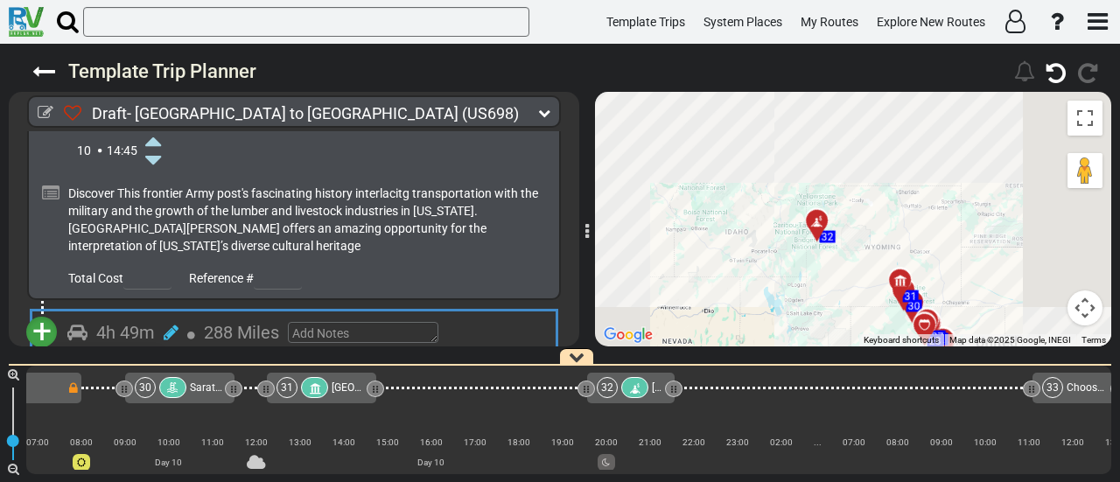
click at [133, 375] on li "Add Campground" at bounding box center [96, 386] width 138 height 23
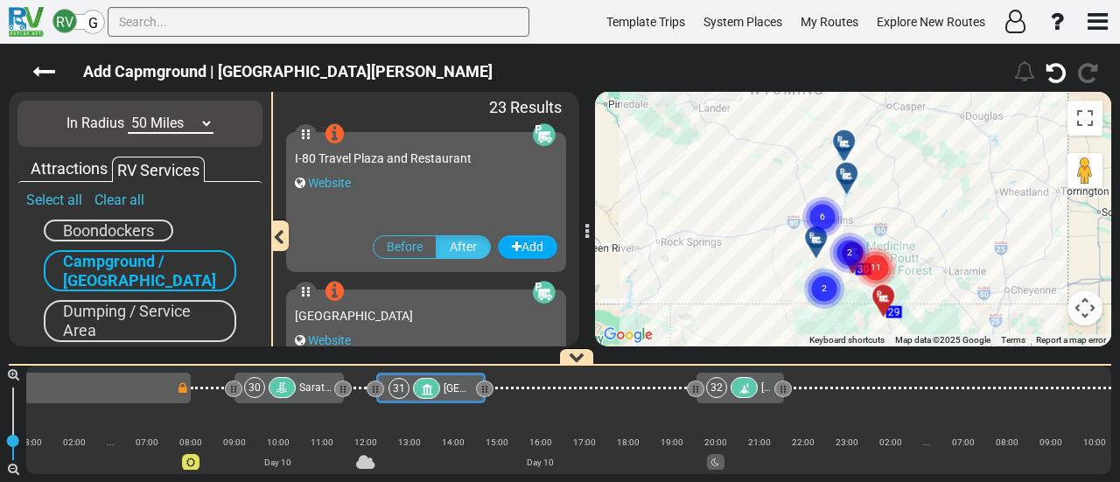
click at [833, 205] on circle "Cluster of 6 markers" at bounding box center [823, 217] width 40 height 40
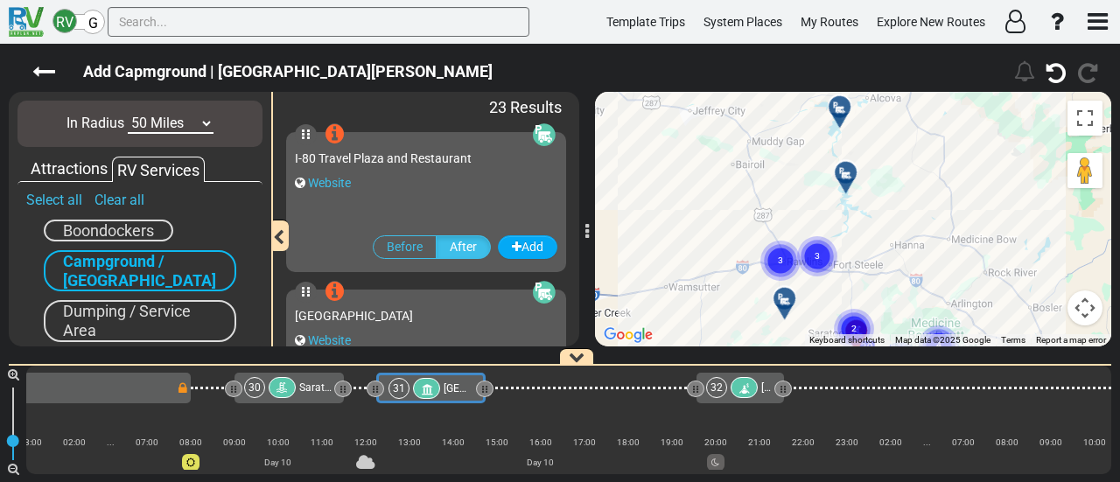
click at [160, 125] on select "10 Miles 50 Miles 100 Miles 250 Miles 500 Miles 1000 Miles" at bounding box center [171, 124] width 86 height 20
select select "number:100"
click at [128, 114] on select "10 Miles 50 Miles 100 Miles 250 Miles 500 Miles 1000 Miles" at bounding box center [171, 124] width 86 height 20
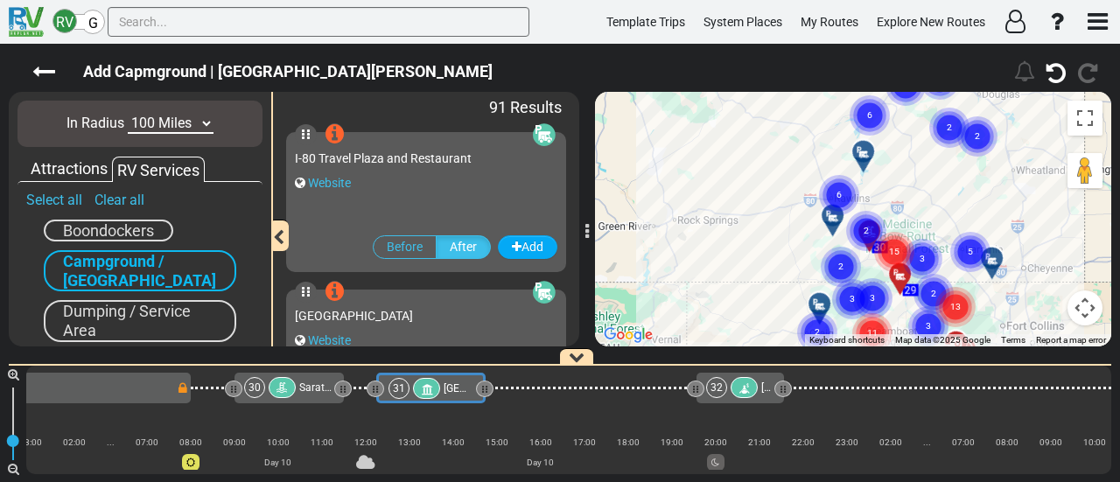
drag, startPoint x: 812, startPoint y: 171, endPoint x: 855, endPoint y: 134, distance: 56.5
click at [855, 134] on icon "6" at bounding box center [870, 116] width 44 height 44
click at [840, 186] on circle "Cluster of 6 markers" at bounding box center [839, 195] width 40 height 40
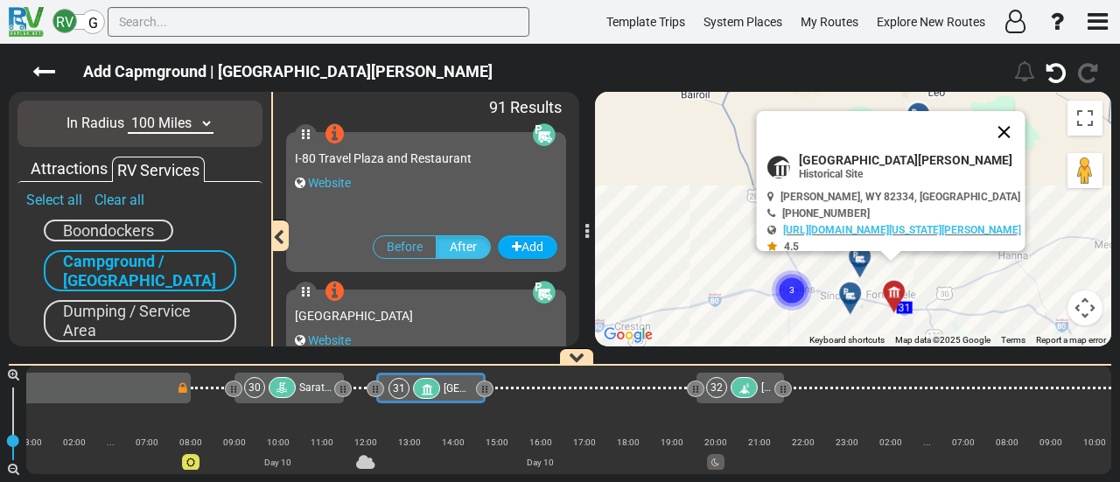
click at [1000, 131] on button "Close" at bounding box center [1005, 132] width 42 height 42
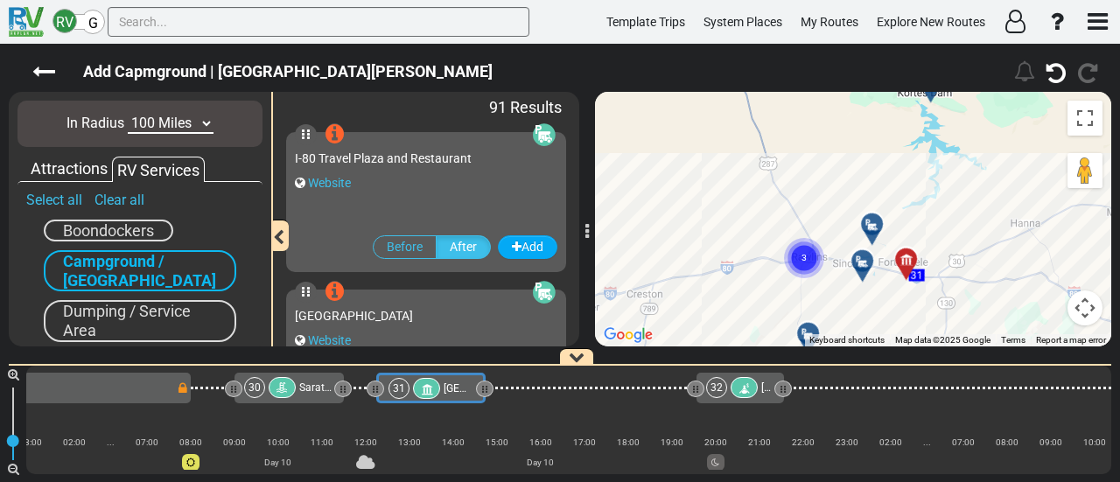
drag, startPoint x: 849, startPoint y: 202, endPoint x: 868, endPoint y: 143, distance: 62.6
click at [868, 143] on div "To activate drag with keyboard, press Alt + Enter. Once in keyboard drag state,…" at bounding box center [853, 219] width 516 height 255
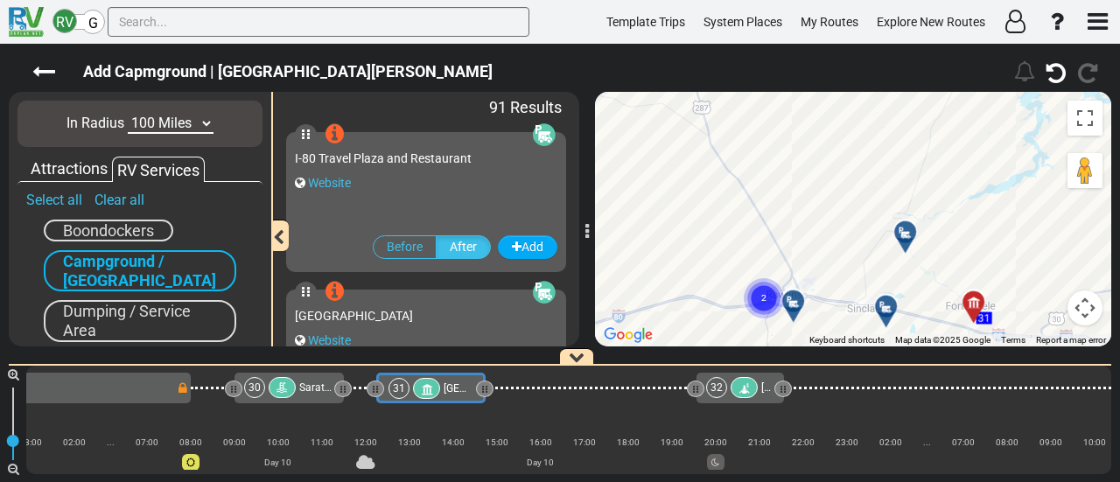
click at [790, 297] on icon at bounding box center [794, 302] width 18 height 14
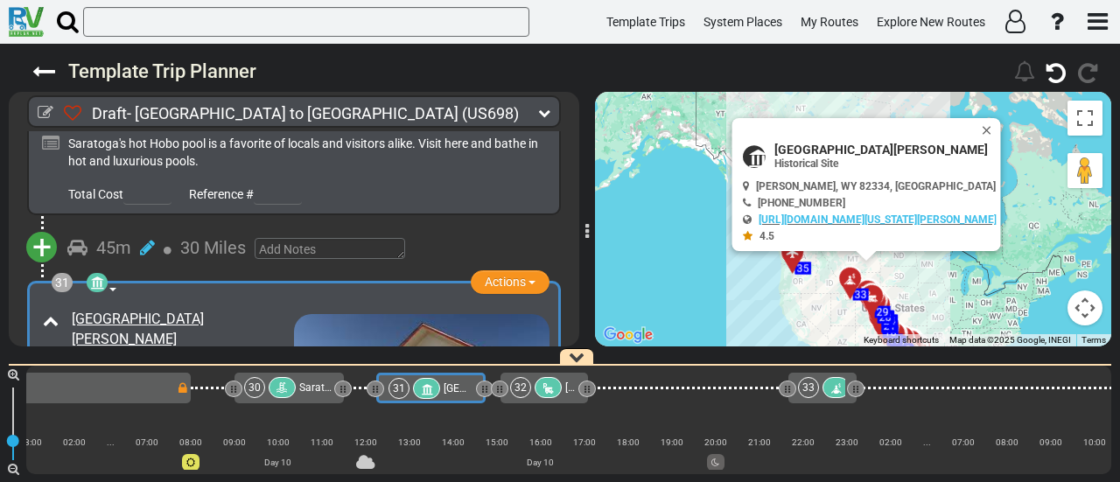
click at [305, 380] on div "Saratoga [GEOGRAPHIC_DATA]" at bounding box center [315, 387] width 33 height 21
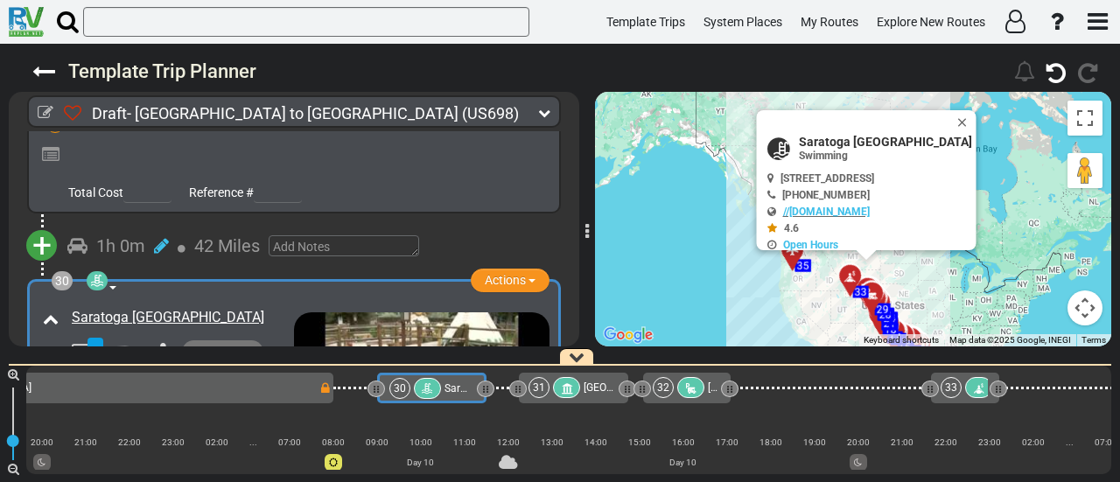
click at [590, 393] on span "[GEOGRAPHIC_DATA][PERSON_NAME]" at bounding box center [674, 388] width 180 height 12
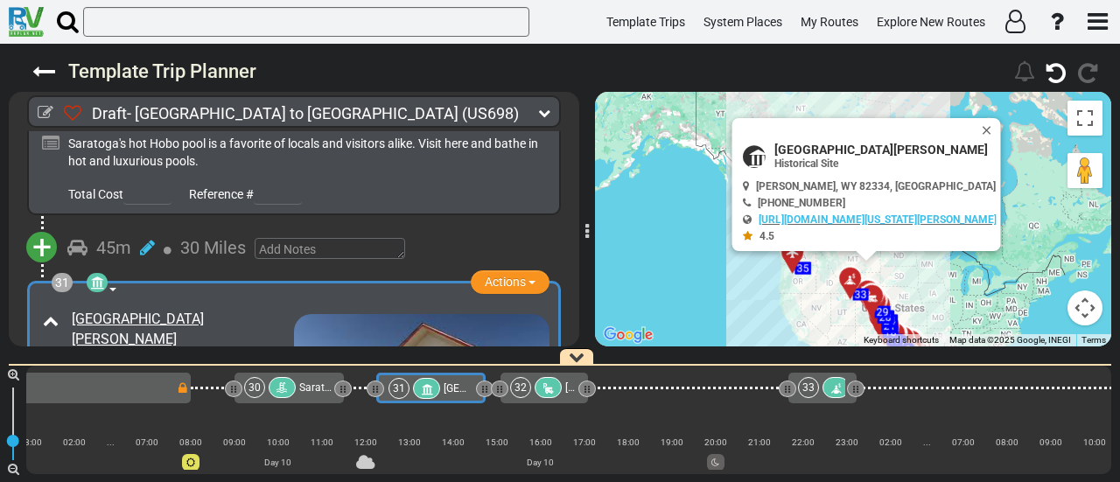
click at [551, 389] on icon at bounding box center [548, 389] width 15 height 12
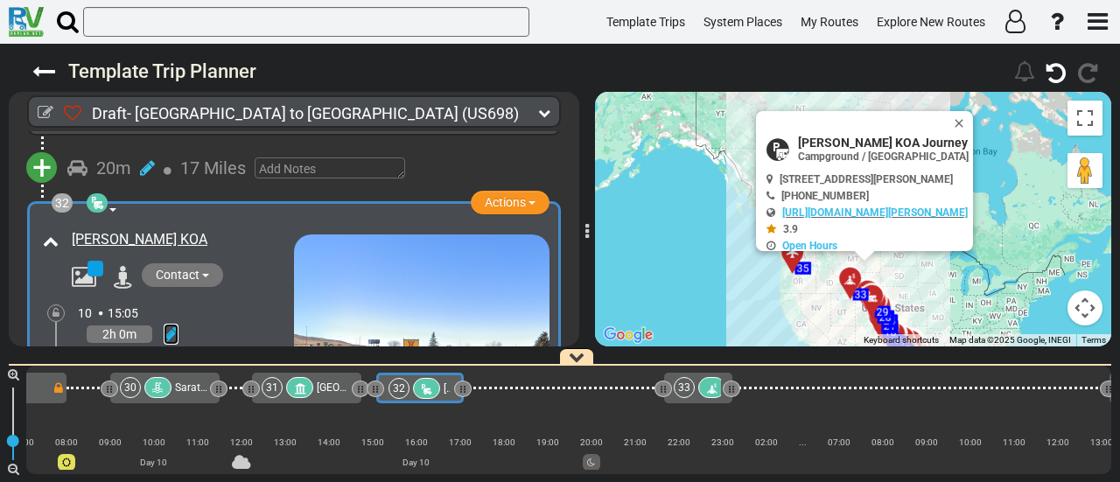
click at [172, 326] on icon at bounding box center [171, 335] width 15 height 18
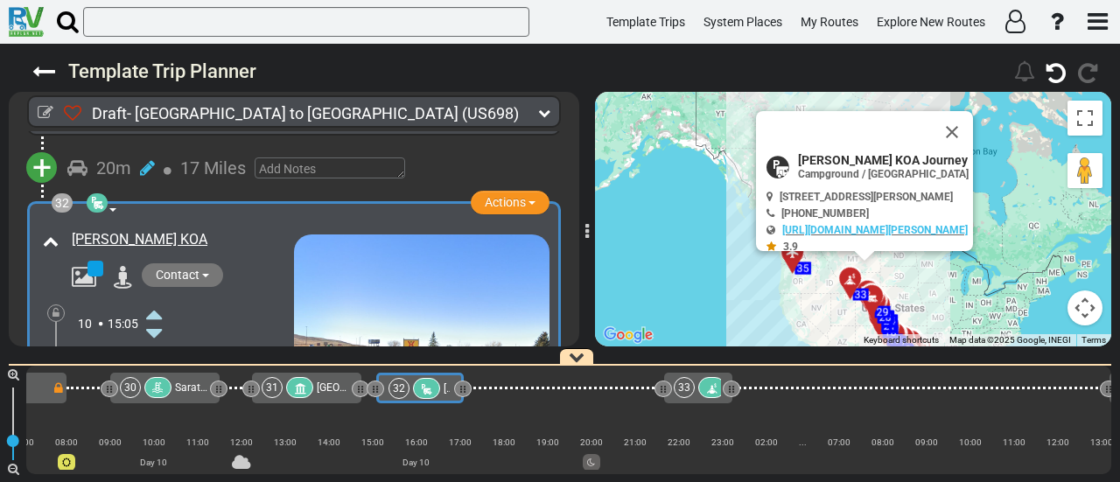
click at [155, 300] on icon at bounding box center [154, 314] width 16 height 28
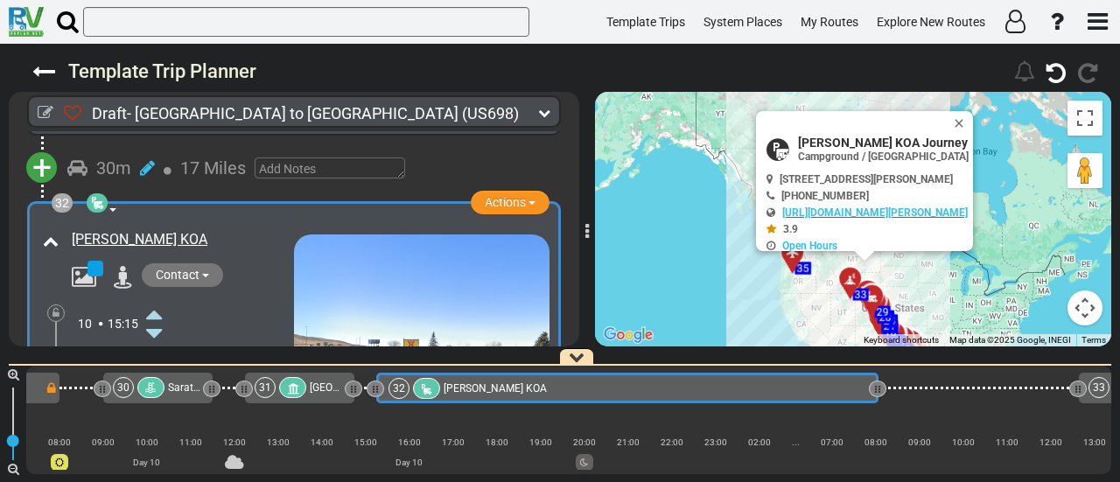
drag, startPoint x: 466, startPoint y: 388, endPoint x: 881, endPoint y: 441, distance: 418.3
click at [881, 441] on div "1 [GEOGRAPHIC_DATA]/[GEOGRAPHIC_DATA] DFW" at bounding box center [568, 420] width 1085 height 109
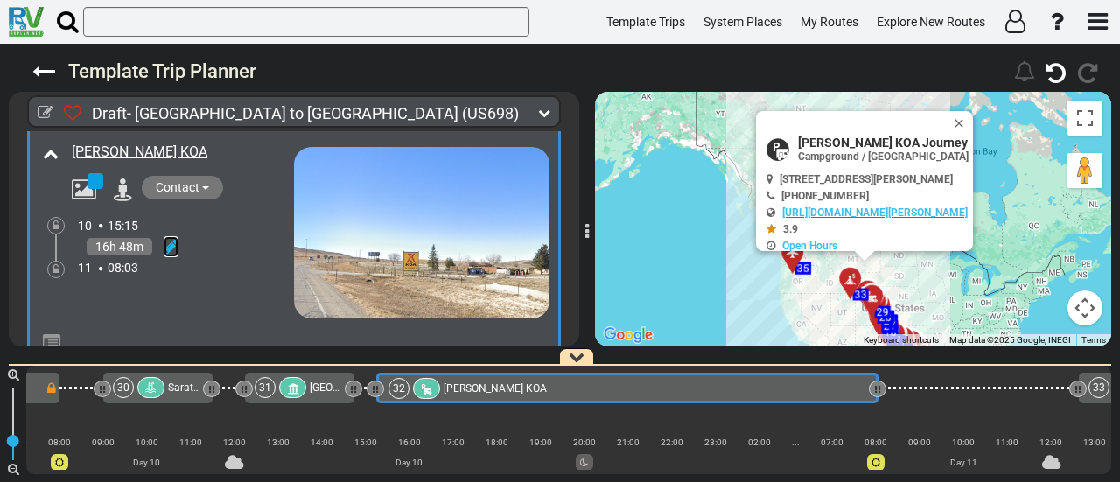
click at [173, 238] on icon at bounding box center [171, 247] width 15 height 18
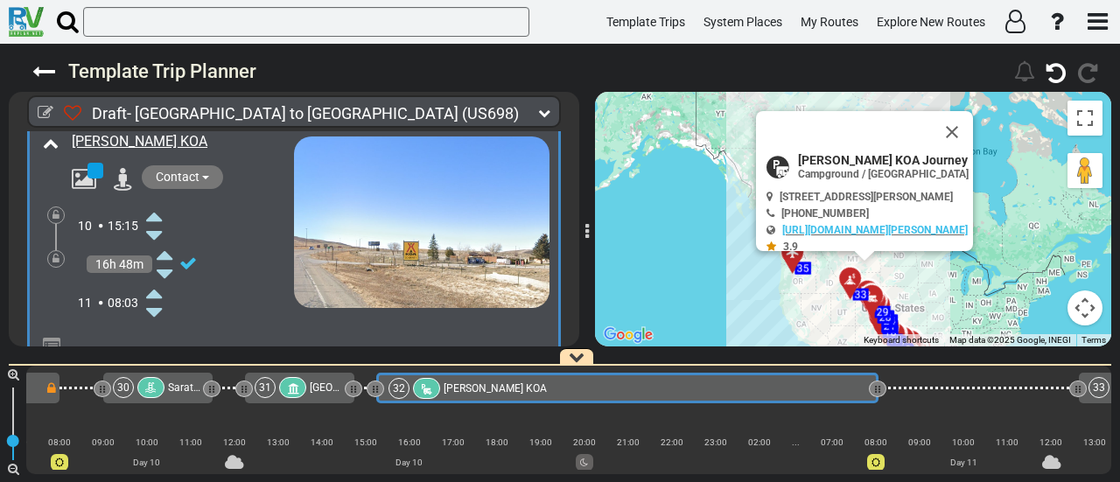
click at [153, 298] on icon at bounding box center [154, 312] width 16 height 28
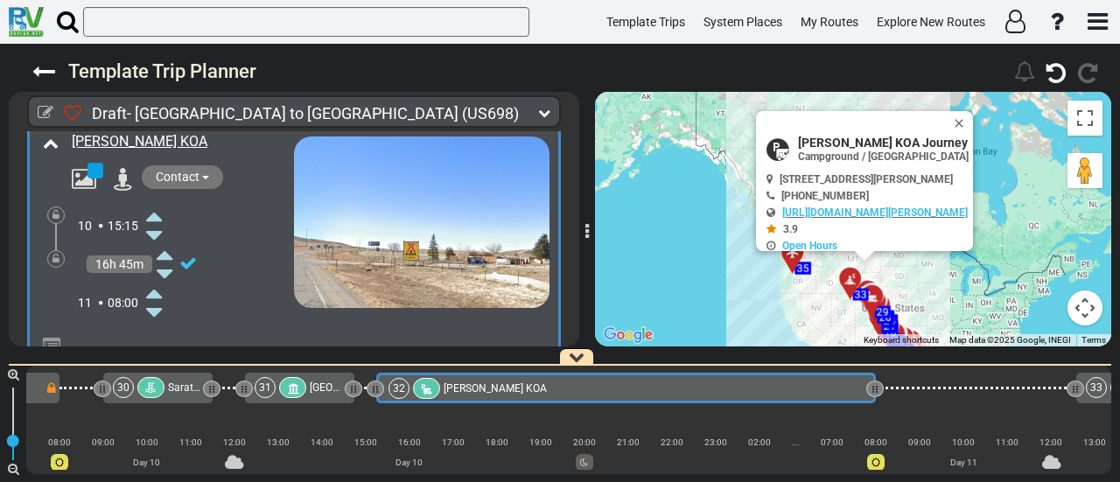
click at [54, 254] on icon at bounding box center [56, 259] width 7 height 11
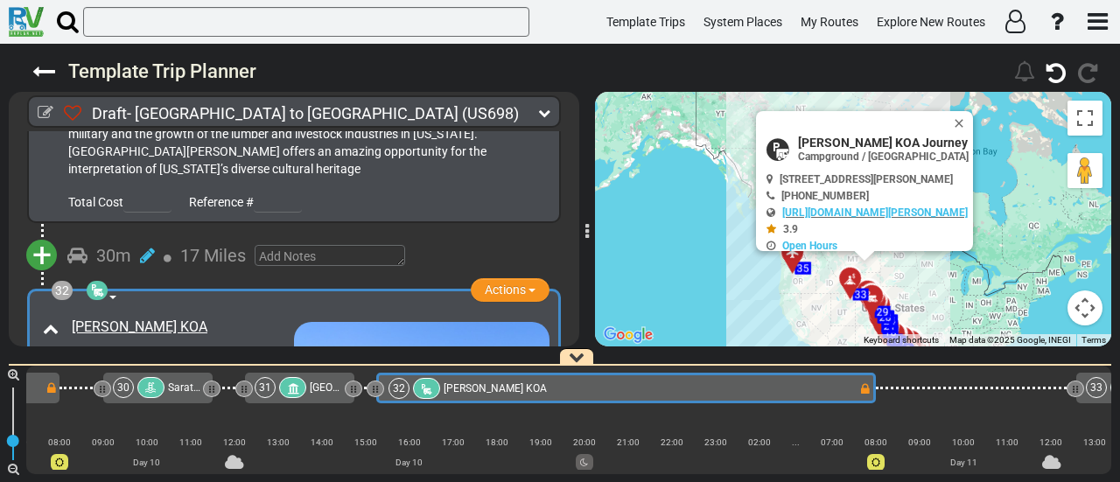
click at [173, 390] on span "Saratoga [GEOGRAPHIC_DATA]" at bounding box center [241, 388] width 147 height 12
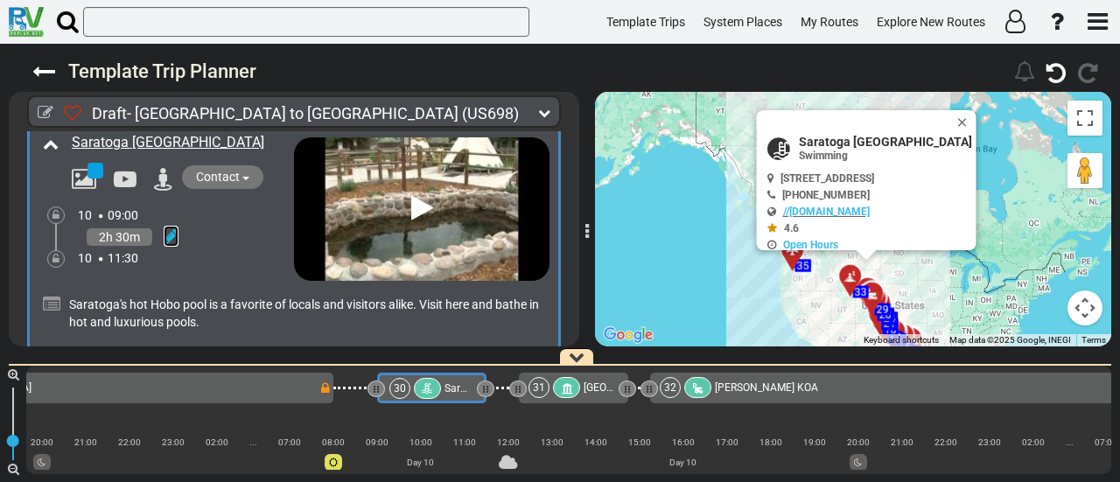
click at [166, 228] on icon at bounding box center [171, 237] width 15 height 18
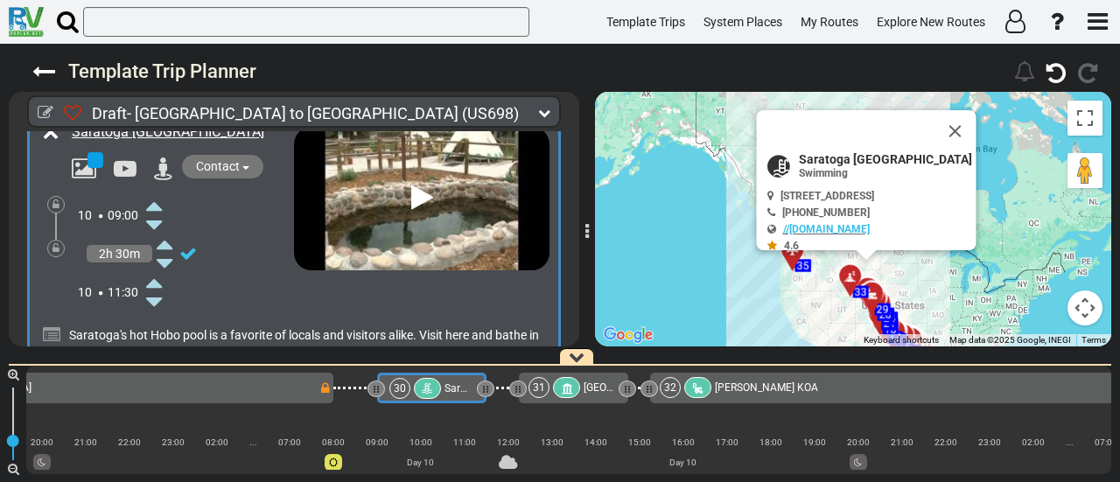
click at [156, 269] on icon at bounding box center [154, 283] width 16 height 28
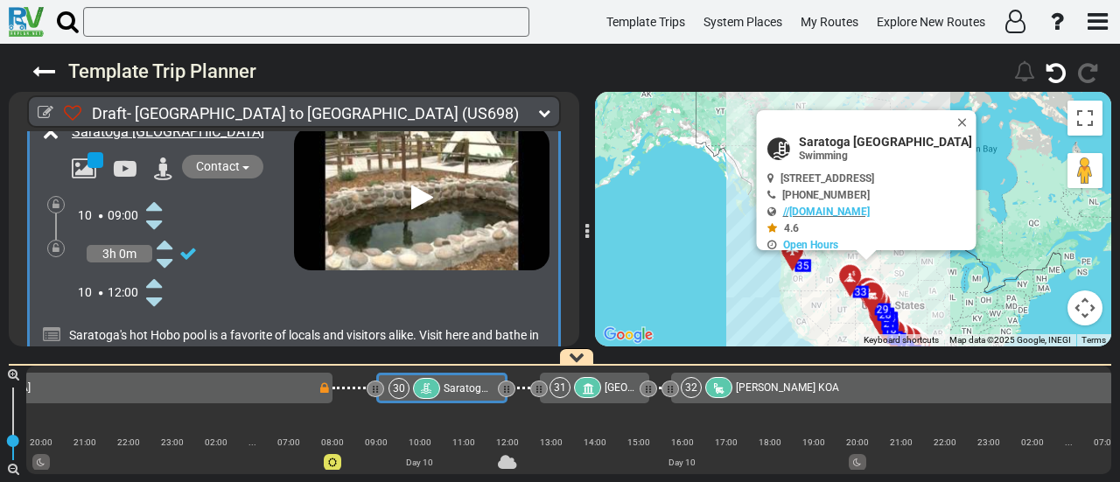
click at [618, 390] on span "[GEOGRAPHIC_DATA][PERSON_NAME]" at bounding box center [695, 388] width 180 height 12
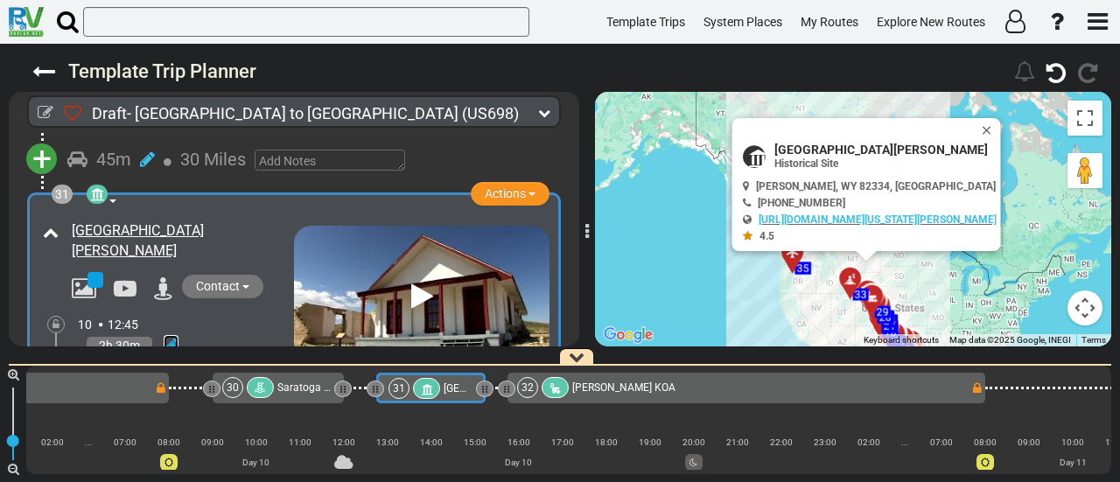
click at [169, 337] on icon at bounding box center [171, 346] width 15 height 18
click at [152, 331] on icon at bounding box center [154, 345] width 16 height 28
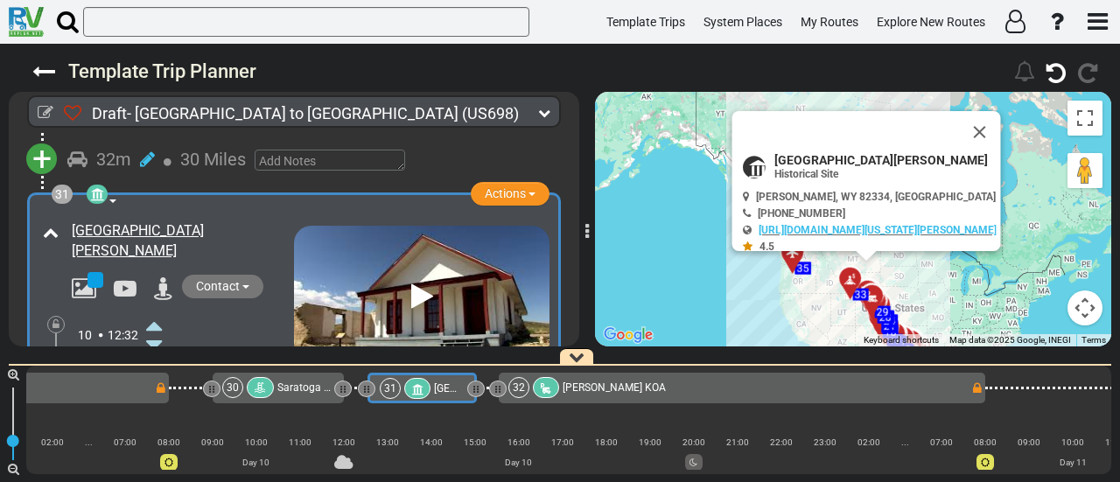
click at [152, 331] on icon at bounding box center [154, 345] width 16 height 28
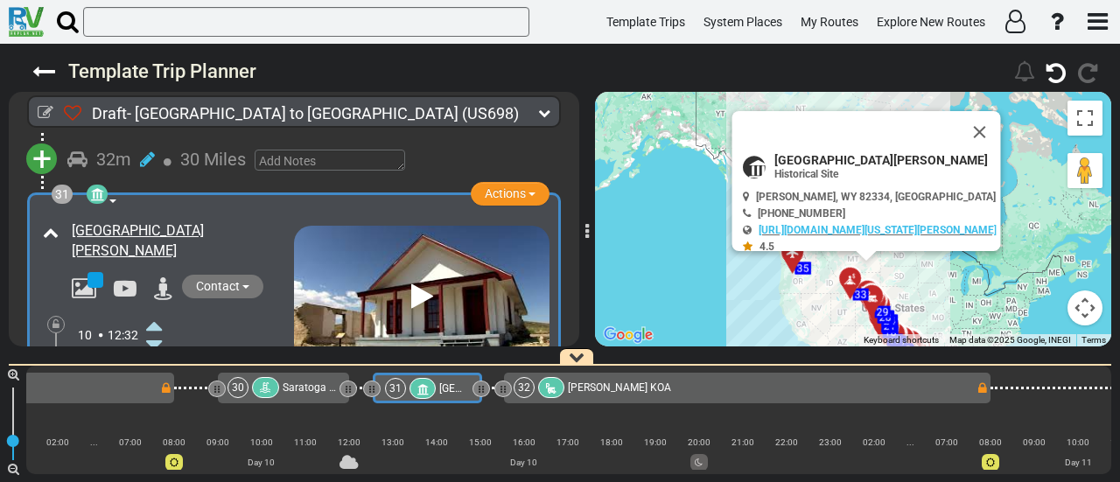
click at [152, 331] on icon at bounding box center [154, 345] width 16 height 28
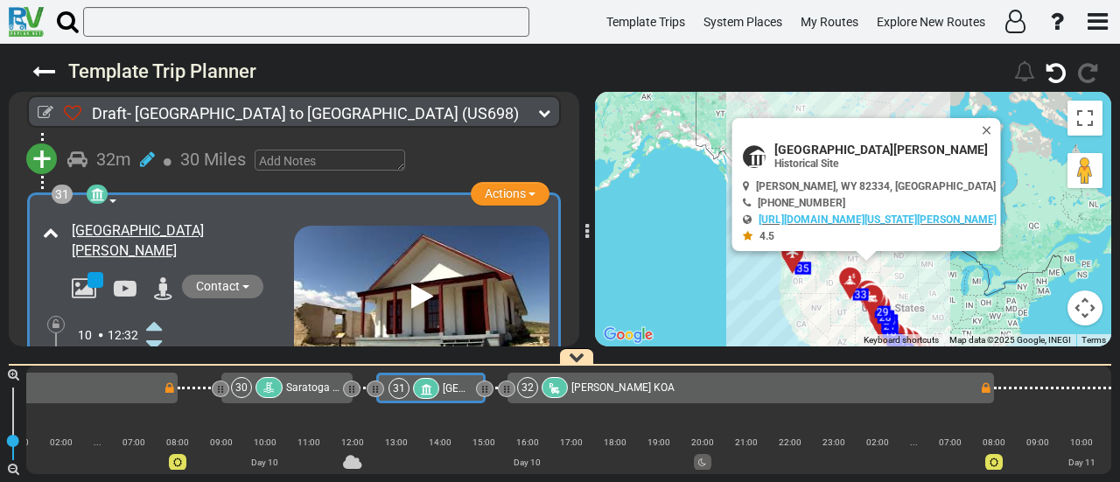
click at [156, 312] on icon at bounding box center [154, 326] width 16 height 28
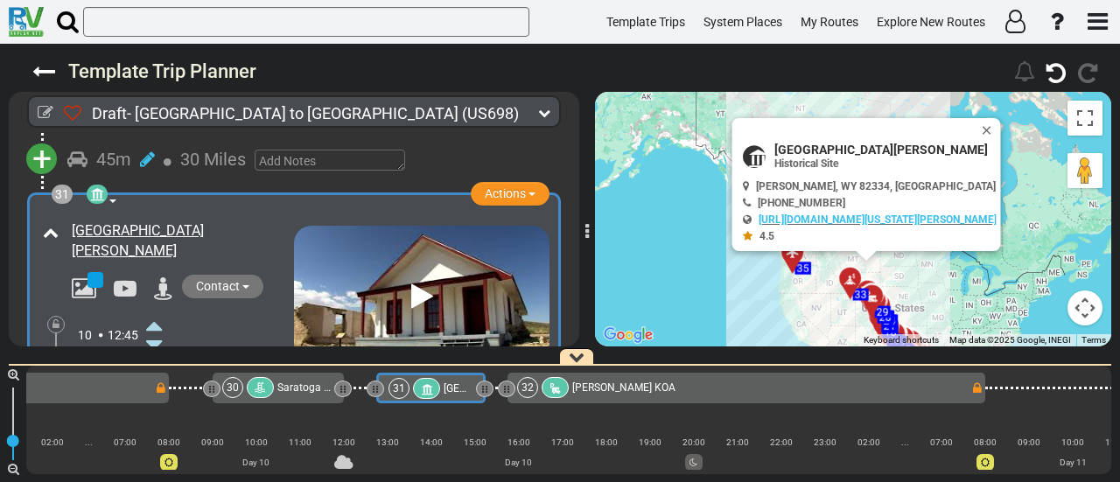
click at [554, 387] on icon at bounding box center [555, 389] width 15 height 12
